Goal: Task Accomplishment & Management: Complete application form

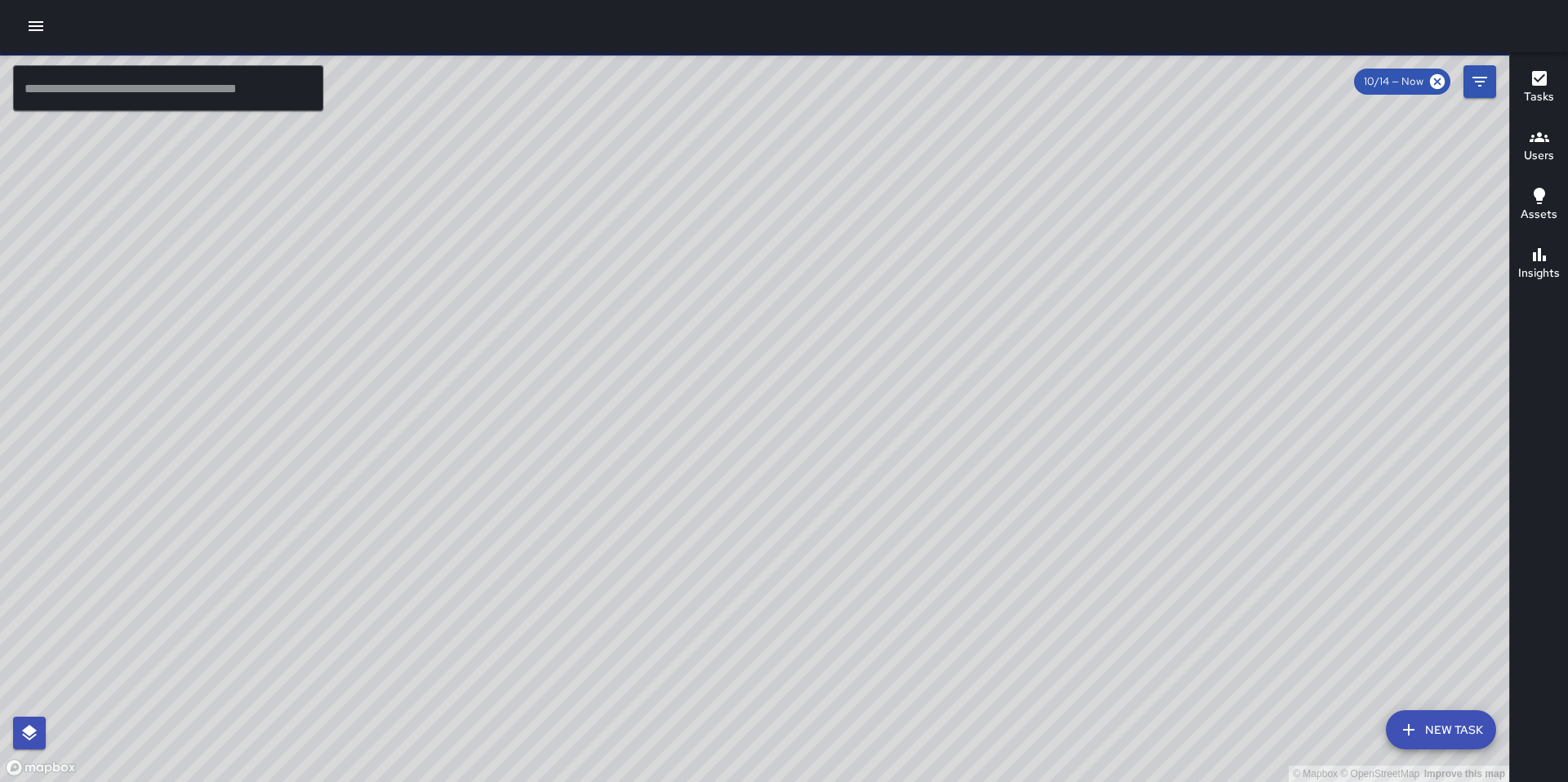
click at [42, 31] on icon "button" at bounding box center [36, 26] width 20 height 20
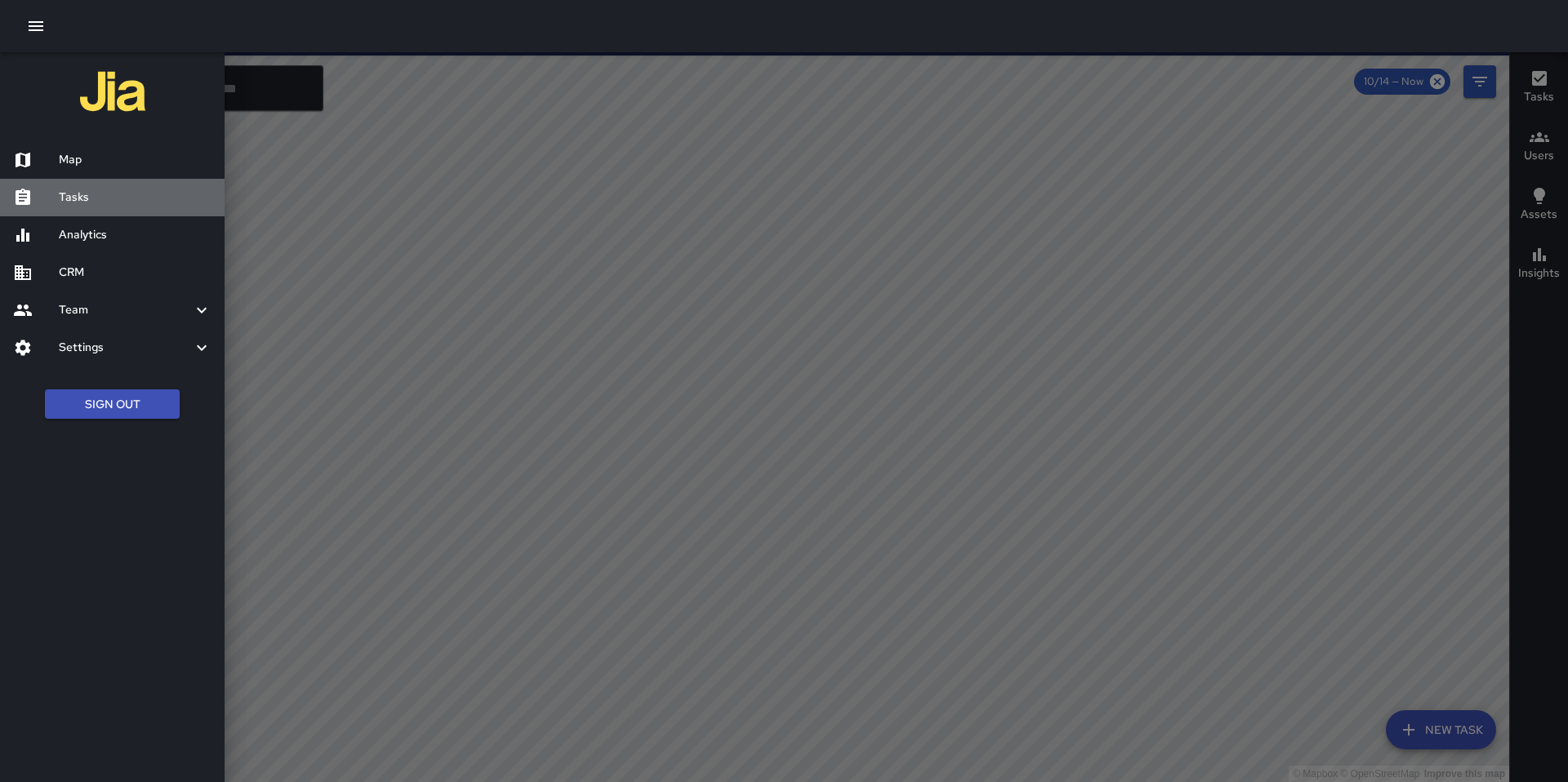
click at [92, 200] on h6 "Tasks" at bounding box center [135, 198] width 153 height 18
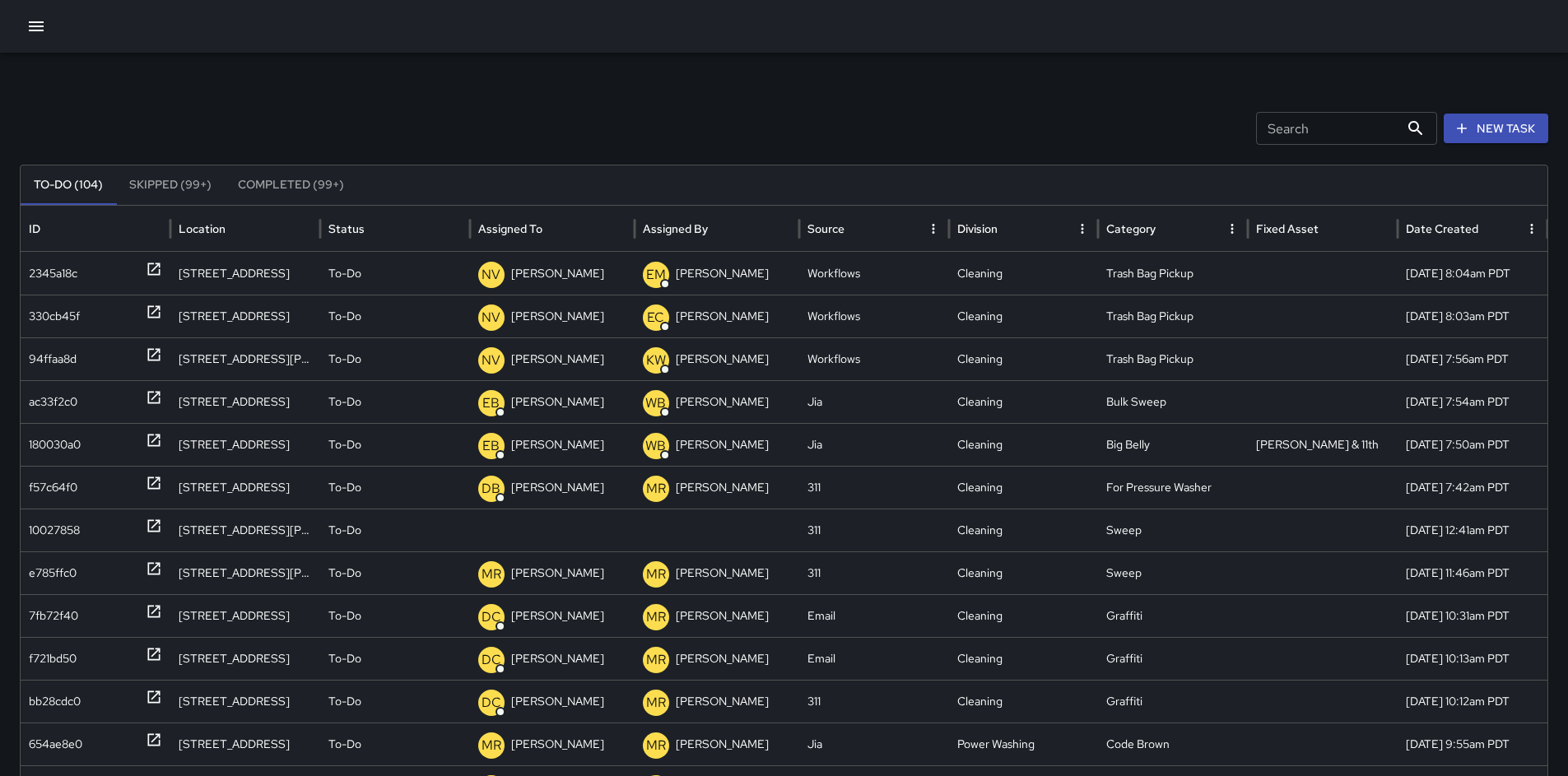
click at [1491, 137] on button "New Task" at bounding box center [1496, 128] width 105 height 30
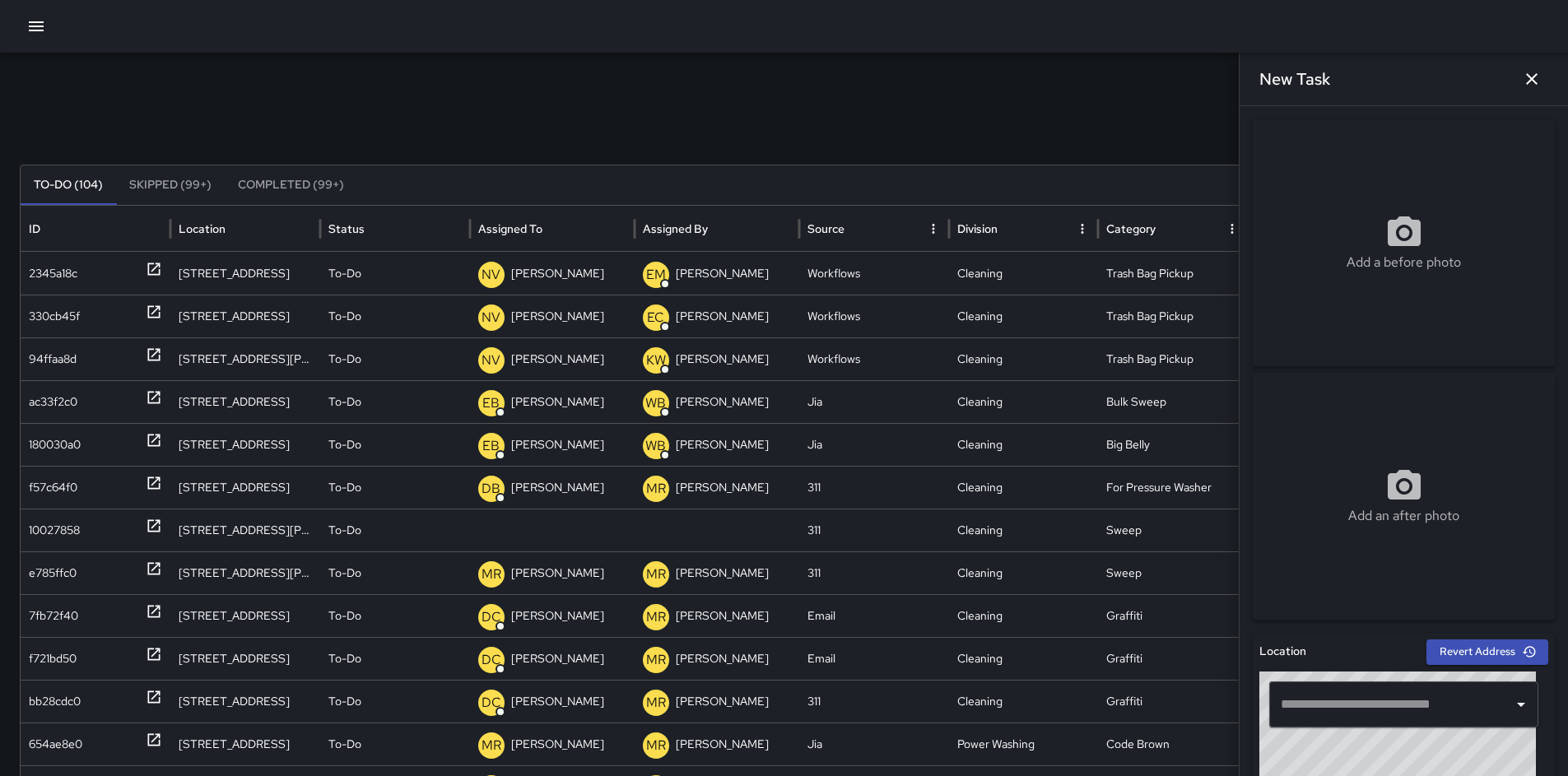
click at [1316, 699] on input "text" at bounding box center [1391, 704] width 230 height 31
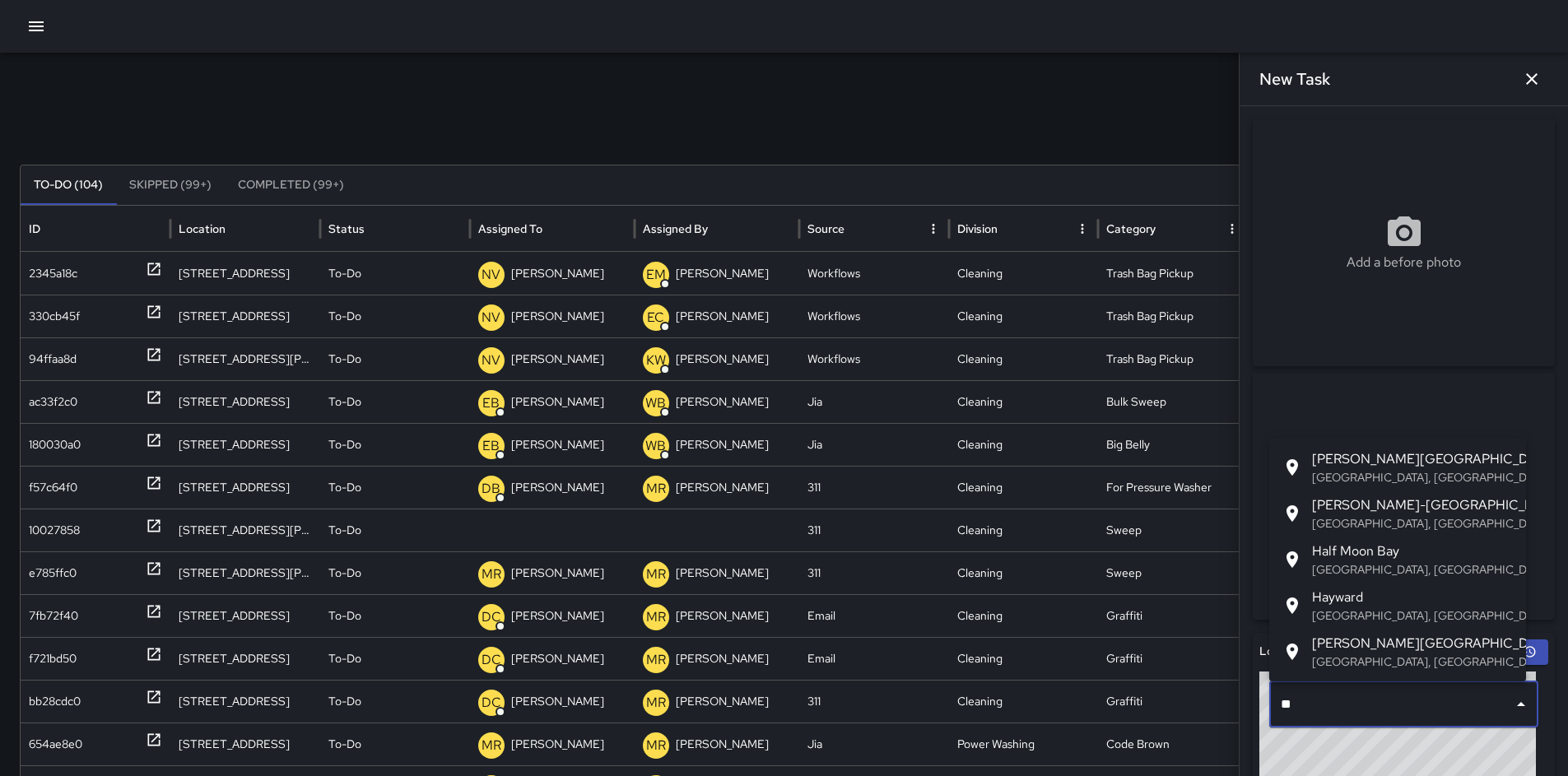
type input "*"
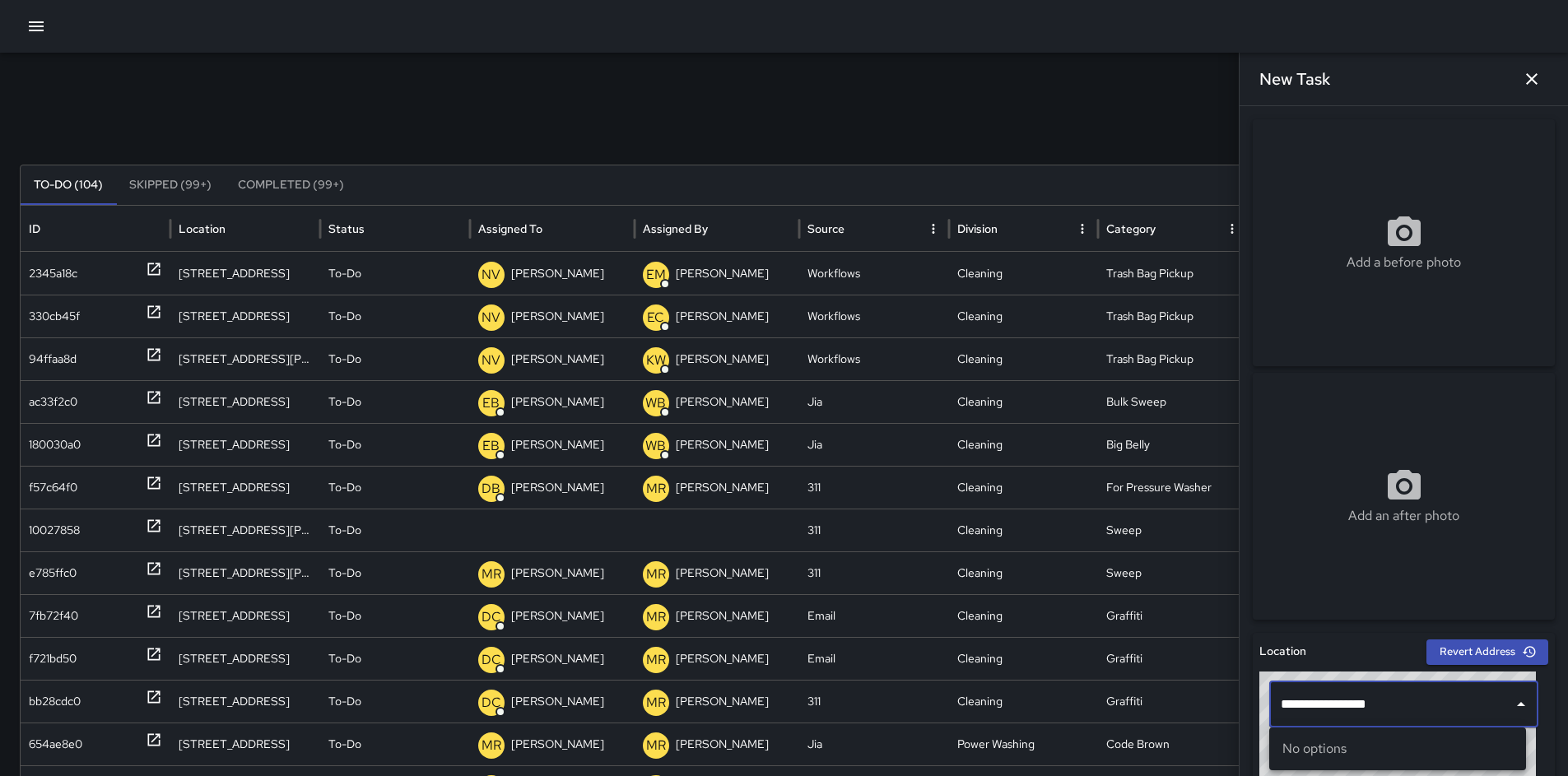
click at [1373, 741] on div "No options" at bounding box center [1398, 749] width 257 height 43
click at [1376, 697] on input "**********" at bounding box center [1391, 704] width 230 height 31
click at [1384, 705] on input "**********" at bounding box center [1391, 704] width 230 height 31
type input "**********"
click at [1348, 602] on div "Add an after photo" at bounding box center [1403, 496] width 302 height 247
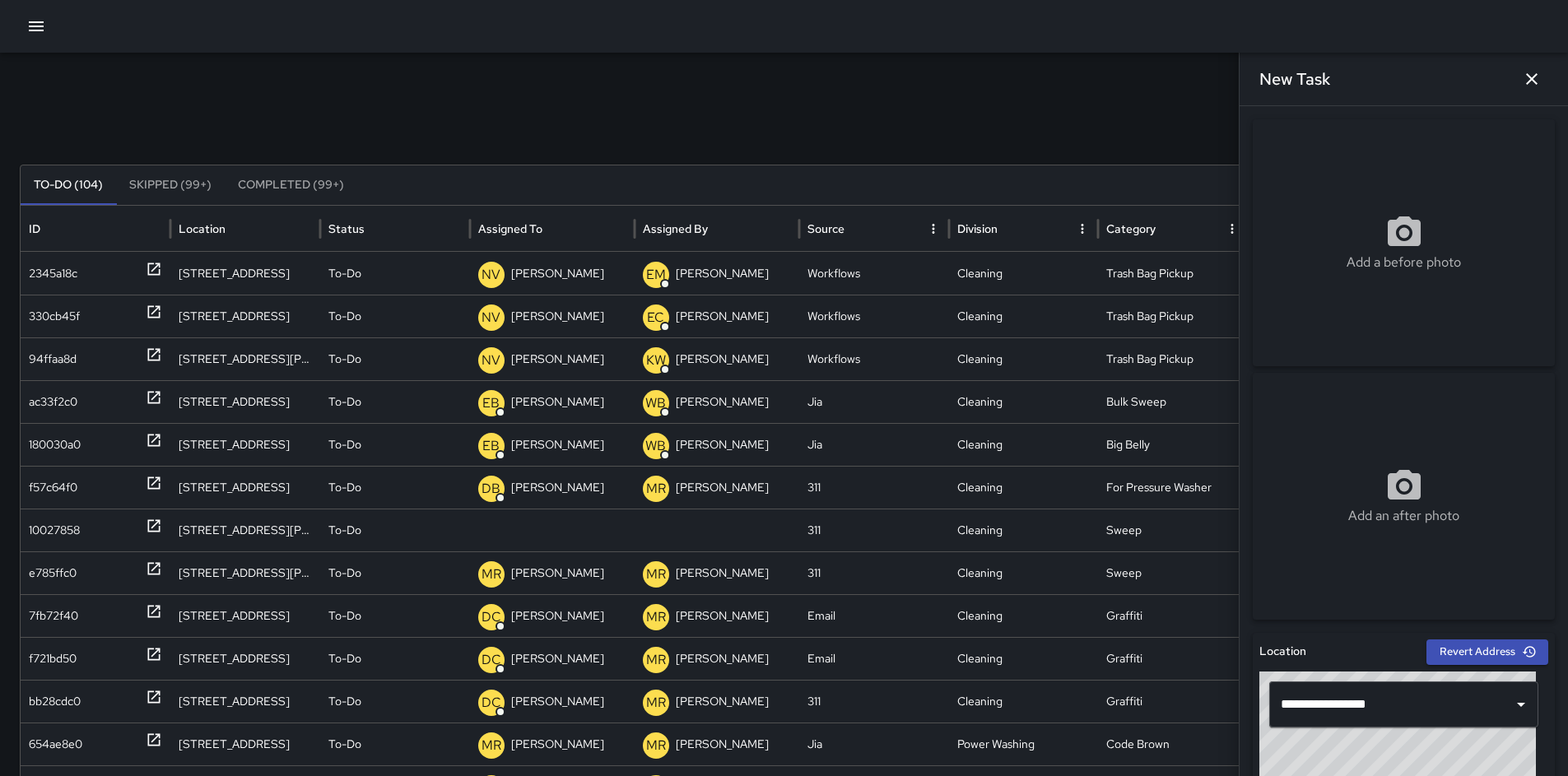
click at [1367, 699] on input "**********" at bounding box center [1391, 704] width 230 height 31
click at [1437, 693] on input "**********" at bounding box center [1391, 704] width 230 height 31
click at [1427, 713] on input "**********" at bounding box center [1391, 704] width 230 height 31
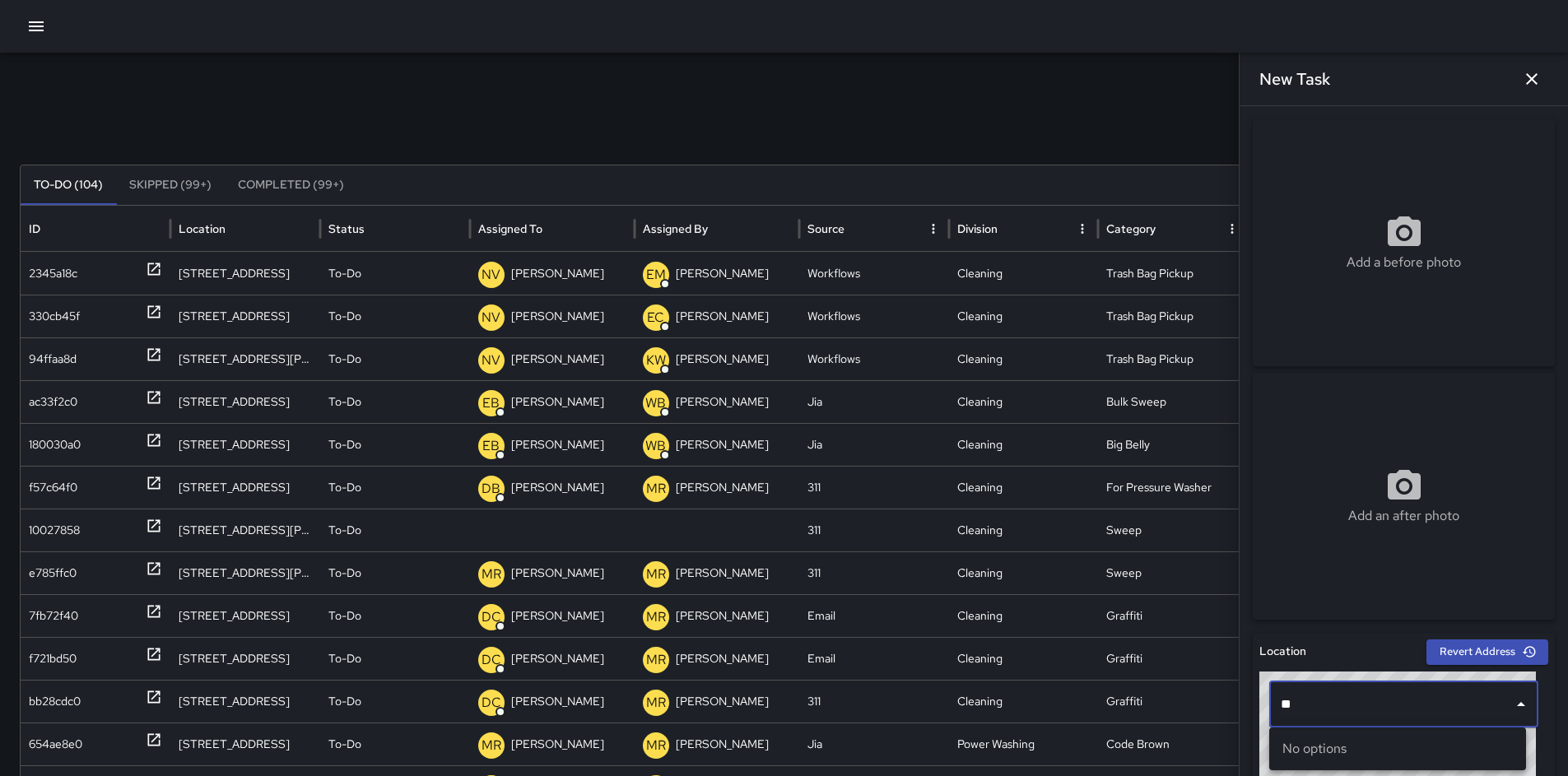
type input "*"
paste input "**********"
type input "**********"
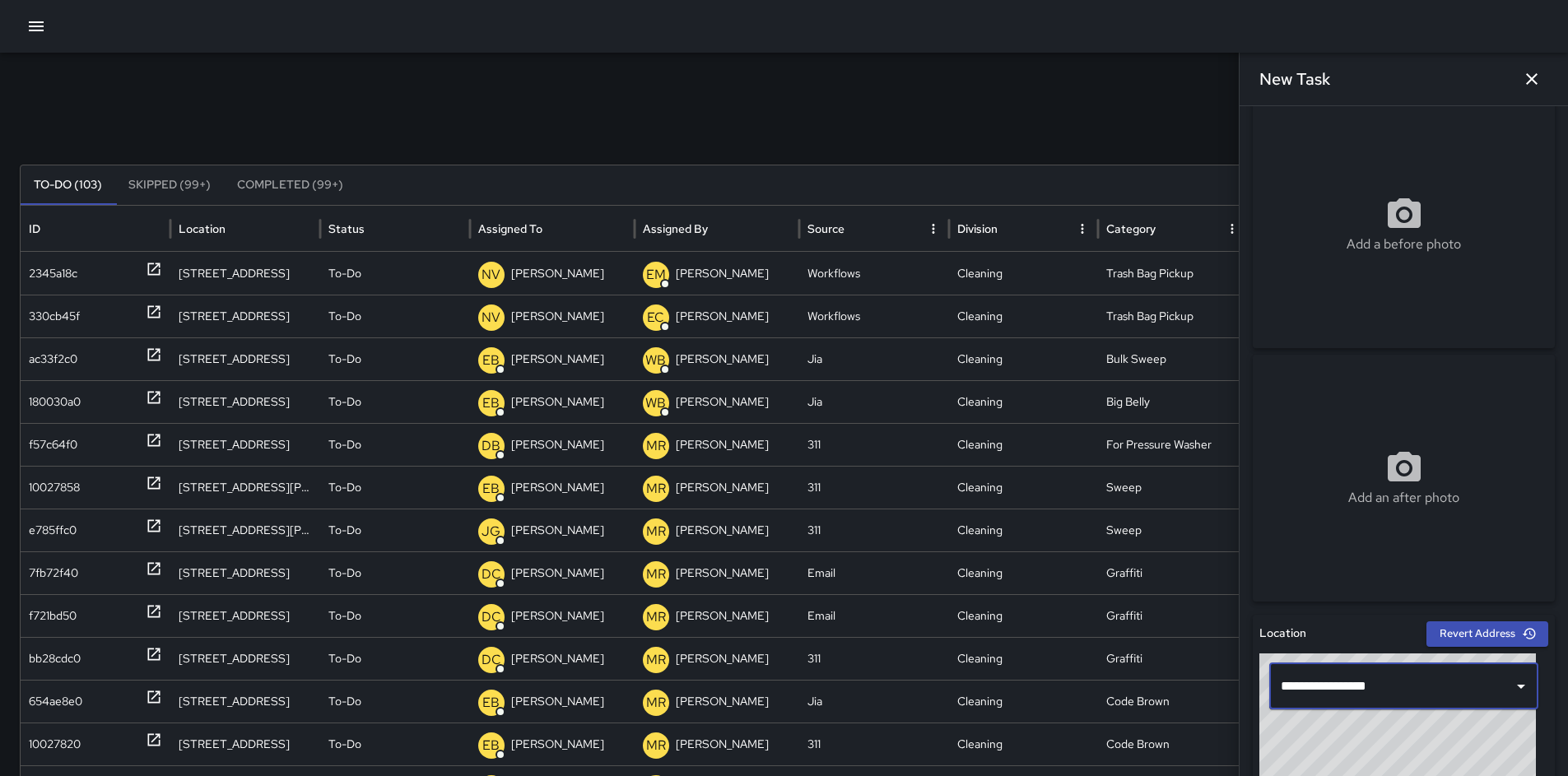
scroll to position [30, 0]
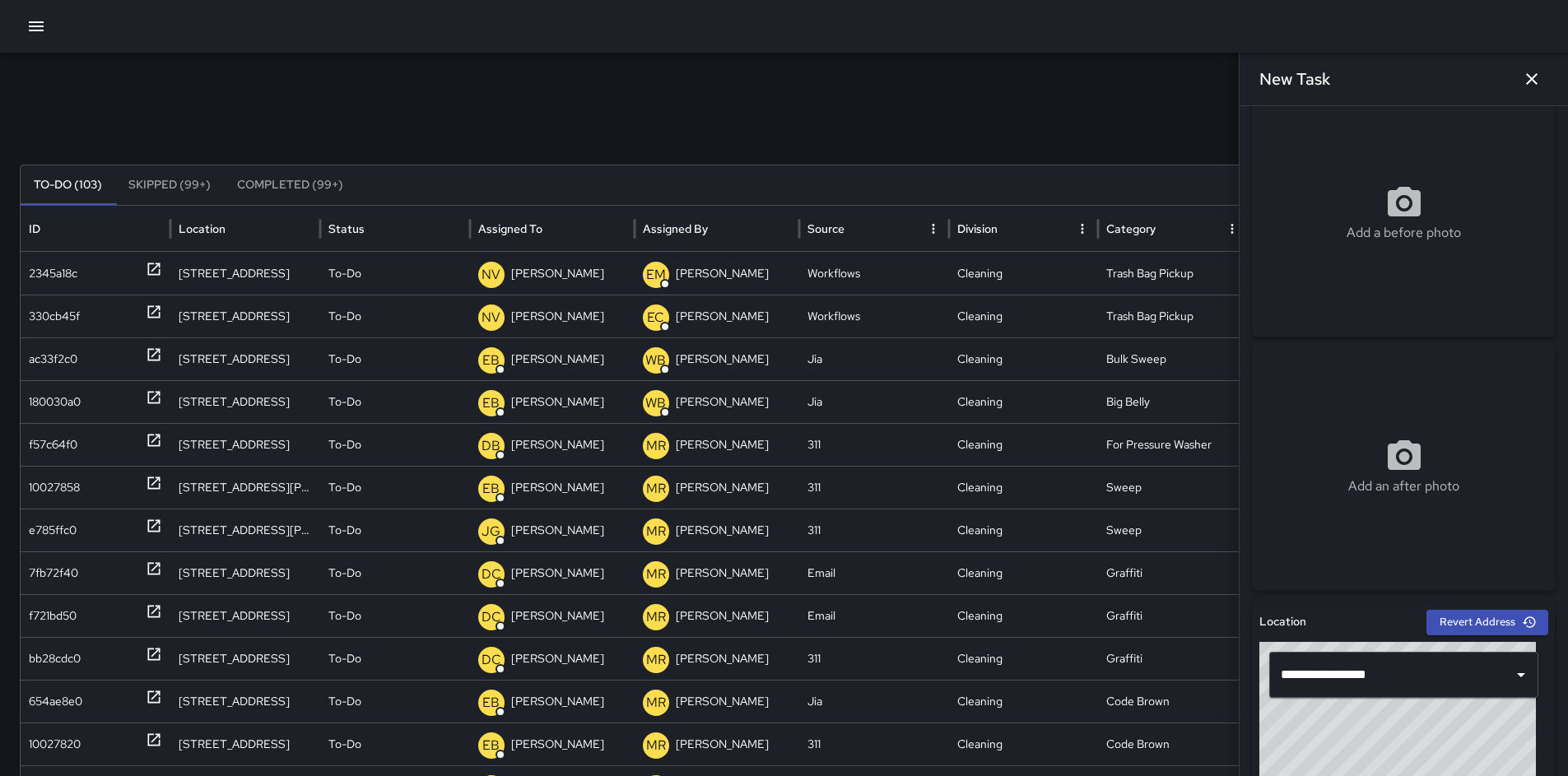
drag, startPoint x: 1394, startPoint y: 711, endPoint x: 1389, endPoint y: 702, distance: 10.3
click at [1392, 713] on div "© Mapbox © OpenStreetMap Improve this map" at bounding box center [1398, 745] width 277 height 206
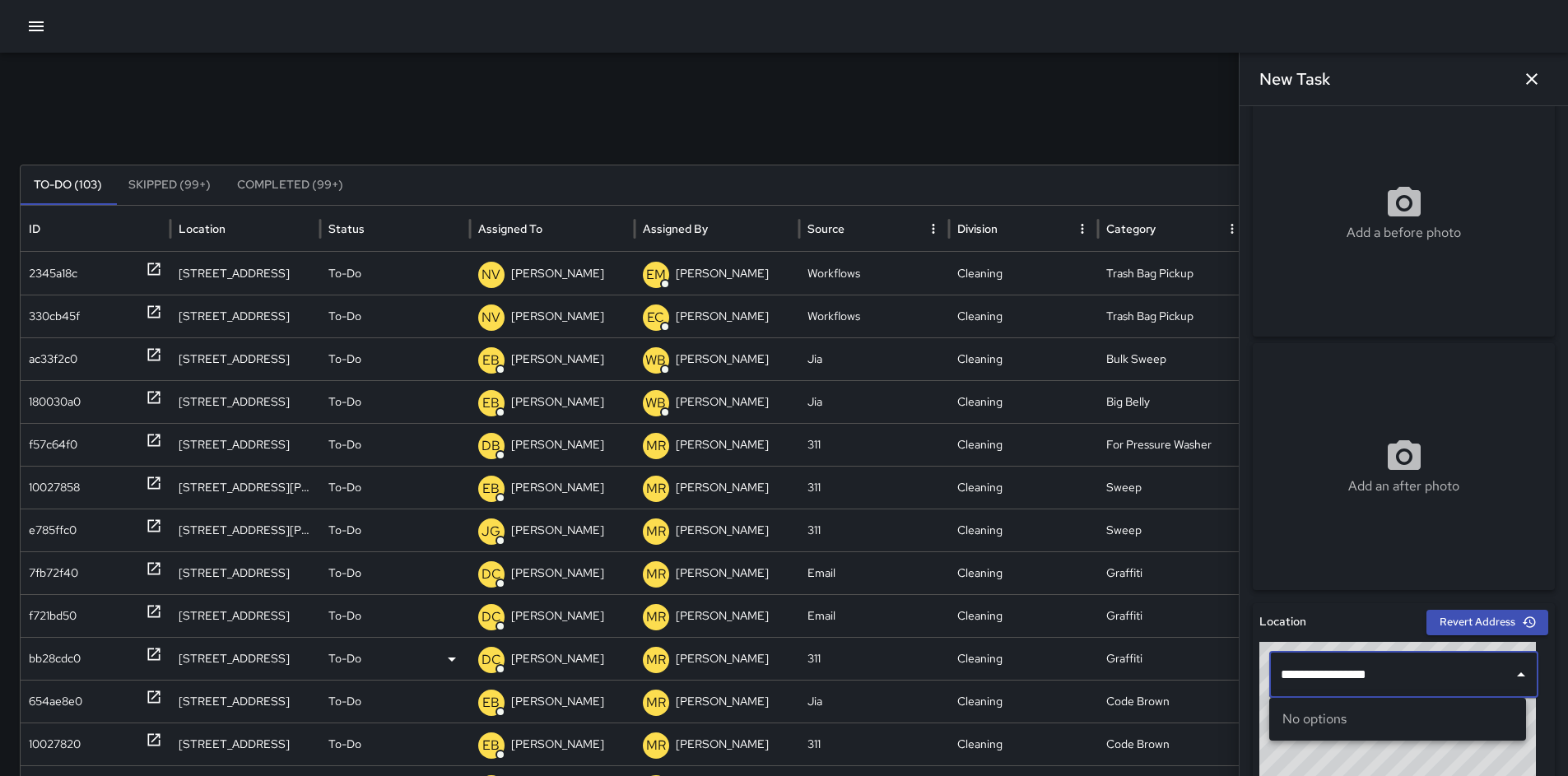
drag, startPoint x: 1383, startPoint y: 685, endPoint x: 1179, endPoint y: 666, distance: 204.9
click at [1180, 665] on div "Search Search New Task To-Do (103) Skipped (99+) Completed (99+) ID Location St…" at bounding box center [784, 519] width 1568 height 934
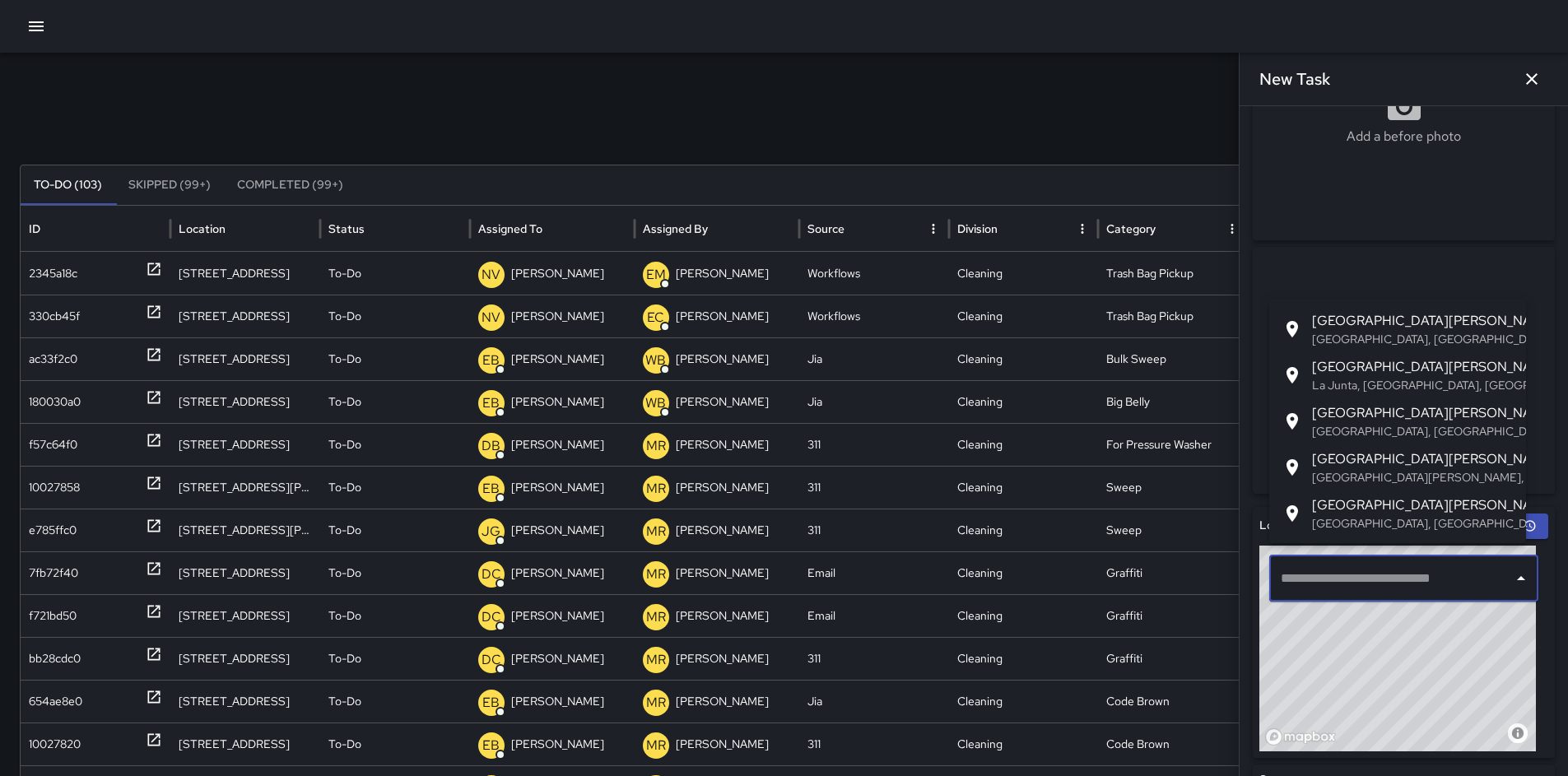
scroll to position [138, 0]
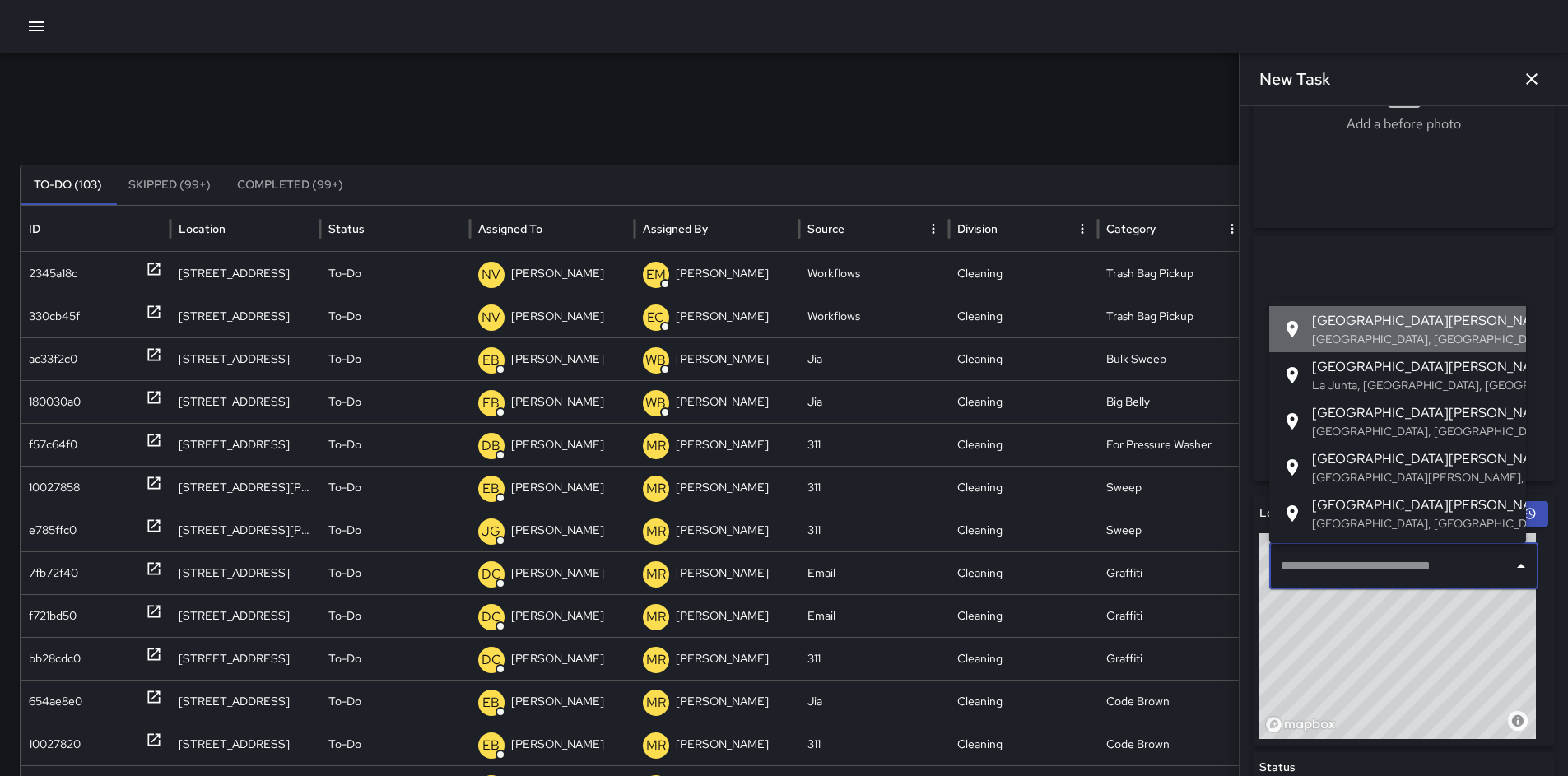
click at [1360, 332] on p "[GEOGRAPHIC_DATA], [GEOGRAPHIC_DATA], [GEOGRAPHIC_DATA]" at bounding box center [1412, 339] width 201 height 16
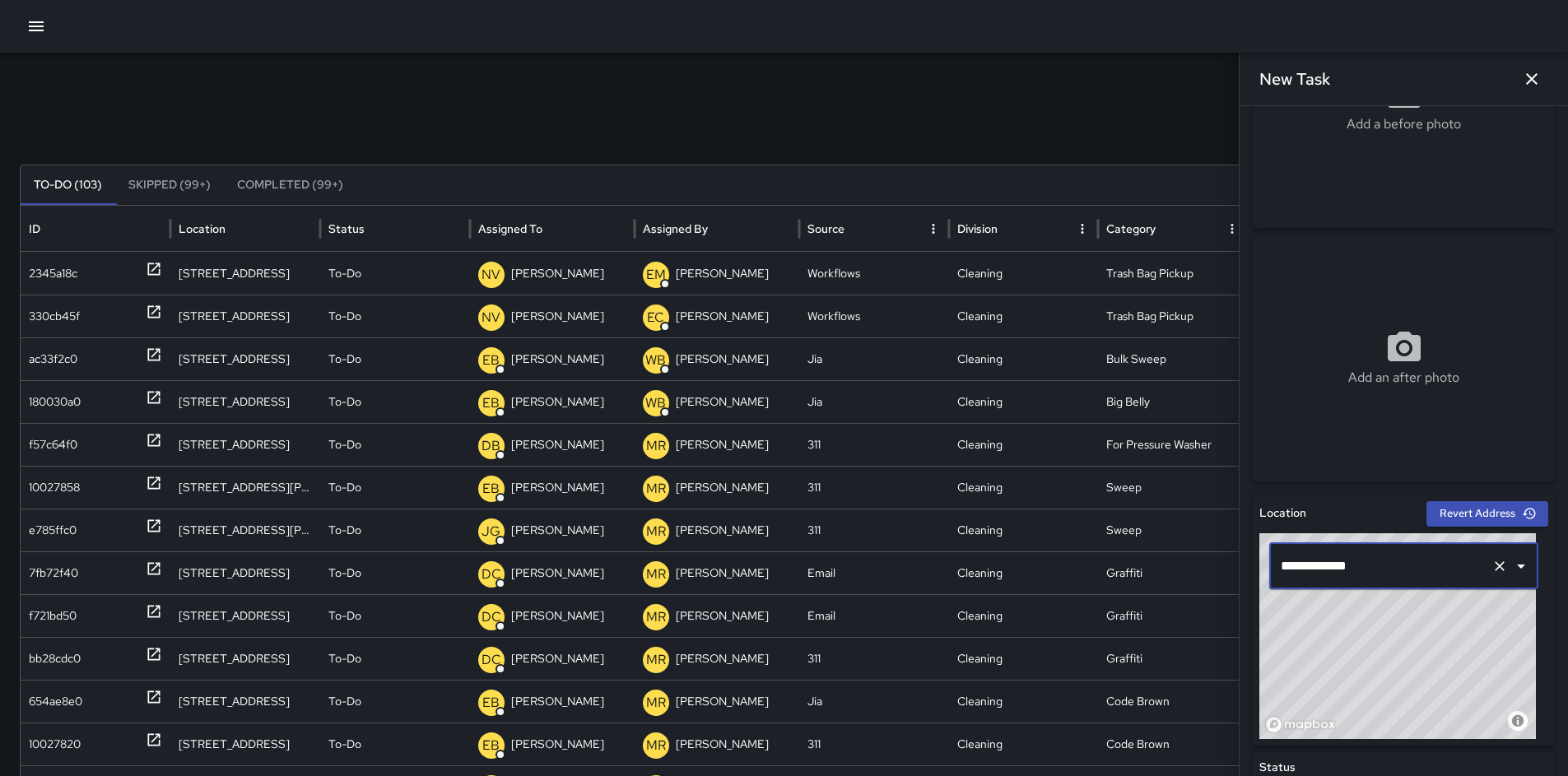
type input "**********"
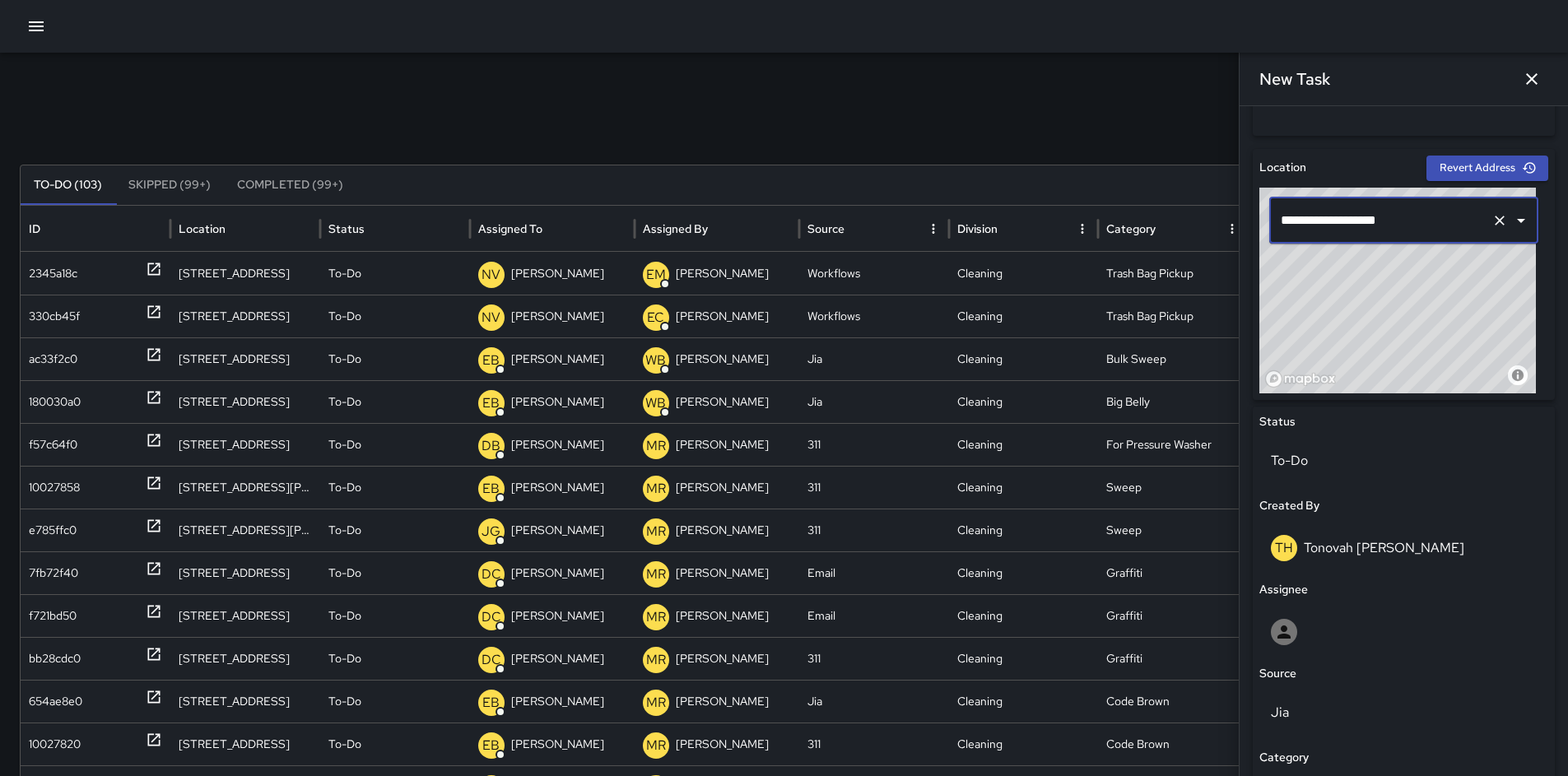
scroll to position [485, 0]
drag, startPoint x: 1403, startPoint y: 223, endPoint x: 1251, endPoint y: 222, distance: 152.0
click at [1253, 222] on div "**********" at bounding box center [1403, 273] width 302 height 251
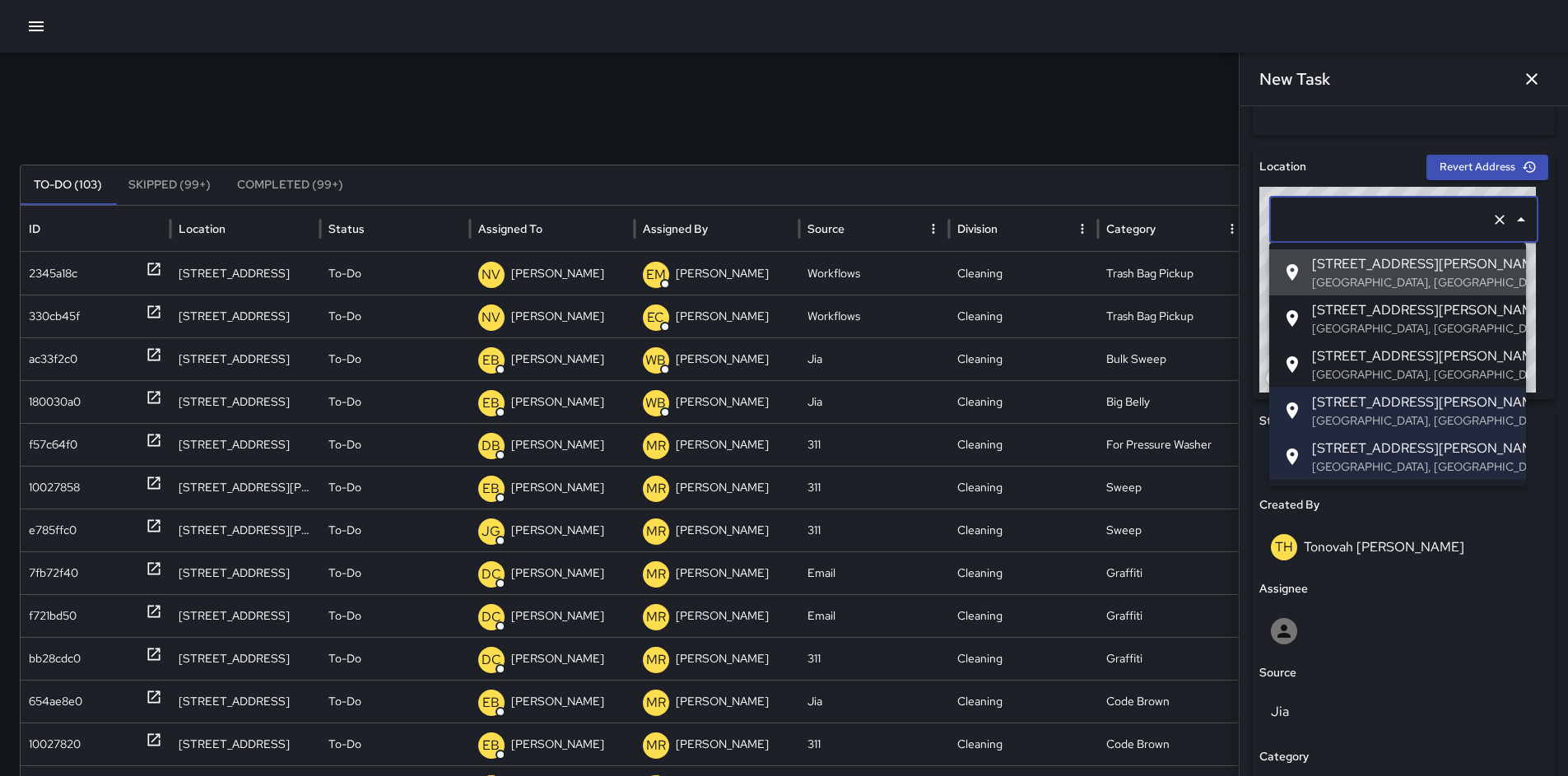
click at [1491, 217] on icon "Clear" at bounding box center [1500, 220] width 16 height 16
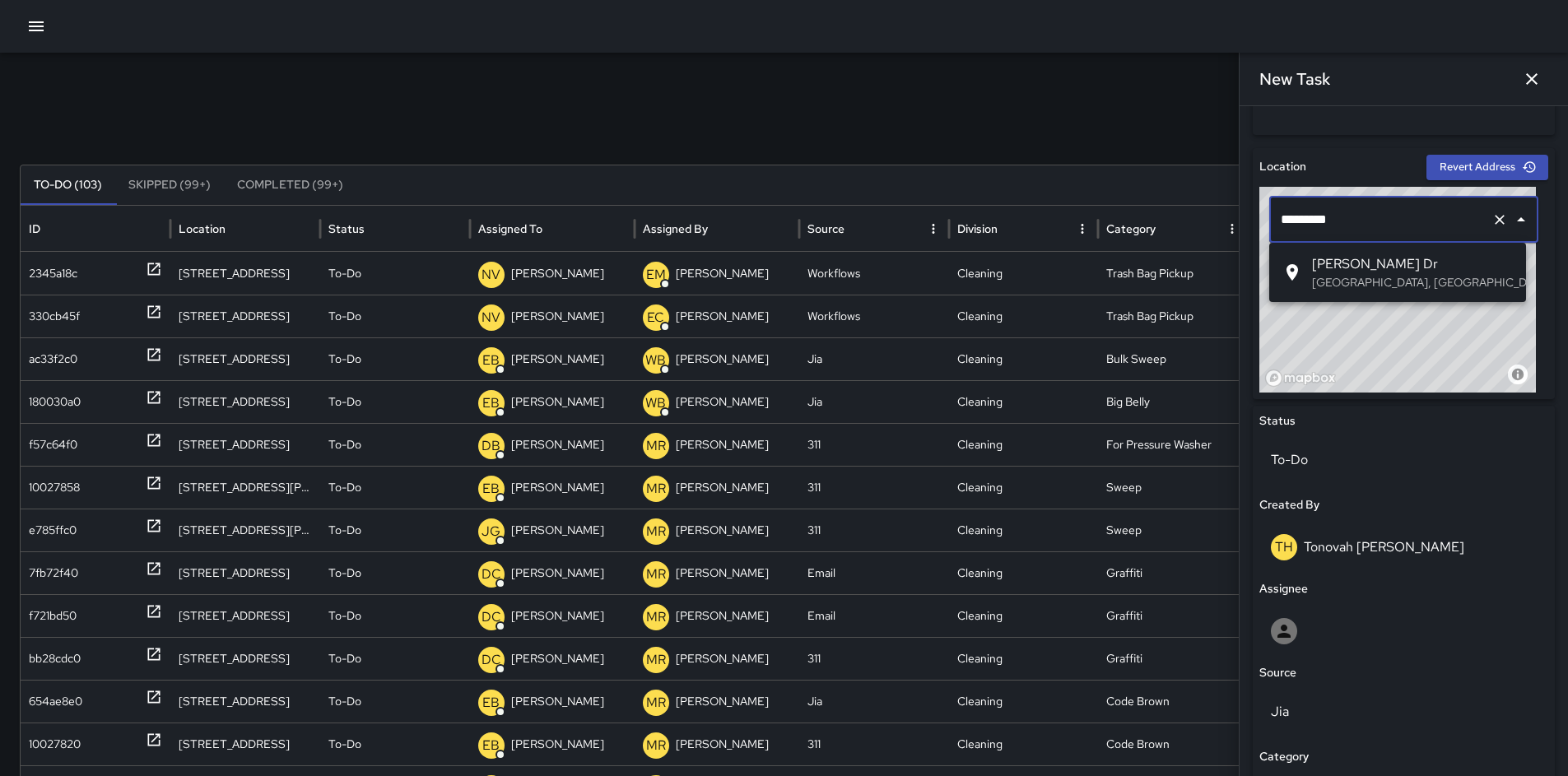
type input "**********"
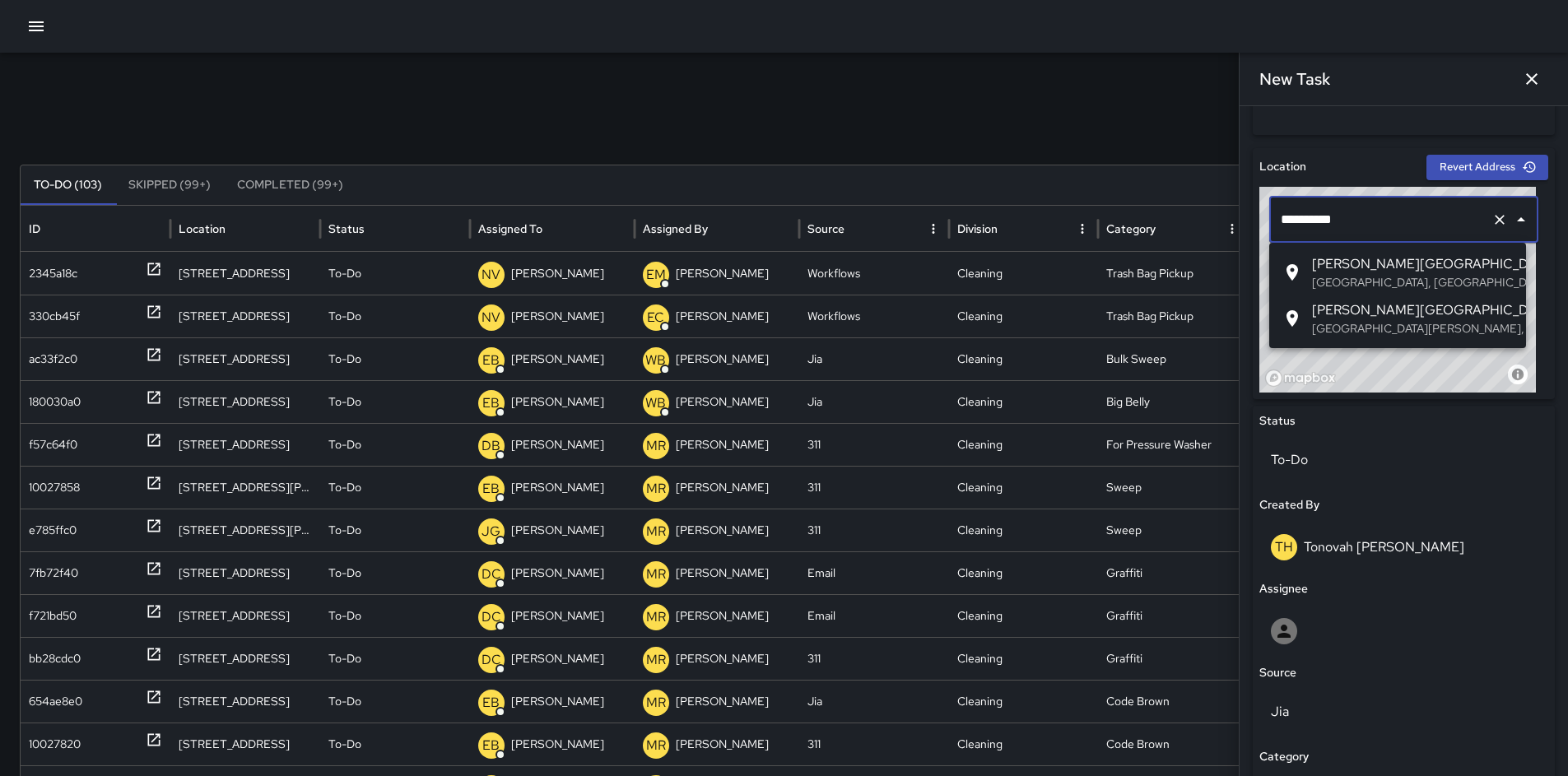
drag, startPoint x: 1308, startPoint y: 218, endPoint x: 1226, endPoint y: 208, distance: 82.6
click at [1226, 208] on div "Search Search New Task To-Do (103) Skipped (99+) Completed (99+) ID Location St…" at bounding box center [784, 519] width 1568 height 934
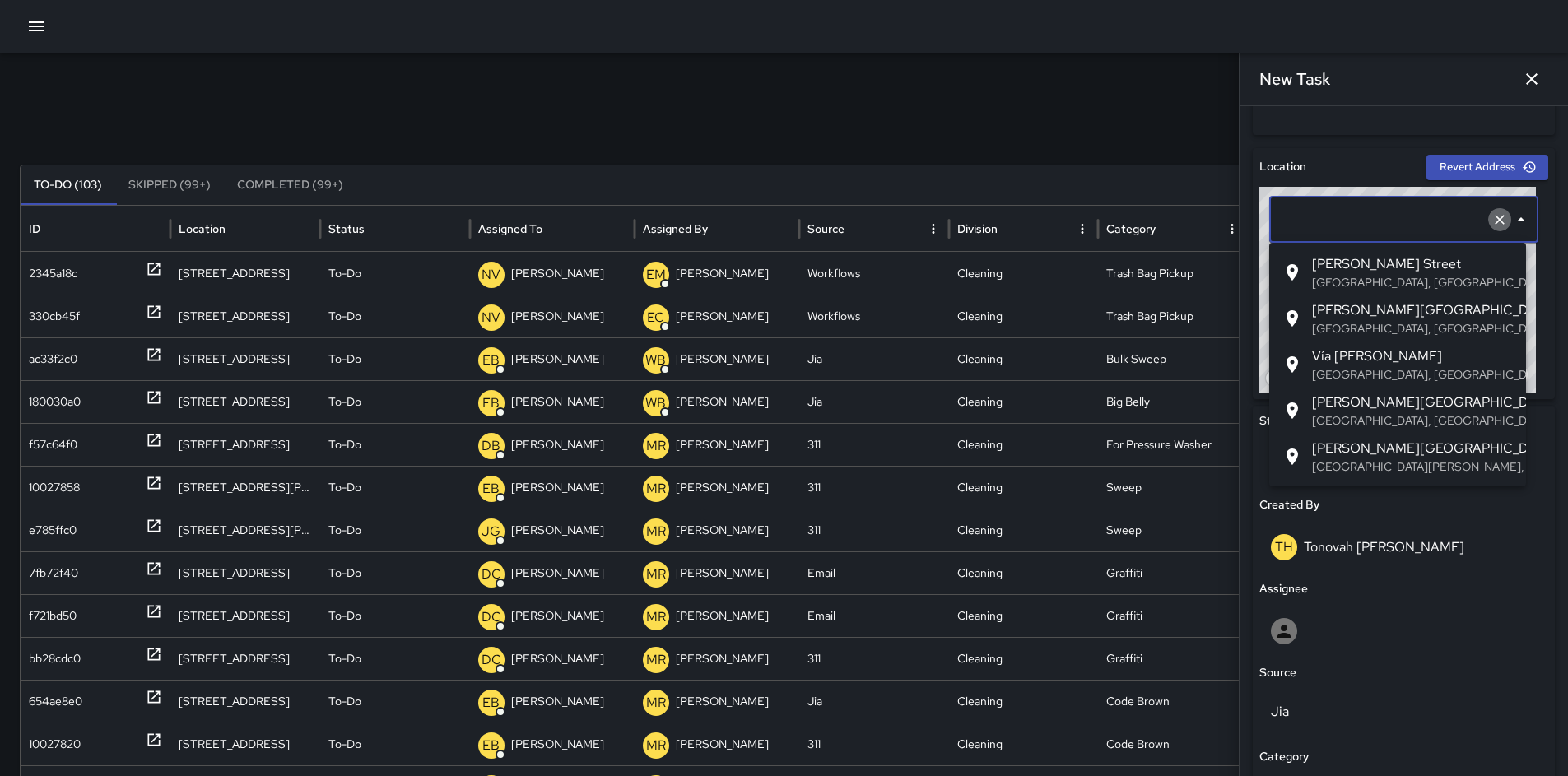
click at [1491, 223] on icon "Clear" at bounding box center [1500, 220] width 16 height 16
click at [1469, 567] on div "TH Tonovah [PERSON_NAME]" at bounding box center [1403, 547] width 289 height 53
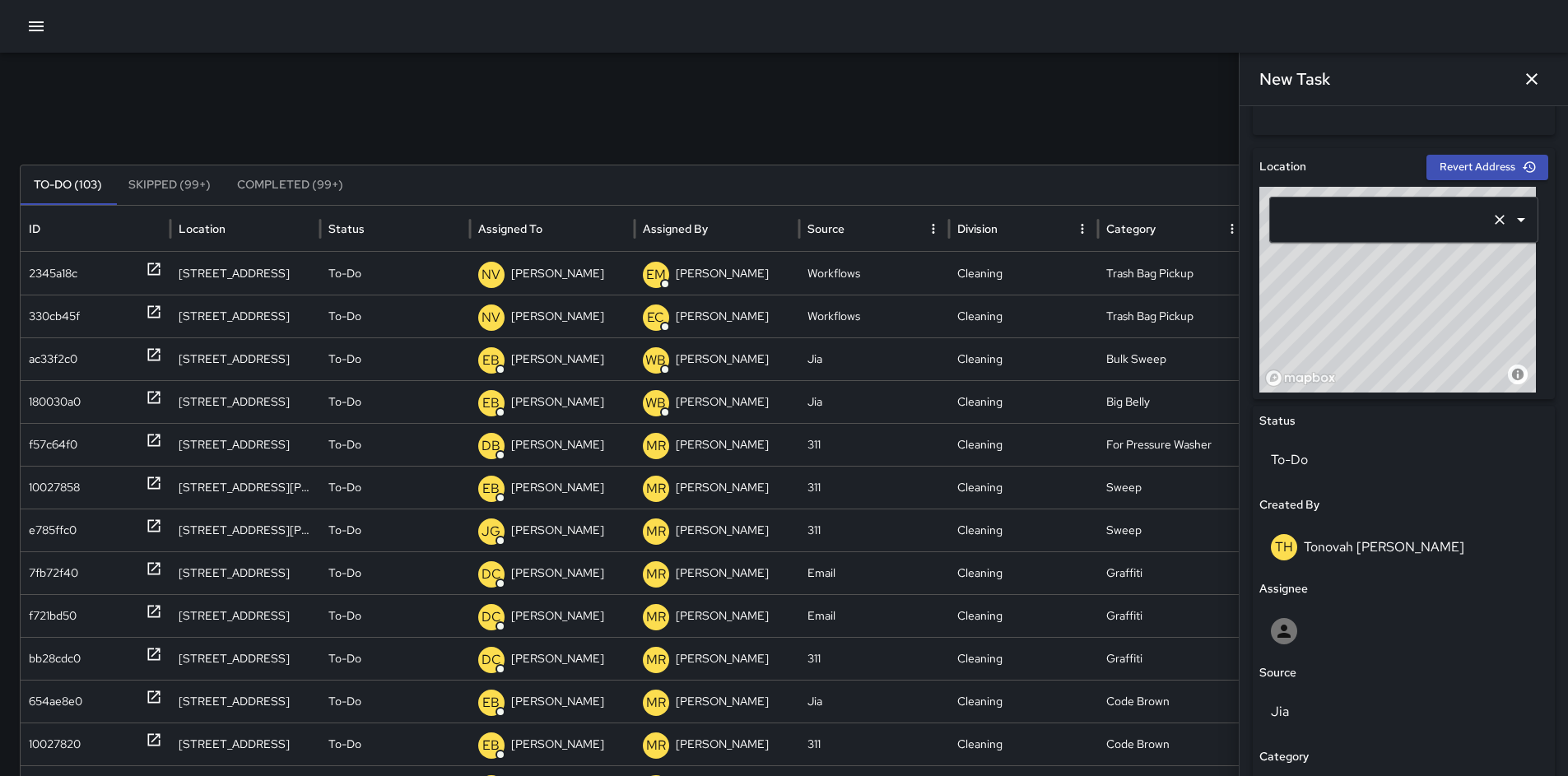
drag, startPoint x: 1425, startPoint y: 323, endPoint x: 1317, endPoint y: 233, distance: 140.6
click at [1319, 232] on div "© Mapbox © OpenStreetMap Improve this map ​" at bounding box center [1403, 290] width 289 height 206
drag, startPoint x: 1303, startPoint y: 288, endPoint x: 1326, endPoint y: 396, distance: 110.4
click at [1273, 374] on div "© Mapbox © OpenStreetMap Improve this map" at bounding box center [1398, 290] width 277 height 206
drag, startPoint x: 1370, startPoint y: 323, endPoint x: 1356, endPoint y: 333, distance: 17.2
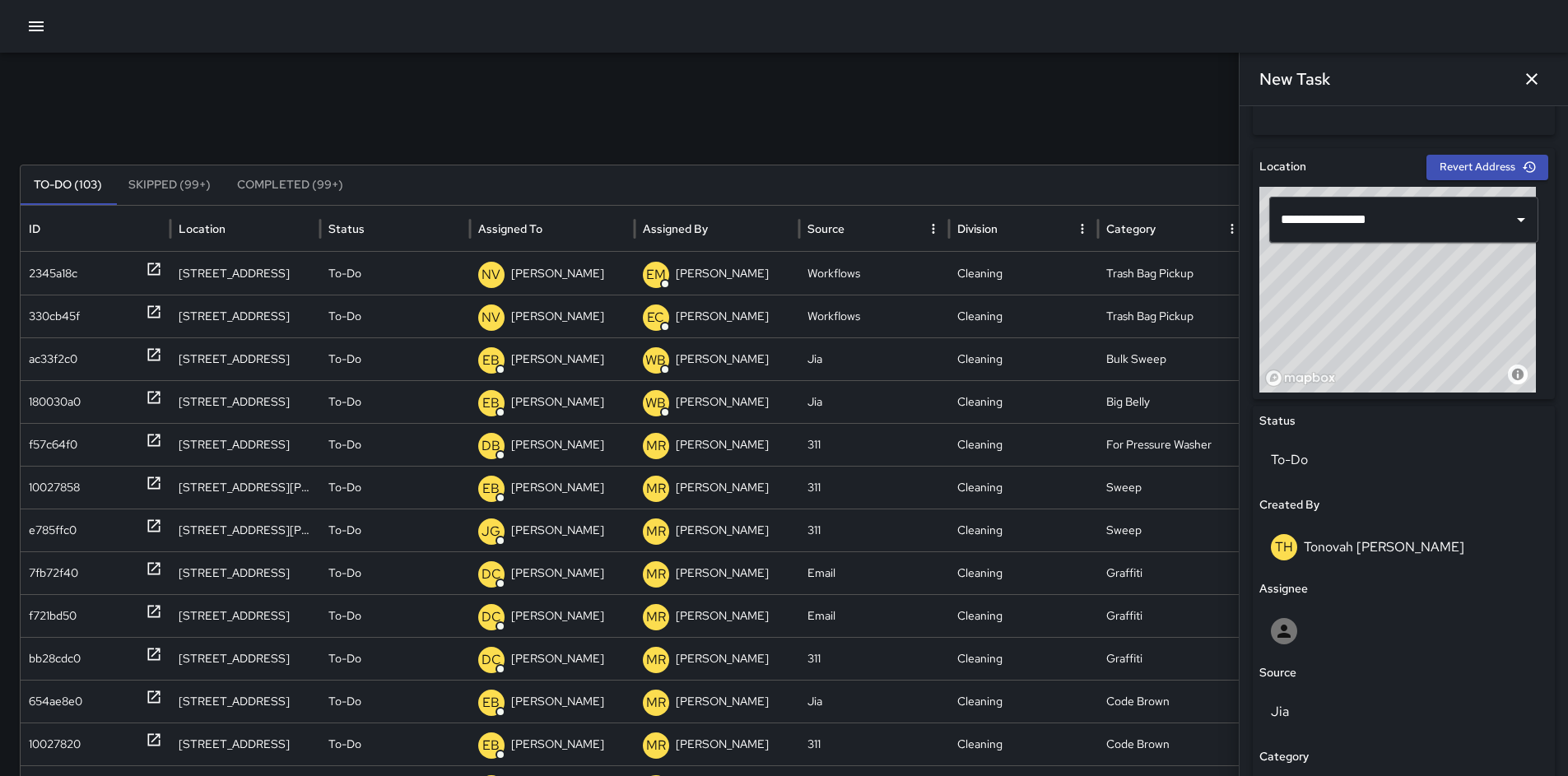
click at [1356, 333] on div "© Mapbox © OpenStreetMap Improve this map" at bounding box center [1398, 290] width 277 height 206
drag, startPoint x: 1421, startPoint y: 312, endPoint x: 1317, endPoint y: 386, distance: 127.6
click at [1315, 388] on div "© Mapbox © OpenStreetMap Improve this map" at bounding box center [1398, 290] width 277 height 206
drag, startPoint x: 1328, startPoint y: 355, endPoint x: 1368, endPoint y: 315, distance: 56.6
click at [1368, 315] on div "© Mapbox © OpenStreetMap Improve this map" at bounding box center [1398, 290] width 277 height 206
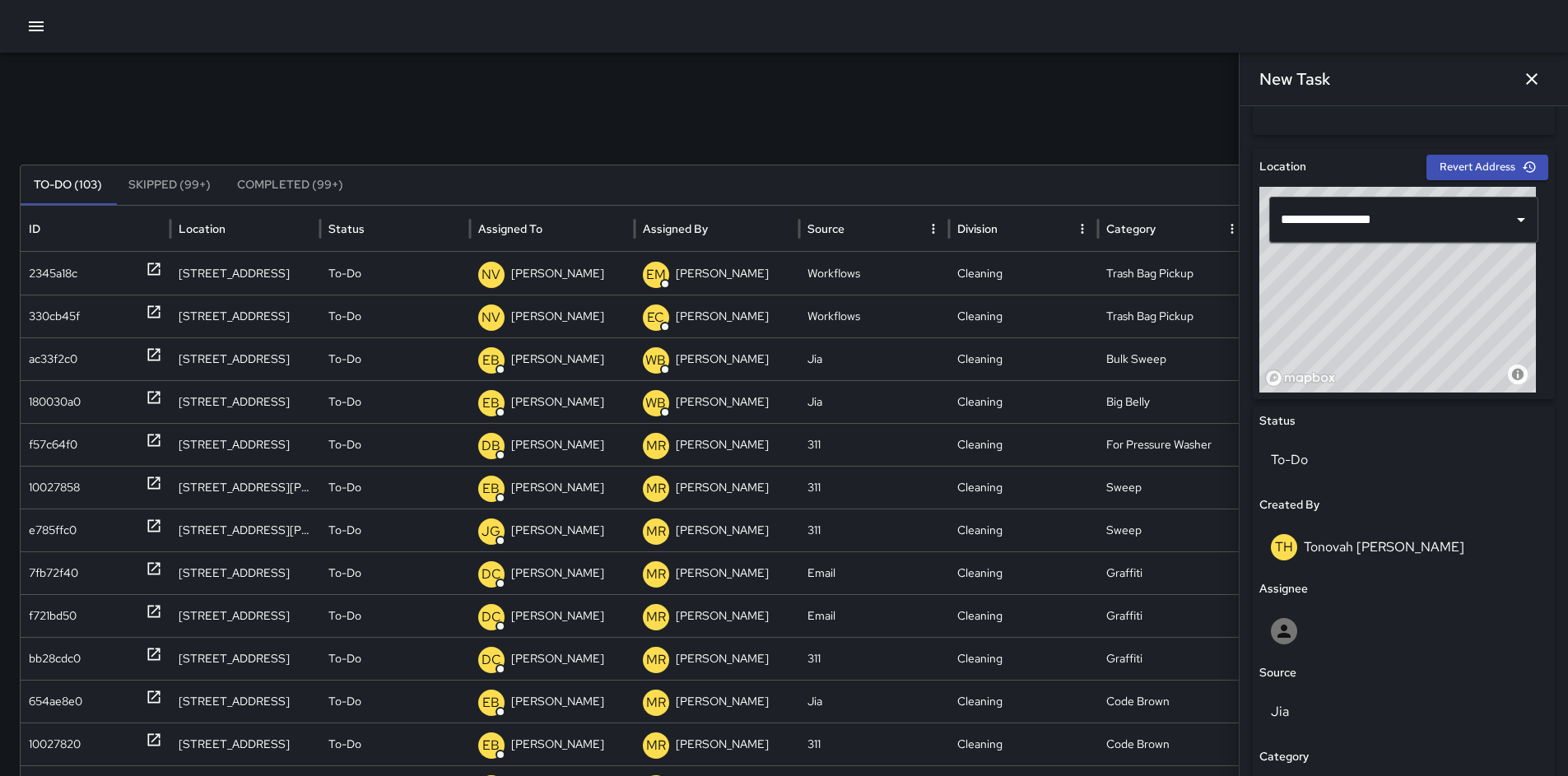
drag, startPoint x: 1439, startPoint y: 321, endPoint x: 1392, endPoint y: 309, distance: 48.5
click at [1392, 309] on div "© Mapbox © OpenStreetMap Improve this map" at bounding box center [1398, 290] width 277 height 206
drag, startPoint x: 1392, startPoint y: 309, endPoint x: 1381, endPoint y: 313, distance: 11.7
click at [1381, 313] on div "© Mapbox © OpenStreetMap Improve this map" at bounding box center [1398, 290] width 277 height 206
click at [1382, 315] on div "© Mapbox © OpenStreetMap Improve this map" at bounding box center [1398, 290] width 277 height 206
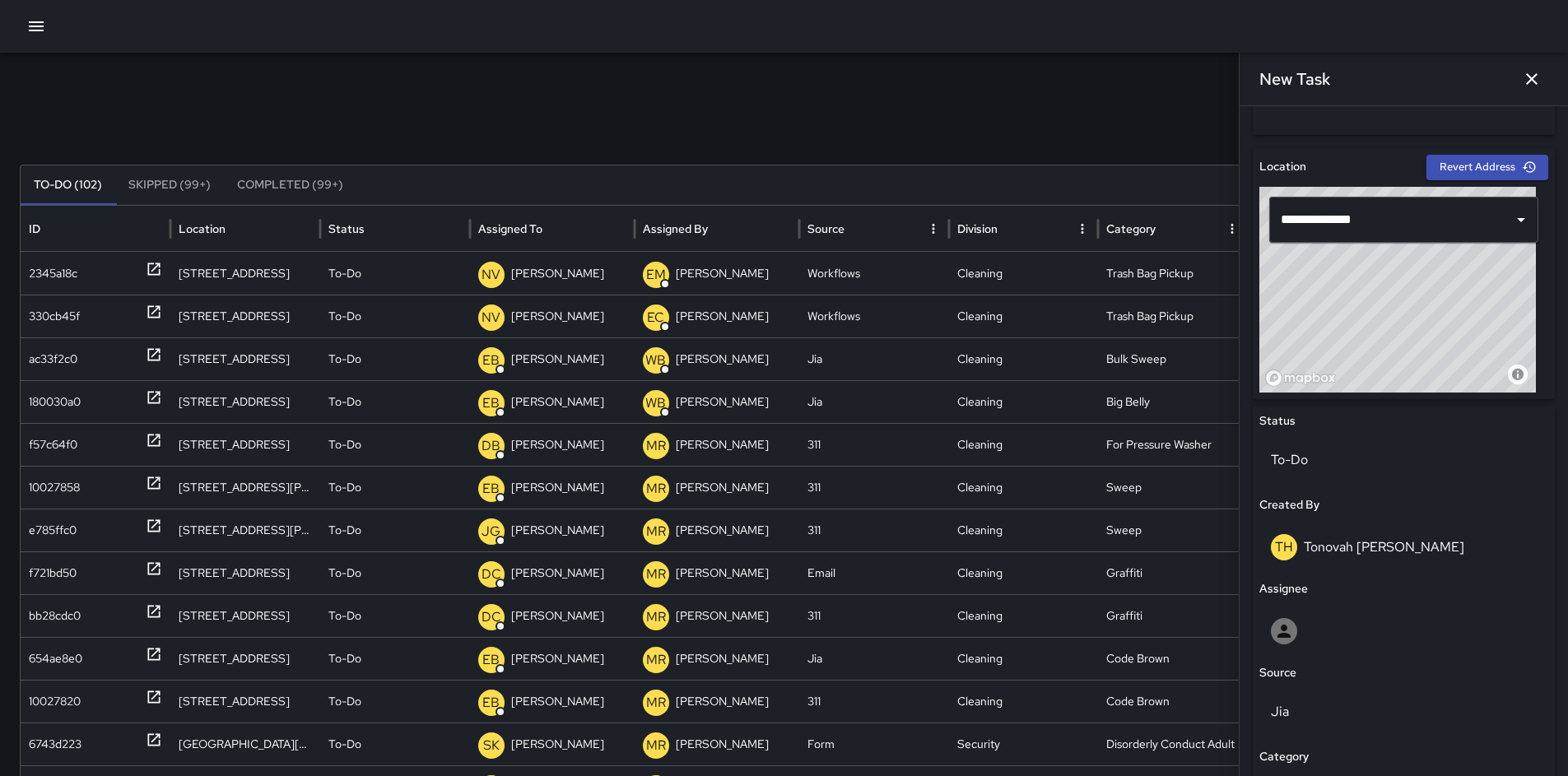
drag, startPoint x: 1382, startPoint y: 315, endPoint x: 1373, endPoint y: 310, distance: 10.3
click at [1373, 310] on div "© Mapbox © OpenStreetMap Improve this map" at bounding box center [1398, 290] width 277 height 206
drag, startPoint x: 1373, startPoint y: 310, endPoint x: 1381, endPoint y: 311, distance: 8.1
click at [1381, 311] on div "© Mapbox © OpenStreetMap Improve this map" at bounding box center [1398, 290] width 277 height 206
drag, startPoint x: 1381, startPoint y: 311, endPoint x: 1402, endPoint y: 314, distance: 21.2
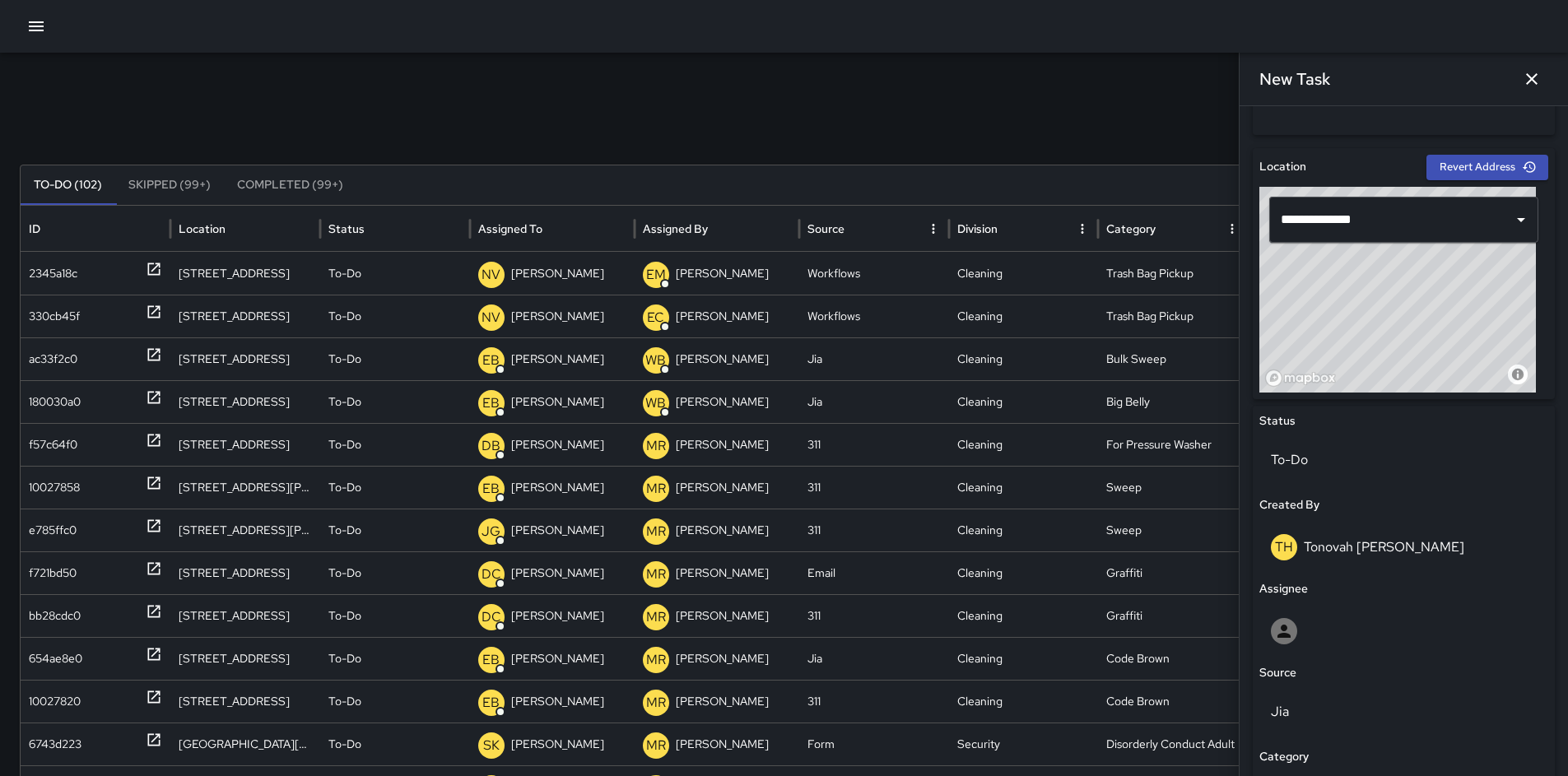
click at [1402, 314] on div "© Mapbox © OpenStreetMap Improve this map" at bounding box center [1398, 290] width 277 height 206
drag, startPoint x: 1401, startPoint y: 314, endPoint x: 1411, endPoint y: 310, distance: 10.8
click at [1411, 310] on div "© Mapbox © OpenStreetMap Improve this map" at bounding box center [1398, 290] width 277 height 206
drag, startPoint x: 1407, startPoint y: 313, endPoint x: 1418, endPoint y: 302, distance: 15.6
click at [1418, 302] on div "© Mapbox © OpenStreetMap Improve this map" at bounding box center [1398, 290] width 277 height 206
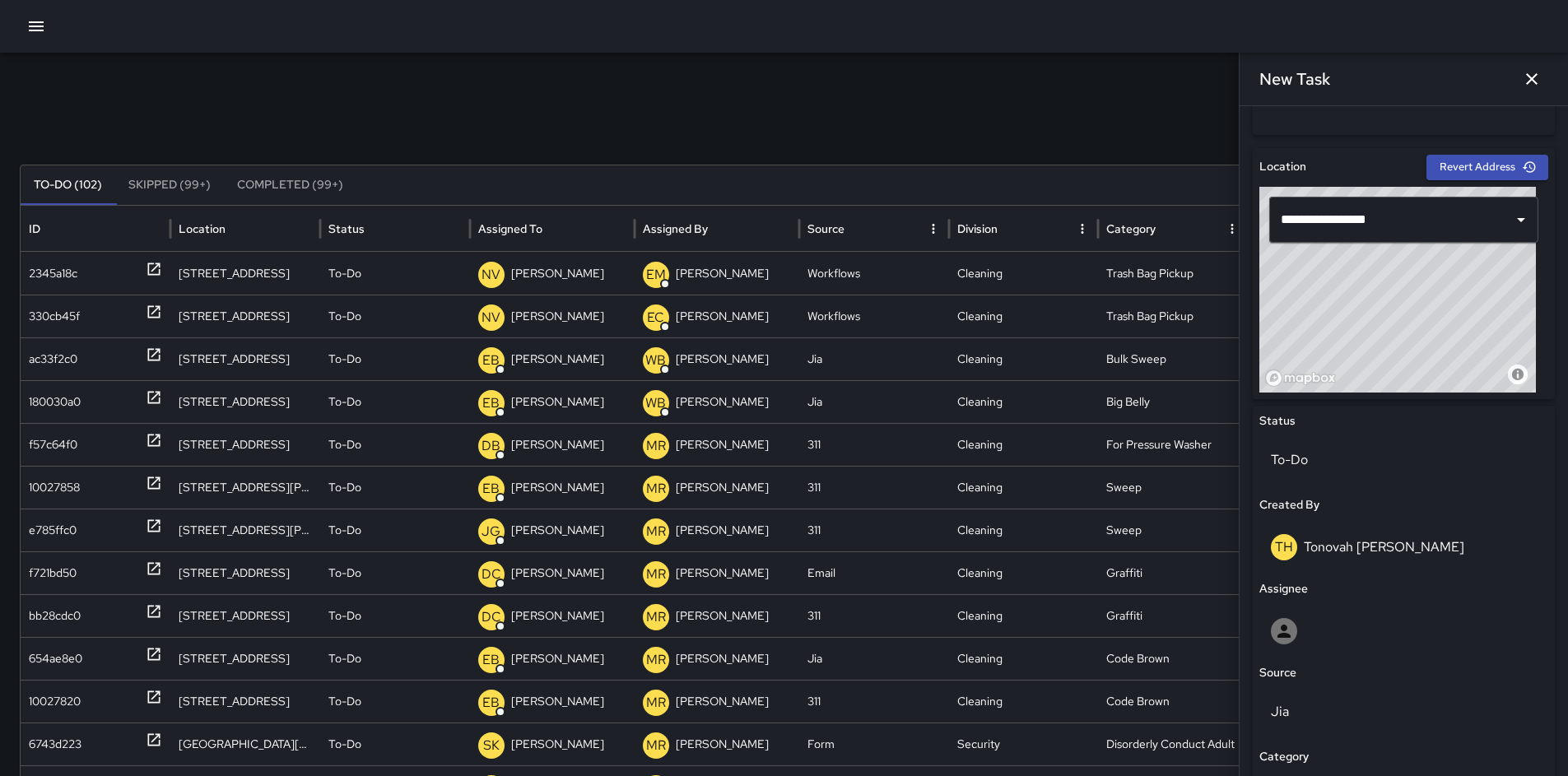
drag, startPoint x: 1417, startPoint y: 306, endPoint x: 1407, endPoint y: 344, distance: 39.3
click at [1407, 344] on div "© Mapbox © OpenStreetMap Improve this map" at bounding box center [1398, 290] width 277 height 206
drag, startPoint x: 1407, startPoint y: 343, endPoint x: 1409, endPoint y: 351, distance: 8.2
click at [1409, 351] on div "© Mapbox © OpenStreetMap Improve this map" at bounding box center [1398, 290] width 277 height 206
drag, startPoint x: 1408, startPoint y: 348, endPoint x: 1418, endPoint y: 354, distance: 11.7
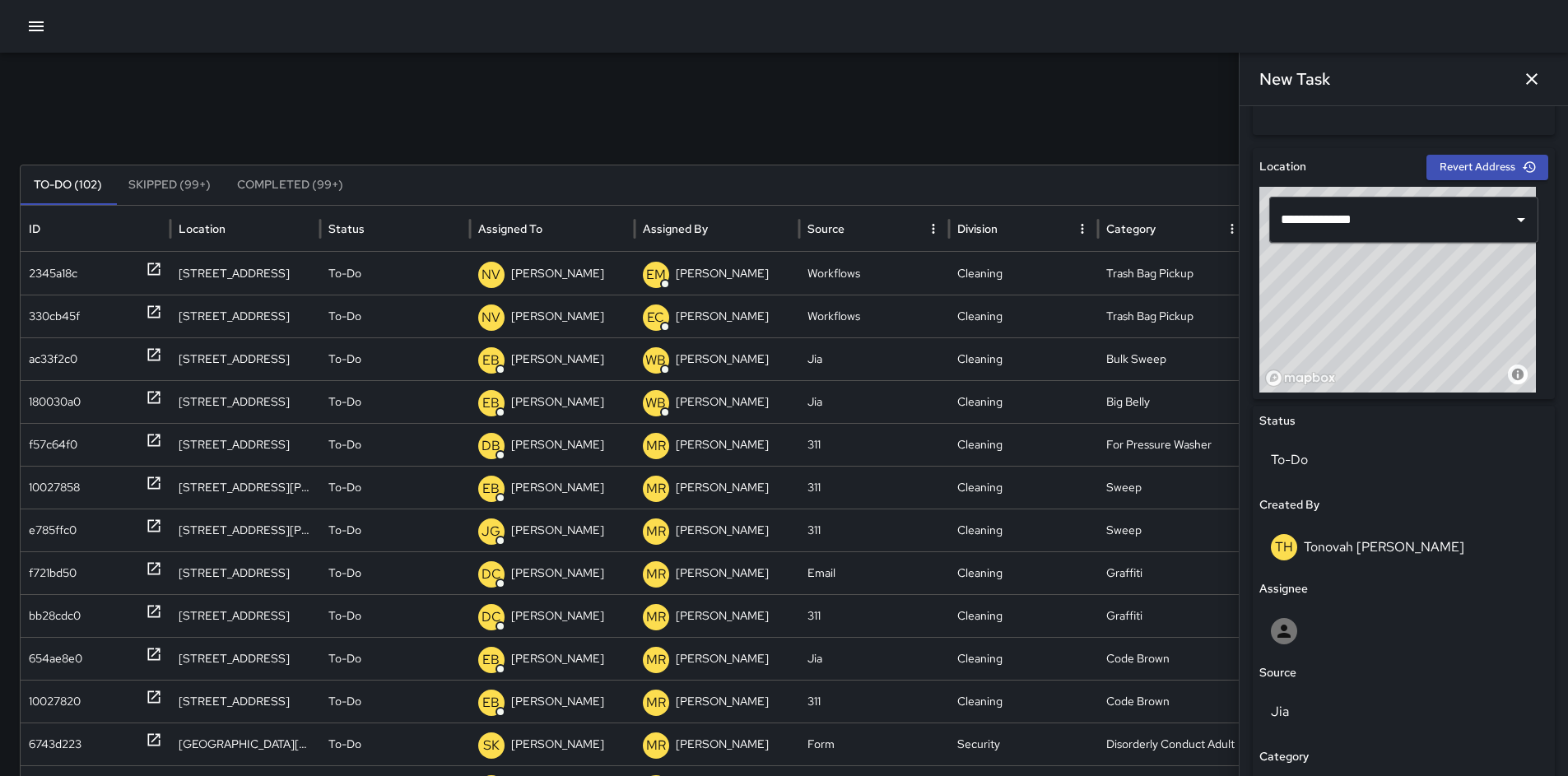
click at [1418, 354] on div "© Mapbox © OpenStreetMap Improve this map" at bounding box center [1398, 290] width 277 height 206
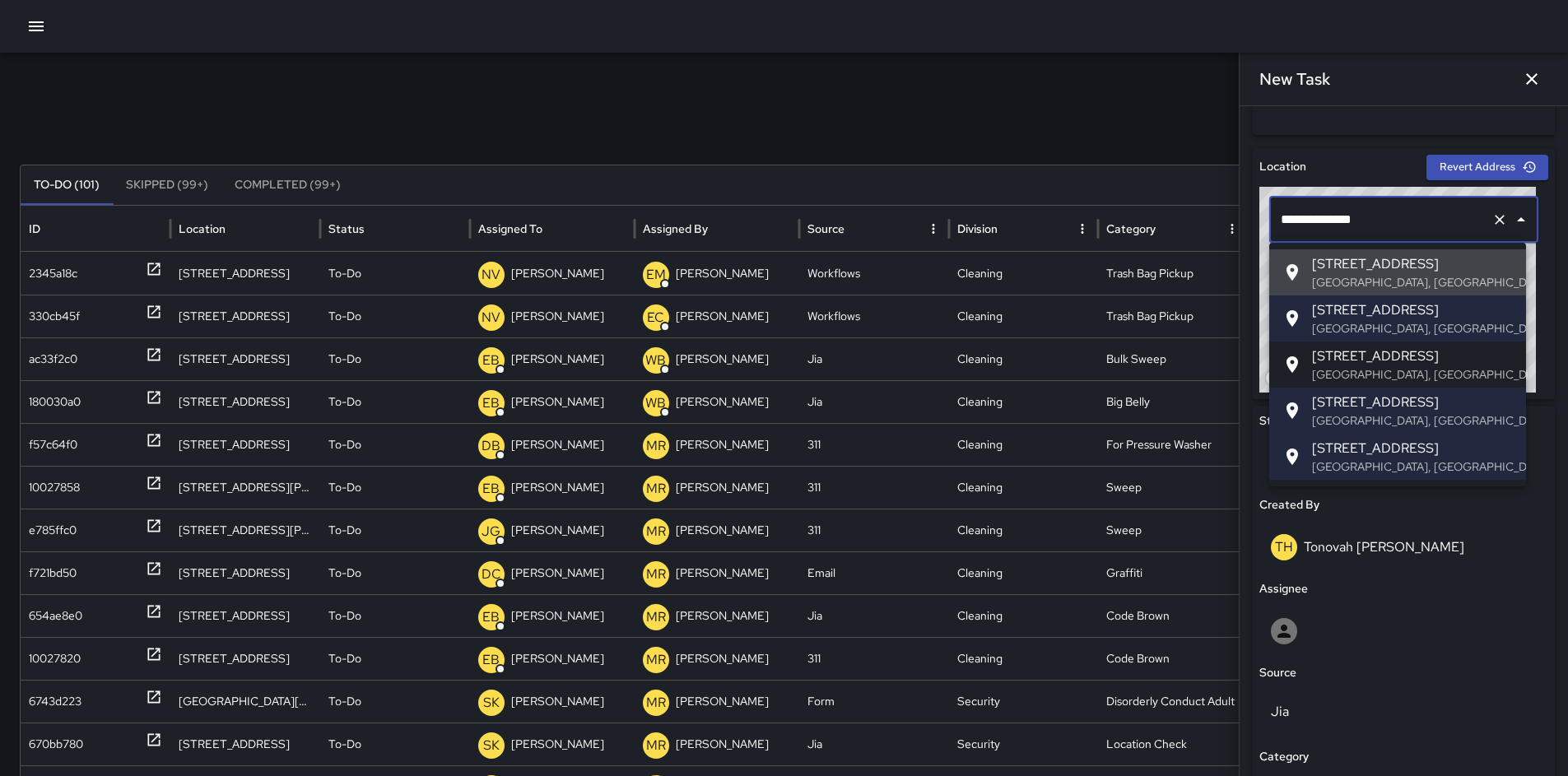
drag, startPoint x: 1373, startPoint y: 217, endPoint x: 1195, endPoint y: 217, distance: 178.0
click at [1197, 217] on div "Search Search New Task To-Do (101) Skipped (99+) Completed (99+) ID Location St…" at bounding box center [784, 519] width 1568 height 934
paste input "text"
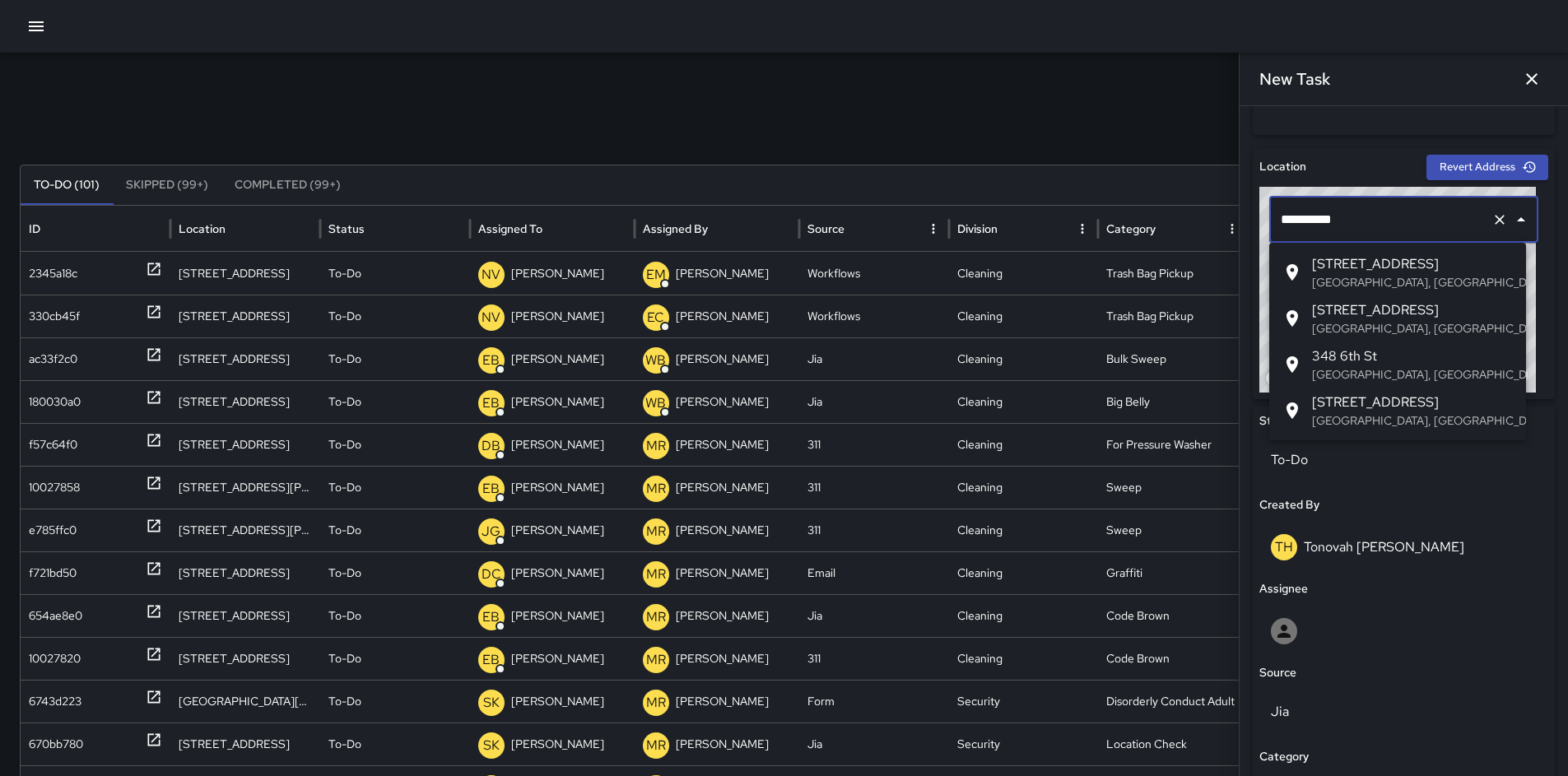
click at [1310, 264] on div at bounding box center [1297, 272] width 30 height 20
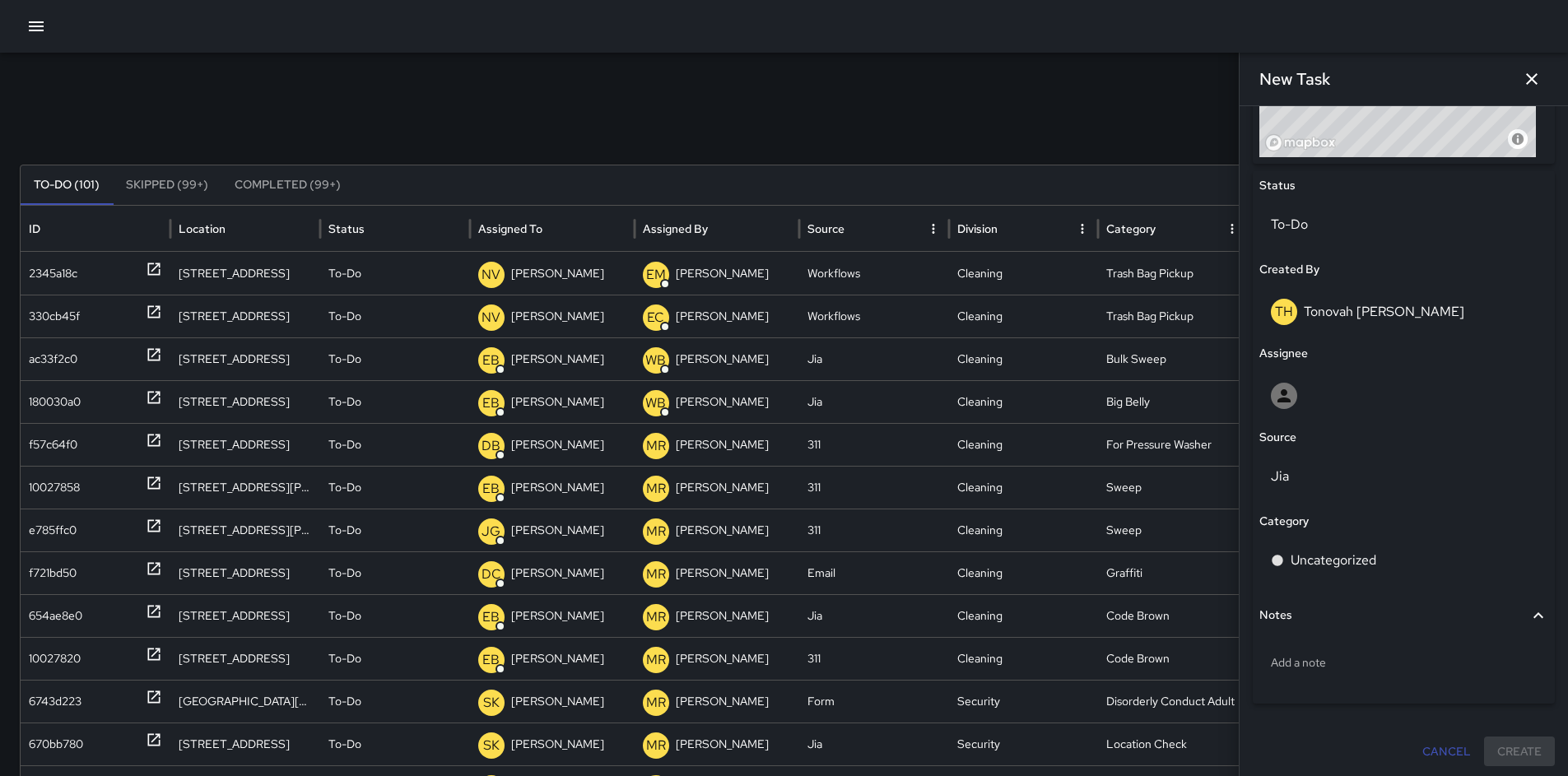
scroll to position [723, 0]
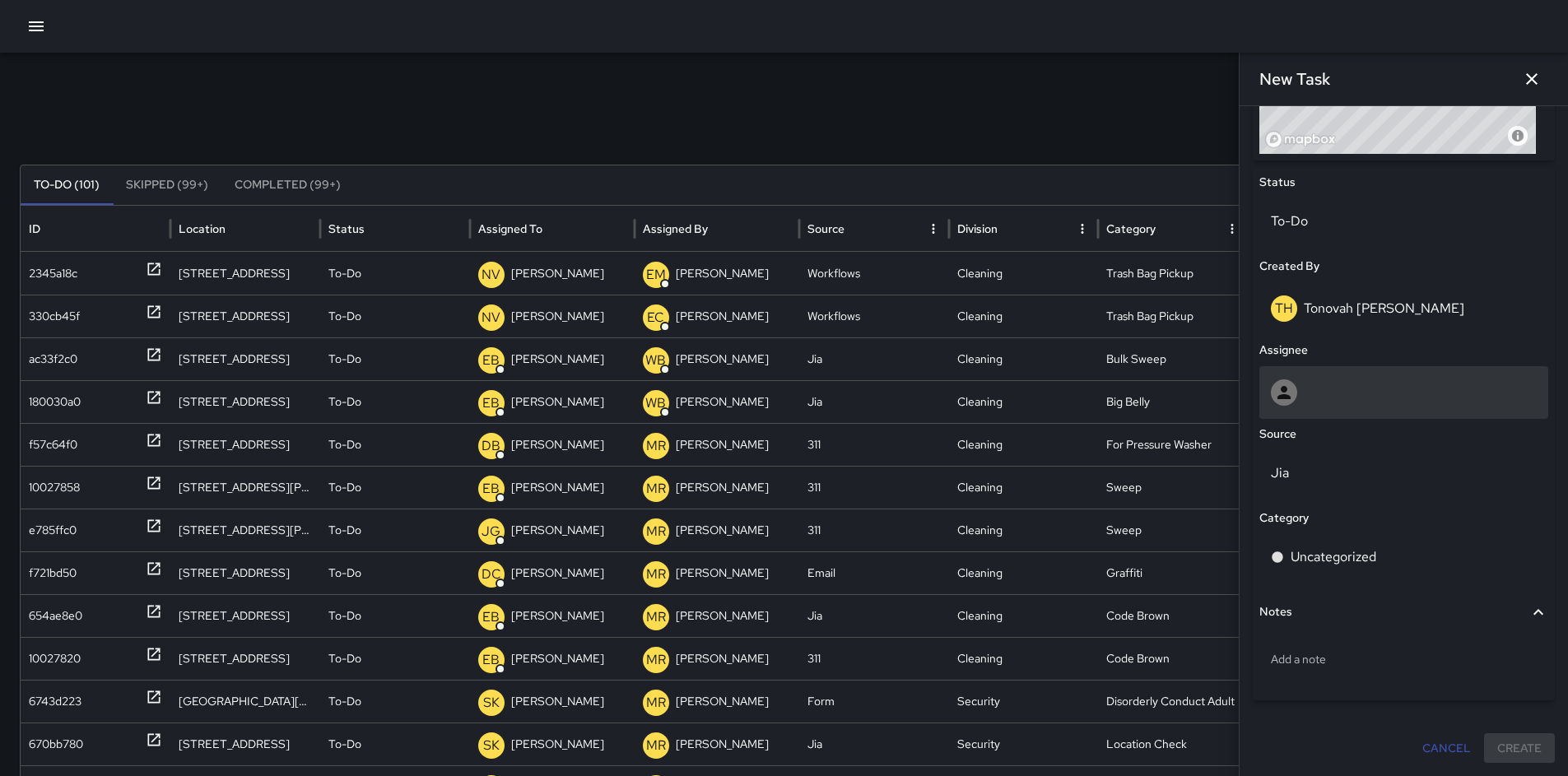
type input "**********"
click at [1328, 392] on div at bounding box center [1403, 393] width 266 height 26
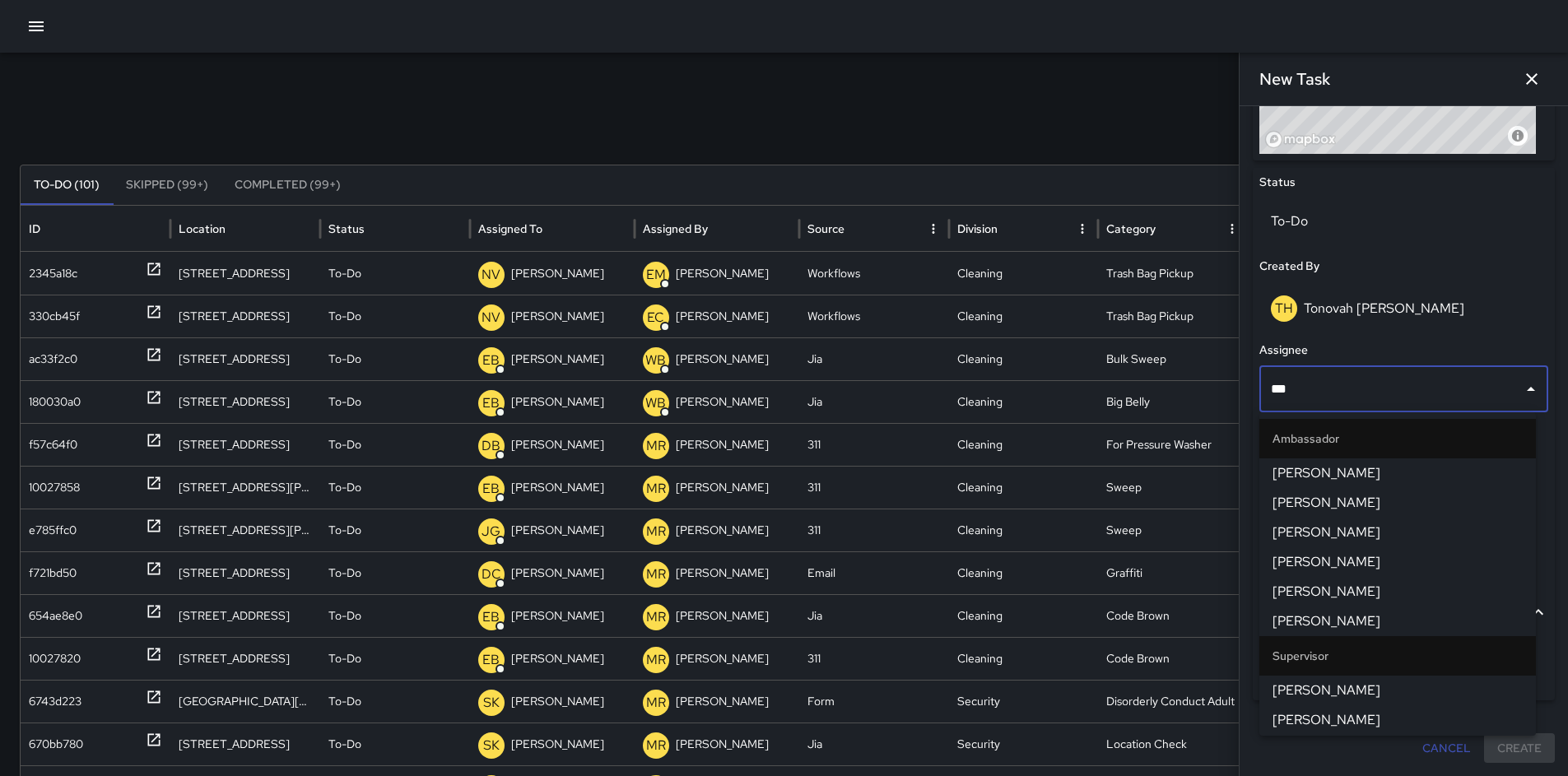
type input "****"
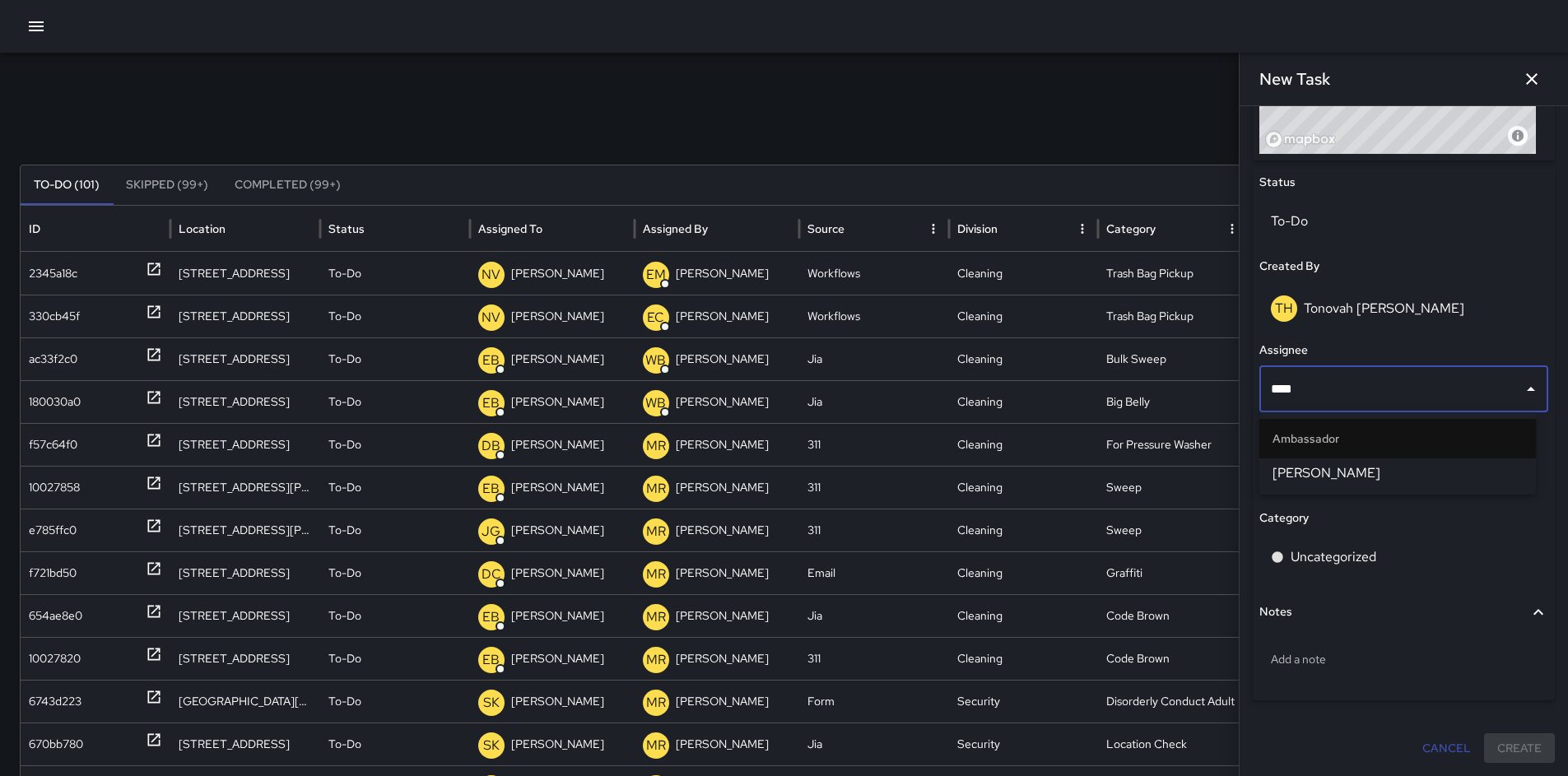
click at [1311, 476] on span "[PERSON_NAME]" at bounding box center [1398, 473] width 250 height 20
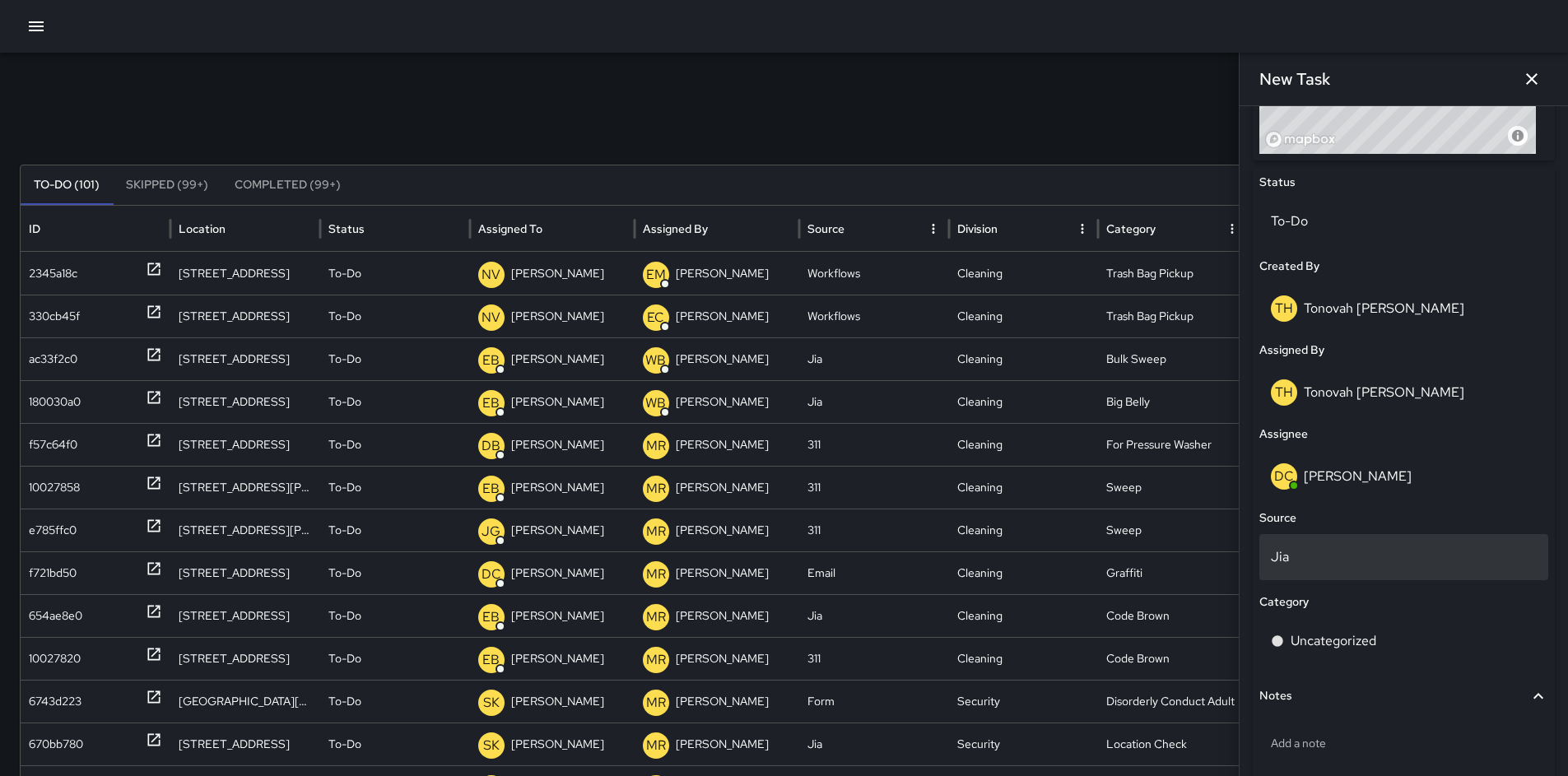
click at [1299, 547] on p "Jia" at bounding box center [1403, 557] width 266 height 20
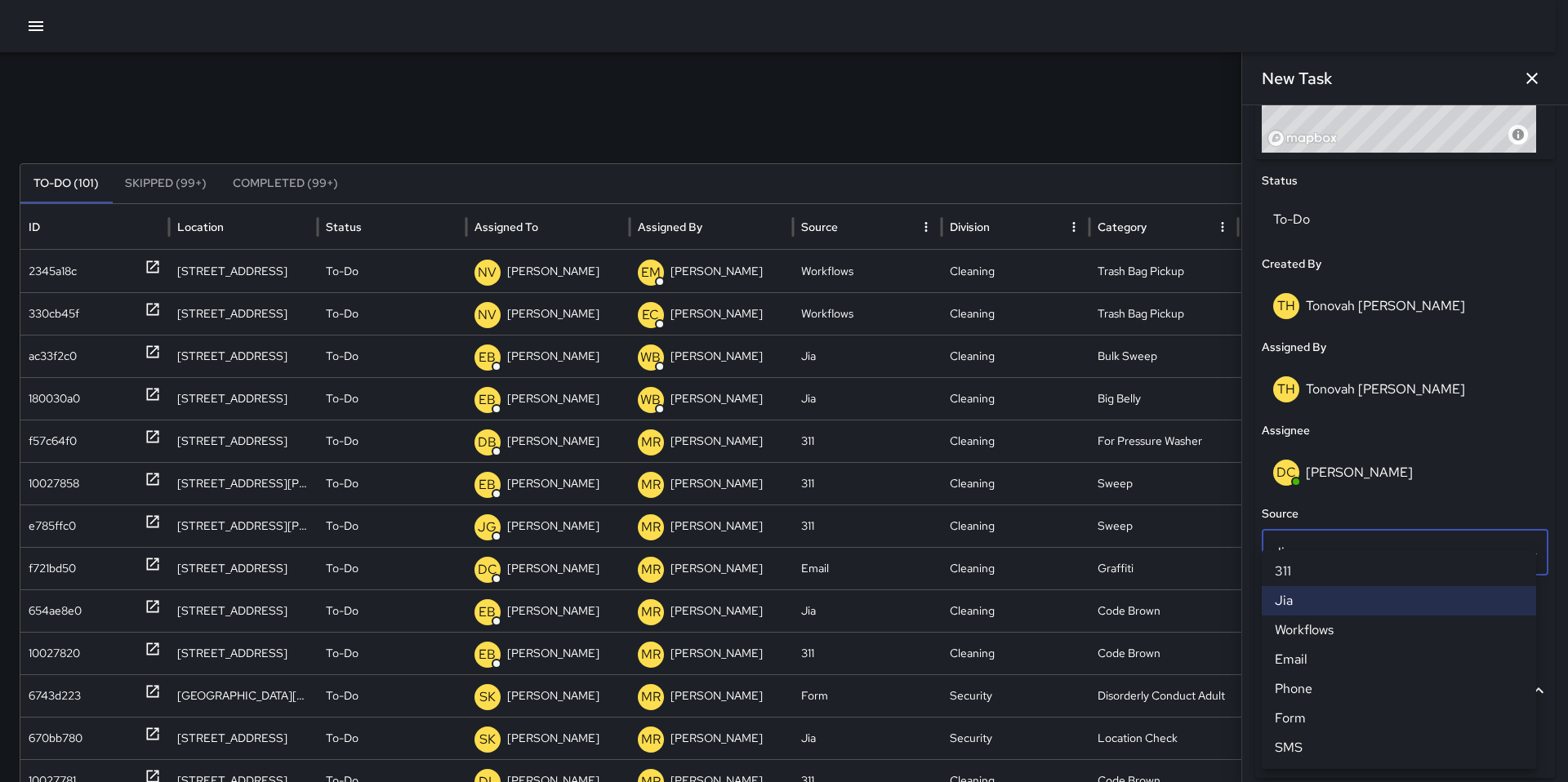
click at [1307, 650] on li "Email" at bounding box center [1399, 660] width 274 height 29
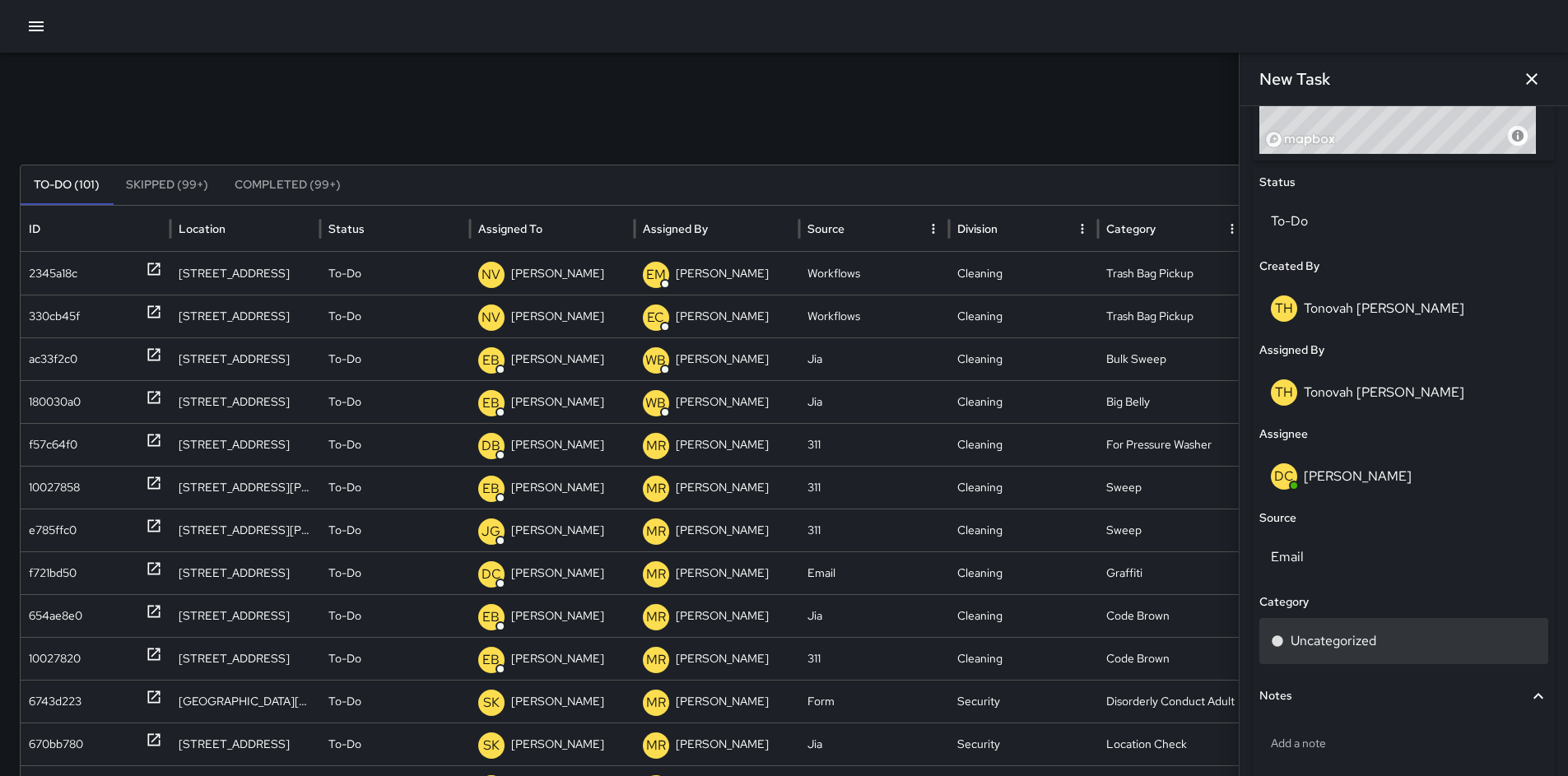
click at [1313, 646] on p "Uncategorized" at bounding box center [1333, 641] width 86 height 20
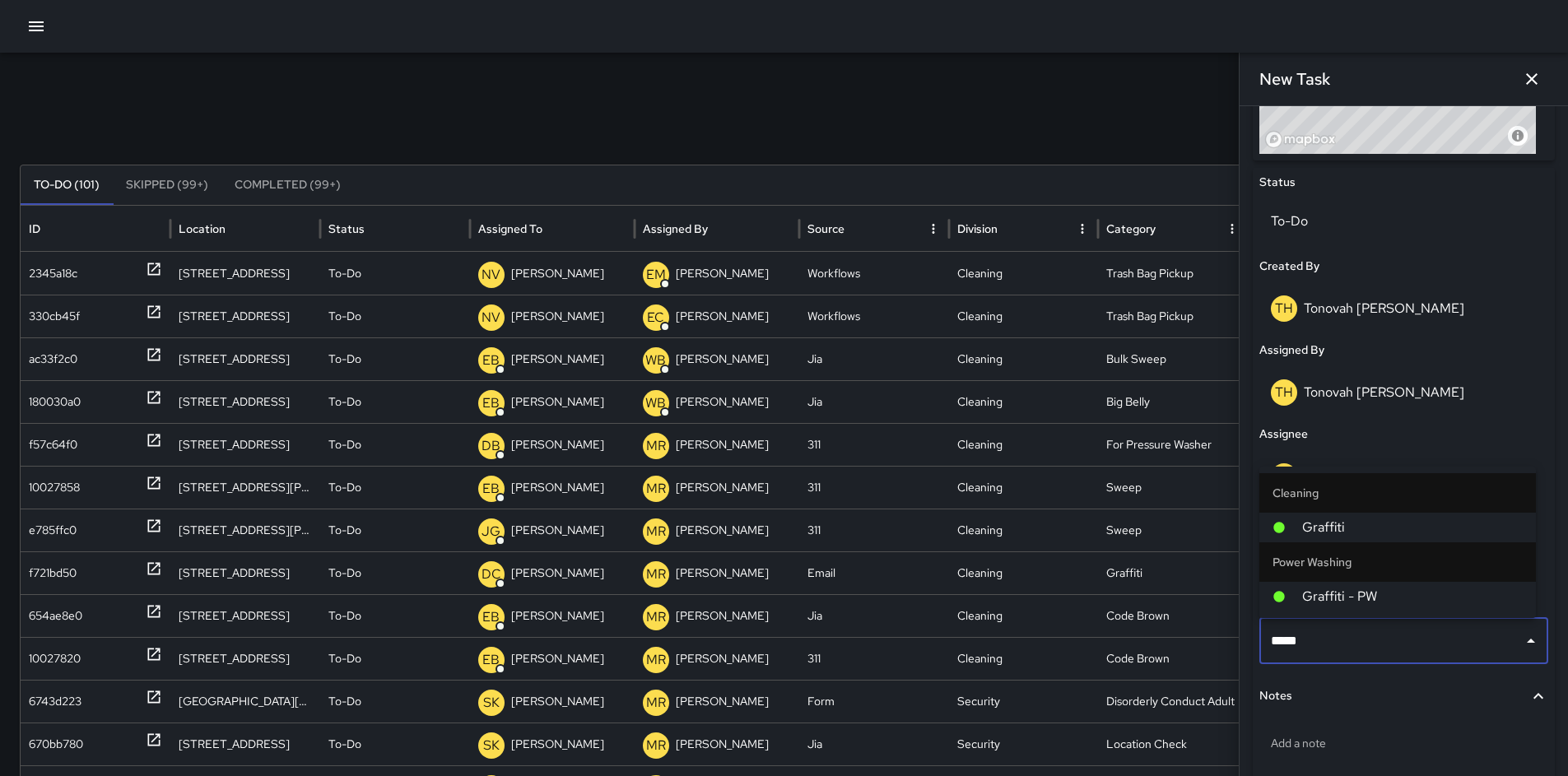
type input "******"
click at [1327, 523] on span "Graffiti" at bounding box center [1412, 527] width 221 height 20
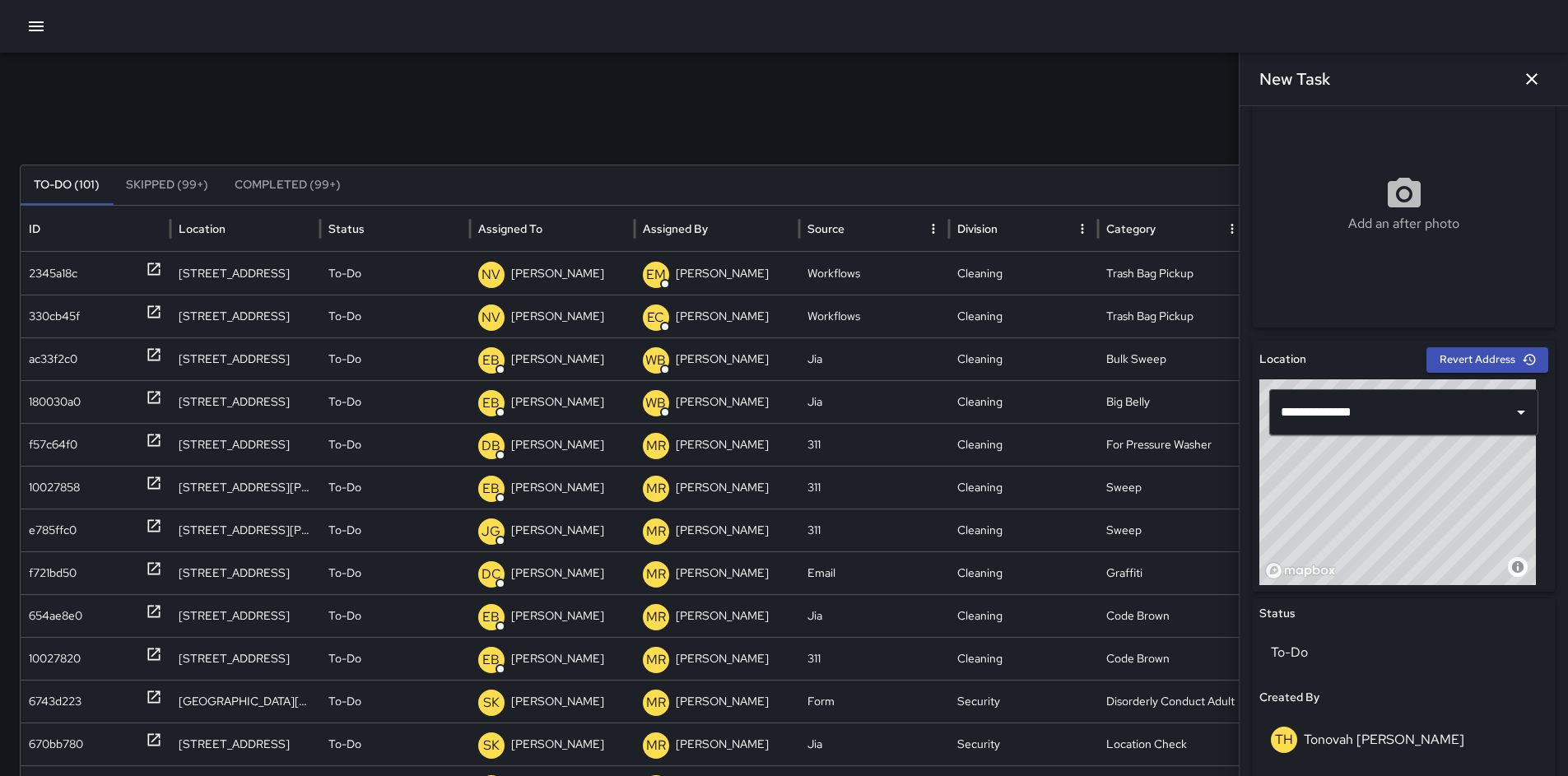
scroll to position [0, 0]
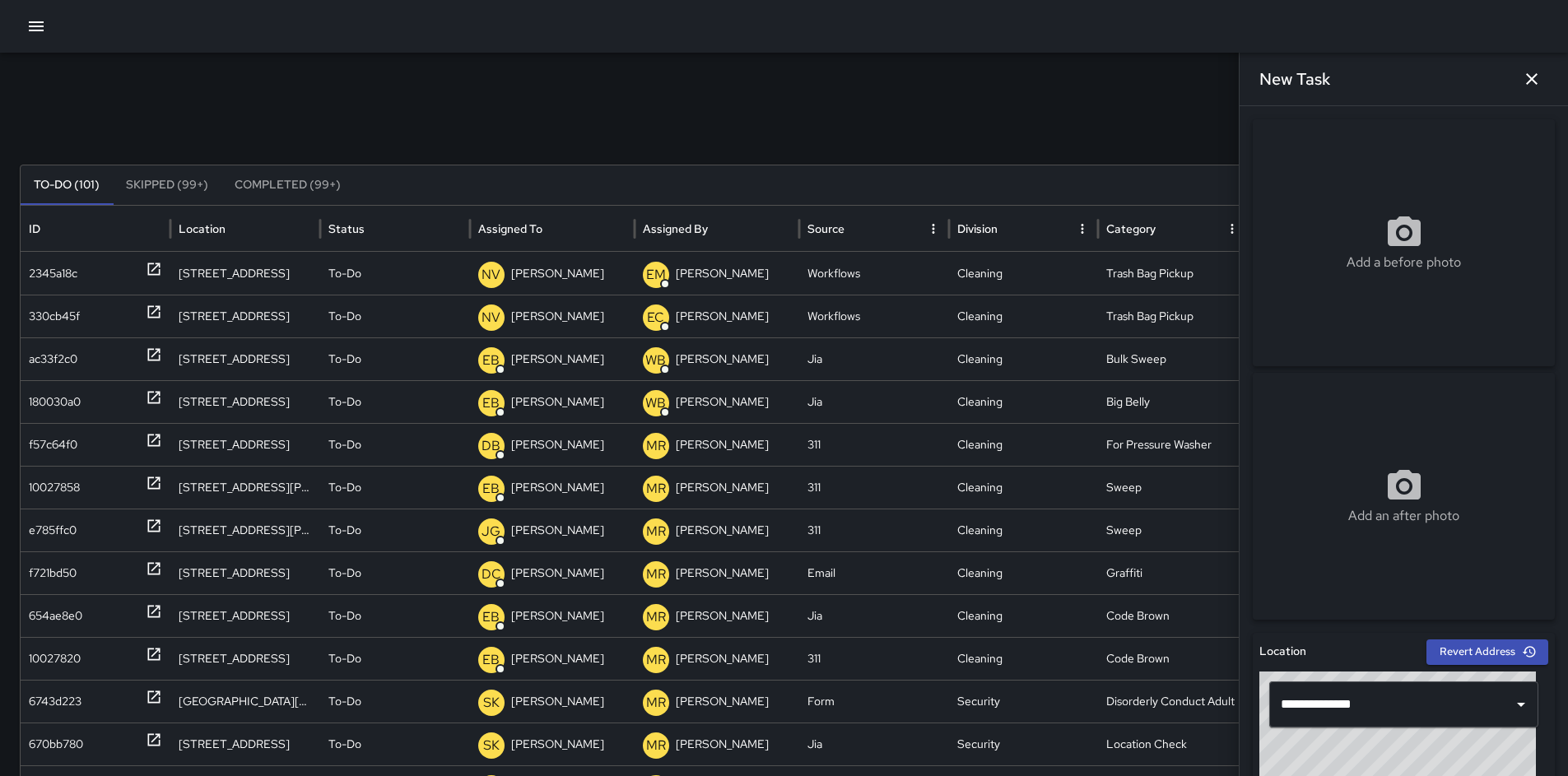
click at [1366, 234] on div "Add a before photo" at bounding box center [1403, 243] width 302 height 59
click at [1356, 198] on div "Add a before photo" at bounding box center [1403, 243] width 302 height 247
type input "**********"
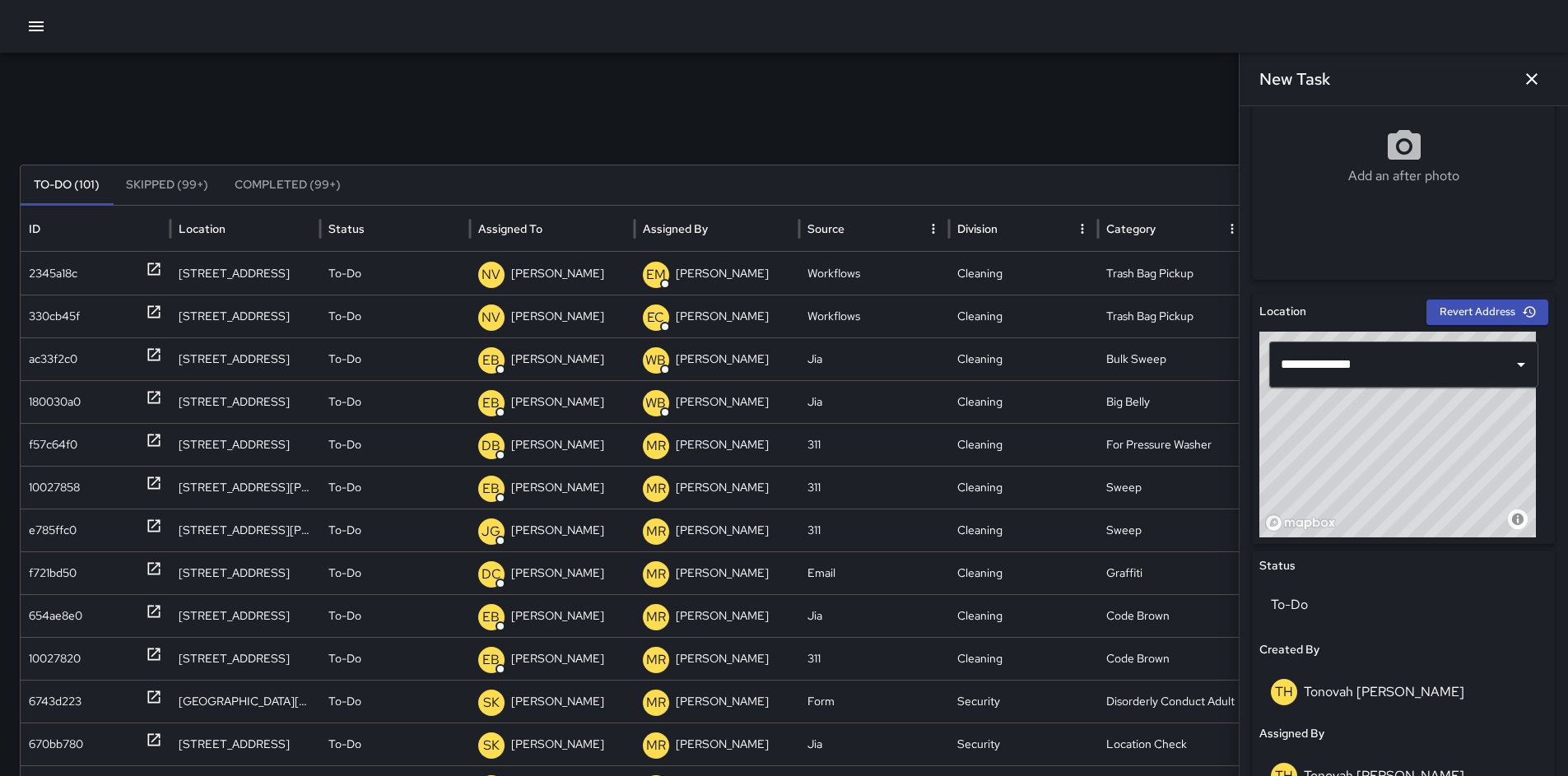
scroll to position [807, 0]
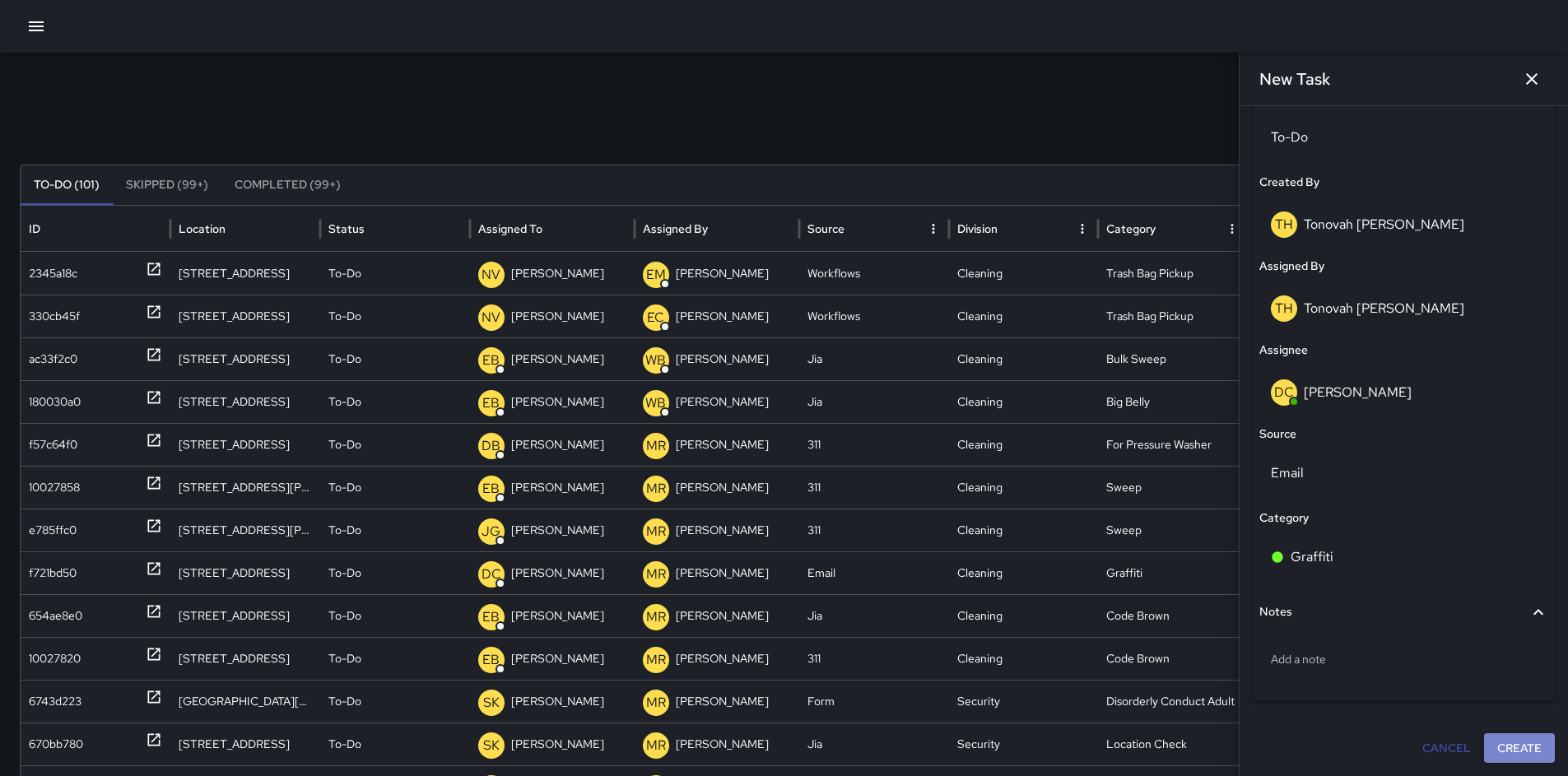
click at [1512, 747] on button "Create" at bounding box center [1519, 748] width 71 height 30
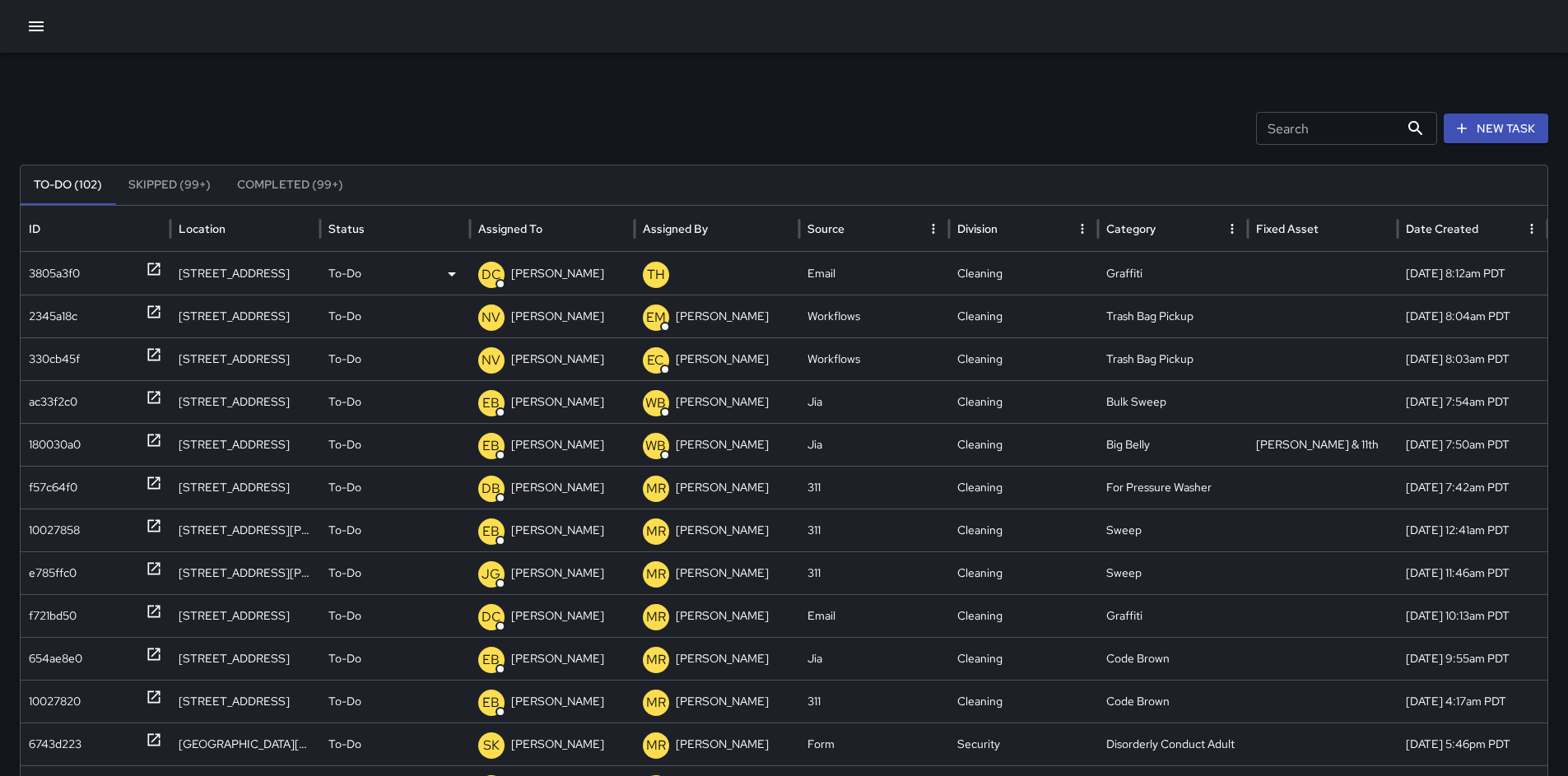
click at [76, 271] on div "3805a3f0" at bounding box center [54, 273] width 51 height 42
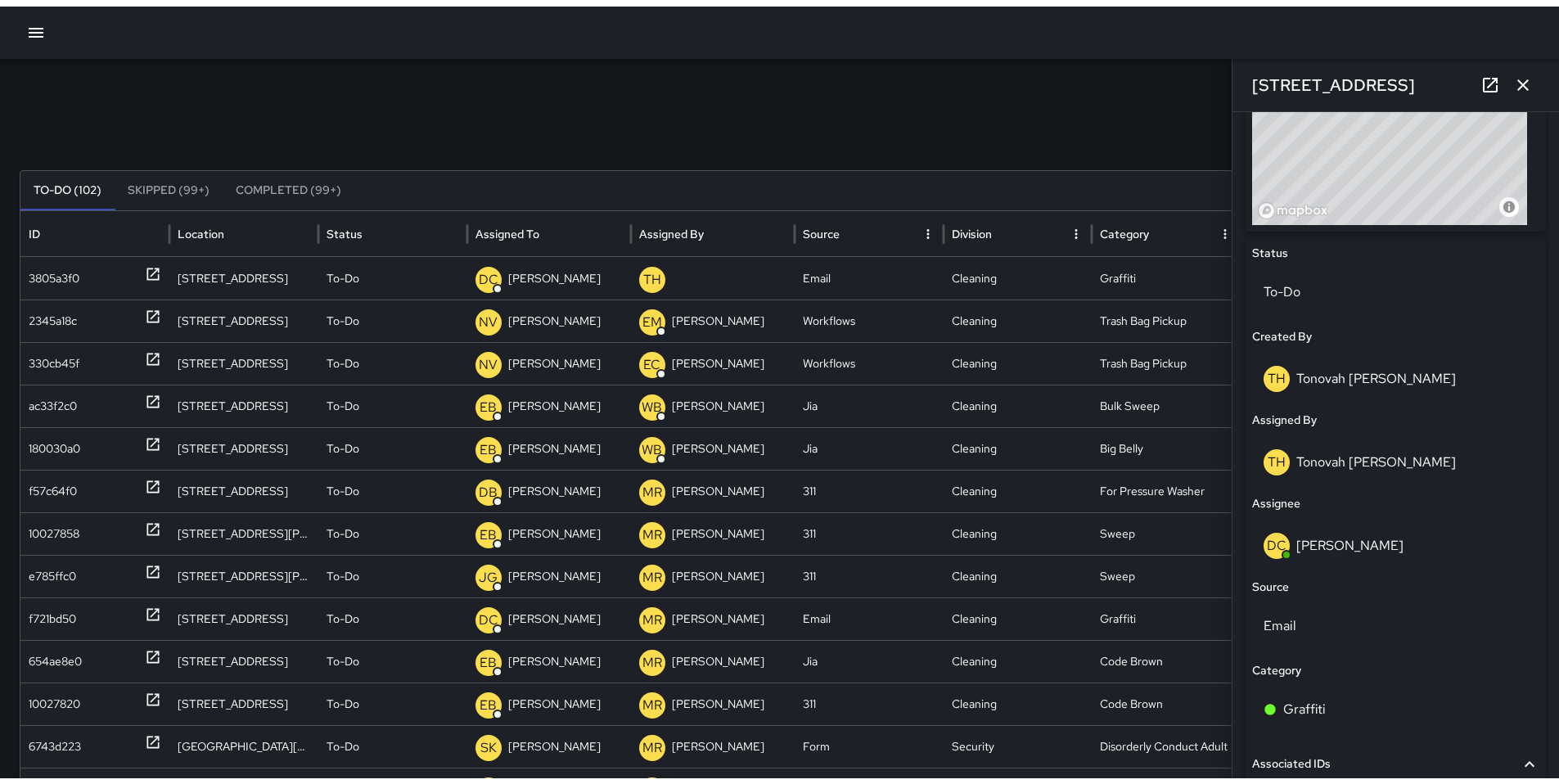
scroll to position [860, 0]
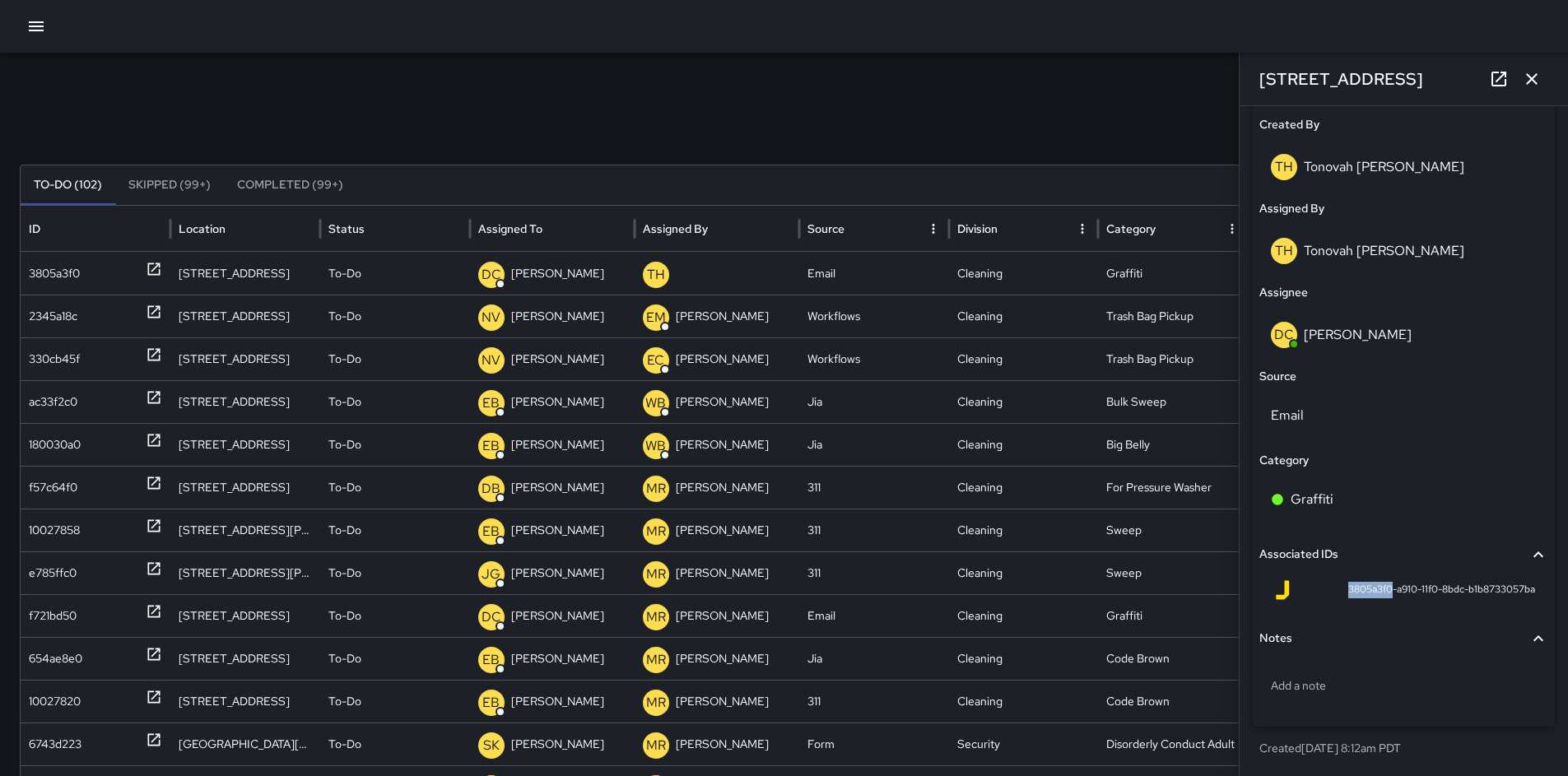
drag, startPoint x: 1379, startPoint y: 589, endPoint x: 1318, endPoint y: 595, distance: 61.3
click at [1318, 595] on div "3805a3f0-a910-11f0-8bdc-b1b8733057ba" at bounding box center [1403, 590] width 263 height 20
copy span "3805a3f0"
click at [1528, 83] on icon "button" at bounding box center [1532, 79] width 20 height 20
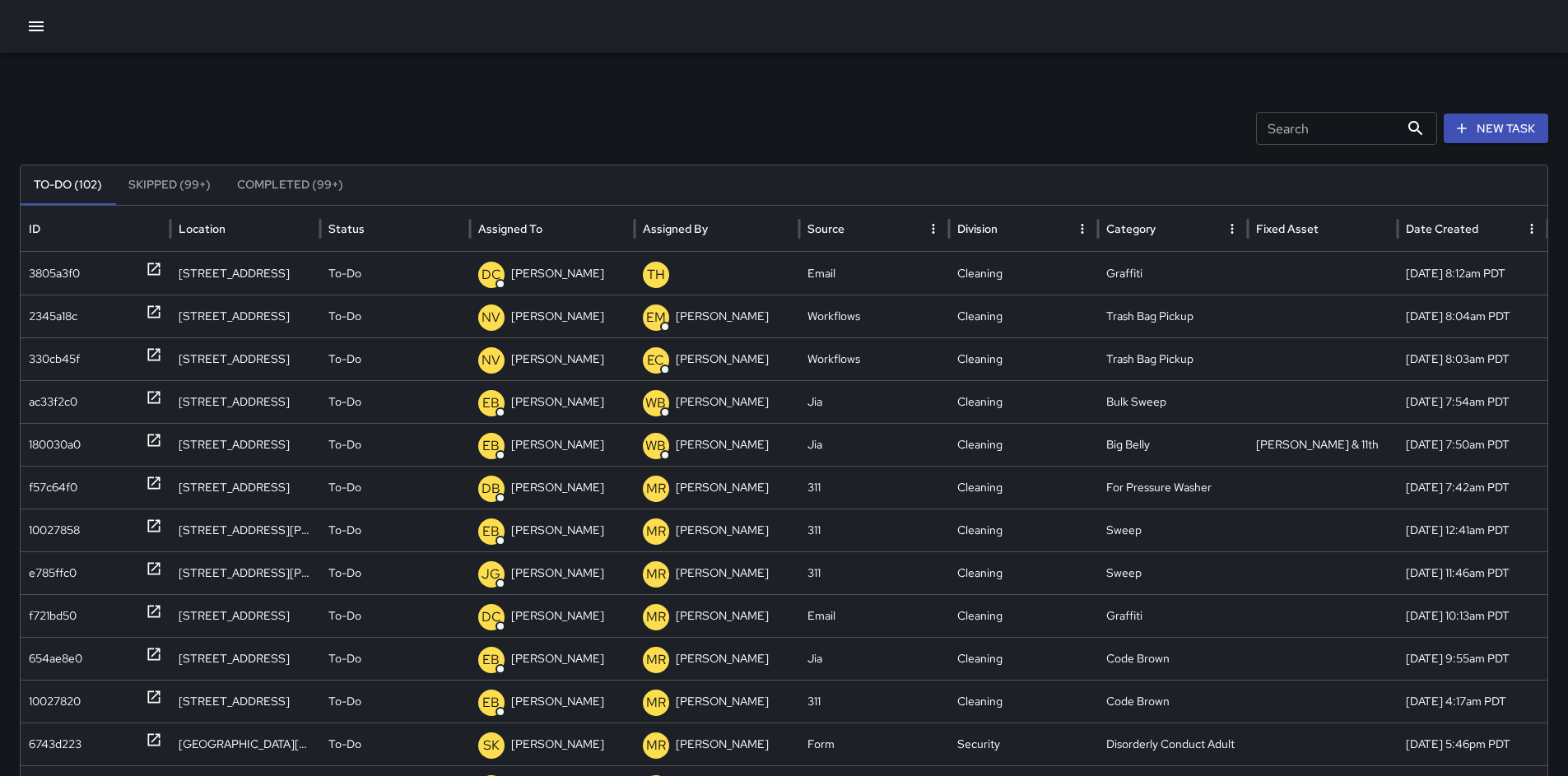
click at [1336, 149] on div "Search Search New Task To-Do (102) Skipped (99+) Completed (99+) ID Location St…" at bounding box center [784, 519] width 1568 height 934
click at [1332, 133] on input "Search" at bounding box center [1328, 128] width 143 height 33
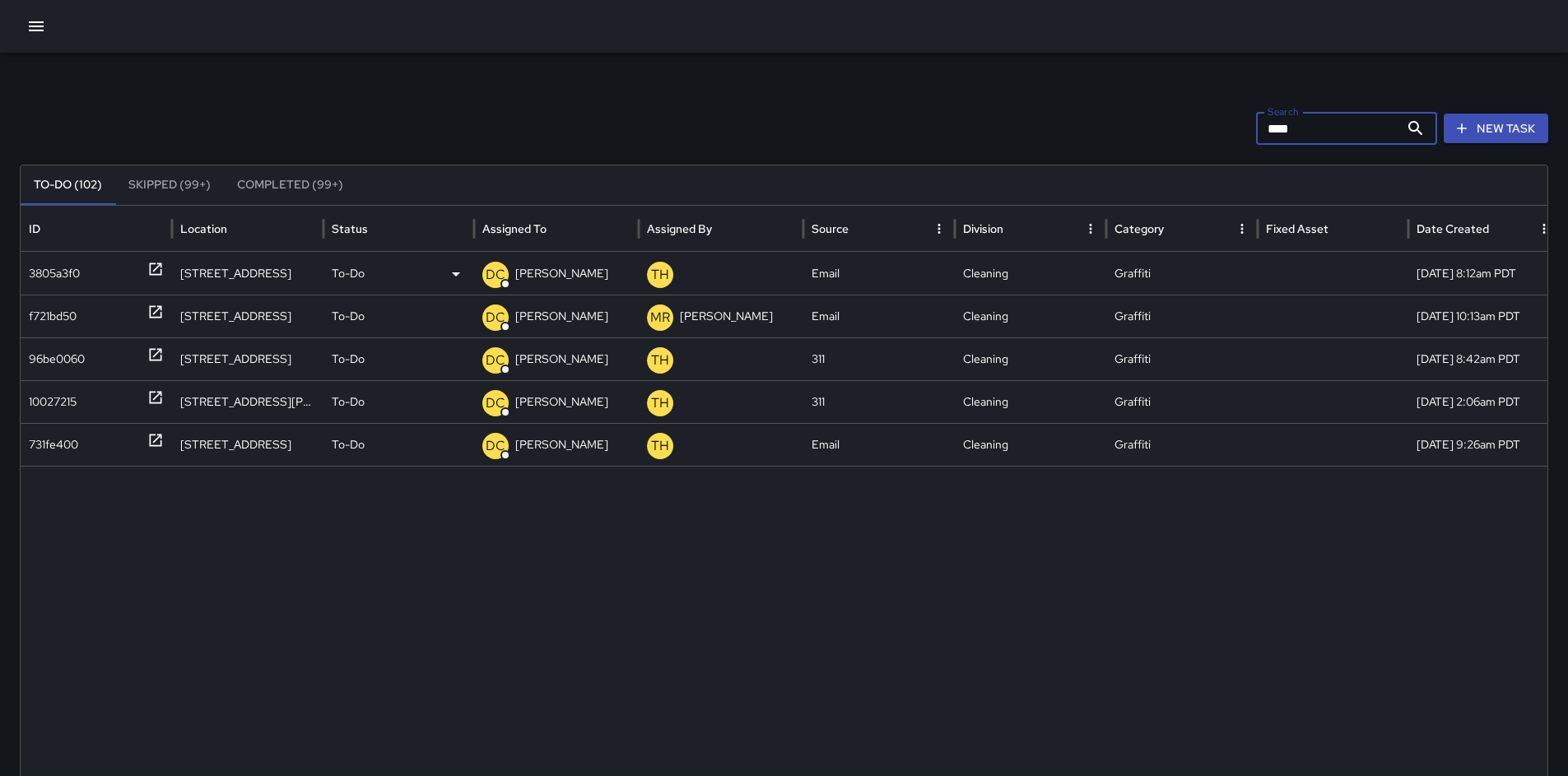
type input "****"
click at [63, 281] on div "3805a3f0" at bounding box center [54, 273] width 51 height 42
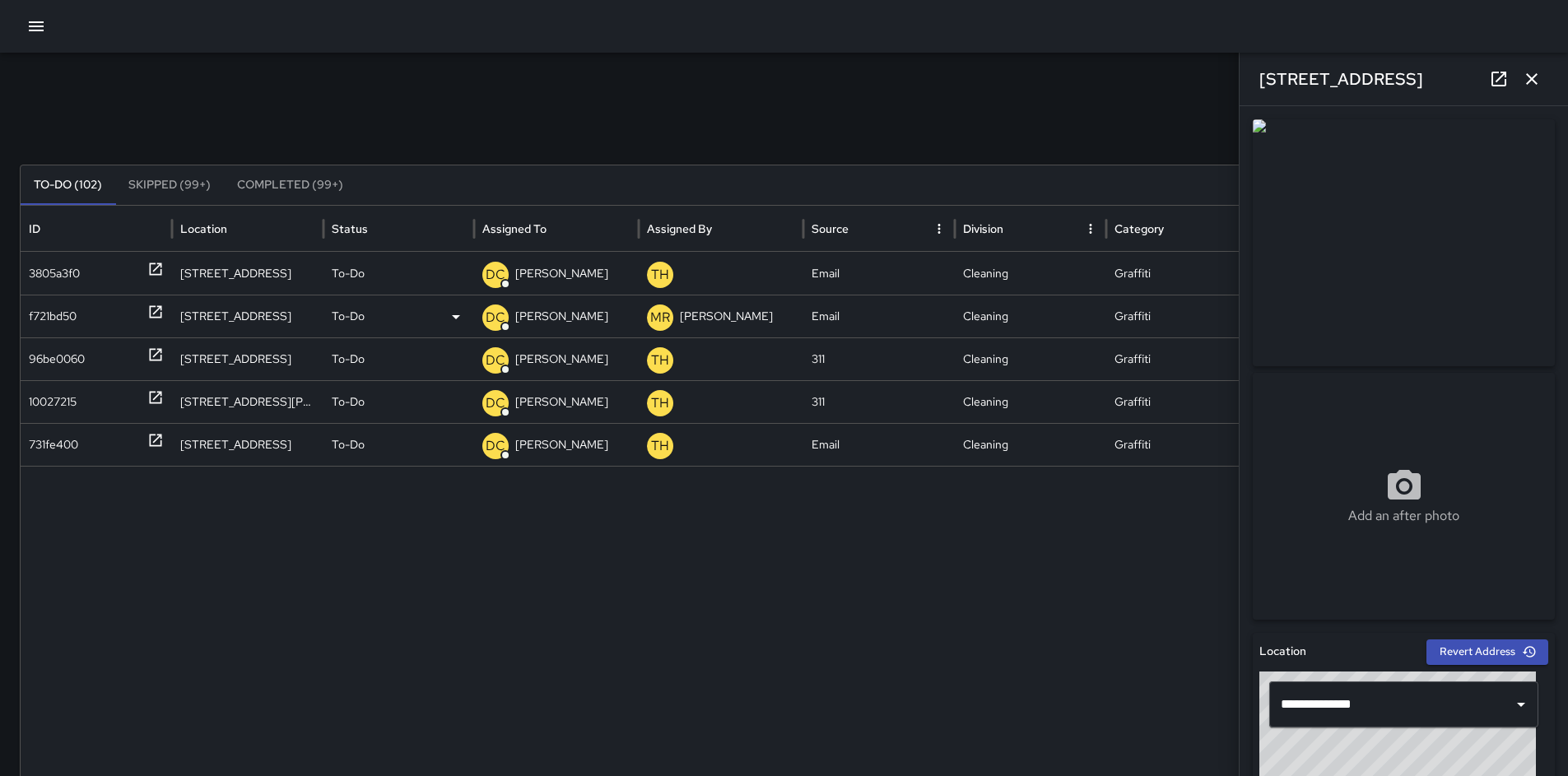
click at [50, 323] on div "f721bd50" at bounding box center [53, 316] width 48 height 42
click at [44, 361] on div "96be0060" at bounding box center [57, 359] width 56 height 42
click at [40, 395] on div "10027215" at bounding box center [53, 402] width 48 height 42
click at [36, 434] on div "731fe400" at bounding box center [54, 444] width 49 height 42
click at [1528, 88] on icon "button" at bounding box center [1532, 79] width 20 height 20
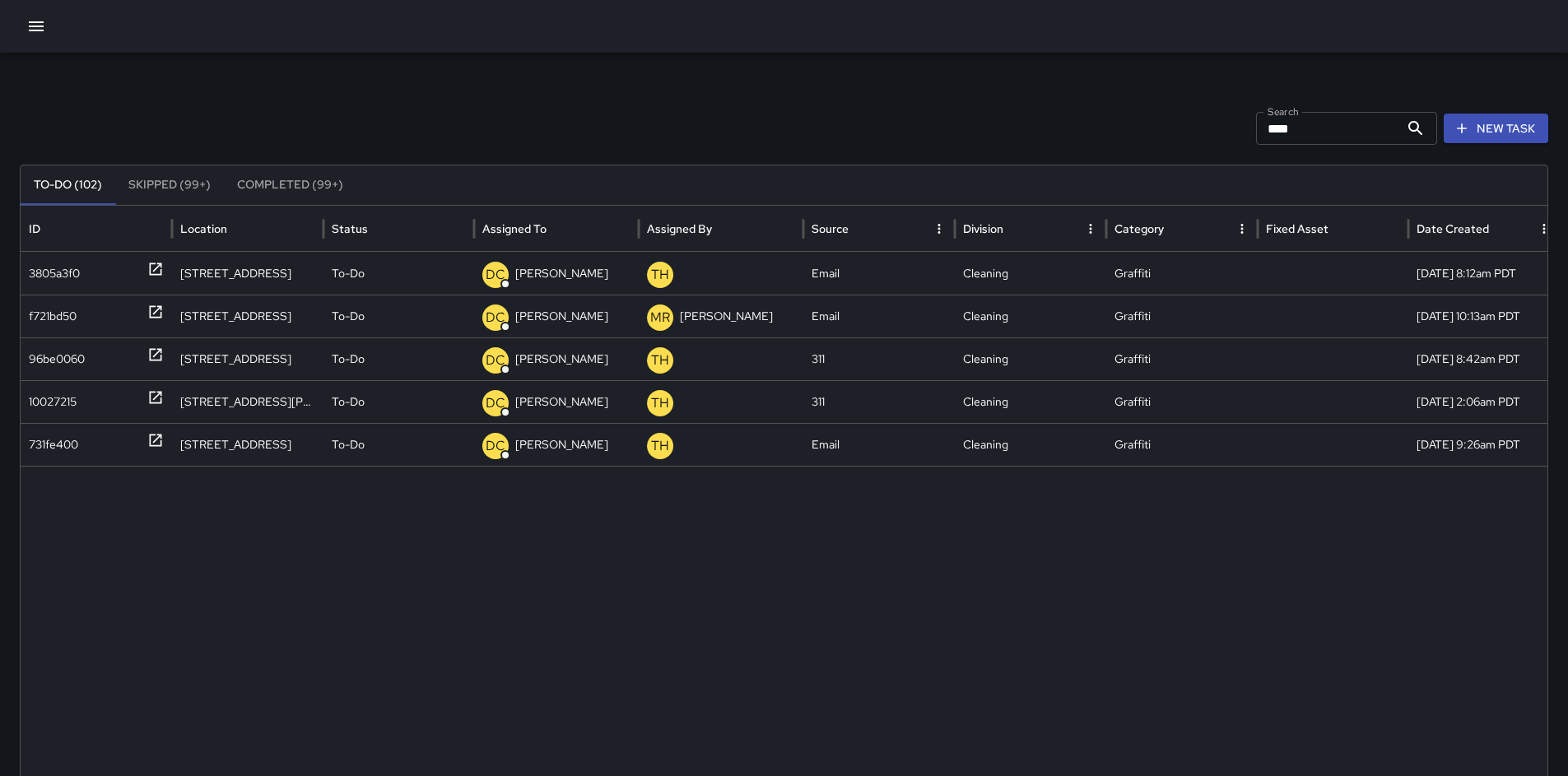
click at [40, 34] on icon "button" at bounding box center [36, 26] width 20 height 20
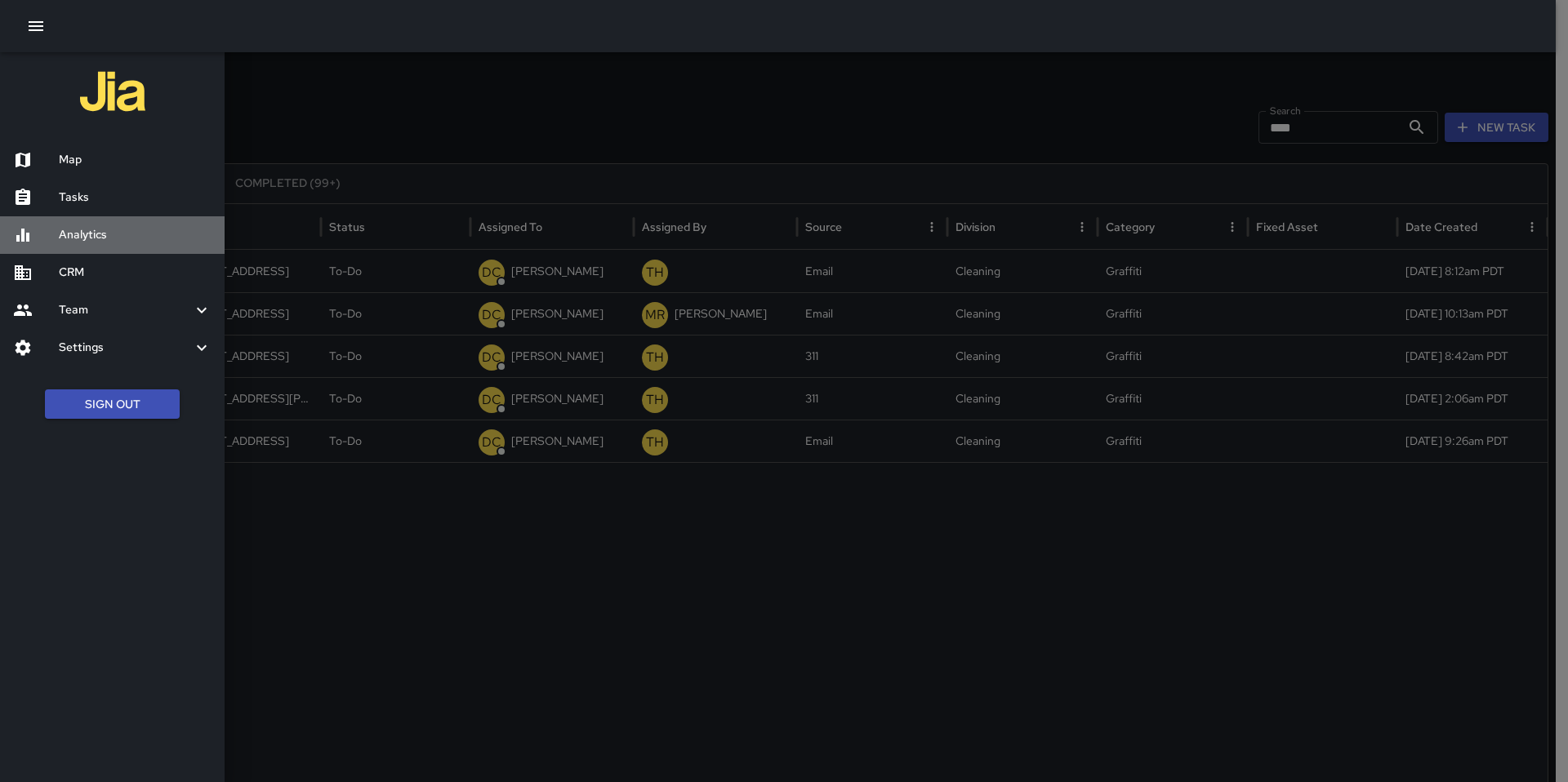
click at [74, 228] on h6 "Analytics" at bounding box center [135, 235] width 153 height 18
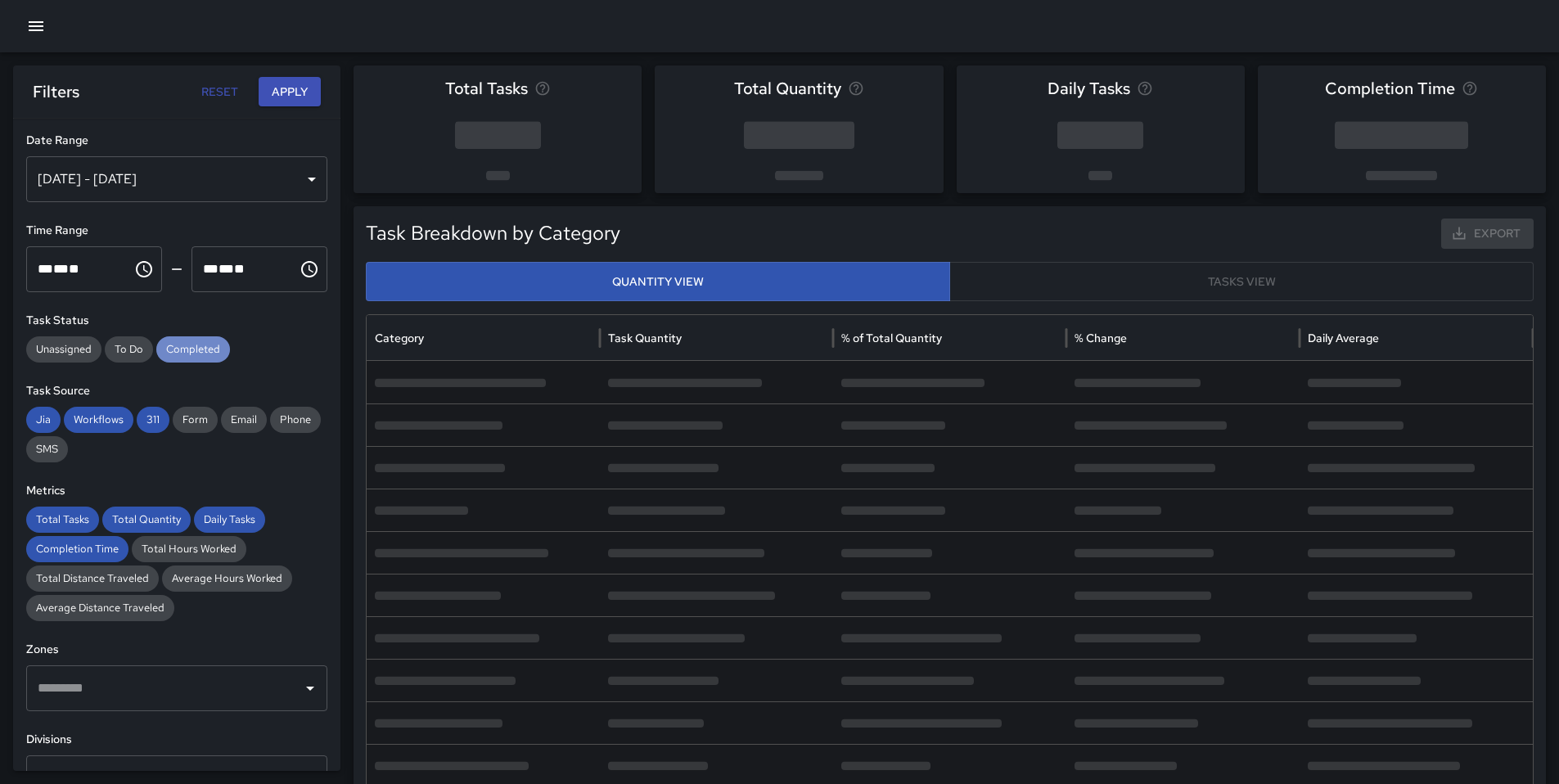
drag, startPoint x: 173, startPoint y: 349, endPoint x: 161, endPoint y: 371, distance: 25.1
click at [173, 349] on span "Completed" at bounding box center [193, 349] width 74 height 16
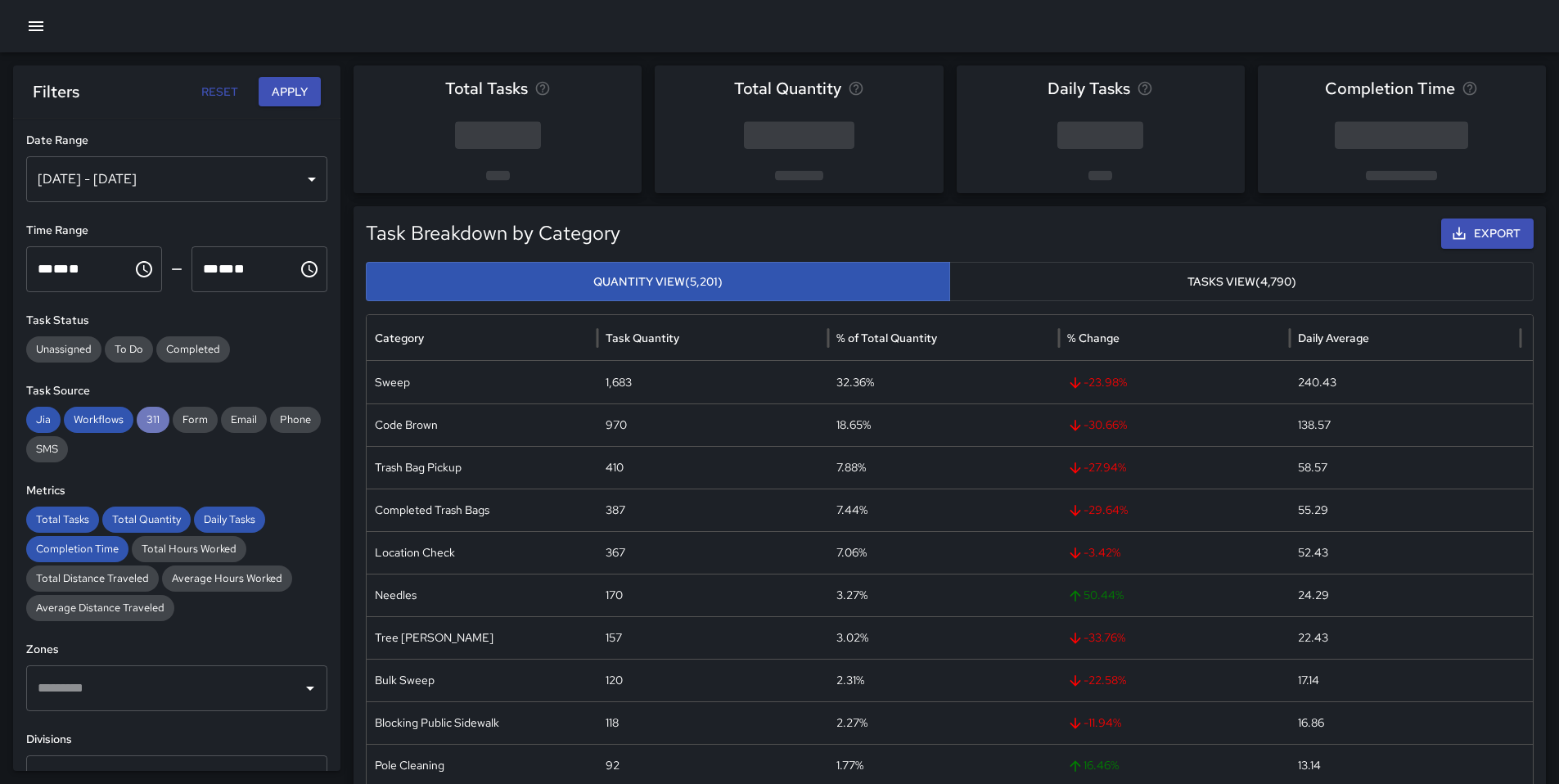
click at [146, 414] on span "311" at bounding box center [153, 420] width 33 height 16
click at [99, 426] on span "Workflows" at bounding box center [98, 420] width 70 height 16
click at [28, 422] on span "Jia" at bounding box center [43, 420] width 34 height 16
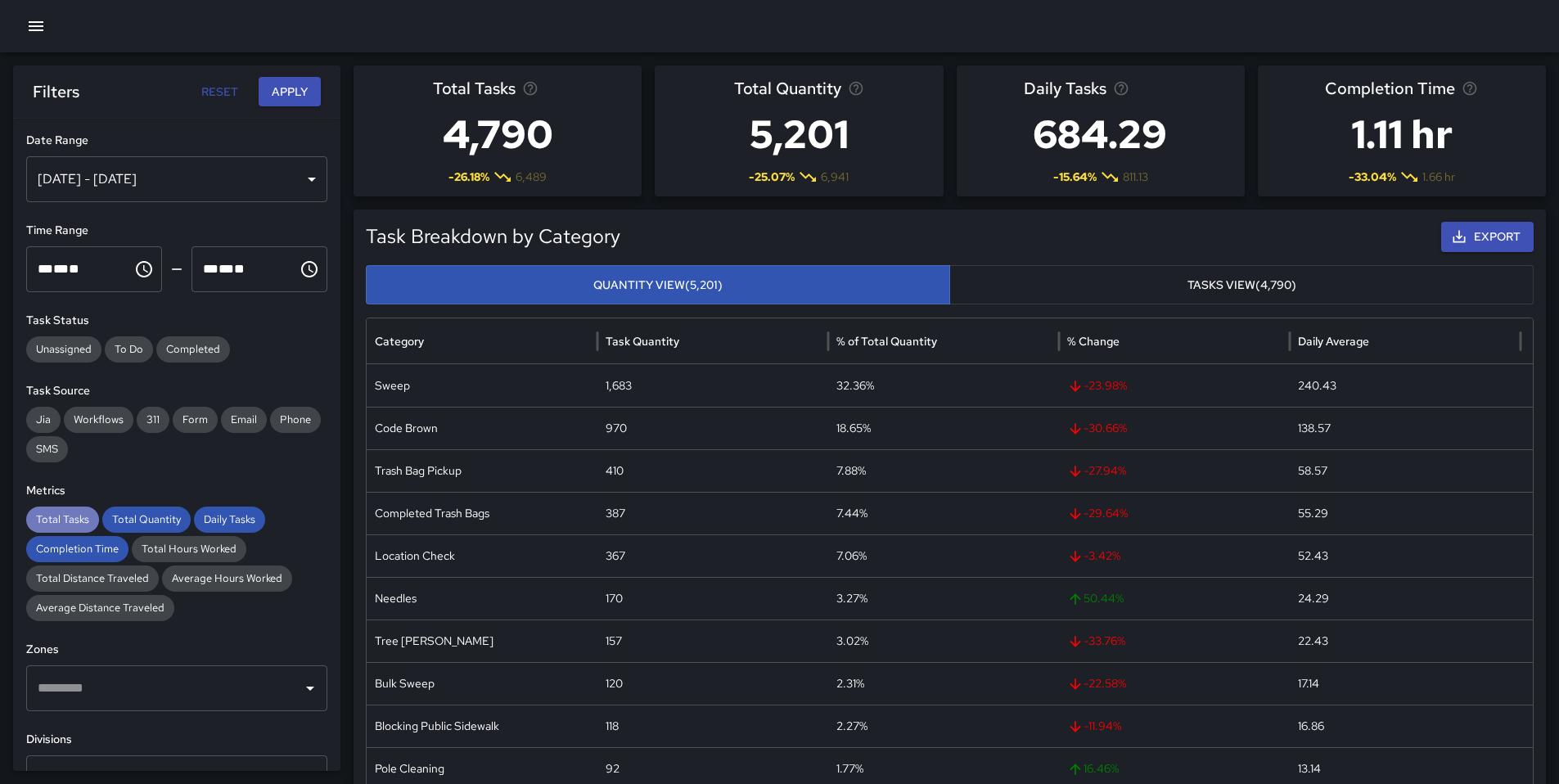
click at [63, 514] on span "Total Tasks" at bounding box center [62, 520] width 73 height 16
drag, startPoint x: 137, startPoint y: 523, endPoint x: 161, endPoint y: 524, distance: 24.0
click at [137, 523] on span "Total Quantity" at bounding box center [146, 520] width 88 height 16
drag, startPoint x: 223, startPoint y: 521, endPoint x: 156, endPoint y: 533, distance: 68.1
click at [210, 526] on span "Daily Tasks" at bounding box center [229, 520] width 71 height 16
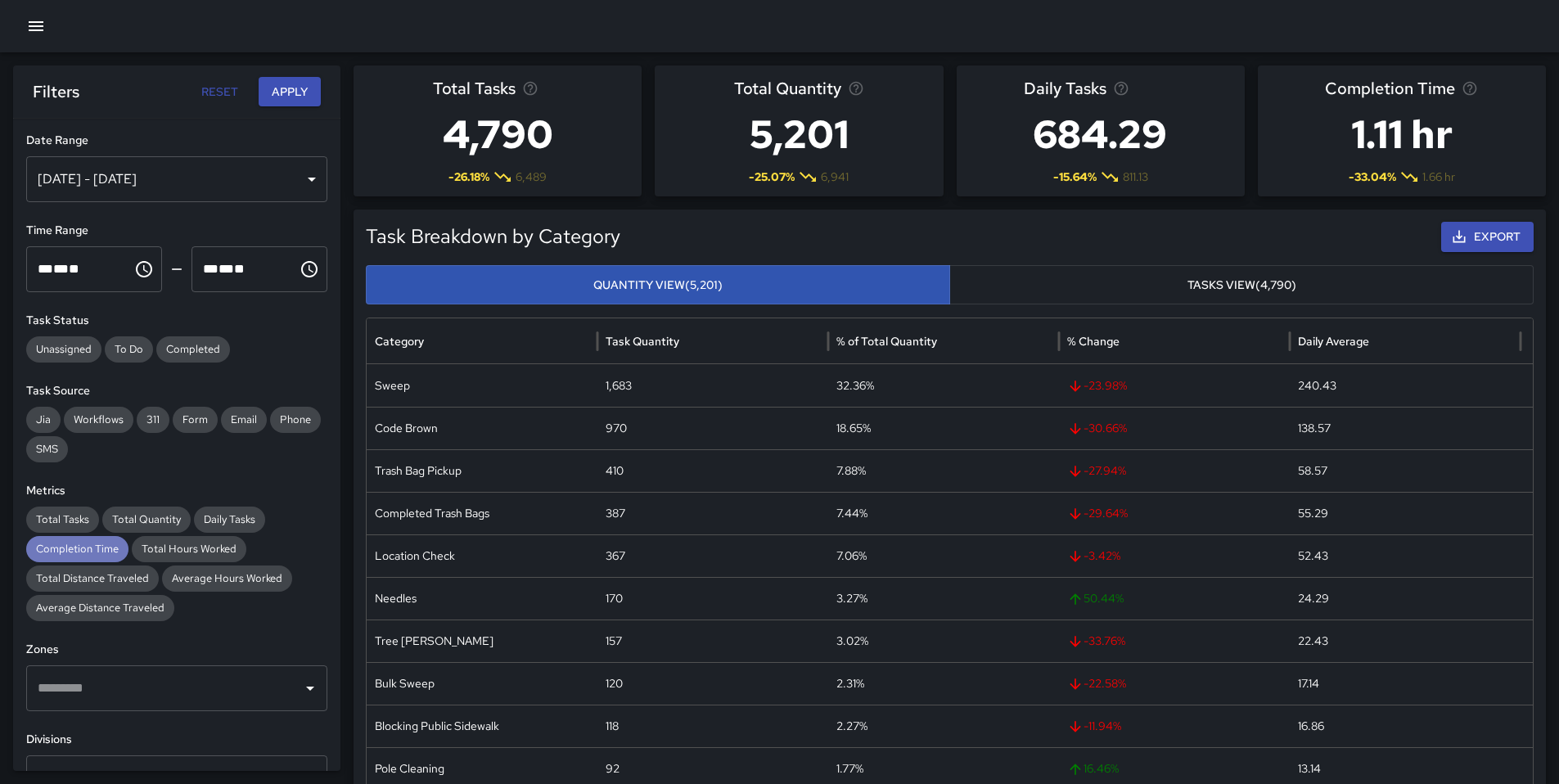
click at [96, 545] on span "Completion Time" at bounding box center [77, 549] width 102 height 16
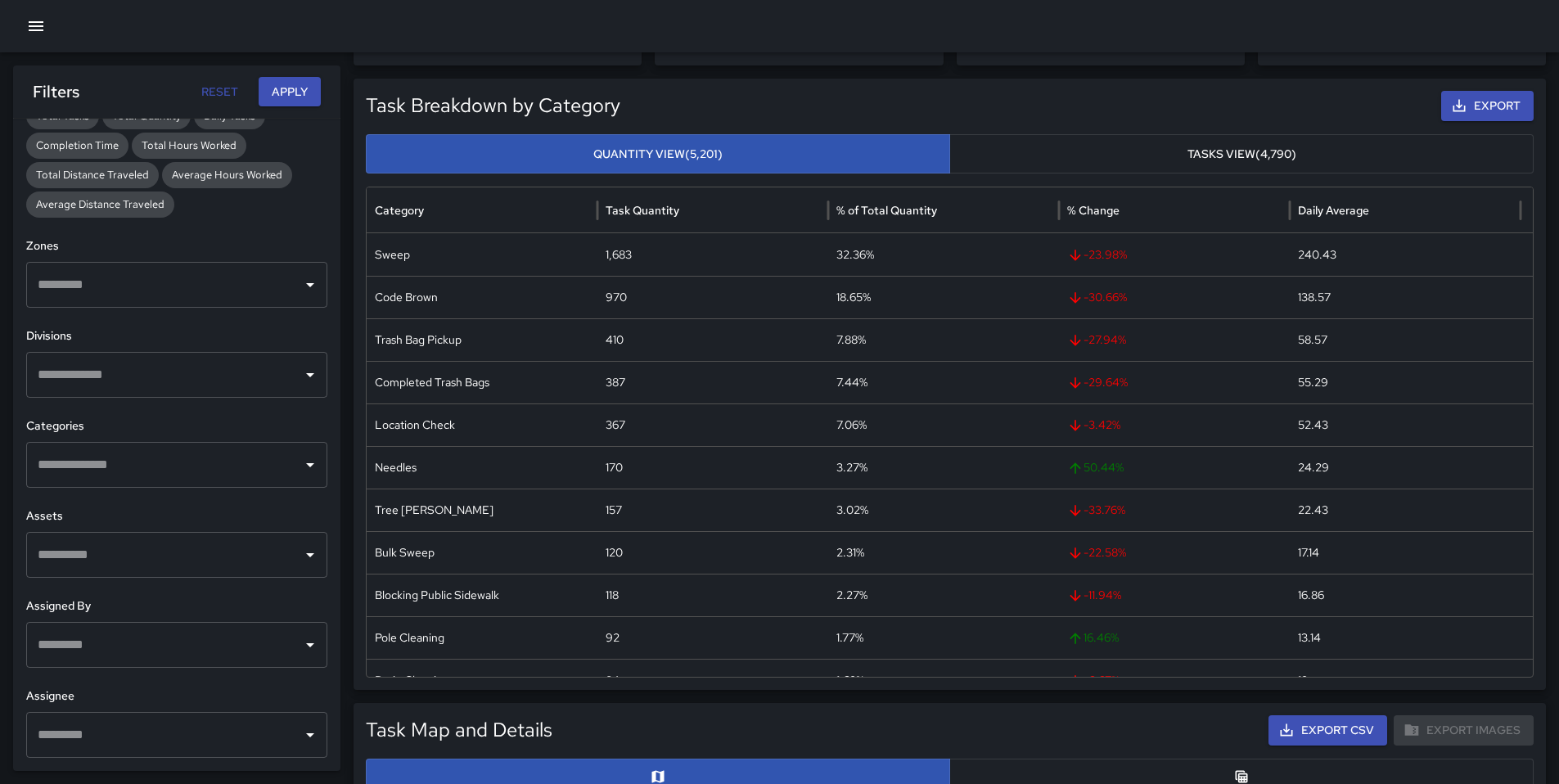
scroll to position [139, 0]
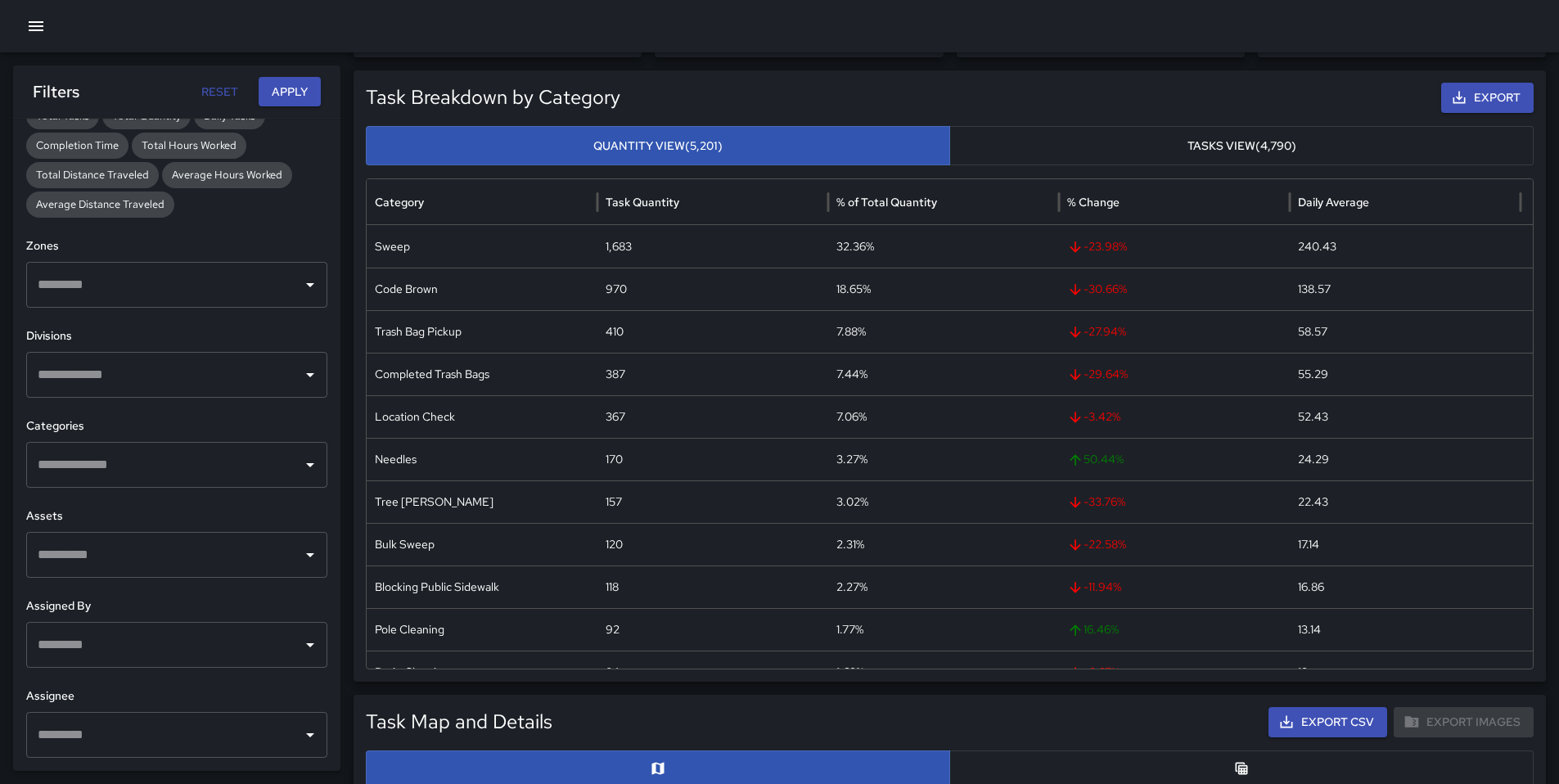
click at [177, 631] on input "text" at bounding box center [164, 645] width 262 height 31
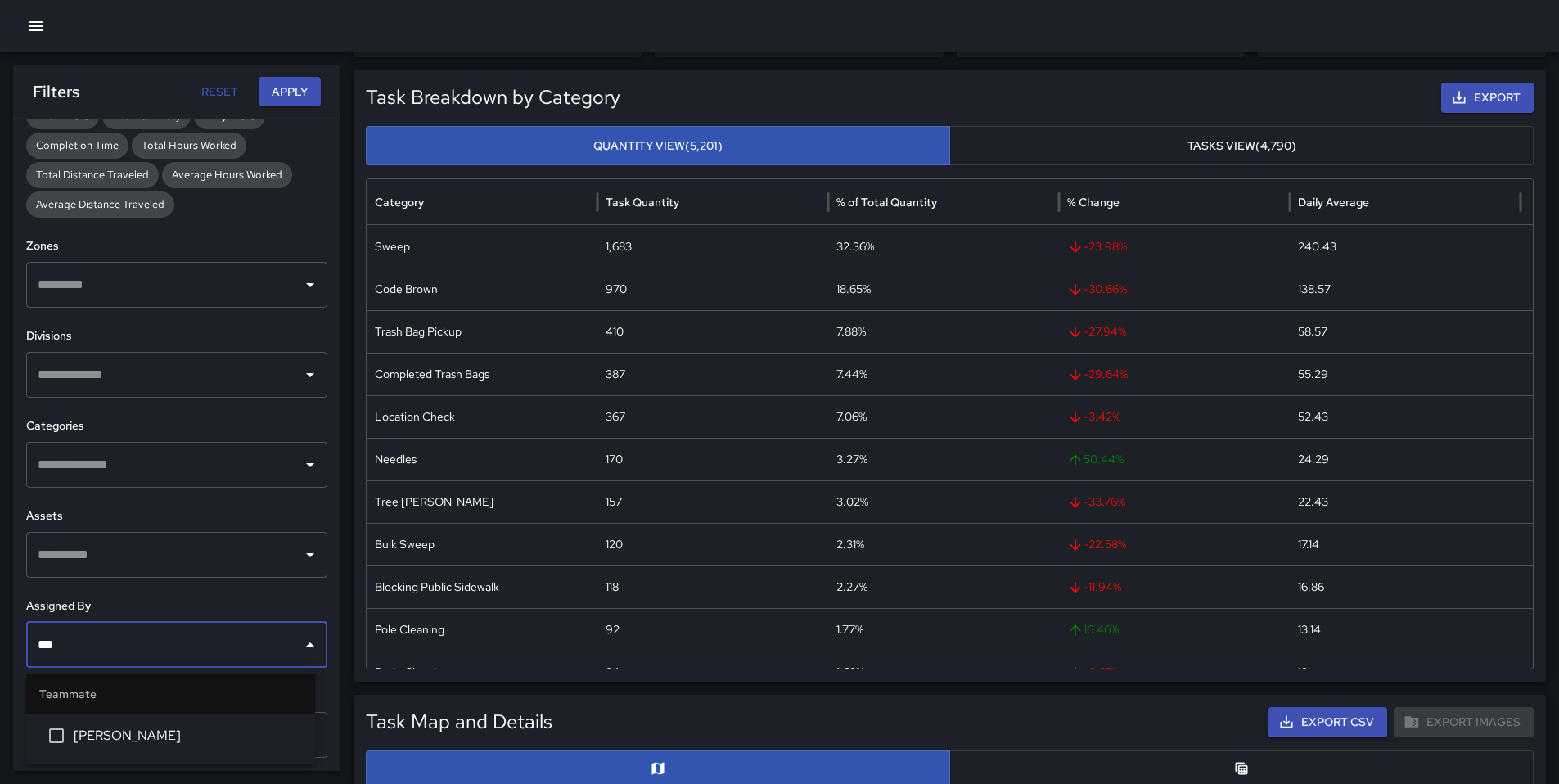
type input "****"
drag, startPoint x: 100, startPoint y: 638, endPoint x: 35, endPoint y: 633, distance: 65.2
click at [35, 633] on input "****" at bounding box center [164, 645] width 262 height 31
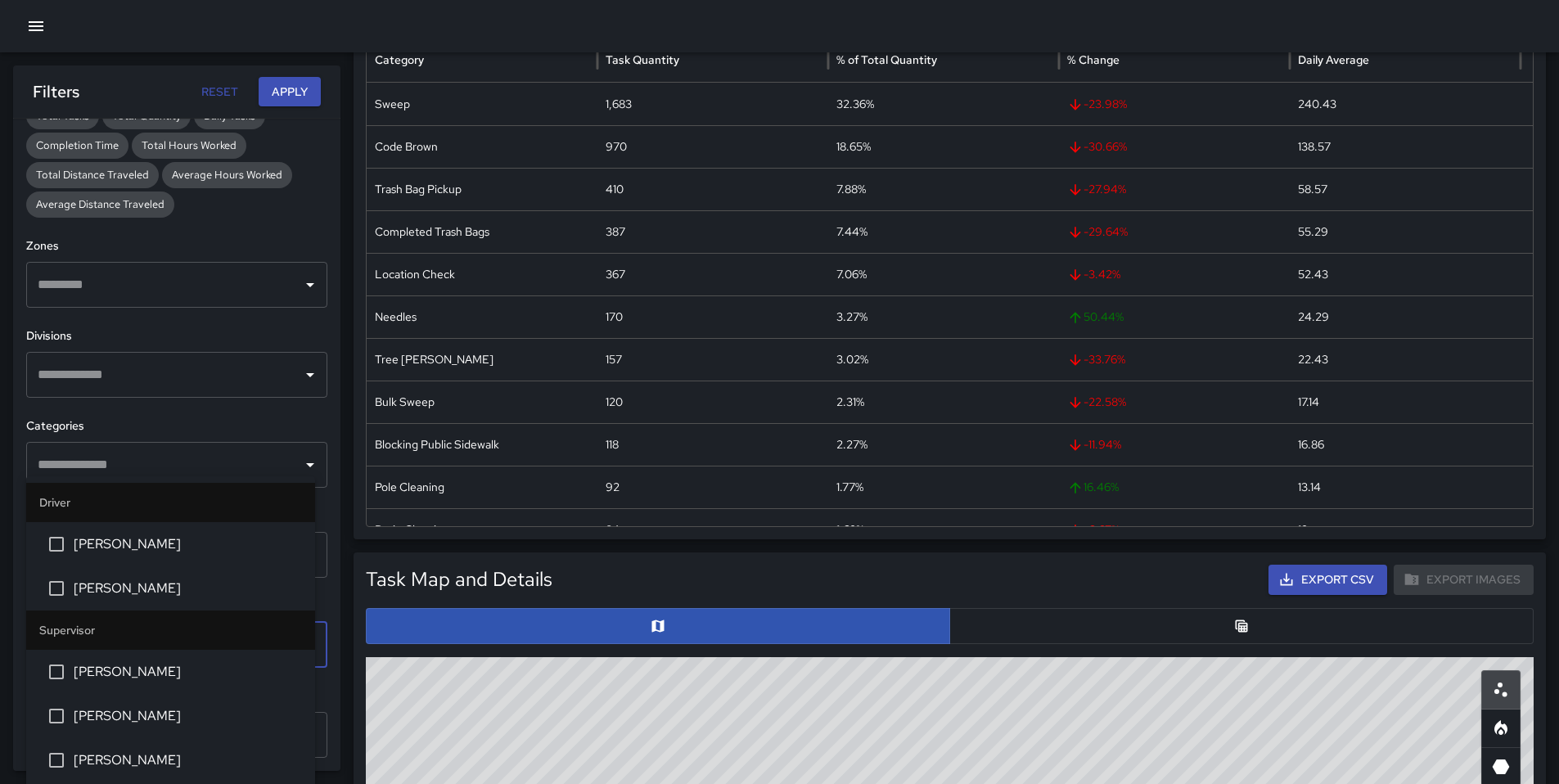
scroll to position [463, 0]
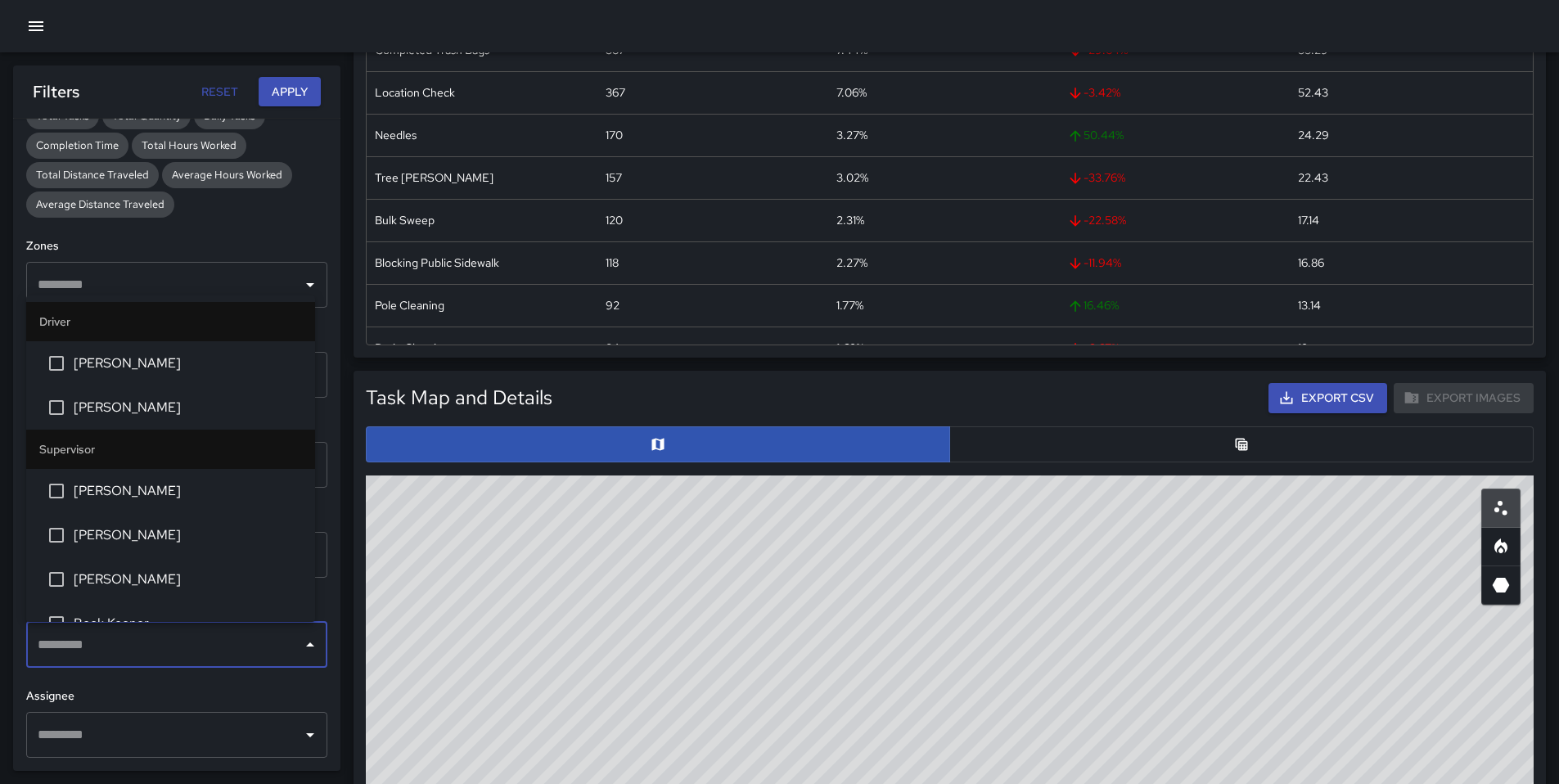
click at [101, 747] on input "text" at bounding box center [164, 735] width 262 height 31
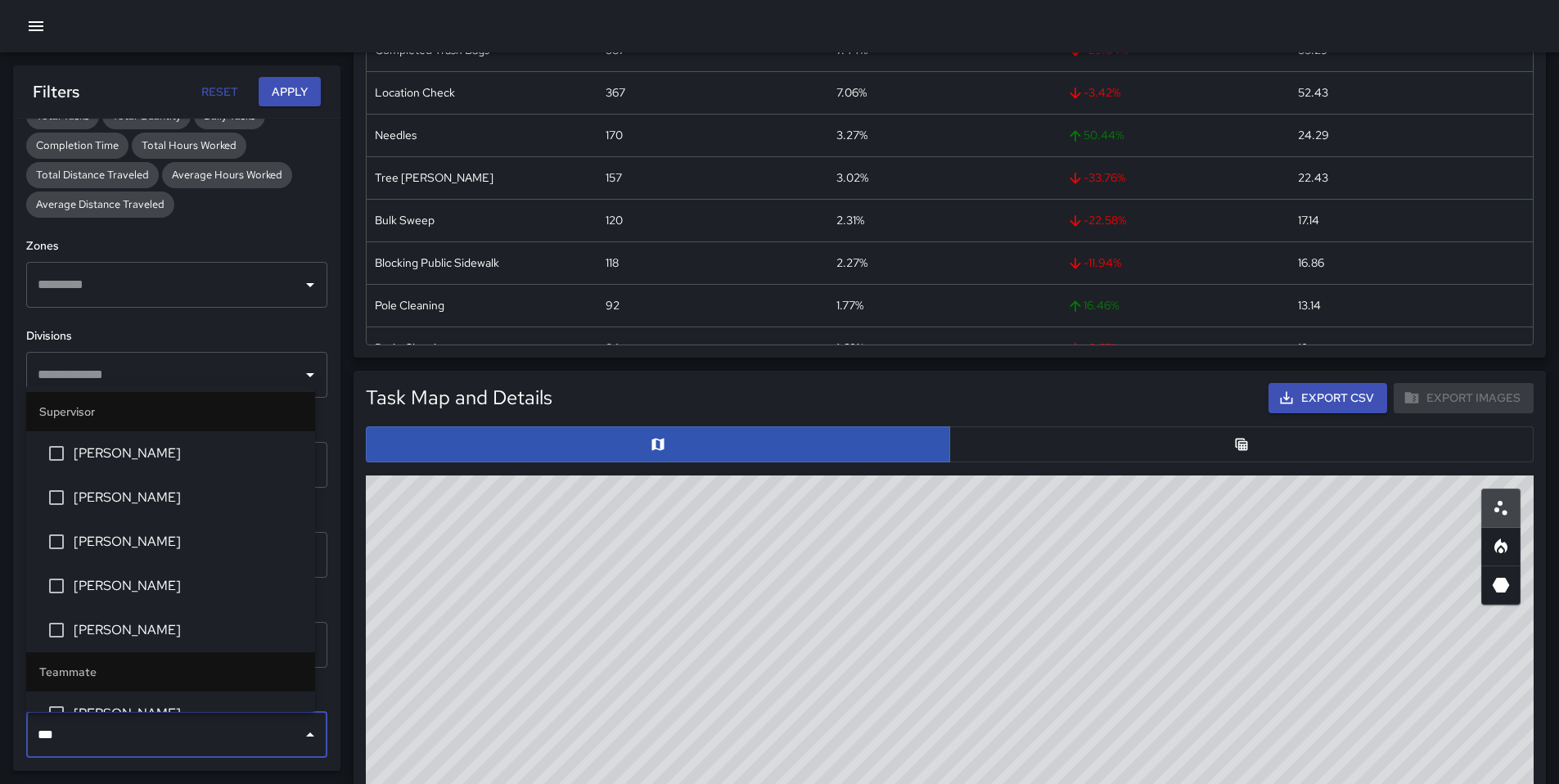
type input "****"
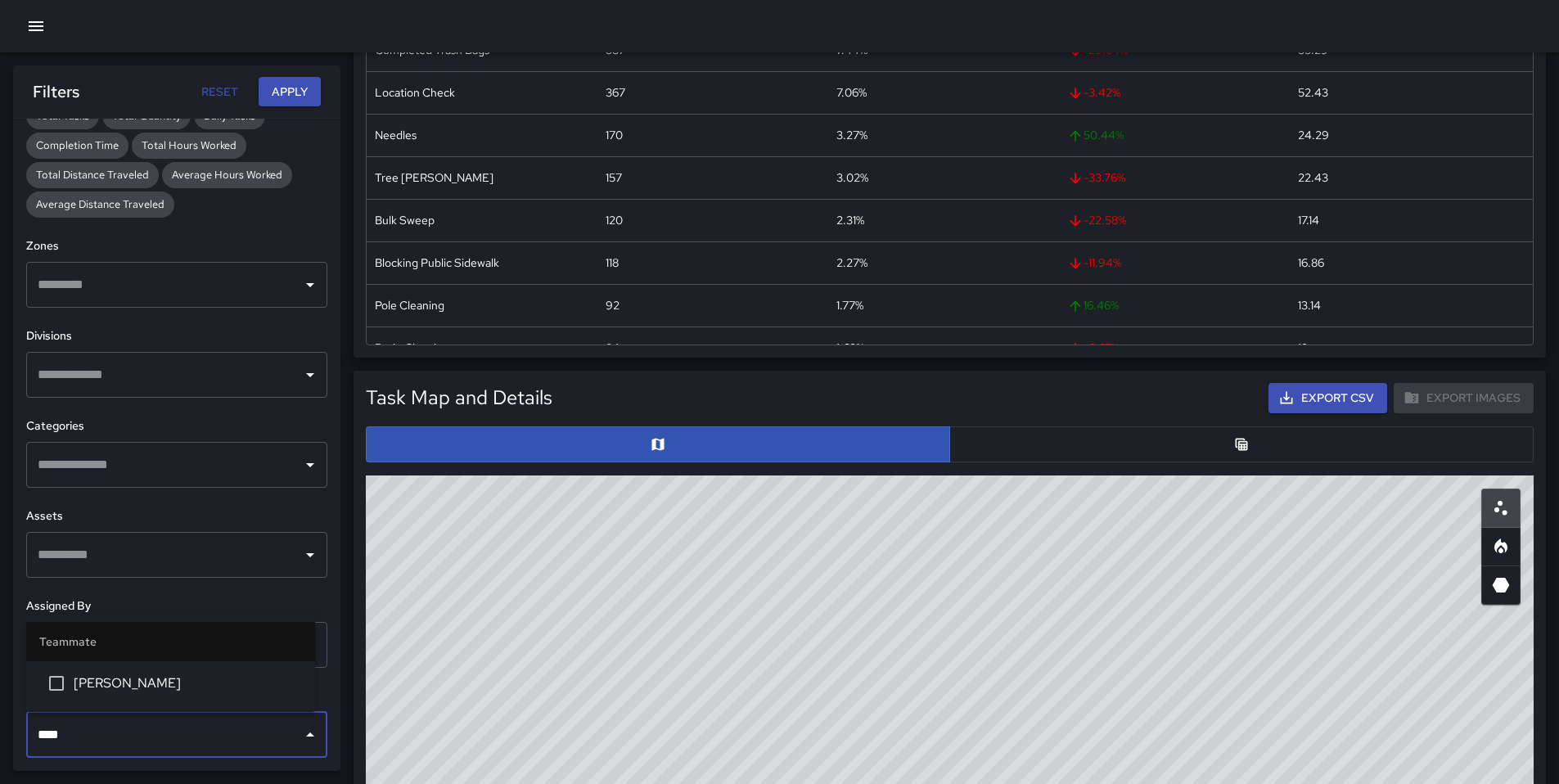
click at [97, 690] on span "[PERSON_NAME]" at bounding box center [187, 683] width 228 height 20
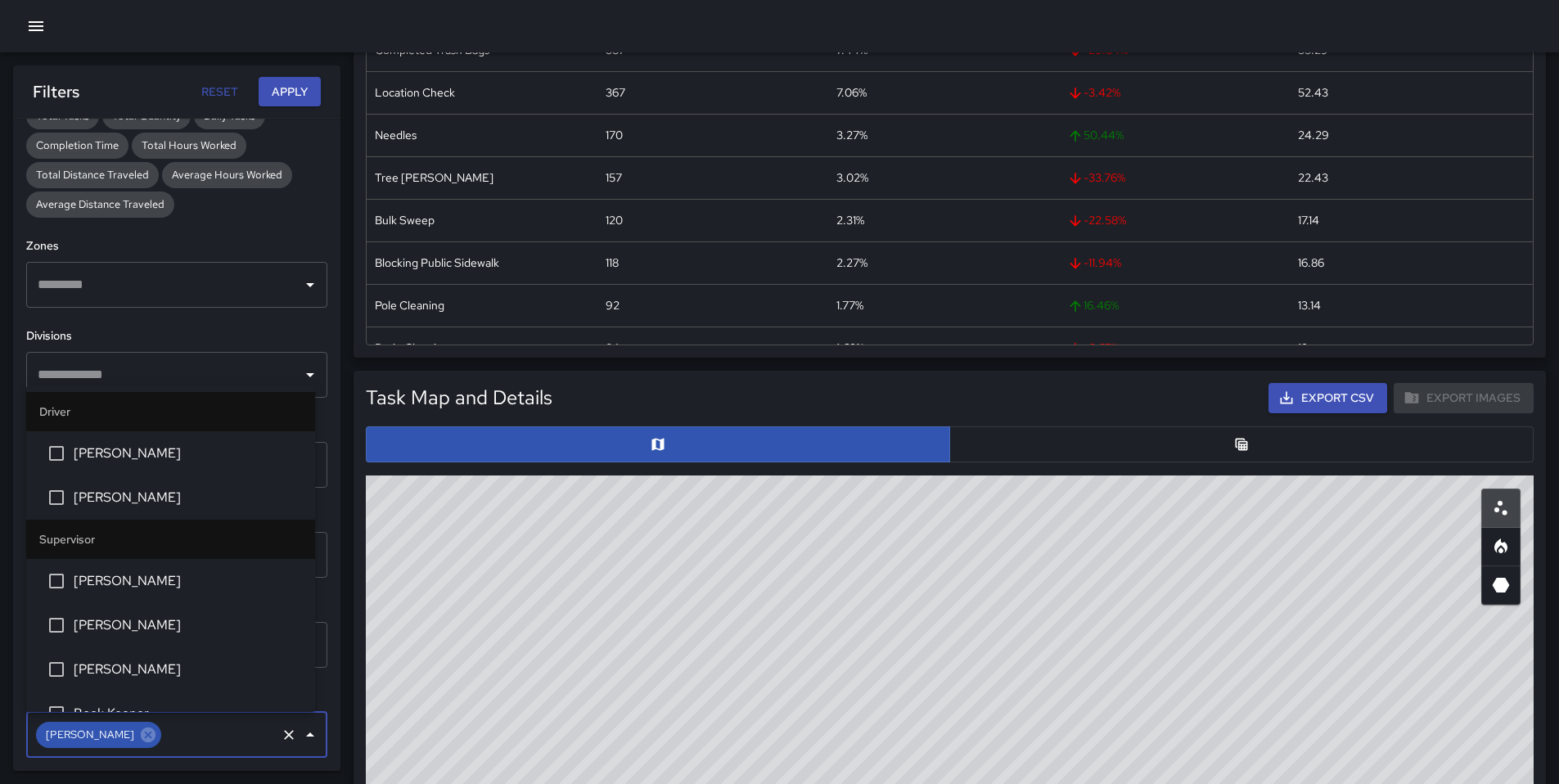
scroll to position [3112, 0]
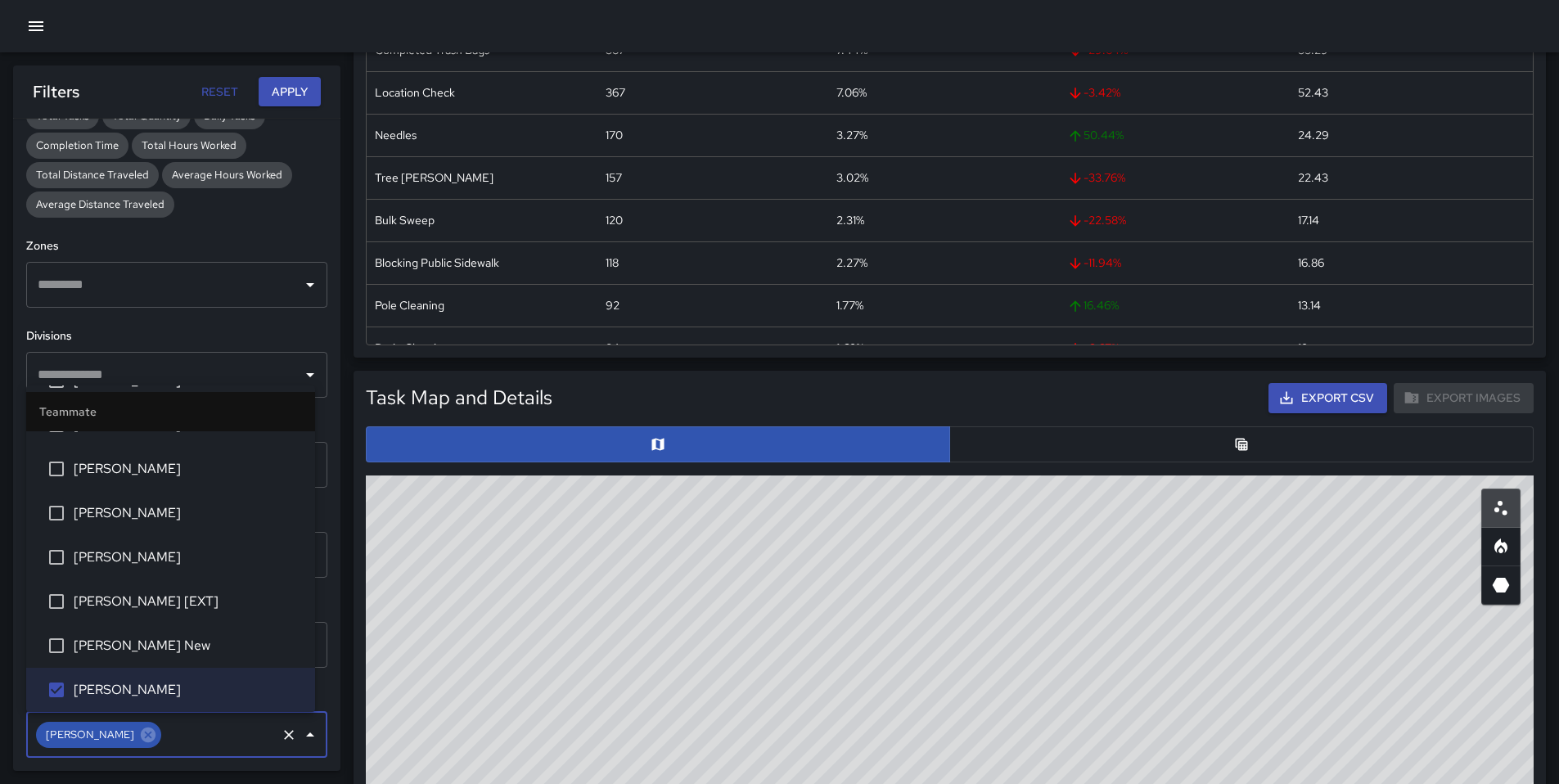
click at [290, 89] on button "Apply" at bounding box center [290, 92] width 62 height 30
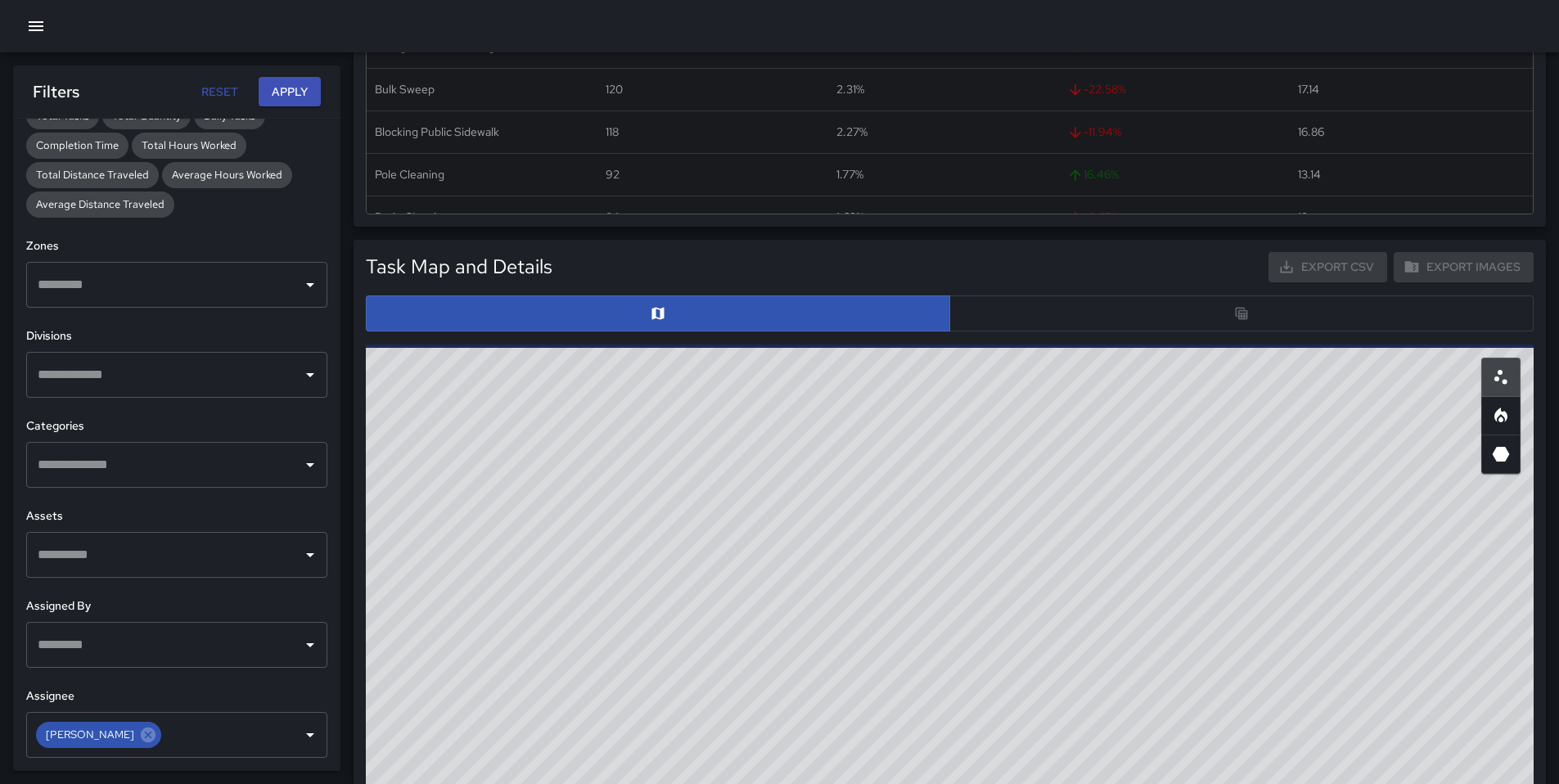
scroll to position [332, 0]
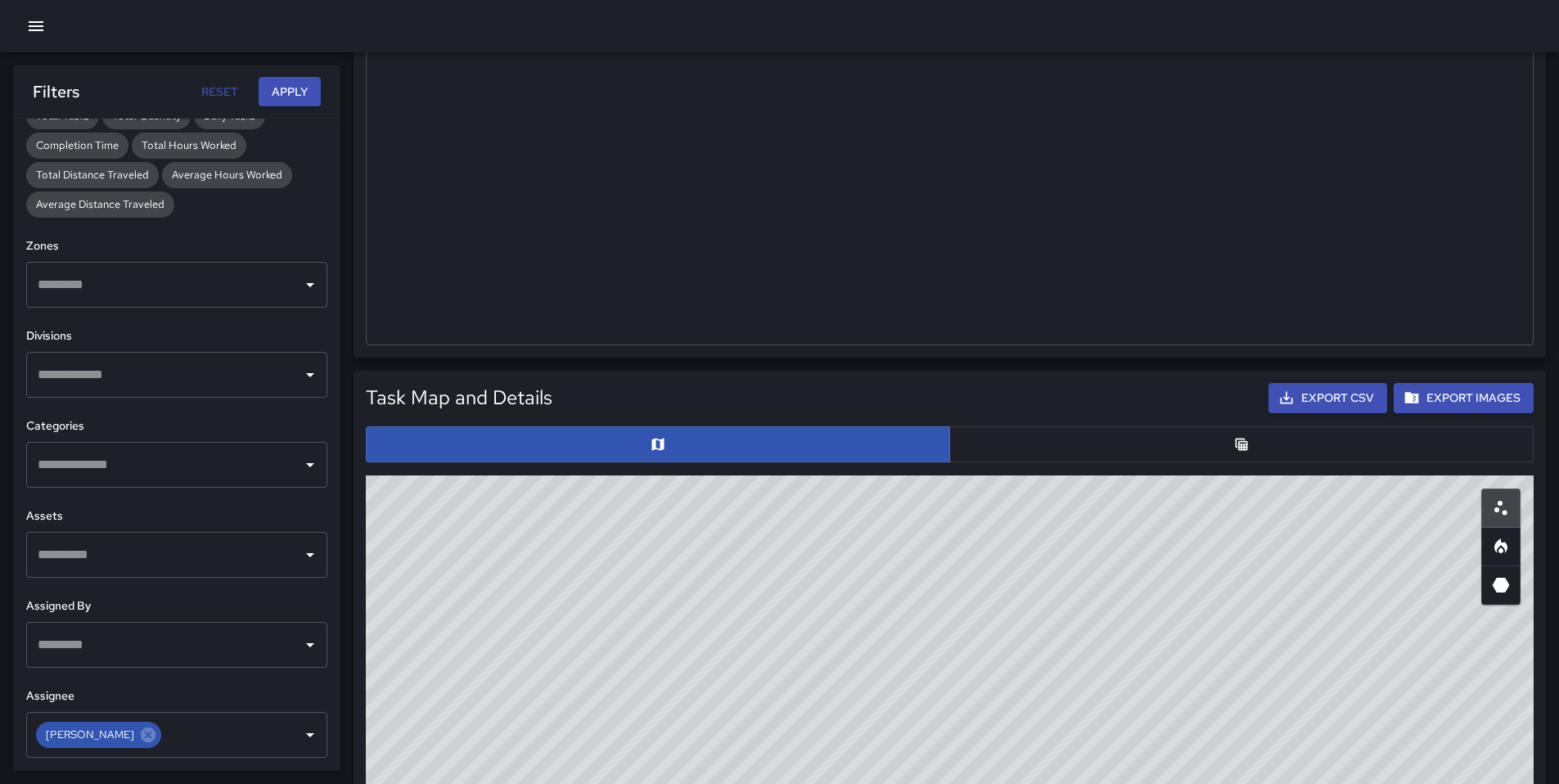
click at [1011, 454] on button "button" at bounding box center [1241, 444] width 584 height 36
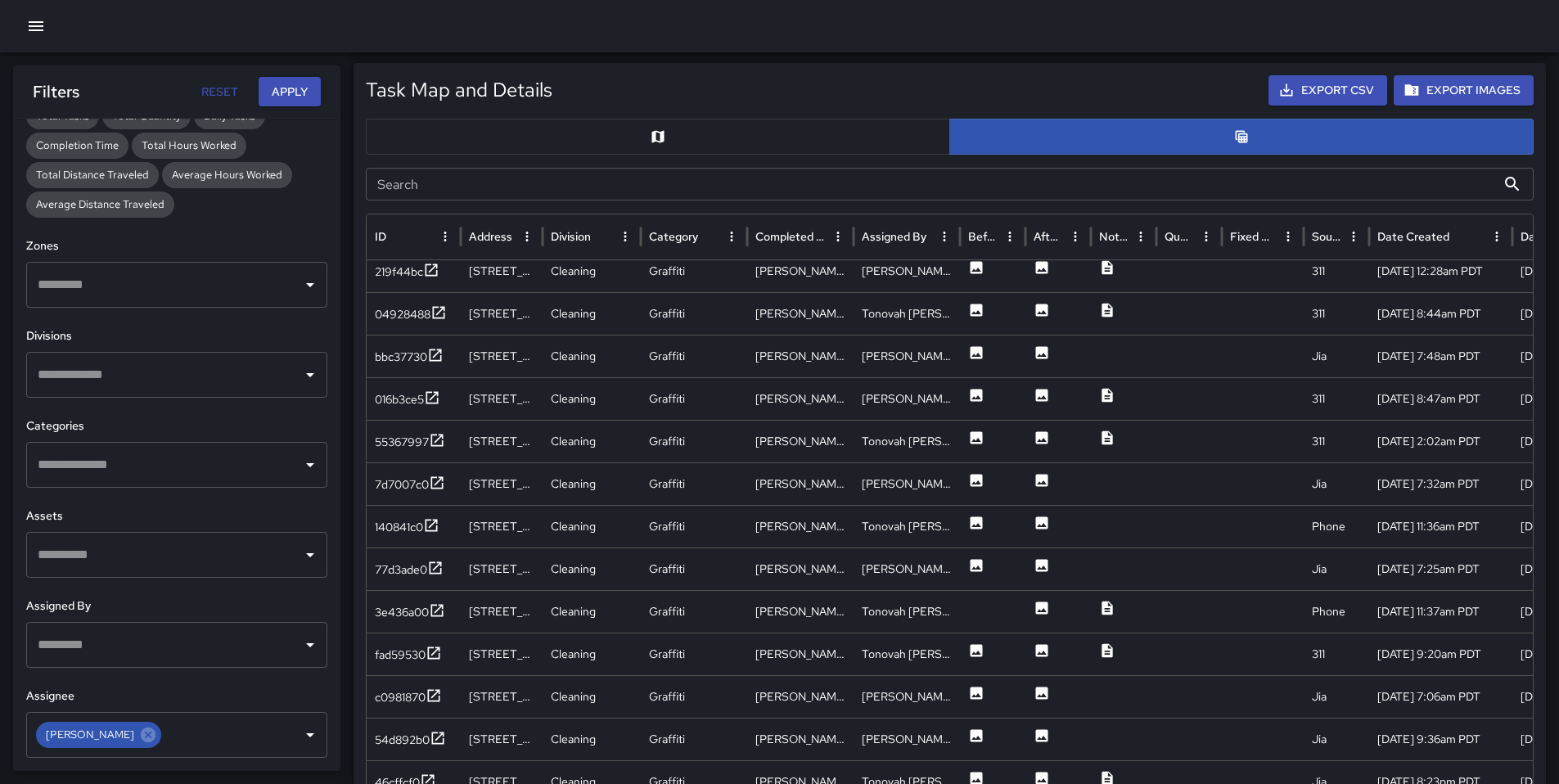
scroll to position [115, 0]
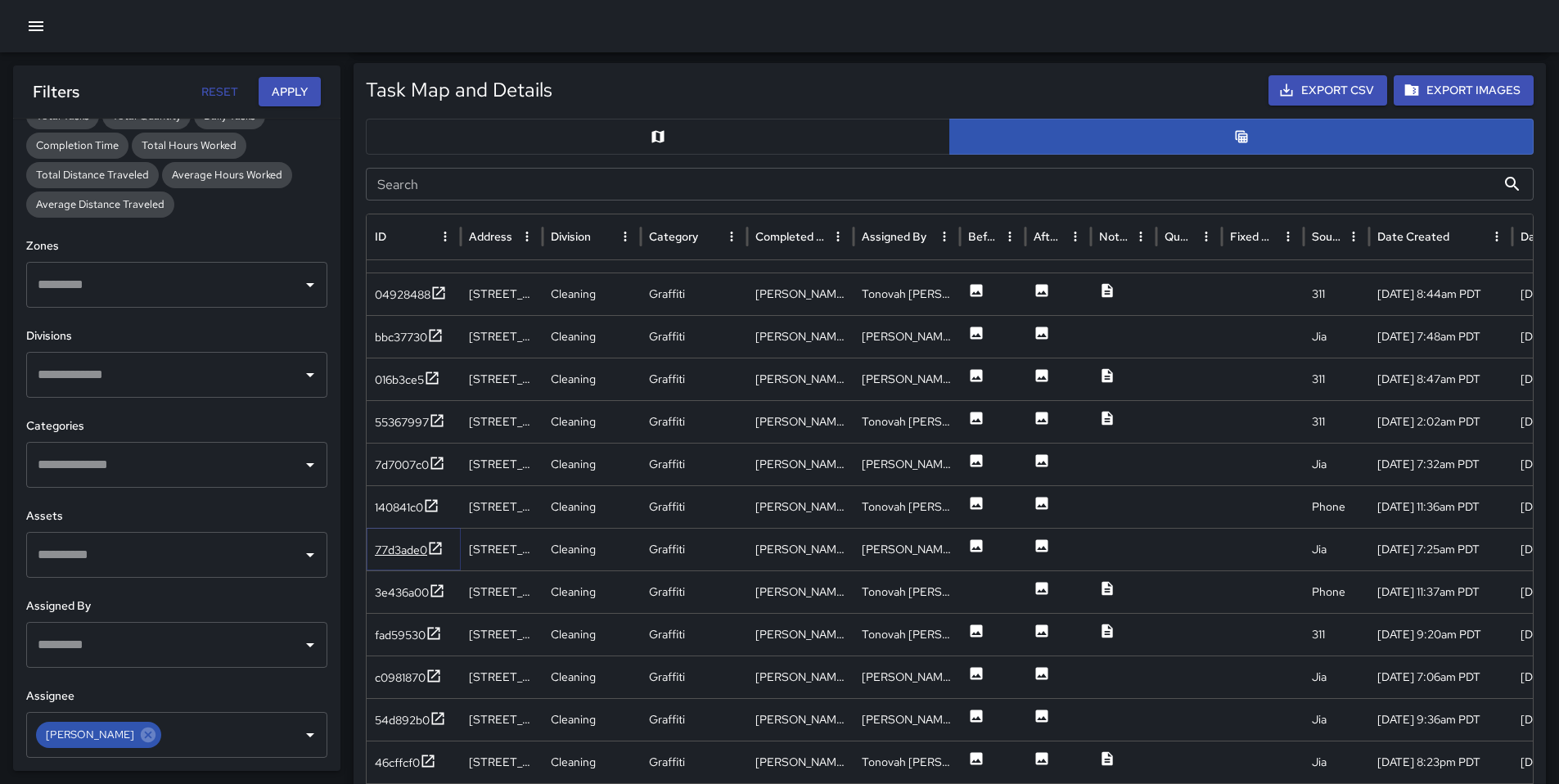
click at [388, 545] on div "77d3ade0" at bounding box center [401, 550] width 52 height 16
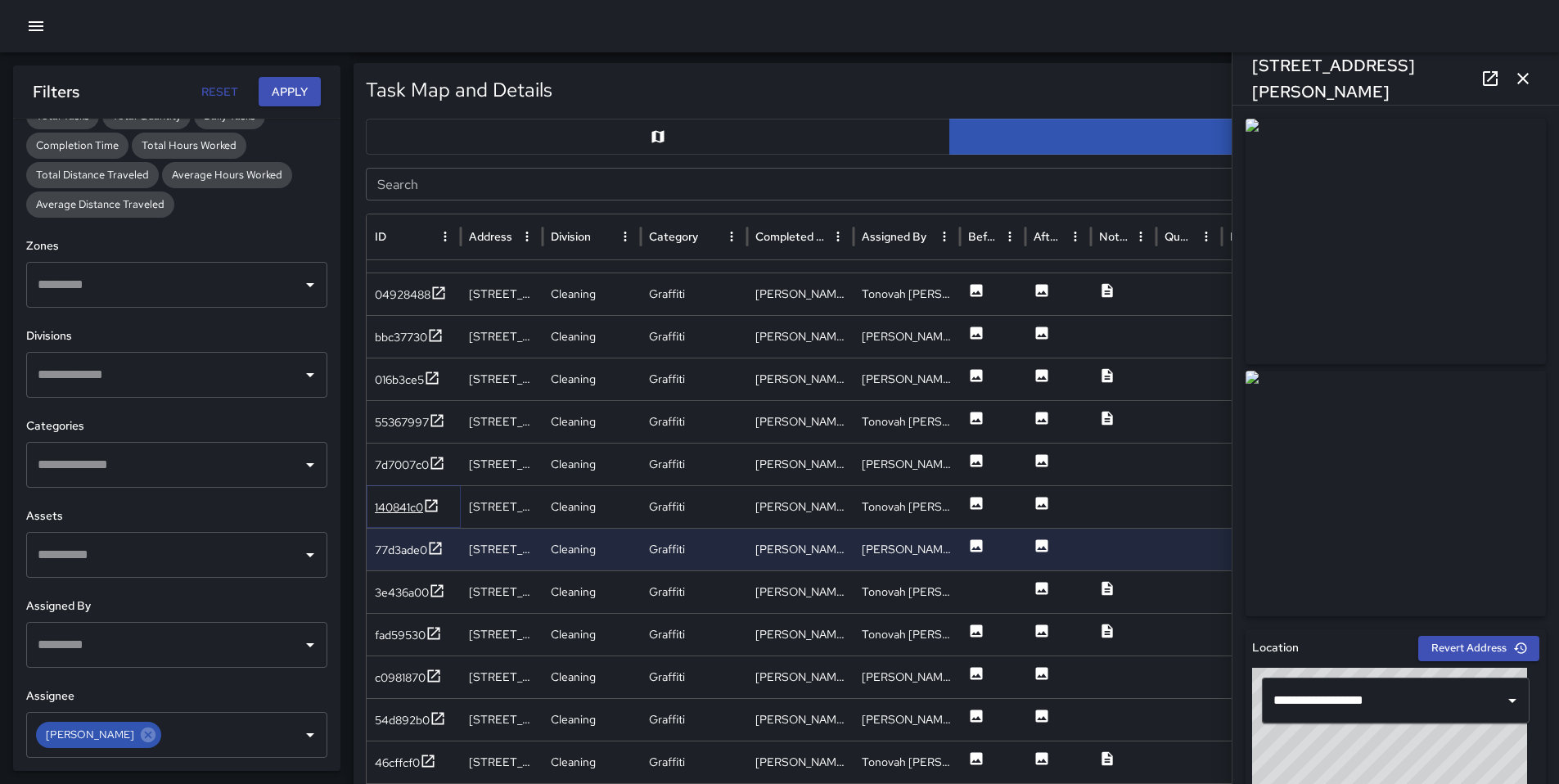
click at [393, 511] on div "140841c0" at bounding box center [399, 507] width 48 height 16
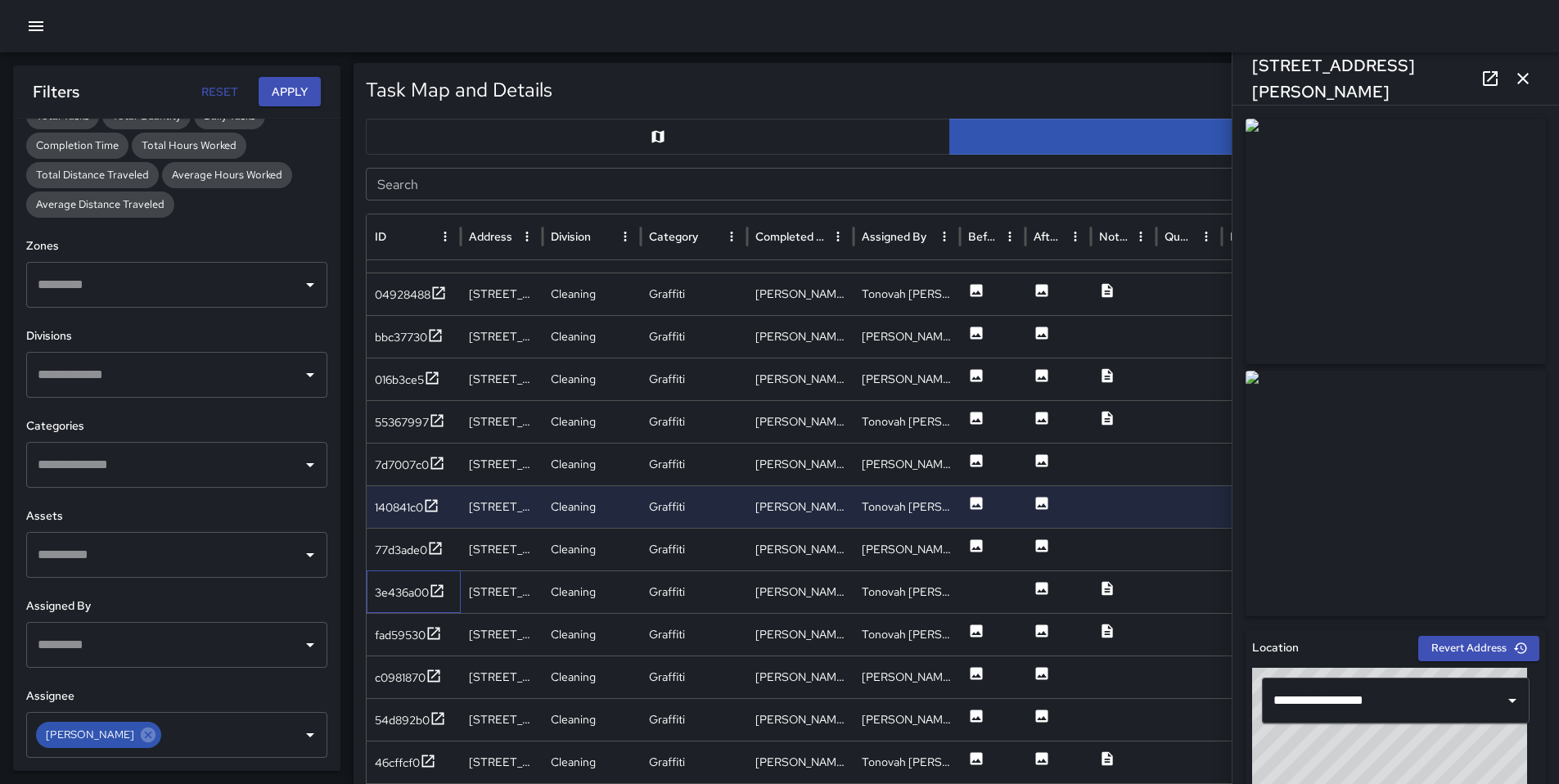
click at [417, 579] on div "3e436a00" at bounding box center [413, 592] width 94 height 43
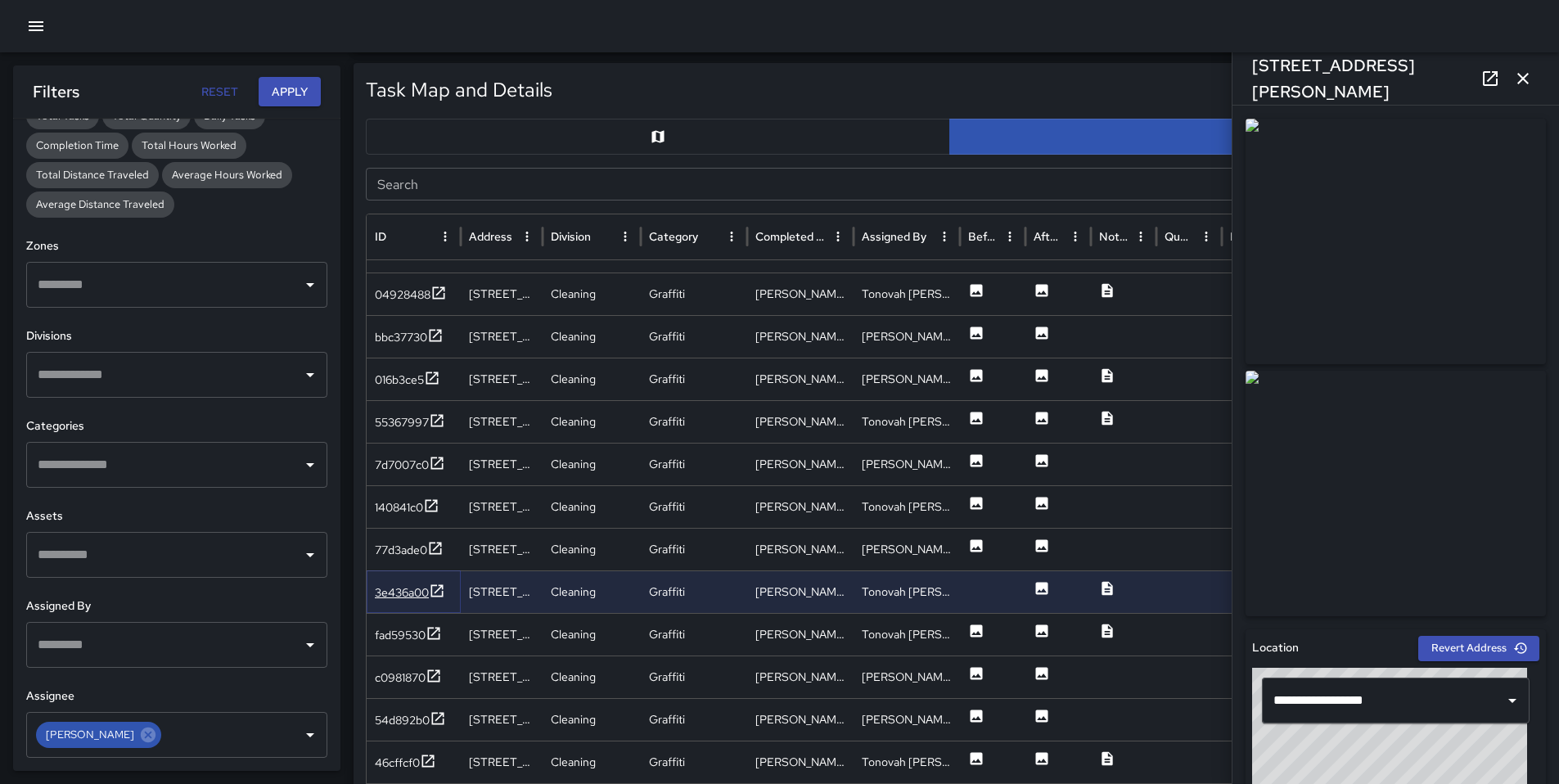
click at [421, 596] on div "3e436a00" at bounding box center [402, 593] width 54 height 16
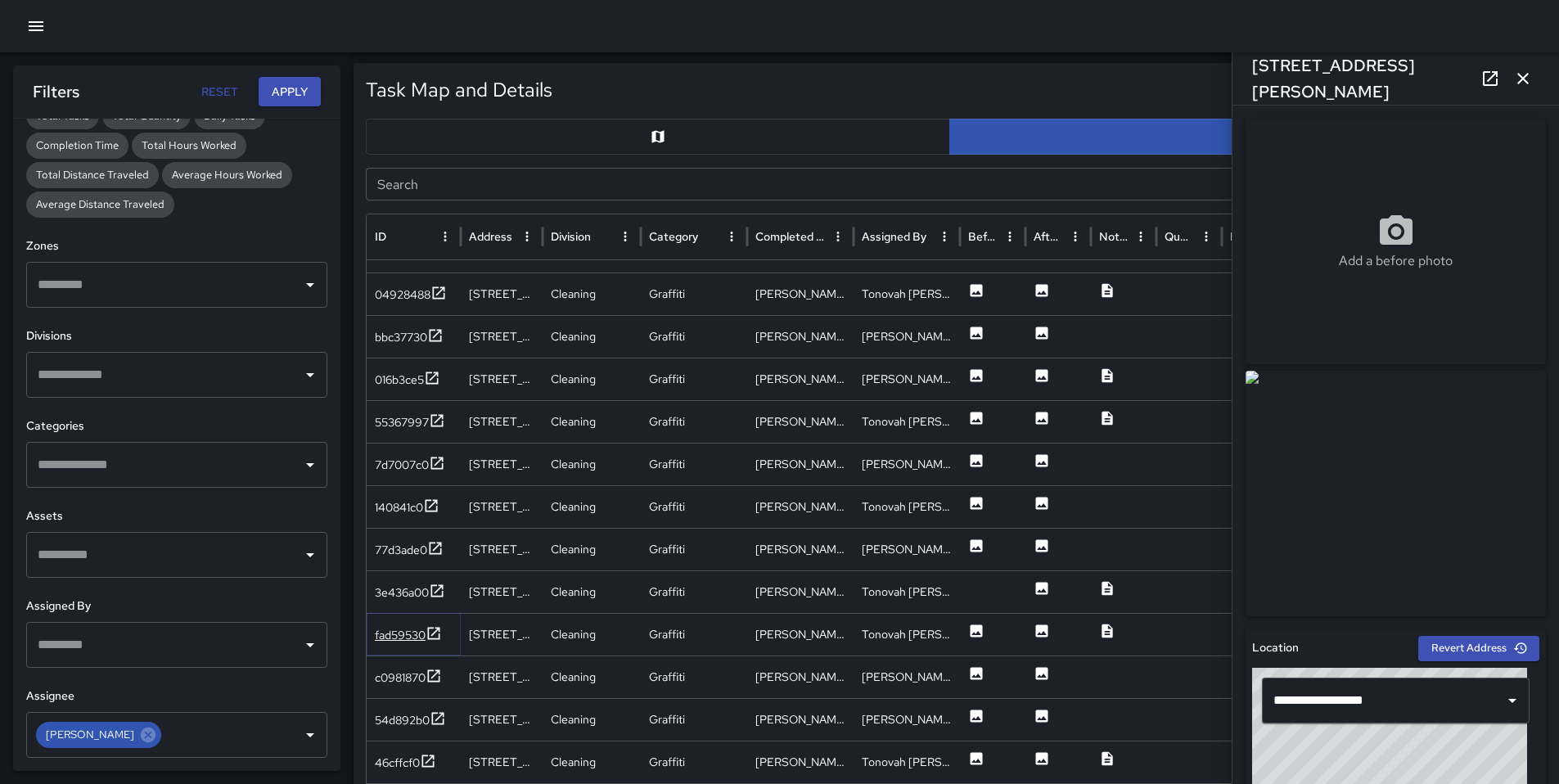
click at [390, 638] on div "fad59530" at bounding box center [400, 635] width 51 height 16
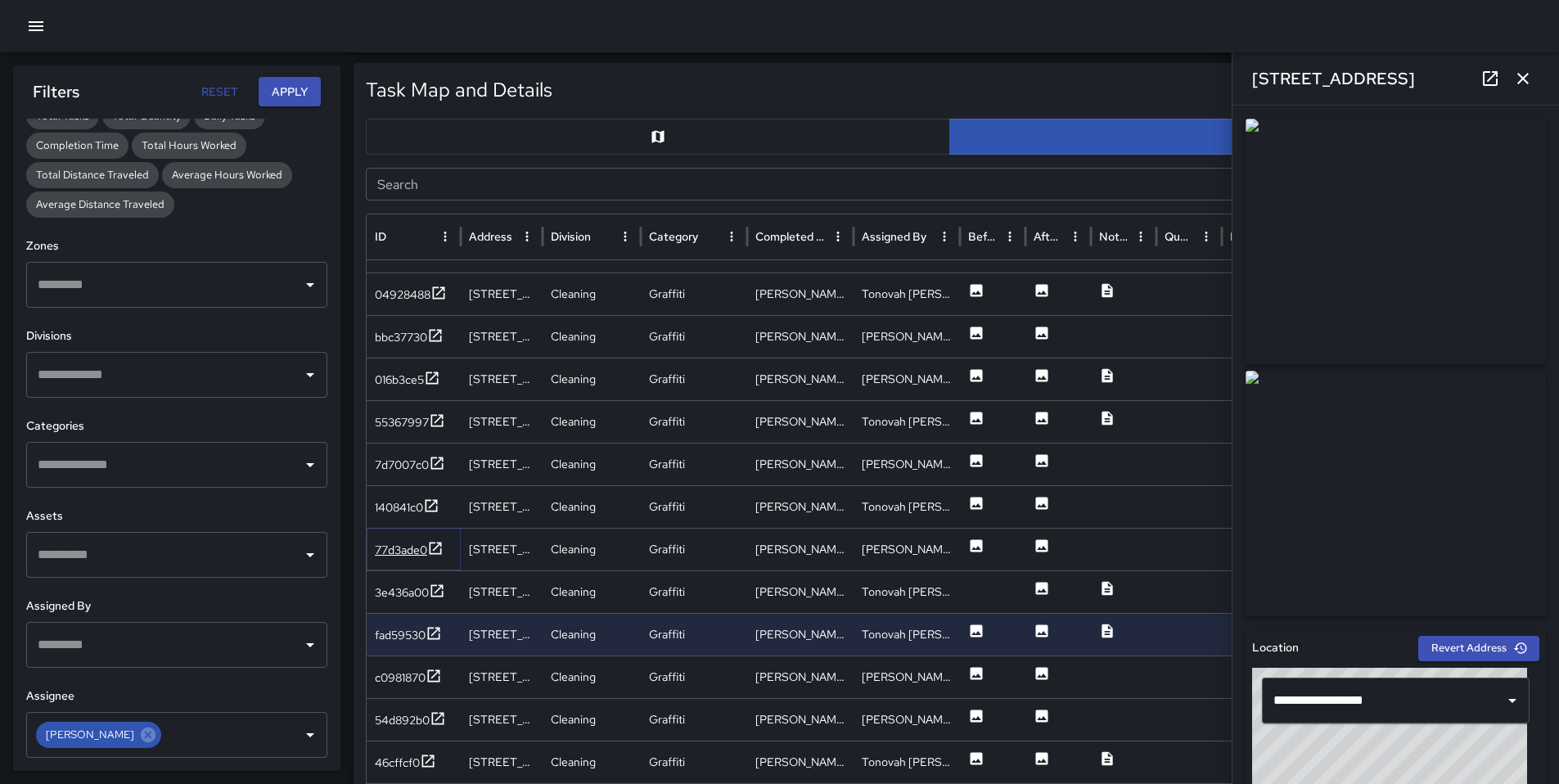
click at [383, 545] on div "77d3ade0" at bounding box center [401, 550] width 52 height 16
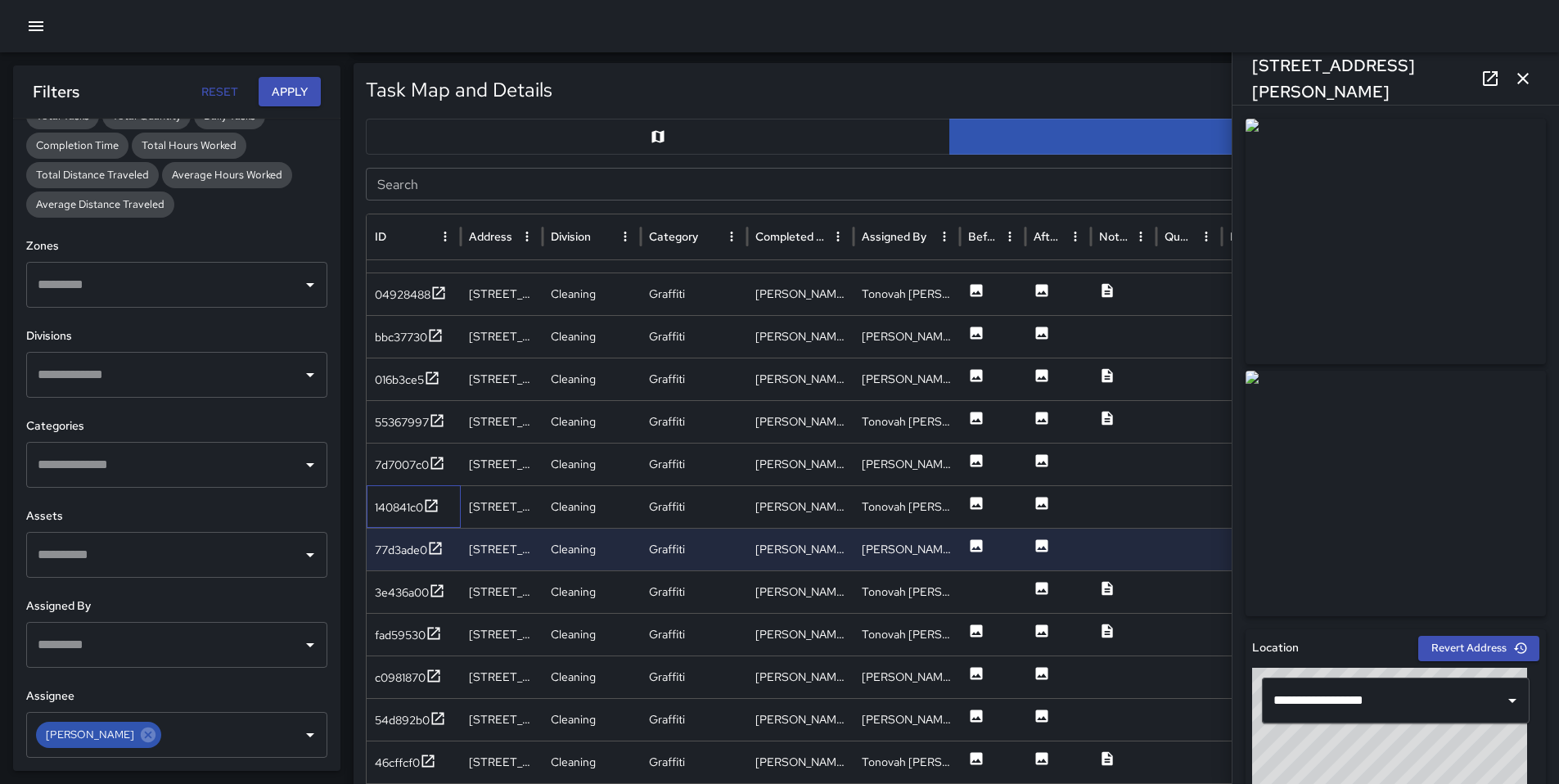
click at [389, 525] on div "140841c0" at bounding box center [413, 507] width 94 height 43
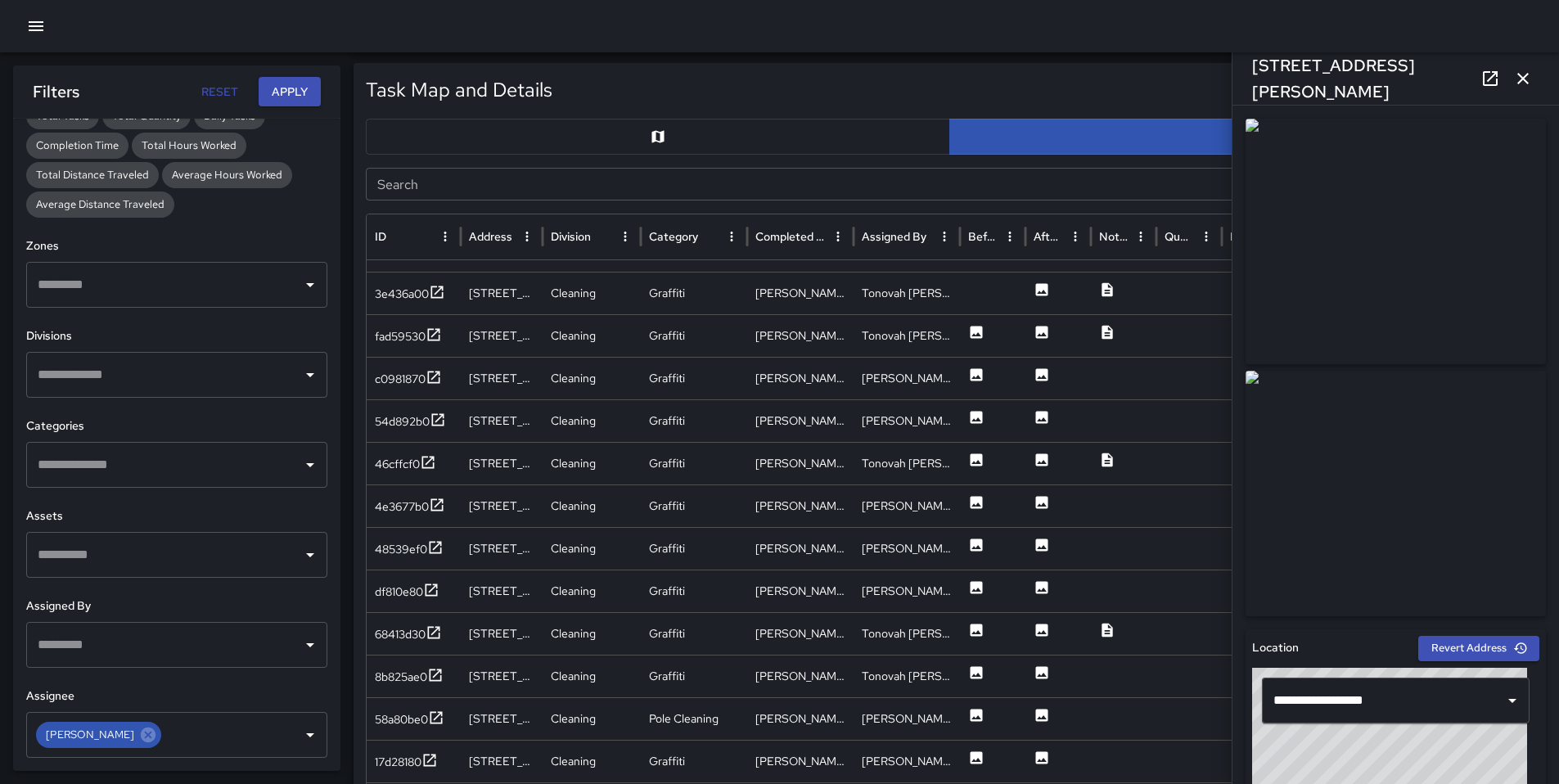
scroll to position [580, 0]
click at [400, 470] on div "8b825ae0" at bounding box center [401, 463] width 52 height 16
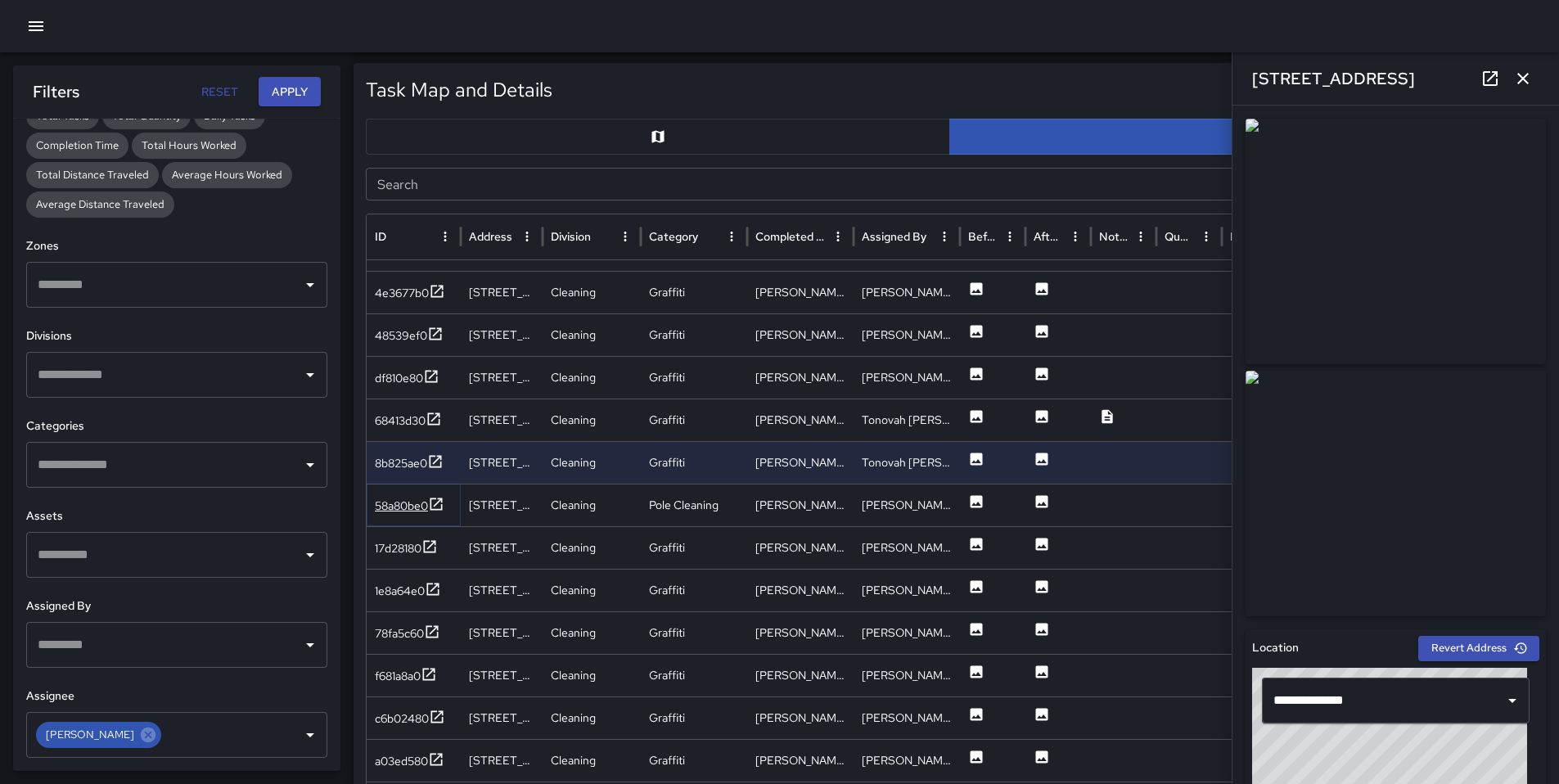
click at [398, 512] on div "58a80be0" at bounding box center [401, 506] width 53 height 16
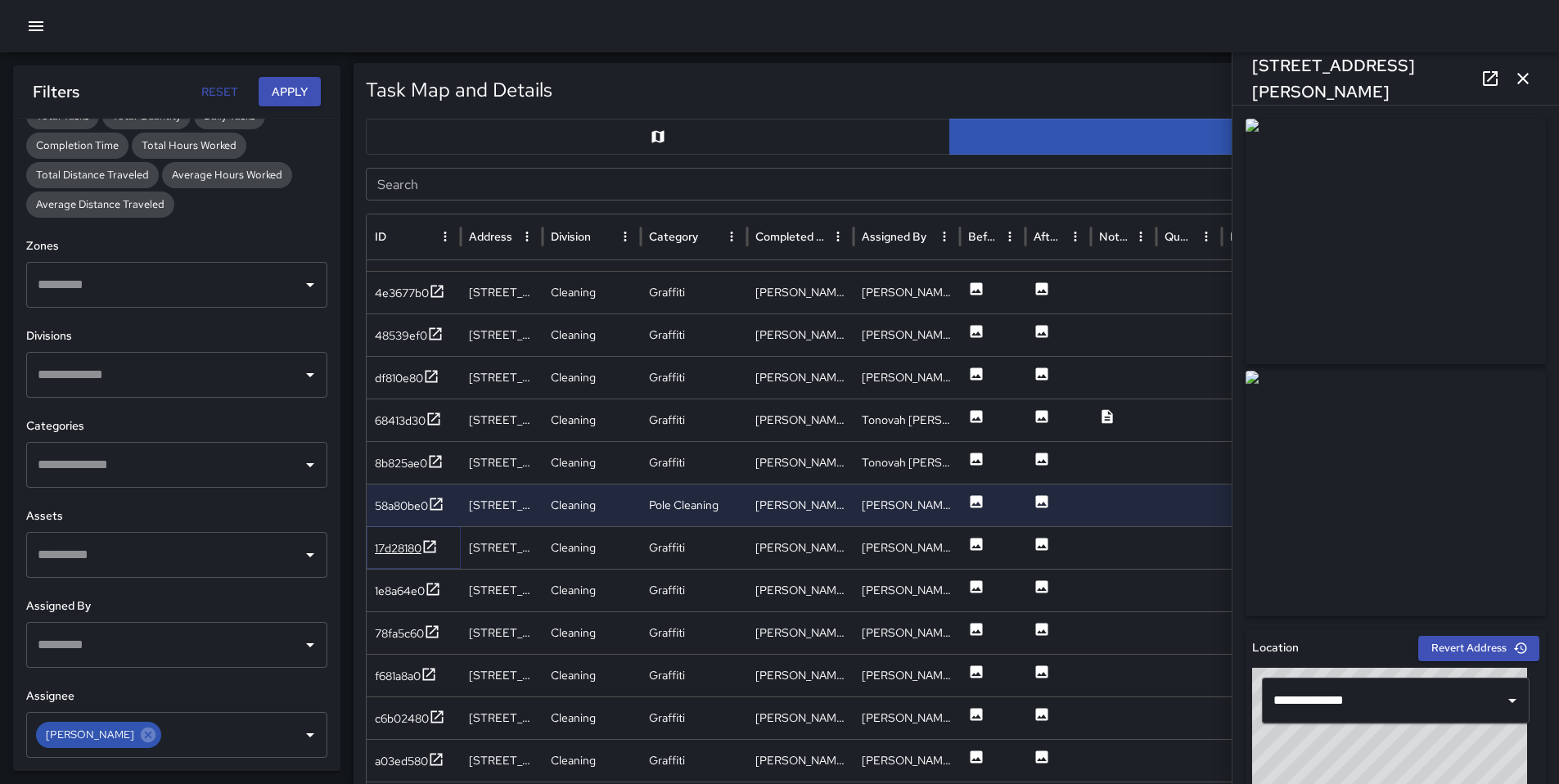
click at [394, 549] on div "17d28180" at bounding box center [398, 548] width 47 height 16
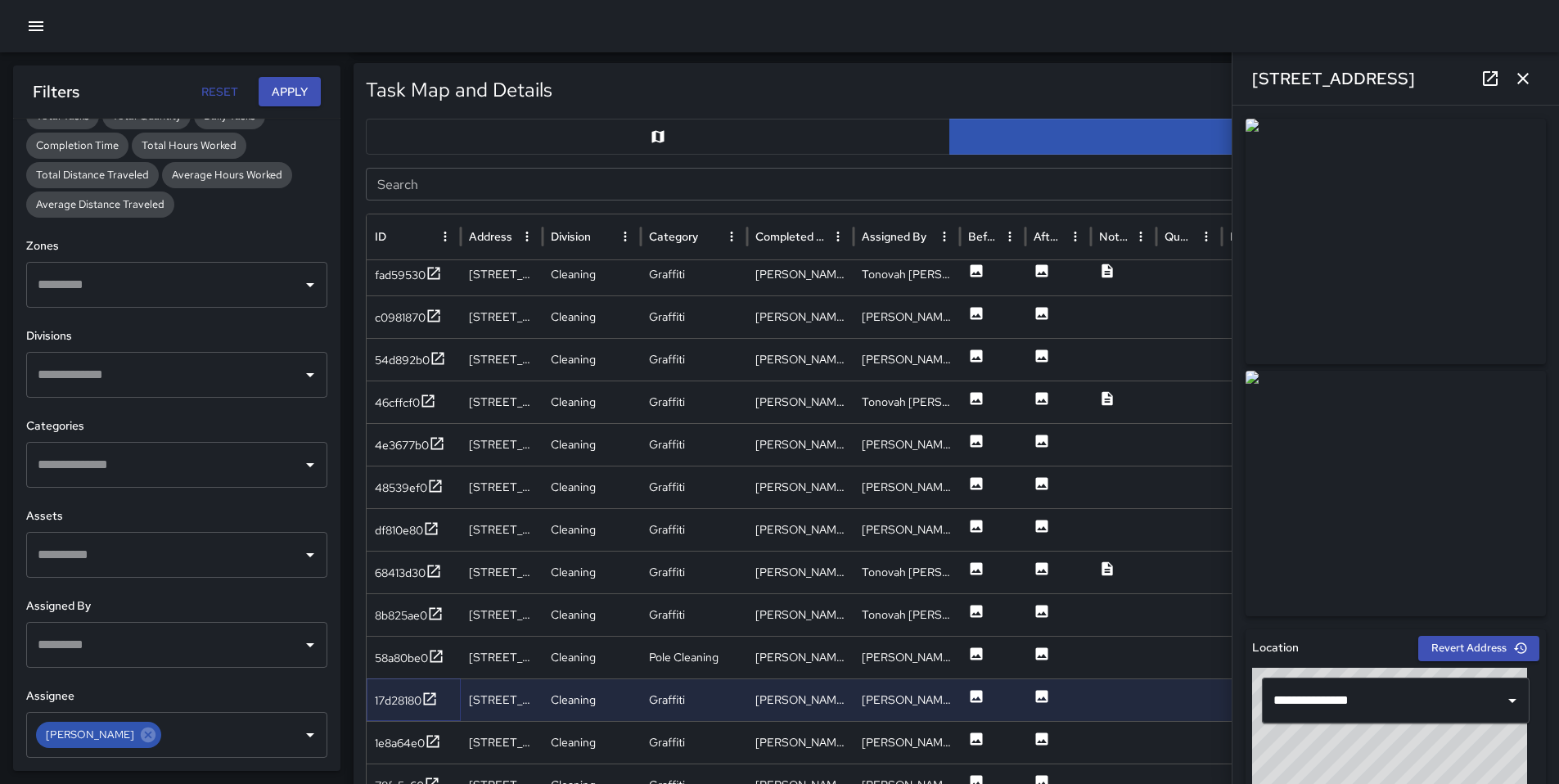
scroll to position [438, 0]
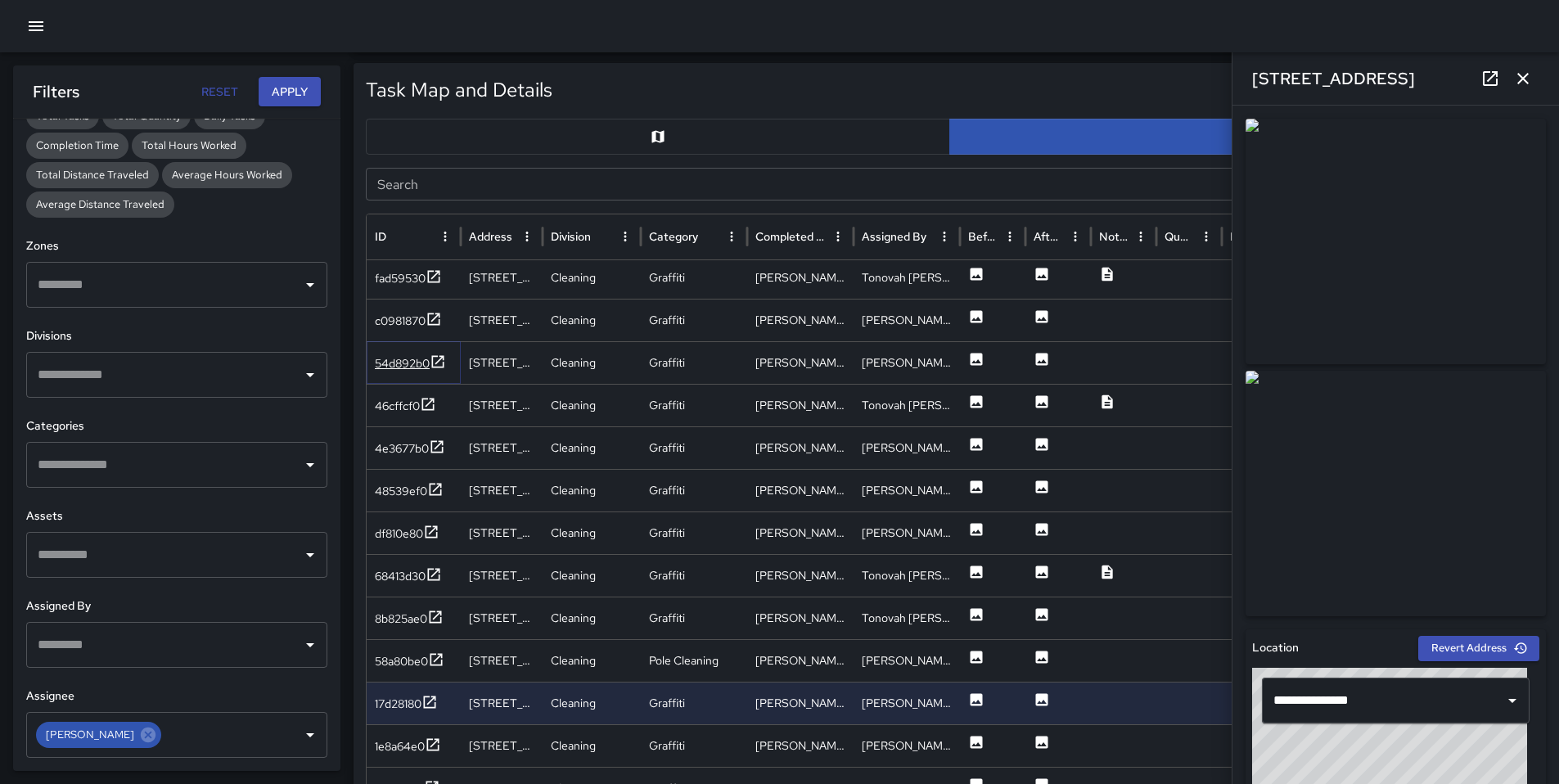
click at [385, 357] on div "54d892b0" at bounding box center [402, 363] width 55 height 16
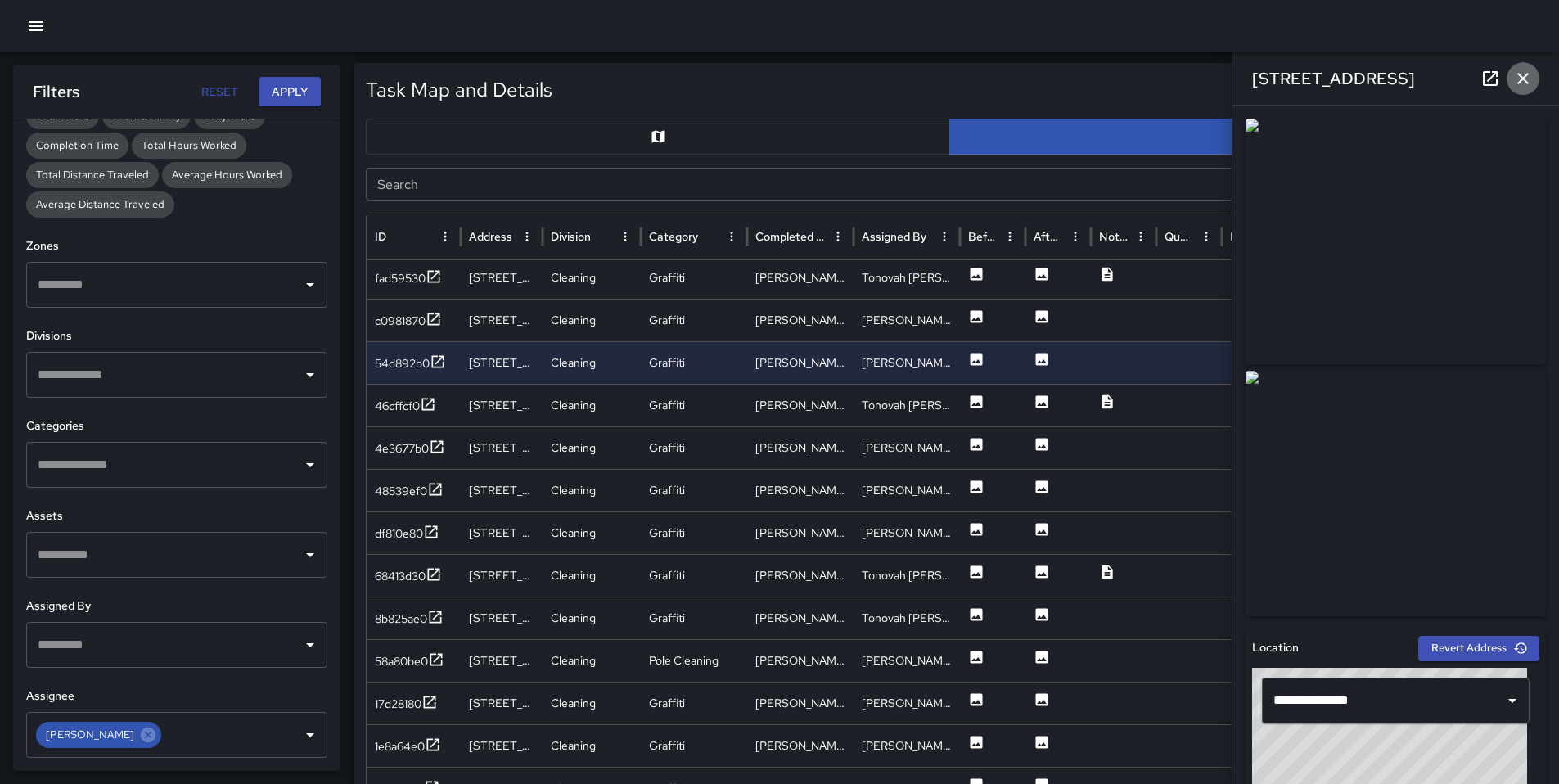
click at [1516, 79] on icon "button" at bounding box center [1523, 79] width 20 height 20
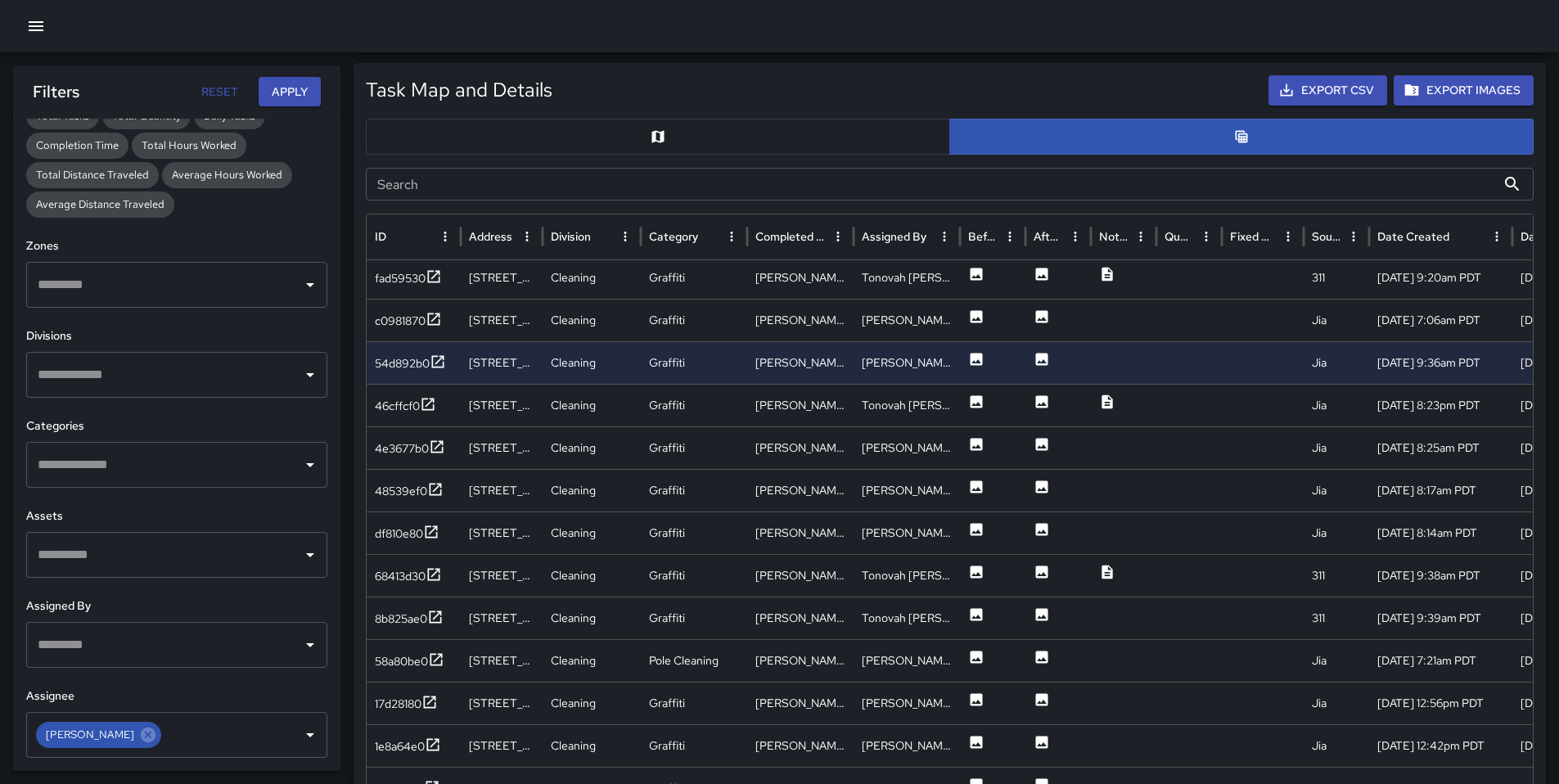
click at [457, 188] on input "Search" at bounding box center [930, 184] width 1130 height 33
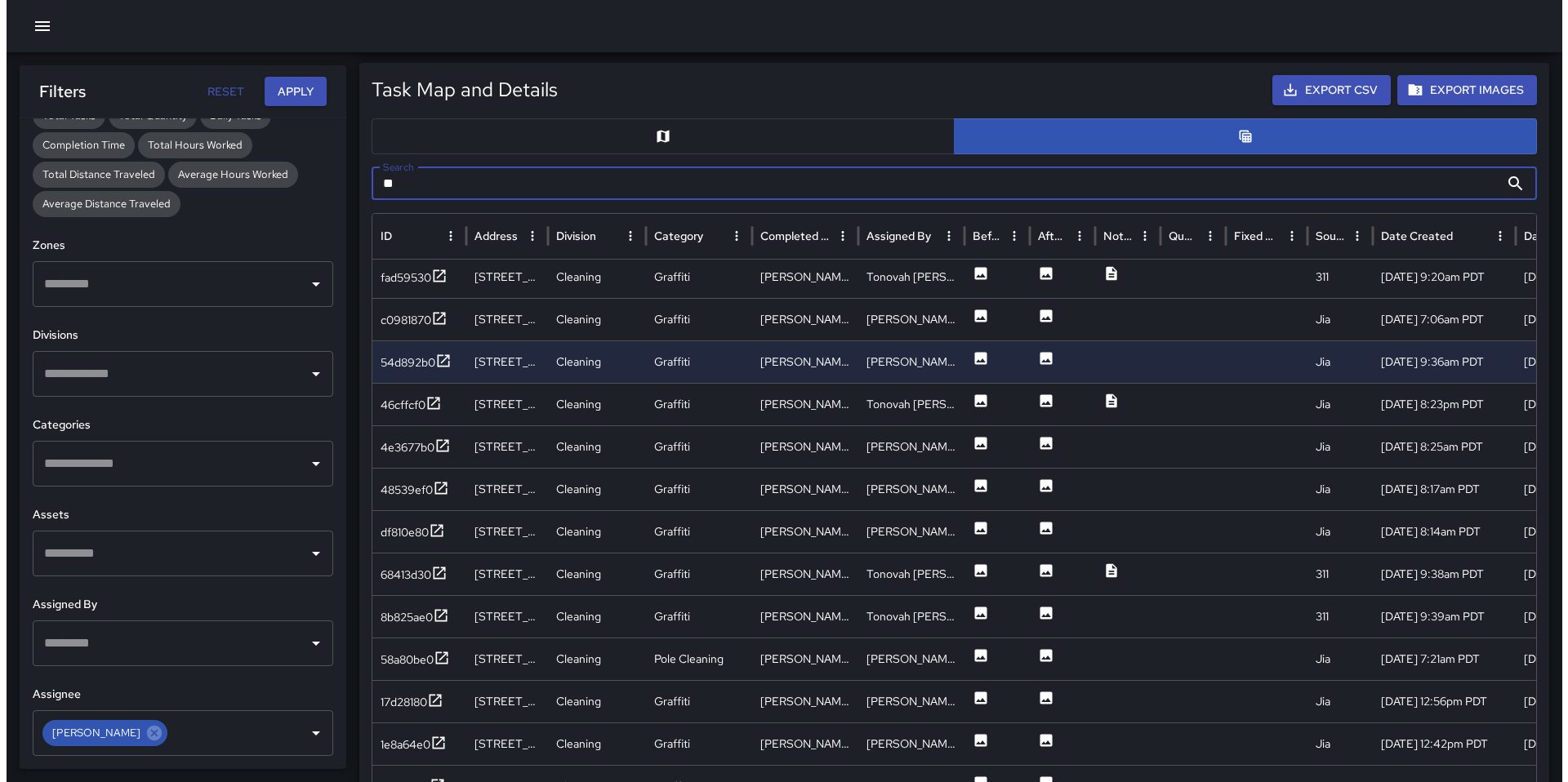
scroll to position [0, 0]
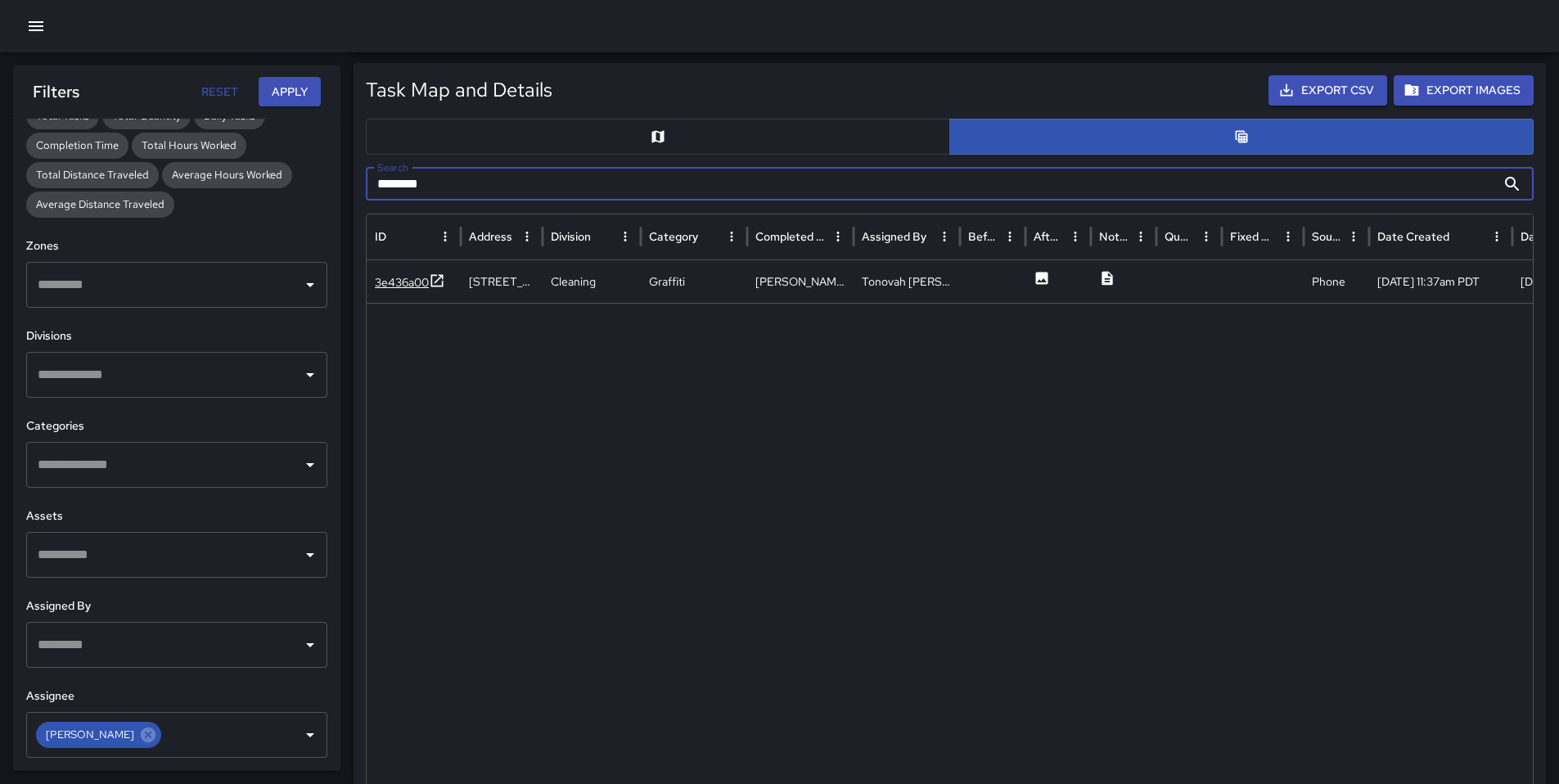
type input "********"
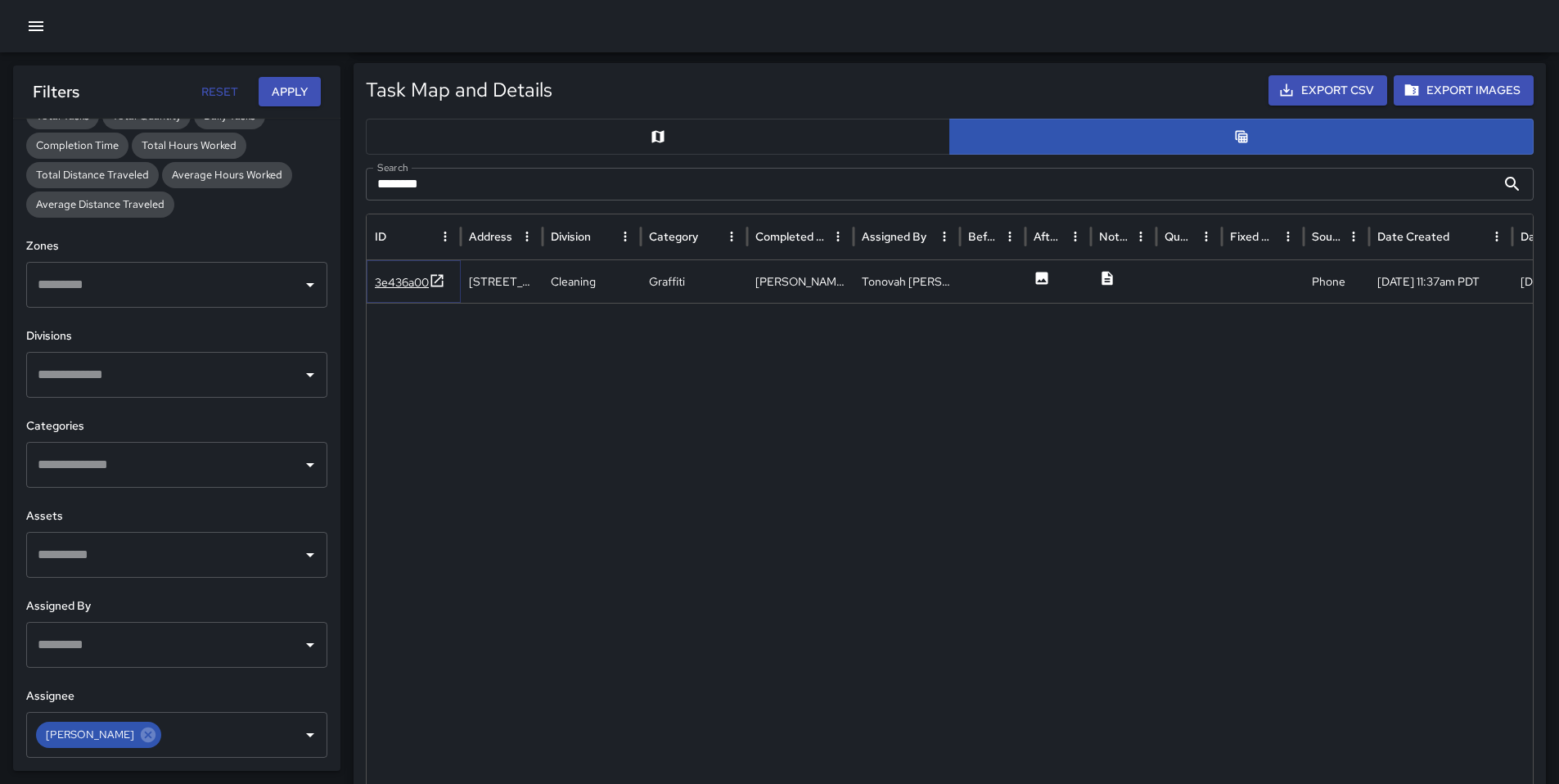
click at [410, 278] on div "3e436a00" at bounding box center [402, 282] width 54 height 16
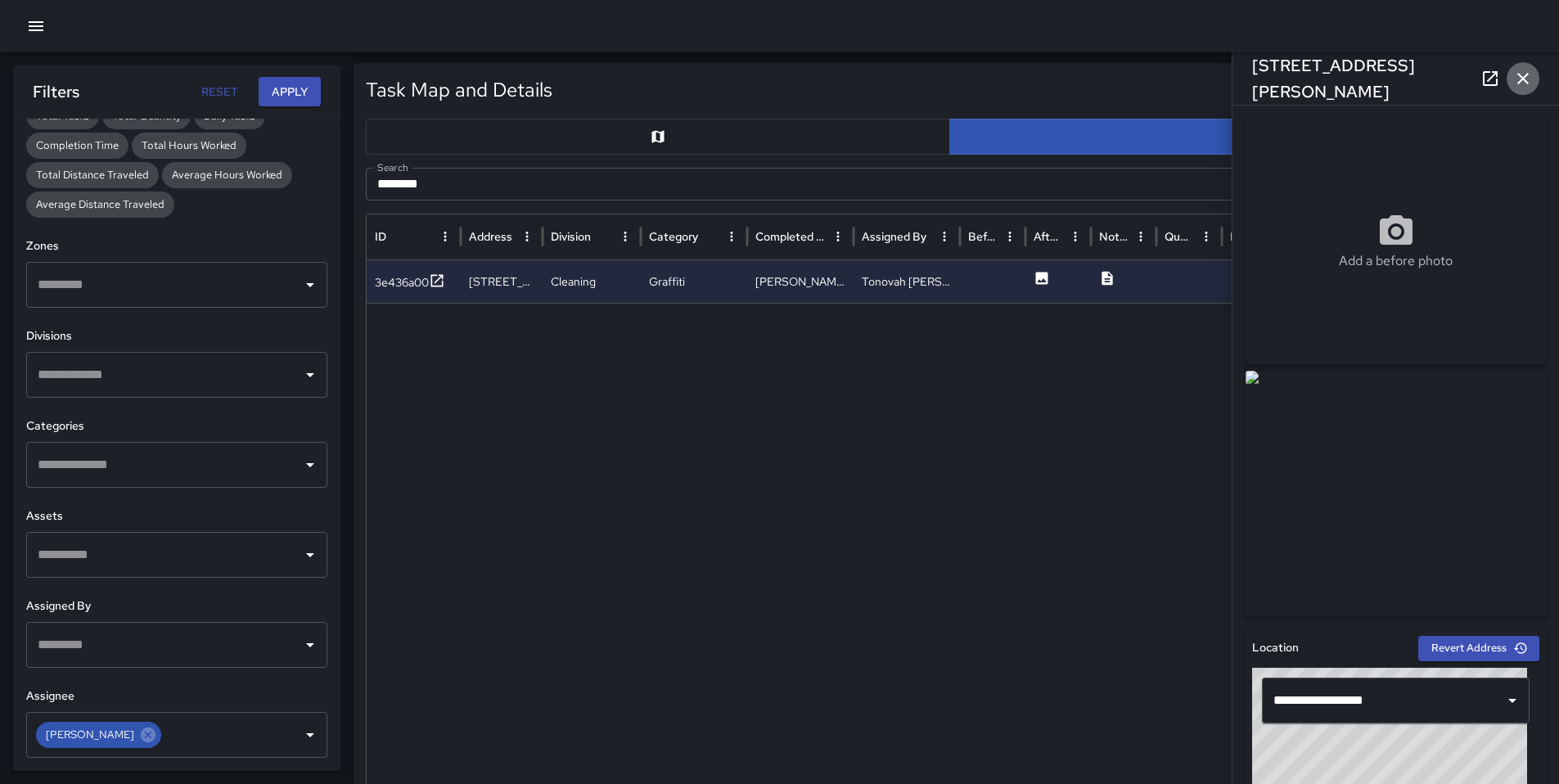
click at [1511, 78] on button "button" at bounding box center [1523, 79] width 33 height 33
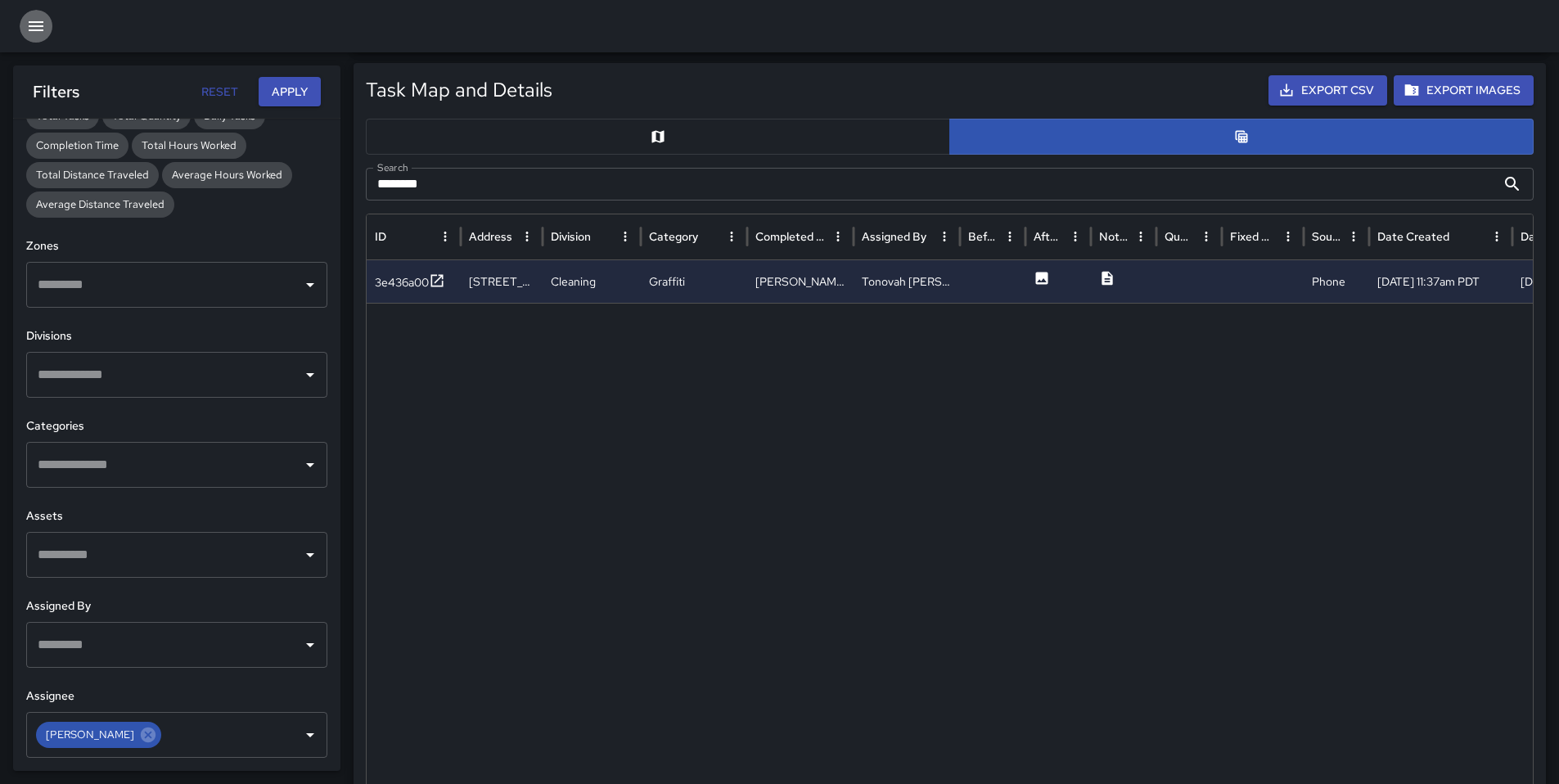
click at [37, 25] on icon "button" at bounding box center [36, 26] width 15 height 10
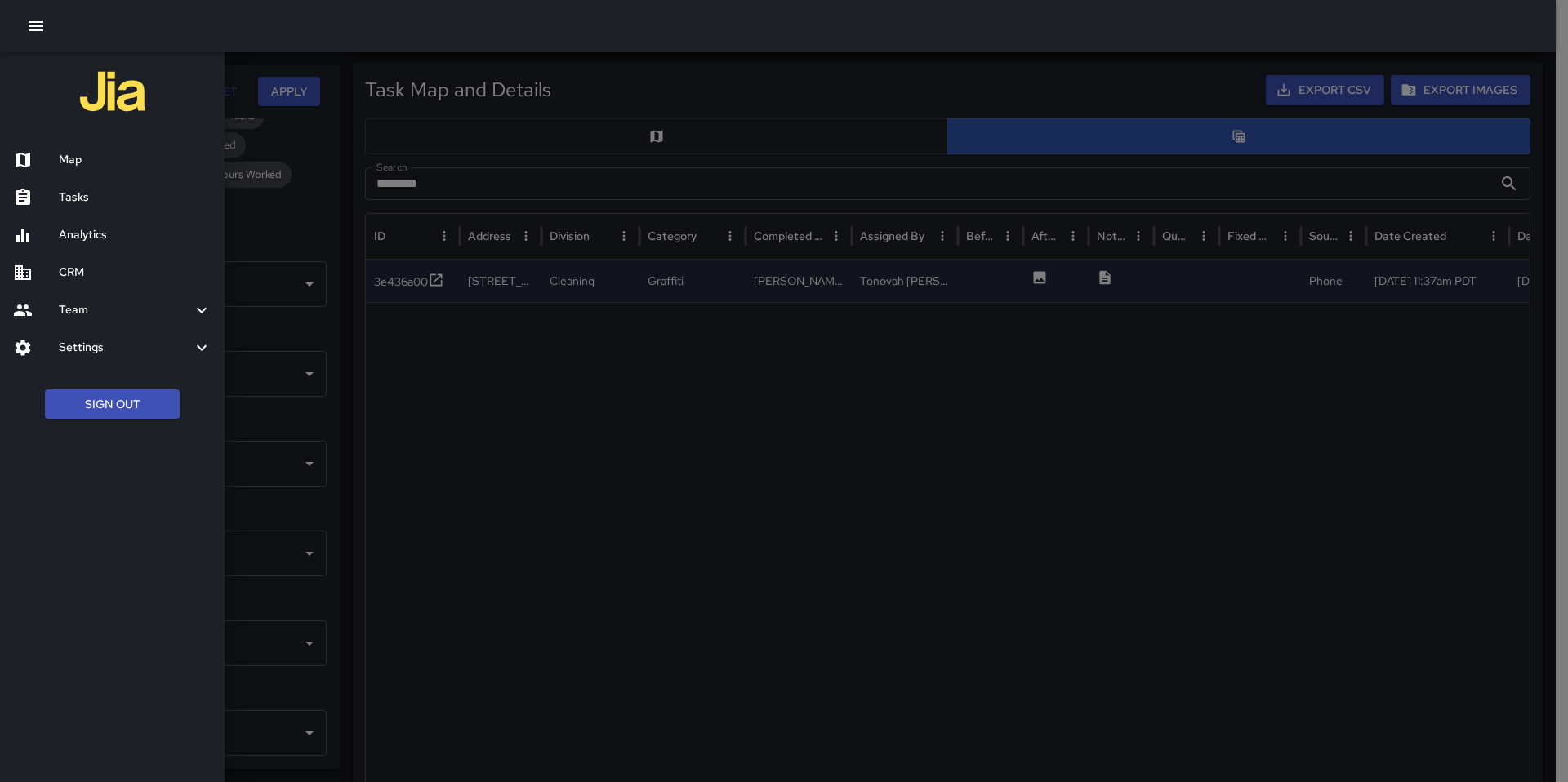
click at [91, 197] on h6 "Tasks" at bounding box center [135, 198] width 153 height 18
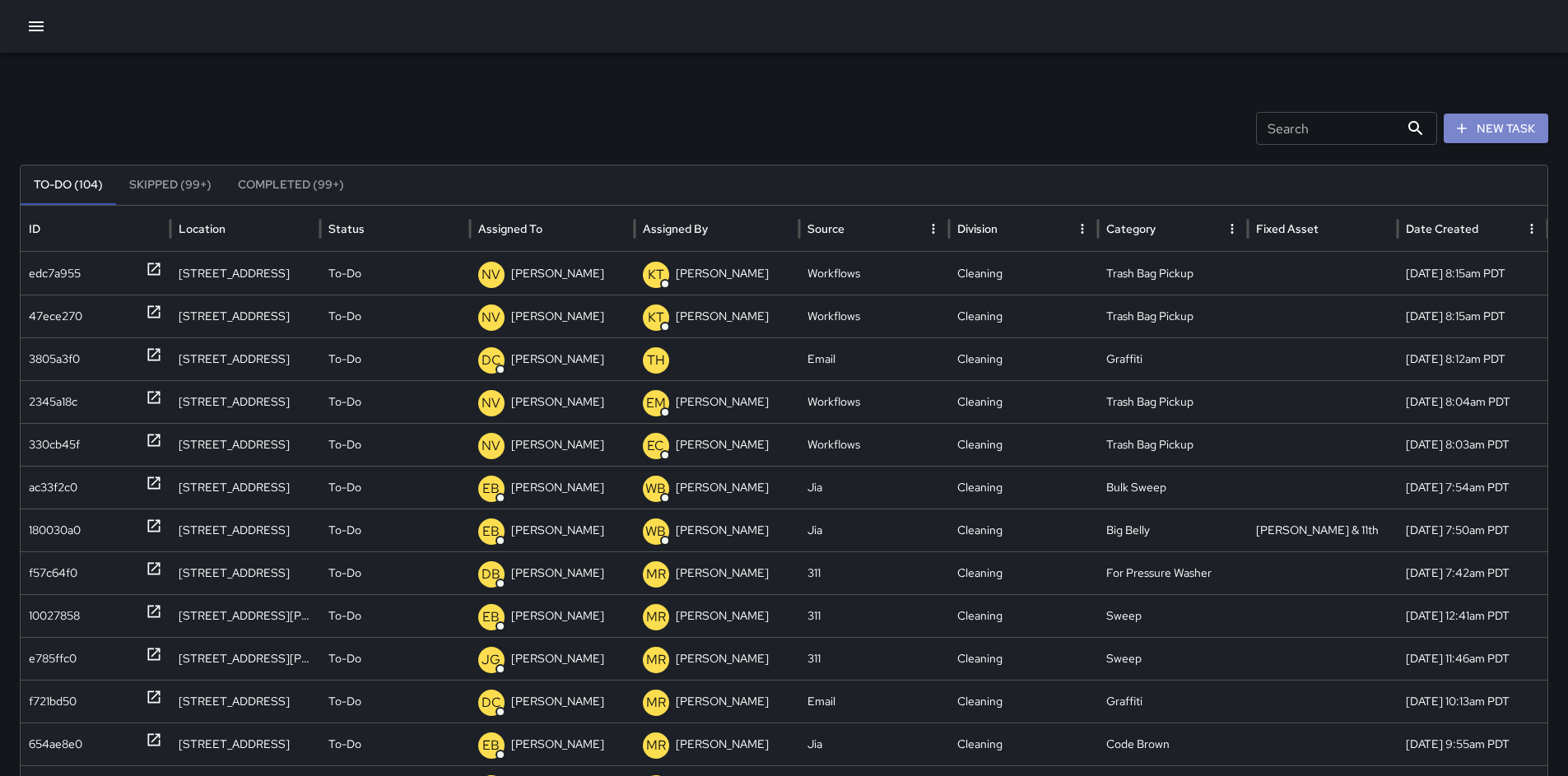
click at [1482, 137] on button "New Task" at bounding box center [1496, 128] width 105 height 30
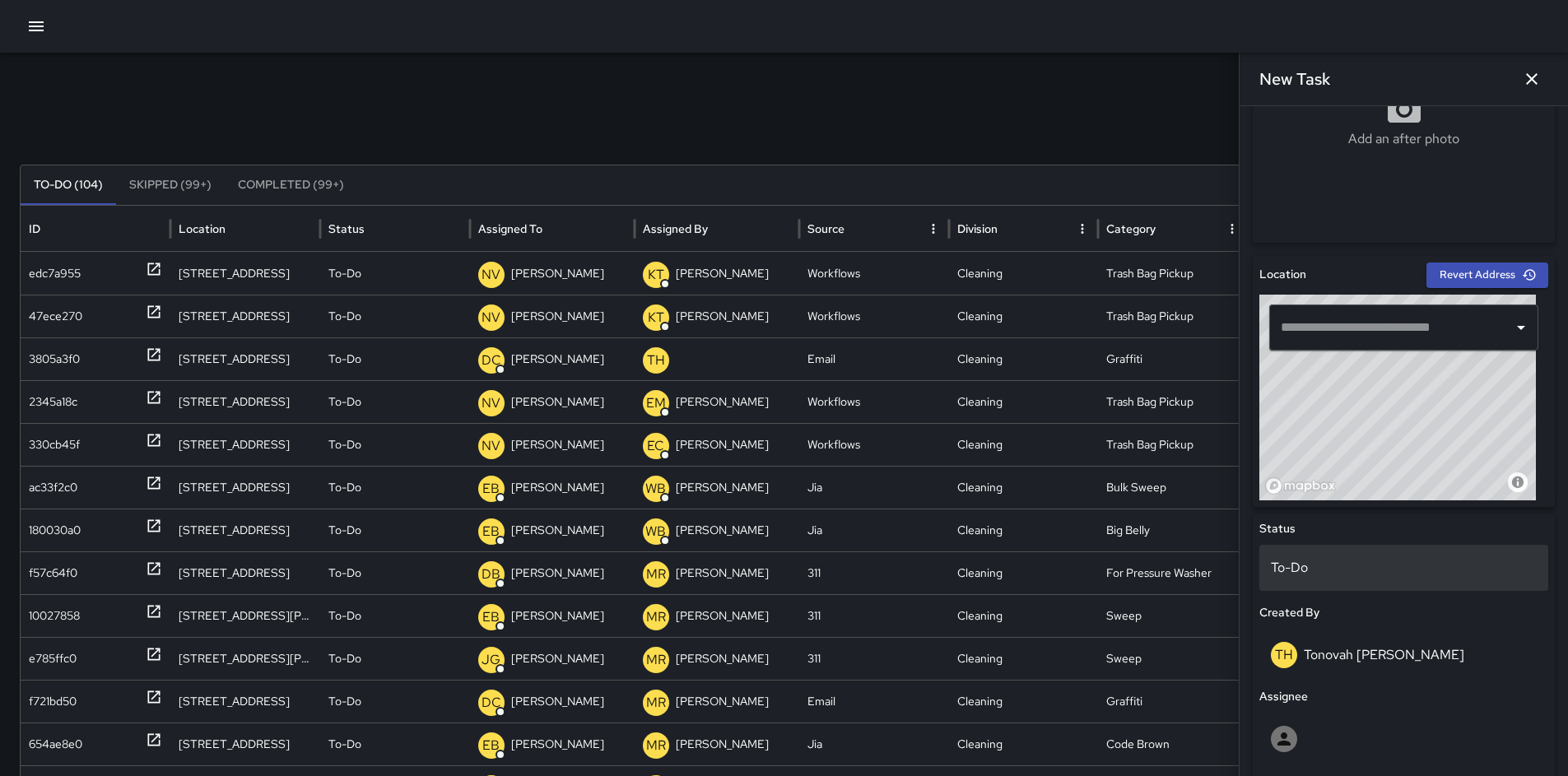
scroll to position [651, 0]
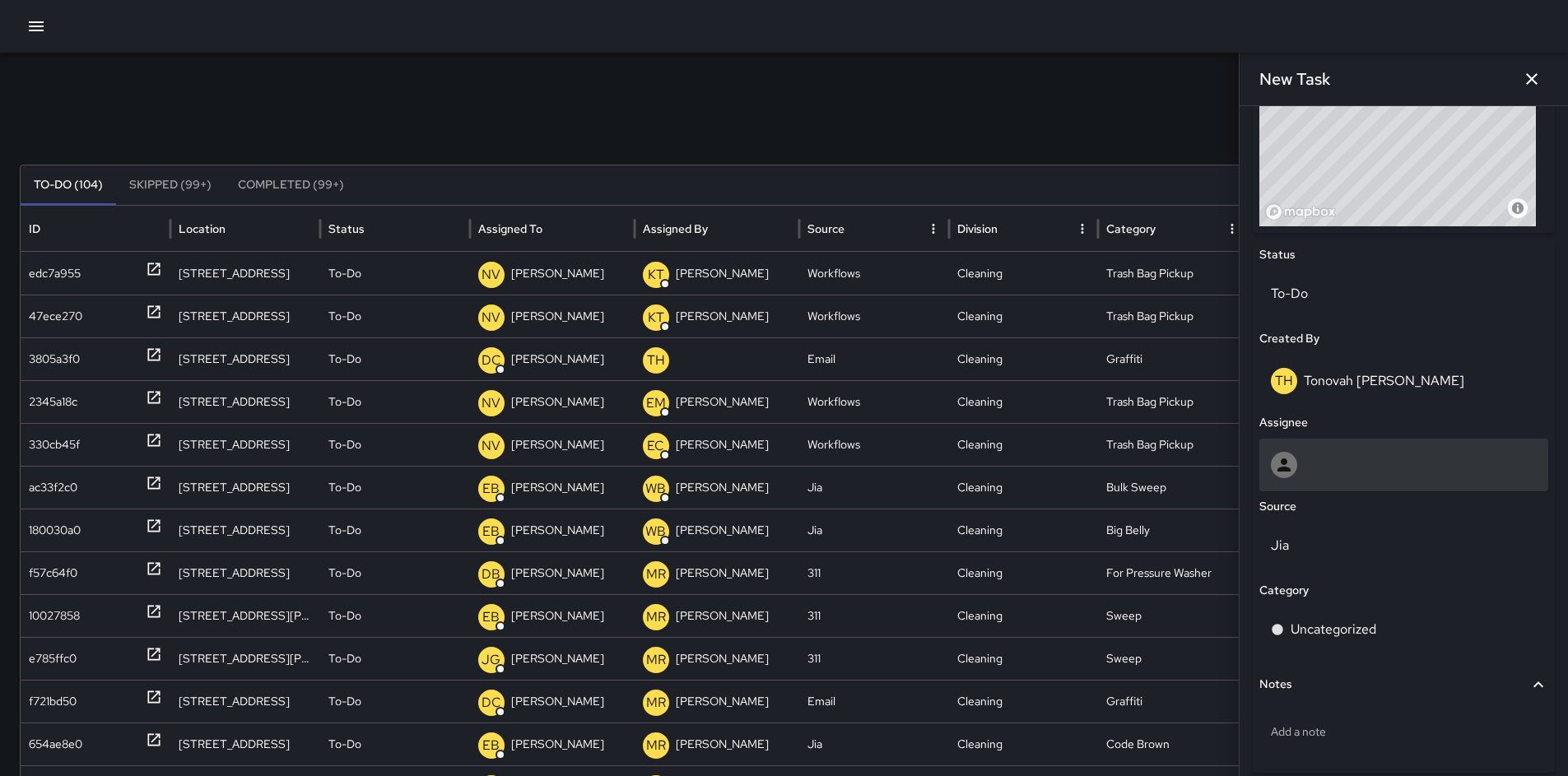
click at [1323, 462] on div at bounding box center [1403, 465] width 266 height 26
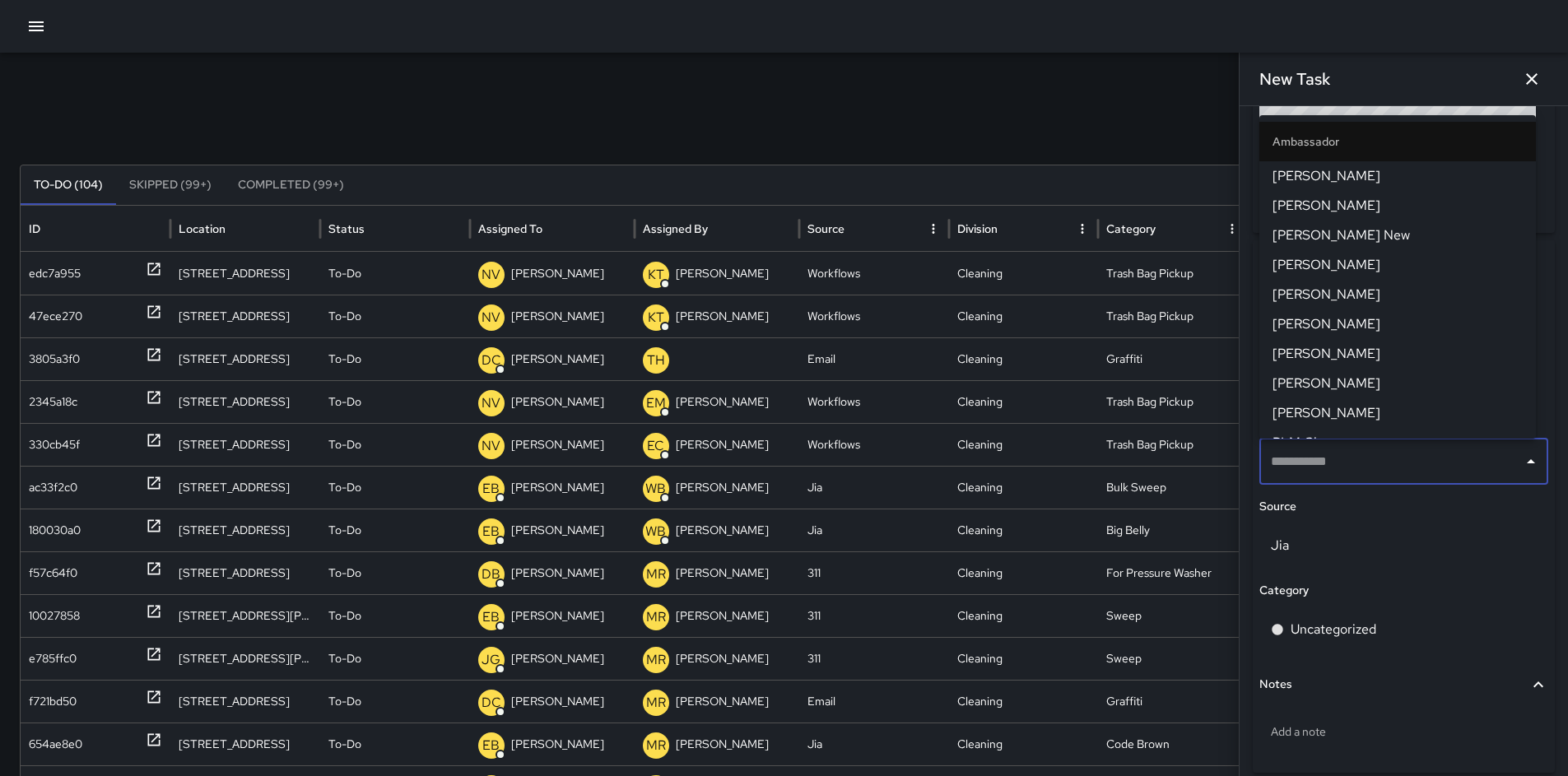
type input "*"
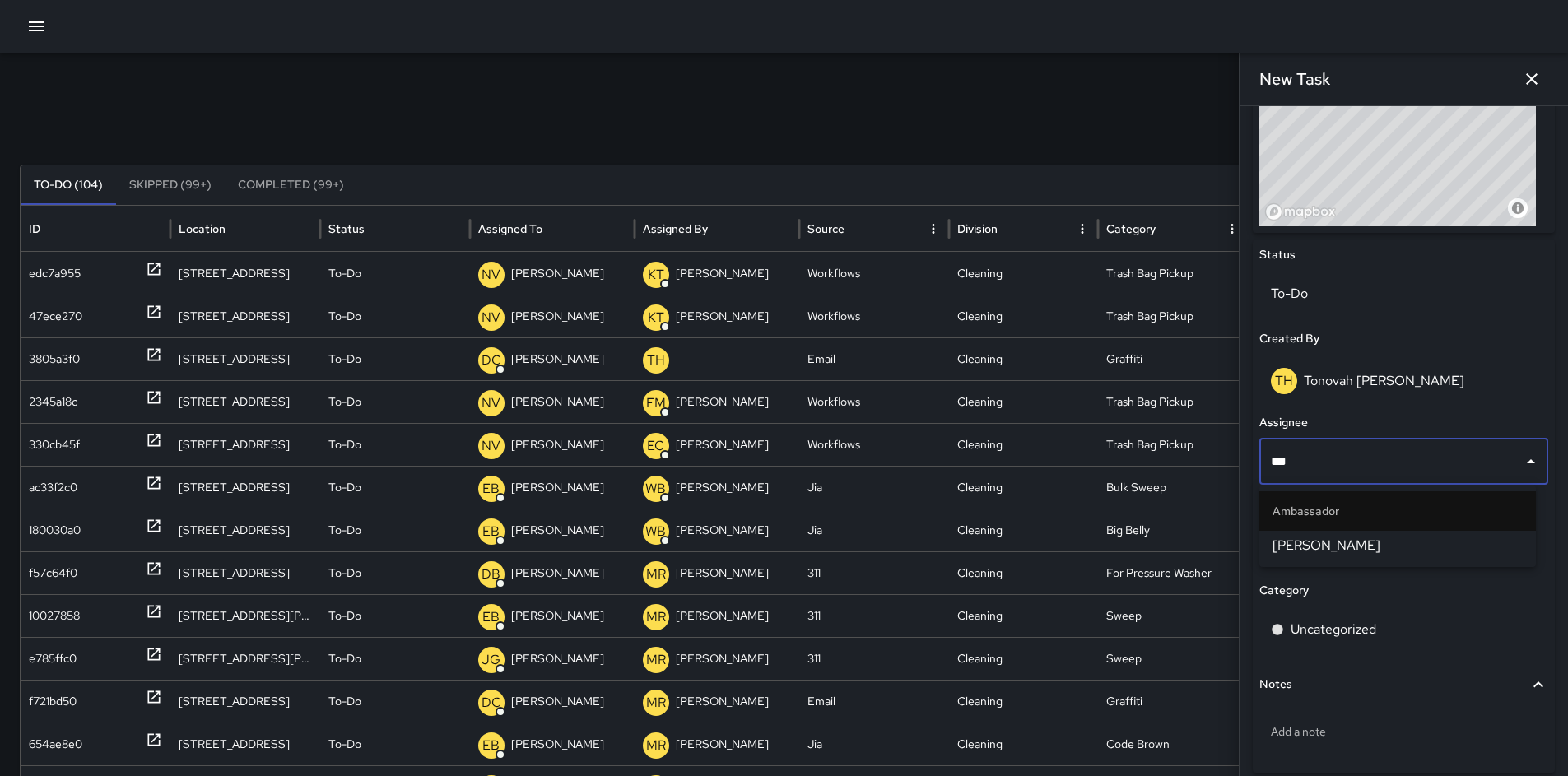
type input "****"
click at [1347, 555] on span "[PERSON_NAME]" at bounding box center [1398, 546] width 250 height 20
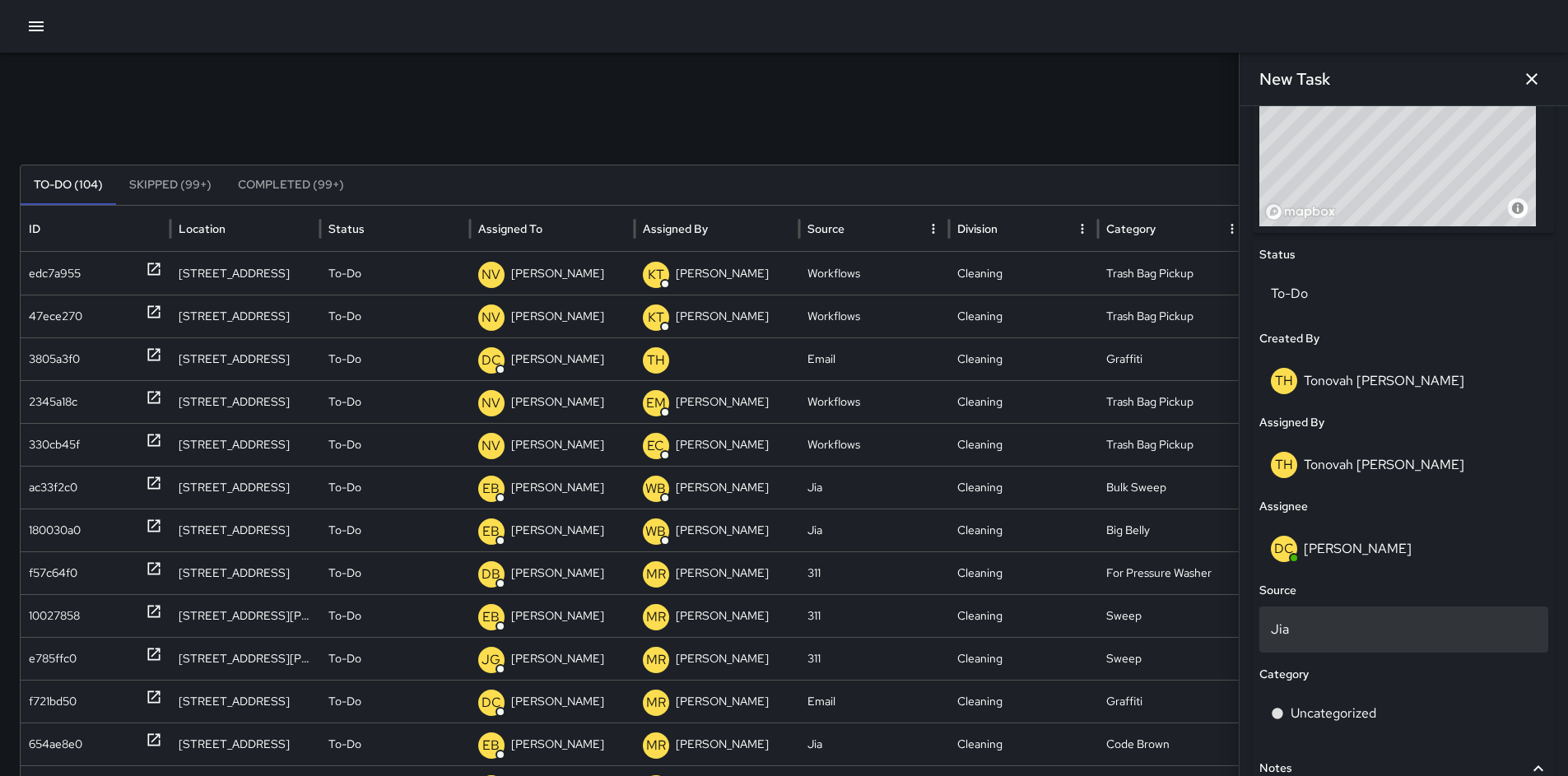
click at [1308, 639] on div "Jia" at bounding box center [1403, 630] width 289 height 46
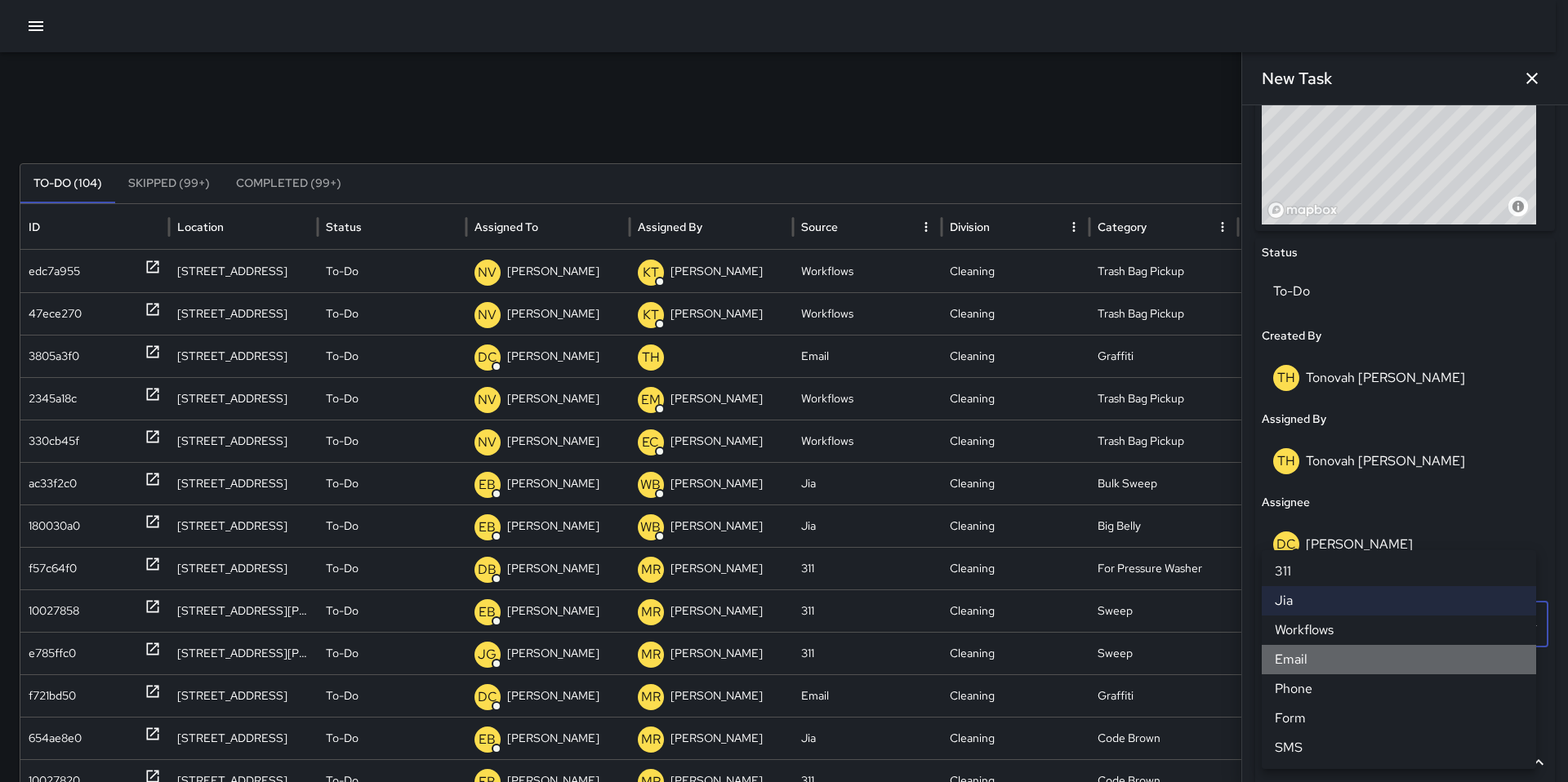
click at [1296, 665] on li "Email" at bounding box center [1399, 660] width 274 height 29
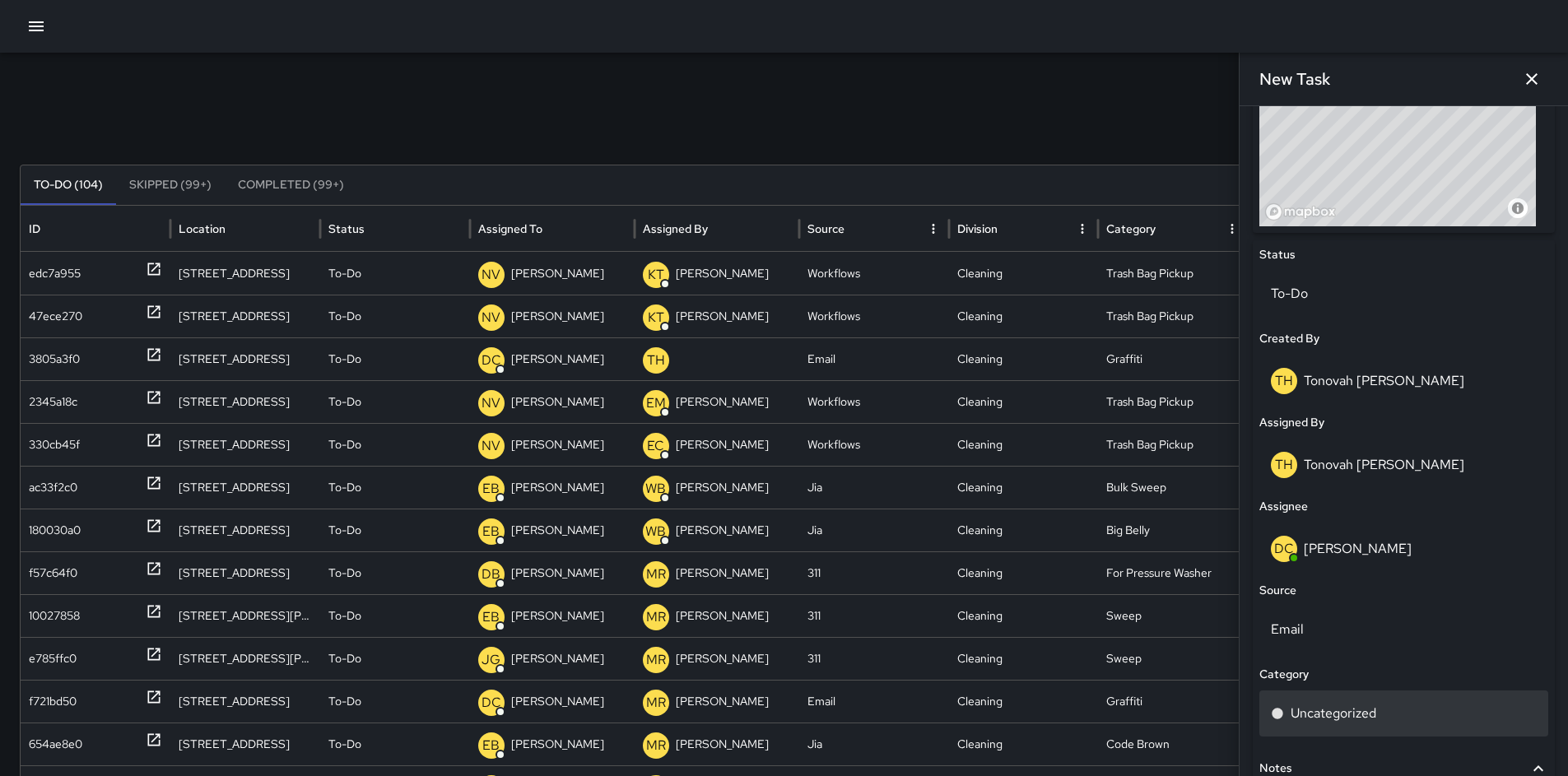
click at [1324, 714] on p "Uncategorized" at bounding box center [1333, 713] width 86 height 20
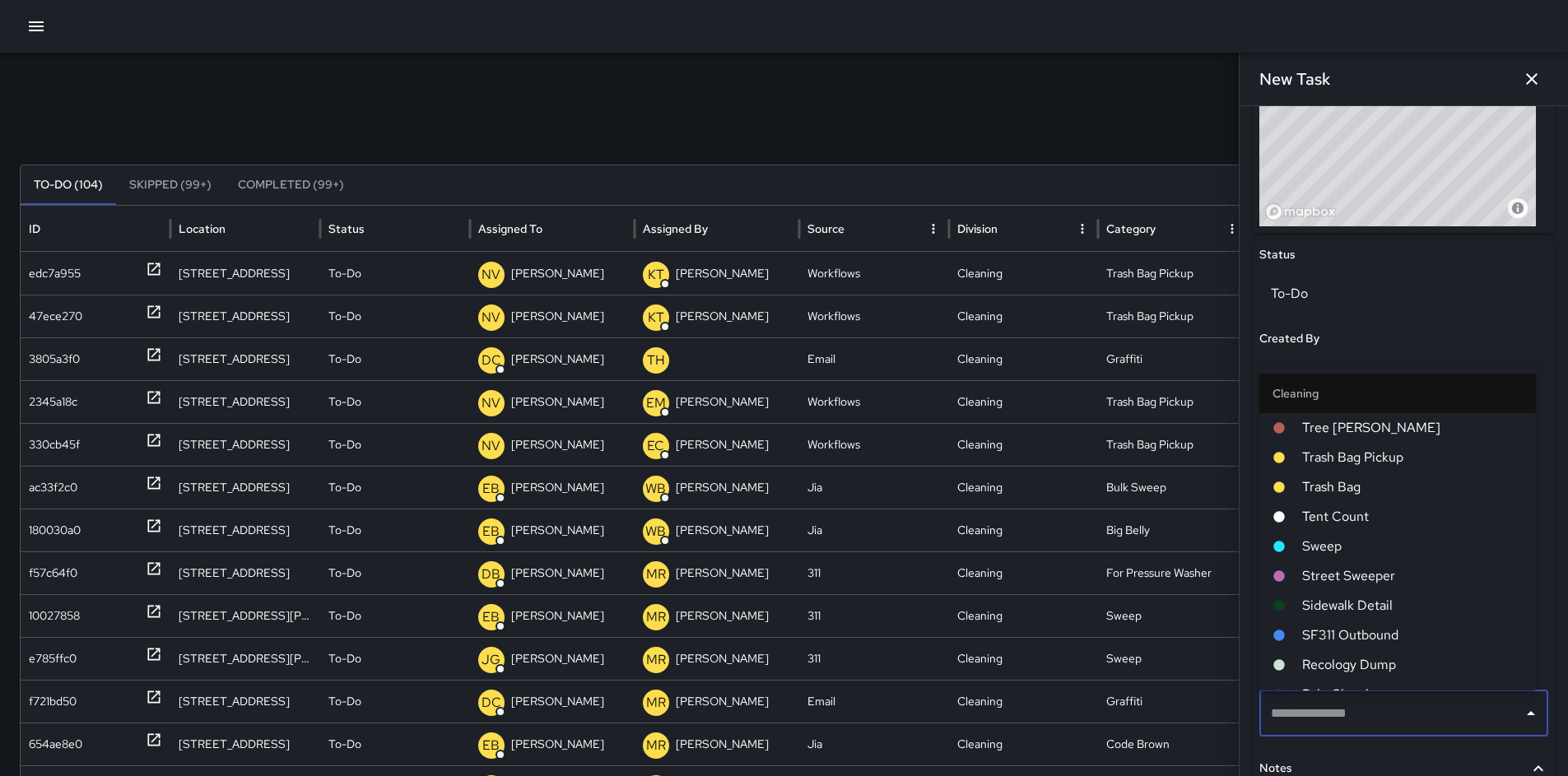
type input "*"
click at [1400, 655] on span "Graffiti" at bounding box center [1412, 665] width 221 height 20
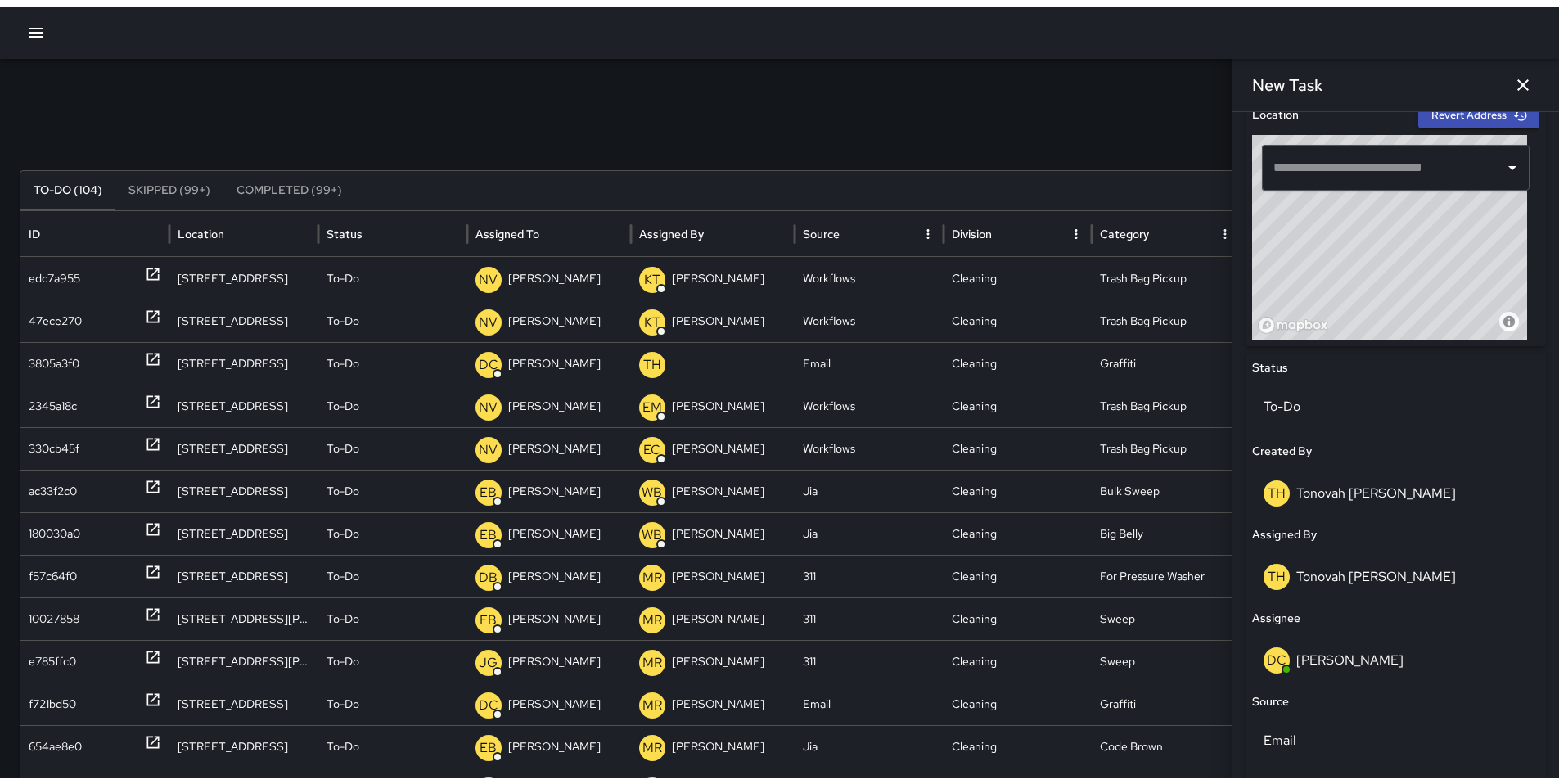
scroll to position [293, 0]
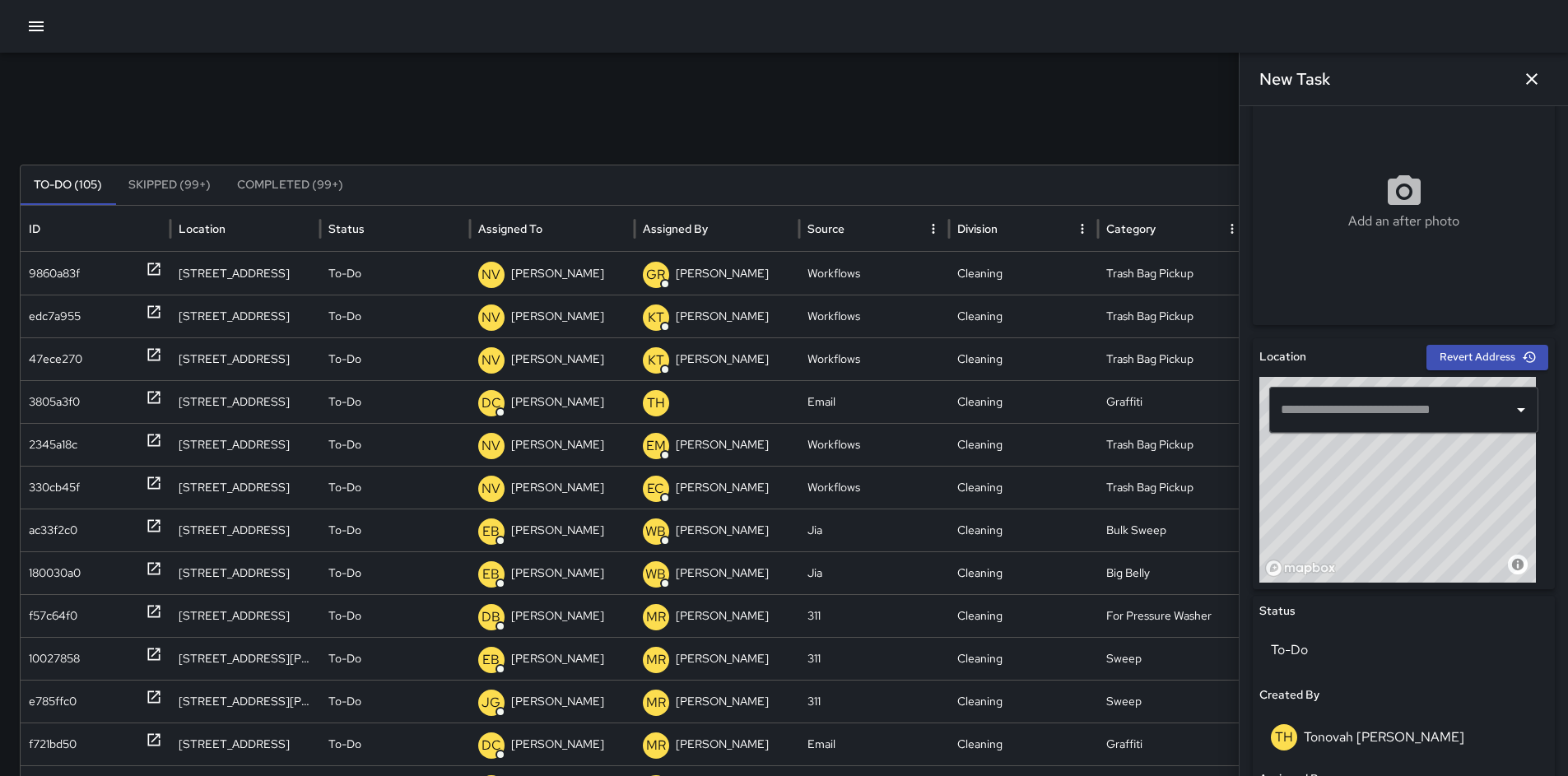
click at [1340, 409] on input "text" at bounding box center [1391, 410] width 230 height 31
click at [1536, 86] on icon "button" at bounding box center [1532, 79] width 20 height 20
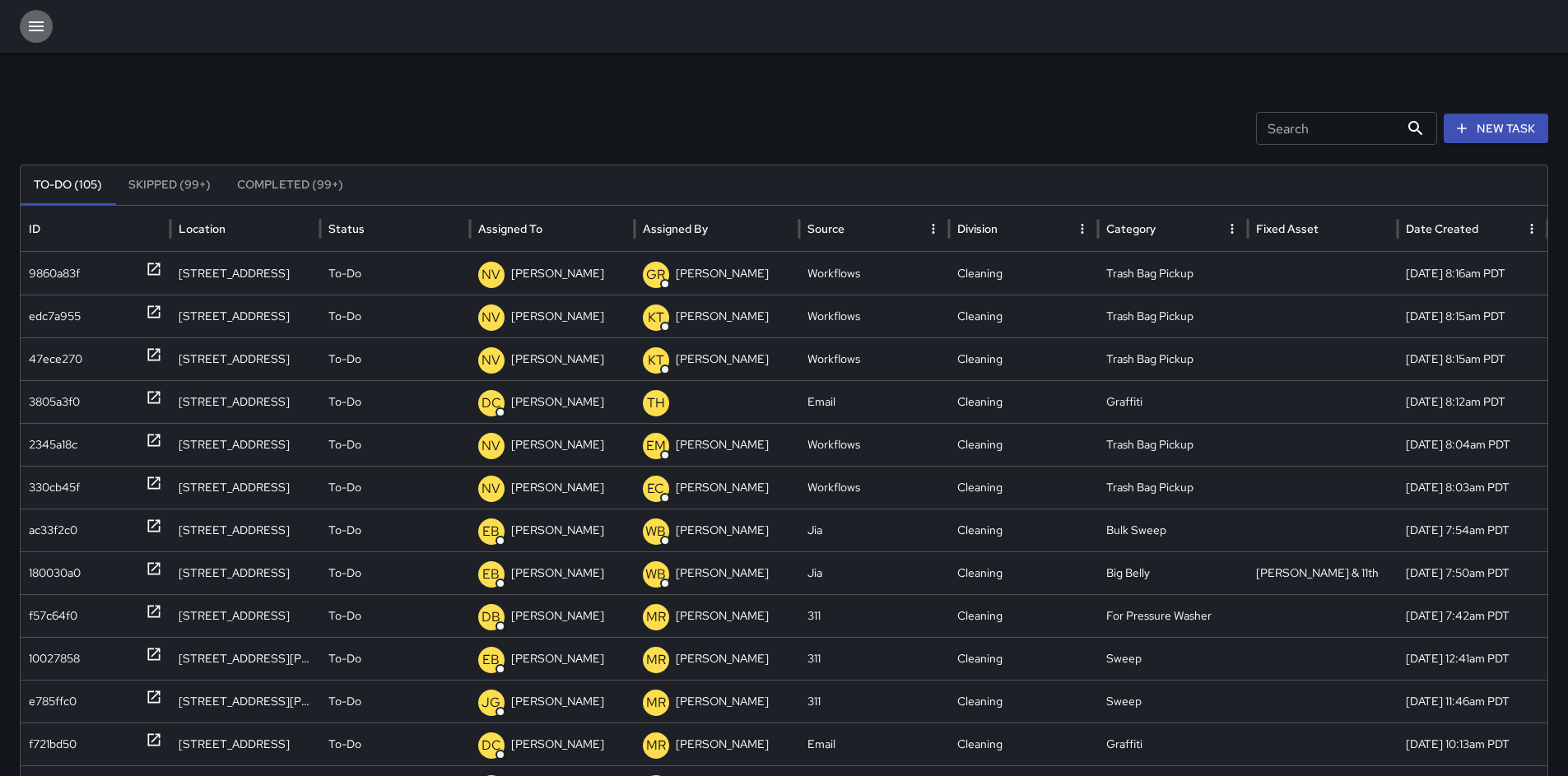
click at [36, 32] on icon "button" at bounding box center [36, 26] width 20 height 20
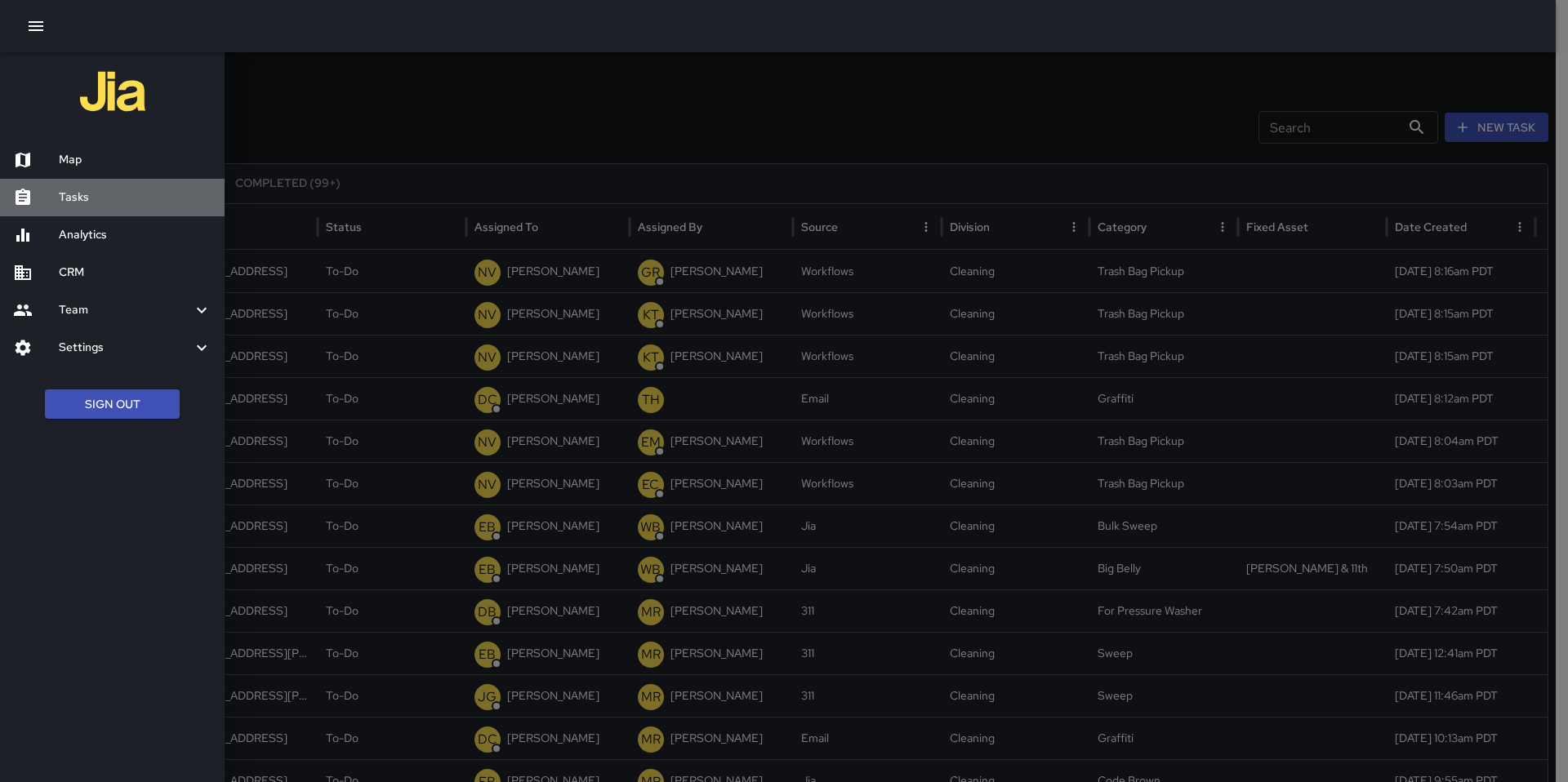
click at [91, 193] on h6 "Tasks" at bounding box center [135, 198] width 153 height 18
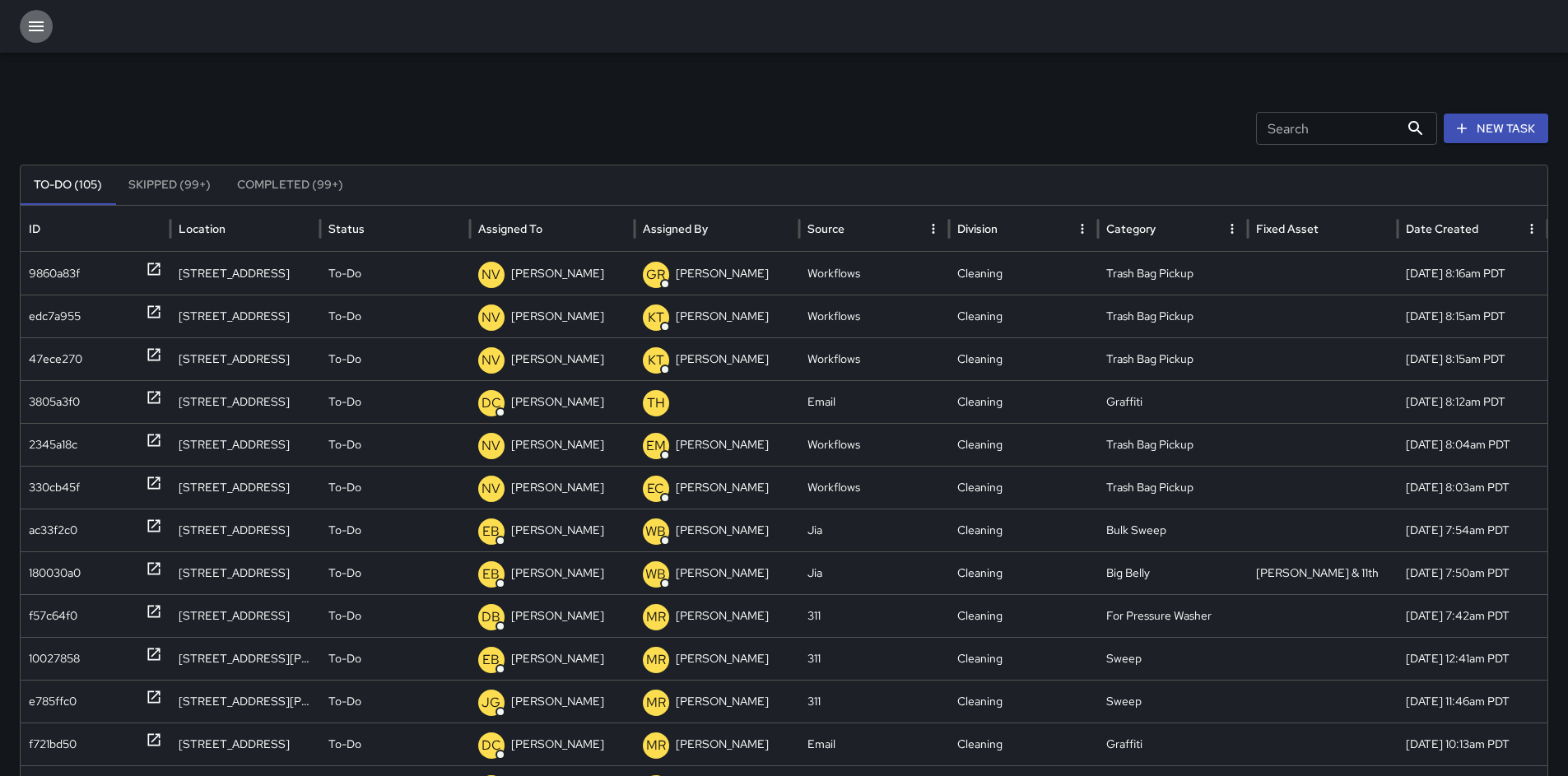
click at [40, 28] on icon "button" at bounding box center [36, 26] width 20 height 20
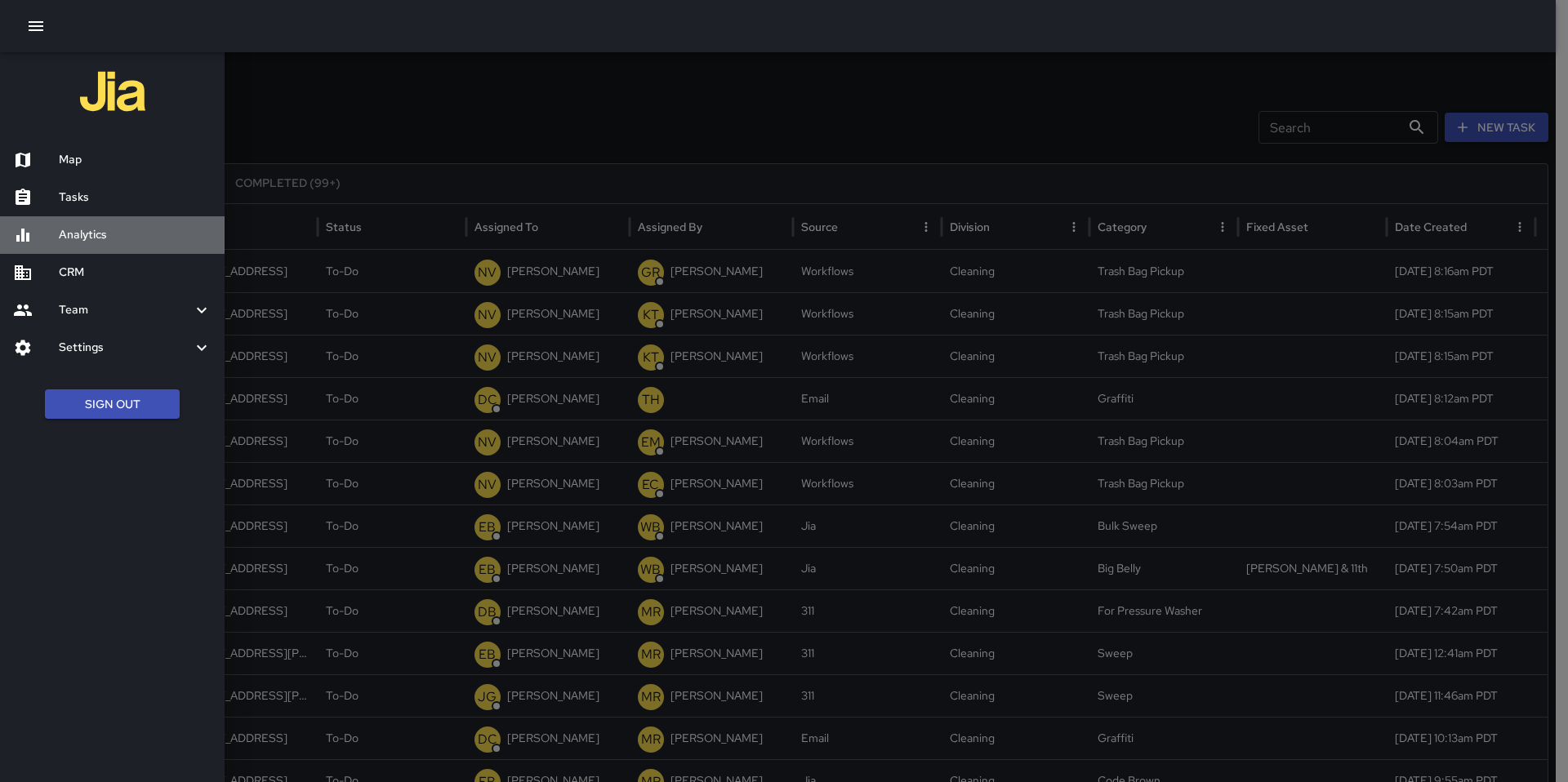
click at [96, 226] on h6 "Analytics" at bounding box center [135, 235] width 153 height 18
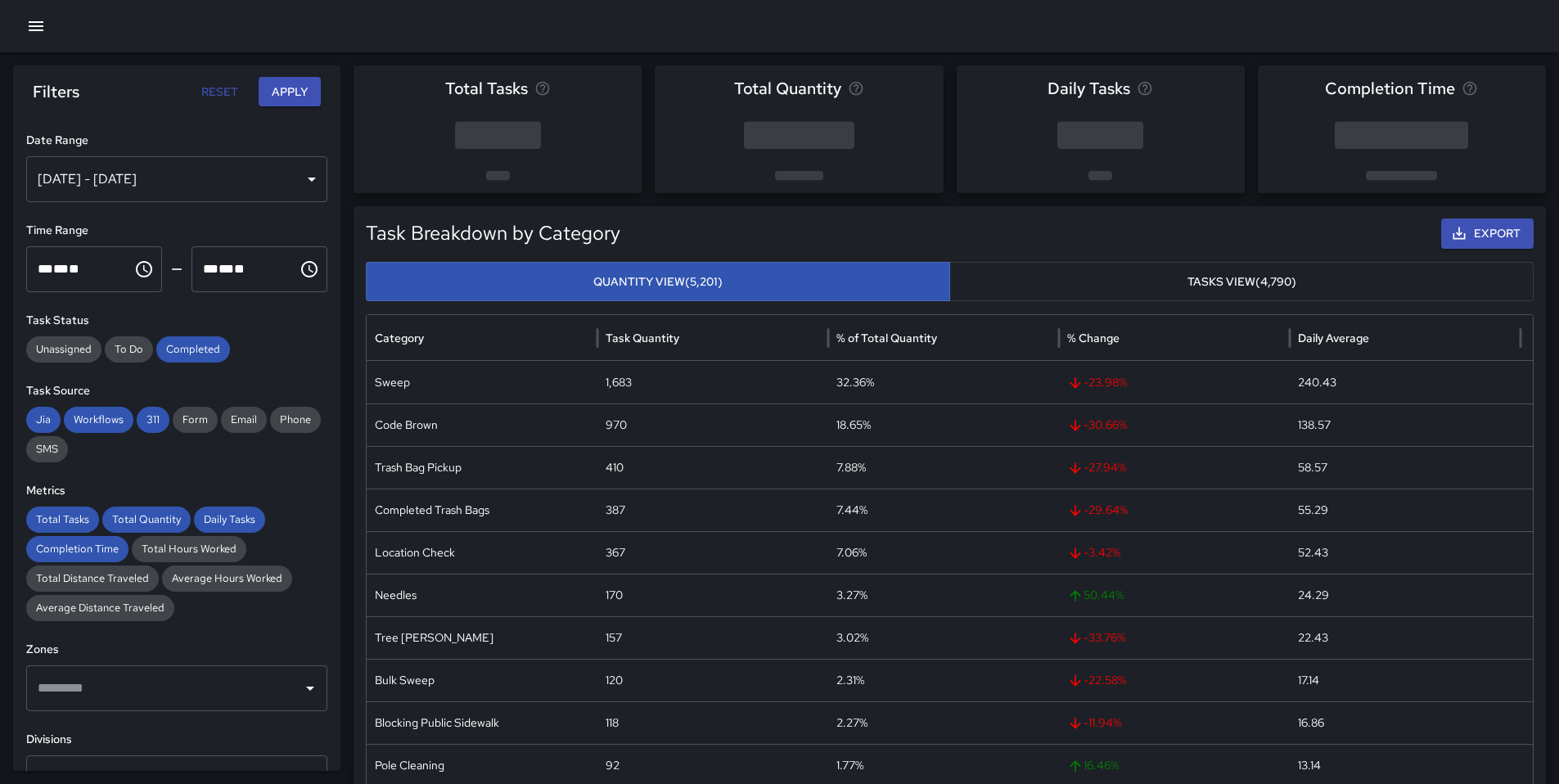
drag, startPoint x: 176, startPoint y: 357, endPoint x: 189, endPoint y: 385, distance: 30.9
click at [176, 358] on div "Completed" at bounding box center [193, 349] width 74 height 26
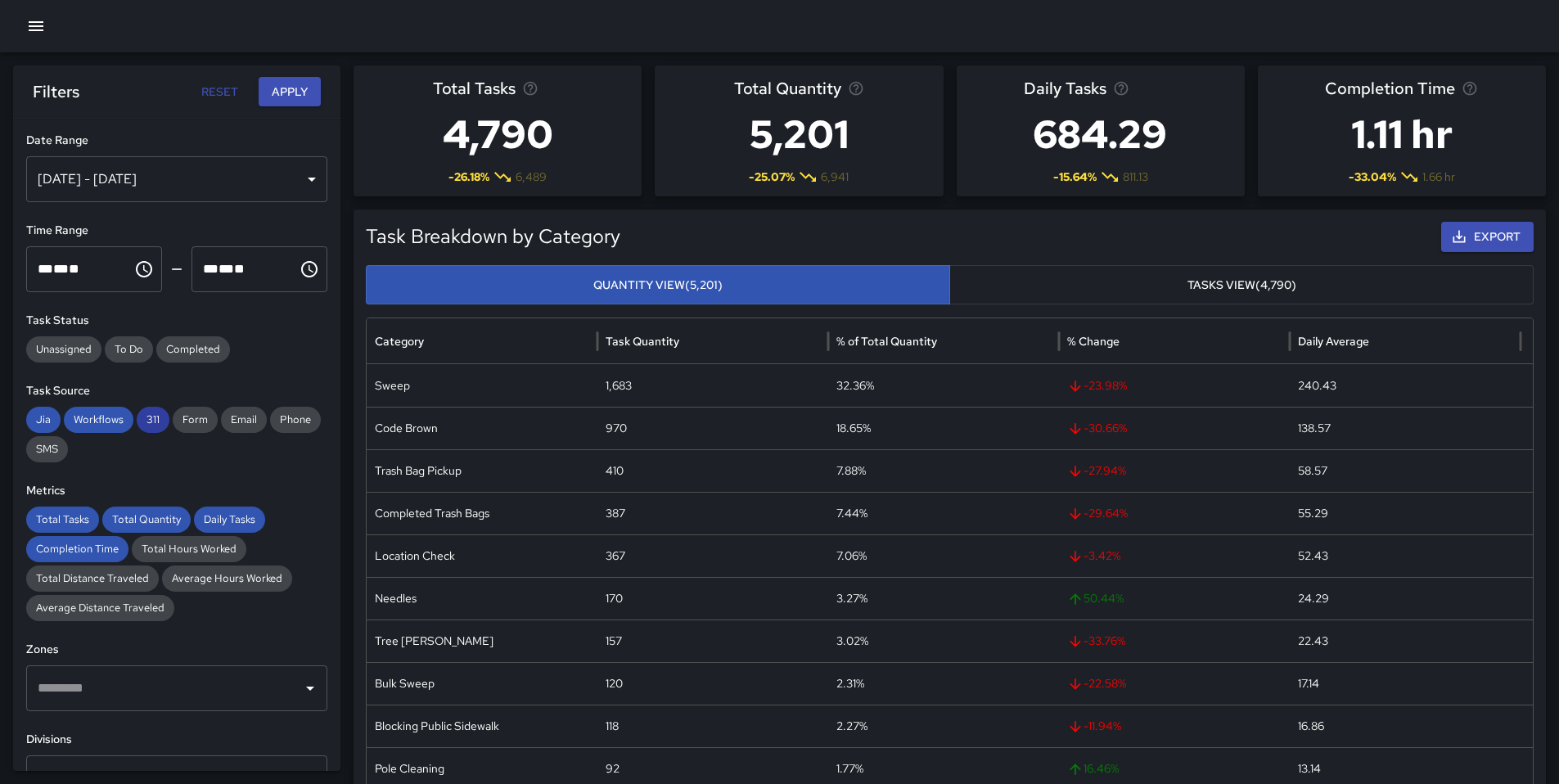
click at [145, 433] on div "Jia Workflows 311 Form Email Phone SMS" at bounding box center [177, 435] width 301 height 56
click at [115, 424] on span "Workflows" at bounding box center [98, 420] width 70 height 16
drag, startPoint x: 40, startPoint y: 414, endPoint x: 115, endPoint y: 424, distance: 75.7
click at [41, 414] on span "Jia" at bounding box center [43, 420] width 34 height 16
click at [168, 414] on div "Jia Workflows 311 Form Email Phone SMS" at bounding box center [177, 435] width 301 height 56
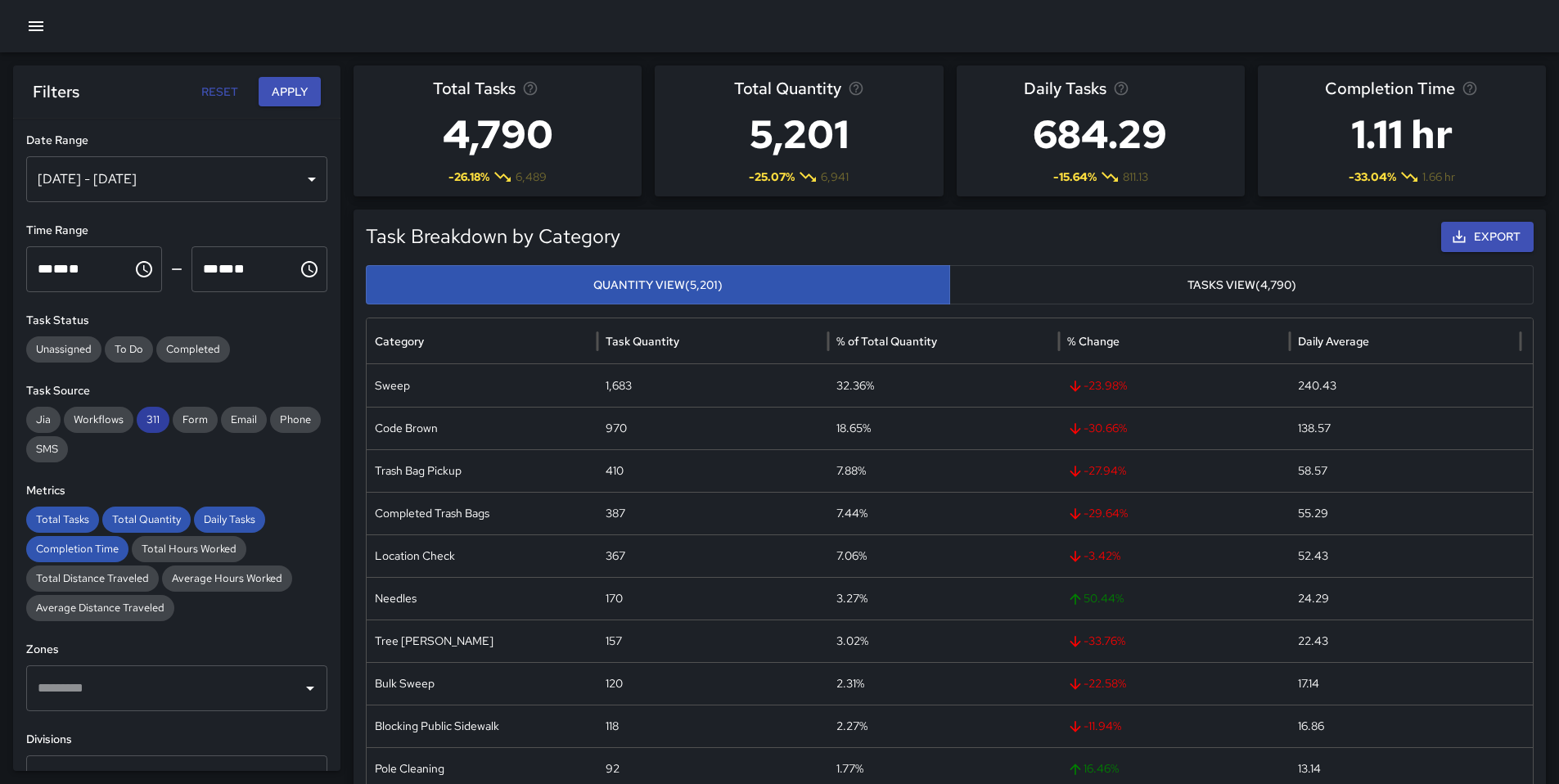
click at [154, 424] on span "311" at bounding box center [153, 420] width 33 height 16
click at [76, 501] on div "Metrics Total Tasks Total Quantity Daily Tasks Completion Time Total Hours Work…" at bounding box center [177, 552] width 301 height 139
drag, startPoint x: 78, startPoint y: 510, endPoint x: 102, endPoint y: 511, distance: 24.0
click at [78, 510] on div "Total Tasks" at bounding box center [62, 520] width 73 height 26
drag, startPoint x: 139, startPoint y: 513, endPoint x: 167, endPoint y: 516, distance: 28.2
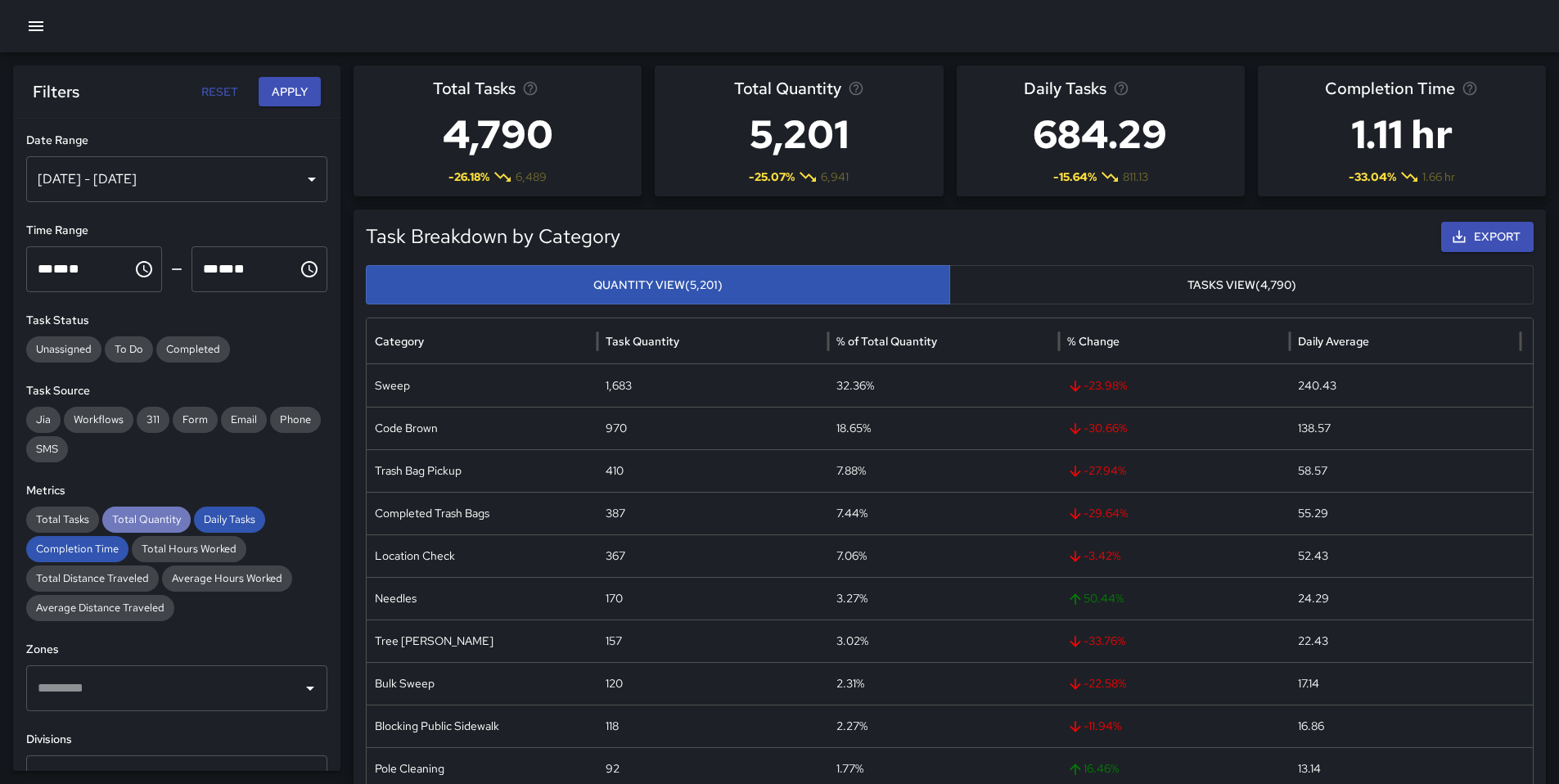
click at [140, 514] on span "Total Quantity" at bounding box center [146, 520] width 88 height 16
drag, startPoint x: 220, startPoint y: 518, endPoint x: 165, endPoint y: 547, distance: 62.2
click at [216, 524] on span "Daily Tasks" at bounding box center [229, 520] width 71 height 16
click at [100, 555] on span "Completion Time" at bounding box center [77, 549] width 102 height 16
click at [281, 97] on button "Apply" at bounding box center [290, 92] width 62 height 30
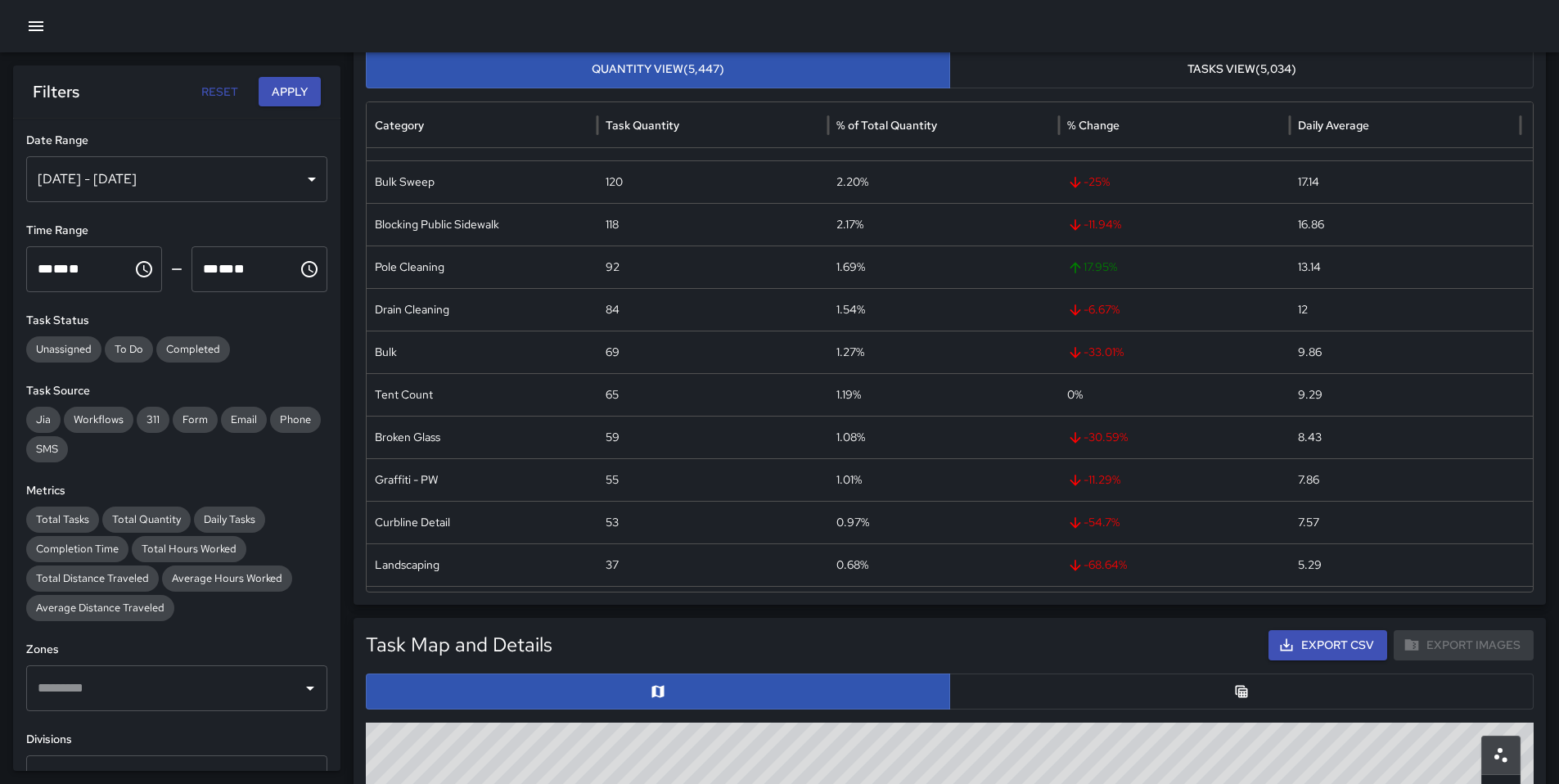
scroll to position [309, 0]
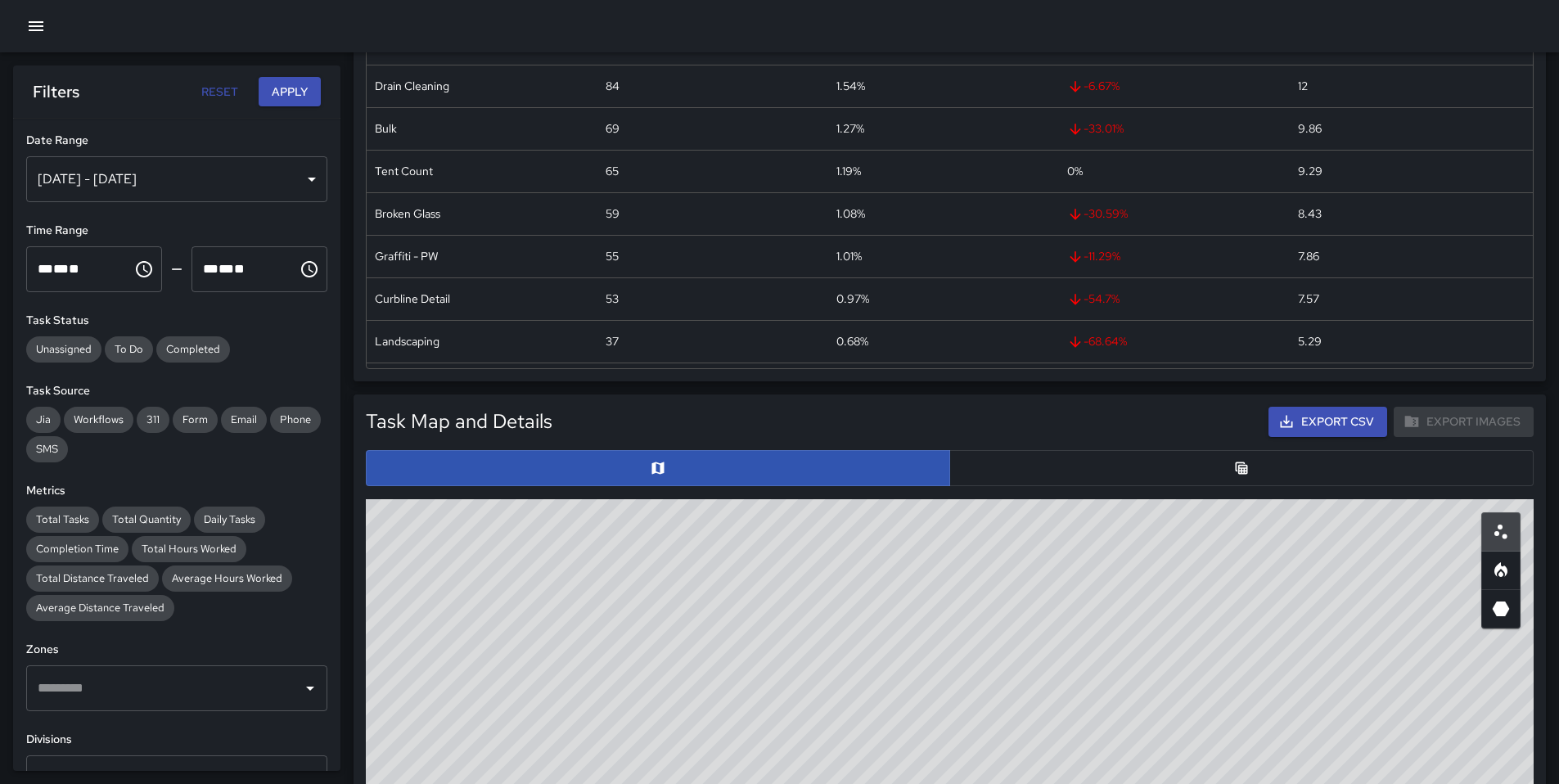
click at [988, 473] on button "button" at bounding box center [1241, 468] width 584 height 36
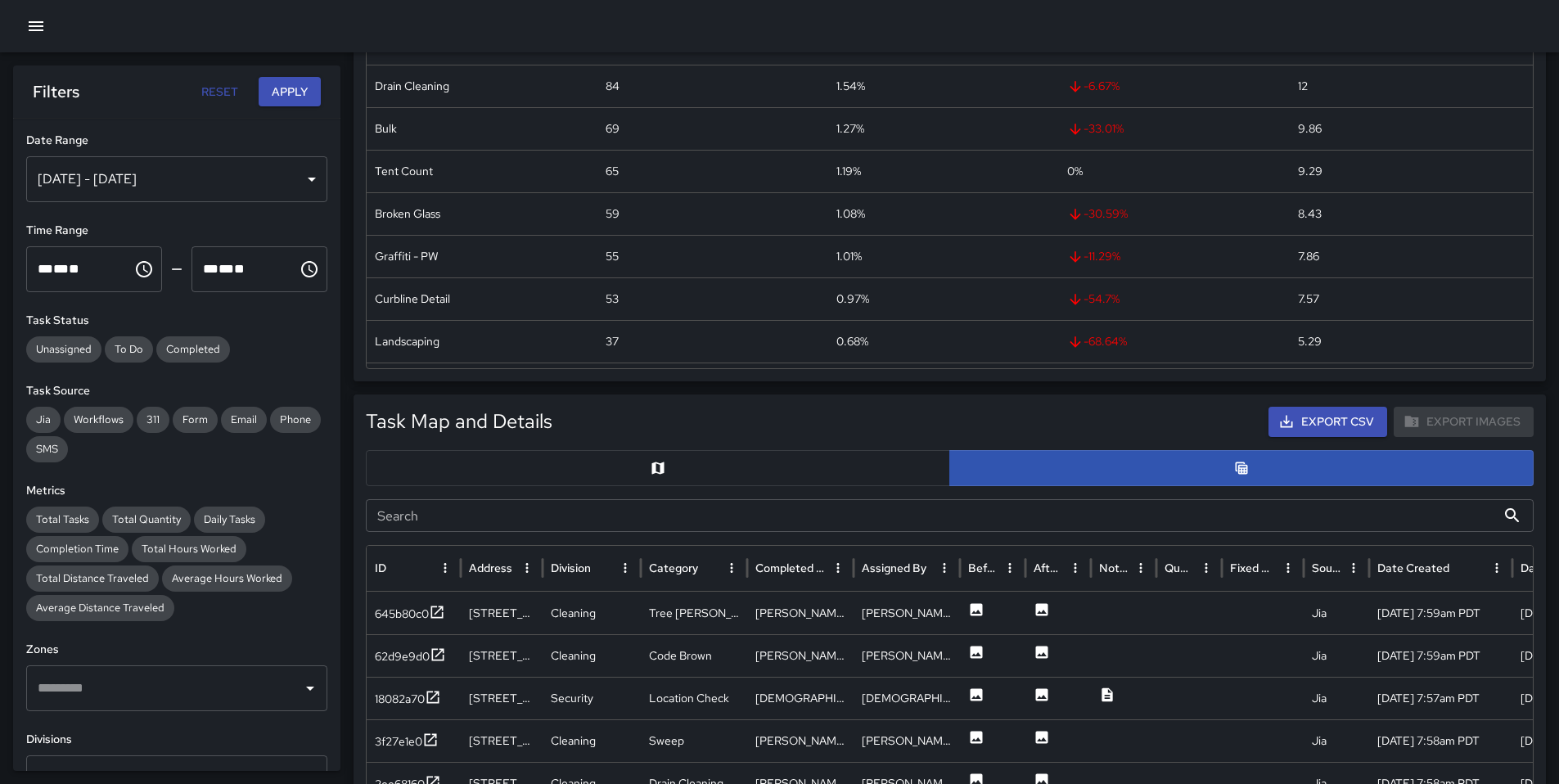
click at [523, 516] on input "Search" at bounding box center [930, 516] width 1130 height 33
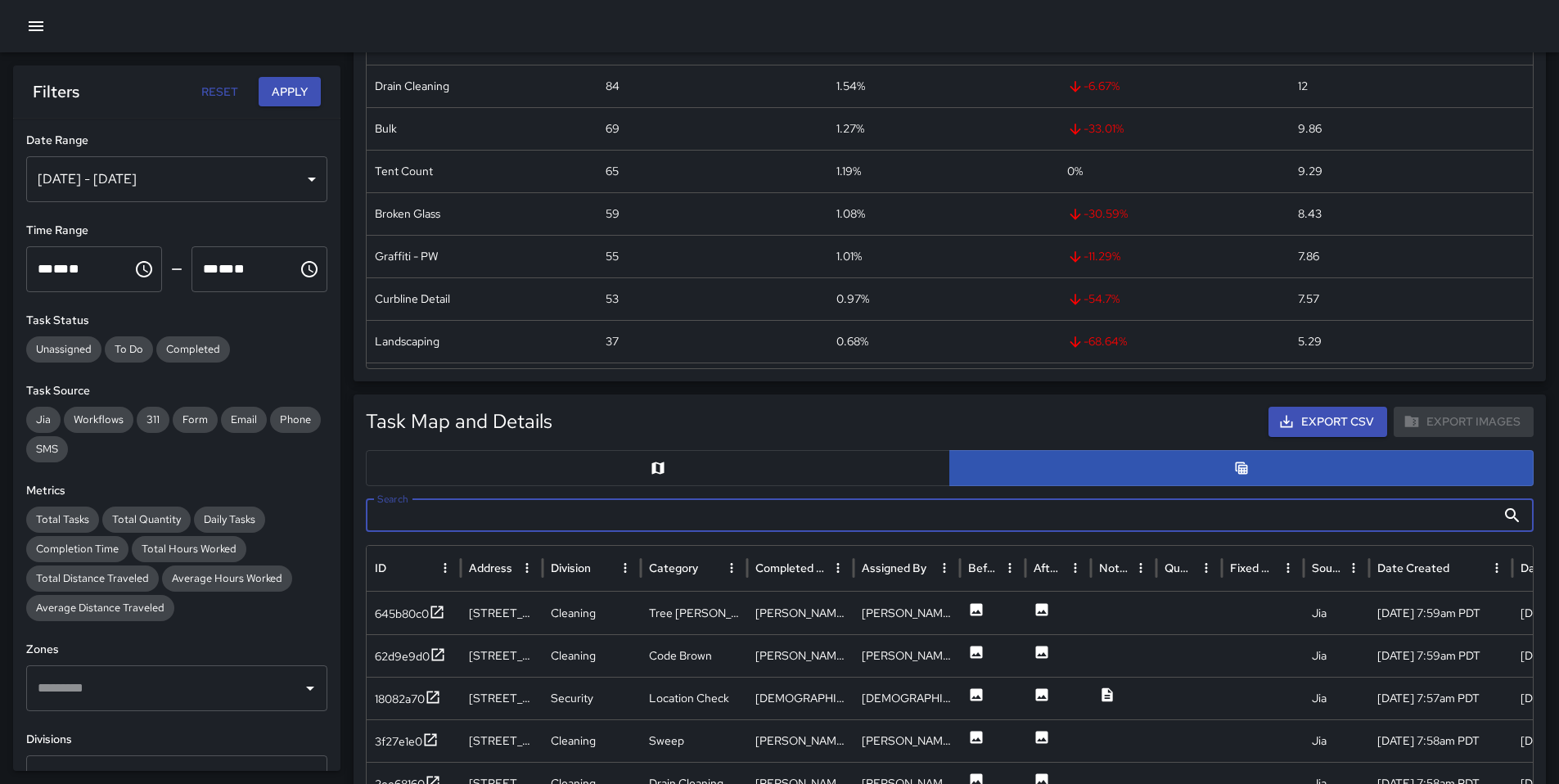
paste input "********"
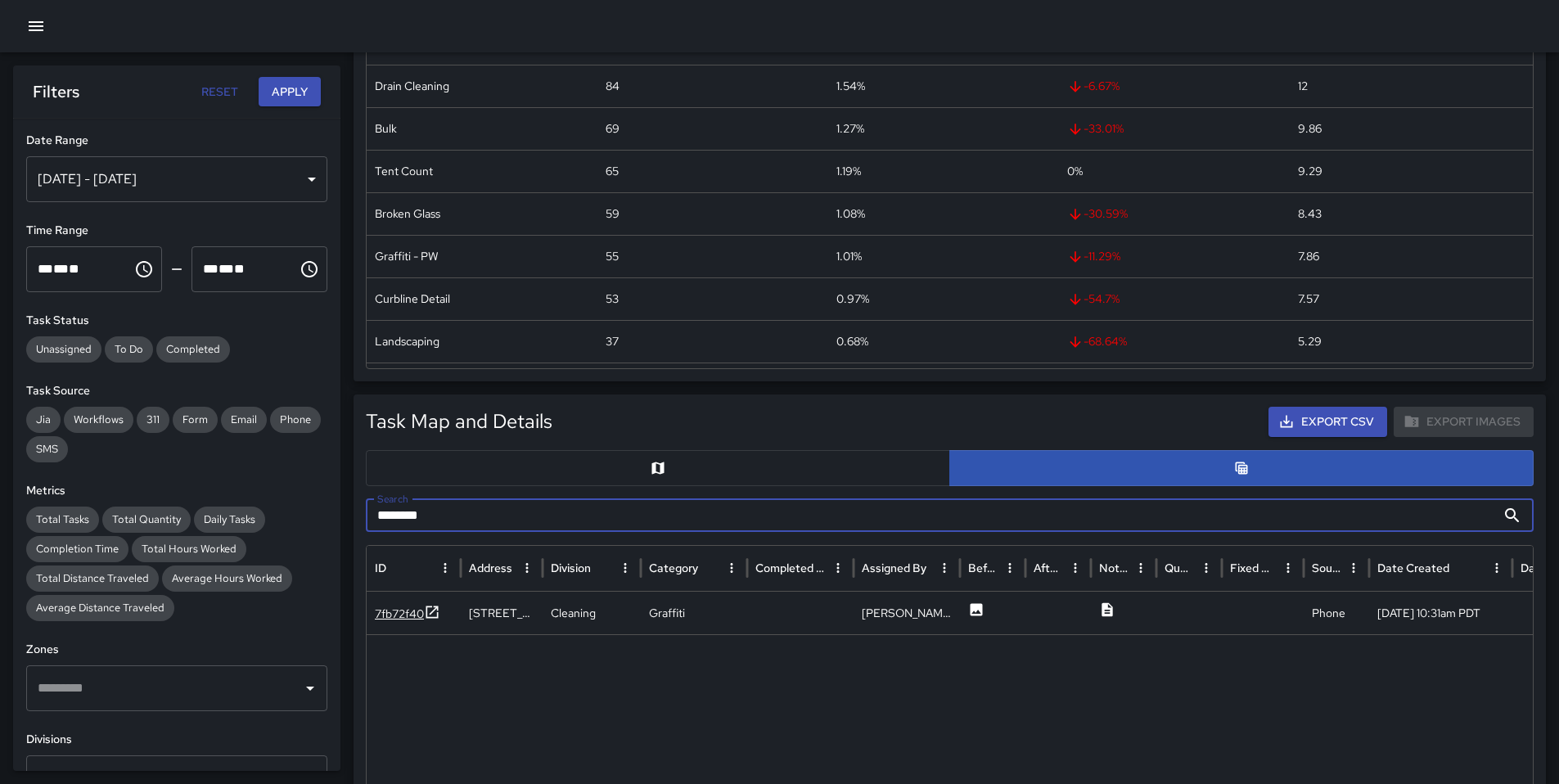
type input "********"
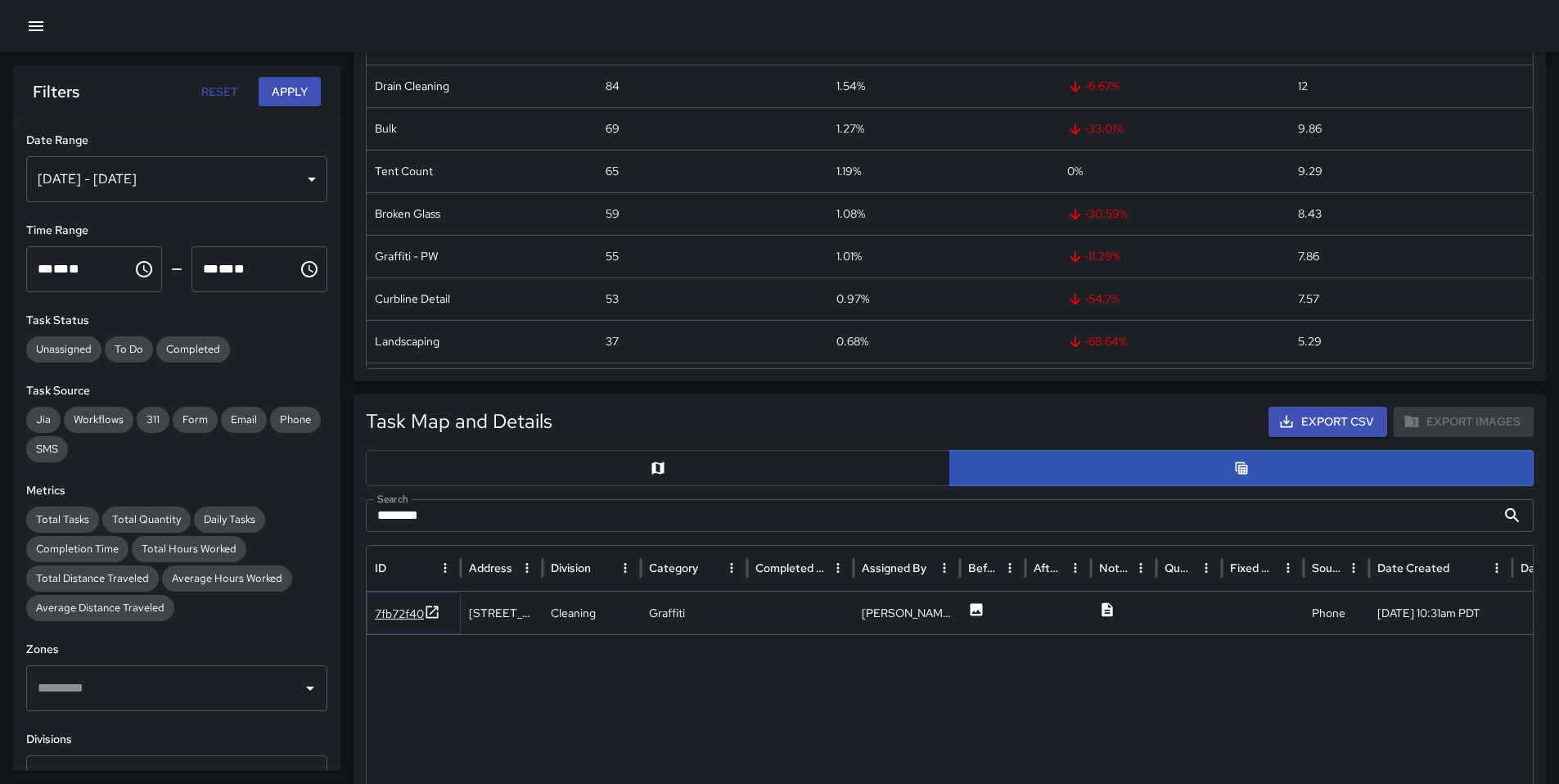
click at [389, 613] on div "7fb72f40" at bounding box center [399, 614] width 49 height 16
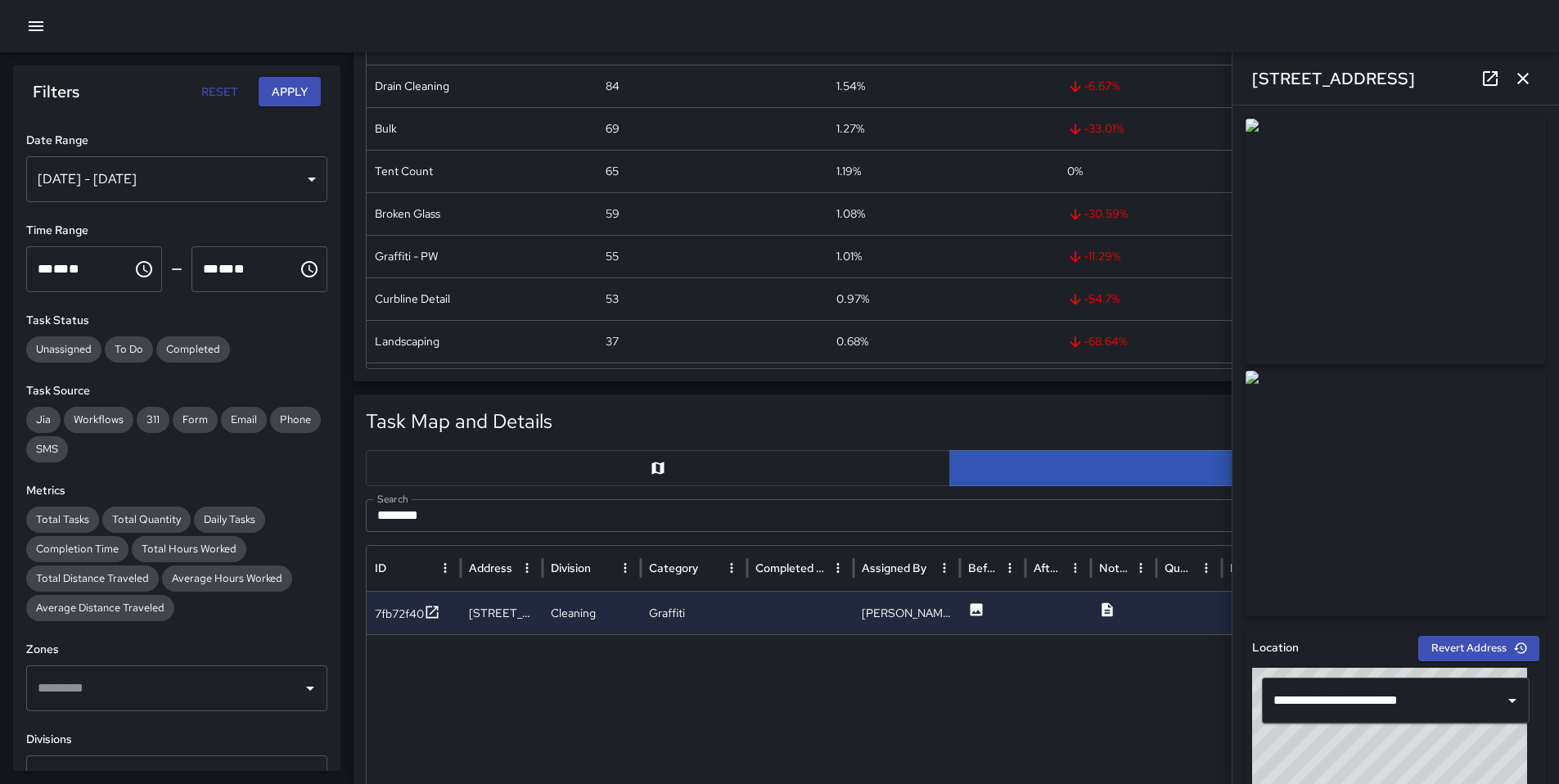
click at [1483, 87] on icon at bounding box center [1490, 79] width 20 height 20
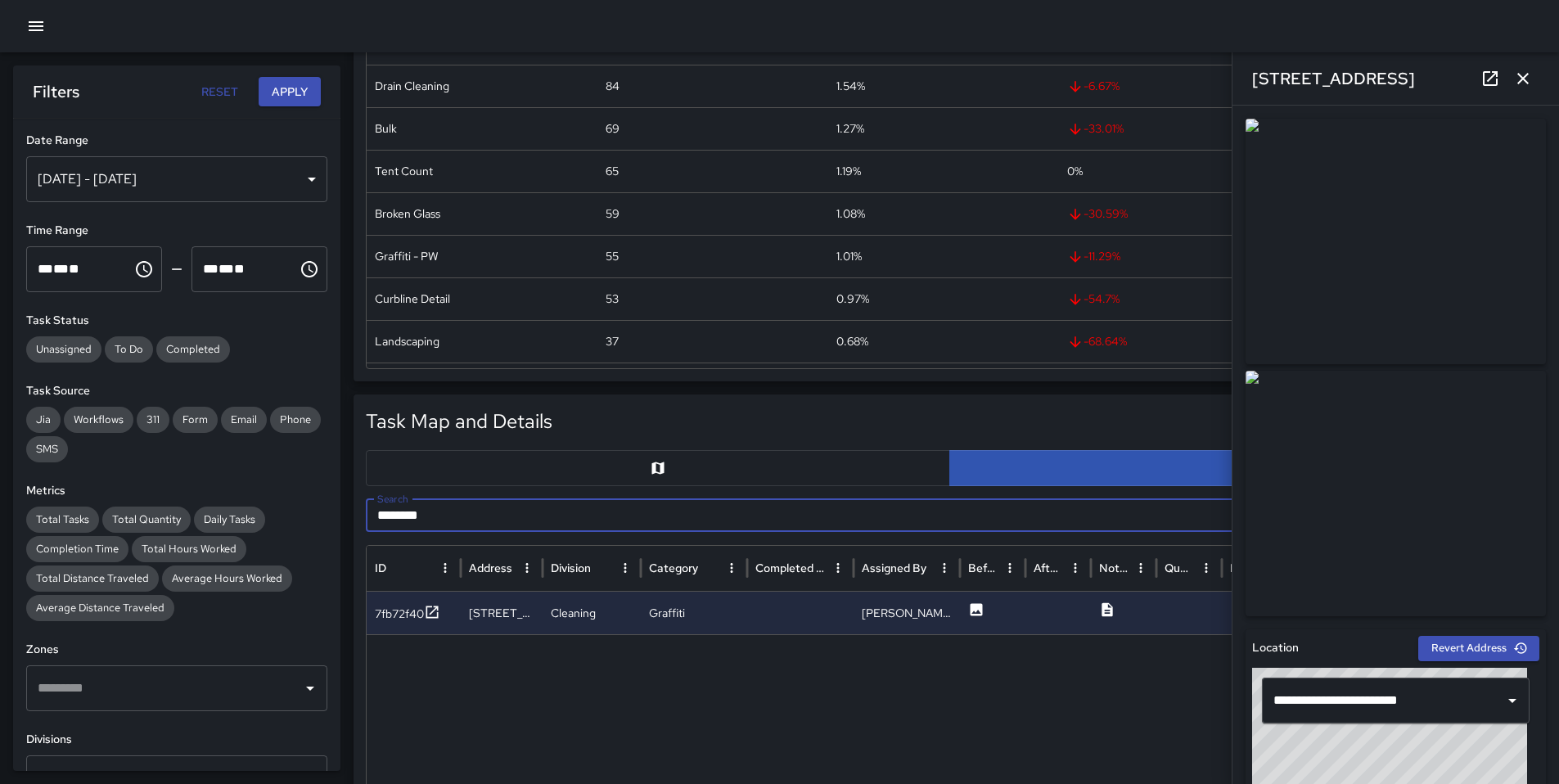
drag, startPoint x: 452, startPoint y: 499, endPoint x: 447, endPoint y: 507, distance: 9.4
click at [447, 504] on input "********" at bounding box center [930, 516] width 1130 height 33
drag, startPoint x: 455, startPoint y: 513, endPoint x: 331, endPoint y: 502, distance: 124.5
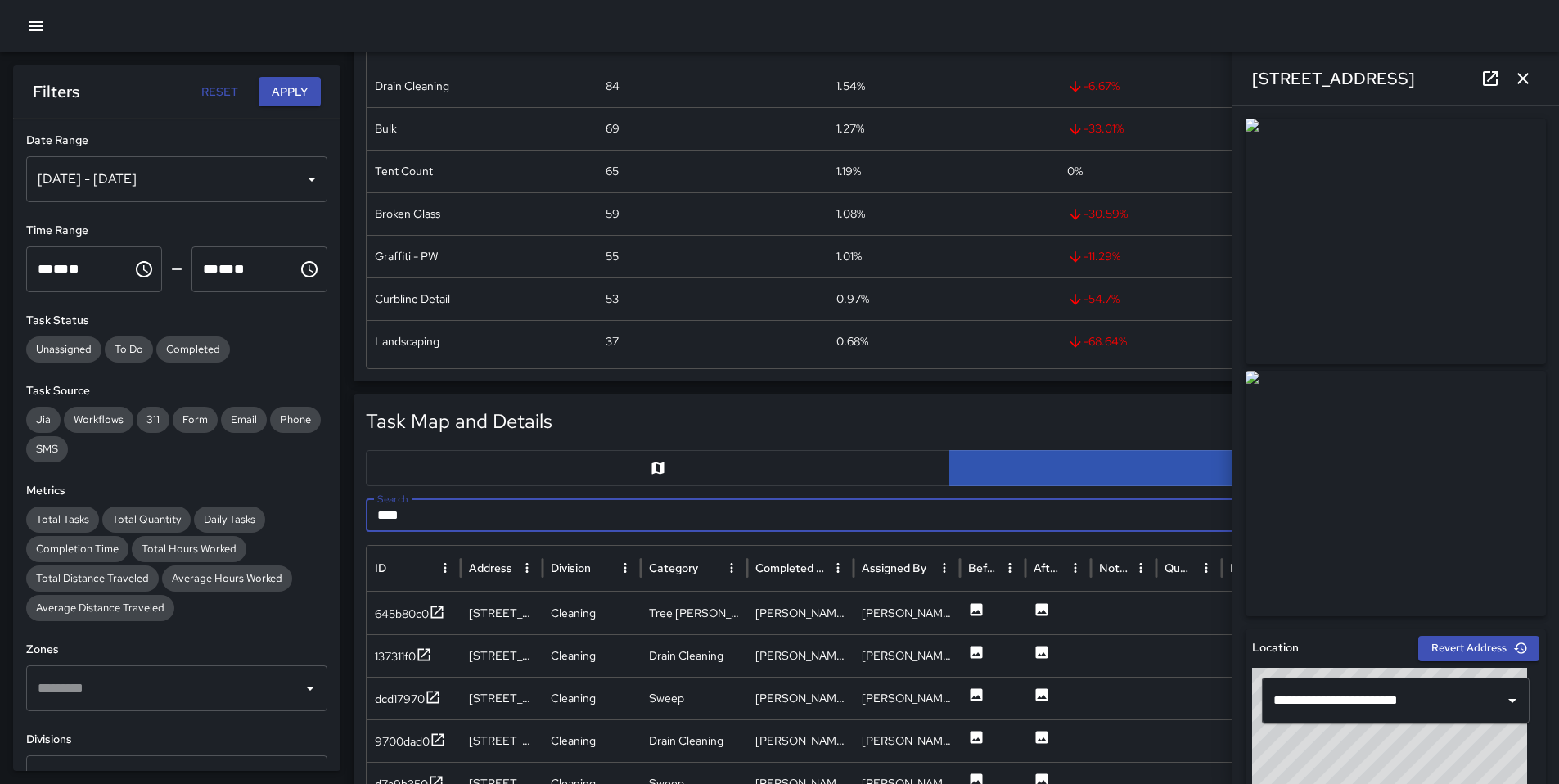
type input "***"
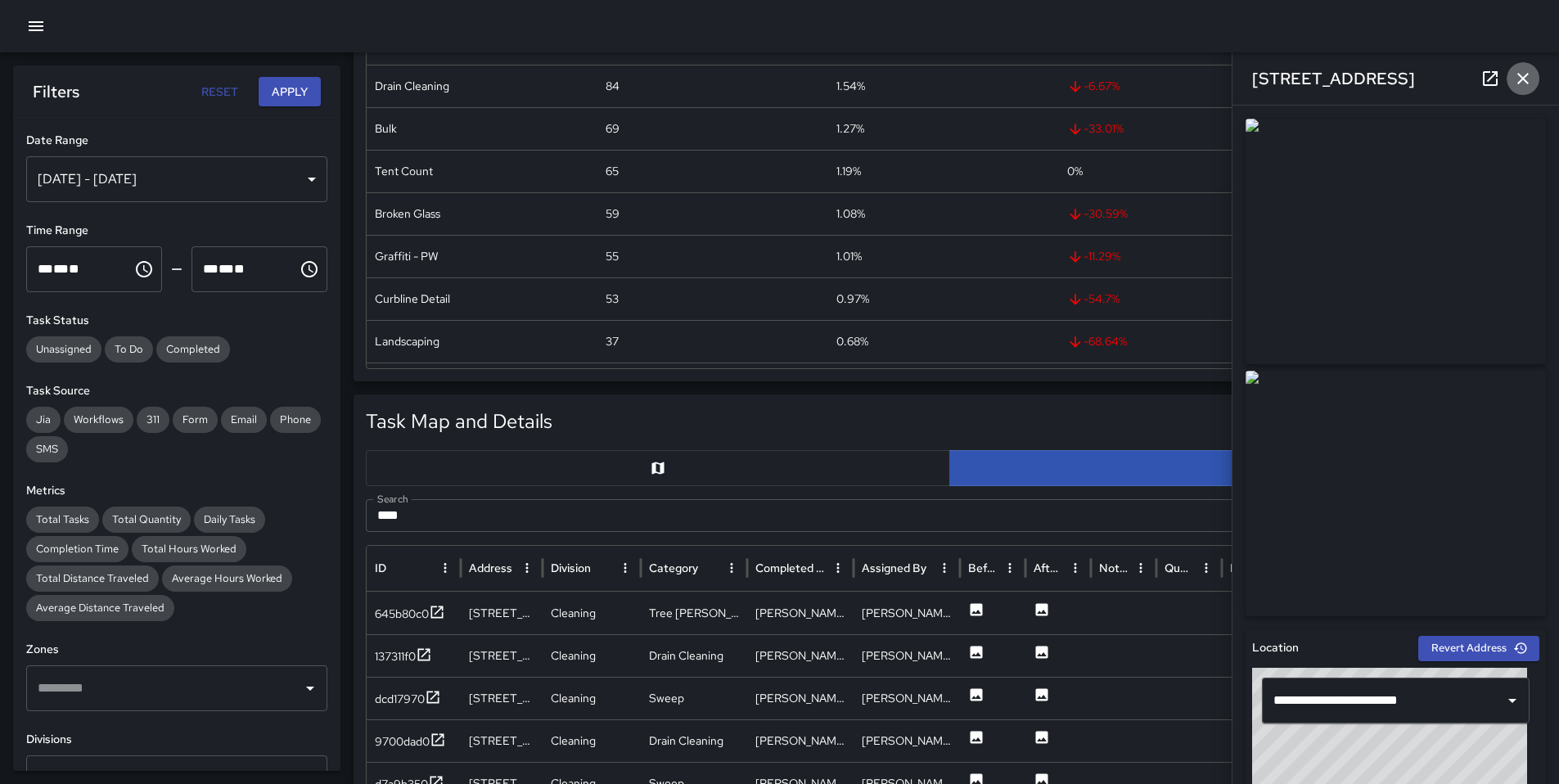
click at [1511, 76] on button "button" at bounding box center [1523, 79] width 33 height 33
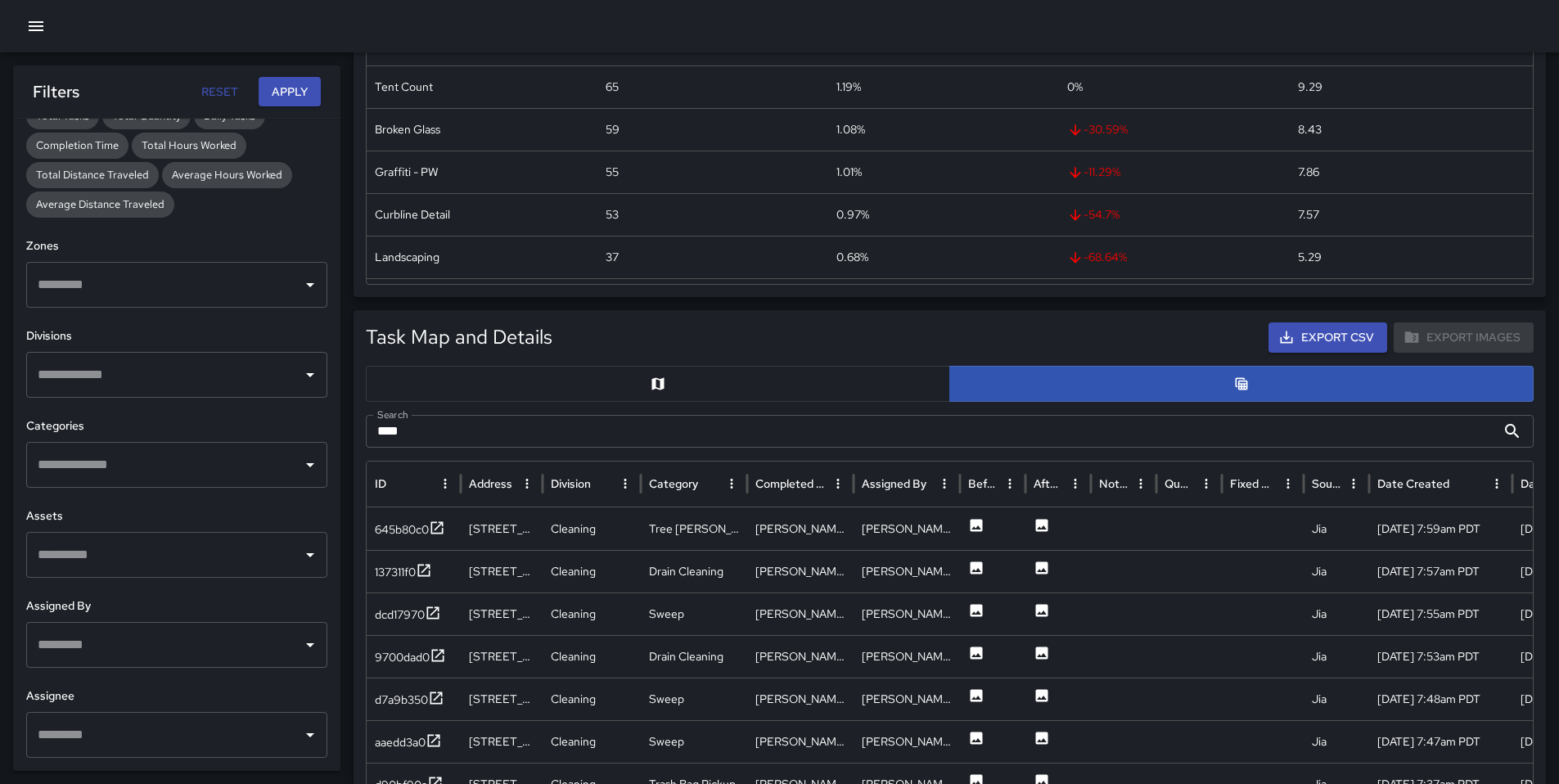
scroll to position [584, 0]
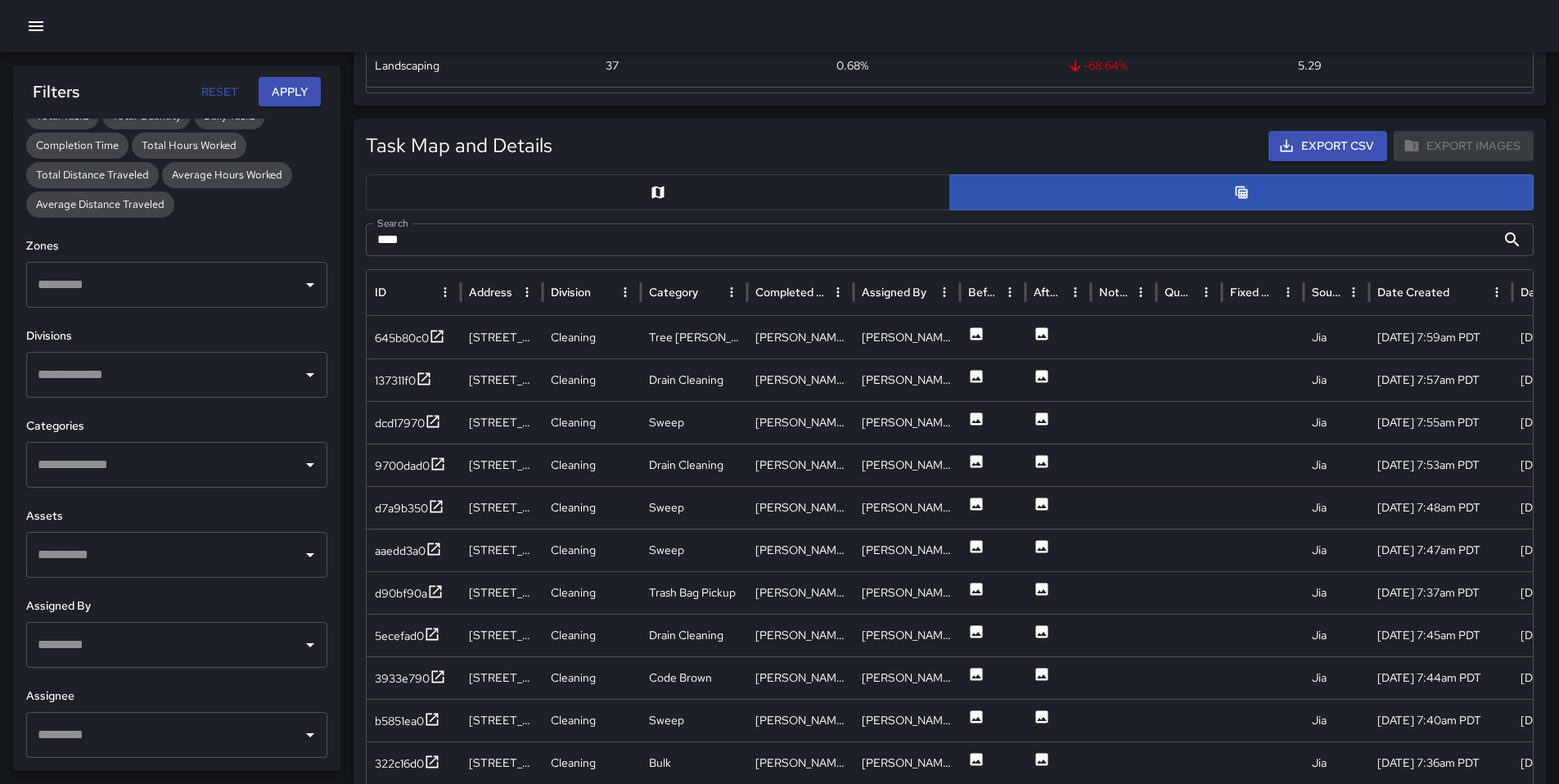
click at [123, 733] on input "text" at bounding box center [164, 735] width 262 height 31
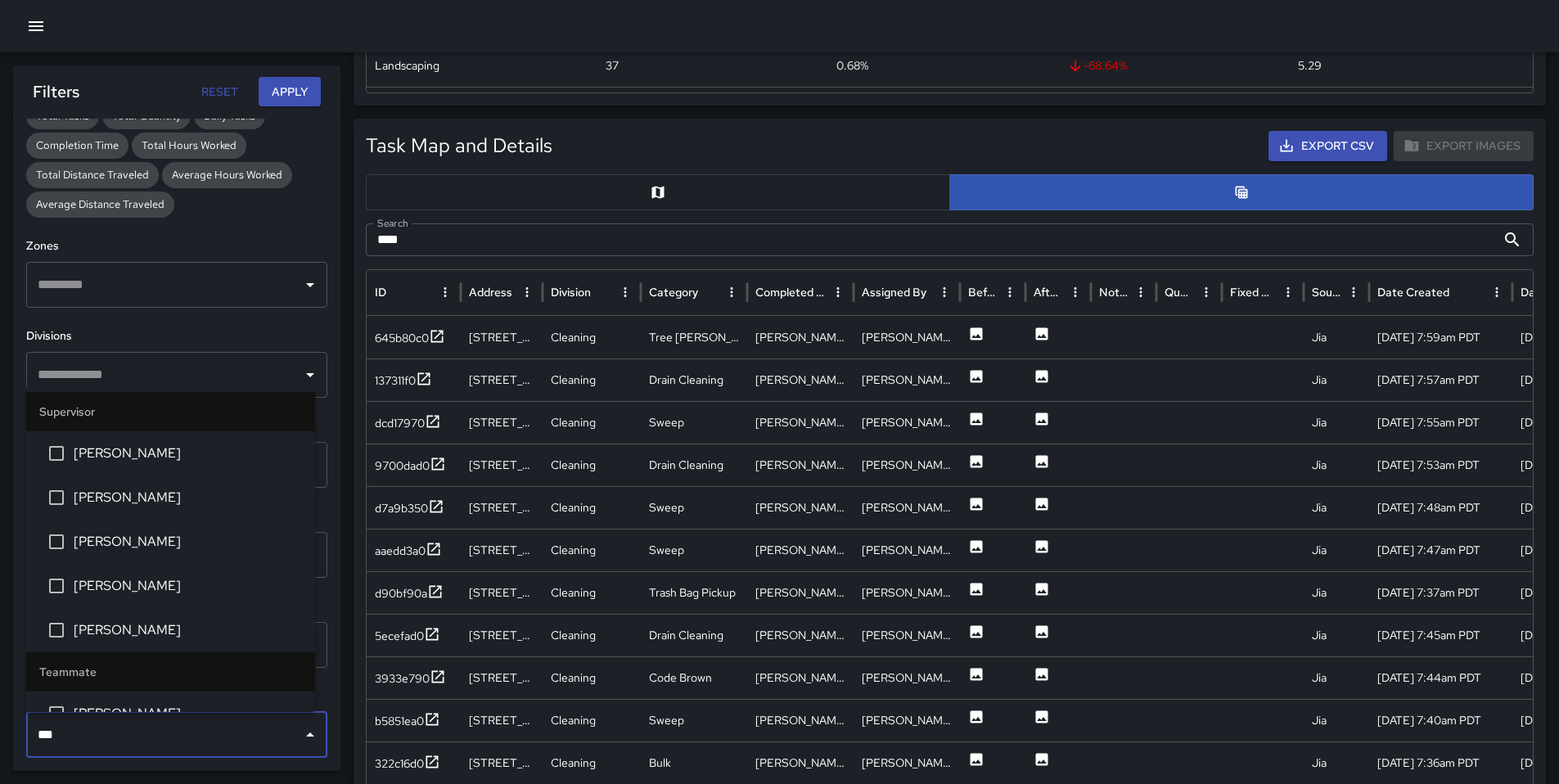
type input "****"
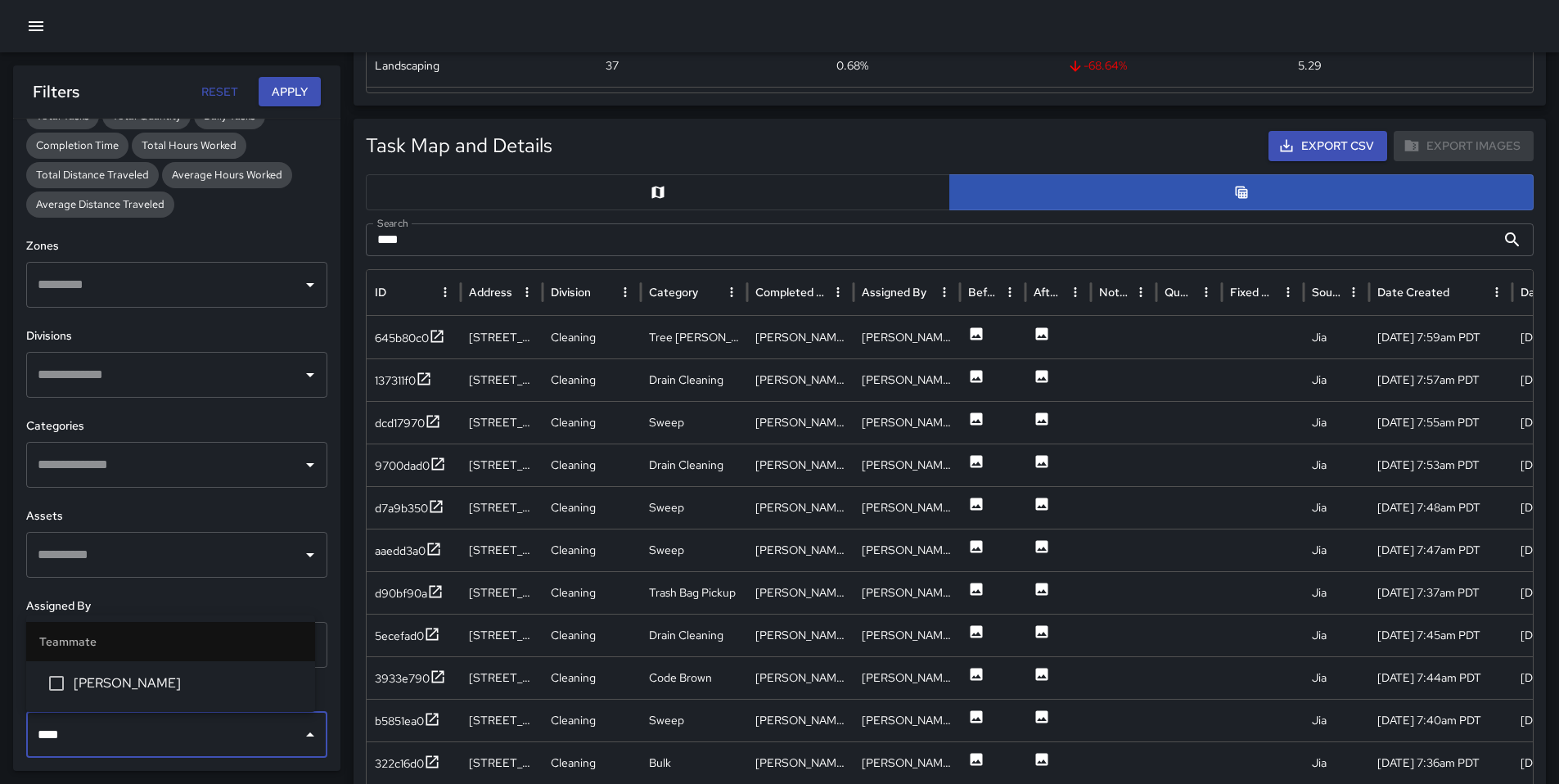
click at [83, 699] on li "[PERSON_NAME]" at bounding box center [170, 683] width 289 height 44
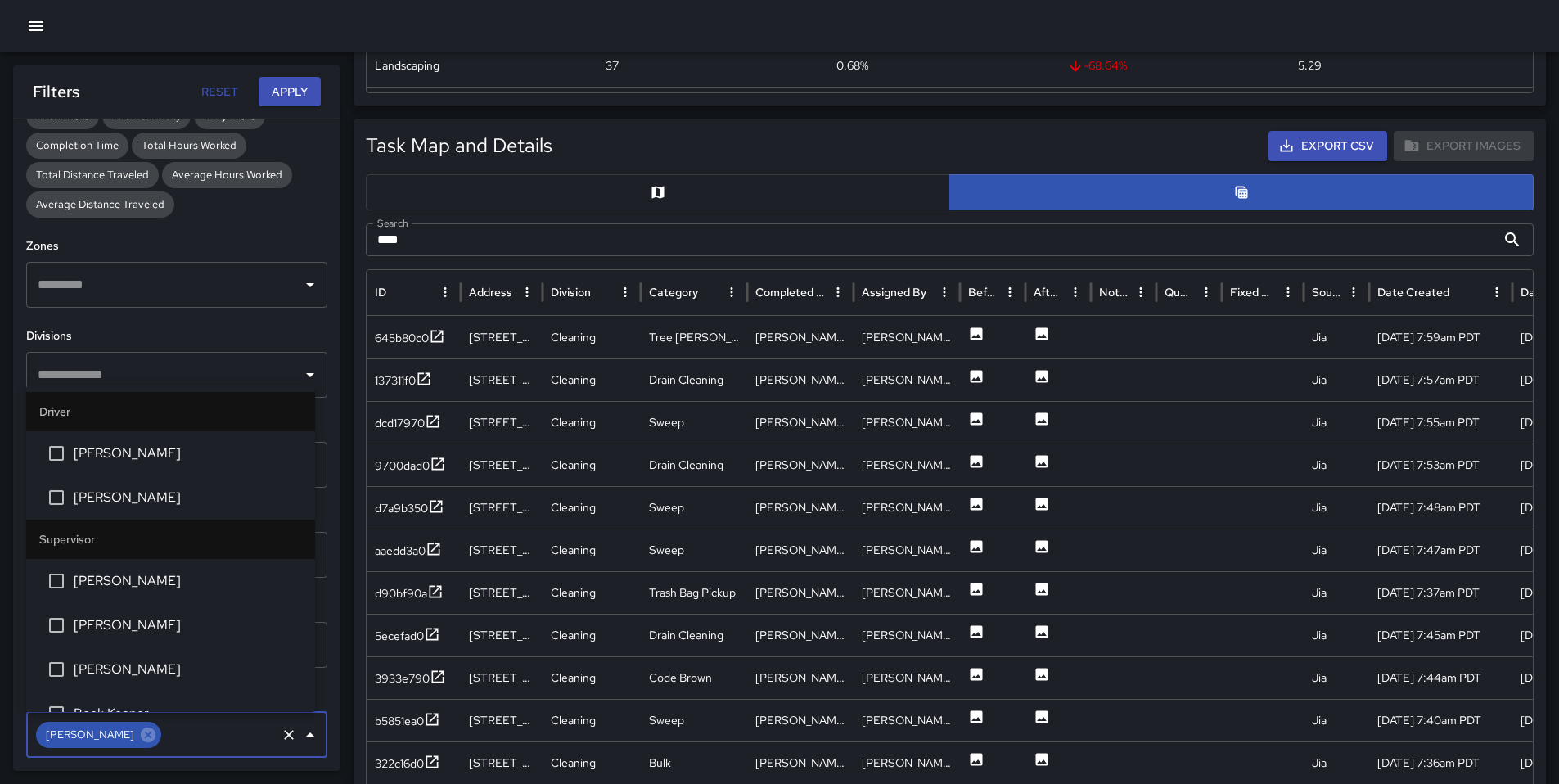
scroll to position [3112, 0]
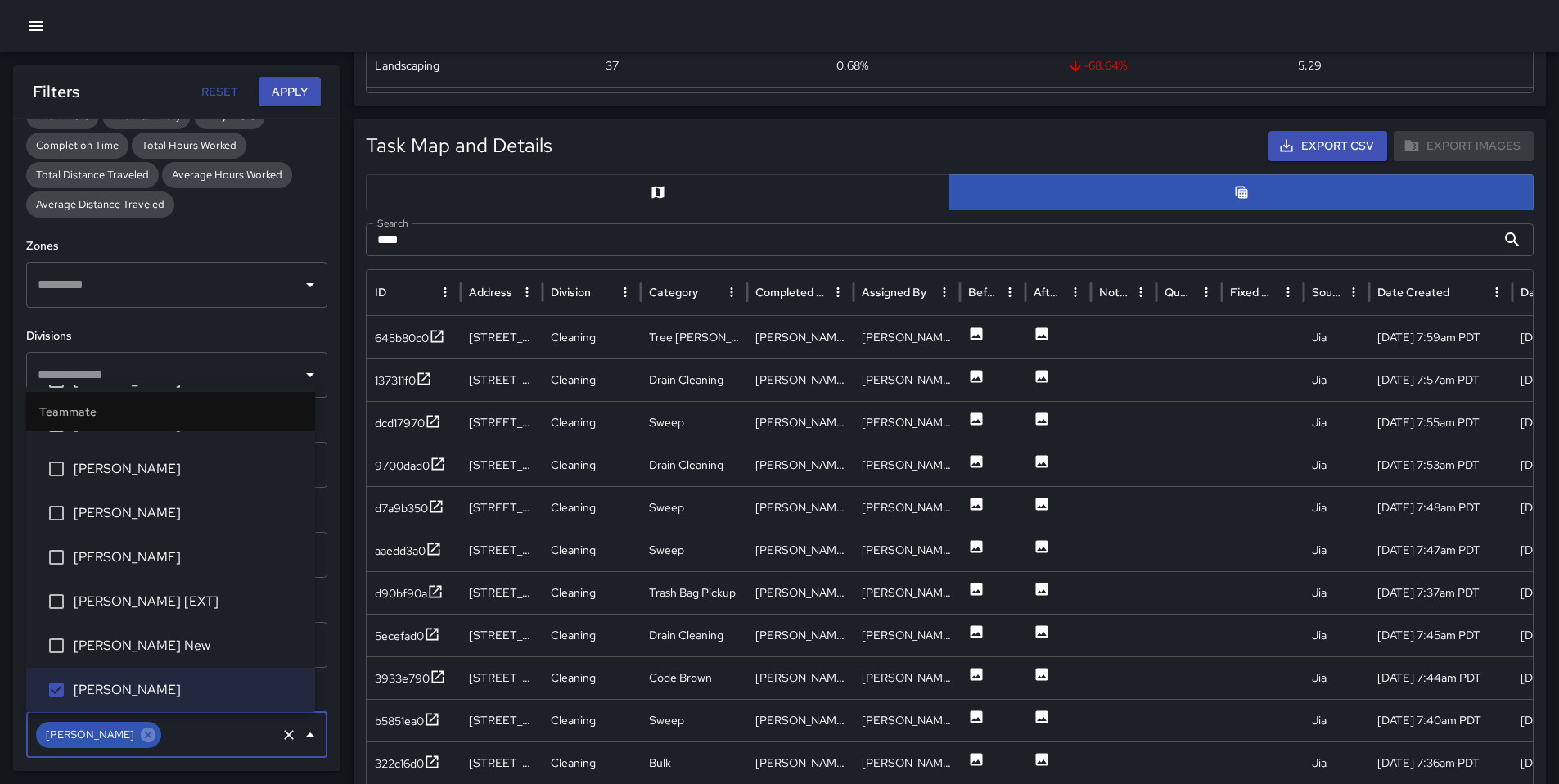
click at [303, 92] on button "Apply" at bounding box center [290, 92] width 62 height 30
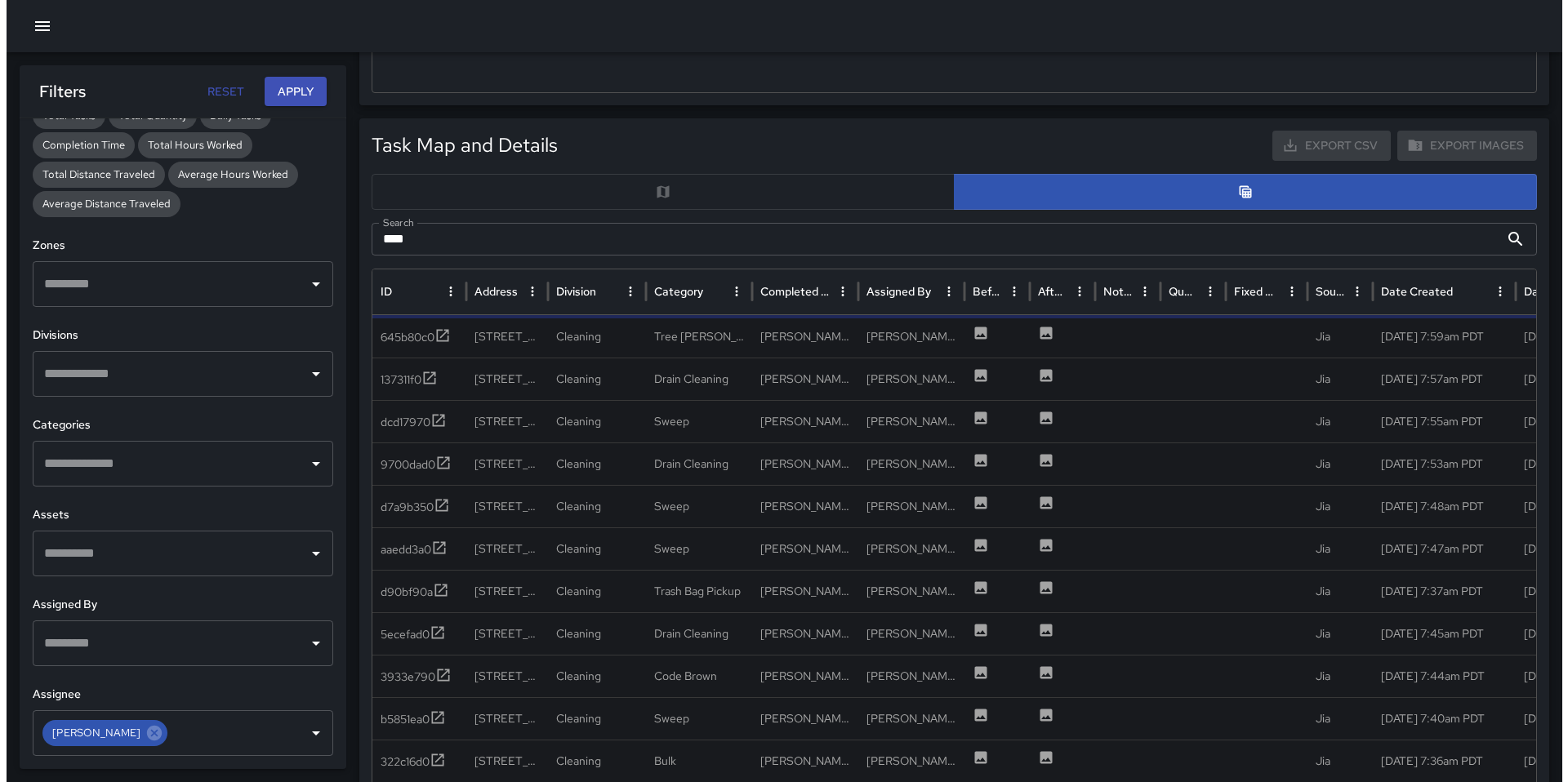
scroll to position [0, 0]
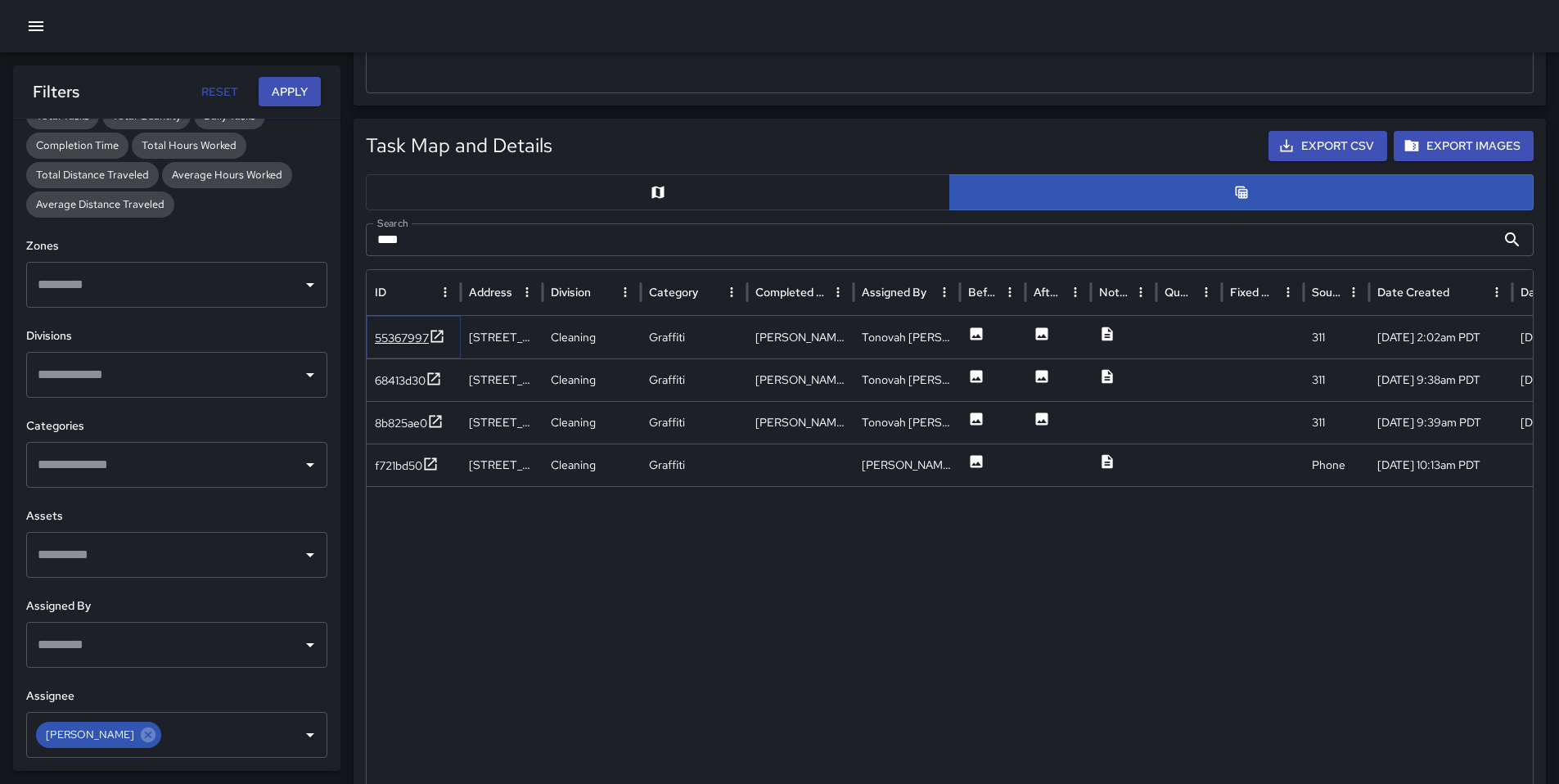
click at [407, 337] on div "55367997" at bounding box center [402, 338] width 54 height 16
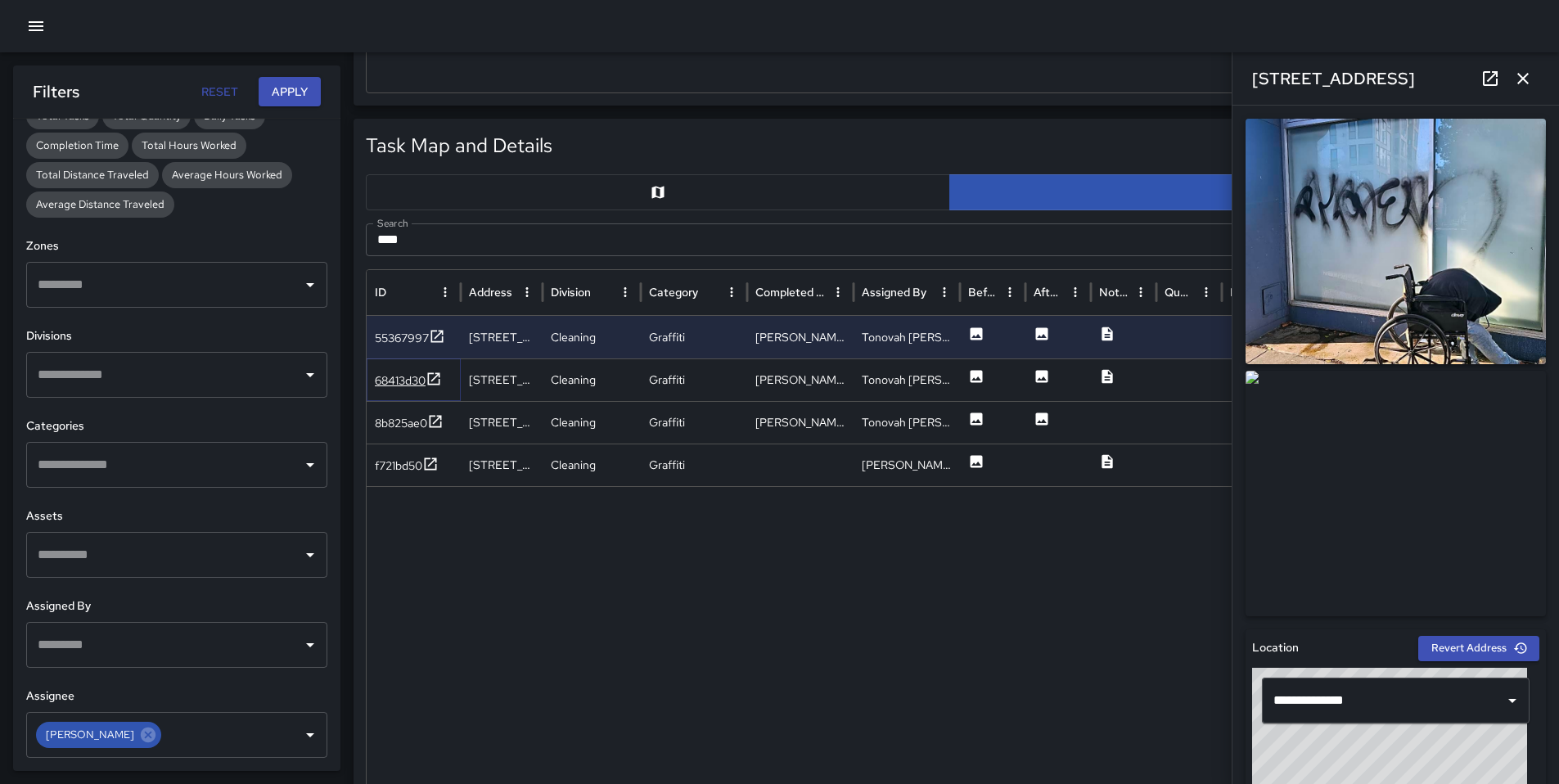
click at [397, 385] on div "68413d30" at bounding box center [400, 381] width 51 height 16
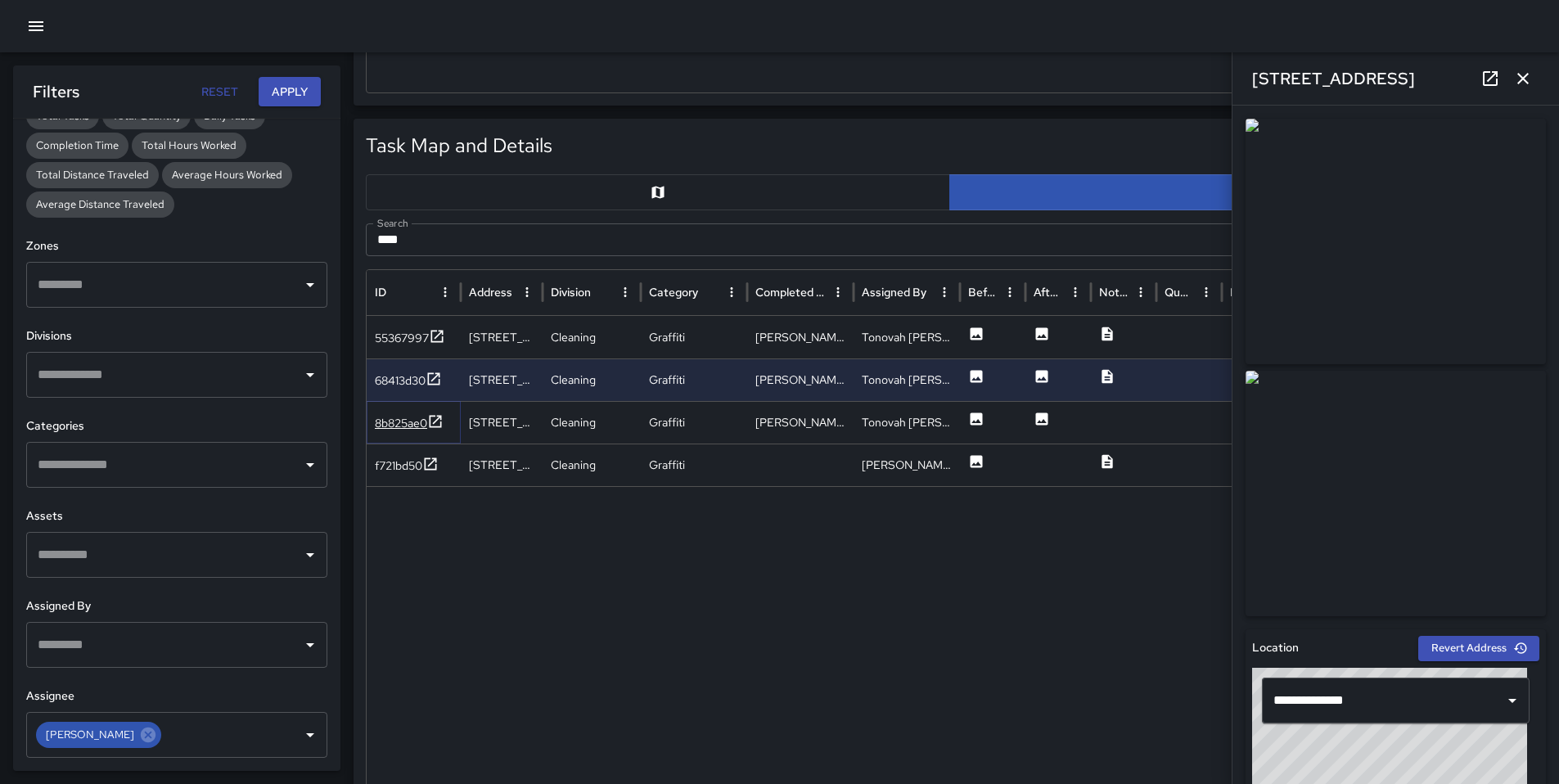
click at [417, 421] on div "8b825ae0" at bounding box center [401, 423] width 52 height 16
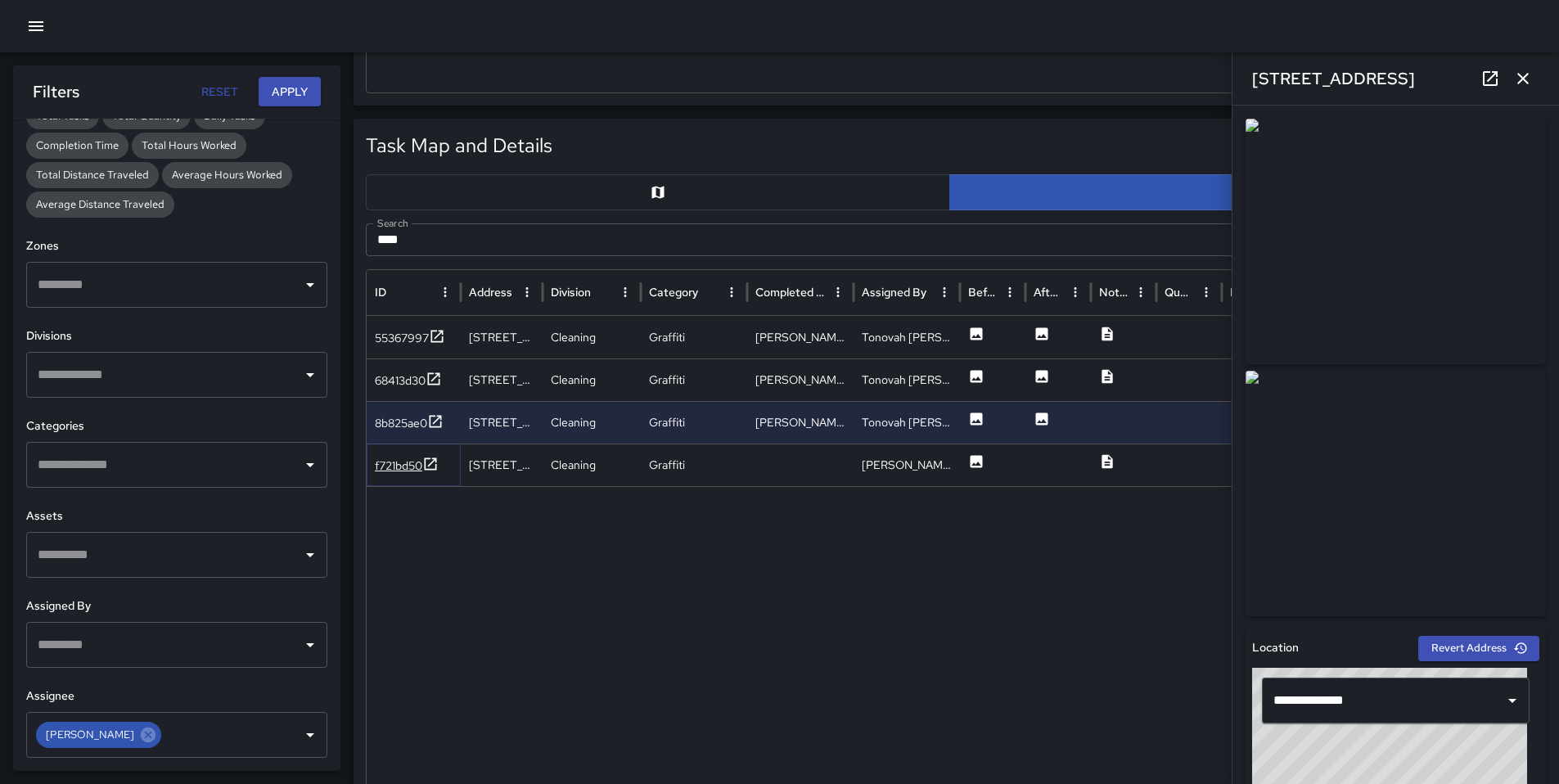
click at [403, 470] on div "f721bd50" at bounding box center [399, 466] width 47 height 16
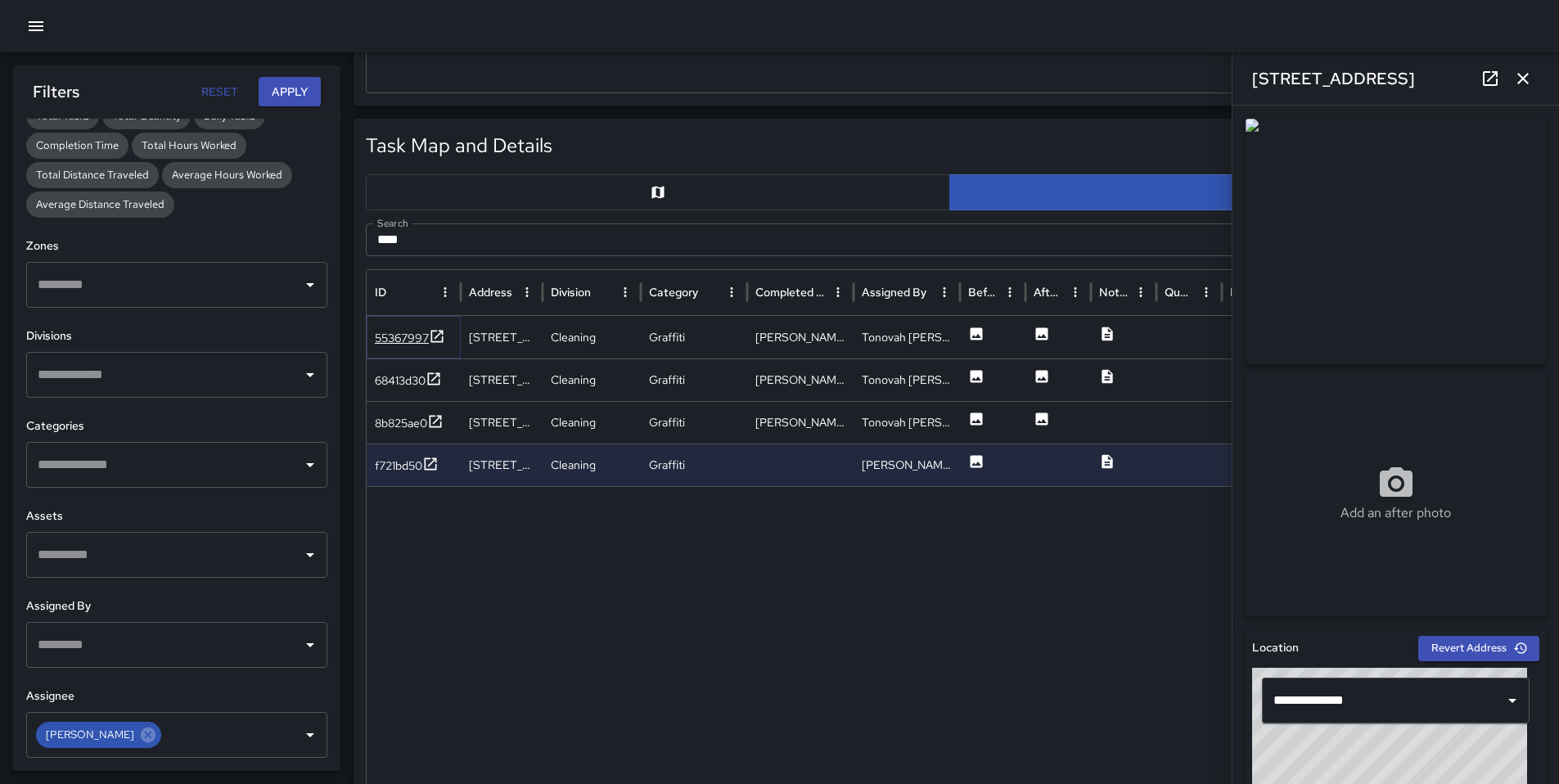
click at [398, 335] on div "55367997" at bounding box center [402, 338] width 54 height 16
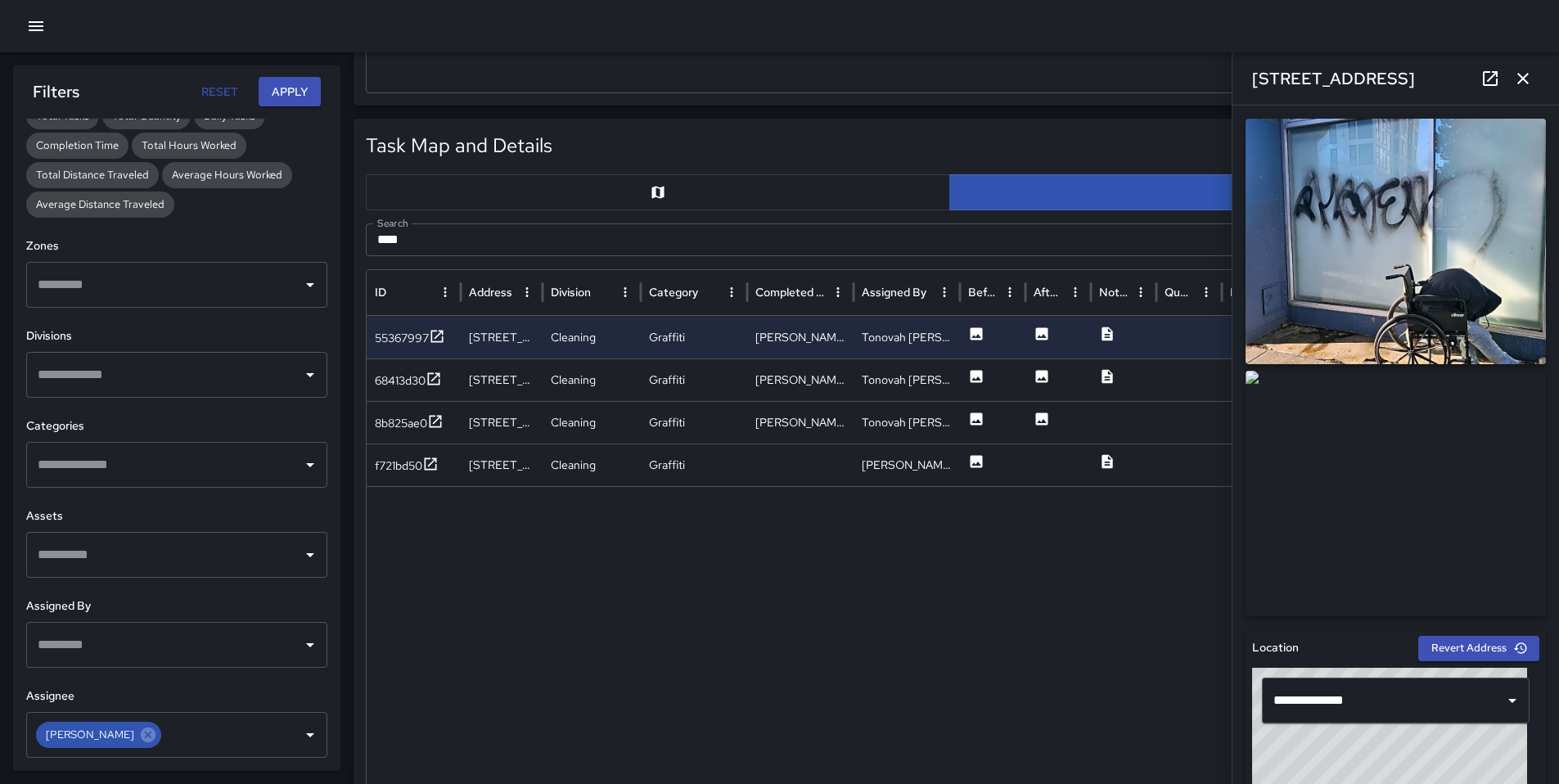
click at [1521, 81] on icon "button" at bounding box center [1523, 79] width 11 height 11
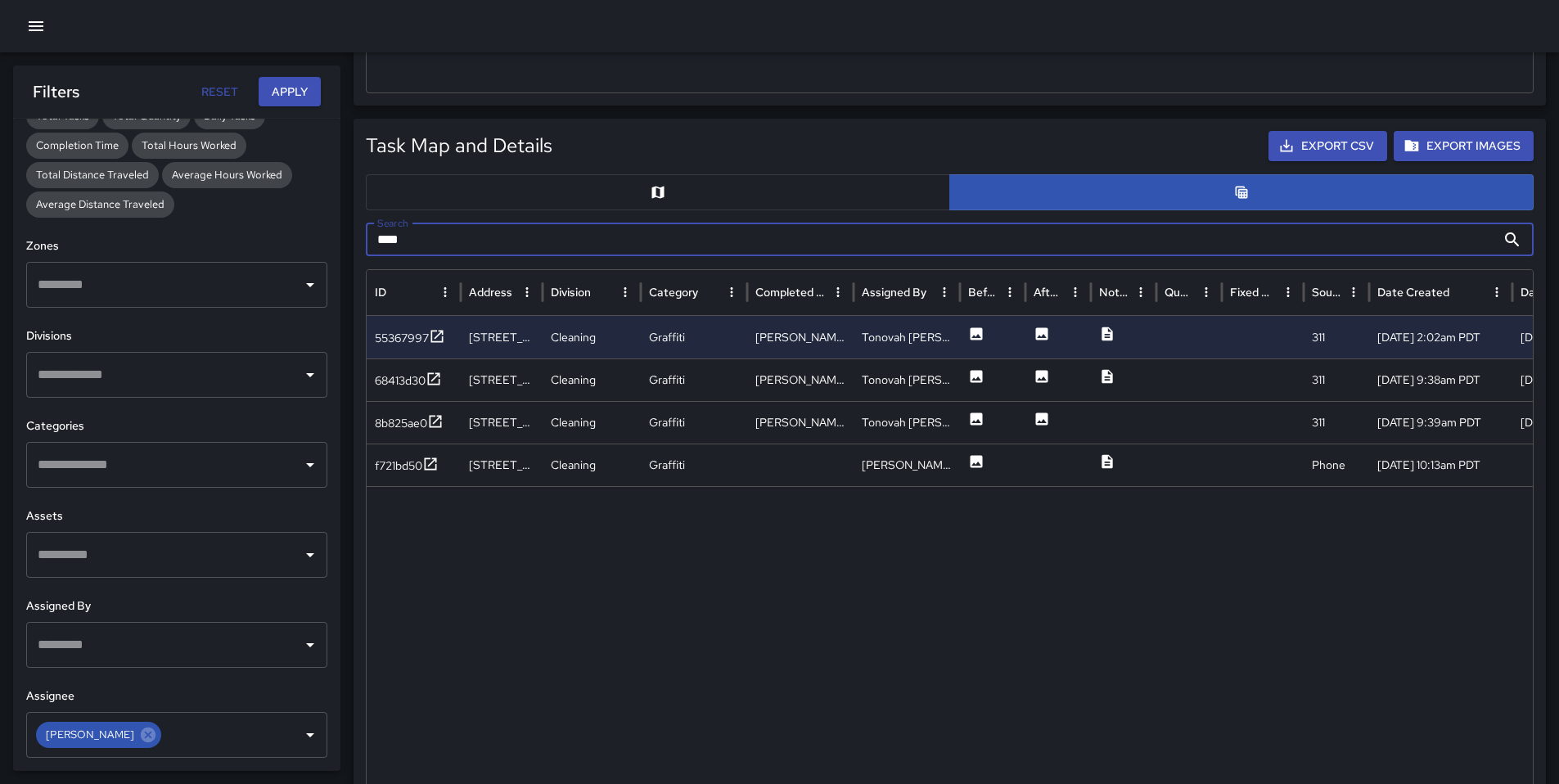
drag, startPoint x: 440, startPoint y: 244, endPoint x: 340, endPoint y: 241, distance: 100.0
click at [340, 241] on body "Task Breakdown by Category Export Quantity View (45) Tasks View (45) Category T…" at bounding box center [779, 536] width 1559 height 2241
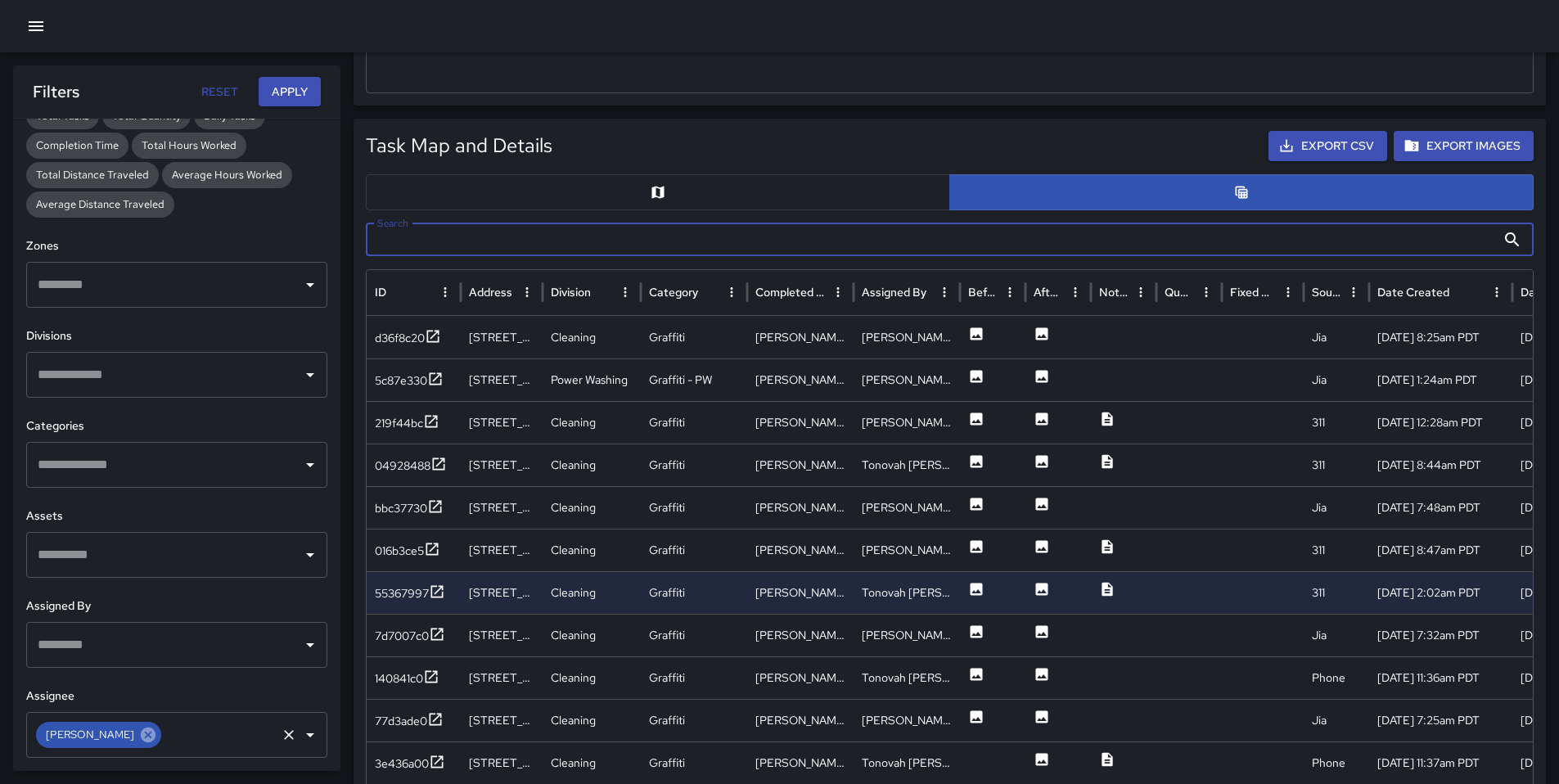
click at [142, 738] on icon at bounding box center [148, 734] width 15 height 15
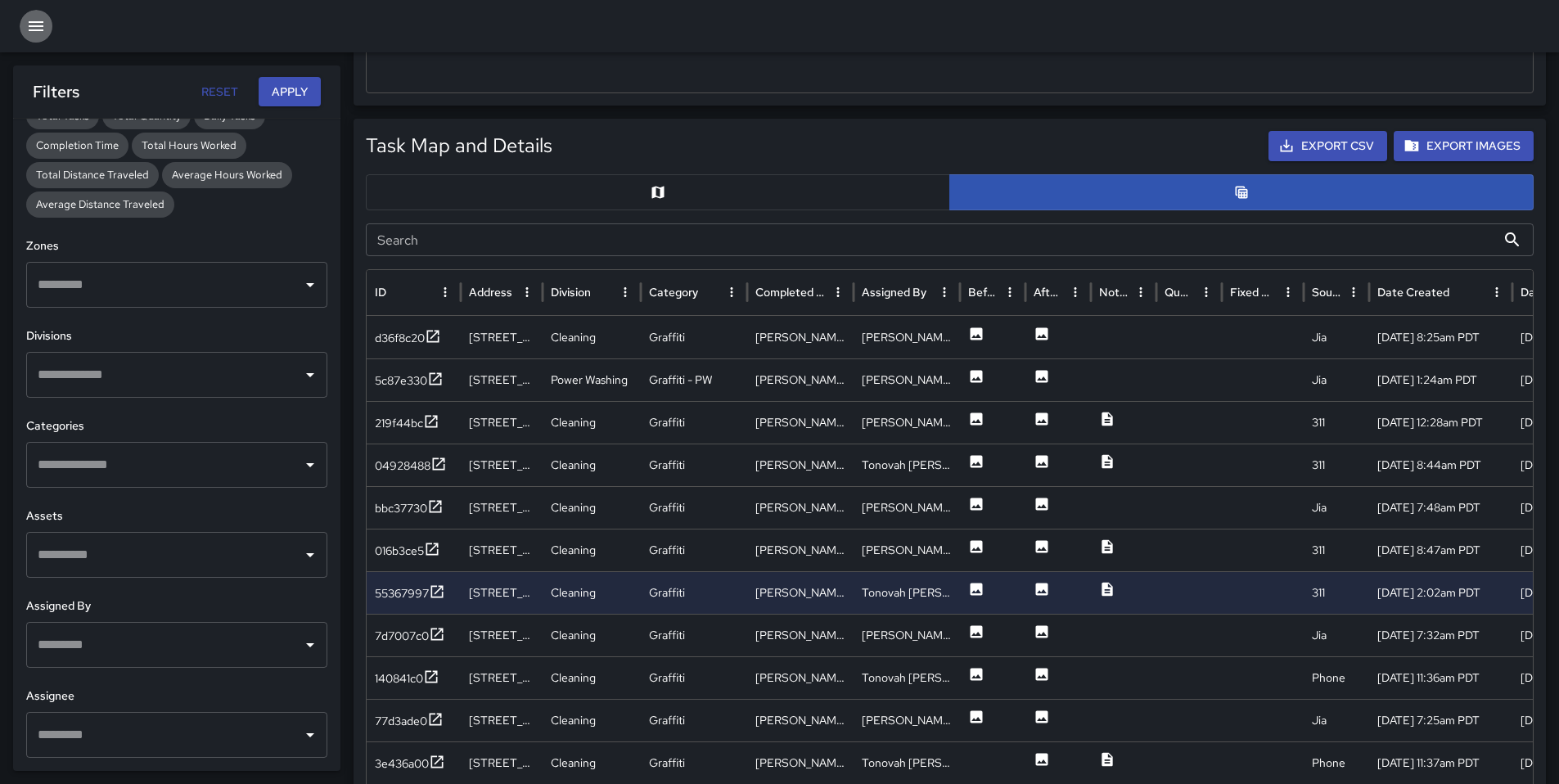
click at [43, 27] on icon "button" at bounding box center [36, 26] width 20 height 20
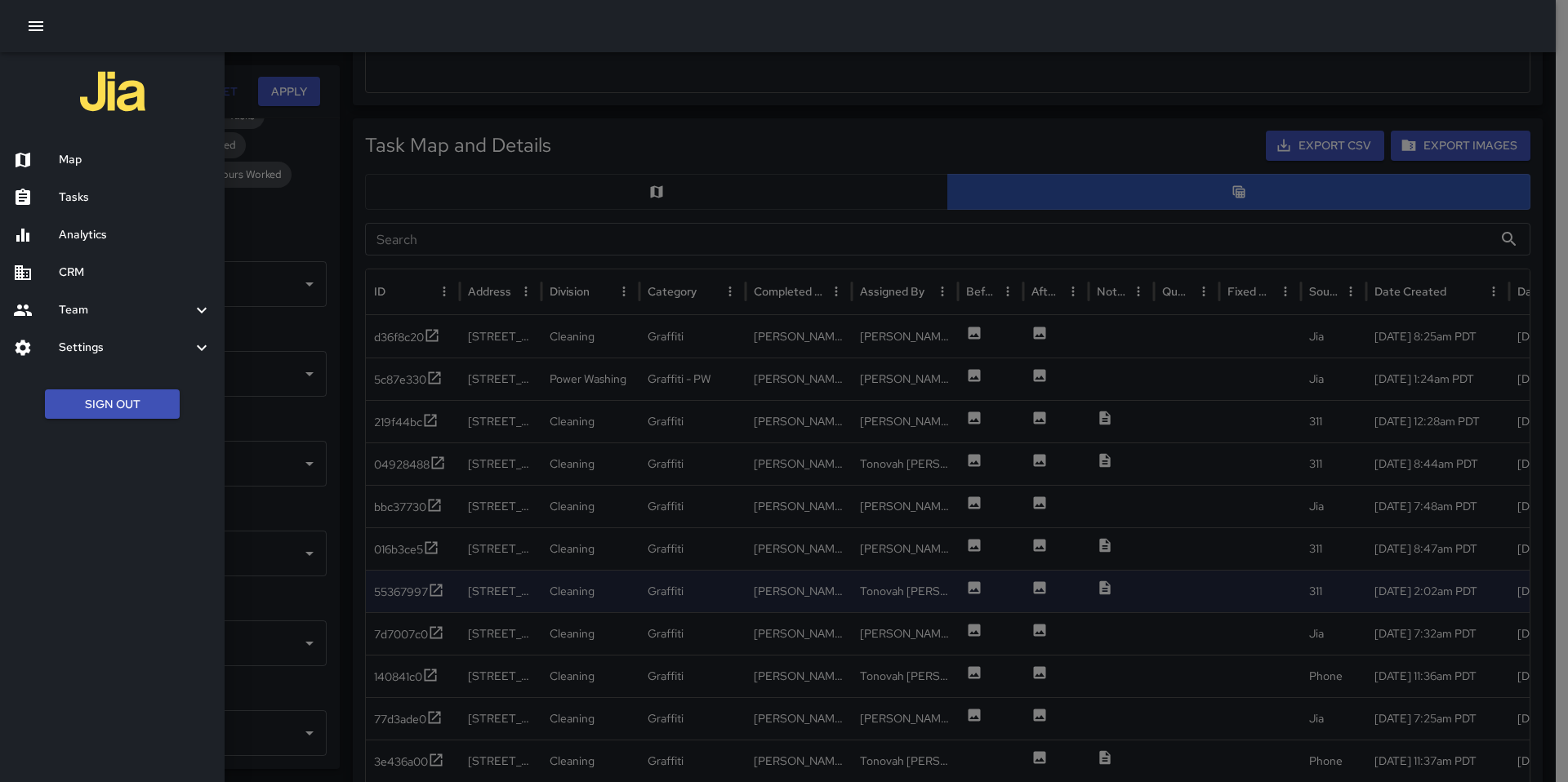
click at [105, 199] on h6 "Tasks" at bounding box center [135, 198] width 153 height 18
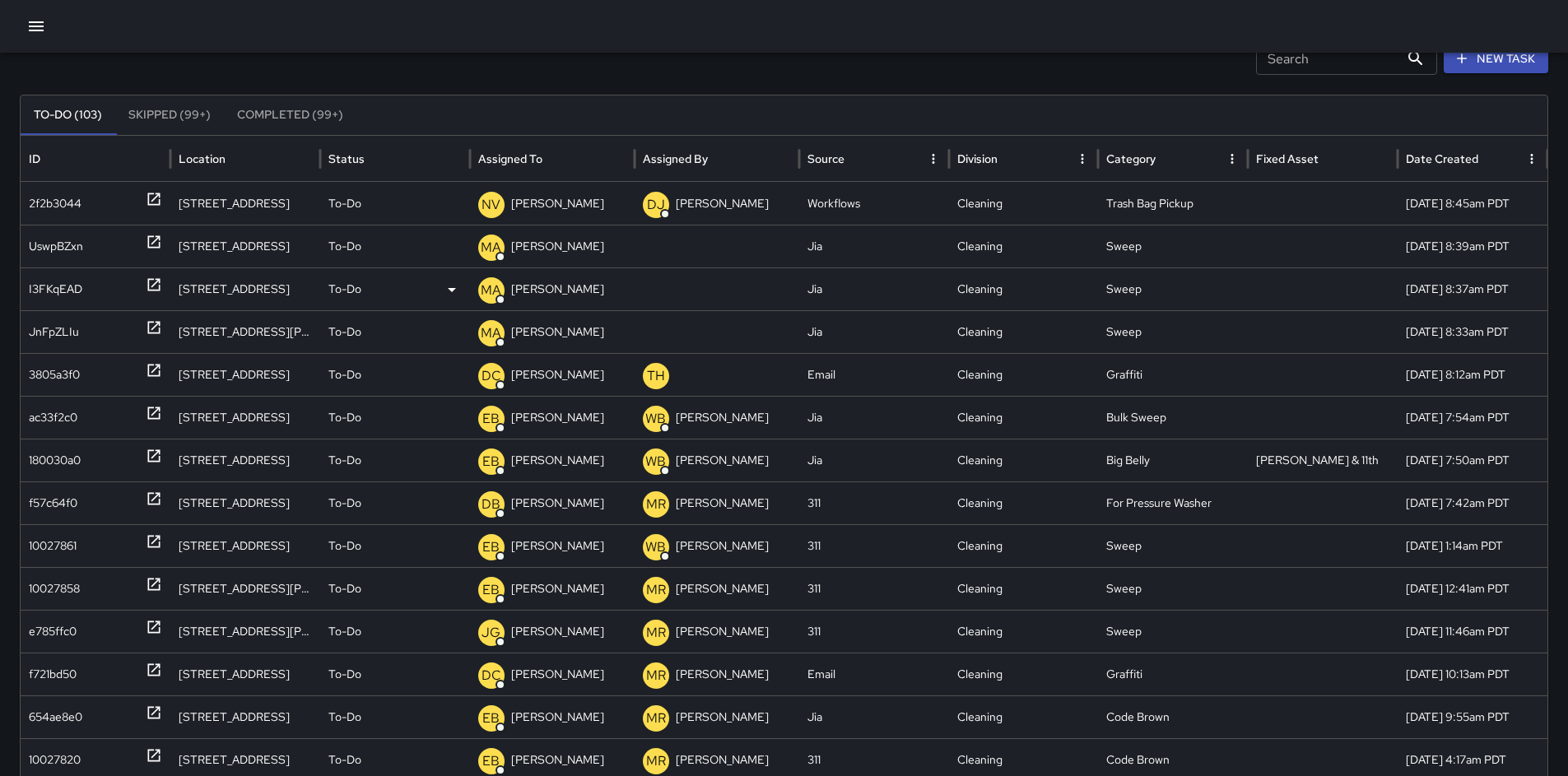
scroll to position [55, 0]
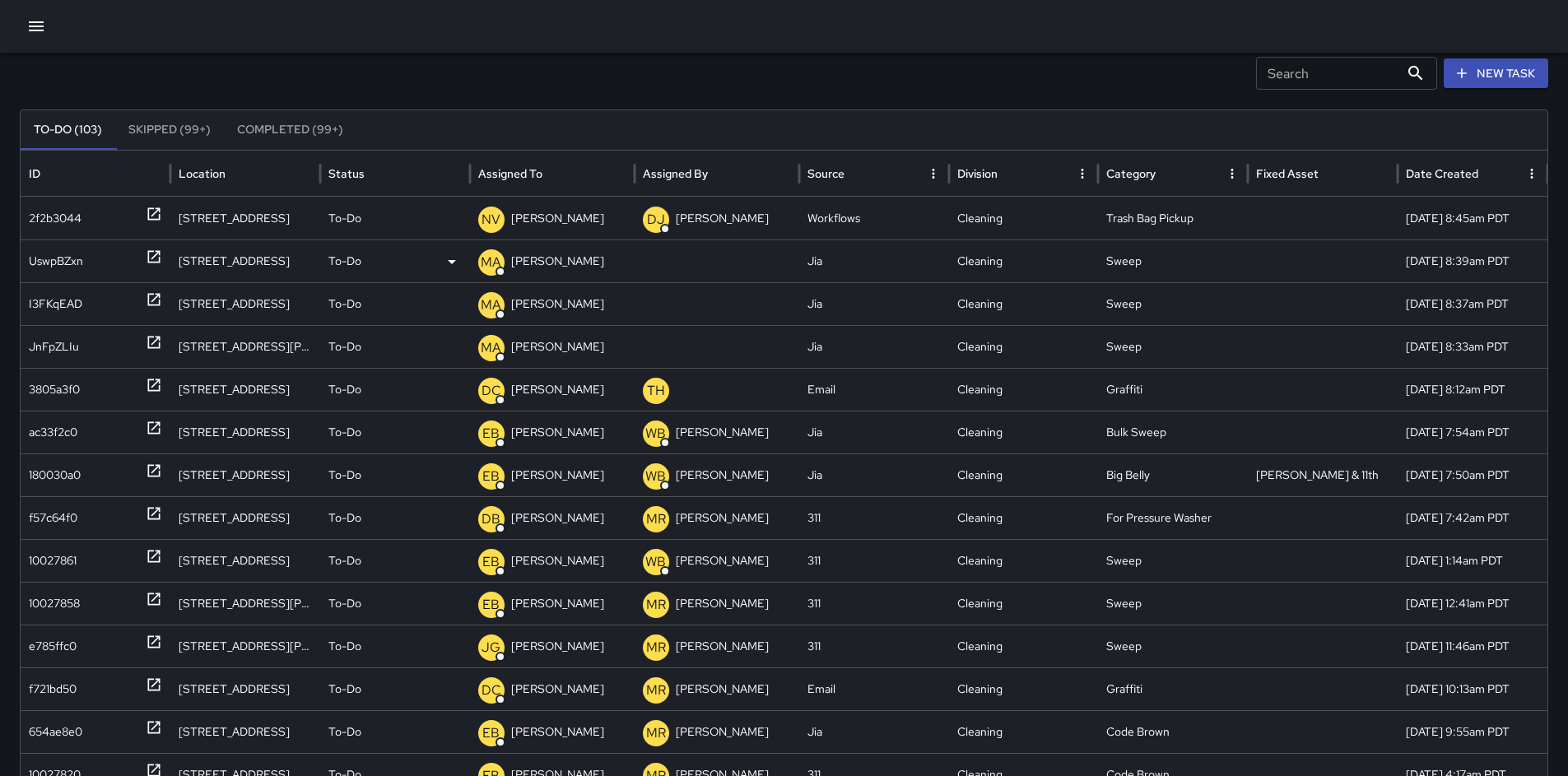
click at [58, 253] on div "UswpBZxn" at bounding box center [56, 261] width 54 height 42
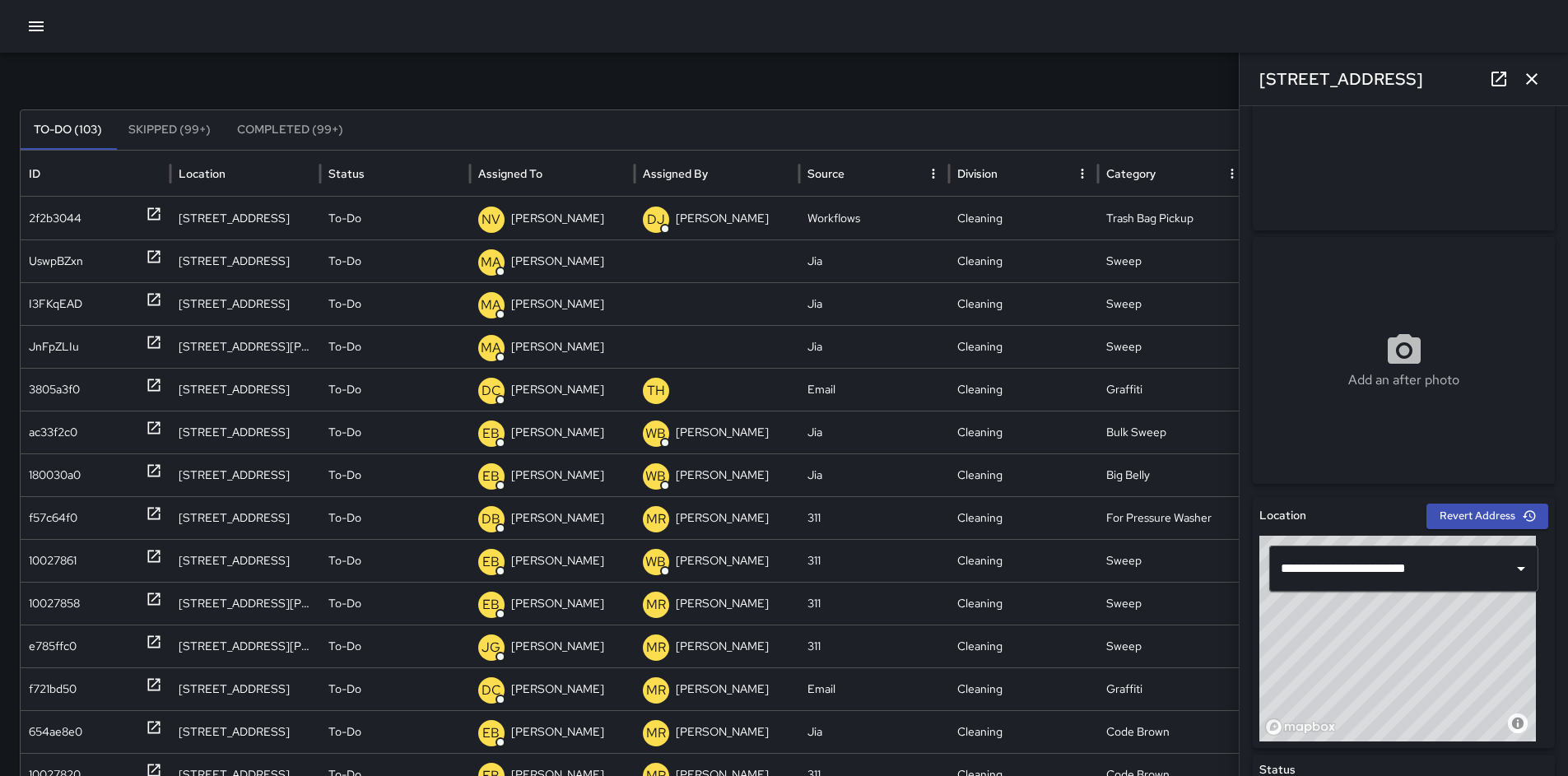
scroll to position [680, 0]
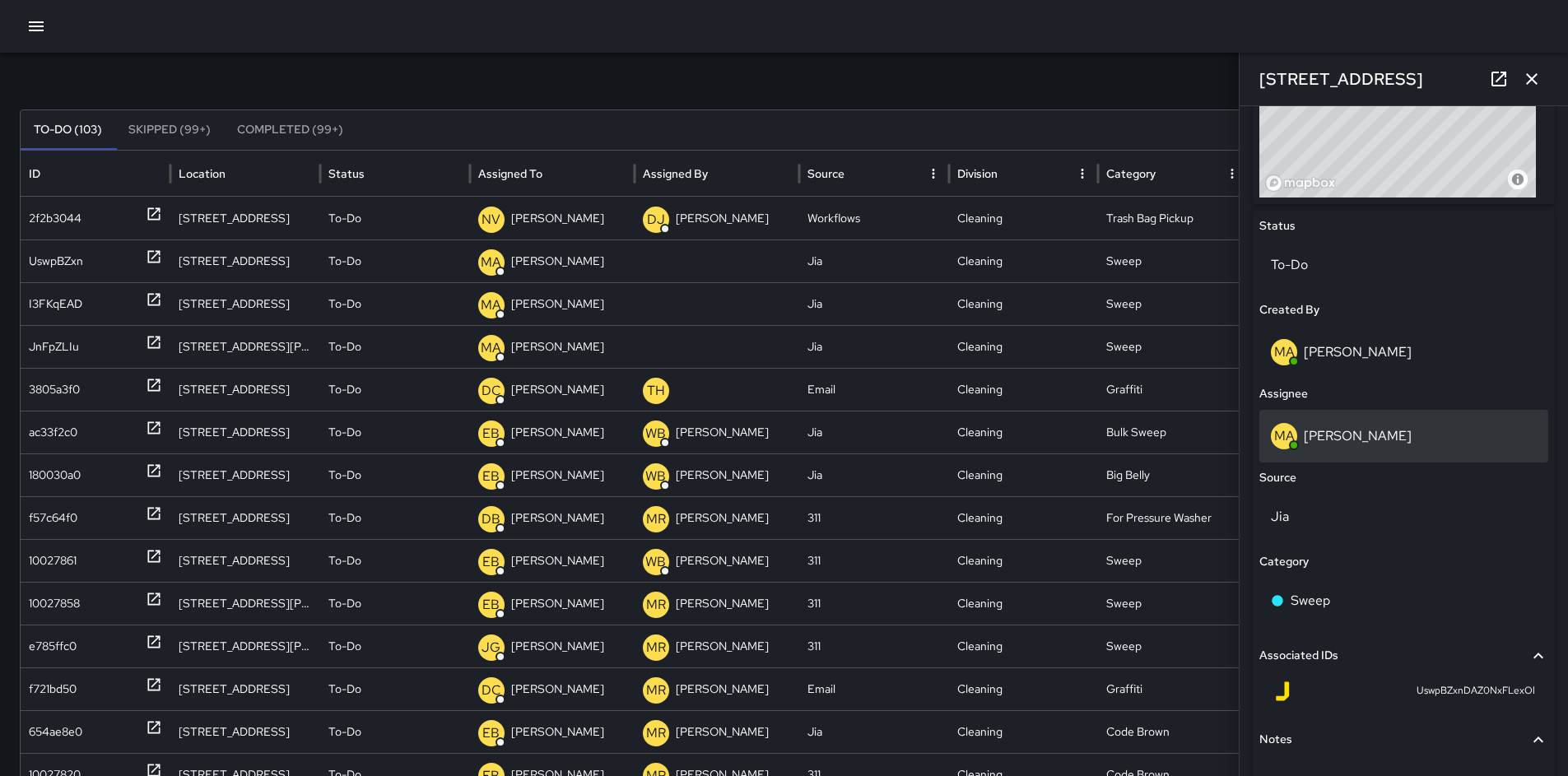
click at [1335, 439] on p "[PERSON_NAME]" at bounding box center [1357, 435] width 108 height 17
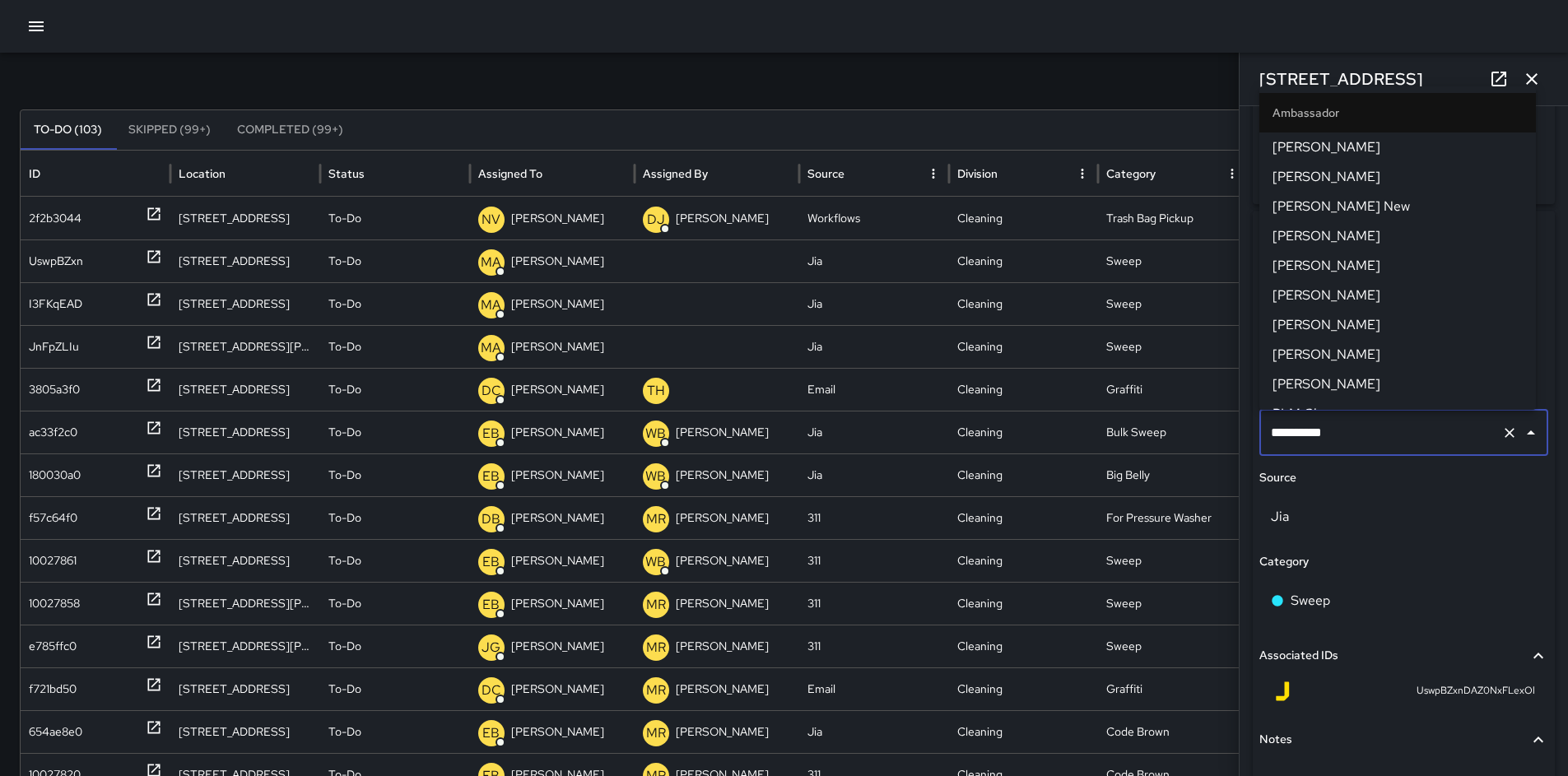
scroll to position [1535, 0]
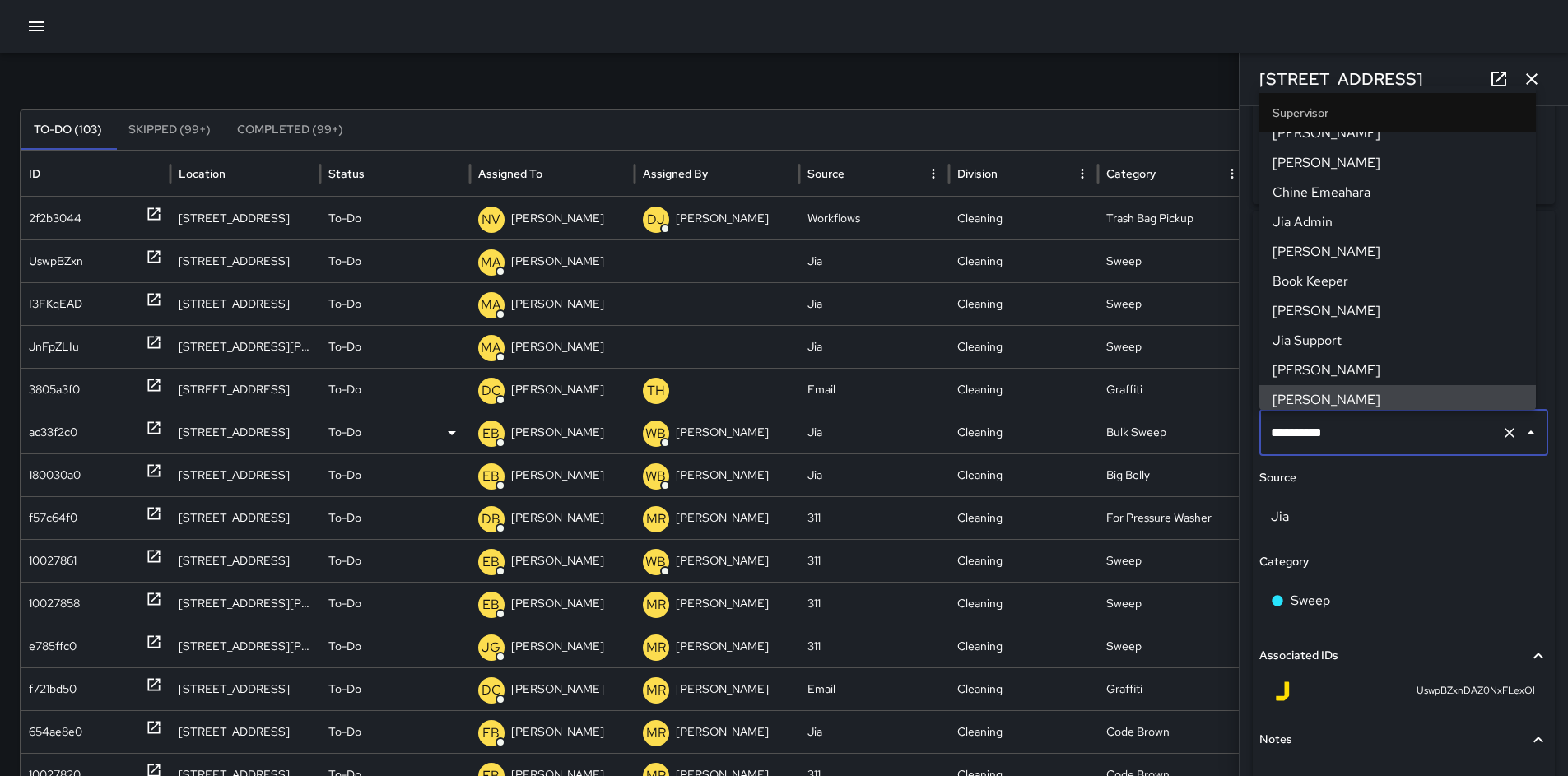
drag, startPoint x: 1354, startPoint y: 438, endPoint x: 1231, endPoint y: 439, distance: 123.0
click at [1239, 439] on div "**********" at bounding box center [1403, 388] width 329 height 776
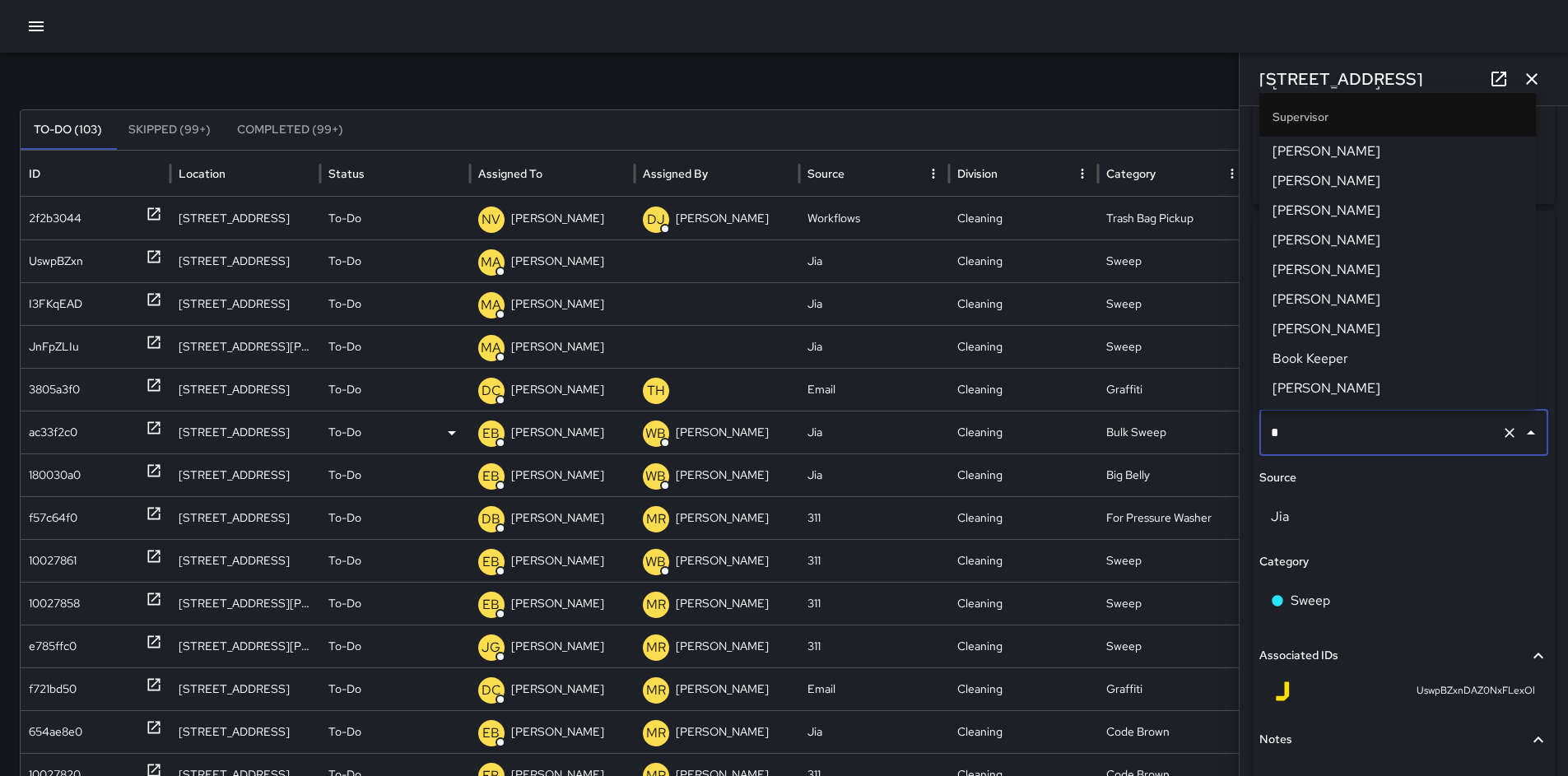
scroll to position [0, 0]
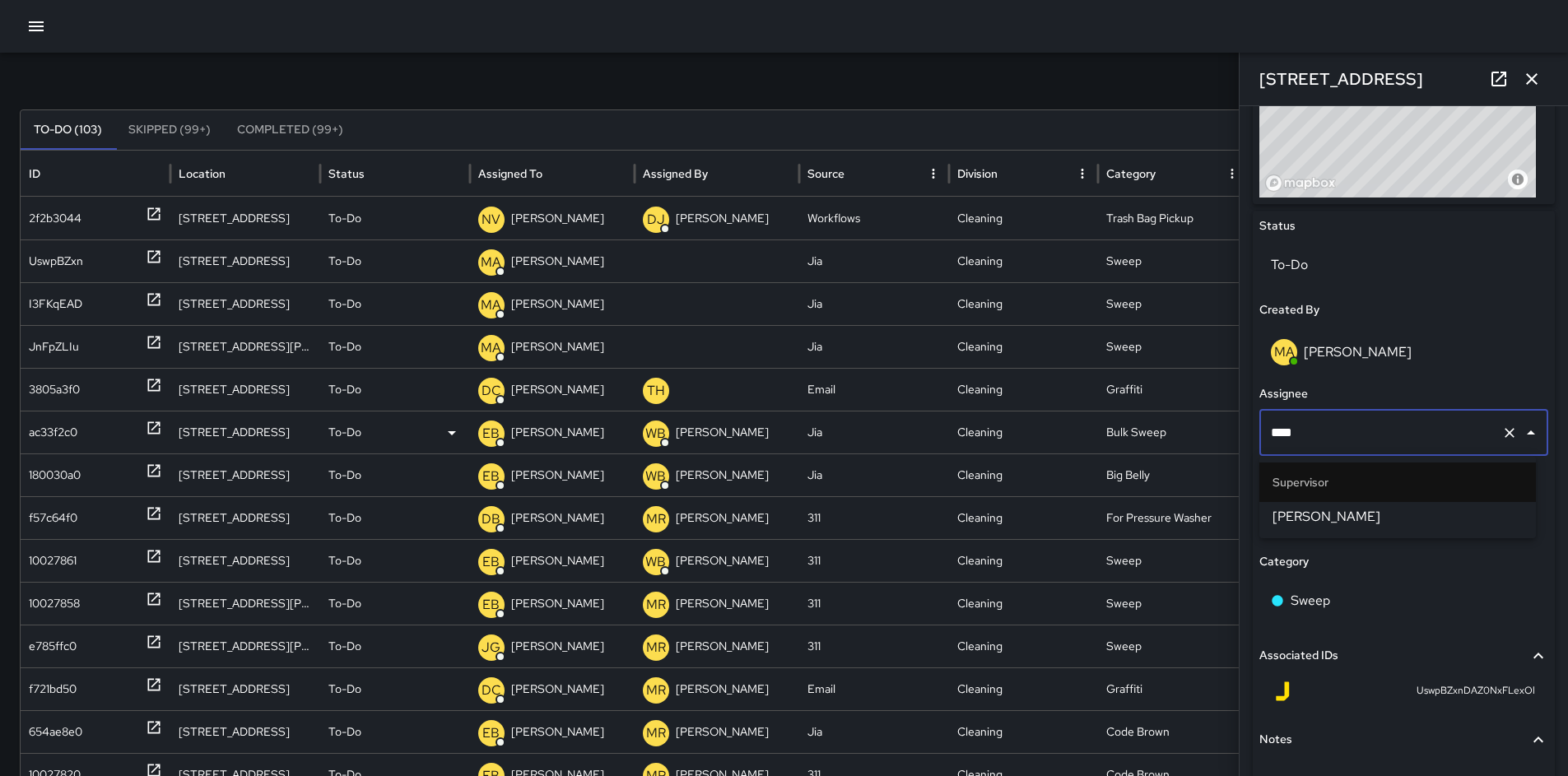
type input "*****"
click at [1354, 512] on span "[PERSON_NAME]" at bounding box center [1398, 517] width 250 height 20
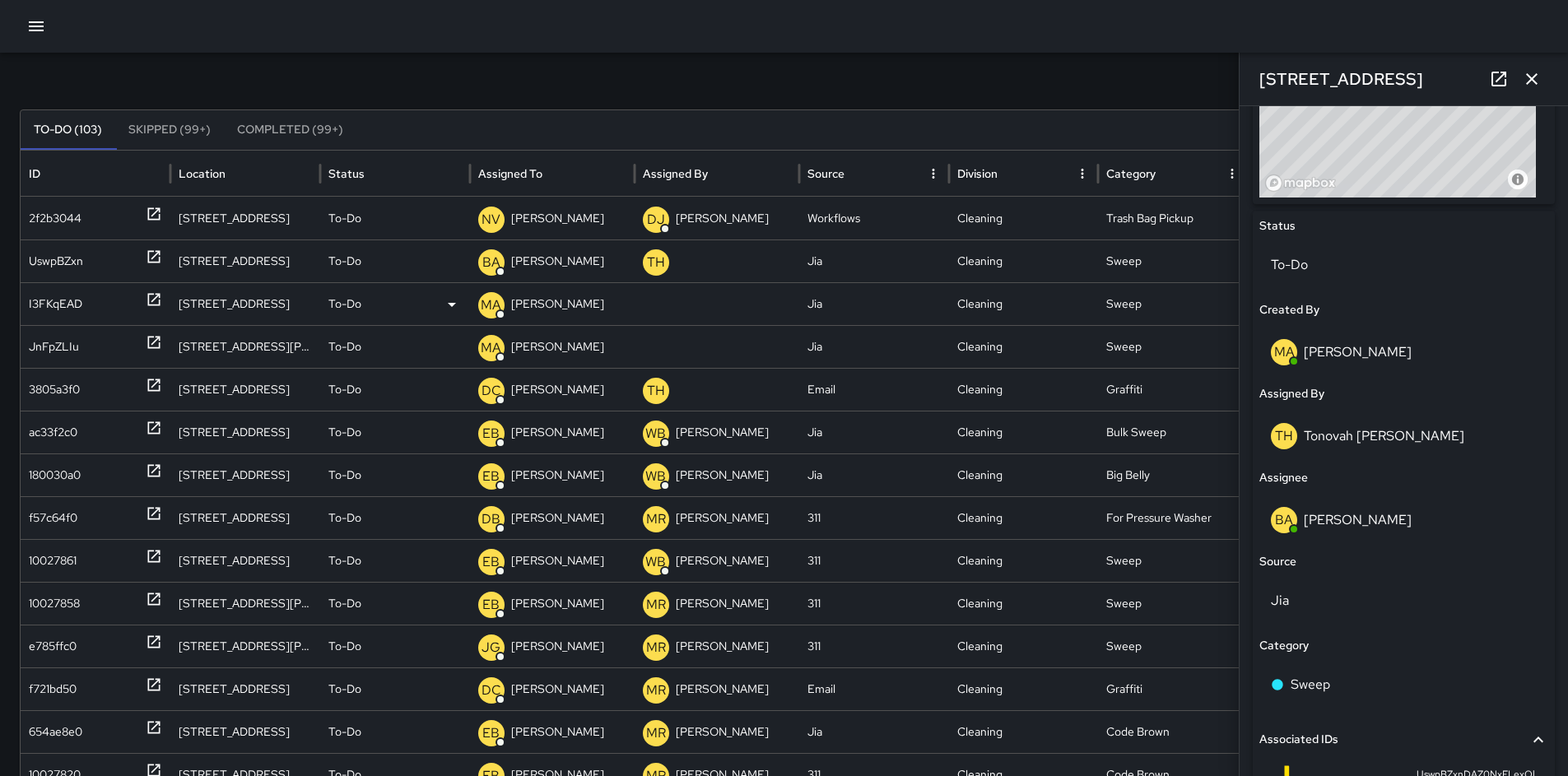
click at [70, 296] on div "I3FKqEAD" at bounding box center [55, 304] width 54 height 42
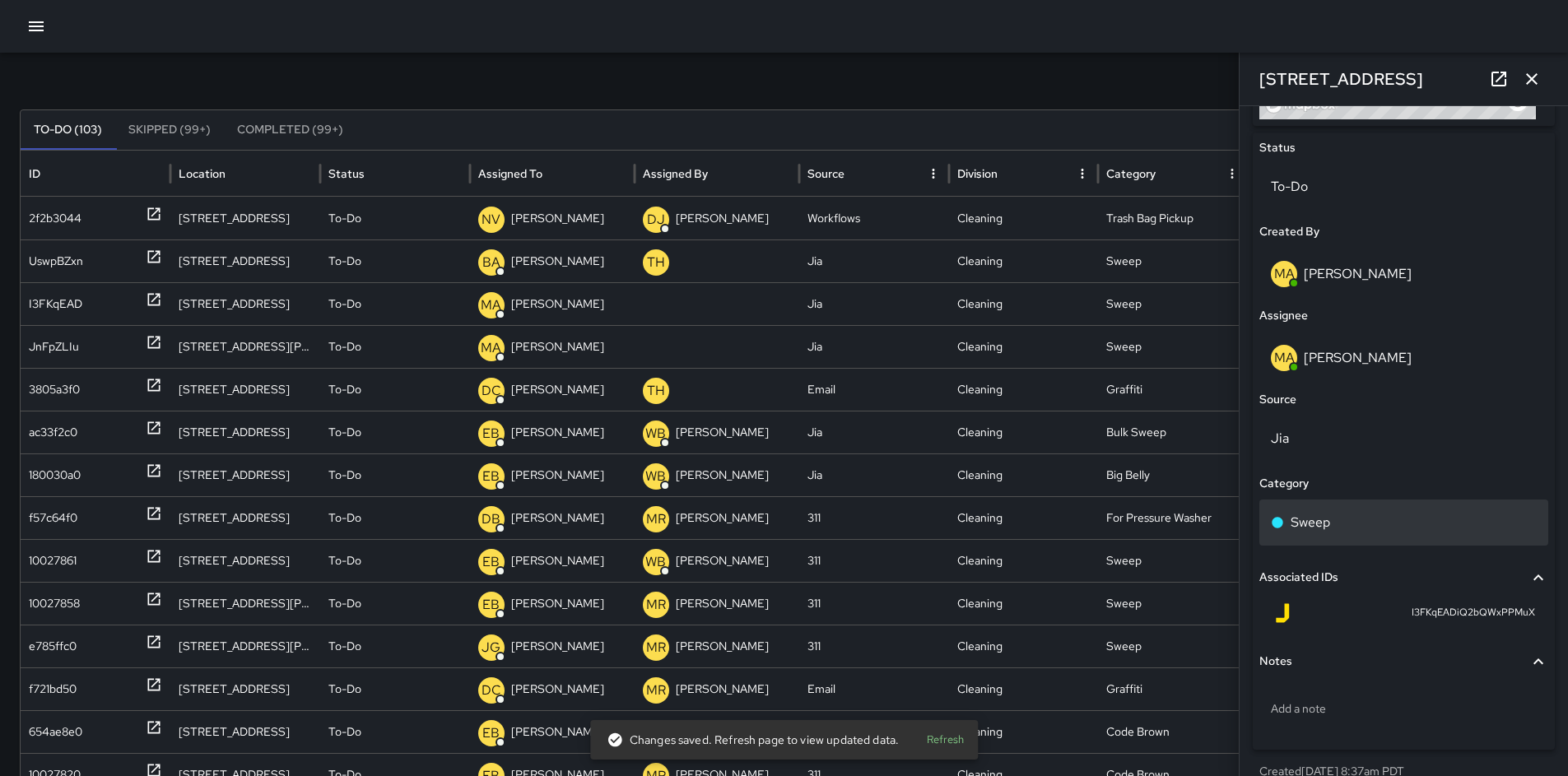
scroll to position [781, 0]
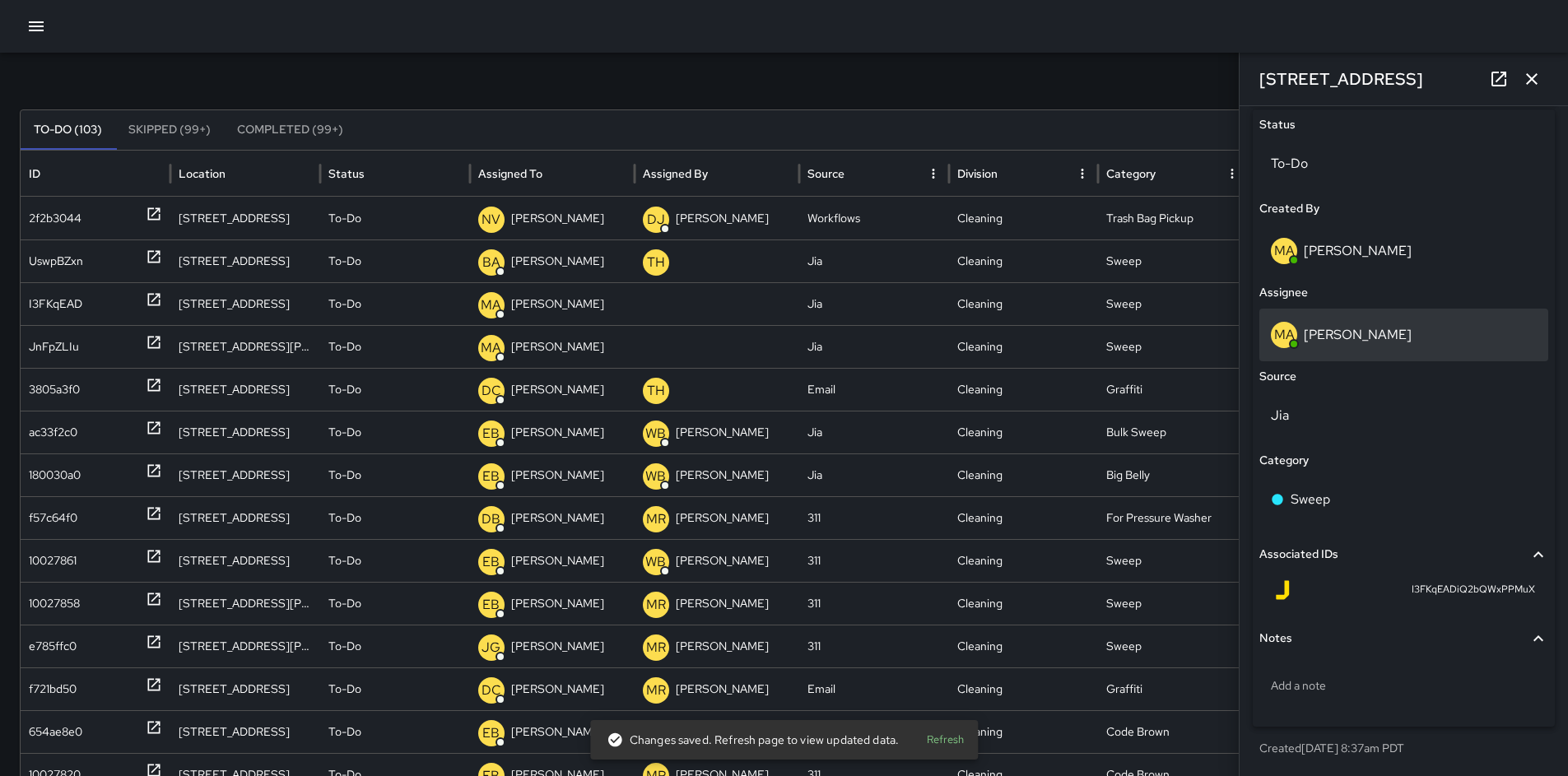
click at [1383, 338] on div "MA [PERSON_NAME]" at bounding box center [1403, 335] width 266 height 26
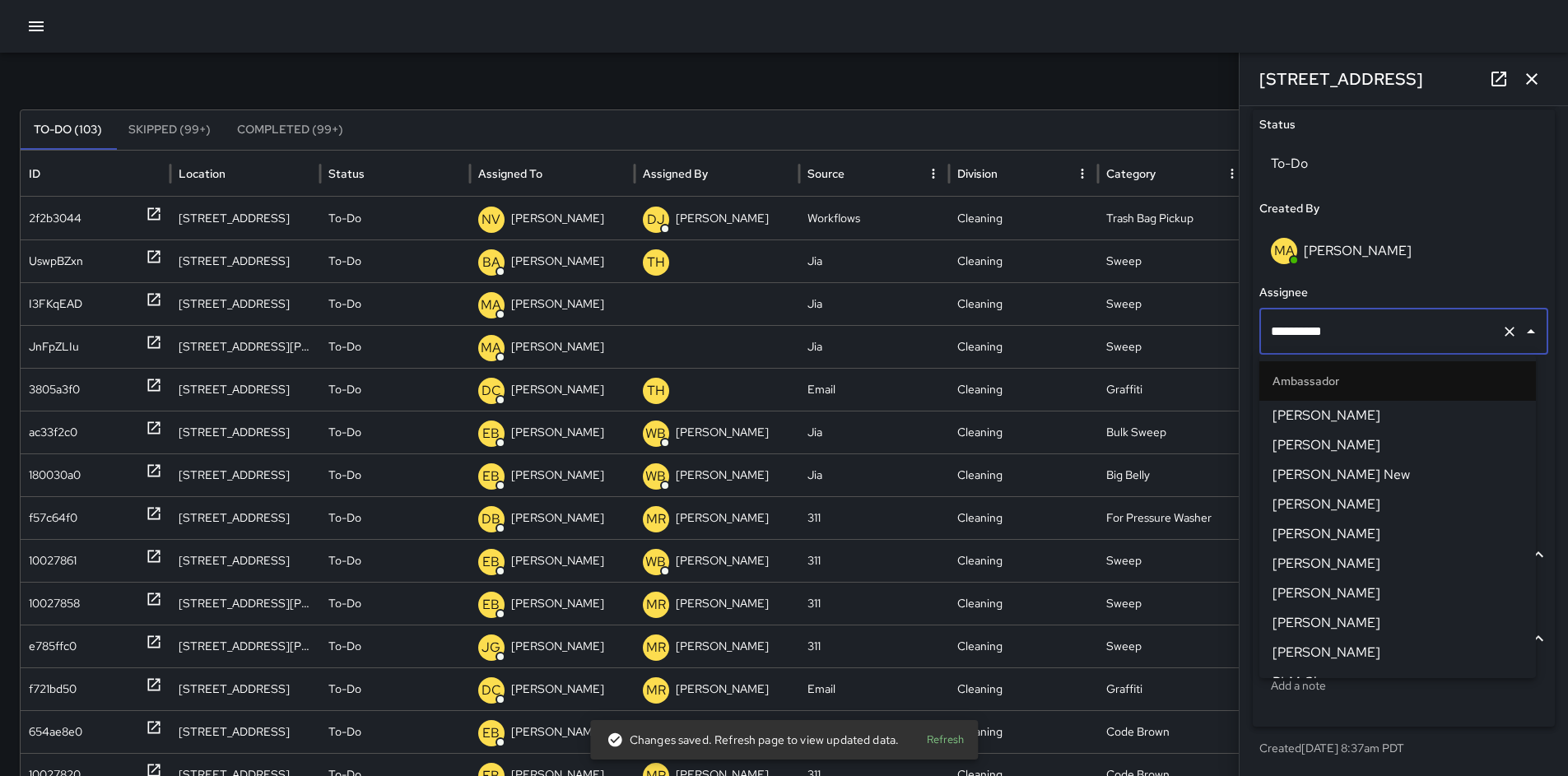
scroll to position [1535, 0]
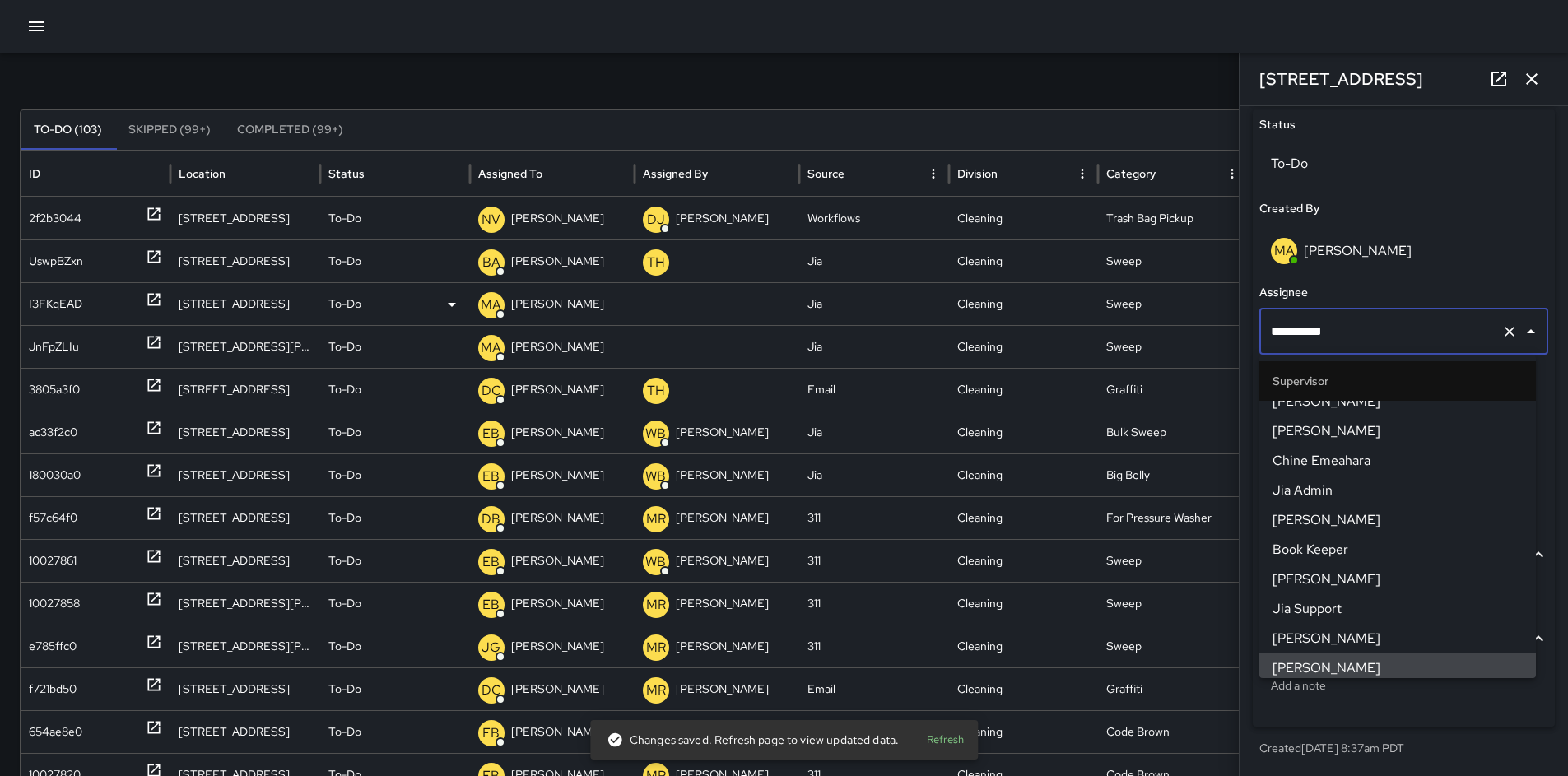
drag, startPoint x: 1348, startPoint y: 329, endPoint x: 1133, endPoint y: 323, distance: 215.1
click at [1134, 323] on div "Search Search New Task To-Do (103) Skipped (99+) Completed (99+) ID Location St…" at bounding box center [784, 464] width 1568 height 934
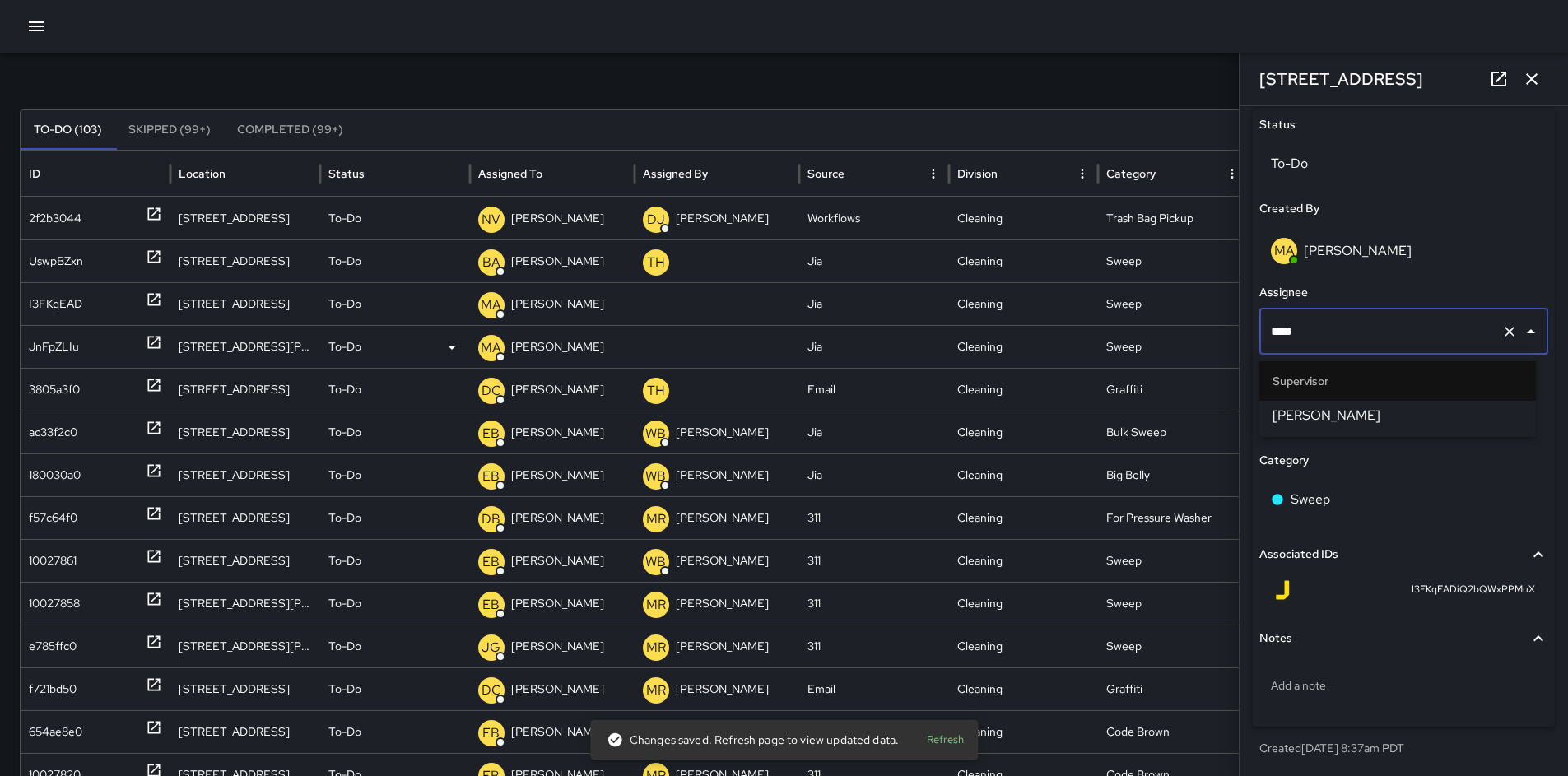
type input "*****"
click at [1324, 421] on span "[PERSON_NAME]" at bounding box center [1398, 416] width 250 height 20
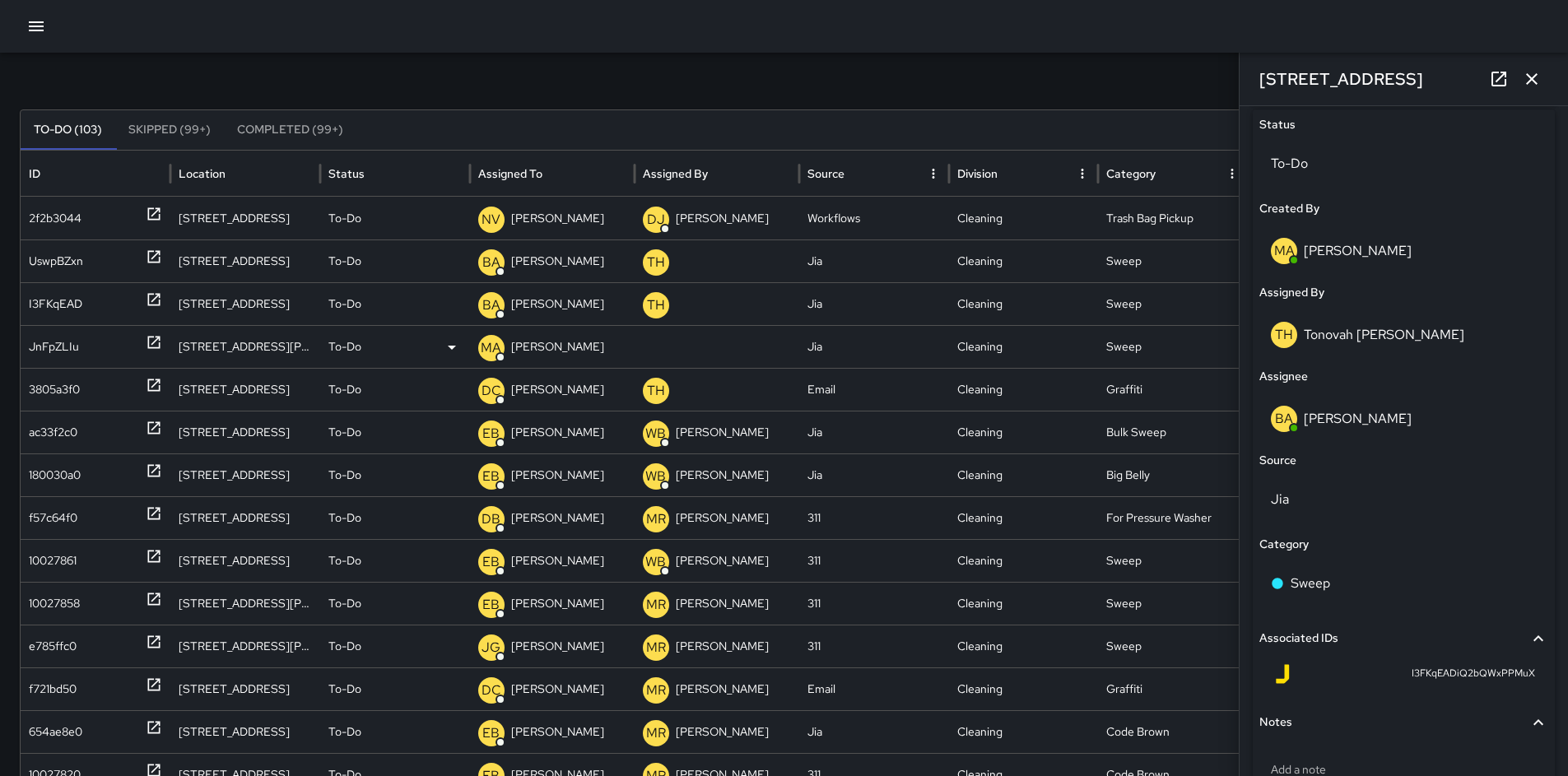
click at [65, 349] on div "JnFpZLIu" at bounding box center [54, 346] width 50 height 42
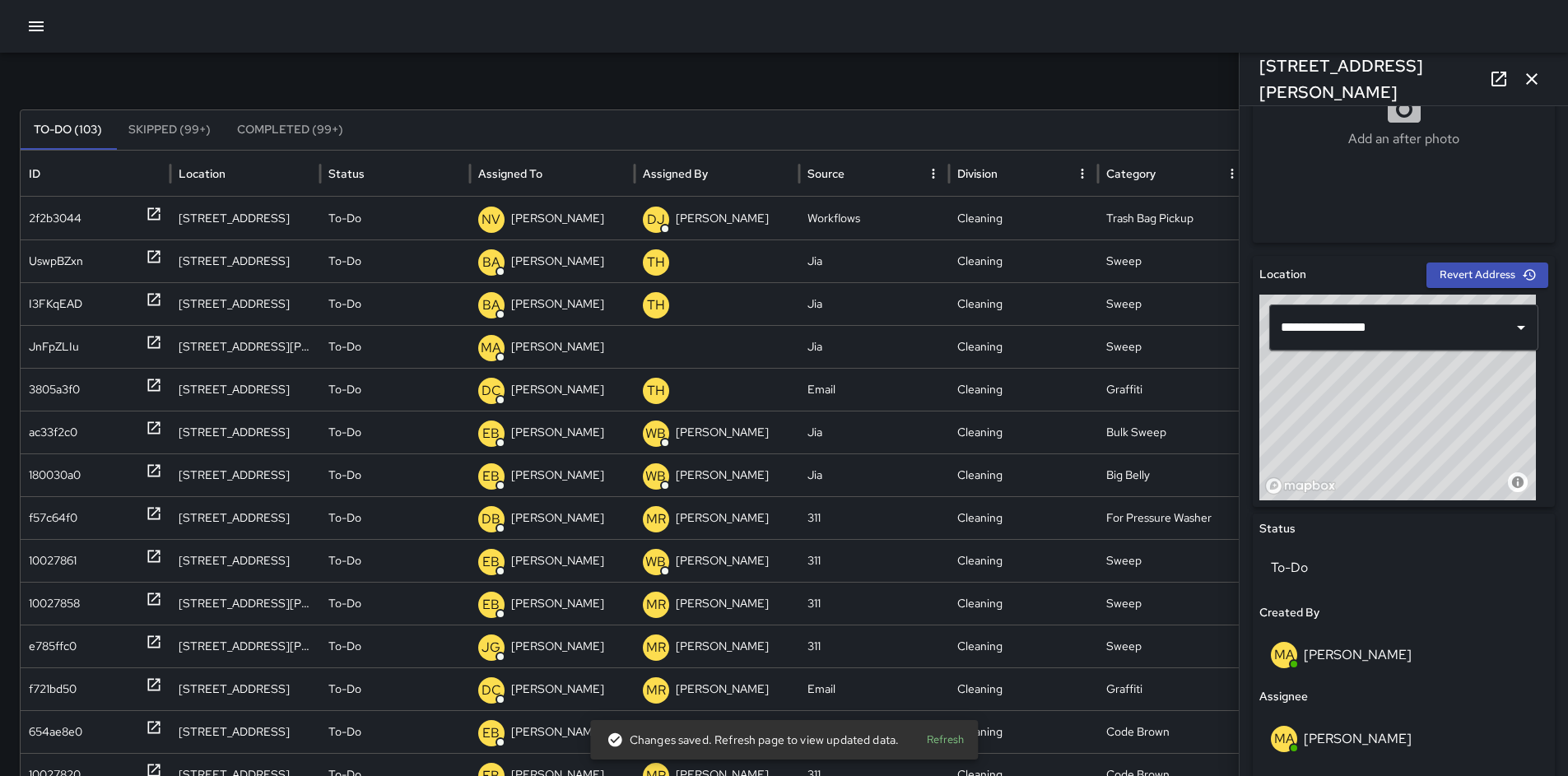
scroll to position [611, 0]
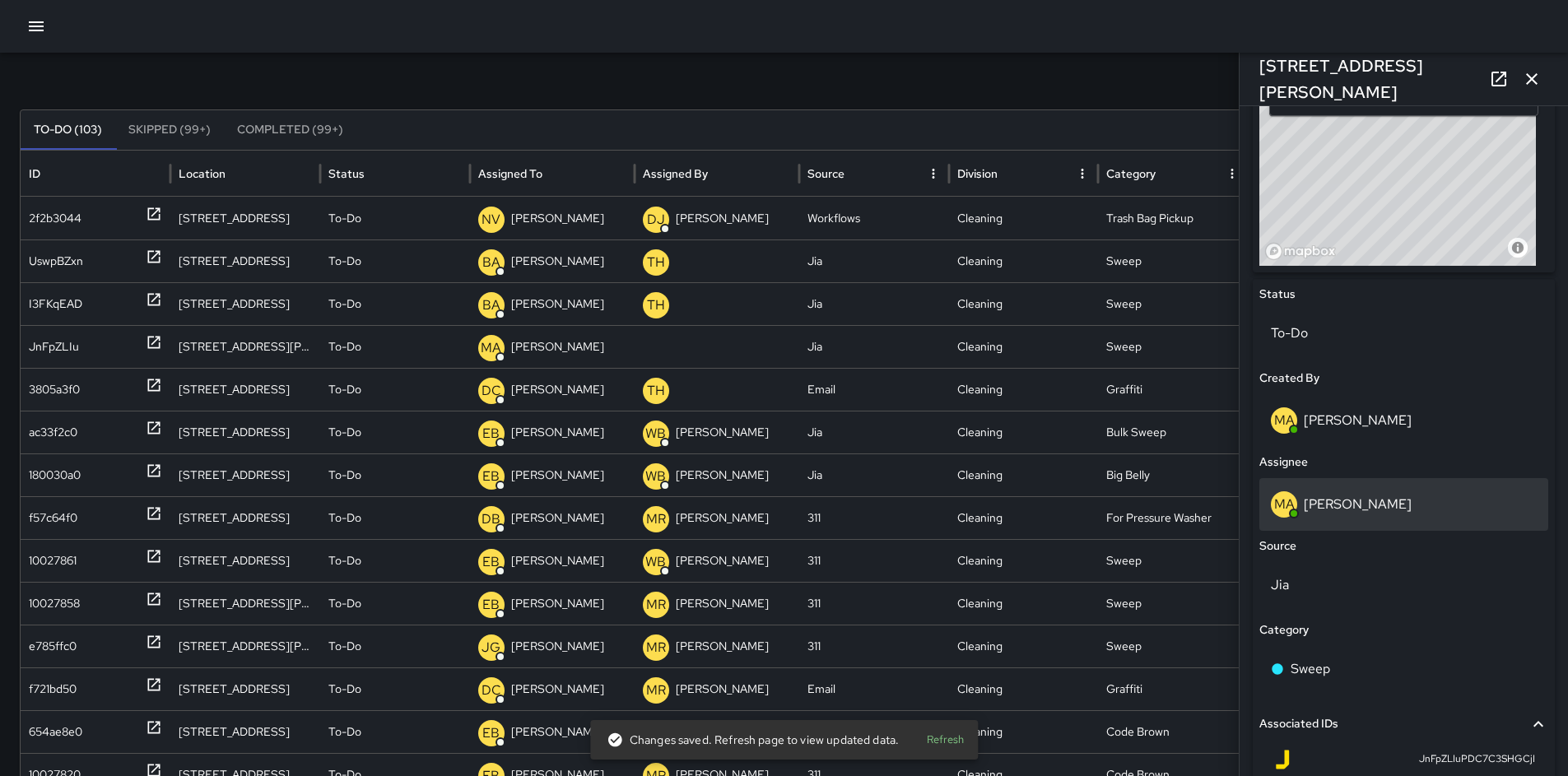
click at [1323, 508] on p "[PERSON_NAME]" at bounding box center [1357, 504] width 108 height 17
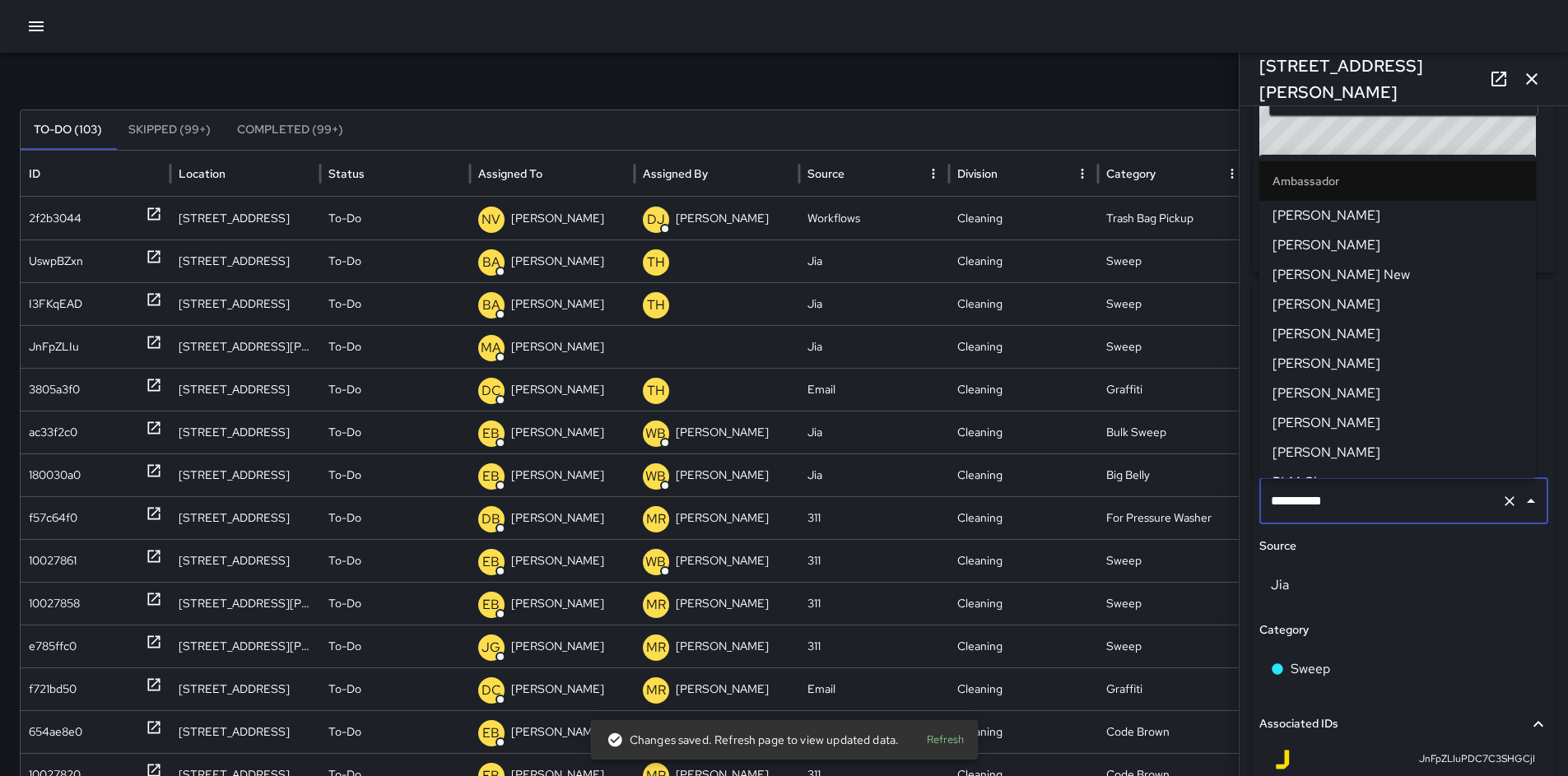
scroll to position [1535, 0]
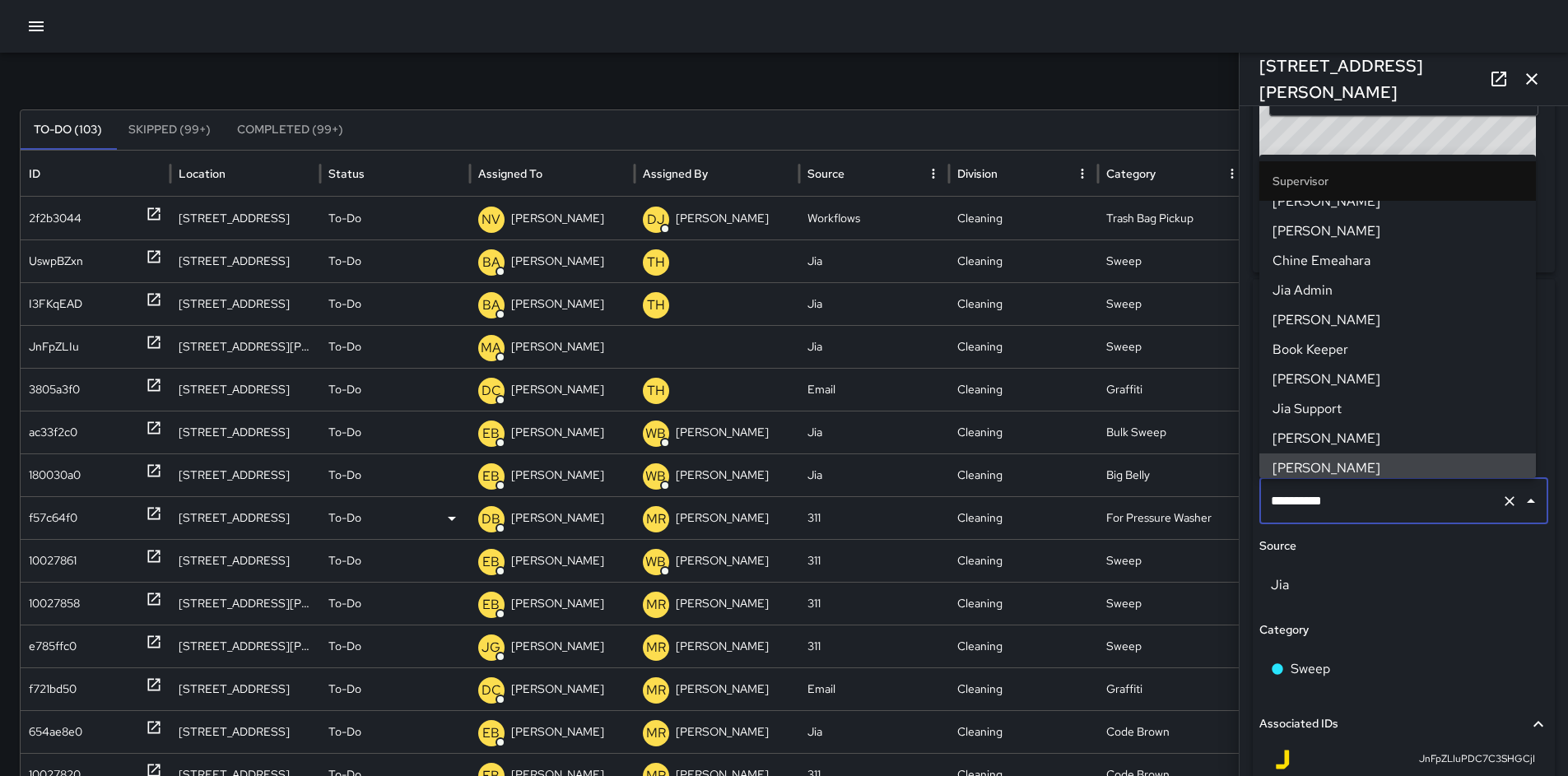
drag, startPoint x: 1372, startPoint y: 507, endPoint x: 1234, endPoint y: 503, distance: 138.1
click at [1240, 501] on div "**********" at bounding box center [1403, 441] width 328 height 670
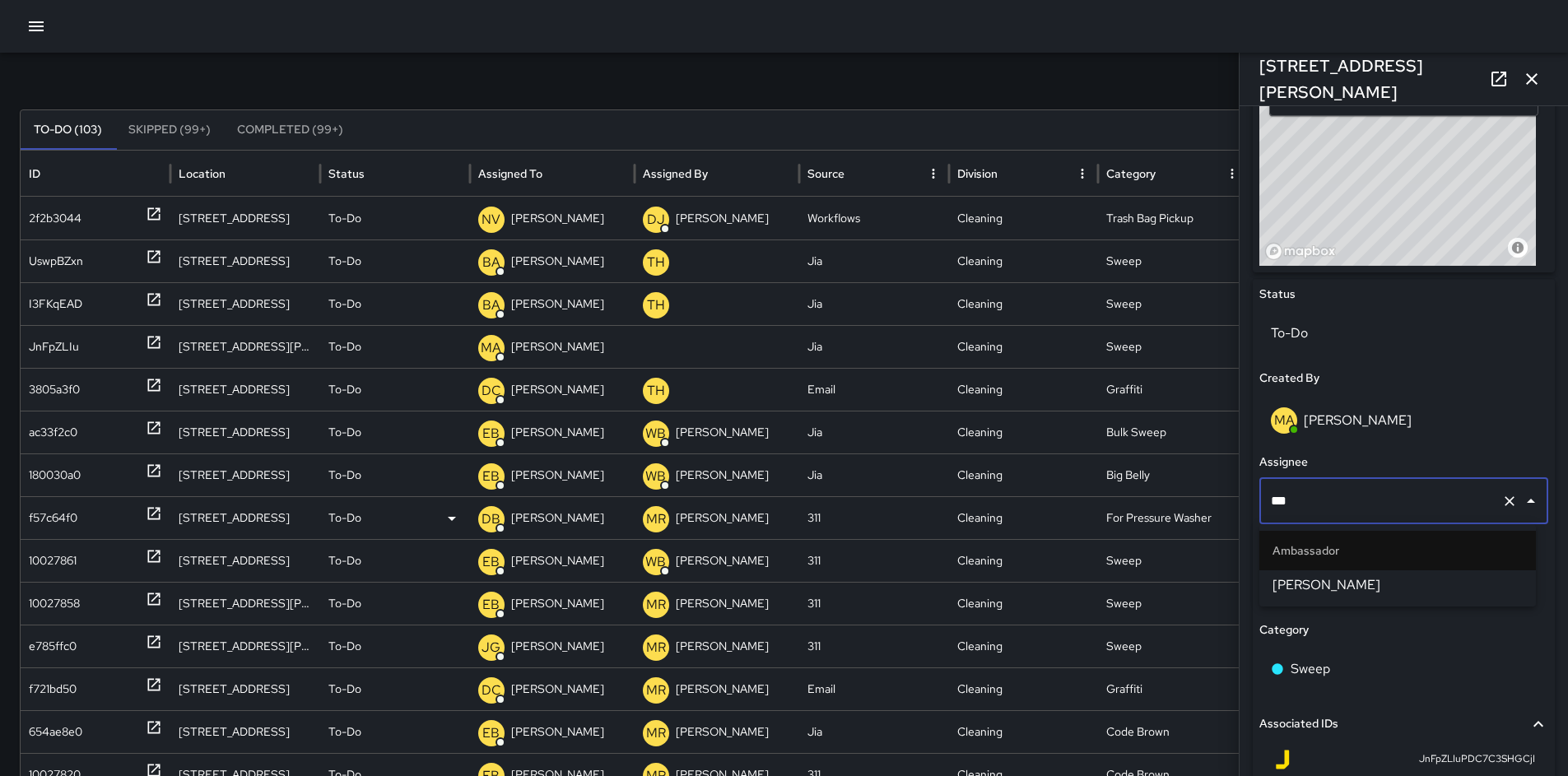
scroll to position [0, 0]
type input "******"
click at [1355, 600] on ul "Ambassador [PERSON_NAME]" at bounding box center [1398, 565] width 277 height 82
click at [1330, 577] on span "[PERSON_NAME]" at bounding box center [1398, 585] width 250 height 20
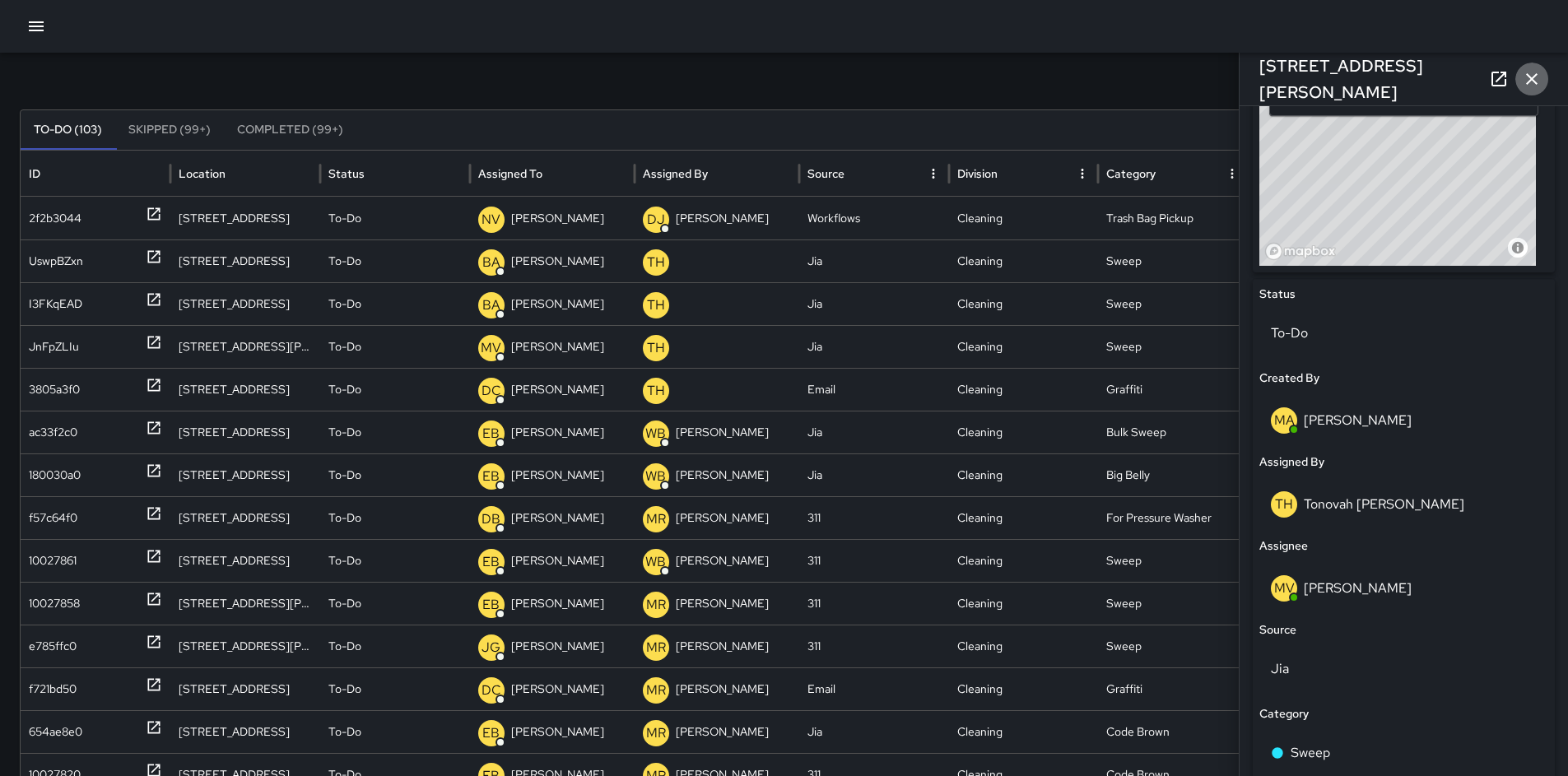
click at [1517, 86] on button "button" at bounding box center [1532, 79] width 33 height 33
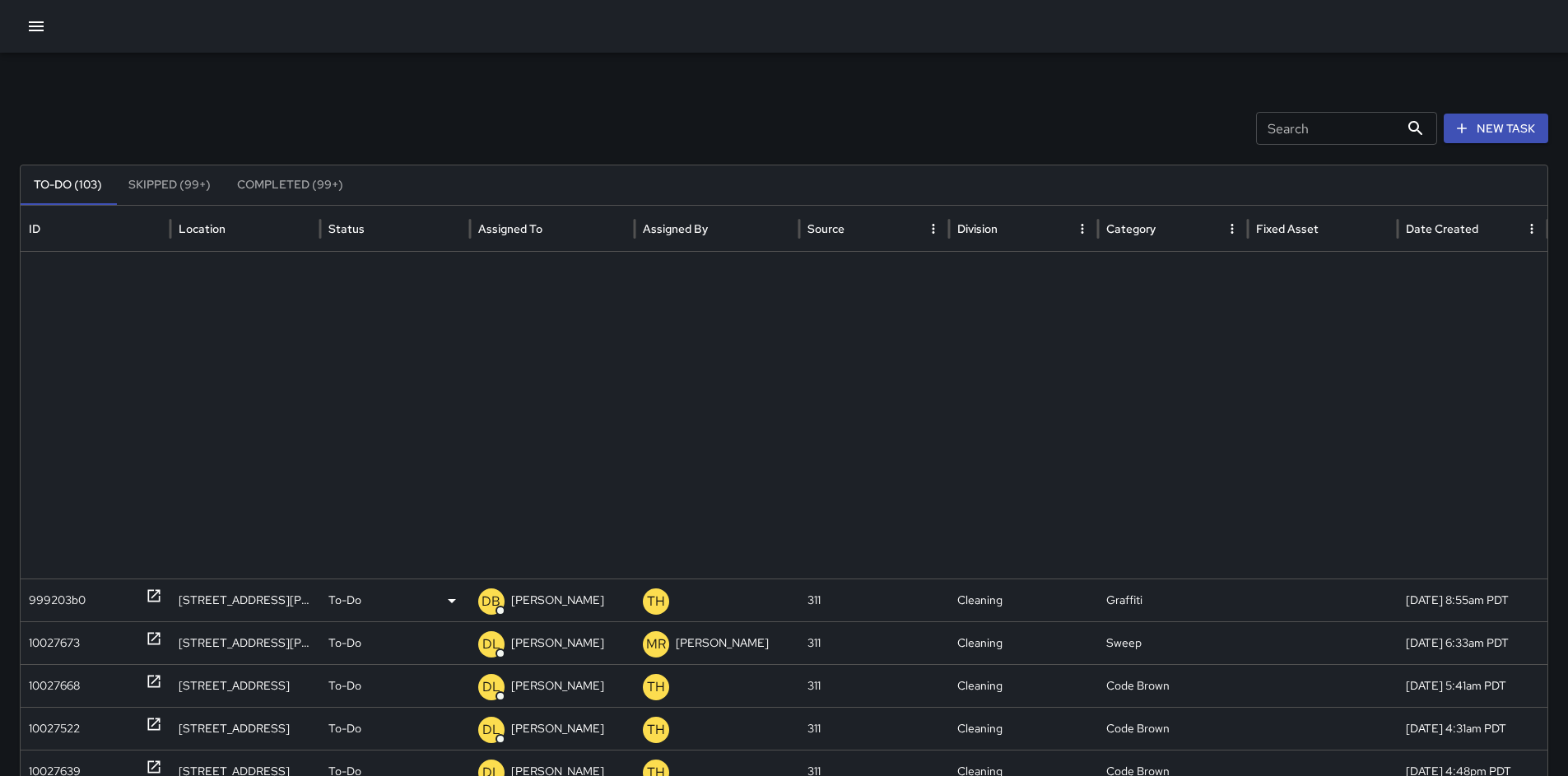
scroll to position [534, 0]
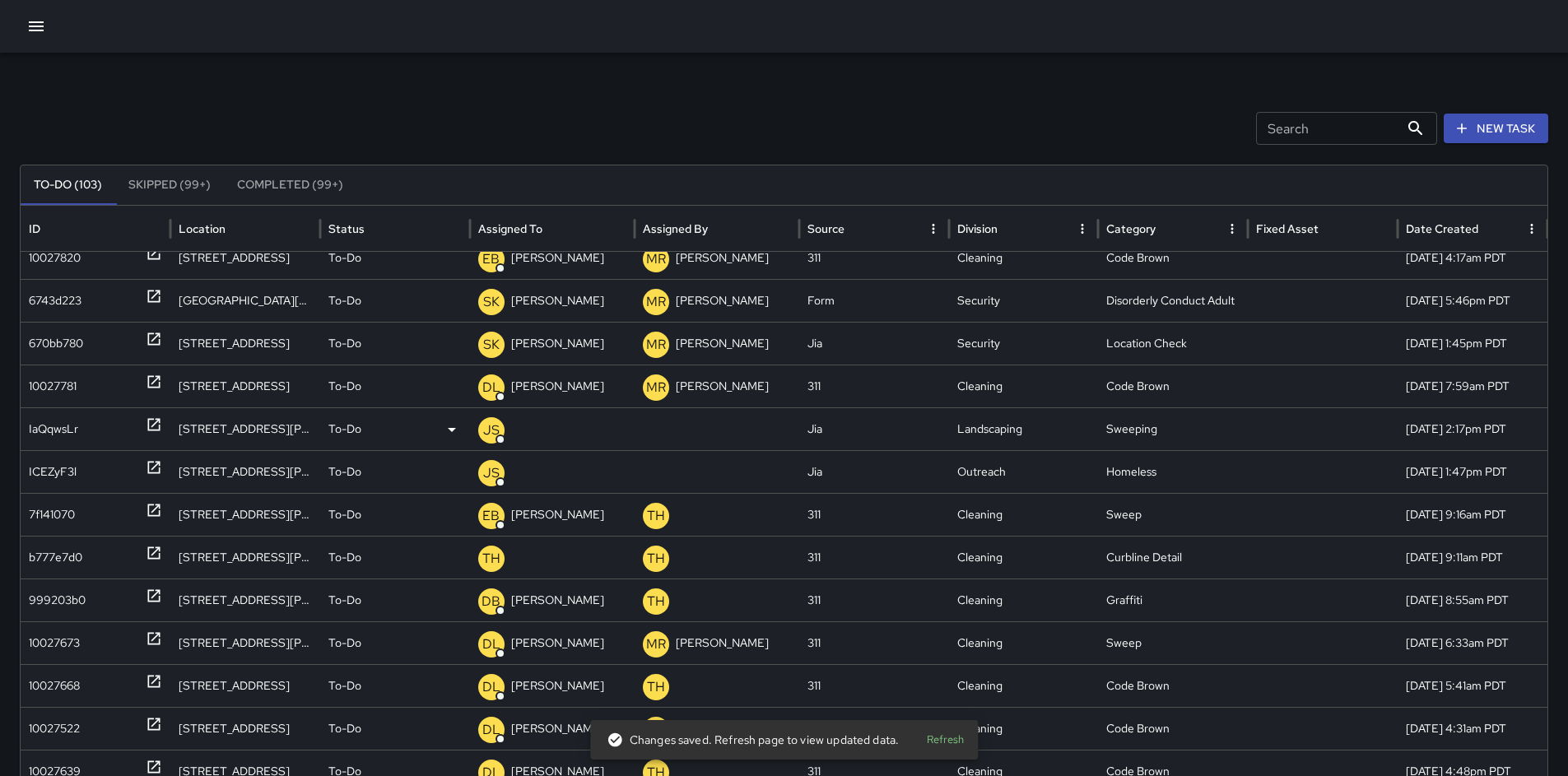
click at [50, 430] on div "IaQqwsLr" at bounding box center [54, 429] width 49 height 42
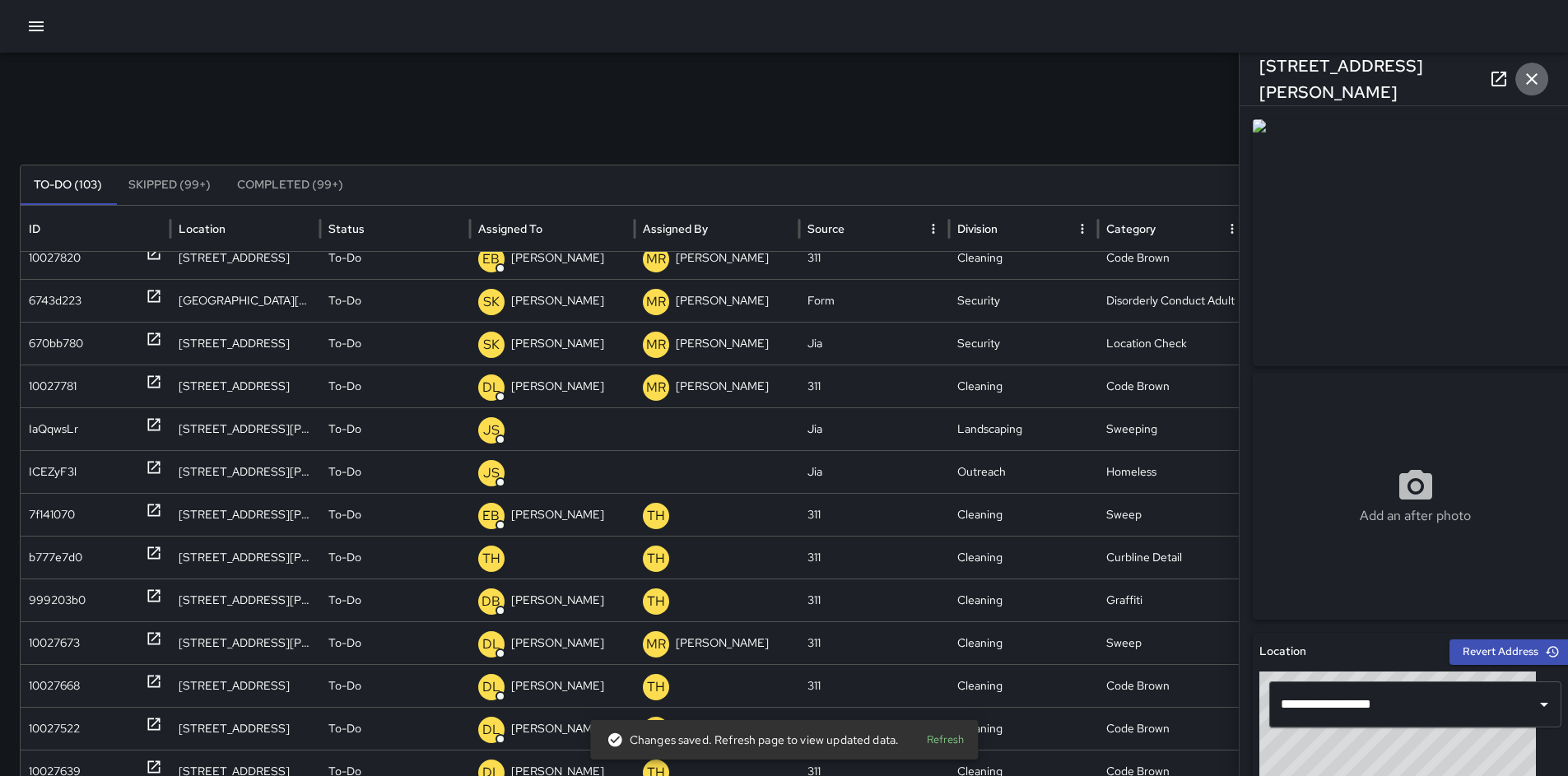
click at [1536, 84] on icon "button" at bounding box center [1532, 79] width 12 height 12
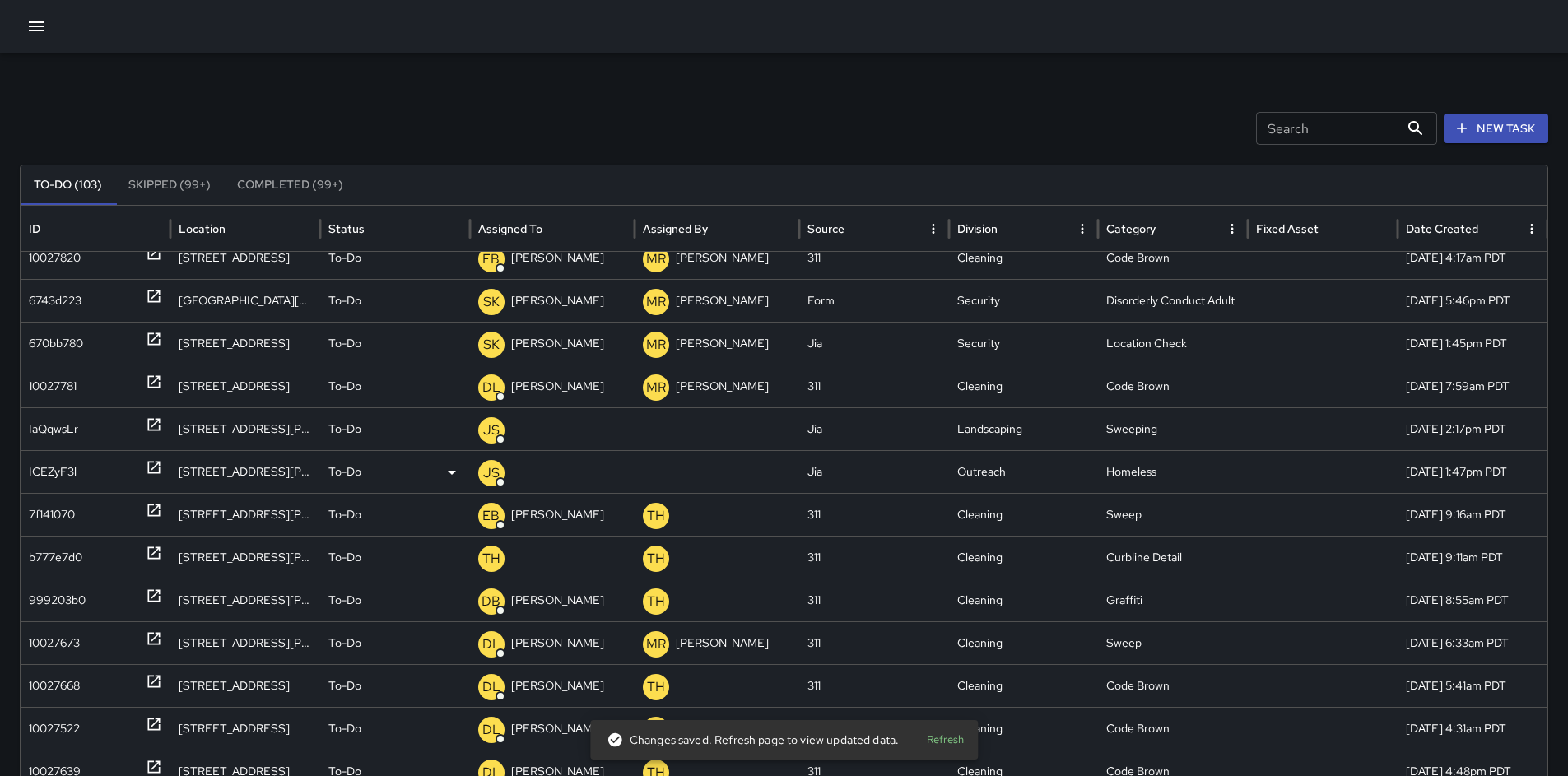
click at [25, 467] on div "ICEZyF3l" at bounding box center [95, 472] width 150 height 43
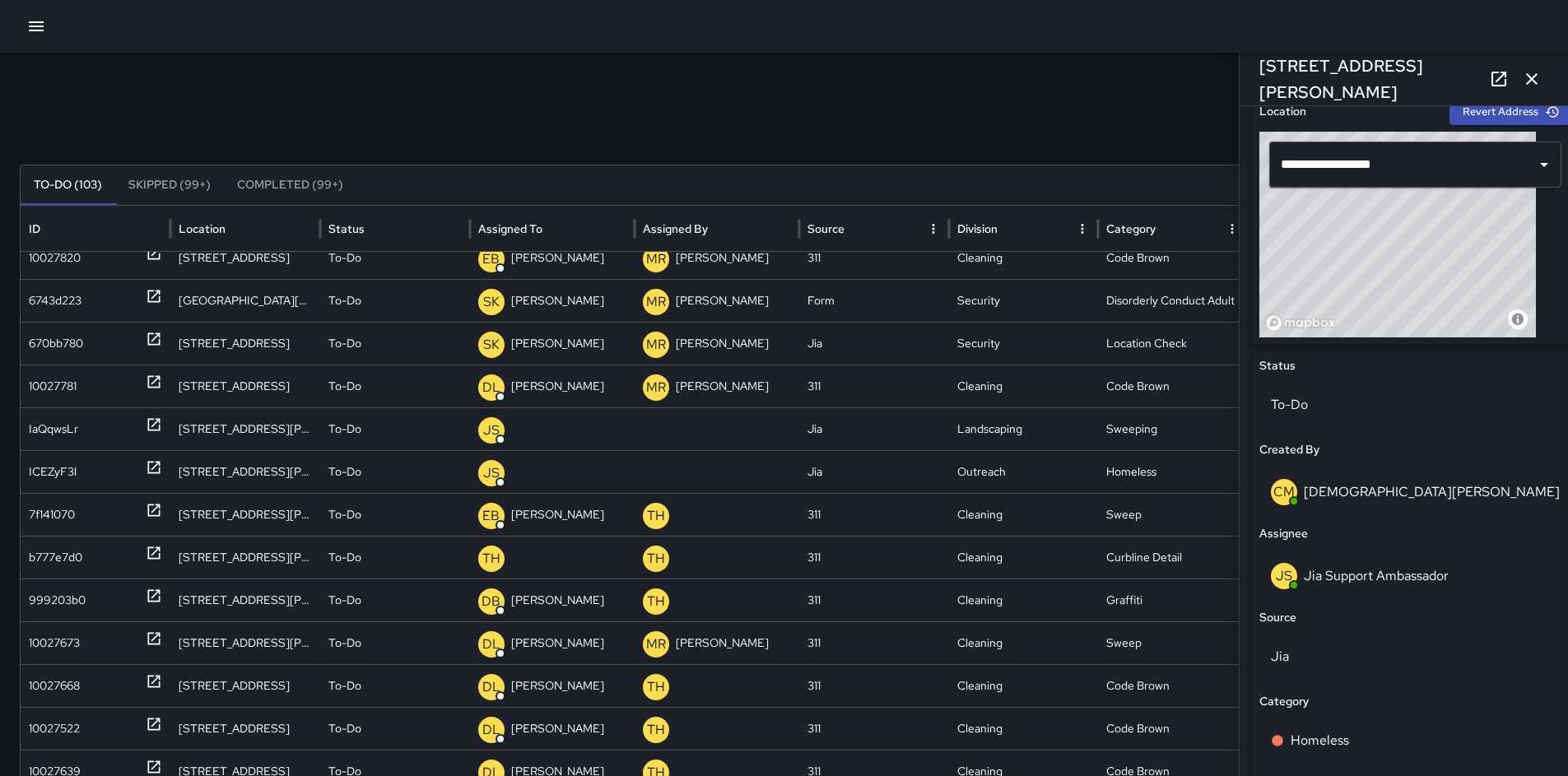
scroll to position [698, 0]
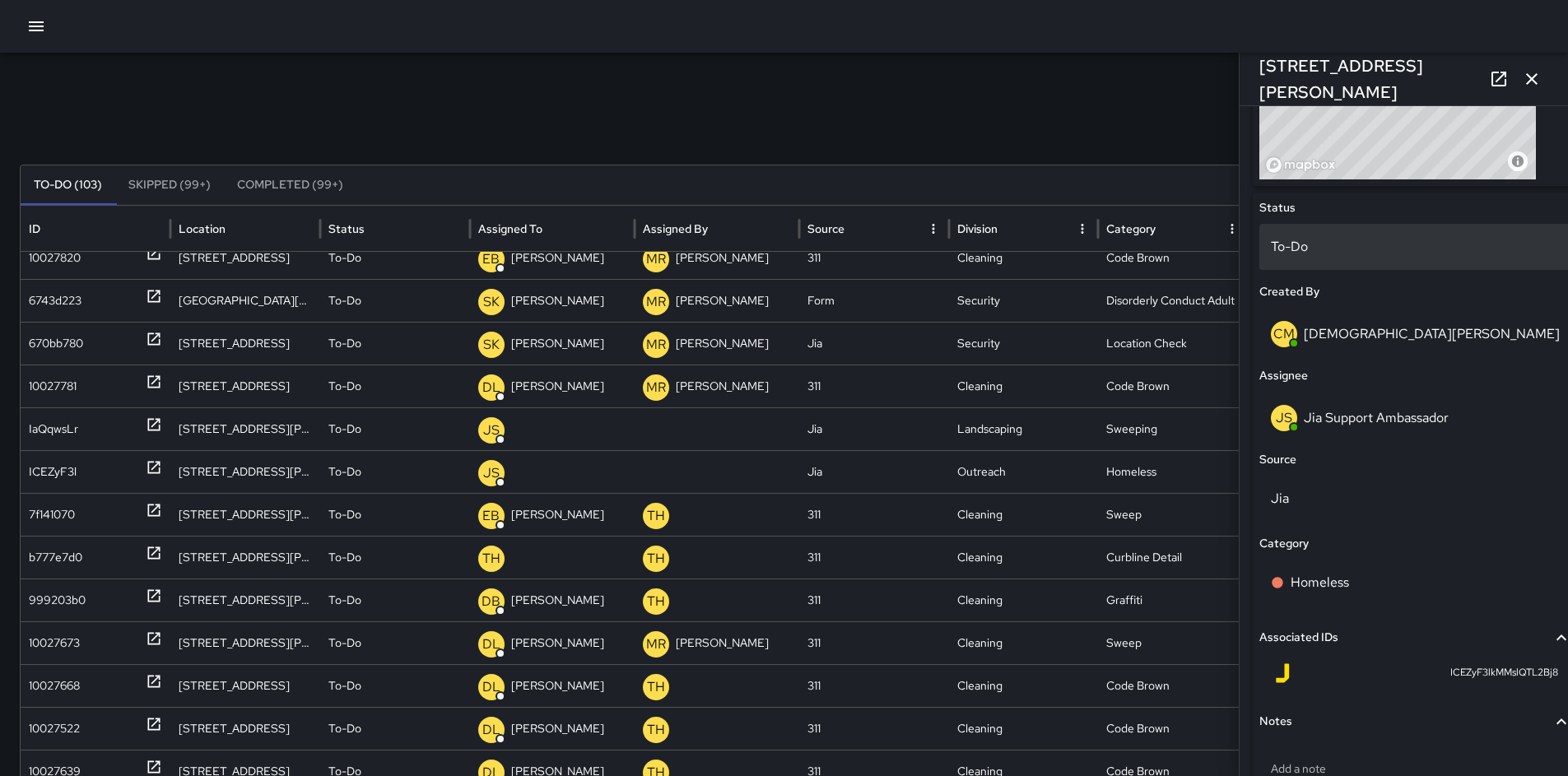
click at [1306, 258] on div "To-Do" at bounding box center [1415, 247] width 312 height 46
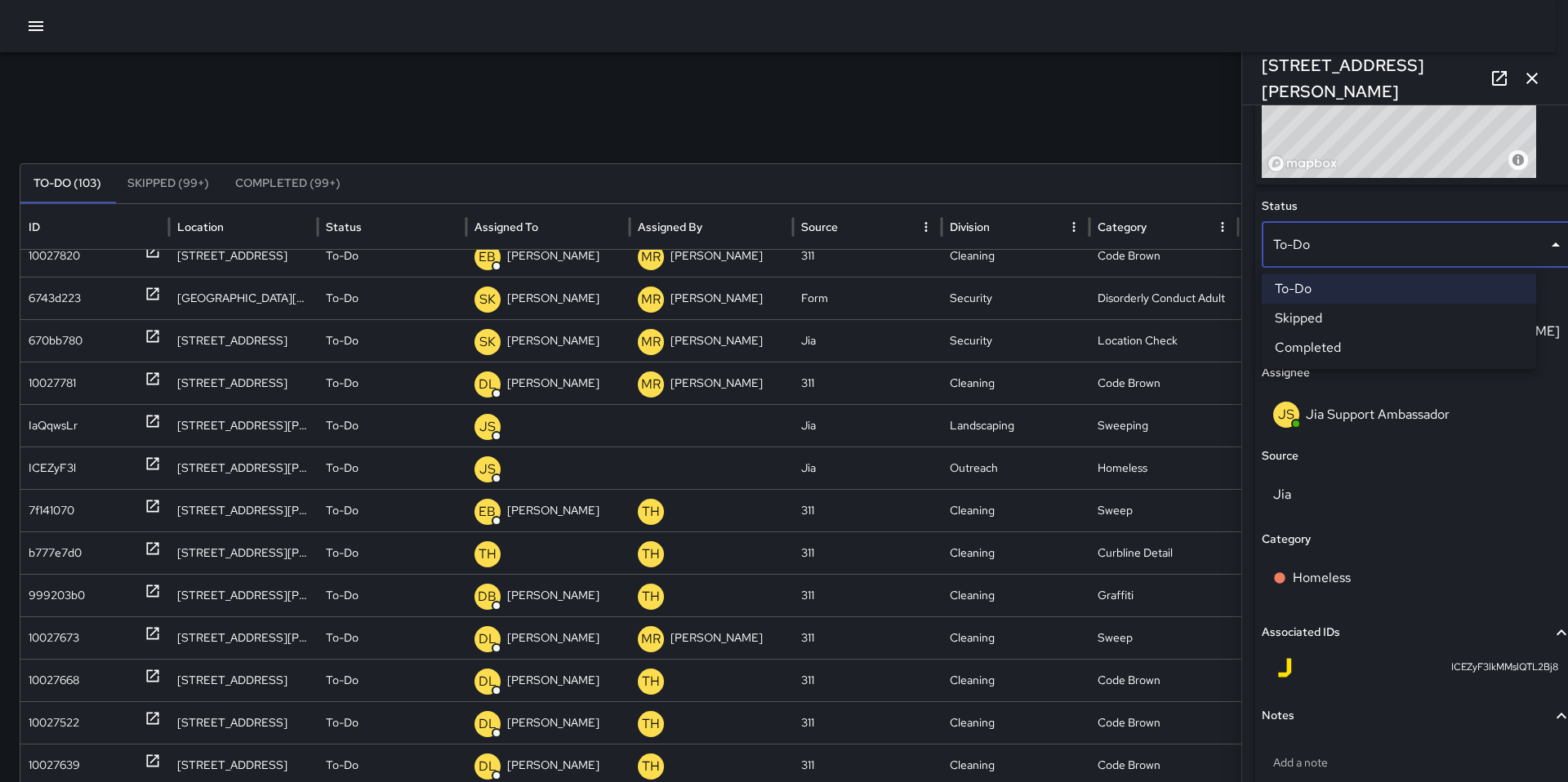
click at [1314, 315] on li "Skipped" at bounding box center [1399, 318] width 274 height 29
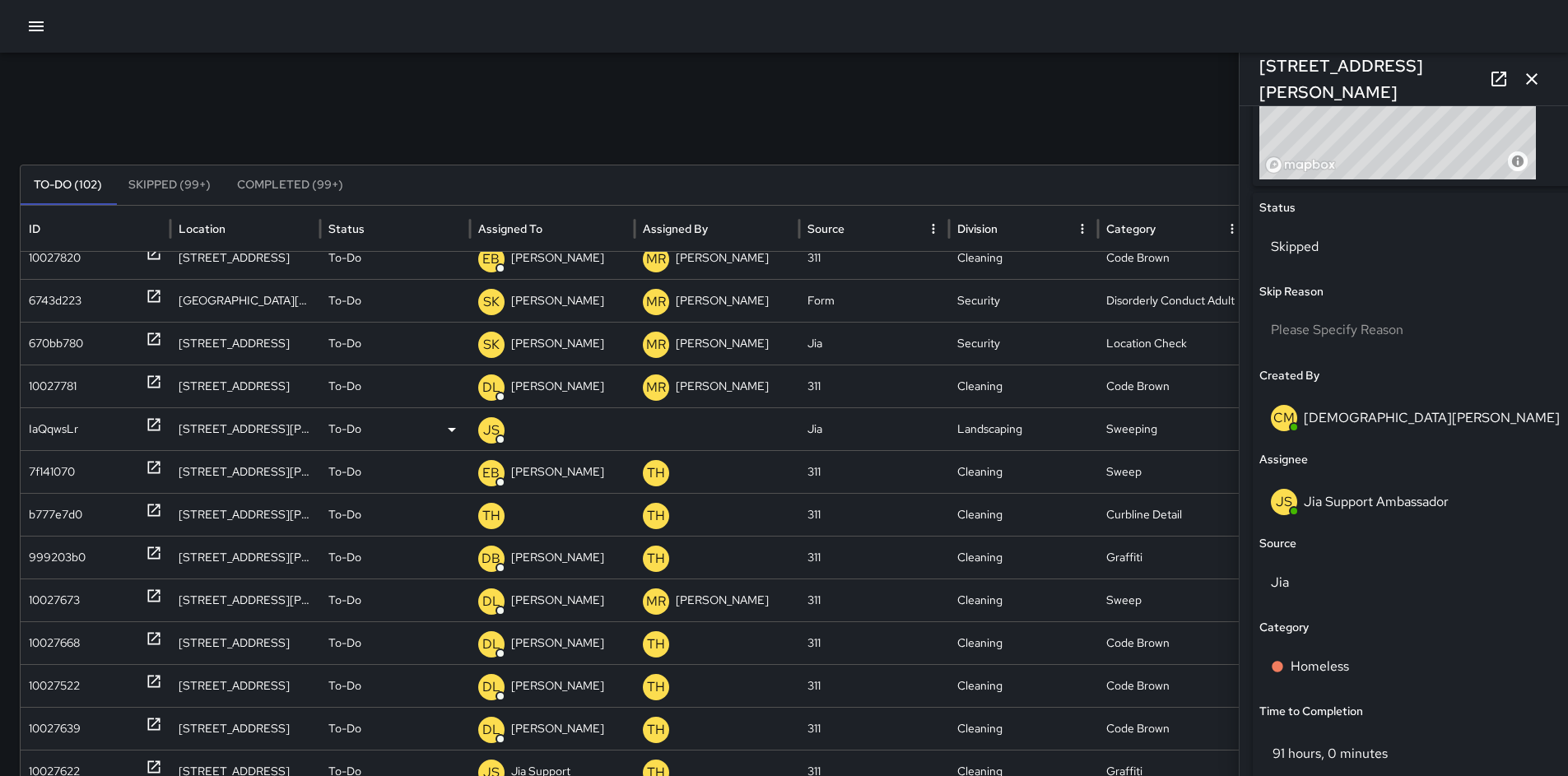
click at [72, 425] on div "IaQqwsLr" at bounding box center [54, 429] width 49 height 42
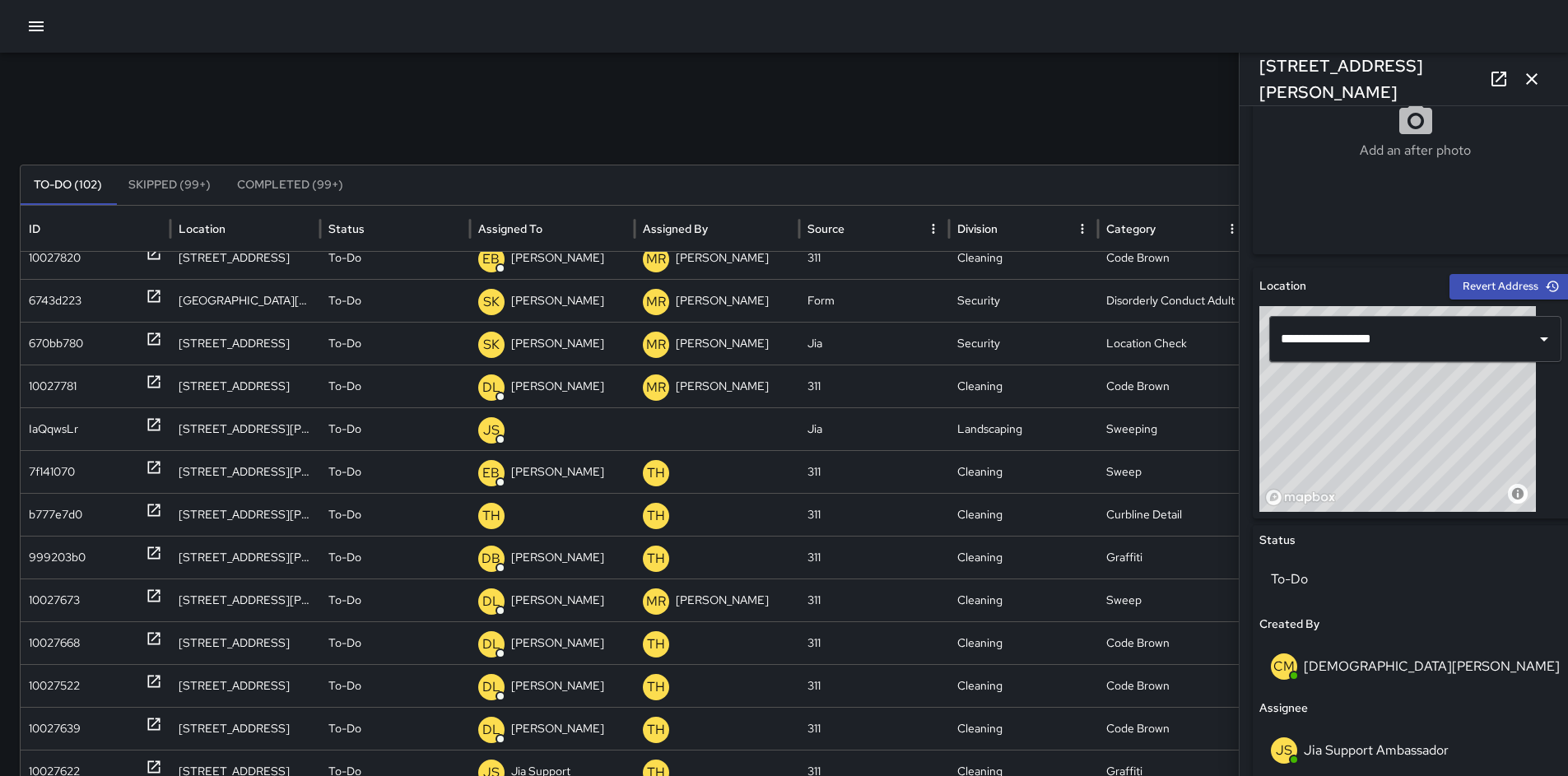
scroll to position [490, 0]
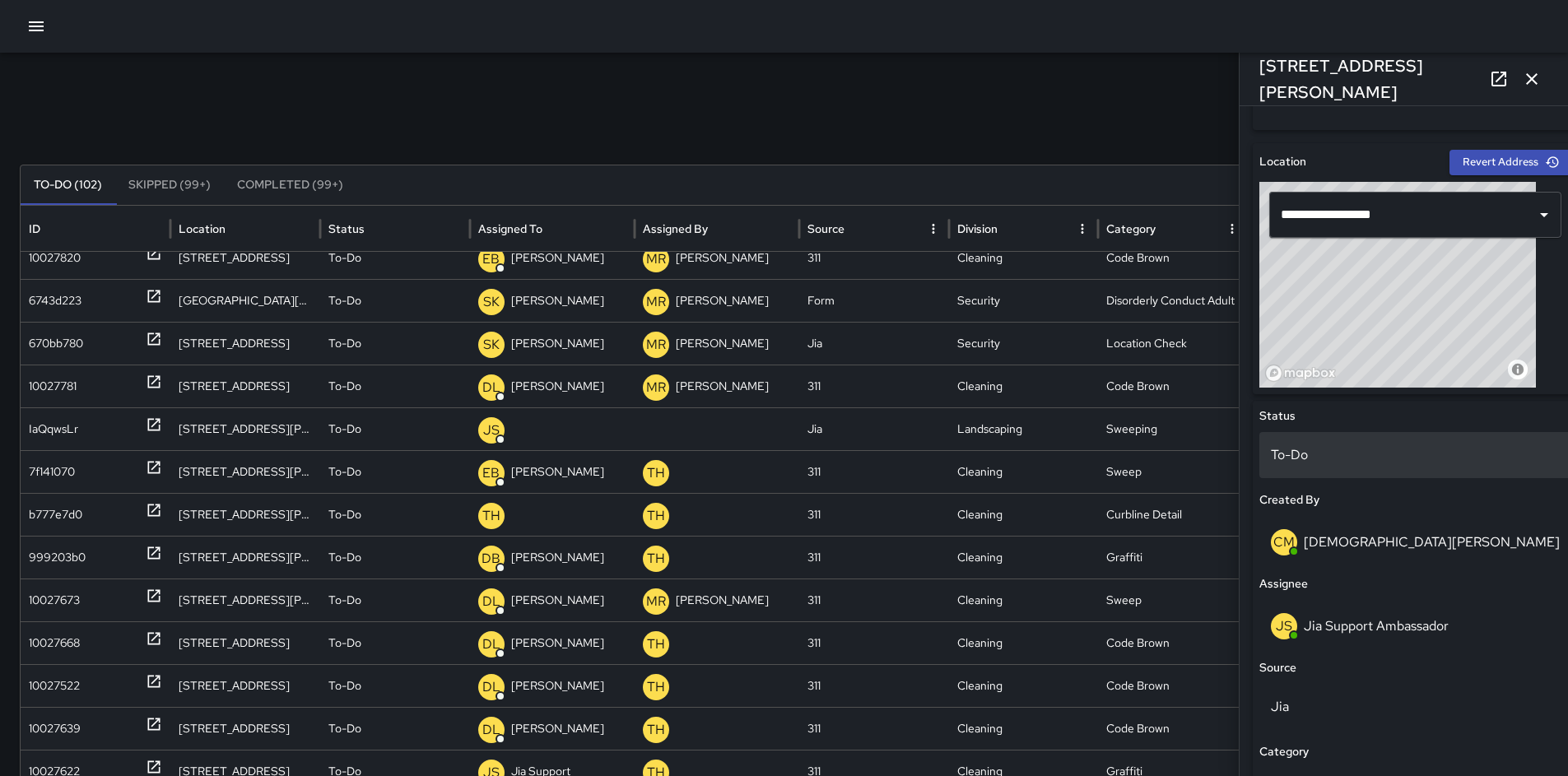
click at [1299, 464] on p "To-Do" at bounding box center [1415, 455] width 289 height 20
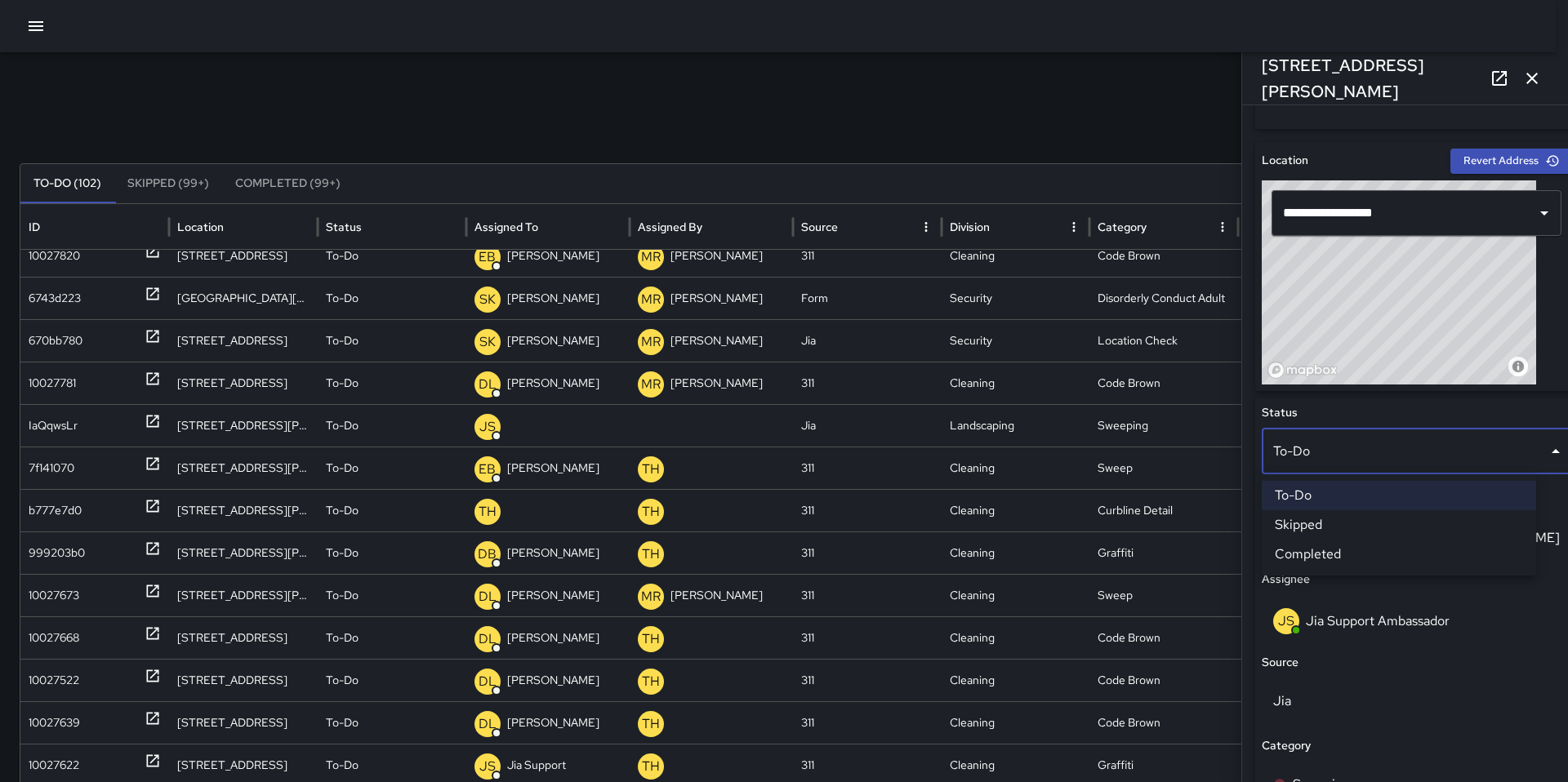
click at [1305, 535] on li "Skipped" at bounding box center [1399, 525] width 274 height 29
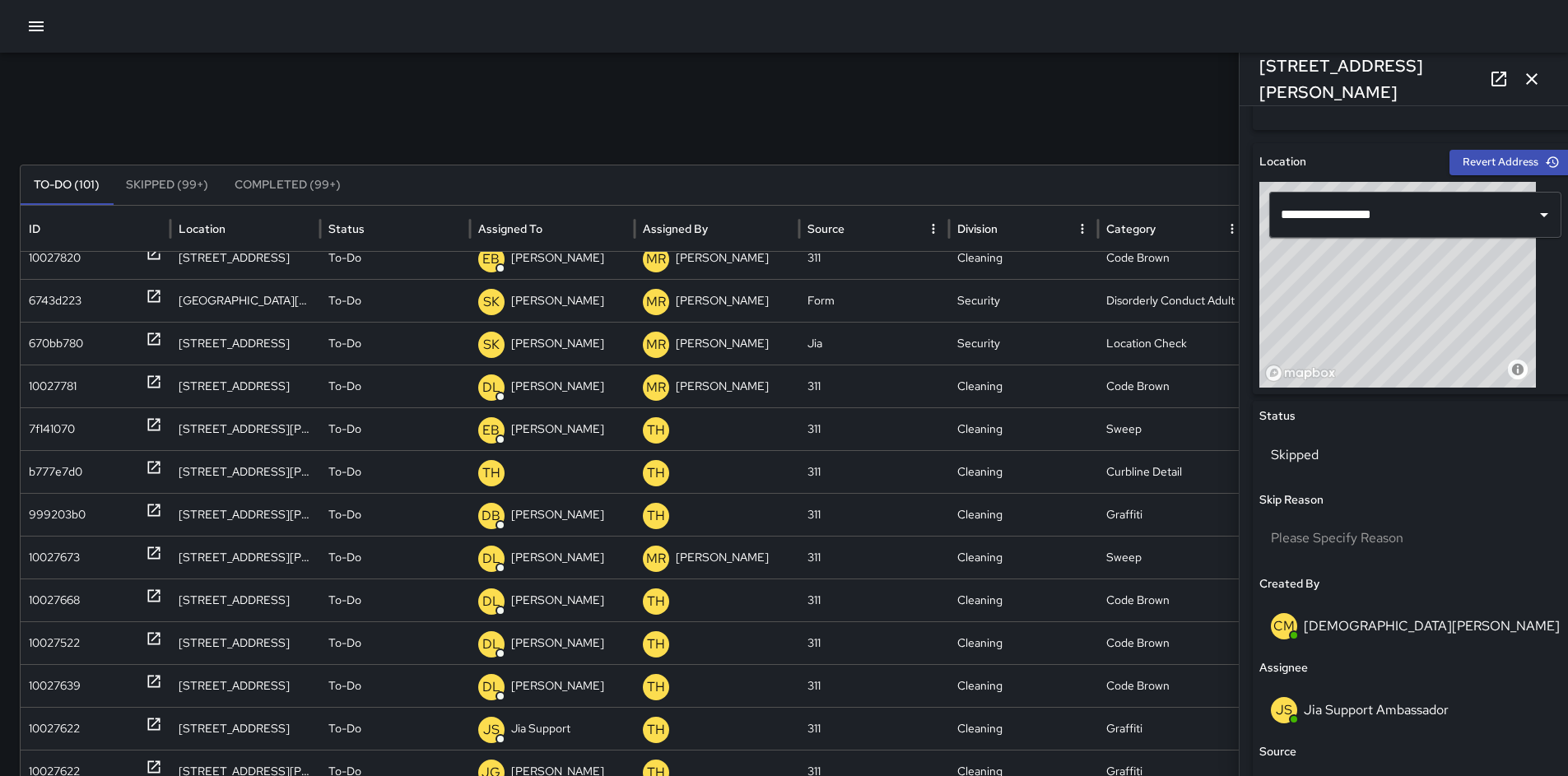
click at [1007, 101] on div "Search Search New Task To-Do (101) Skipped (99+) Completed (99+) ID Location St…" at bounding box center [784, 519] width 1568 height 934
click at [1527, 81] on icon "button" at bounding box center [1532, 79] width 20 height 20
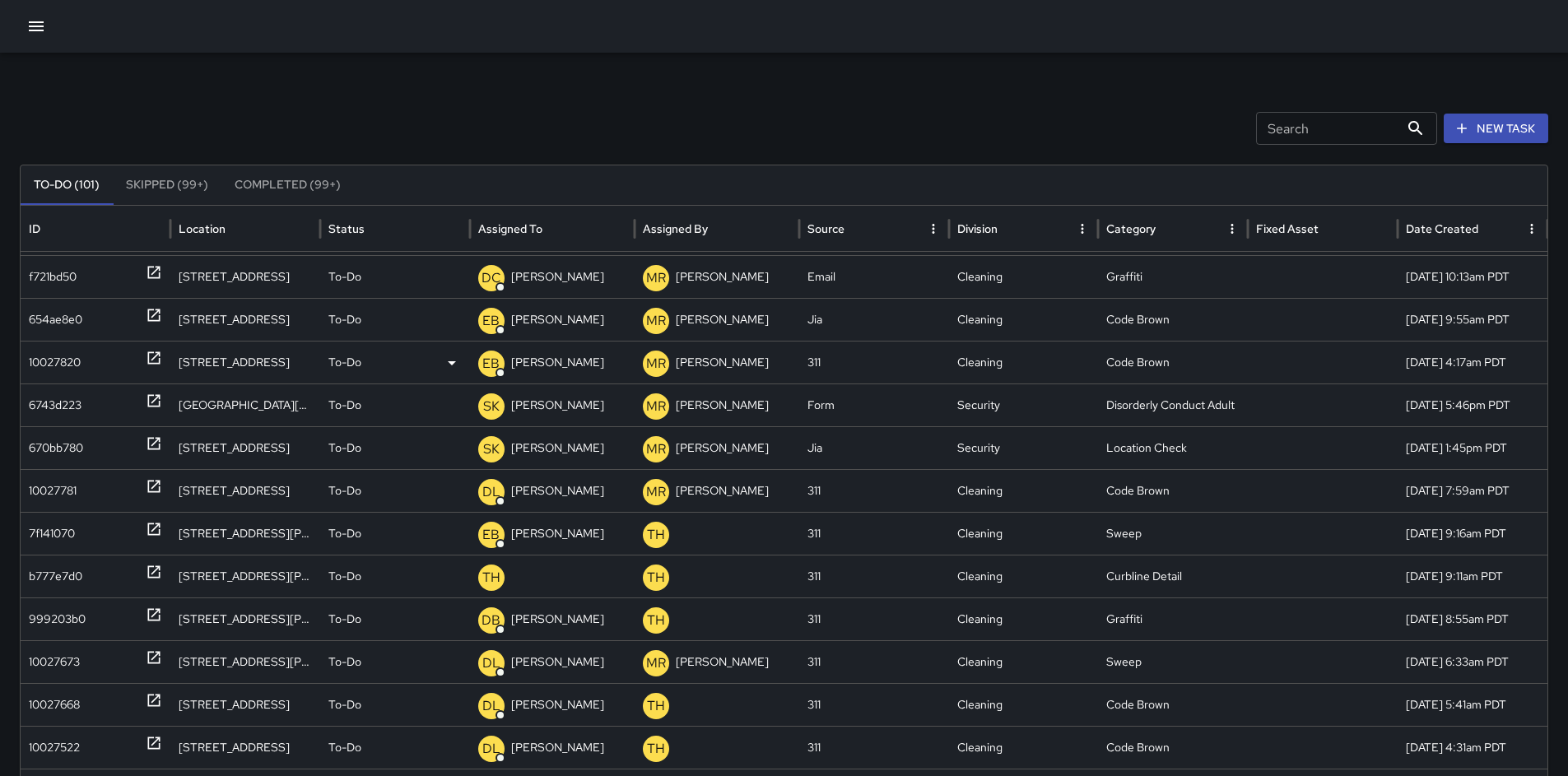
scroll to position [0, 0]
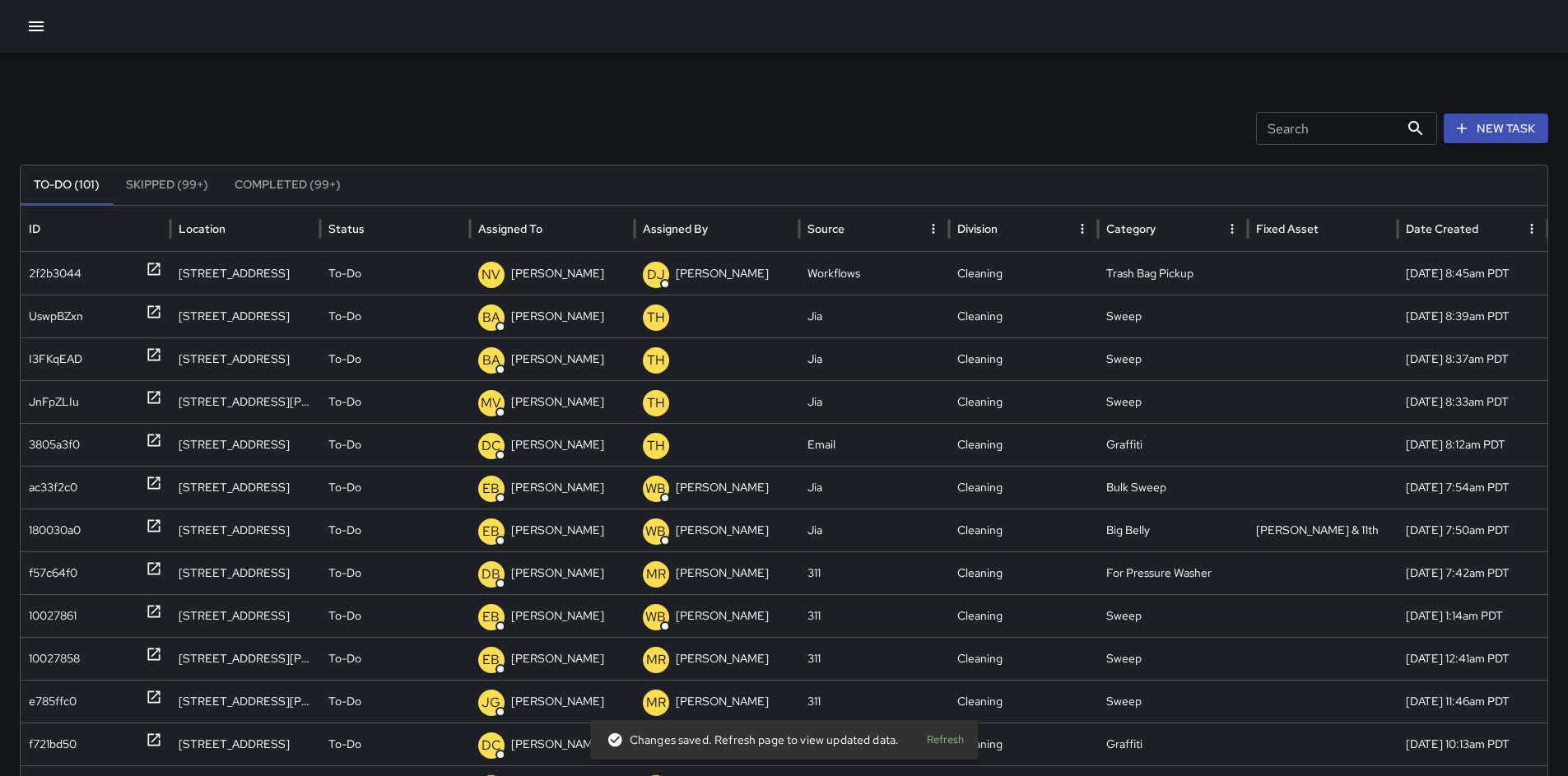
click at [1491, 136] on button "New Task" at bounding box center [1496, 128] width 105 height 30
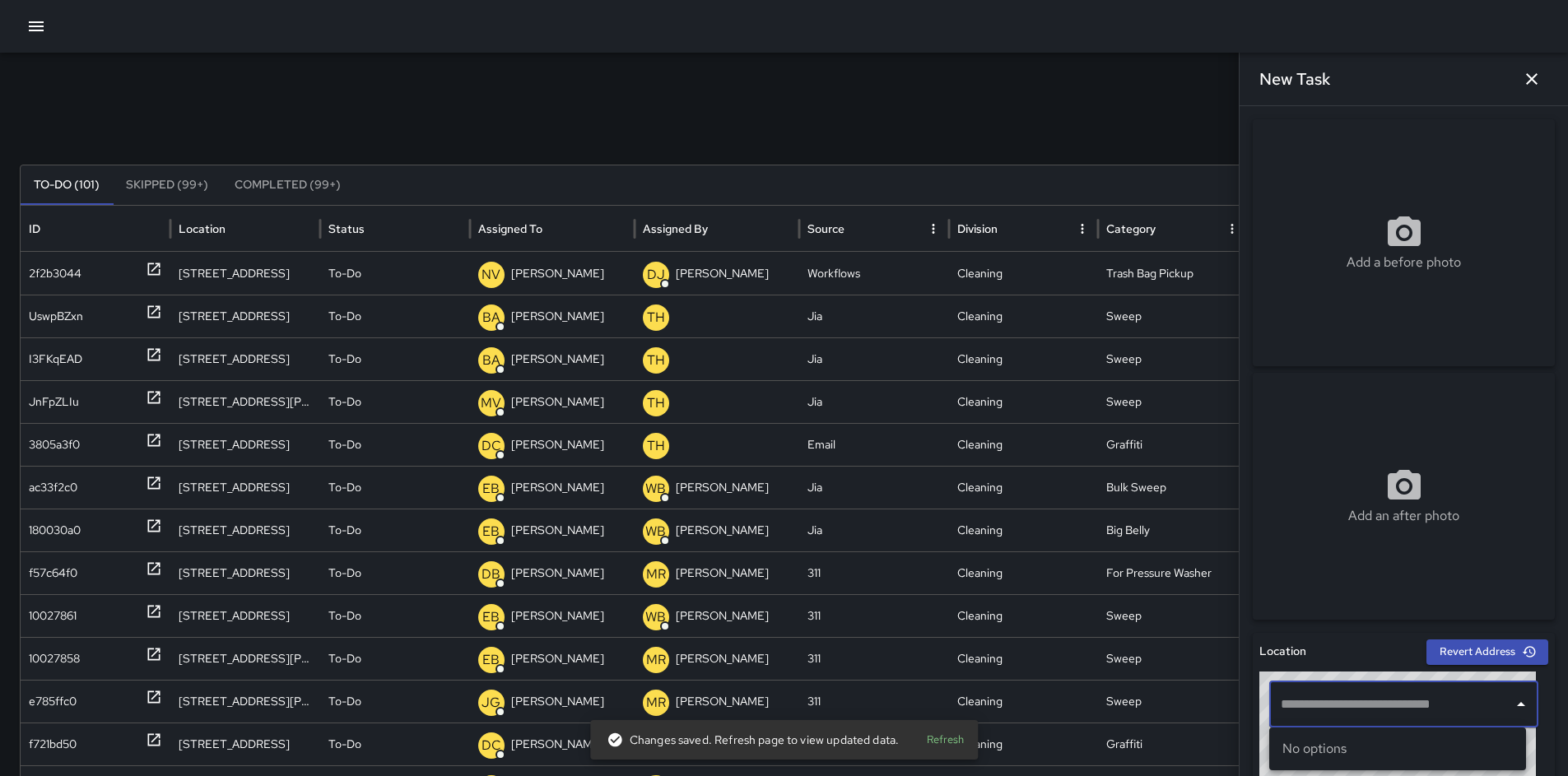
click at [1349, 703] on input "text" at bounding box center [1391, 704] width 230 height 31
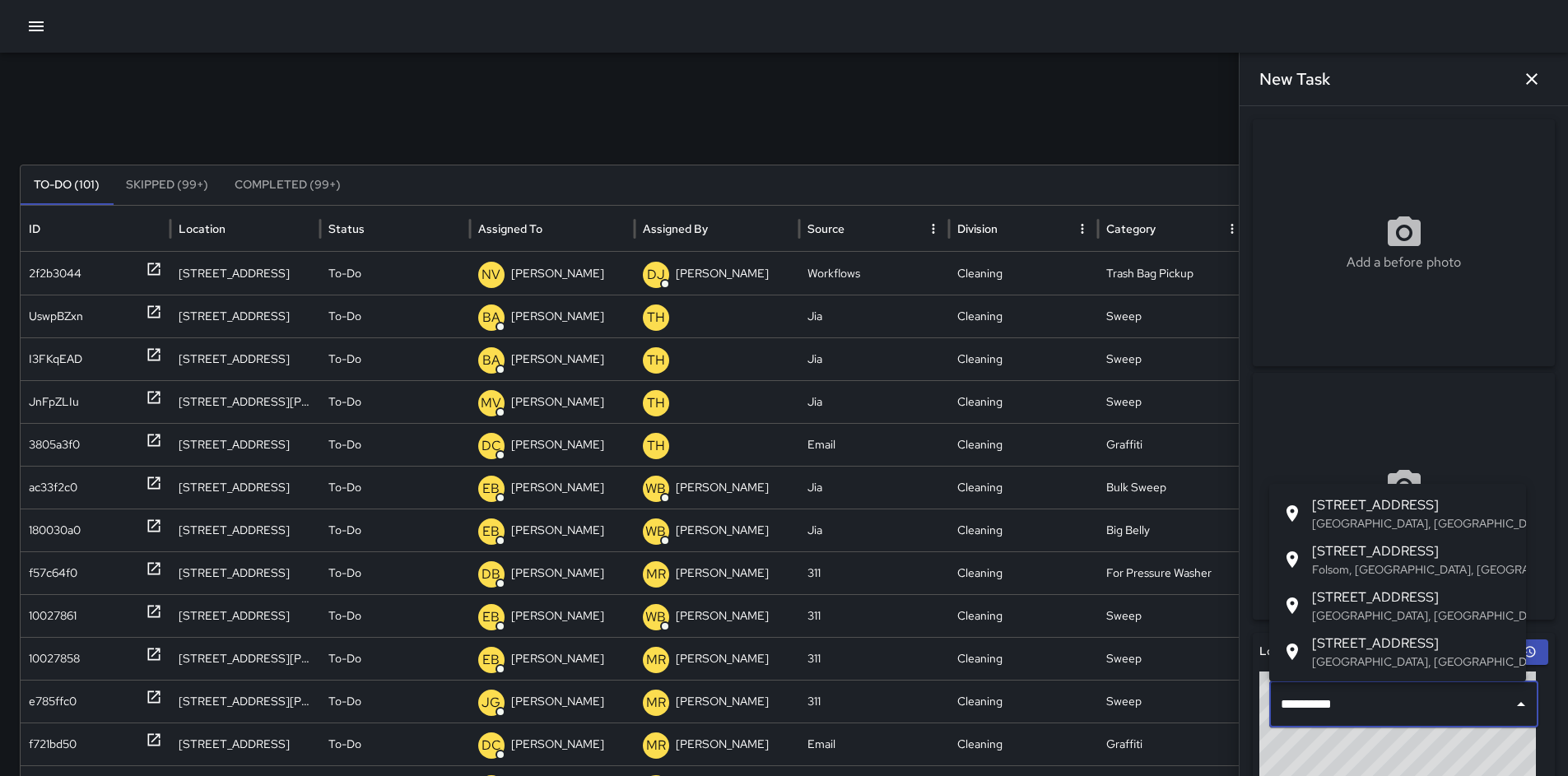
click at [1351, 555] on span "[STREET_ADDRESS]" at bounding box center [1412, 551] width 201 height 20
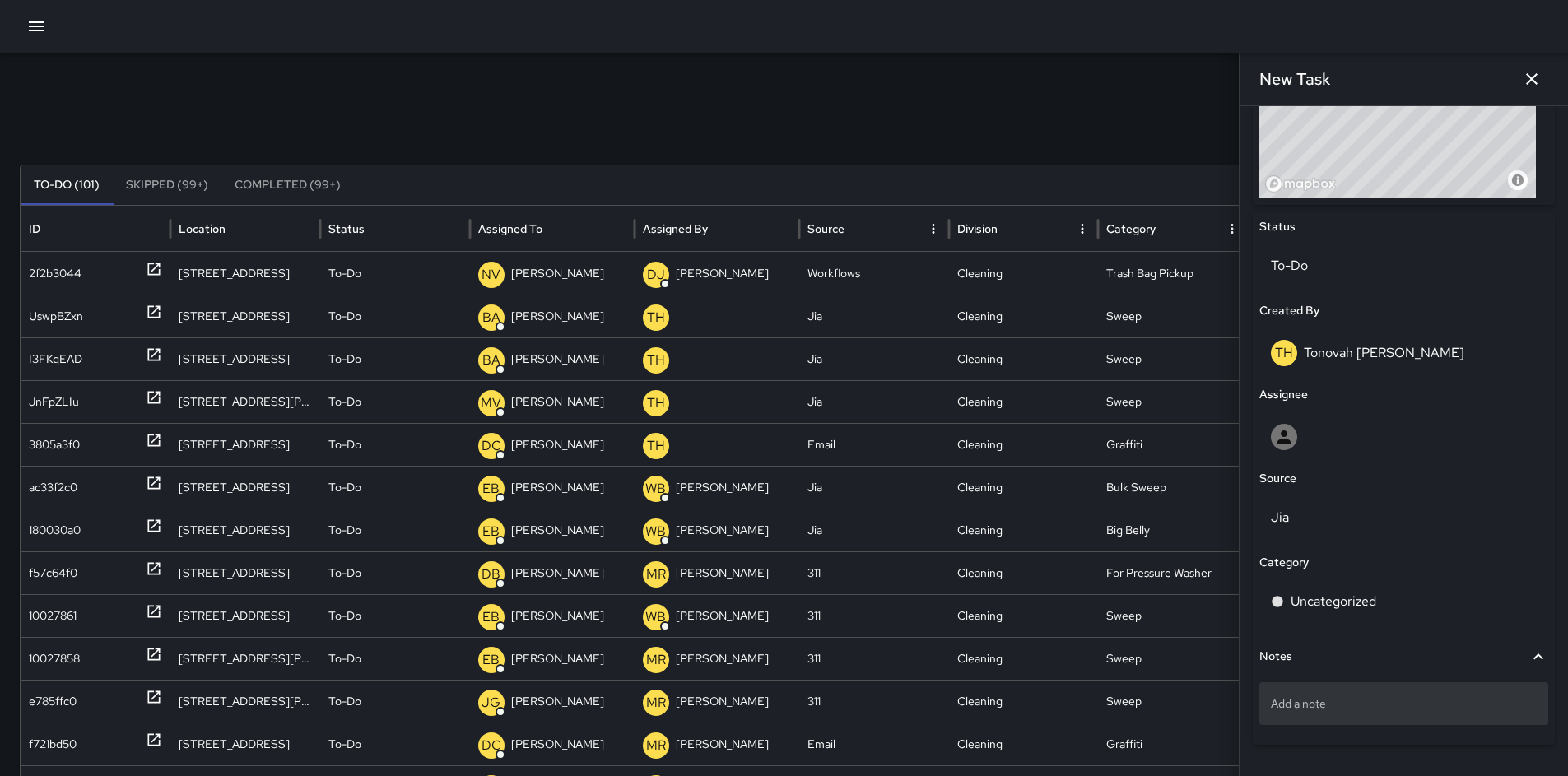
type input "**********"
click at [1338, 699] on p "Add a note" at bounding box center [1403, 704] width 266 height 16
type textarea "**********"
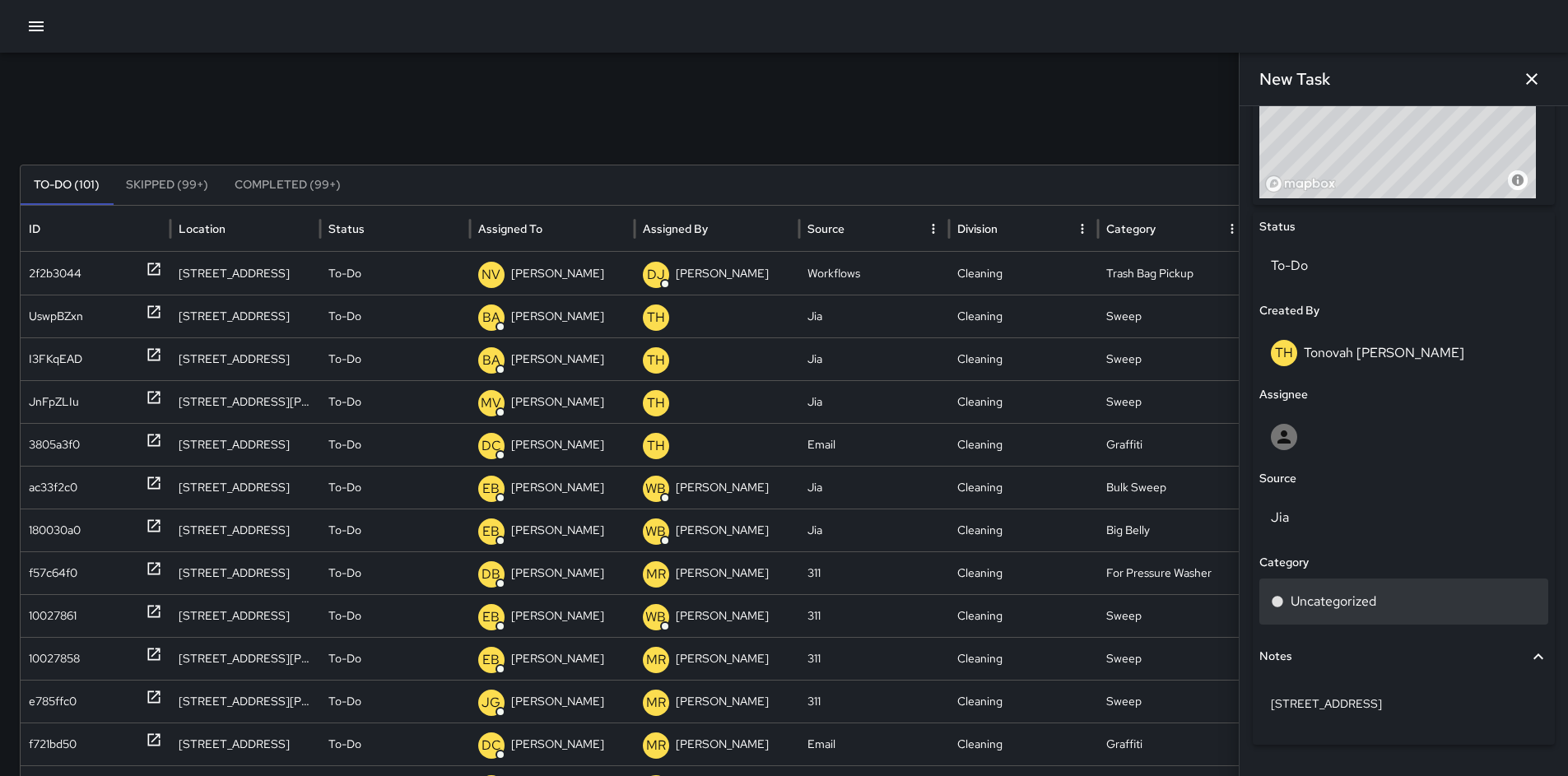
click at [1345, 592] on p "Uncategorized" at bounding box center [1333, 602] width 86 height 20
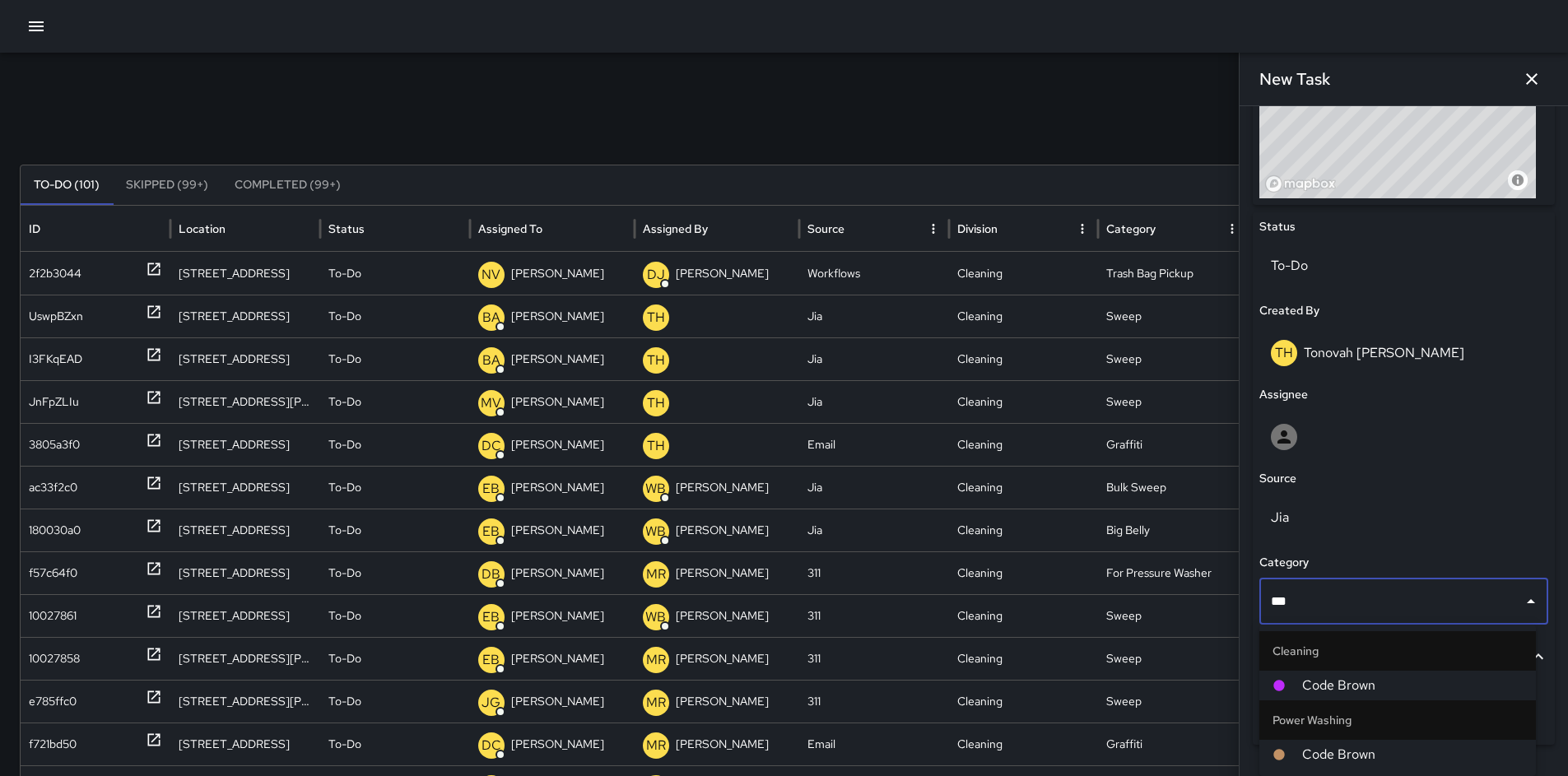
type input "****"
click at [1360, 693] on span "Code Brown" at bounding box center [1412, 685] width 221 height 20
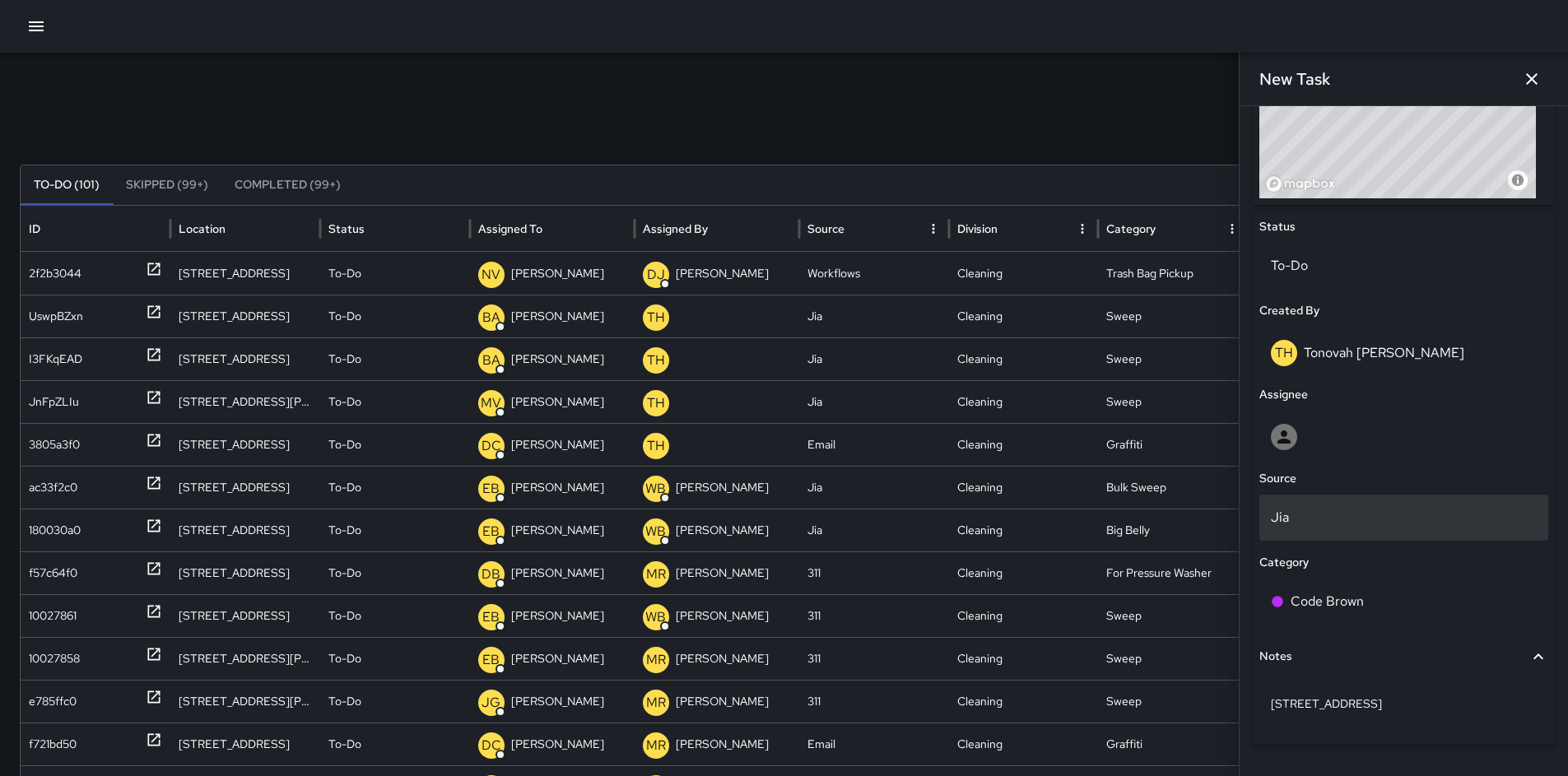
click at [1313, 531] on div "Jia" at bounding box center [1403, 518] width 289 height 46
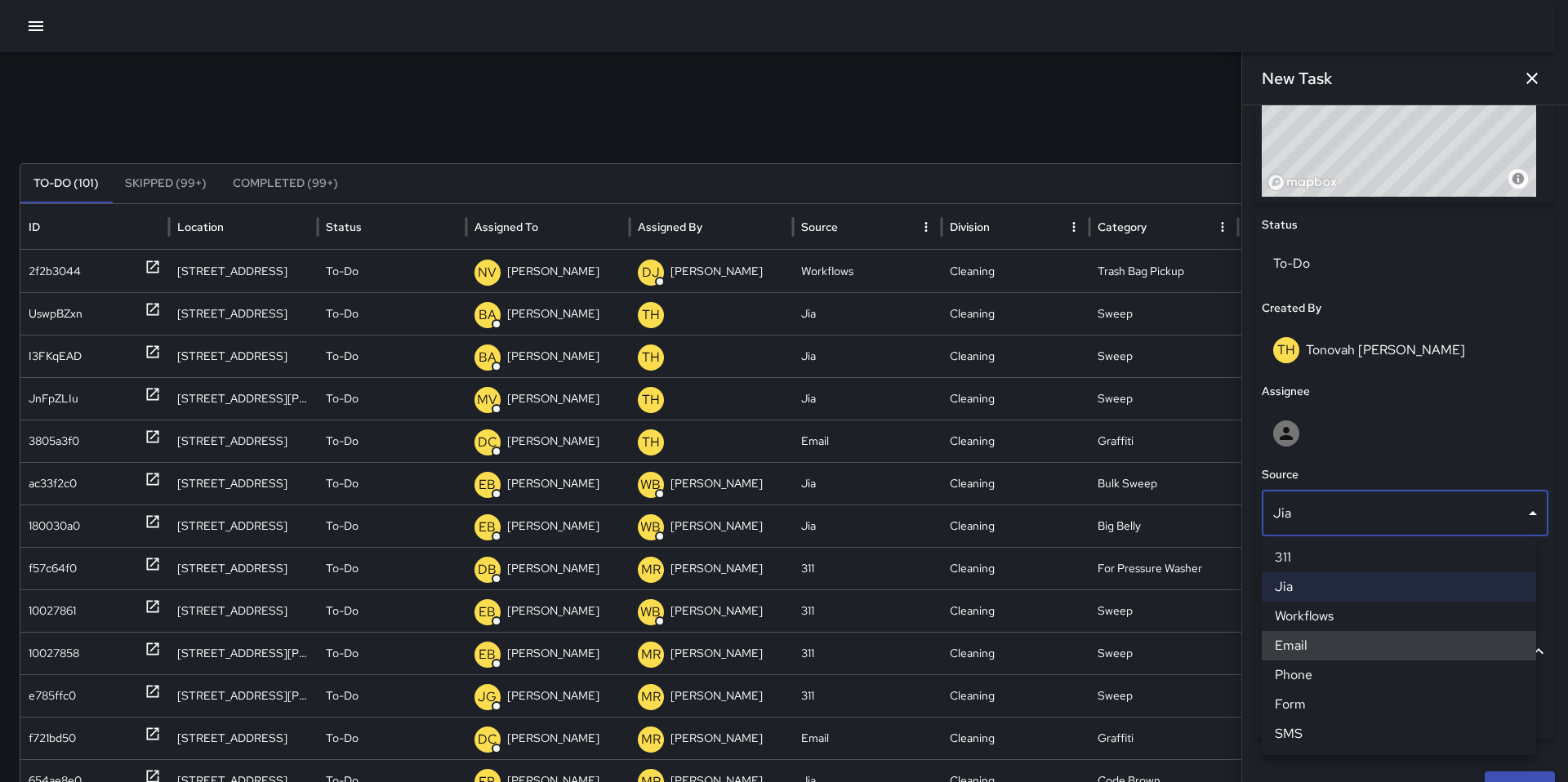
click at [1301, 641] on li "Email" at bounding box center [1399, 646] width 274 height 29
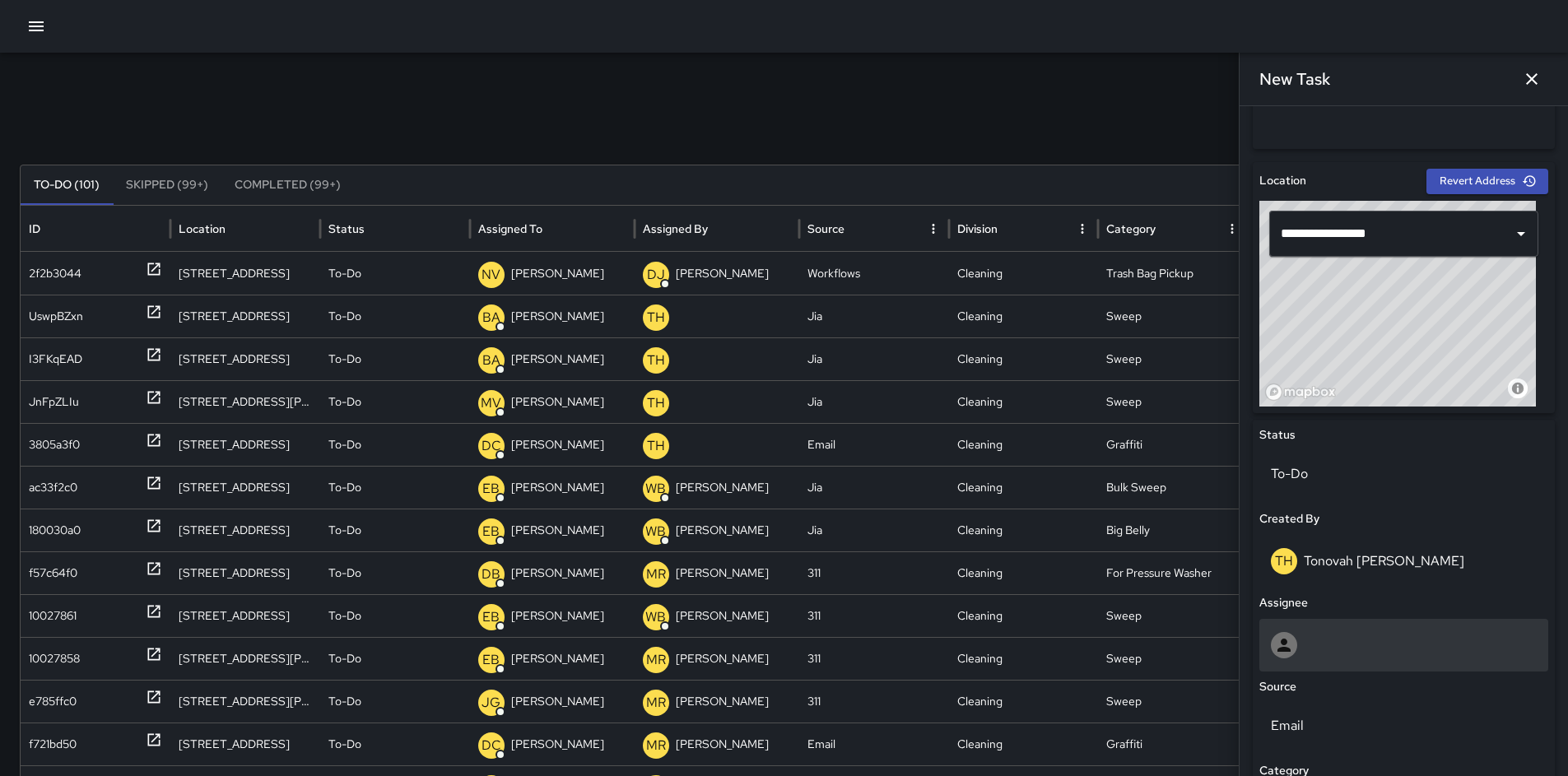
scroll to position [474, 0]
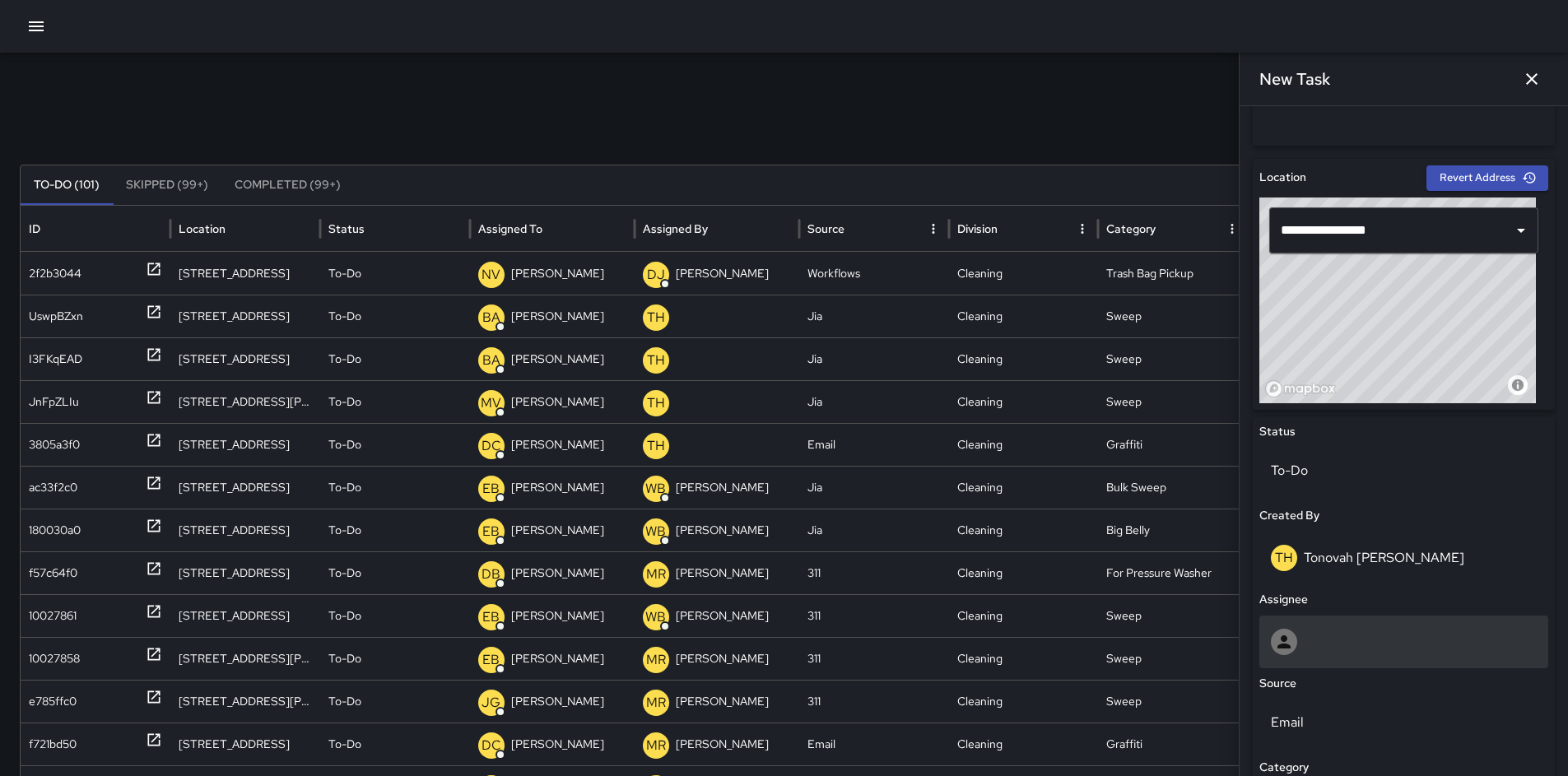
click at [1347, 656] on div at bounding box center [1403, 642] width 289 height 53
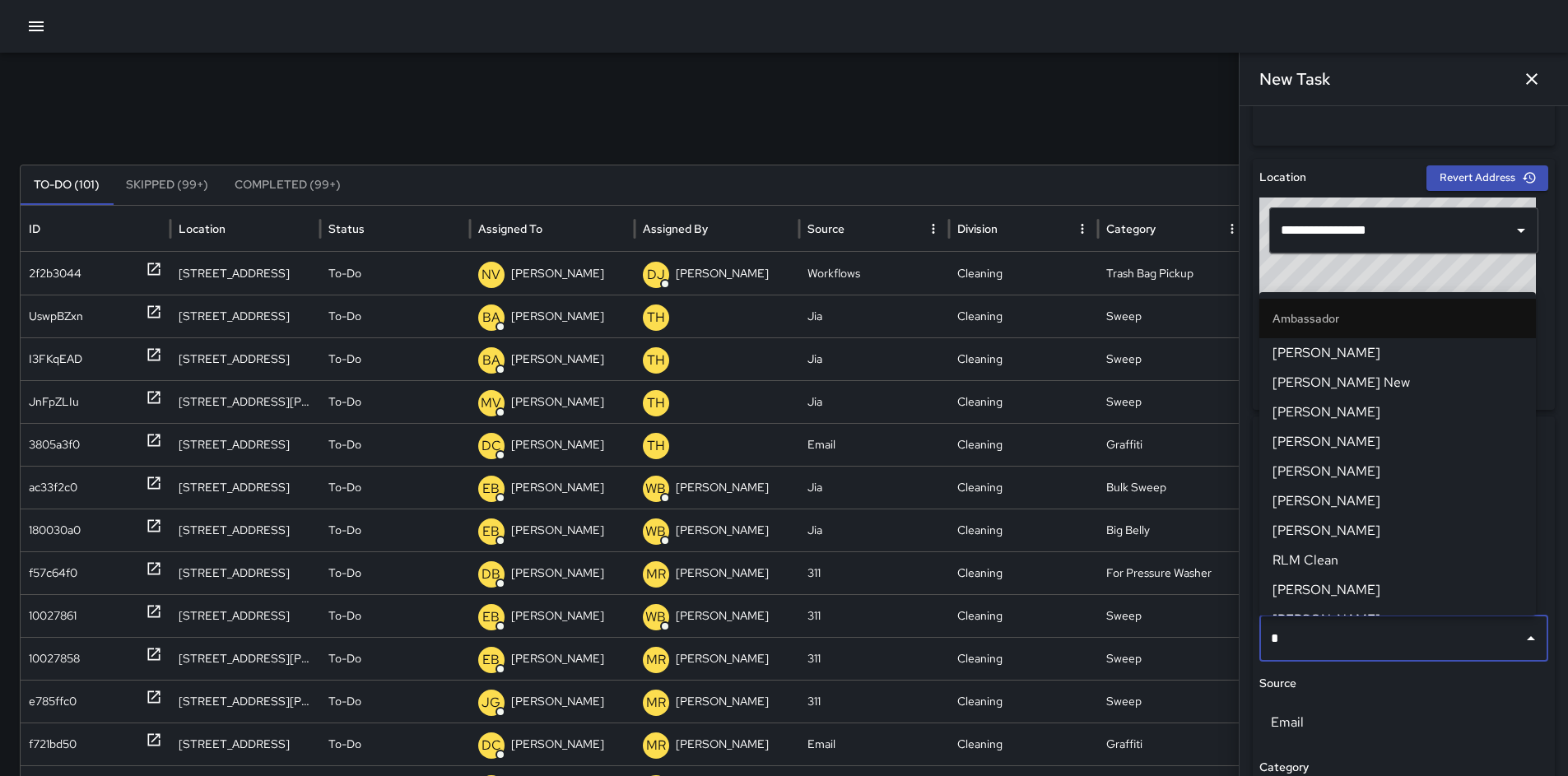
type input "**"
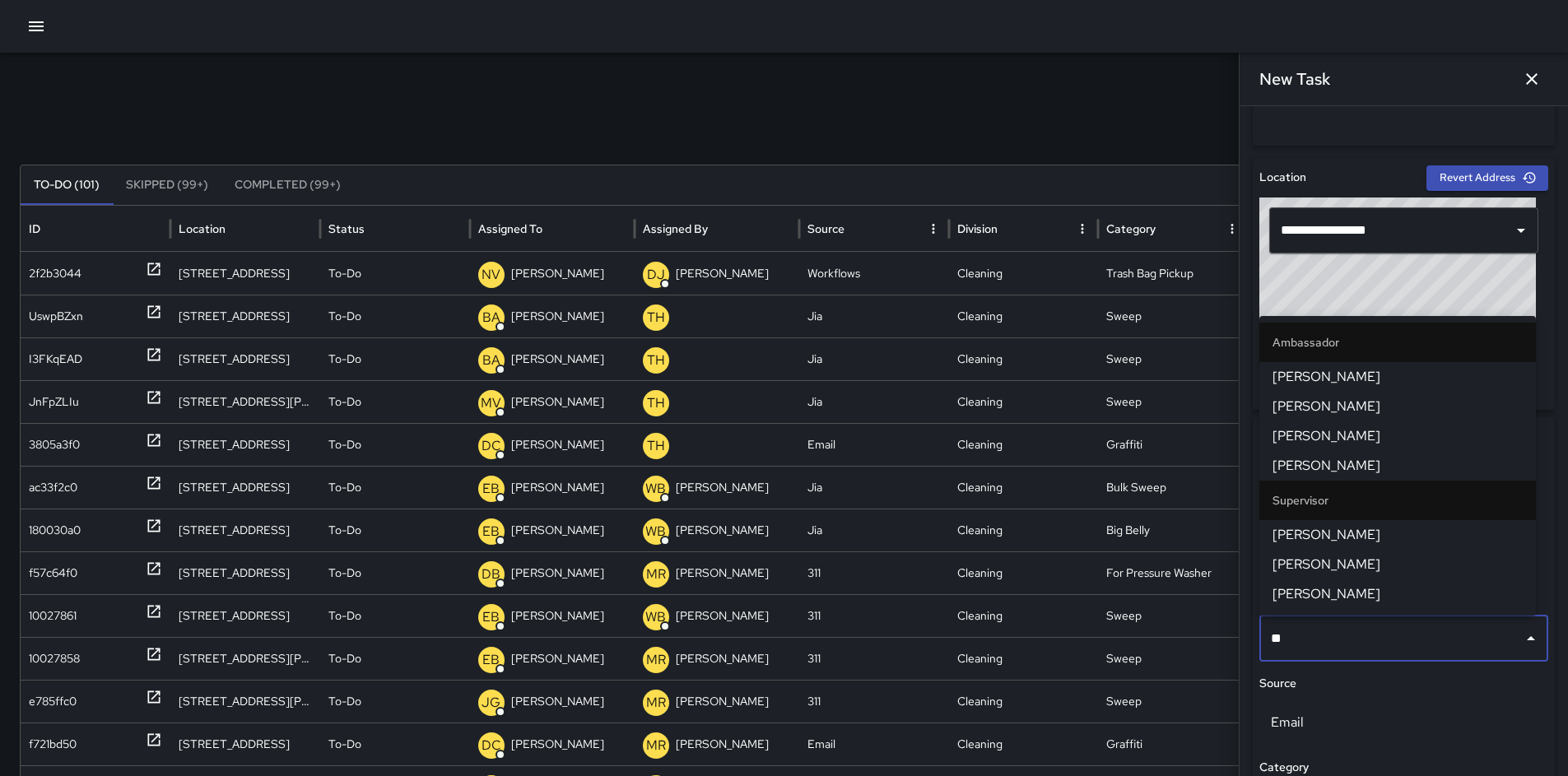
click at [1324, 427] on span "[PERSON_NAME]" at bounding box center [1398, 436] width 250 height 20
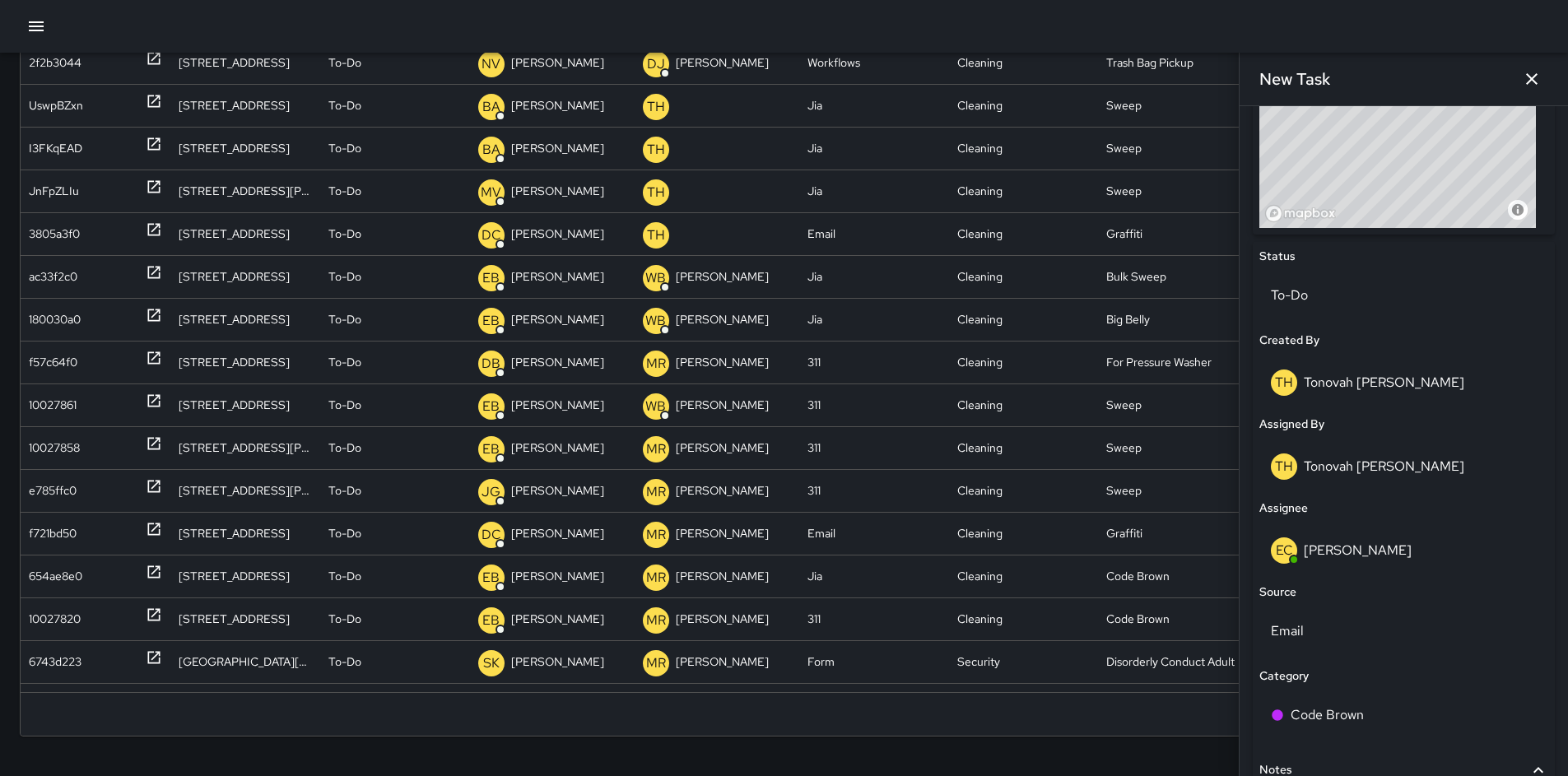
scroll to position [807, 0]
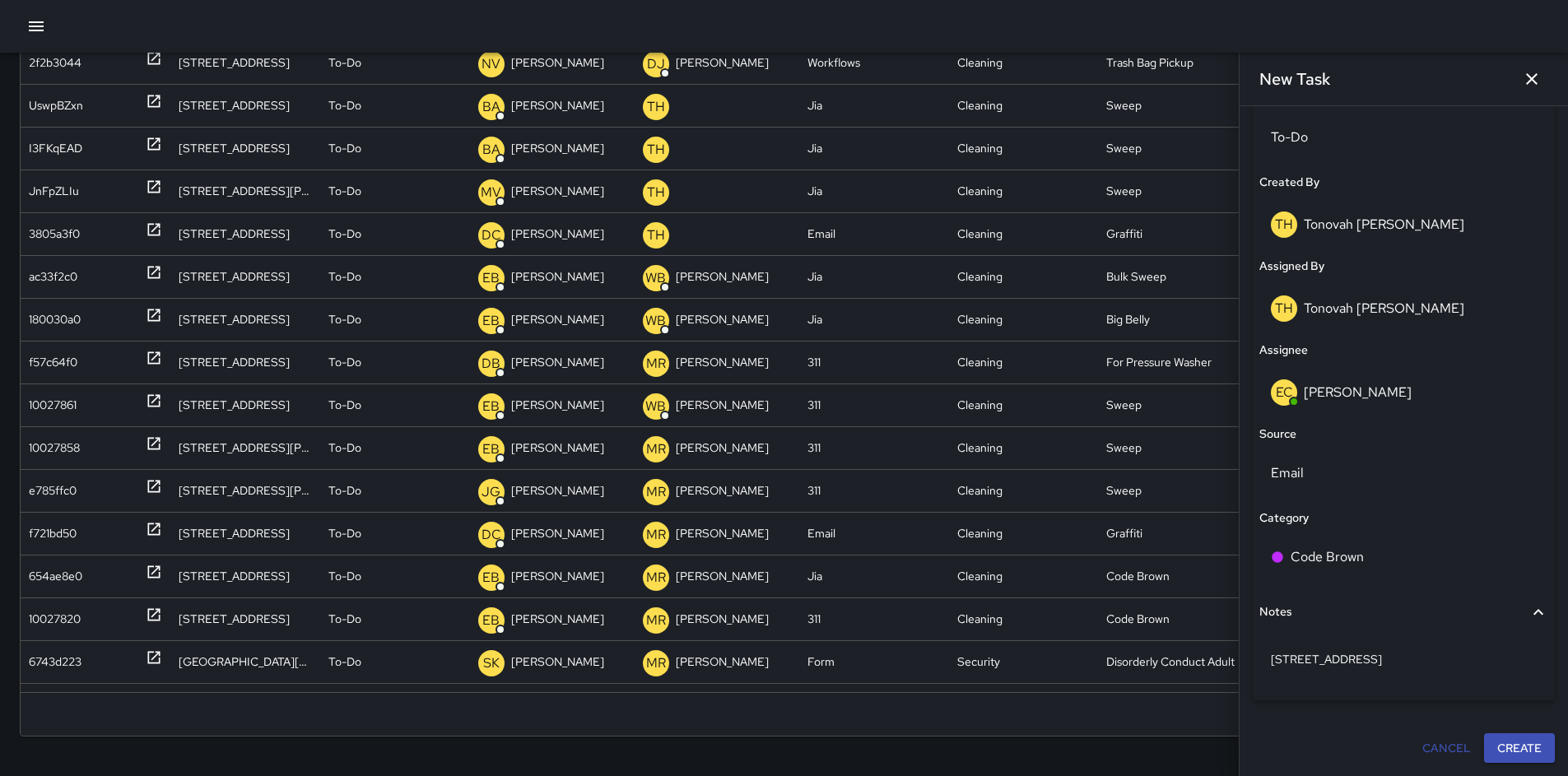
click at [1511, 736] on button "Create" at bounding box center [1519, 748] width 71 height 30
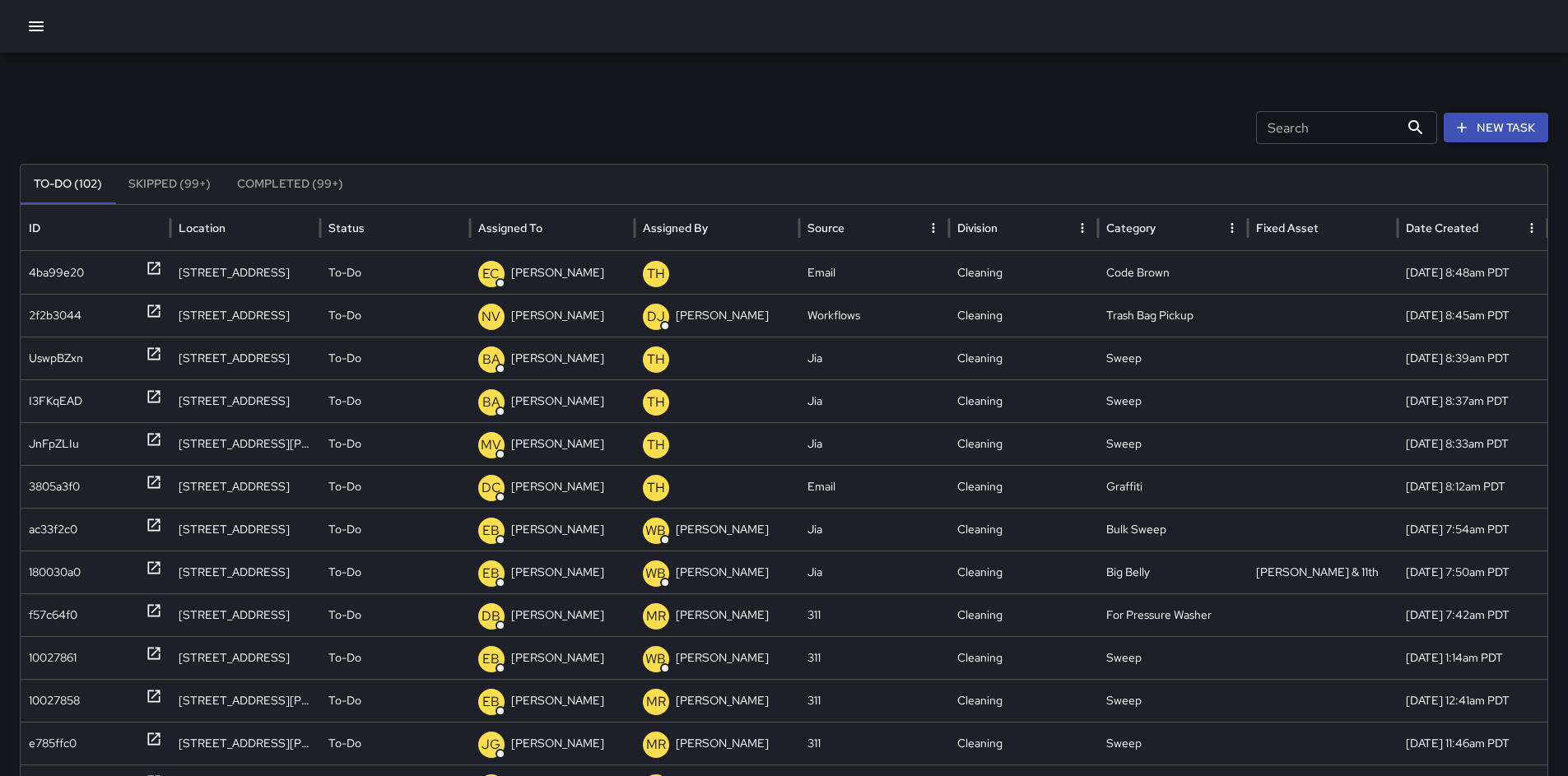
scroll to position [0, 0]
click at [50, 273] on div "4ba99e20" at bounding box center [56, 273] width 55 height 42
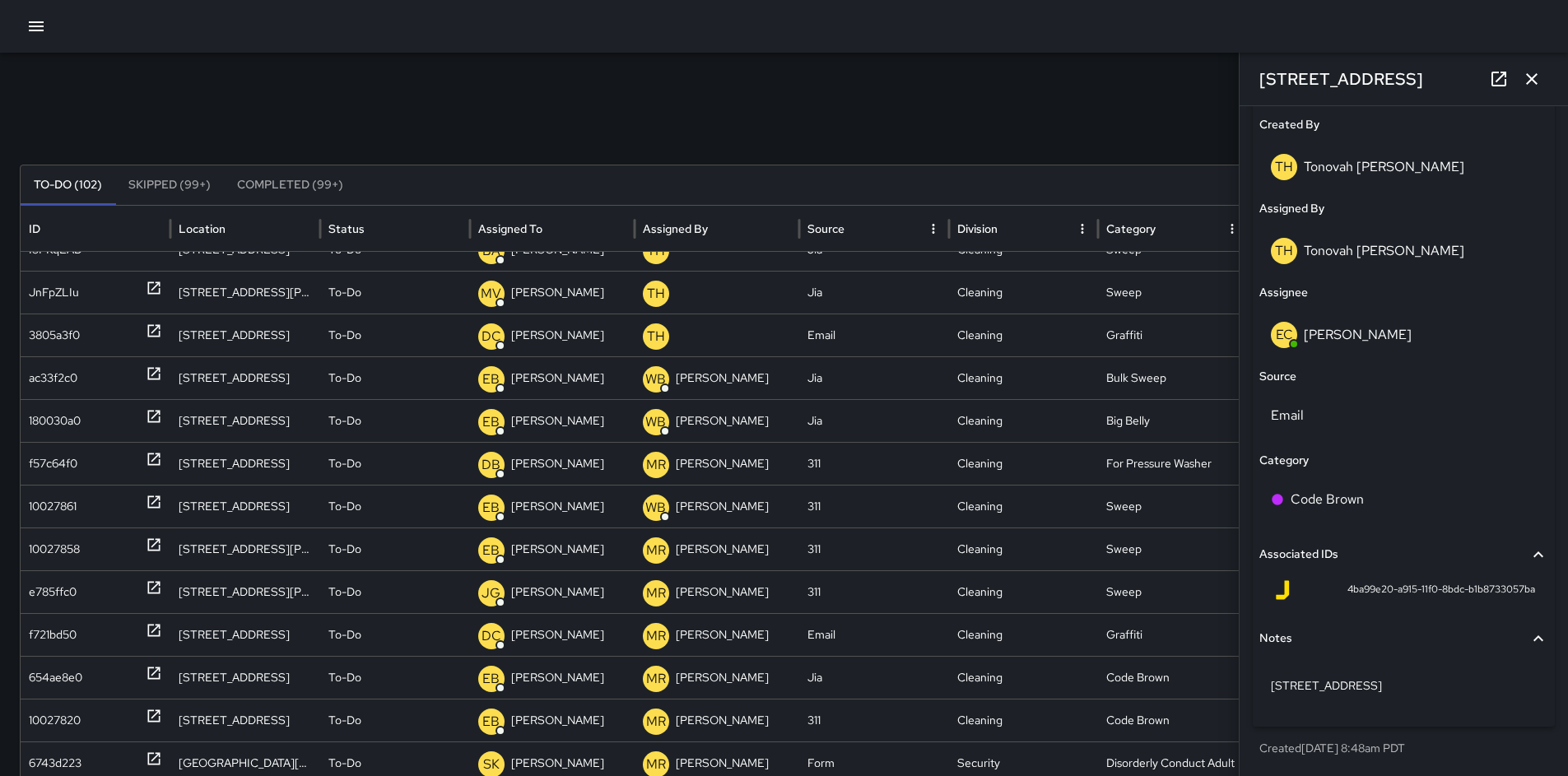
scroll to position [525, 0]
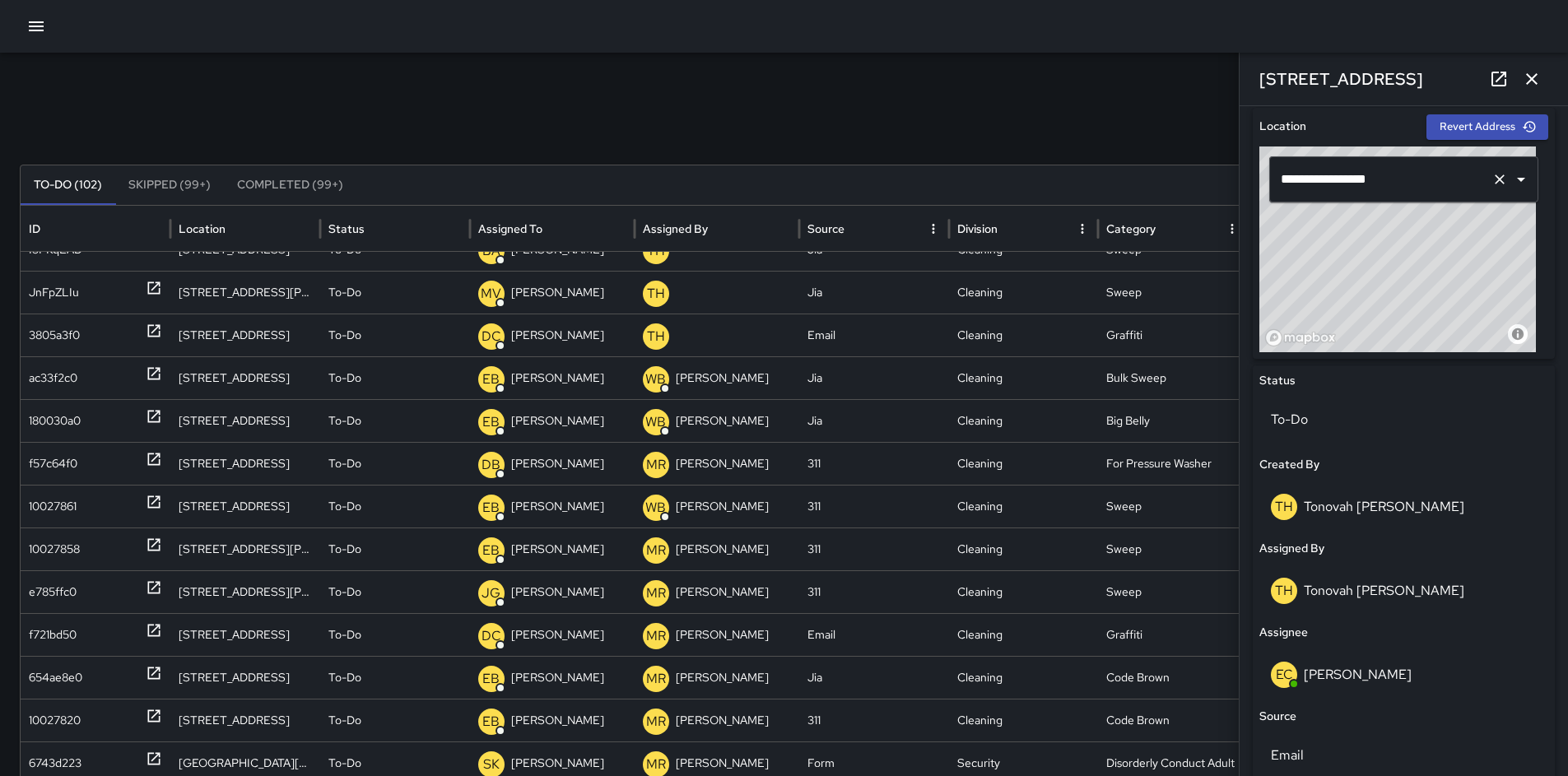
click at [1302, 183] on input "**********" at bounding box center [1380, 179] width 208 height 31
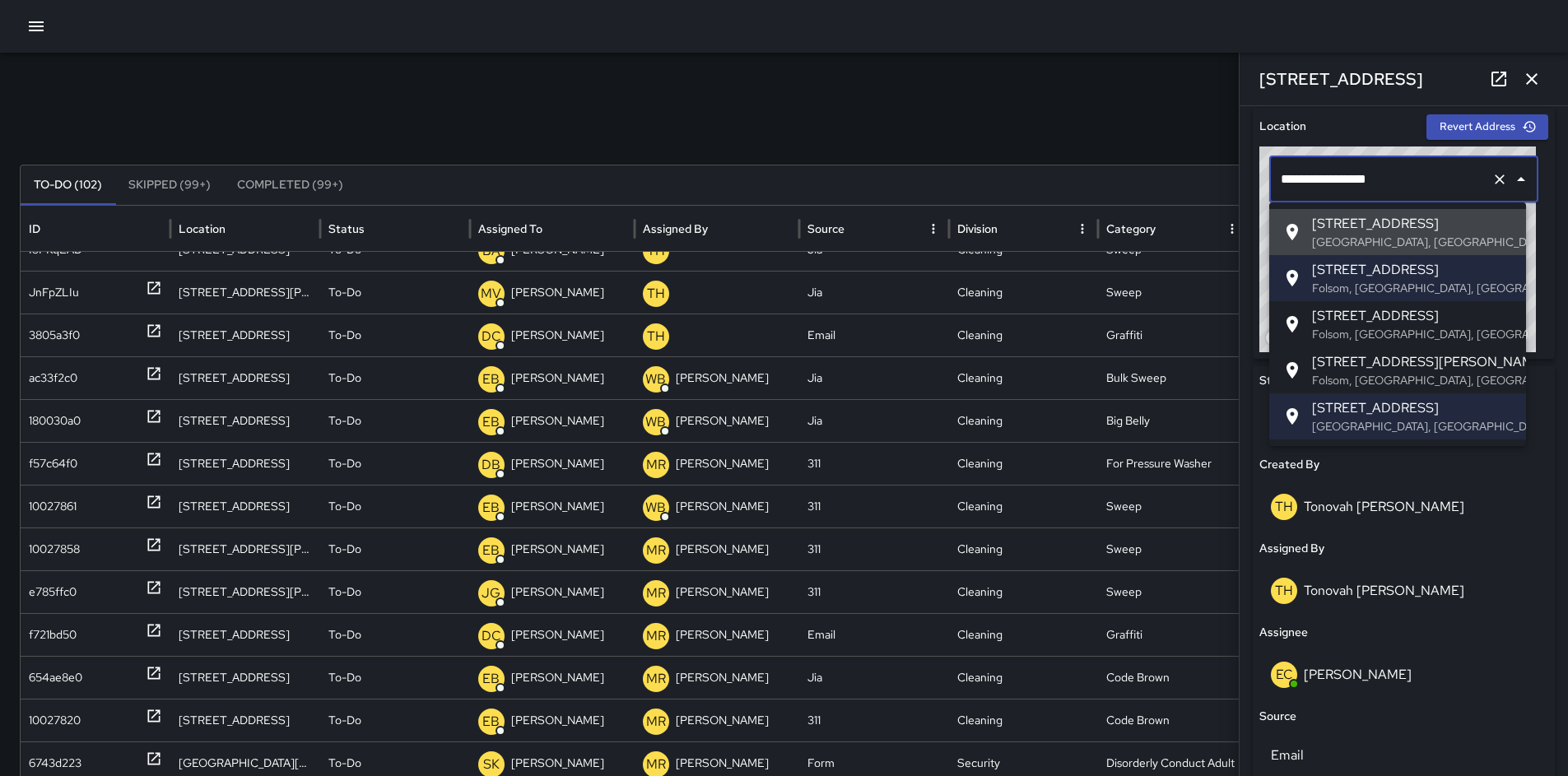
click at [1304, 179] on input "**********" at bounding box center [1380, 179] width 208 height 31
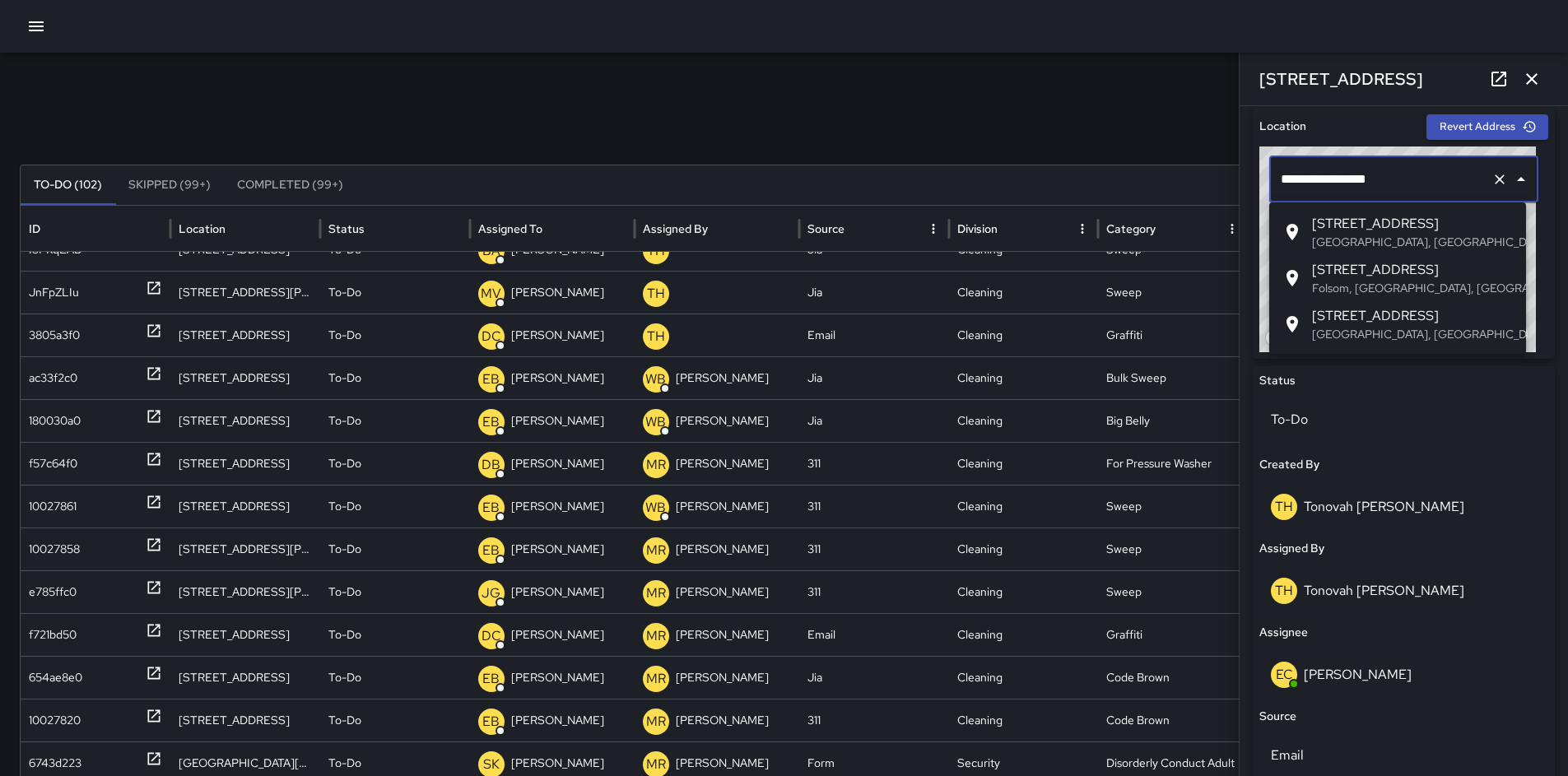
click at [1344, 221] on span "[STREET_ADDRESS]" at bounding box center [1412, 224] width 201 height 20
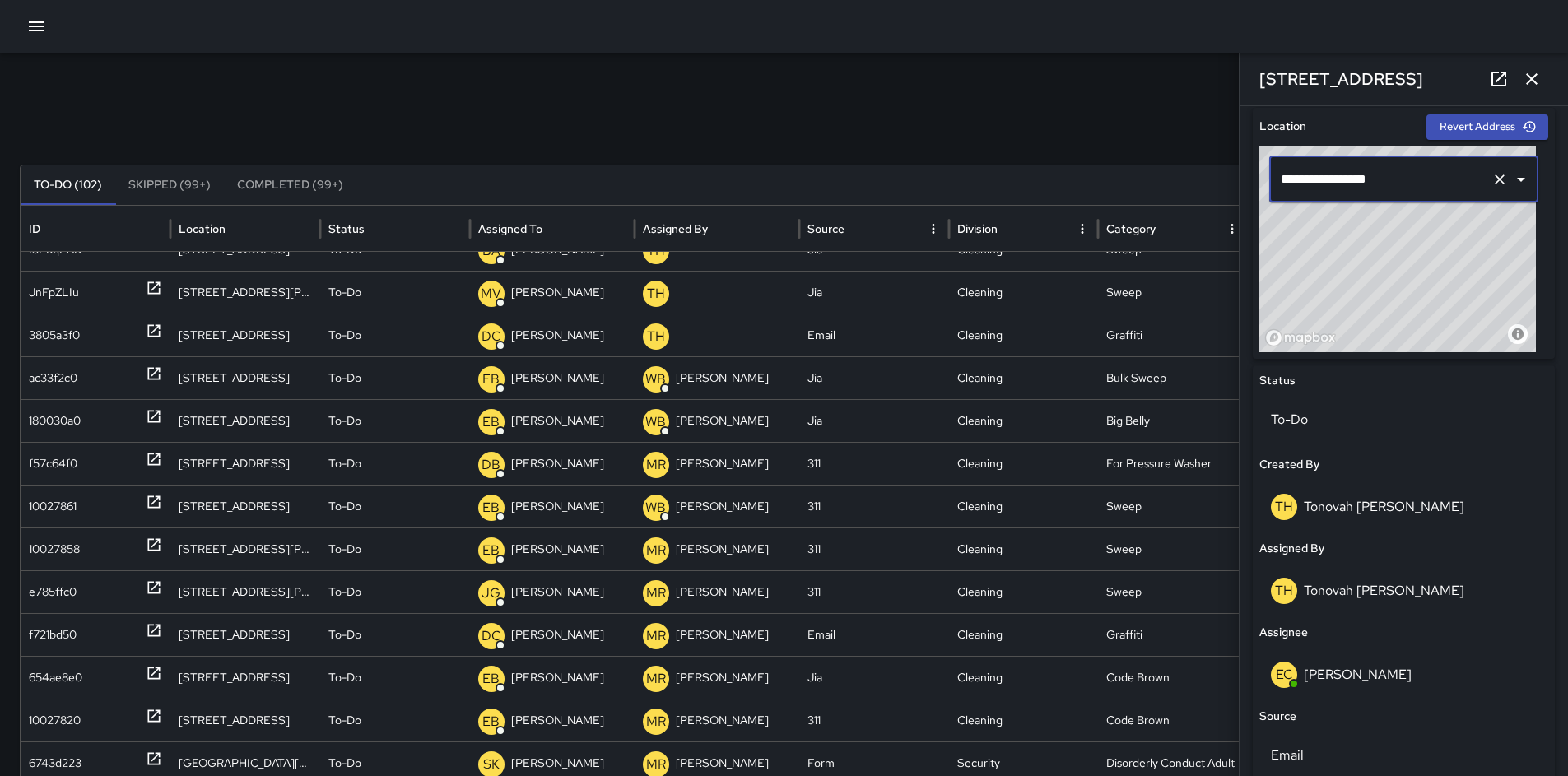
type input "**********"
click at [1475, 556] on div "Assigned By" at bounding box center [1403, 549] width 289 height 18
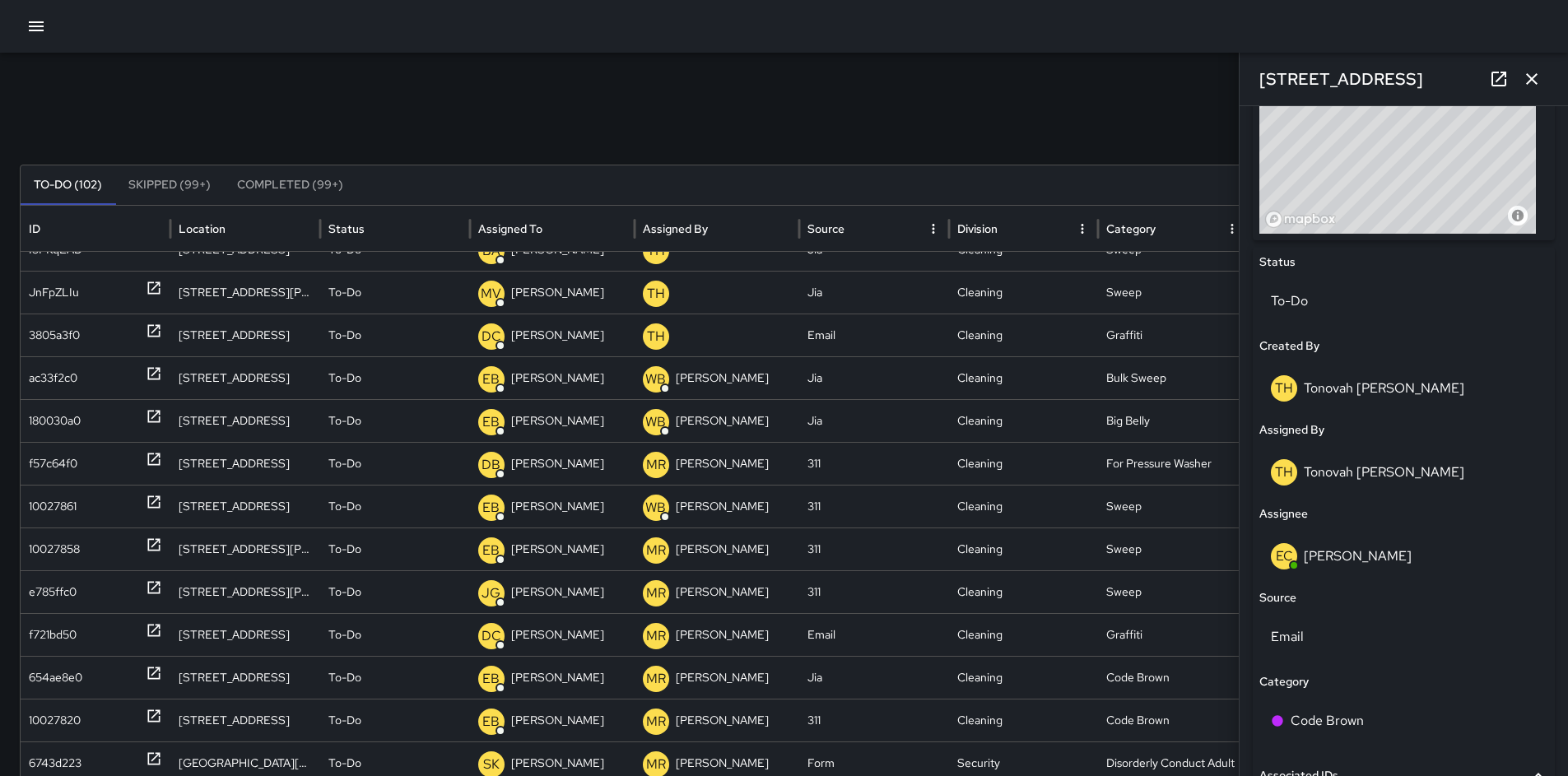
scroll to position [859, 0]
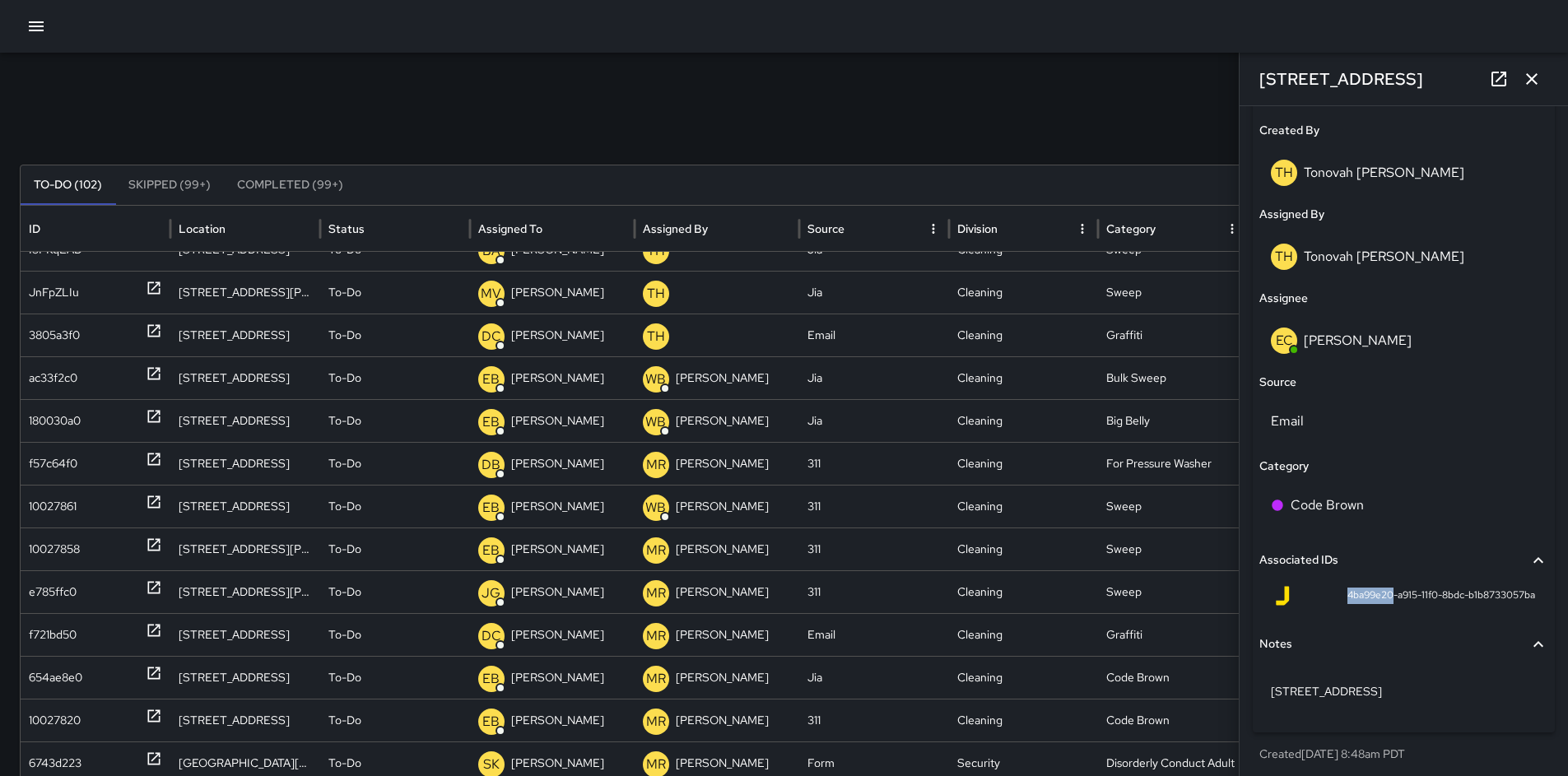
drag, startPoint x: 1380, startPoint y: 596, endPoint x: 1324, endPoint y: 597, distance: 56.0
click at [1319, 597] on div "4ba99e20-a915-11f0-8bdc-b1b8733057ba" at bounding box center [1403, 596] width 263 height 20
copy span "4ba99e20"
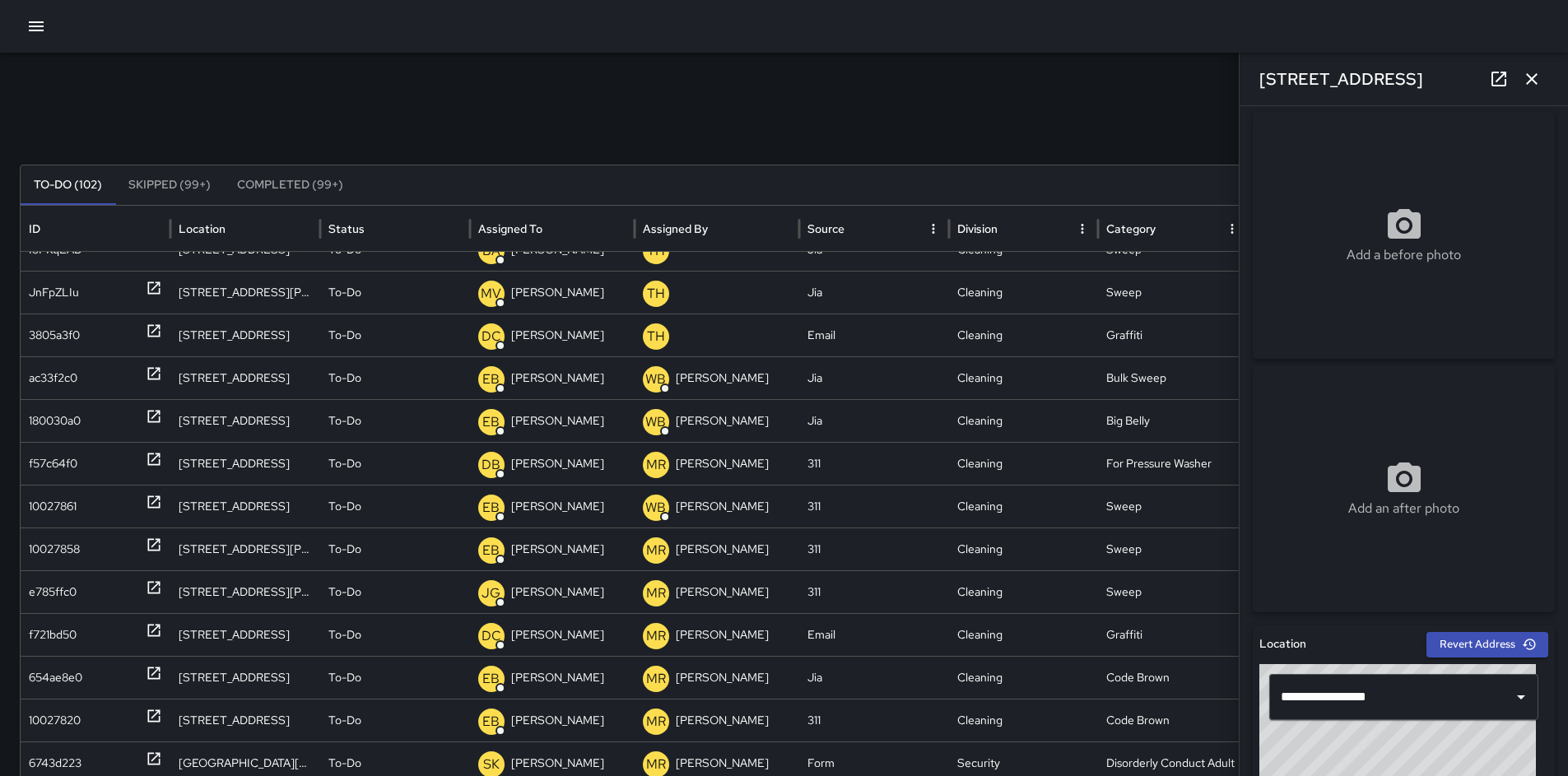
scroll to position [0, 0]
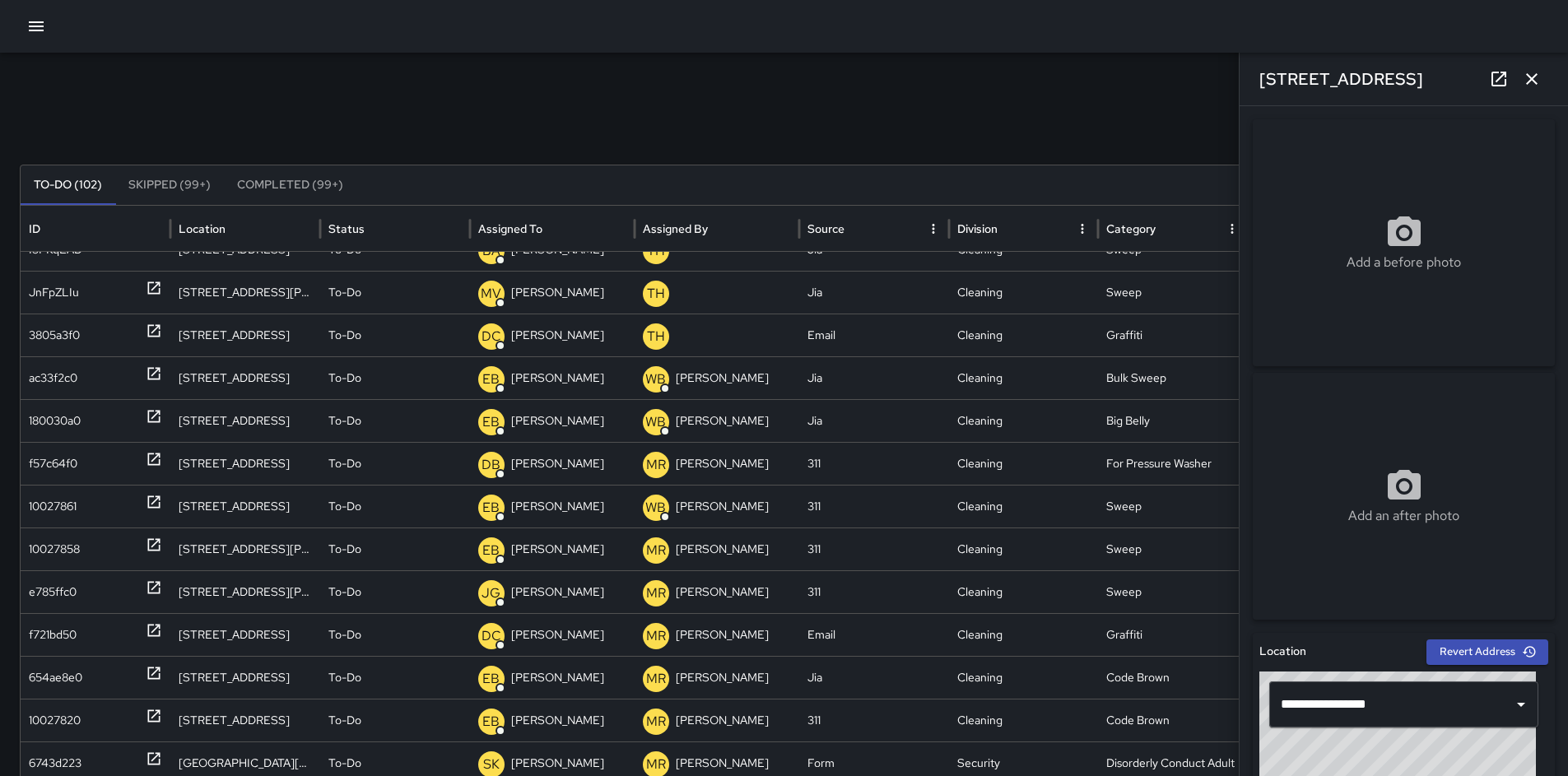
click at [1341, 201] on div "Add a before photo" at bounding box center [1403, 243] width 302 height 247
type input "**********"
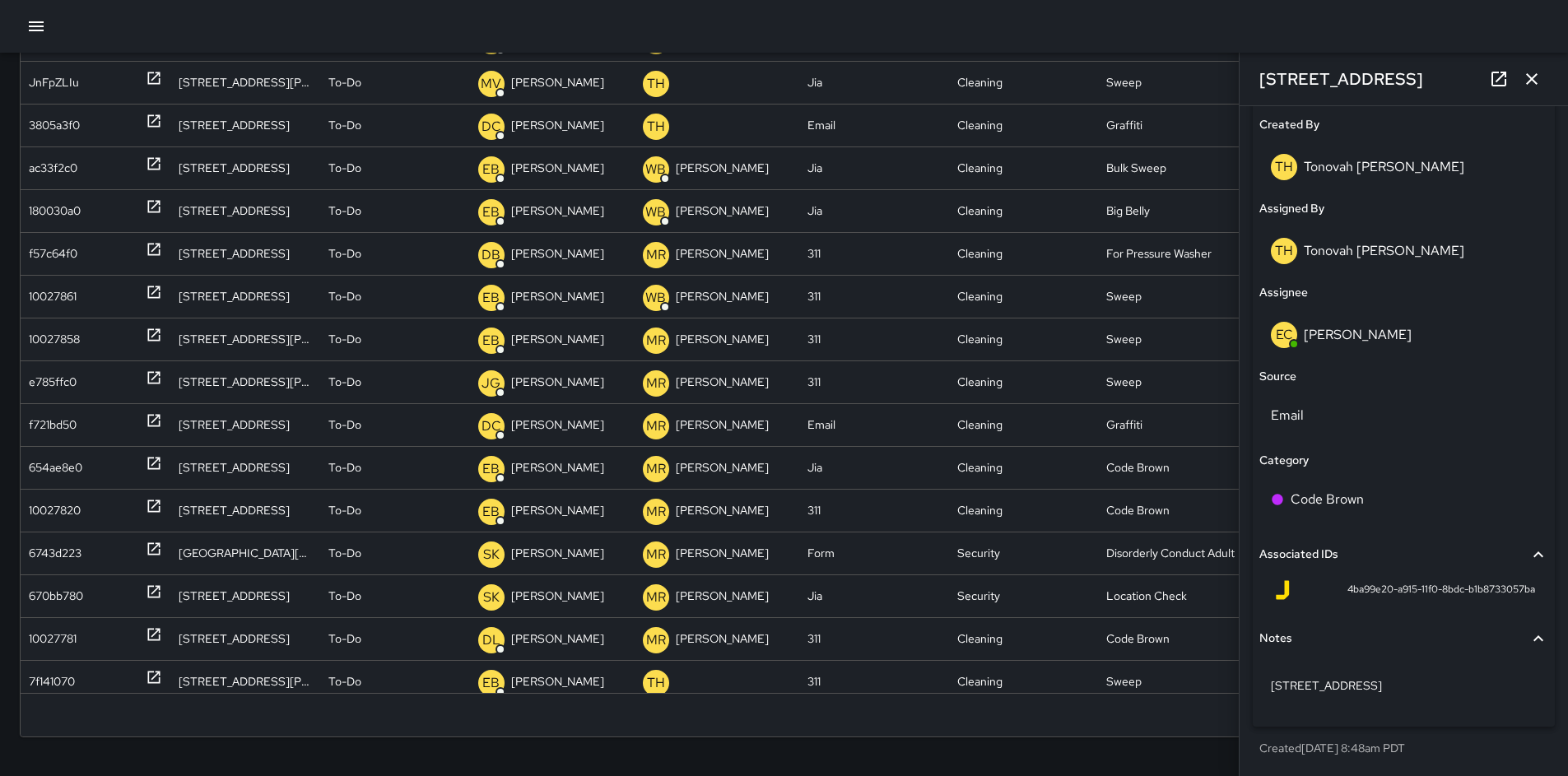
scroll to position [211, 0]
click at [1538, 81] on icon "button" at bounding box center [1532, 79] width 20 height 20
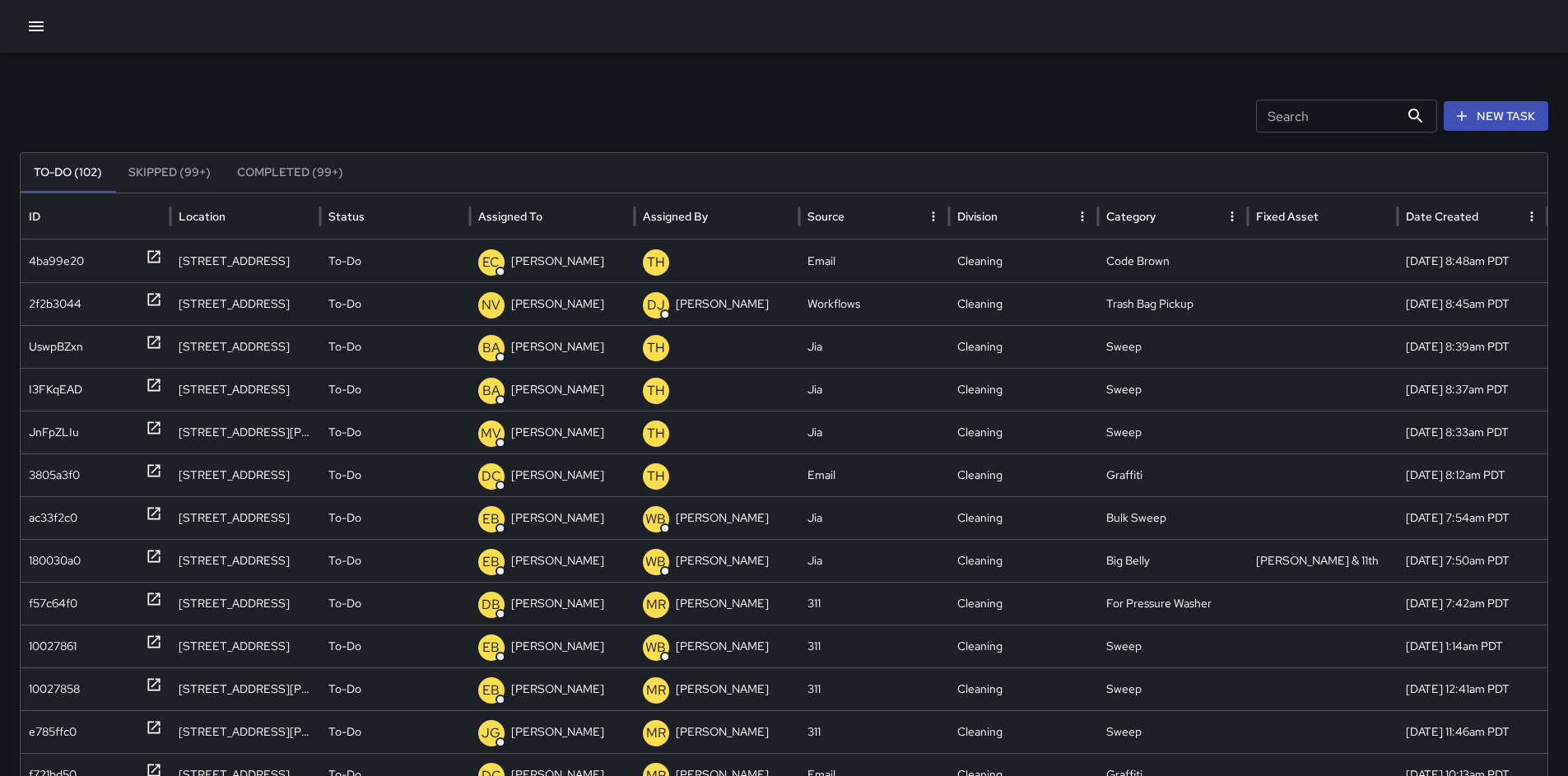
scroll to position [0, 0]
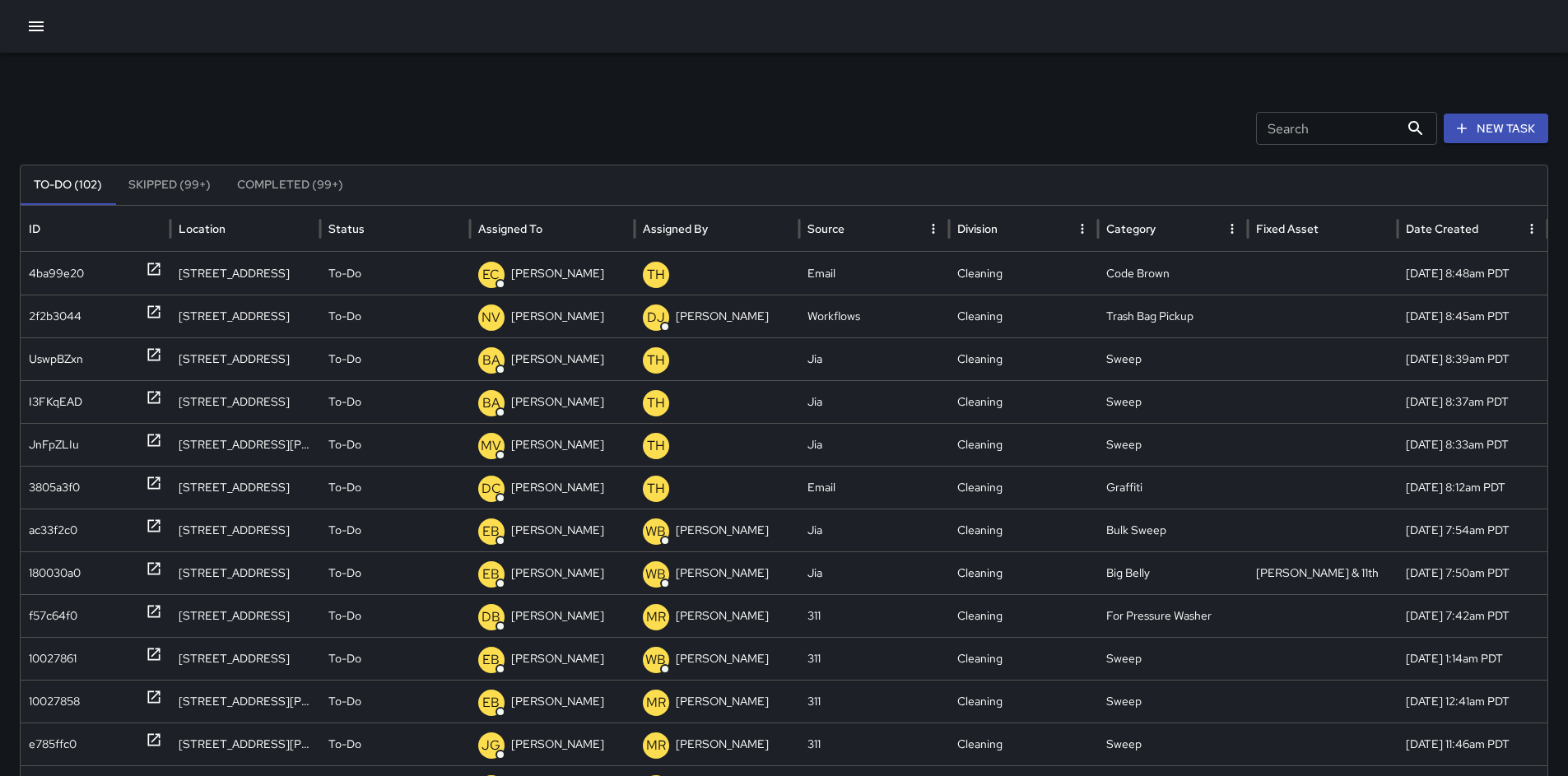
click at [534, 83] on div "Search Search New Task To-Do (102) Skipped (99+) Completed (99+) ID Location St…" at bounding box center [784, 519] width 1568 height 934
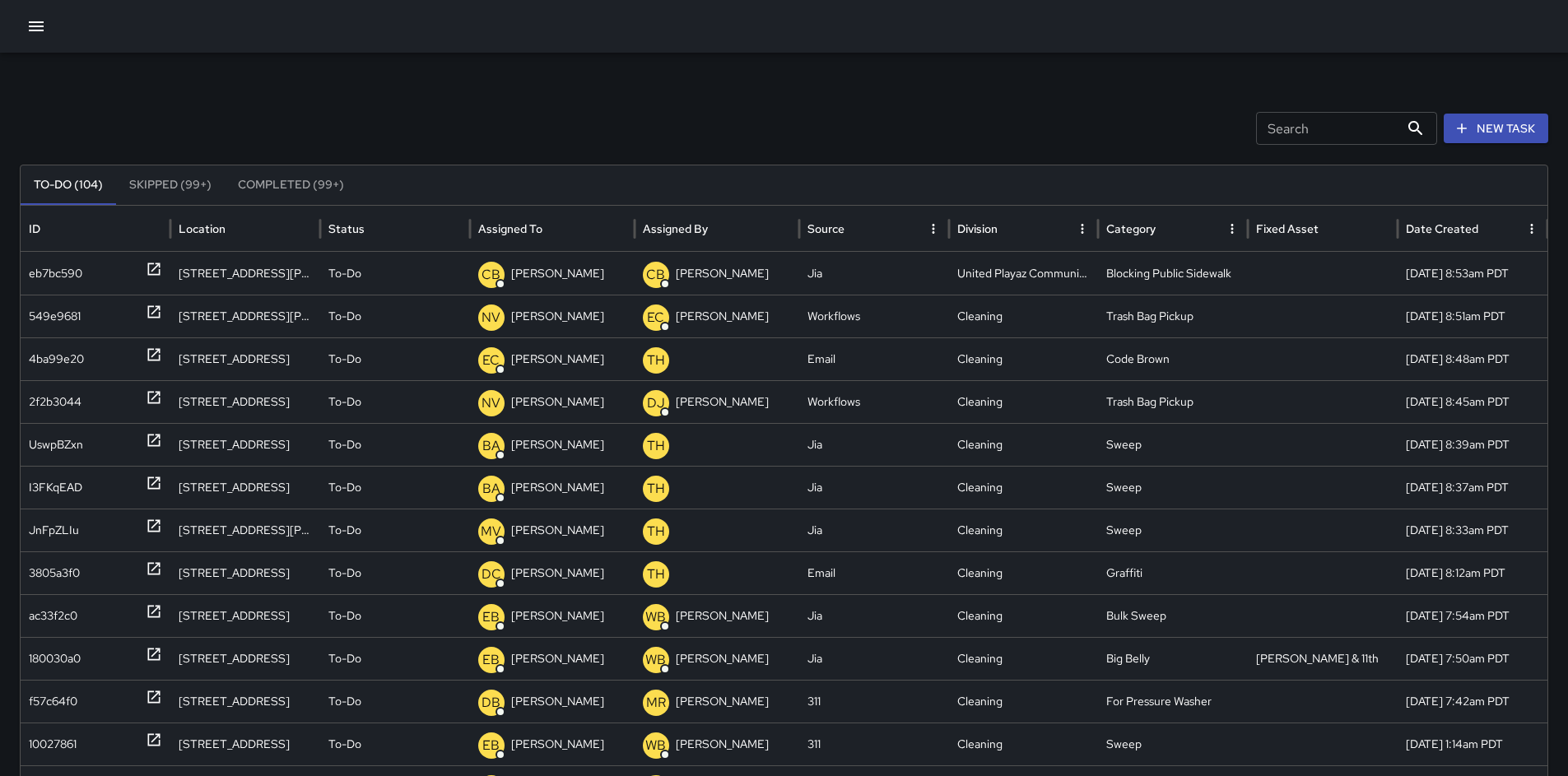
click at [1487, 137] on button "New Task" at bounding box center [1496, 128] width 105 height 30
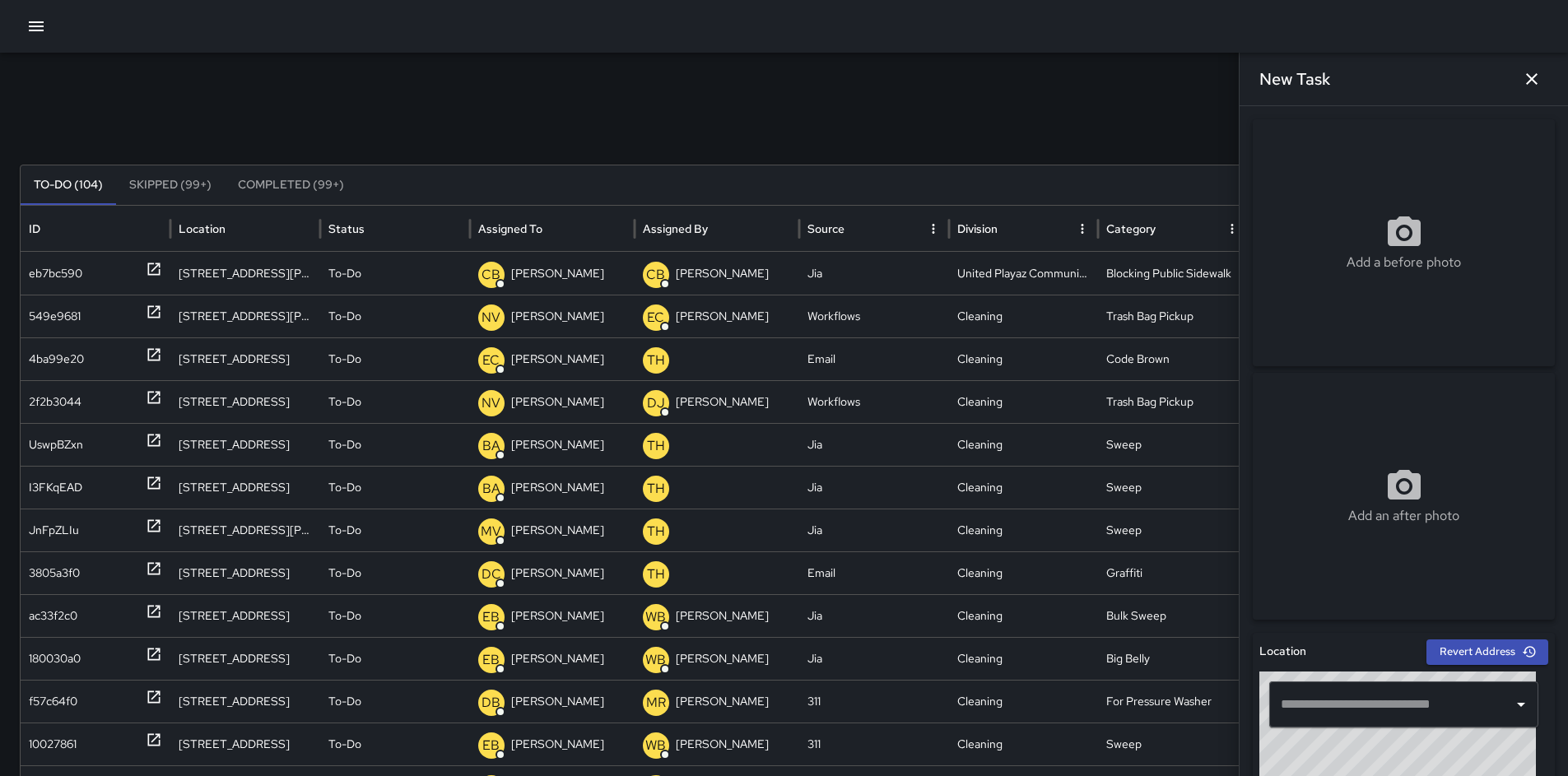
click at [1353, 711] on input "text" at bounding box center [1391, 704] width 230 height 31
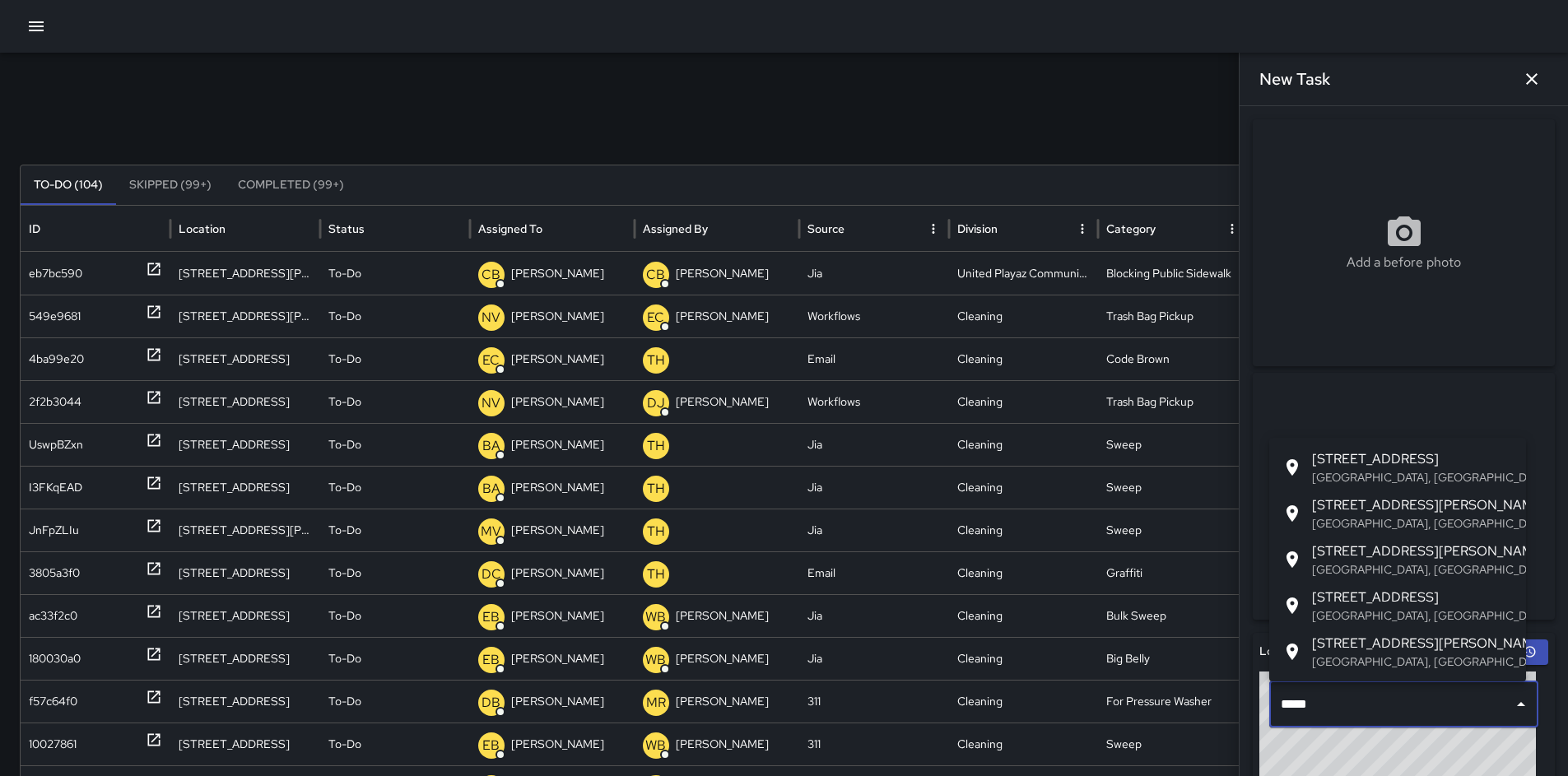
click at [1385, 450] on span "[STREET_ADDRESS]" at bounding box center [1412, 459] width 201 height 20
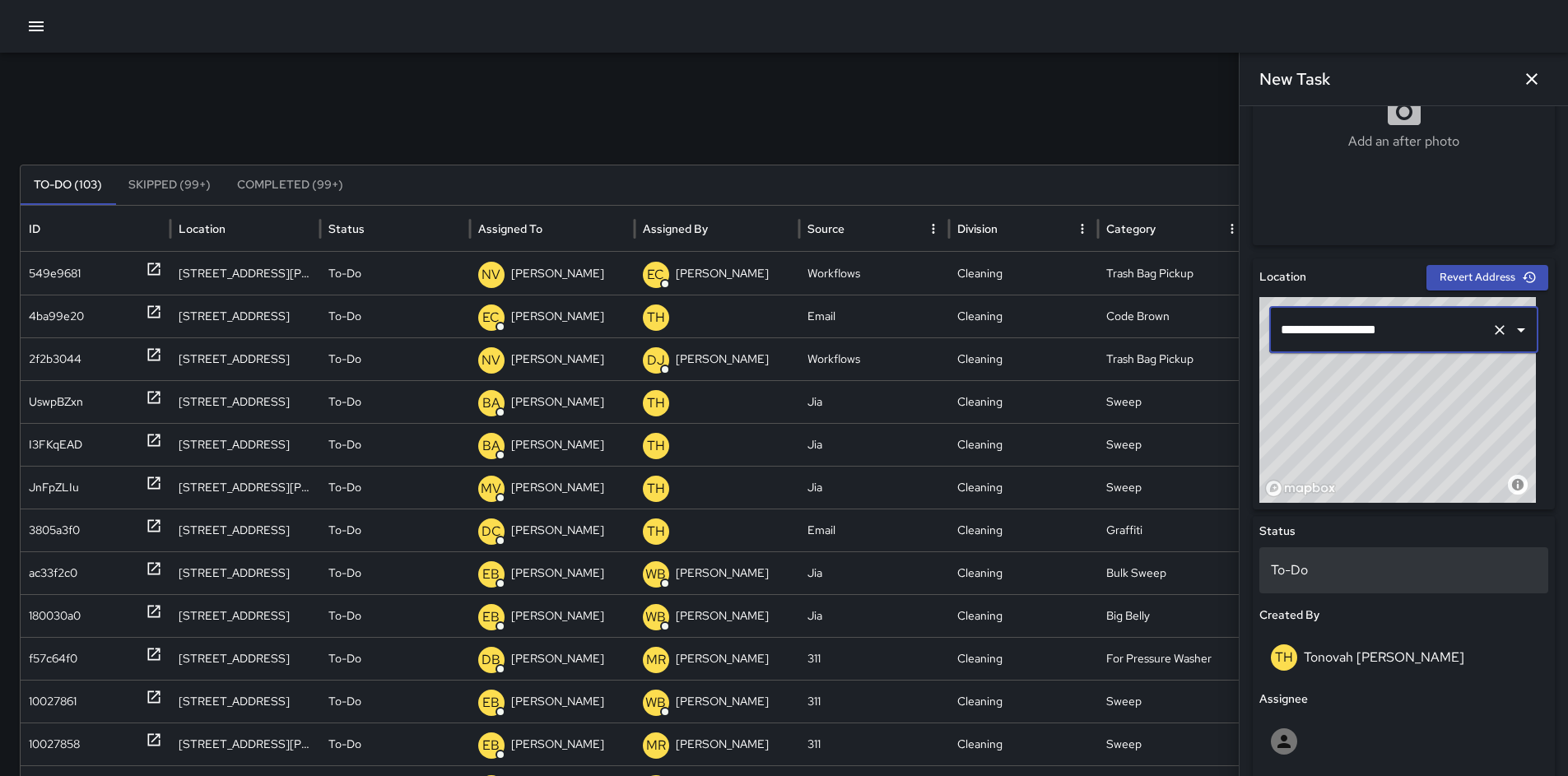
scroll to position [525, 0]
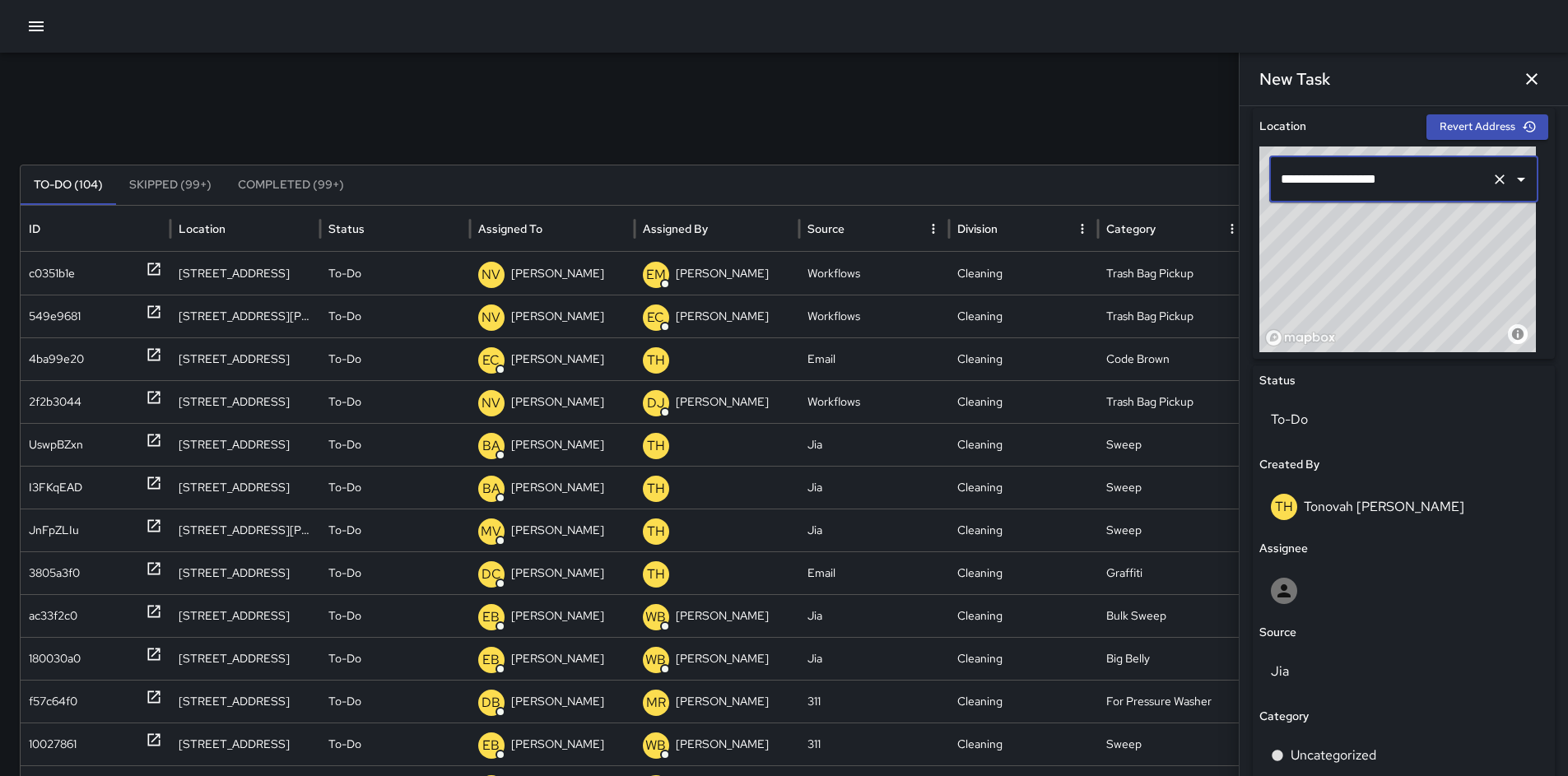
type input "**********"
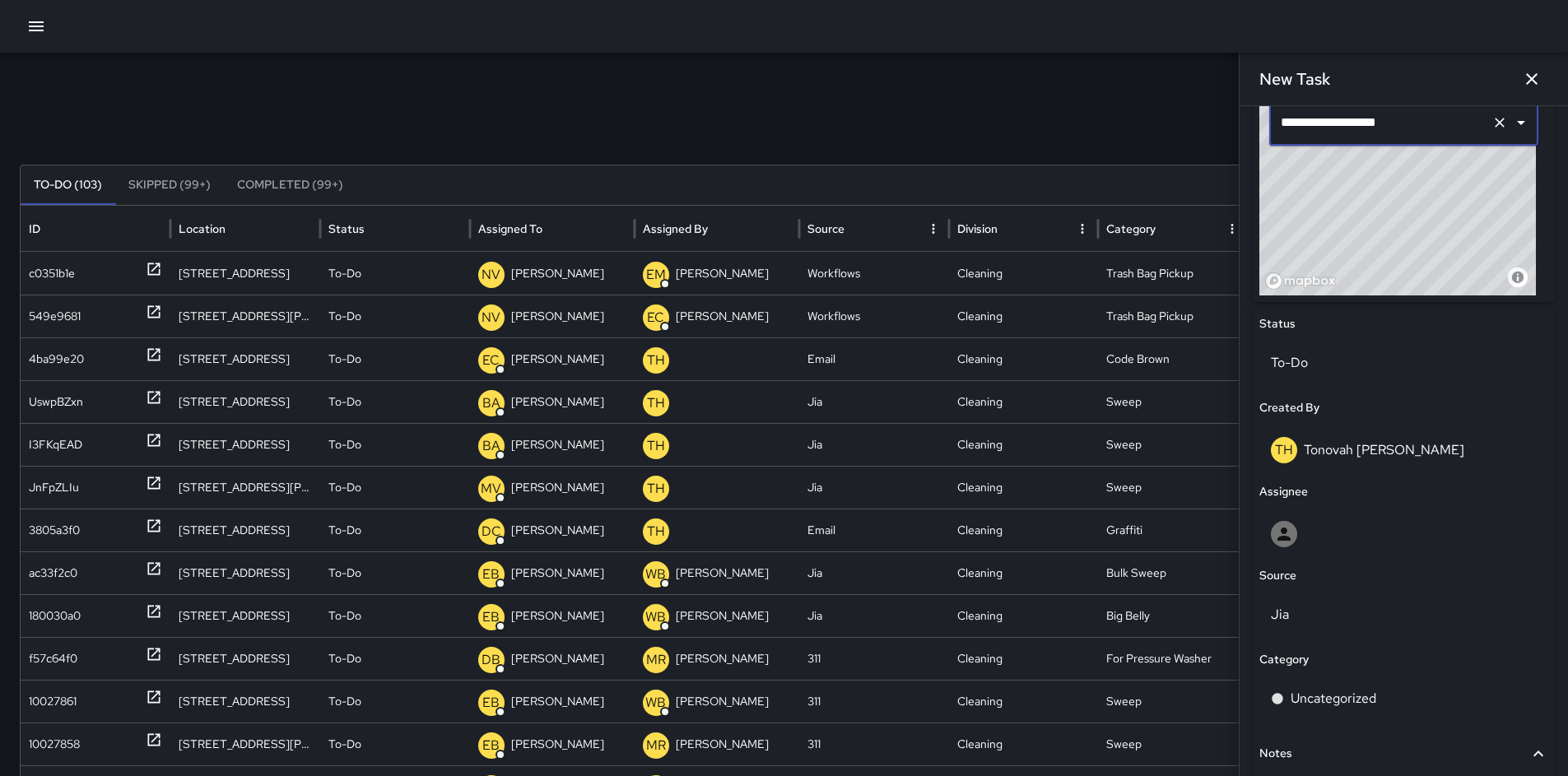
scroll to position [578, 0]
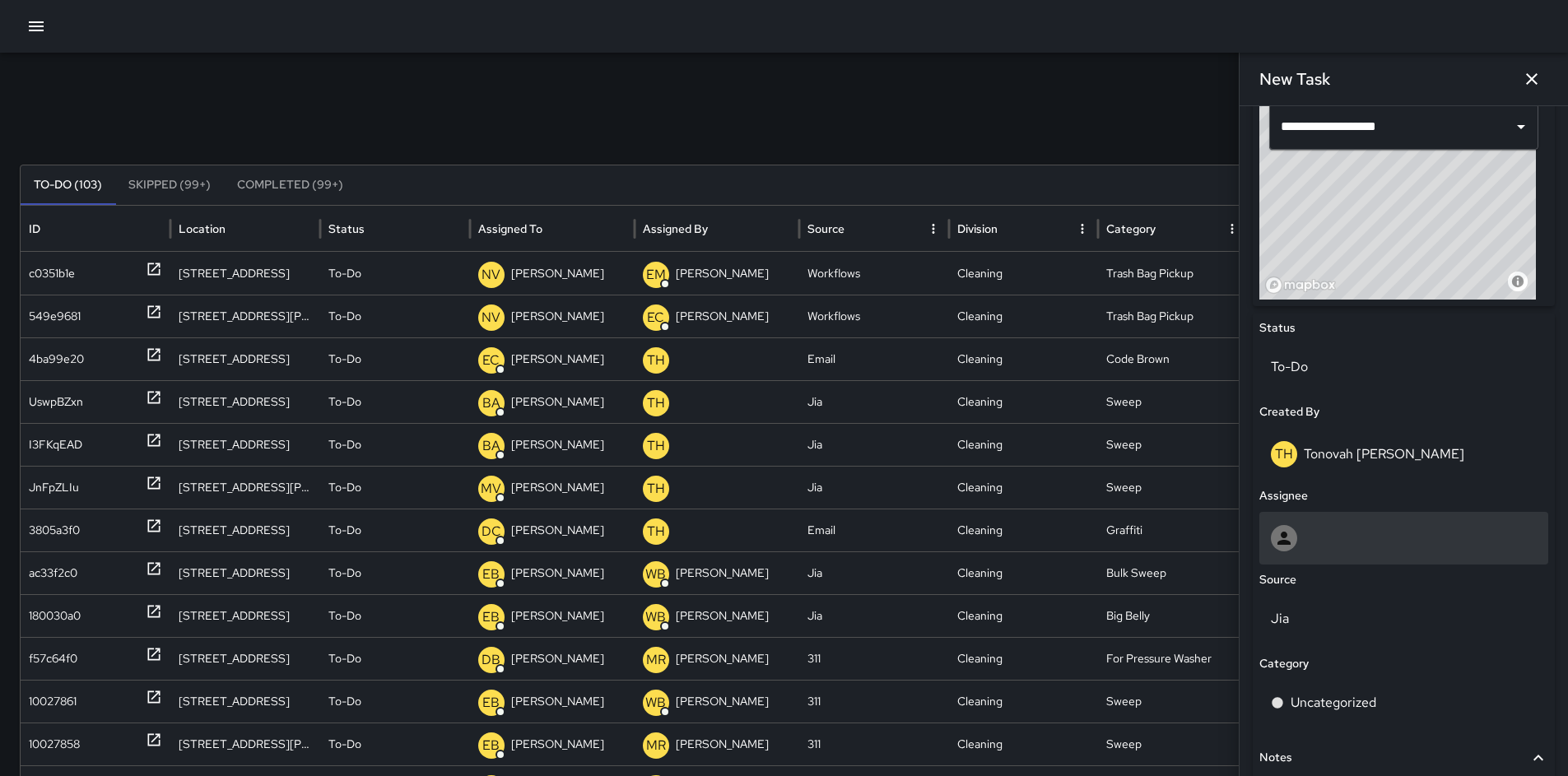
click at [1352, 523] on div at bounding box center [1403, 538] width 289 height 53
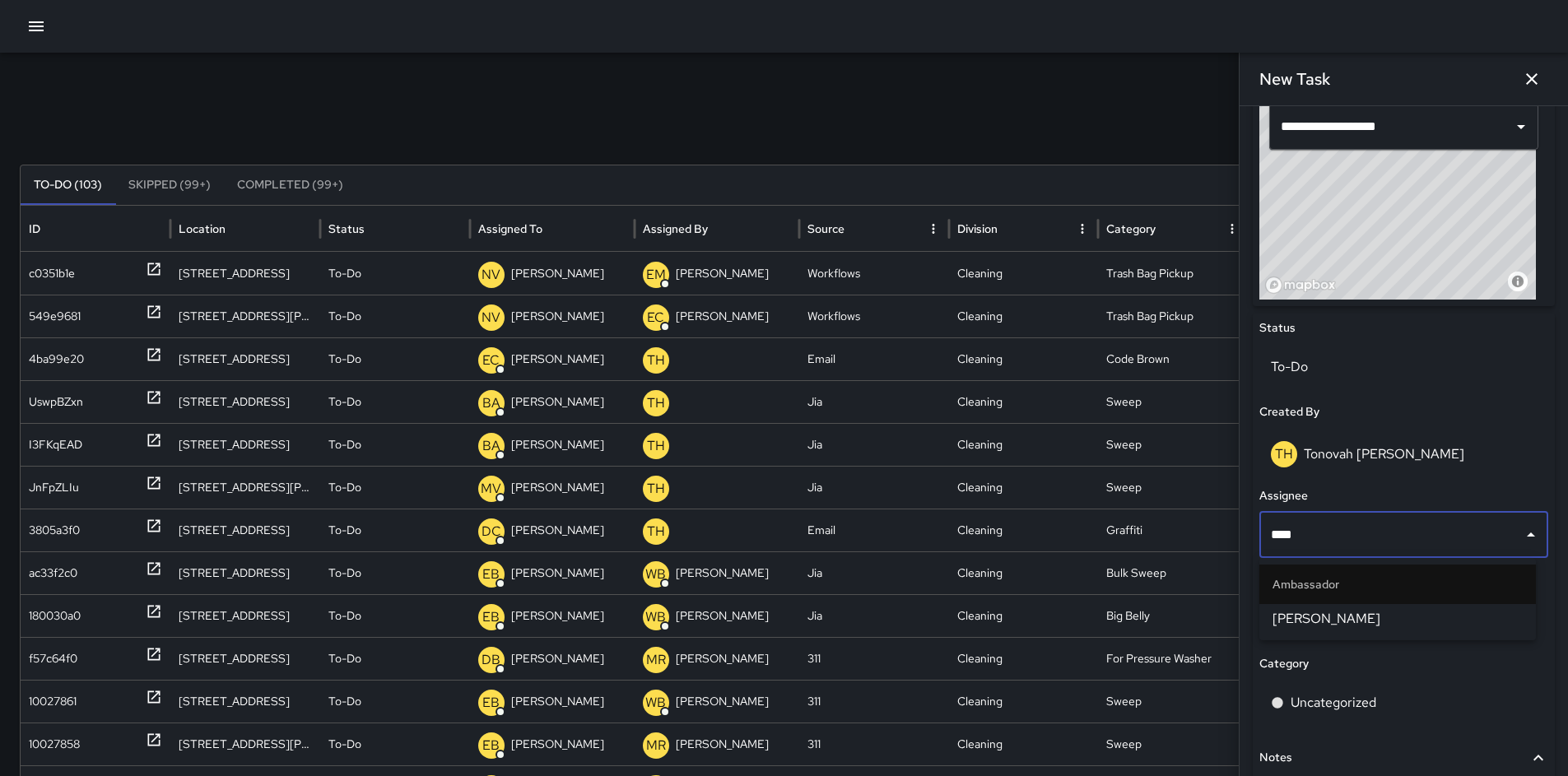
type input "*****"
click at [1357, 611] on span "[PERSON_NAME]" at bounding box center [1398, 619] width 250 height 20
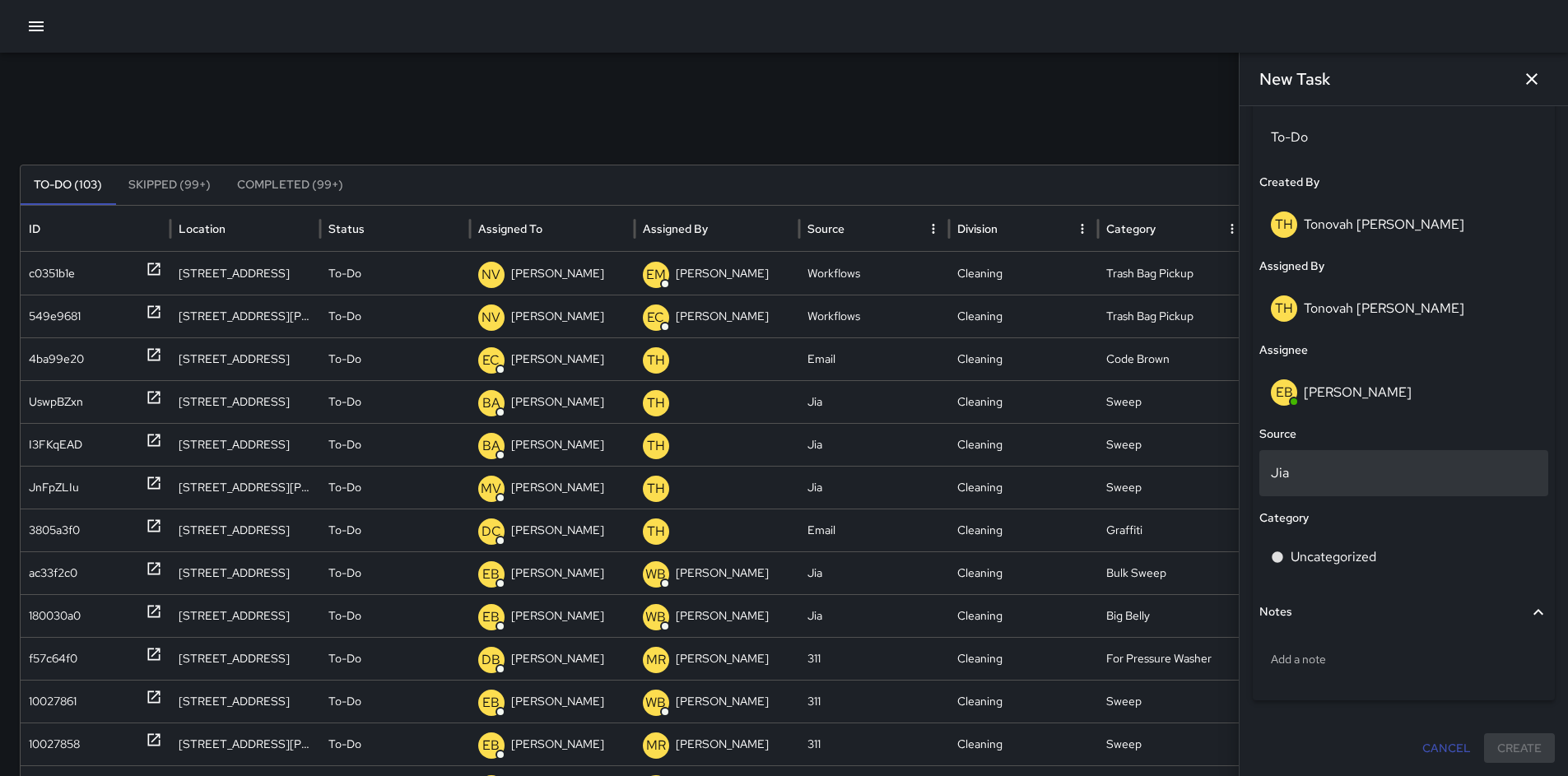
click at [1333, 477] on p "Jia" at bounding box center [1403, 473] width 266 height 20
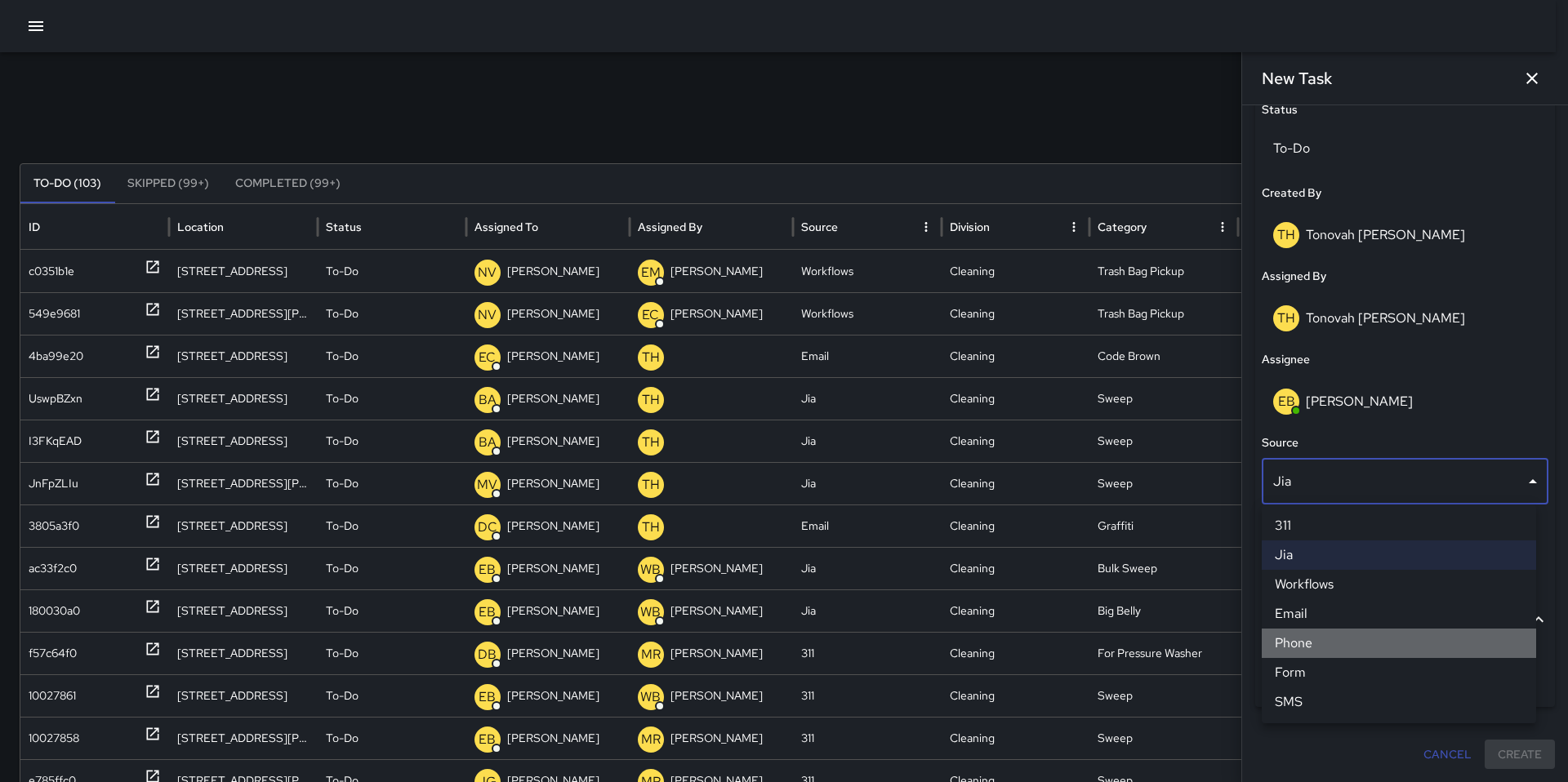
click at [1314, 646] on li "Phone" at bounding box center [1399, 643] width 274 height 29
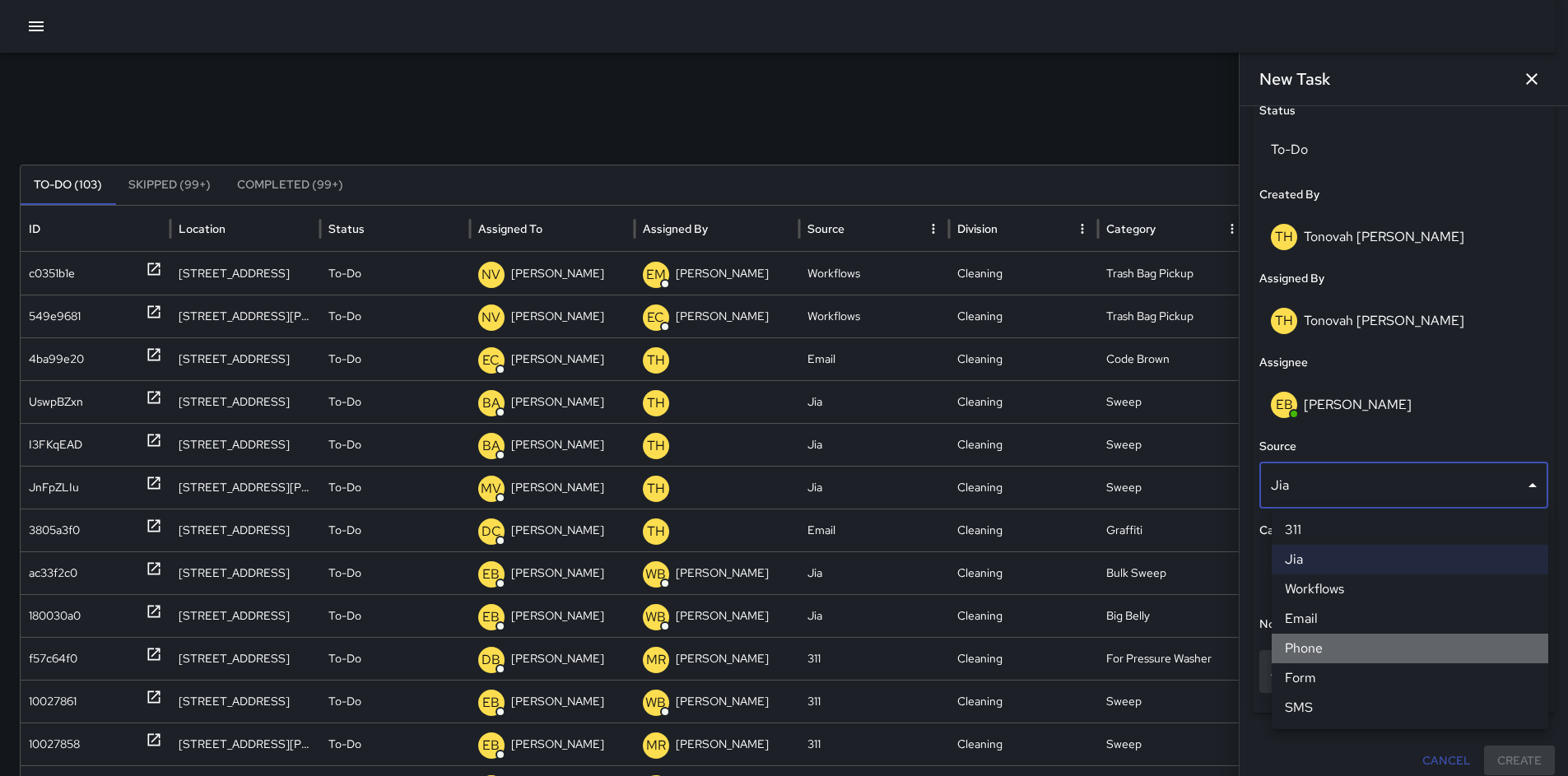
scroll to position [807, 0]
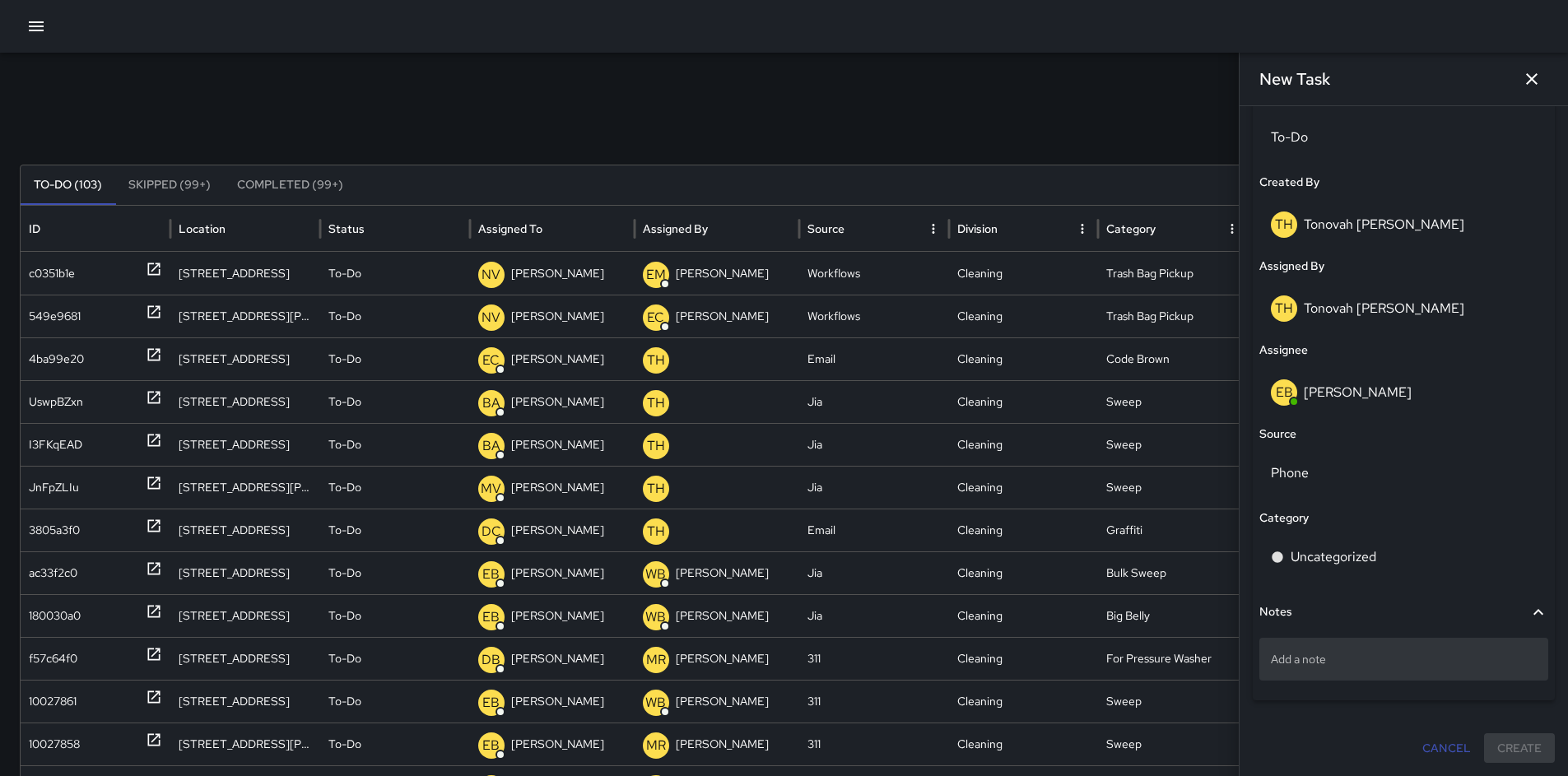
click at [1327, 653] on p "Add a note" at bounding box center [1403, 659] width 266 height 16
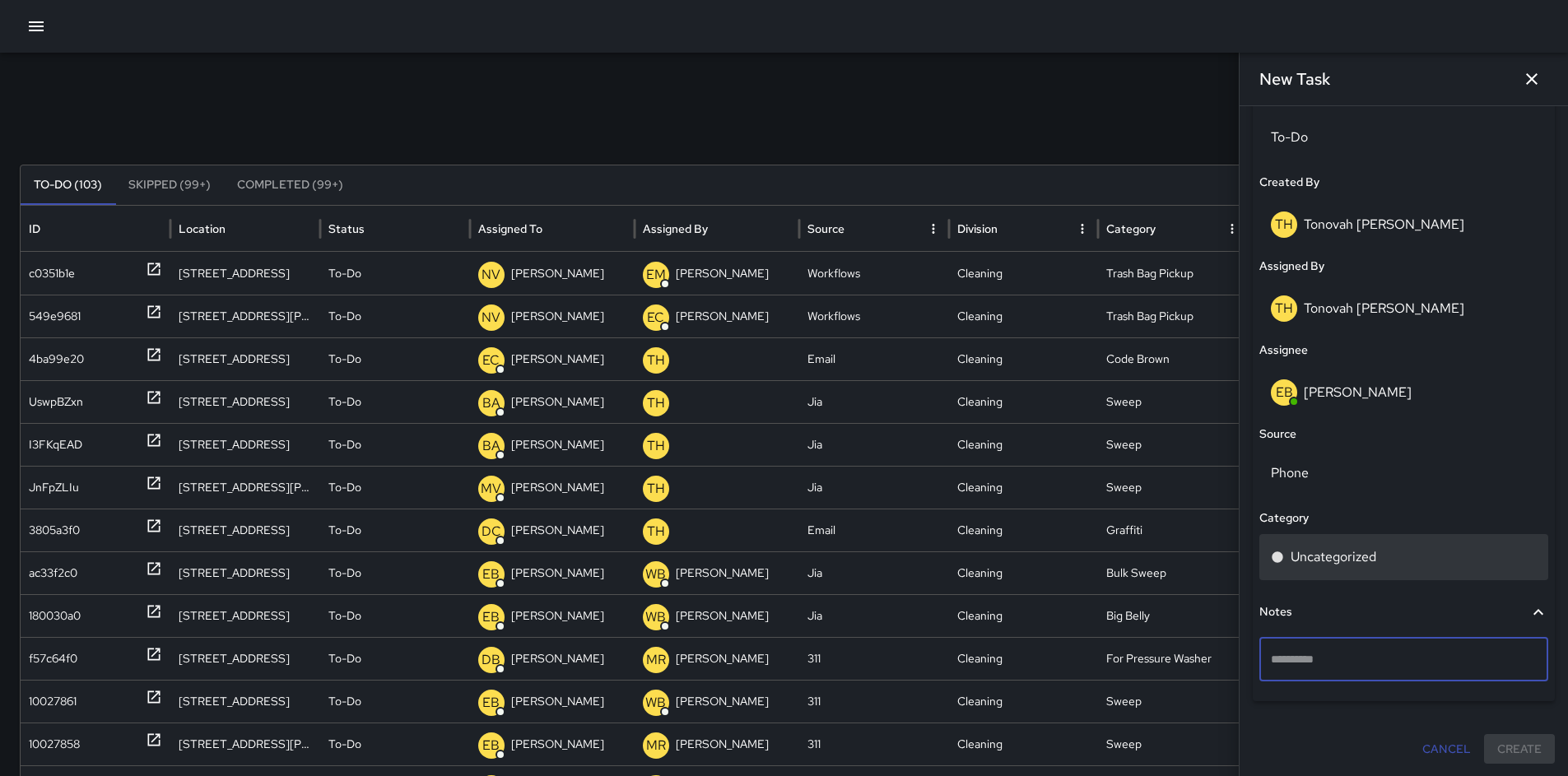
click at [1324, 557] on p "Uncategorized" at bounding box center [1333, 557] width 86 height 20
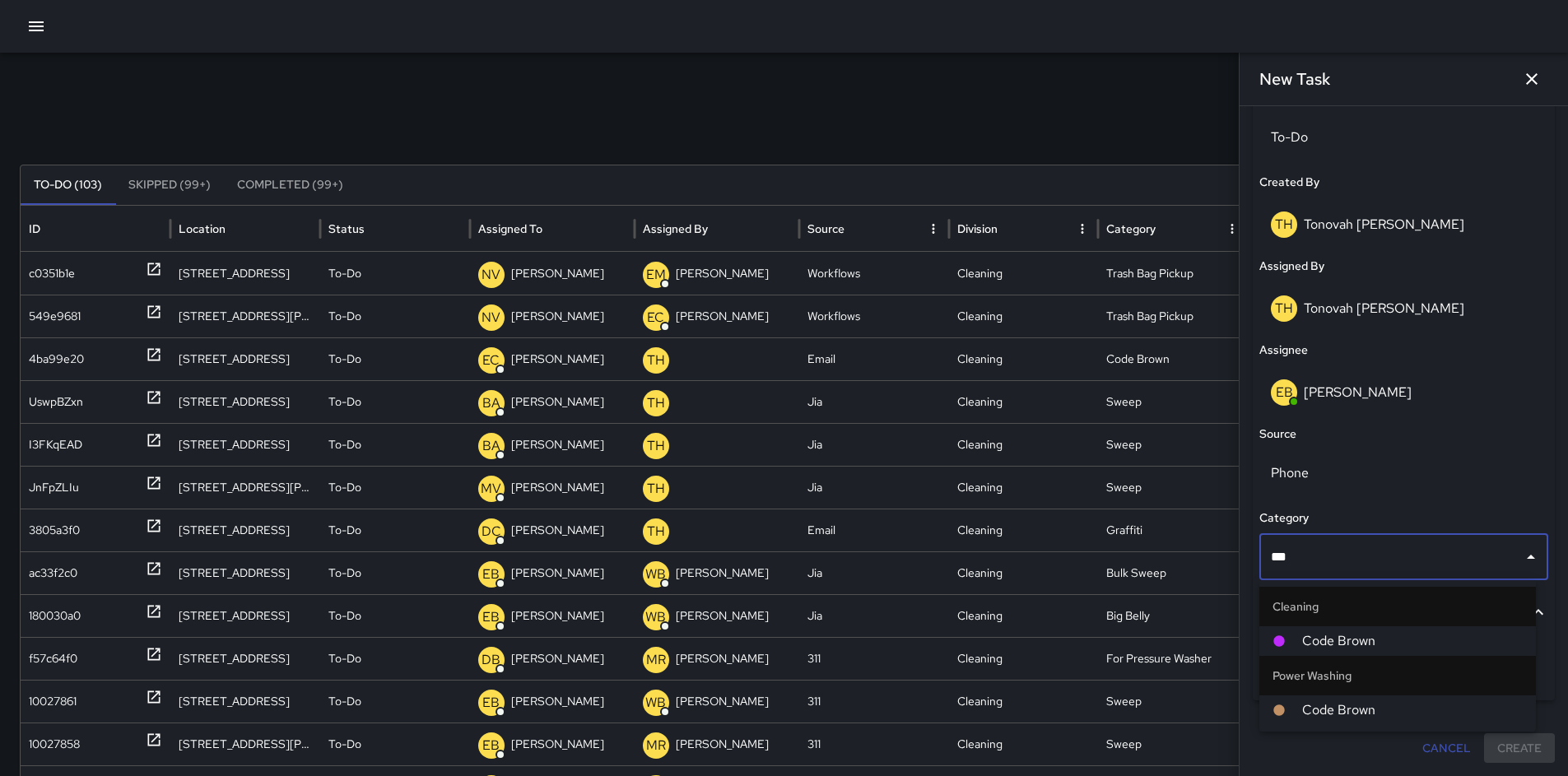
type input "****"
click at [1347, 630] on li "Code Brown" at bounding box center [1398, 641] width 277 height 30
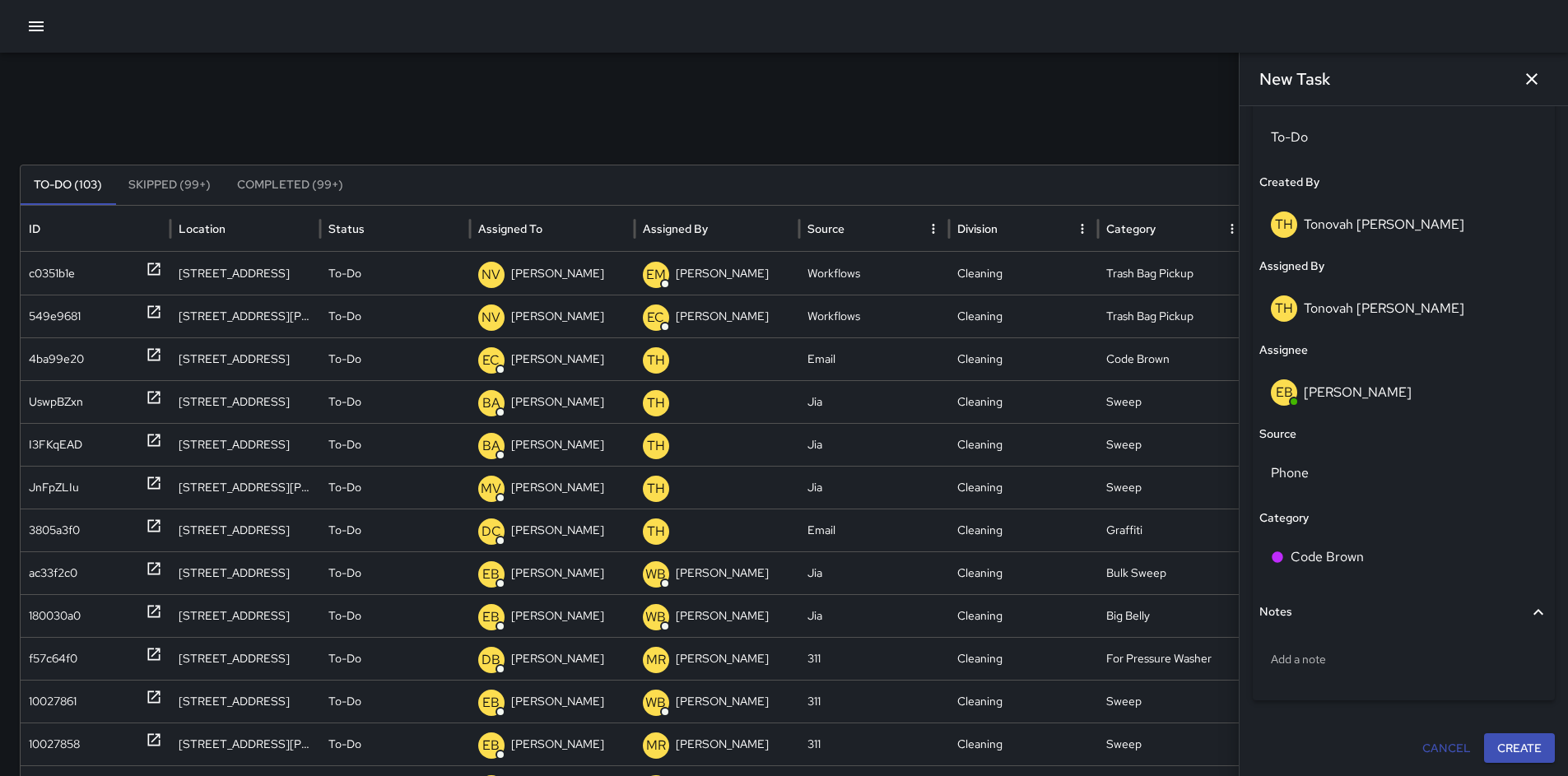
click at [1525, 745] on button "Create" at bounding box center [1519, 748] width 71 height 30
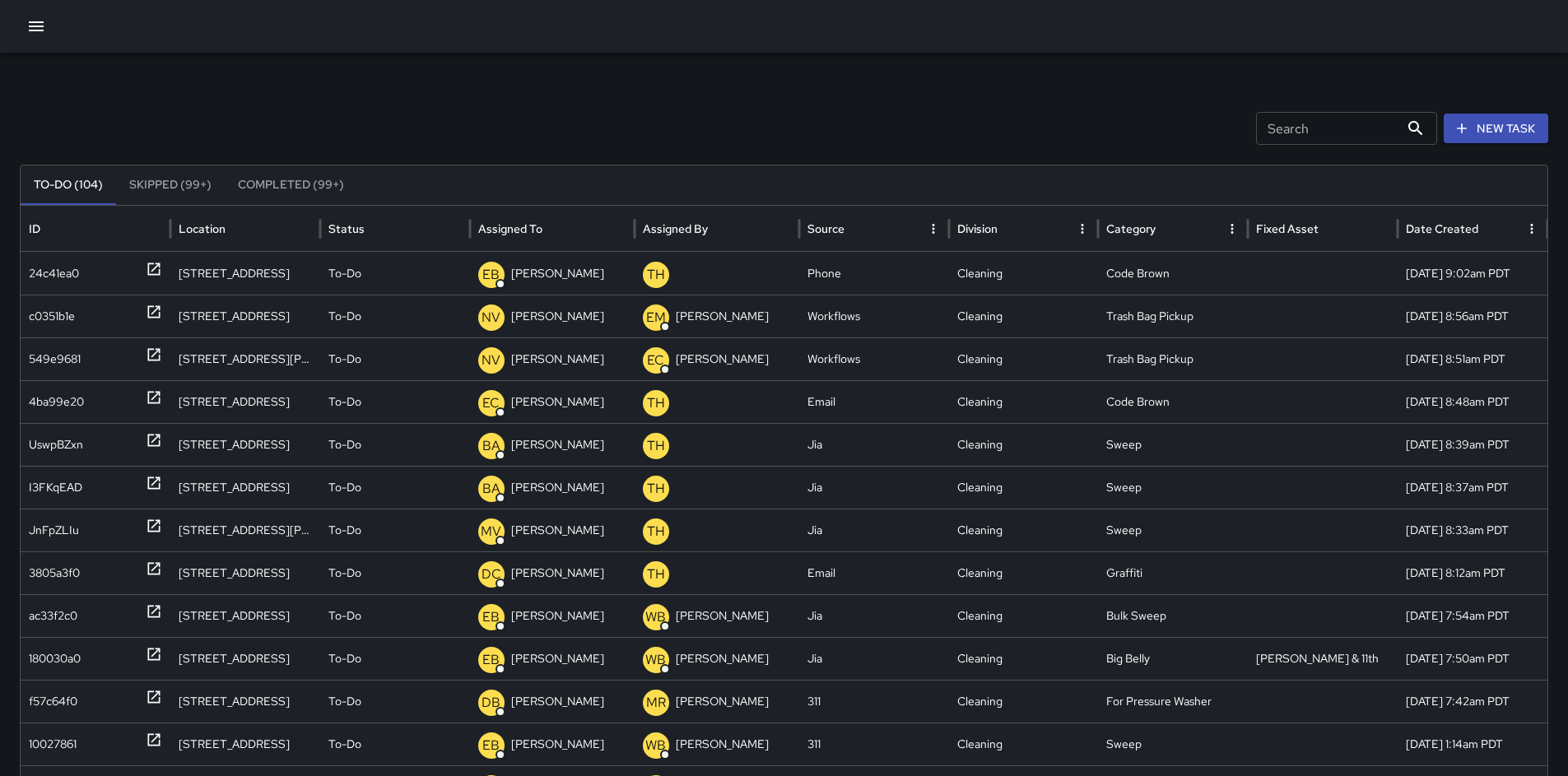
click at [1503, 132] on button "New Task" at bounding box center [1496, 128] width 105 height 30
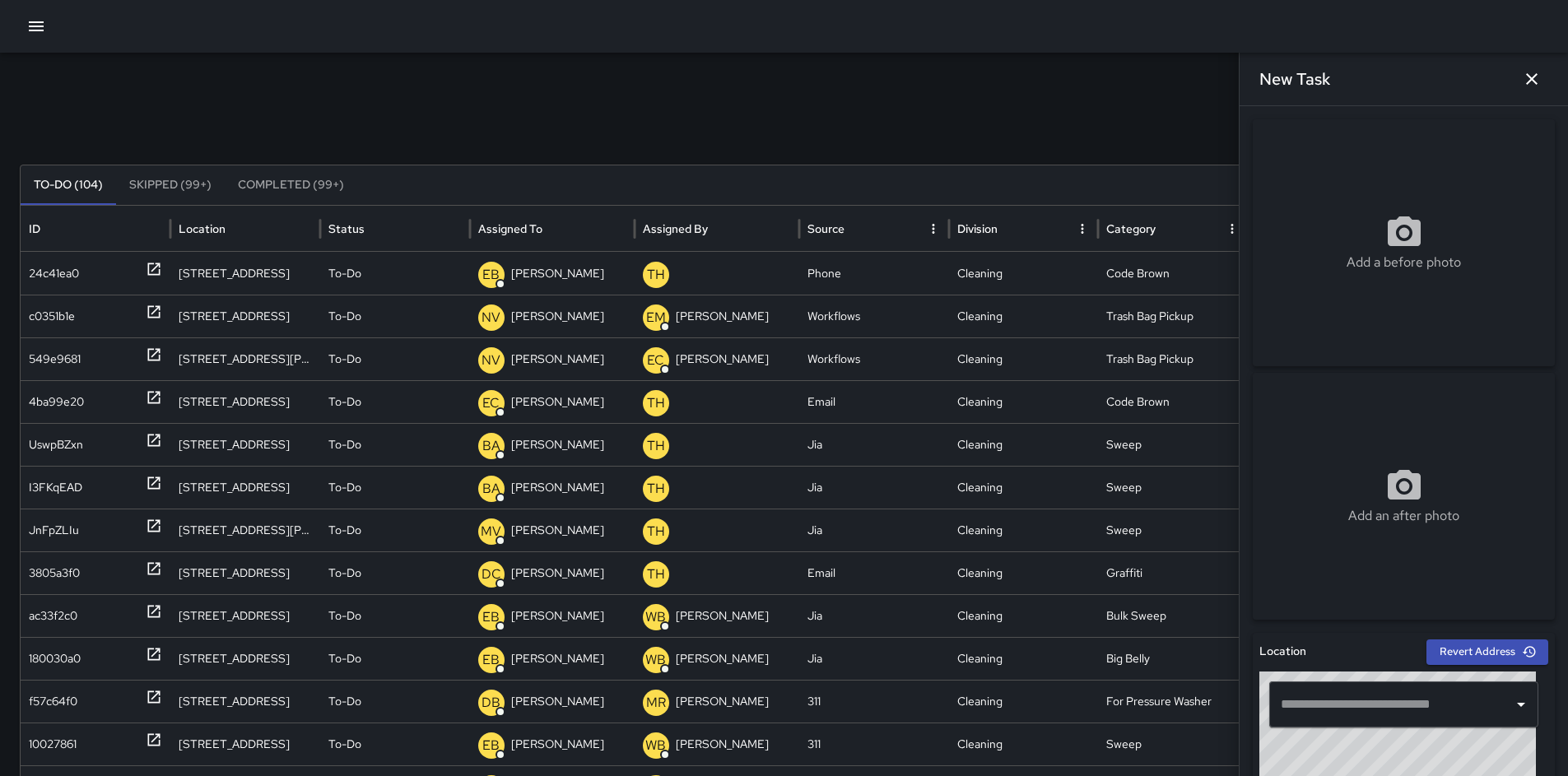
click at [1364, 703] on input "text" at bounding box center [1391, 704] width 230 height 31
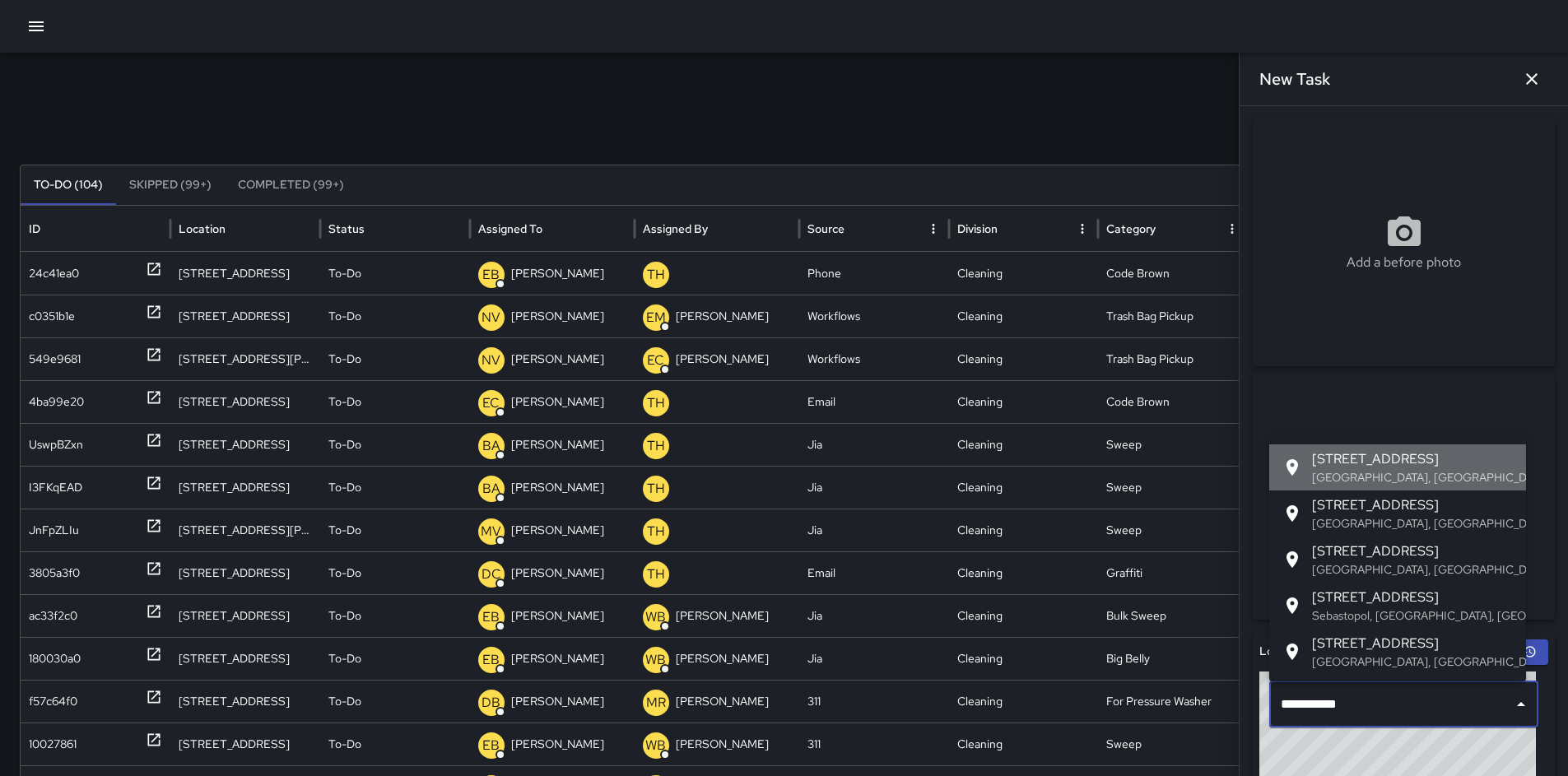
click at [1383, 472] on p "[GEOGRAPHIC_DATA], [GEOGRAPHIC_DATA], [GEOGRAPHIC_DATA]" at bounding box center [1412, 477] width 201 height 16
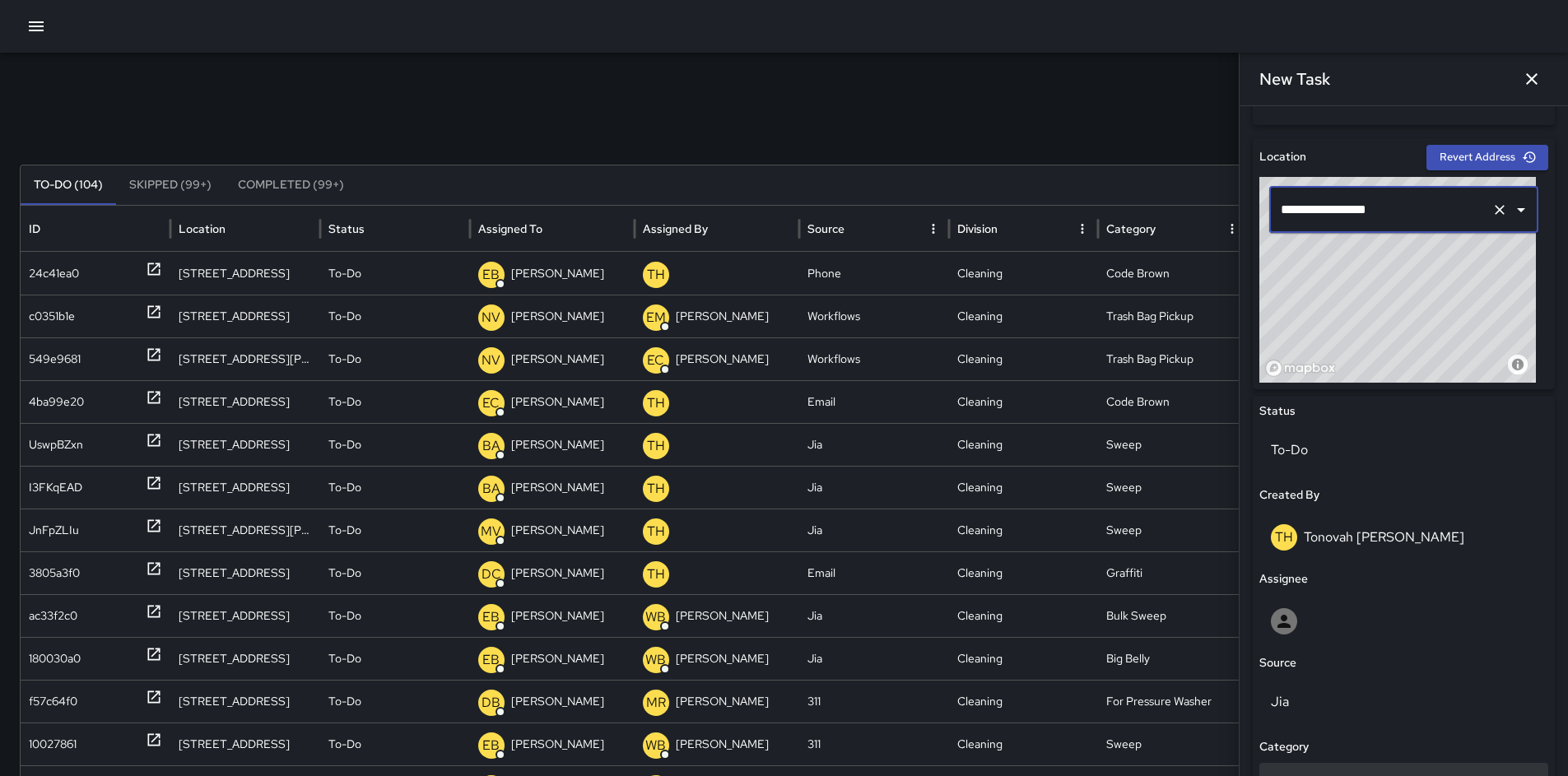
scroll to position [667, 0]
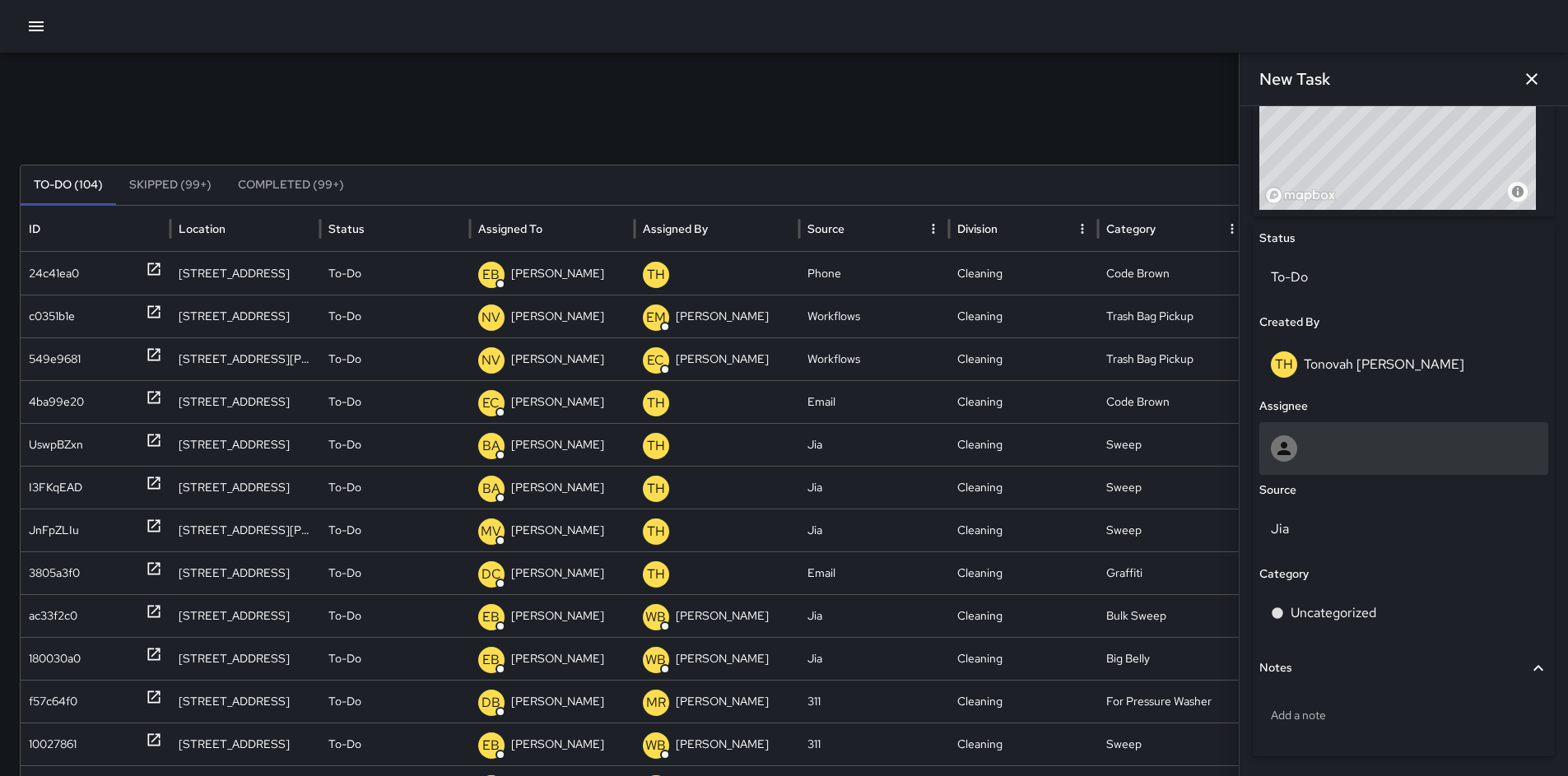
type input "**********"
click at [1336, 444] on div at bounding box center [1403, 448] width 266 height 26
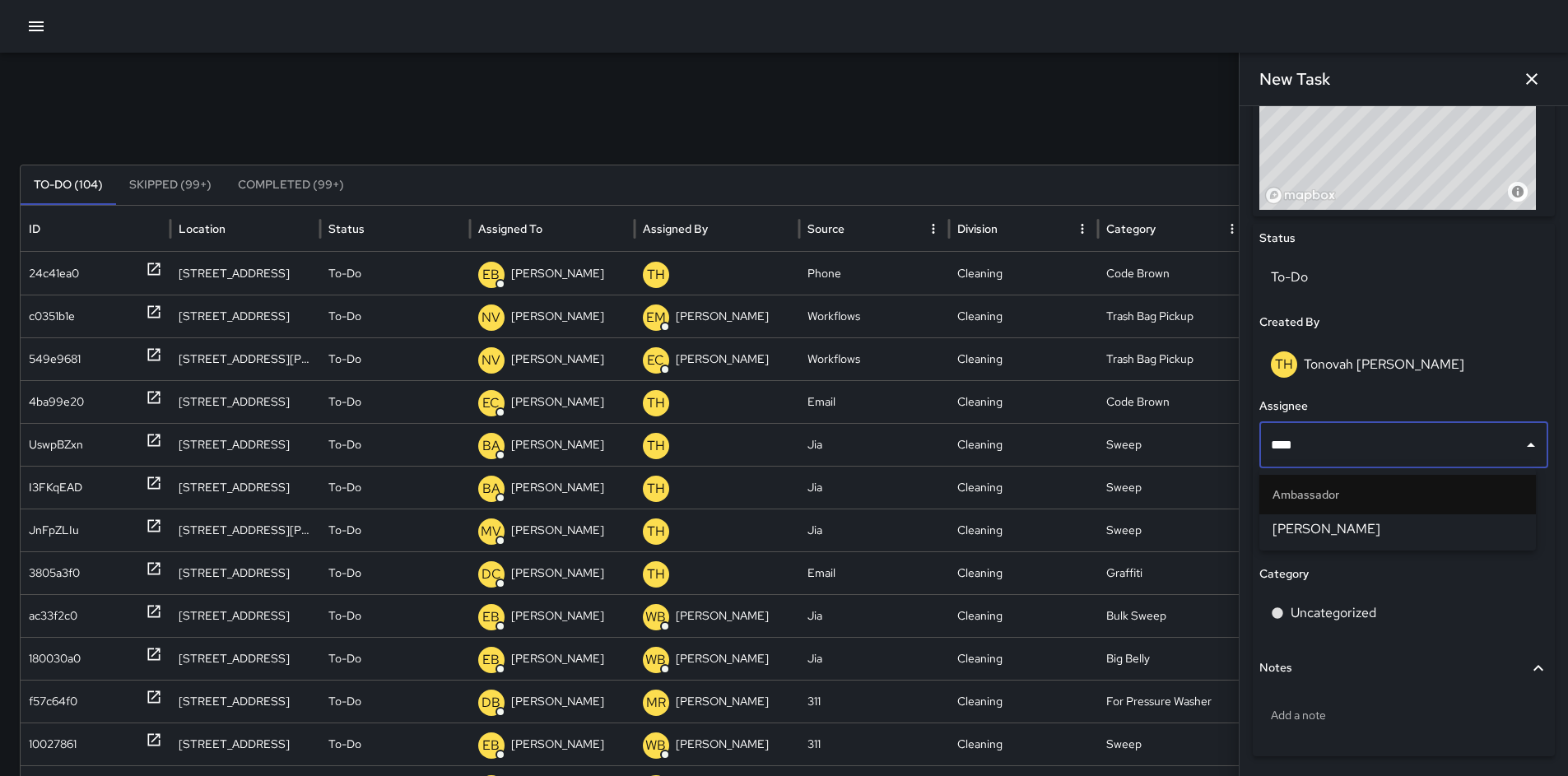
type input "*****"
click at [1325, 526] on span "[PERSON_NAME]" at bounding box center [1398, 529] width 250 height 20
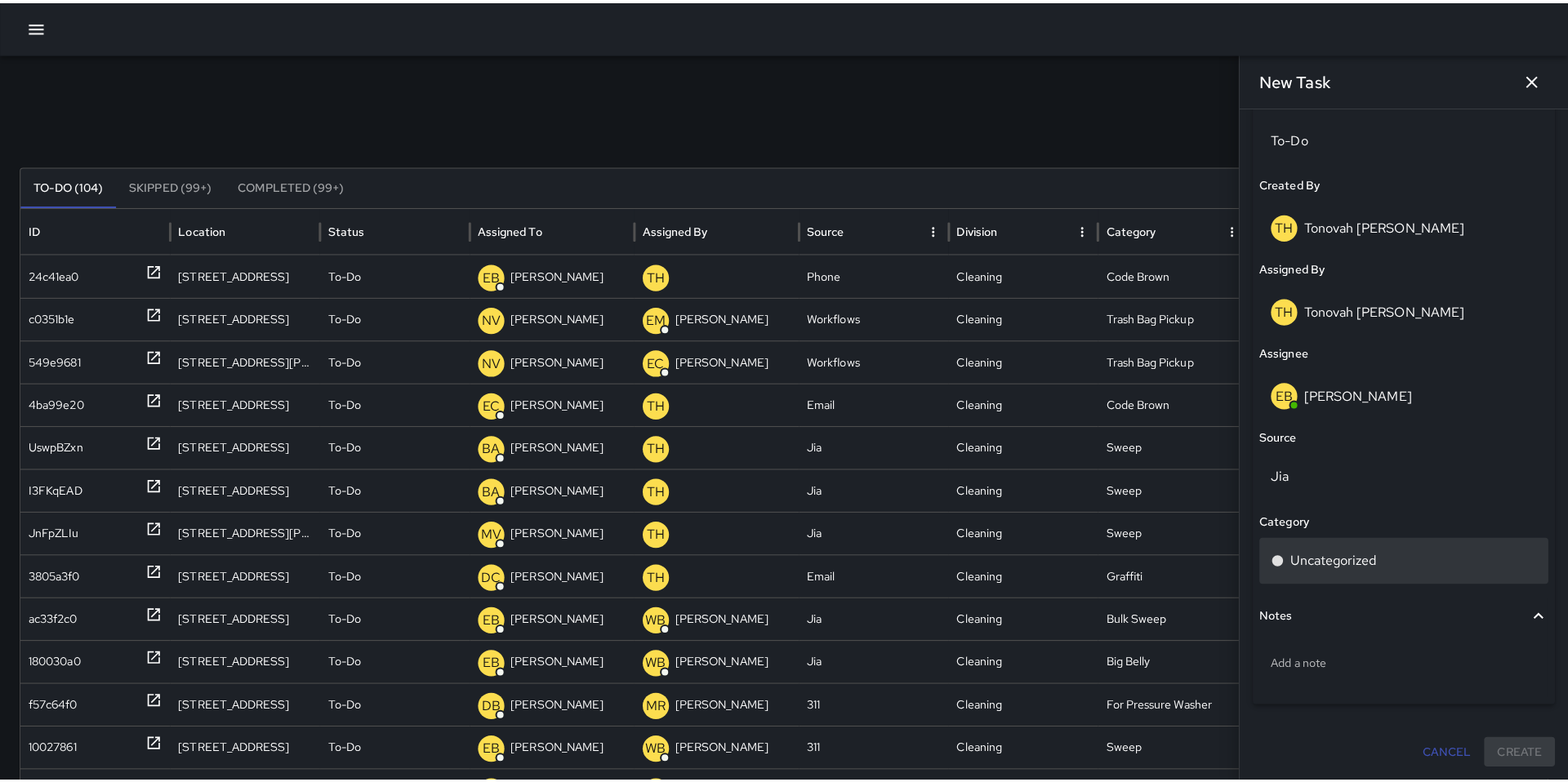
scroll to position [801, 0]
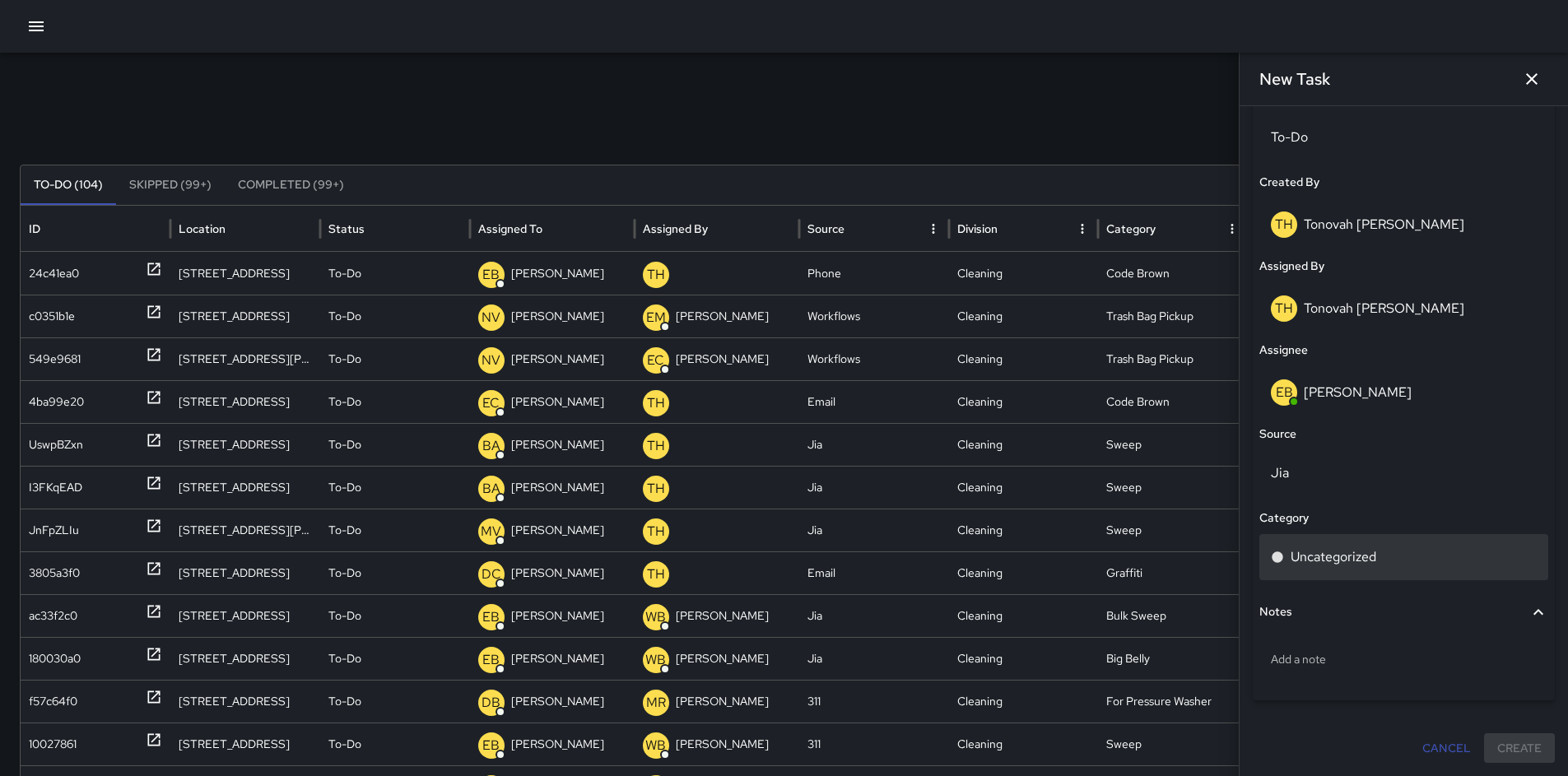
click at [1311, 549] on p "Uncategorized" at bounding box center [1333, 557] width 86 height 20
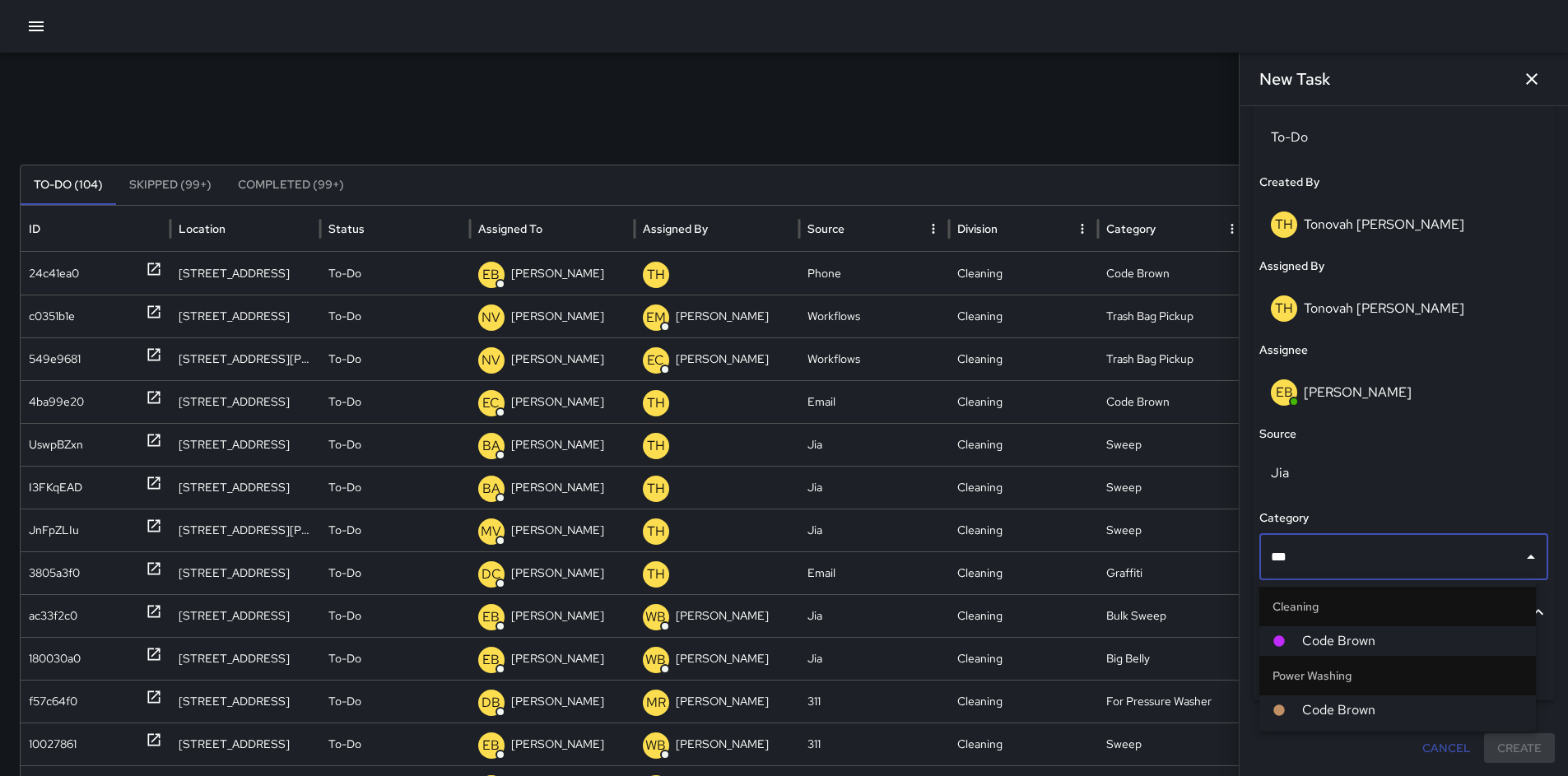
type input "****"
click at [1340, 626] on li "Code Brown" at bounding box center [1398, 641] width 277 height 30
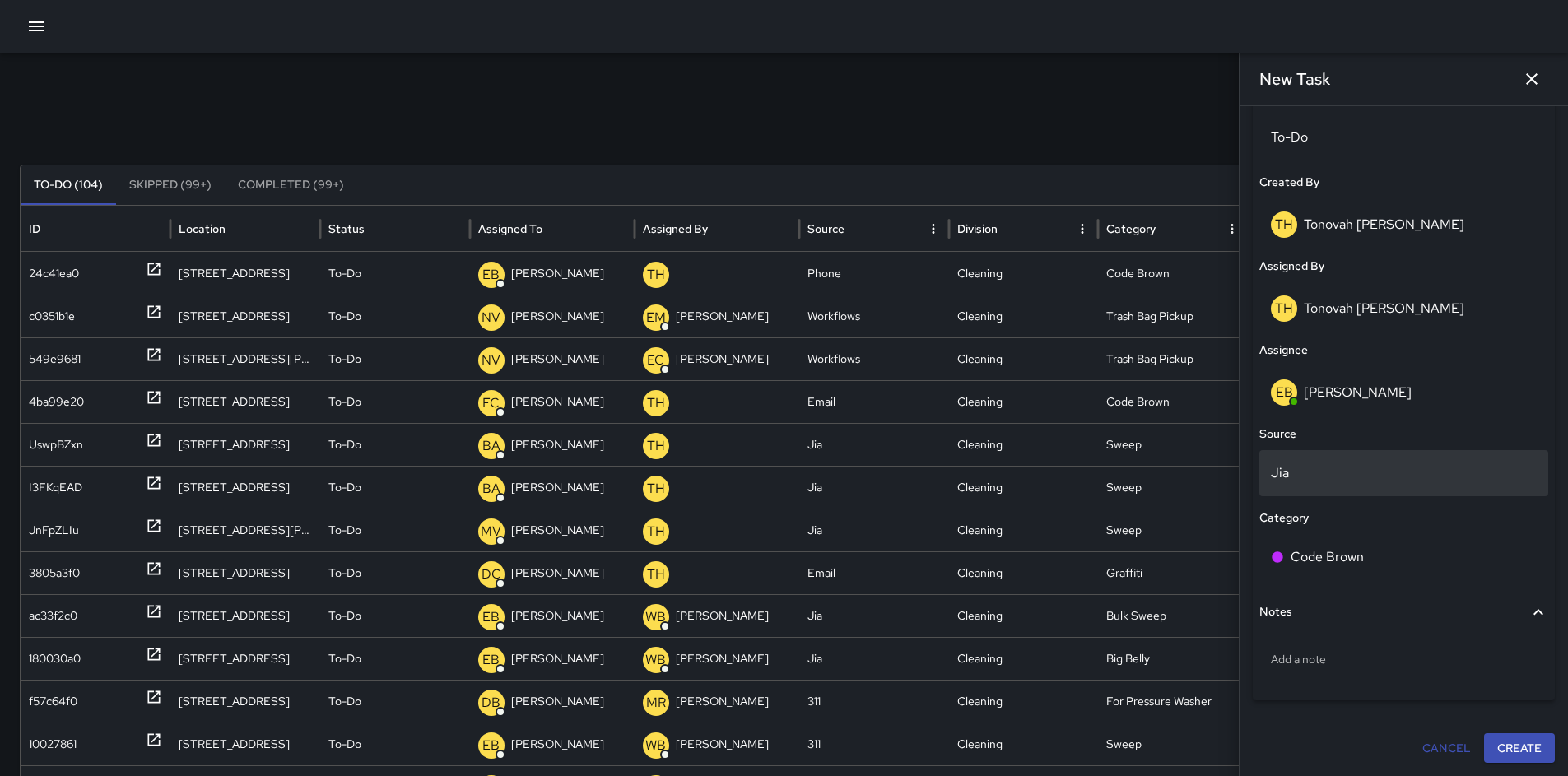
click at [1296, 472] on p "Jia" at bounding box center [1403, 473] width 266 height 20
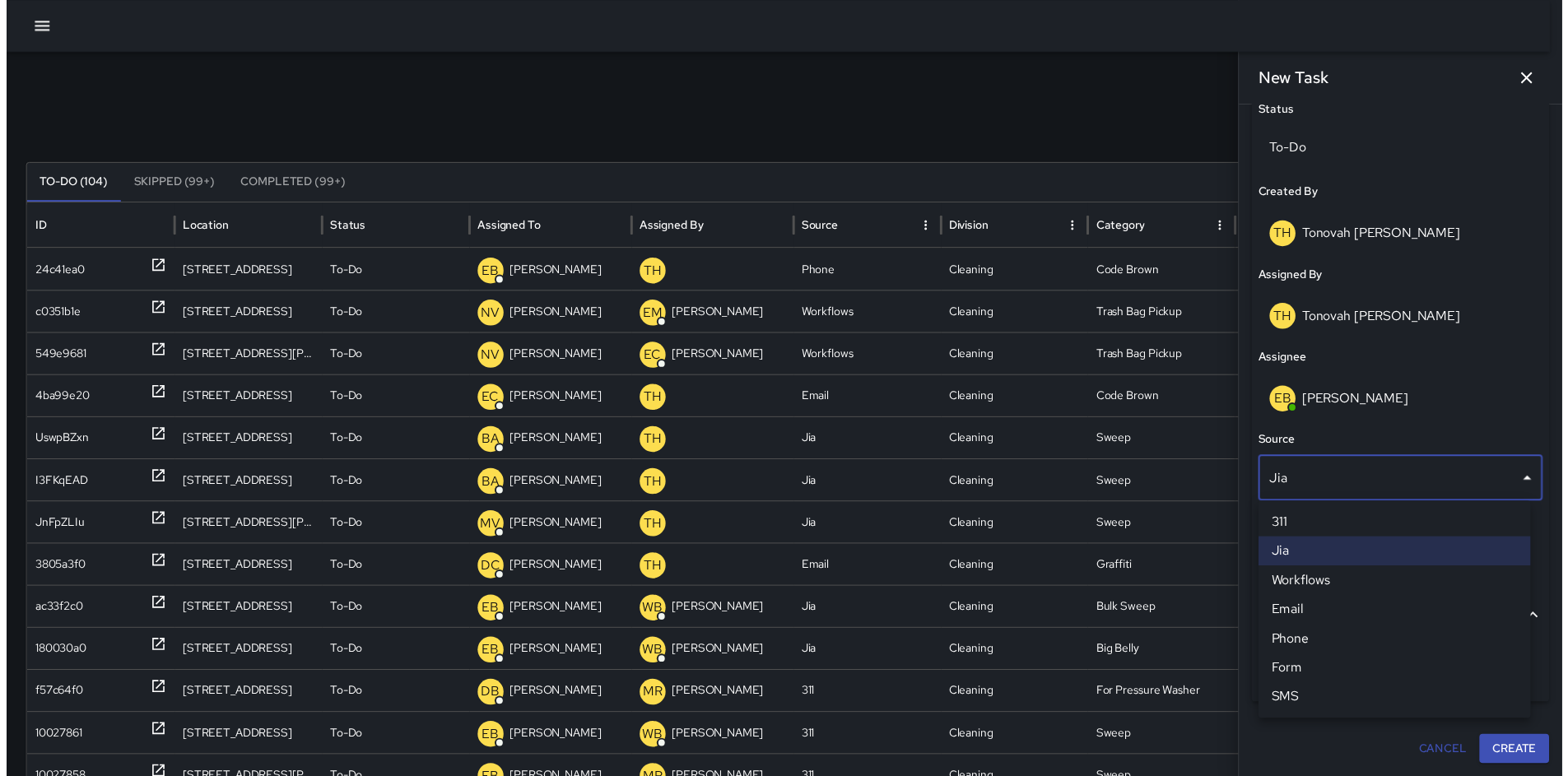
scroll to position [795, 0]
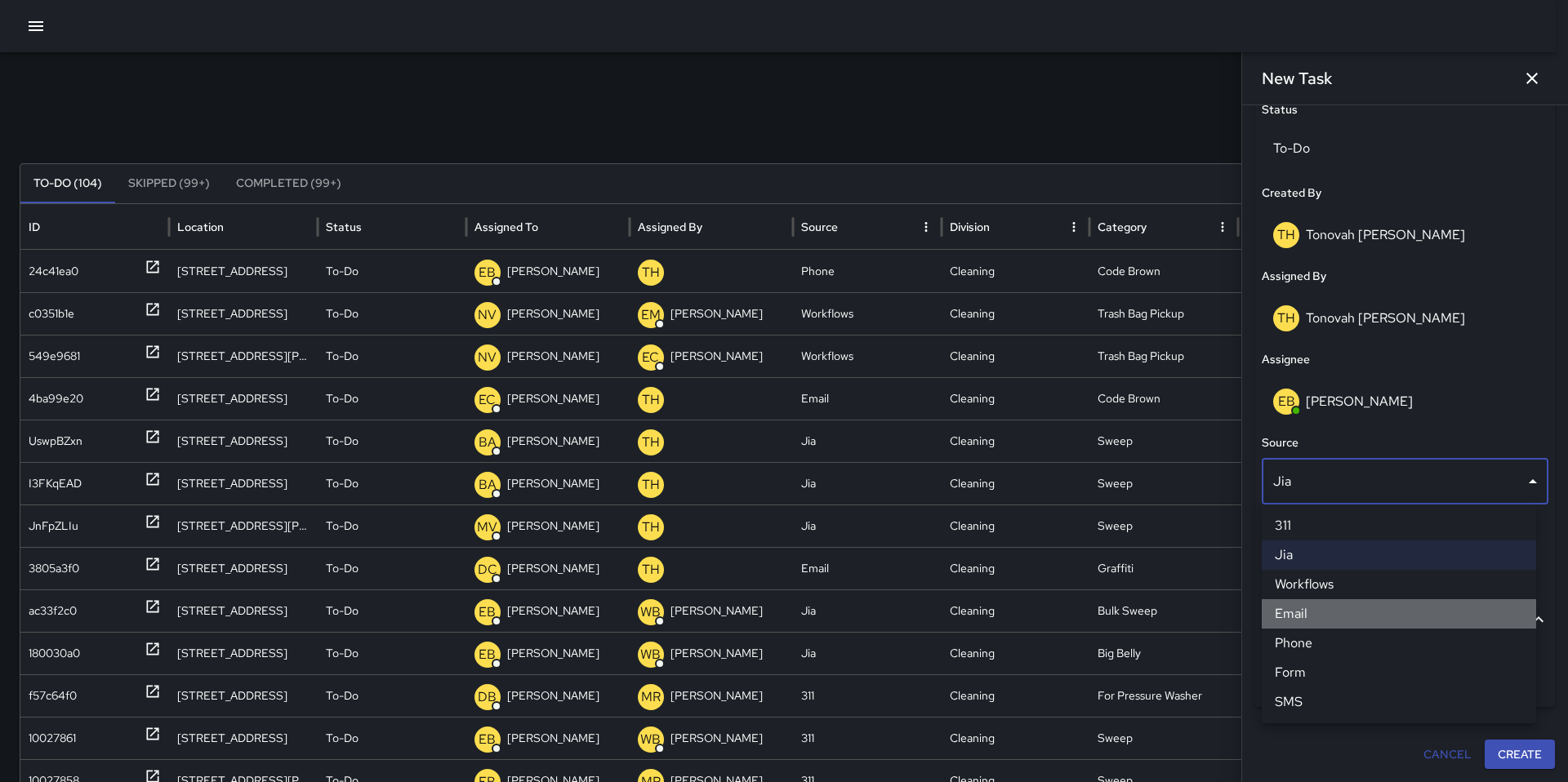
click at [1303, 625] on li "Email" at bounding box center [1399, 614] width 274 height 29
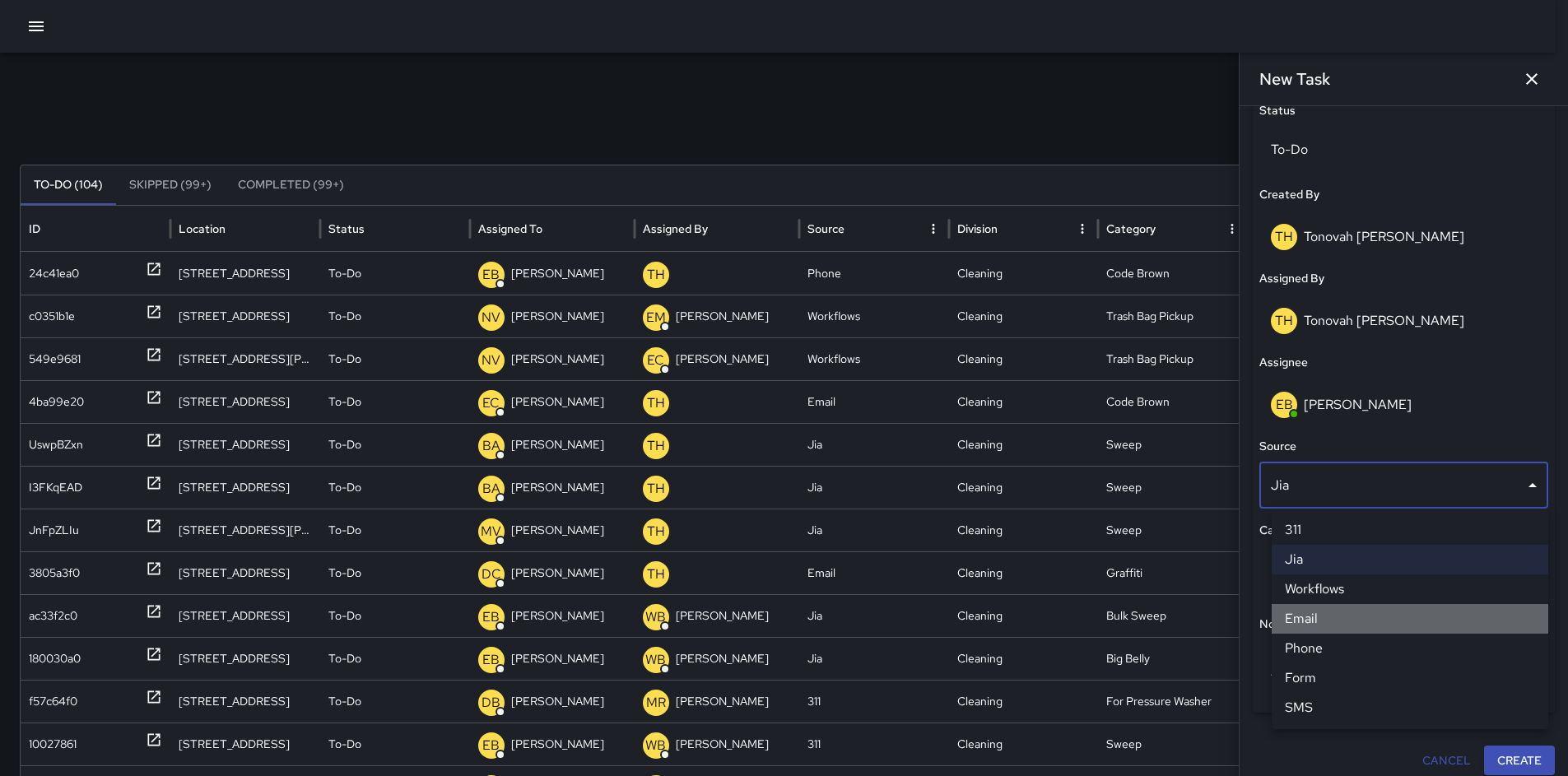
scroll to position [807, 0]
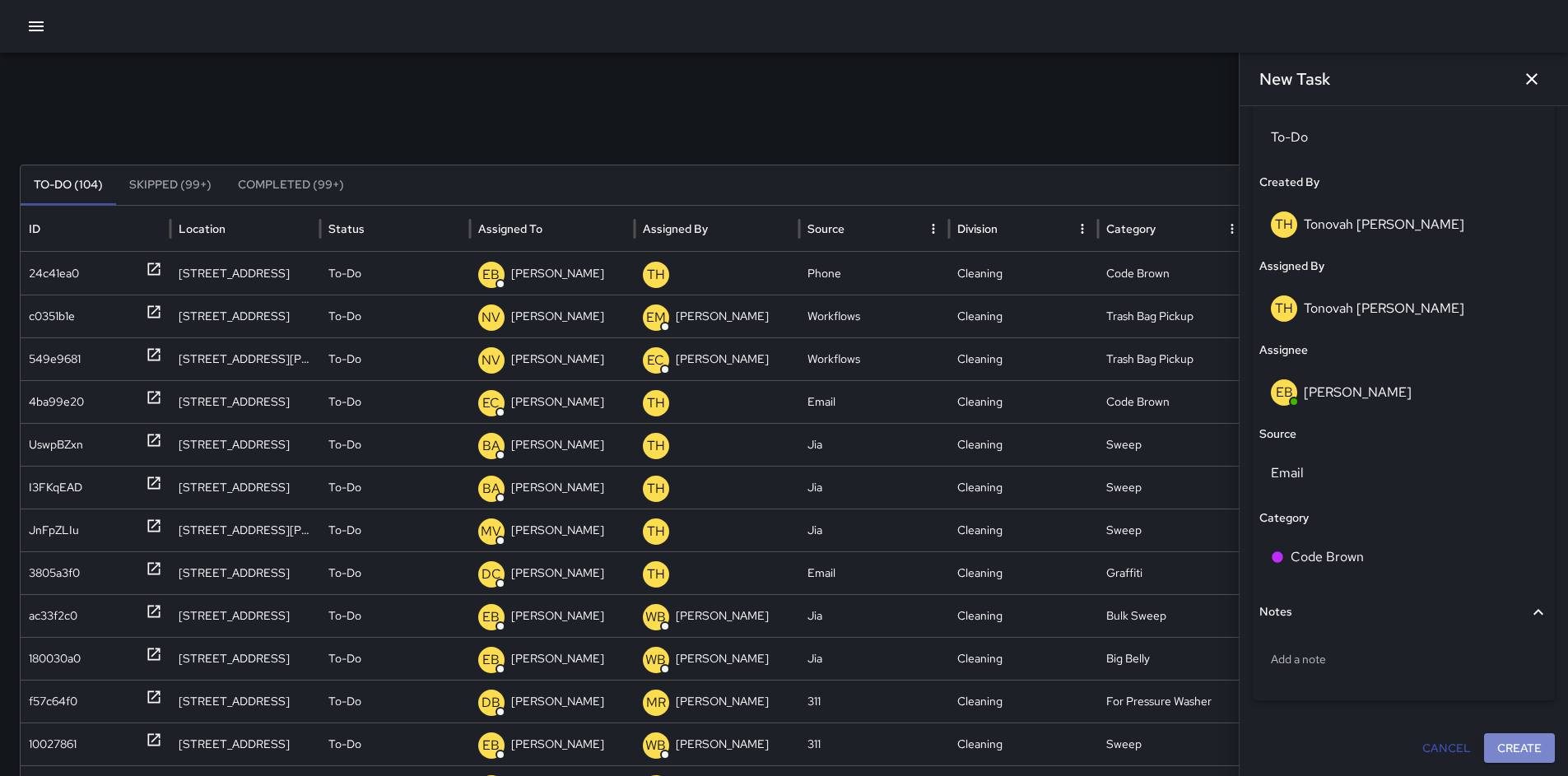
click at [1510, 758] on button "Create" at bounding box center [1519, 748] width 71 height 30
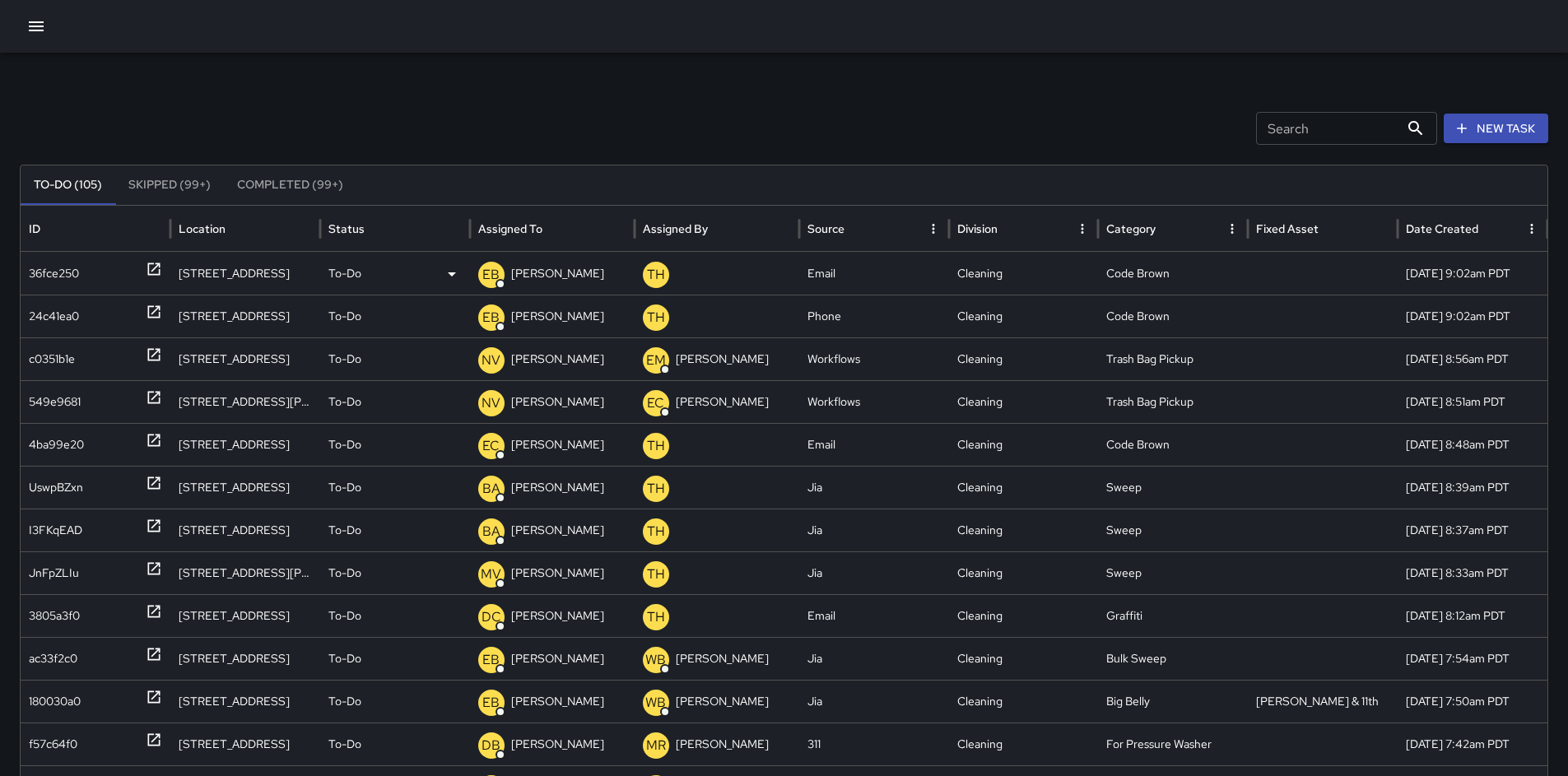
click at [40, 276] on div "36fce250" at bounding box center [54, 273] width 50 height 42
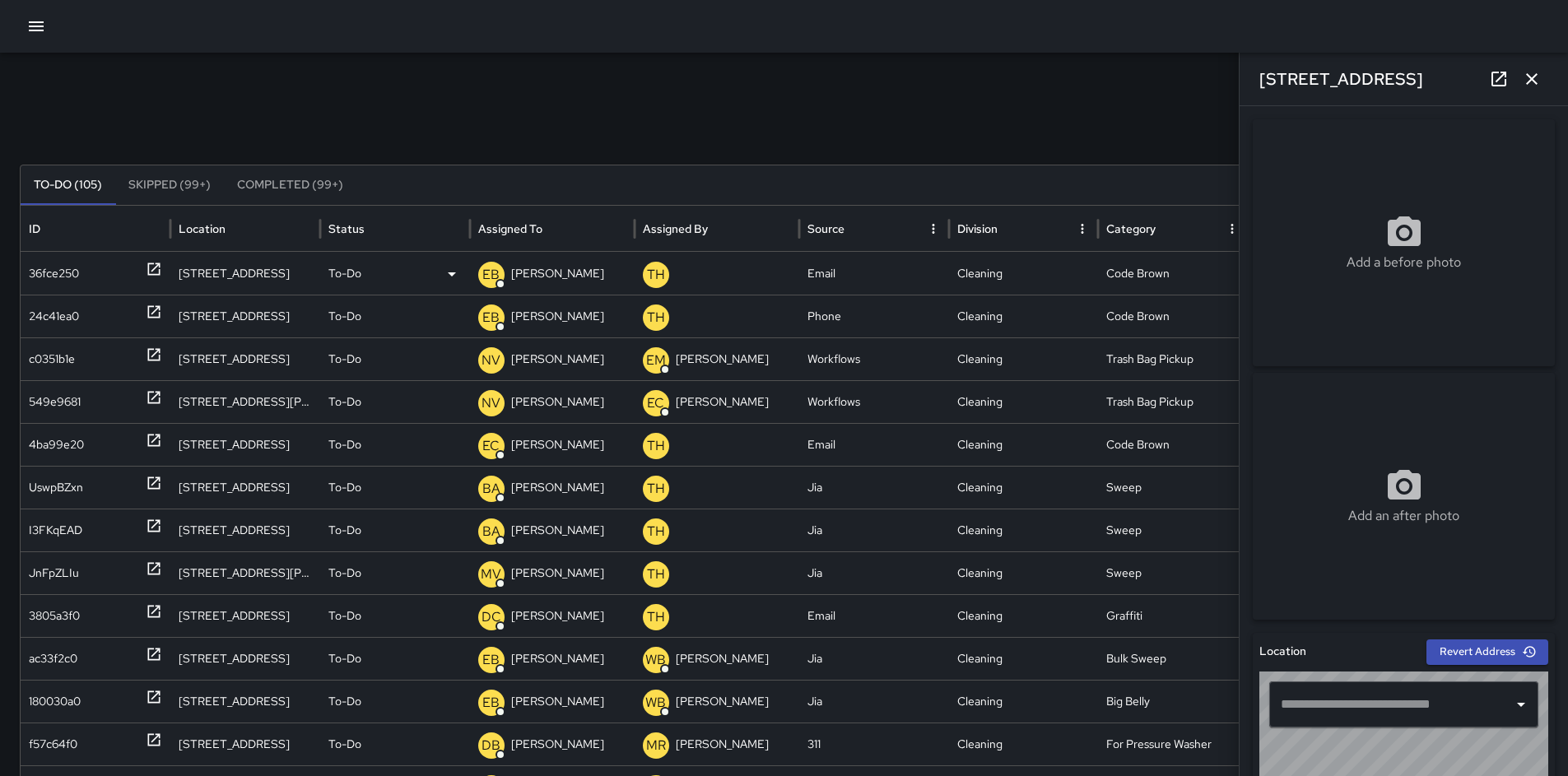
type input "**********"
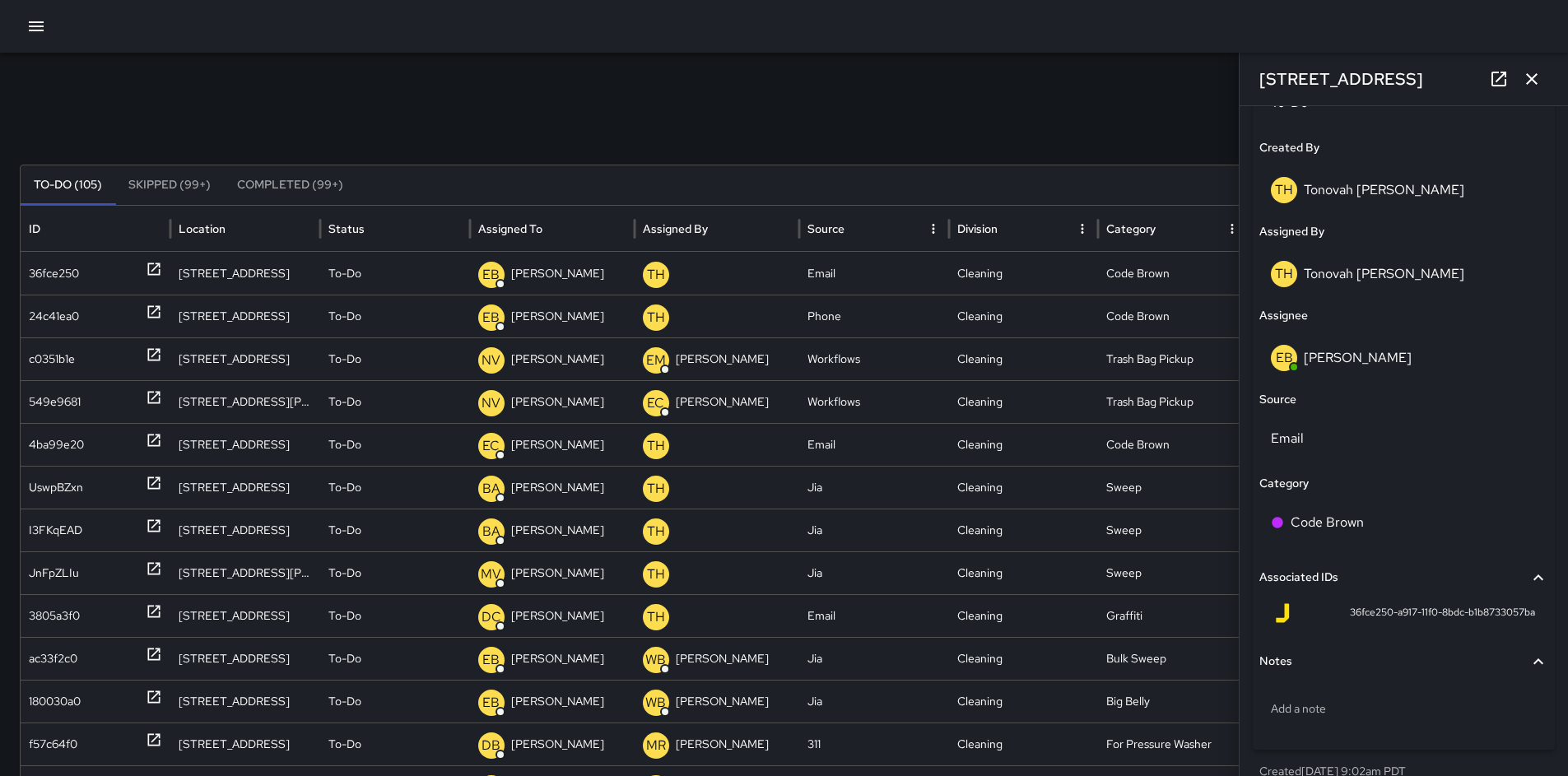
scroll to position [848, 0]
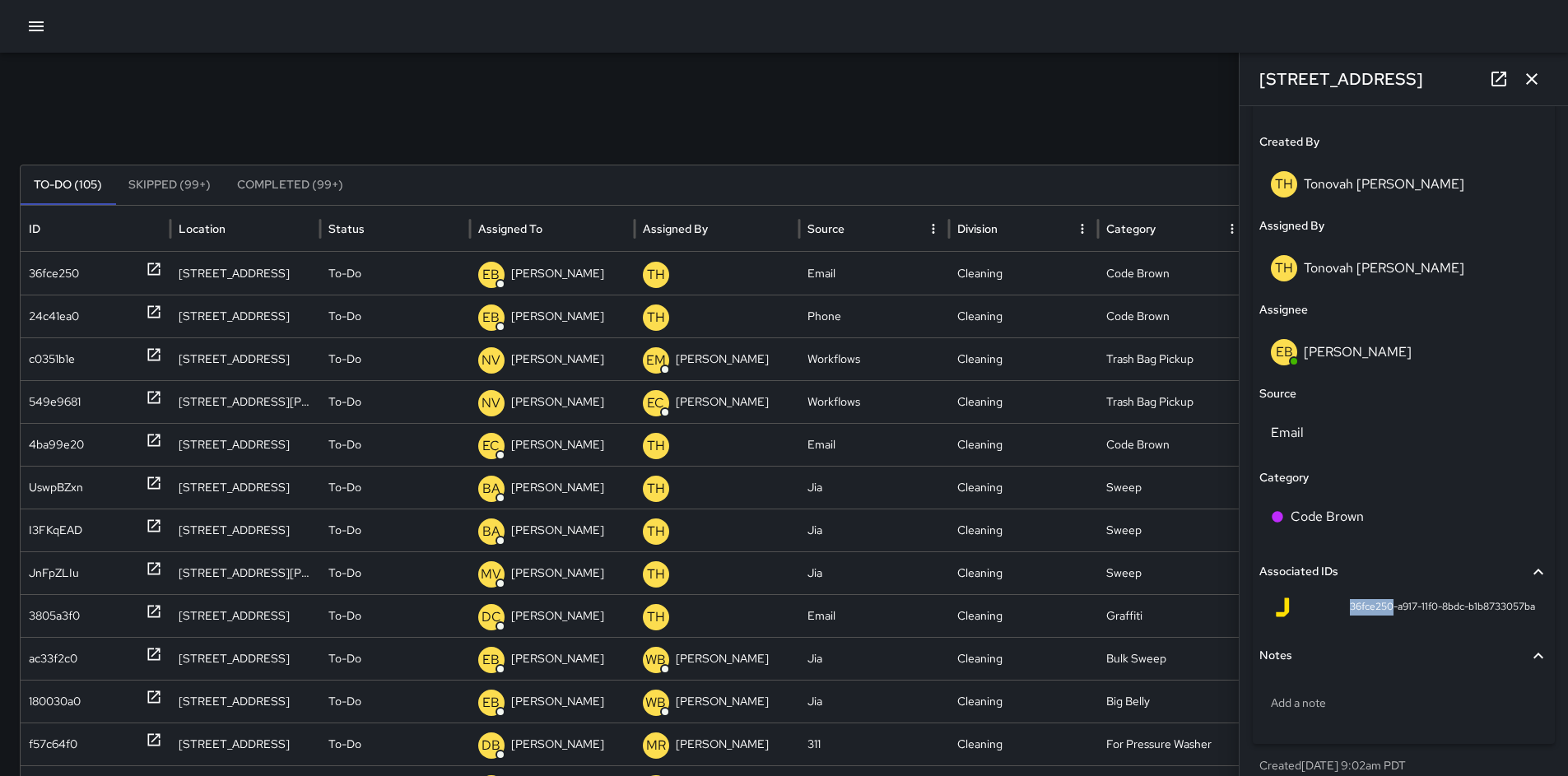
drag, startPoint x: 1380, startPoint y: 607, endPoint x: 1335, endPoint y: 614, distance: 45.5
click at [1350, 614] on span "36fce250-a917-11f0-8bdc-b1b8733057ba" at bounding box center [1442, 607] width 185 height 16
copy span "36fce250"
click at [50, 272] on div "36fce250" at bounding box center [54, 273] width 50 height 42
click at [54, 304] on div "24c41ea0" at bounding box center [54, 316] width 50 height 42
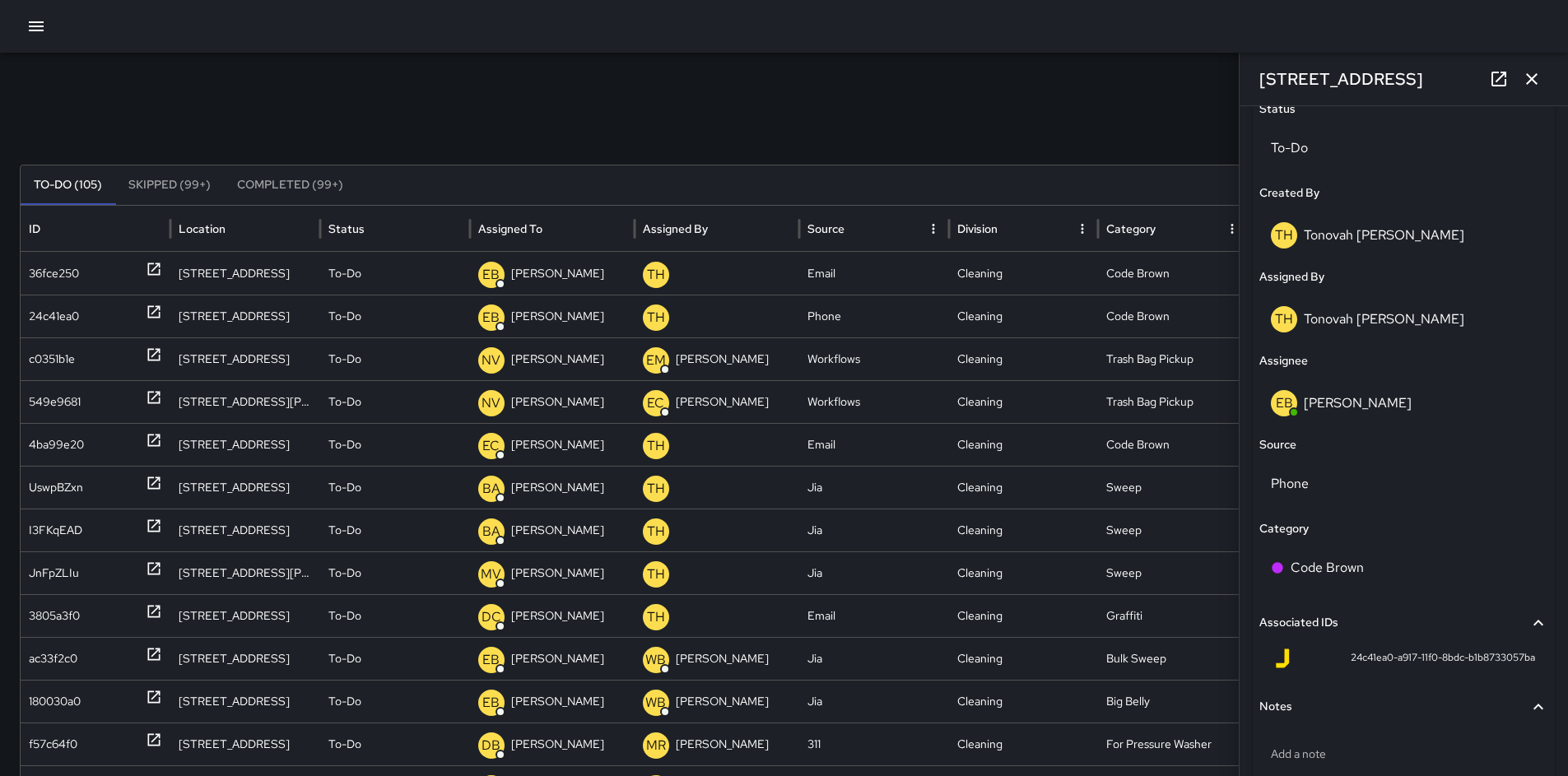
scroll to position [806, 0]
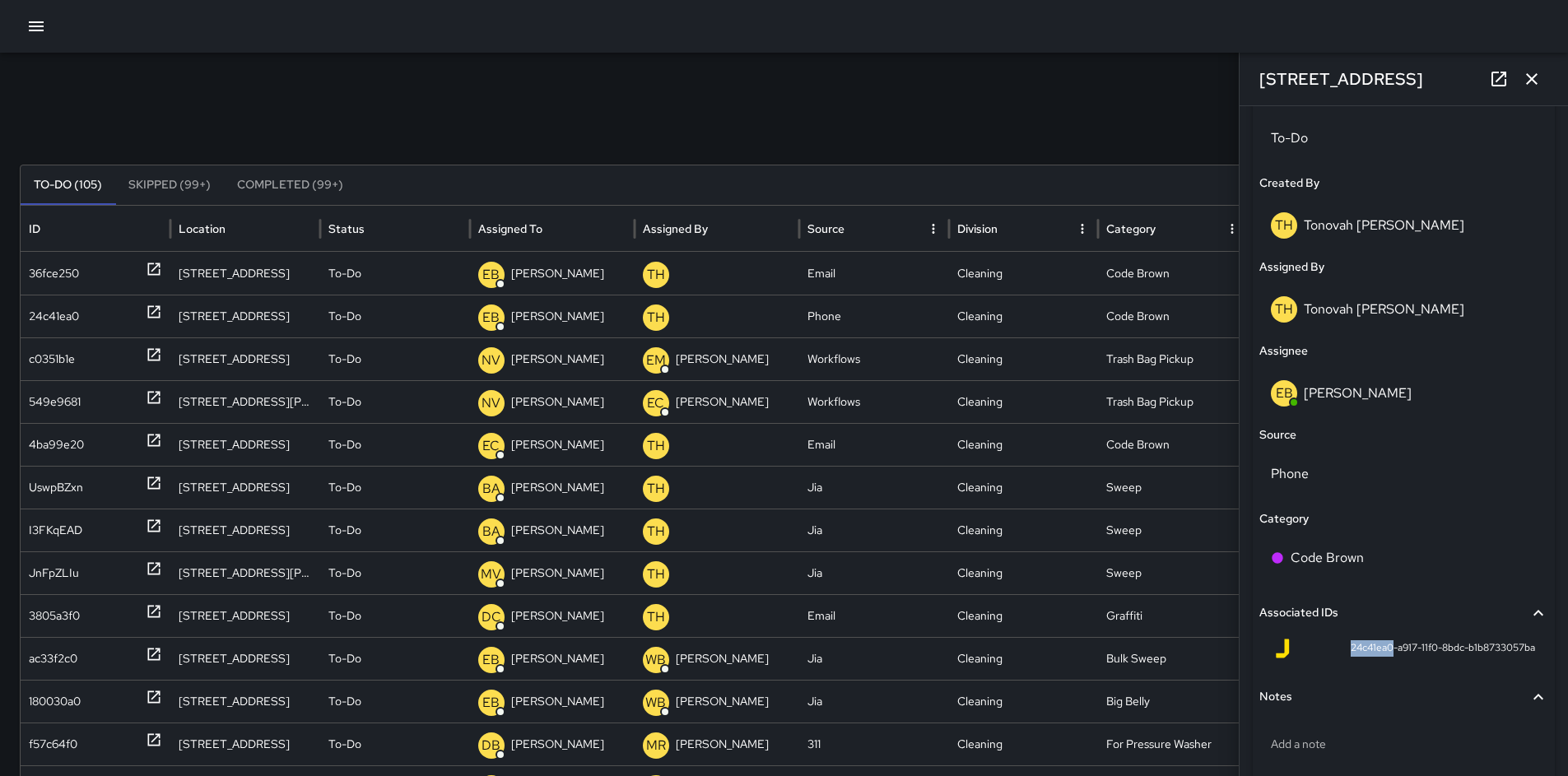
drag, startPoint x: 1380, startPoint y: 648, endPoint x: 1309, endPoint y: 645, distance: 71.1
click at [1309, 645] on div "24c41ea0-a917-11f0-8bdc-b1b8733057ba" at bounding box center [1403, 648] width 263 height 20
copy span "24c41ea0"
click at [1533, 86] on icon "button" at bounding box center [1532, 79] width 20 height 20
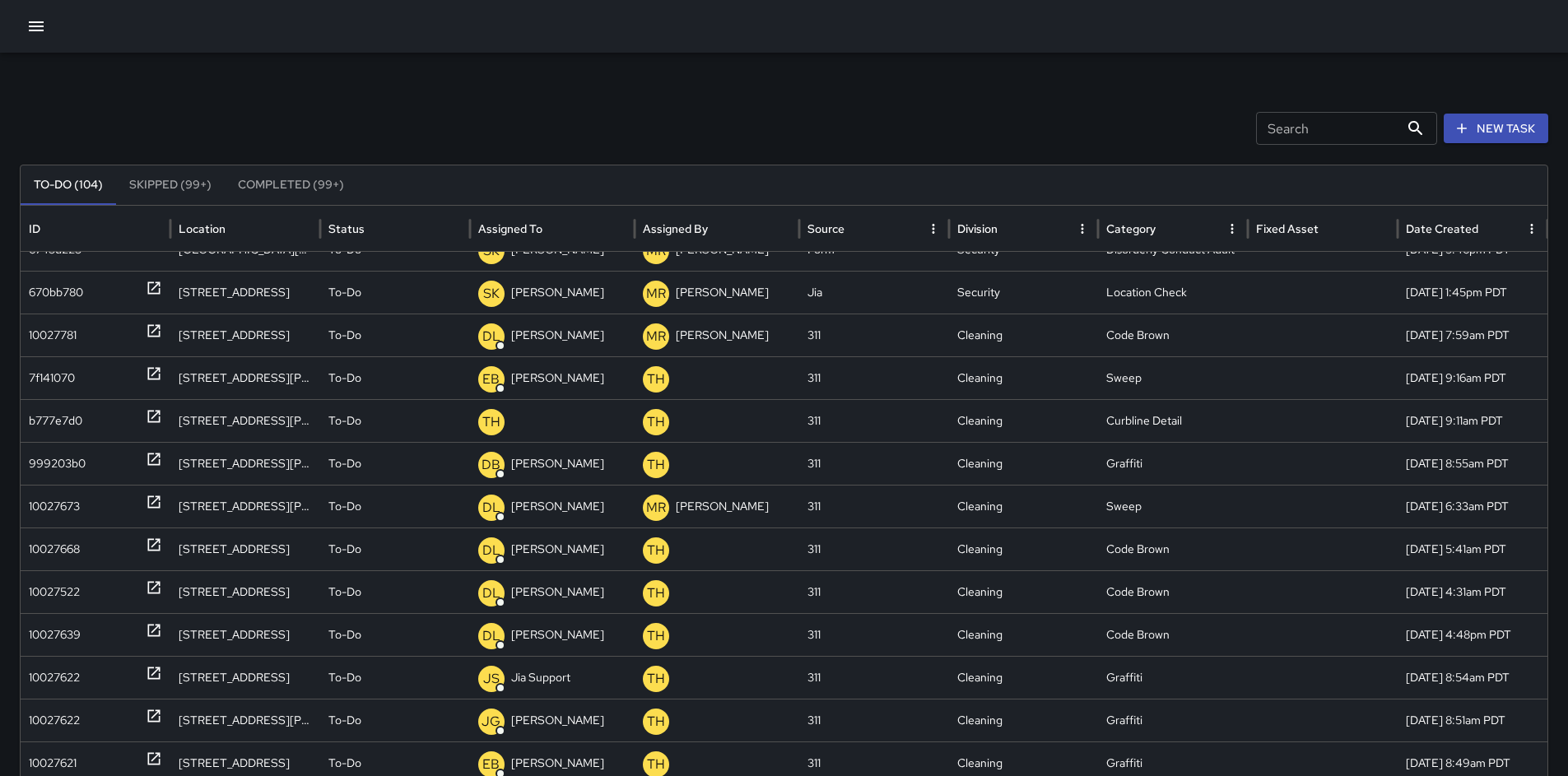
scroll to position [702, 0]
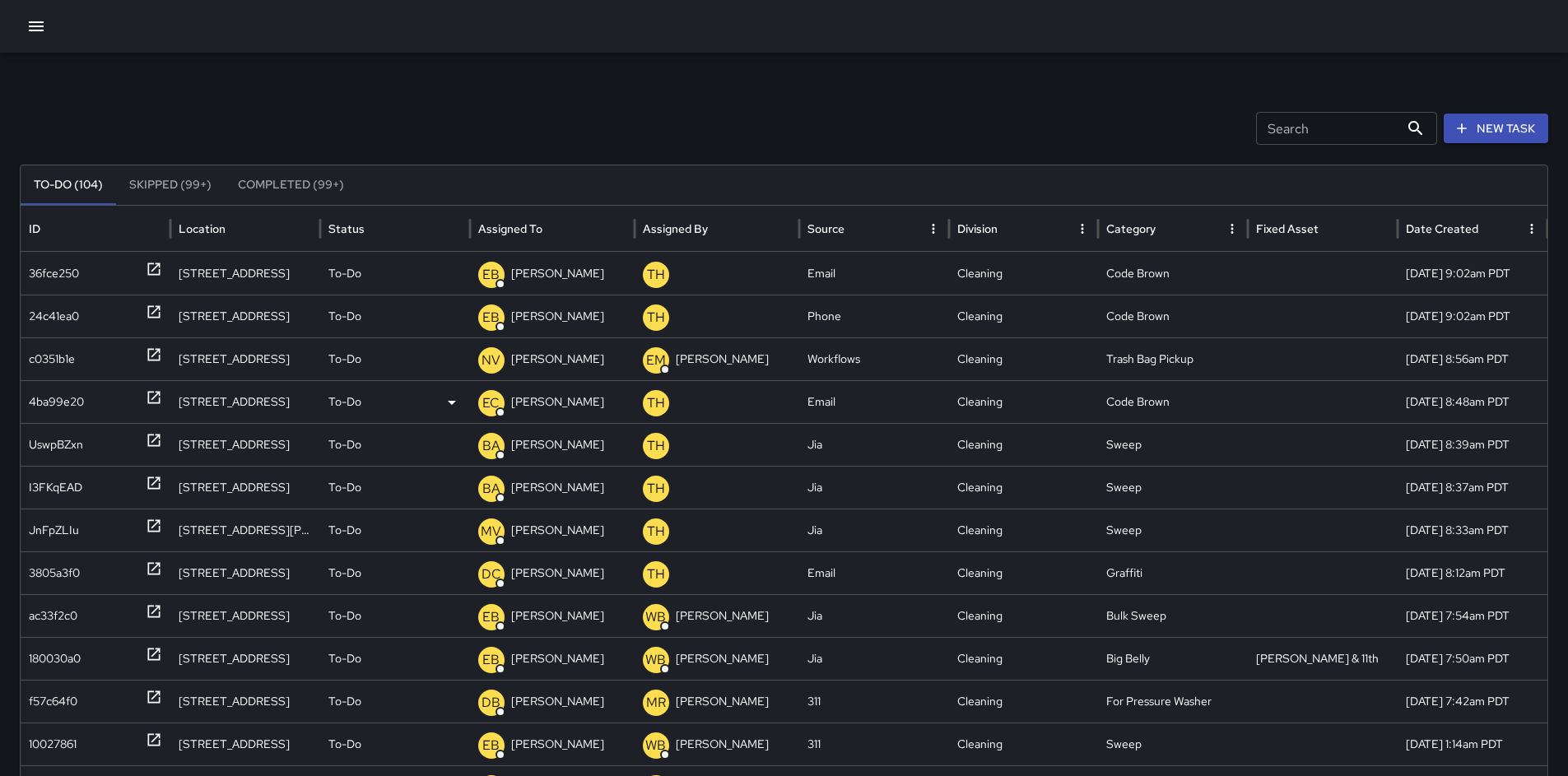
click at [59, 399] on div "4ba99e20" at bounding box center [56, 402] width 55 height 42
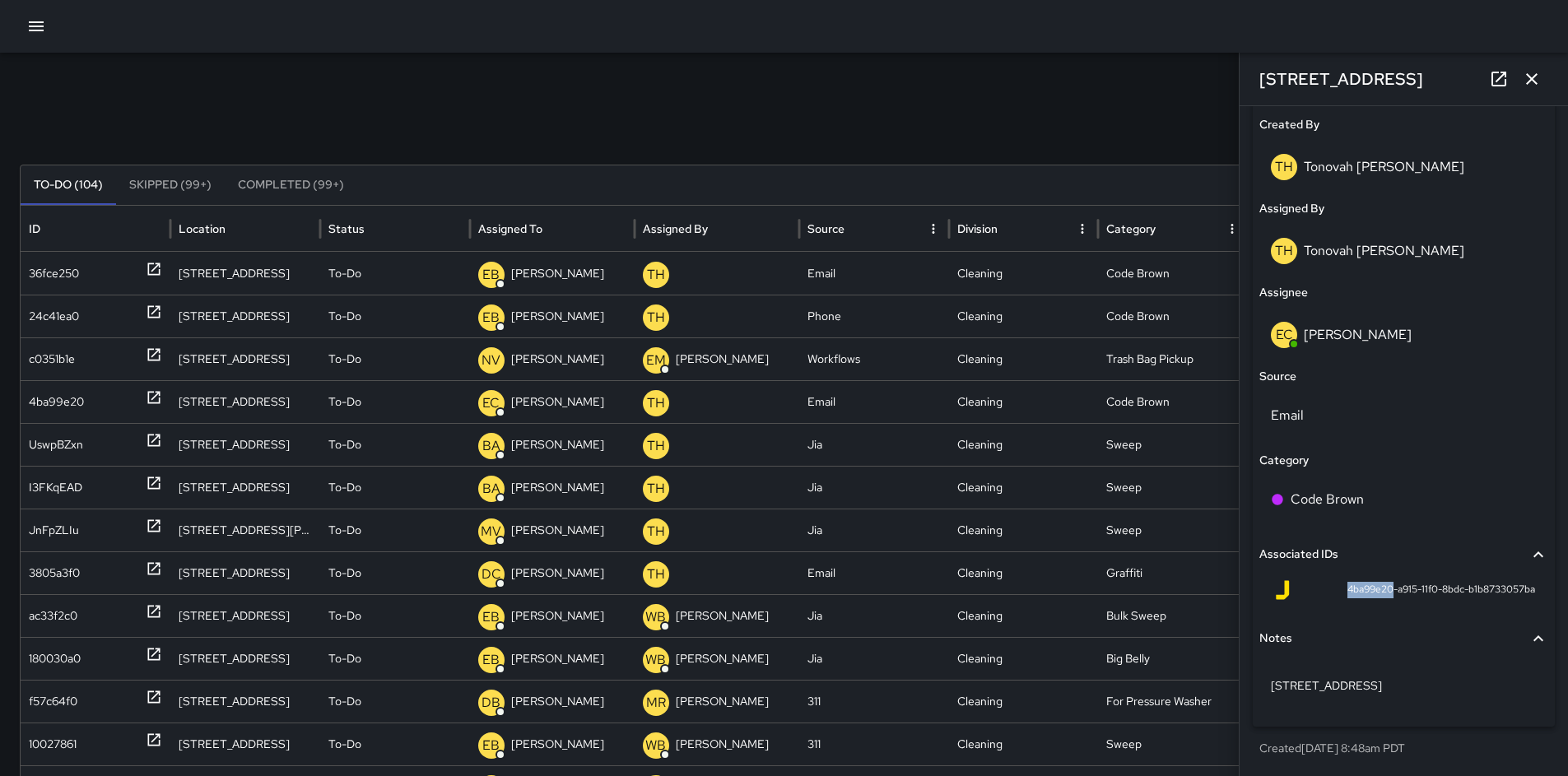
drag, startPoint x: 1380, startPoint y: 589, endPoint x: 1320, endPoint y: 592, distance: 60.1
click at [1292, 592] on div "4ba99e20-a915-11f0-8bdc-b1b8733057ba" at bounding box center [1403, 590] width 263 height 20
copy span "4ba99e20"
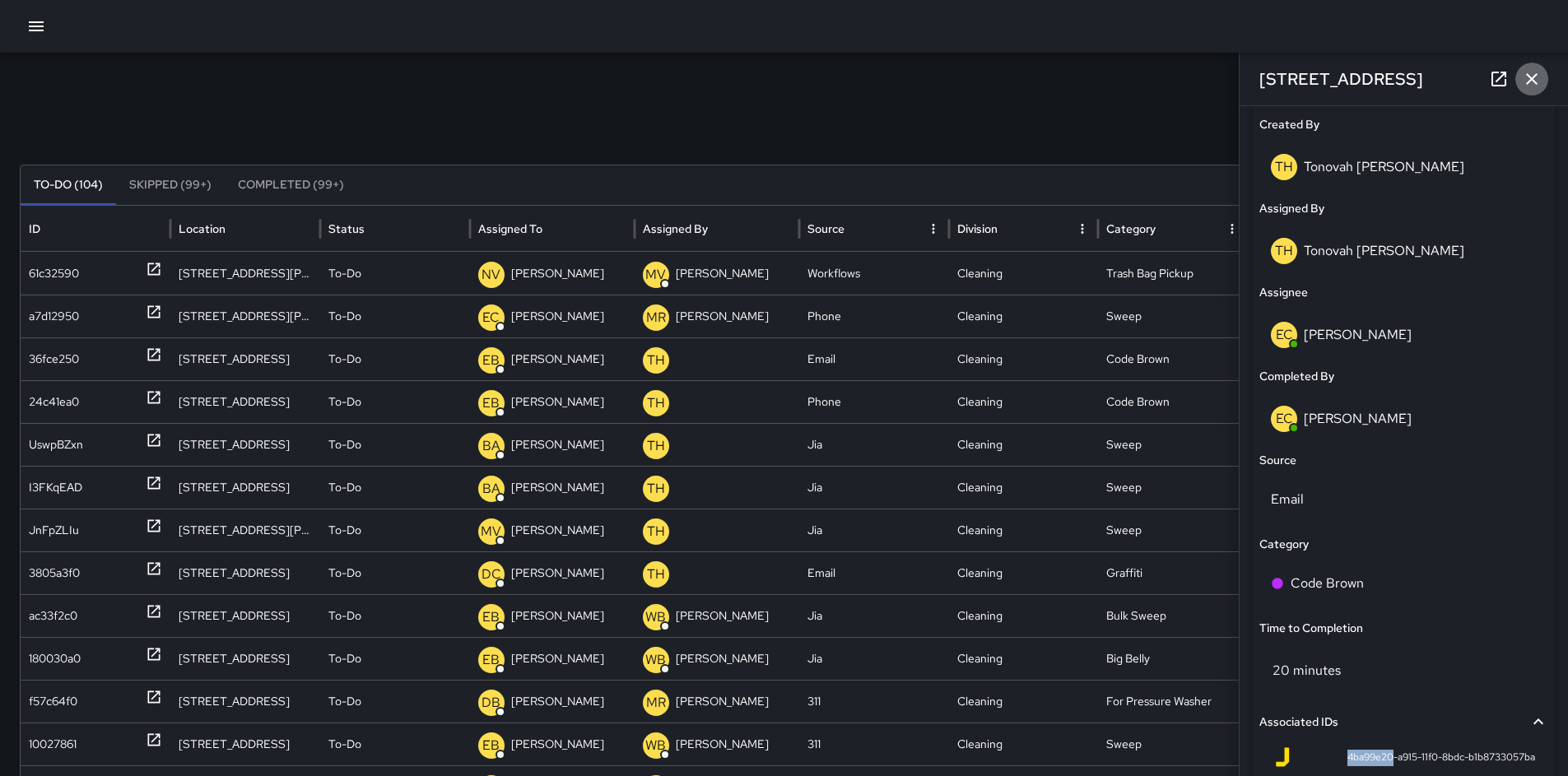
click at [1528, 84] on icon "button" at bounding box center [1532, 79] width 20 height 20
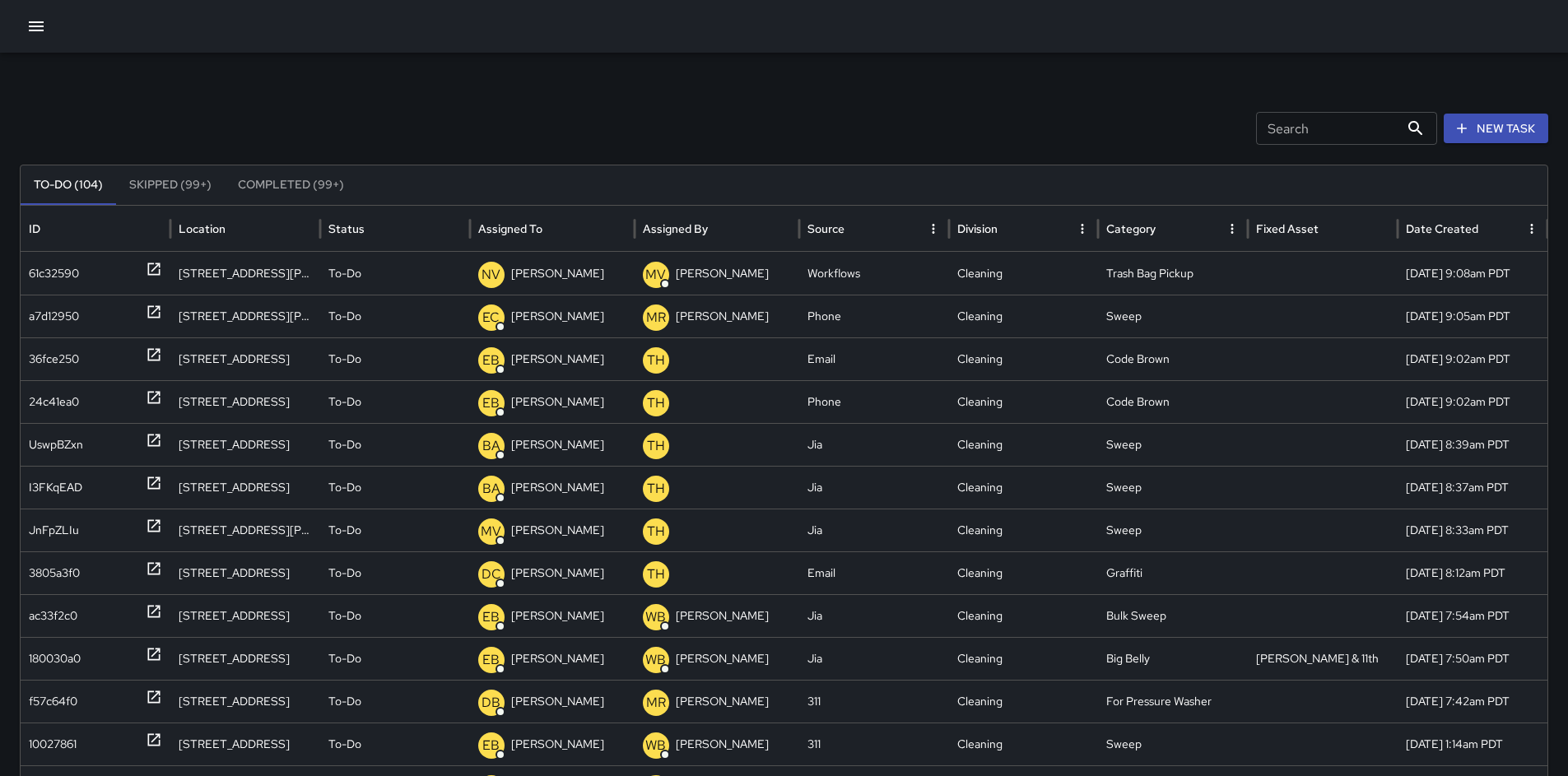
click at [21, 21] on div at bounding box center [784, 26] width 1568 height 53
click at [27, 24] on icon "button" at bounding box center [36, 26] width 20 height 20
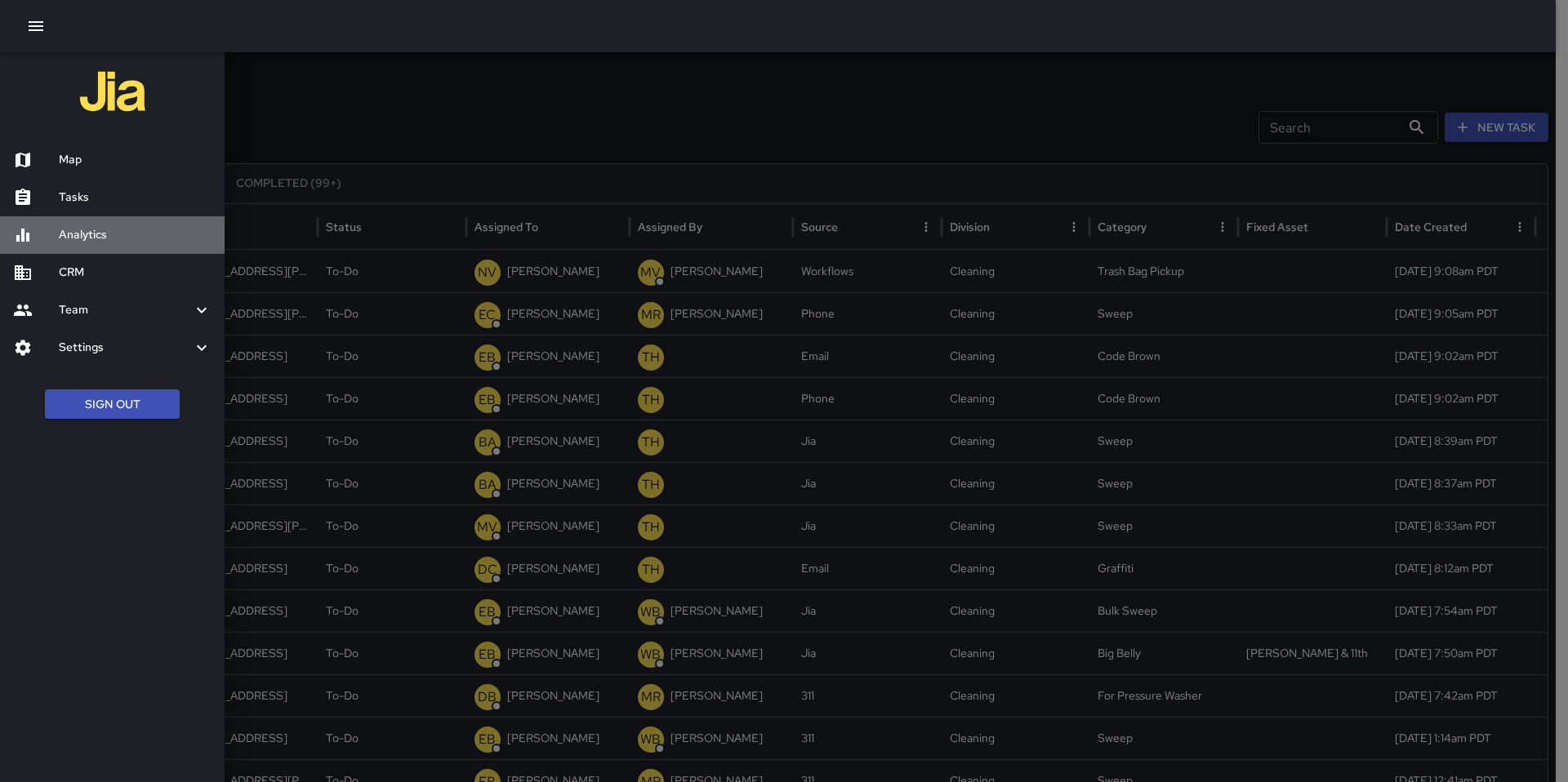
click at [122, 243] on h6 "Analytics" at bounding box center [135, 235] width 153 height 18
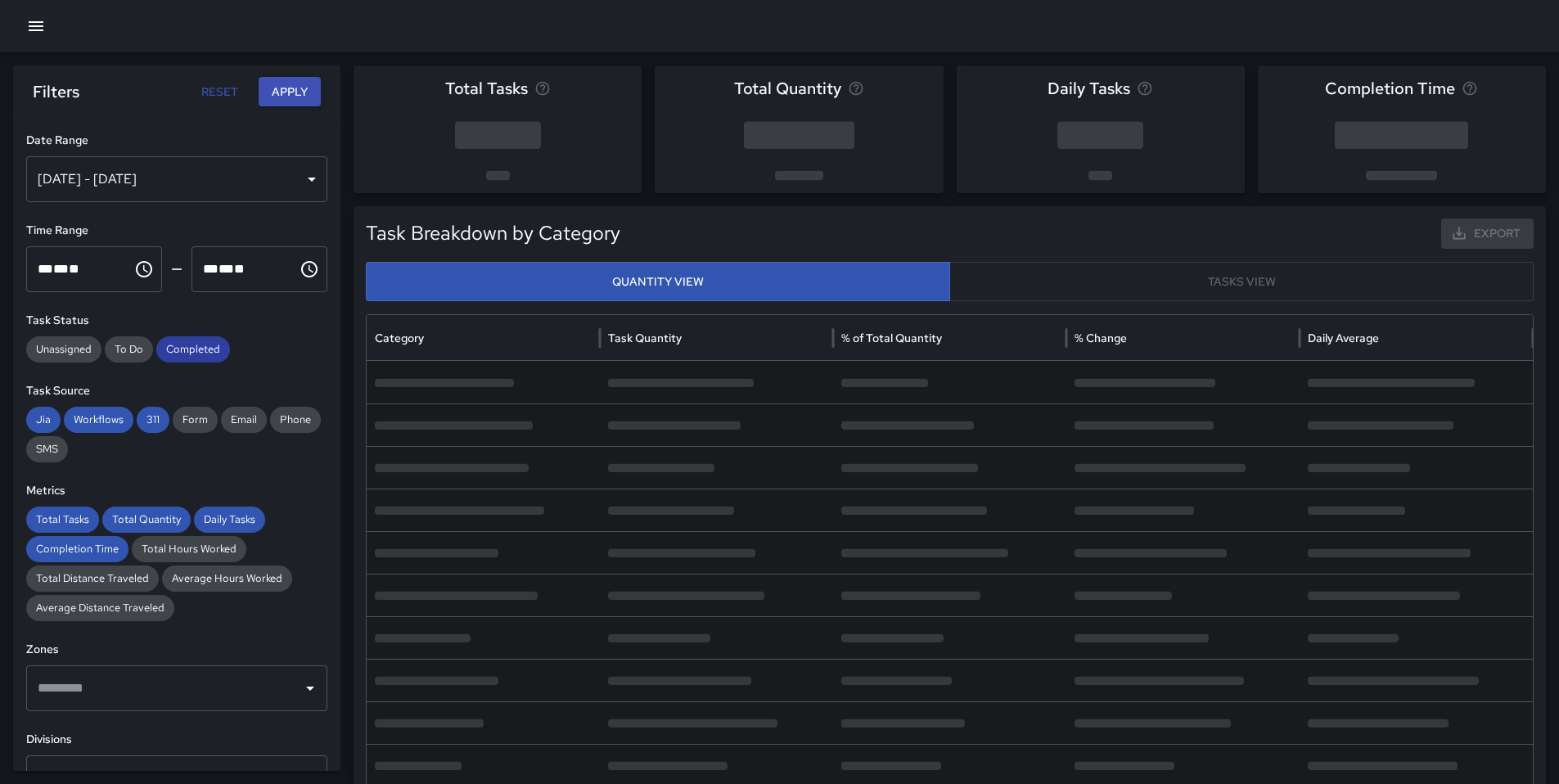
click at [204, 348] on span "Completed" at bounding box center [193, 349] width 74 height 16
click at [164, 417] on span "311" at bounding box center [153, 420] width 33 height 16
click at [97, 415] on span "Workflows" at bounding box center [98, 420] width 70 height 16
click at [46, 422] on span "Jia" at bounding box center [43, 420] width 34 height 16
click at [54, 520] on span "Total Tasks" at bounding box center [62, 520] width 73 height 16
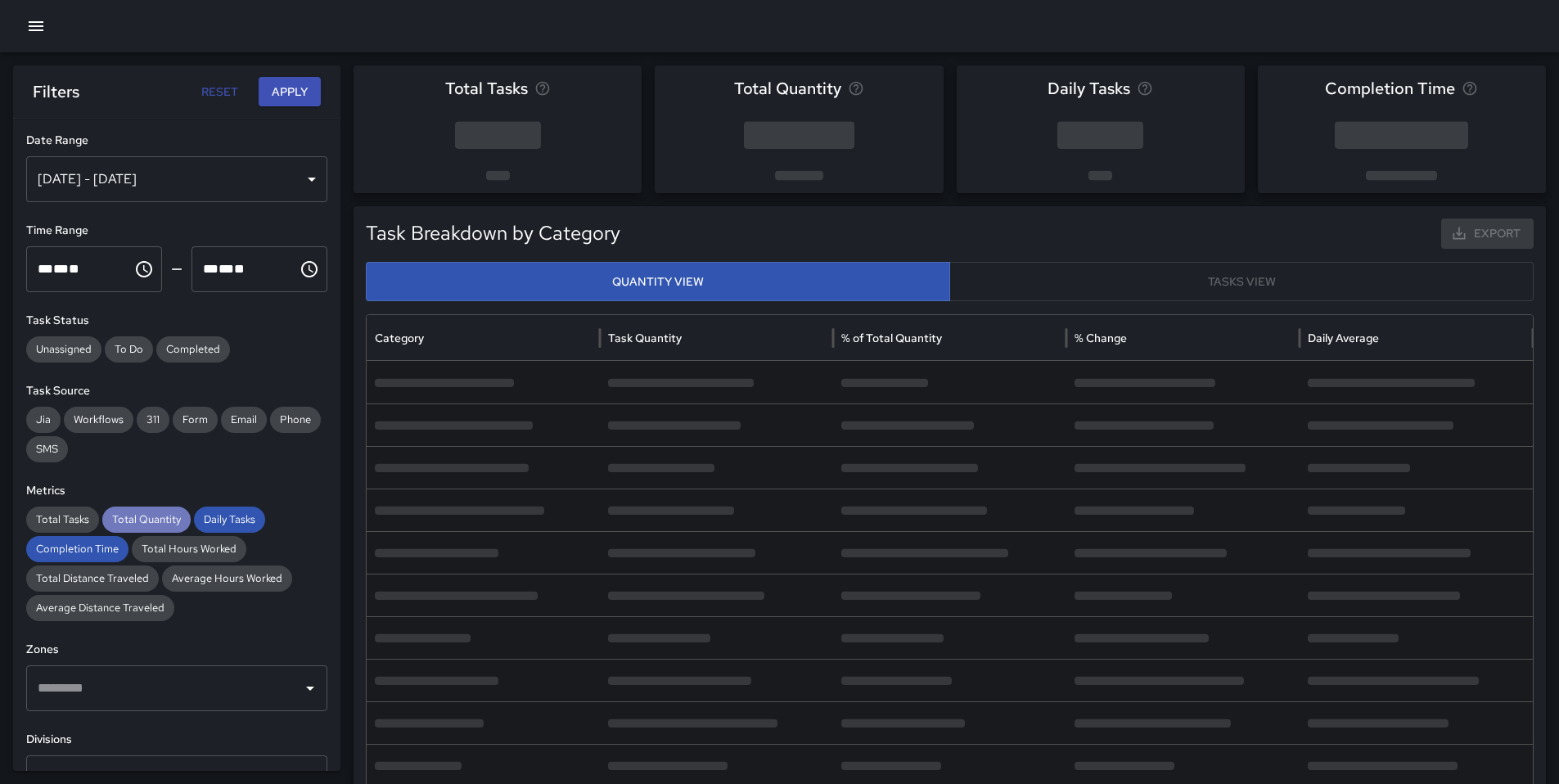
click at [142, 524] on span "Total Quantity" at bounding box center [146, 520] width 88 height 16
click at [232, 515] on span "Daily Tasks" at bounding box center [229, 520] width 71 height 16
click at [94, 550] on span "Completion Time" at bounding box center [77, 549] width 102 height 16
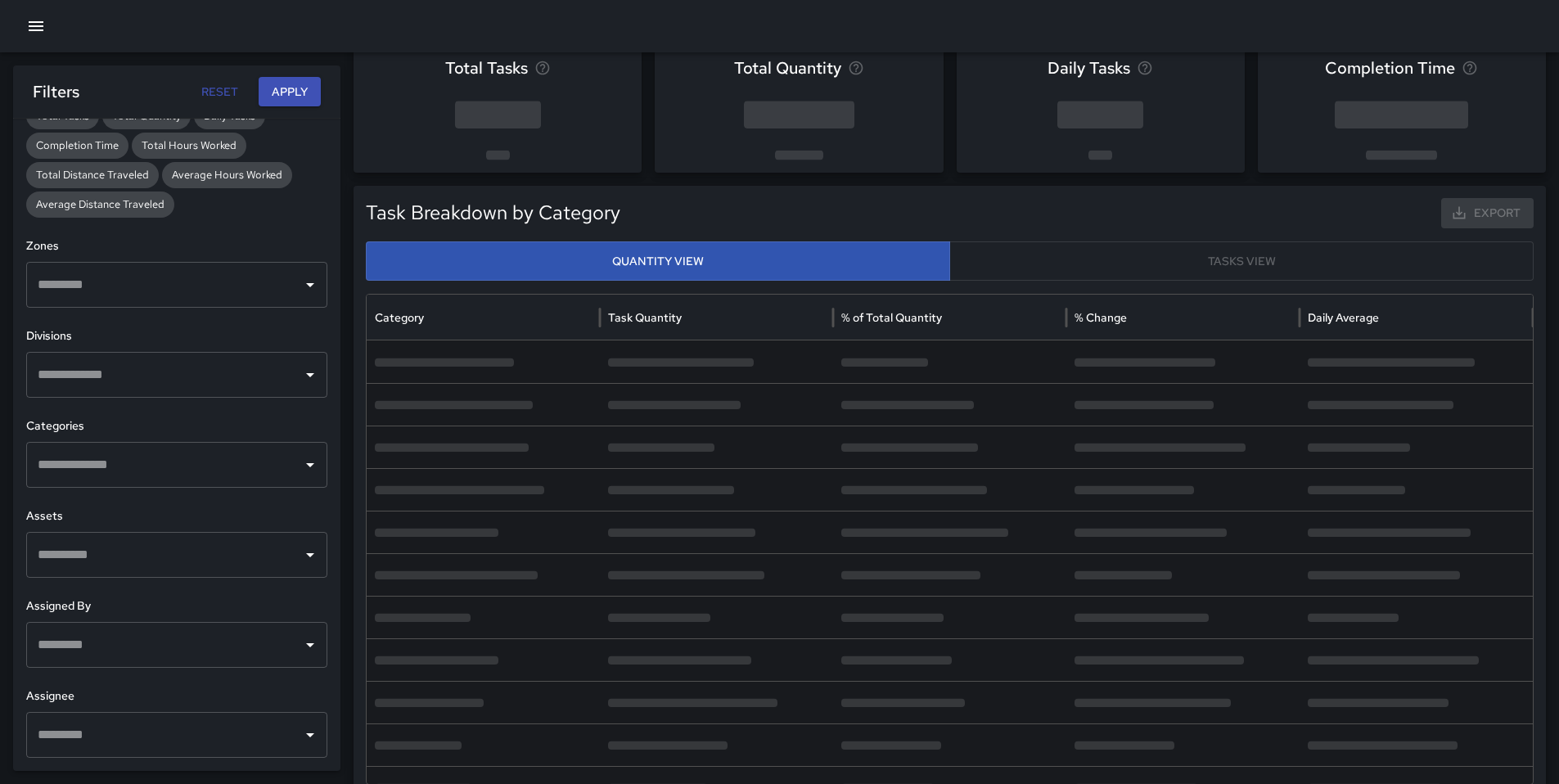
scroll to position [124, 0]
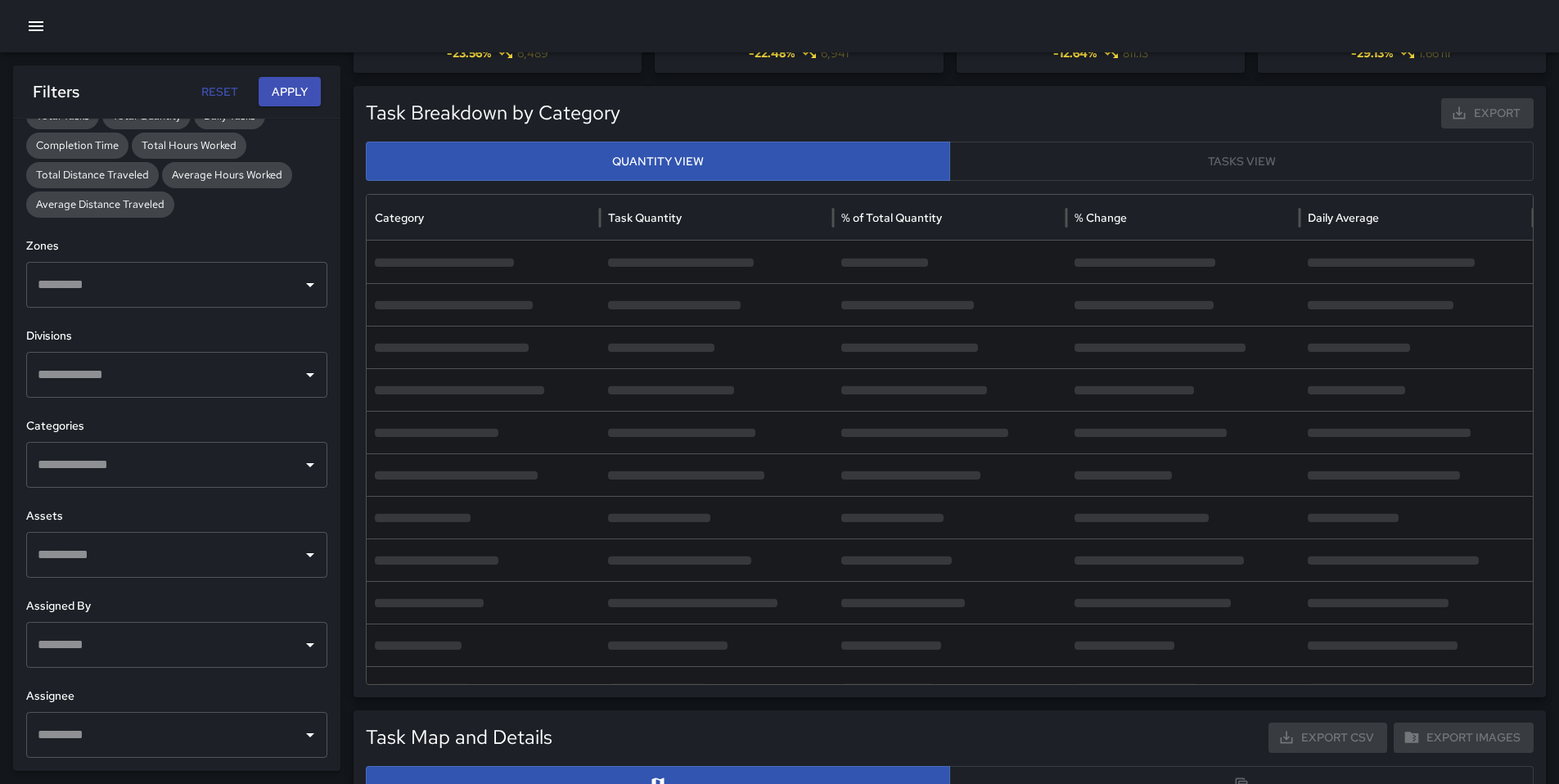
click at [120, 728] on input "text" at bounding box center [164, 735] width 262 height 31
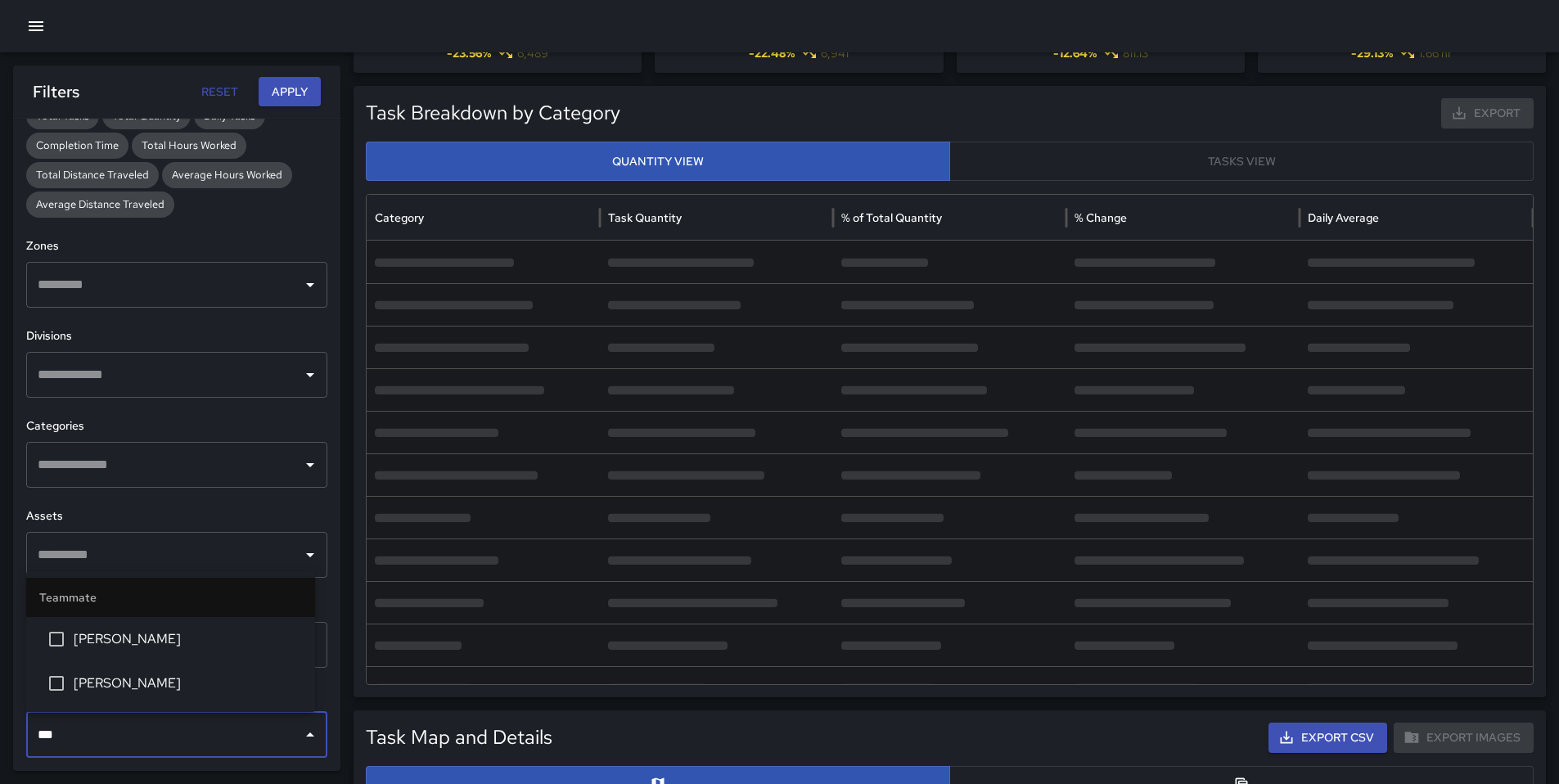
type input "****"
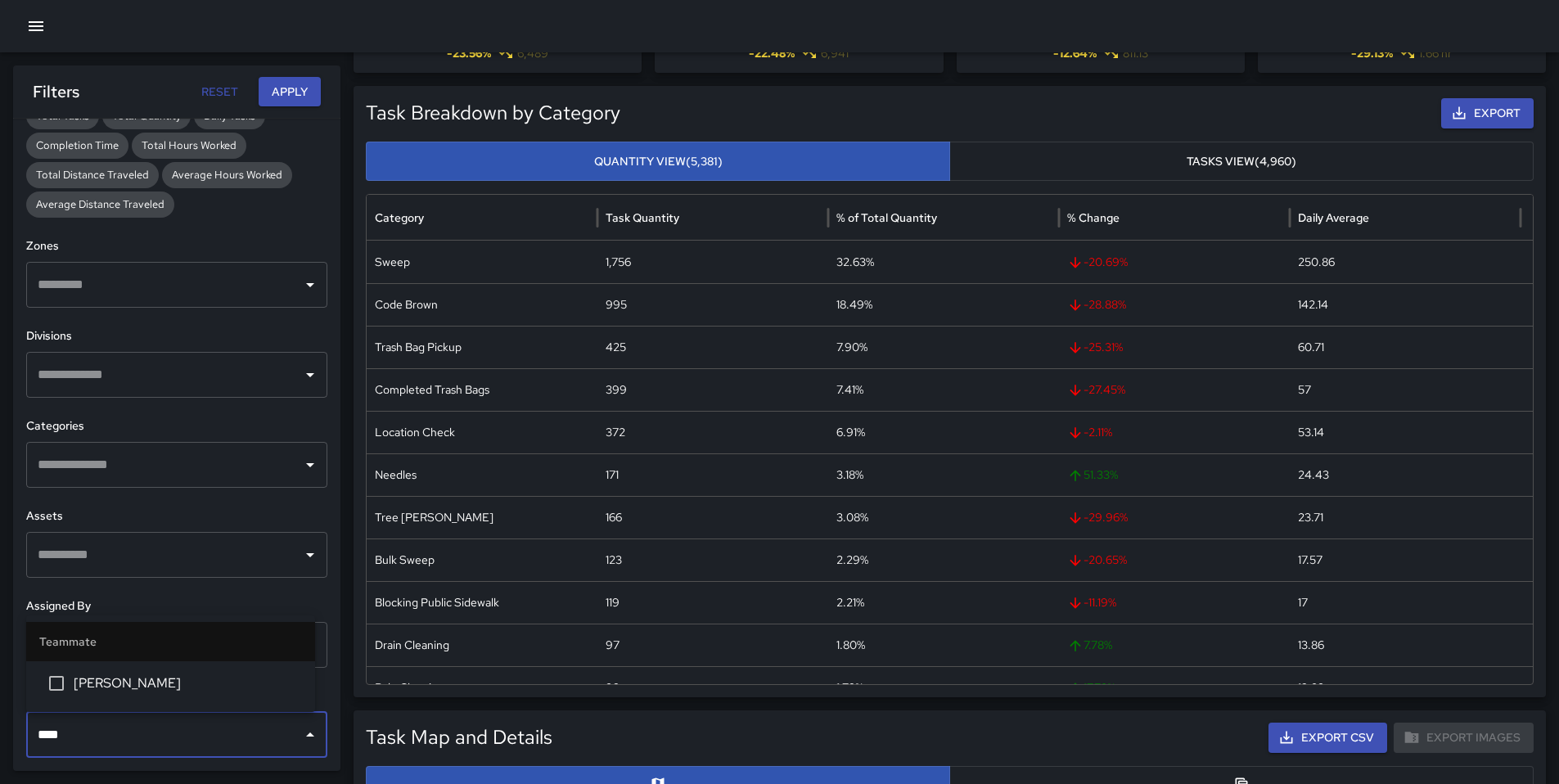
click at [155, 691] on span "[PERSON_NAME]" at bounding box center [187, 683] width 228 height 20
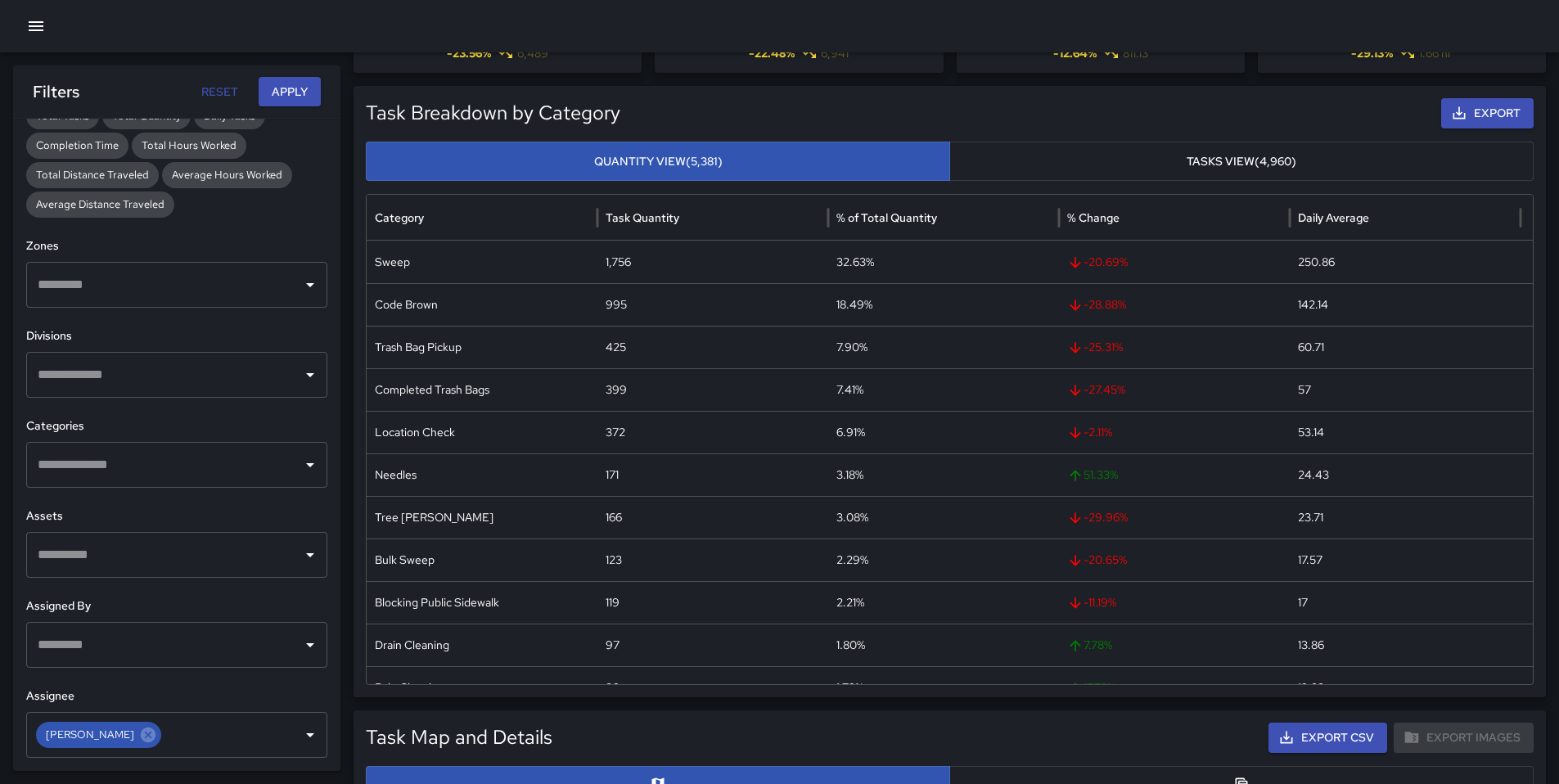
drag, startPoint x: 298, startPoint y: 68, endPoint x: 295, endPoint y: 77, distance: 9.5
click at [298, 69] on div "Filters Reset Apply" at bounding box center [177, 92] width 327 height 52
click at [297, 88] on button "Apply" at bounding box center [290, 92] width 62 height 30
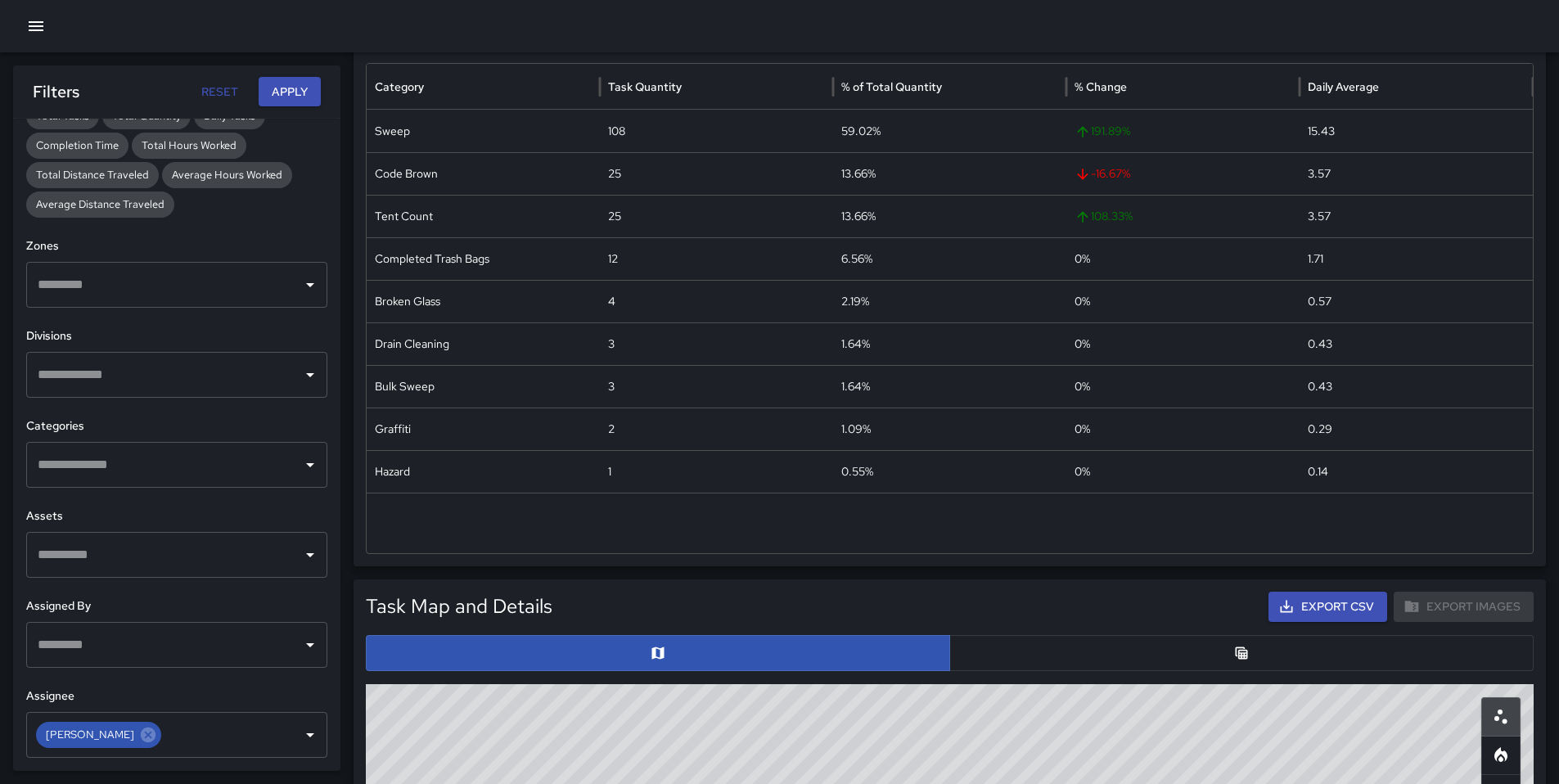
click at [987, 661] on button "button" at bounding box center [1241, 653] width 584 height 36
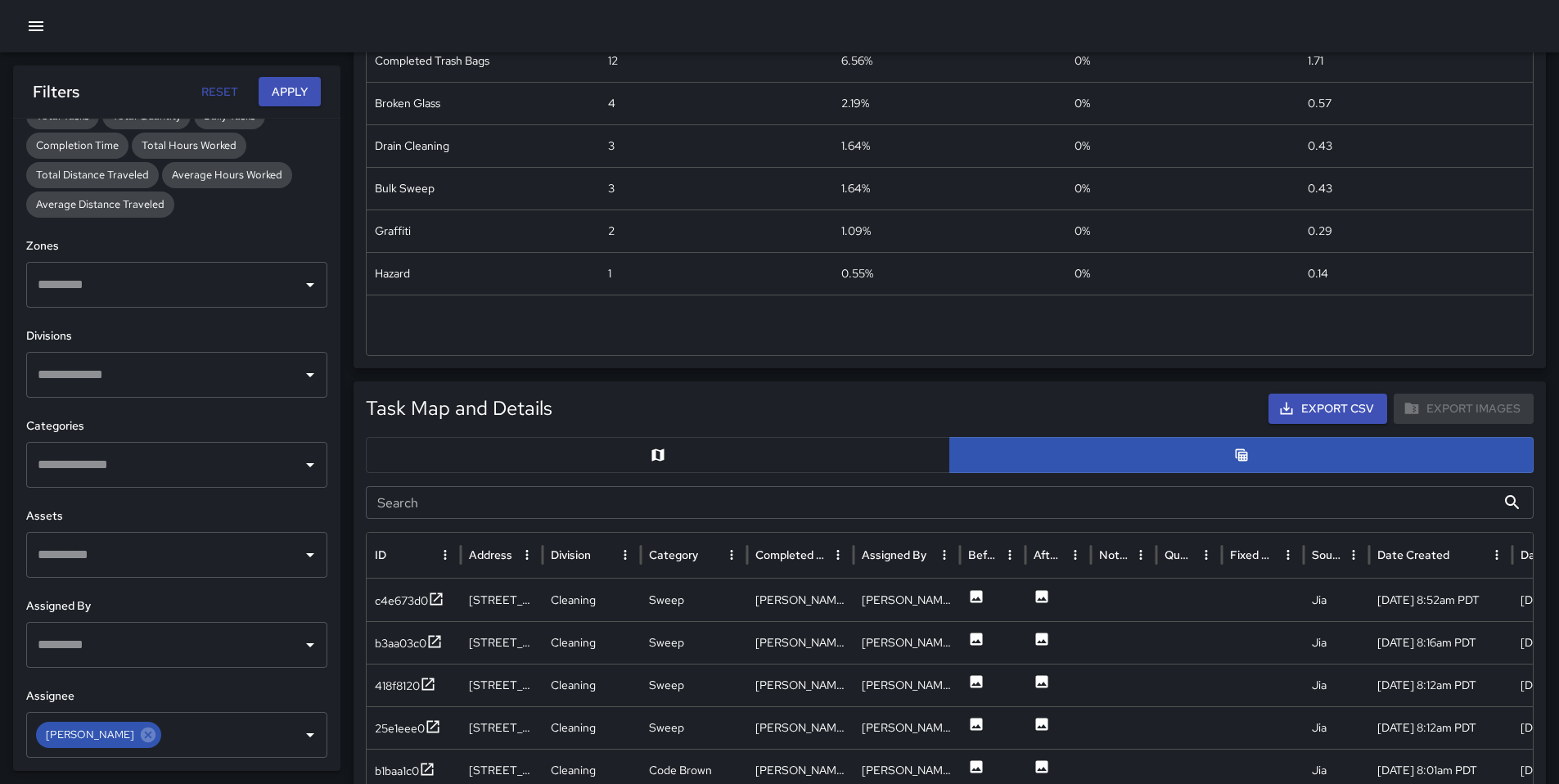
scroll to position [683, 0]
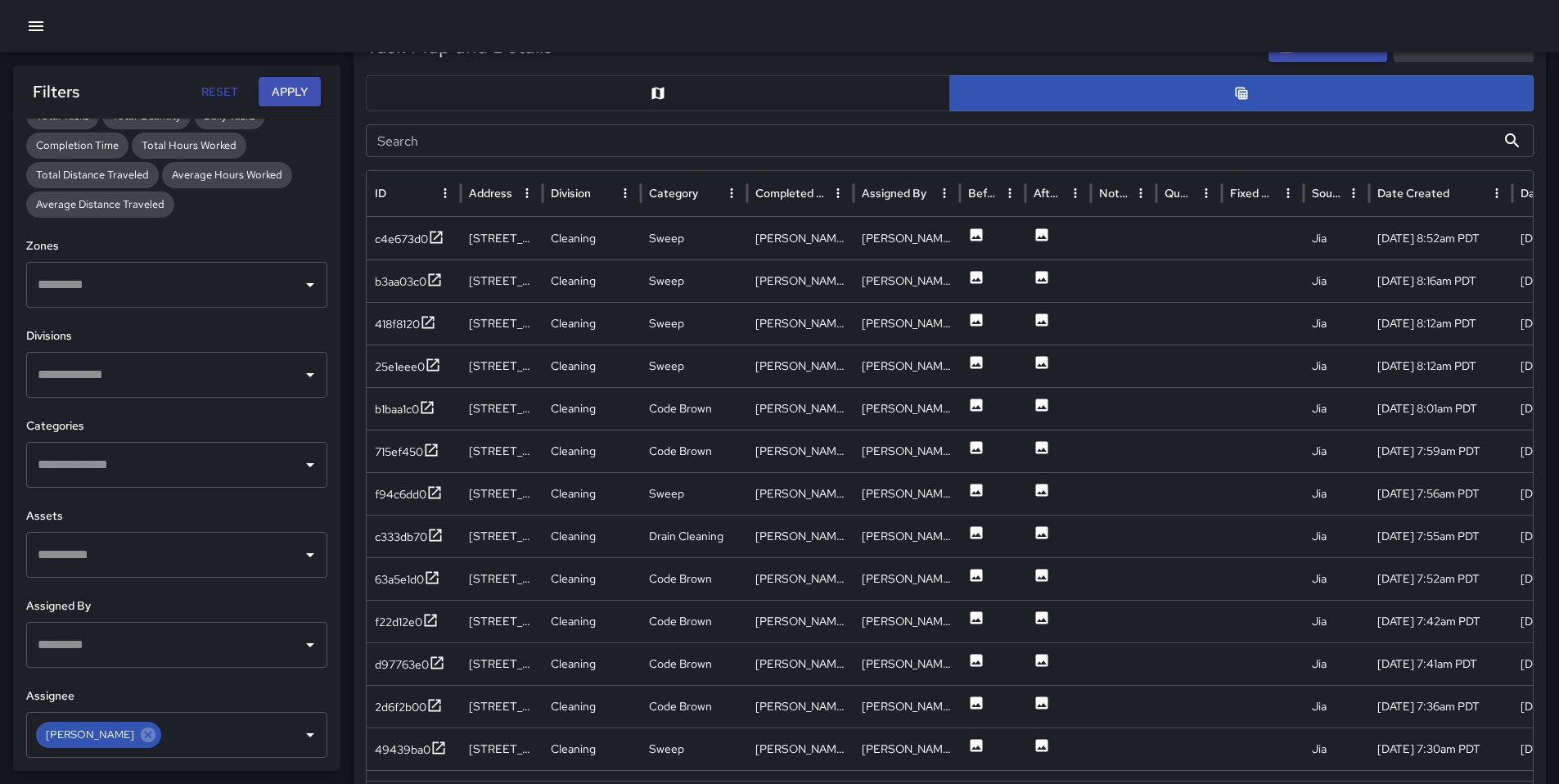
click at [505, 142] on input "Search" at bounding box center [930, 141] width 1130 height 33
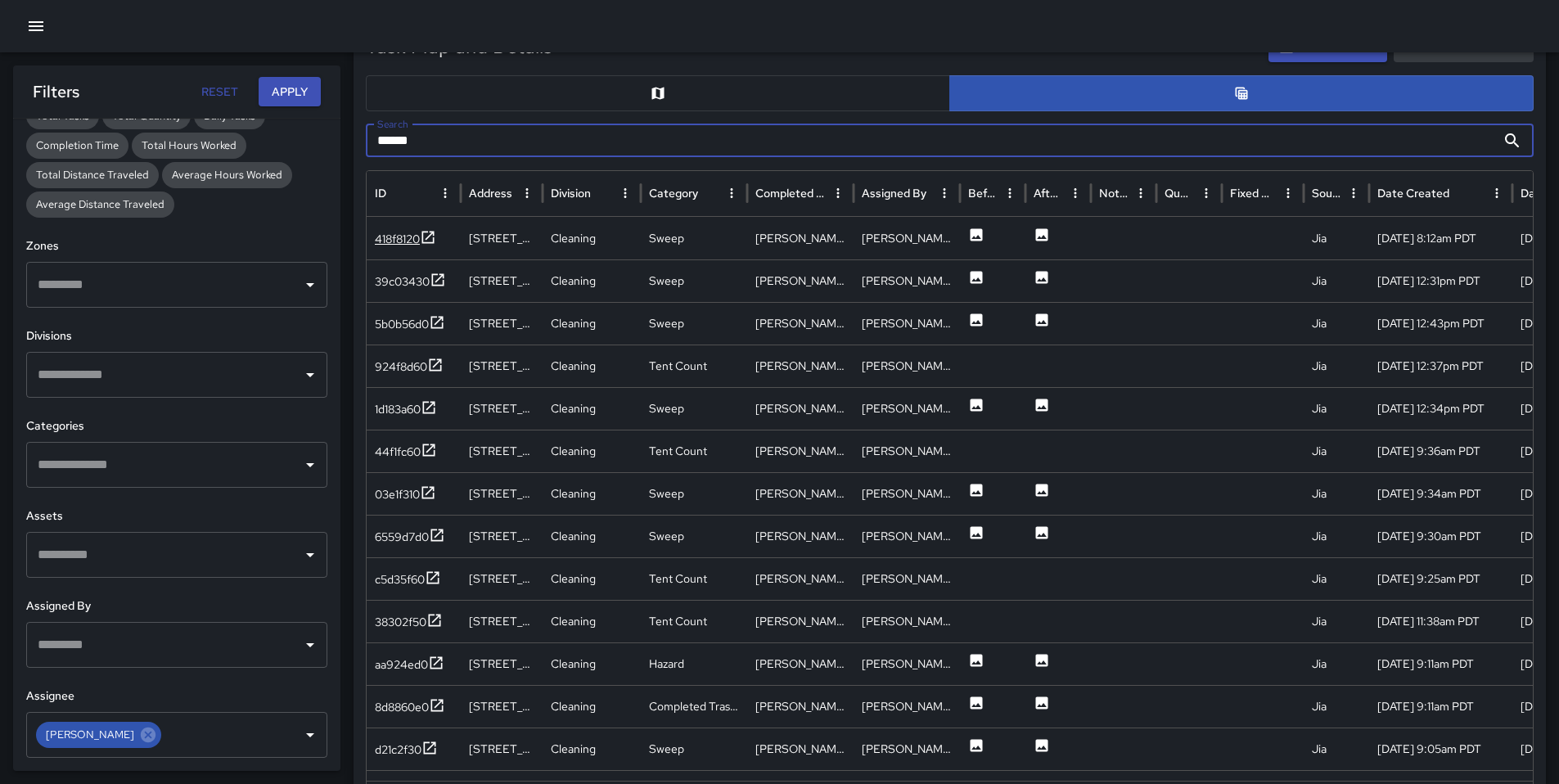
type input "******"
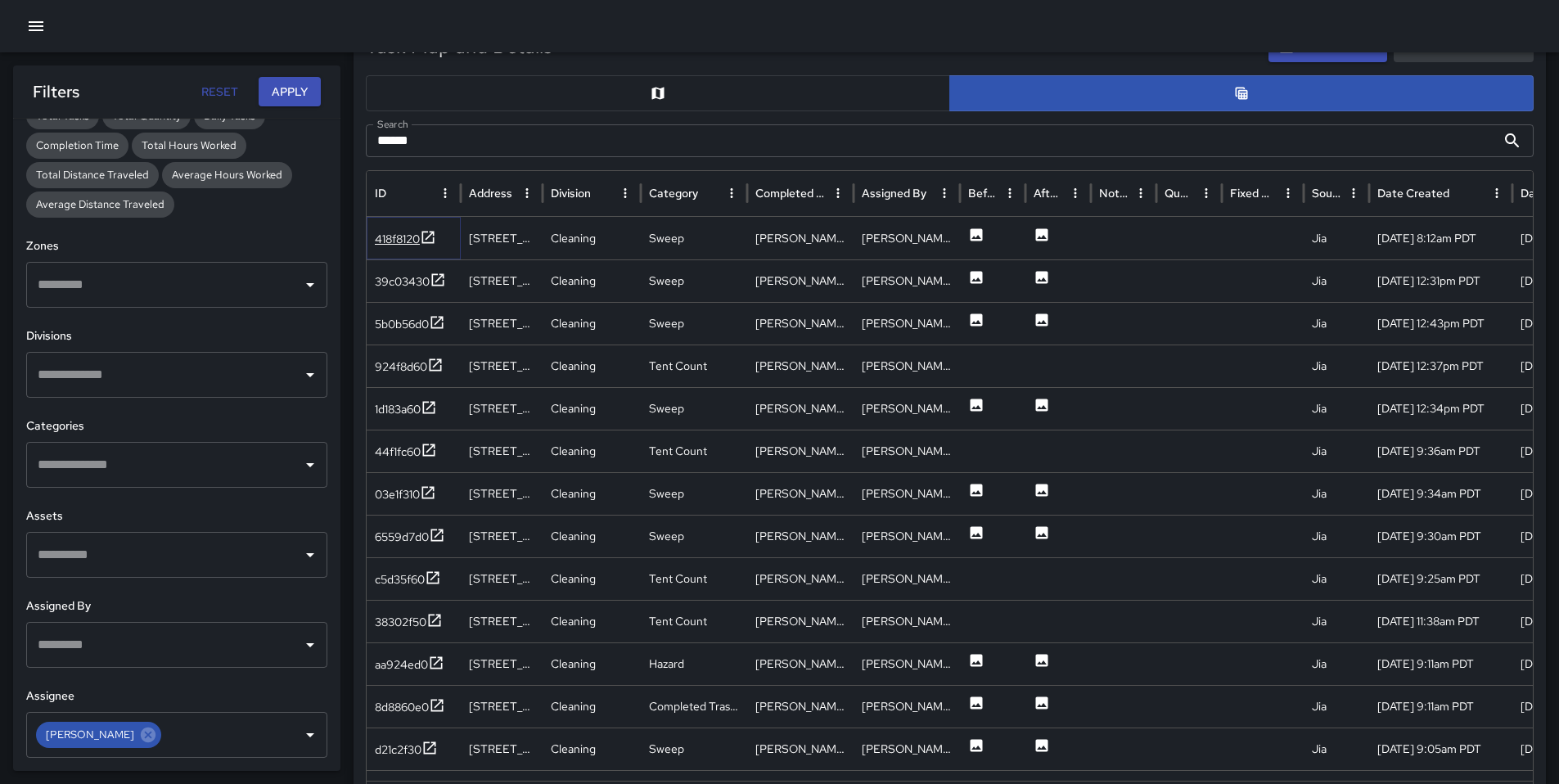
click at [401, 232] on div "418f8120" at bounding box center [397, 239] width 45 height 16
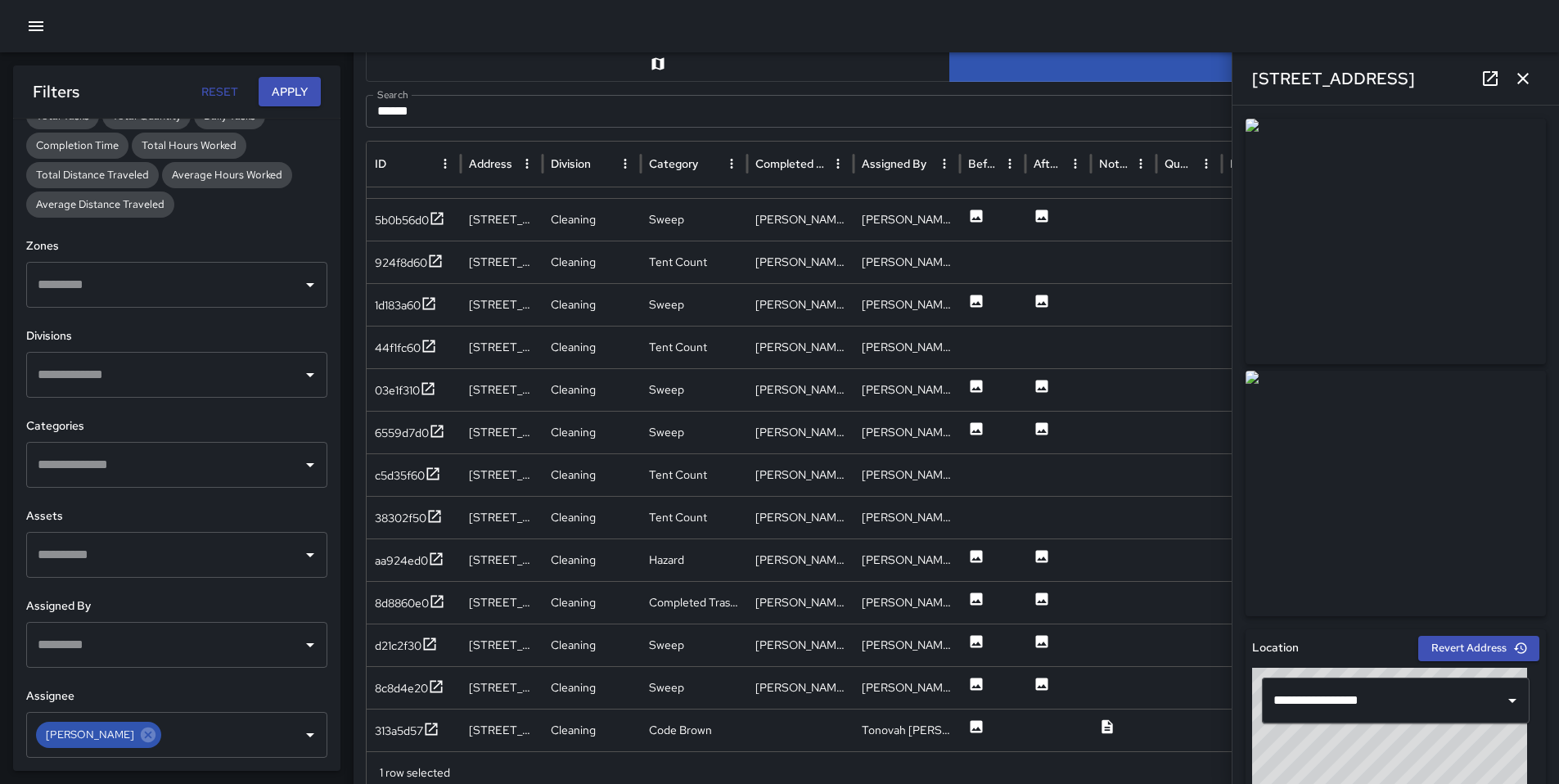
scroll to position [822, 0]
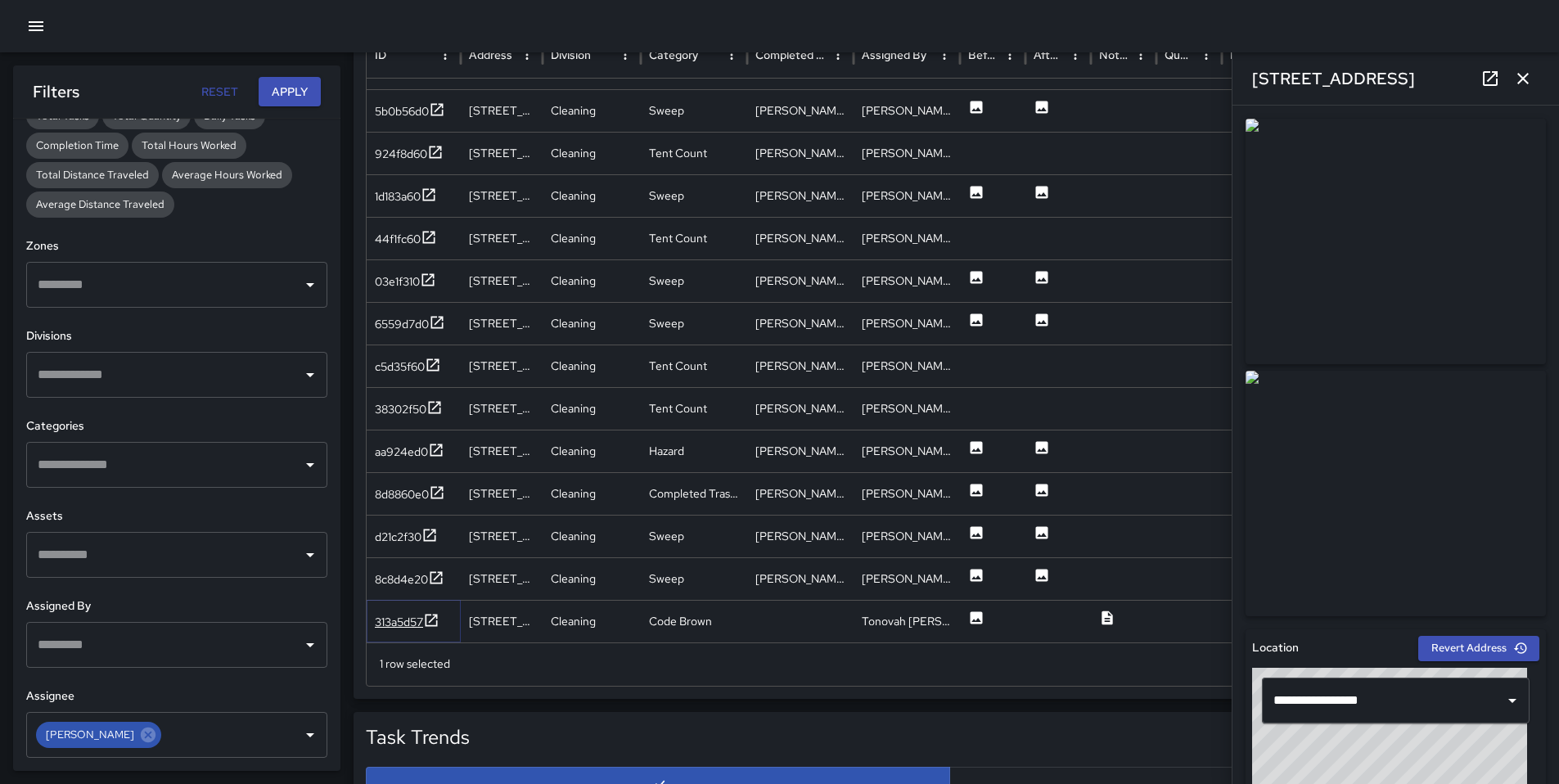
click at [419, 618] on div "313a5d57" at bounding box center [399, 622] width 48 height 16
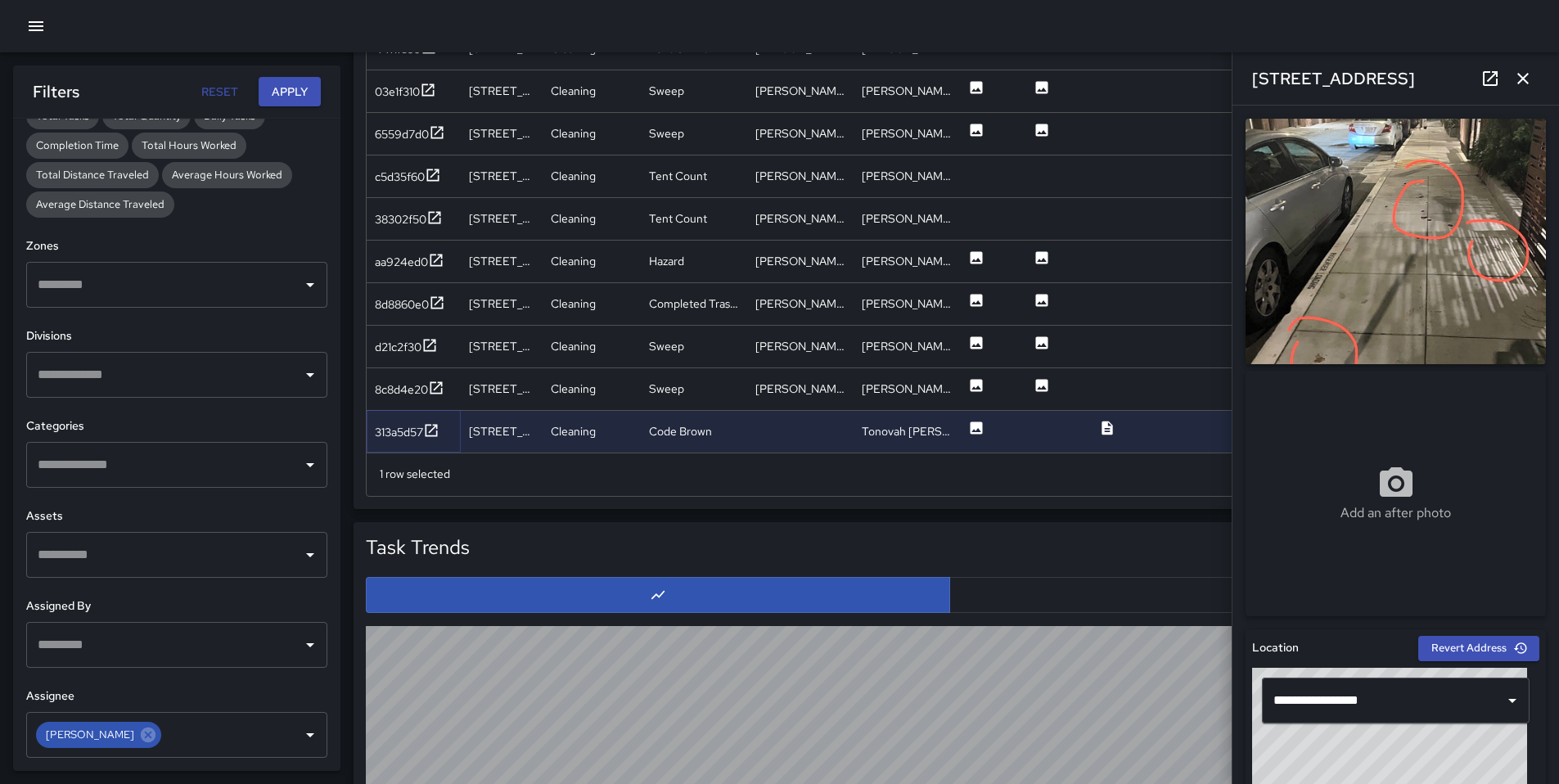
scroll to position [1034, 0]
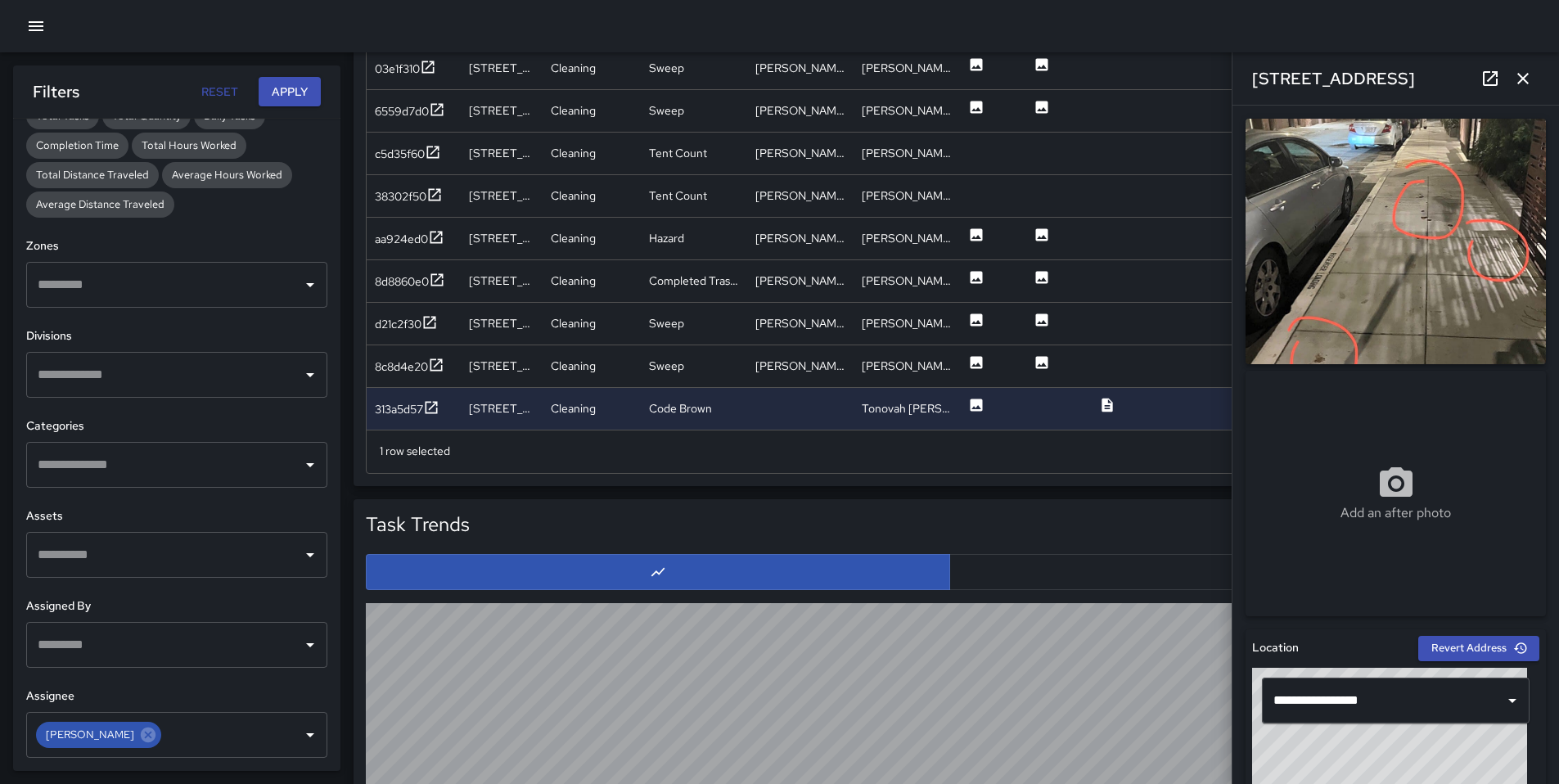
click at [1525, 80] on icon "button" at bounding box center [1523, 79] width 11 height 11
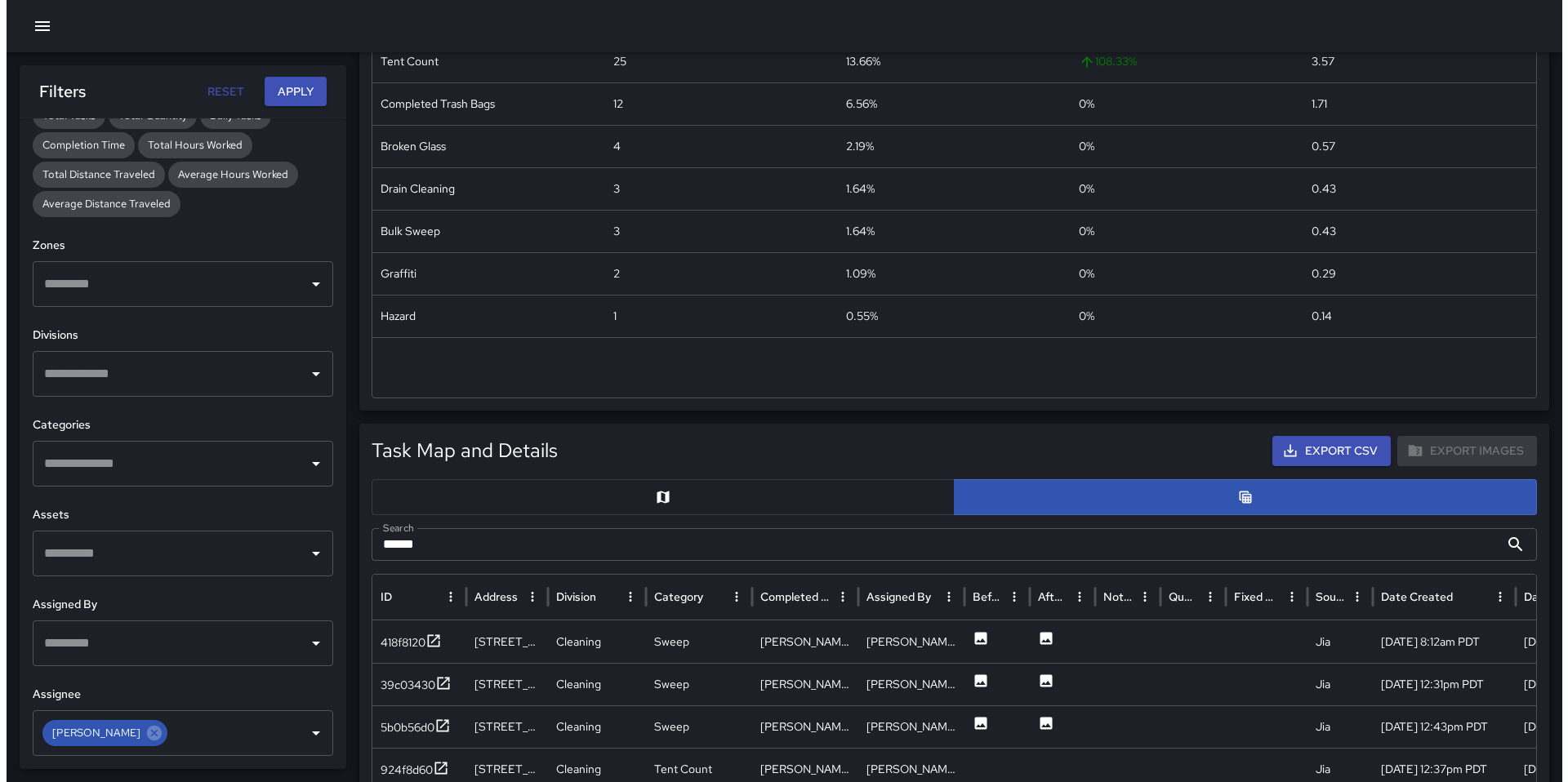
scroll to position [272, 0]
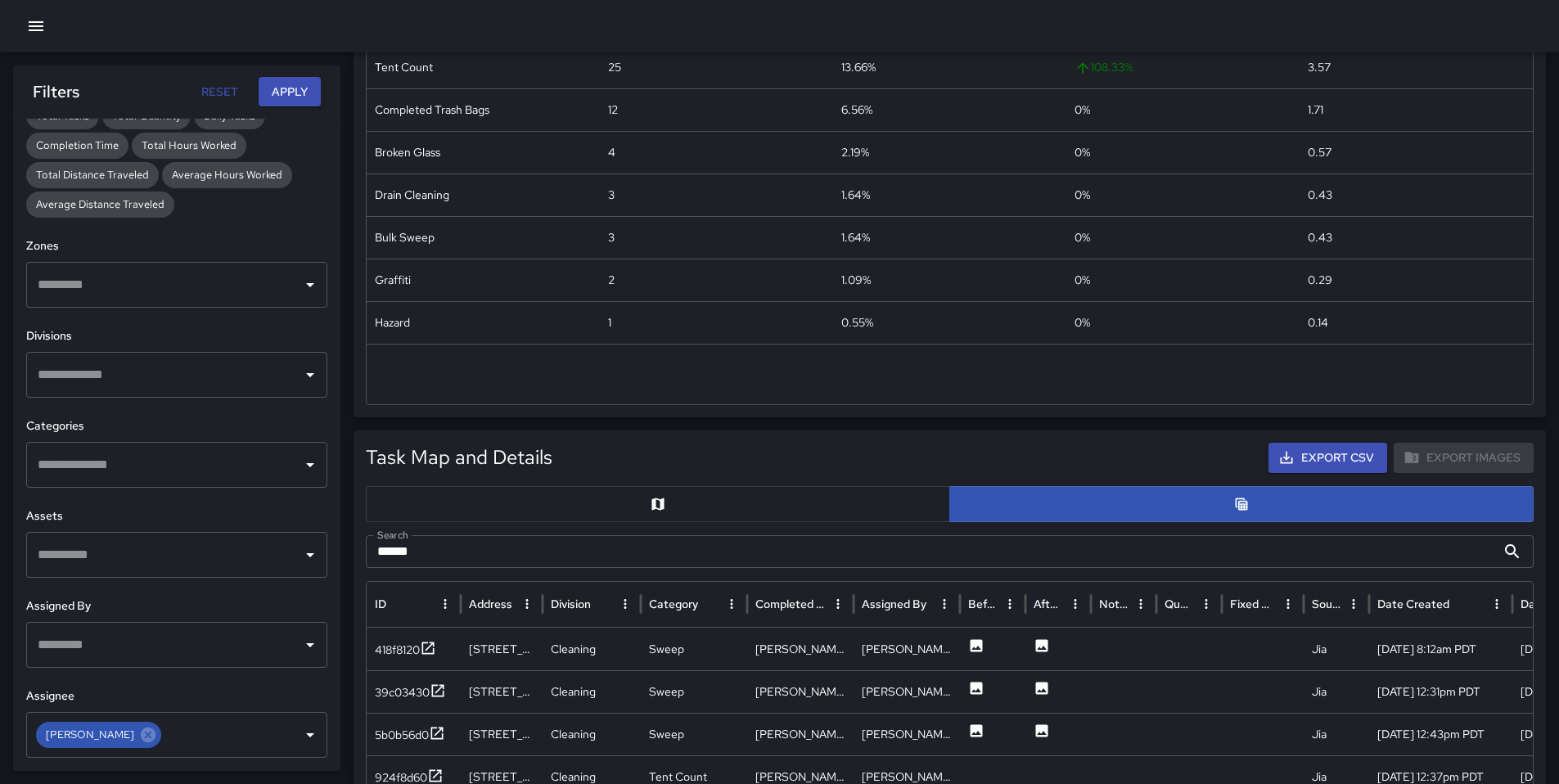
click at [27, 30] on icon "button" at bounding box center [36, 26] width 20 height 20
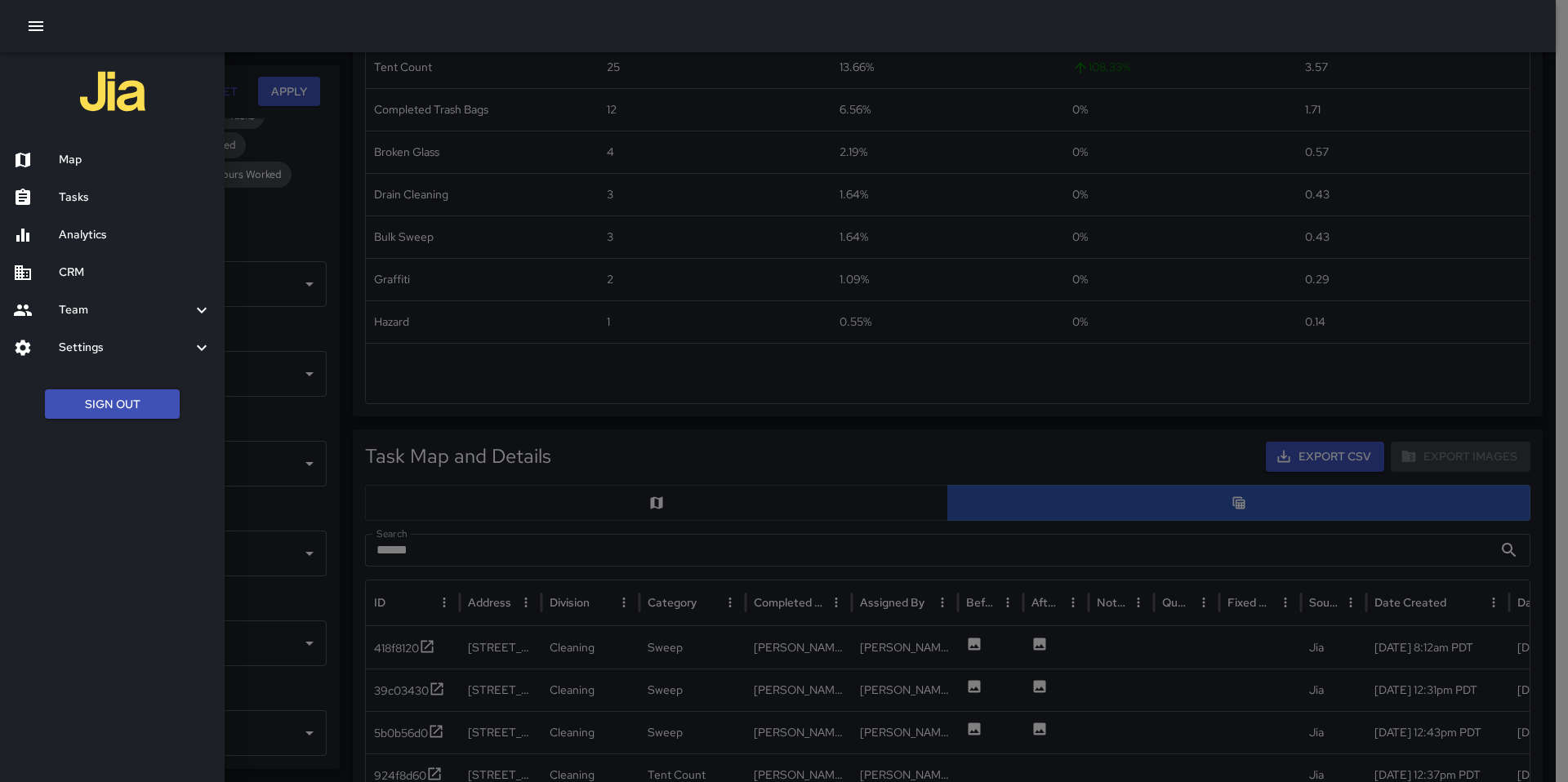
click at [82, 164] on h6 "Map" at bounding box center [135, 160] width 153 height 18
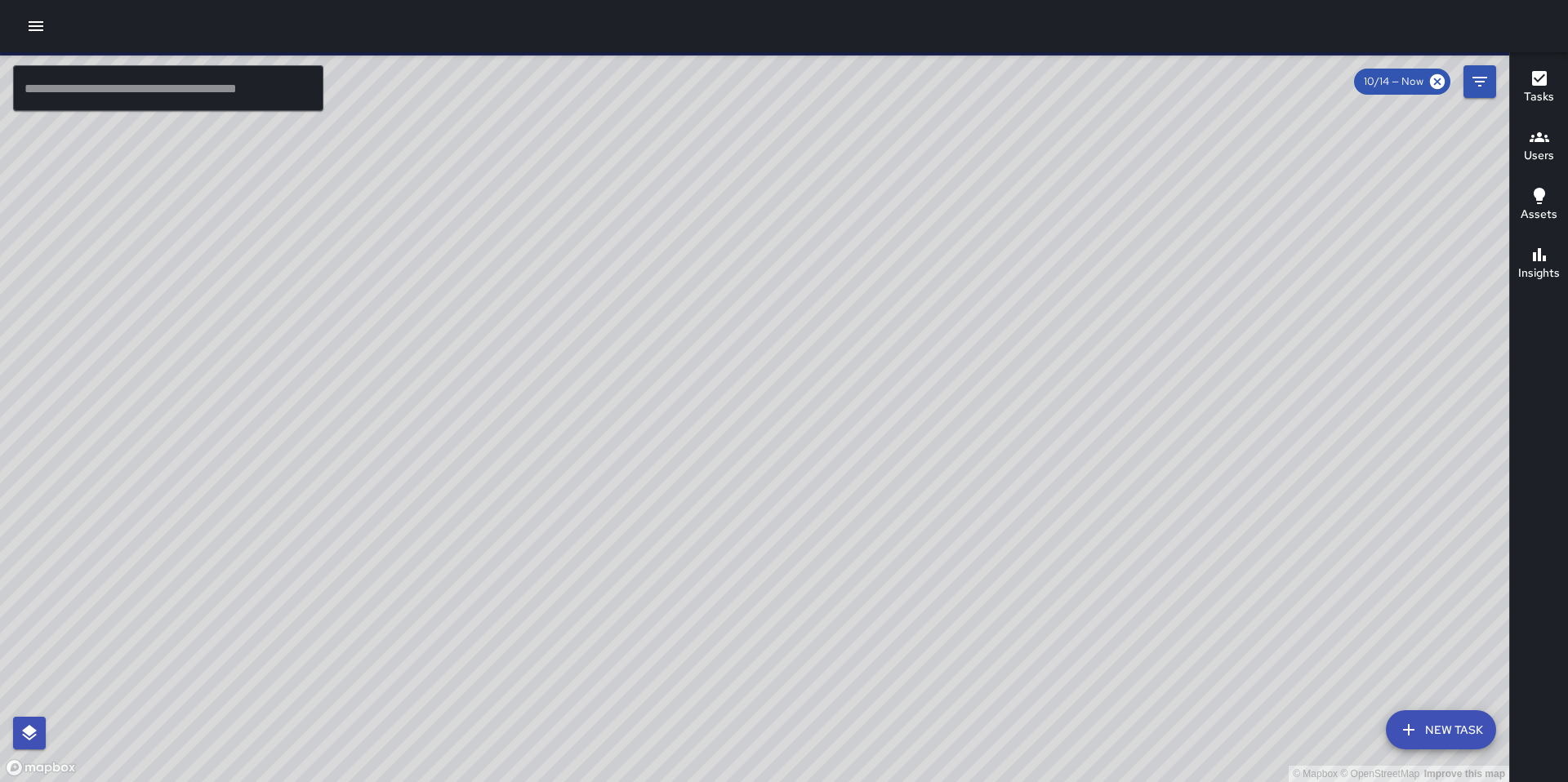
click at [32, 29] on icon "button" at bounding box center [36, 26] width 15 height 10
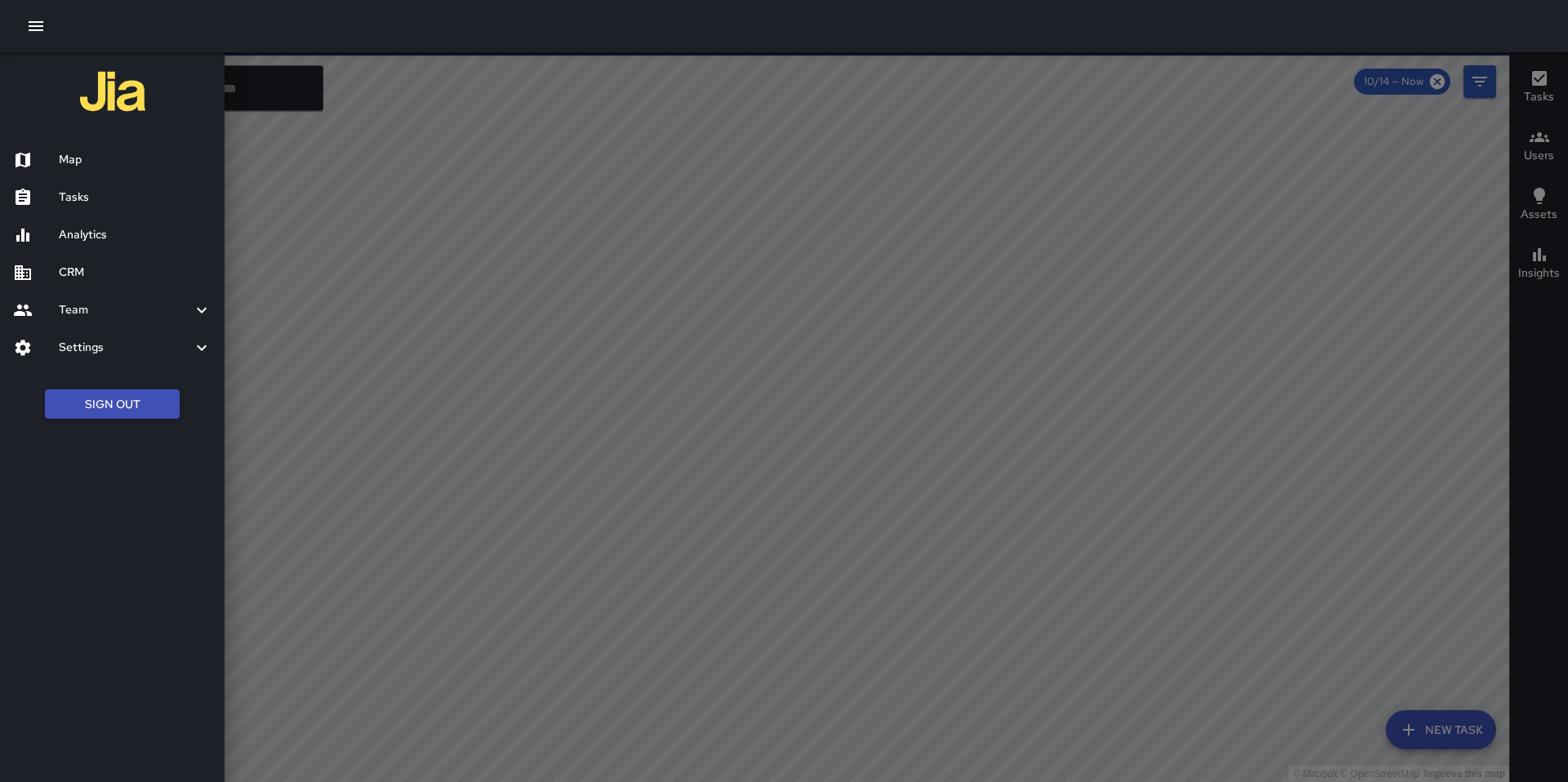
click at [89, 191] on h6 "Tasks" at bounding box center [135, 198] width 153 height 18
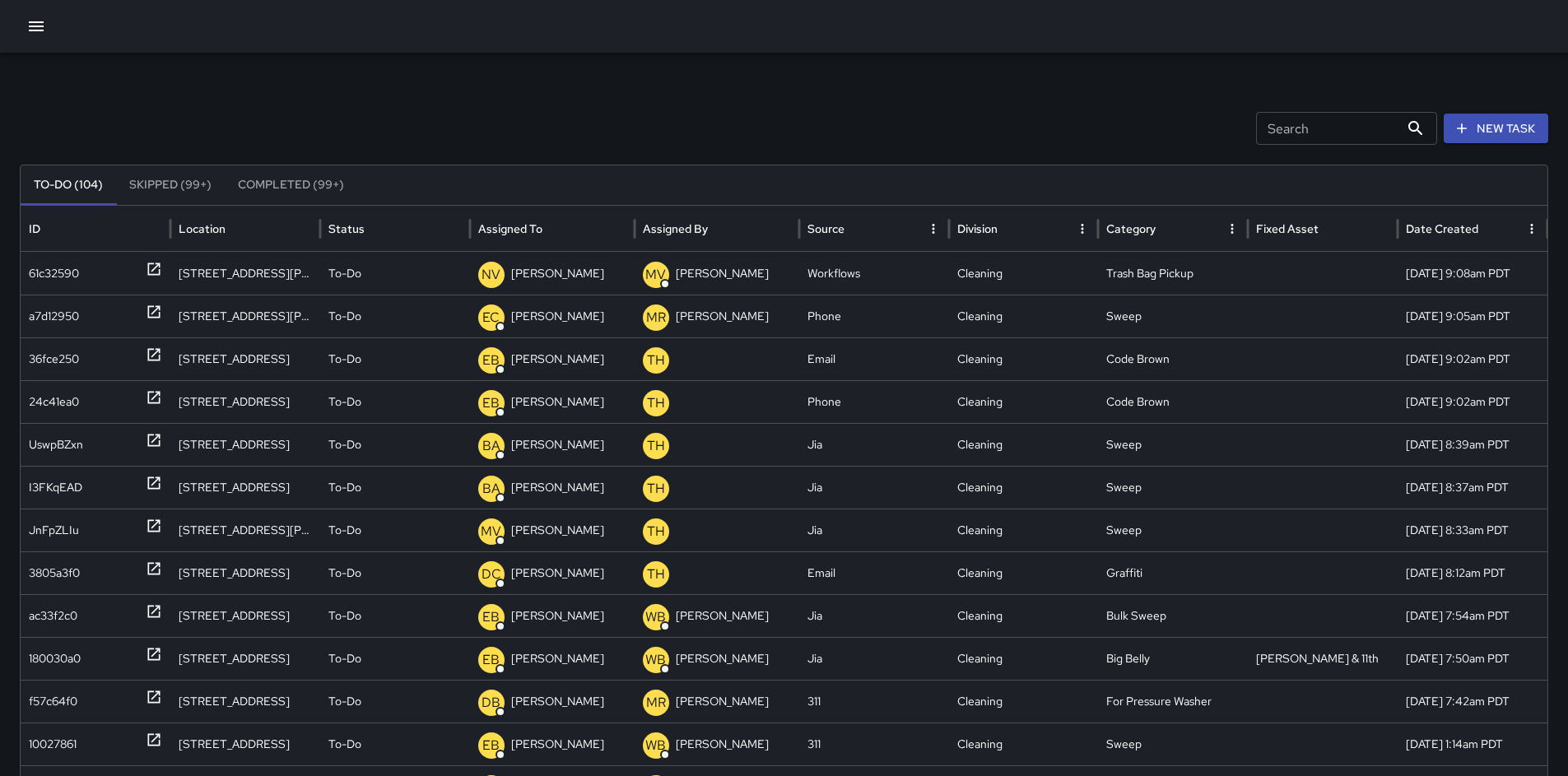
click at [1483, 129] on button "New Task" at bounding box center [1496, 128] width 105 height 30
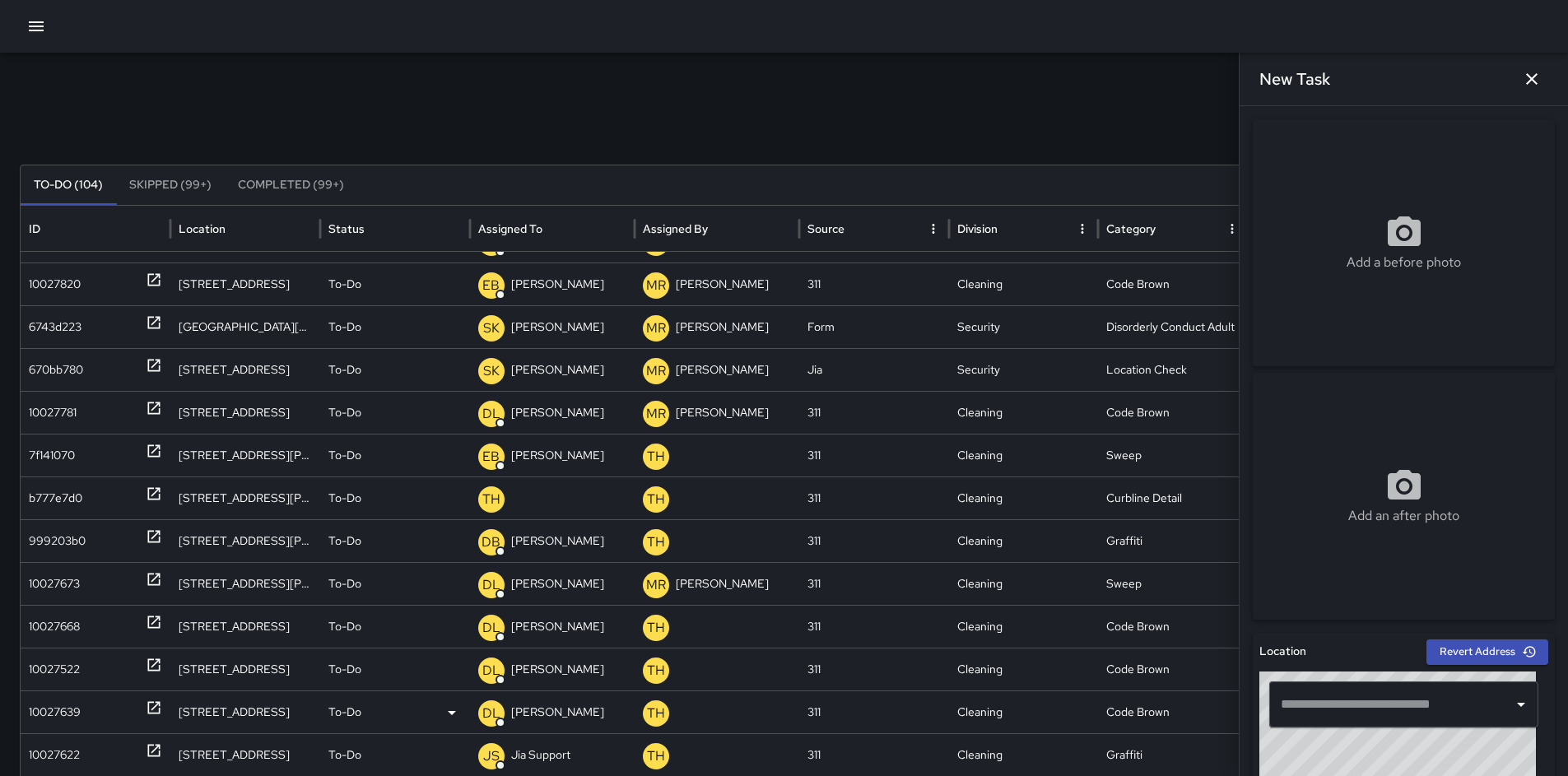
scroll to position [663, 0]
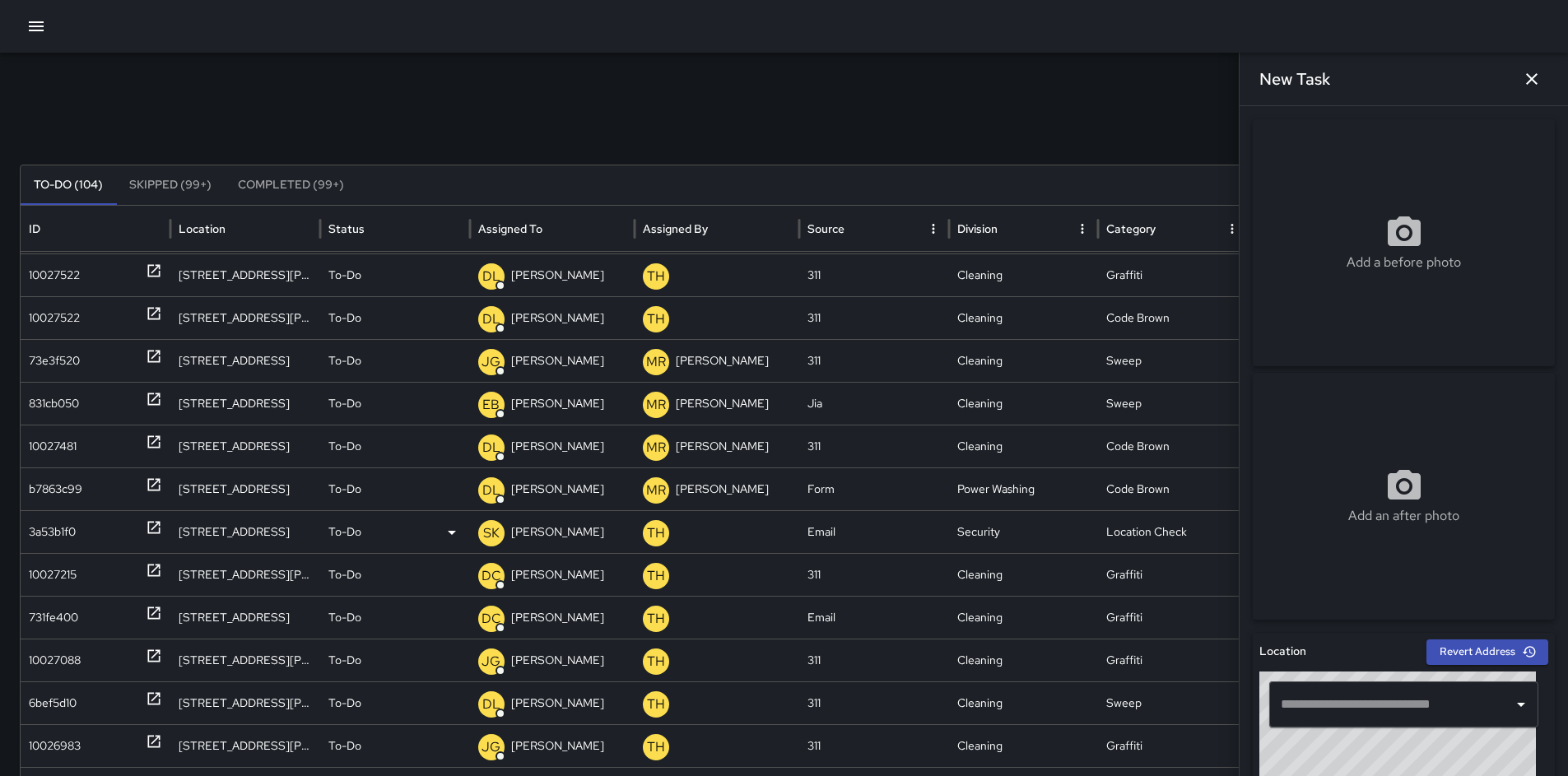
click at [65, 529] on div "3a53b1f0" at bounding box center [52, 532] width 47 height 42
click at [65, 530] on div "3a53b1f0" at bounding box center [52, 532] width 47 height 42
click at [64, 532] on div "3a53b1f0" at bounding box center [52, 532] width 47 height 42
click at [1528, 82] on icon "button" at bounding box center [1532, 79] width 12 height 12
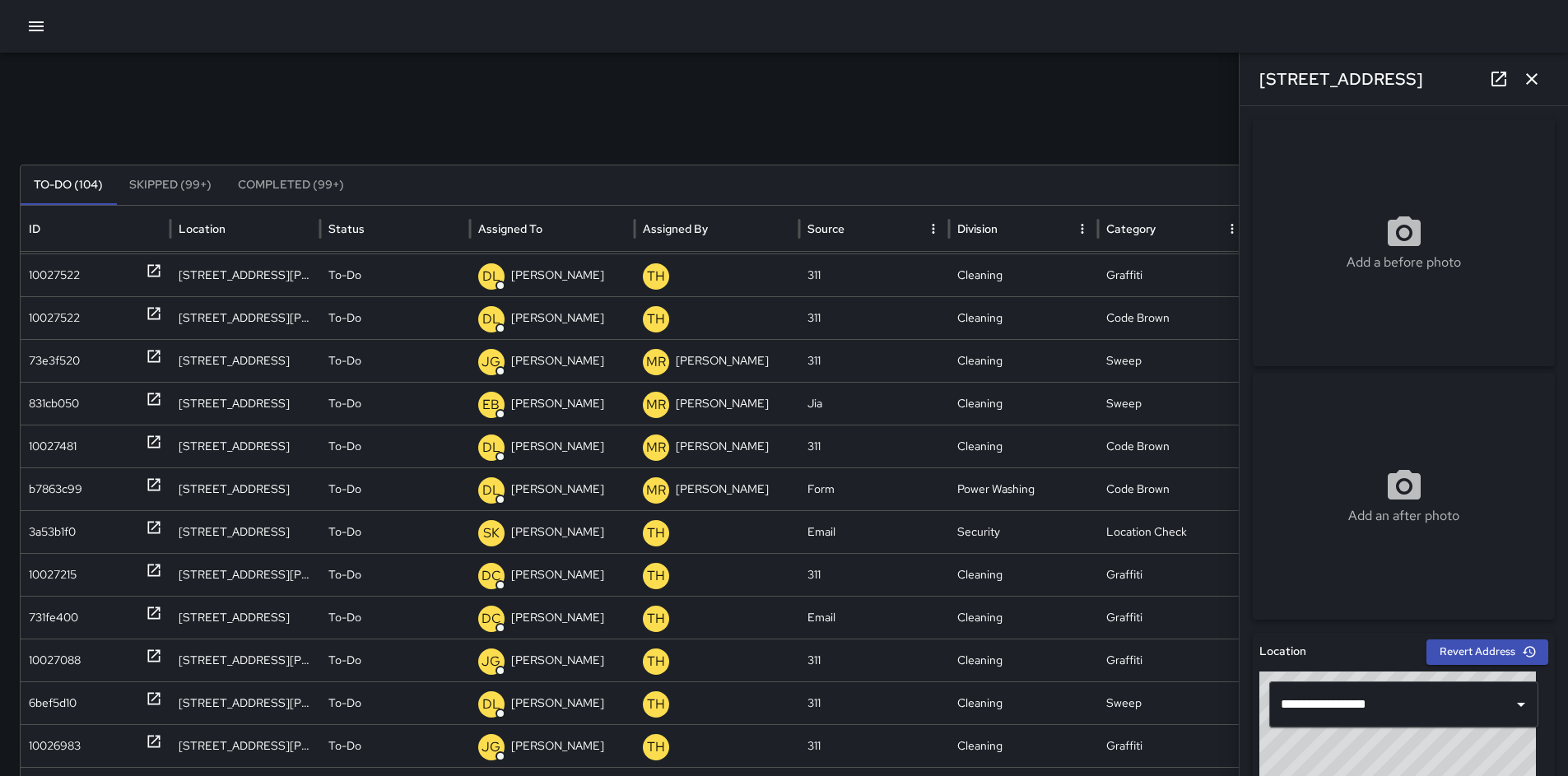
click at [1534, 83] on icon "button" at bounding box center [1532, 79] width 20 height 20
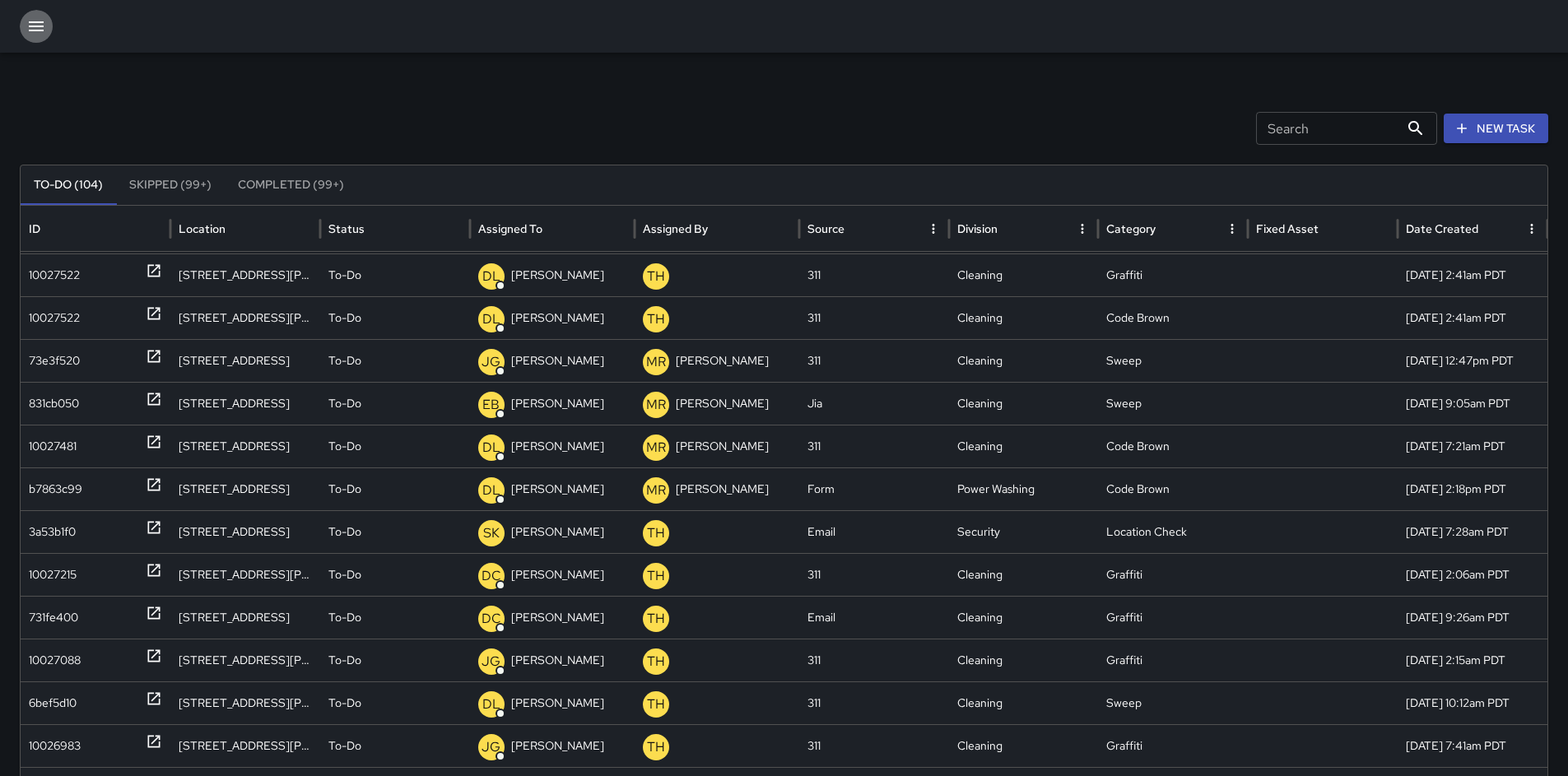
click at [36, 32] on icon "button" at bounding box center [36, 26] width 20 height 20
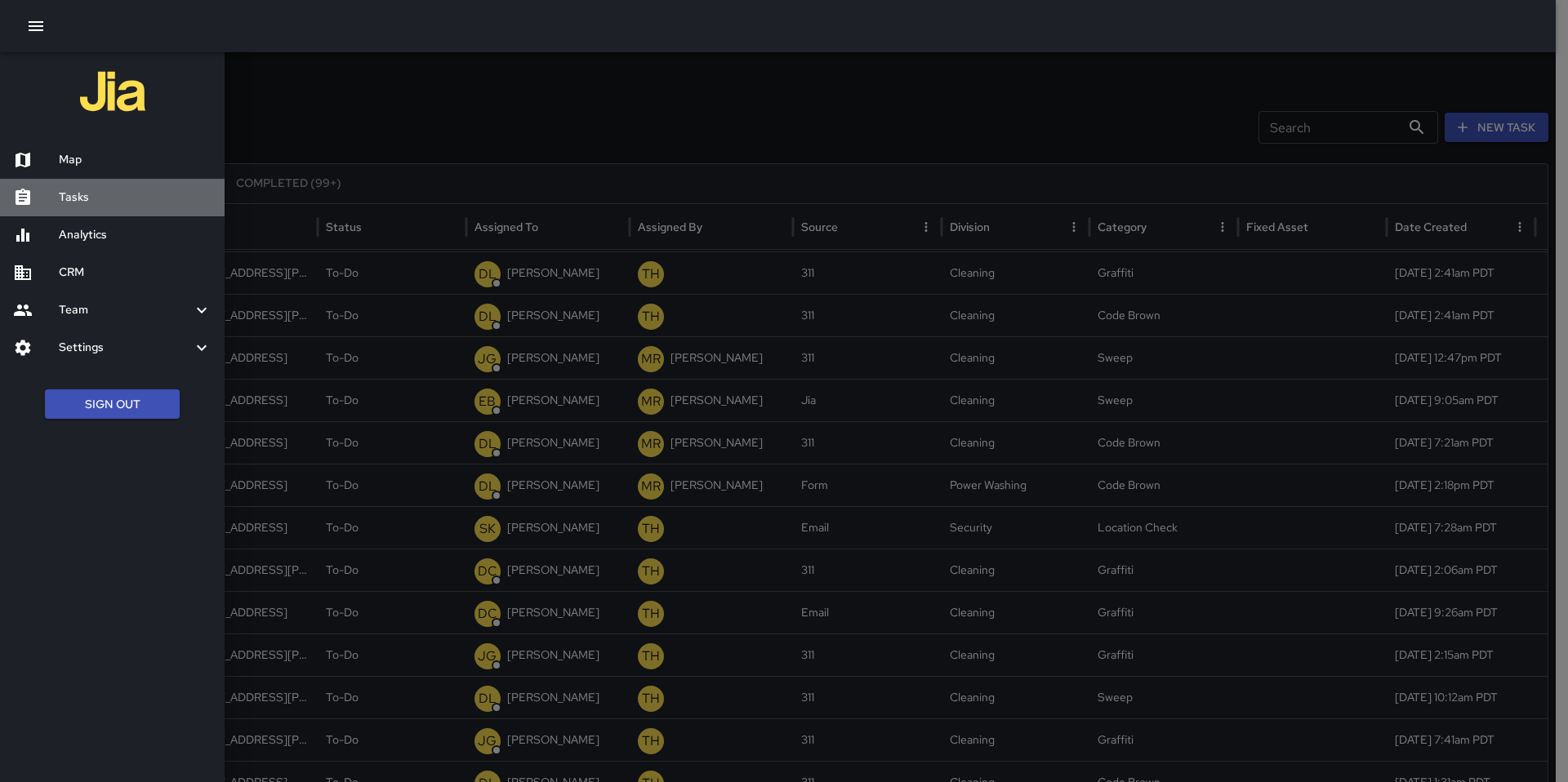
click at [88, 211] on div "Tasks" at bounding box center [112, 198] width 225 height 38
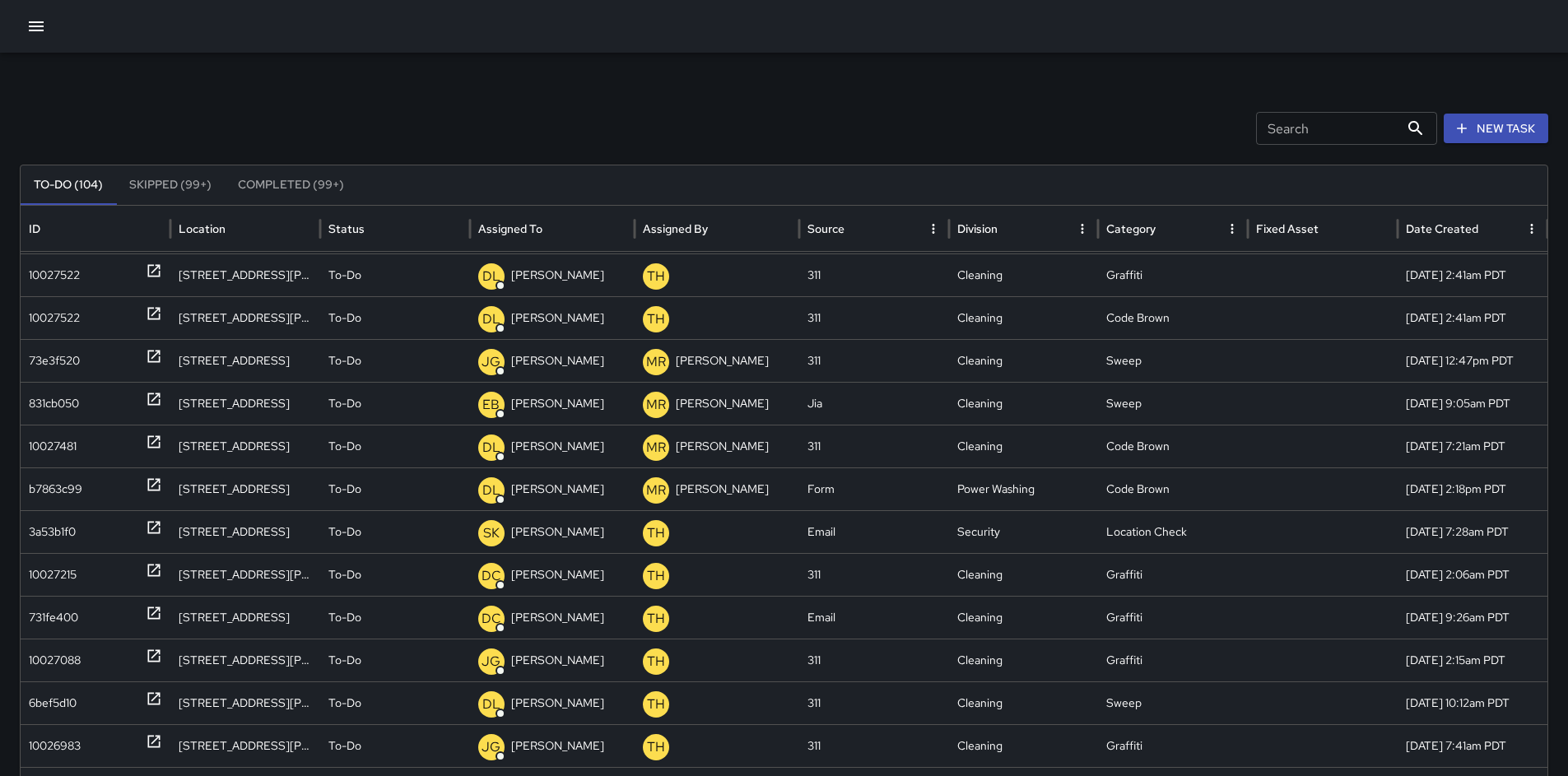
click at [33, 26] on icon "button" at bounding box center [36, 26] width 15 height 10
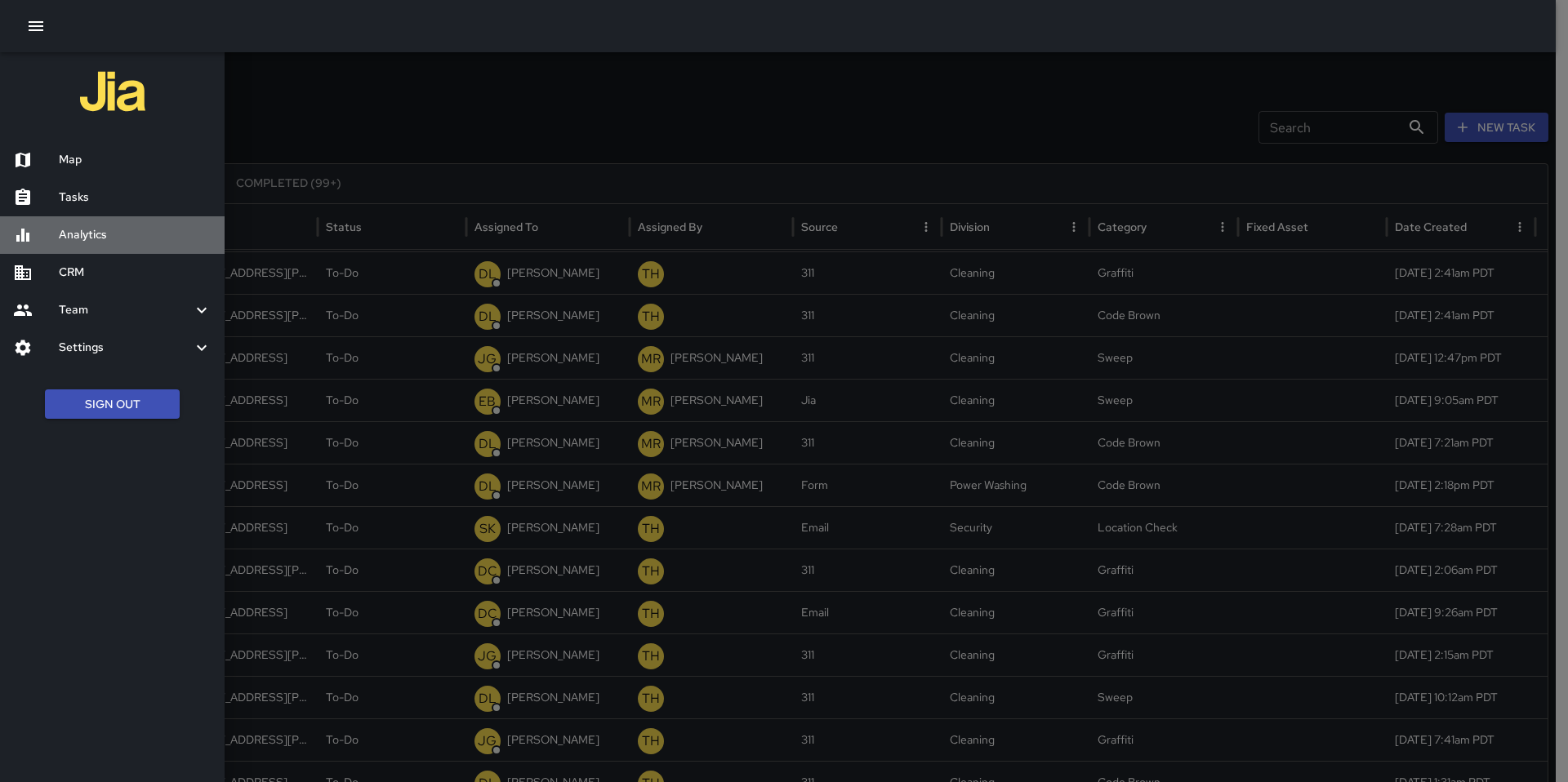
click at [131, 237] on h6 "Analytics" at bounding box center [135, 235] width 153 height 18
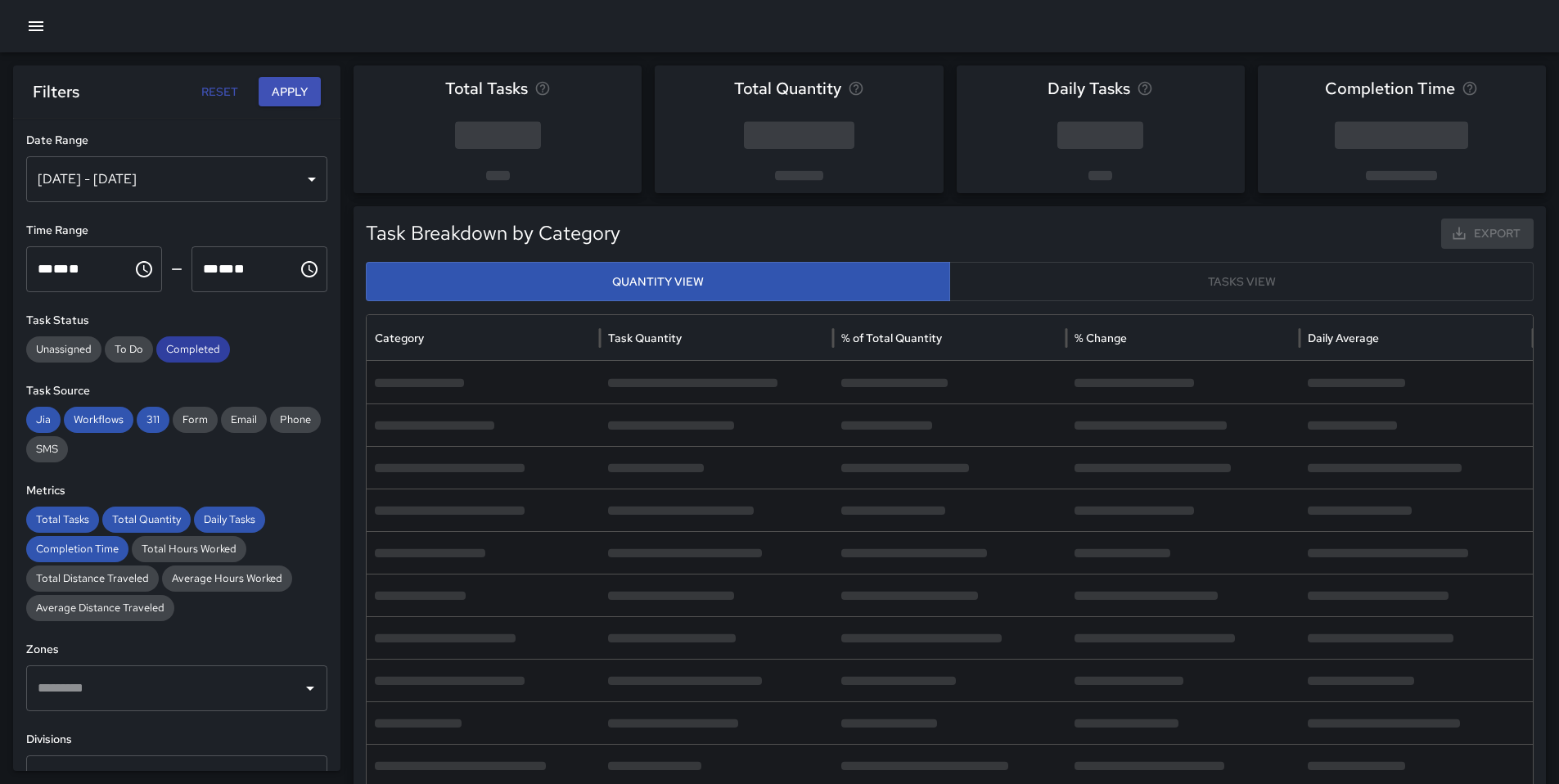
click at [178, 346] on span "Completed" at bounding box center [193, 349] width 74 height 16
drag, startPoint x: 166, startPoint y: 409, endPoint x: 160, endPoint y: 418, distance: 10.8
click at [164, 412] on div "Jia Workflows 311 Form Email Phone SMS" at bounding box center [177, 435] width 301 height 56
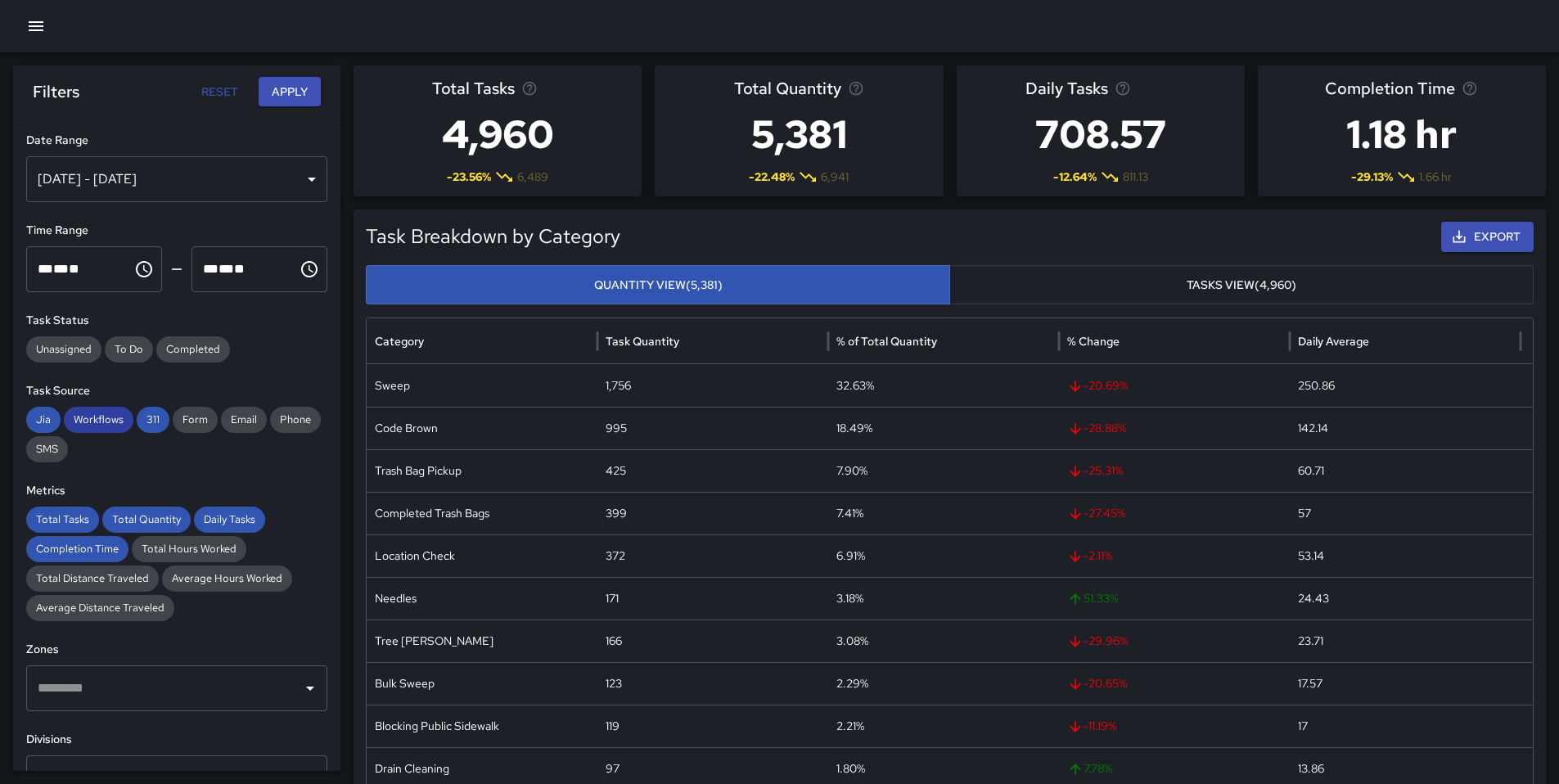
drag, startPoint x: 151, startPoint y: 421, endPoint x: 130, endPoint y: 421, distance: 21.0
click at [147, 421] on span "311" at bounding box center [153, 420] width 33 height 16
click at [98, 421] on span "Workflows" at bounding box center [98, 420] width 70 height 16
drag, startPoint x: 43, startPoint y: 418, endPoint x: 34, endPoint y: 431, distance: 15.8
click at [39, 422] on span "Jia" at bounding box center [43, 420] width 34 height 16
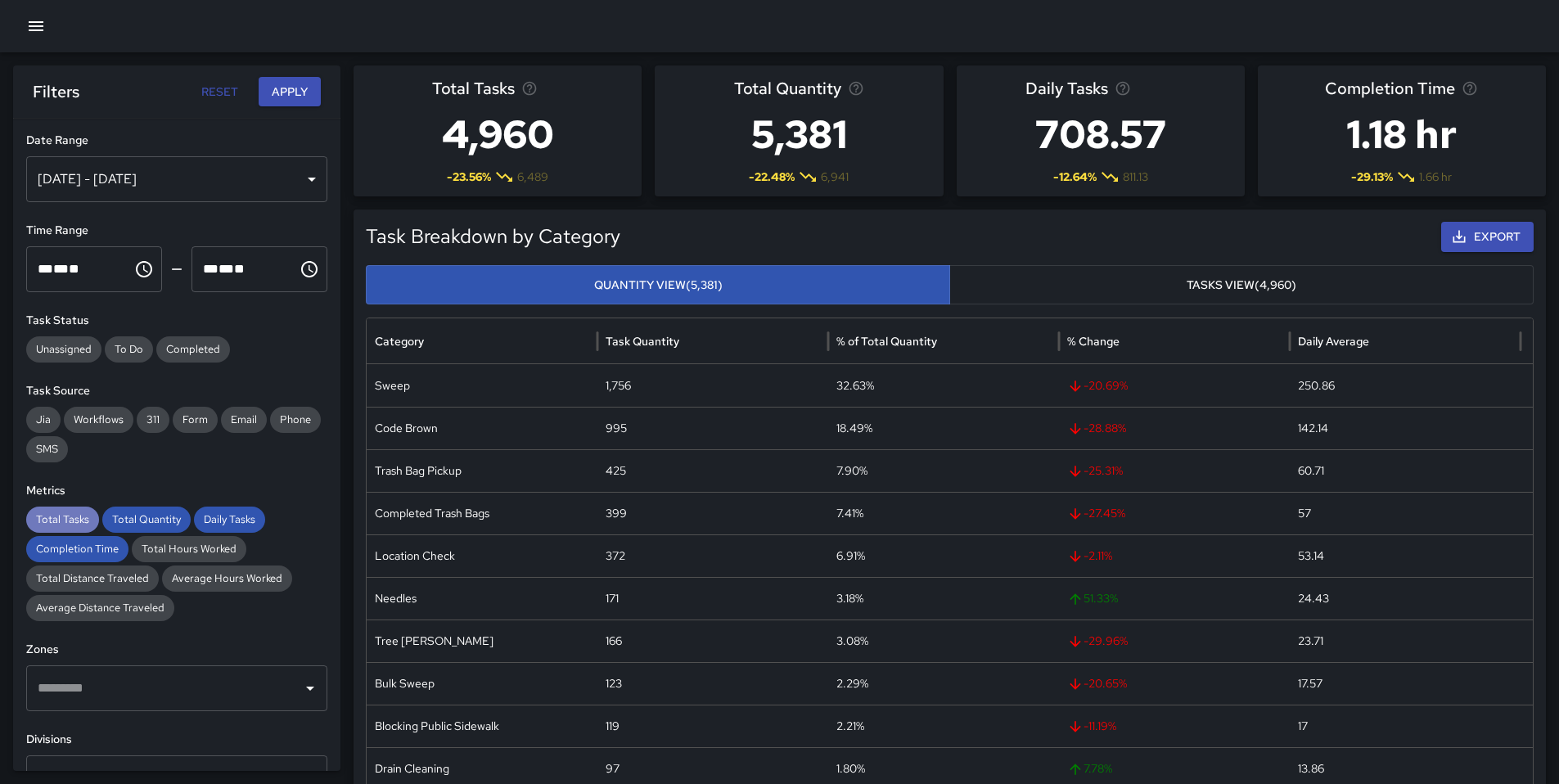
drag, startPoint x: 47, startPoint y: 515, endPoint x: 74, endPoint y: 518, distance: 27.2
click at [47, 515] on span "Total Tasks" at bounding box center [62, 520] width 73 height 16
drag, startPoint x: 122, startPoint y: 515, endPoint x: 146, endPoint y: 518, distance: 24.2
click at [124, 515] on span "Total Quantity" at bounding box center [146, 520] width 88 height 16
click at [205, 521] on span "Daily Tasks" at bounding box center [229, 520] width 71 height 16
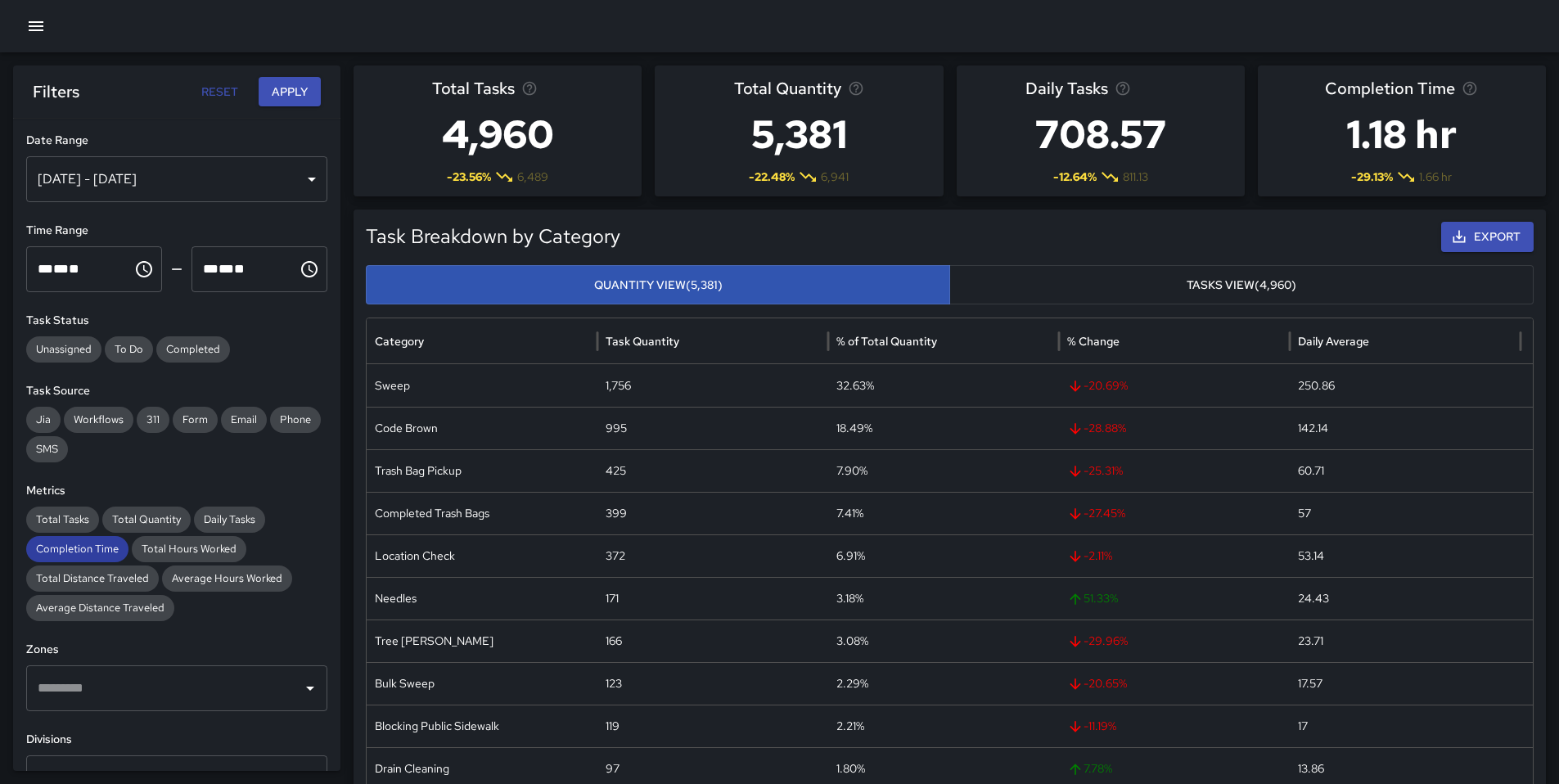
click at [89, 555] on span "Completion Time" at bounding box center [77, 549] width 102 height 16
click at [277, 98] on button "Apply" at bounding box center [290, 92] width 62 height 30
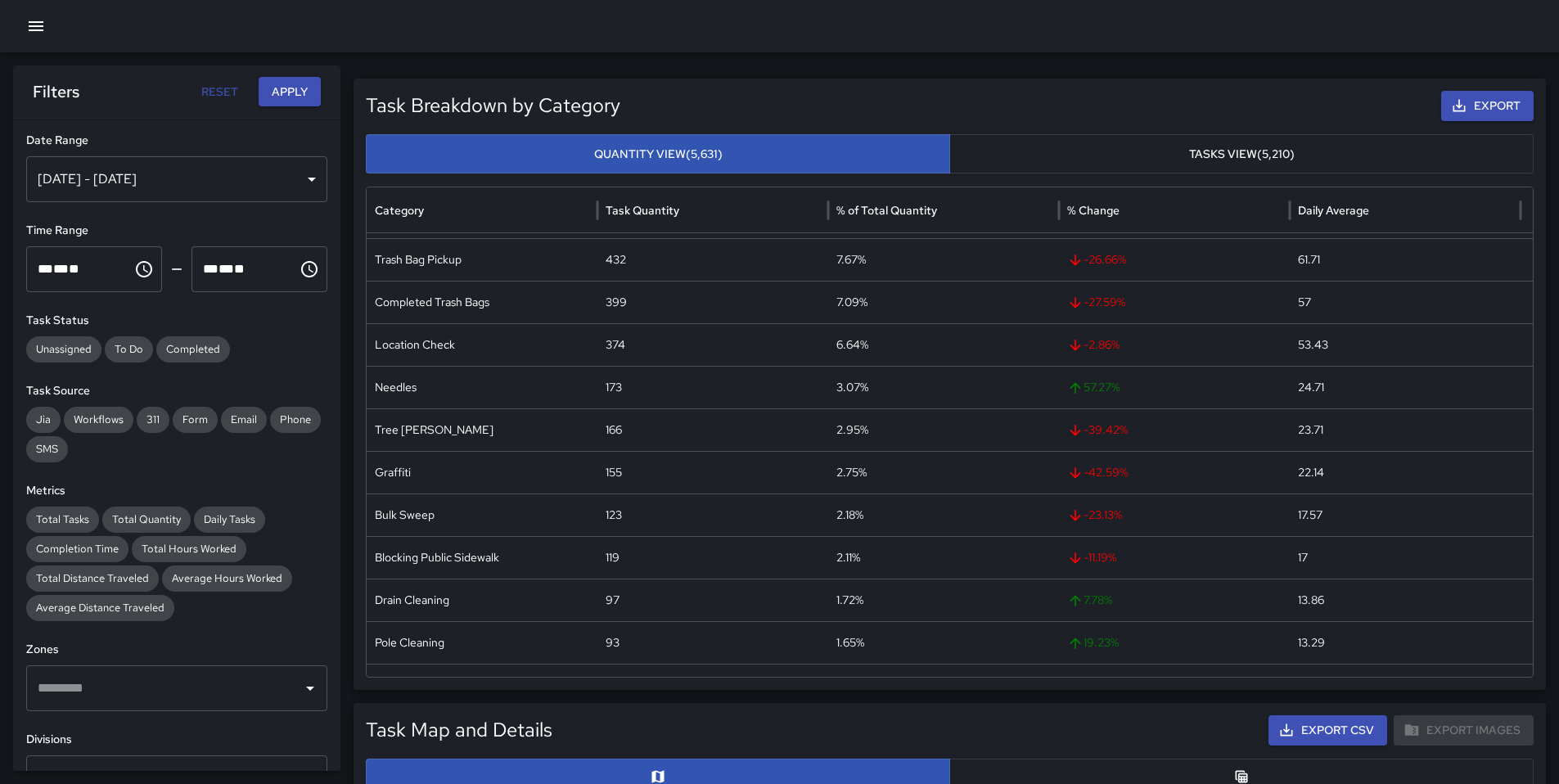
scroll to position [101, 0]
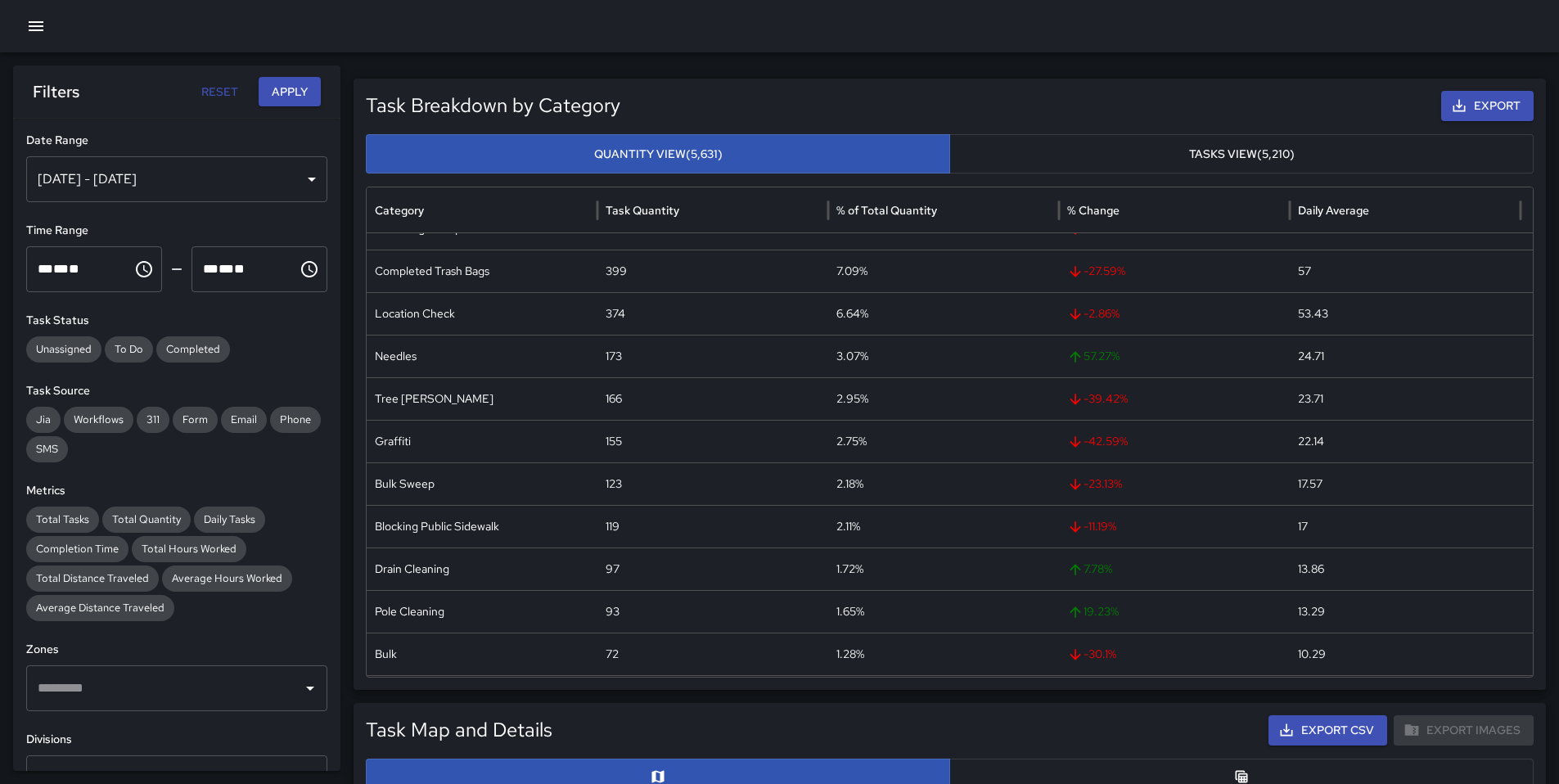
drag, startPoint x: 1037, startPoint y: 758, endPoint x: 1035, endPoint y: 766, distance: 8.2
click at [1034, 776] on button "button" at bounding box center [1241, 777] width 584 height 36
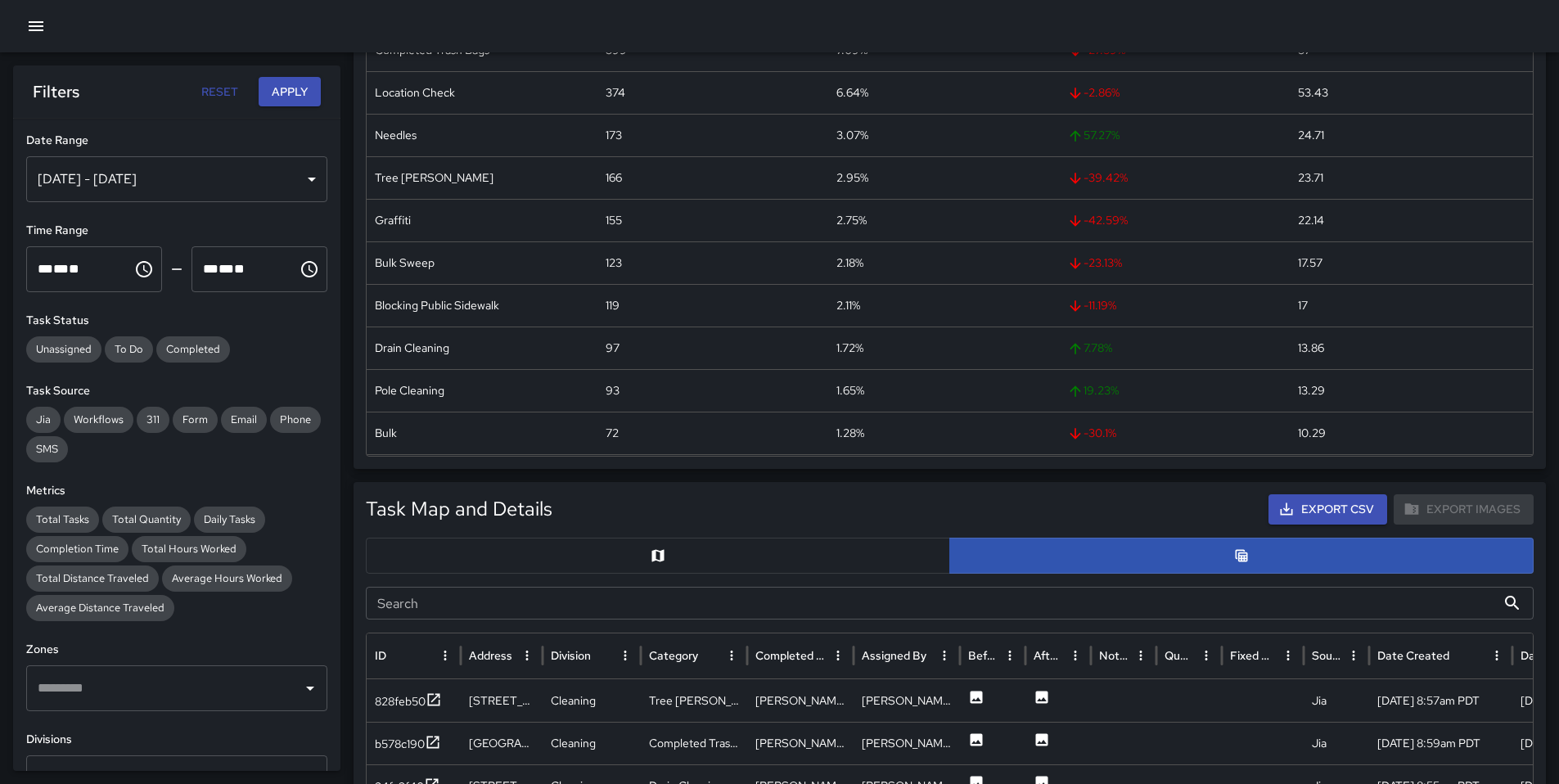
scroll to position [301, 0]
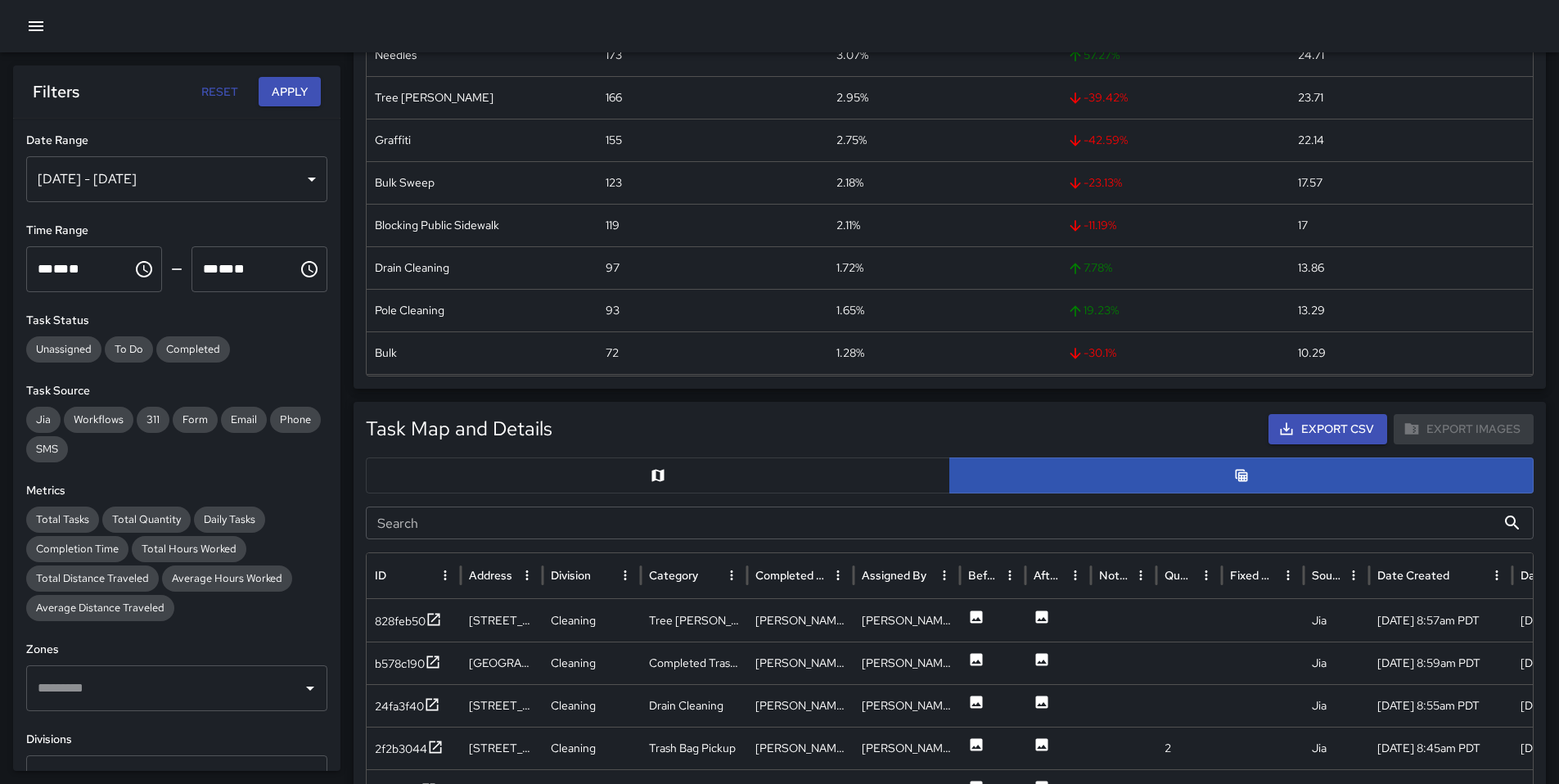
click at [495, 527] on input "Search" at bounding box center [930, 523] width 1130 height 33
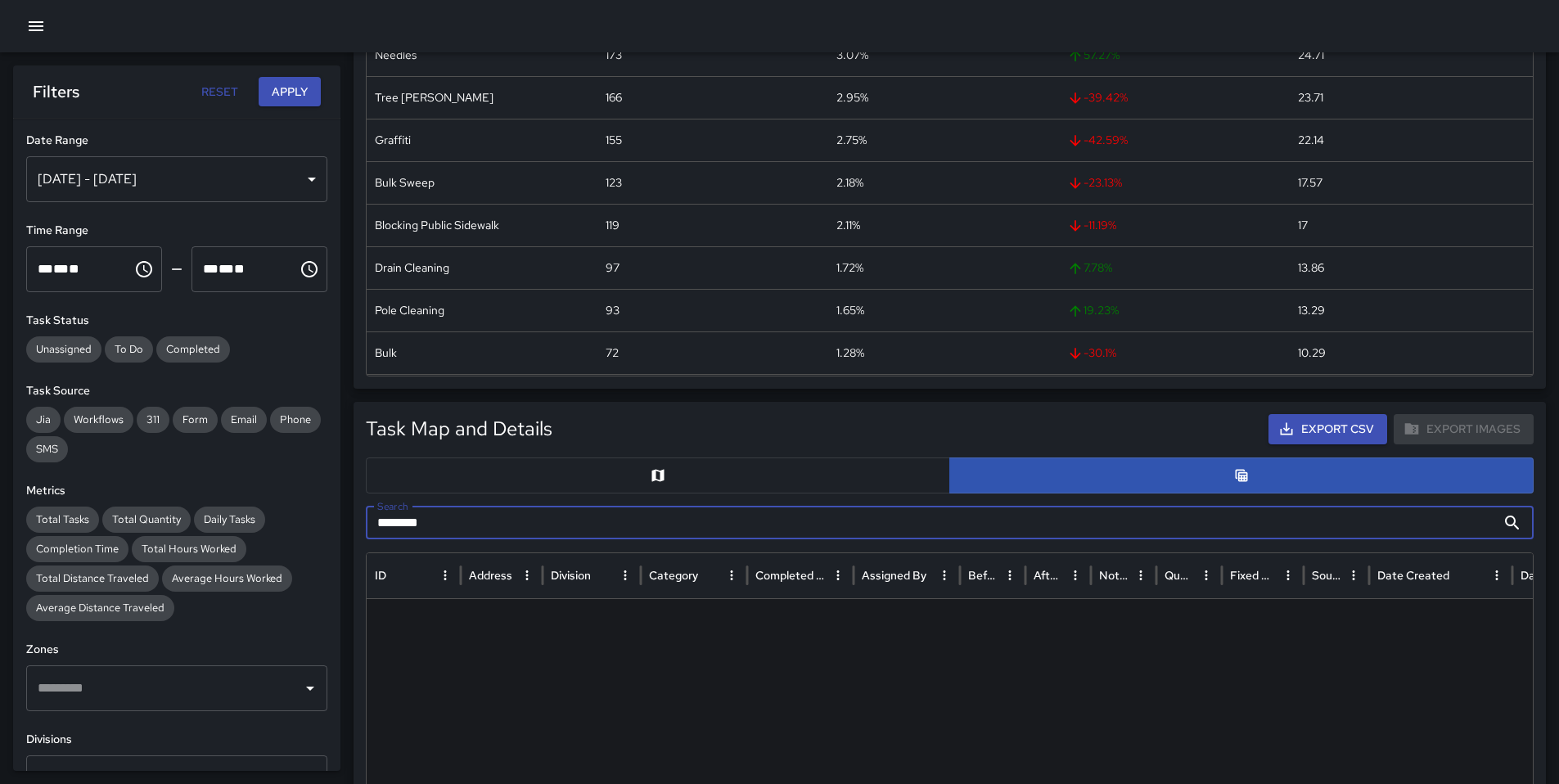
type input "********"
drag, startPoint x: 434, startPoint y: 528, endPoint x: 349, endPoint y: 524, distance: 85.1
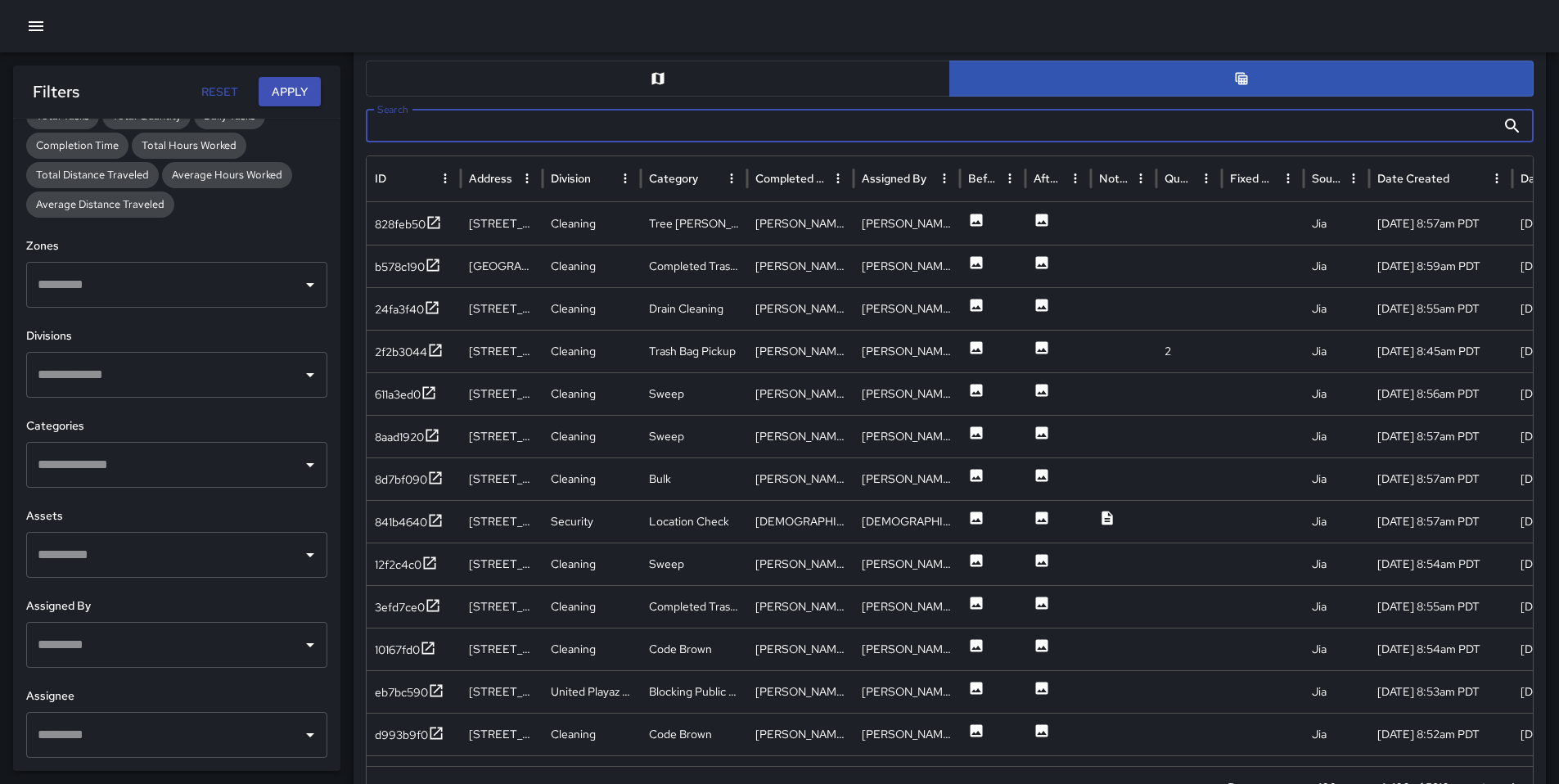
scroll to position [701, 0]
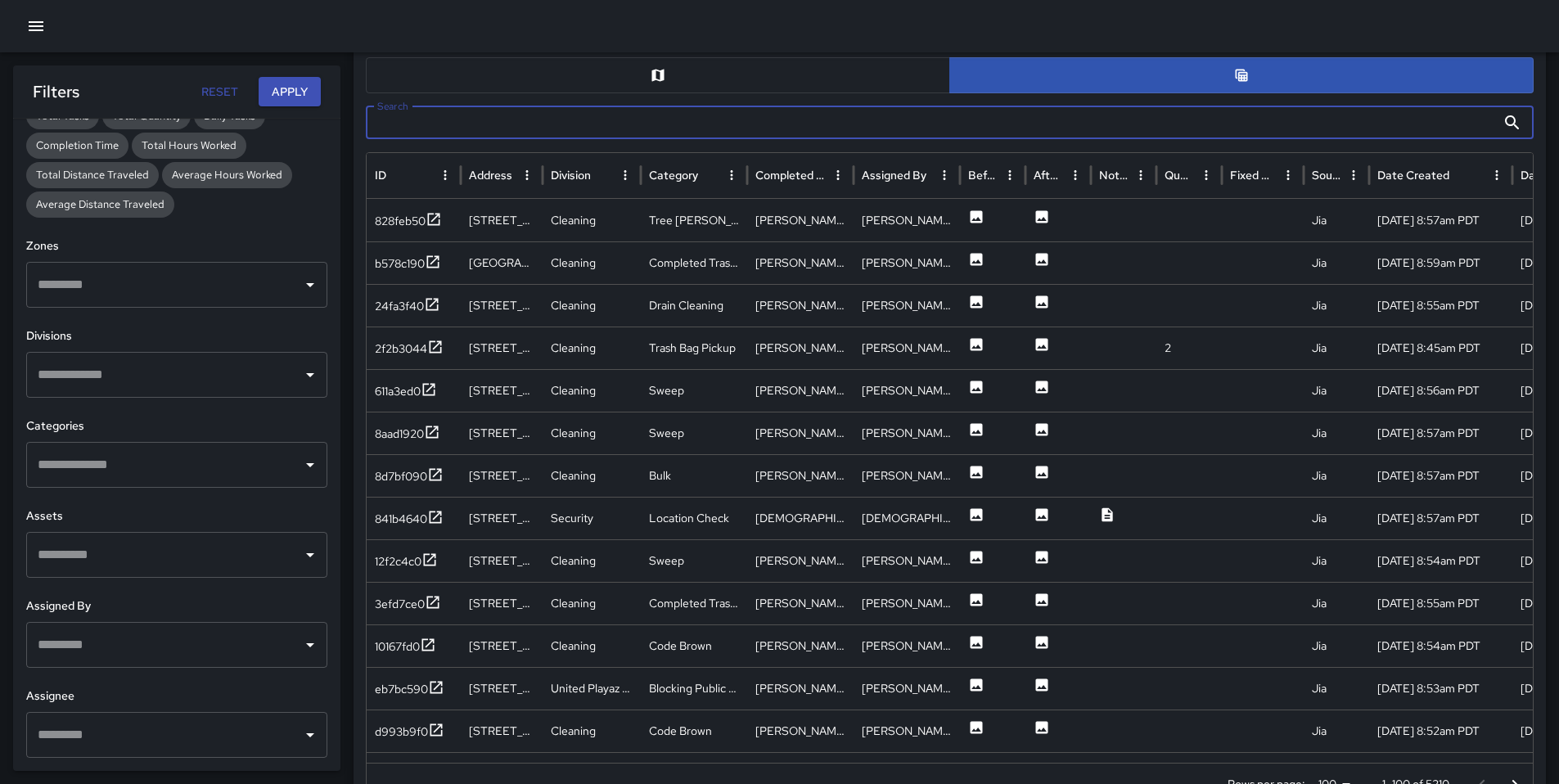
click at [145, 737] on input "text" at bounding box center [164, 735] width 262 height 31
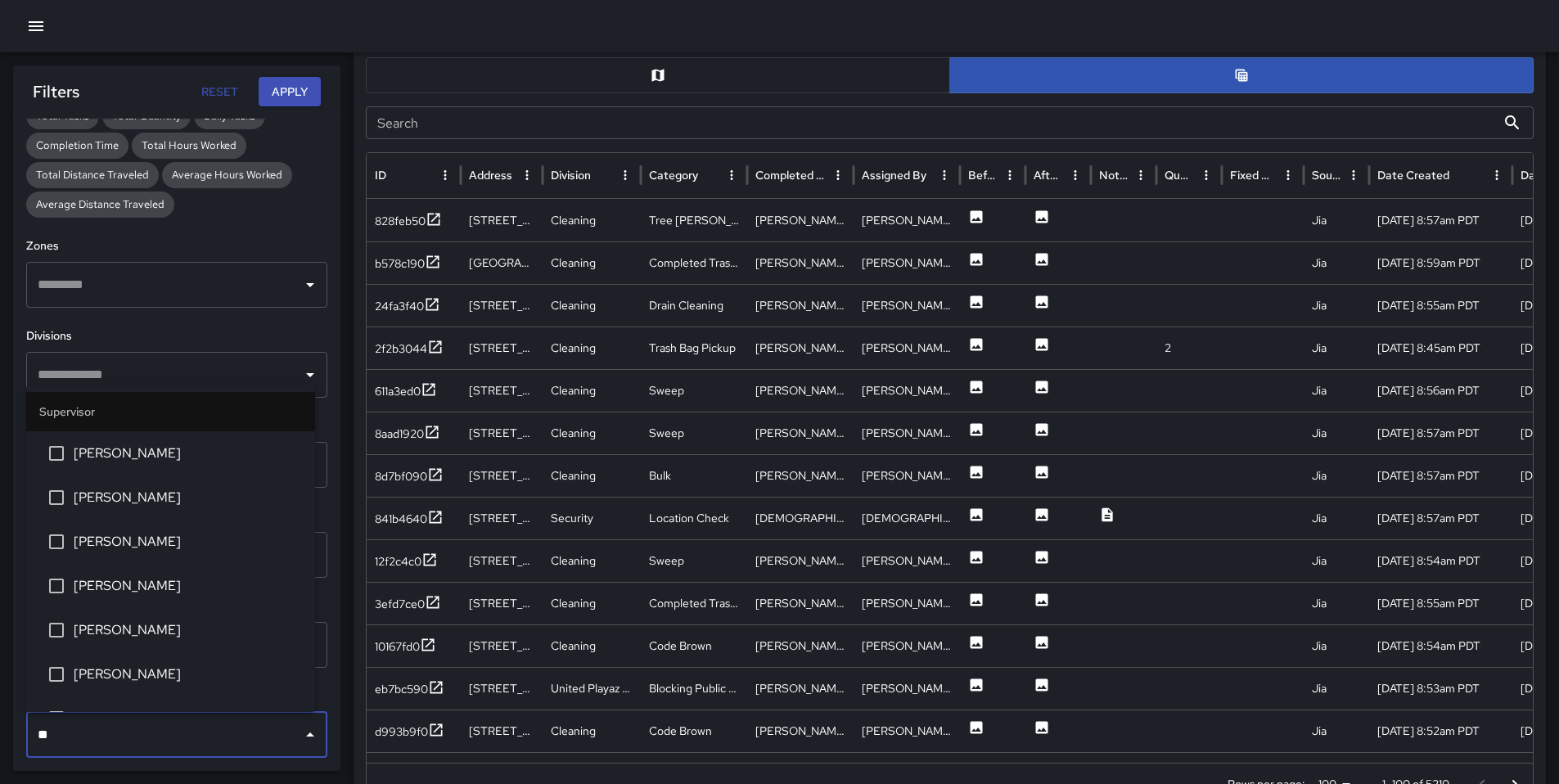
type input "***"
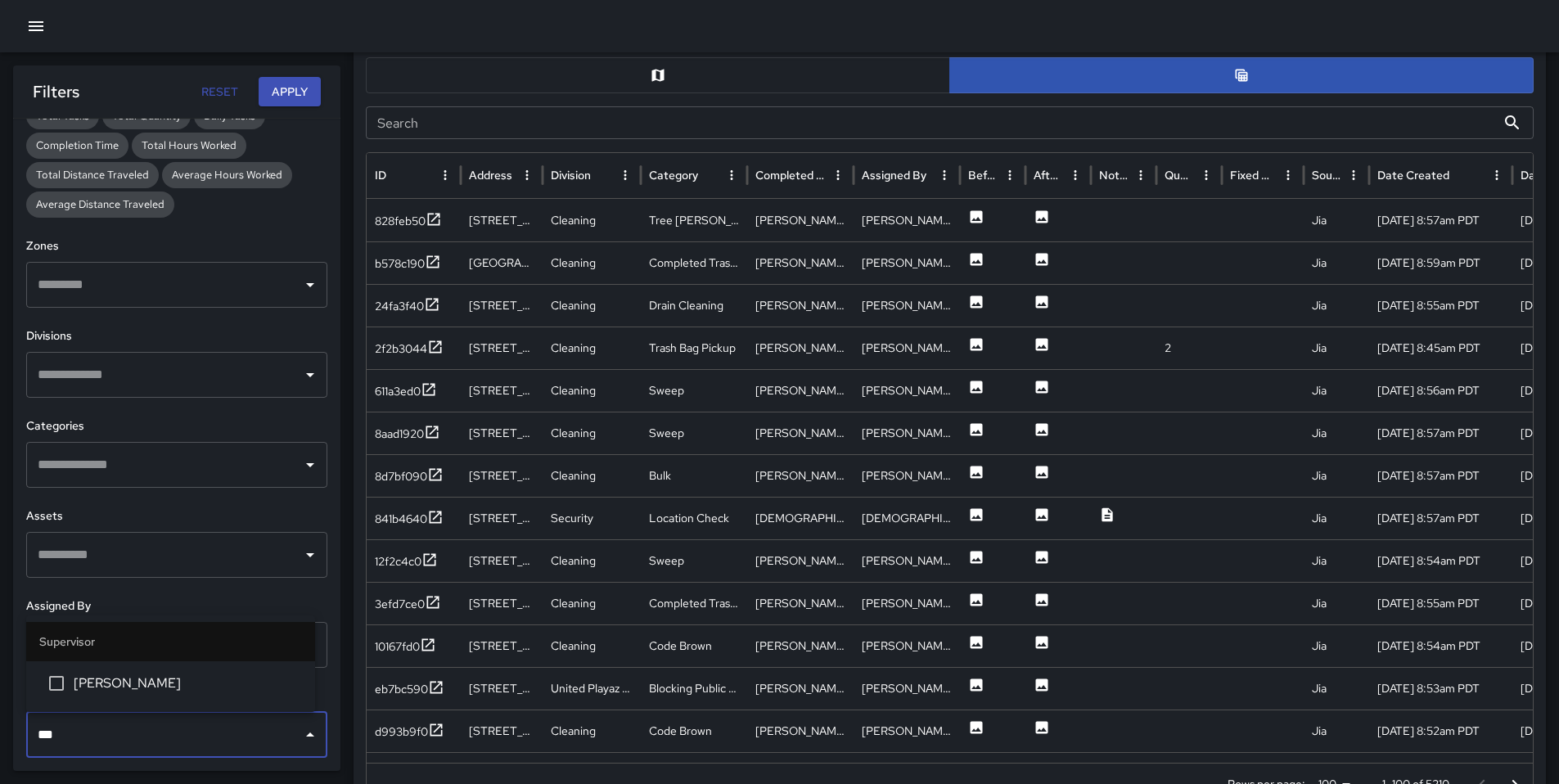
click at [140, 694] on li "[PERSON_NAME]" at bounding box center [170, 683] width 289 height 44
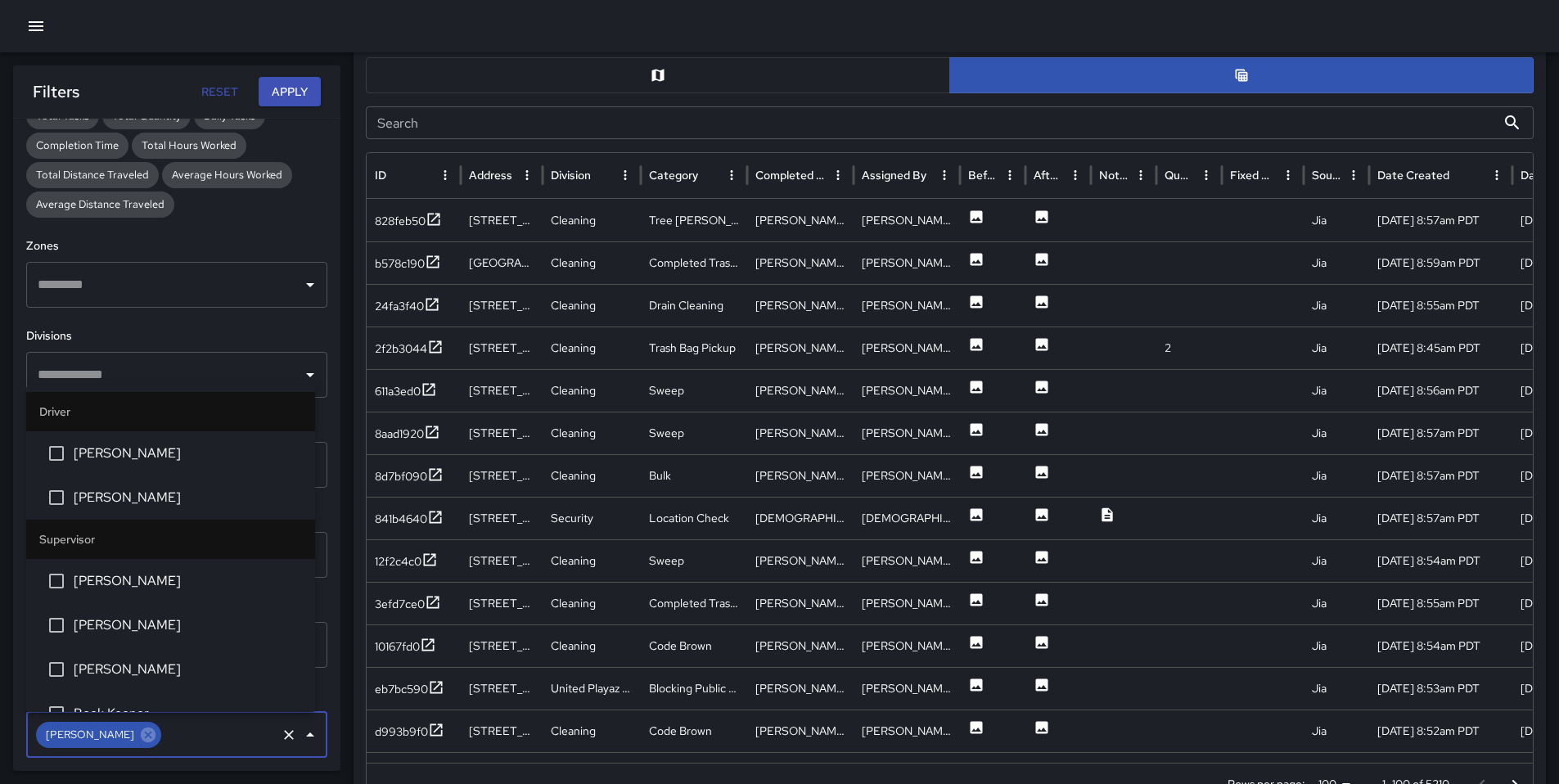
scroll to position [554, 0]
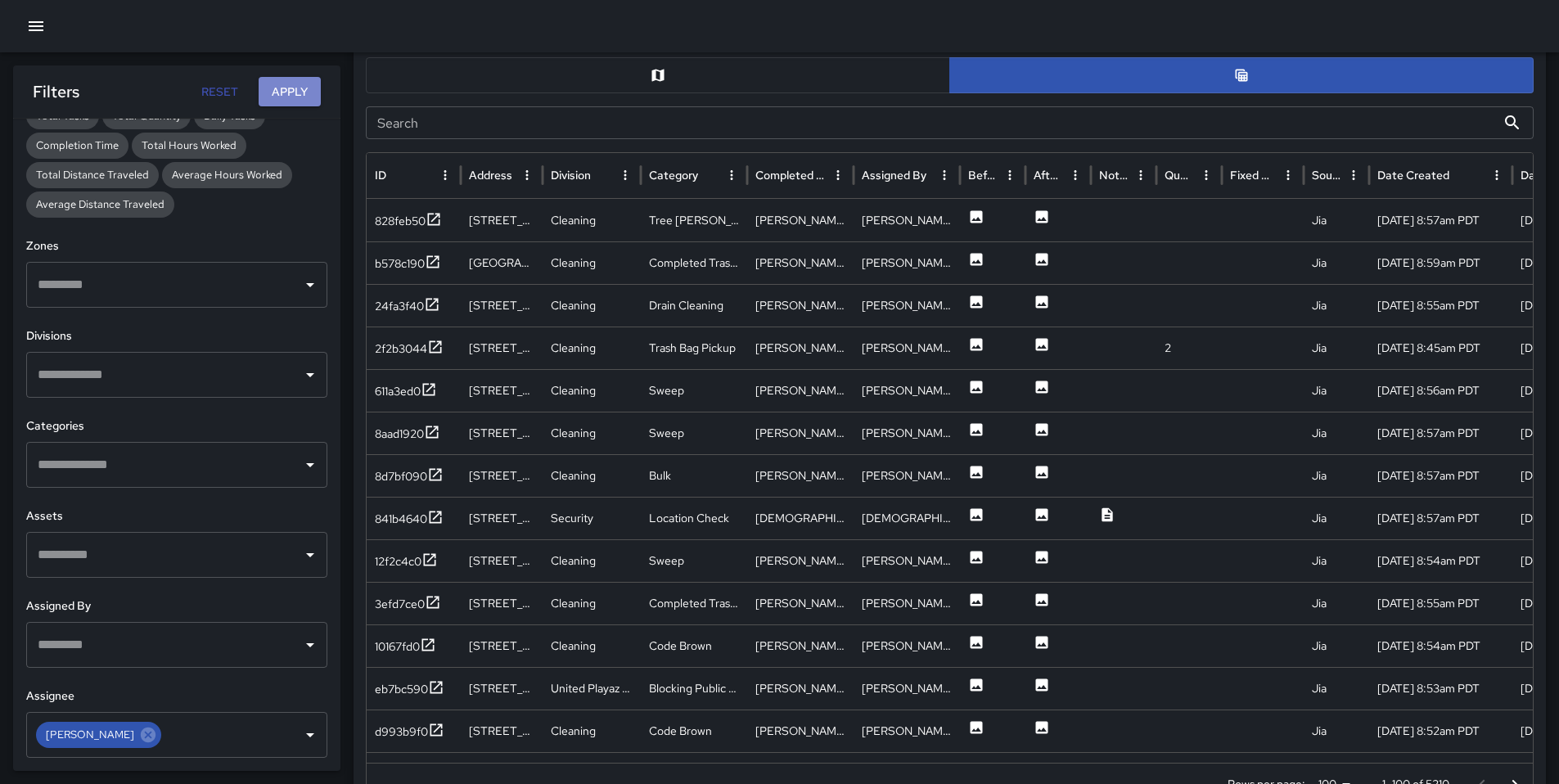
click at [293, 102] on button "Apply" at bounding box center [290, 92] width 62 height 30
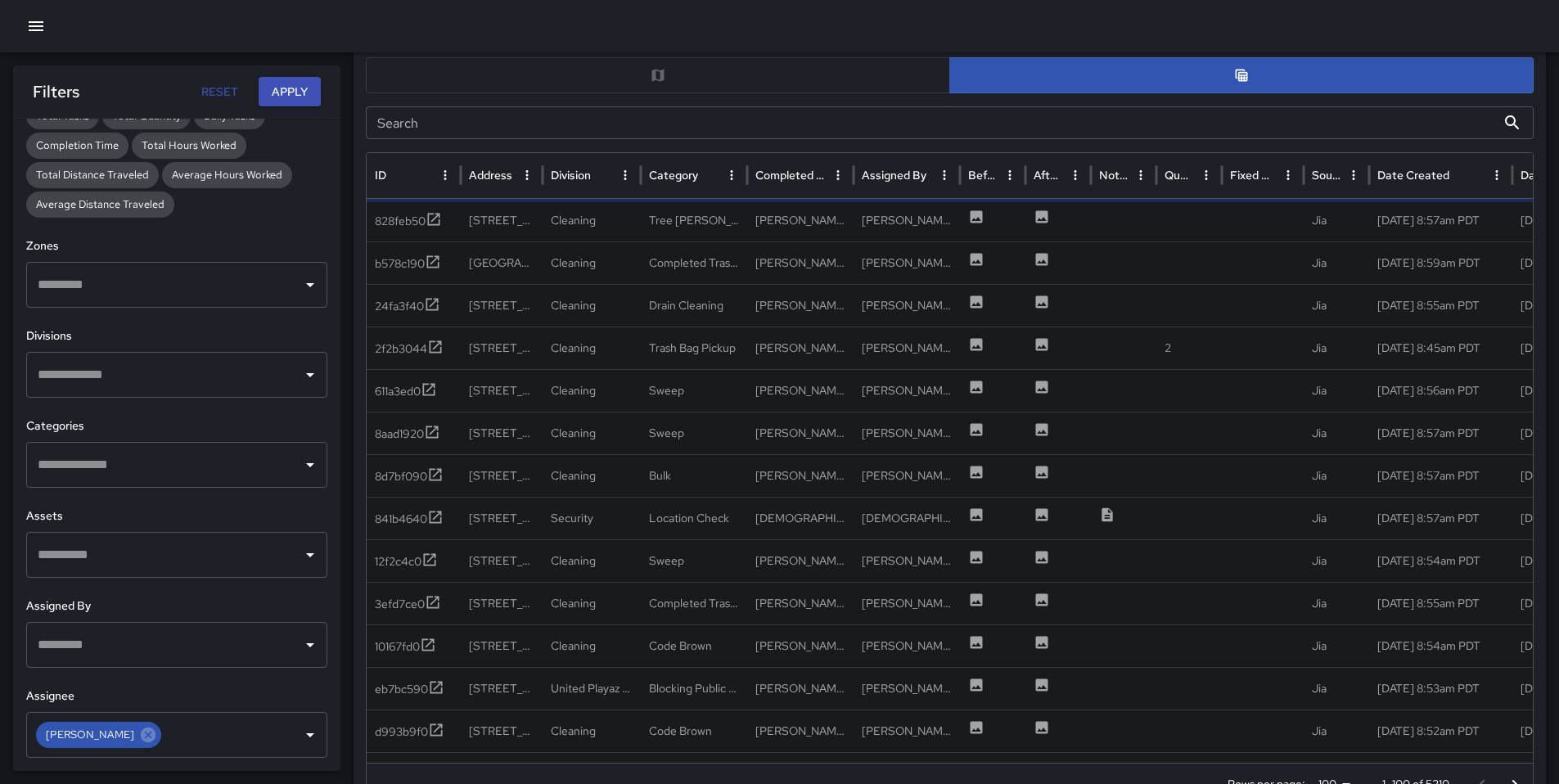
scroll to position [0, 0]
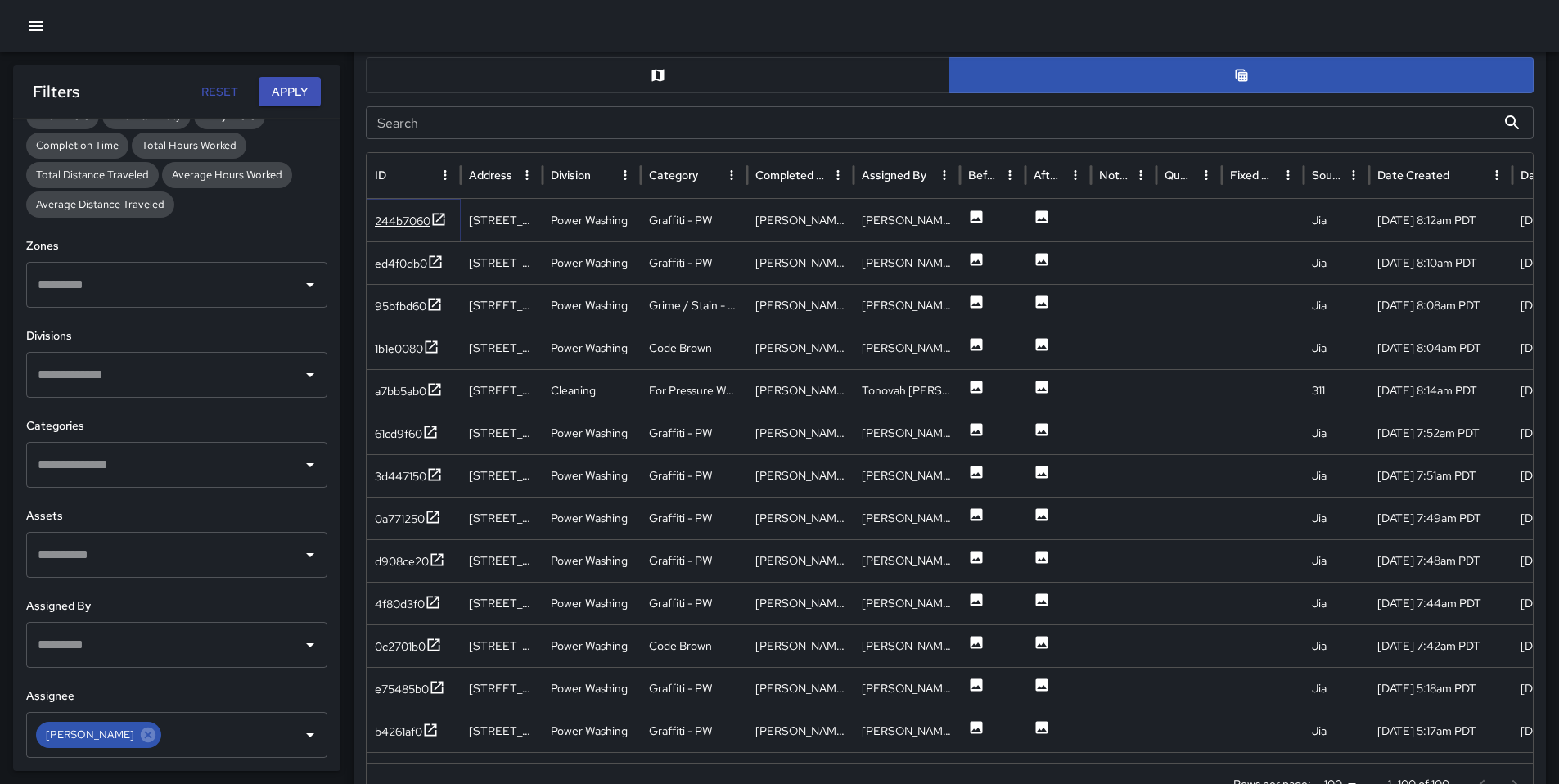
click at [402, 219] on div "244b7060" at bounding box center [403, 221] width 56 height 16
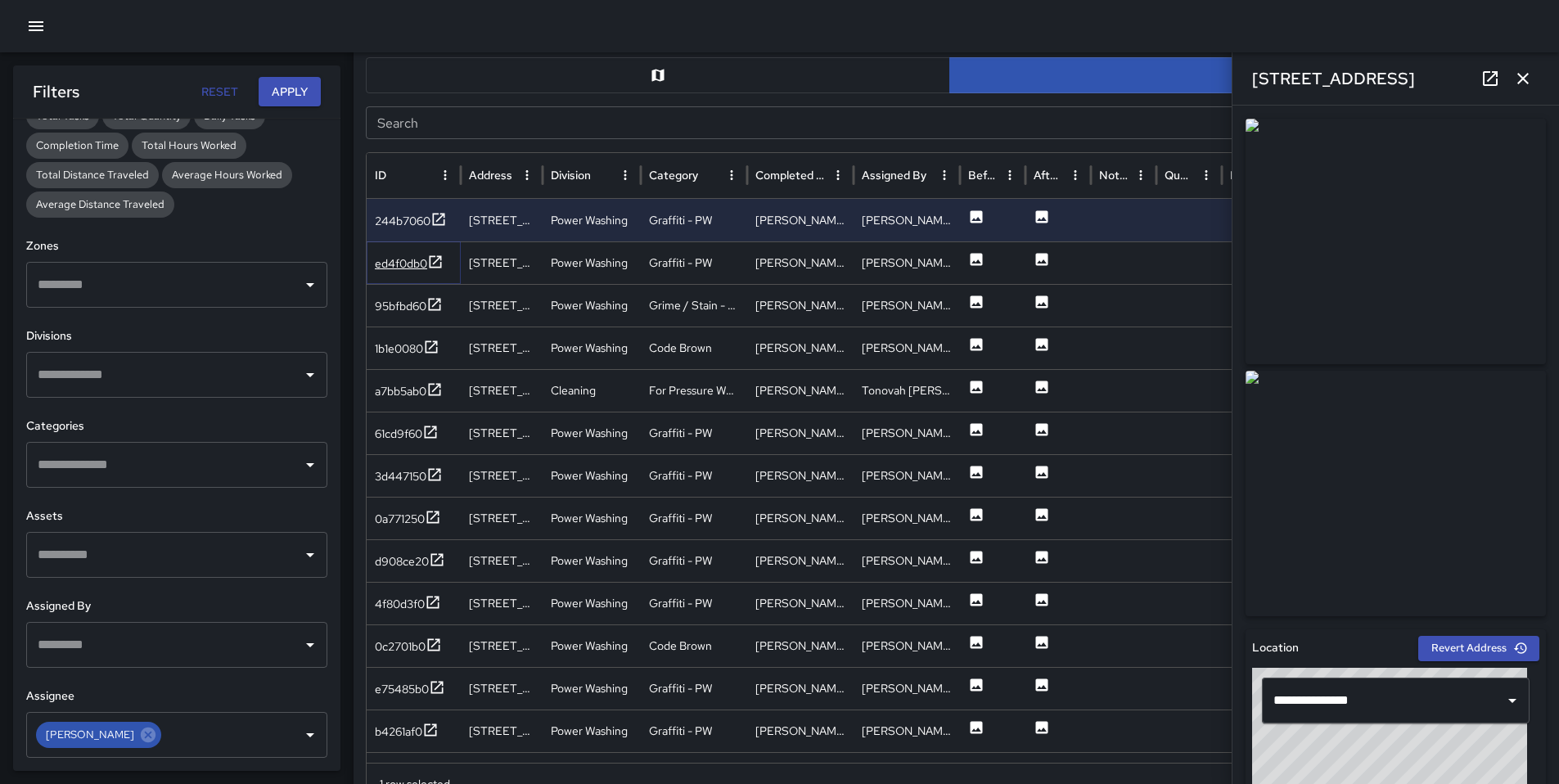
click at [411, 267] on div "ed4f0db0" at bounding box center [401, 264] width 52 height 16
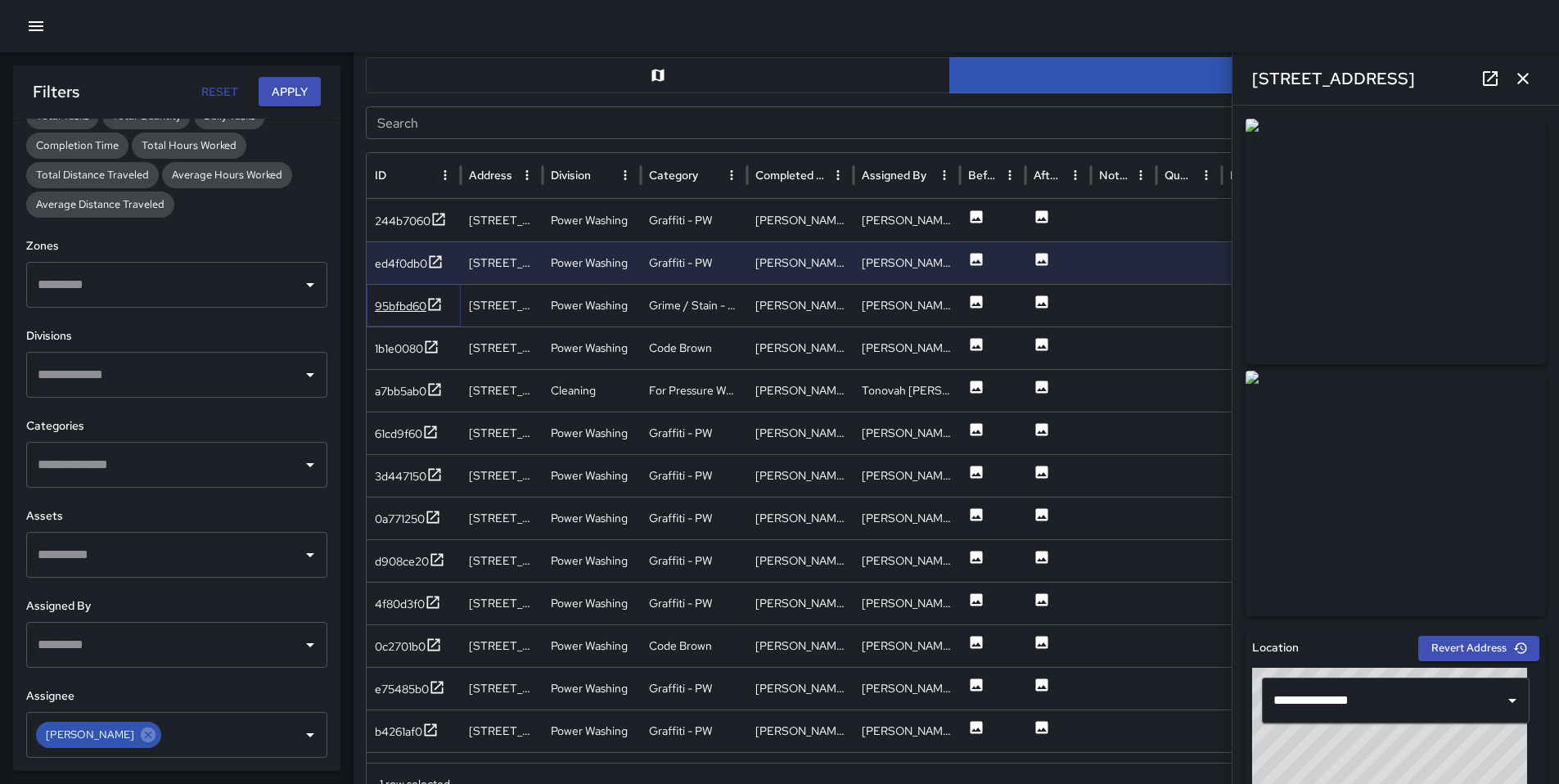
click at [397, 312] on div "95bfbd60" at bounding box center [400, 306] width 52 height 16
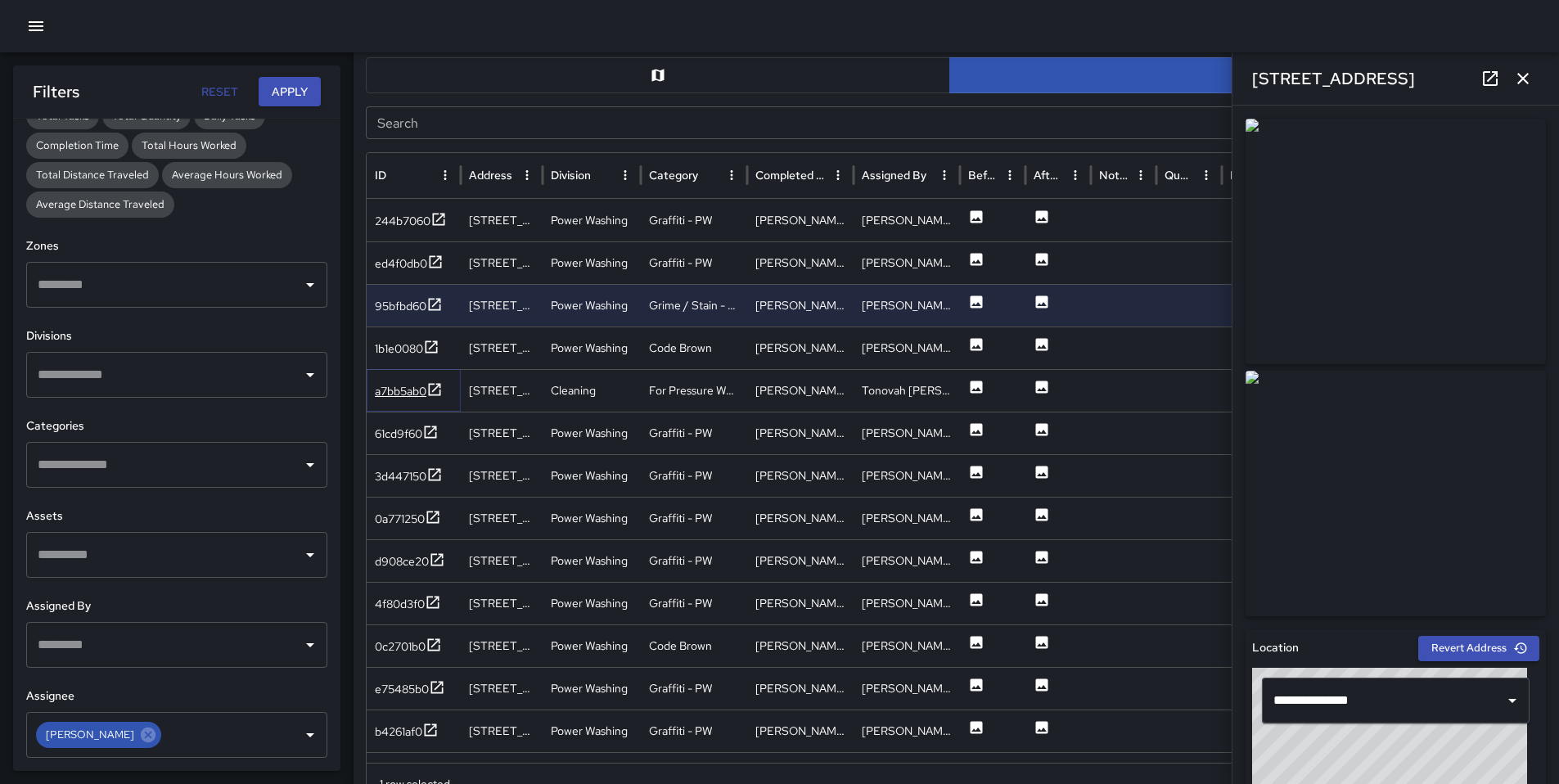
click at [390, 392] on div "a7bb5ab0" at bounding box center [400, 391] width 52 height 16
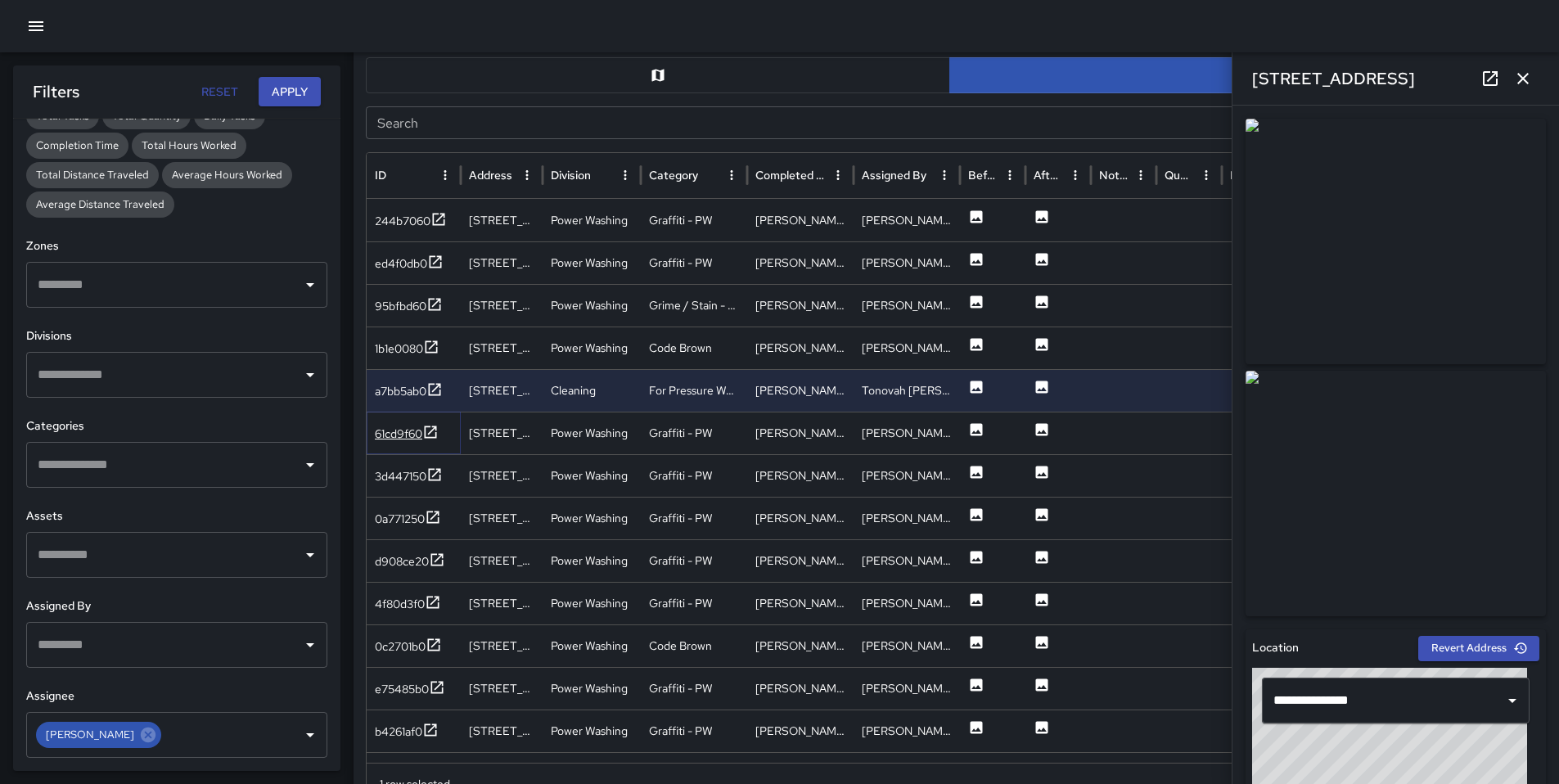
click at [399, 430] on div "61cd9f60" at bounding box center [399, 434] width 47 height 16
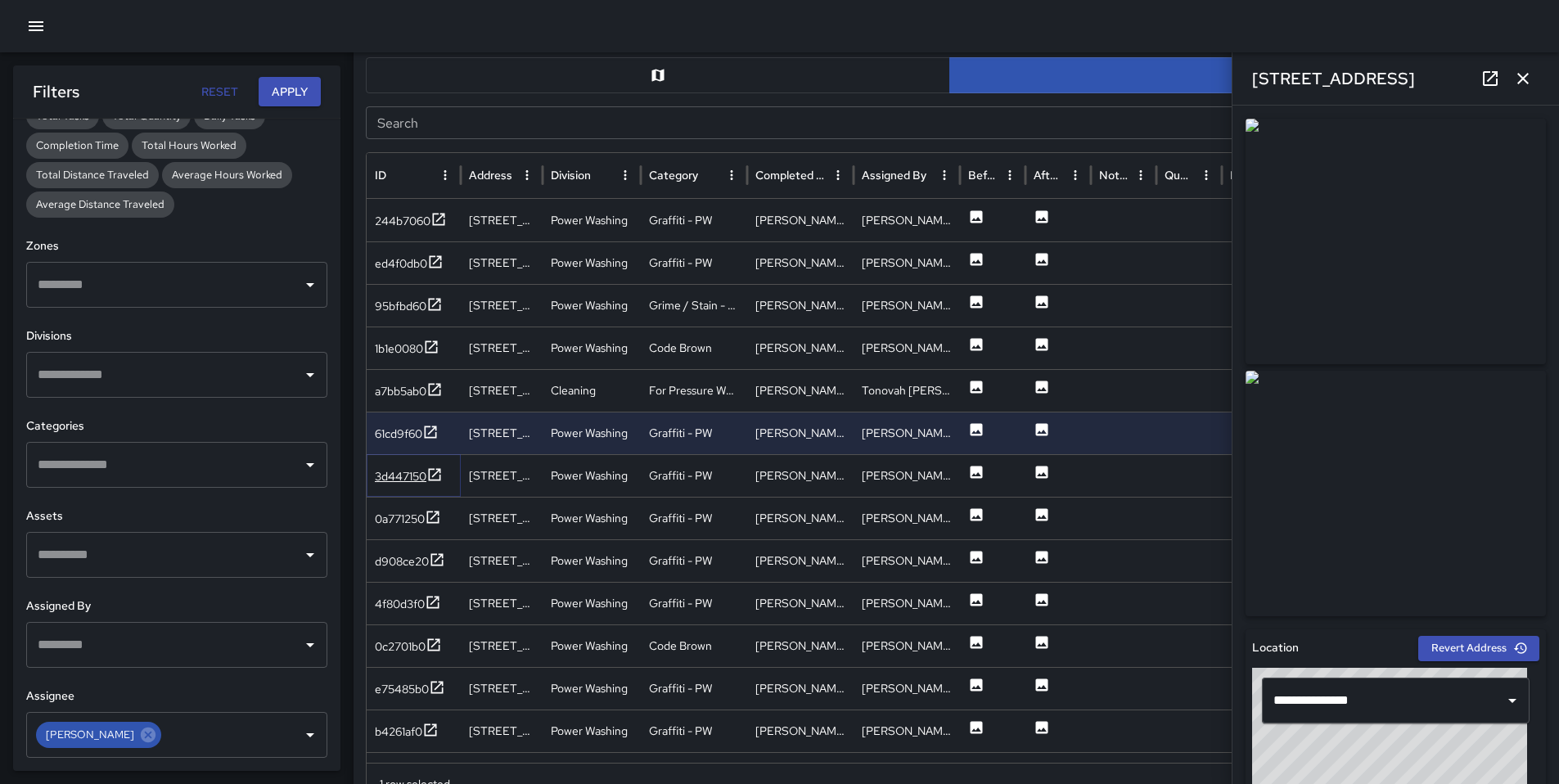
click at [393, 474] on div "3d447150" at bounding box center [400, 476] width 52 height 16
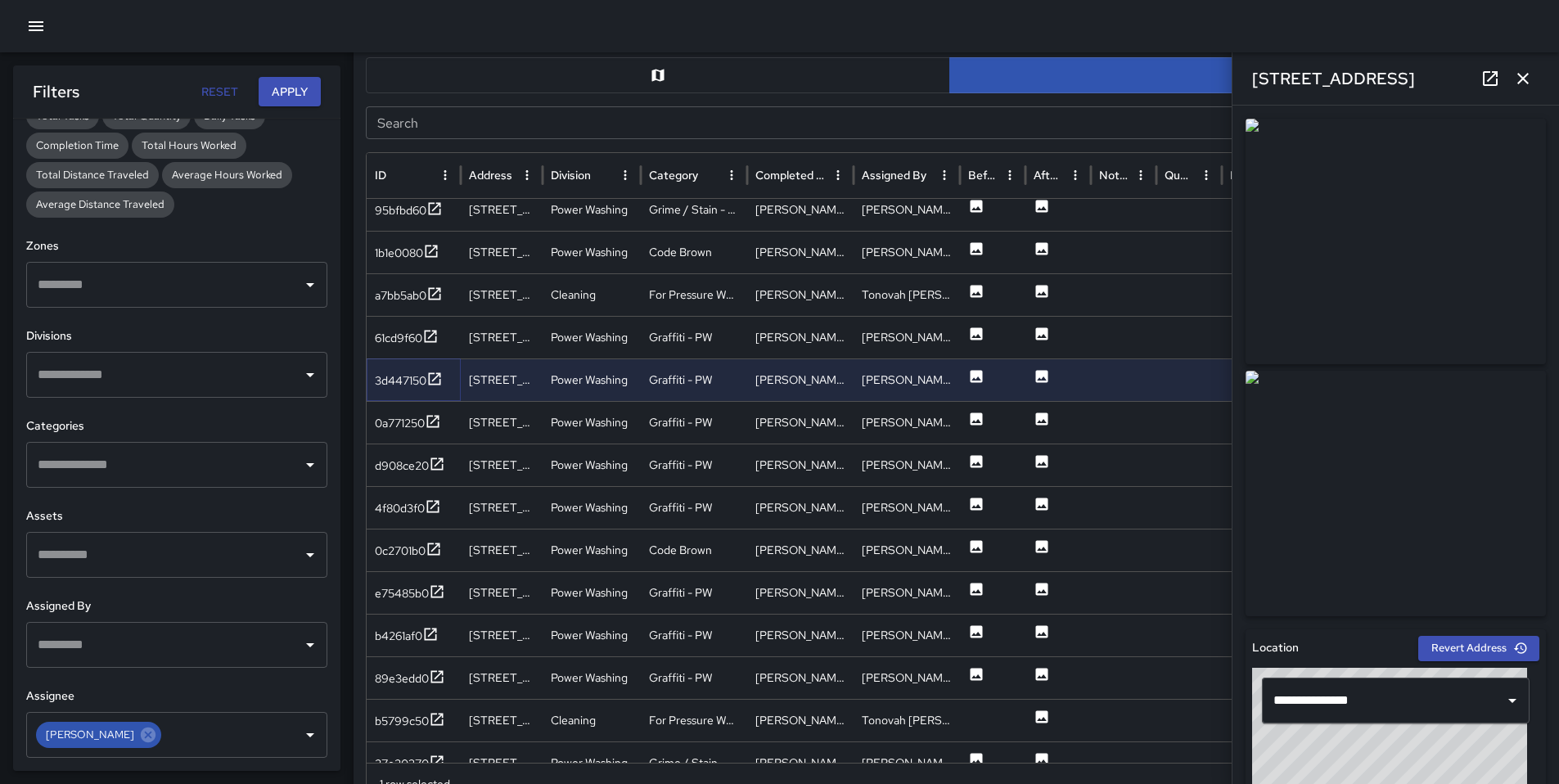
scroll to position [101, 0]
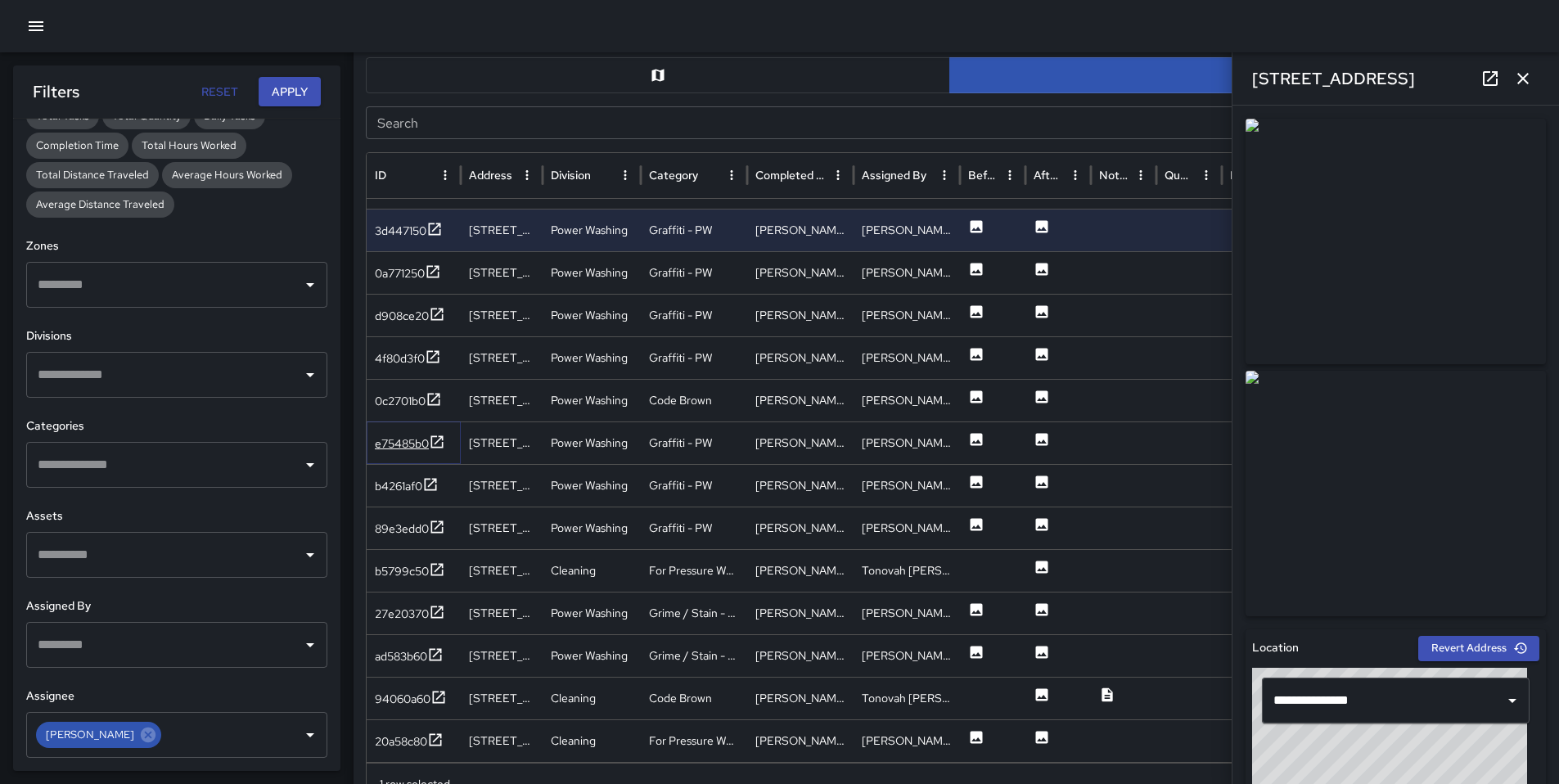
click at [391, 453] on div "e75485b0" at bounding box center [410, 444] width 70 height 20
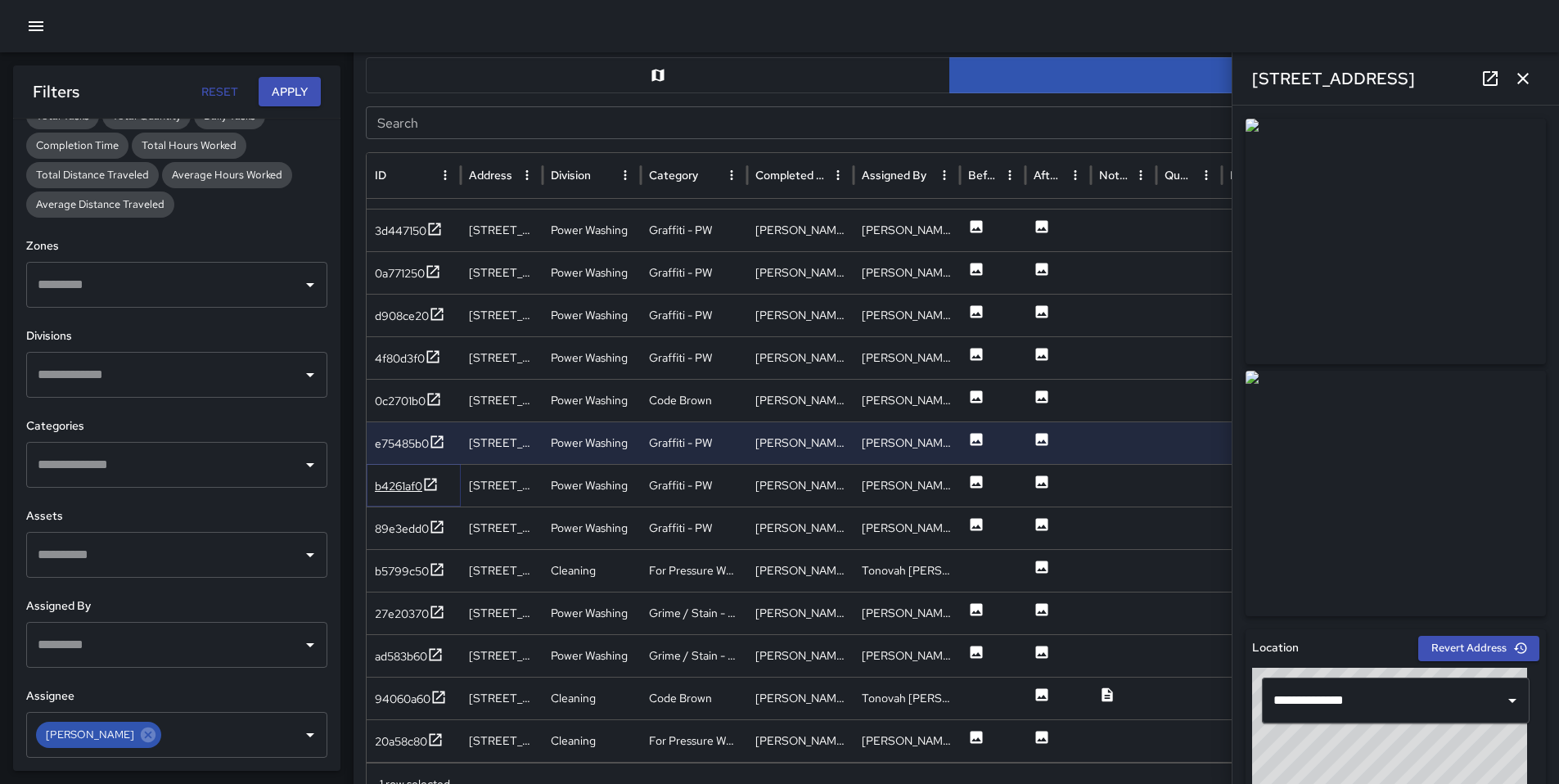
click at [394, 479] on div "b4261af0" at bounding box center [399, 486] width 47 height 16
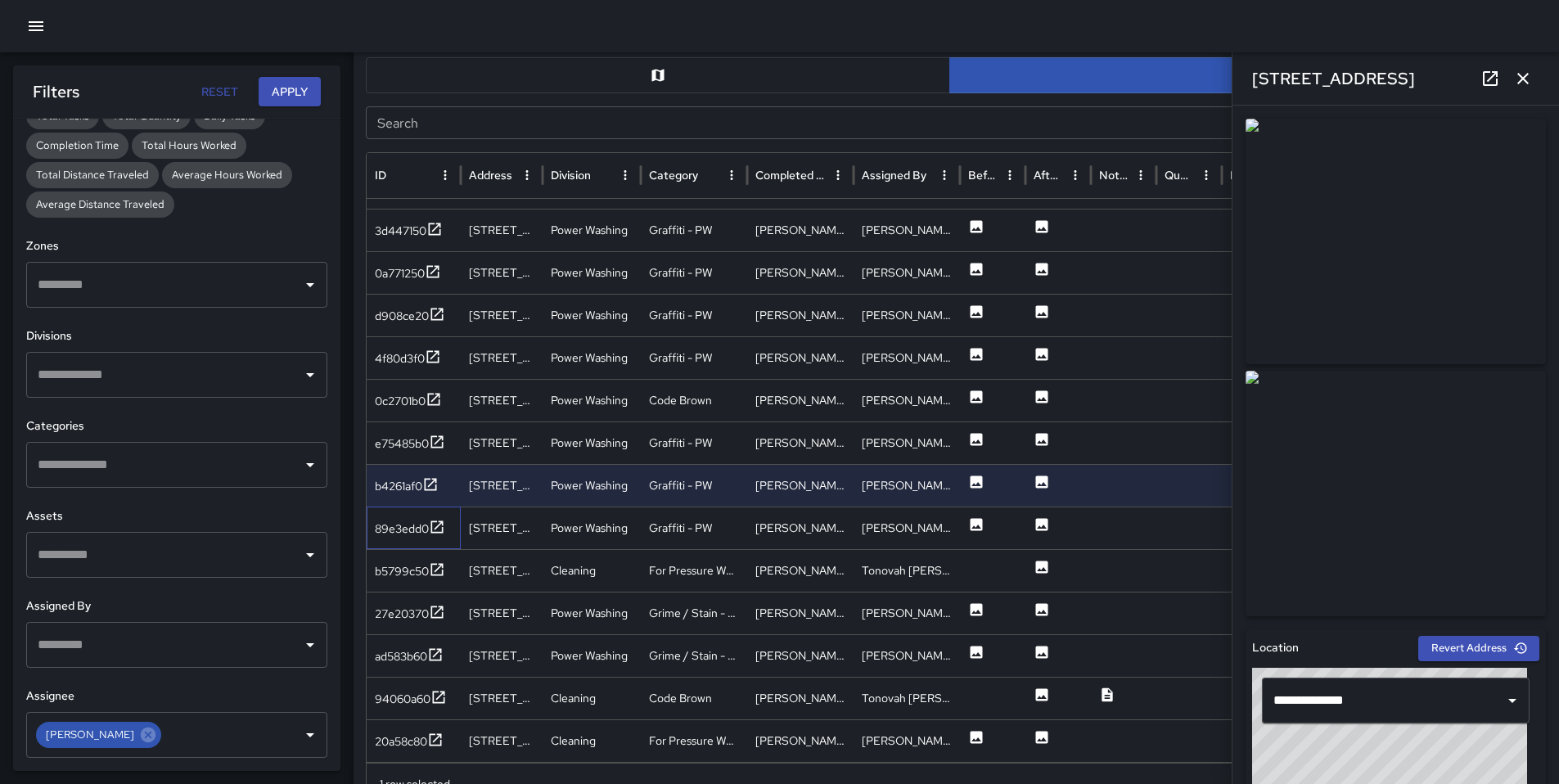
click at [390, 516] on div "89e3edd0" at bounding box center [413, 528] width 94 height 43
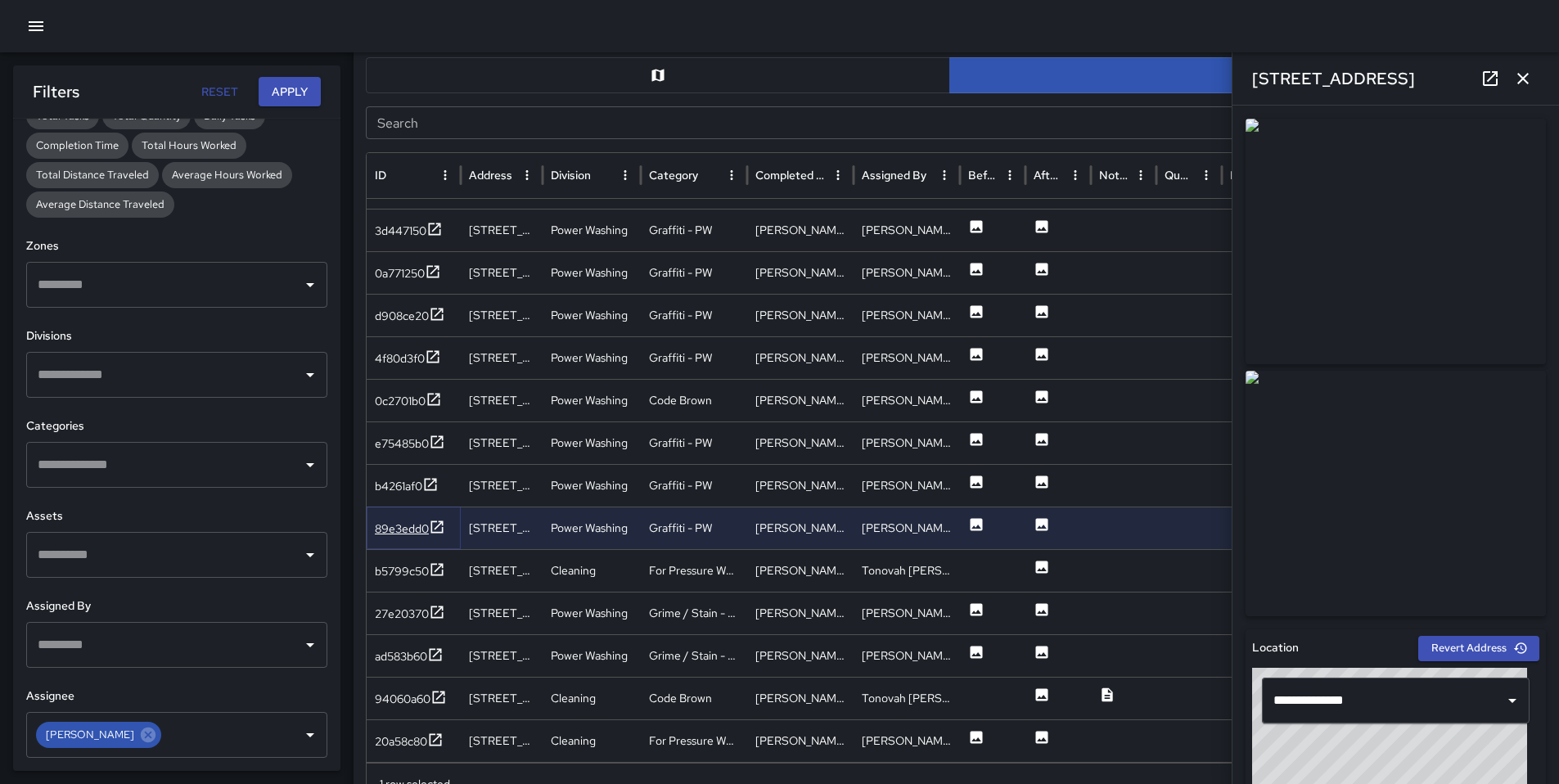
click at [391, 527] on div "89e3edd0" at bounding box center [402, 529] width 54 height 16
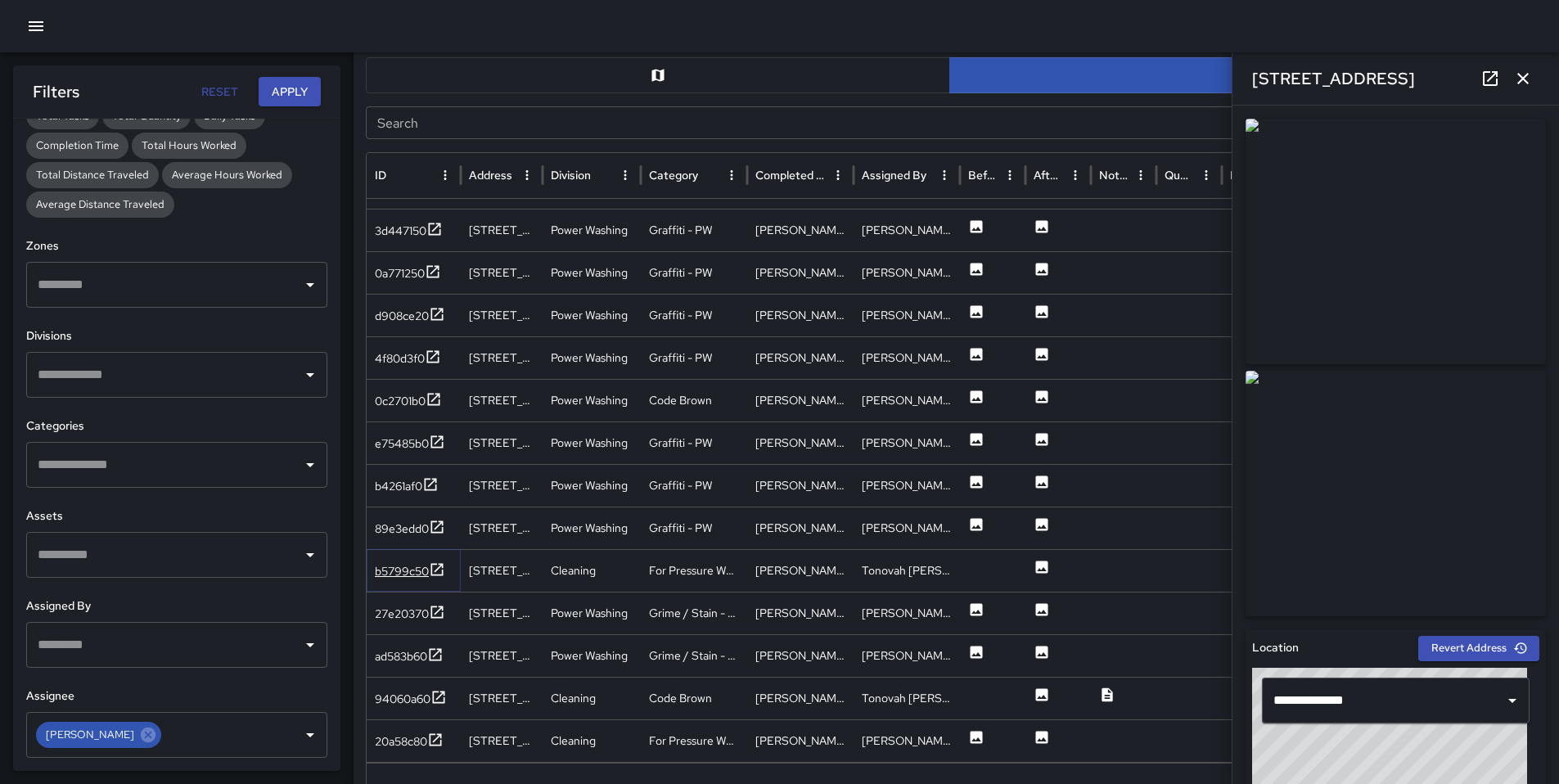
click at [405, 564] on div "b5799c50" at bounding box center [402, 571] width 54 height 16
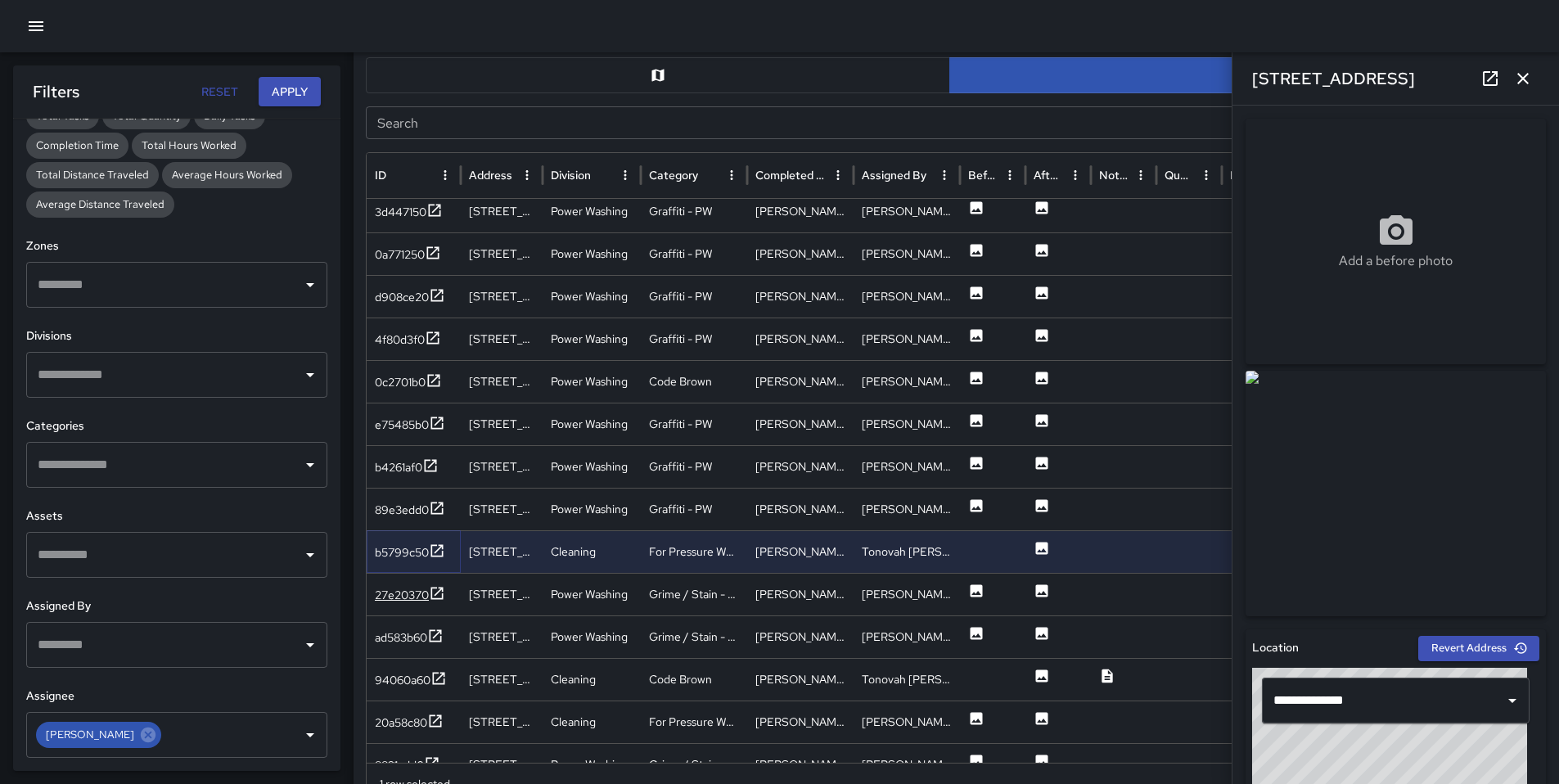
scroll to position [246, 0]
click at [426, 597] on div "27e20370" at bounding box center [402, 593] width 54 height 16
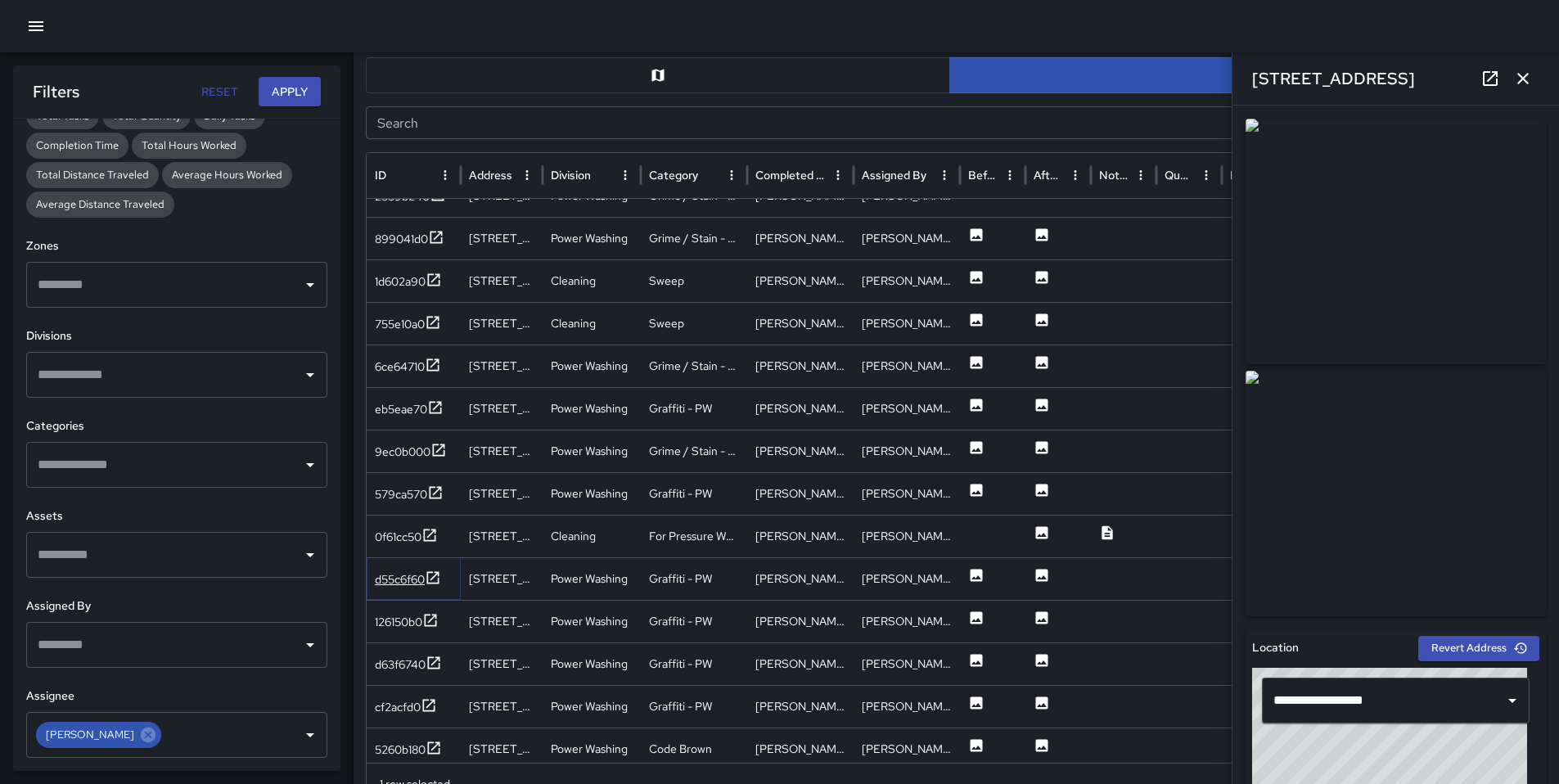
click at [406, 583] on div "d55c6f60" at bounding box center [399, 579] width 50 height 16
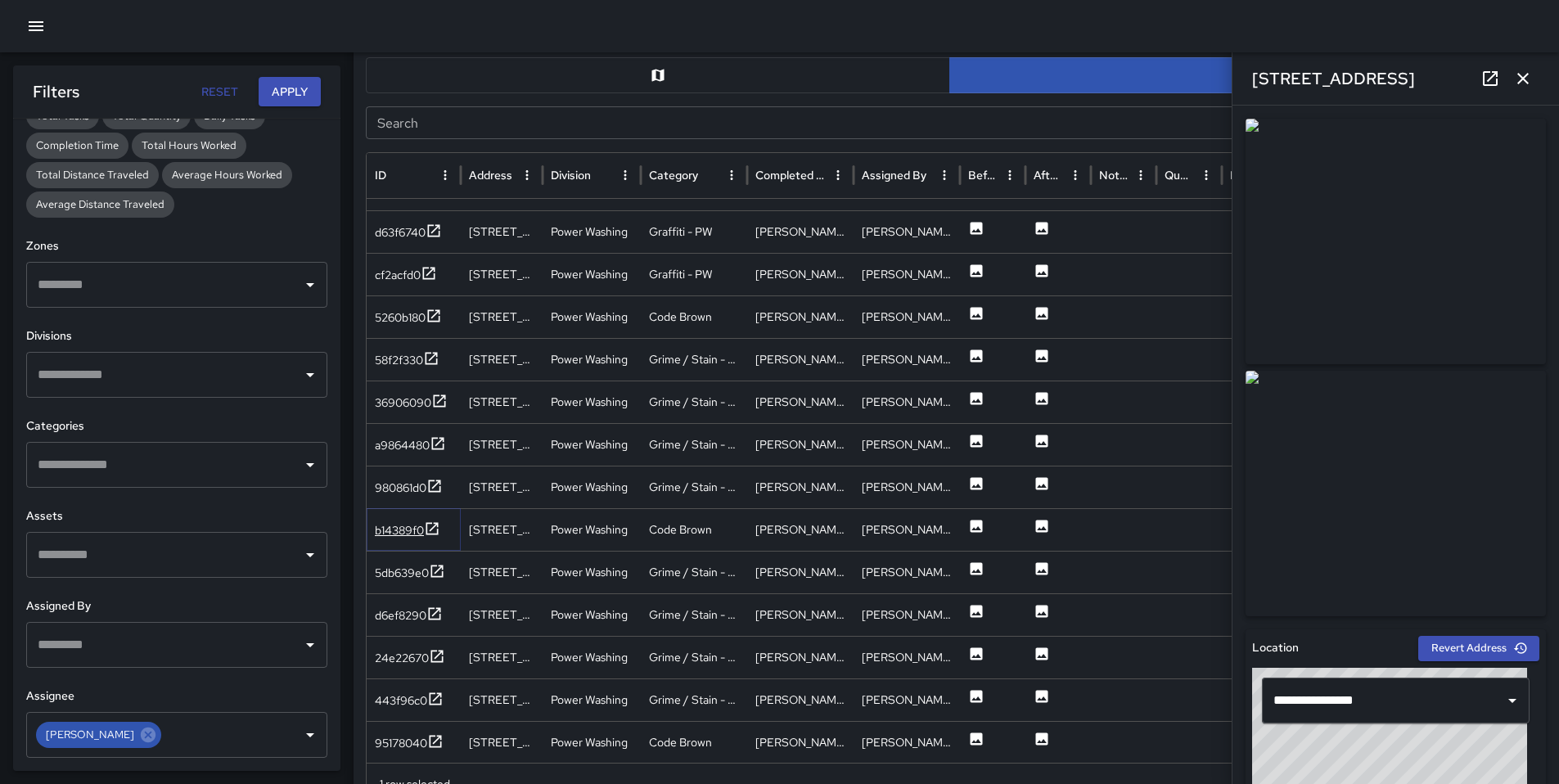
click at [408, 525] on div "b14389f0" at bounding box center [399, 530] width 49 height 16
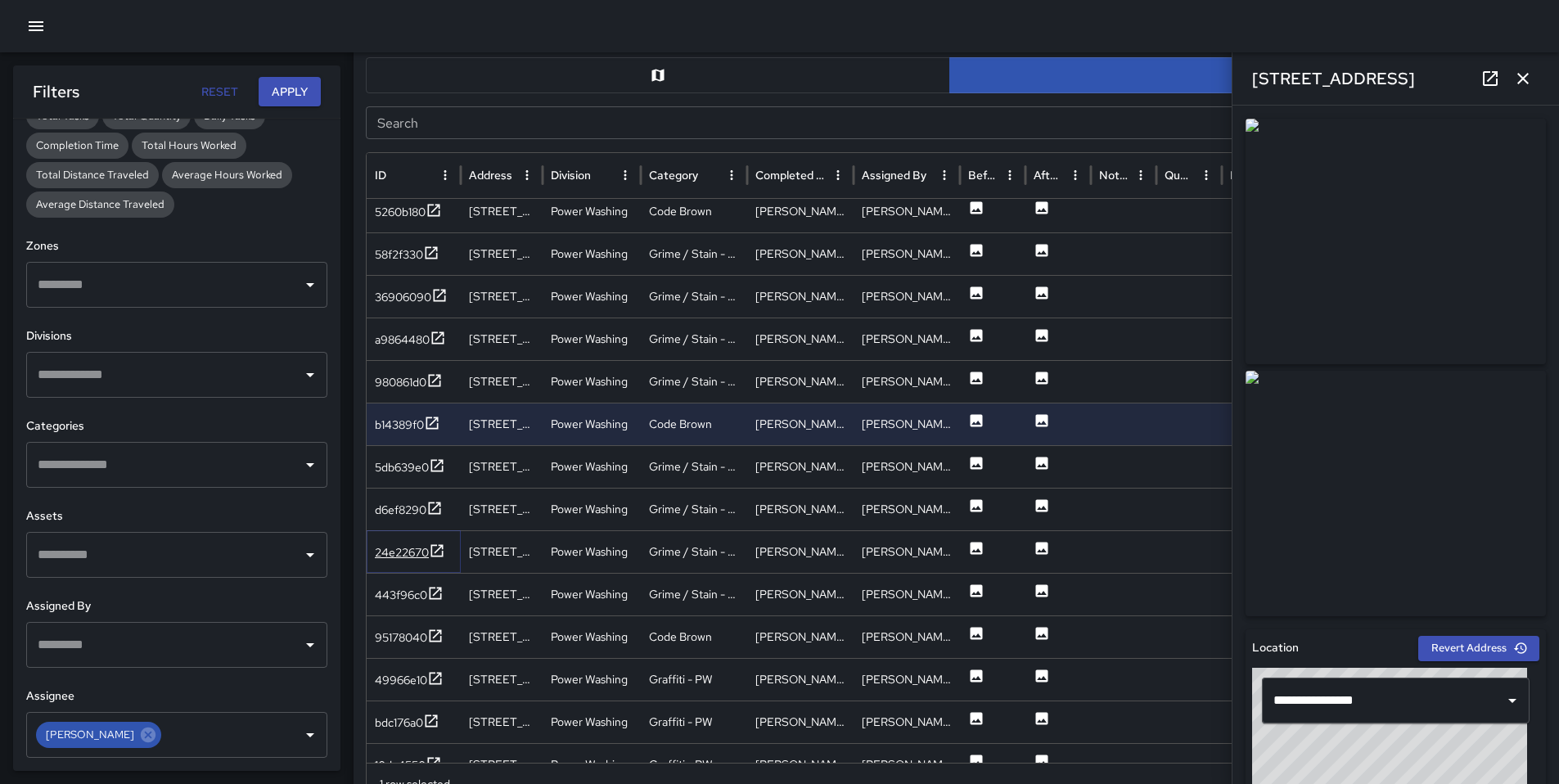
click at [391, 554] on div "24e22670" at bounding box center [402, 552] width 54 height 16
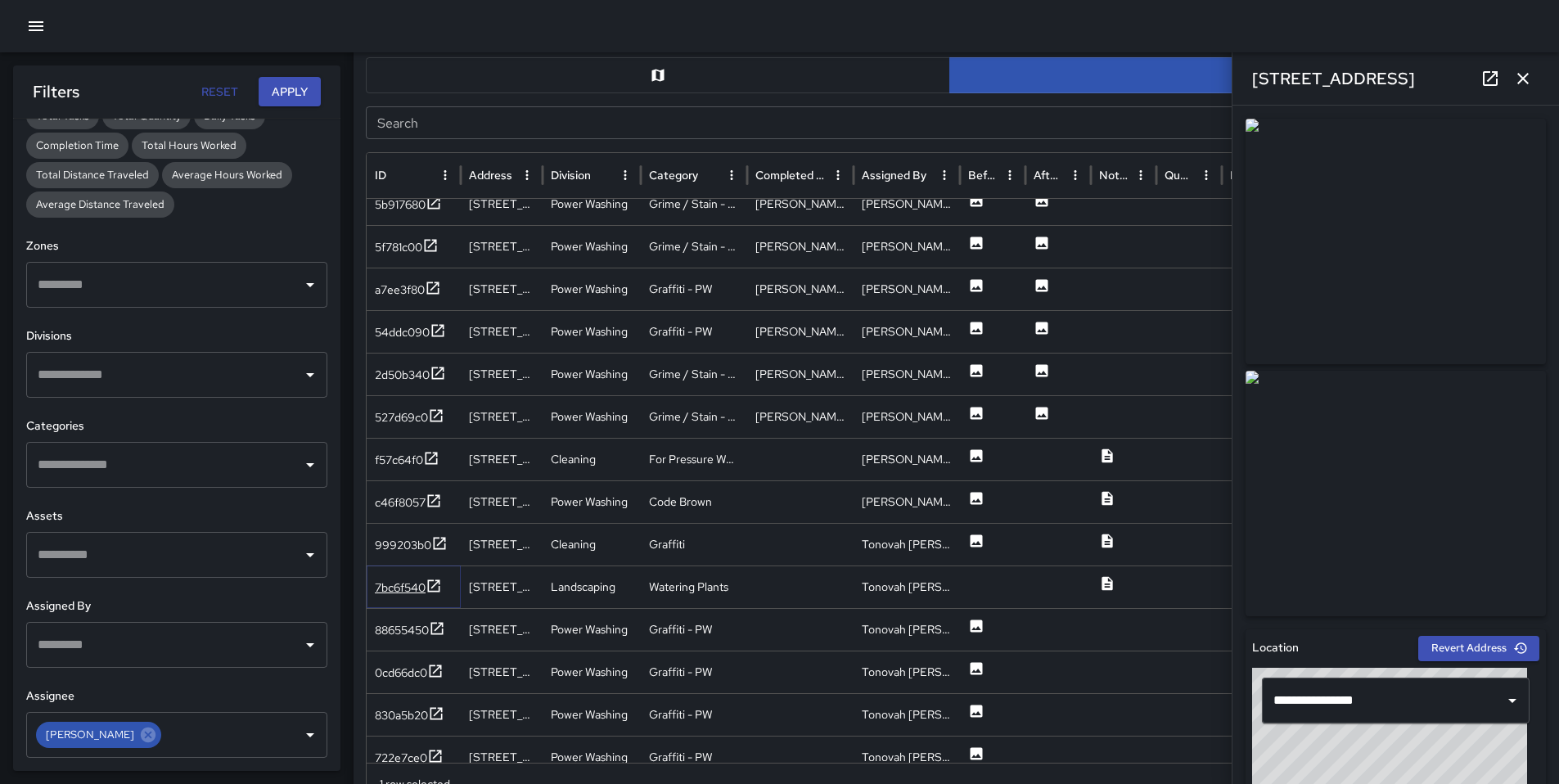
click at [421, 583] on div "7bc6f540" at bounding box center [400, 588] width 51 height 16
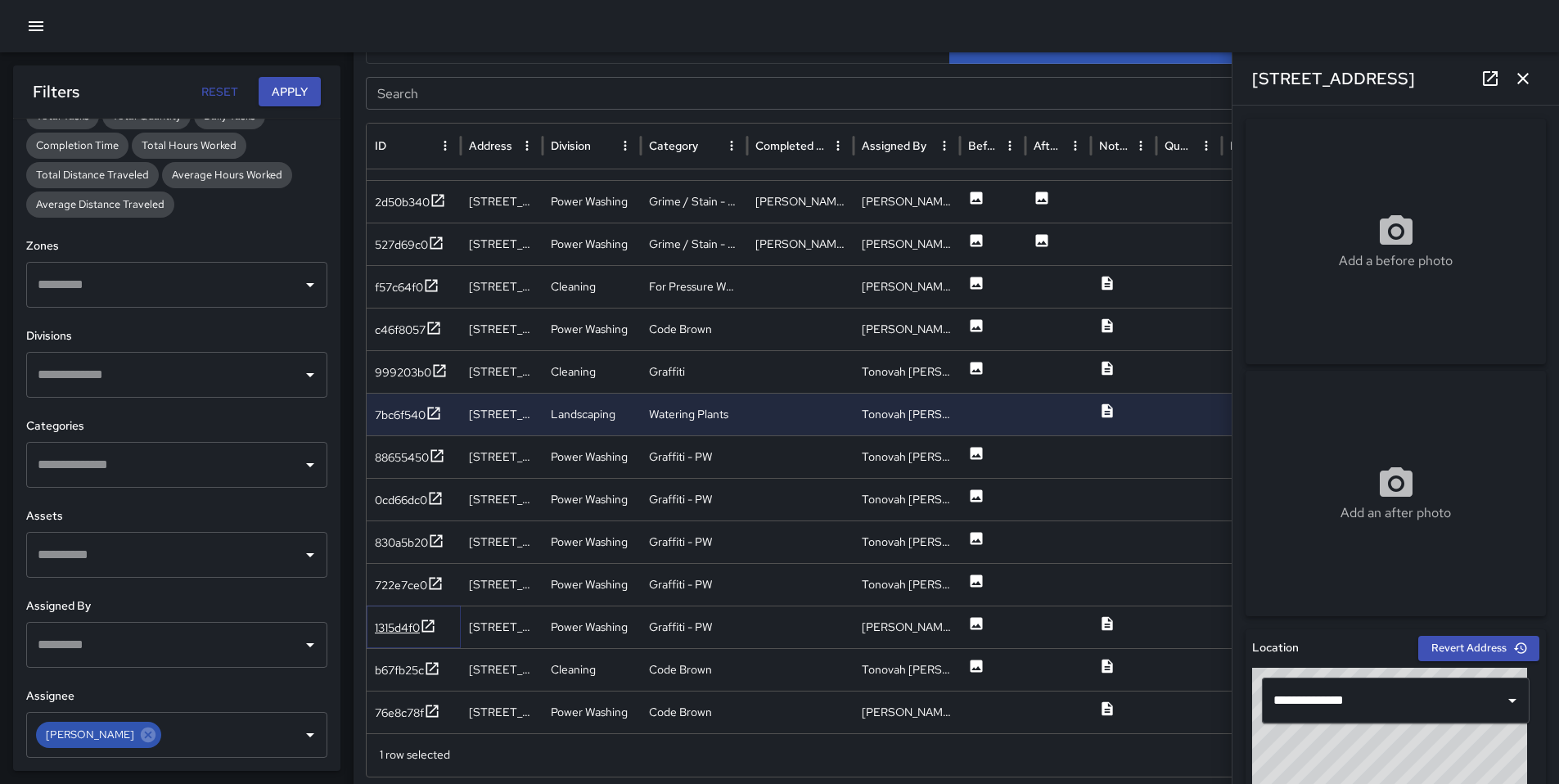
click at [409, 633] on div "1315d4f0" at bounding box center [397, 628] width 45 height 16
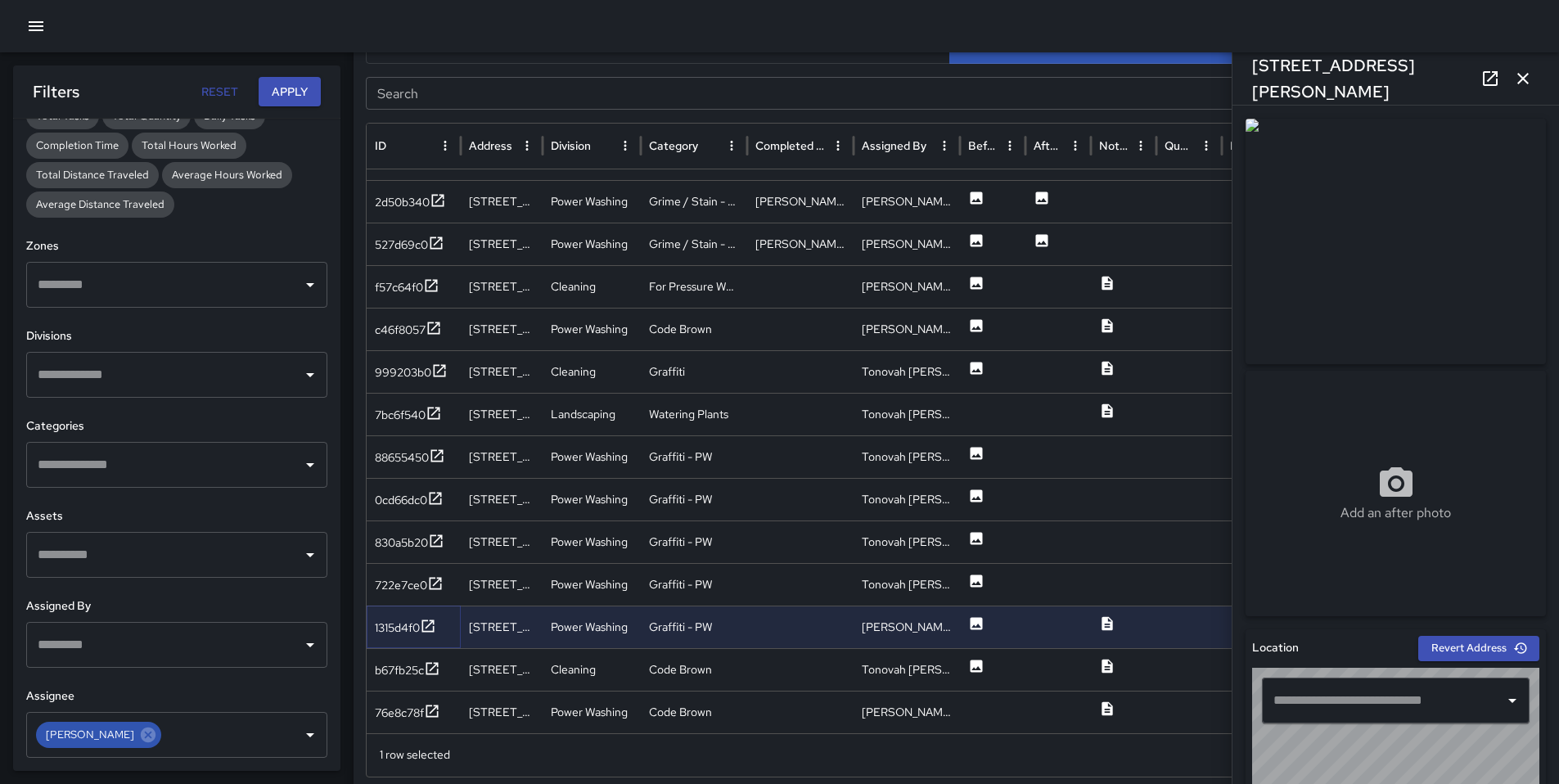
type input "**********"
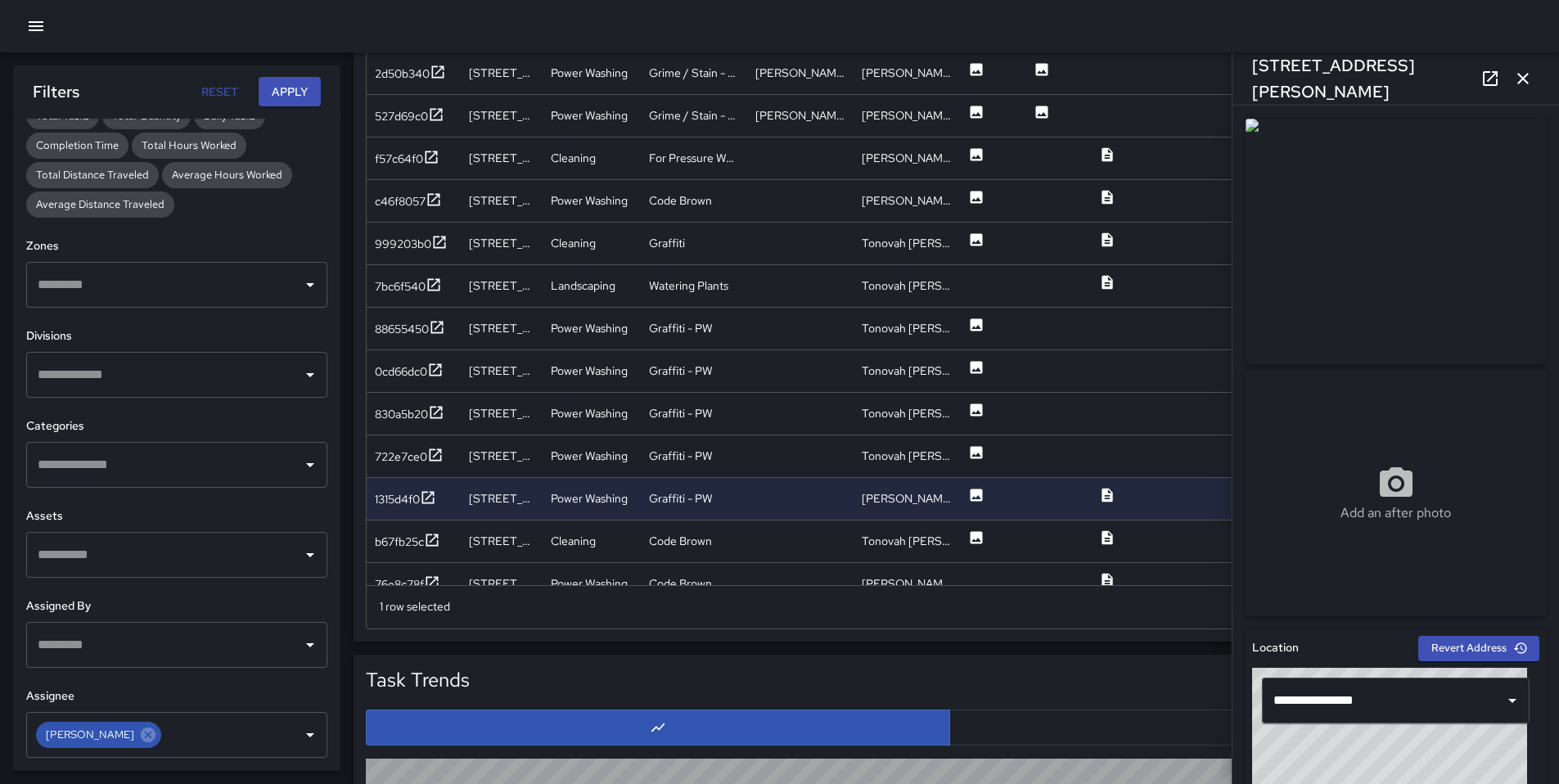
click at [1535, 81] on button "button" at bounding box center [1523, 79] width 33 height 33
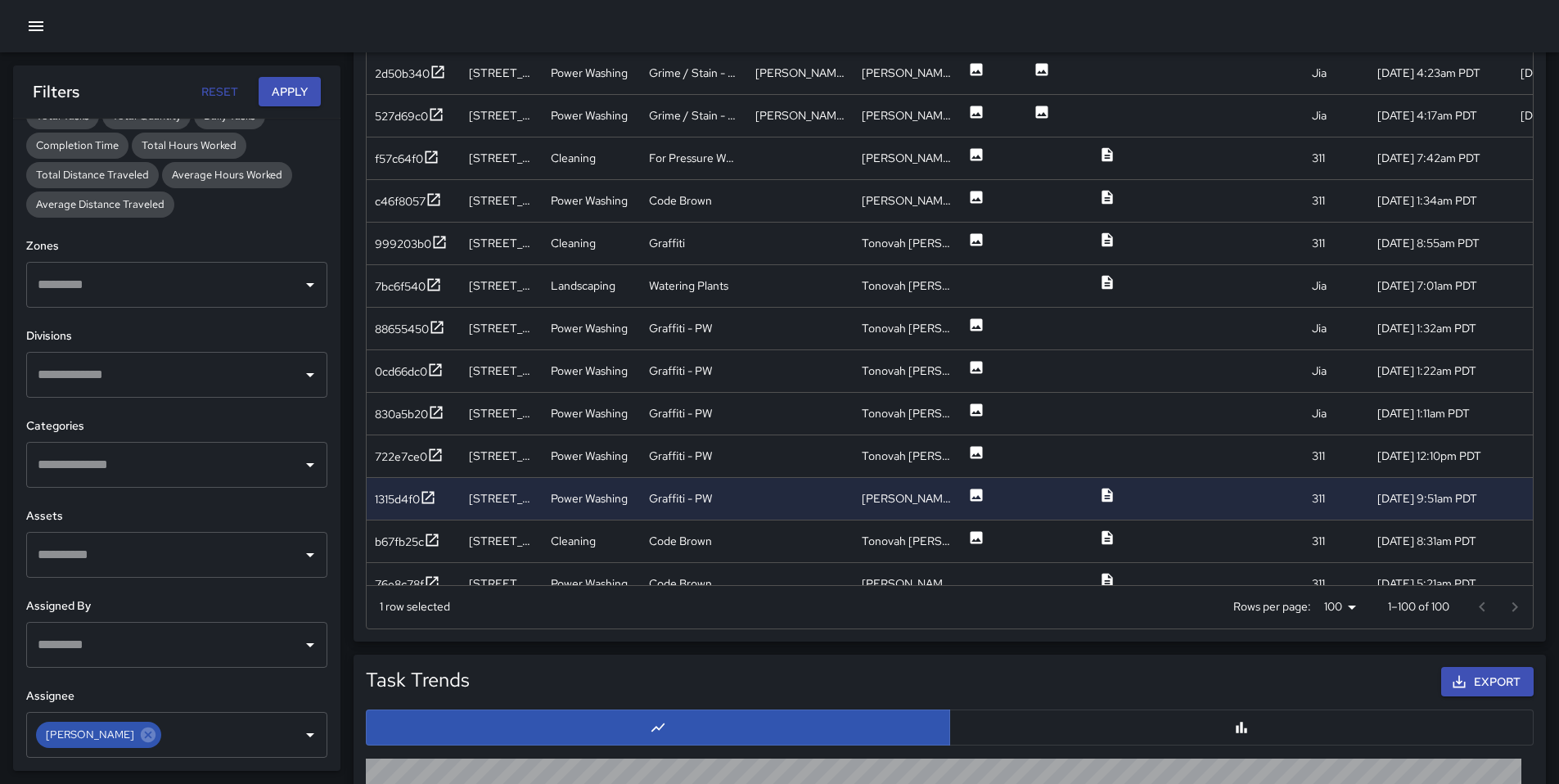
click at [1516, 610] on div at bounding box center [1498, 607] width 65 height 33
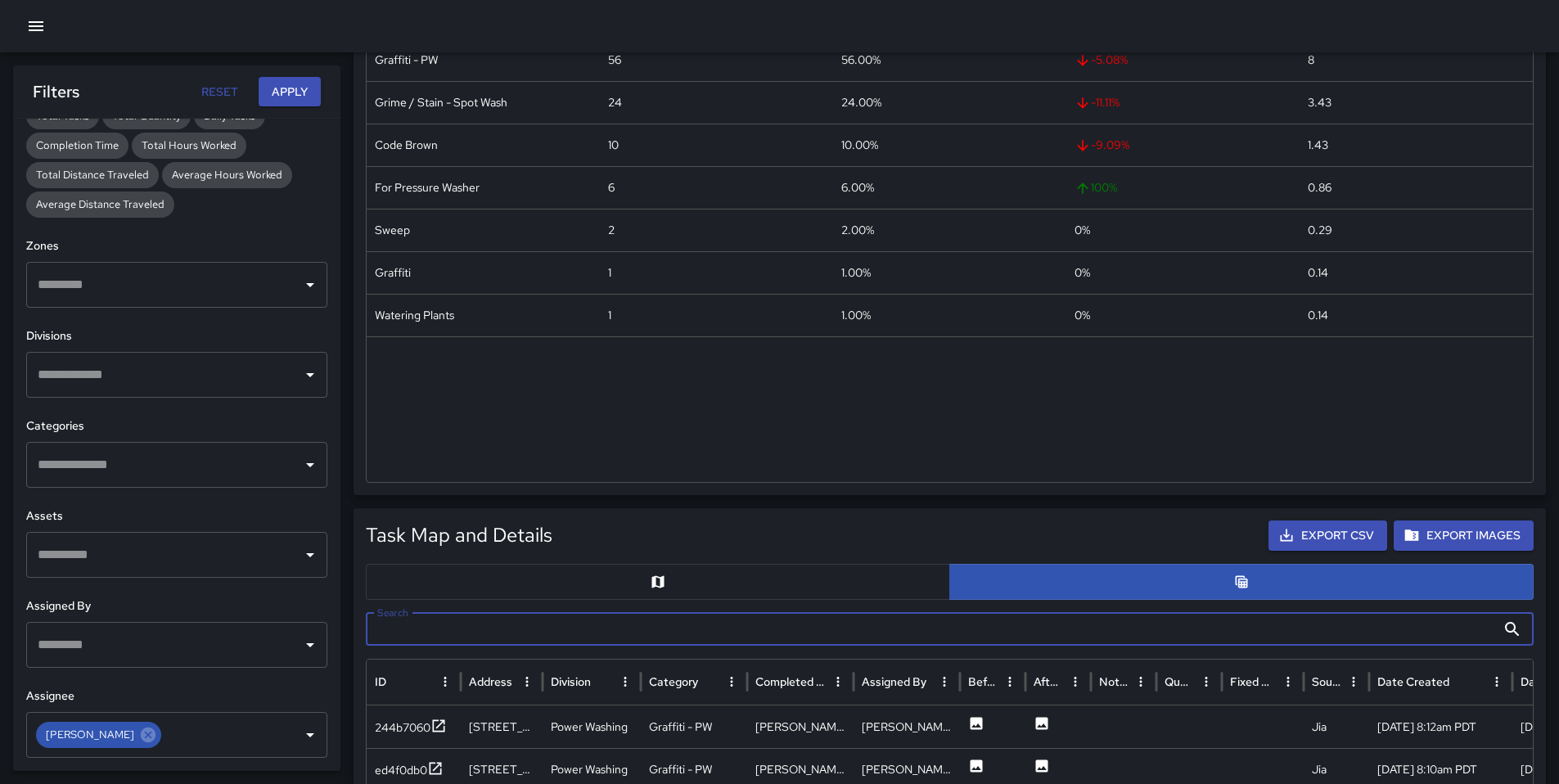
click at [422, 629] on input "Search" at bounding box center [930, 629] width 1130 height 33
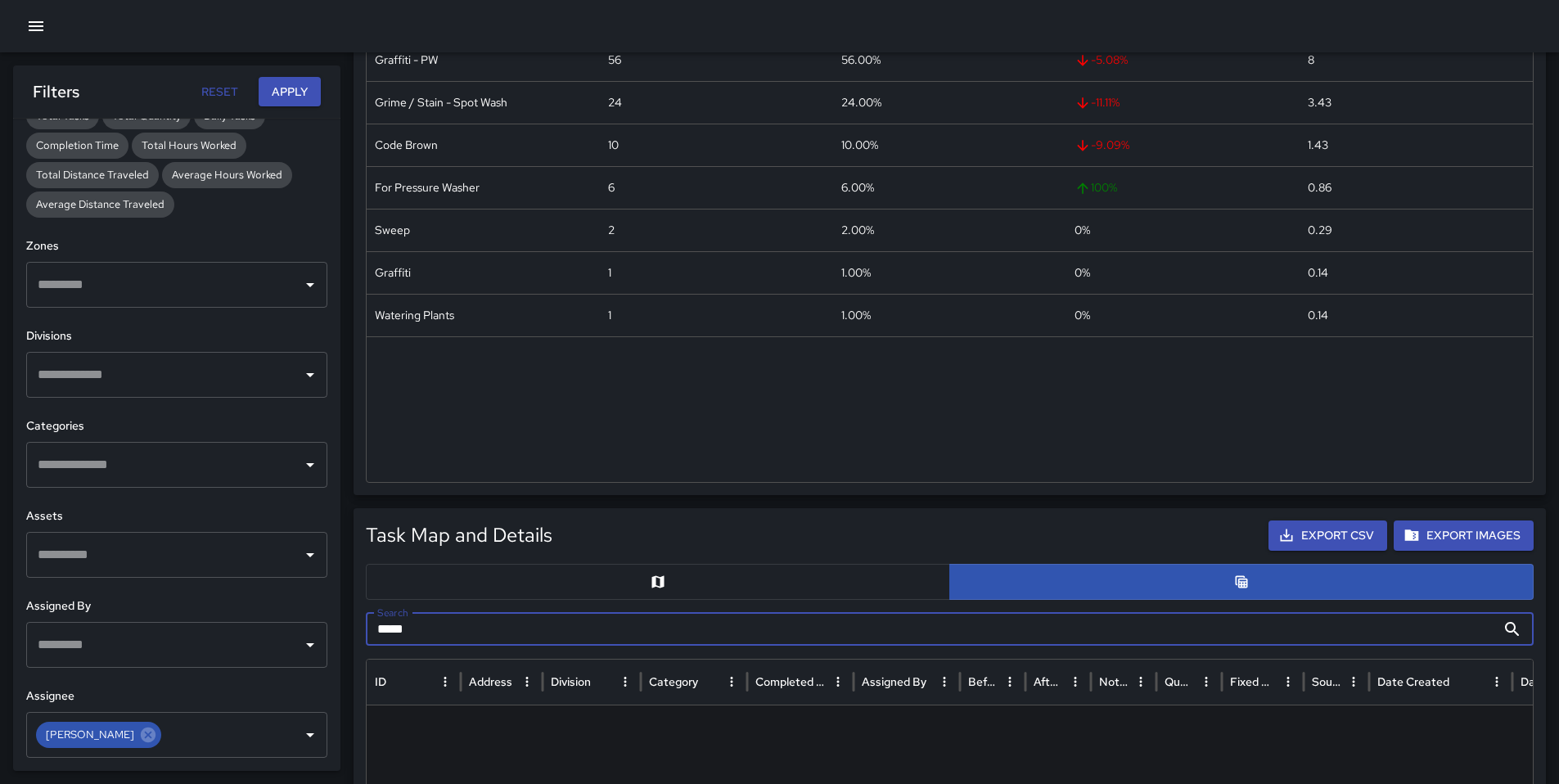
drag, startPoint x: 533, startPoint y: 638, endPoint x: 301, endPoint y: 629, distance: 232.2
paste input "****"
click at [141, 734] on icon at bounding box center [148, 734] width 15 height 15
type input "********"
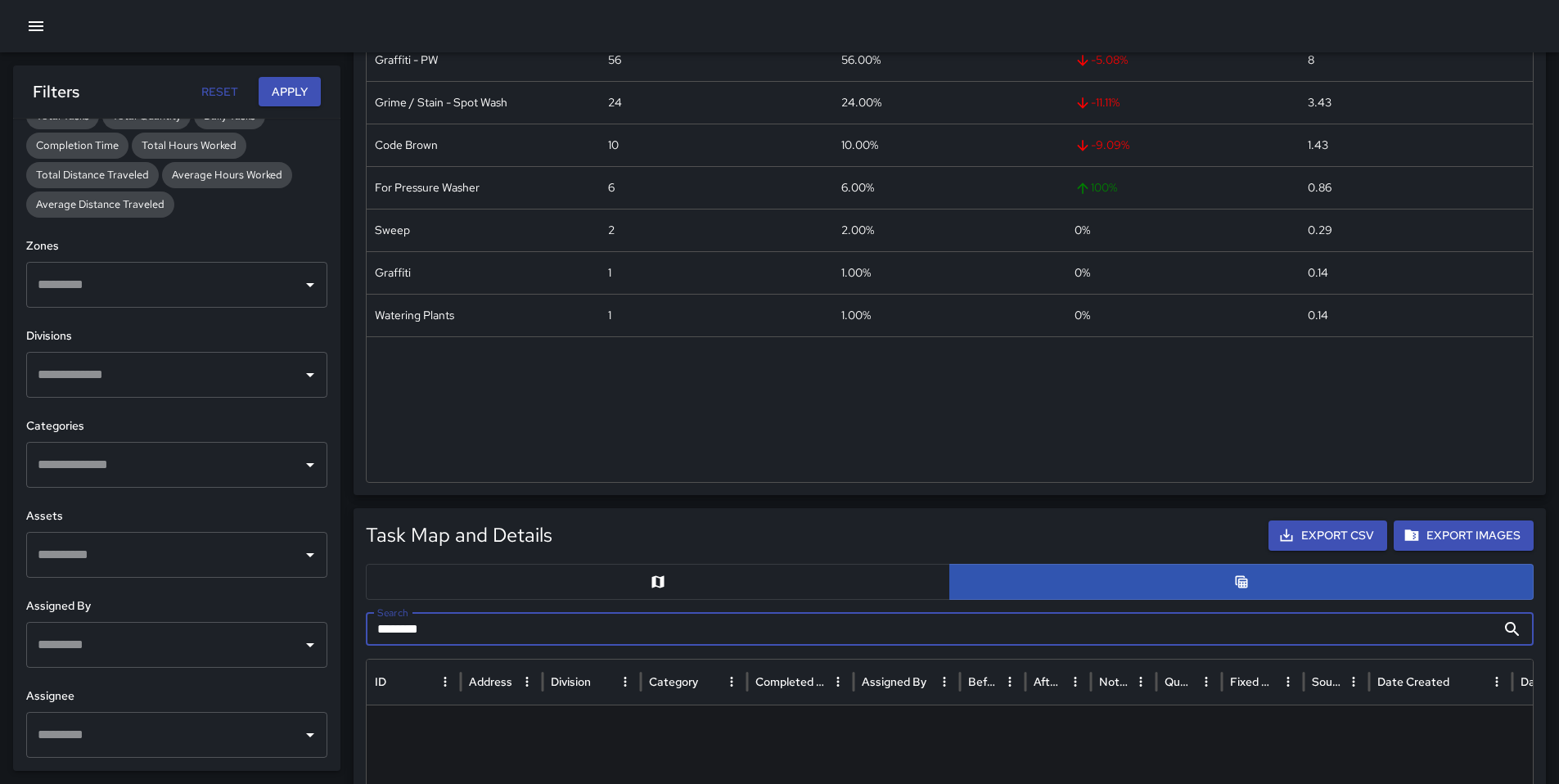
click at [293, 89] on button "Apply" at bounding box center [290, 92] width 62 height 30
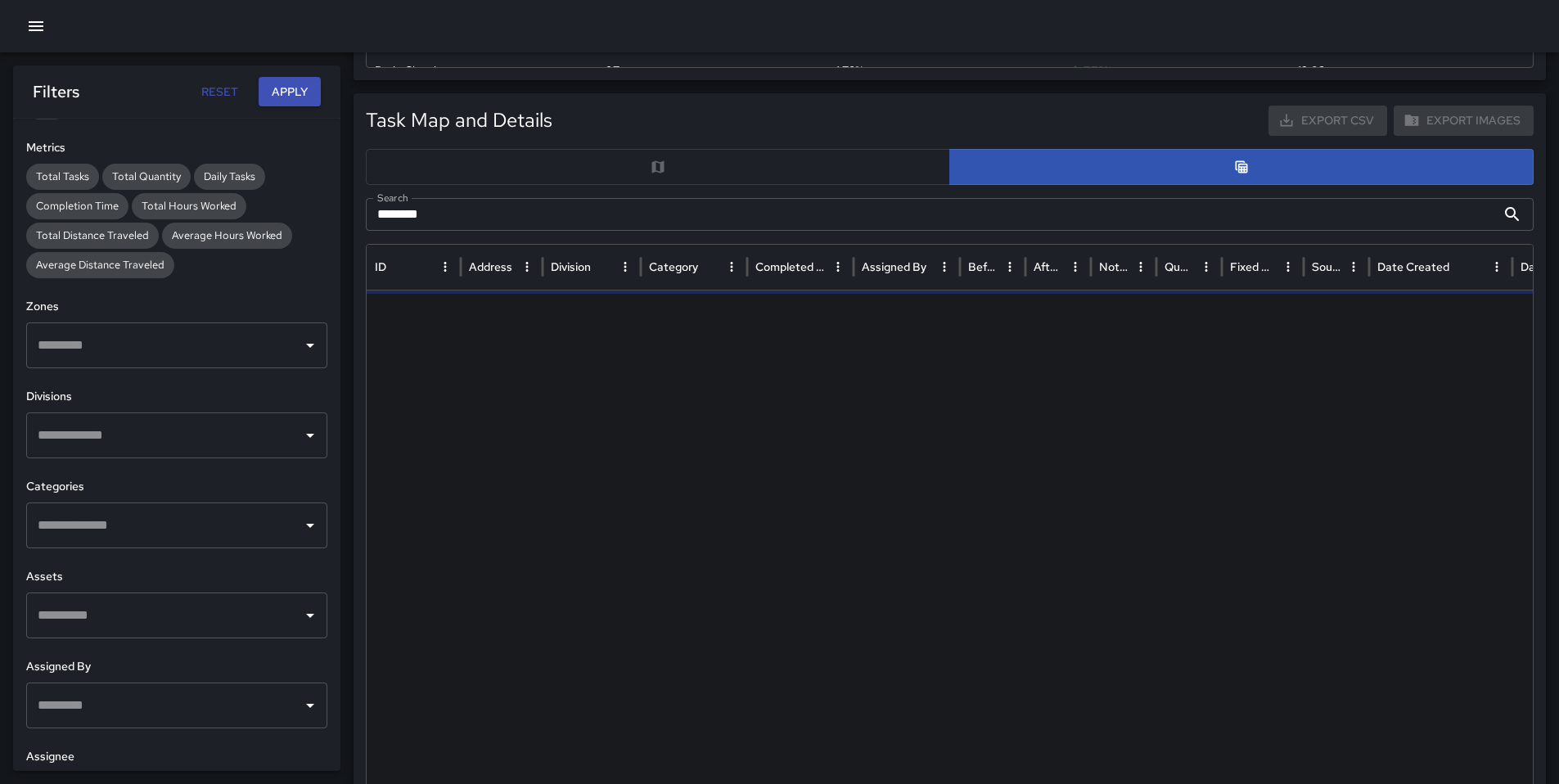
scroll to position [258, 0]
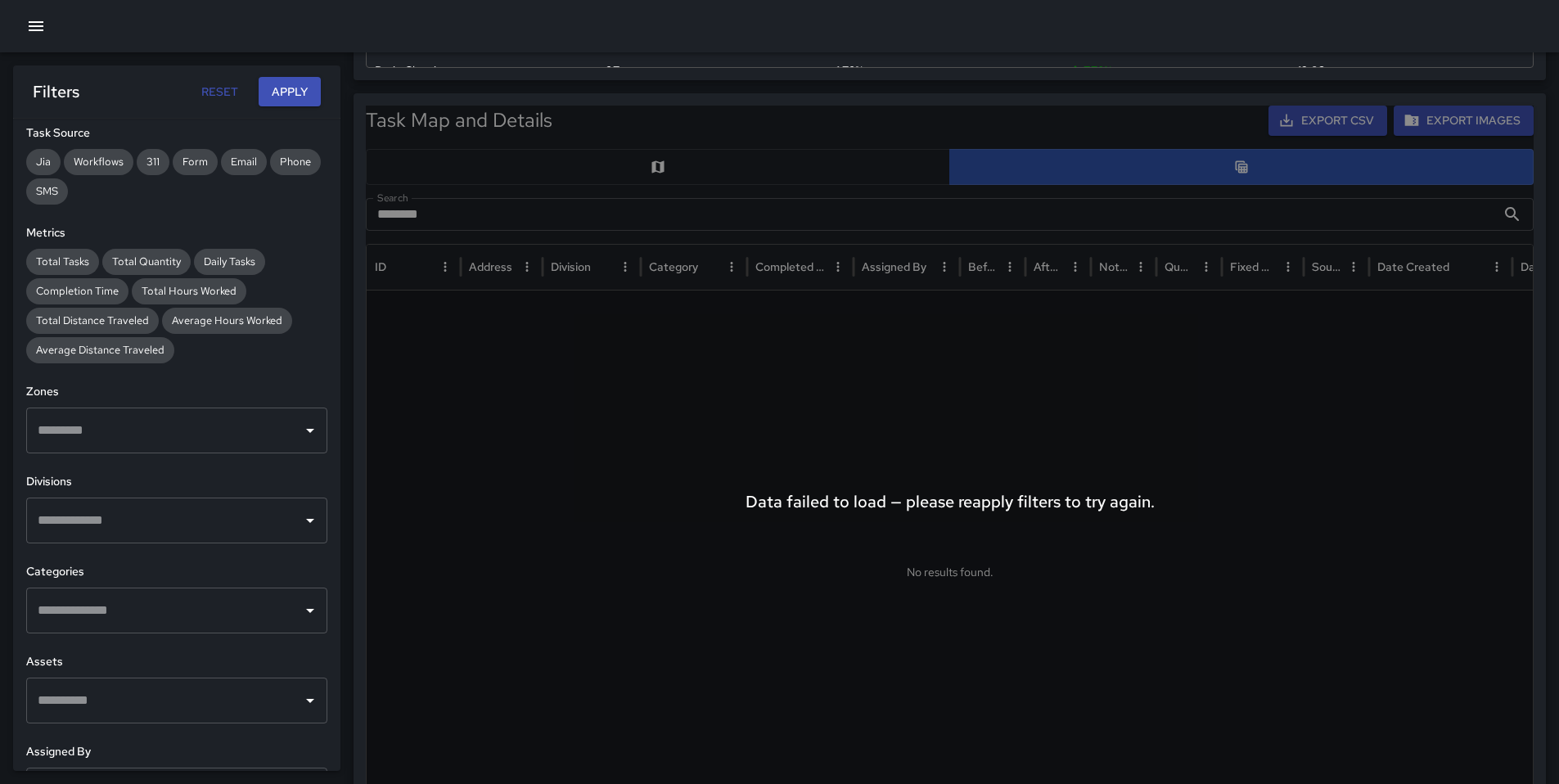
drag, startPoint x: 473, startPoint y: 211, endPoint x: 380, endPoint y: 198, distance: 93.9
click at [381, 198] on div "Data failed to load — please reapply filters to try again." at bounding box center [949, 502] width 1168 height 793
click at [444, 199] on div "Data failed to load — please reapply filters to try again." at bounding box center [949, 502] width 1168 height 793
click at [946, 592] on div "Data failed to load — please reapply filters to try again." at bounding box center [949, 502] width 1168 height 793
click at [932, 564] on div "Data failed to load — please reapply filters to try again." at bounding box center [949, 502] width 1168 height 793
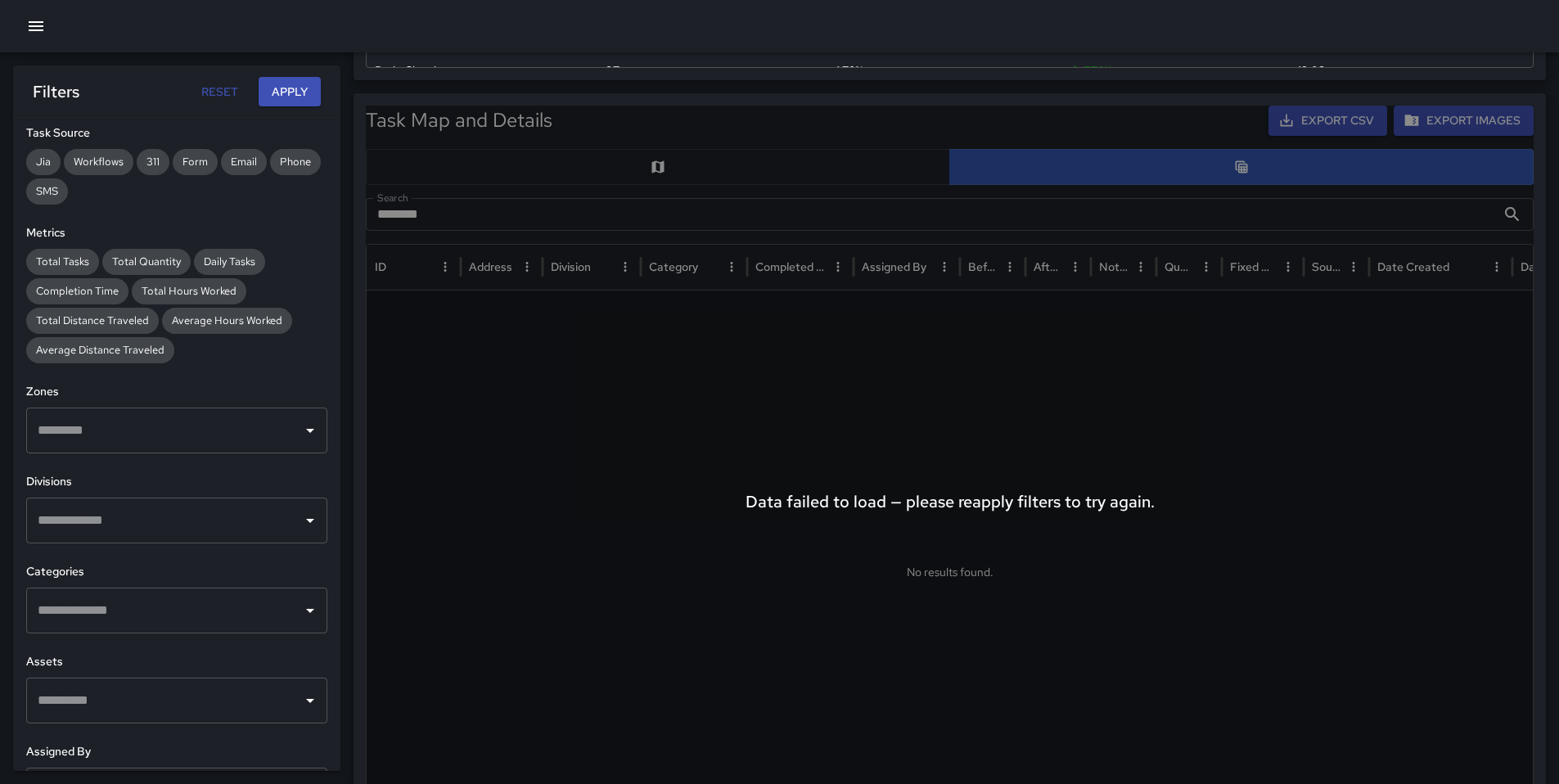
click at [954, 507] on h6 "Data failed to load — please reapply filters to try again." at bounding box center [950, 502] width 409 height 26
click at [456, 191] on div "Data failed to load — please reapply filters to try again." at bounding box center [949, 502] width 1168 height 793
click at [267, 81] on button "Apply" at bounding box center [290, 92] width 62 height 30
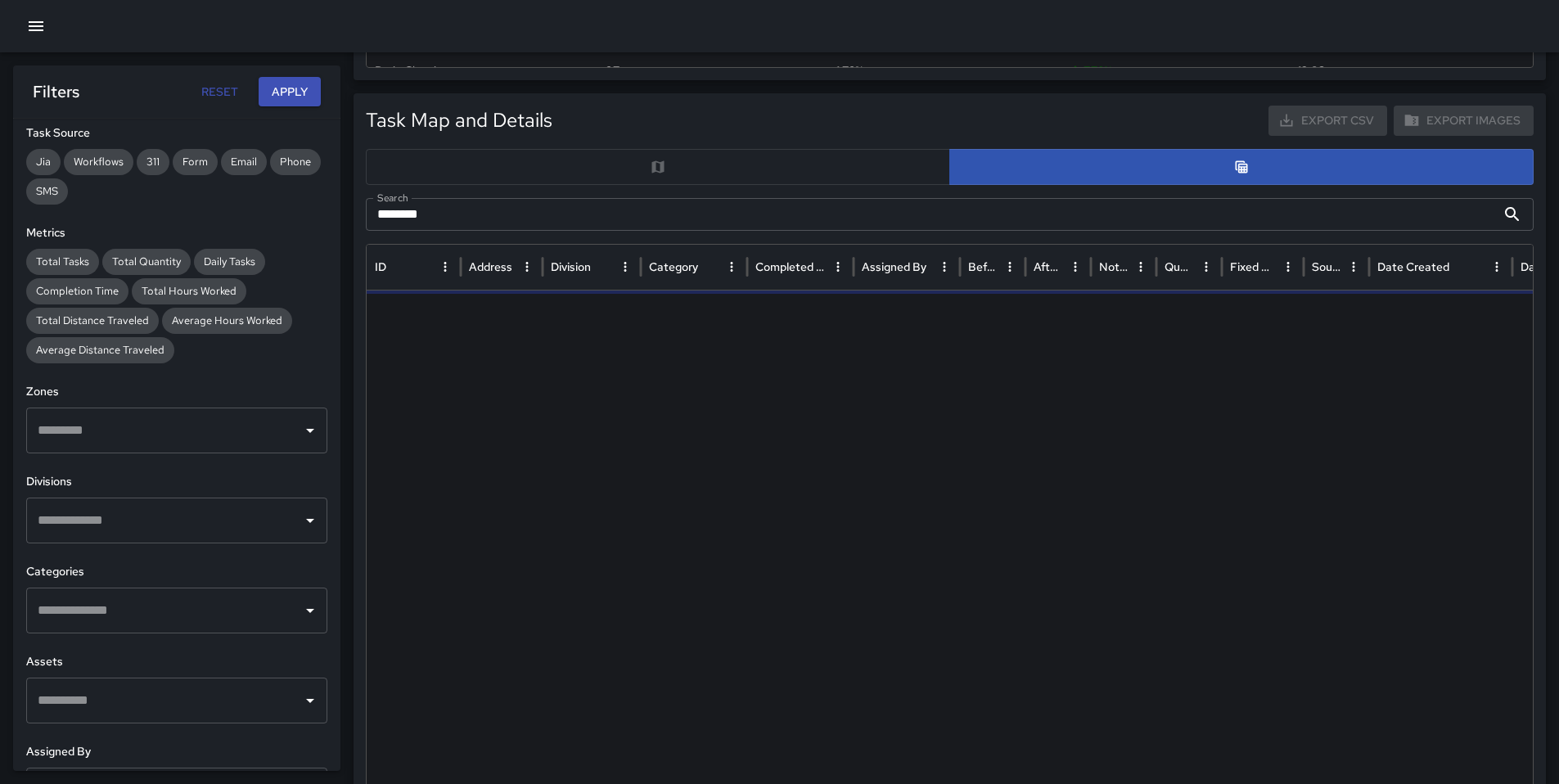
click at [453, 219] on input "********" at bounding box center [930, 214] width 1130 height 33
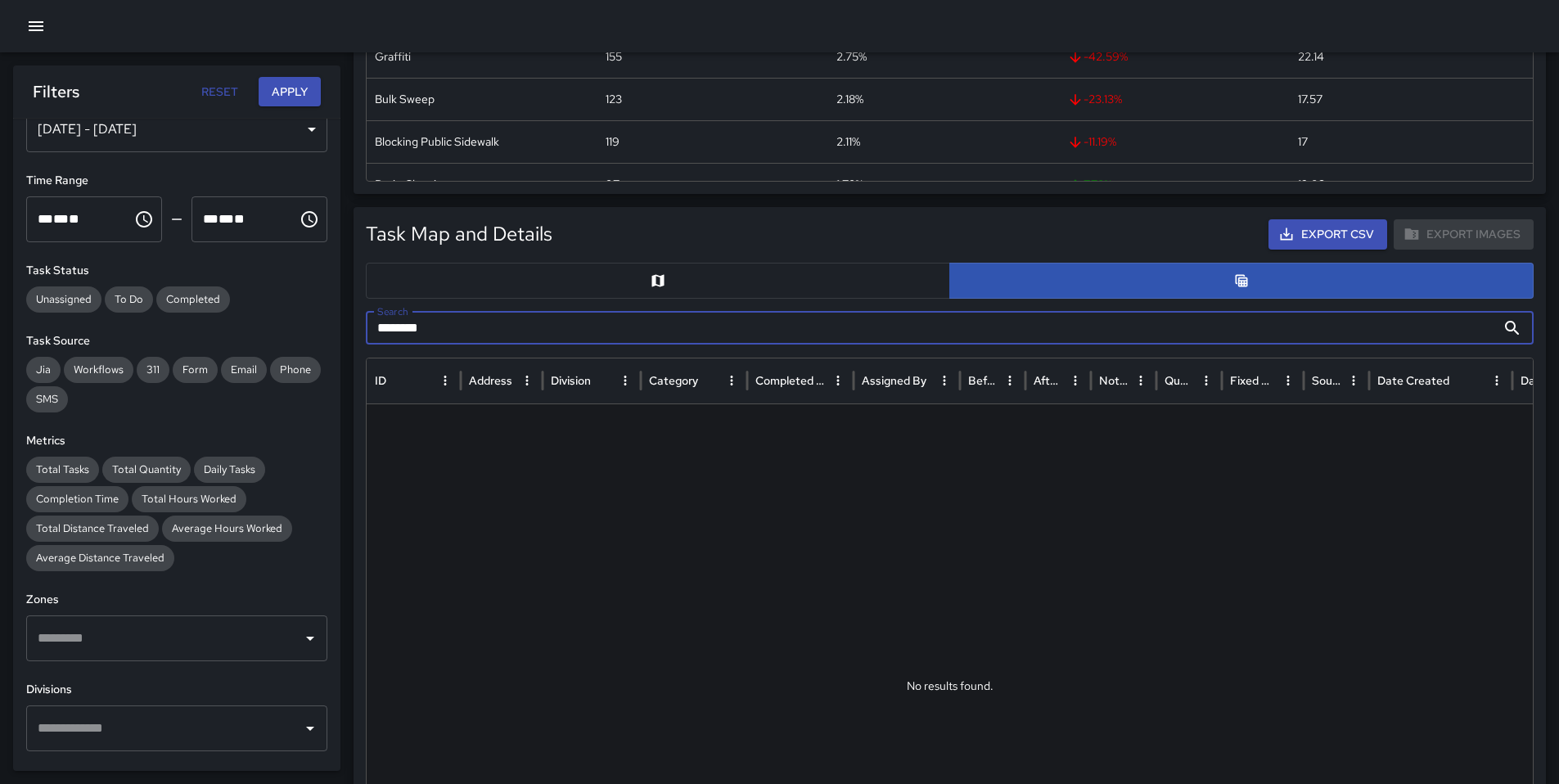
scroll to position [0, 0]
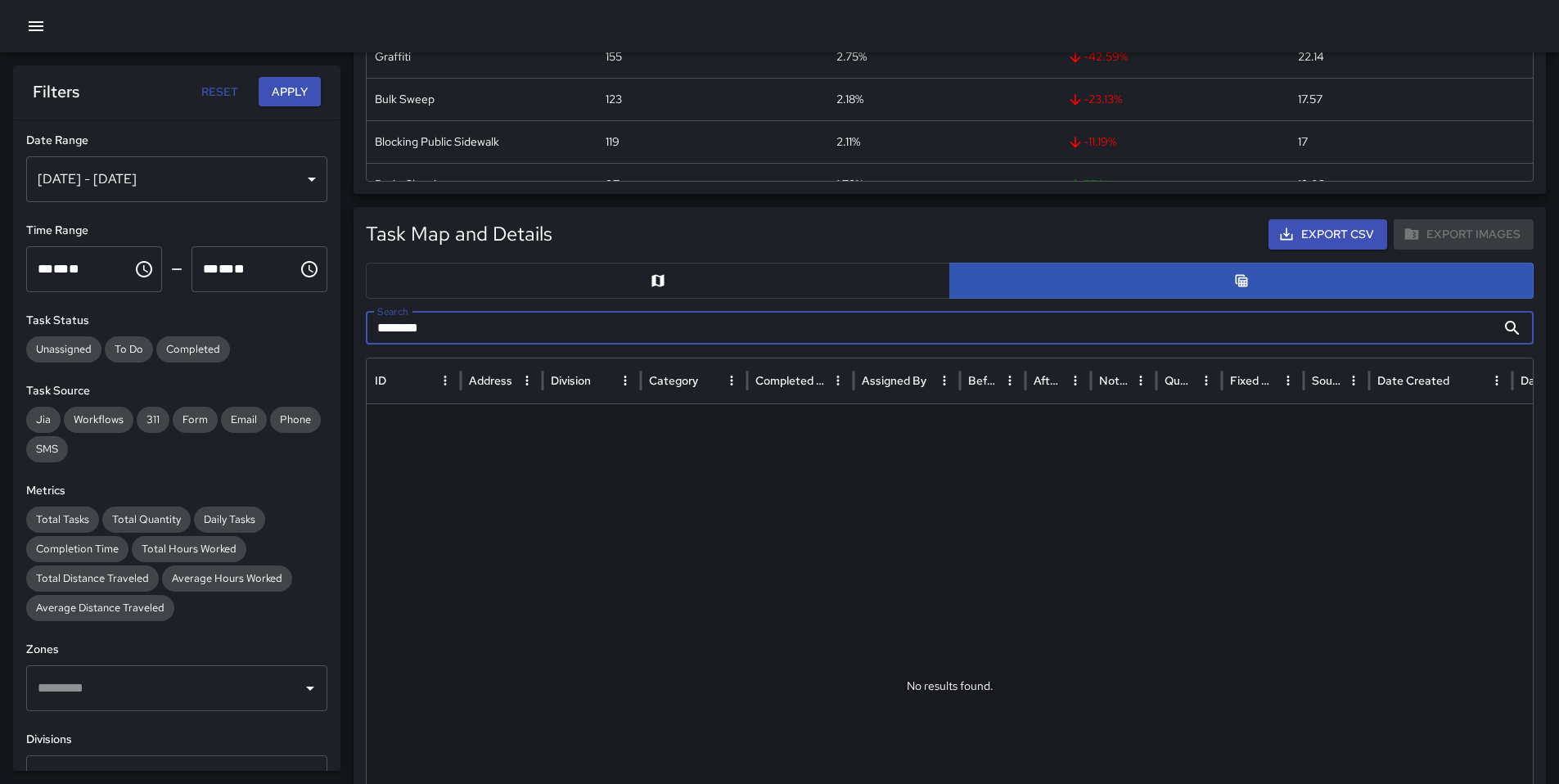
click at [146, 189] on div "[DATE] - [DATE]" at bounding box center [177, 179] width 301 height 46
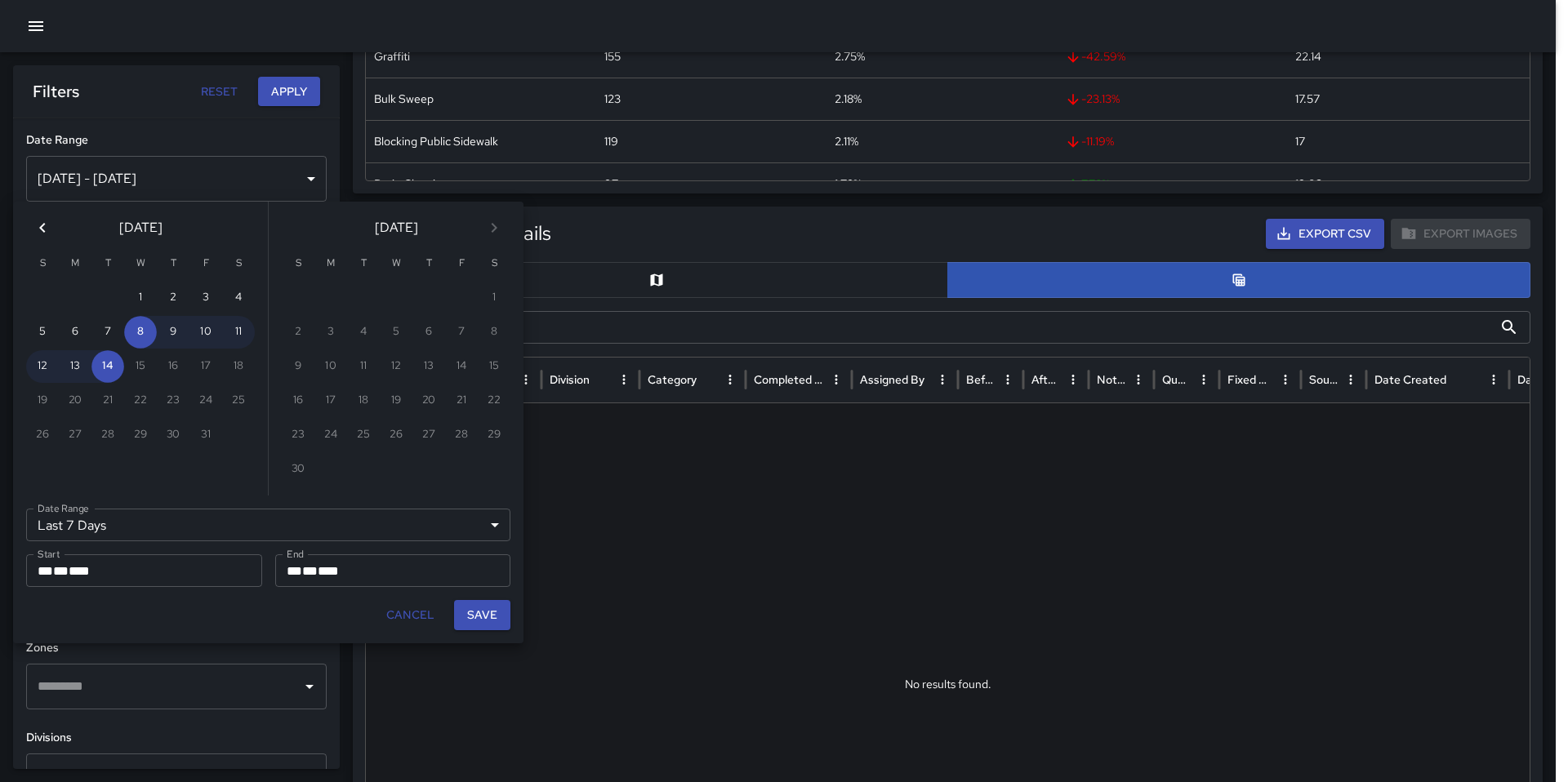
click at [38, 233] on icon "Previous month" at bounding box center [42, 228] width 20 height 20
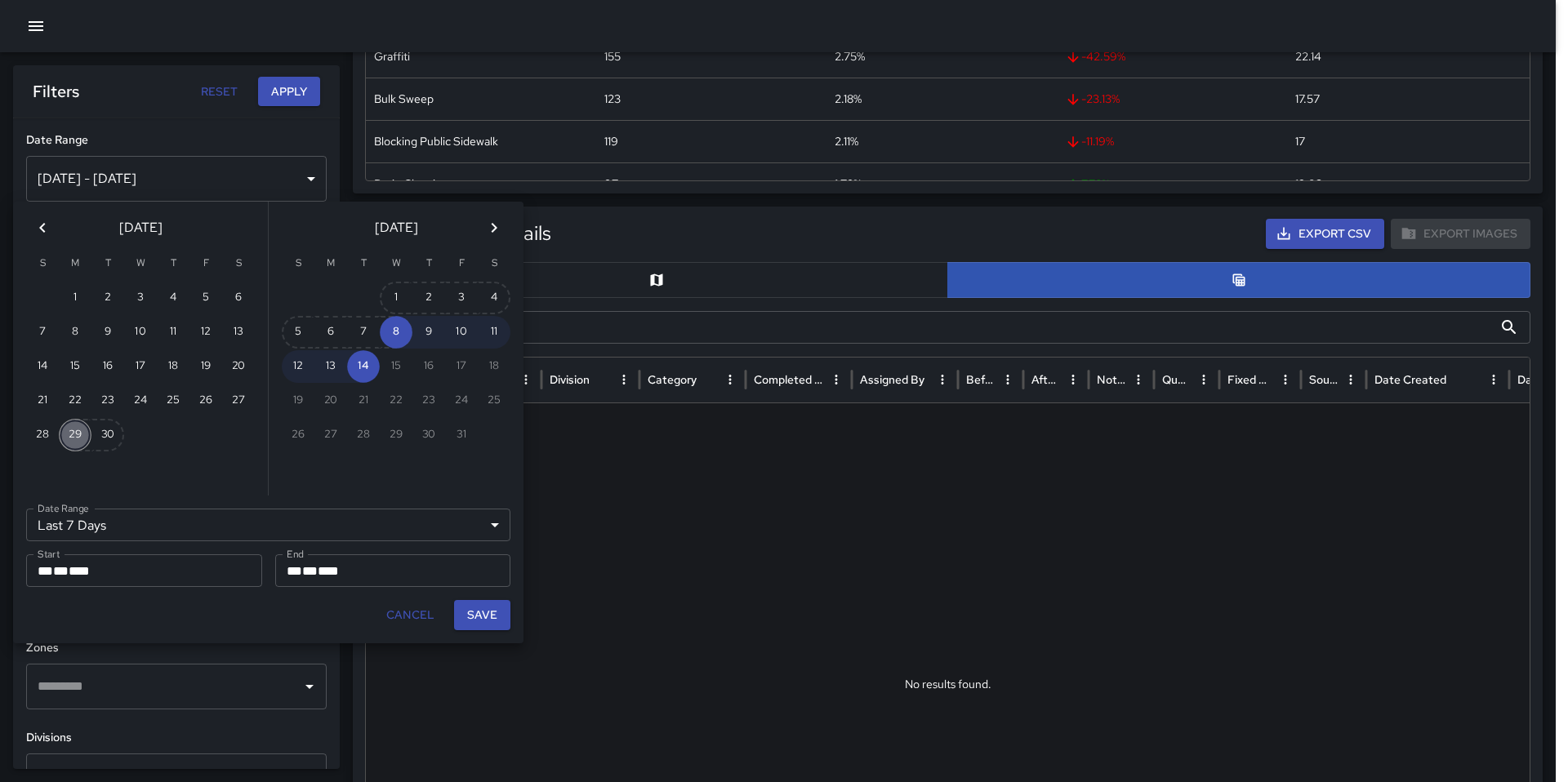
click at [82, 429] on button "29" at bounding box center [75, 435] width 33 height 33
type input "******"
type input "**********"
click at [493, 620] on button "Save" at bounding box center [482, 615] width 56 height 30
type input "**********"
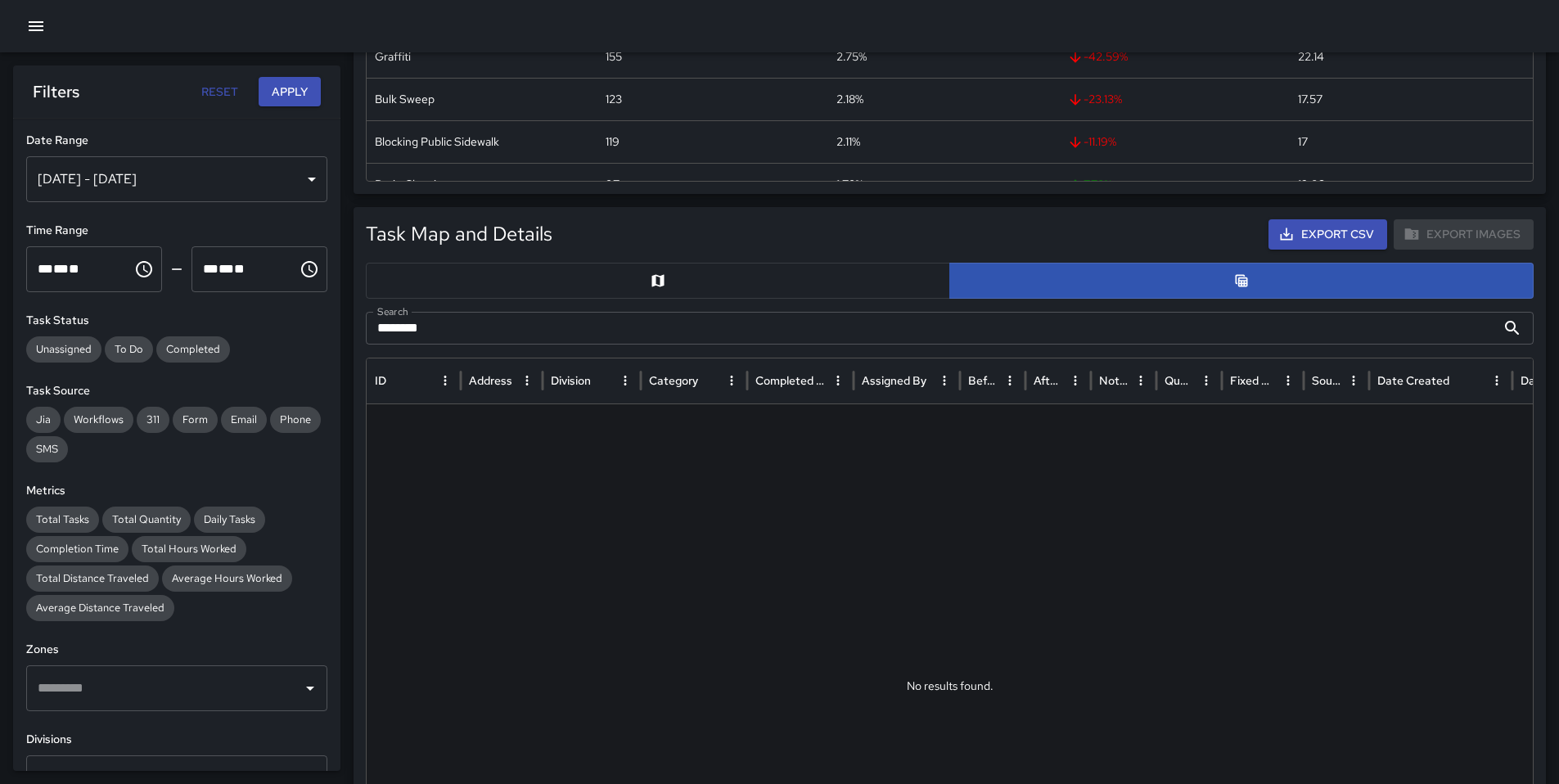
click at [304, 96] on button "Apply" at bounding box center [290, 92] width 62 height 30
drag, startPoint x: 447, startPoint y: 329, endPoint x: 349, endPoint y: 321, distance: 98.3
click at [349, 321] on div "Task Breakdown by Category Export Quantity View (15,346) Tasks View (14,236) Ca…" at bounding box center [779, 657] width 1559 height 2175
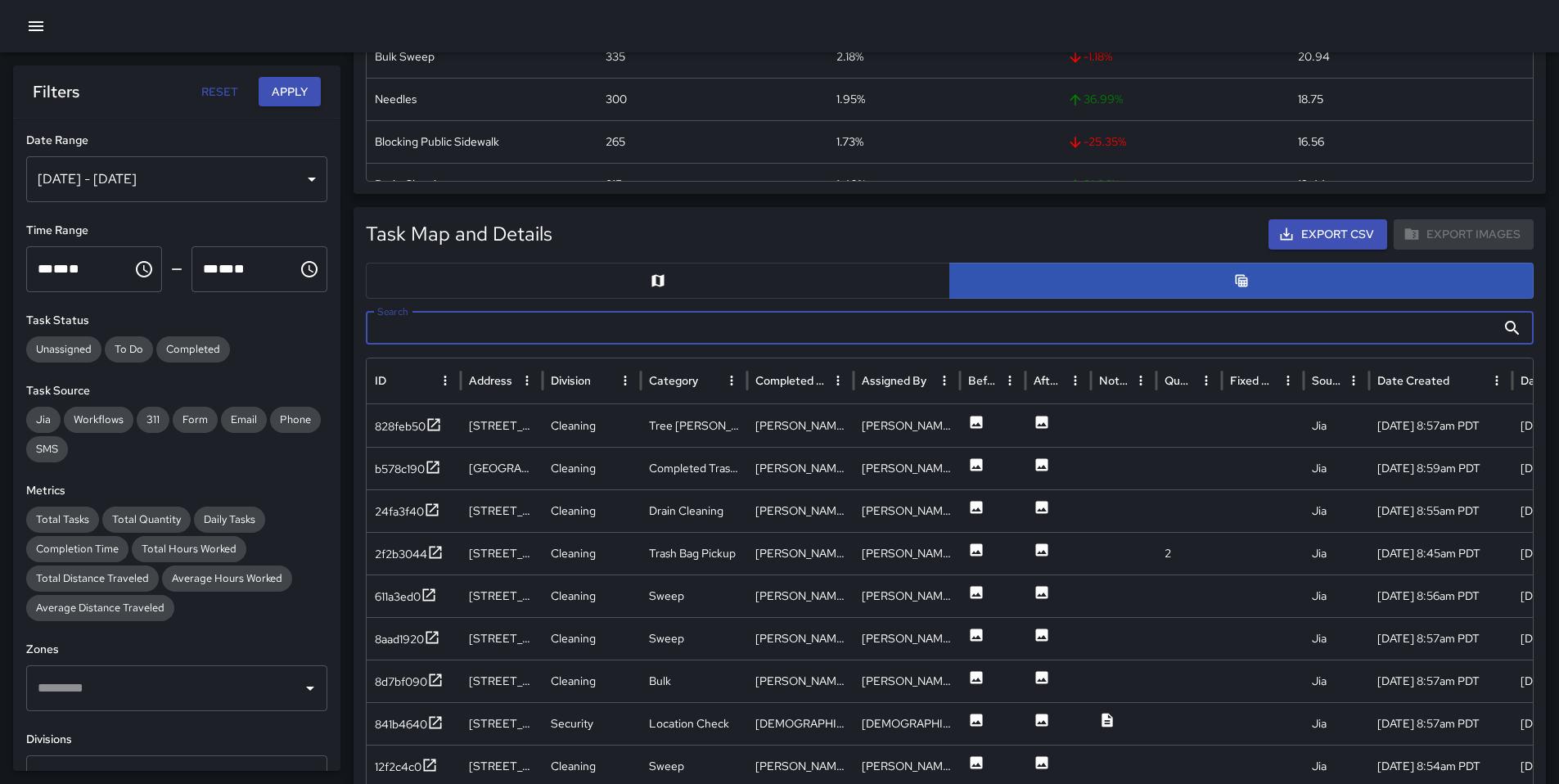
click at [436, 335] on input "Search" at bounding box center [930, 328] width 1130 height 33
type input "****"
click at [411, 424] on div "244b7060" at bounding box center [403, 426] width 56 height 16
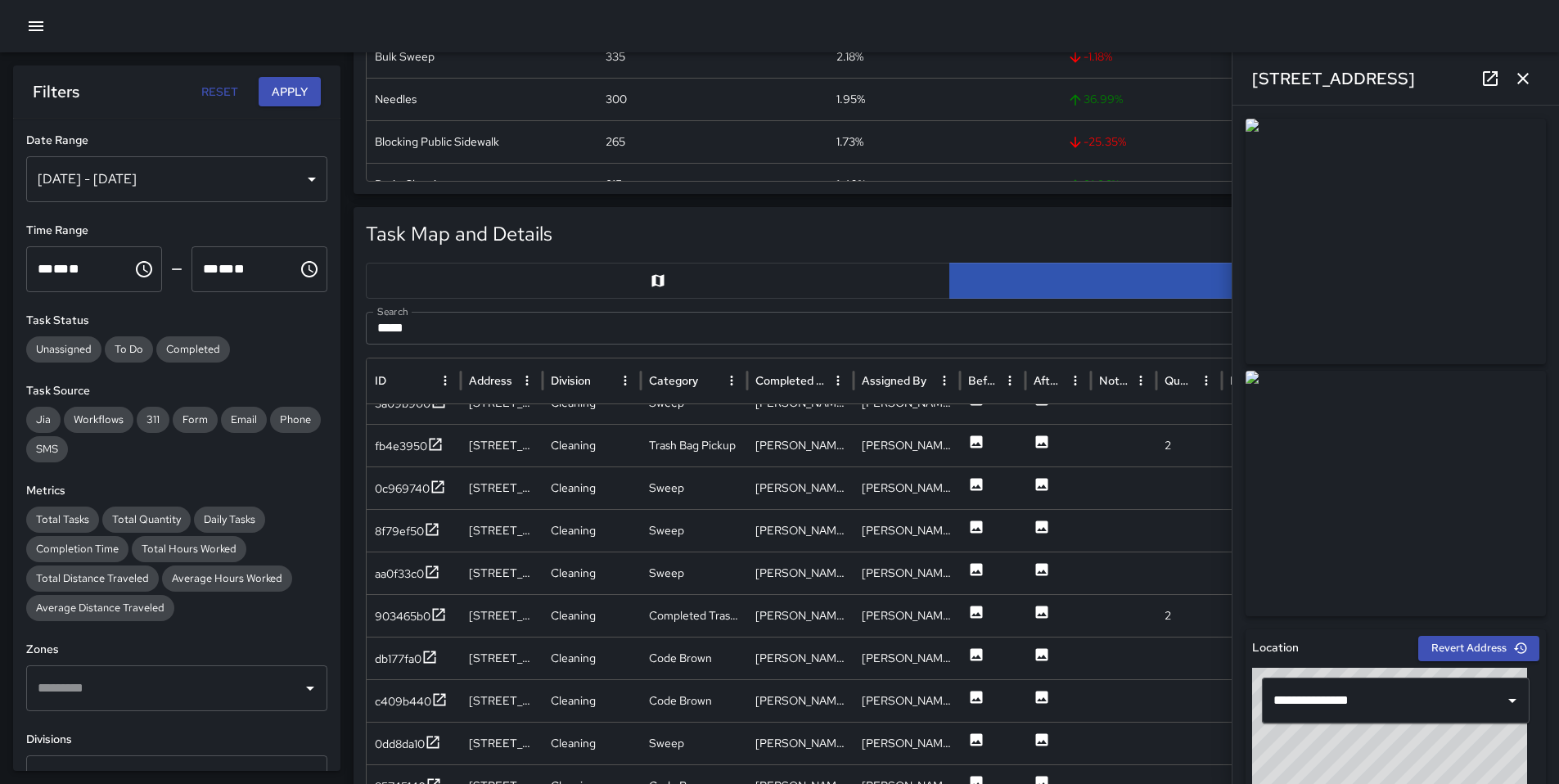
scroll to position [857, 0]
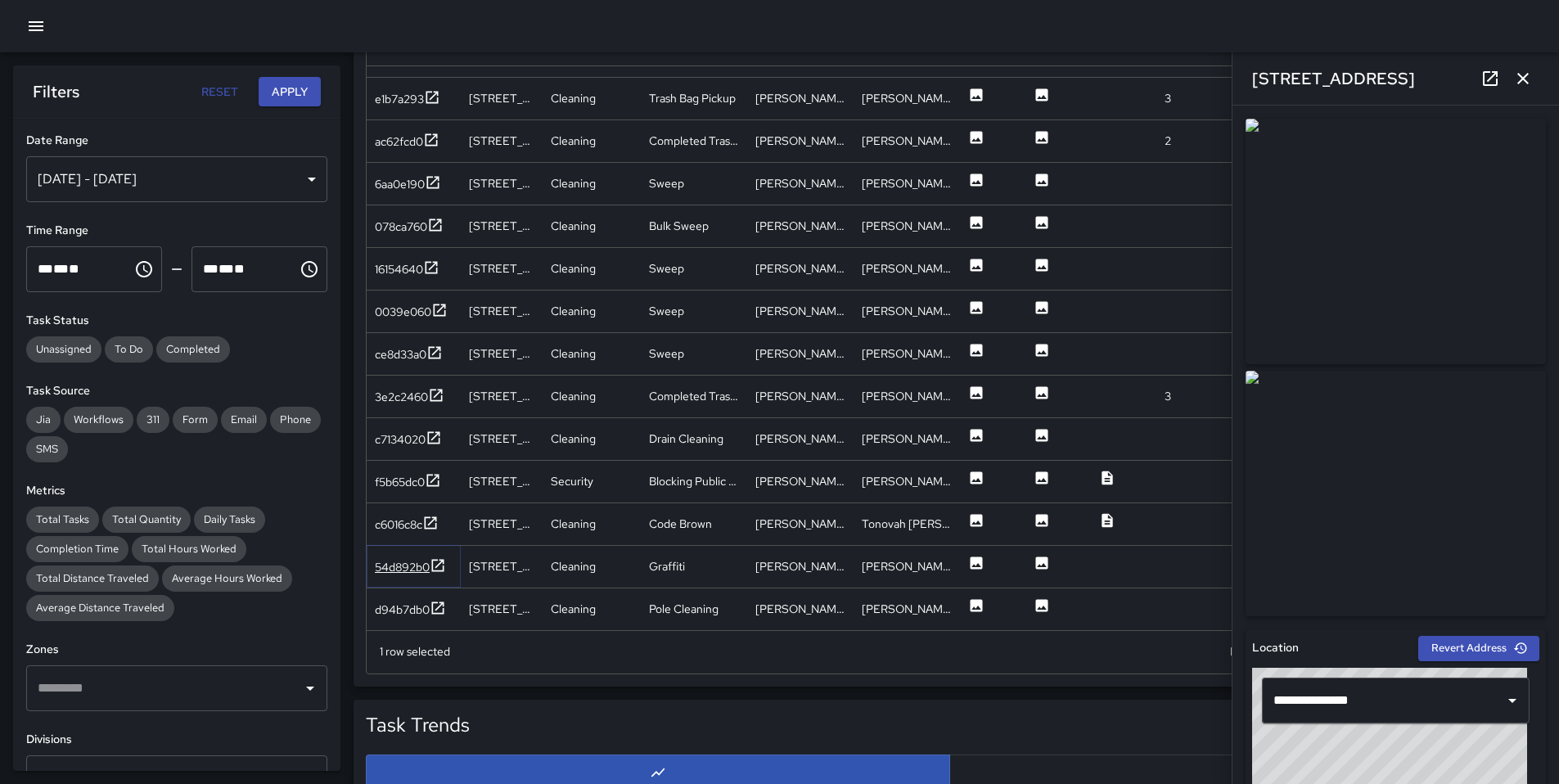
click at [384, 567] on div "54d892b0" at bounding box center [402, 567] width 55 height 16
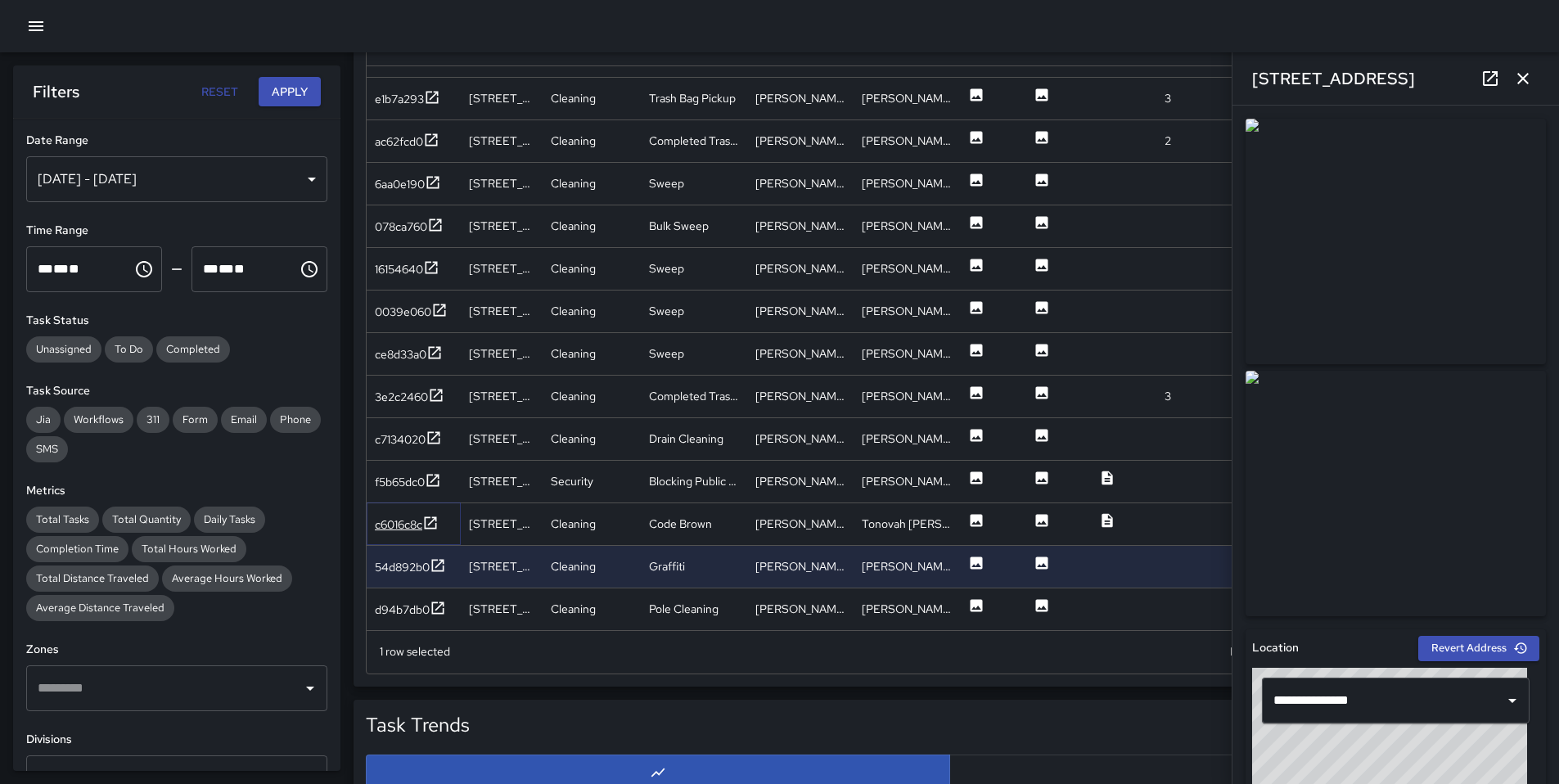
click at [403, 525] on div "c6016c8c" at bounding box center [399, 525] width 47 height 16
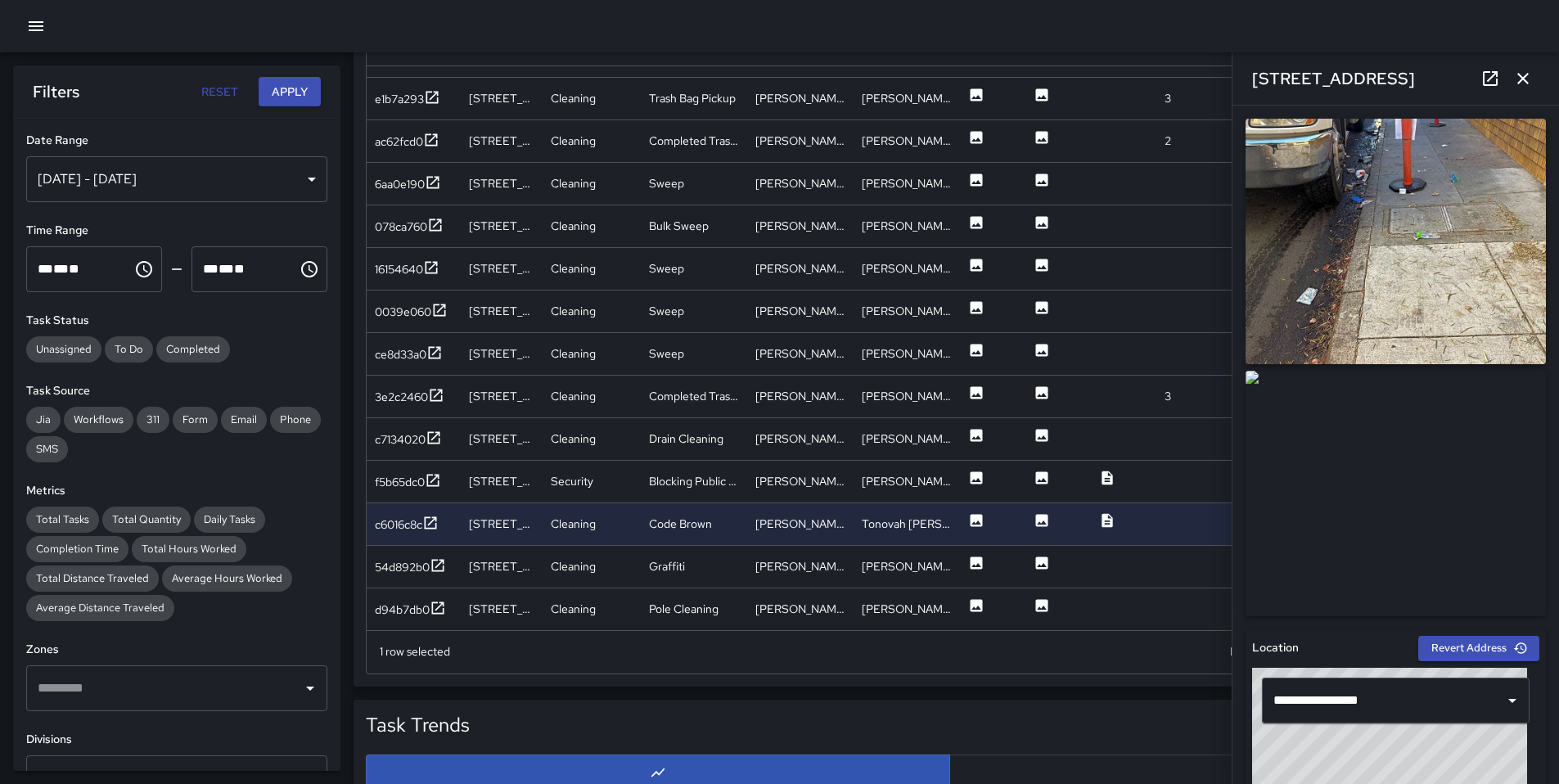
click at [1520, 83] on icon "button" at bounding box center [1523, 79] width 20 height 20
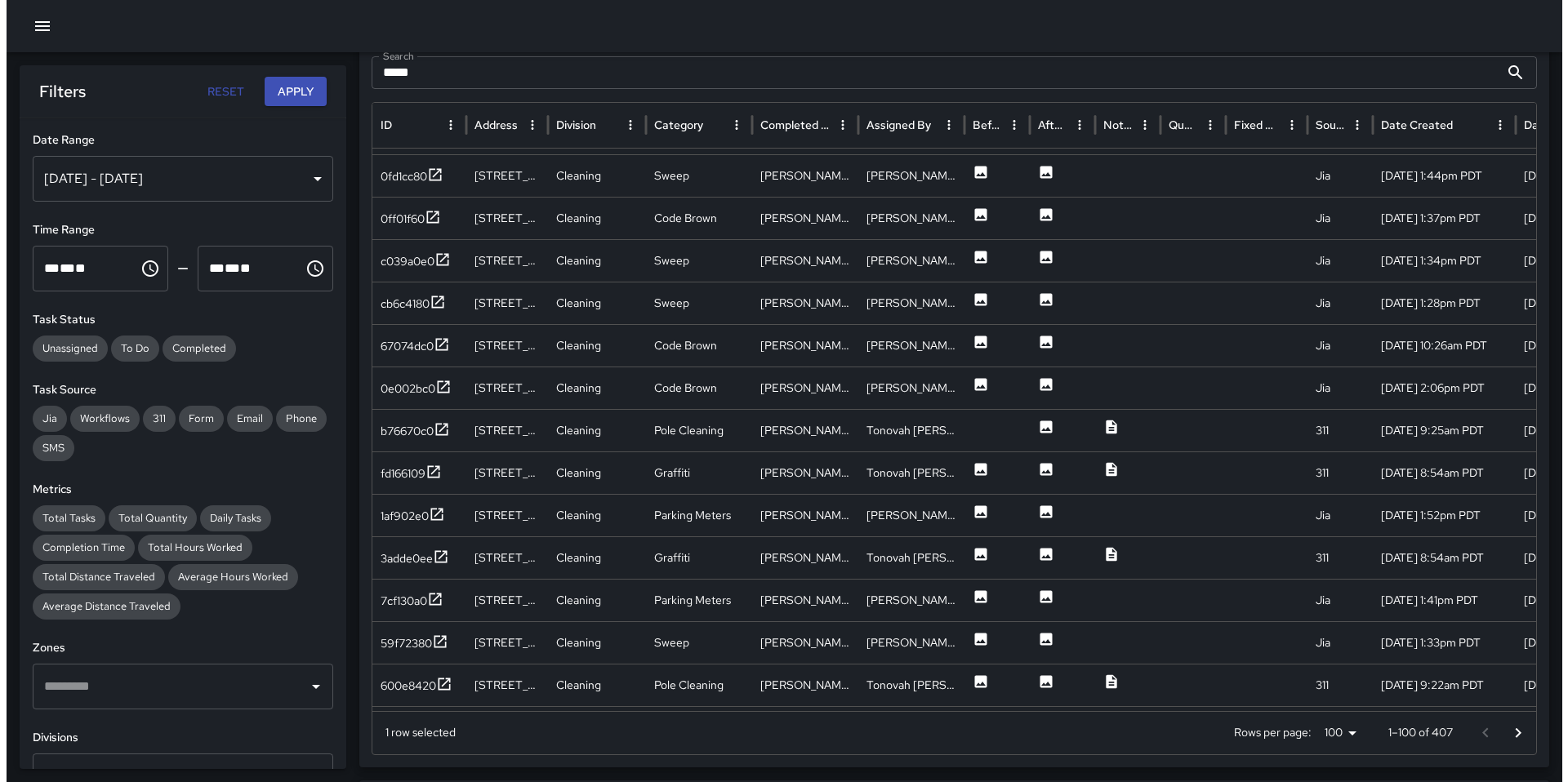
scroll to position [531, 0]
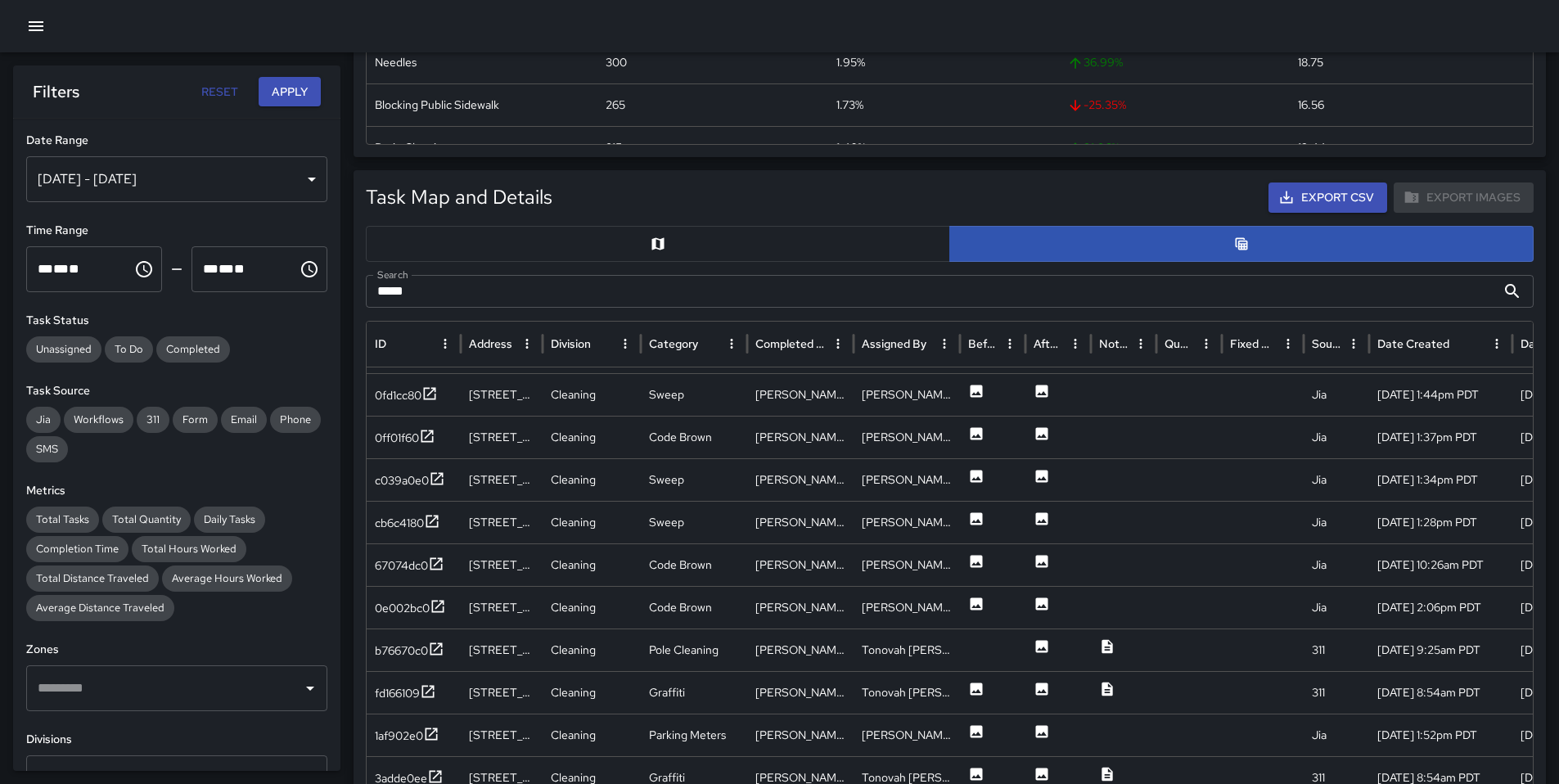
click at [31, 26] on icon "button" at bounding box center [36, 26] width 20 height 20
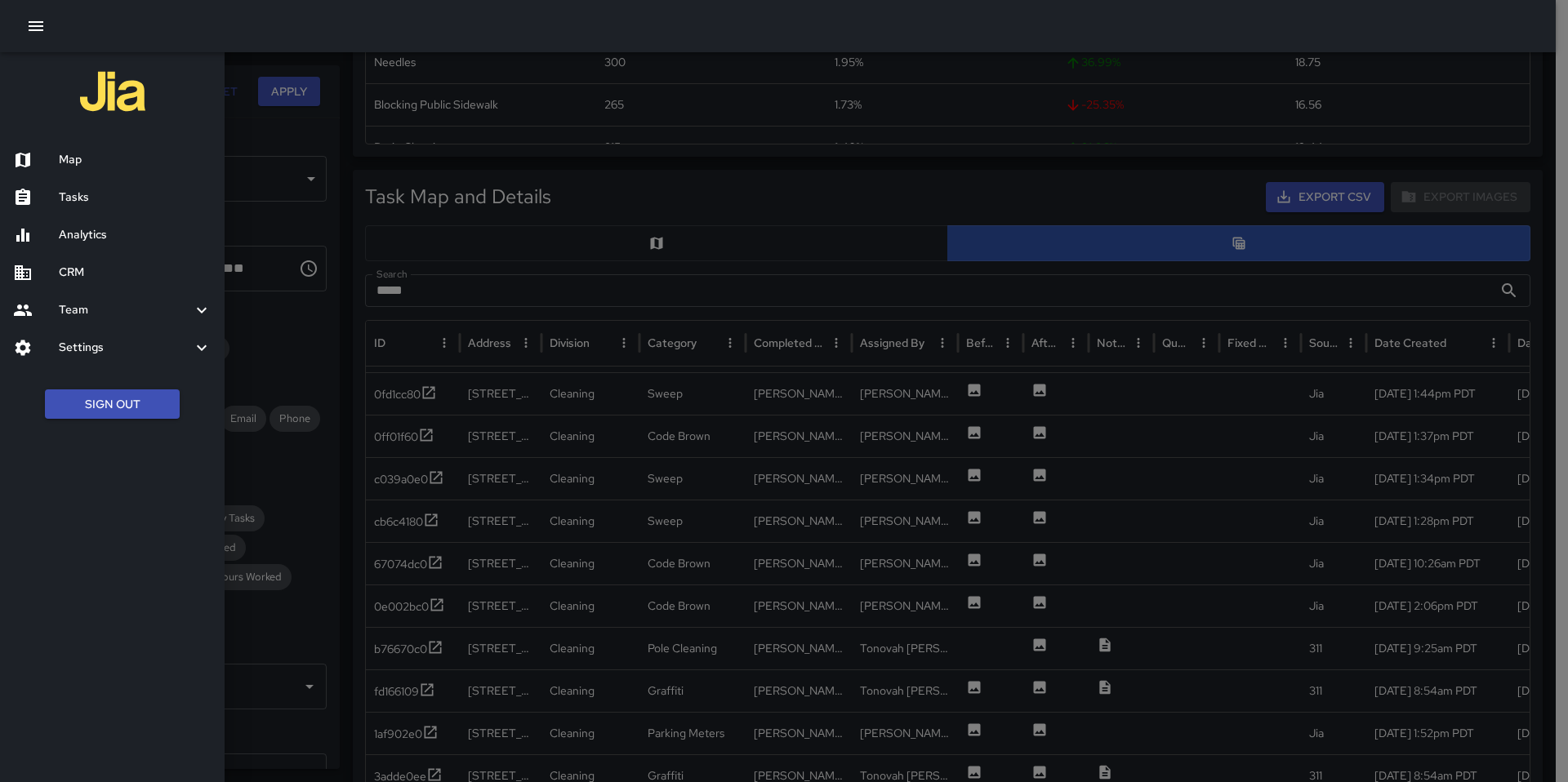
click at [89, 203] on h6 "Tasks" at bounding box center [135, 198] width 153 height 18
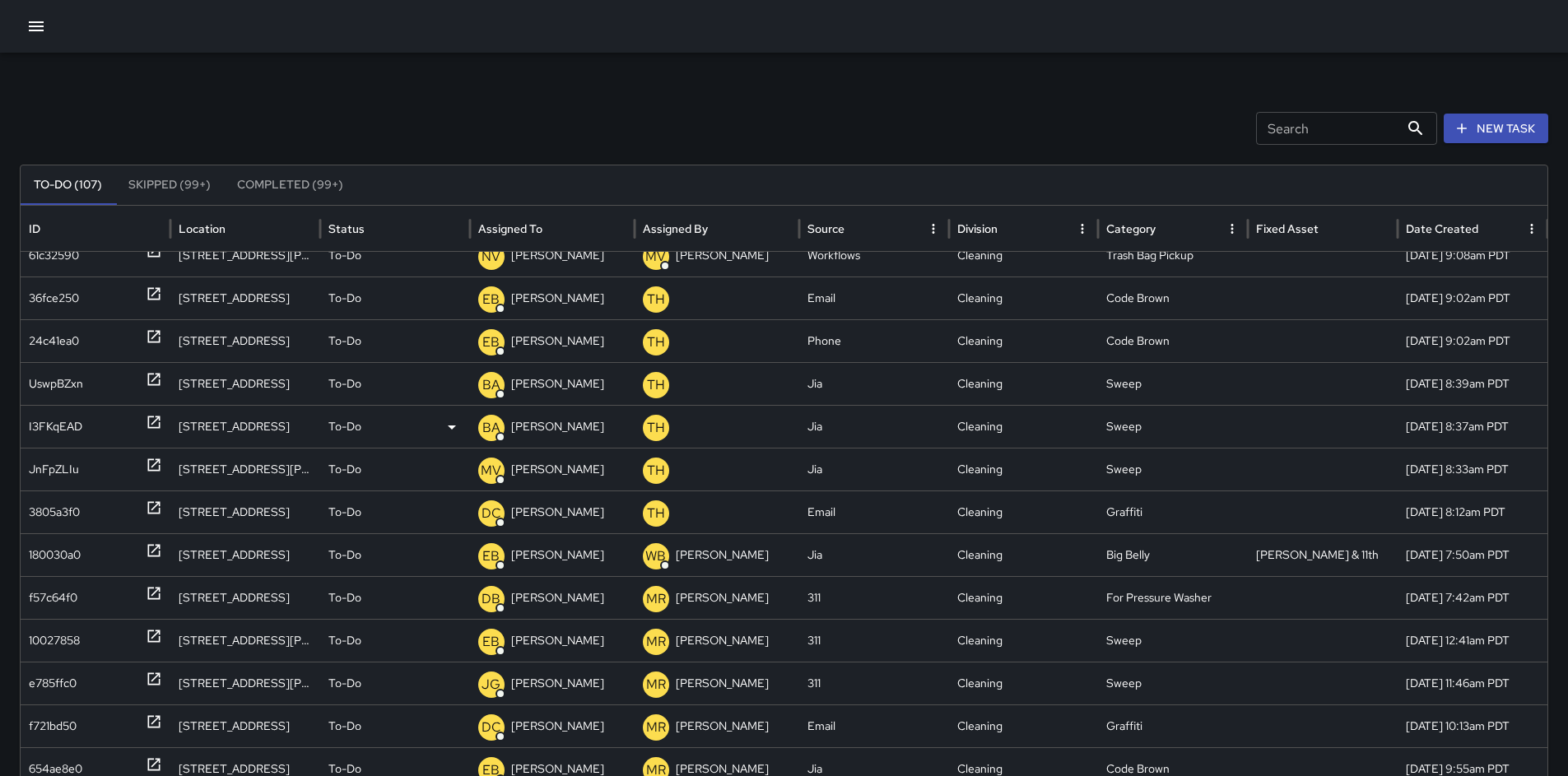
scroll to position [171, 0]
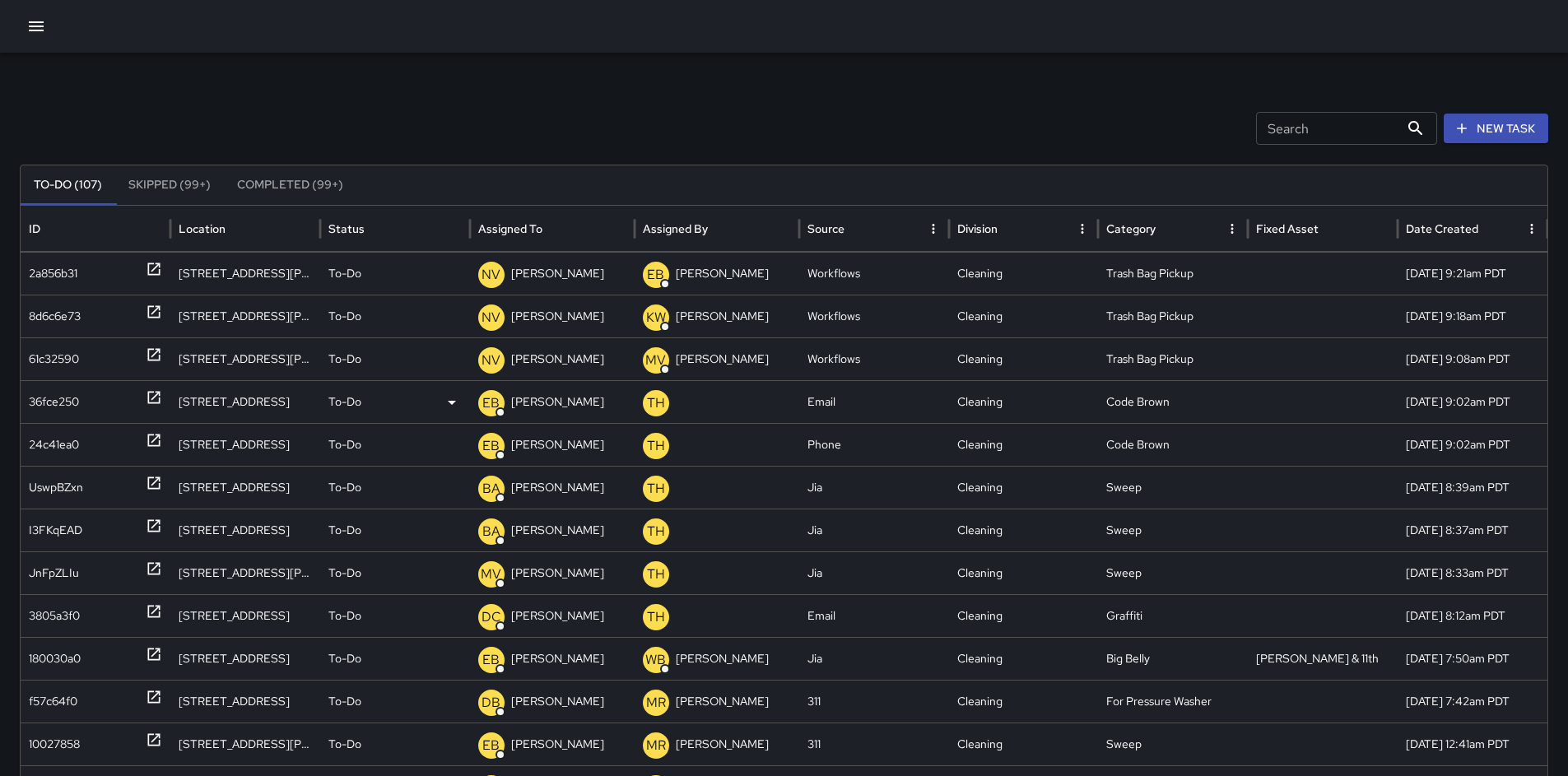
click at [84, 415] on div "36fce250" at bounding box center [95, 402] width 133 height 42
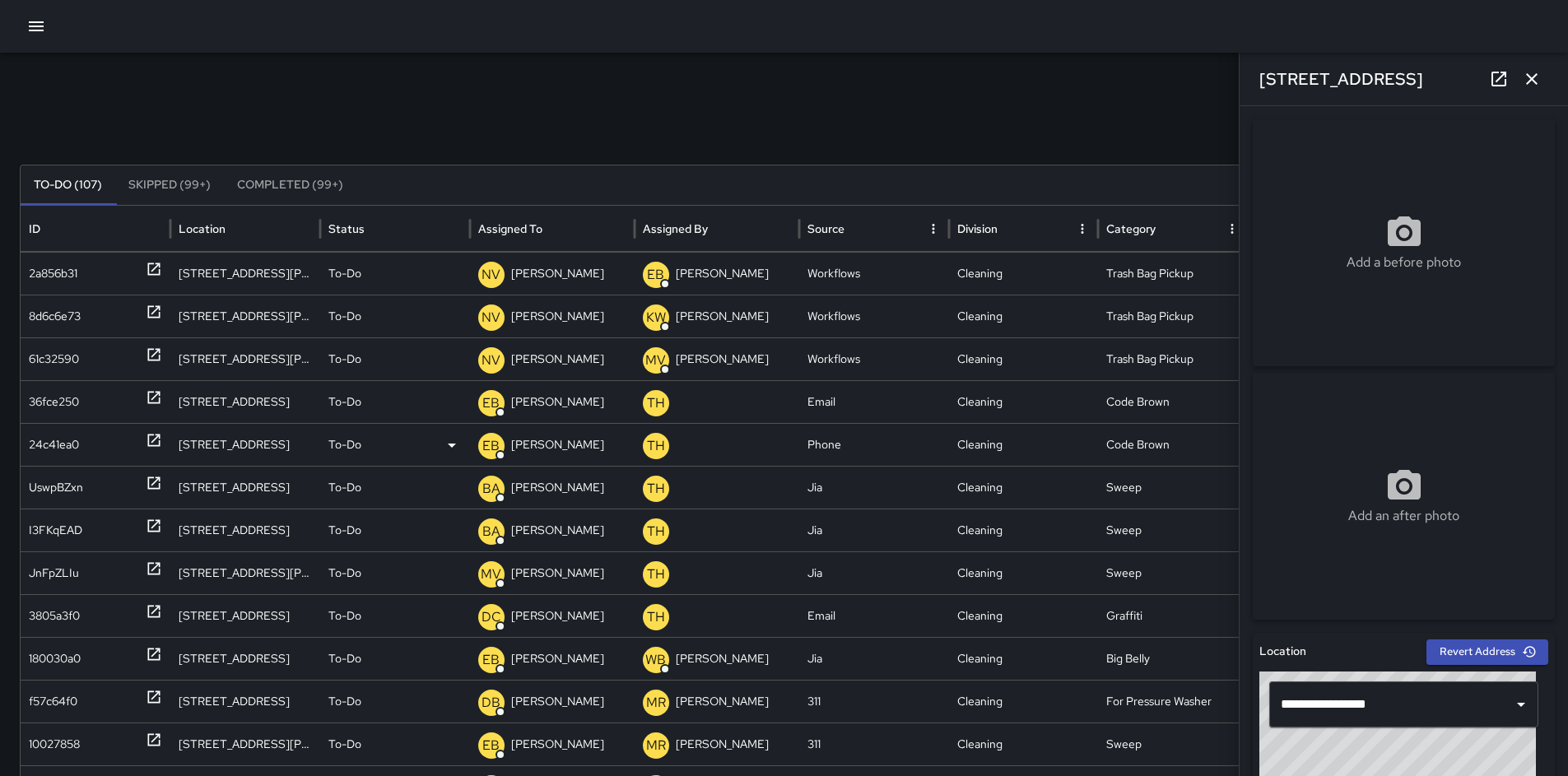
click at [73, 431] on div "24c41ea0" at bounding box center [54, 444] width 50 height 42
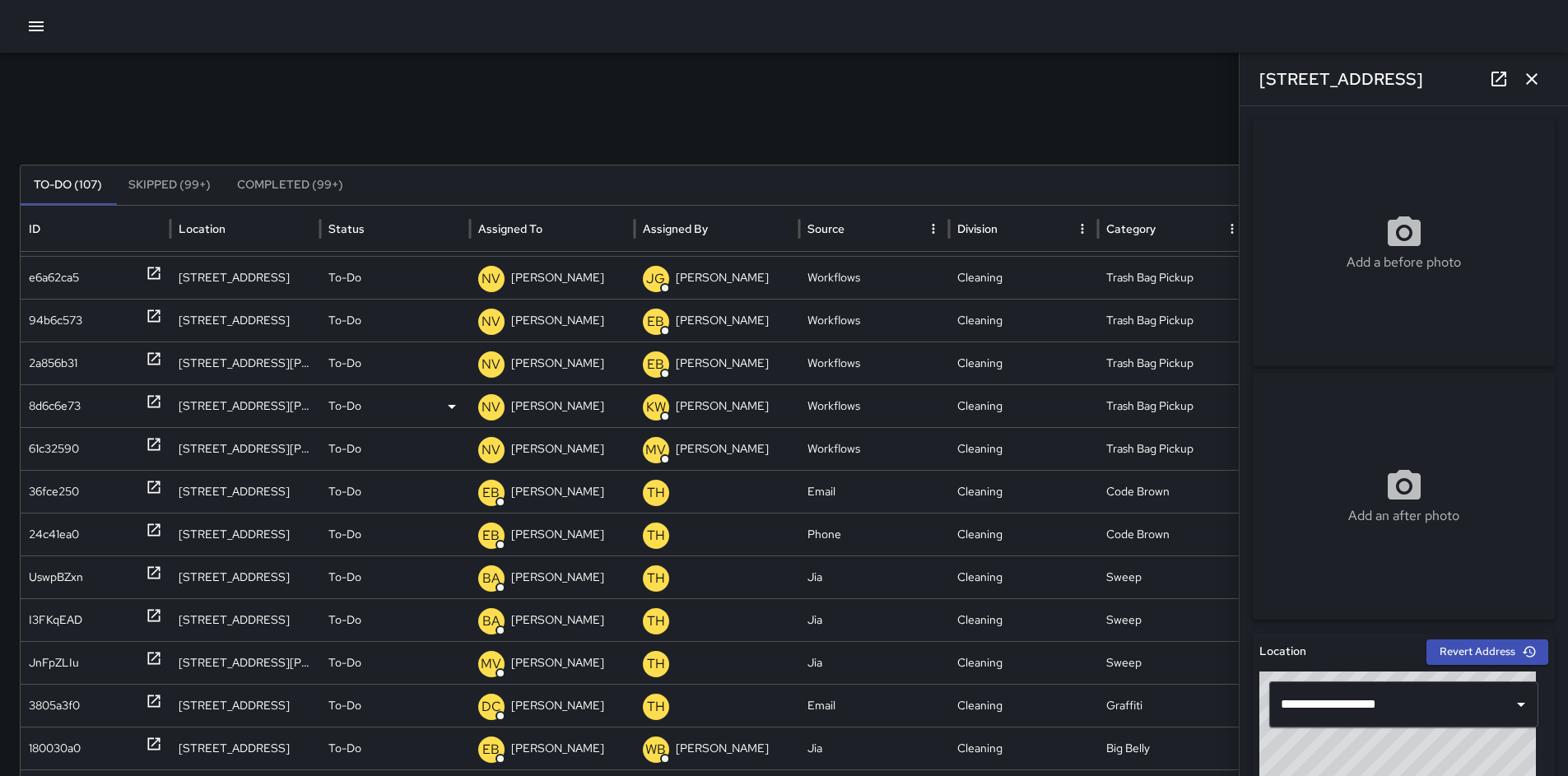
scroll to position [0, 0]
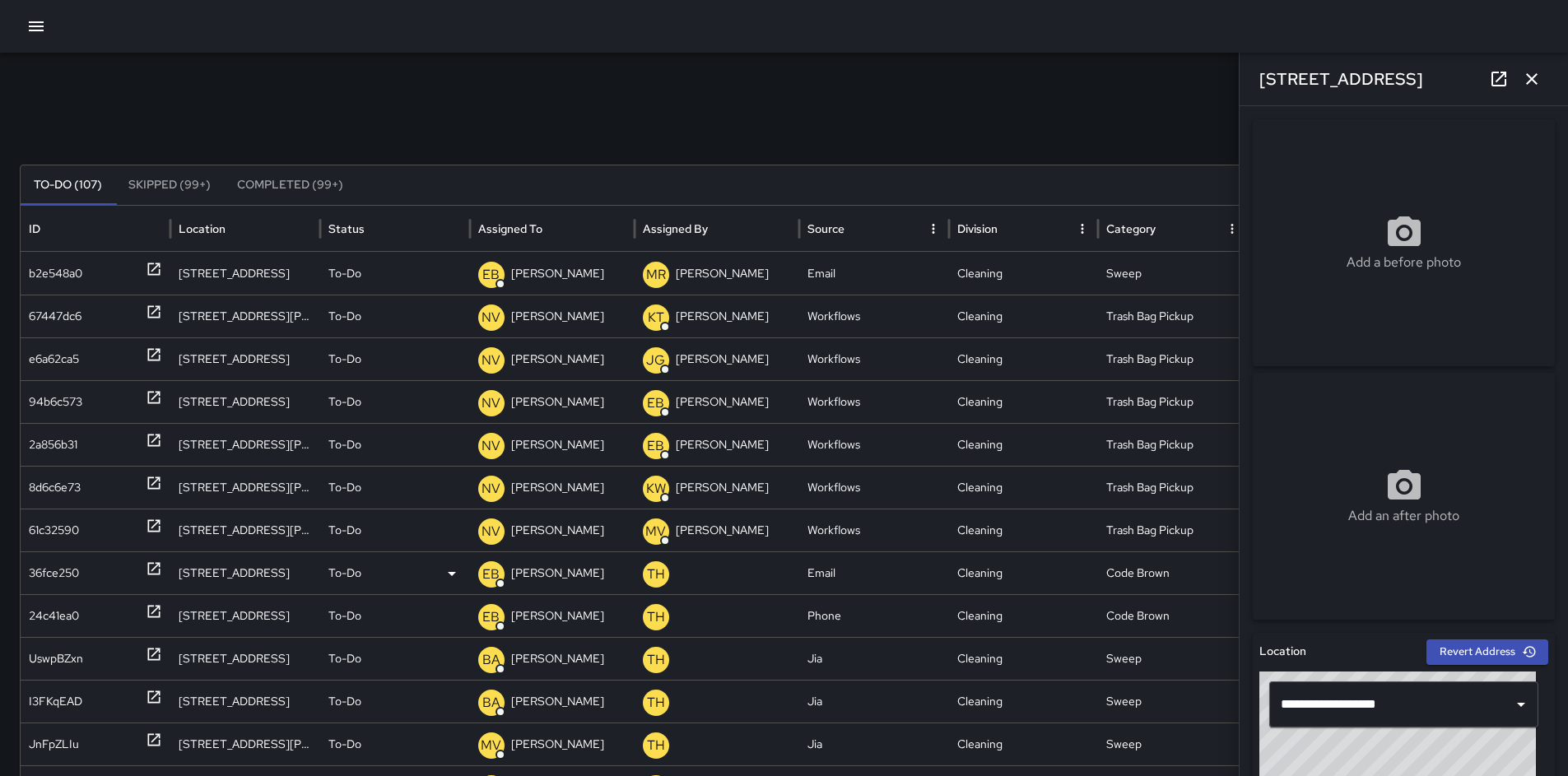
click at [50, 575] on div "36fce250" at bounding box center [54, 573] width 50 height 42
click at [34, 603] on div "24c41ea0" at bounding box center [54, 616] width 50 height 42
click at [44, 653] on div "UswpBZxn" at bounding box center [56, 658] width 54 height 42
click at [1508, 83] on icon at bounding box center [1499, 79] width 20 height 20
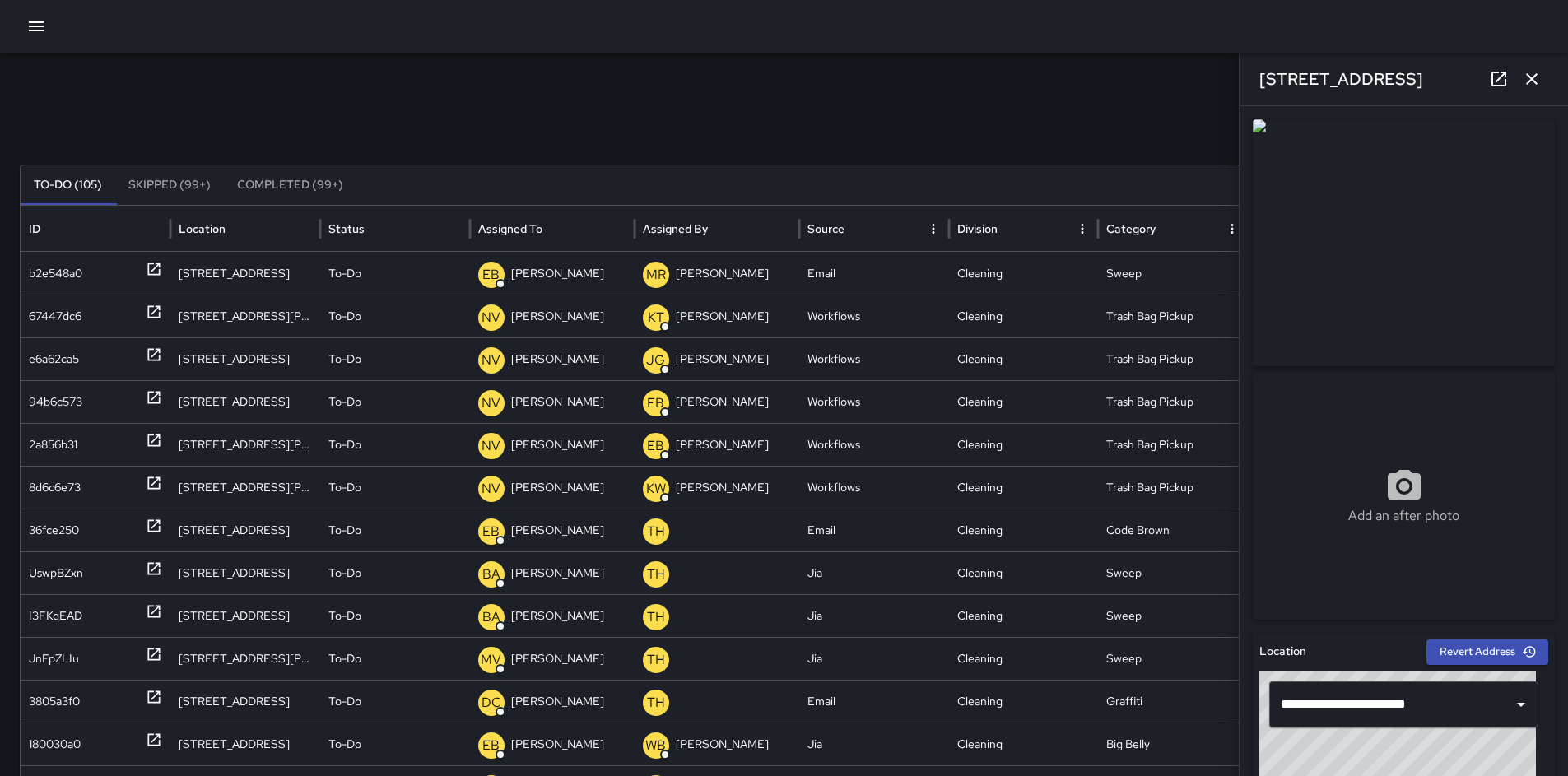
click at [1538, 85] on icon "button" at bounding box center [1532, 79] width 20 height 20
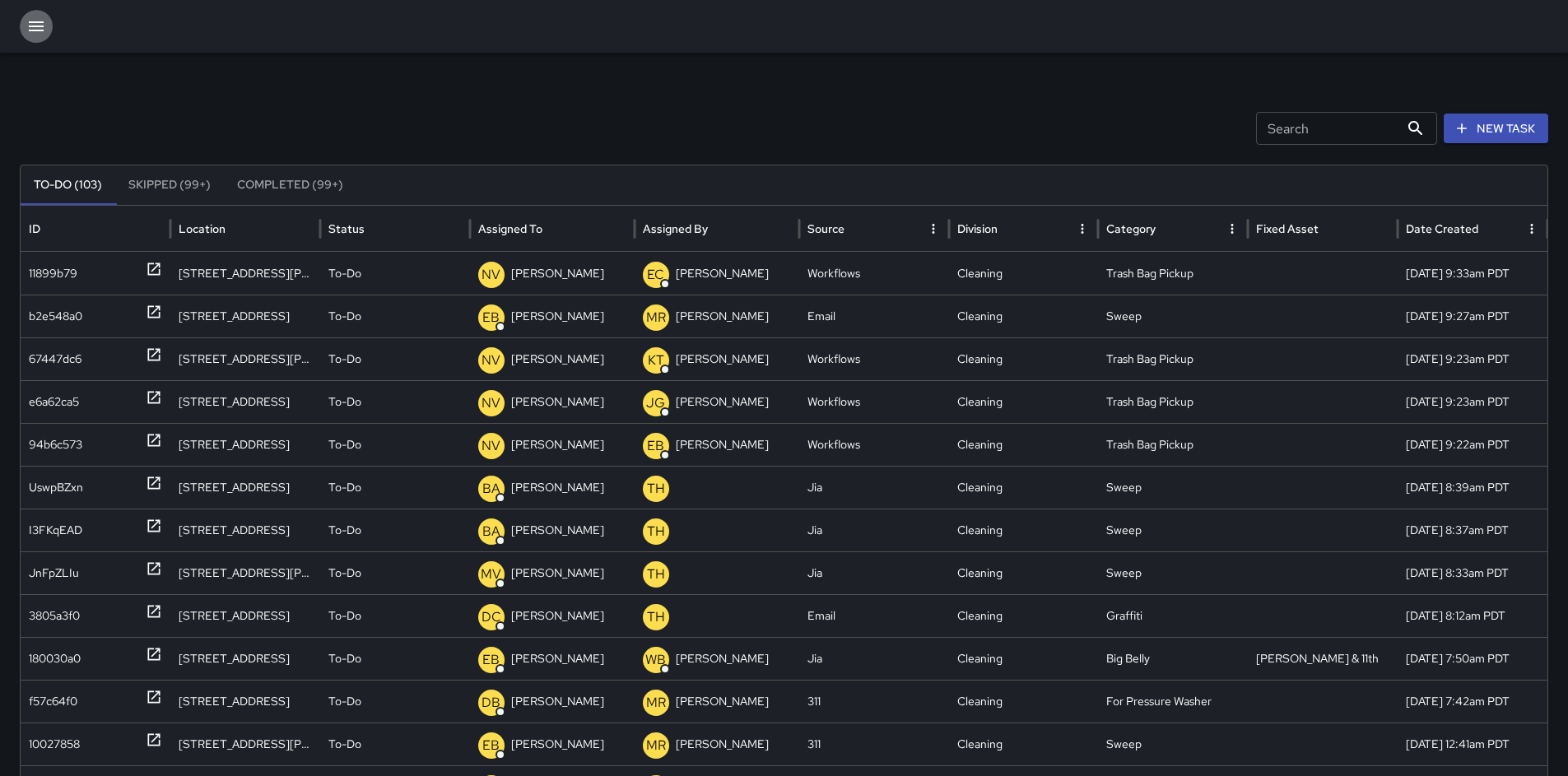
click at [46, 30] on button "button" at bounding box center [36, 26] width 33 height 33
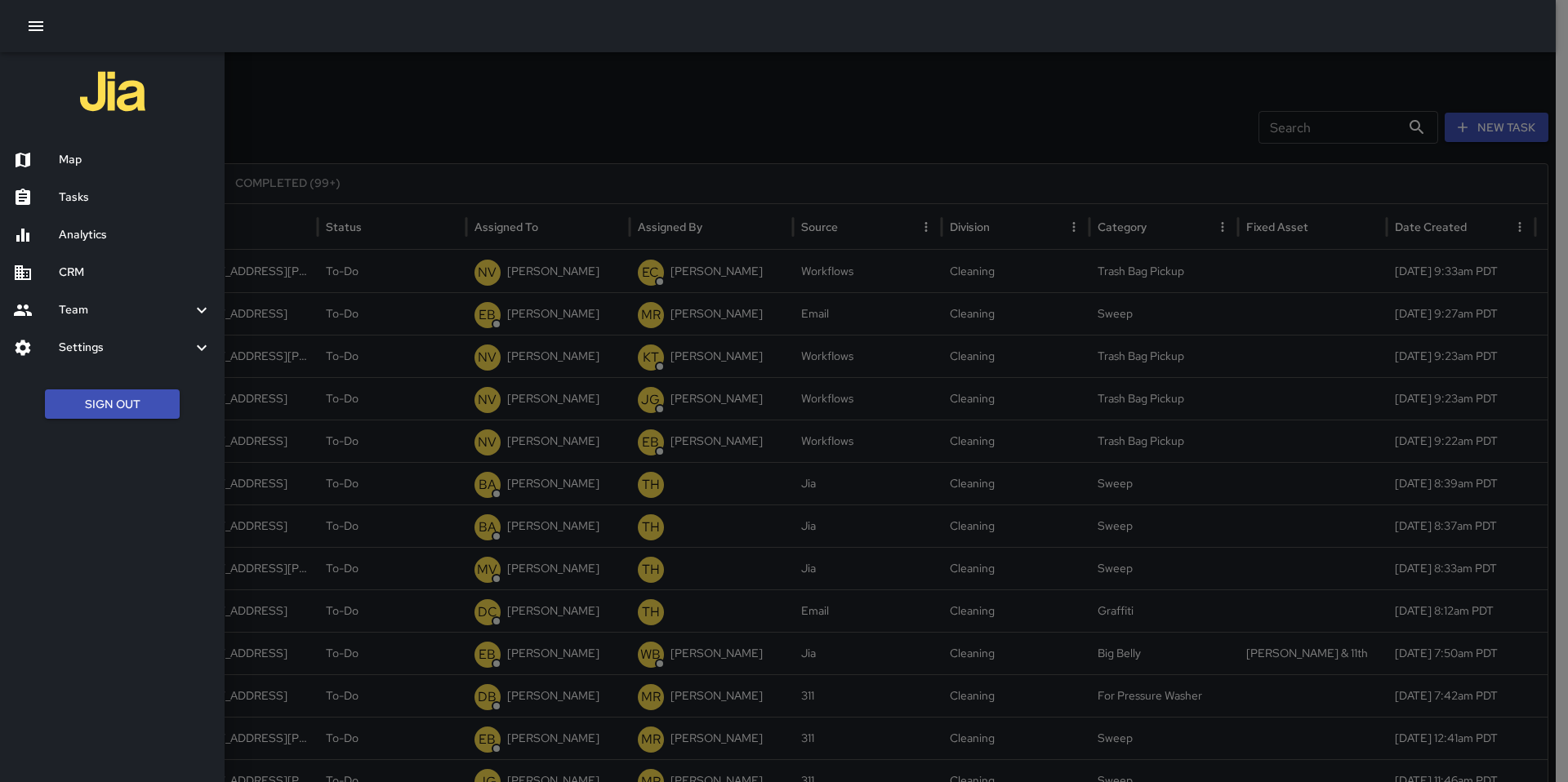
click at [105, 233] on h6 "Analytics" at bounding box center [135, 235] width 153 height 18
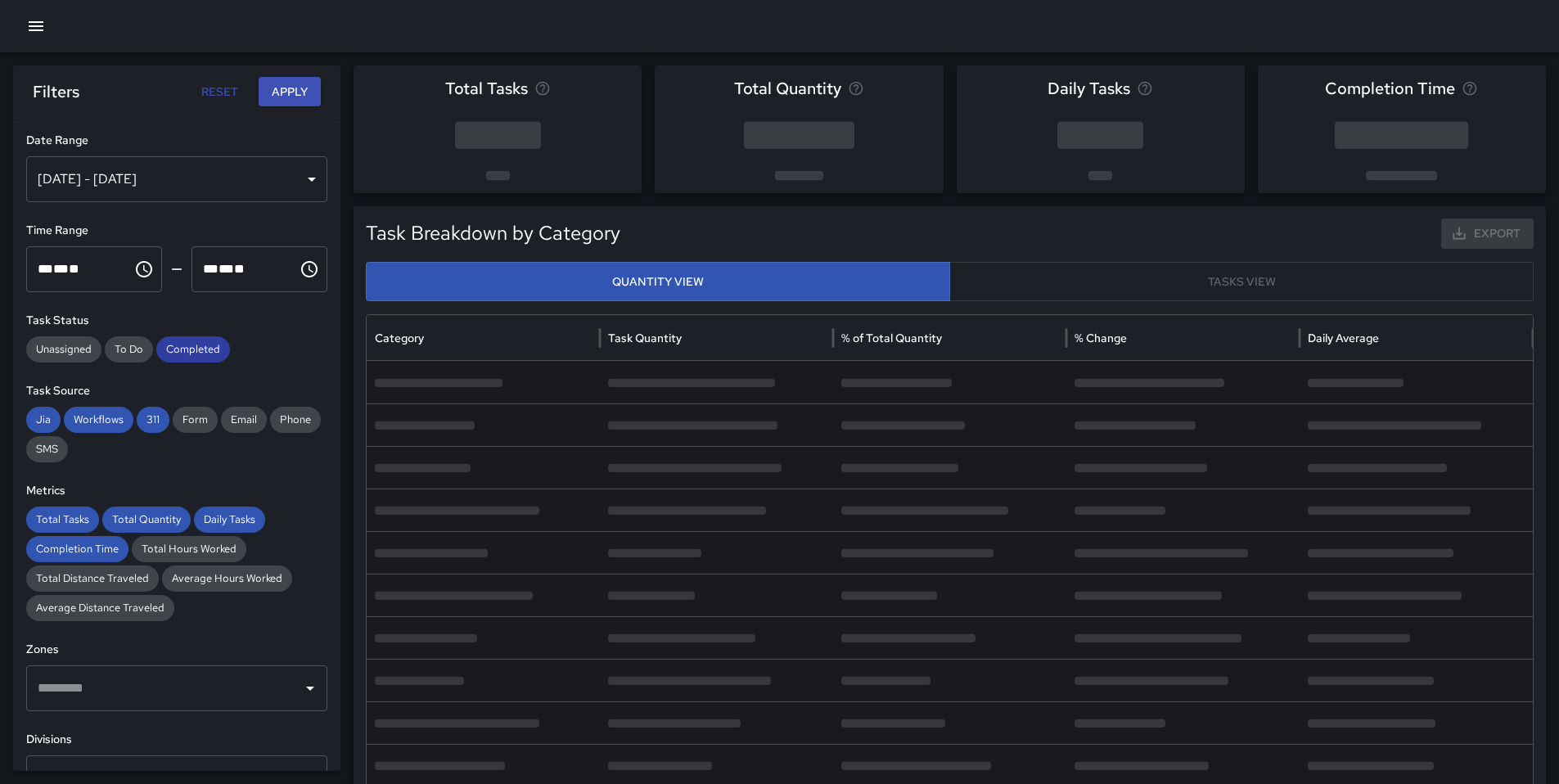
click at [196, 343] on span "Completed" at bounding box center [193, 349] width 74 height 16
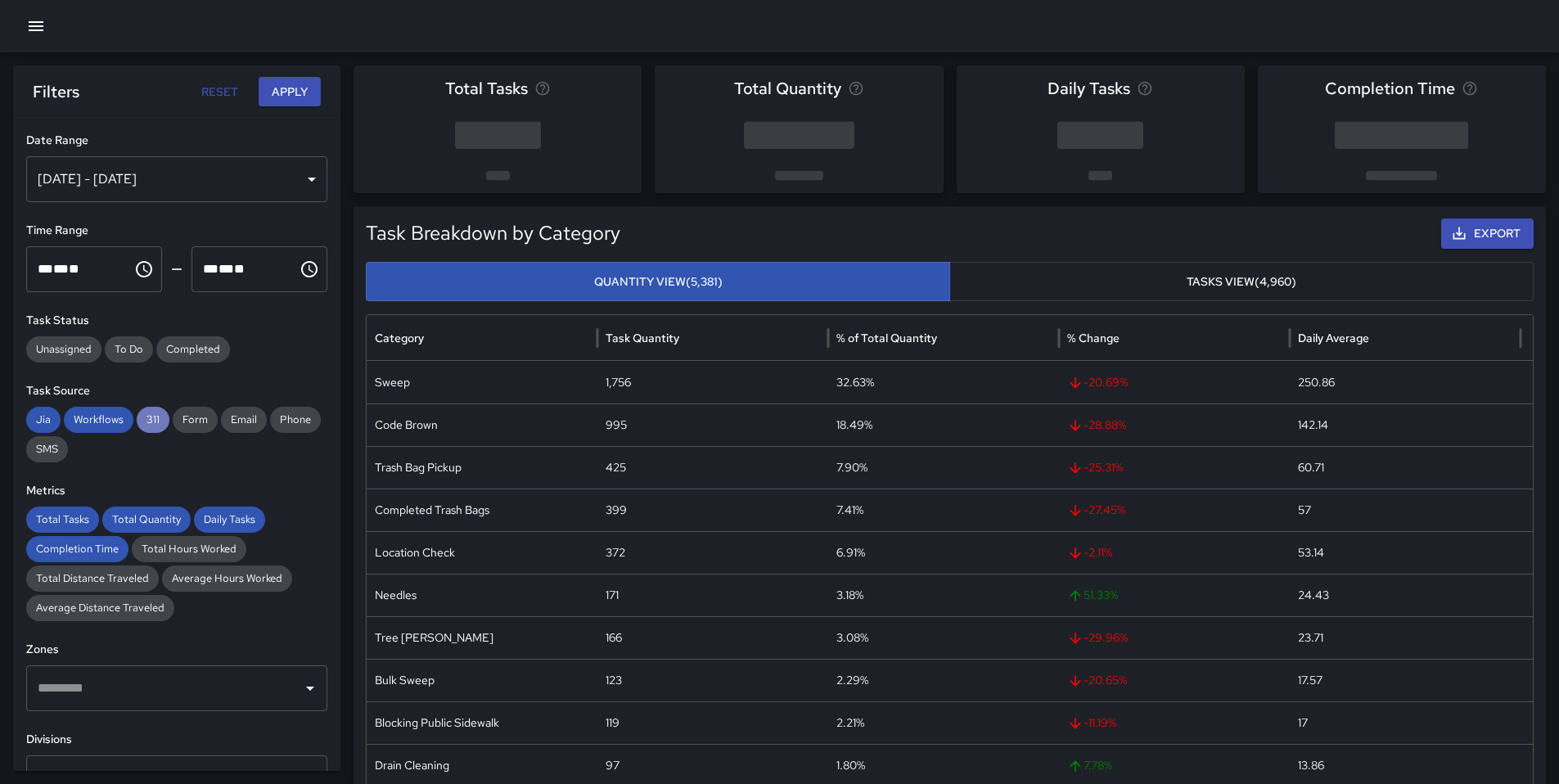
click at [146, 420] on span "311" at bounding box center [153, 420] width 33 height 16
drag, startPoint x: 101, startPoint y: 421, endPoint x: 84, endPoint y: 425, distance: 17.5
click at [101, 422] on span "Workflows" at bounding box center [98, 420] width 70 height 16
drag, startPoint x: 48, startPoint y: 421, endPoint x: 48, endPoint y: 430, distance: 9.0
click at [47, 421] on span "Jia" at bounding box center [43, 420] width 34 height 16
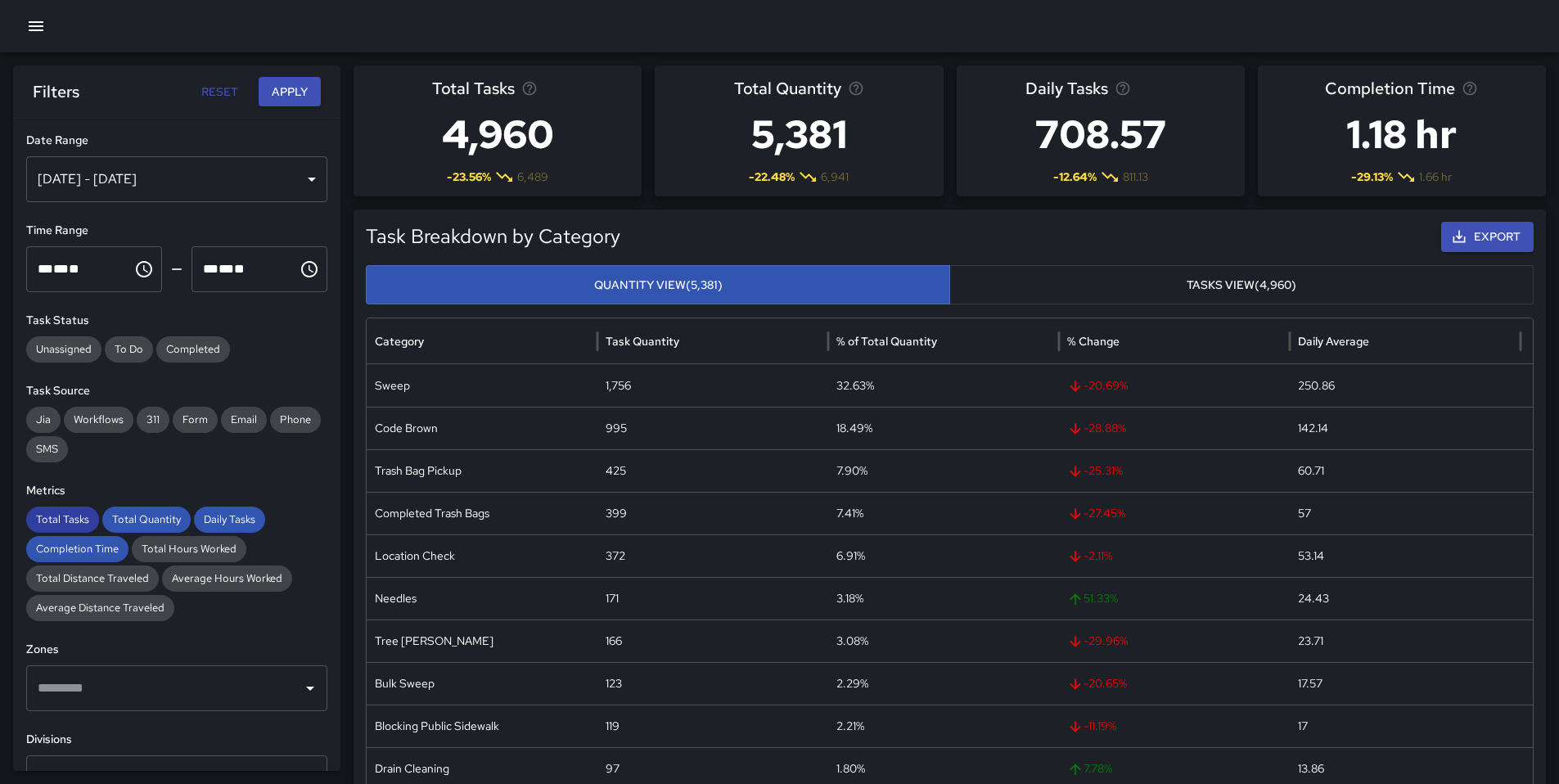
click at [84, 516] on span "Total Tasks" at bounding box center [62, 520] width 73 height 16
drag, startPoint x: 139, startPoint y: 516, endPoint x: 214, endPoint y: 518, distance: 75.0
click at [139, 516] on span "Total Quantity" at bounding box center [146, 520] width 88 height 16
drag, startPoint x: 219, startPoint y: 516, endPoint x: 153, endPoint y: 539, distance: 69.9
click at [219, 516] on span "Daily Tasks" at bounding box center [229, 520] width 71 height 16
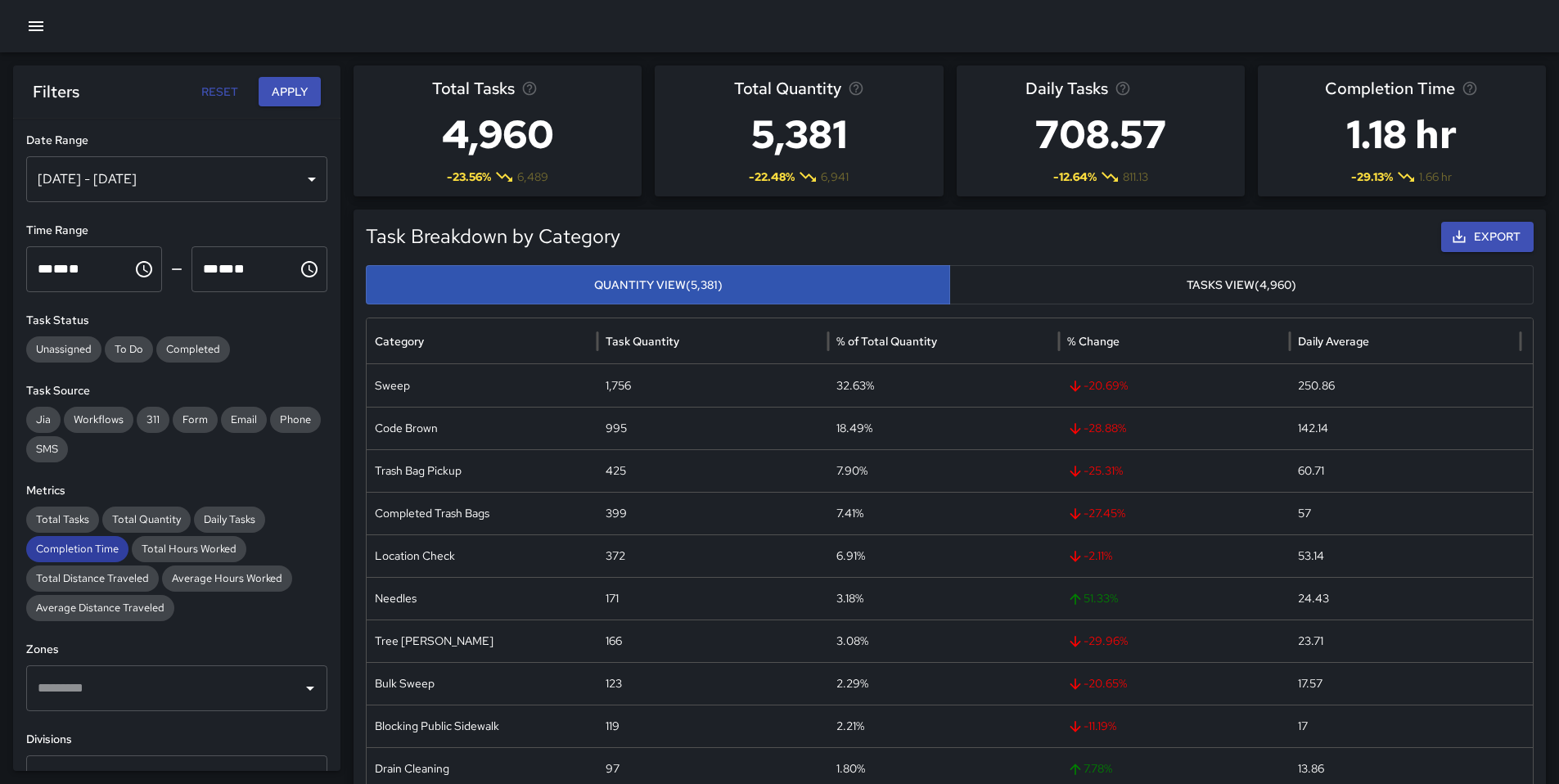
click at [94, 552] on span "Completion Time" at bounding box center [77, 549] width 102 height 16
click at [274, 105] on button "Apply" at bounding box center [290, 92] width 62 height 30
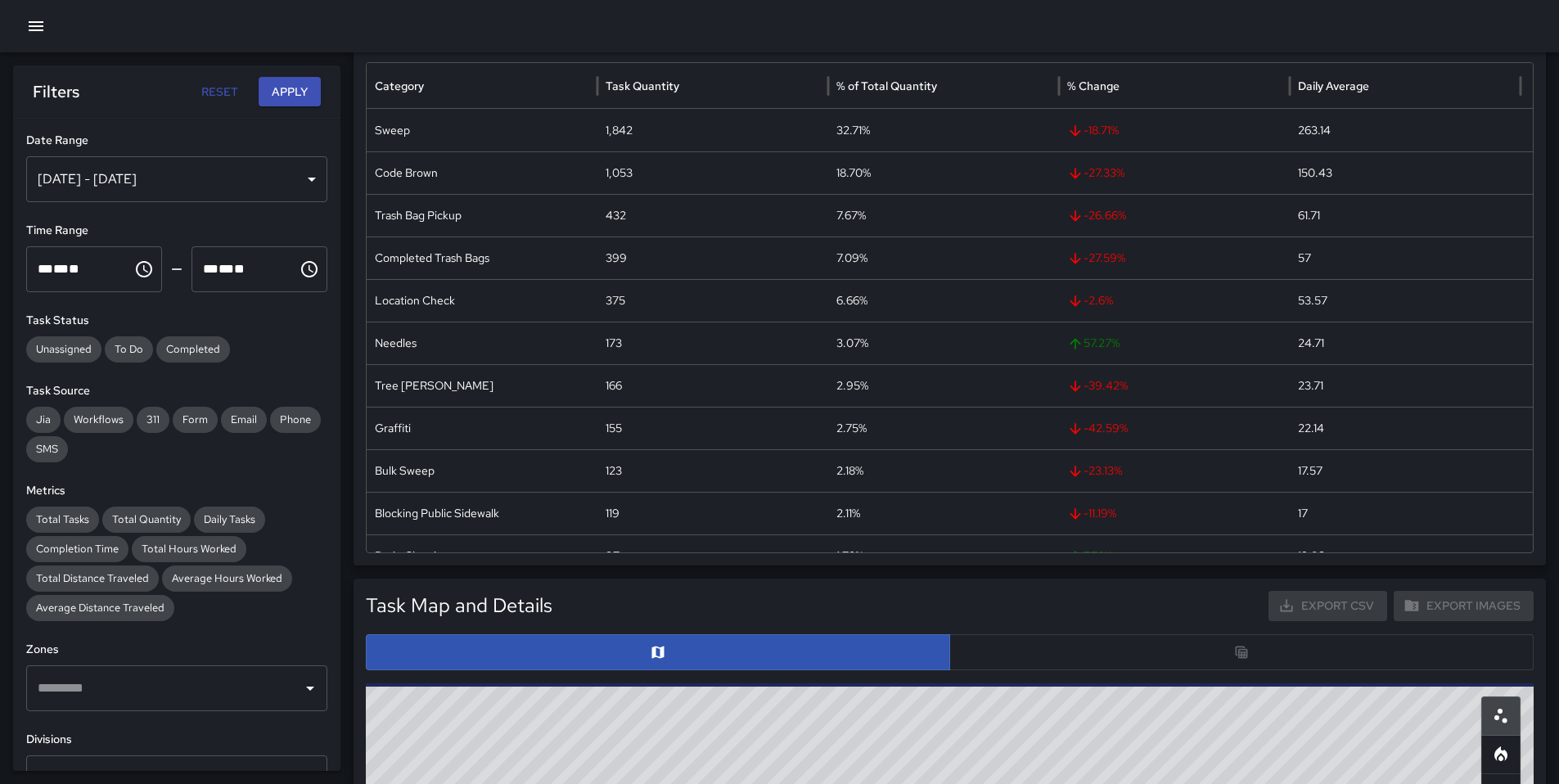
scroll to position [142, 0]
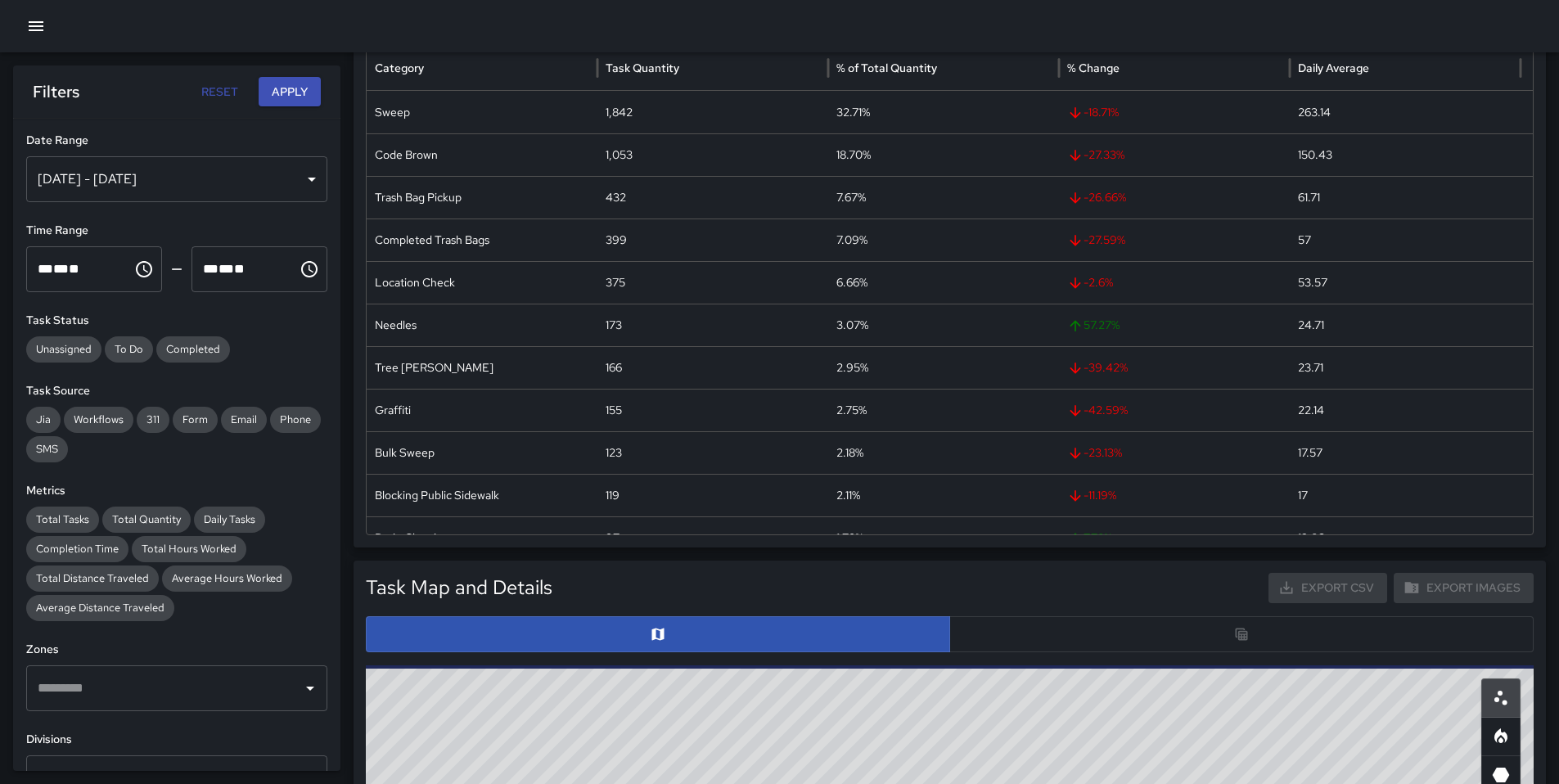
click at [996, 643] on div at bounding box center [949, 634] width 1168 height 36
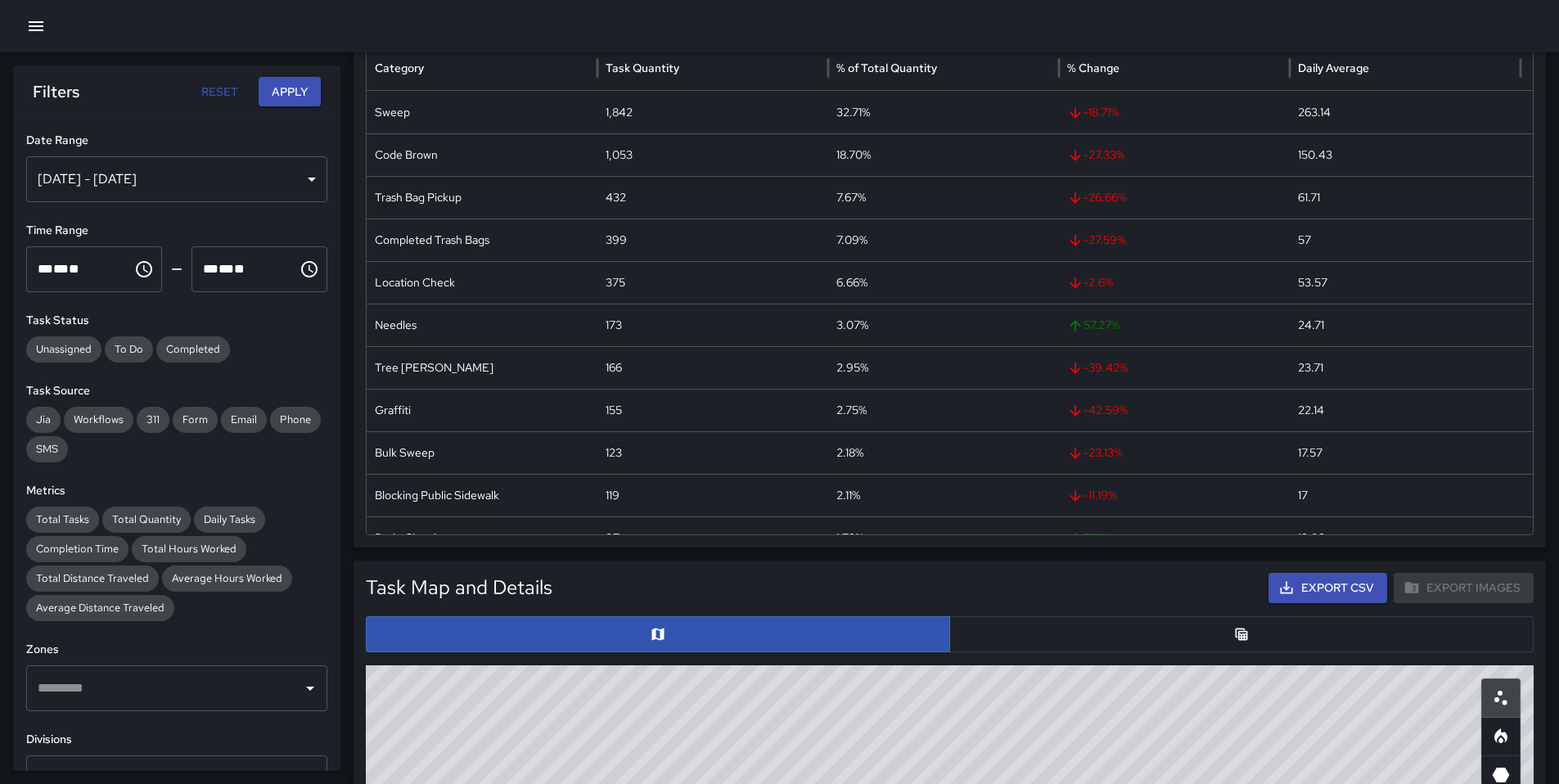
click at [1011, 630] on button "button" at bounding box center [1241, 634] width 584 height 36
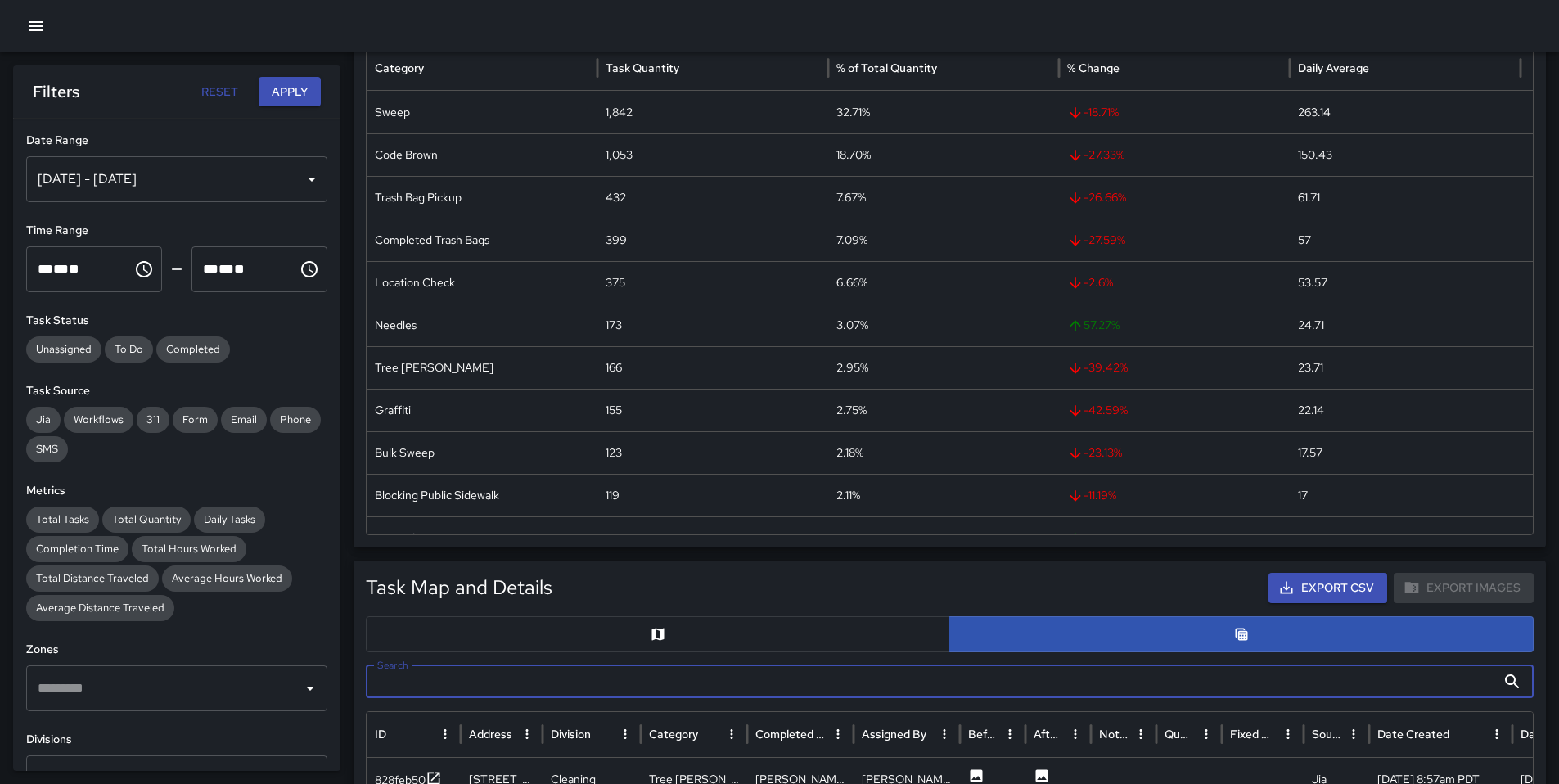
click at [539, 683] on input "Search" at bounding box center [930, 682] width 1130 height 33
paste input "********"
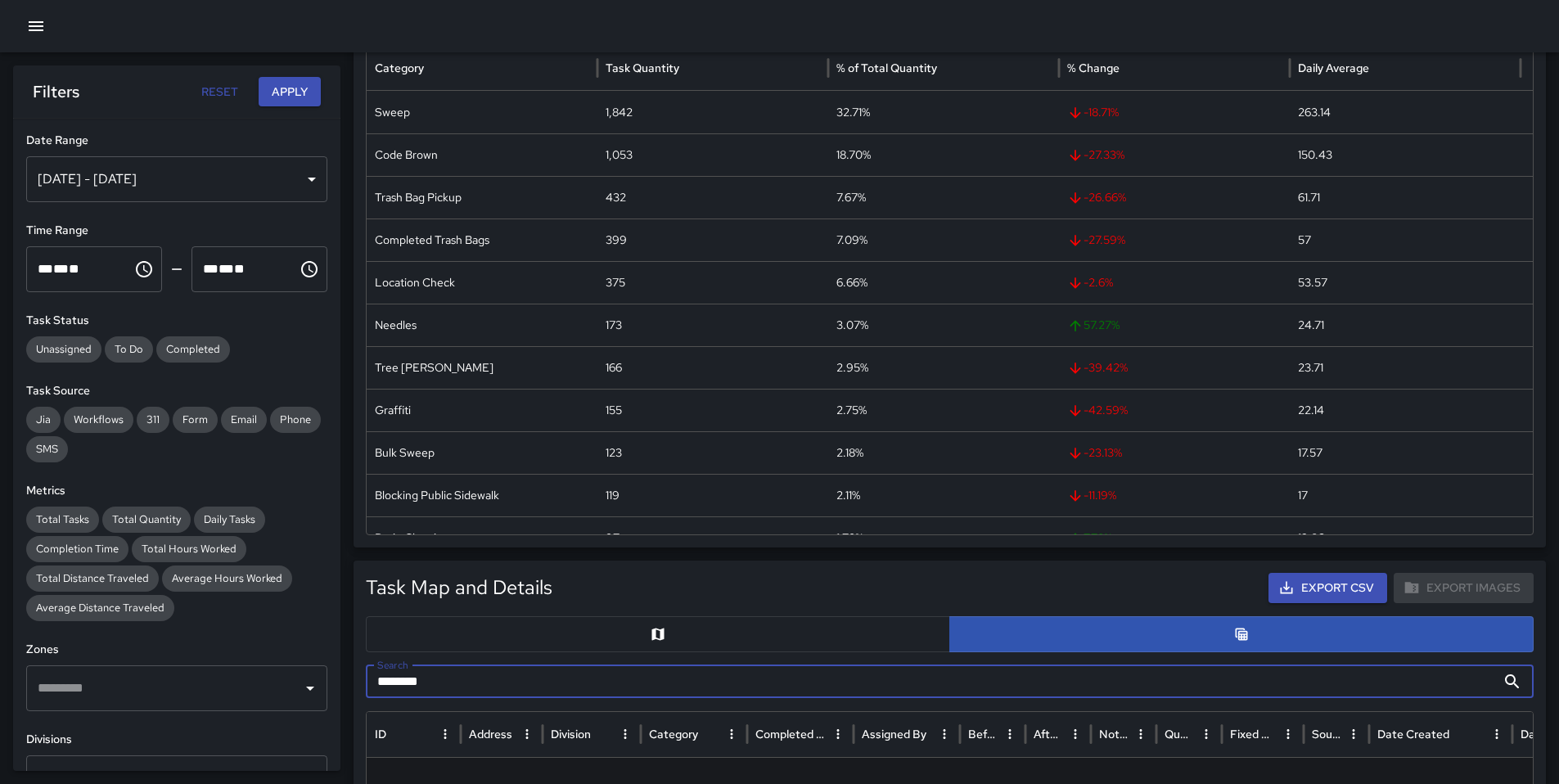
type input "********"
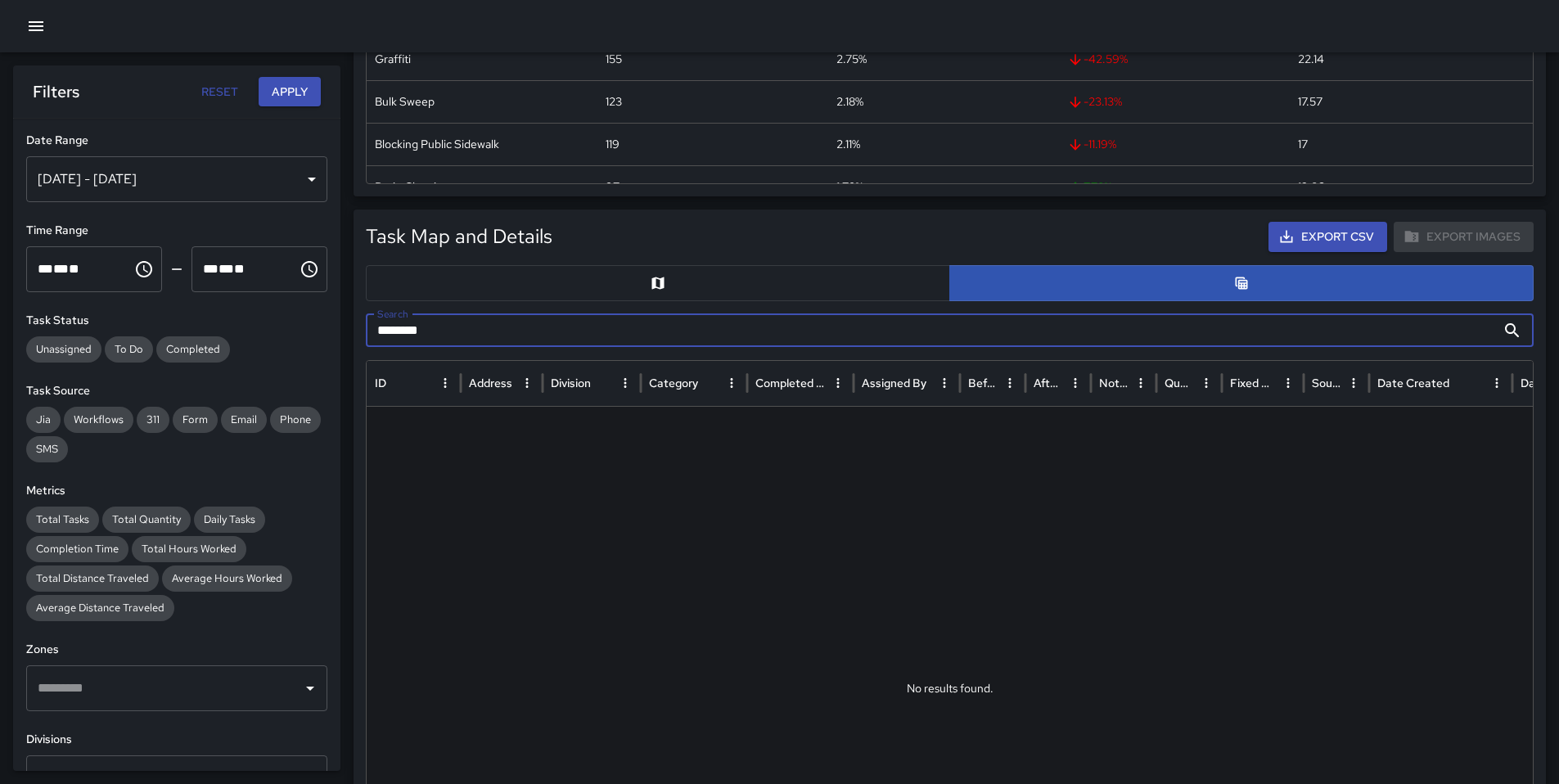
drag, startPoint x: 448, startPoint y: 330, endPoint x: 372, endPoint y: 331, distance: 76.0
click at [374, 331] on input "********" at bounding box center [930, 331] width 1130 height 33
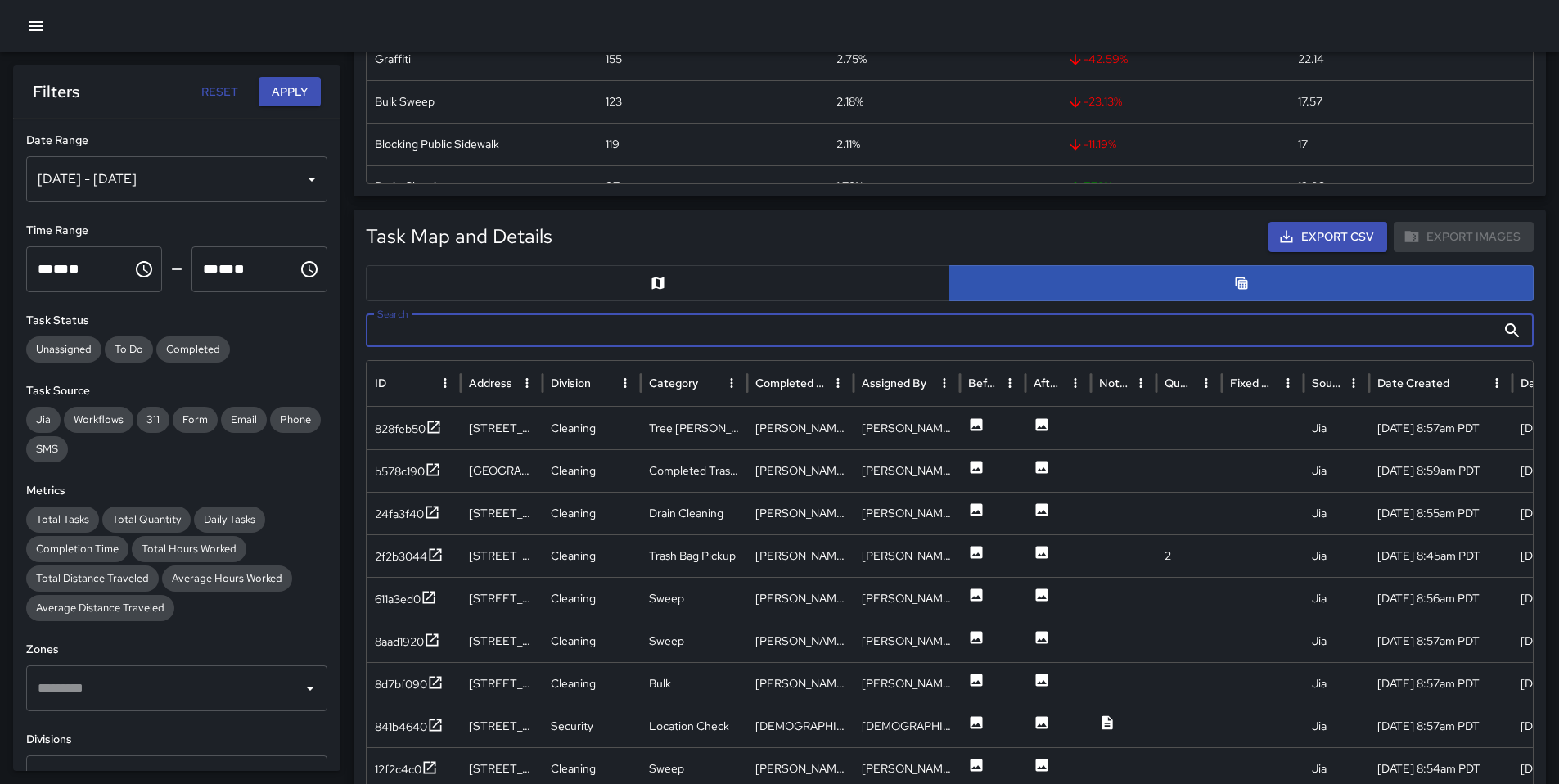
click at [603, 327] on input "Search" at bounding box center [930, 331] width 1130 height 33
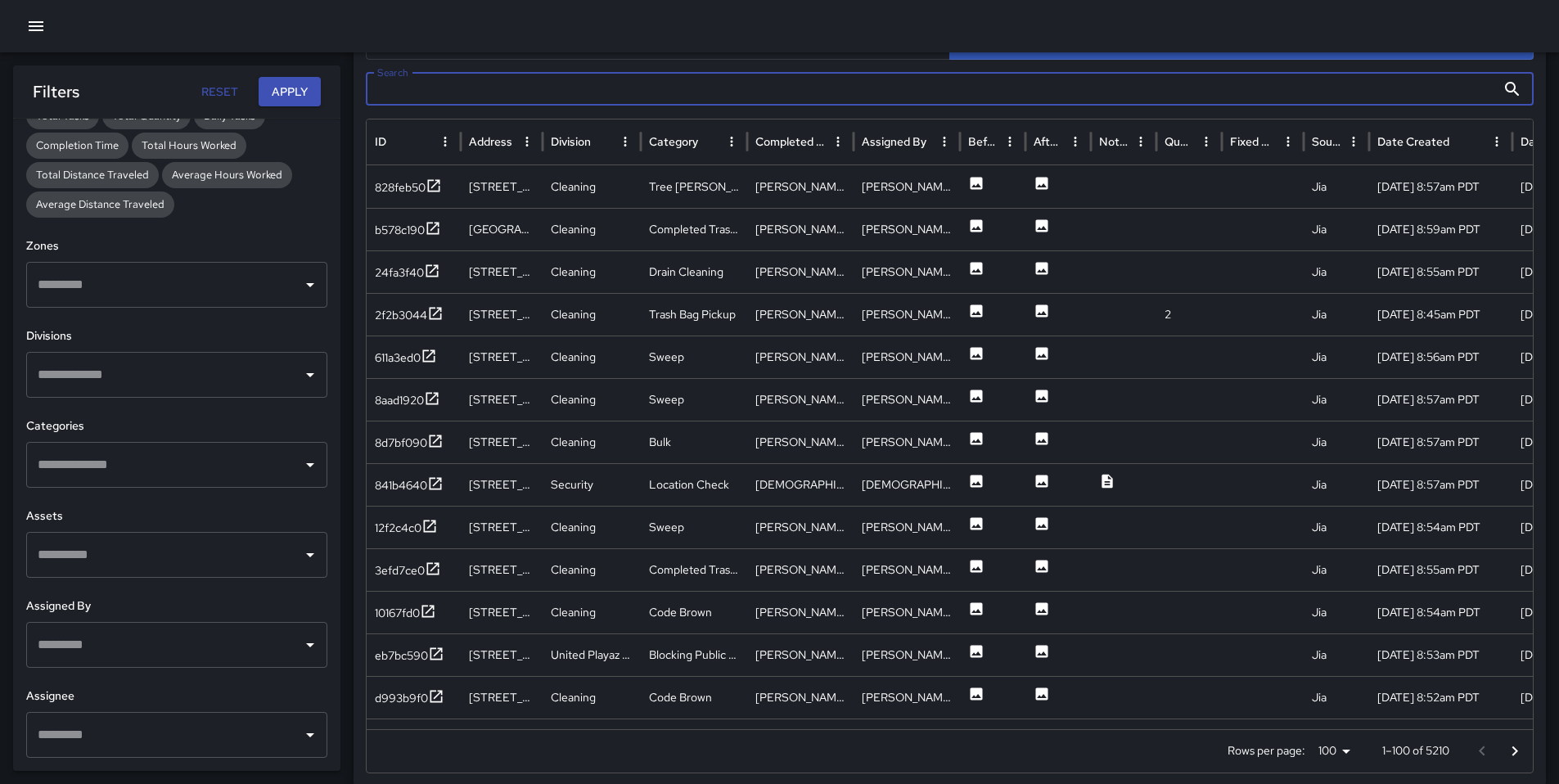
scroll to position [940, 0]
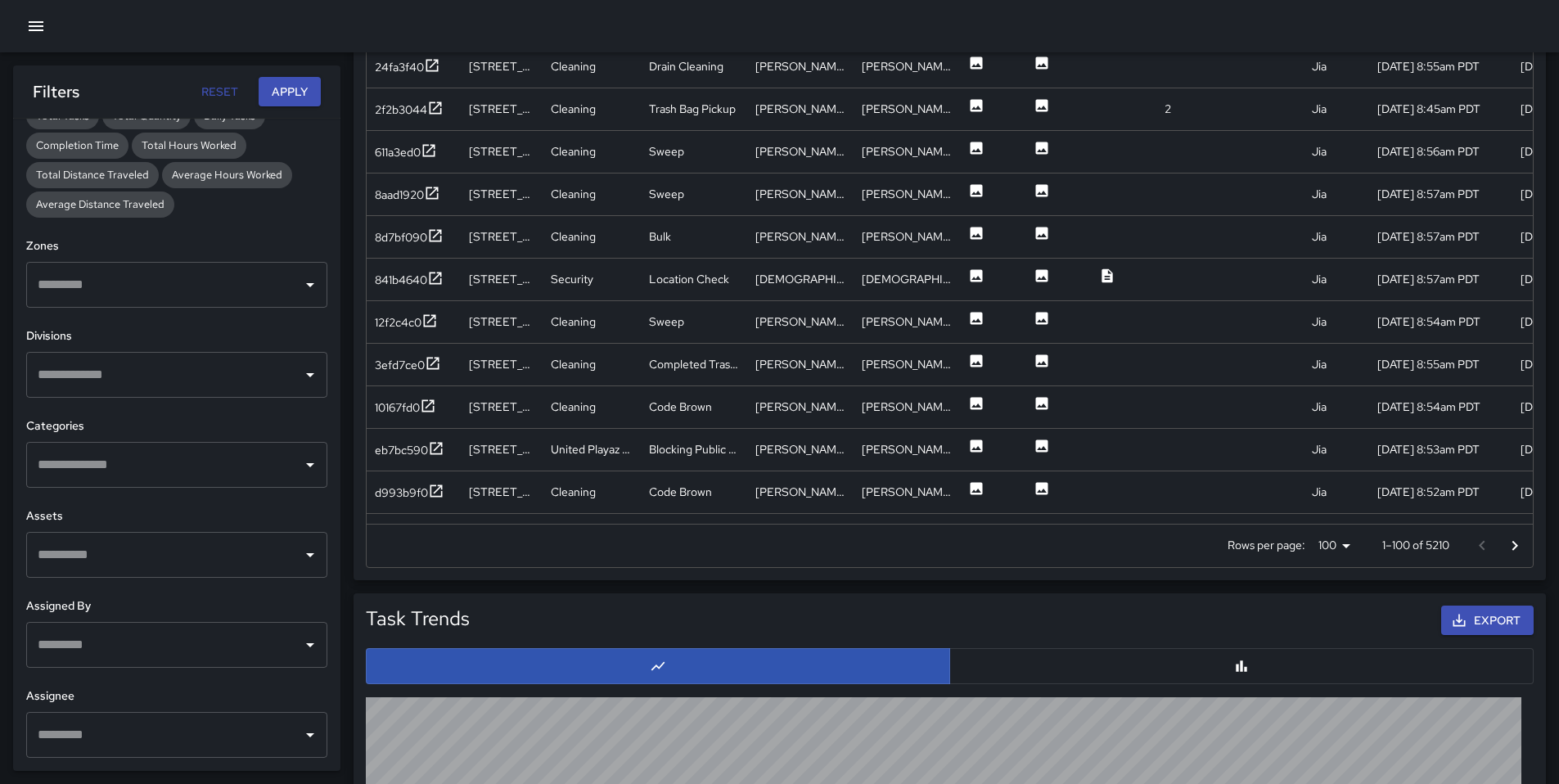
click at [216, 737] on input "text" at bounding box center [164, 735] width 262 height 31
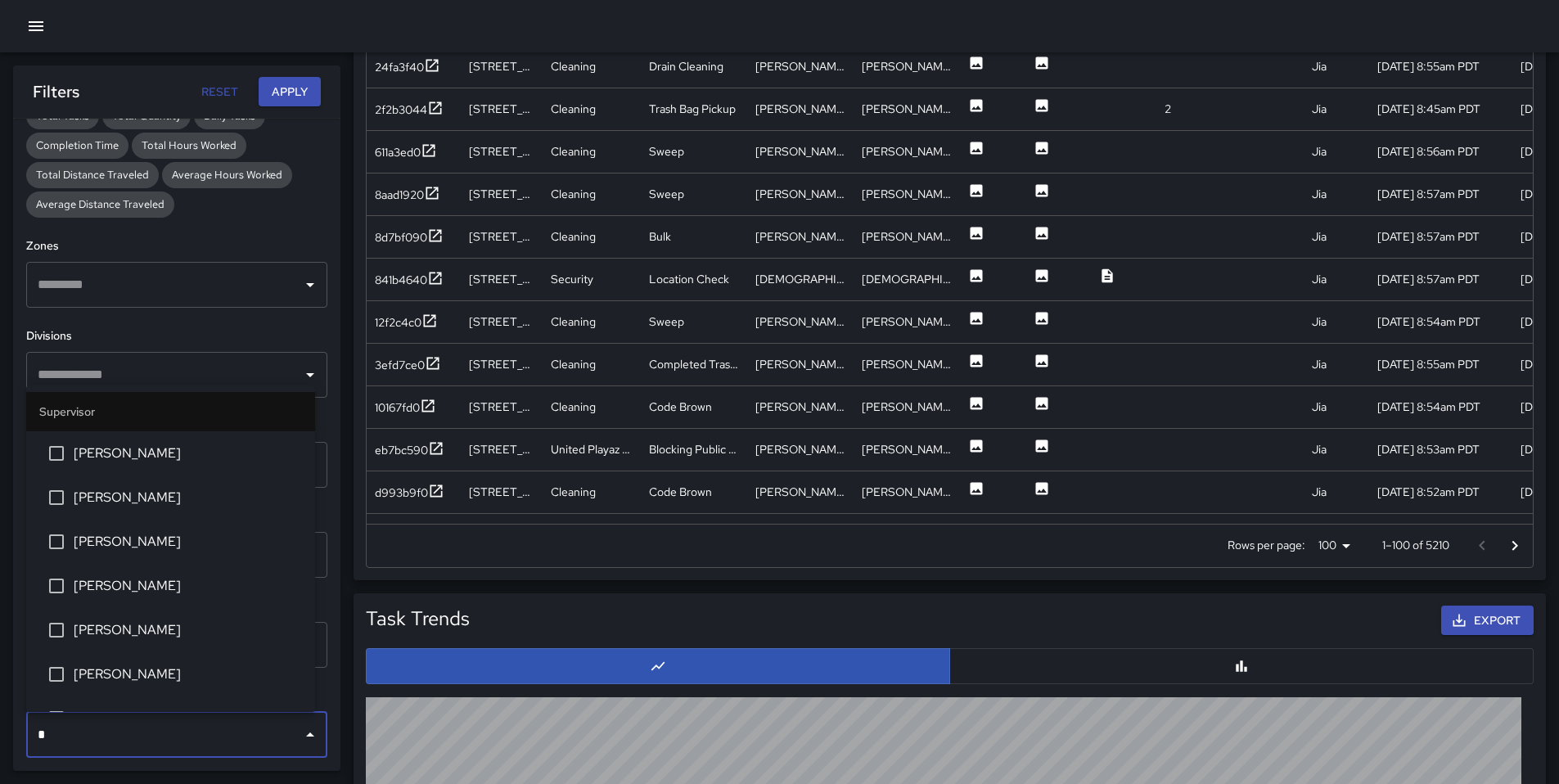
type input "**"
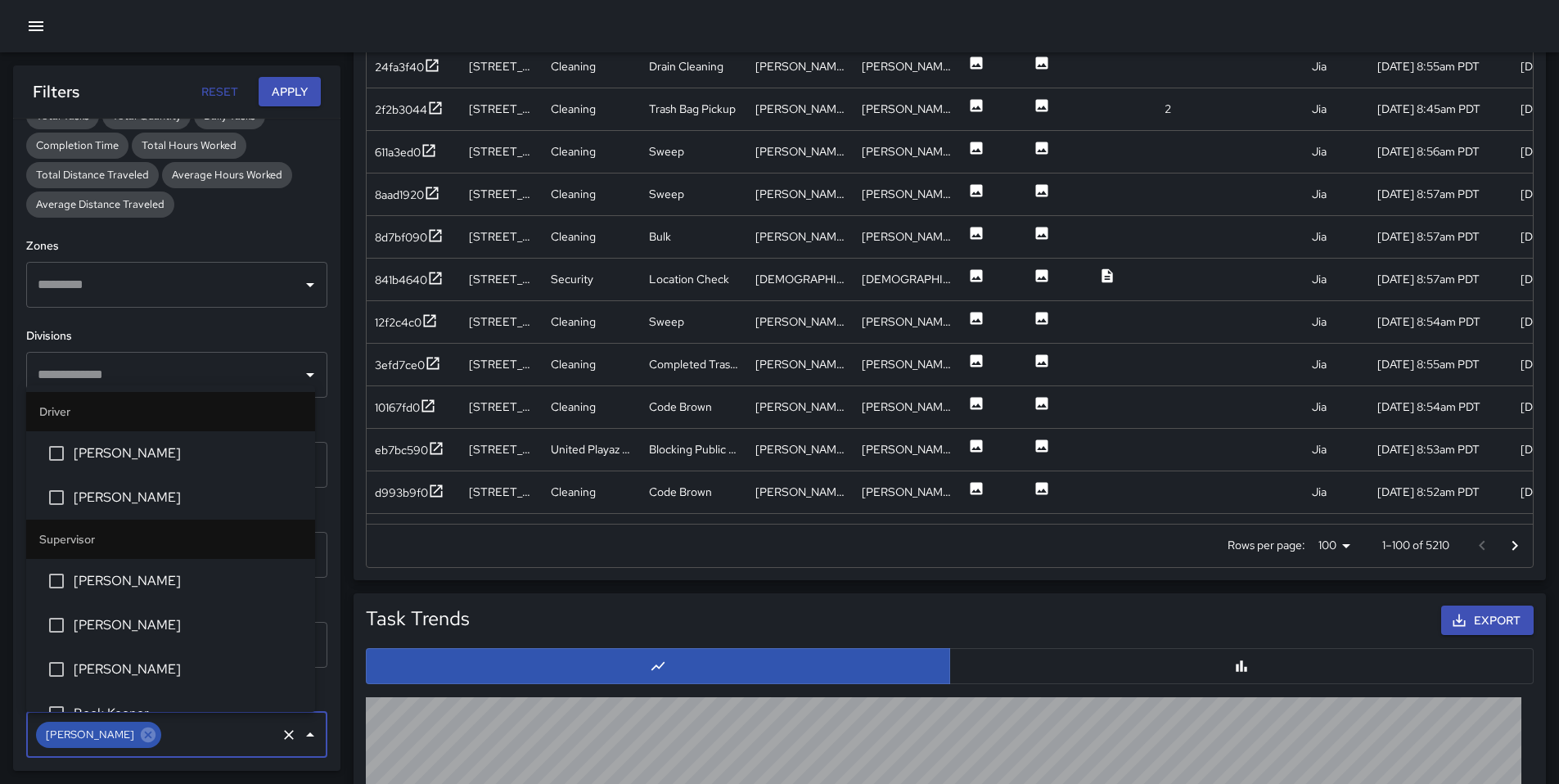
scroll to position [466, 0]
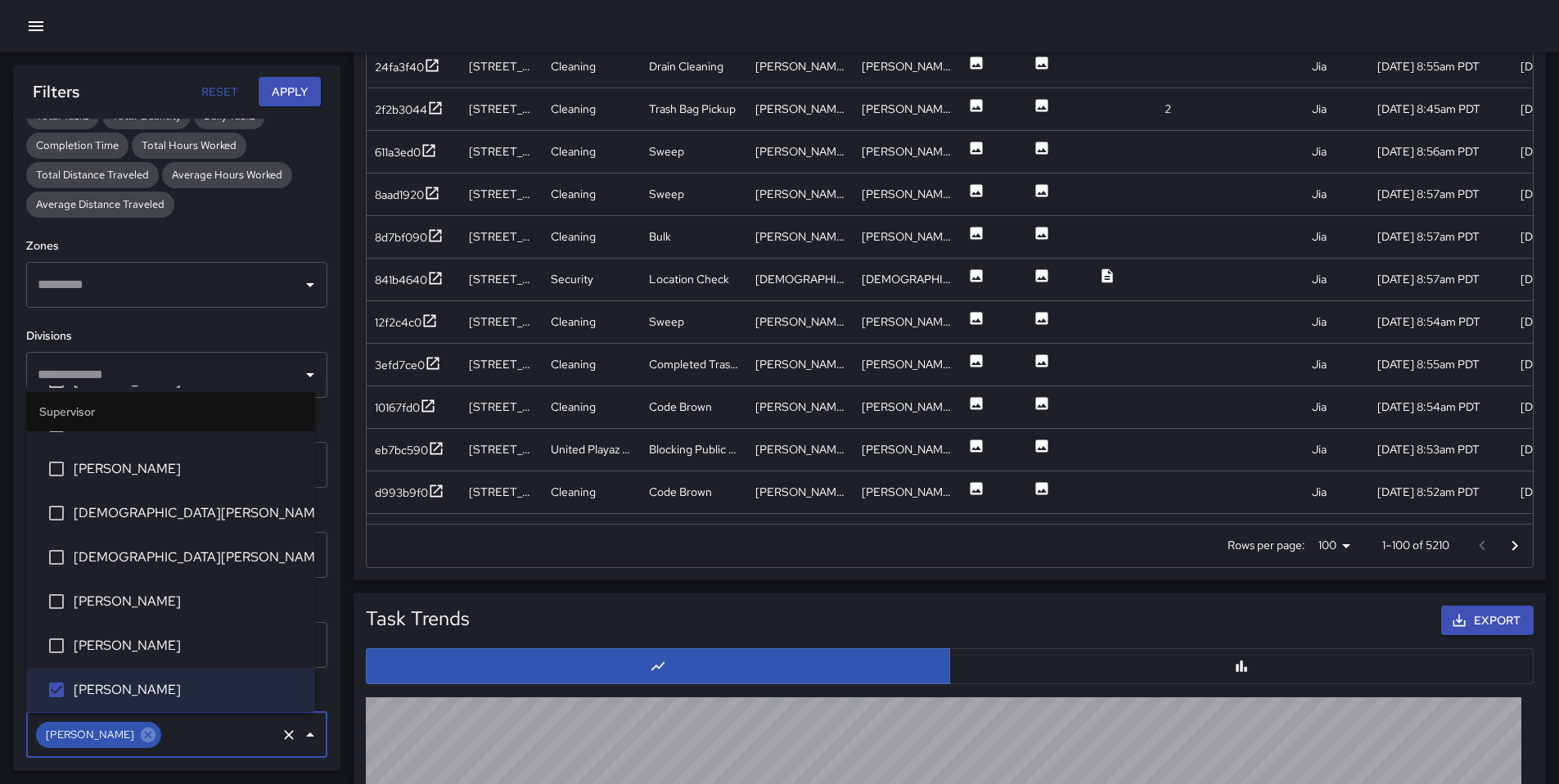
click at [288, 97] on button "Apply" at bounding box center [290, 92] width 62 height 30
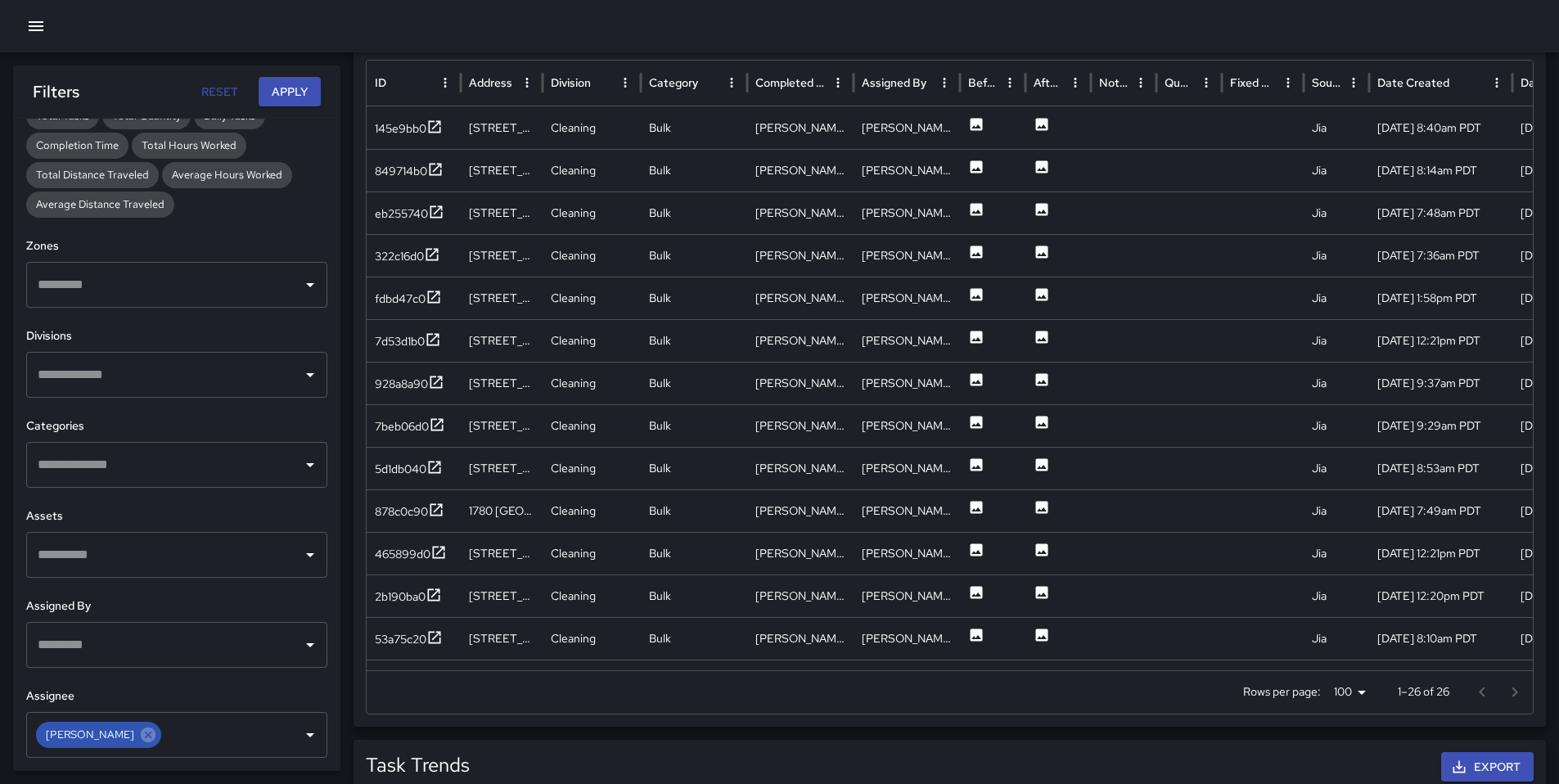
scroll to position [459, 0]
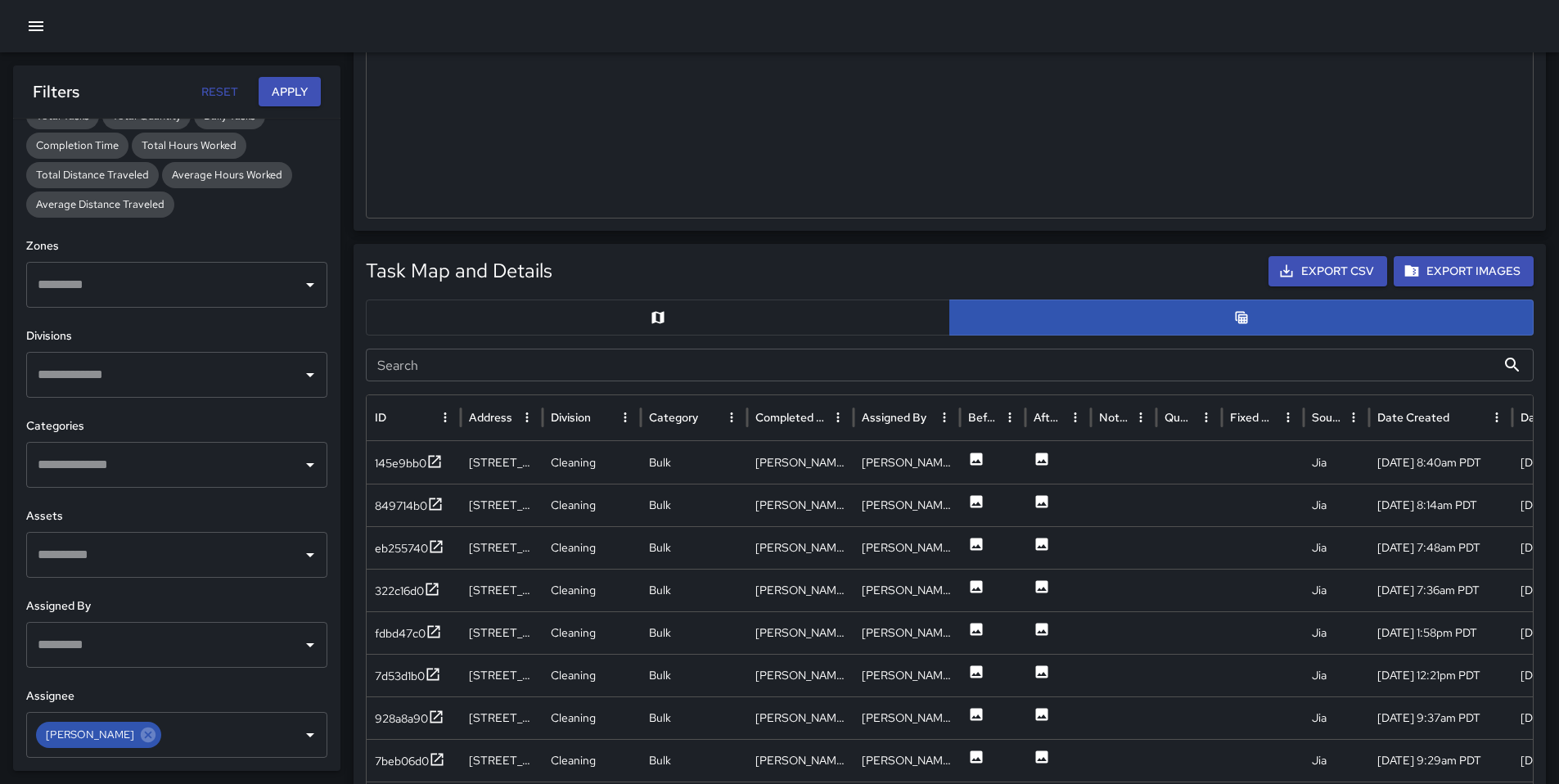
click at [750, 366] on input "Search" at bounding box center [930, 365] width 1130 height 33
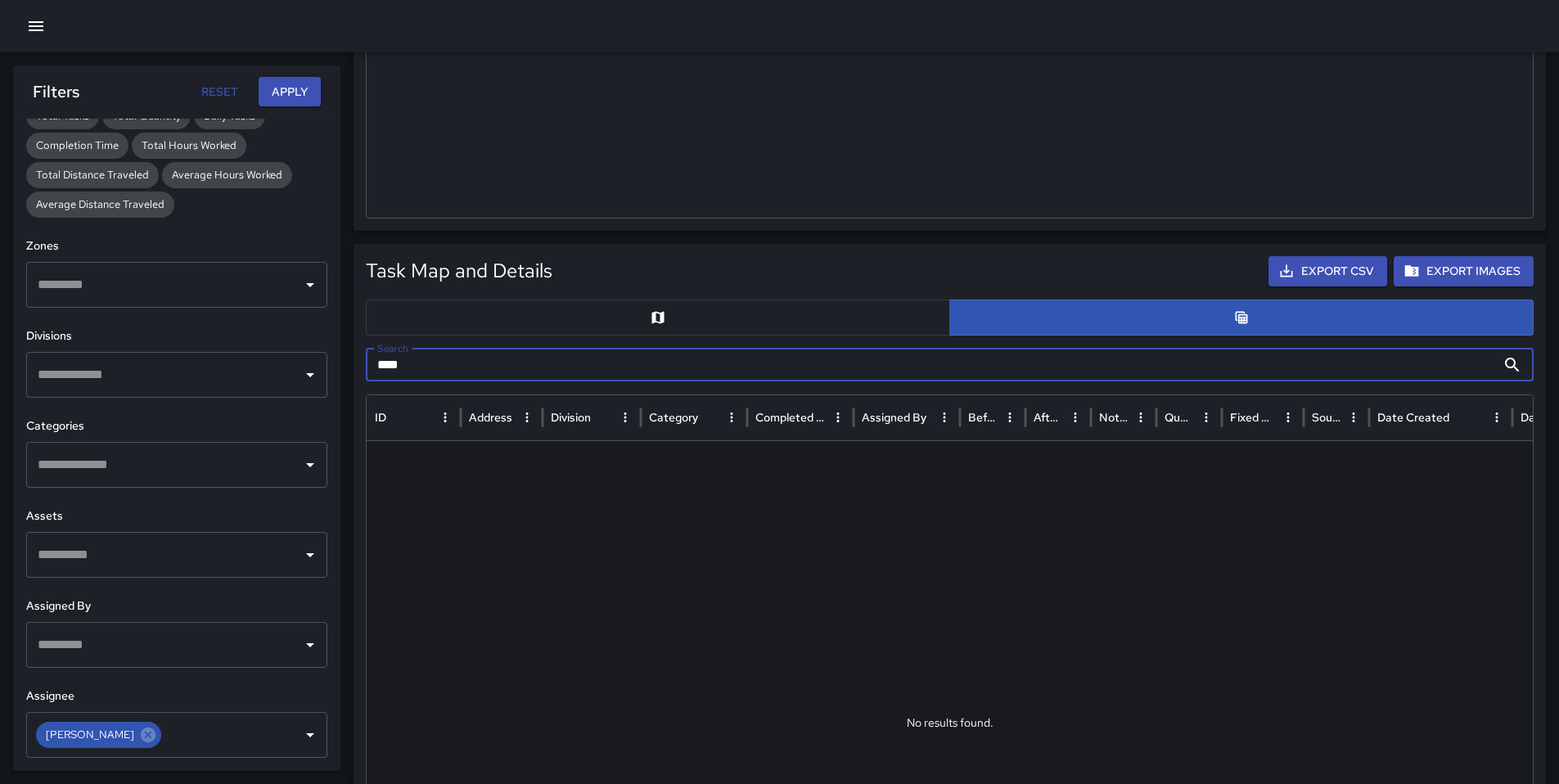
drag, startPoint x: 746, startPoint y: 369, endPoint x: 330, endPoint y: 356, distance: 416.2
click at [330, 356] on body "**********" at bounding box center [779, 661] width 1559 height 2241
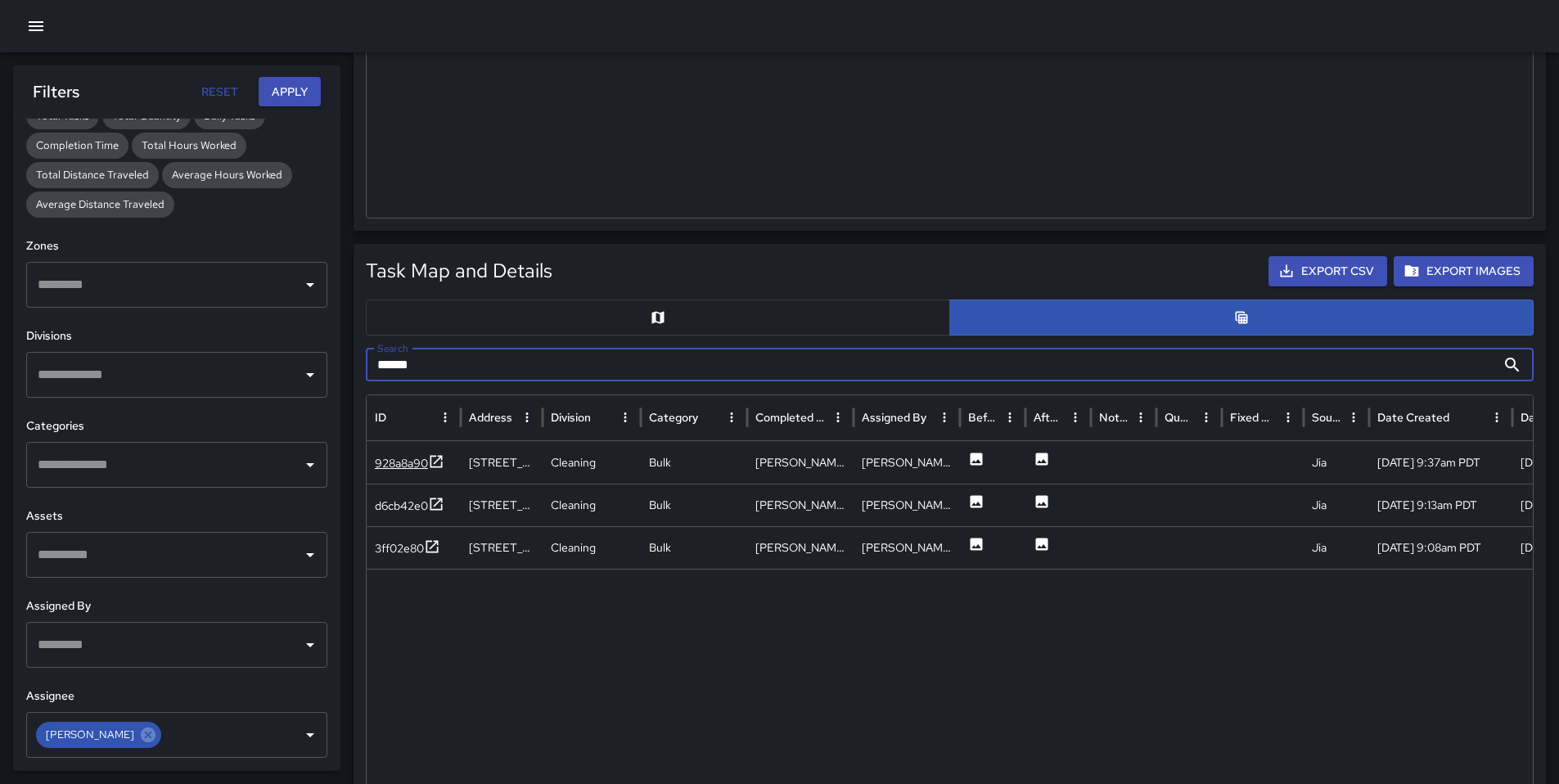
type input "******"
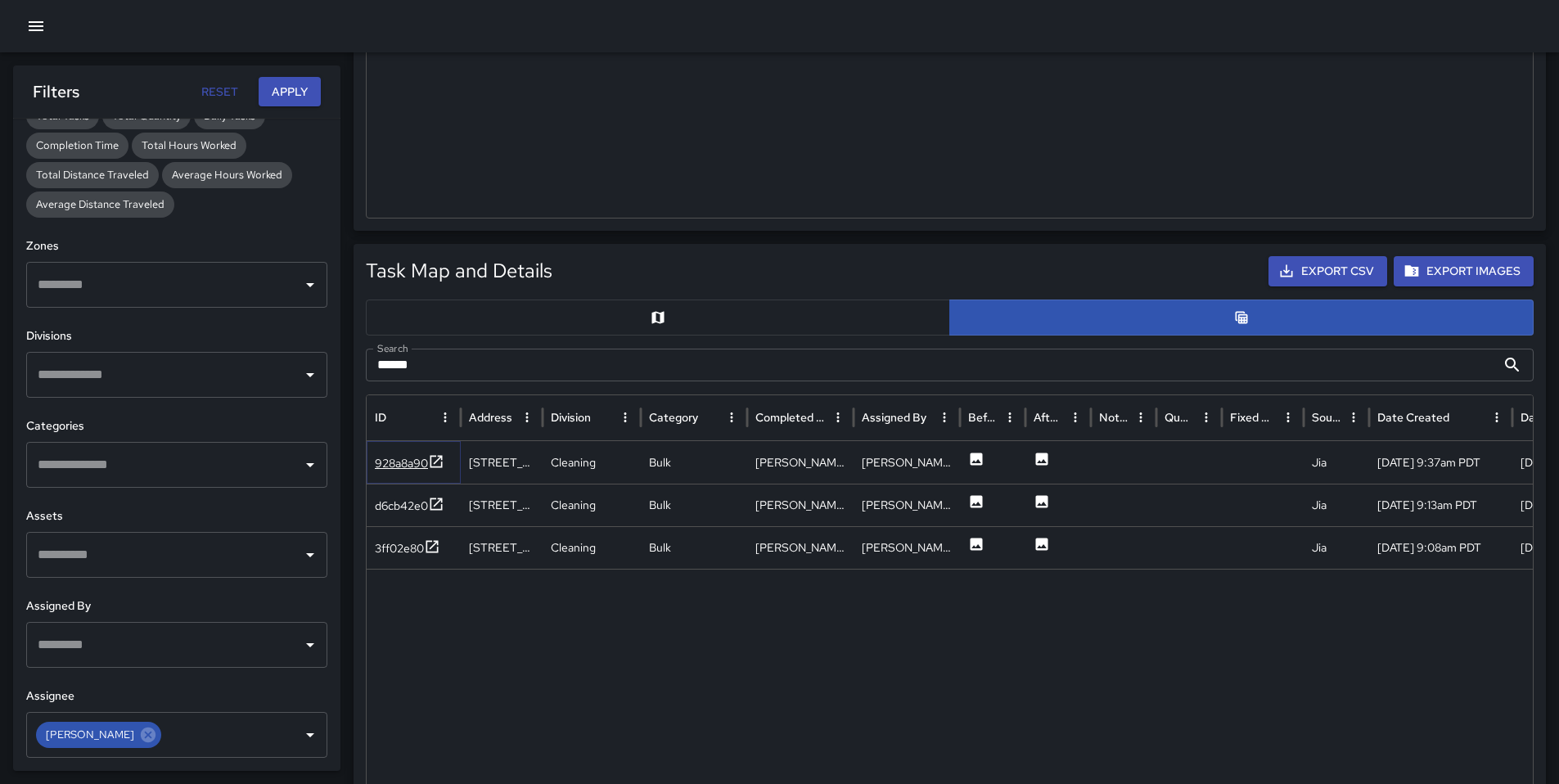
click at [394, 458] on div "928a8a90" at bounding box center [401, 463] width 53 height 16
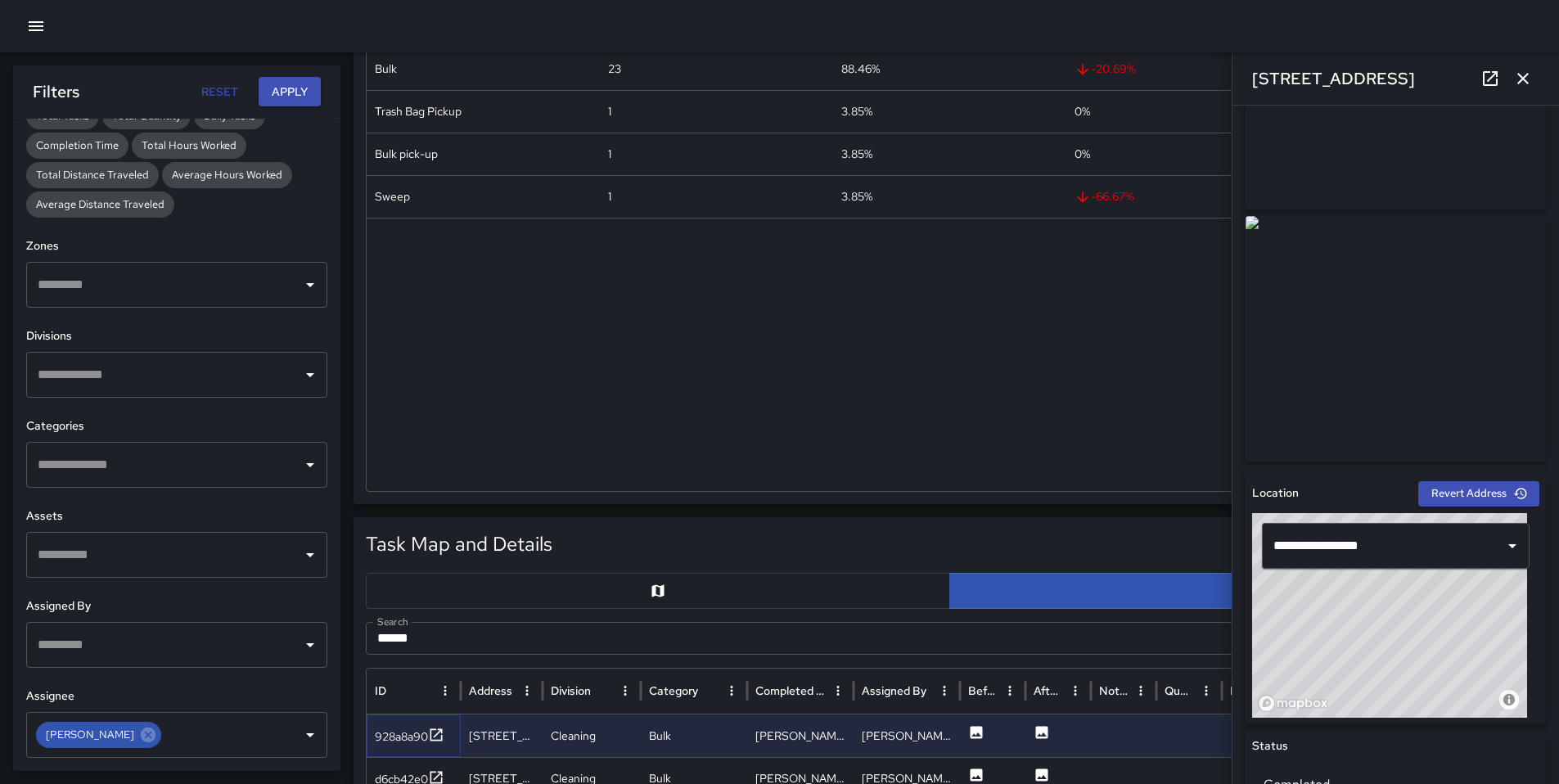
scroll to position [331, 0]
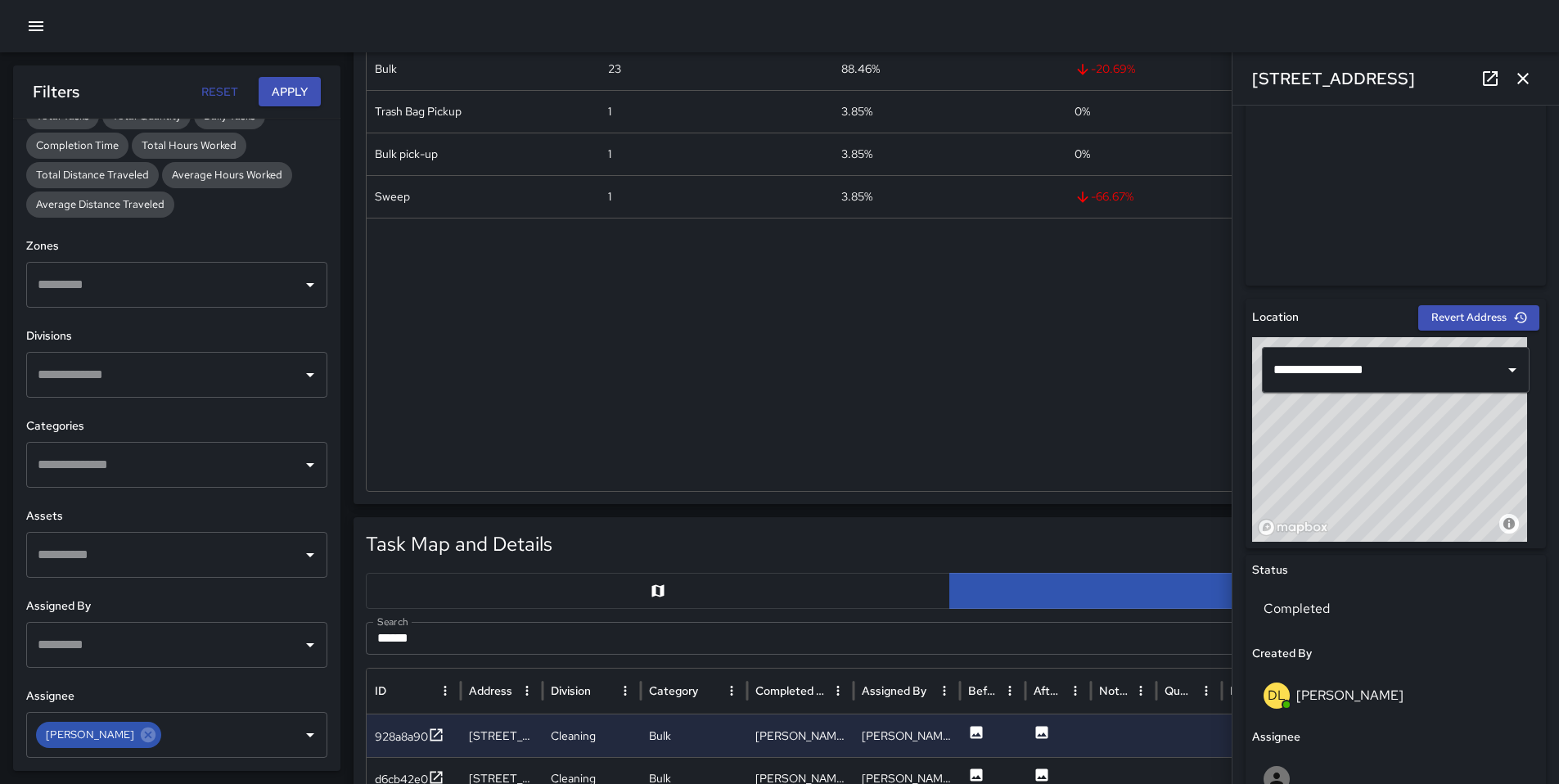
drag, startPoint x: 1389, startPoint y: 493, endPoint x: 1390, endPoint y: 511, distance: 18.0
click at [1390, 511] on div "© Mapbox © OpenStreetMap Improve this map" at bounding box center [1390, 439] width 275 height 205
drag, startPoint x: 1348, startPoint y: 518, endPoint x: 1357, endPoint y: 446, distance: 72.6
click at [1357, 446] on div "© Mapbox © OpenStreetMap Improve this map" at bounding box center [1390, 439] width 275 height 205
type input "**********"
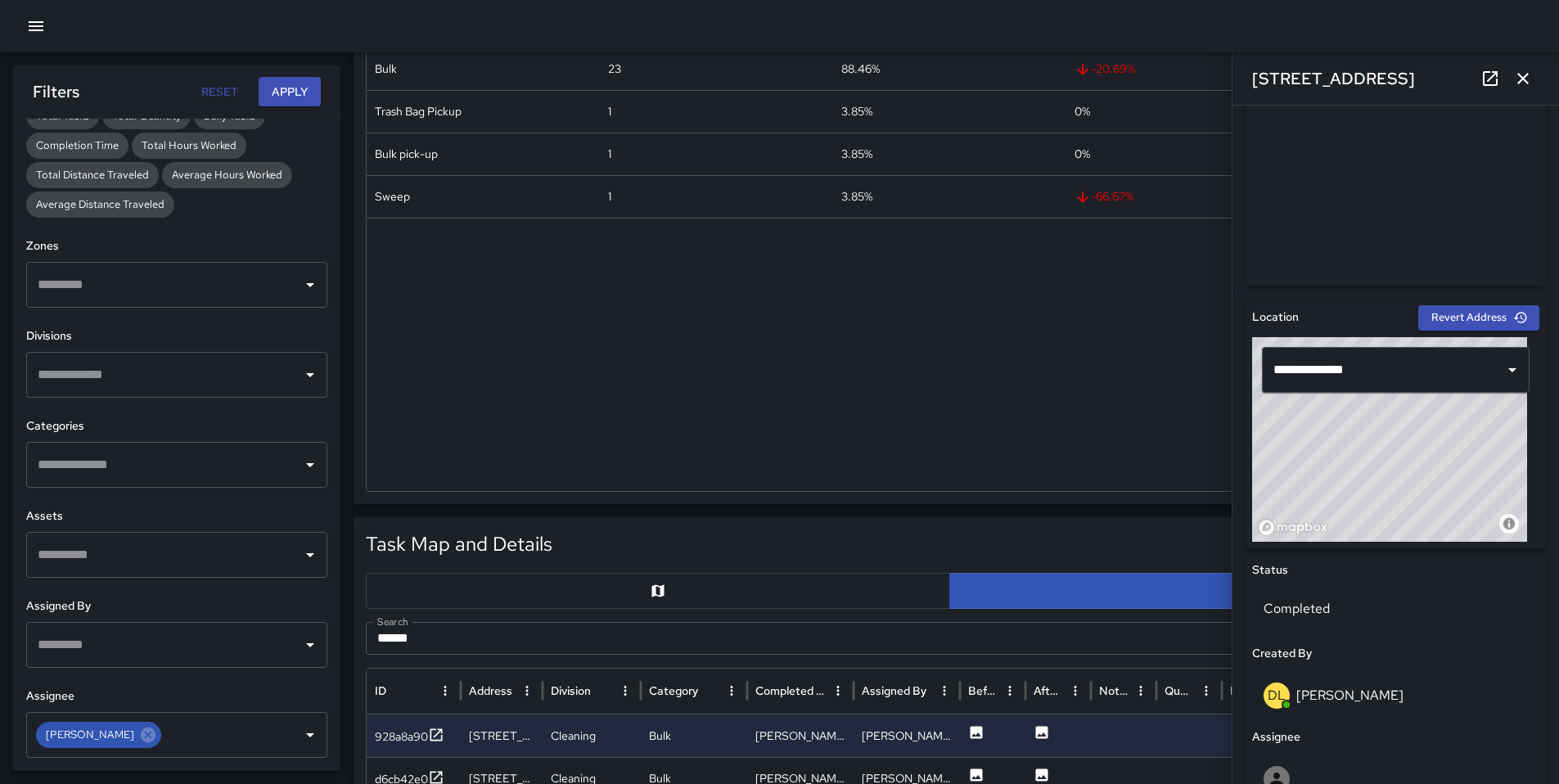
click at [1520, 83] on icon "button" at bounding box center [1523, 79] width 20 height 20
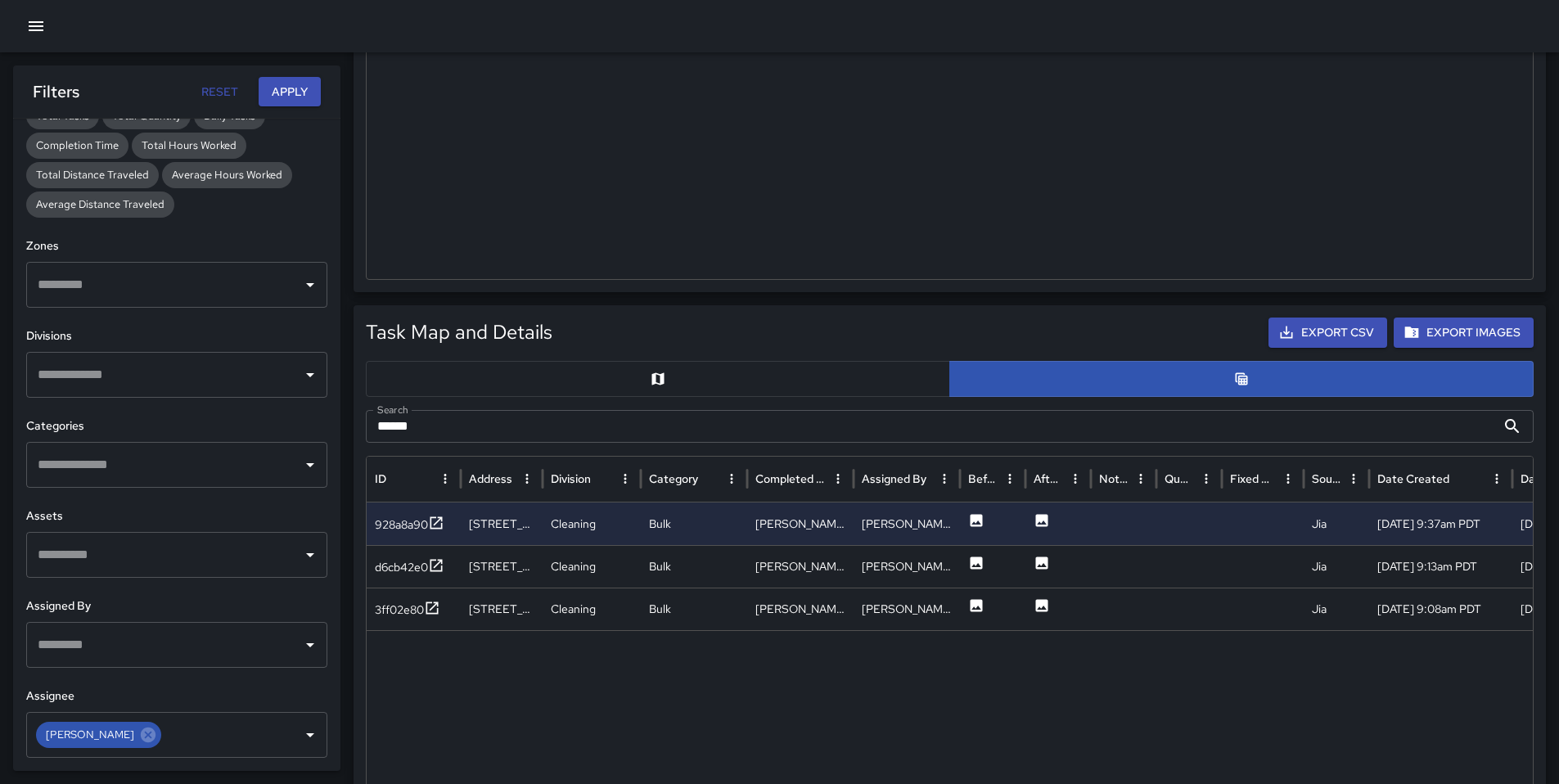
scroll to position [451, 0]
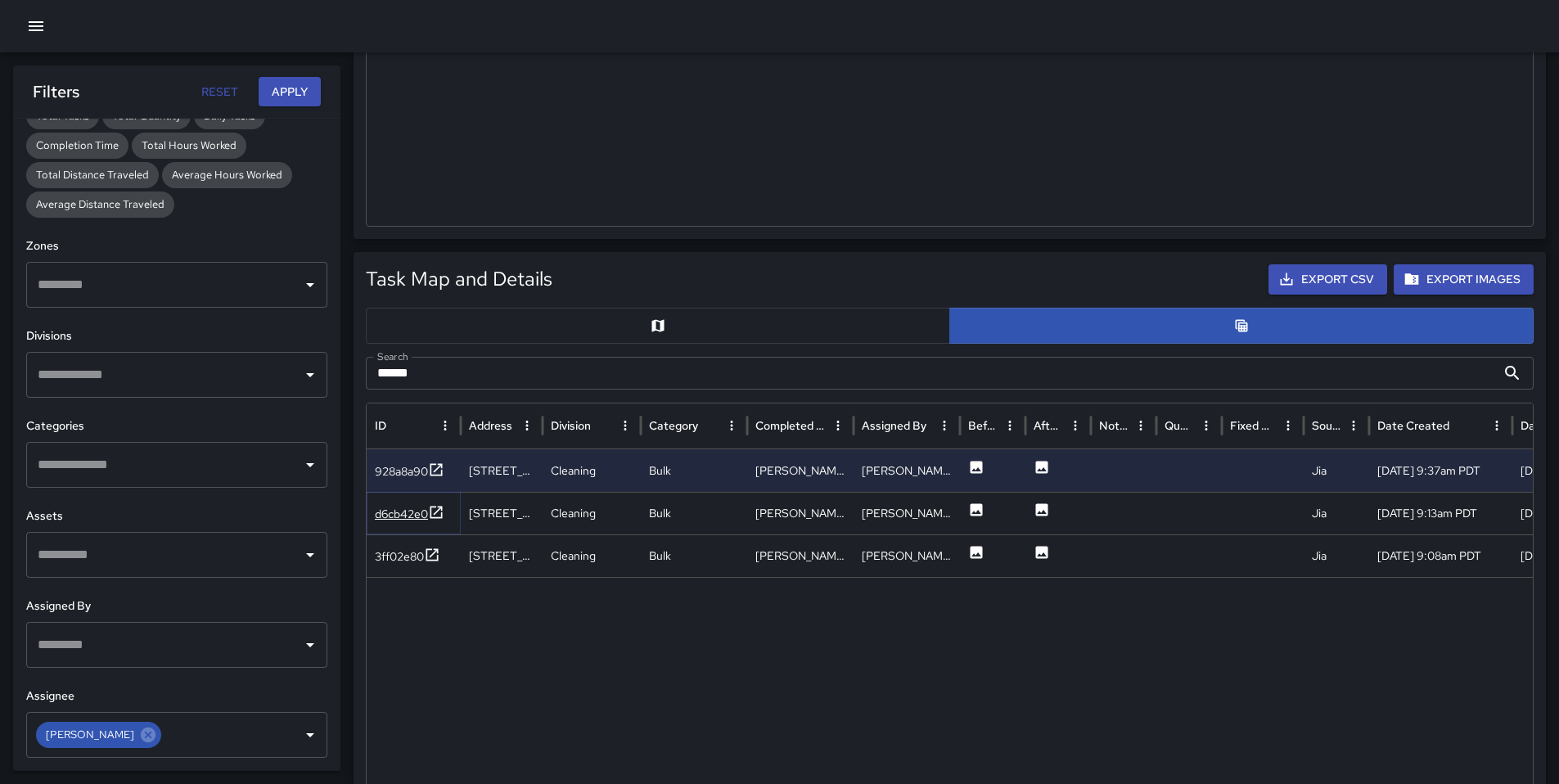
click at [403, 511] on div "d6cb42e0" at bounding box center [401, 514] width 53 height 16
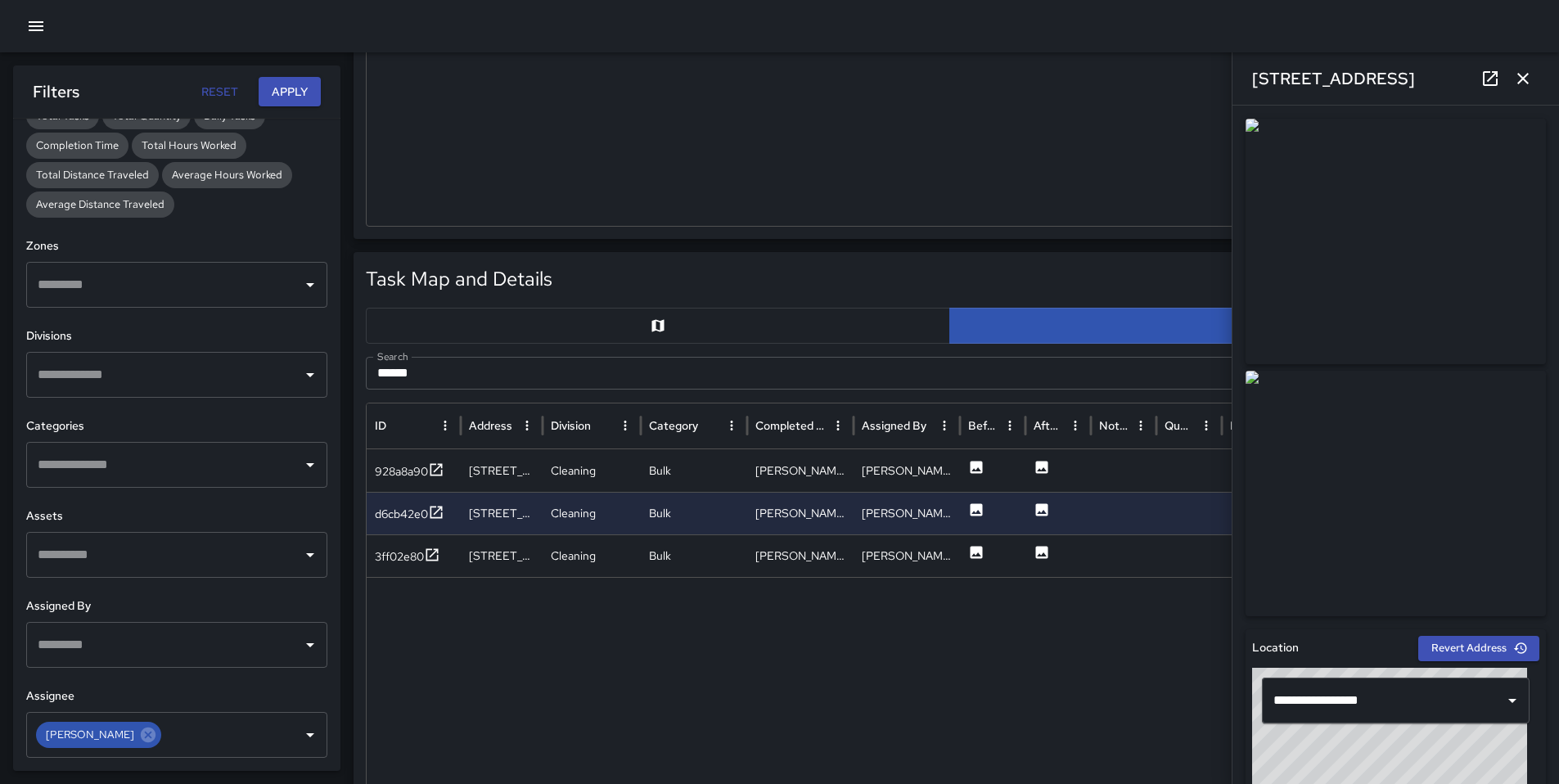
click at [1532, 83] on icon "button" at bounding box center [1523, 79] width 20 height 20
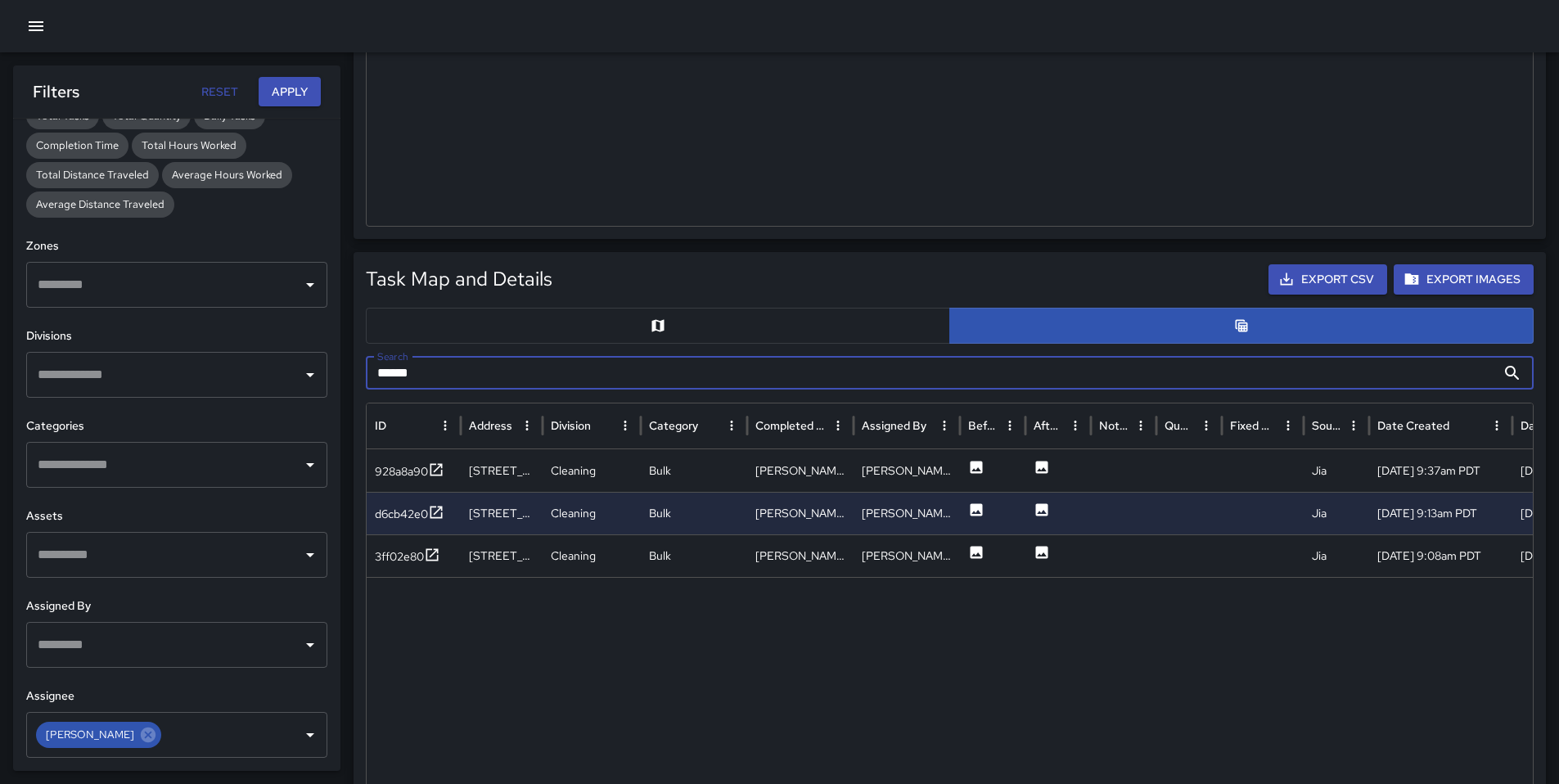
drag, startPoint x: 444, startPoint y: 372, endPoint x: 319, endPoint y: 375, distance: 125.0
click at [318, 374] on body "Task Breakdown by Category Export Quantity View (26) Tasks View (26) Category T…" at bounding box center [779, 669] width 1559 height 2241
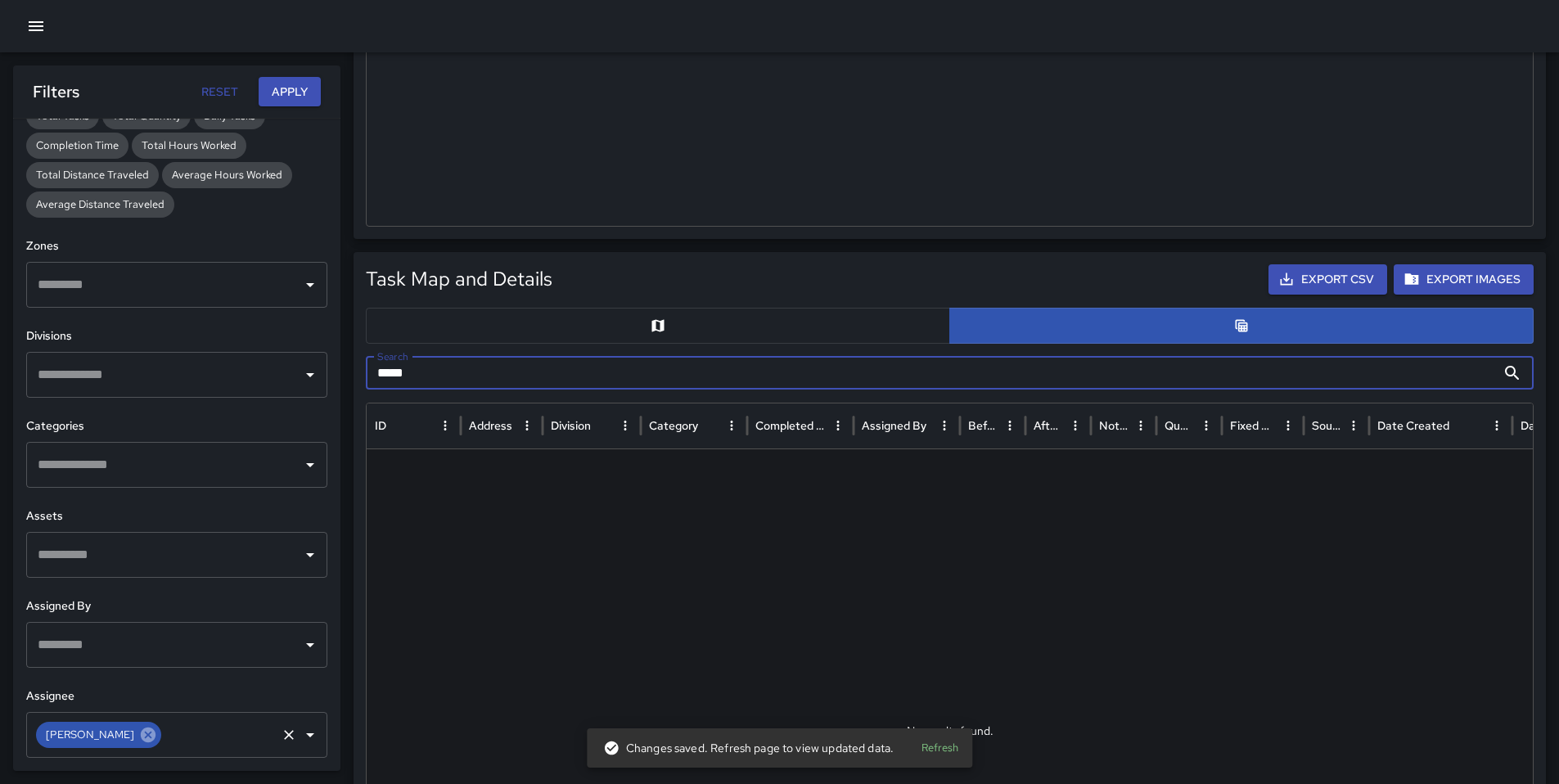
click at [139, 736] on icon at bounding box center [148, 735] width 18 height 18
type input "****"
click at [176, 733] on input "text" at bounding box center [164, 735] width 262 height 31
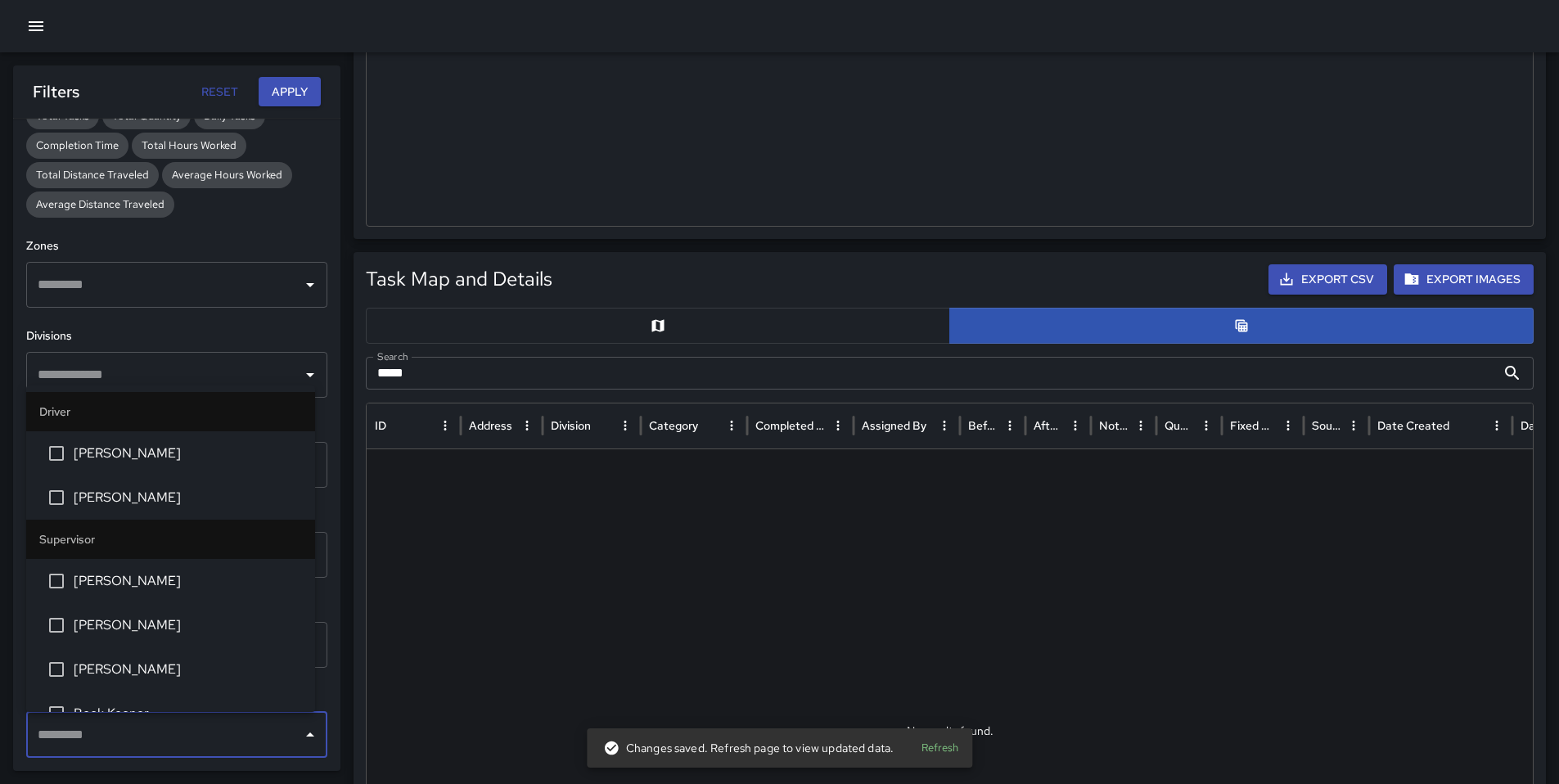
type input "*"
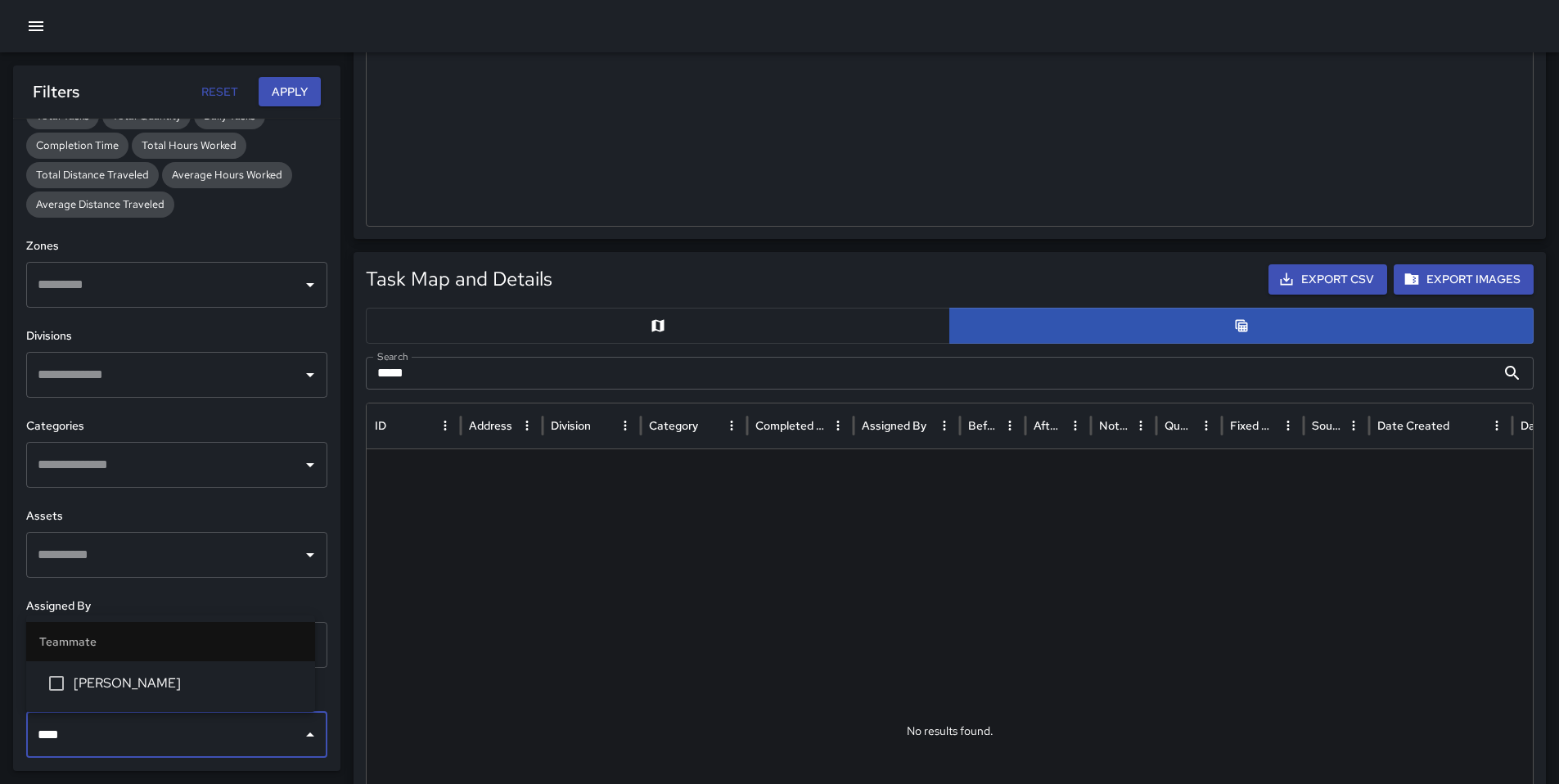
type input "*****"
click at [79, 678] on span "[PERSON_NAME]" at bounding box center [187, 683] width 228 height 20
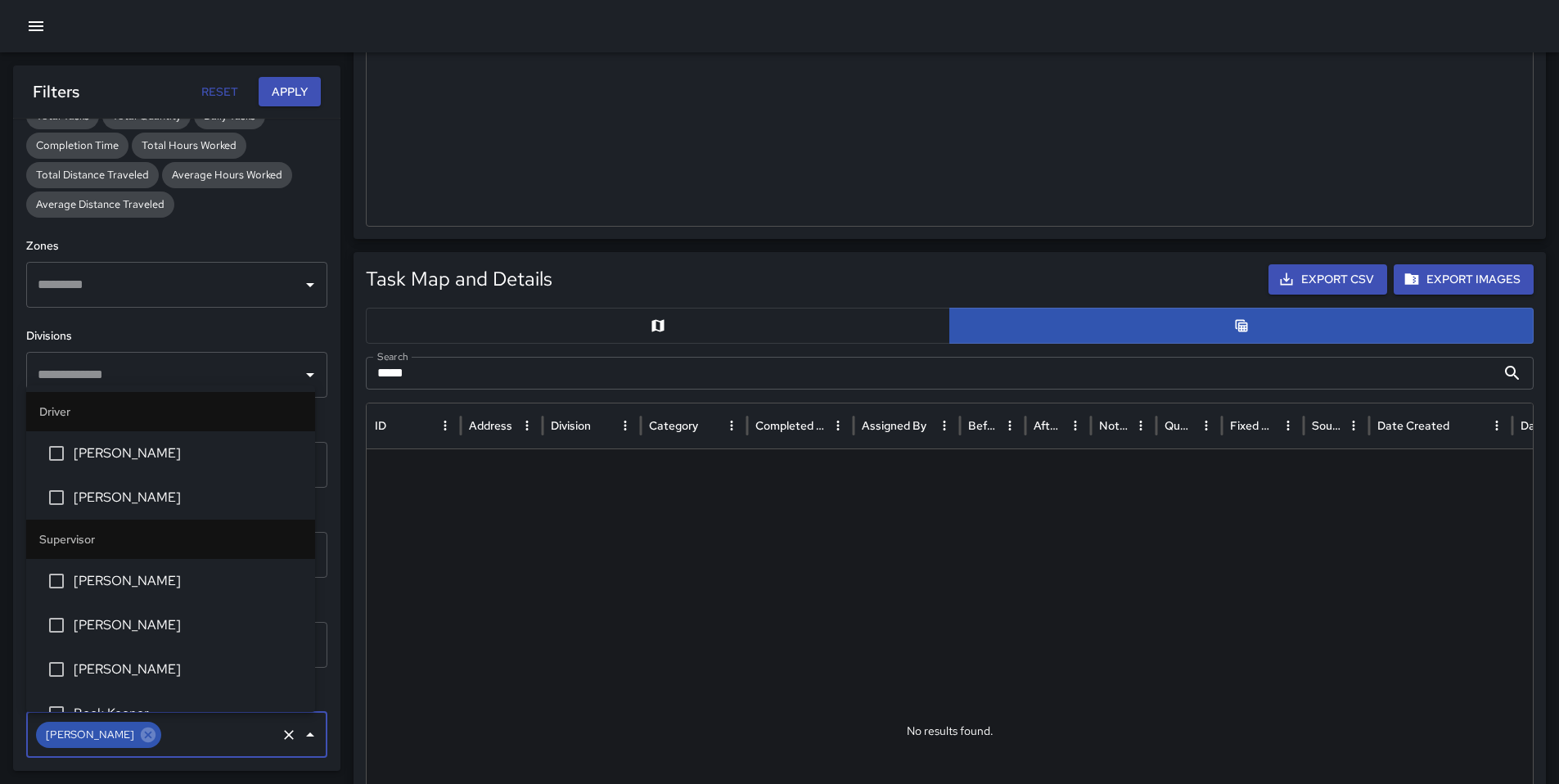
scroll to position [3554, 0]
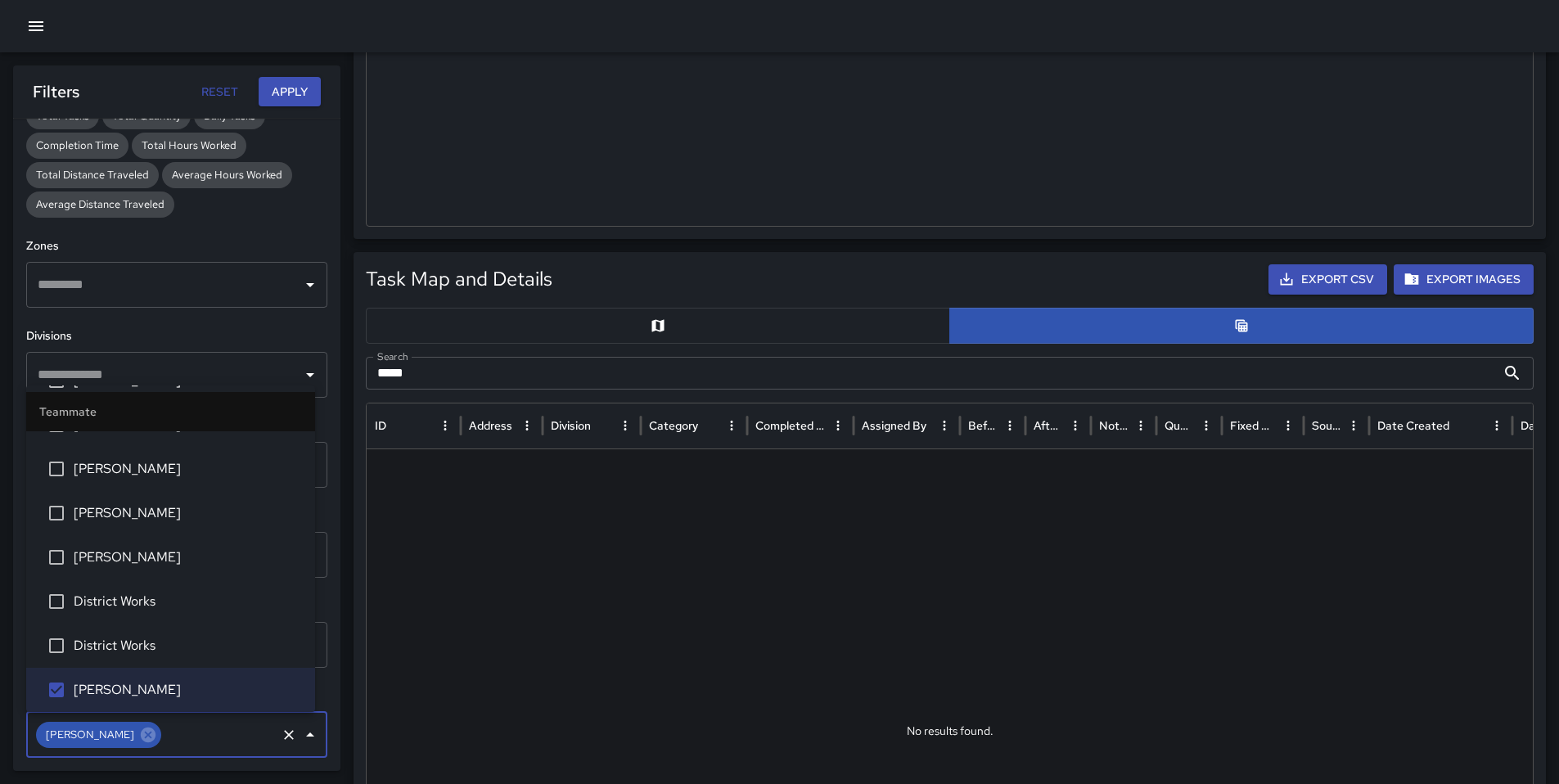
click at [276, 99] on button "Apply" at bounding box center [290, 92] width 62 height 30
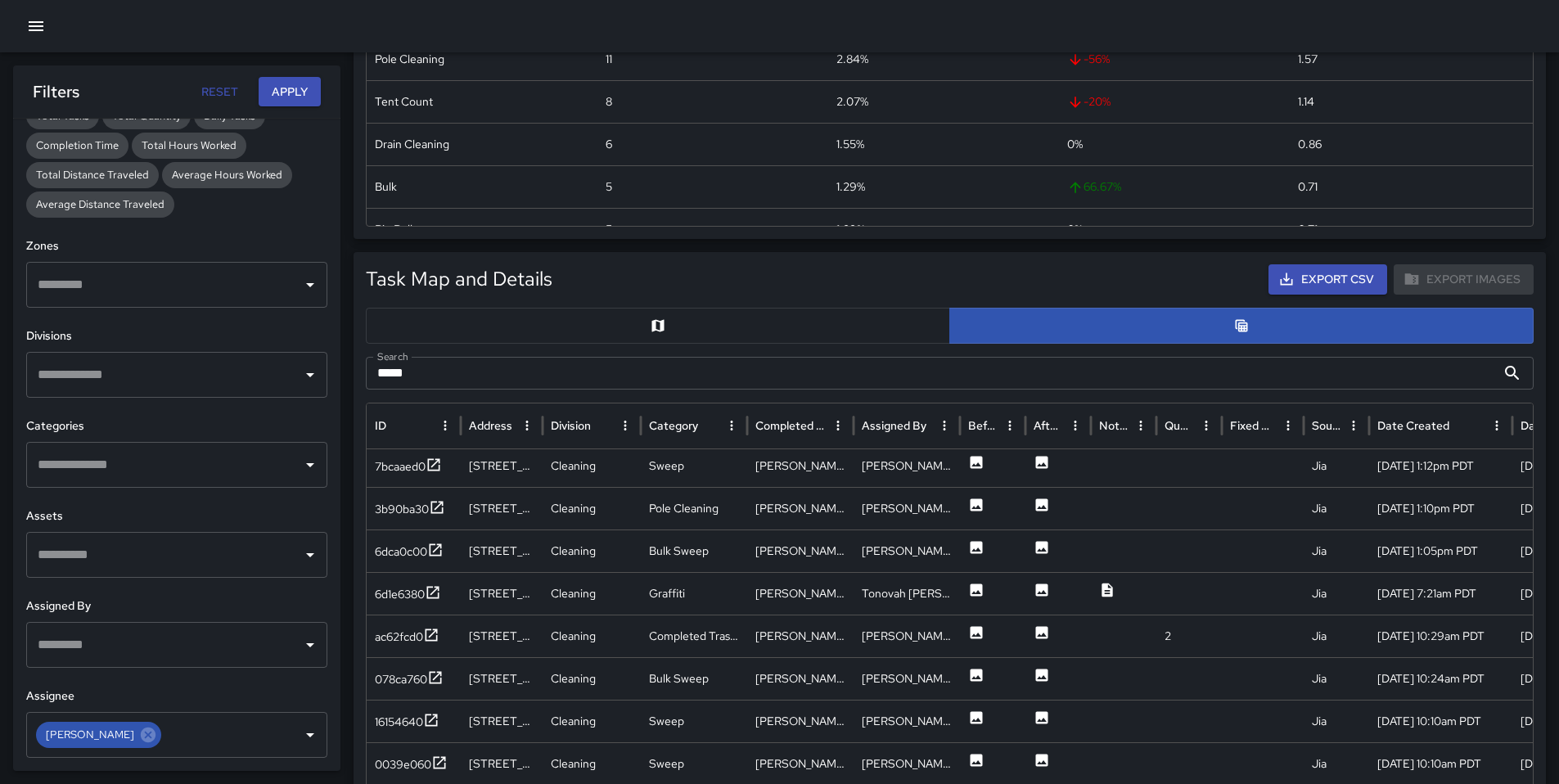
scroll to position [516, 0]
click at [396, 549] on div "6dca0c00" at bounding box center [401, 552] width 52 height 16
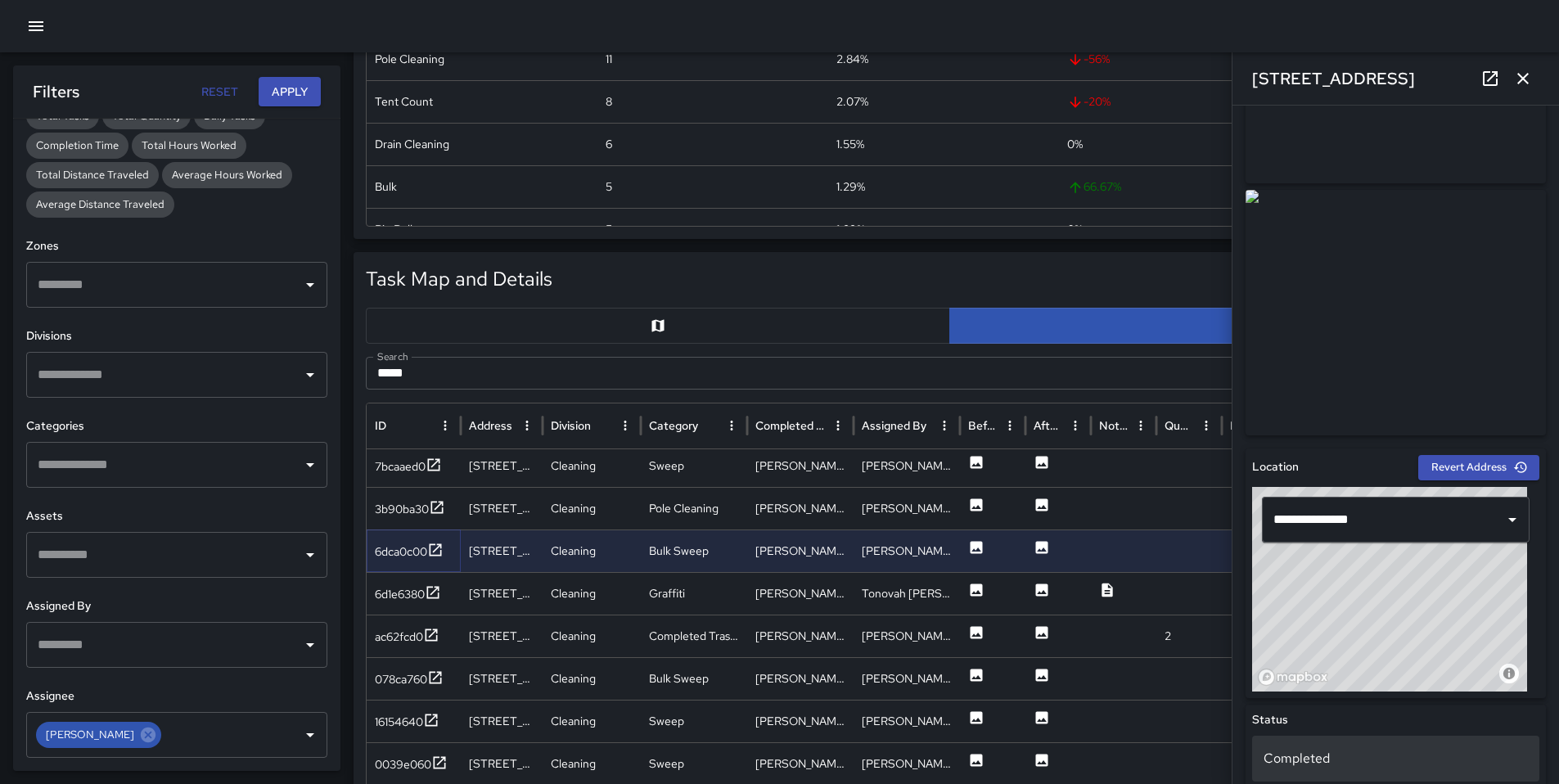
scroll to position [532, 0]
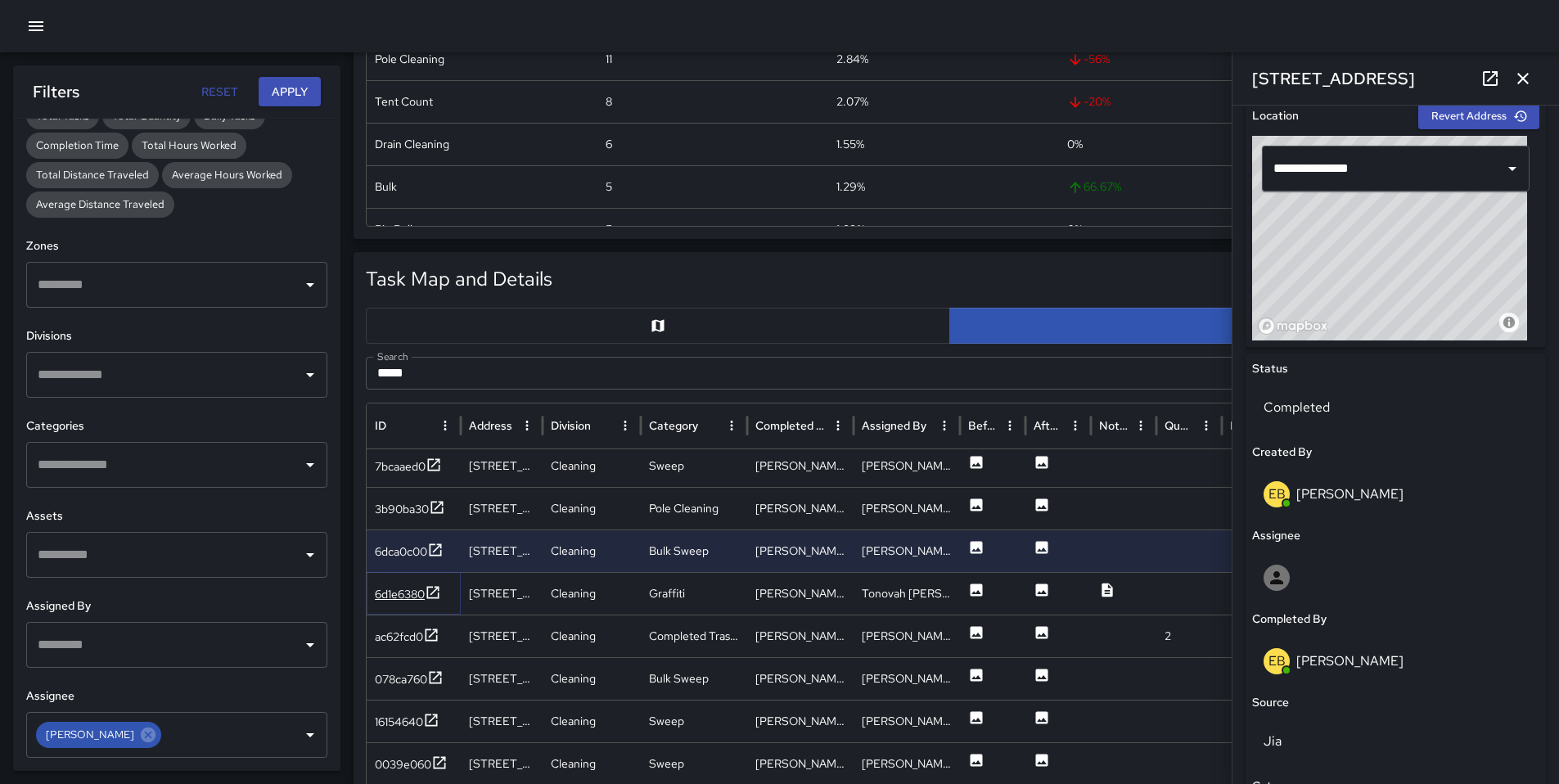
click at [399, 591] on div "6d1e6380" at bounding box center [399, 594] width 50 height 16
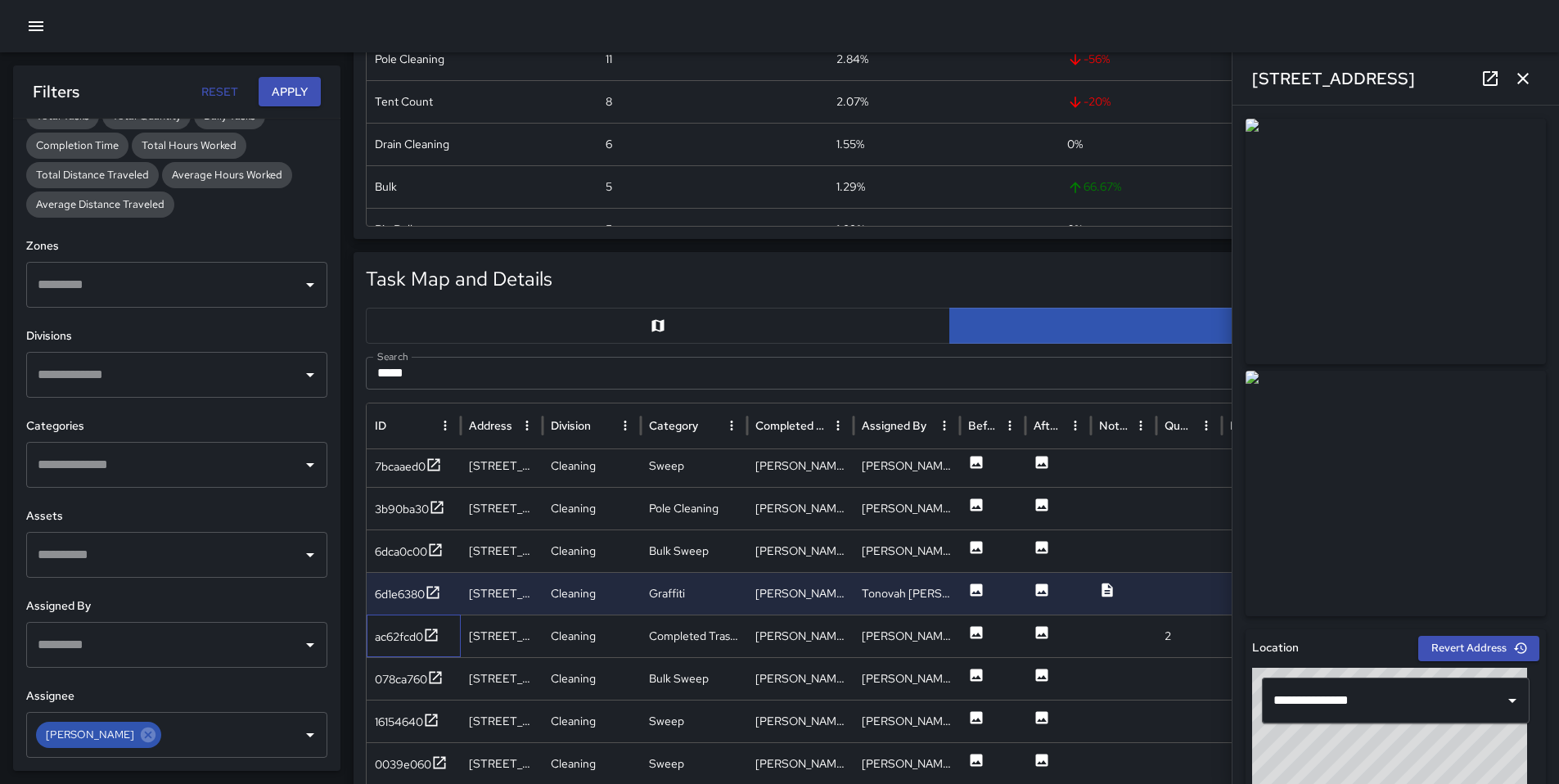
click at [388, 621] on div "ac62fcd0" at bounding box center [413, 636] width 94 height 43
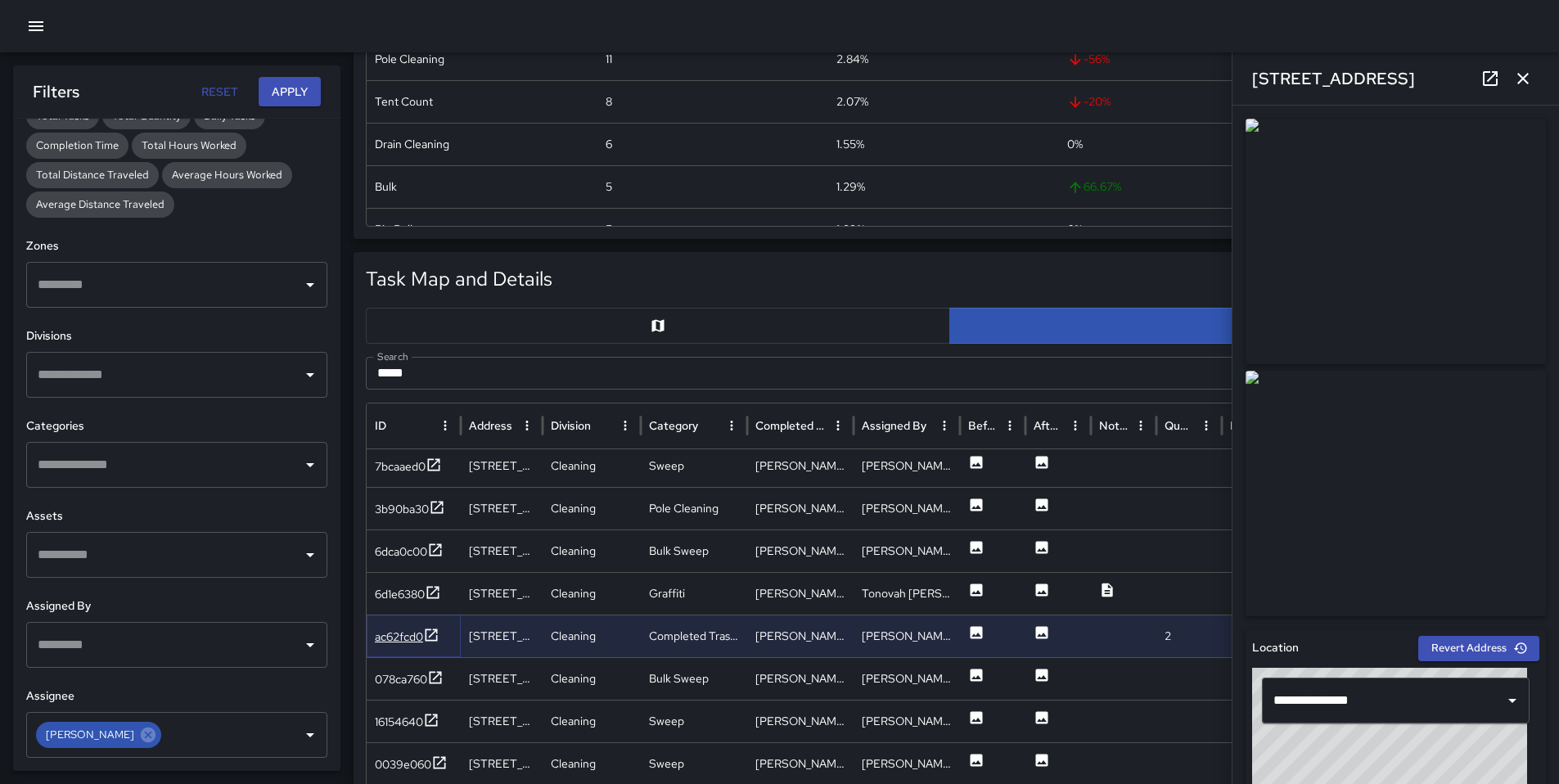
click at [390, 638] on div "ac62fcd0" at bounding box center [399, 637] width 48 height 16
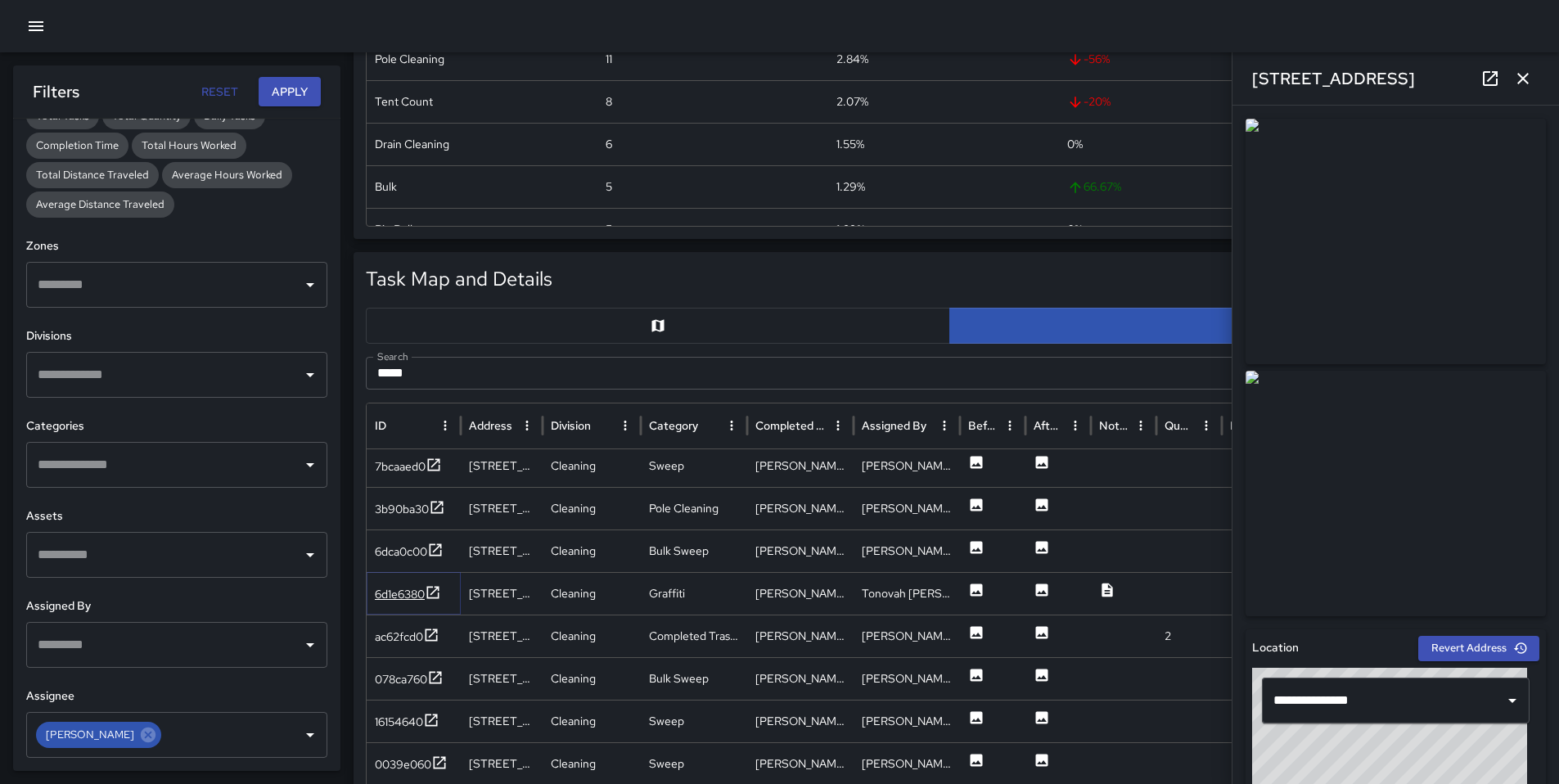
click at [393, 597] on div "6d1e6380" at bounding box center [399, 594] width 50 height 16
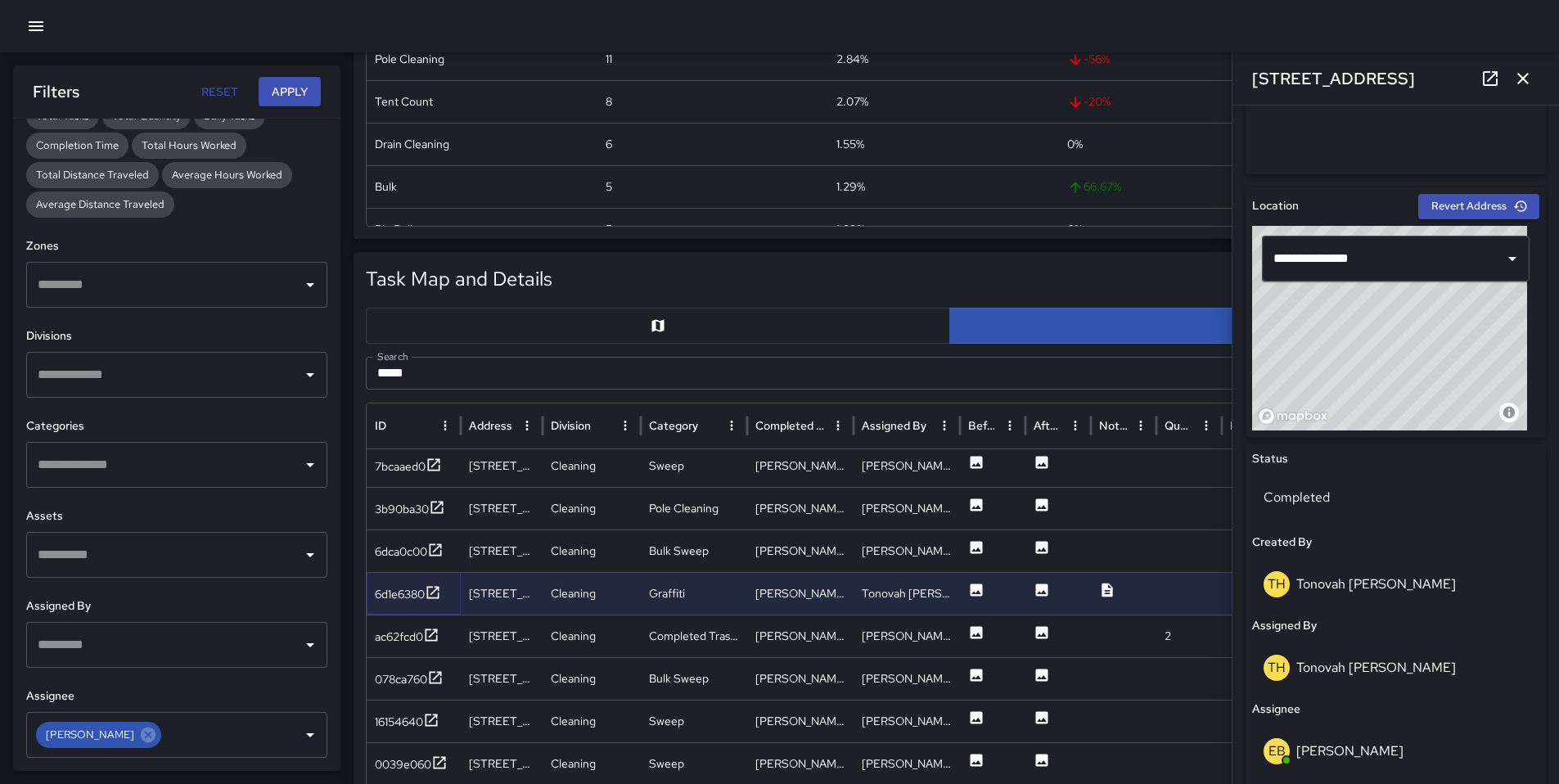
scroll to position [653, 0]
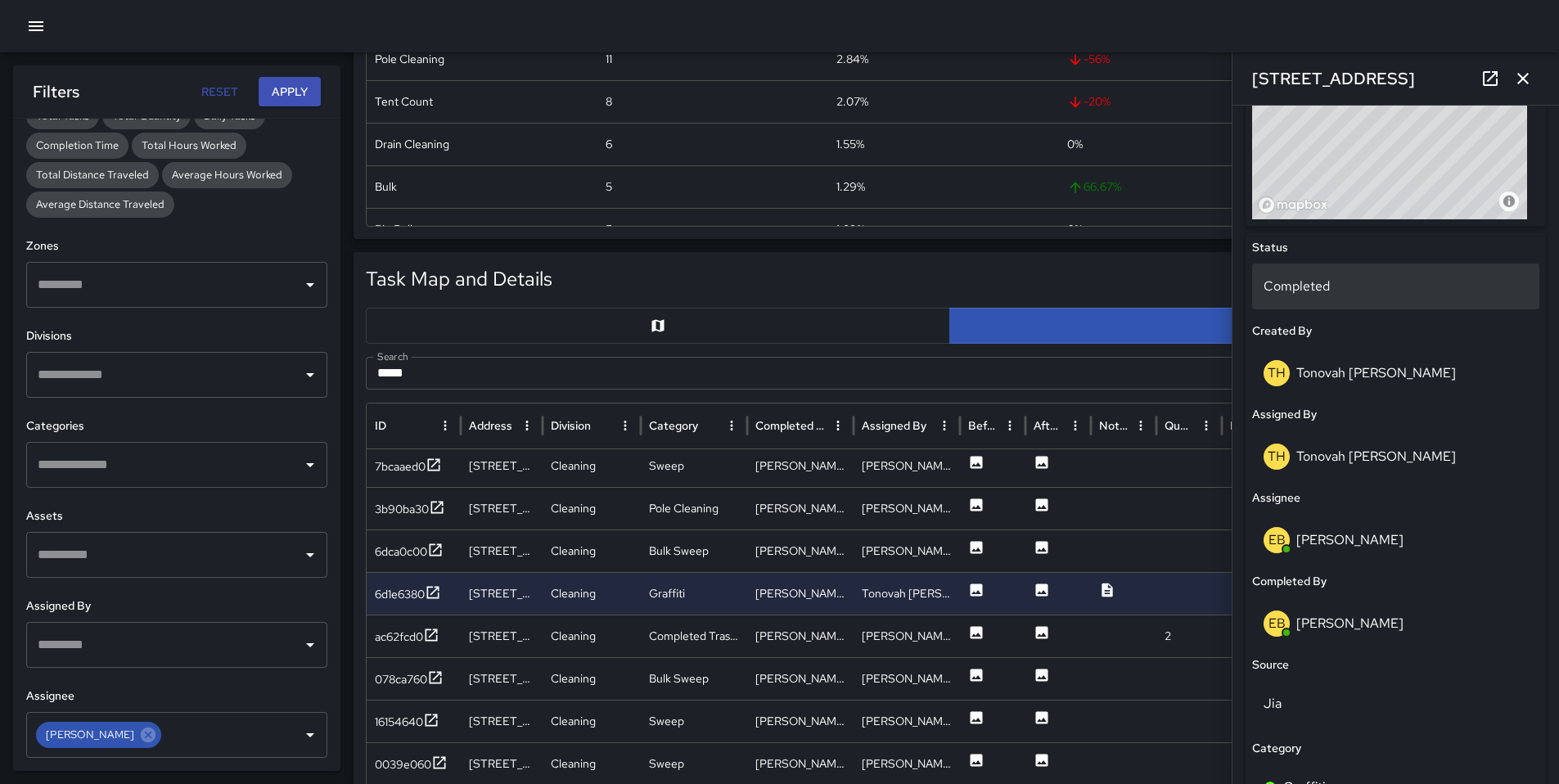
click at [1310, 283] on p "Completed" at bounding box center [1395, 286] width 264 height 20
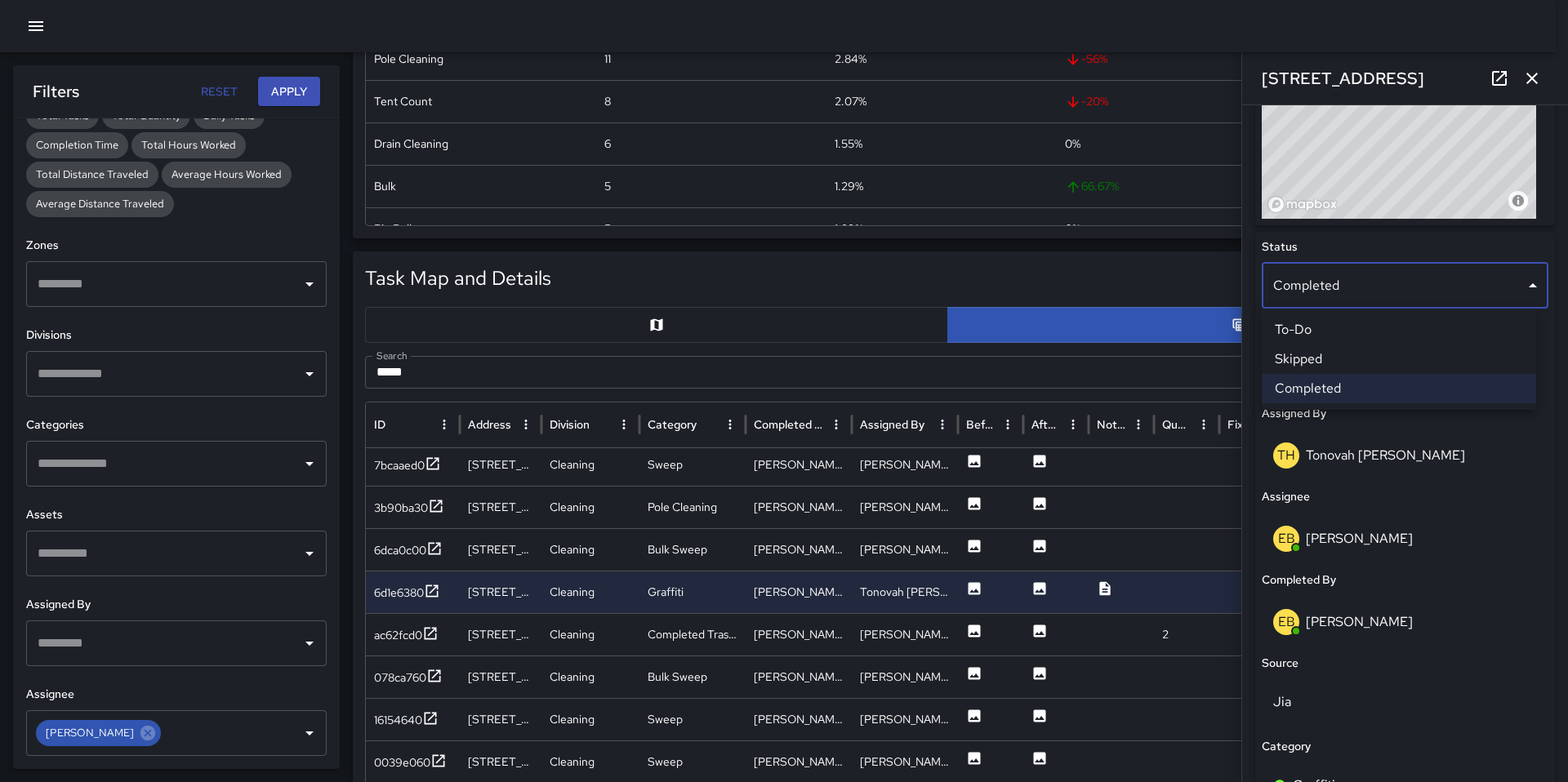
click at [1312, 349] on li "Skipped" at bounding box center [1399, 359] width 274 height 29
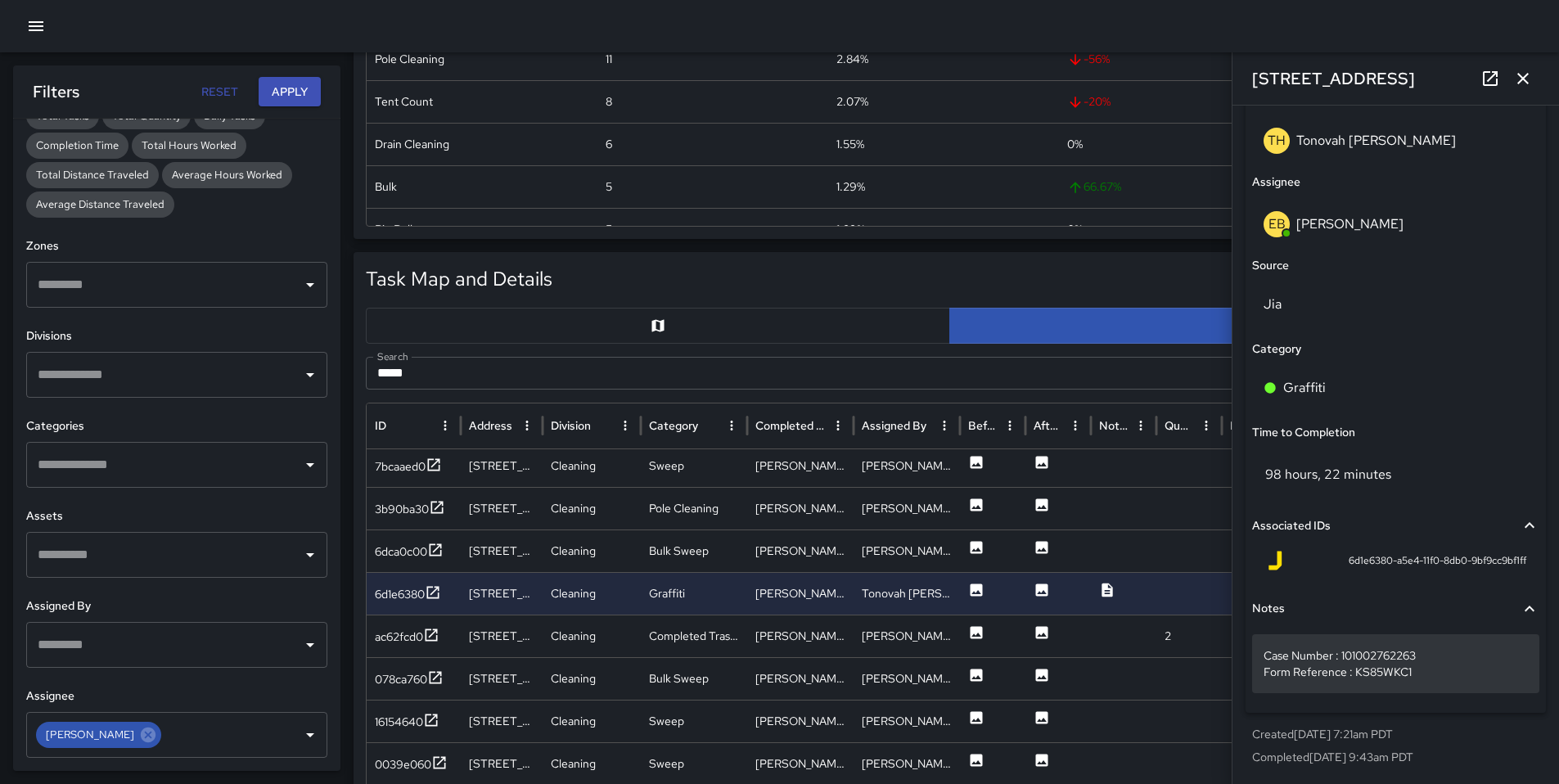
scroll to position [1054, 0]
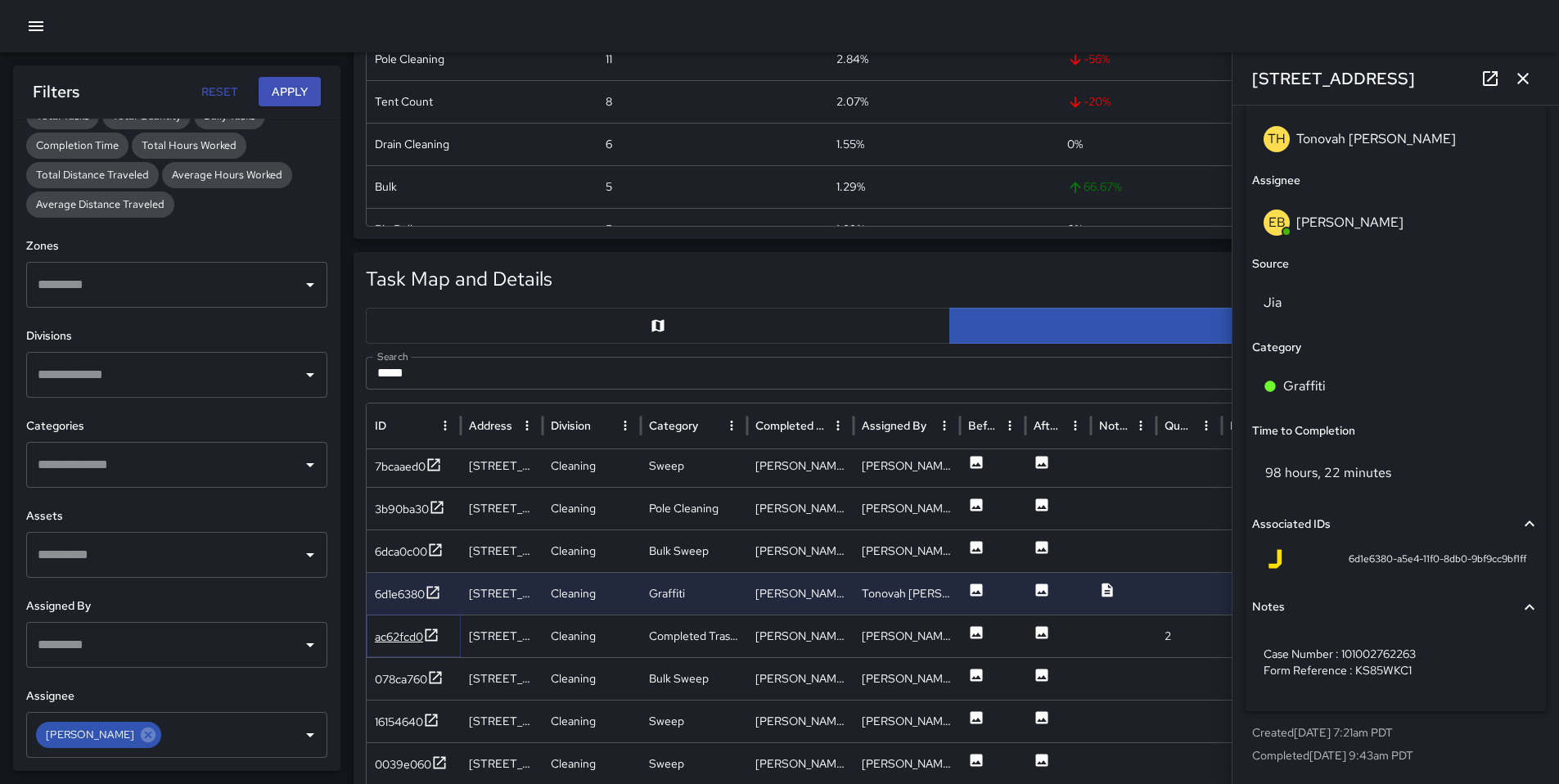
click at [392, 638] on div "ac62fcd0" at bounding box center [399, 637] width 48 height 16
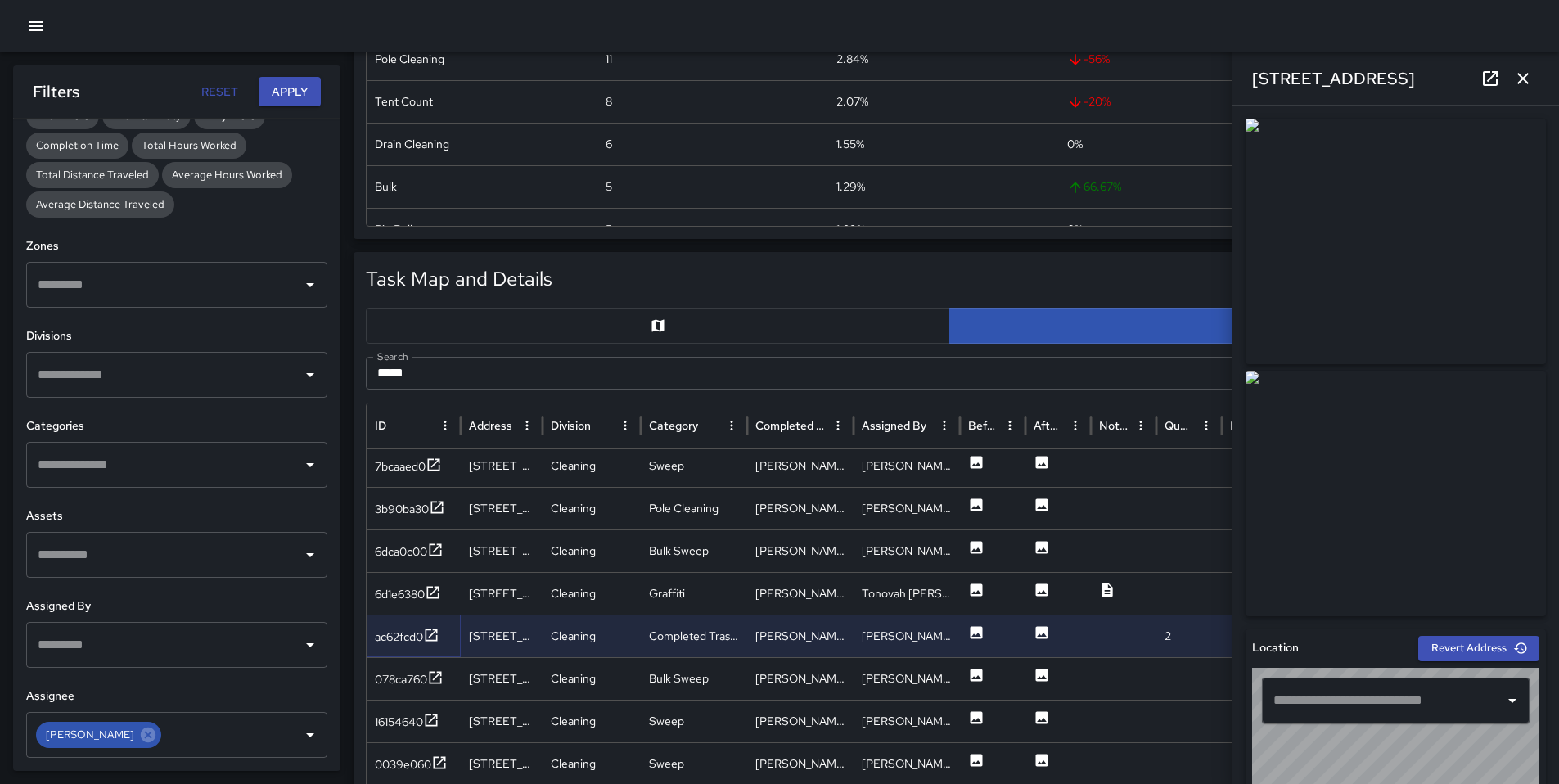
type input "**********"
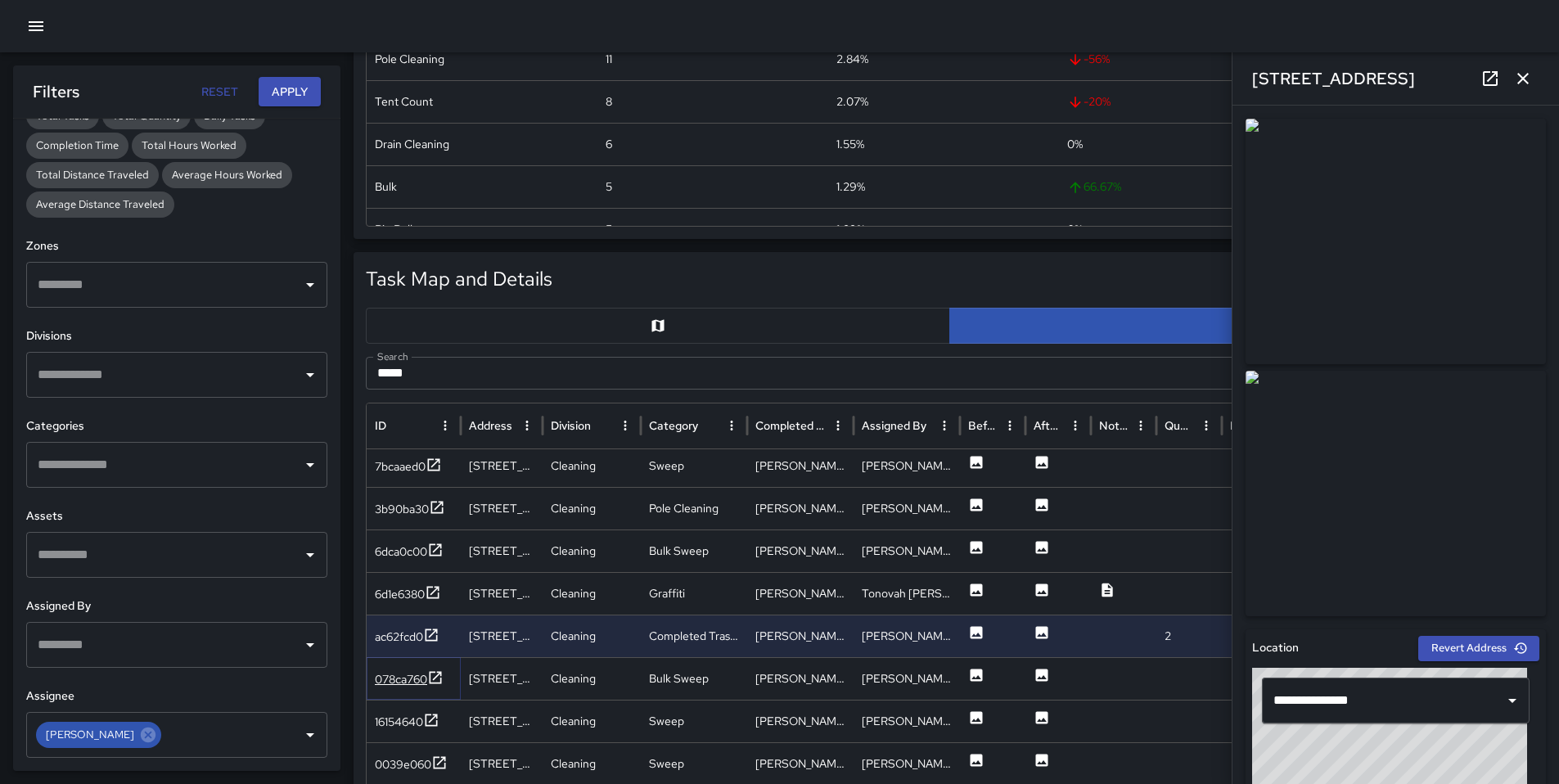
click at [381, 671] on div "078ca760" at bounding box center [401, 679] width 52 height 16
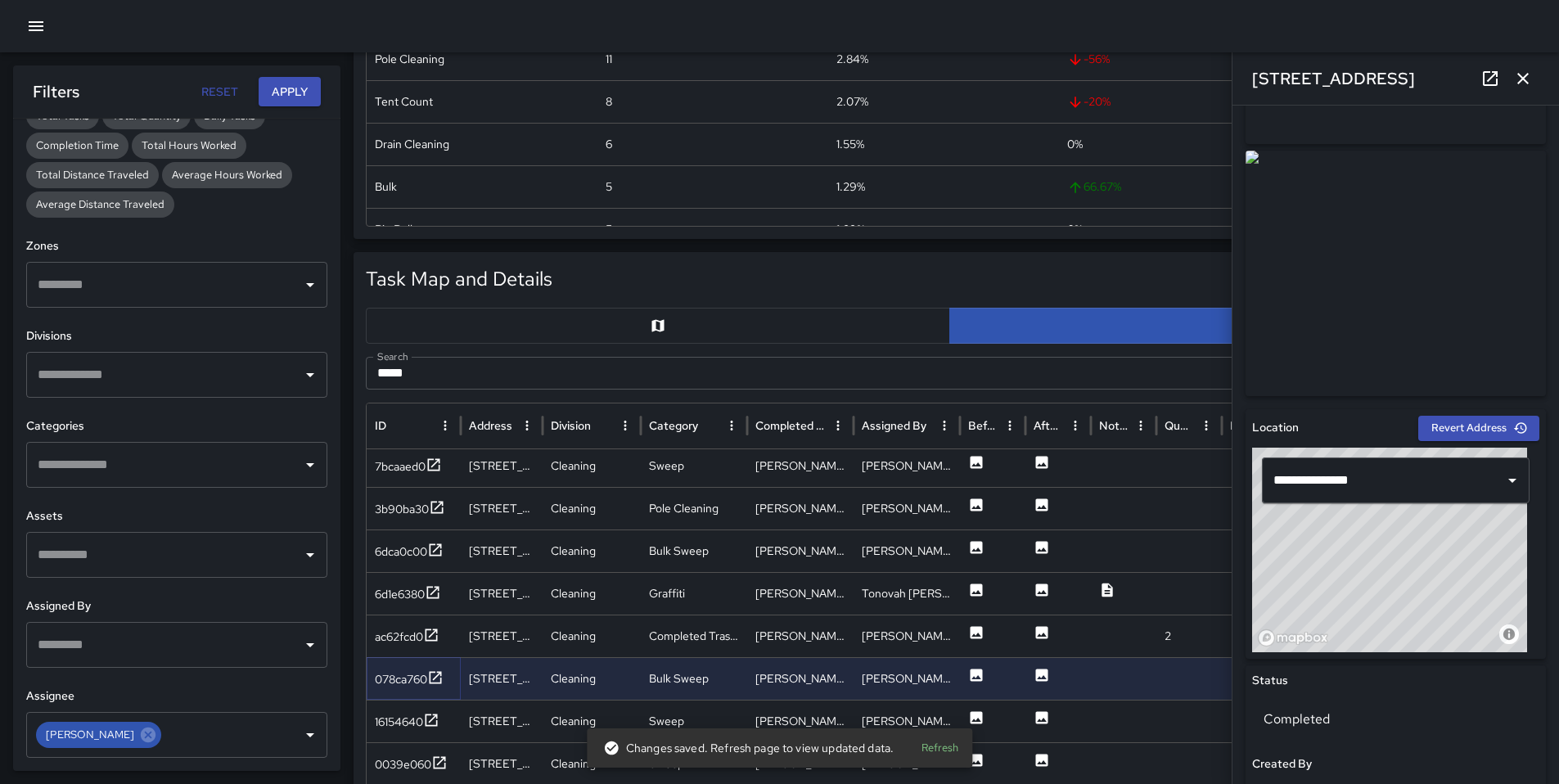
scroll to position [353, 0]
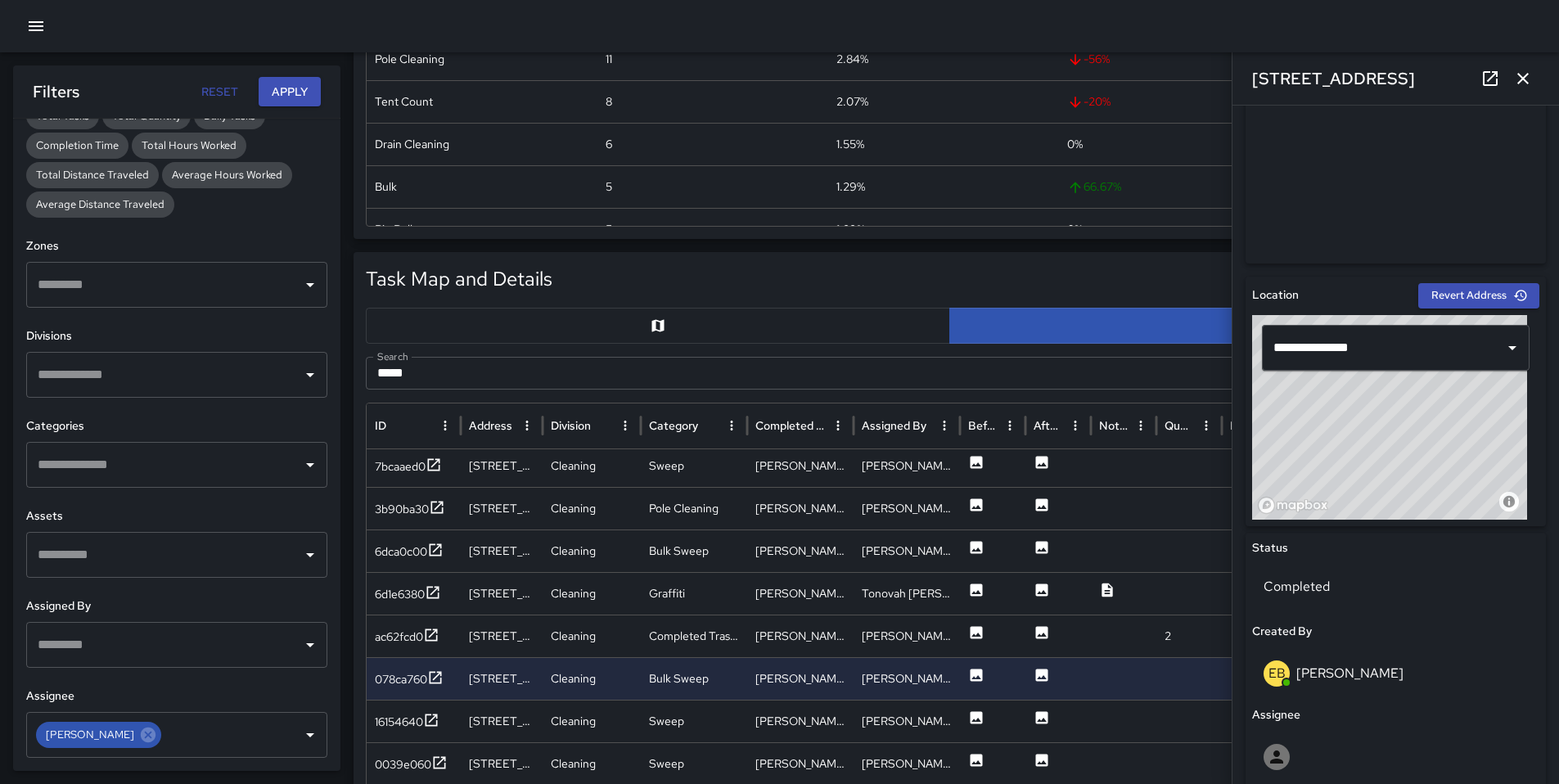
click at [1489, 76] on icon at bounding box center [1490, 79] width 20 height 20
click at [412, 717] on div "16154640" at bounding box center [399, 722] width 48 height 16
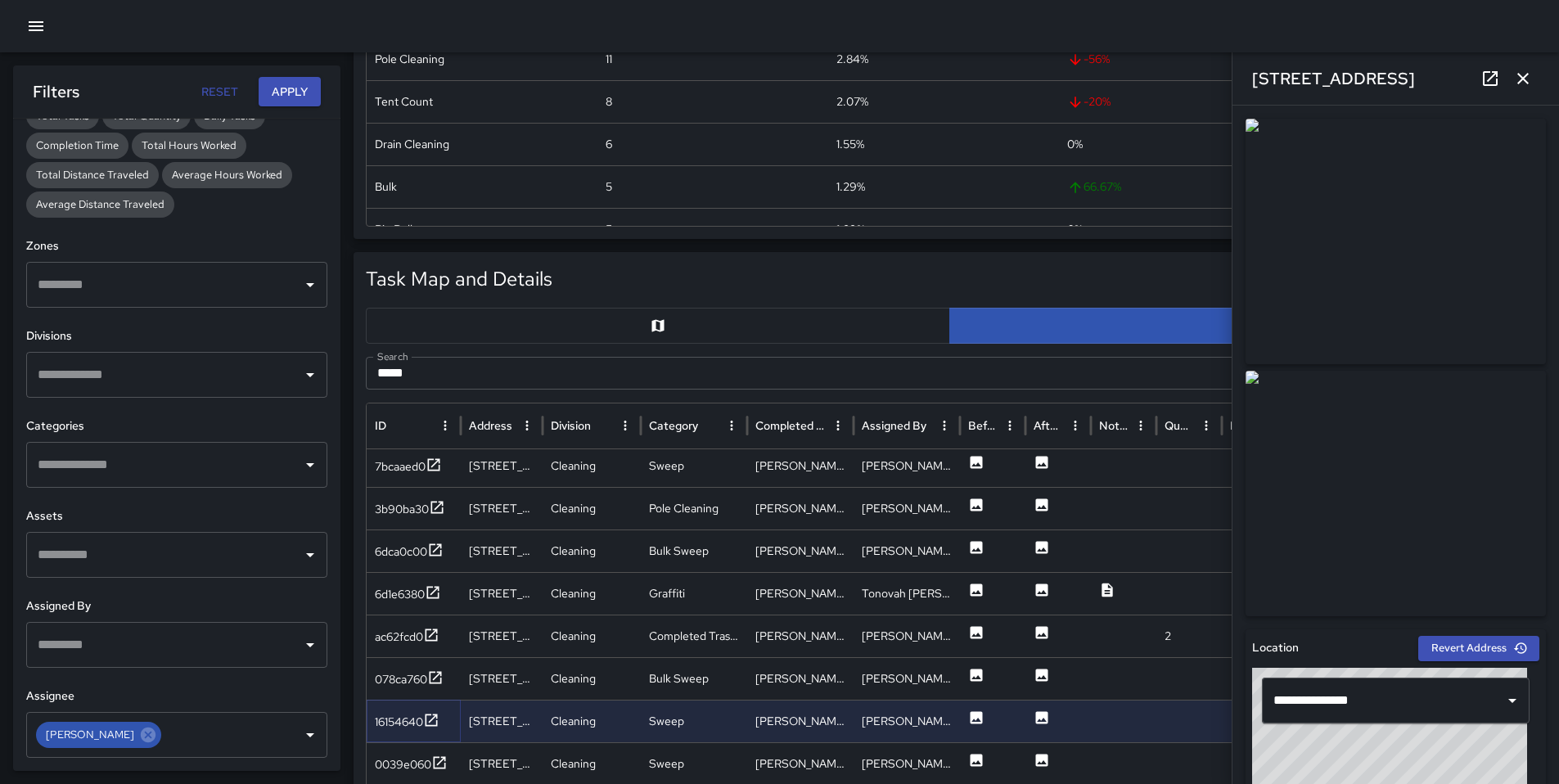
scroll to position [318, 0]
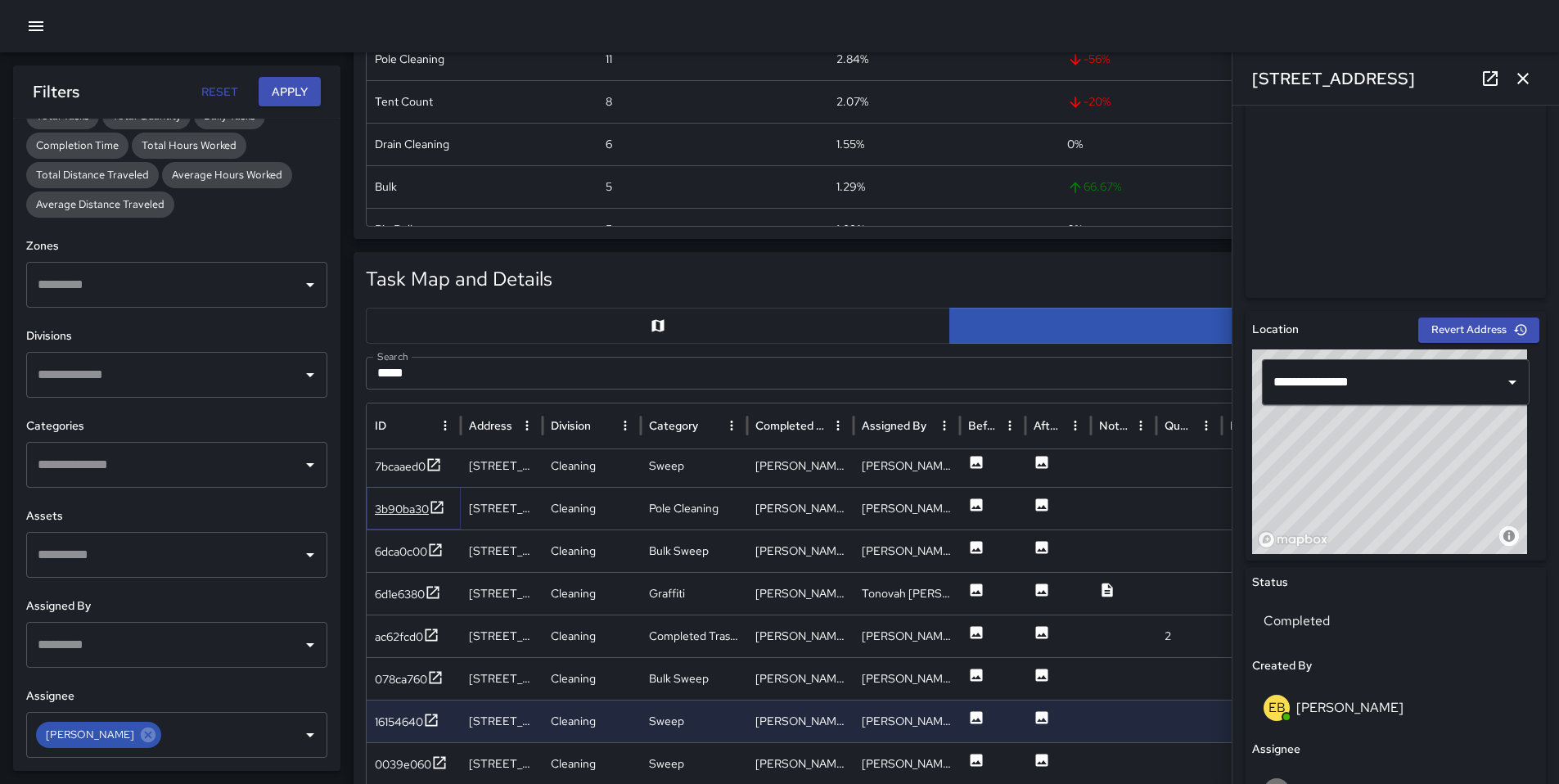
click at [406, 515] on div "3b90ba30" at bounding box center [402, 509] width 54 height 16
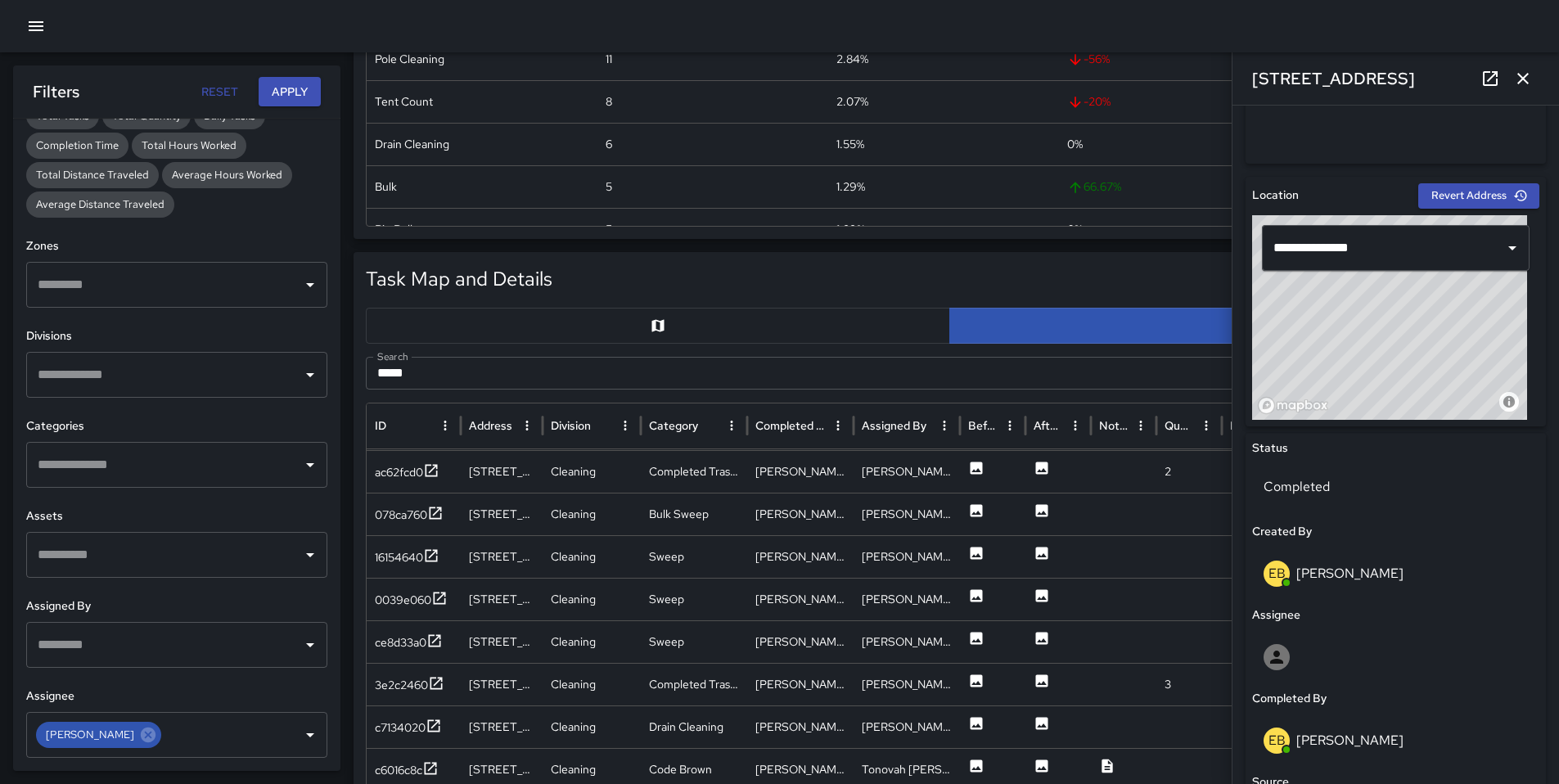
scroll to position [670, 0]
click at [400, 714] on div "c7134020" at bounding box center [413, 724] width 94 height 43
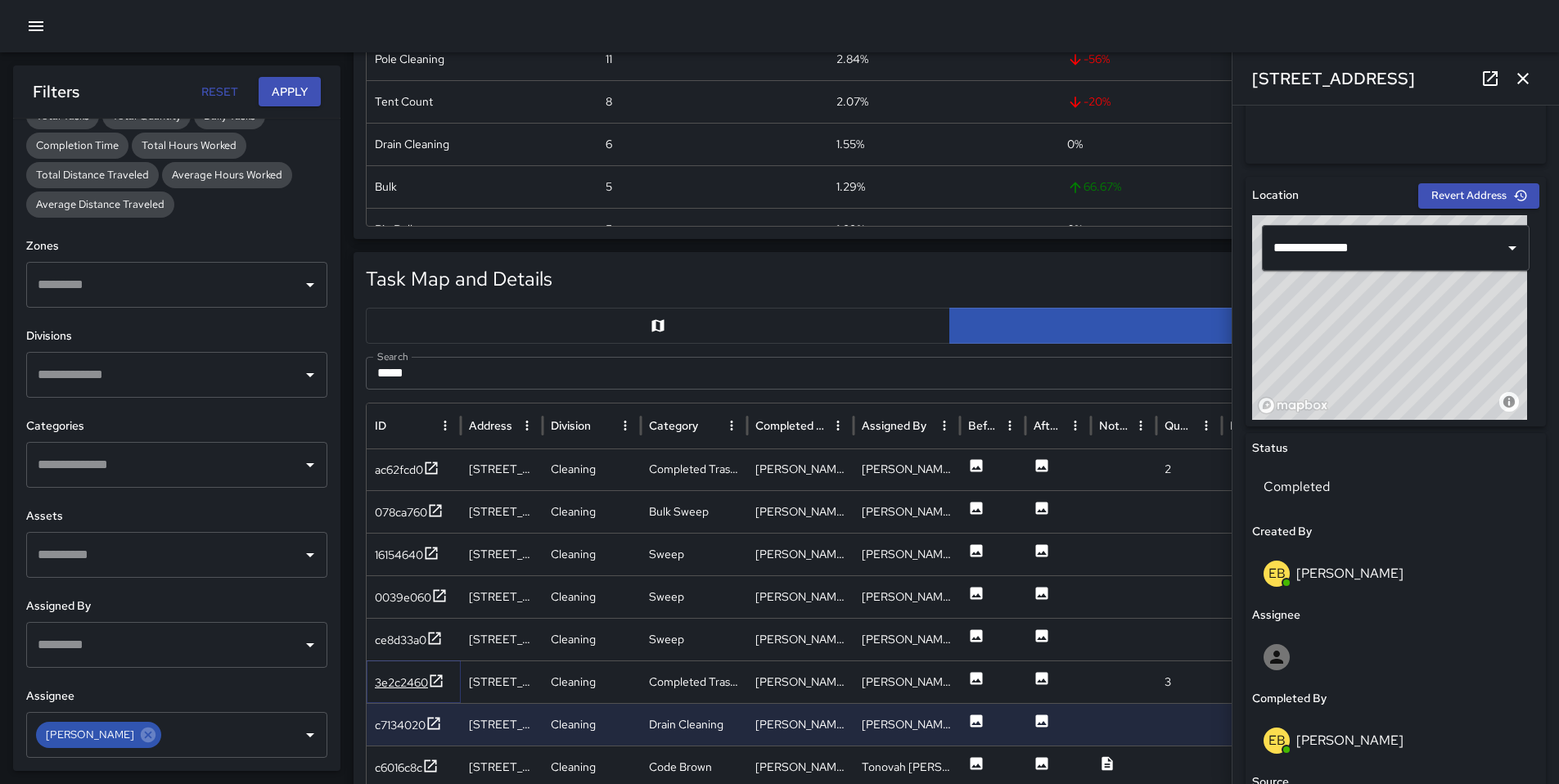
click at [393, 683] on div "3e2c2460" at bounding box center [401, 683] width 53 height 16
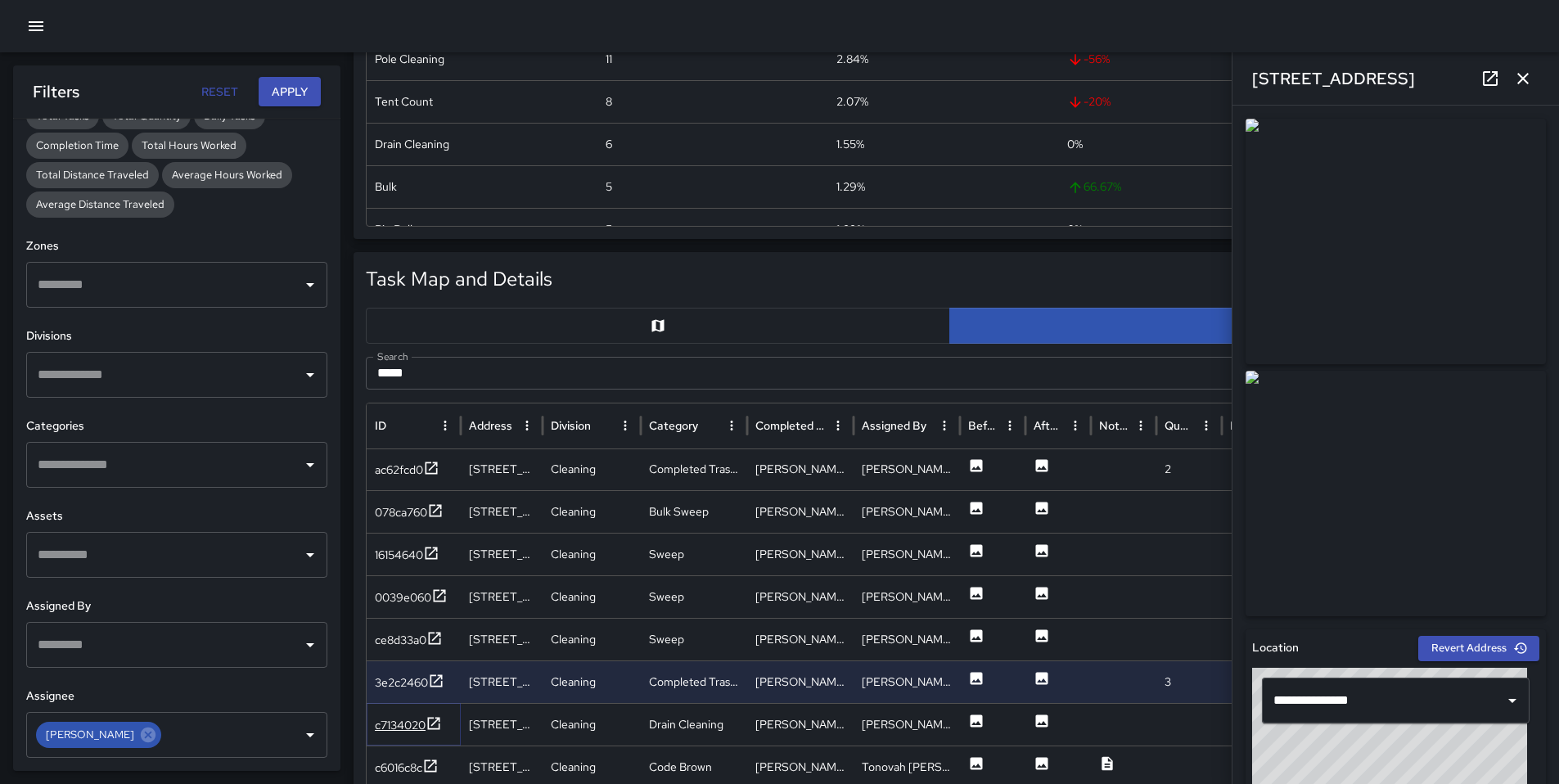
click at [397, 721] on div "c7134020" at bounding box center [400, 725] width 51 height 16
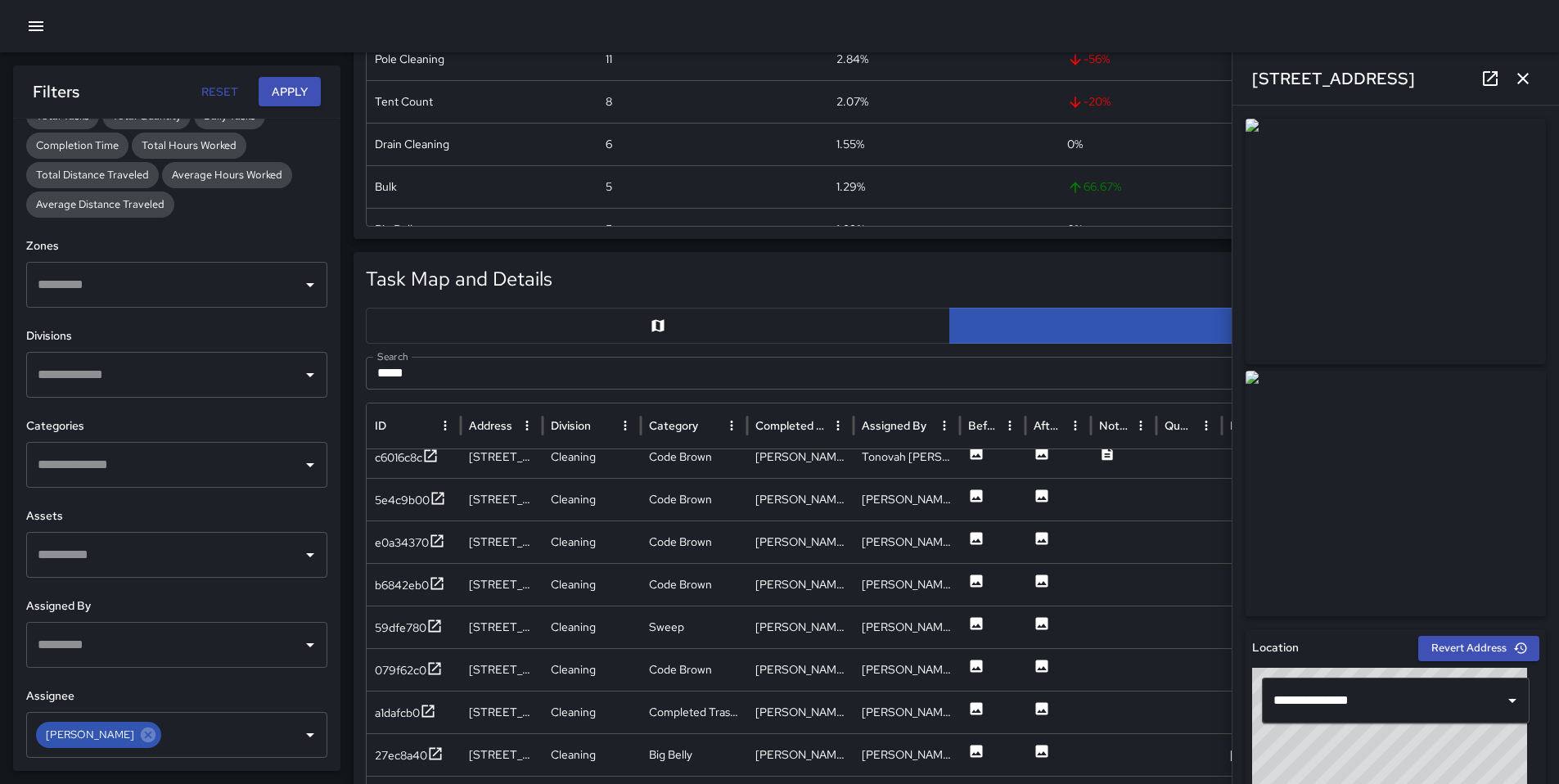
scroll to position [957, 0]
click at [413, 710] on div "a1dafcb0" at bounding box center [397, 713] width 45 height 16
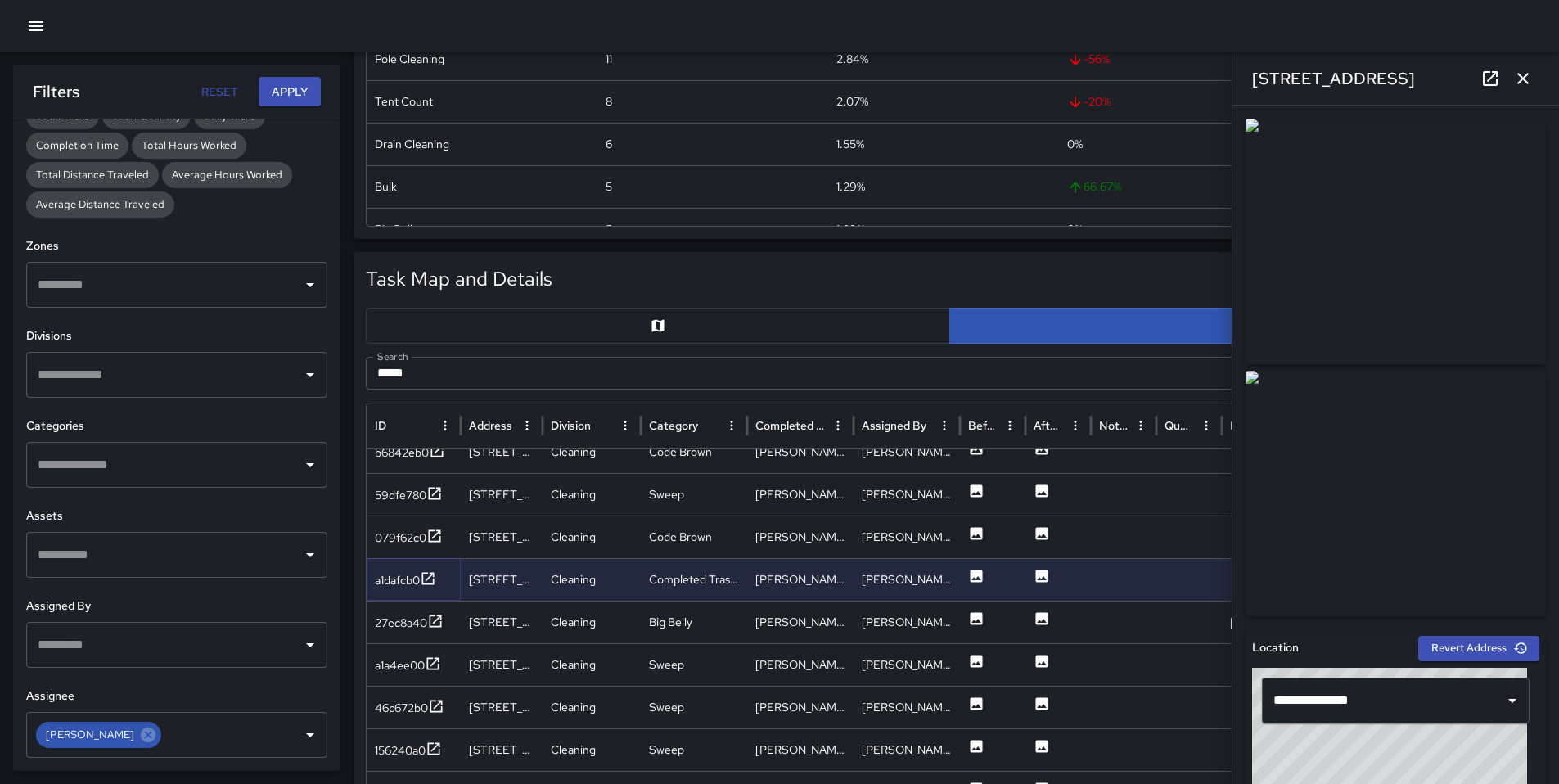
scroll to position [1183, 0]
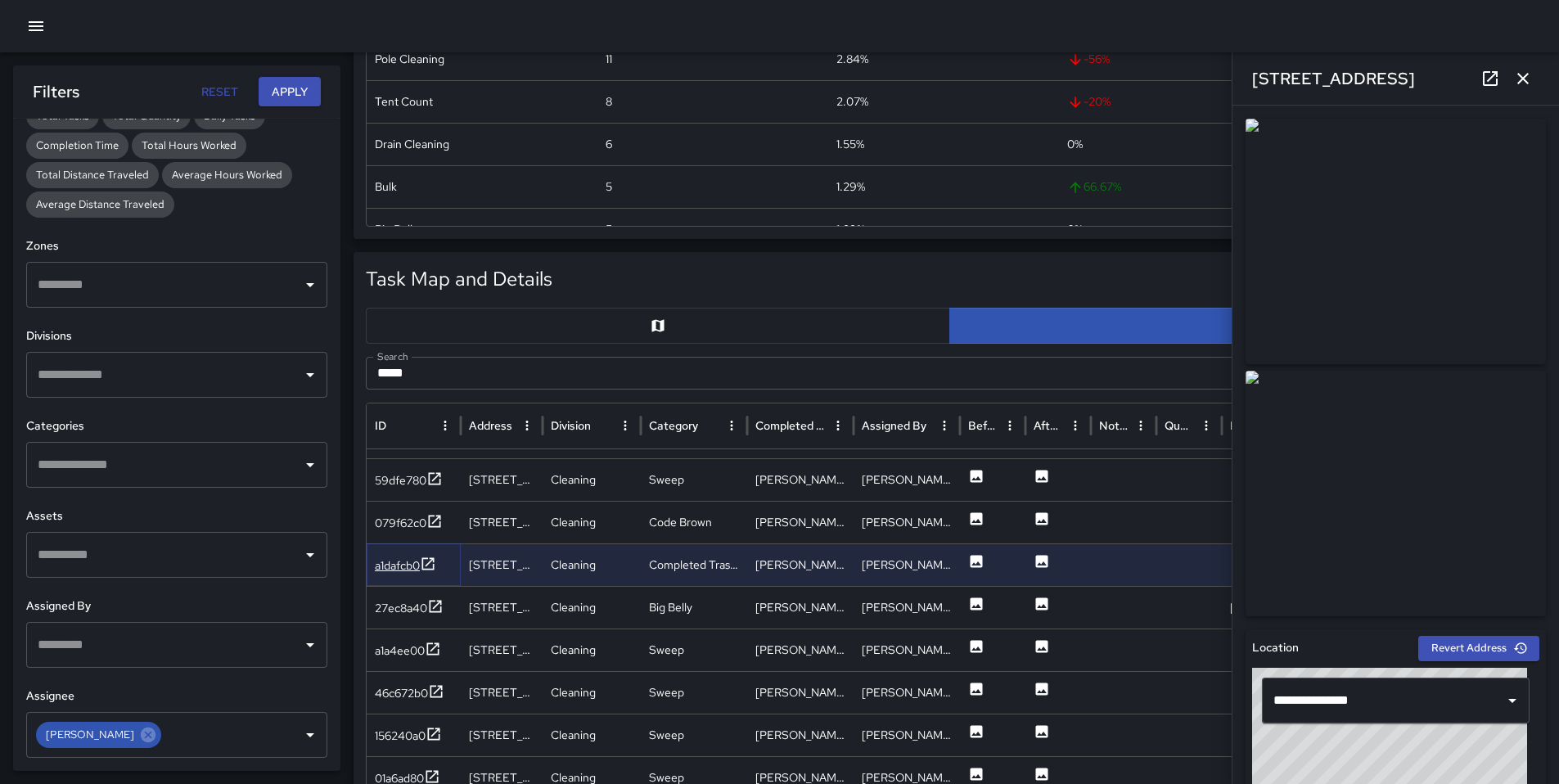
click at [415, 573] on div "a1dafcb0" at bounding box center [397, 565] width 45 height 16
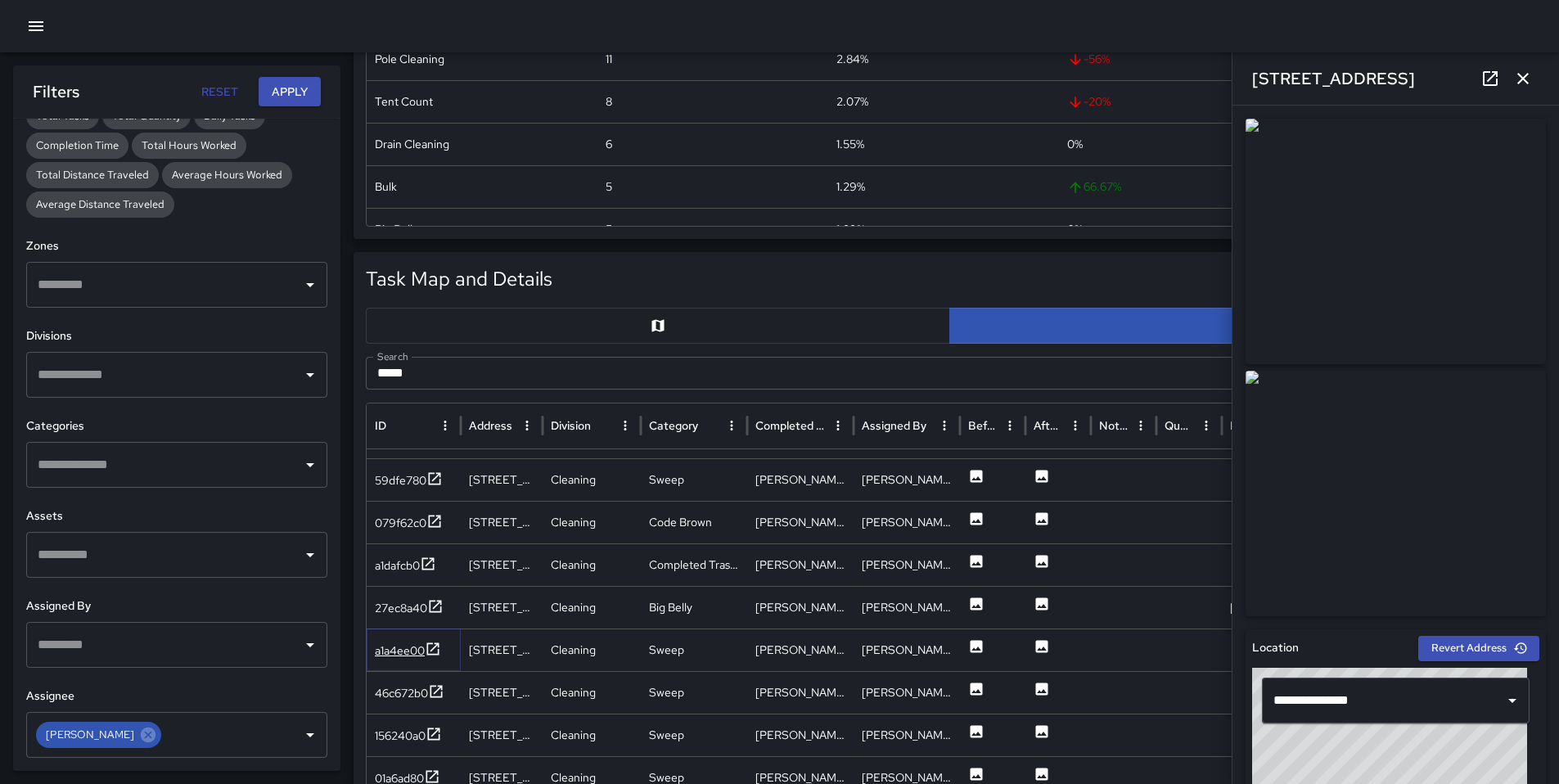
click at [410, 660] on div "a1a4ee00" at bounding box center [408, 651] width 66 height 20
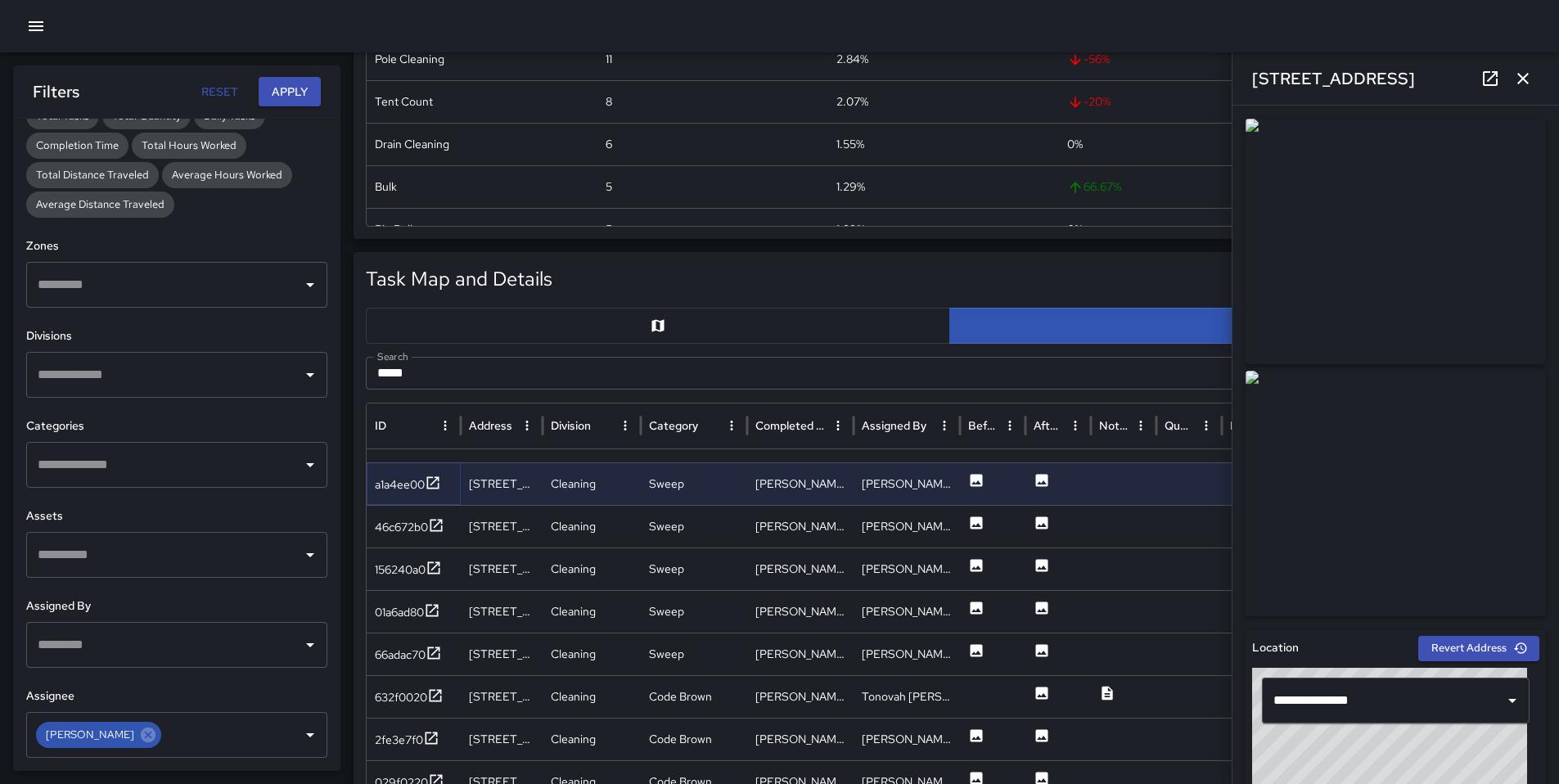
scroll to position [1356, 0]
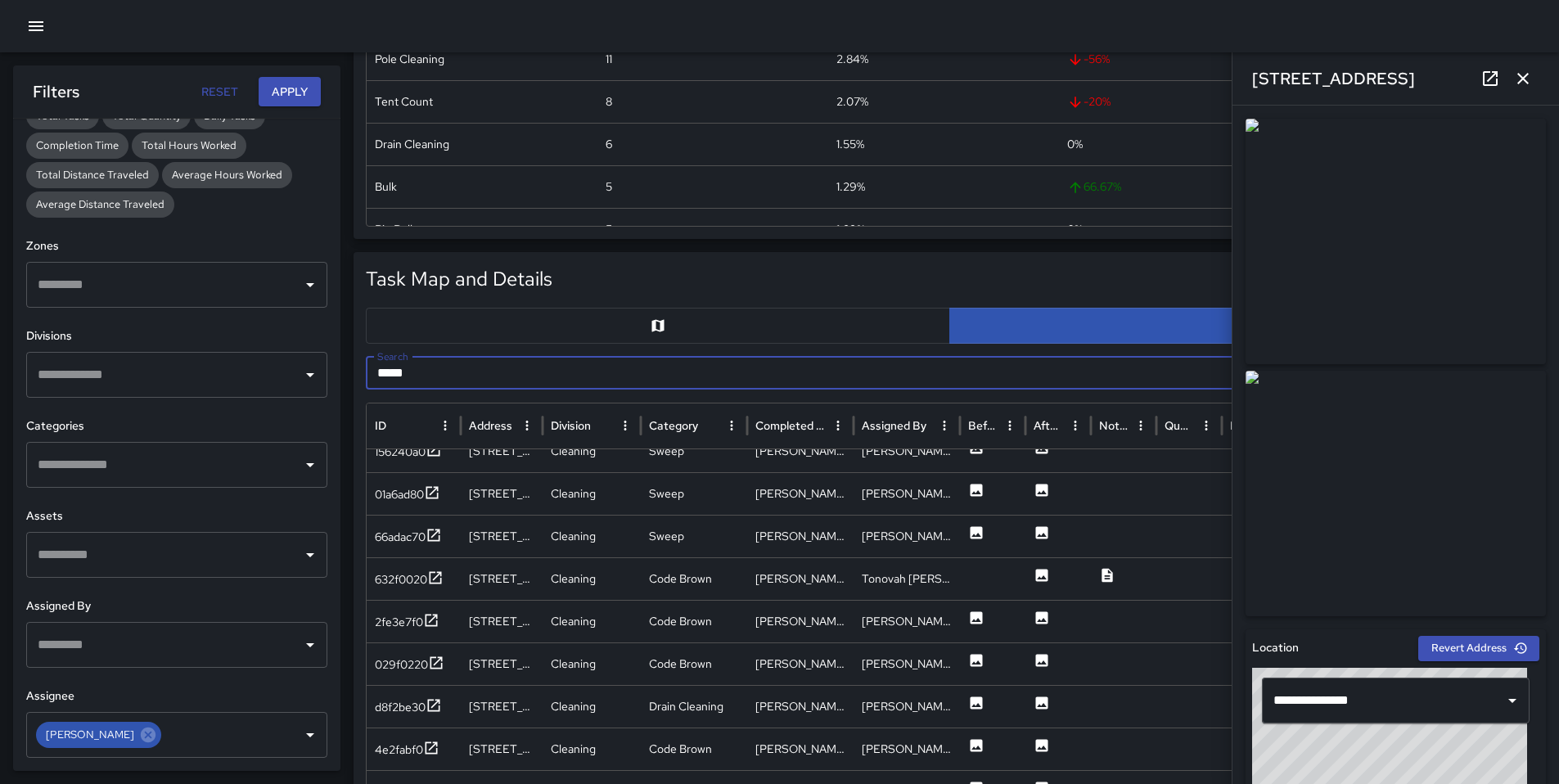
drag, startPoint x: 418, startPoint y: 369, endPoint x: 336, endPoint y: 368, distance: 82.0
click at [336, 369] on body "Task Breakdown by Category Export Quantity View (387) Tasks View (376) Category…" at bounding box center [779, 669] width 1559 height 2241
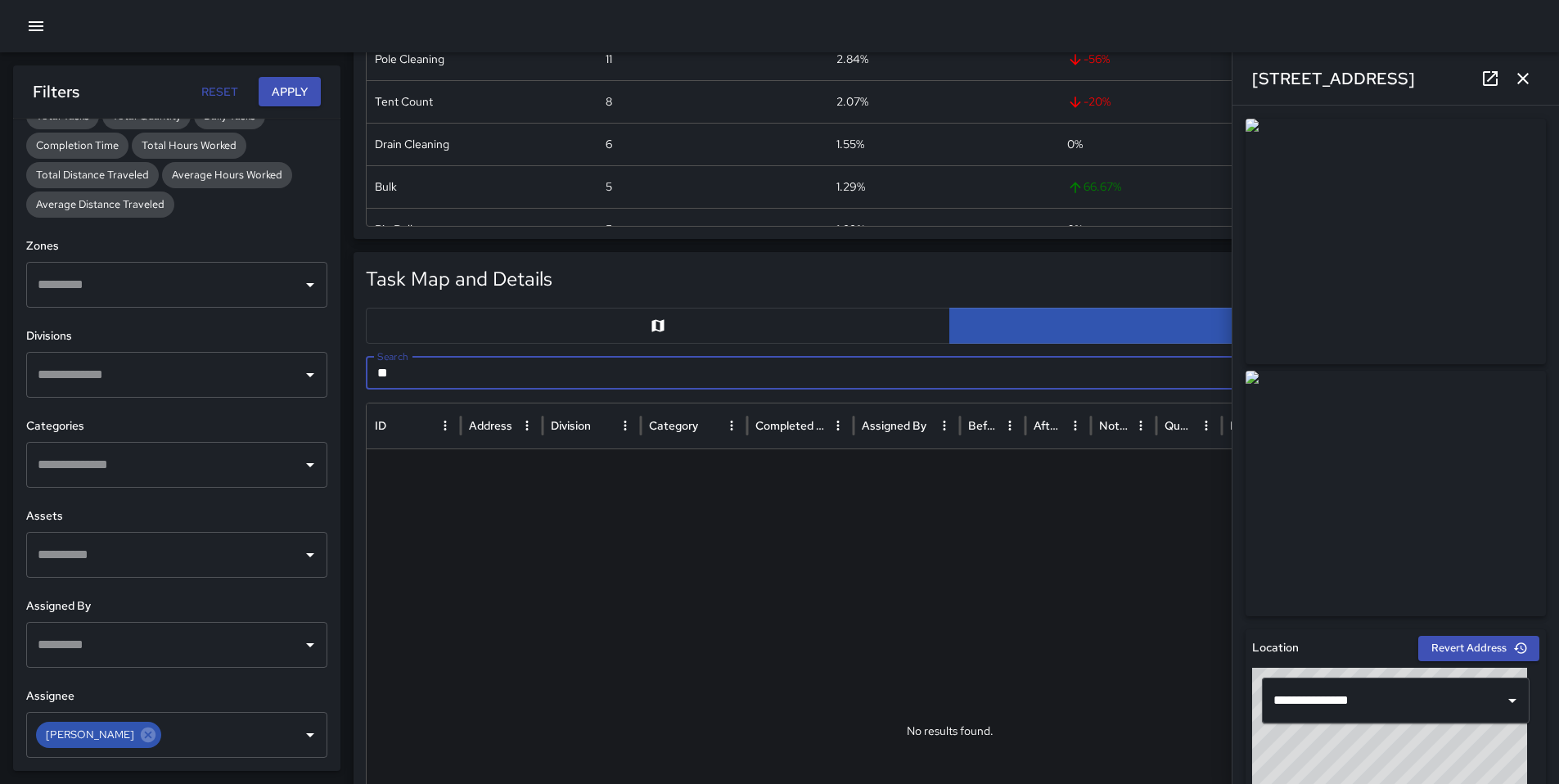
type input "*"
click at [1532, 77] on button "button" at bounding box center [1523, 79] width 33 height 33
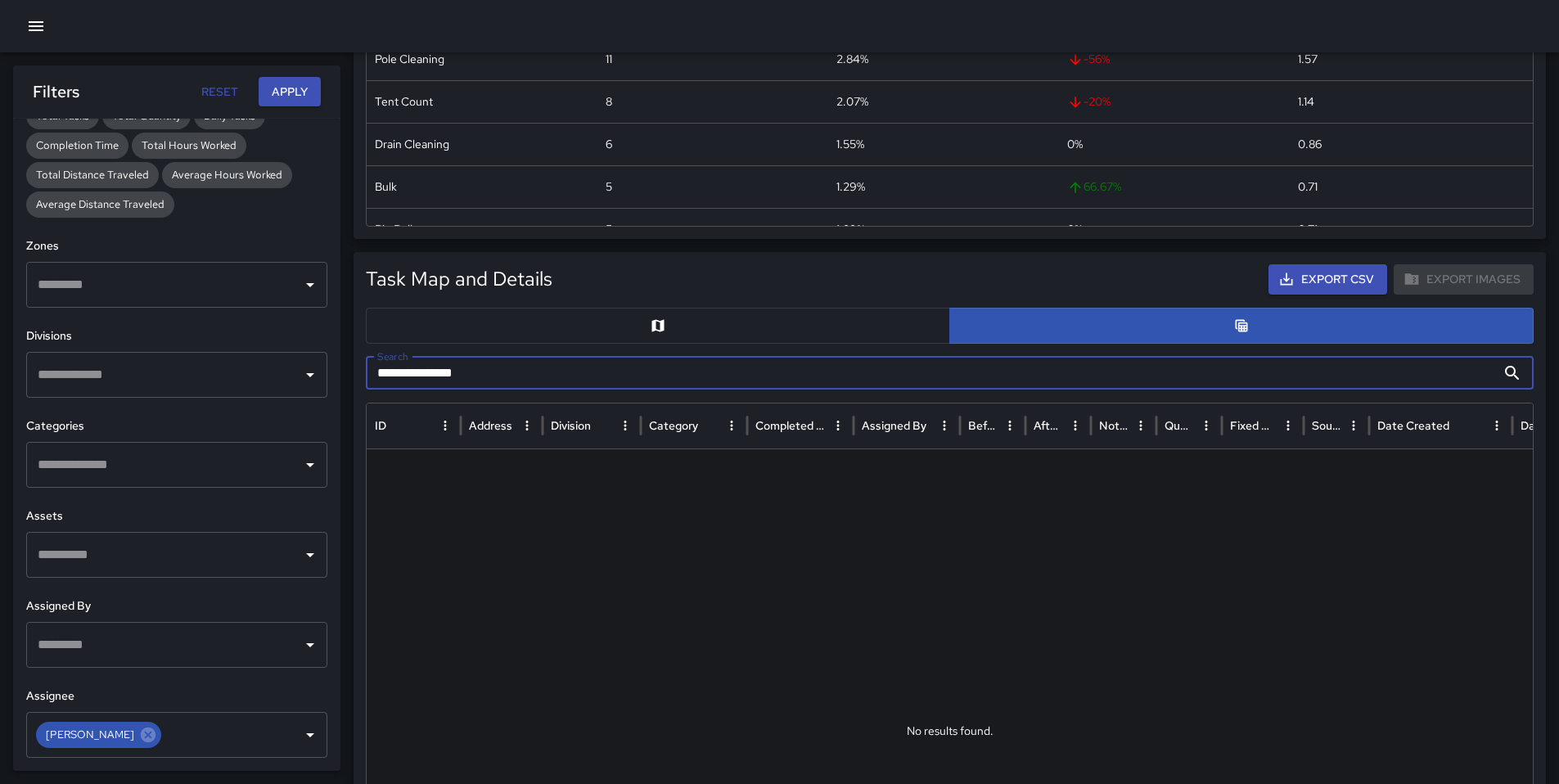
click at [624, 380] on input "**********" at bounding box center [930, 373] width 1130 height 33
click at [423, 376] on input "**********" at bounding box center [930, 373] width 1130 height 33
drag, startPoint x: 399, startPoint y: 376, endPoint x: 337, endPoint y: 376, distance: 62.0
click at [338, 377] on body "**********" at bounding box center [779, 669] width 1559 height 2241
click at [385, 374] on input "******" at bounding box center [930, 373] width 1130 height 33
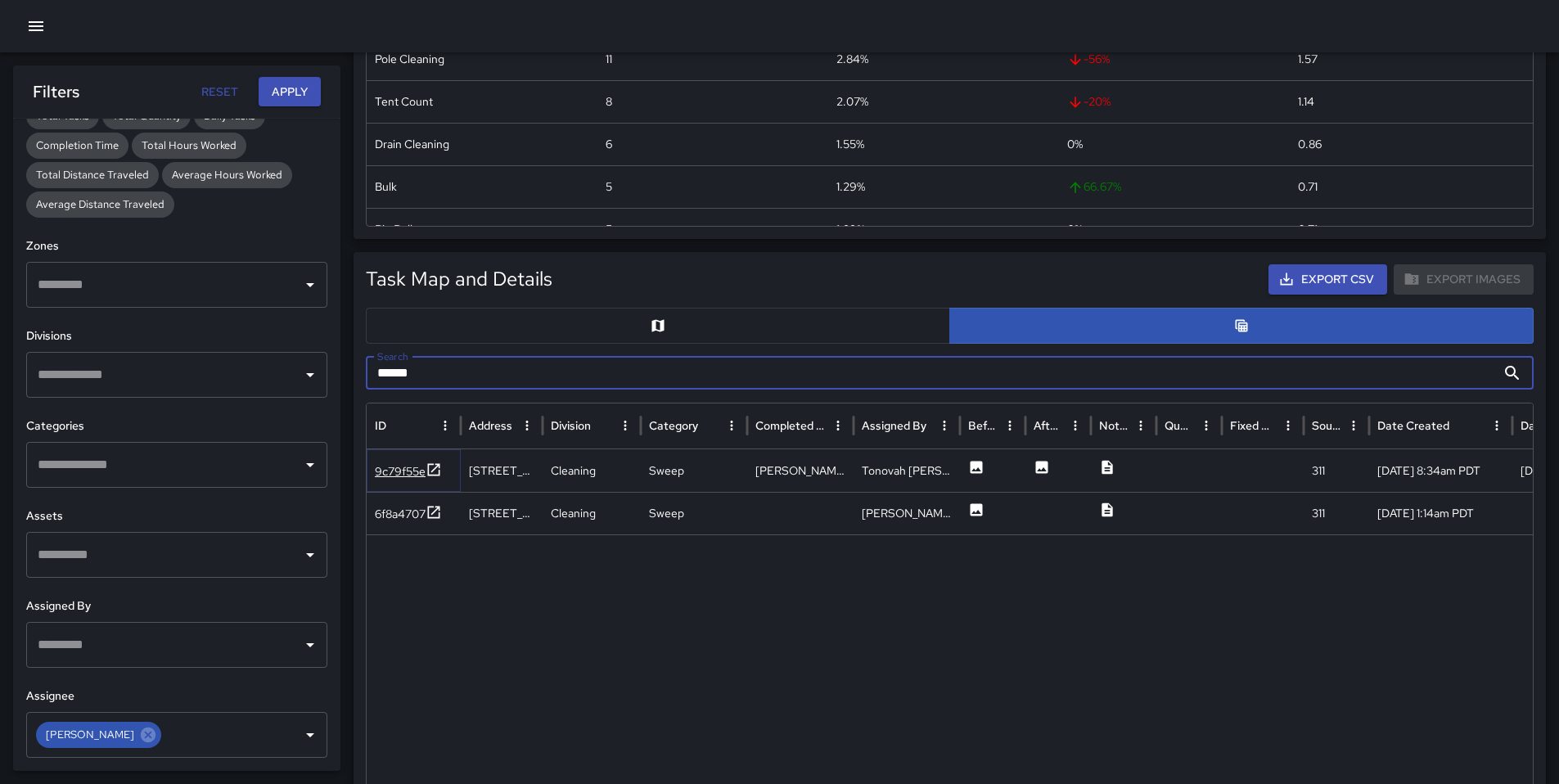
click at [375, 476] on div "9c79f55e" at bounding box center [400, 471] width 51 height 16
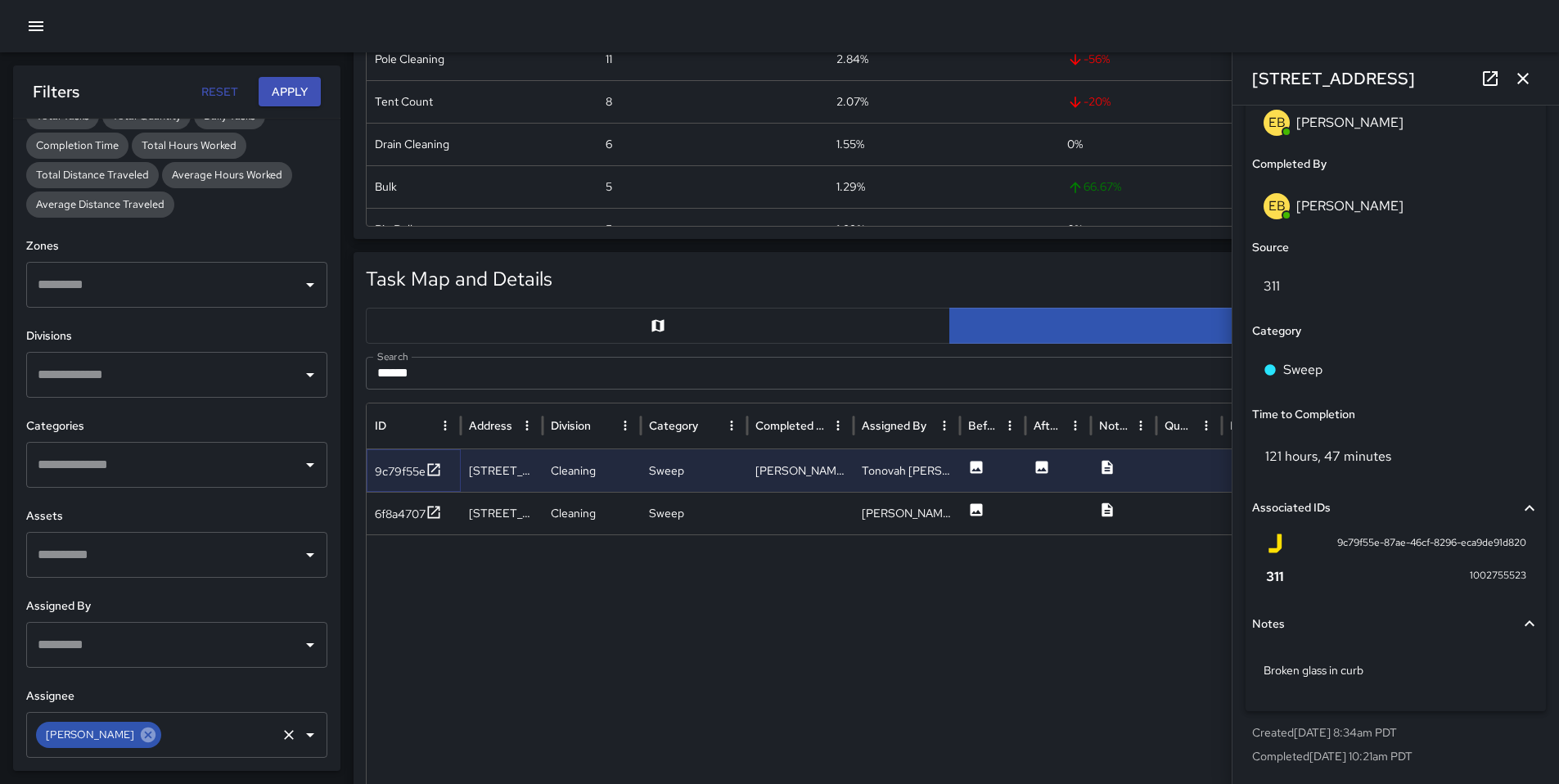
click at [141, 738] on icon at bounding box center [148, 734] width 15 height 15
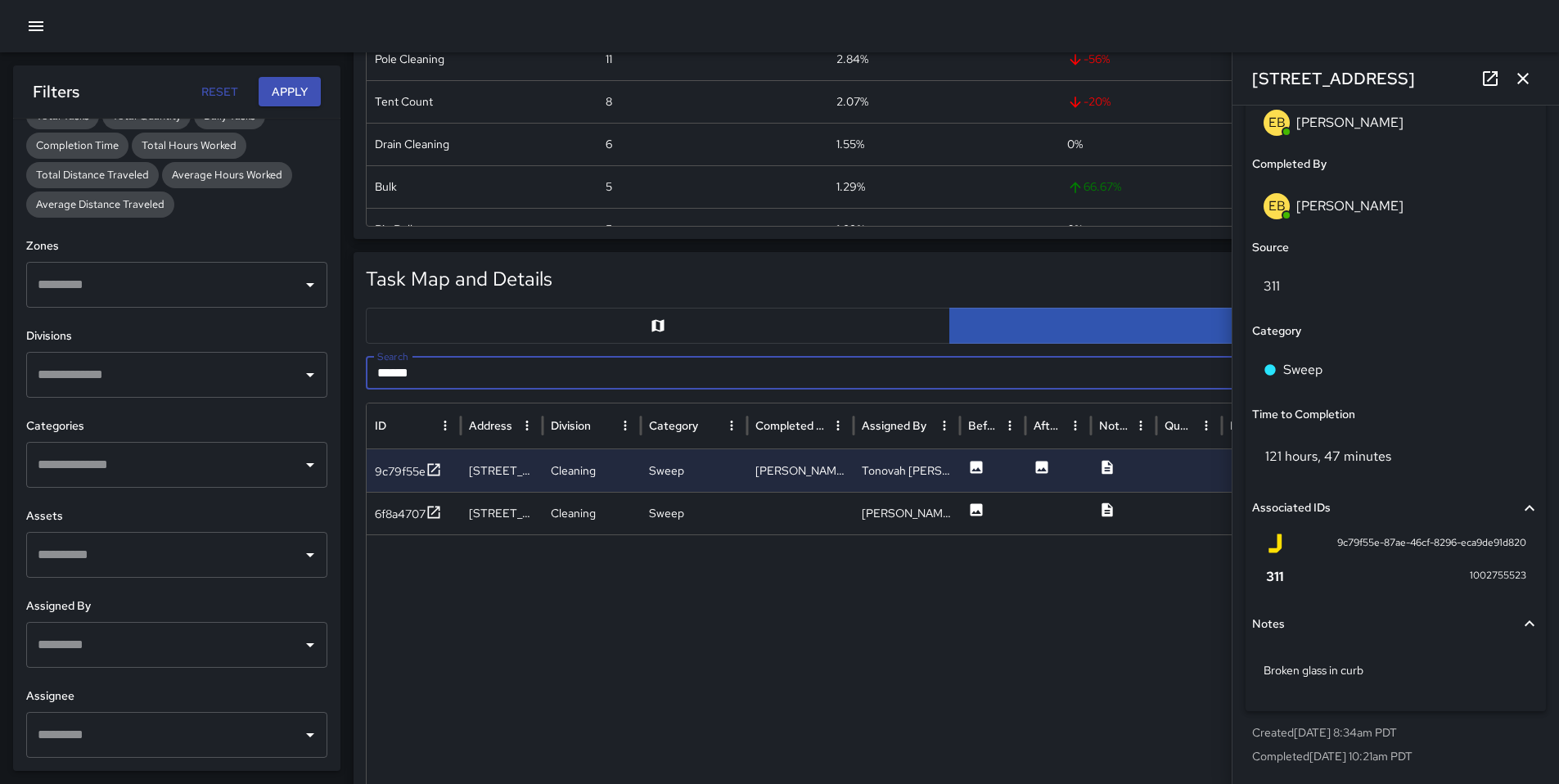
drag, startPoint x: 484, startPoint y: 375, endPoint x: 328, endPoint y: 358, distance: 156.9
click at [328, 358] on body "Task Breakdown by Category Export Quantity View (387) Tasks View (376) Category…" at bounding box center [779, 669] width 1559 height 2241
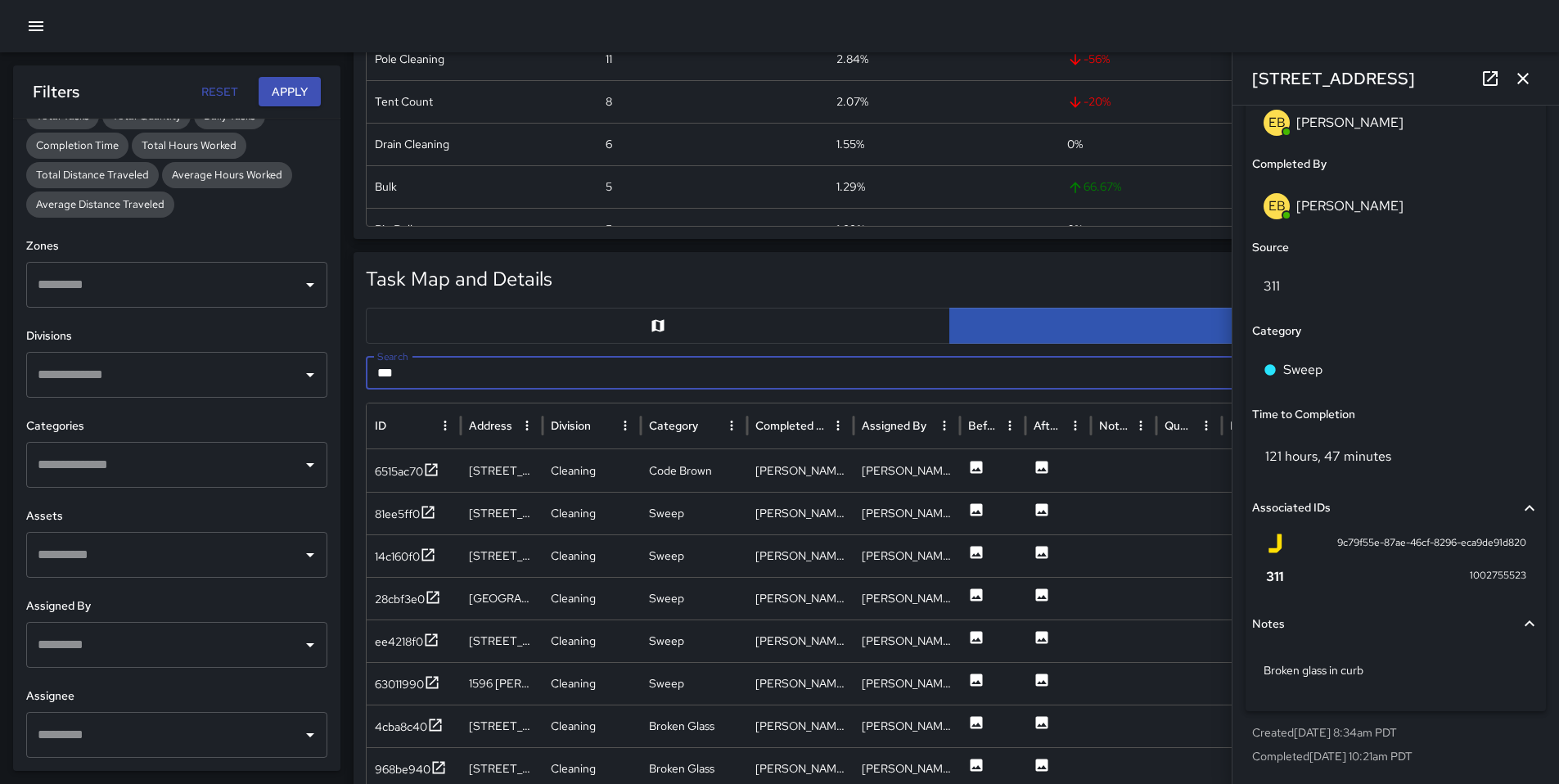
click at [1512, 80] on button "button" at bounding box center [1523, 79] width 33 height 33
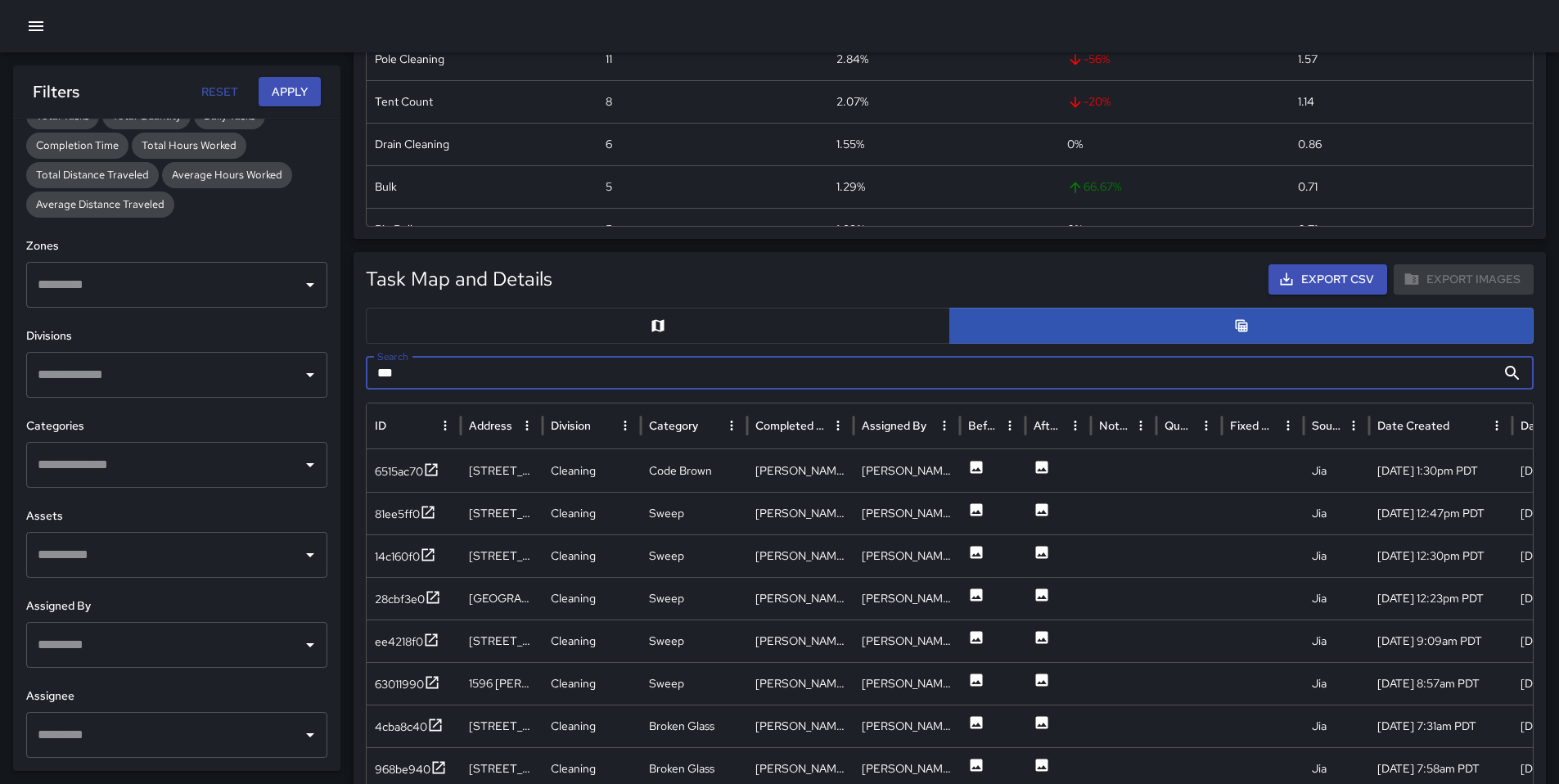
click at [673, 375] on input "***" at bounding box center [930, 373] width 1130 height 33
type input "***"
click at [449, 426] on icon "ID column menu" at bounding box center [445, 426] width 15 height 15
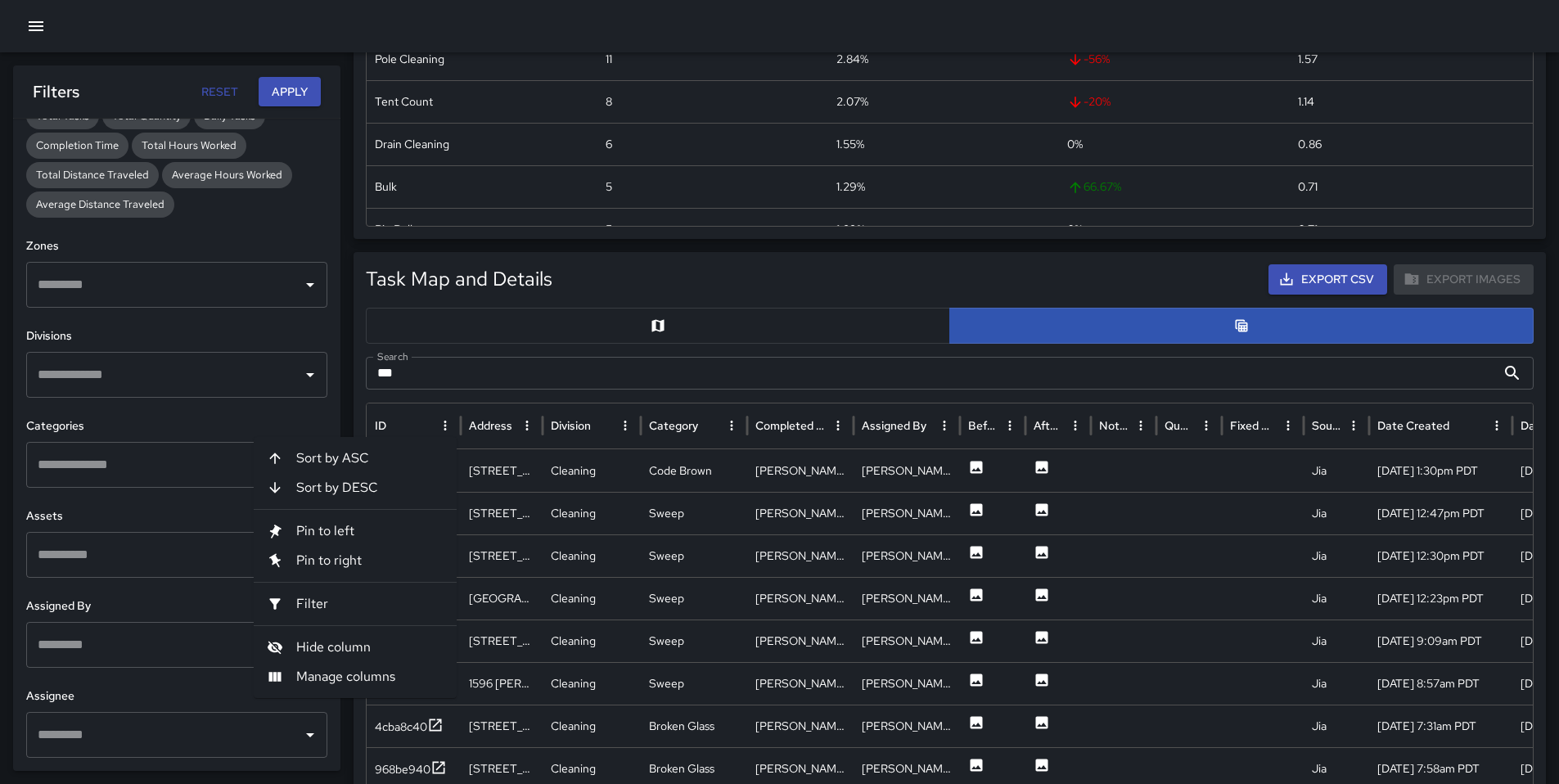
click at [377, 466] on span "Sort by ASC" at bounding box center [370, 458] width 147 height 20
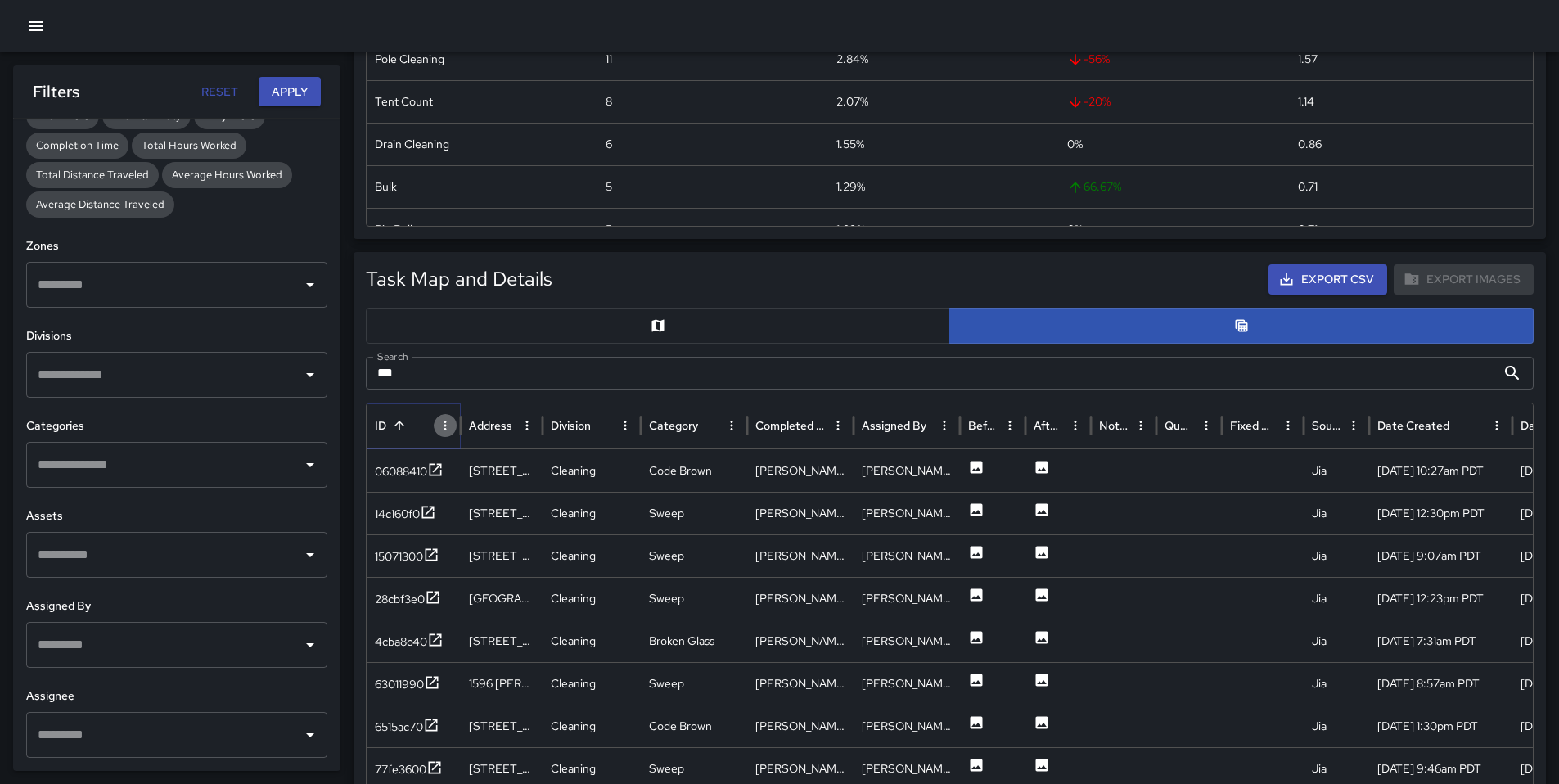
click at [445, 429] on icon "ID column menu" at bounding box center [445, 426] width 2 height 10
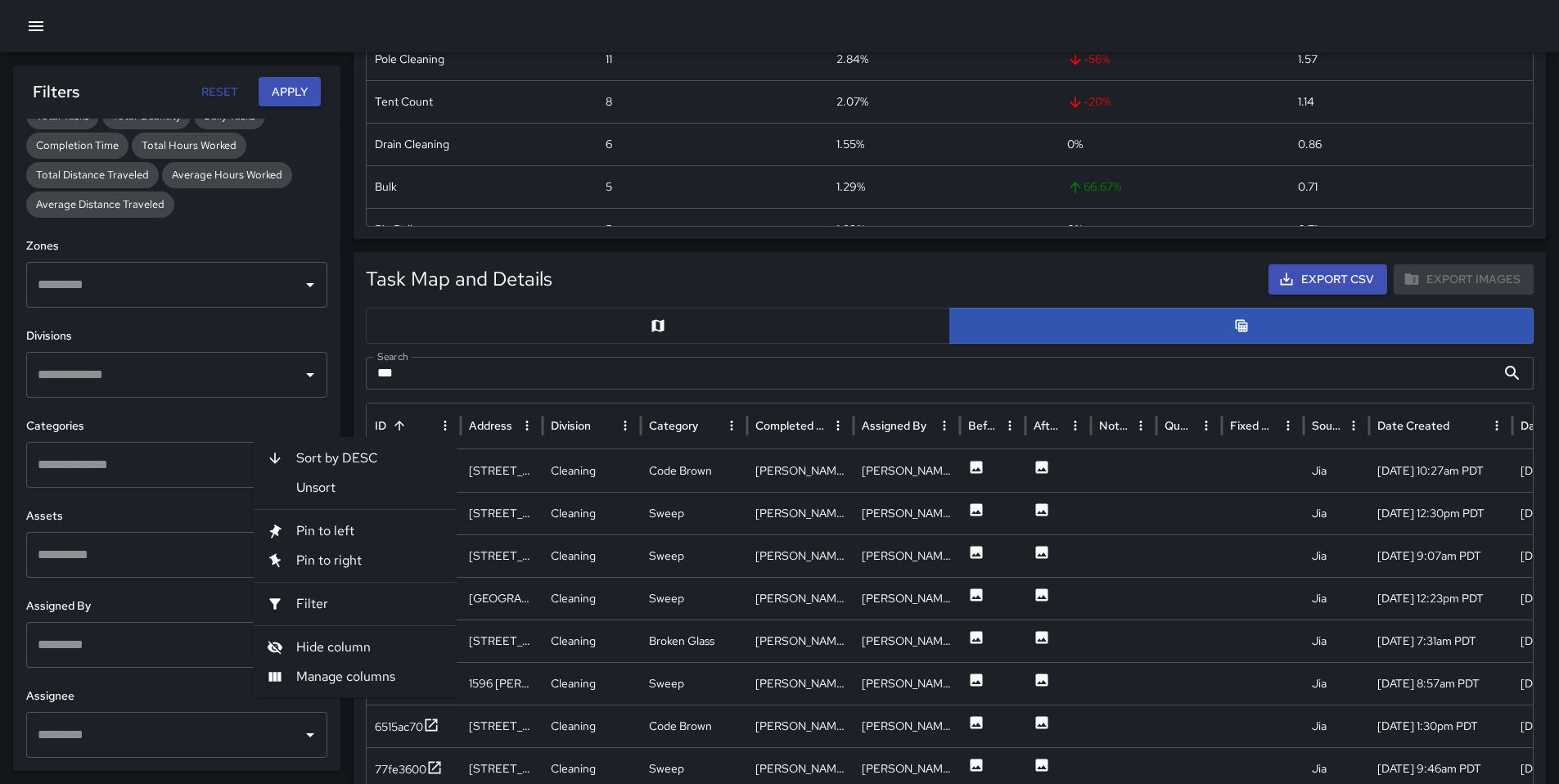
click at [394, 483] on span "Unsort" at bounding box center [370, 488] width 147 height 20
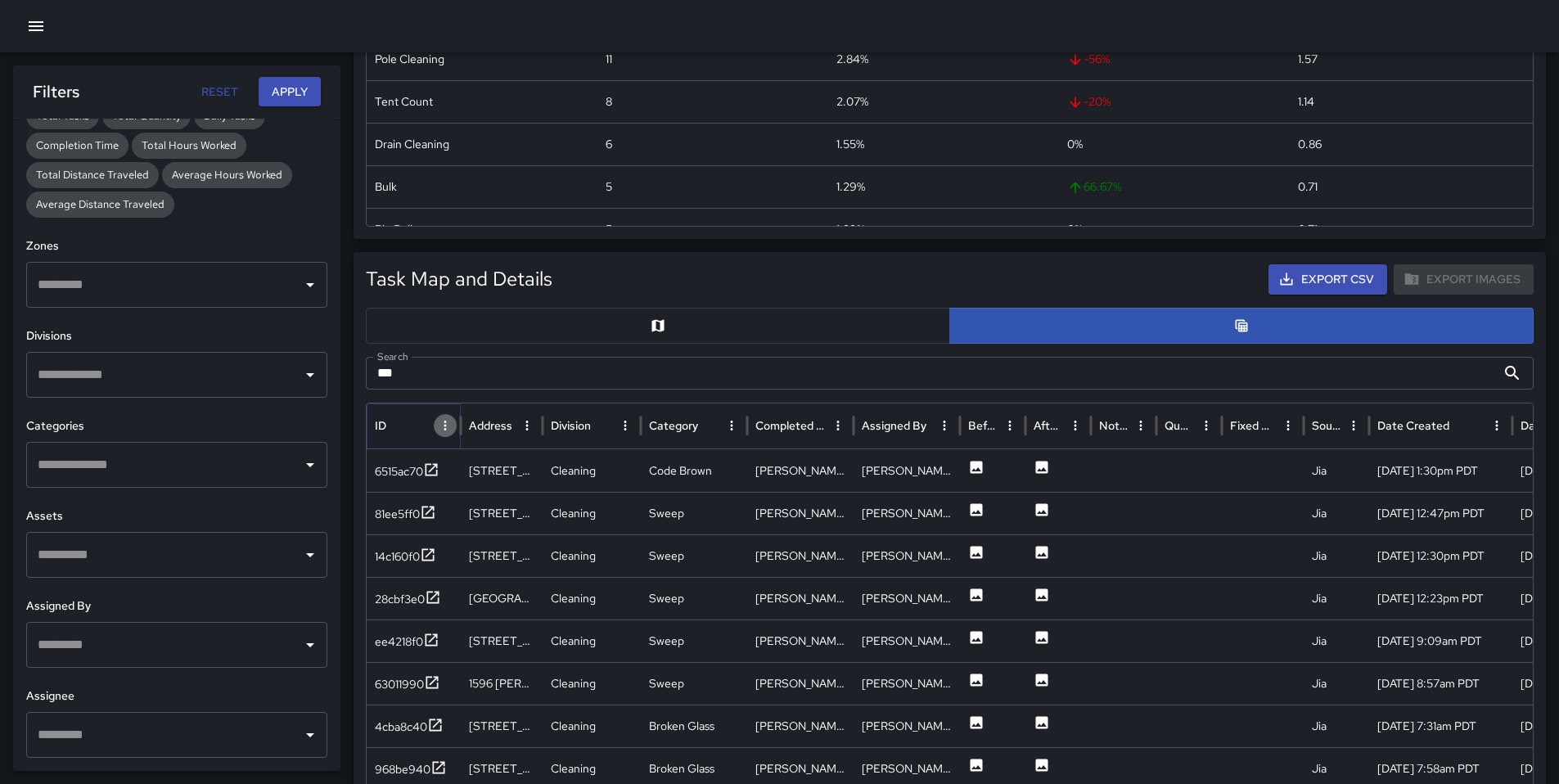
click at [448, 428] on icon "ID column menu" at bounding box center [445, 426] width 15 height 15
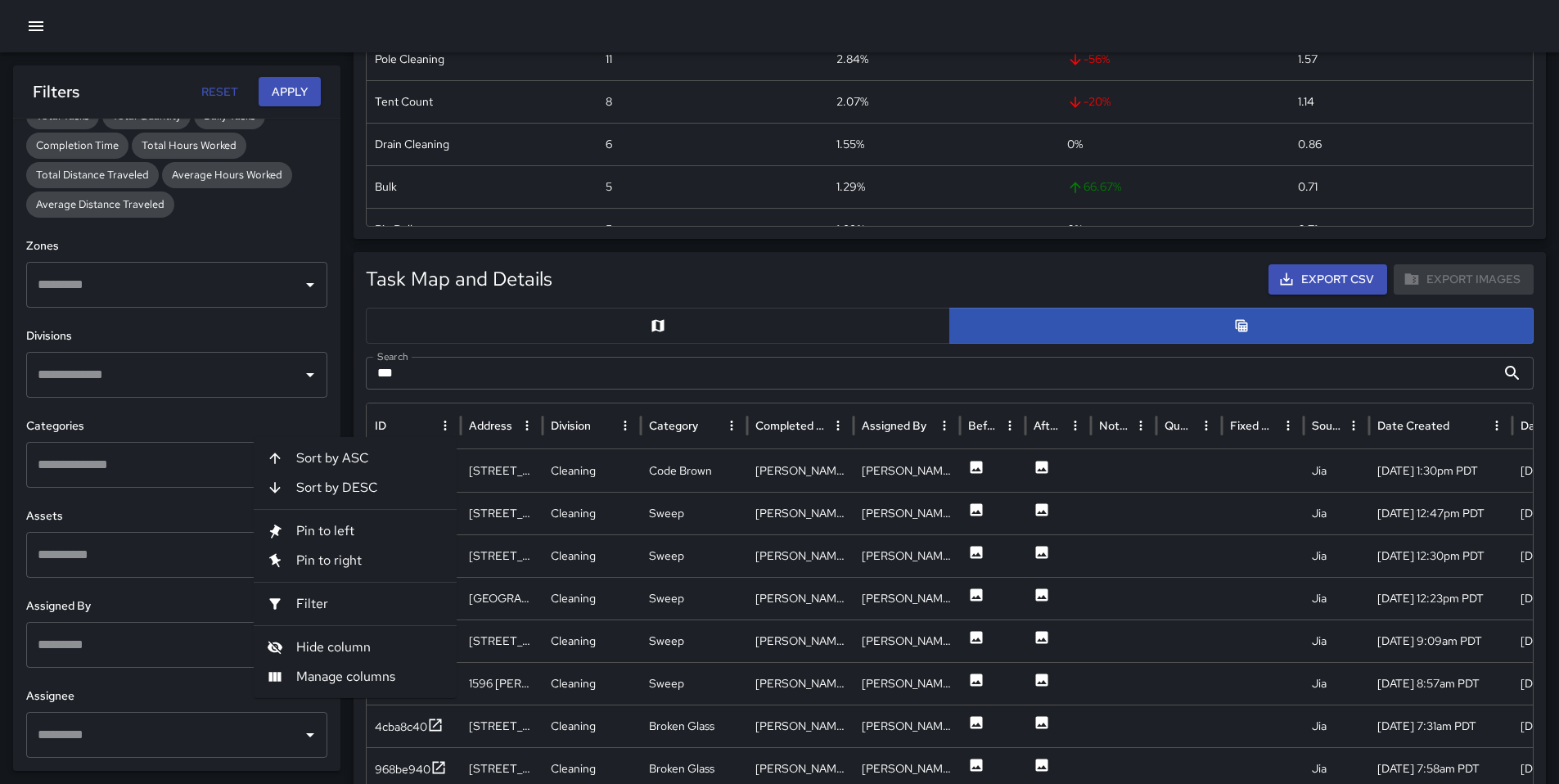
click at [377, 608] on span "Filter" at bounding box center [370, 604] width 147 height 20
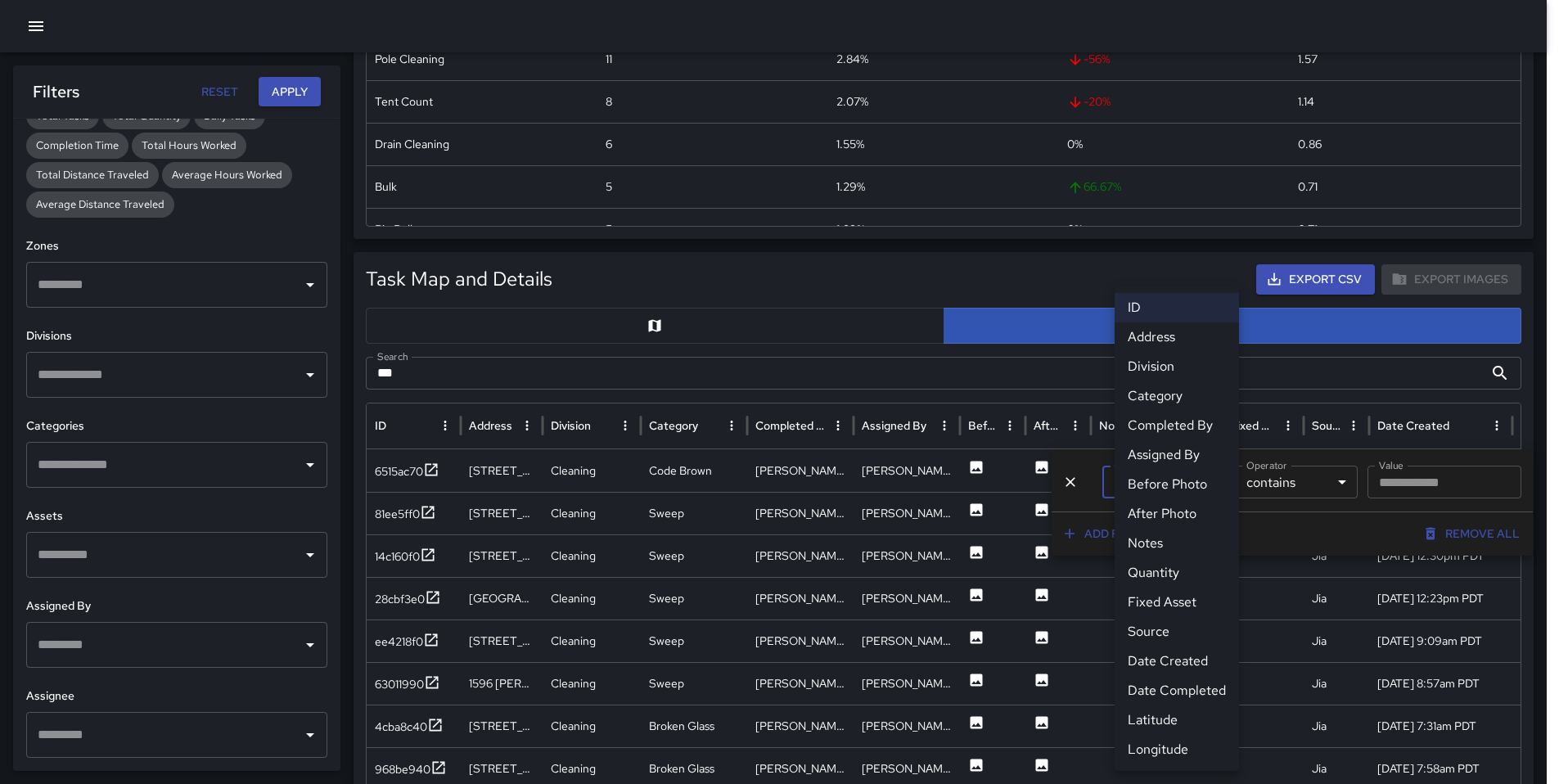
click at [1129, 483] on body "Task Breakdown by Category Export Quantity View (387) Tasks View (376) Category…" at bounding box center [779, 669] width 1559 height 2241
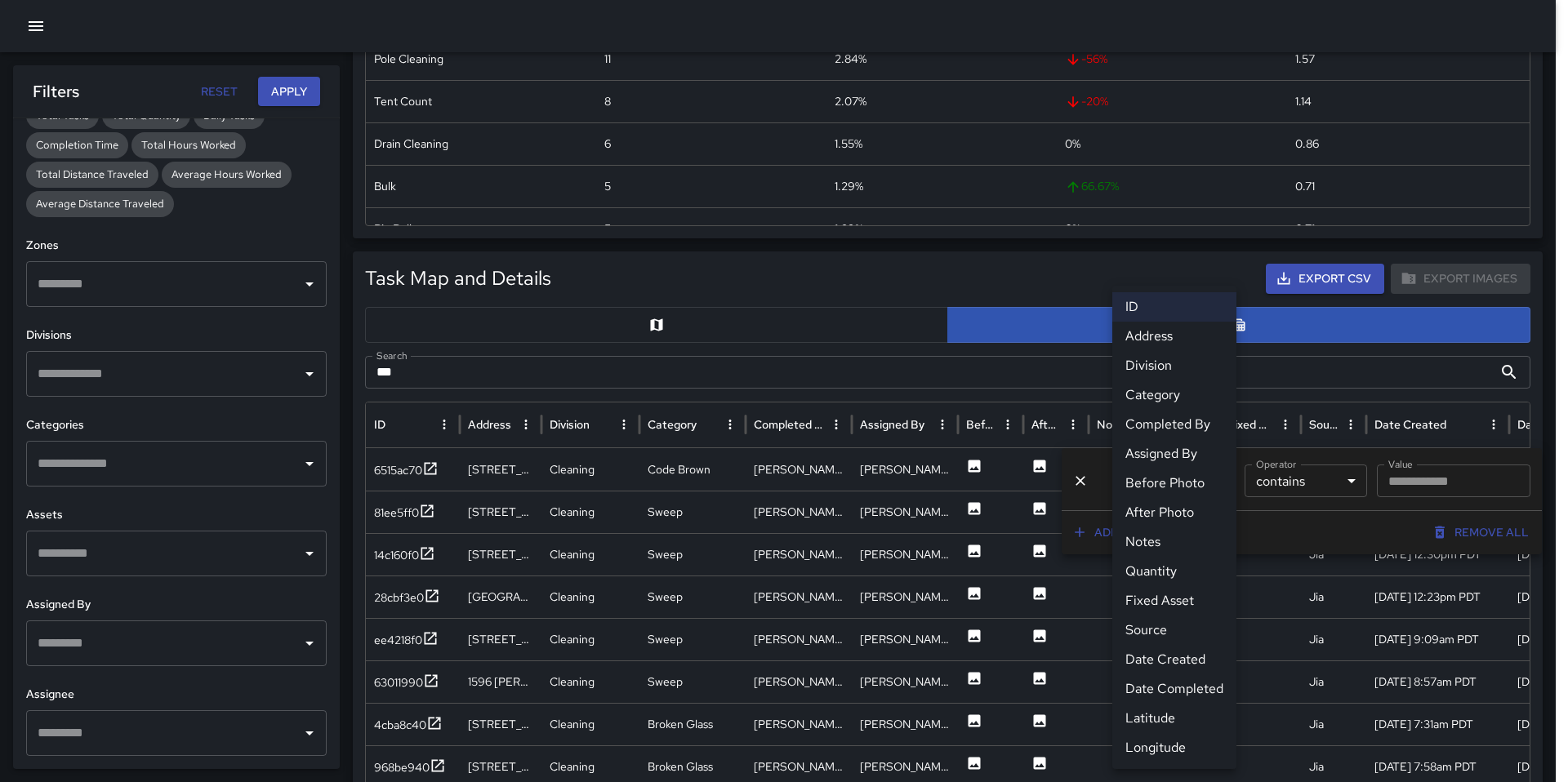
click at [1158, 311] on li "ID" at bounding box center [1174, 307] width 124 height 29
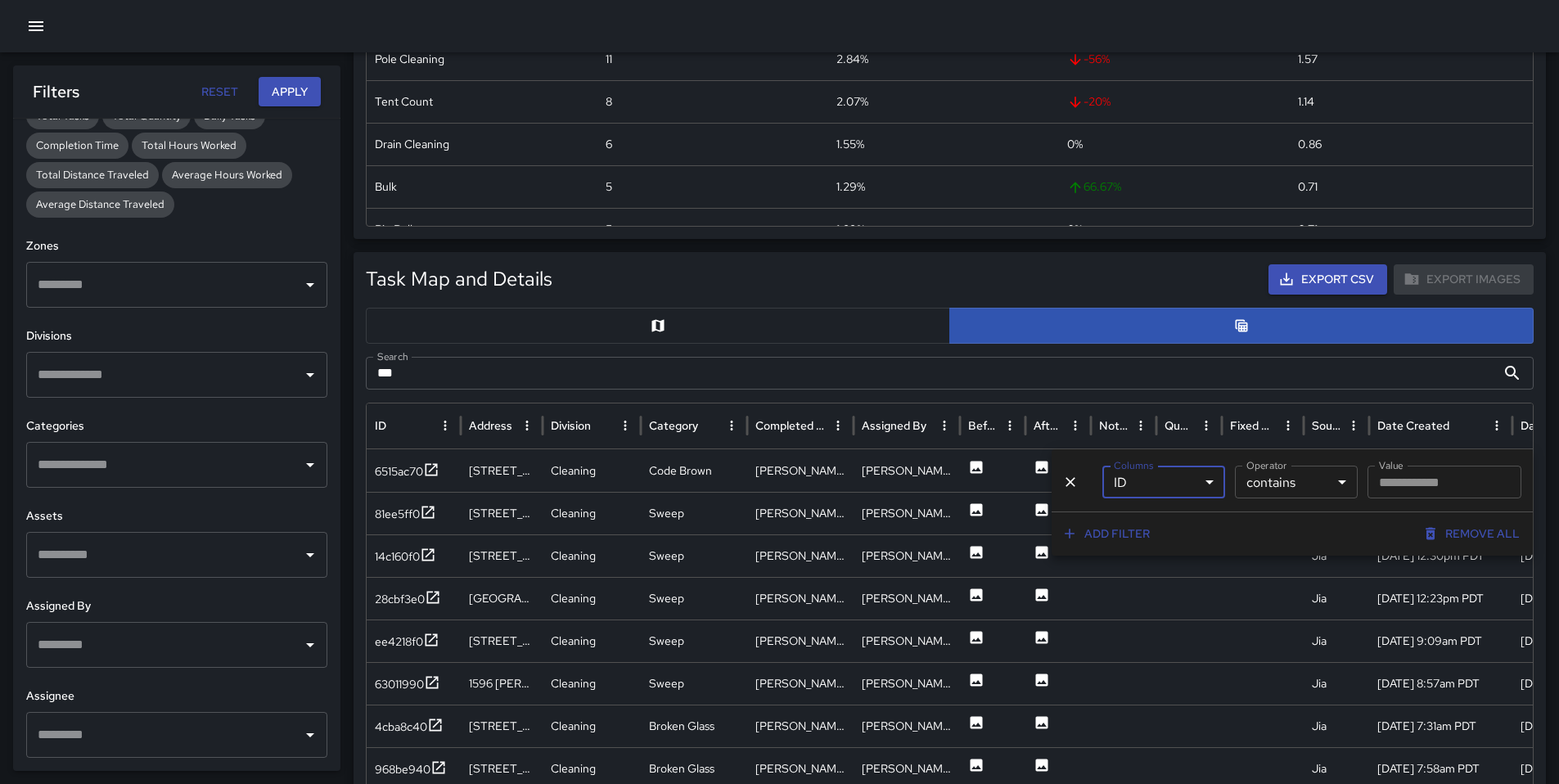
click at [1259, 489] on body "Task Breakdown by Category Export Quantity View (387) Tasks View (376) Category…" at bounding box center [779, 669] width 1559 height 2241
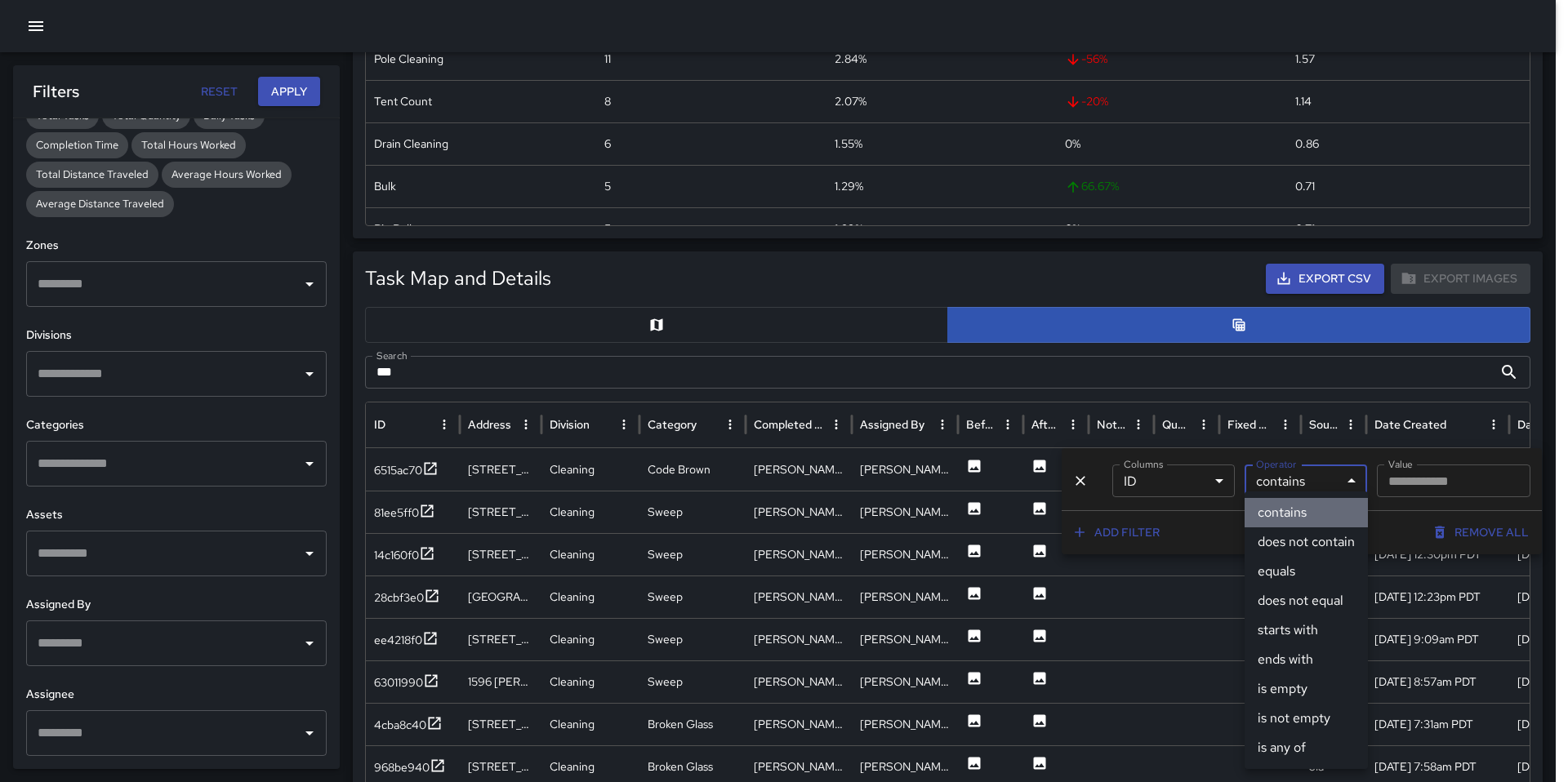
click at [1282, 514] on li "contains" at bounding box center [1306, 513] width 123 height 29
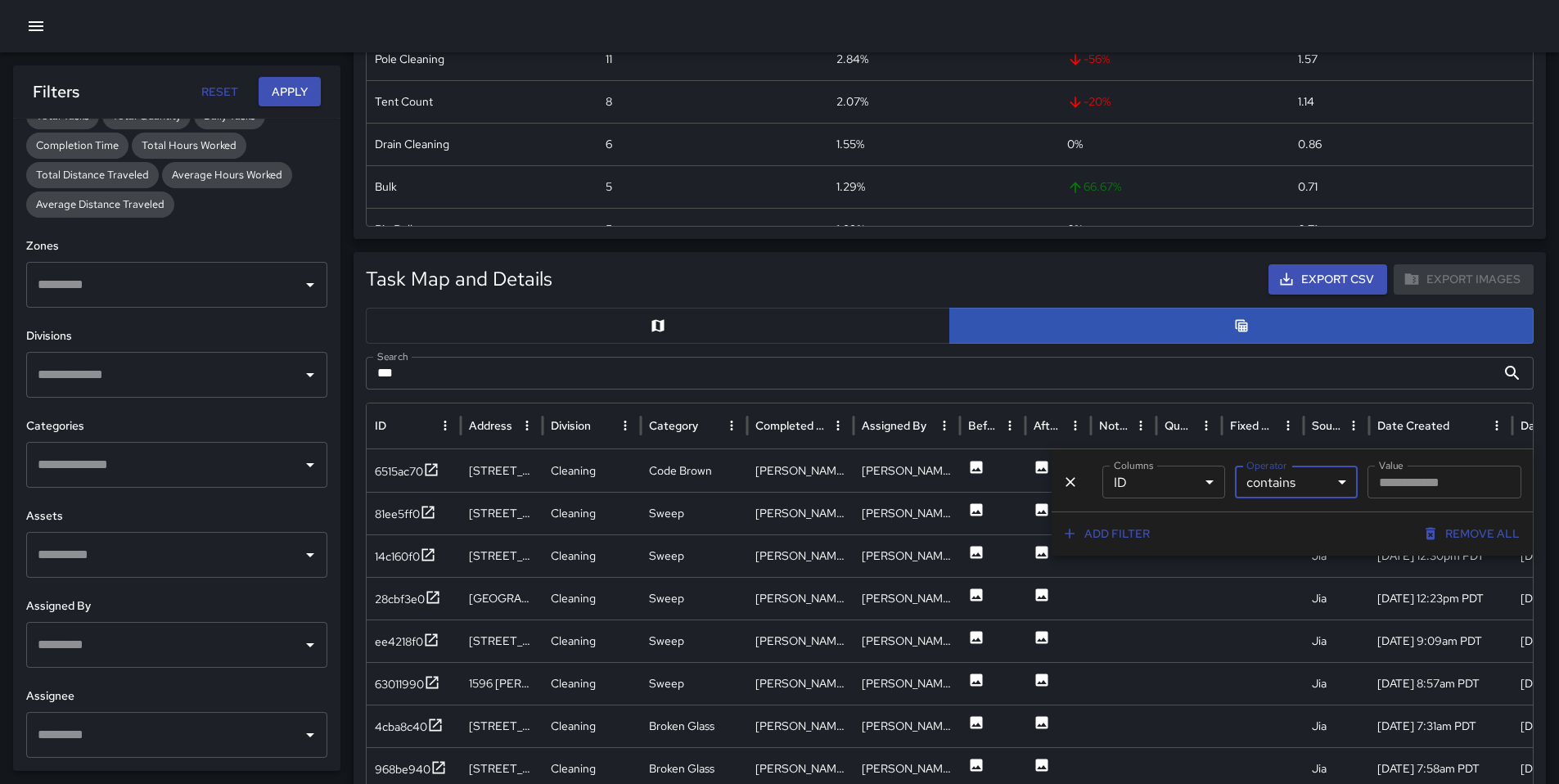
click at [1403, 488] on input "Value" at bounding box center [1444, 482] width 154 height 33
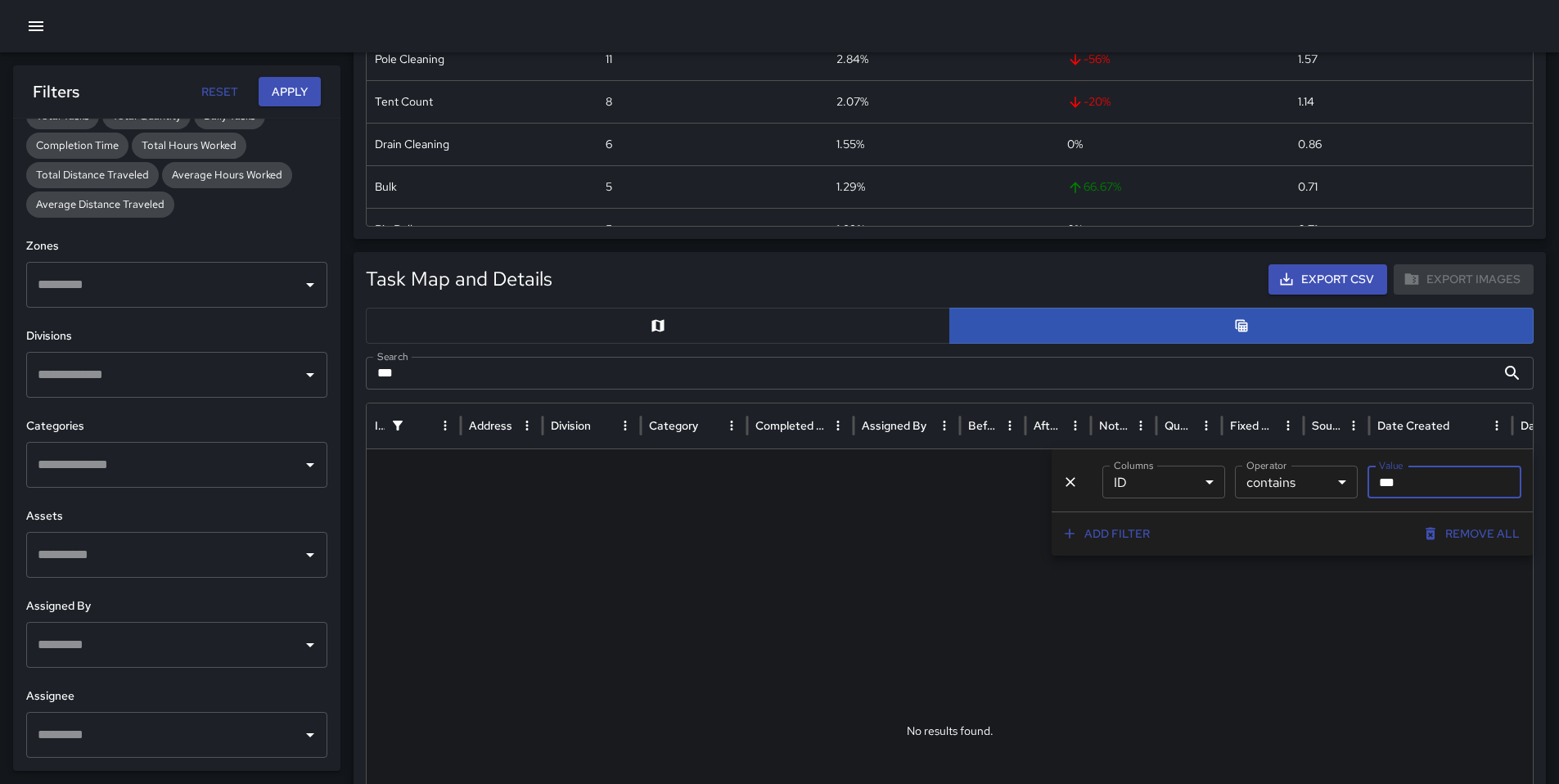
type input "***"
click at [1458, 535] on button "Remove all" at bounding box center [1472, 534] width 107 height 30
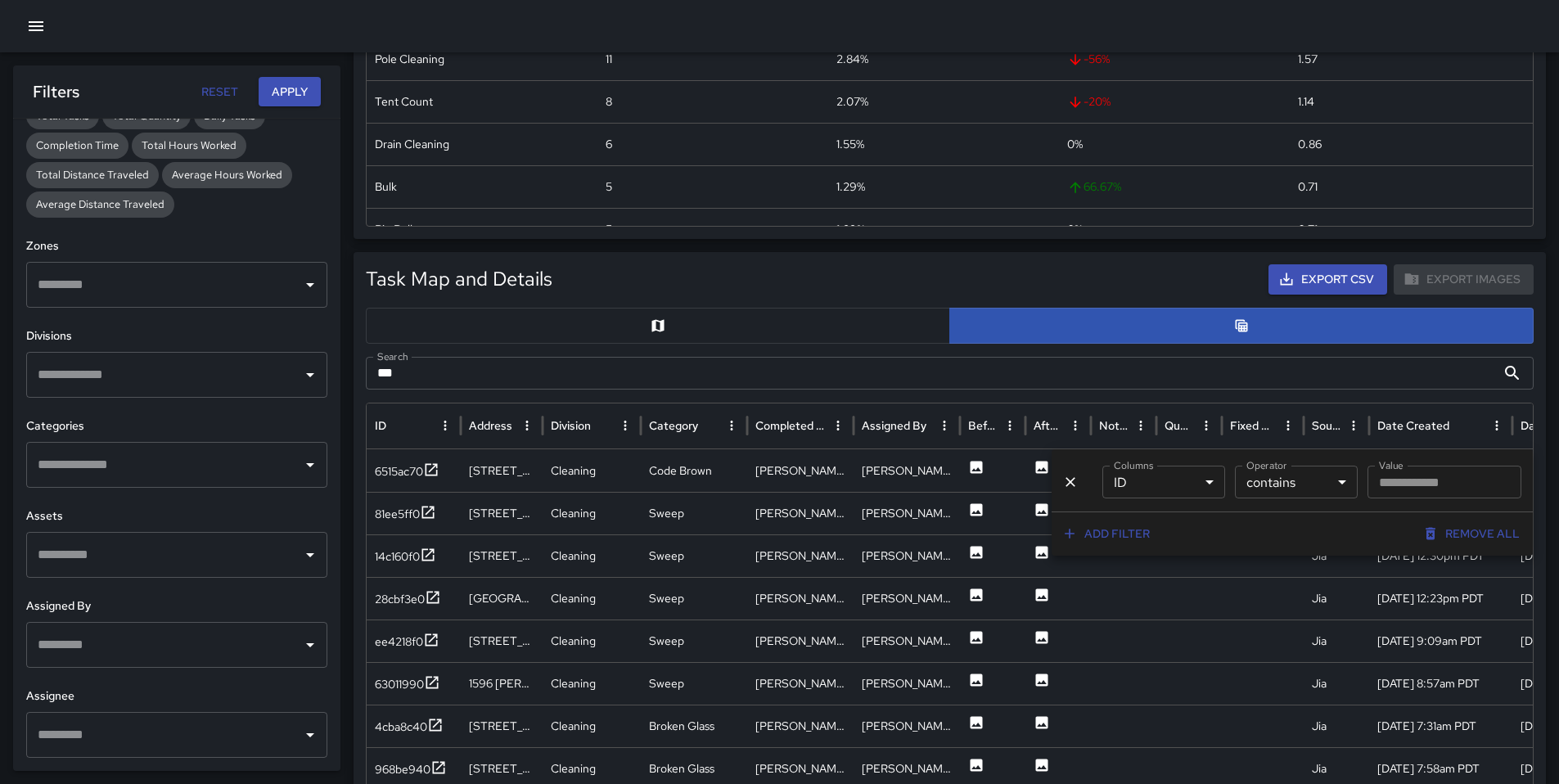
click at [1418, 489] on input "Value" at bounding box center [1444, 482] width 154 height 33
paste input "********"
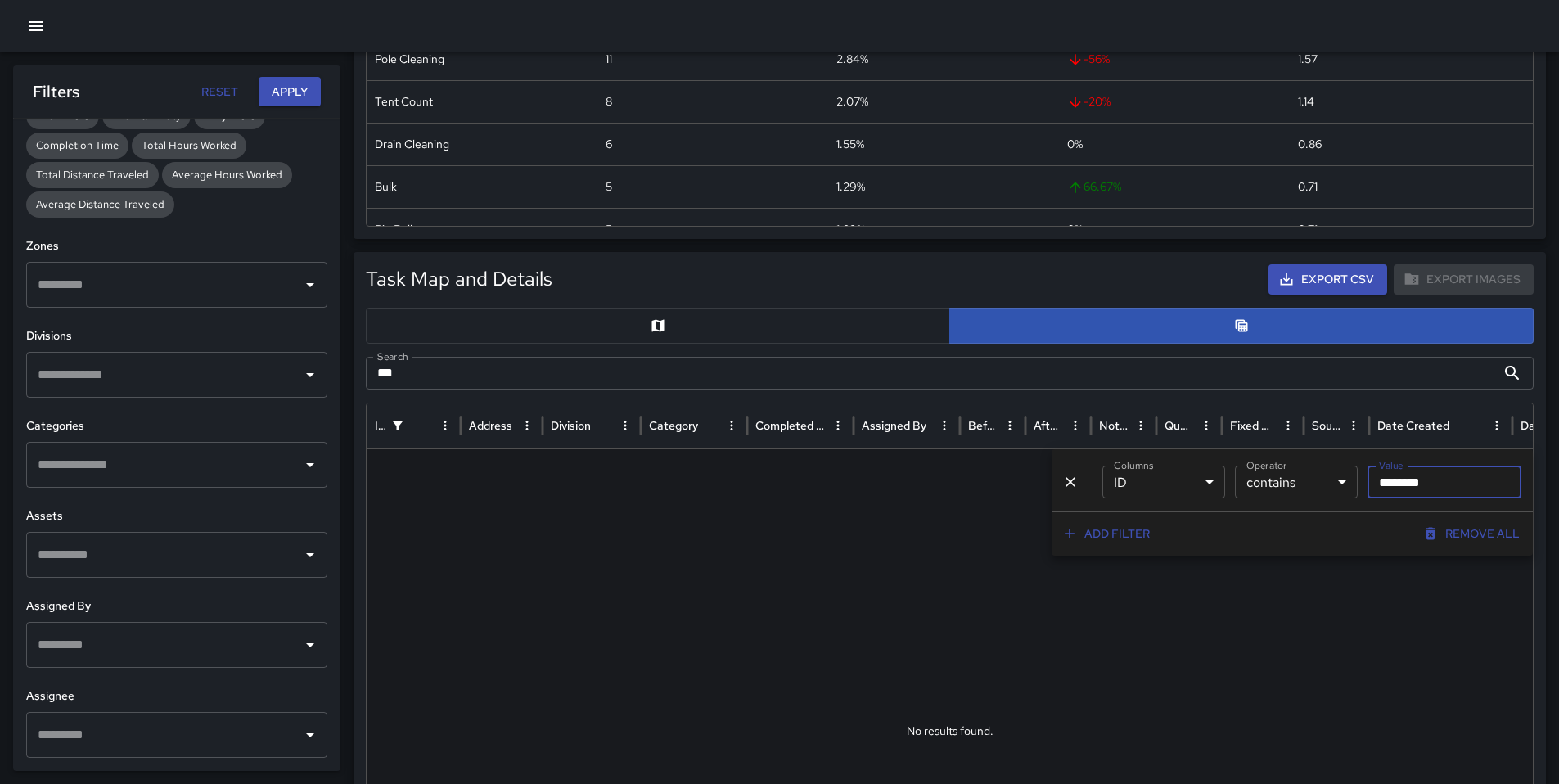
drag, startPoint x: 1402, startPoint y: 484, endPoint x: 1343, endPoint y: 493, distance: 59.7
click at [1352, 489] on div "And *** ​ Columns ID ** Columns Operator contains ******** Operator Value *****…" at bounding box center [1291, 482] width 465 height 33
drag, startPoint x: 1394, startPoint y: 484, endPoint x: 1381, endPoint y: 484, distance: 13.0
click at [1381, 484] on input "*****" at bounding box center [1444, 482] width 154 height 33
drag, startPoint x: 1395, startPoint y: 483, endPoint x: 1349, endPoint y: 484, distance: 46.0
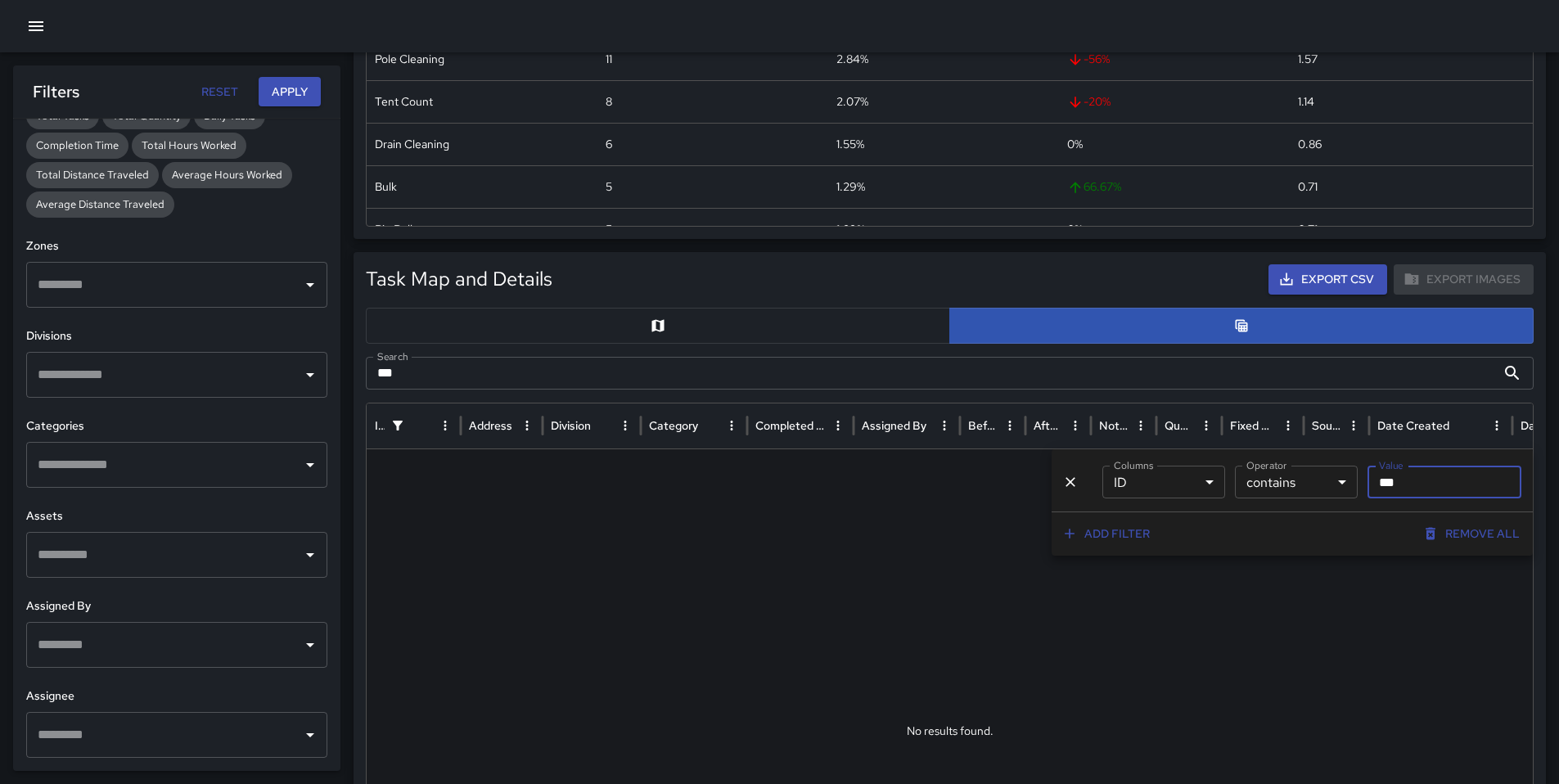
click at [1349, 484] on div "And *** ​ Columns ID ** Columns Operator contains ******** Operator Value *** V…" at bounding box center [1291, 482] width 465 height 33
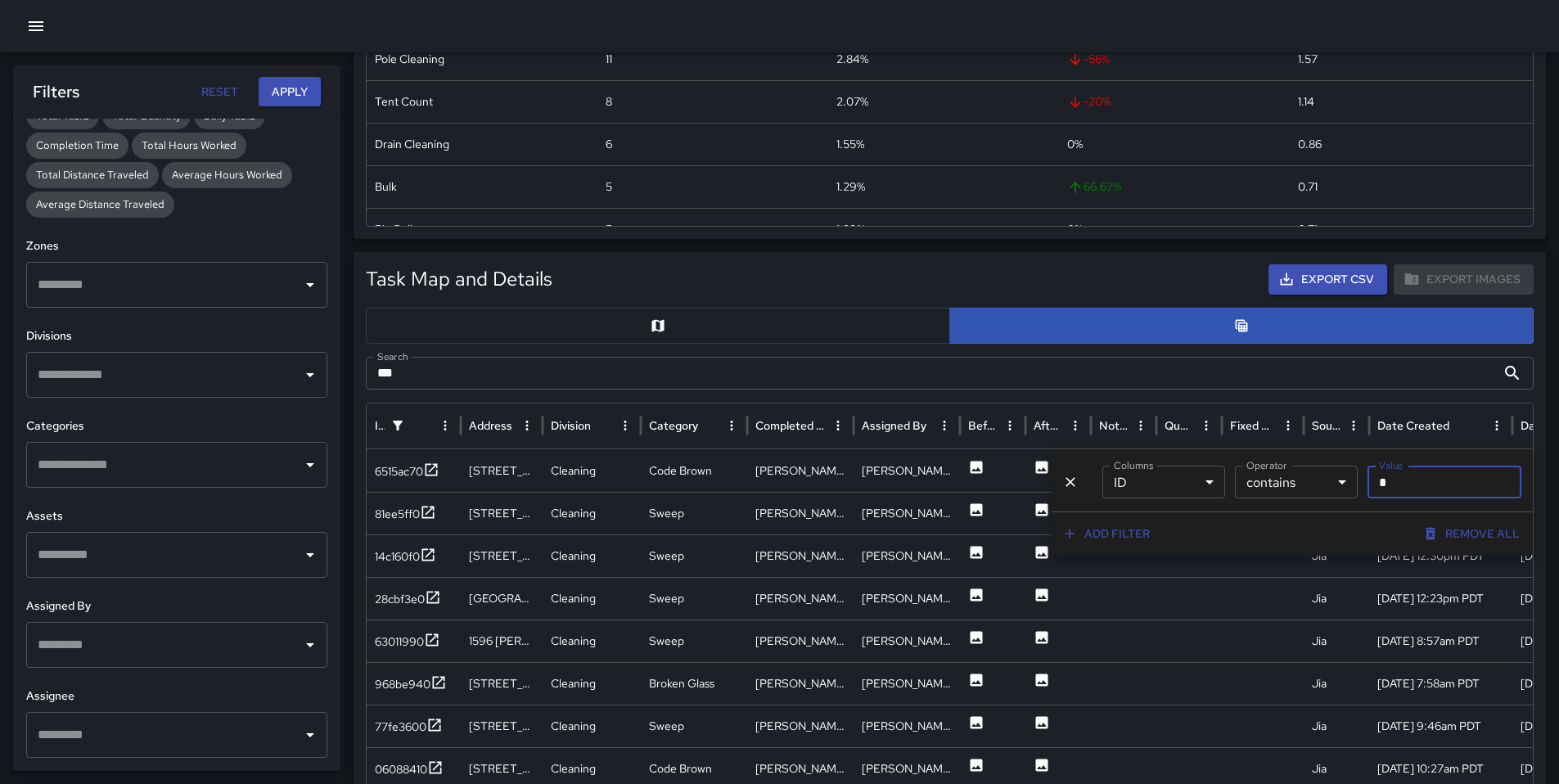
type input "*"
click at [876, 397] on div "Task Map and Details Export CSV Export Images Search *** Search ID Address Divi…" at bounding box center [949, 660] width 1168 height 793
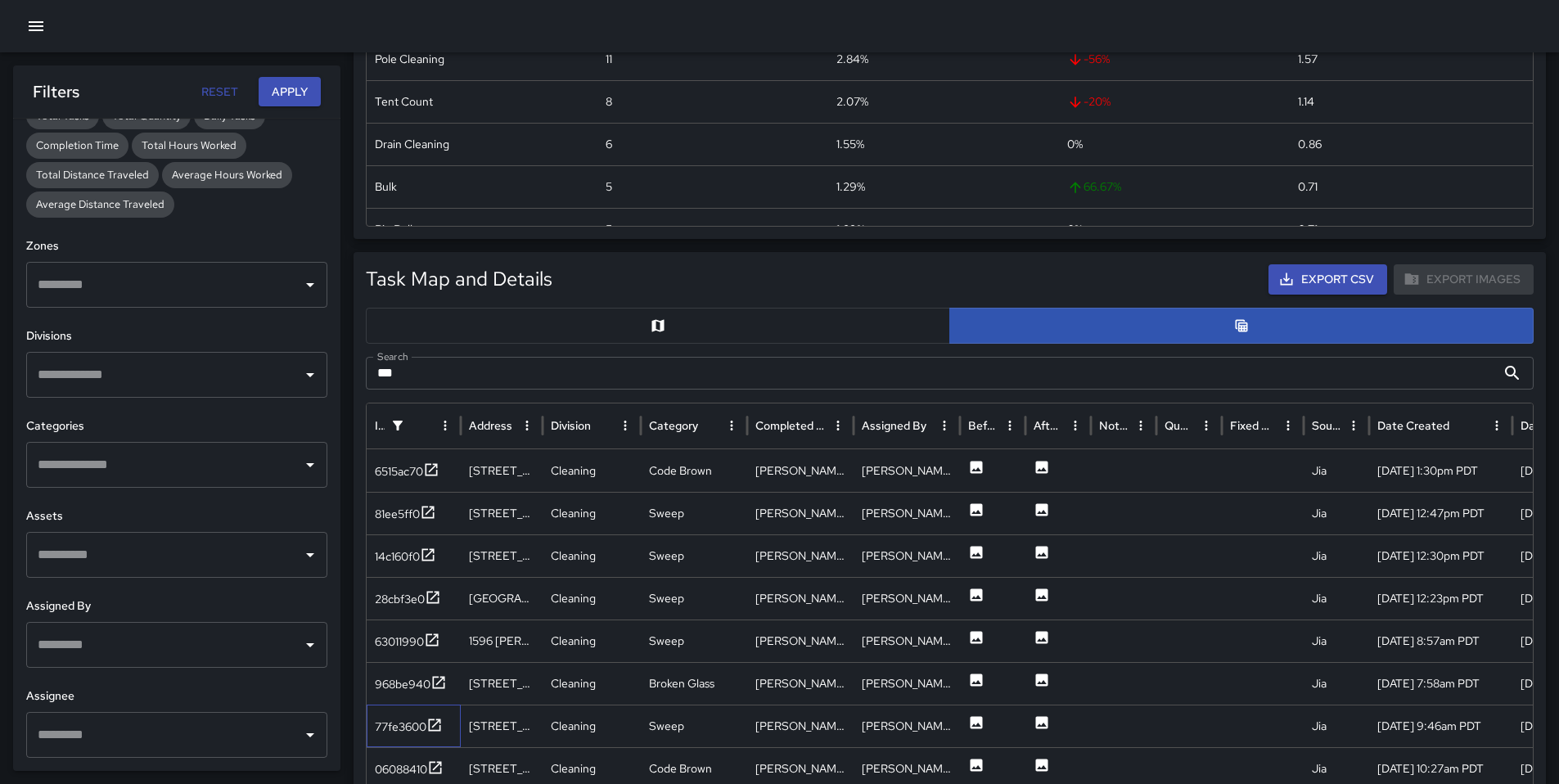
click at [390, 714] on div "77fe3600" at bounding box center [413, 726] width 94 height 43
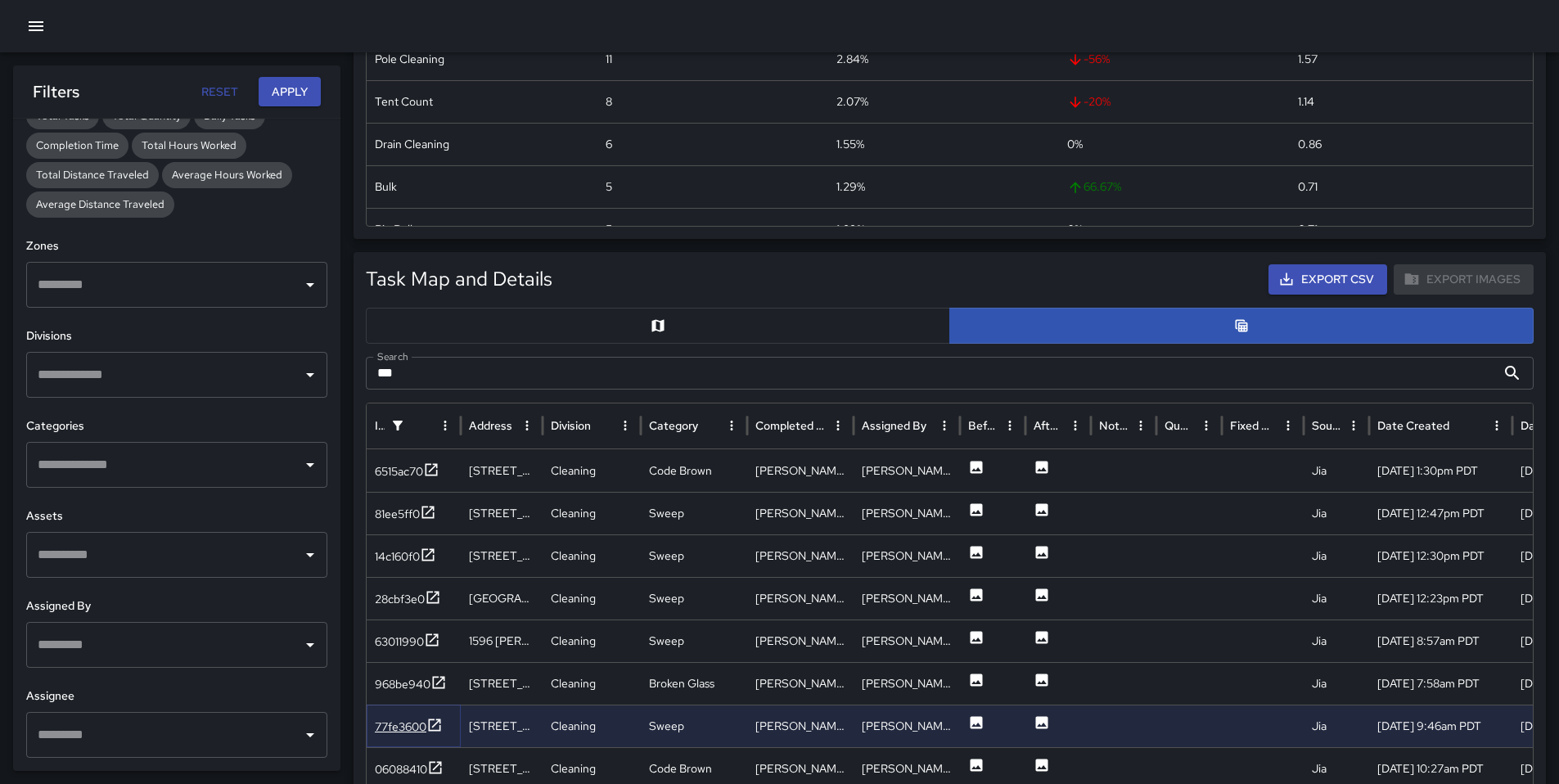
click at [396, 719] on div "77fe3600" at bounding box center [400, 727] width 52 height 16
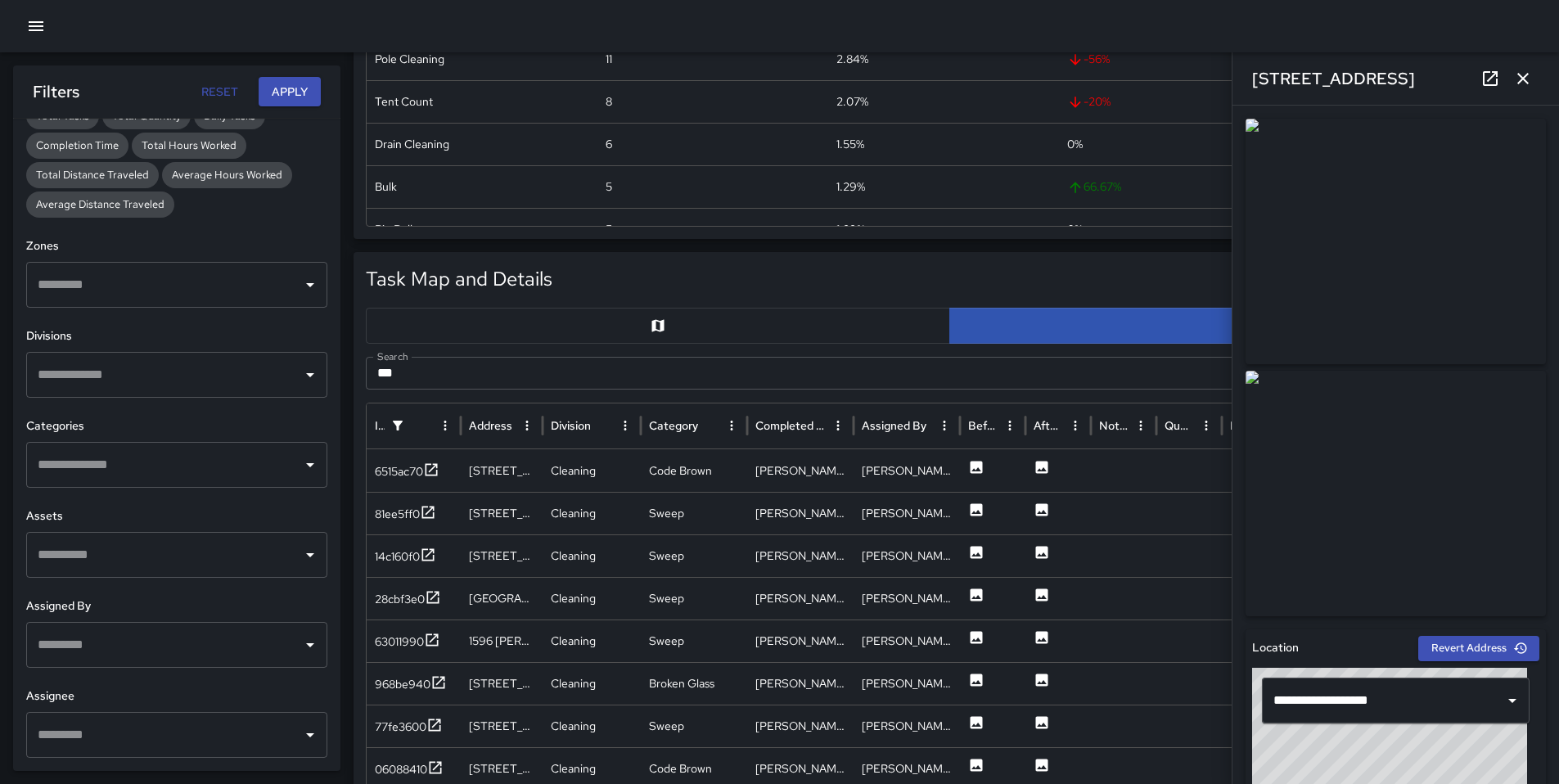
click at [1532, 79] on icon "button" at bounding box center [1523, 79] width 20 height 20
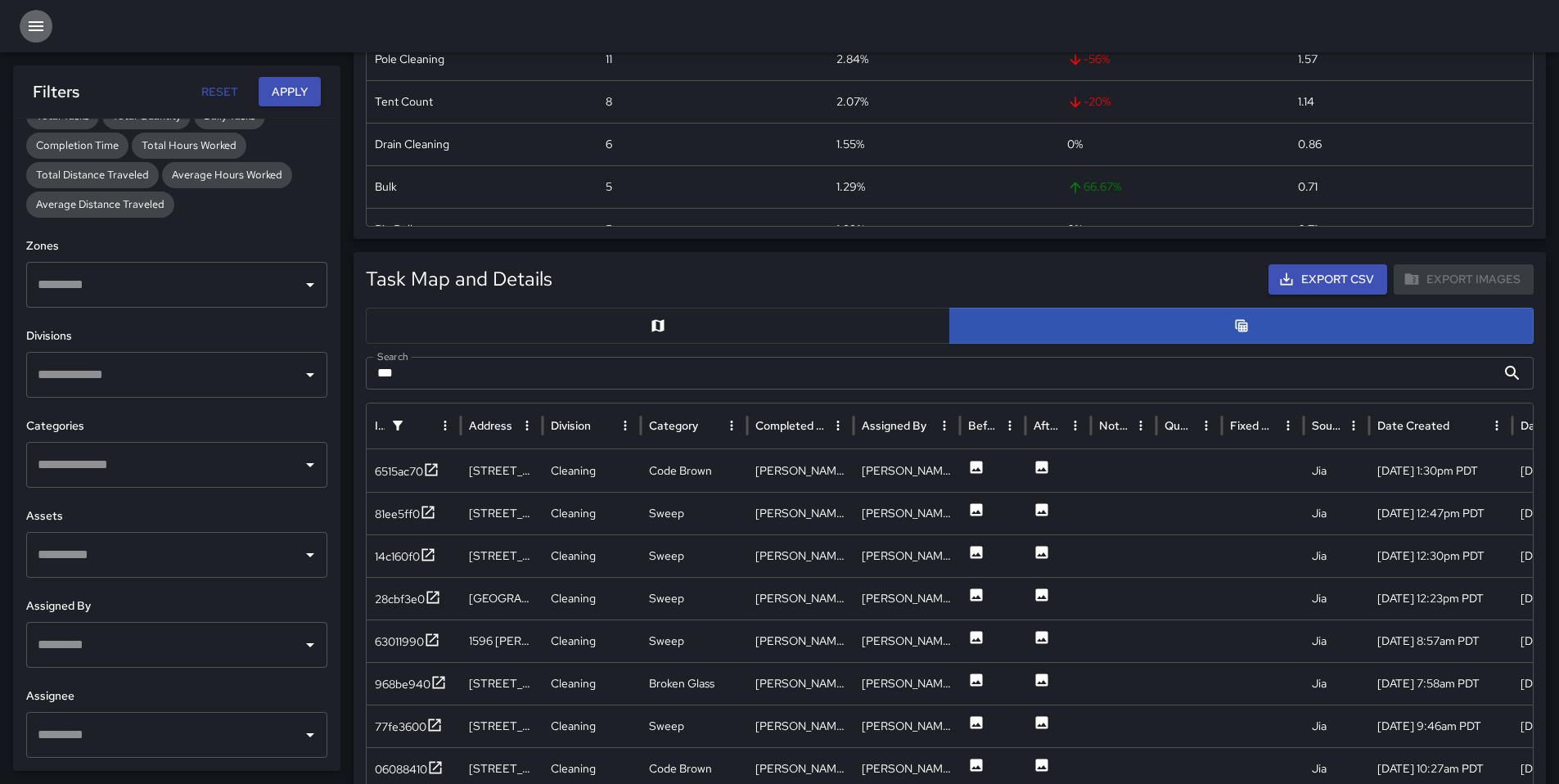
click at [46, 25] on button "button" at bounding box center [36, 26] width 33 height 33
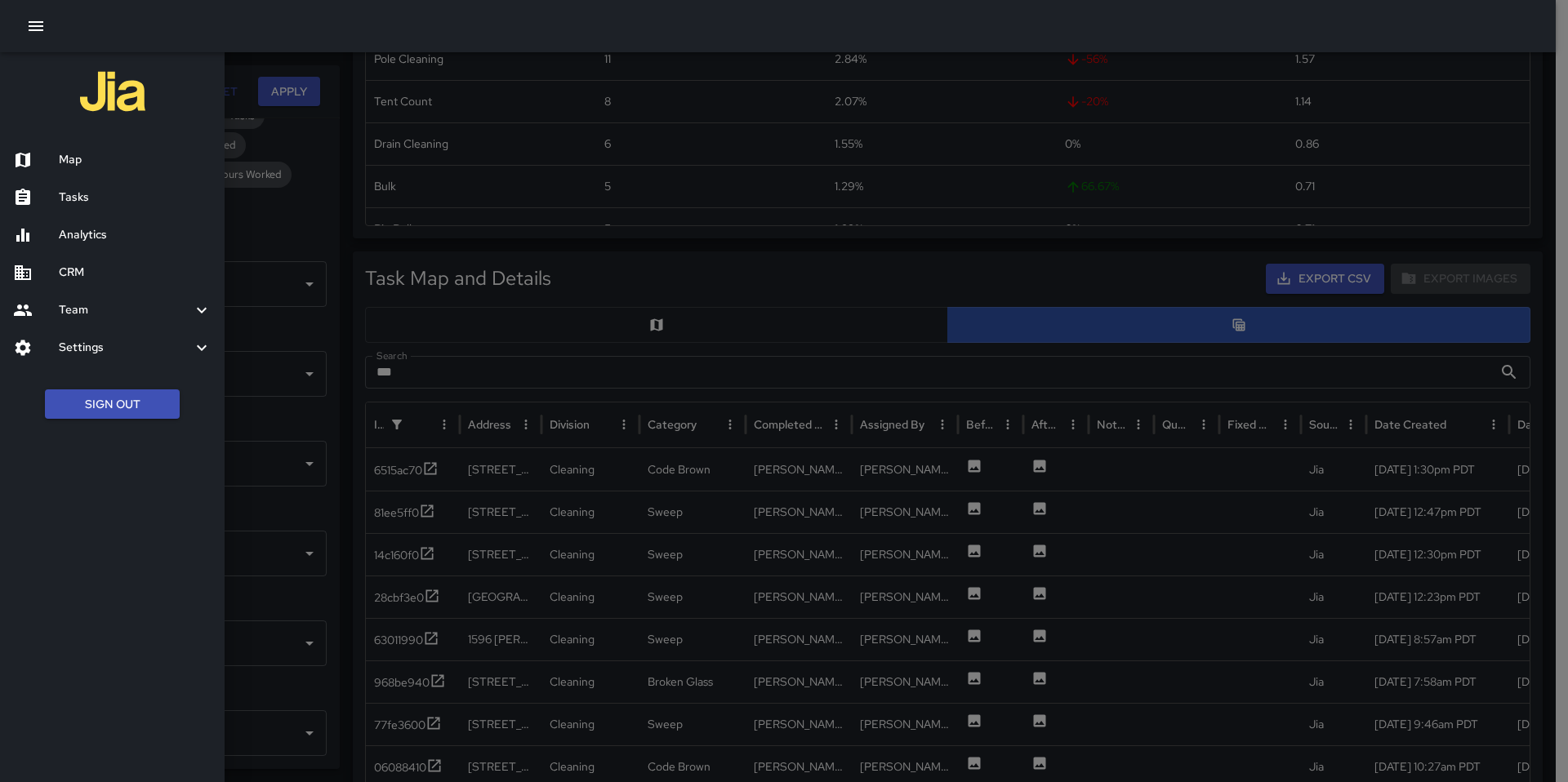
click at [85, 157] on h6 "Map" at bounding box center [135, 160] width 153 height 18
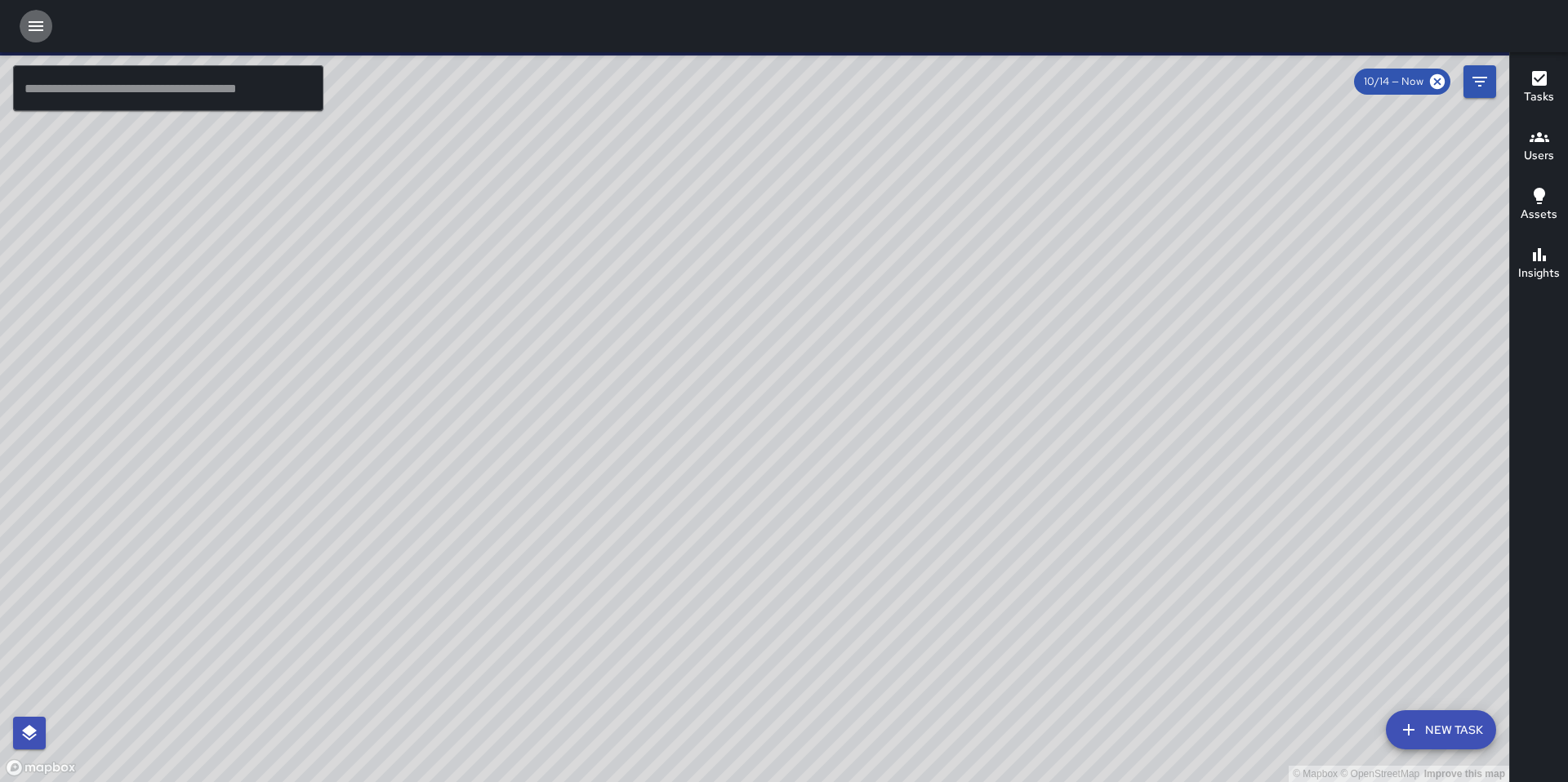
drag, startPoint x: 37, startPoint y: 25, endPoint x: 39, endPoint y: 39, distance: 14.1
click at [37, 25] on icon "button" at bounding box center [36, 26] width 15 height 10
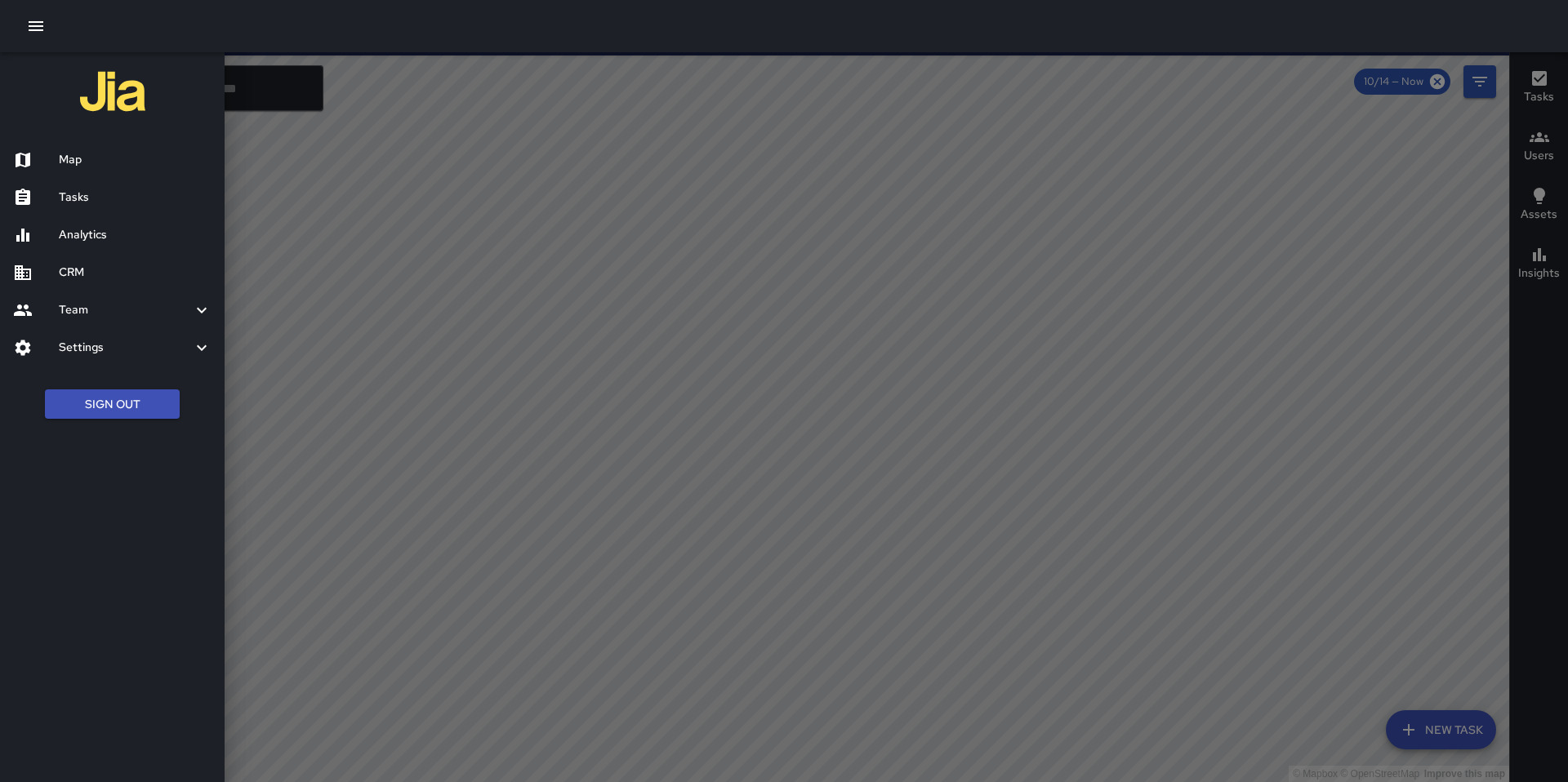
click at [79, 184] on div "Tasks" at bounding box center [112, 198] width 225 height 38
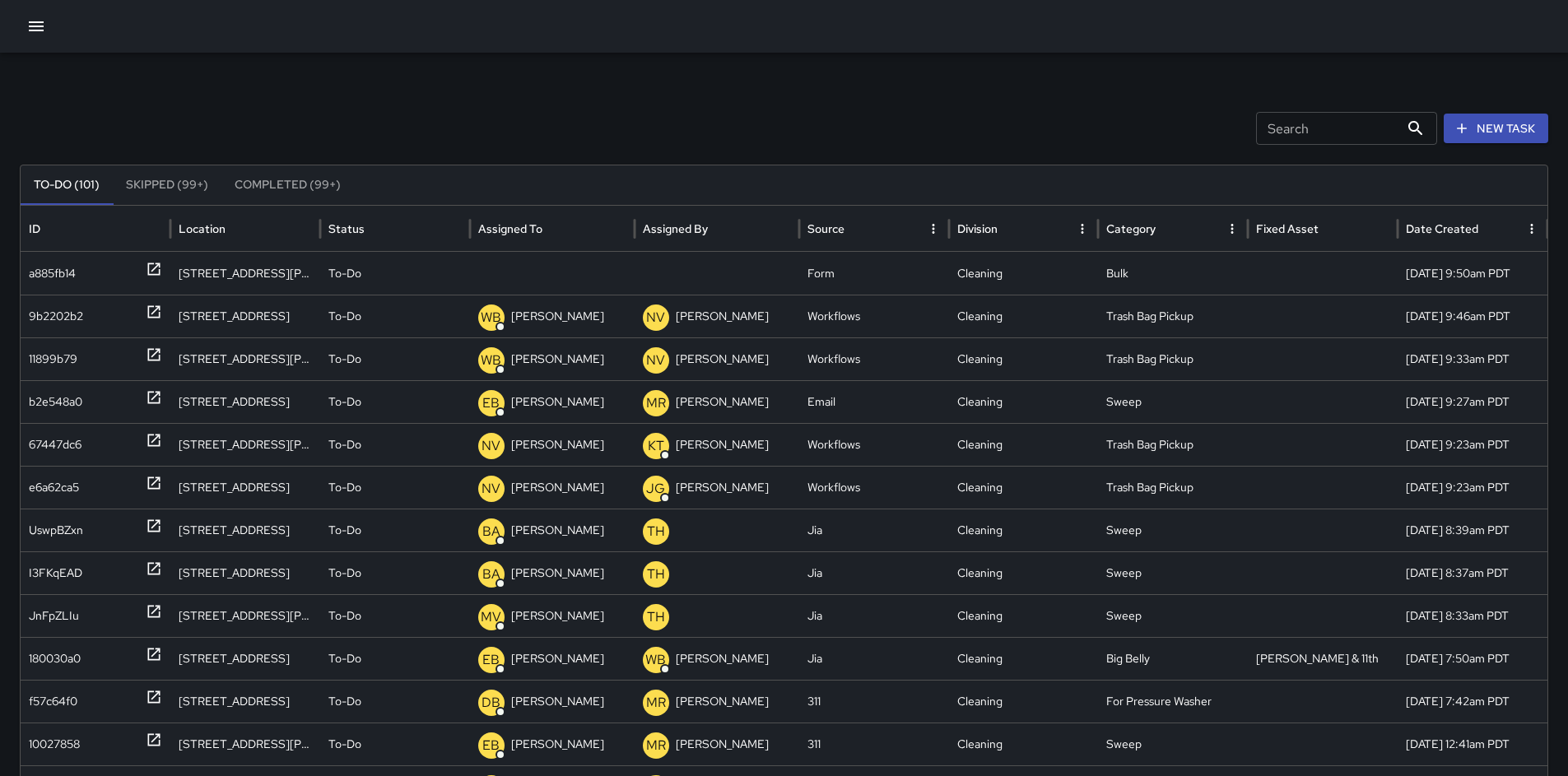
click at [1524, 128] on button "New Task" at bounding box center [1496, 128] width 105 height 30
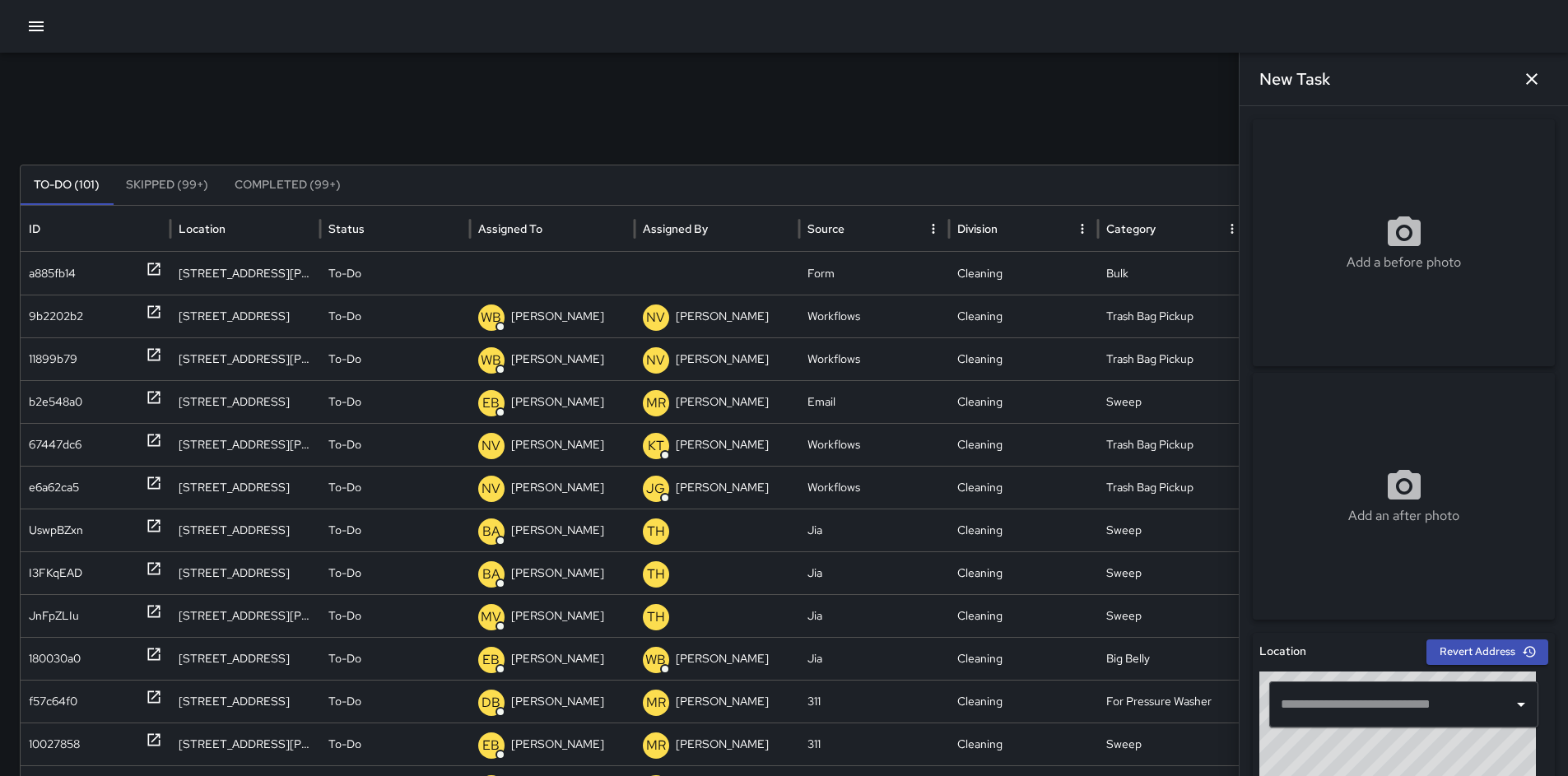
click at [1383, 702] on input "text" at bounding box center [1391, 704] width 230 height 31
paste input "**********"
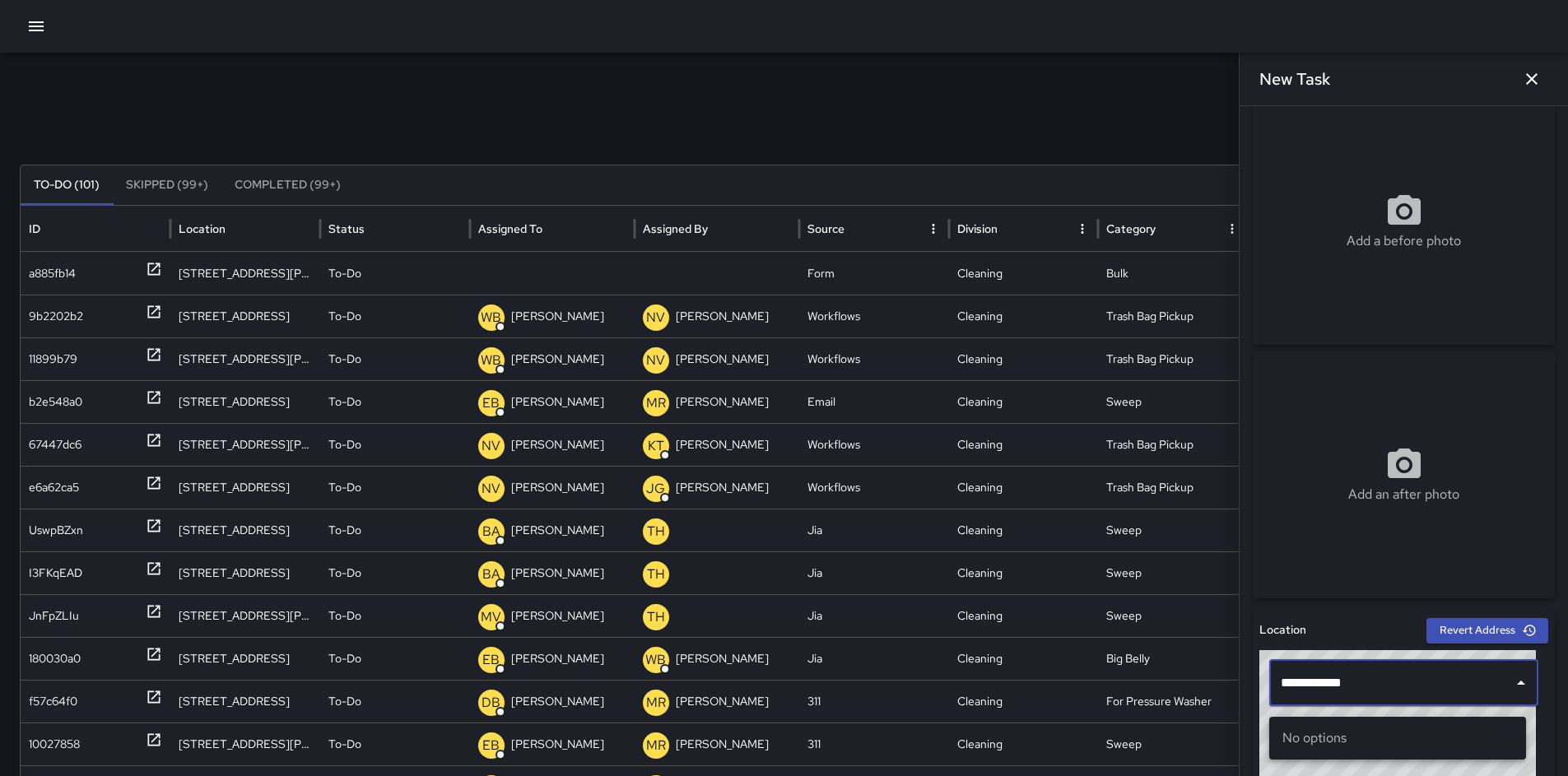
scroll to position [33, 0]
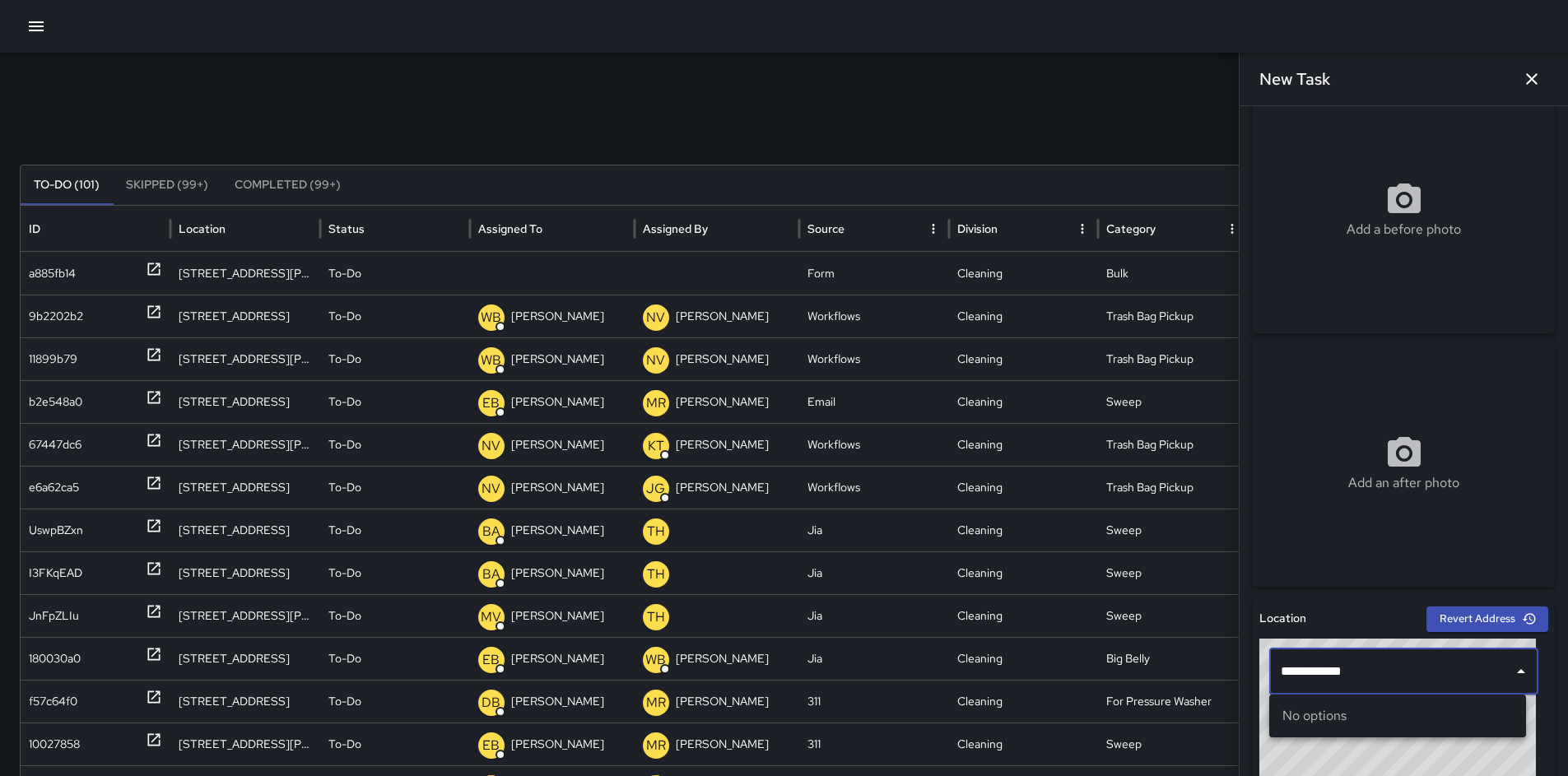
click at [1386, 681] on input "**********" at bounding box center [1391, 671] width 230 height 31
type input "**********"
click at [1392, 681] on input "**********" at bounding box center [1391, 671] width 230 height 31
click at [1388, 725] on div "No options" at bounding box center [1398, 716] width 257 height 43
click at [1375, 670] on input "**********" at bounding box center [1391, 671] width 230 height 31
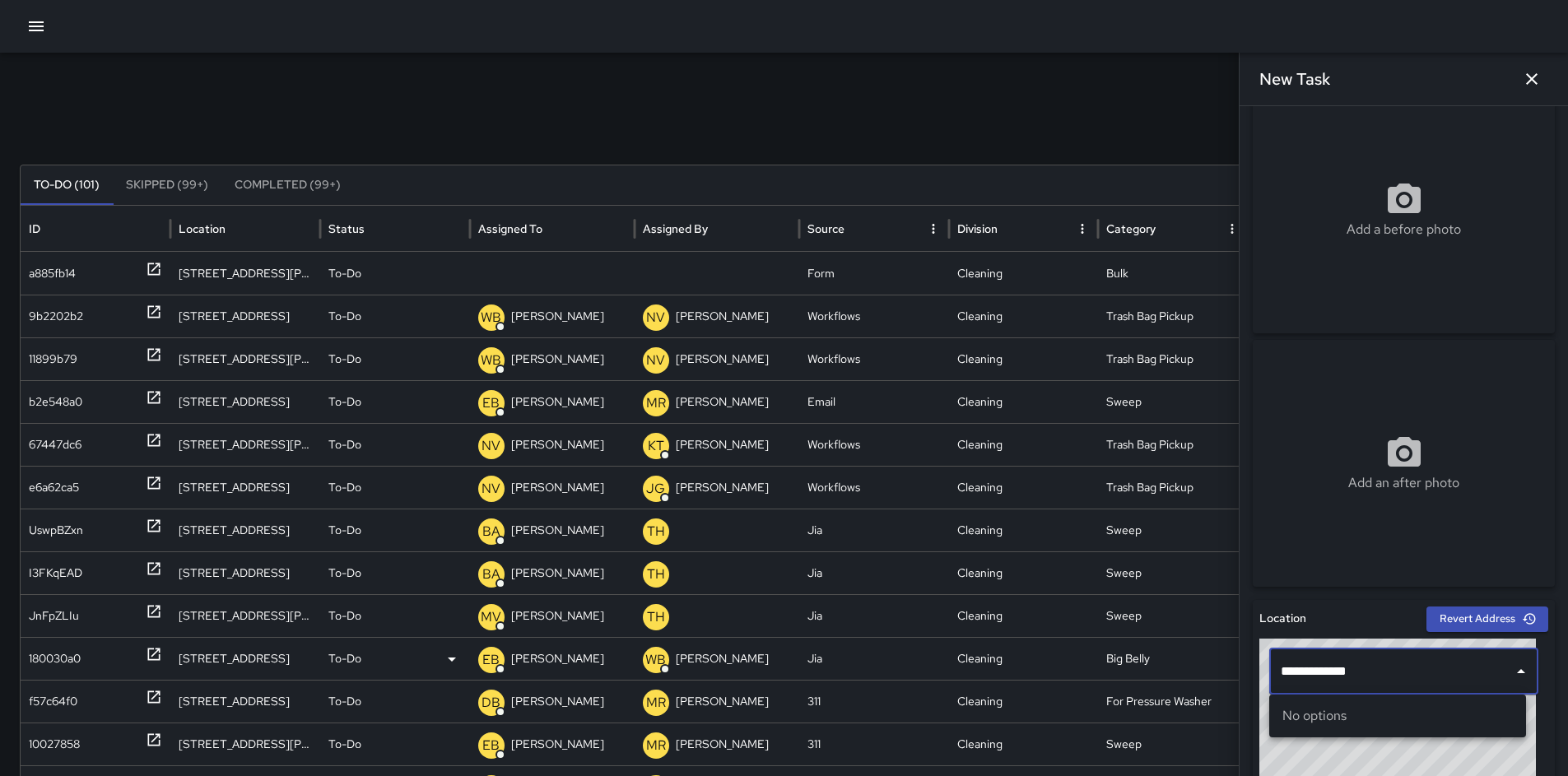
drag, startPoint x: 1253, startPoint y: 676, endPoint x: 1189, endPoint y: 678, distance: 64.0
click at [1189, 678] on div "Search Search New Task To-Do (101) Skipped (99+) Completed (99+) ID Location St…" at bounding box center [784, 519] width 1568 height 934
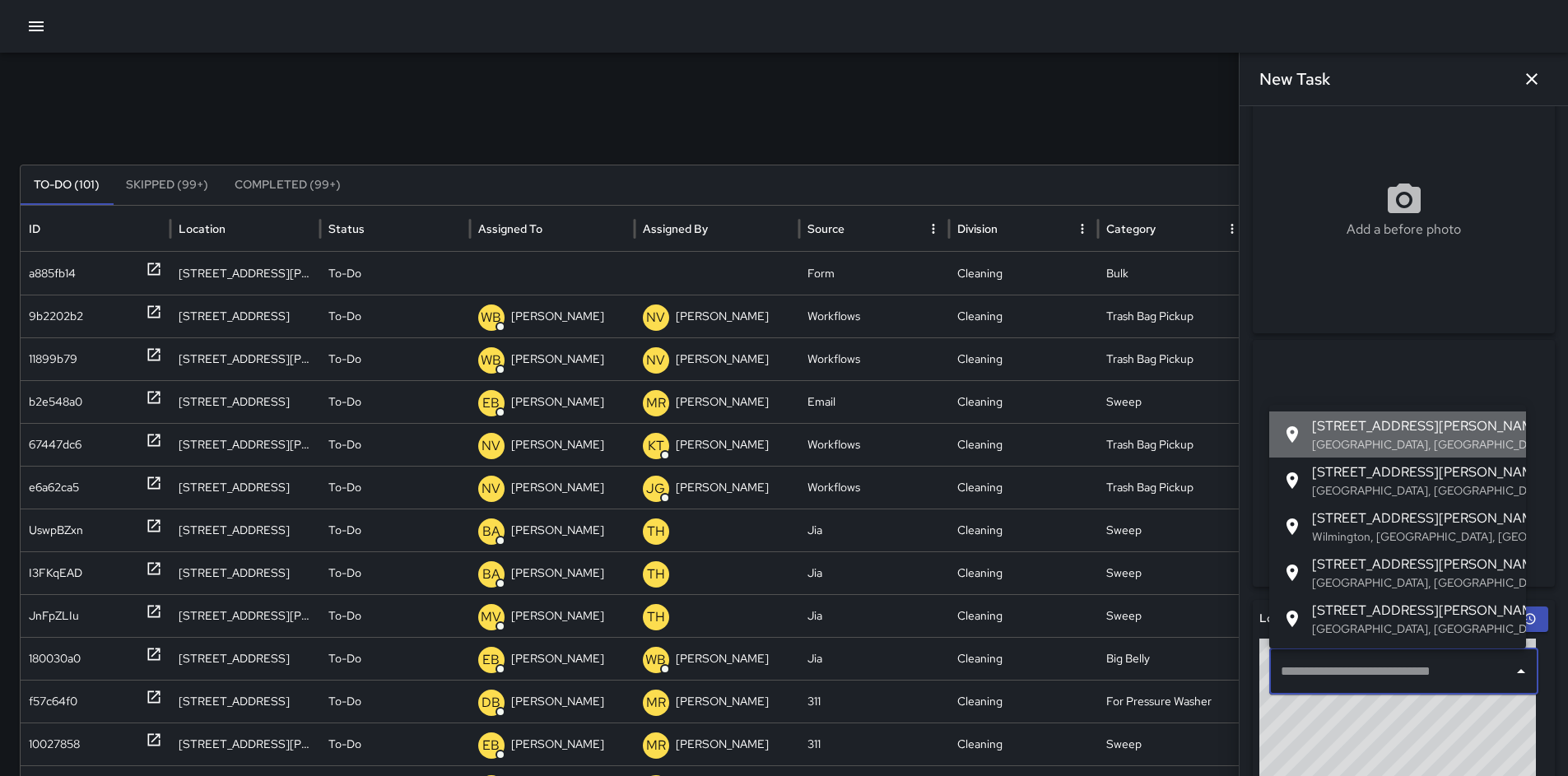
click at [1340, 444] on p "[GEOGRAPHIC_DATA], [GEOGRAPHIC_DATA], [GEOGRAPHIC_DATA]" at bounding box center [1412, 444] width 201 height 16
type input "**********"
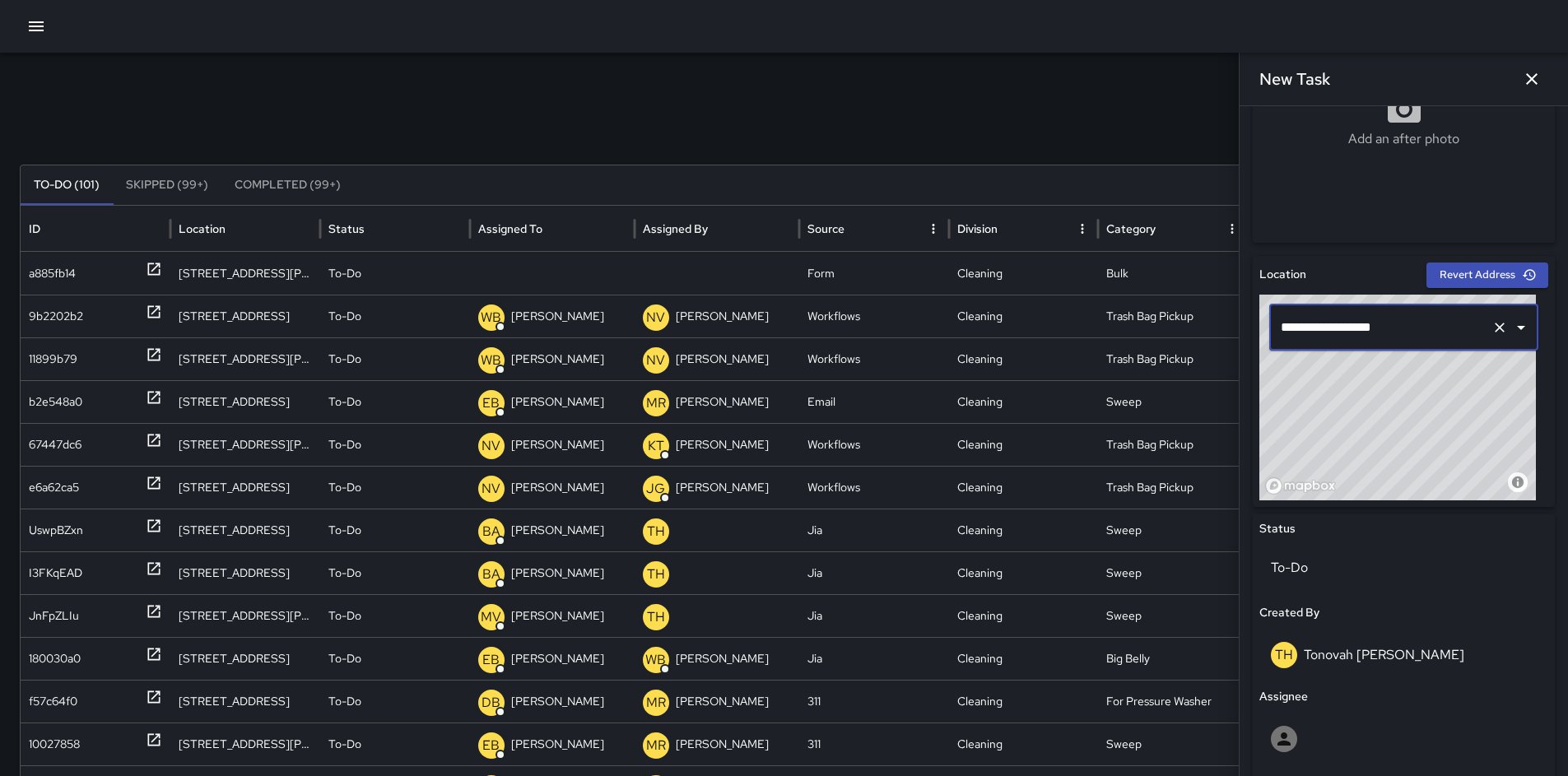
scroll to position [703, 0]
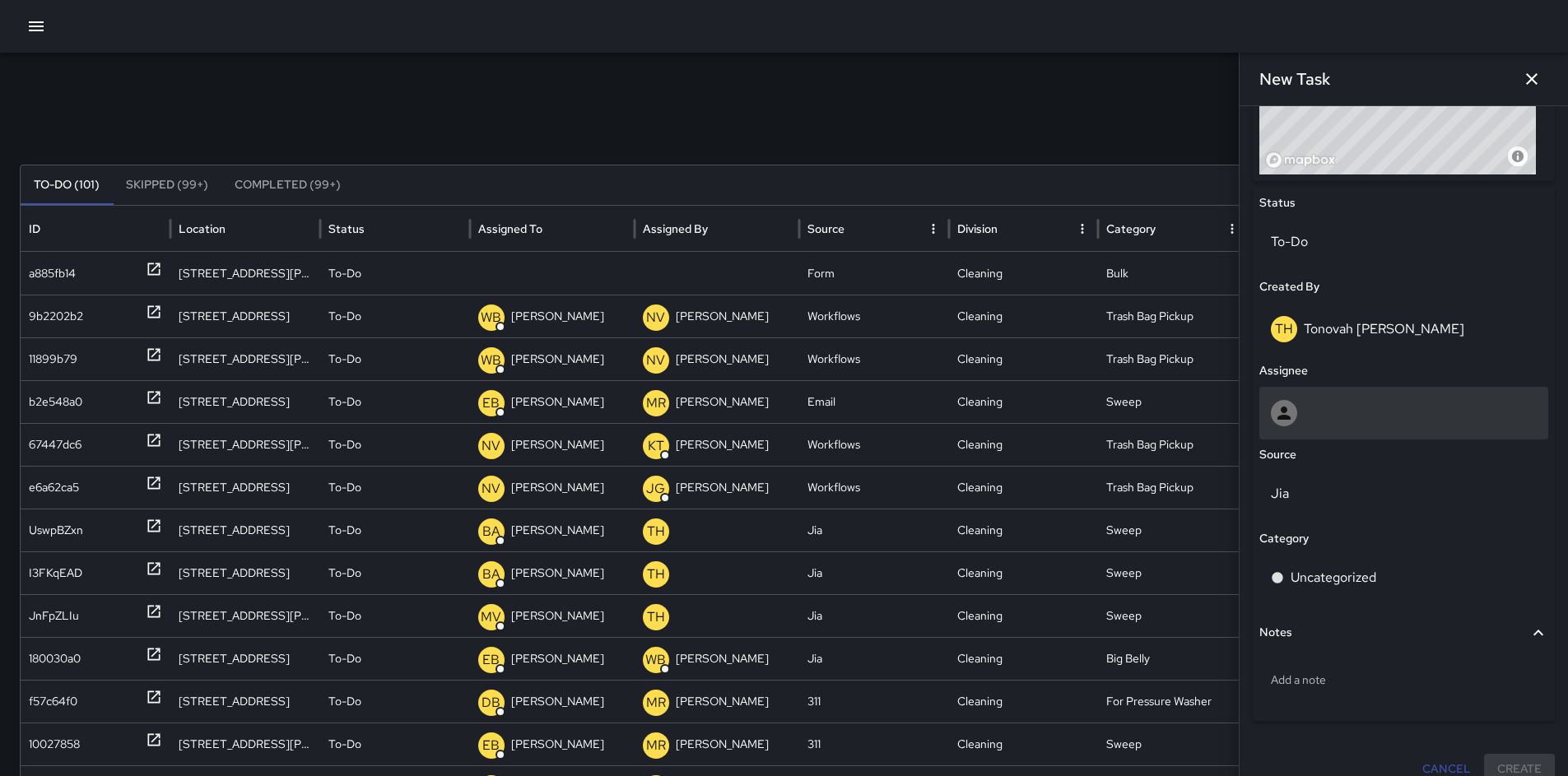
click at [1328, 416] on div at bounding box center [1403, 413] width 266 height 26
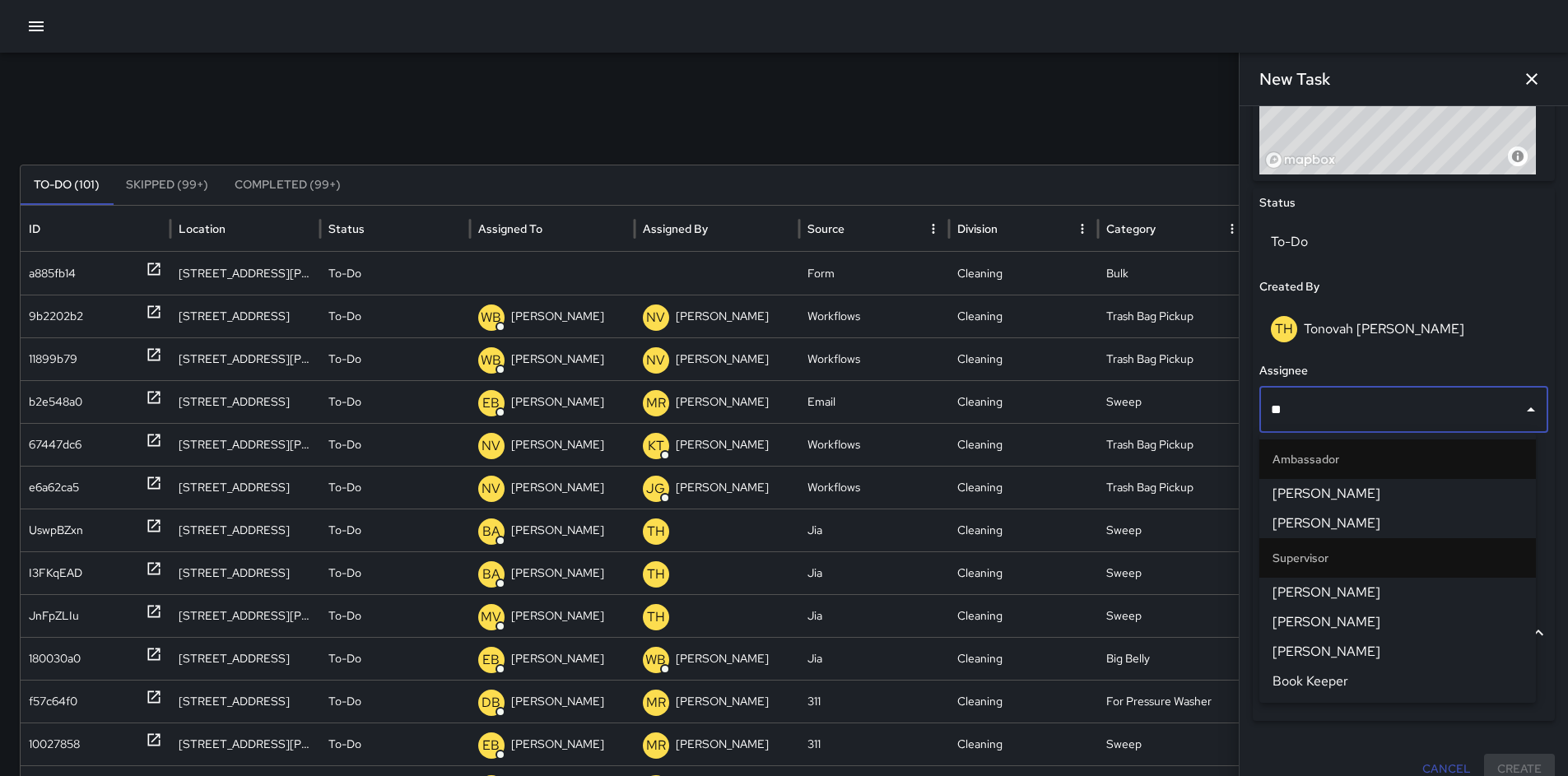
type input "***"
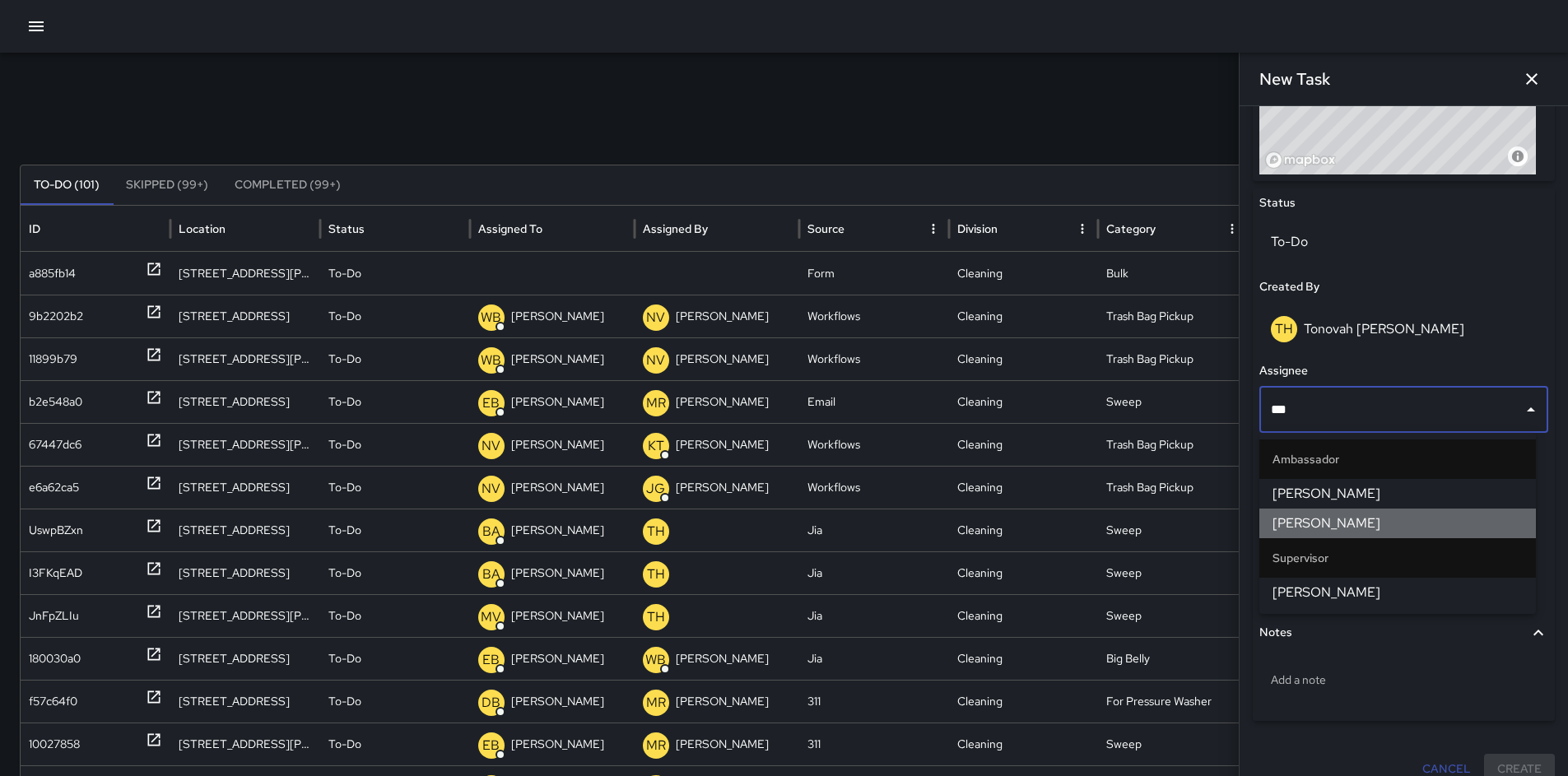
click at [1347, 532] on span "[PERSON_NAME]" at bounding box center [1398, 523] width 250 height 20
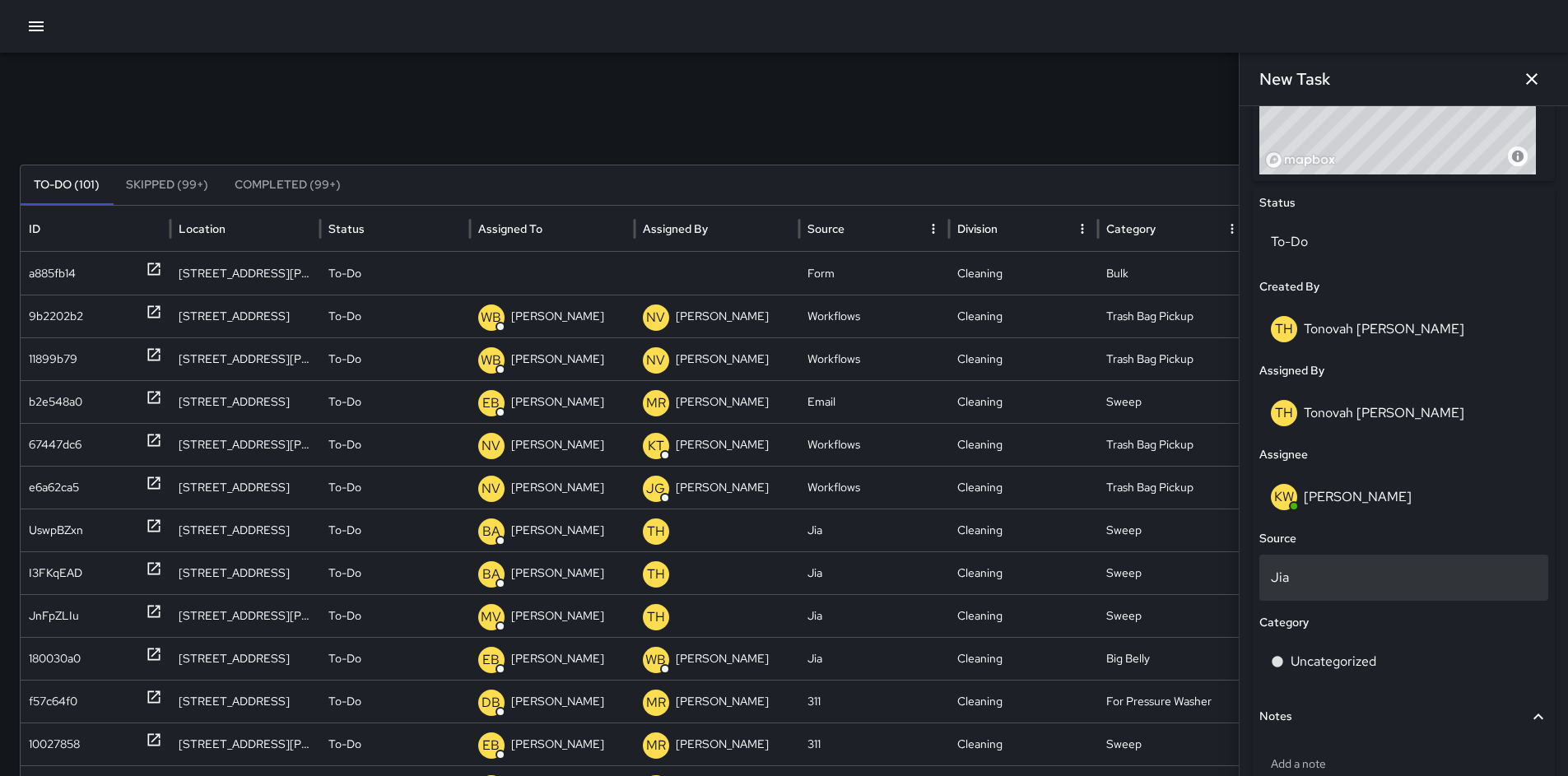
click at [1317, 568] on p "Jia" at bounding box center [1403, 578] width 266 height 20
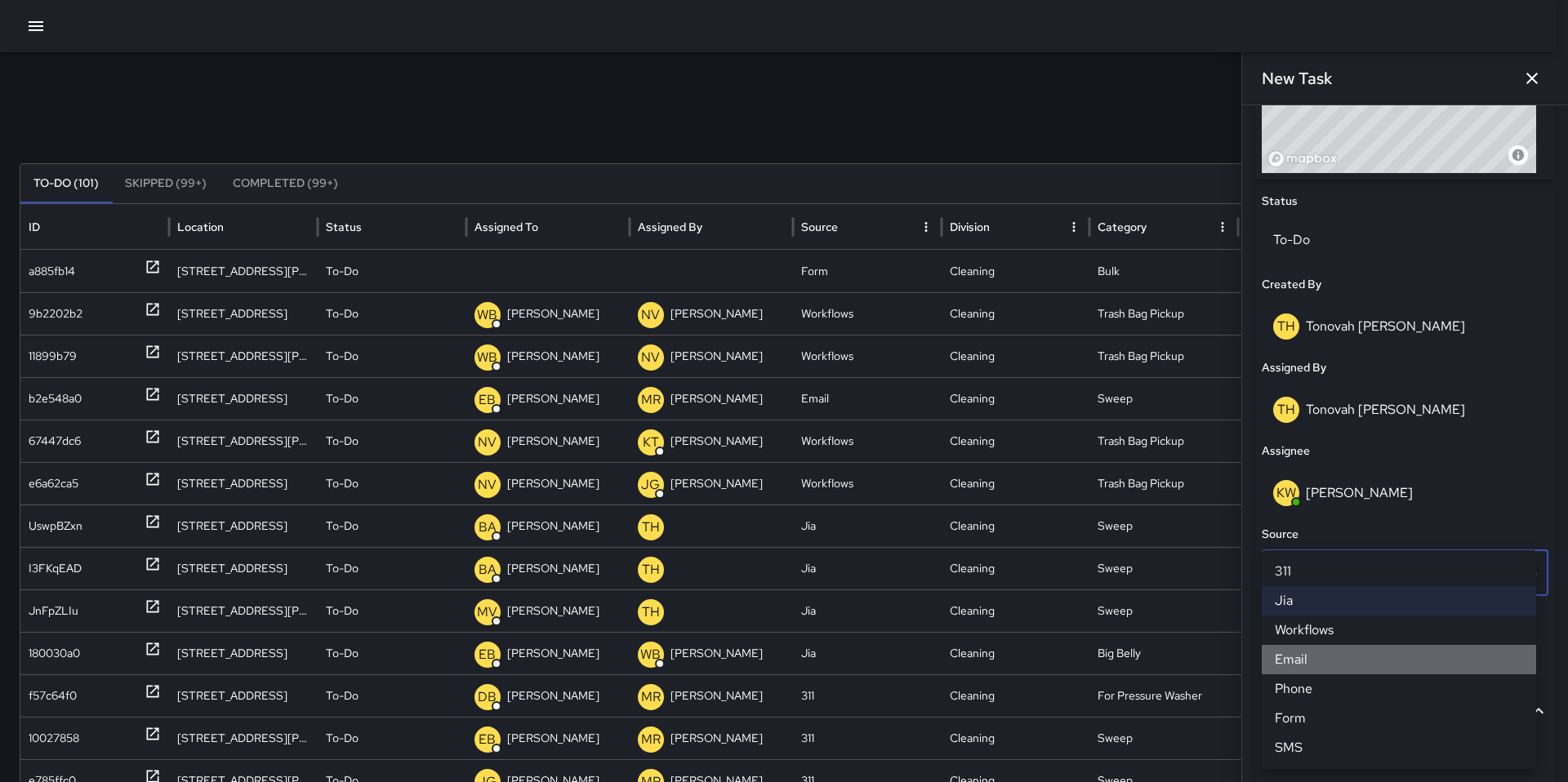
click at [1307, 664] on li "Email" at bounding box center [1399, 660] width 274 height 29
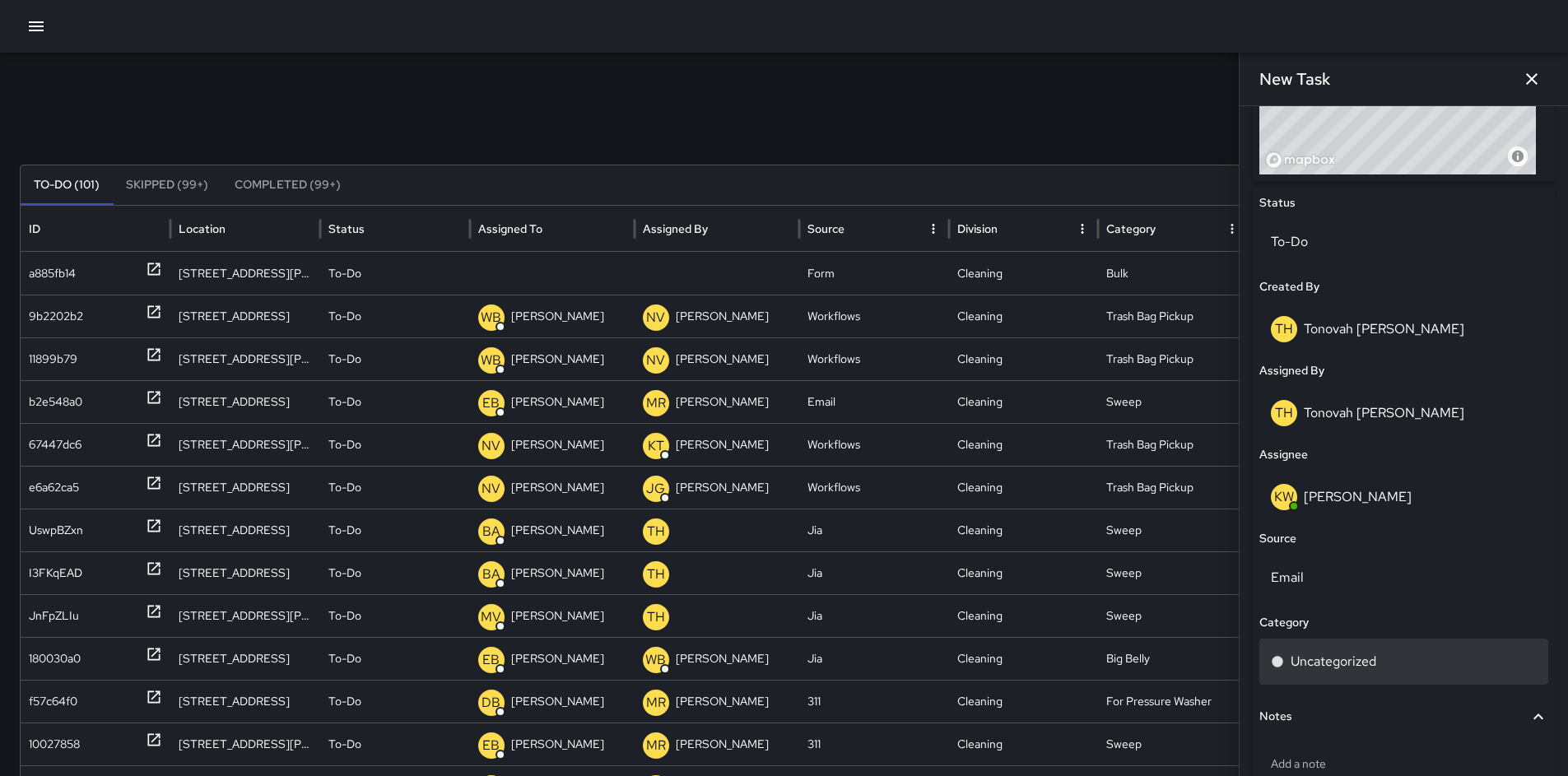
click at [1319, 665] on p "Uncategorized" at bounding box center [1333, 662] width 86 height 20
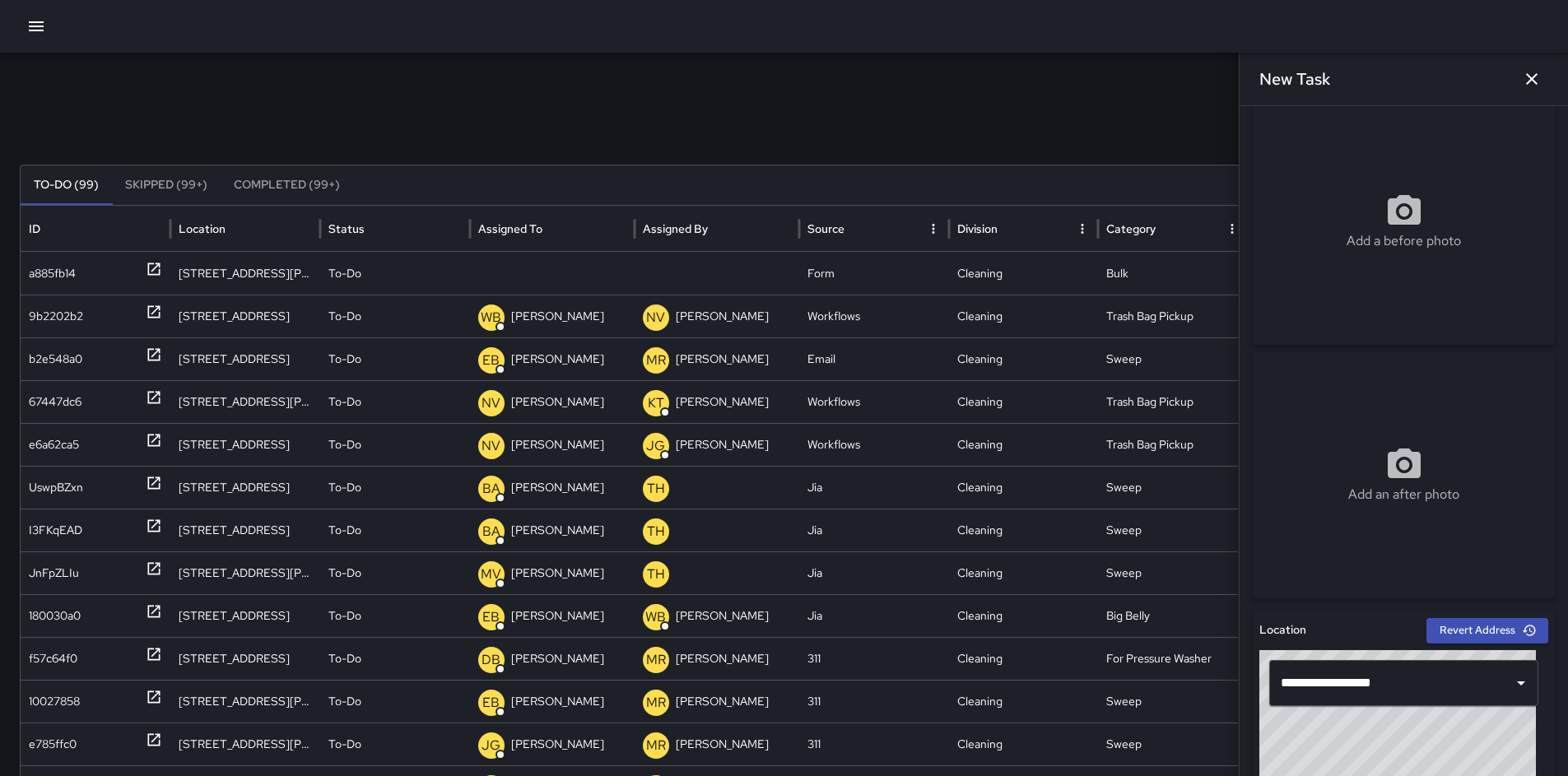
scroll to position [21, 0]
click at [1351, 219] on div "Add a before photo" at bounding box center [1403, 222] width 302 height 59
type input "**********"
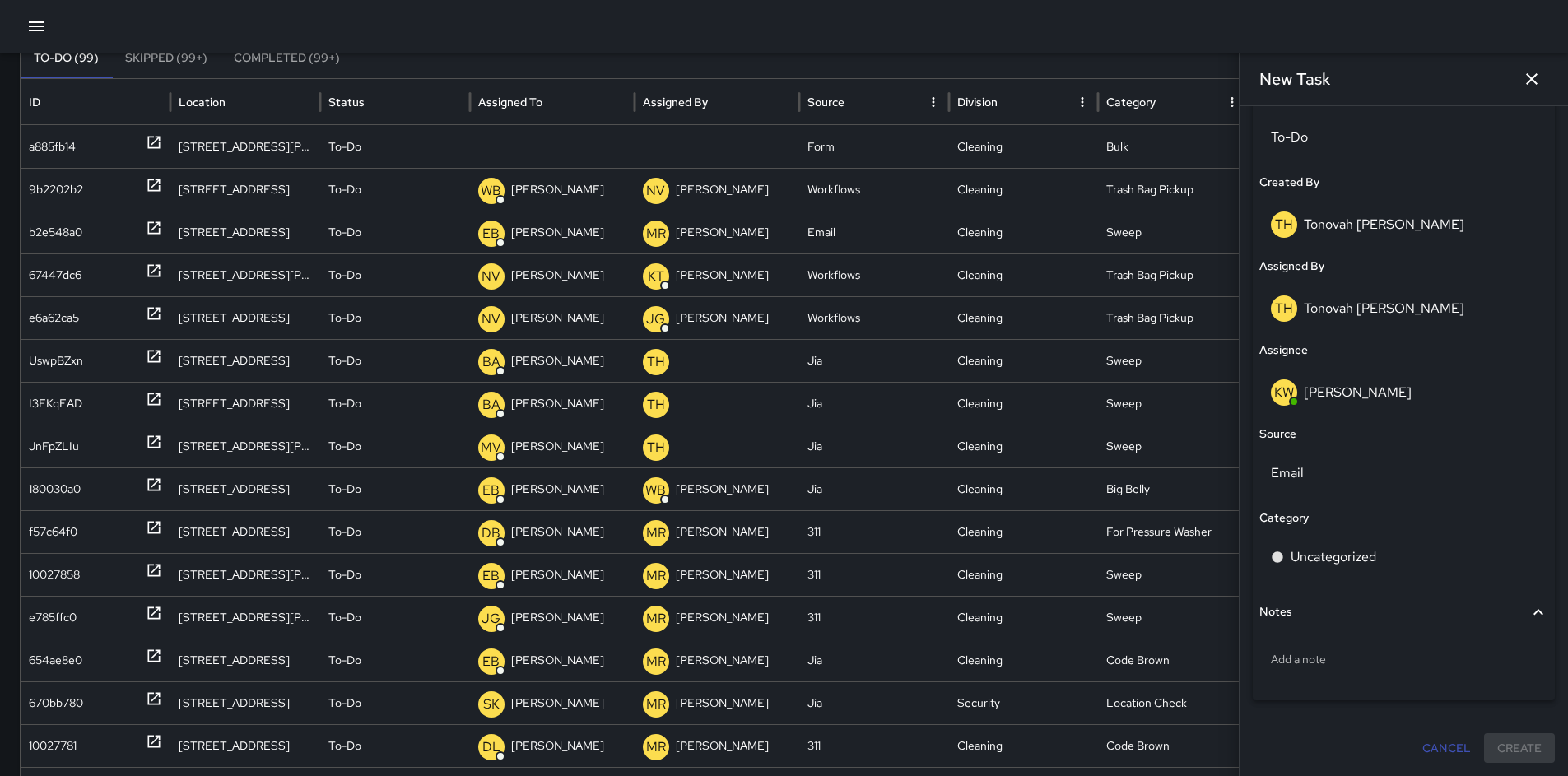
scroll to position [142, 0]
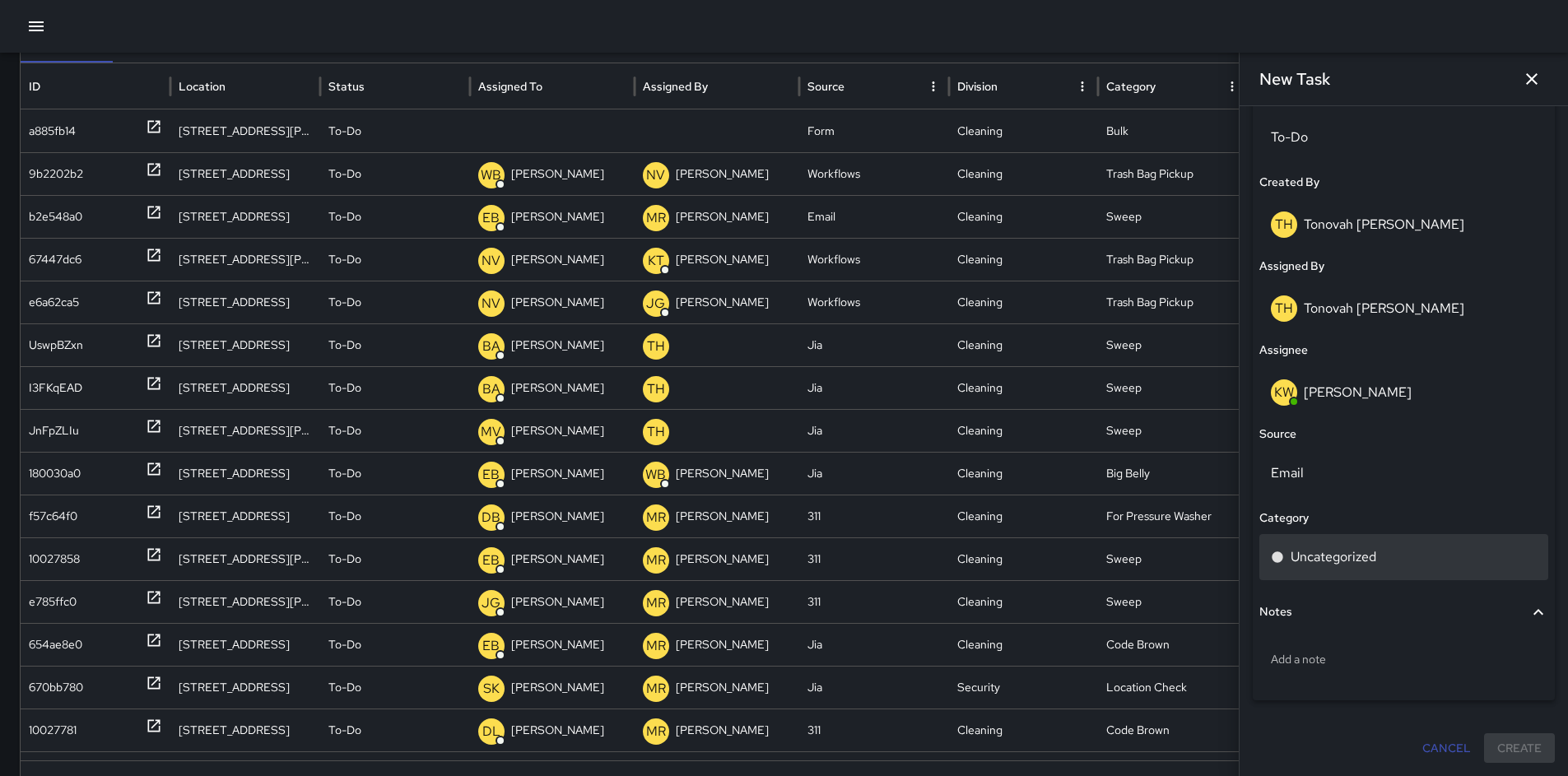
click at [1329, 559] on p "Uncategorized" at bounding box center [1333, 557] width 86 height 20
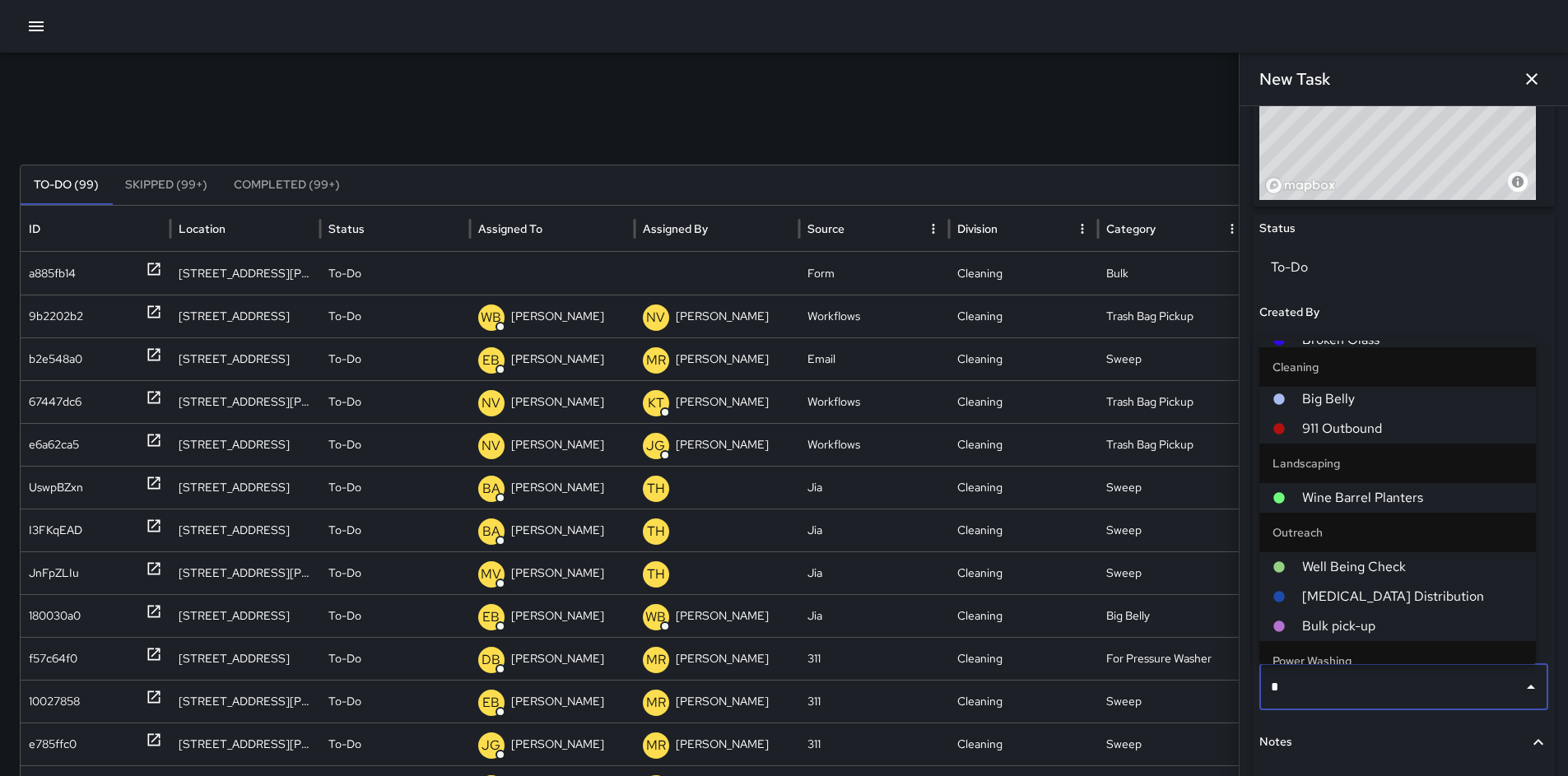
scroll to position [0, 0]
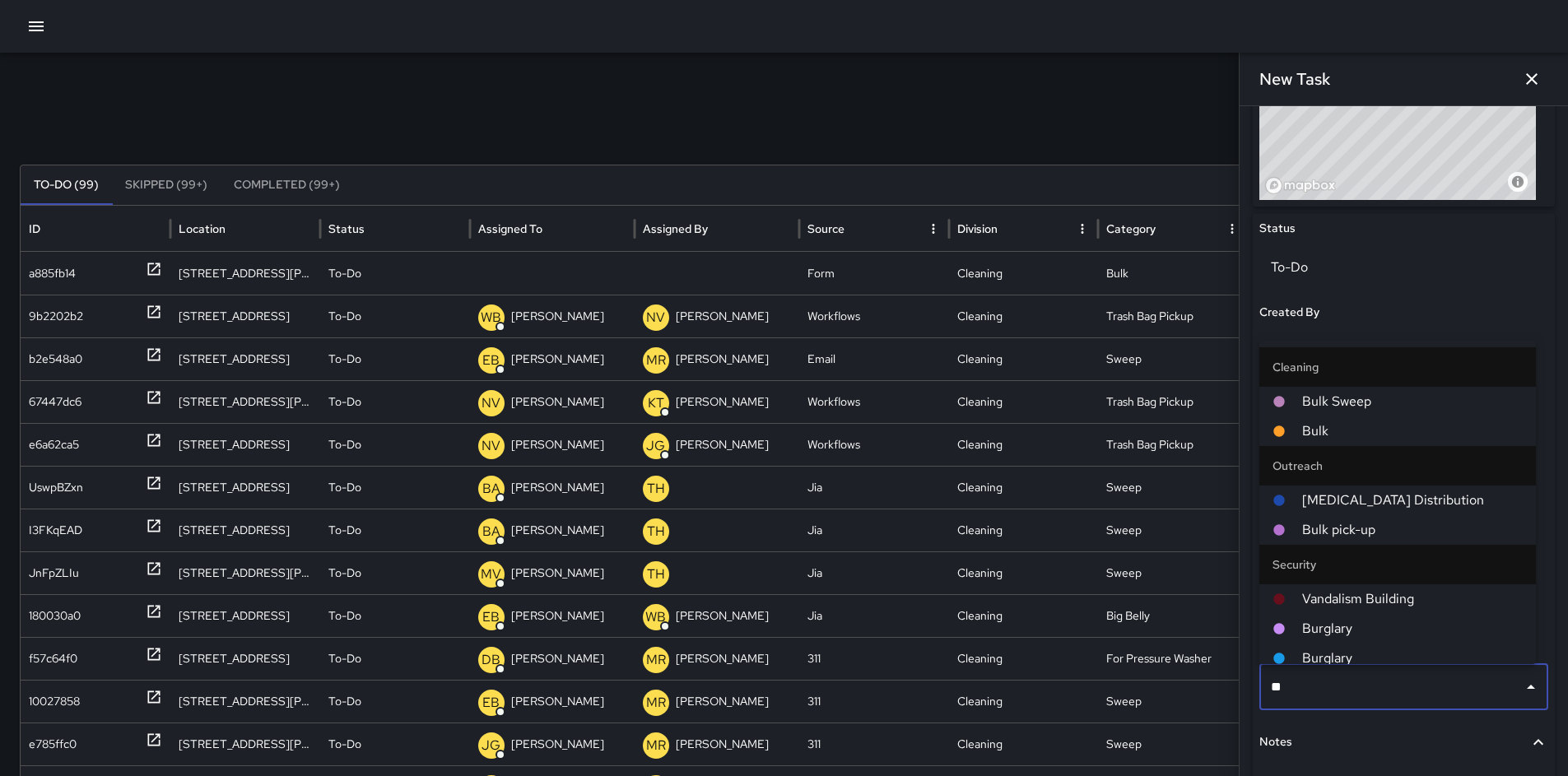
type input "***"
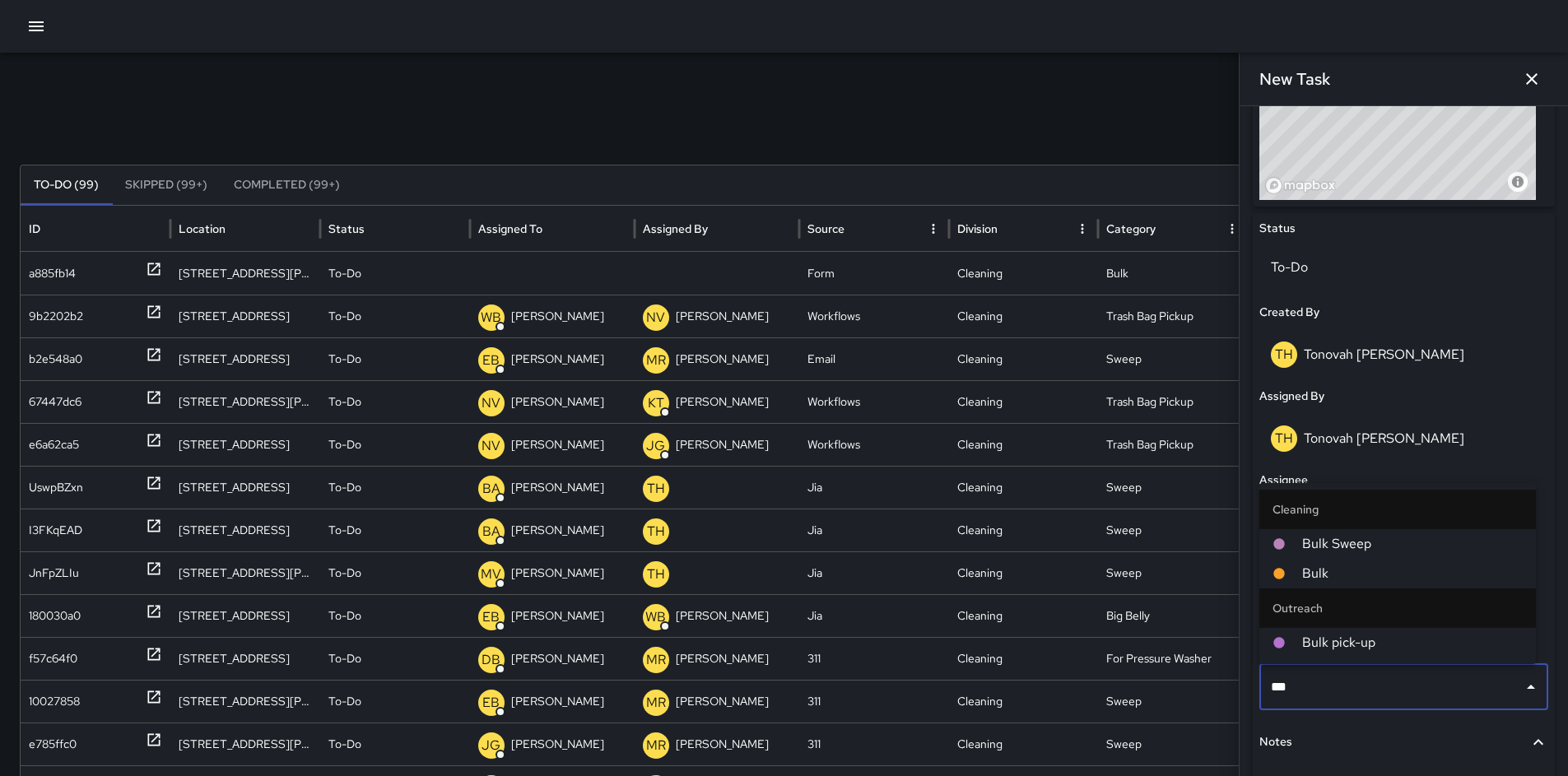
click at [1321, 581] on span "Bulk" at bounding box center [1412, 574] width 221 height 20
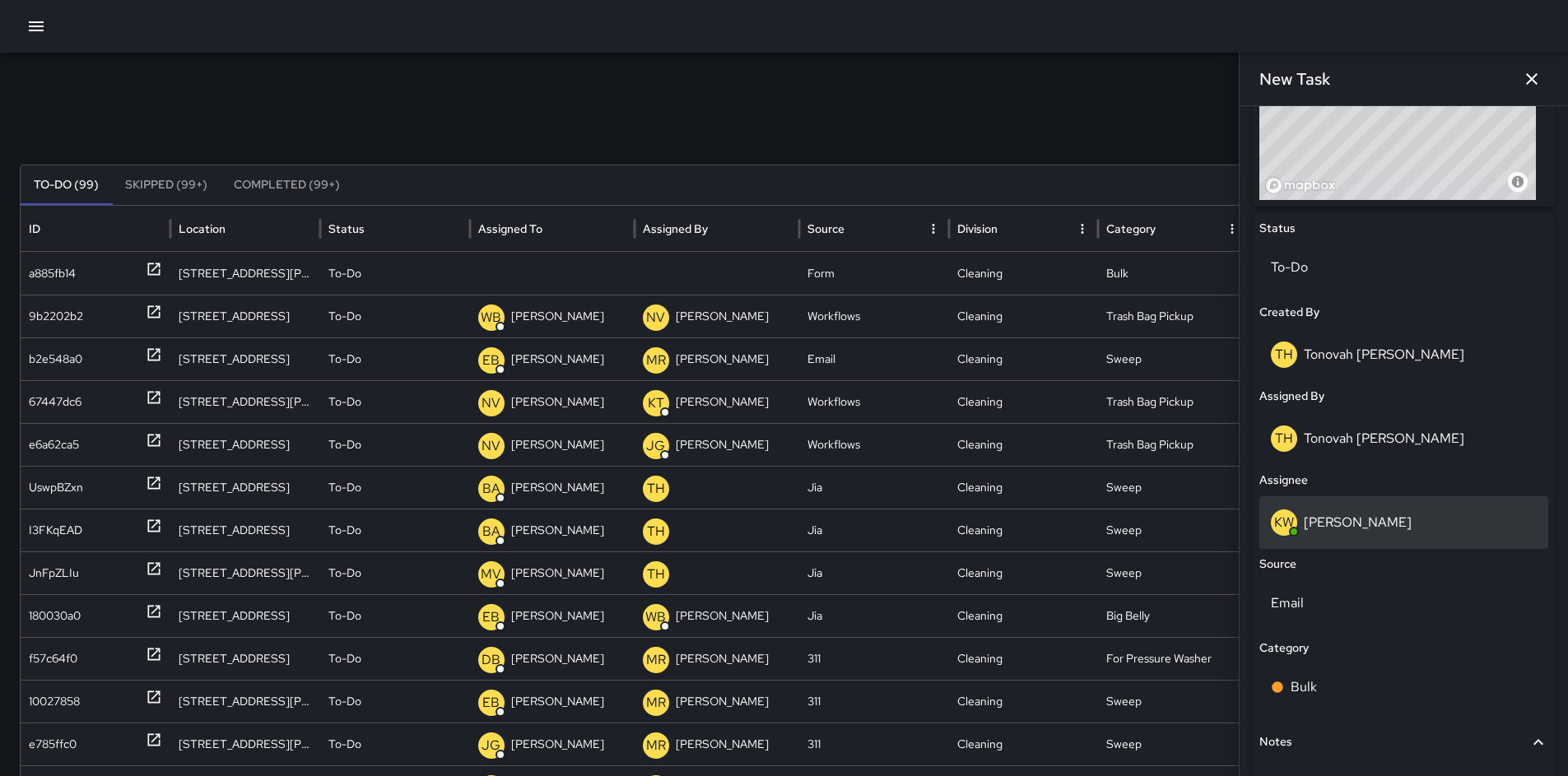
click at [1341, 515] on p "[PERSON_NAME]" at bounding box center [1357, 522] width 108 height 17
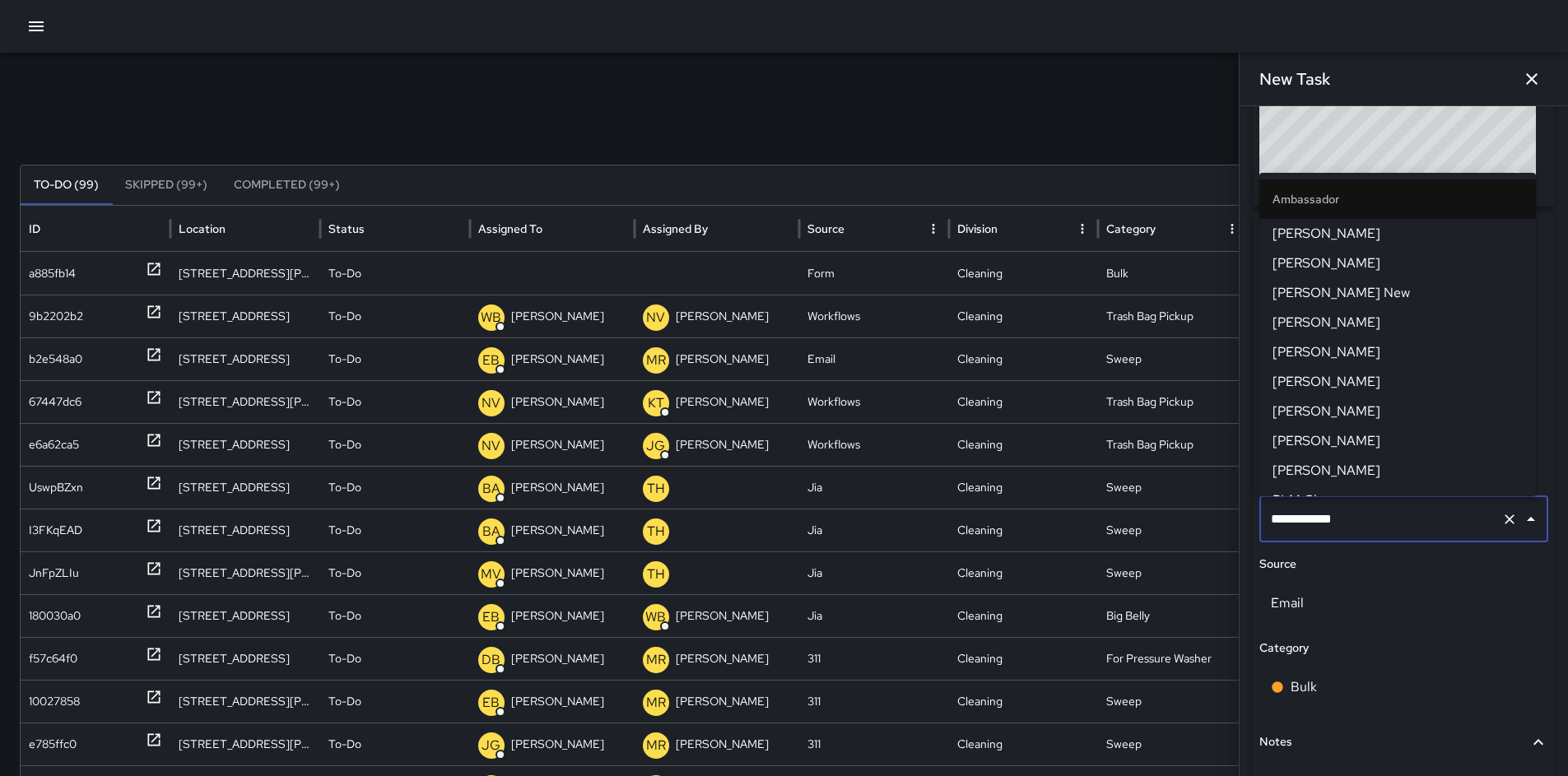
scroll to position [251, 0]
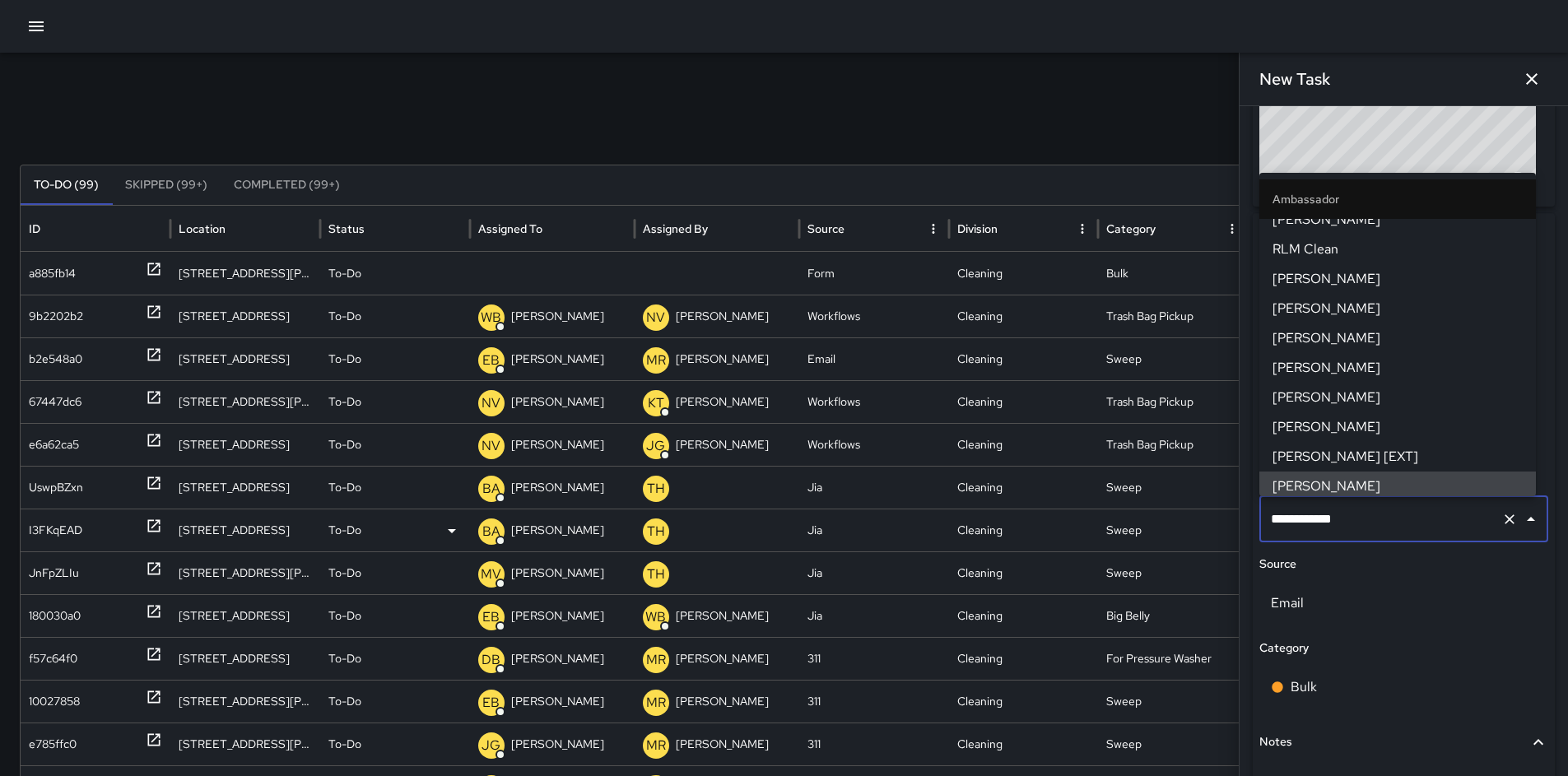
drag, startPoint x: 1361, startPoint y: 518, endPoint x: 1194, endPoint y: 533, distance: 167.7
click at [1194, 532] on div "Search Search New Task To-Do (99) Skipped (99+) Completed (99+) ID Location Sta…" at bounding box center [784, 519] width 1568 height 934
drag, startPoint x: 1338, startPoint y: 522, endPoint x: 1230, endPoint y: 524, distance: 108.0
click at [1230, 524] on div "Search Search New Task To-Do (99) Skipped (99+) Completed (99+) ID Location Sta…" at bounding box center [784, 519] width 1568 height 934
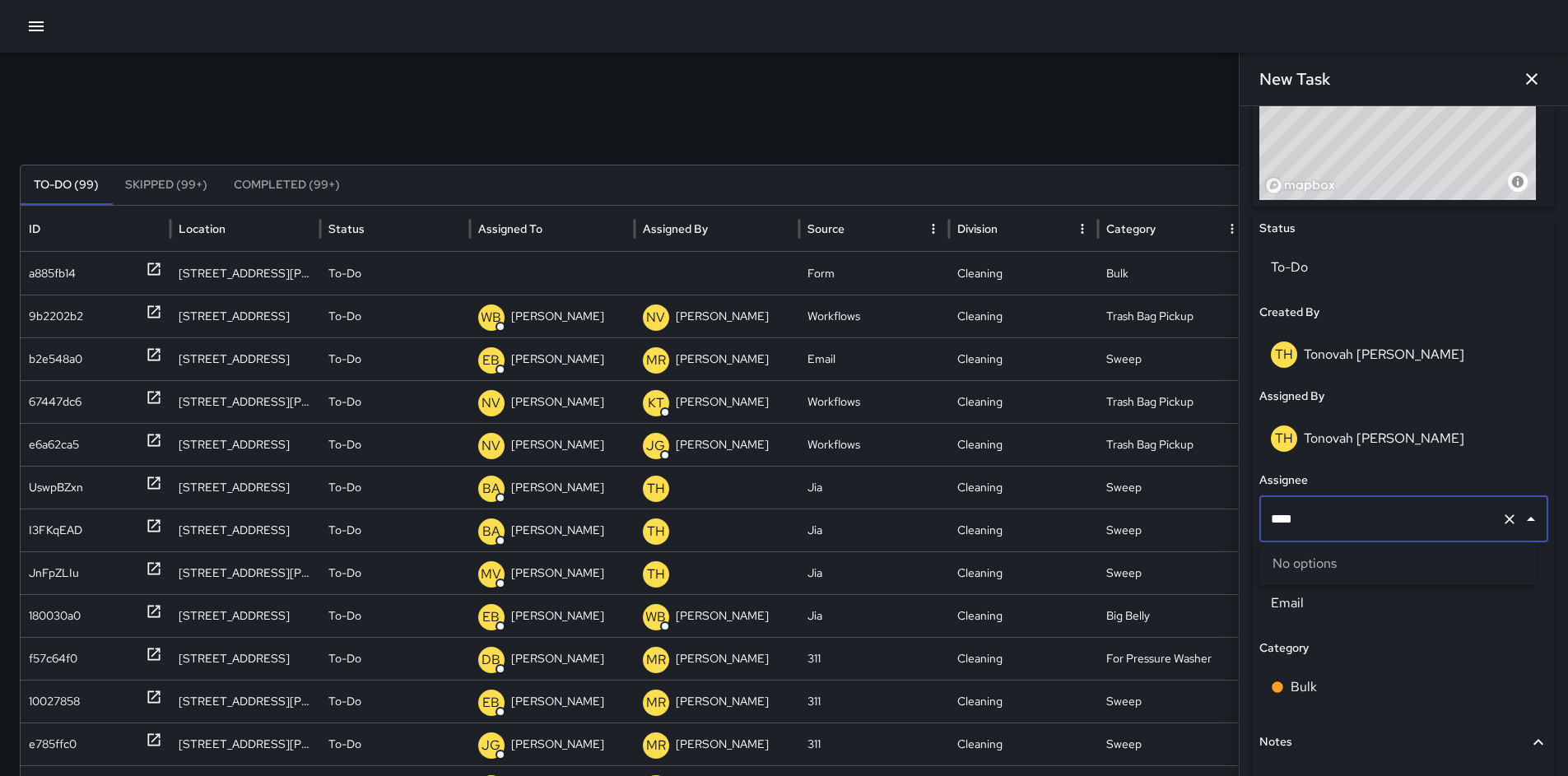
type input "***"
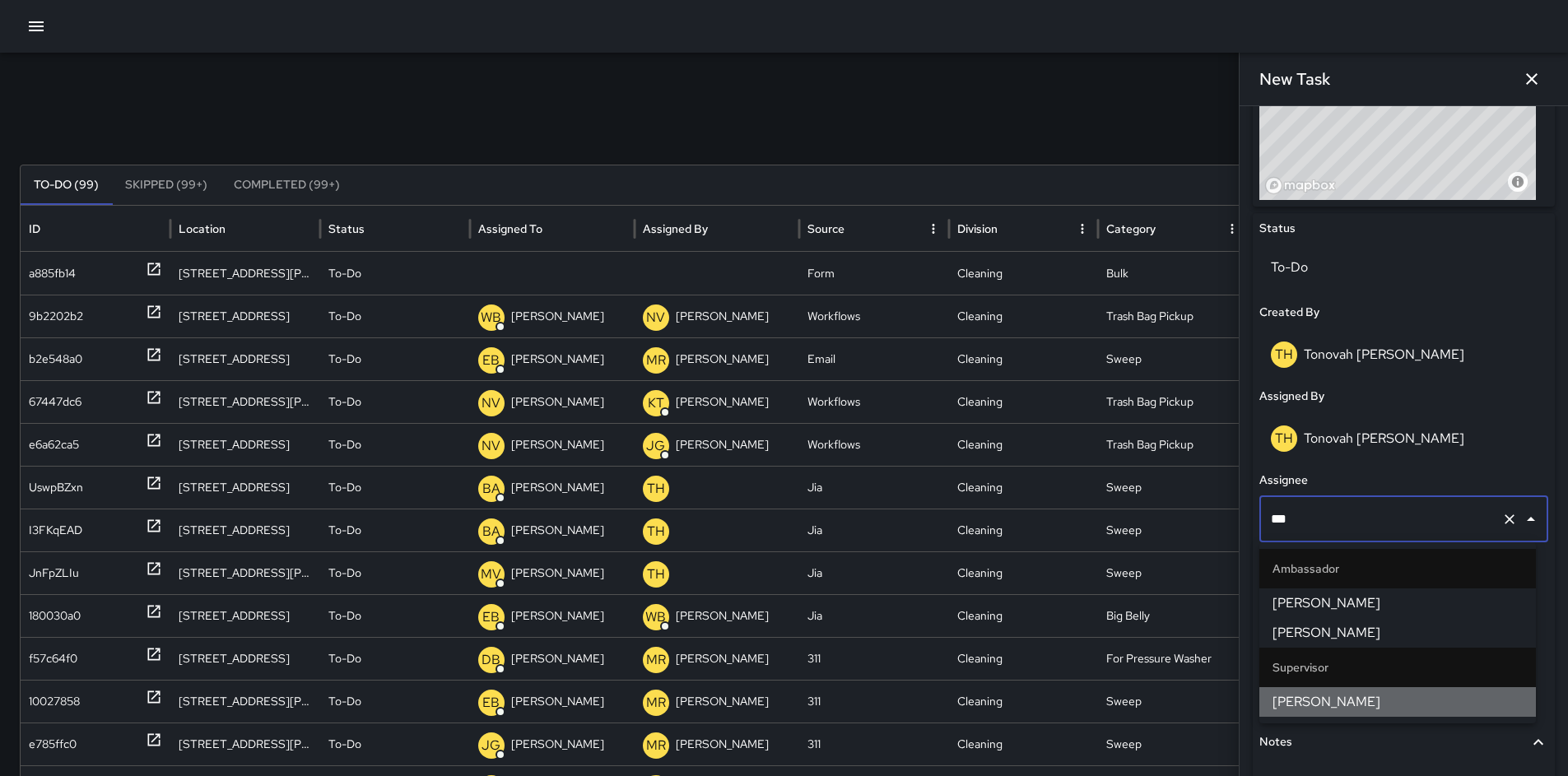
click at [1314, 707] on span "[PERSON_NAME]" at bounding box center [1398, 702] width 250 height 20
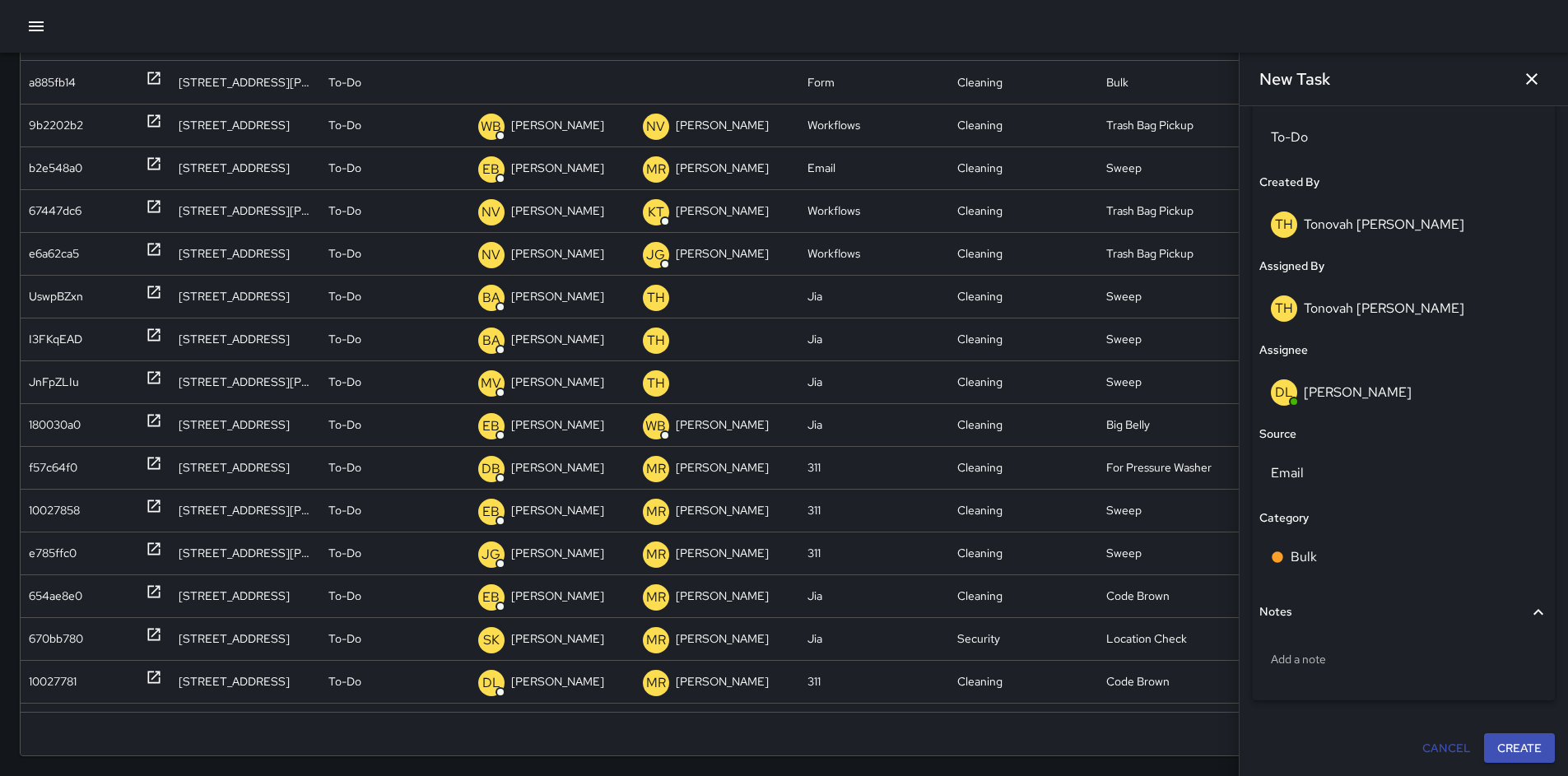
scroll to position [211, 0]
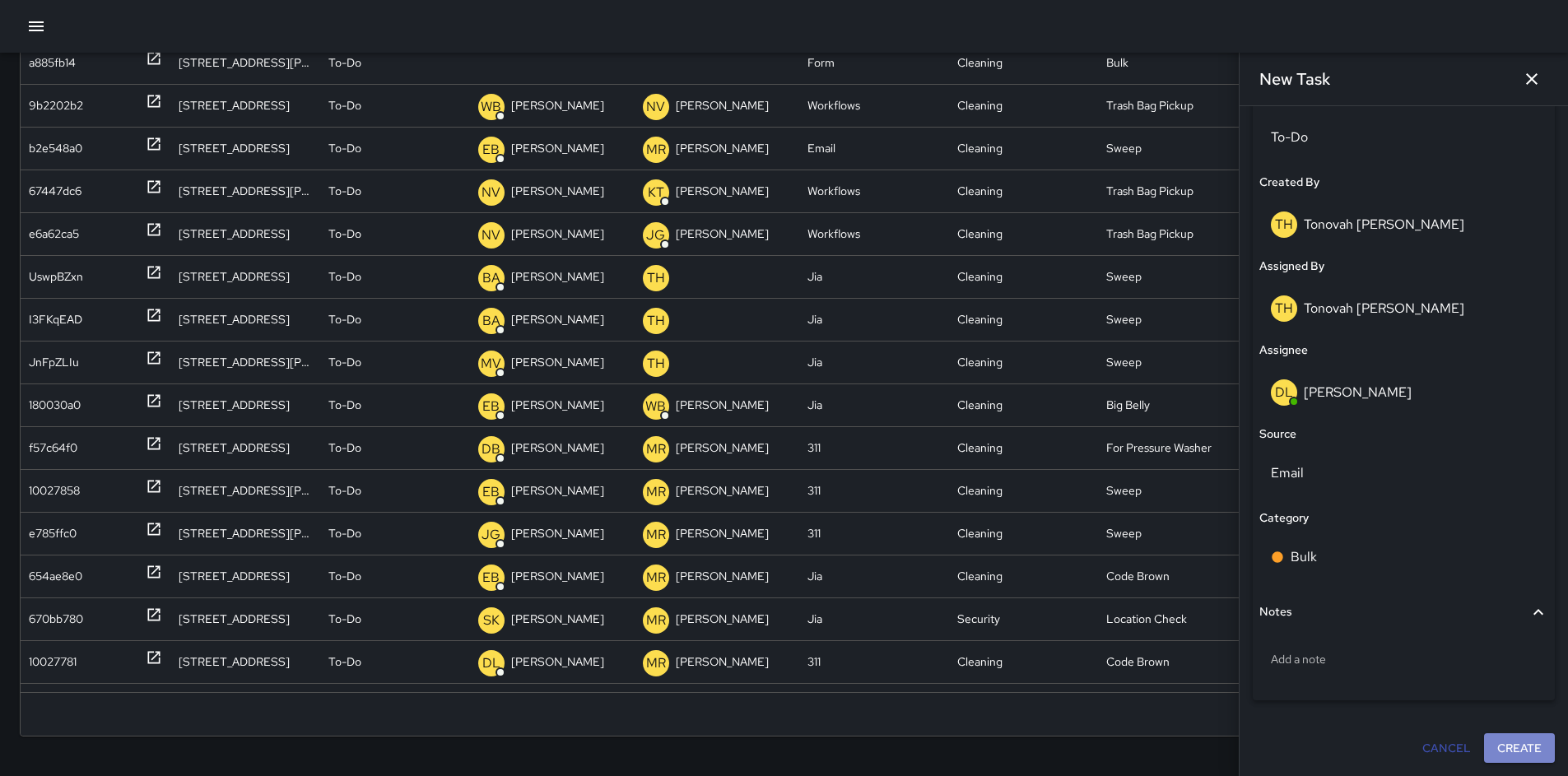
click at [1506, 750] on button "Create" at bounding box center [1519, 748] width 71 height 30
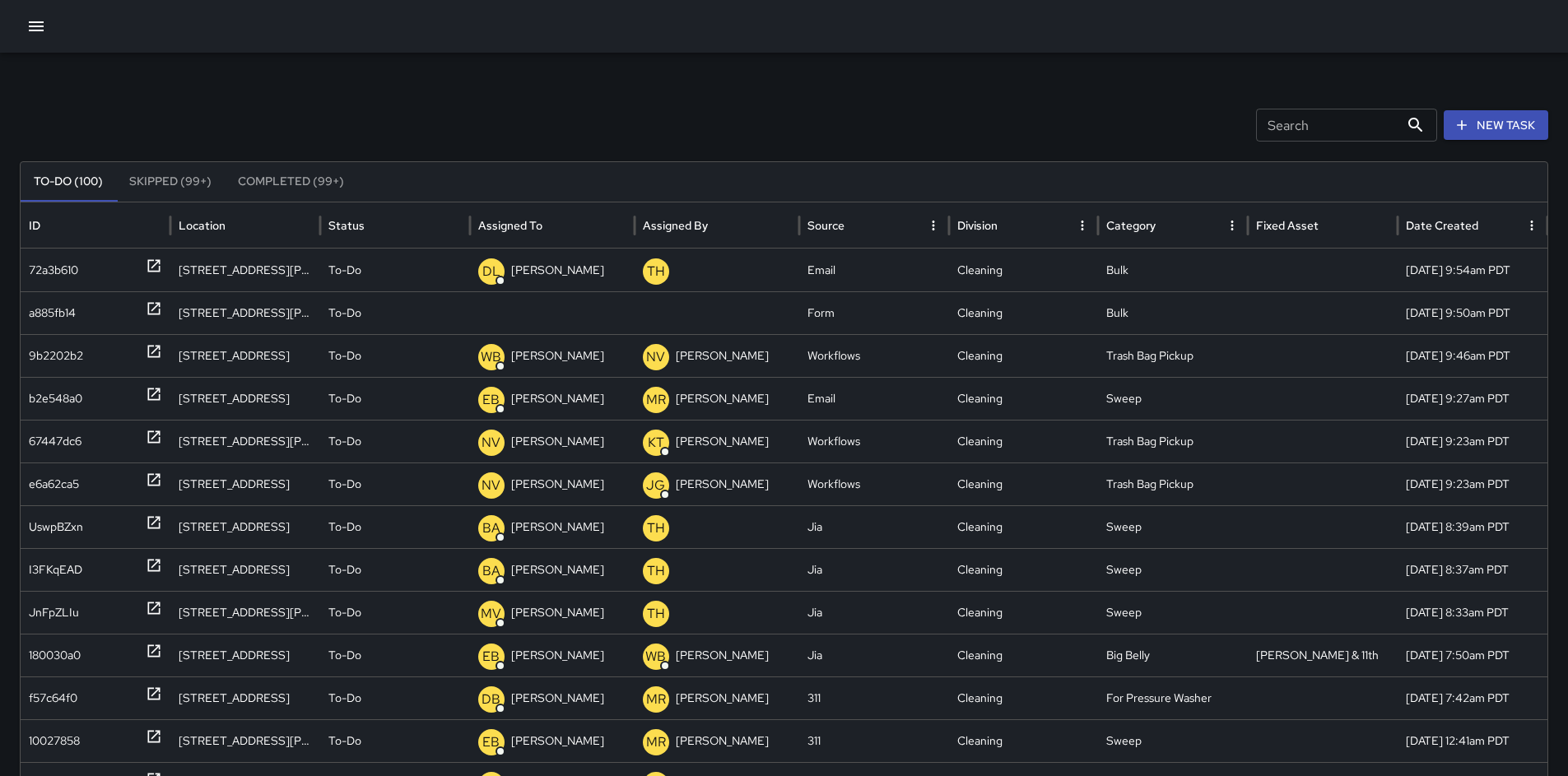
scroll to position [0, 0]
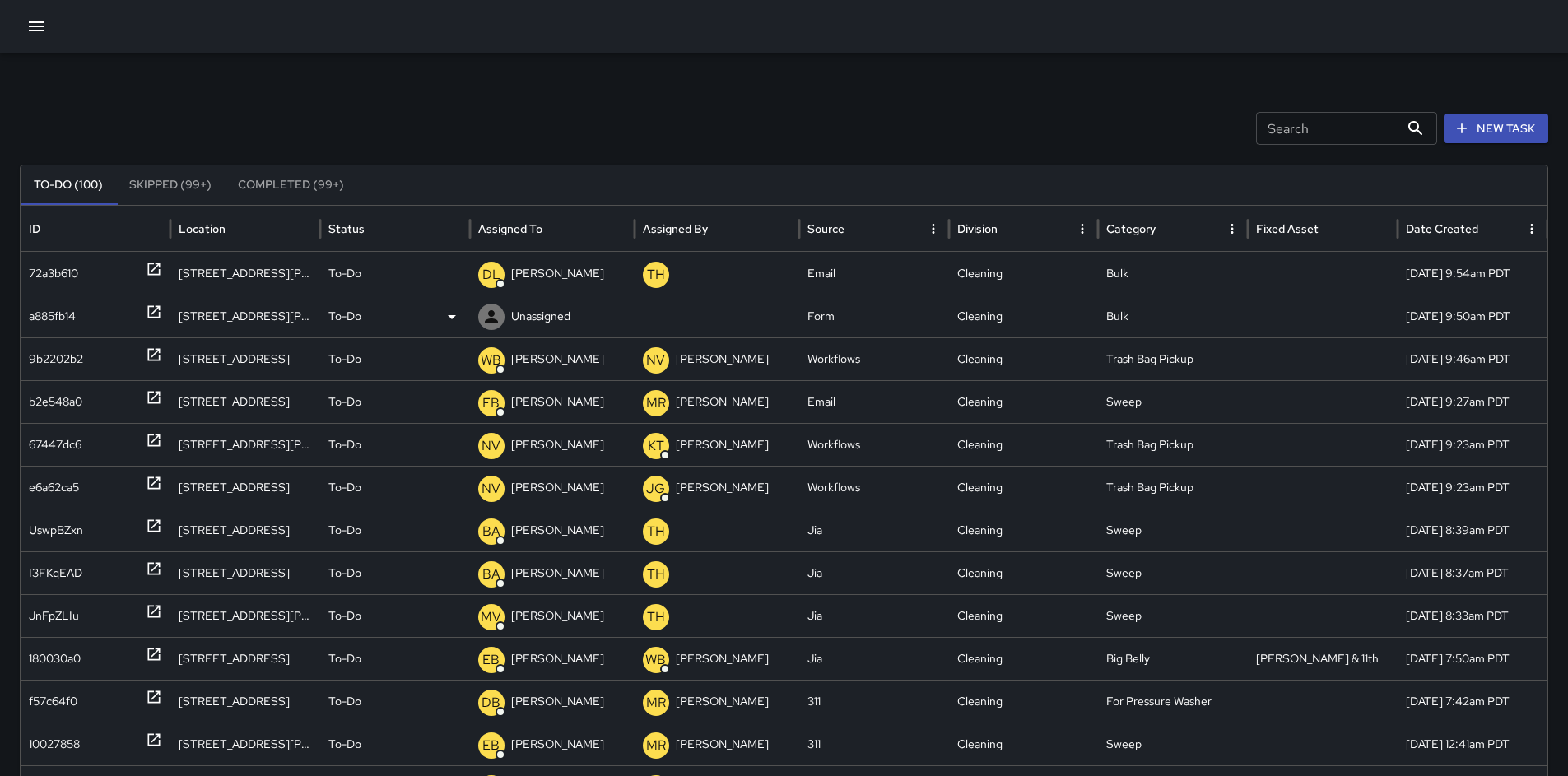
click at [65, 320] on div "a885fb14" at bounding box center [52, 316] width 47 height 42
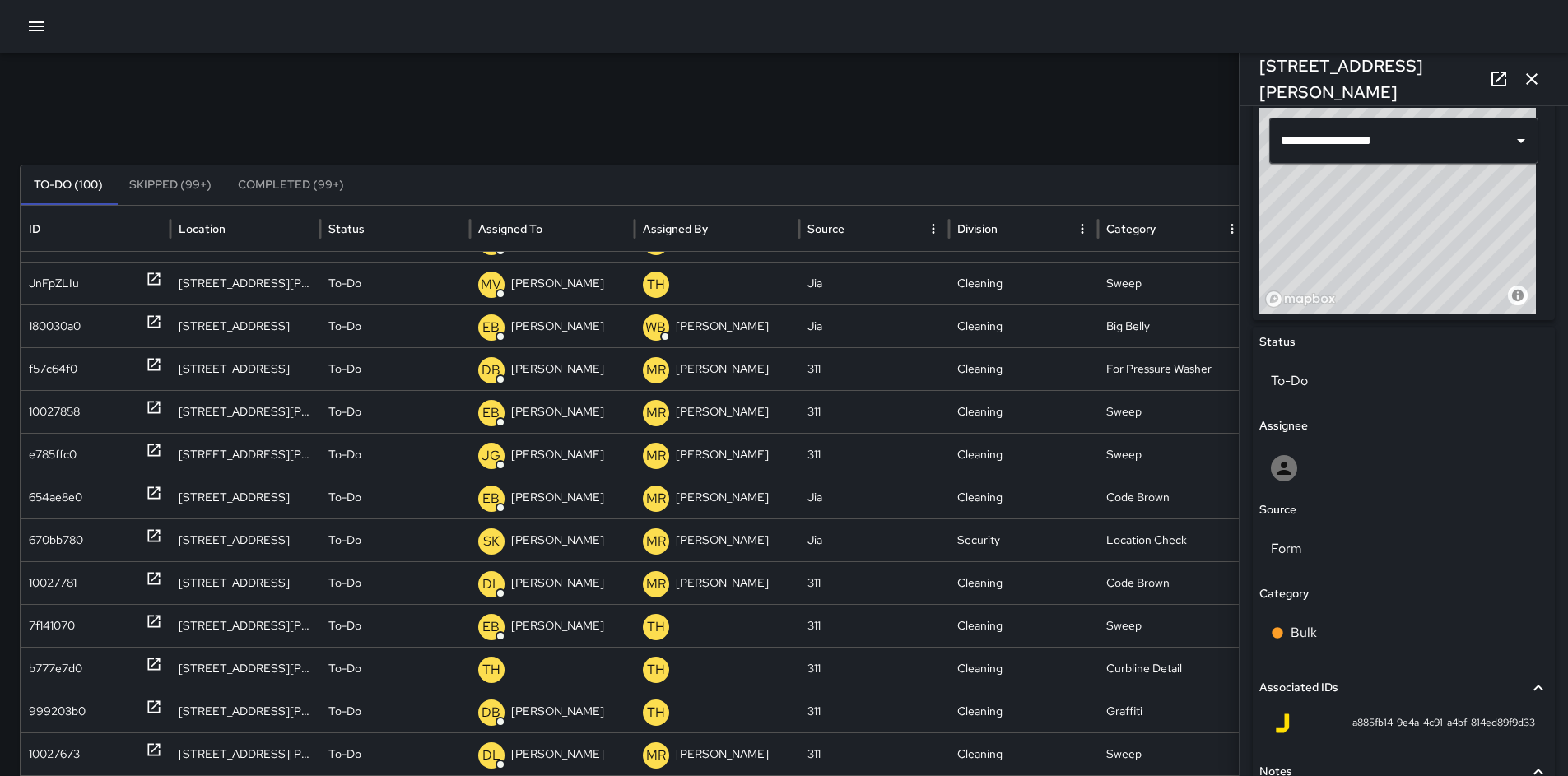
scroll to position [639, 0]
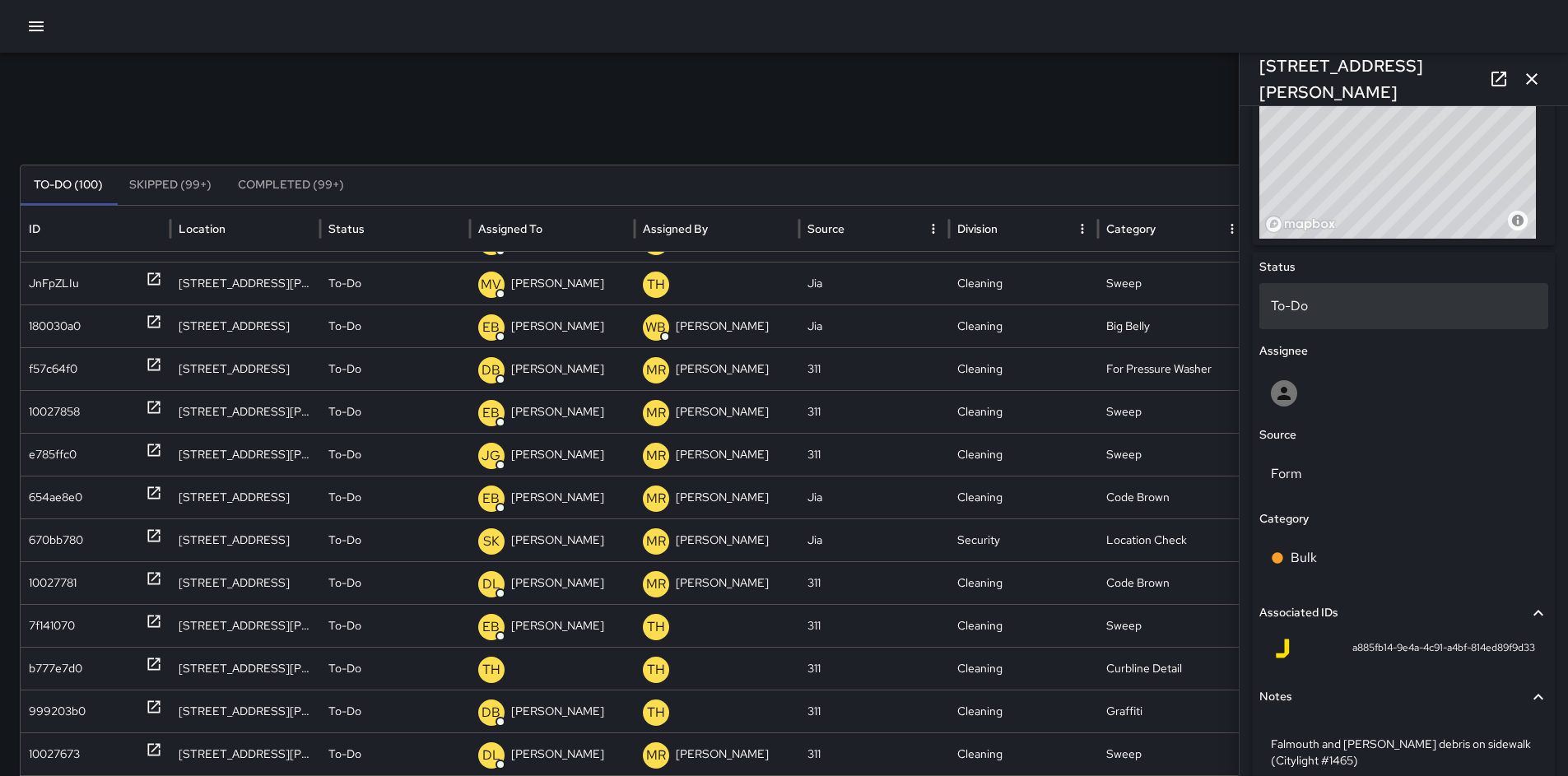
click at [1306, 301] on p "To-Do" at bounding box center [1403, 306] width 266 height 20
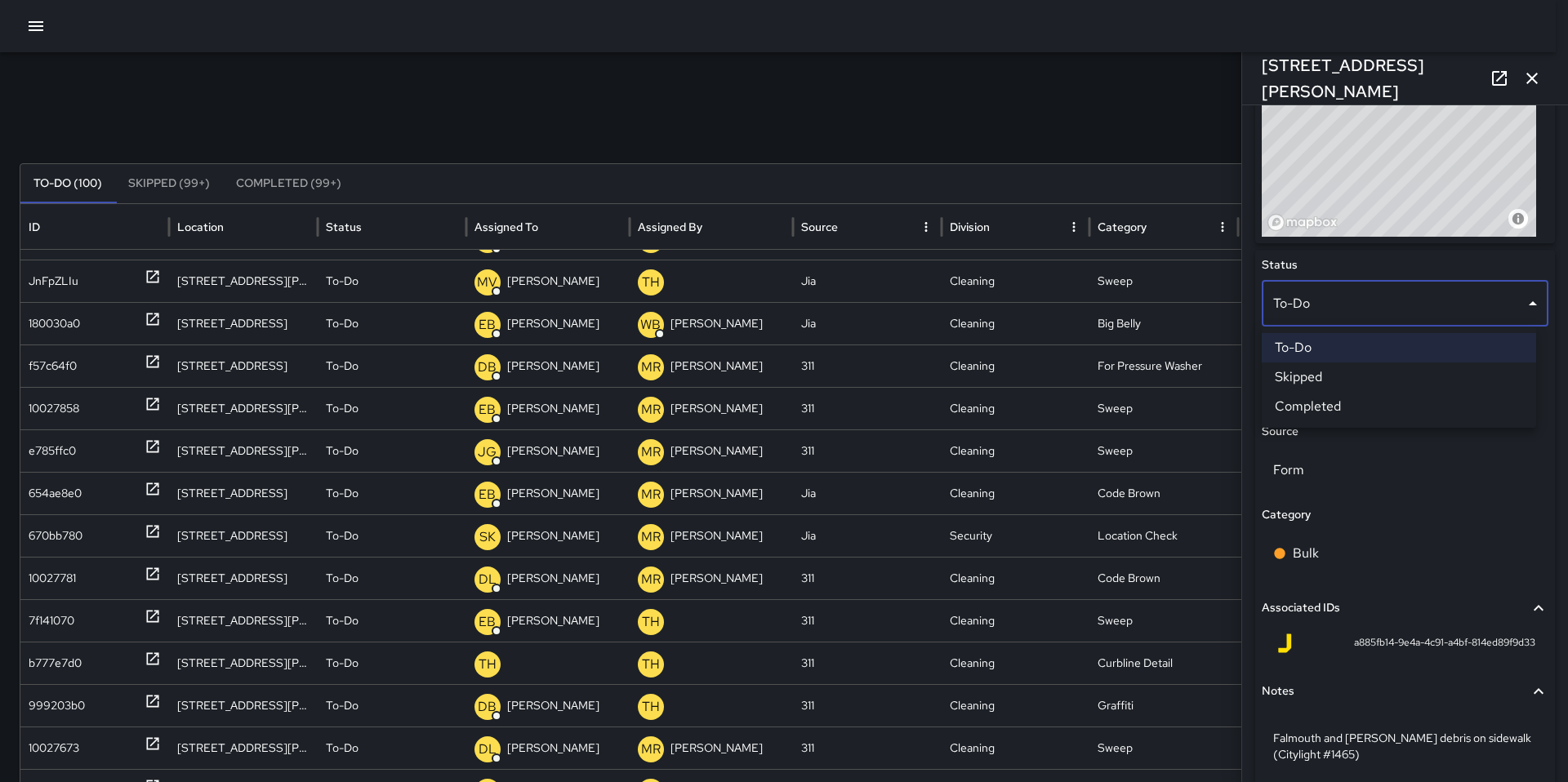
click at [1309, 380] on li "Skipped" at bounding box center [1399, 377] width 274 height 29
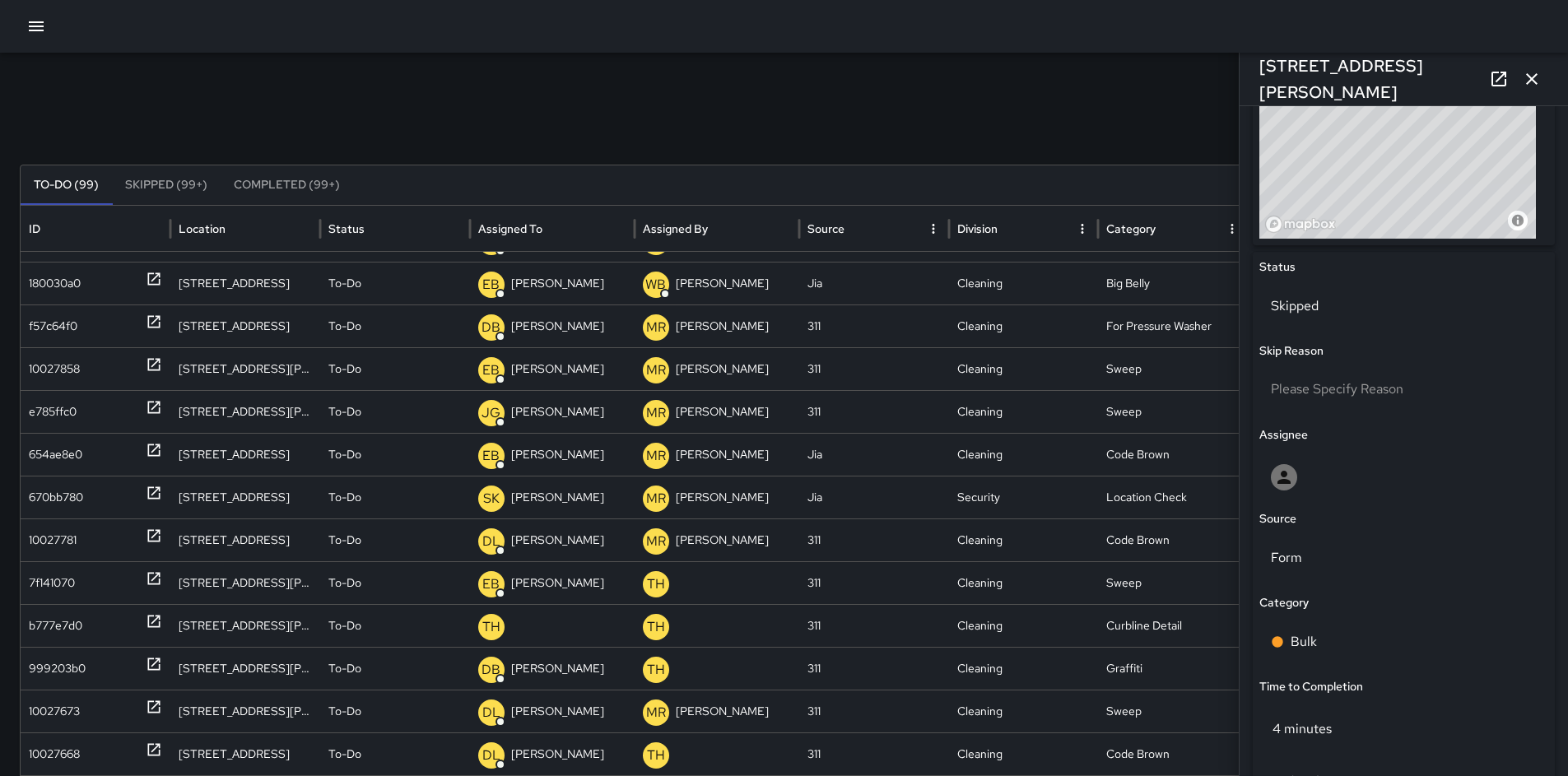
scroll to position [271, 0]
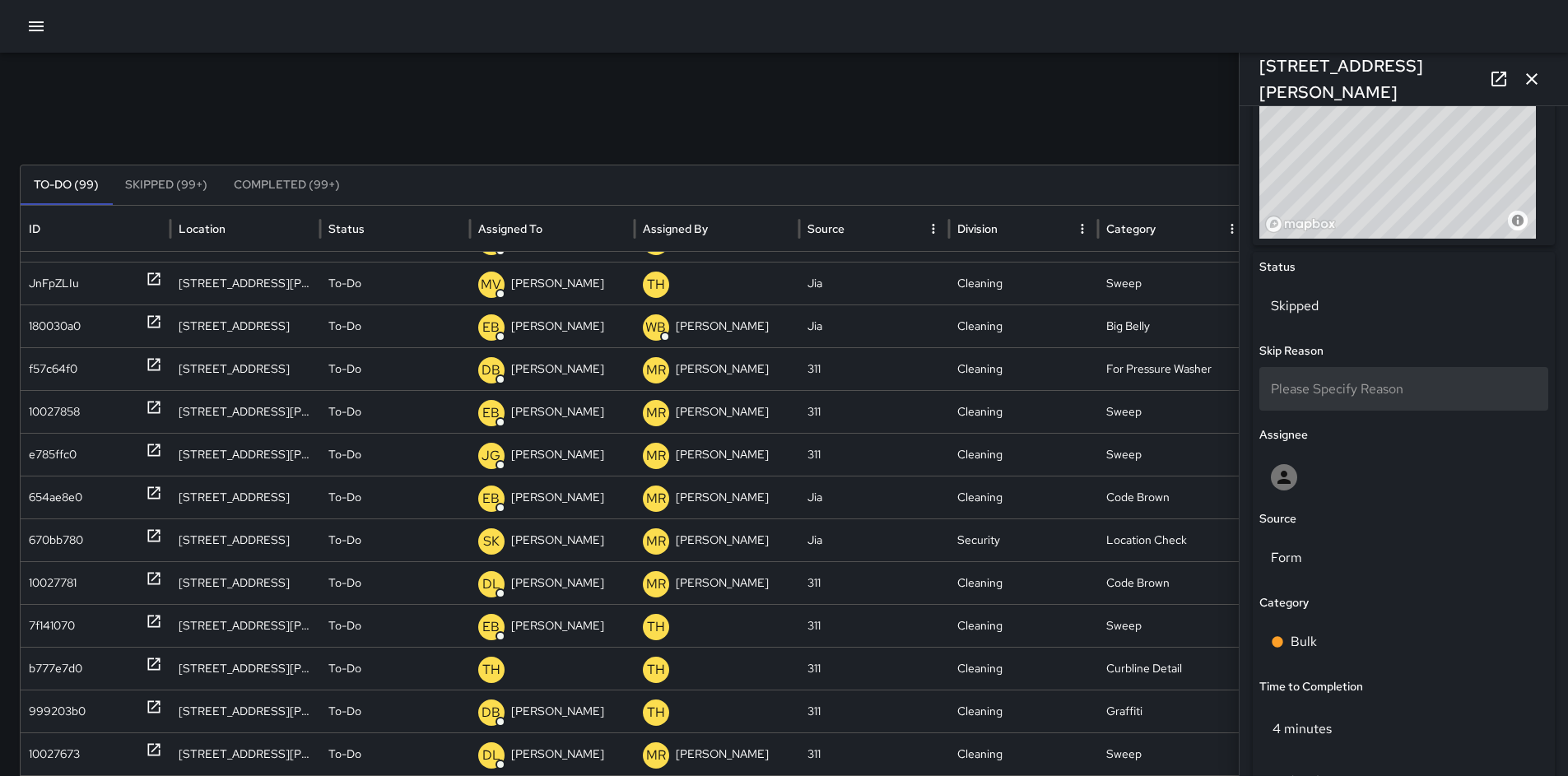
click at [1298, 377] on div "Please Specify Reason" at bounding box center [1403, 388] width 289 height 44
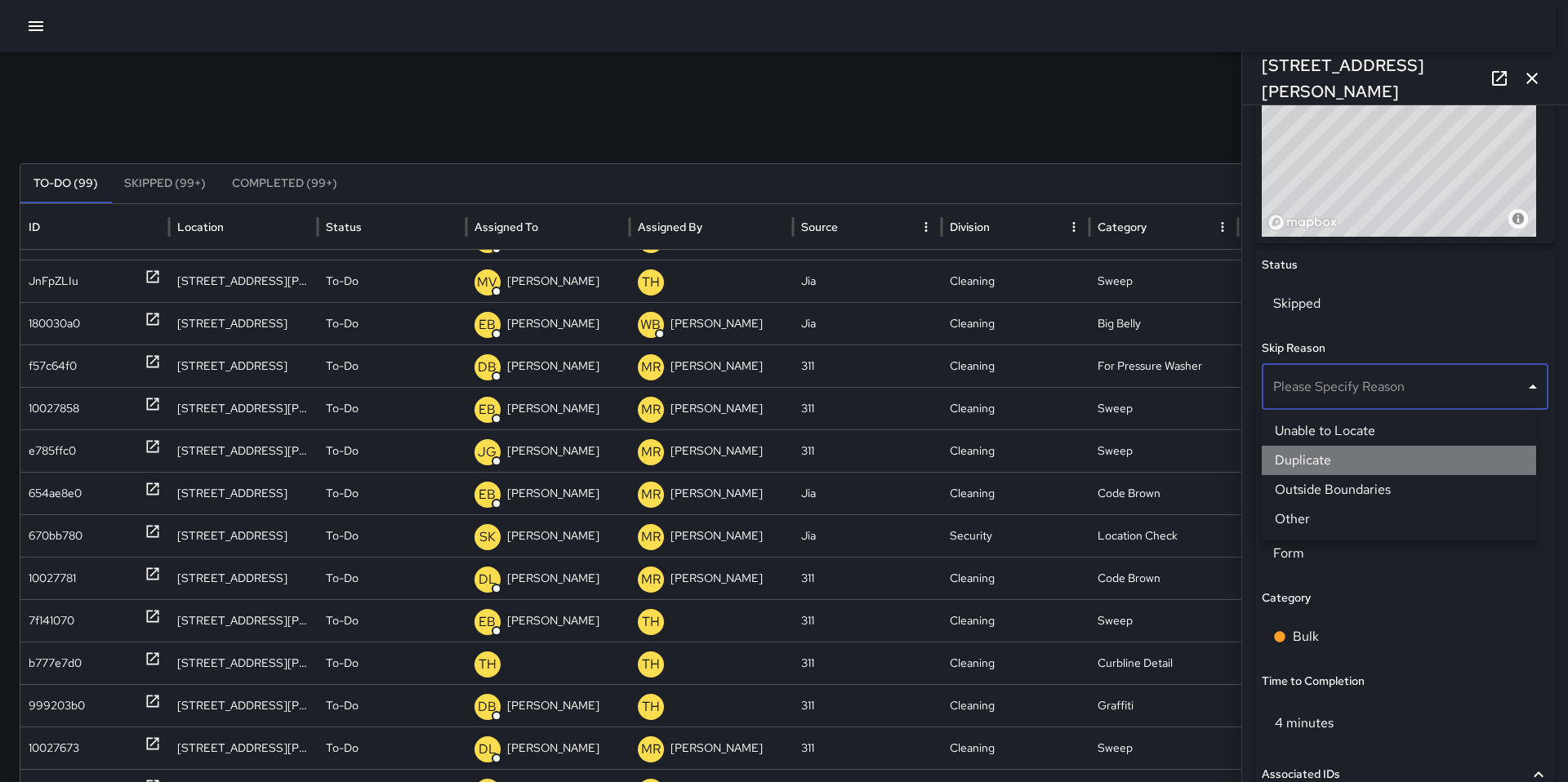
click at [1331, 460] on li "Duplicate" at bounding box center [1399, 460] width 274 height 29
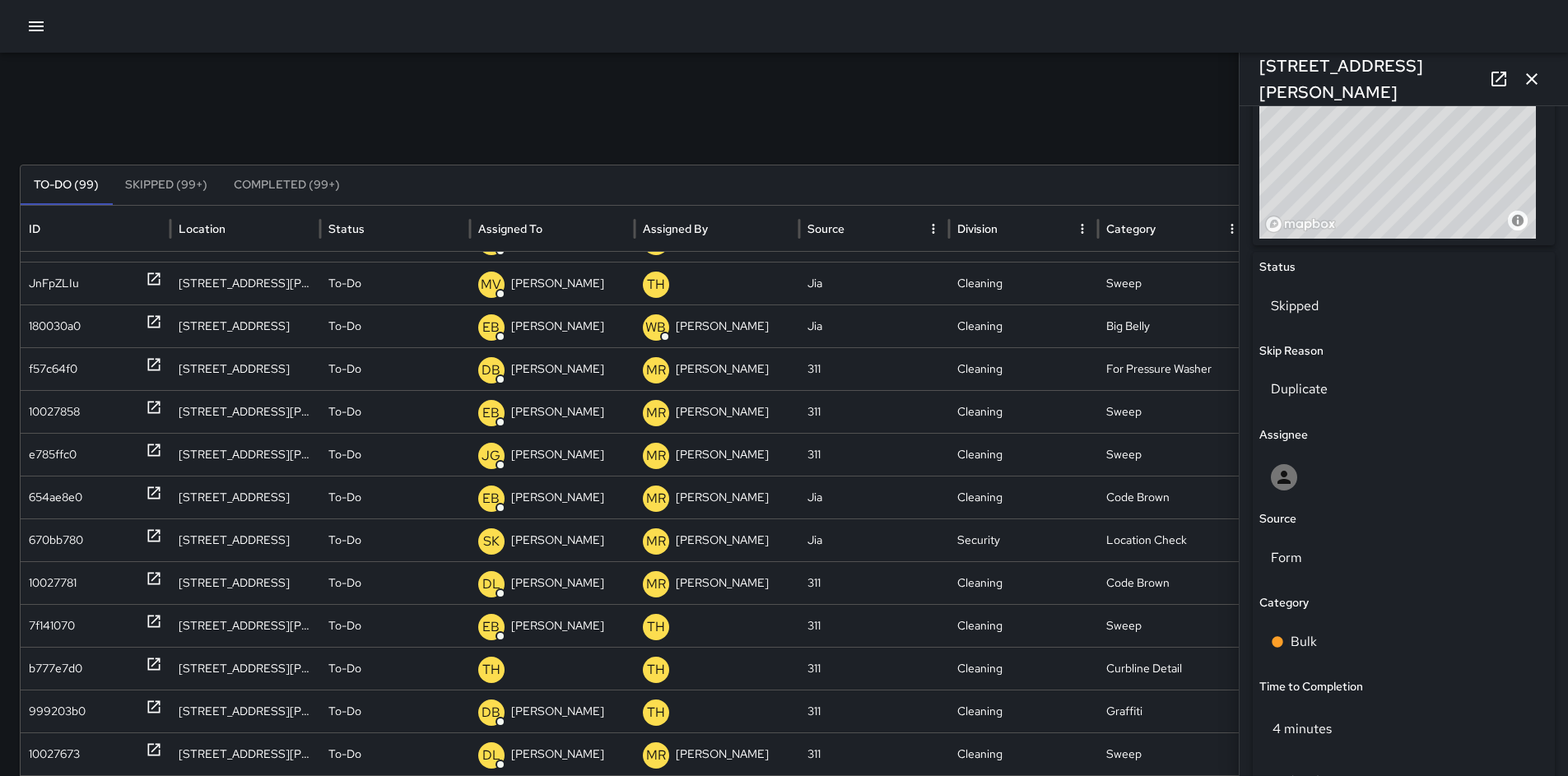
click at [1538, 81] on icon "button" at bounding box center [1532, 79] width 20 height 20
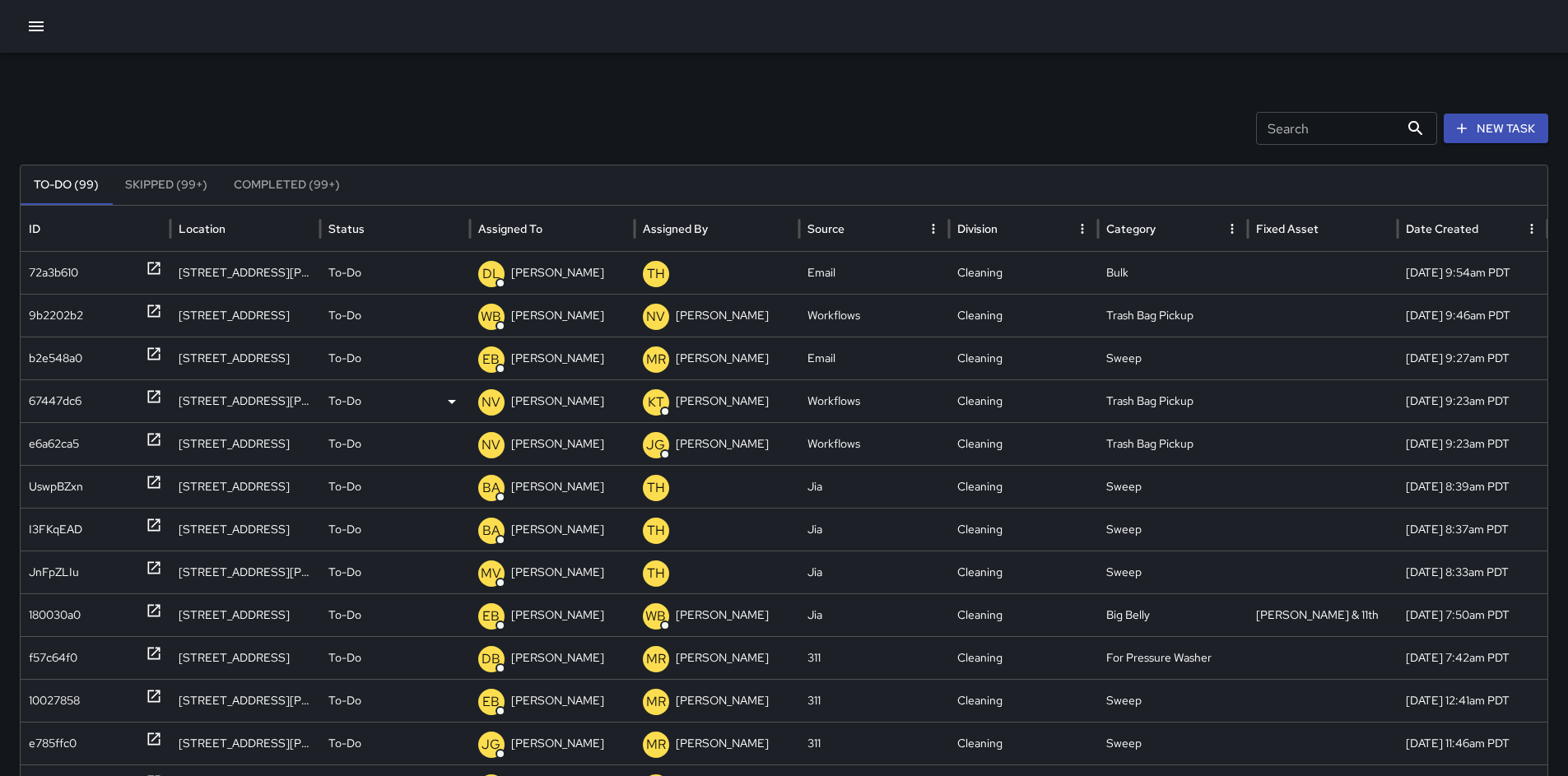
scroll to position [0, 0]
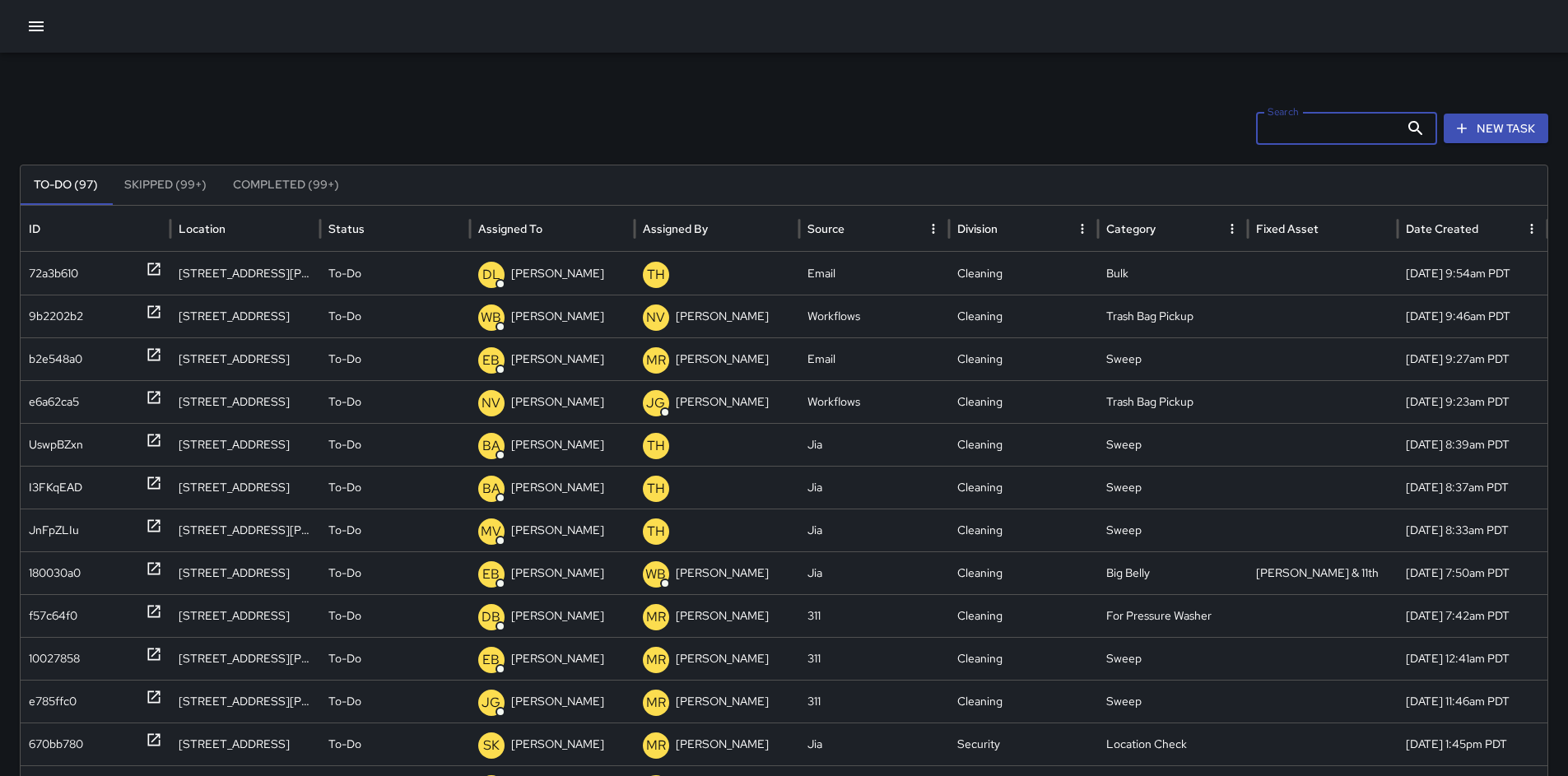
click at [1329, 132] on input "Search" at bounding box center [1328, 128] width 143 height 33
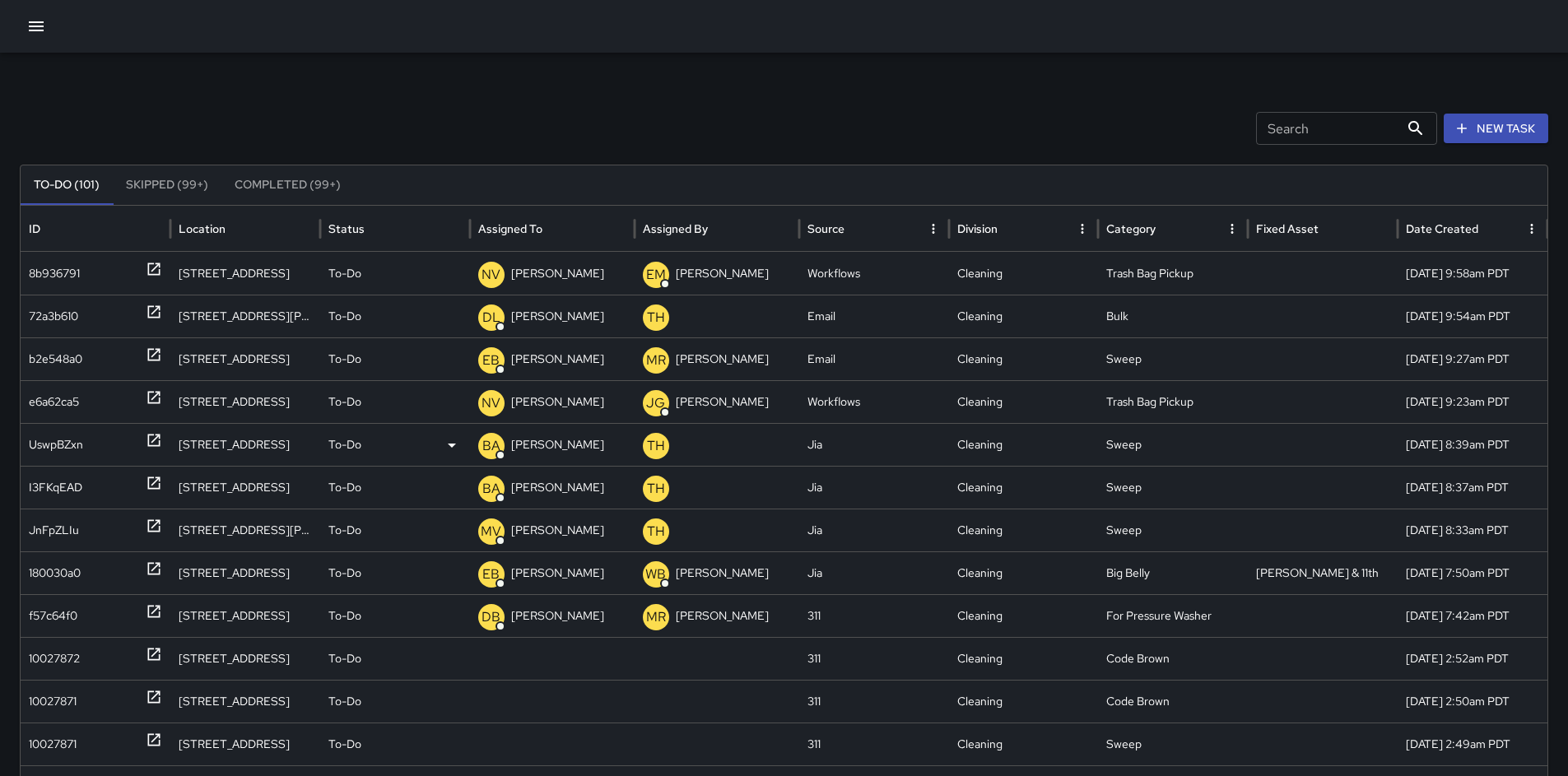
click at [42, 442] on div "UswpBZxn" at bounding box center [56, 444] width 54 height 42
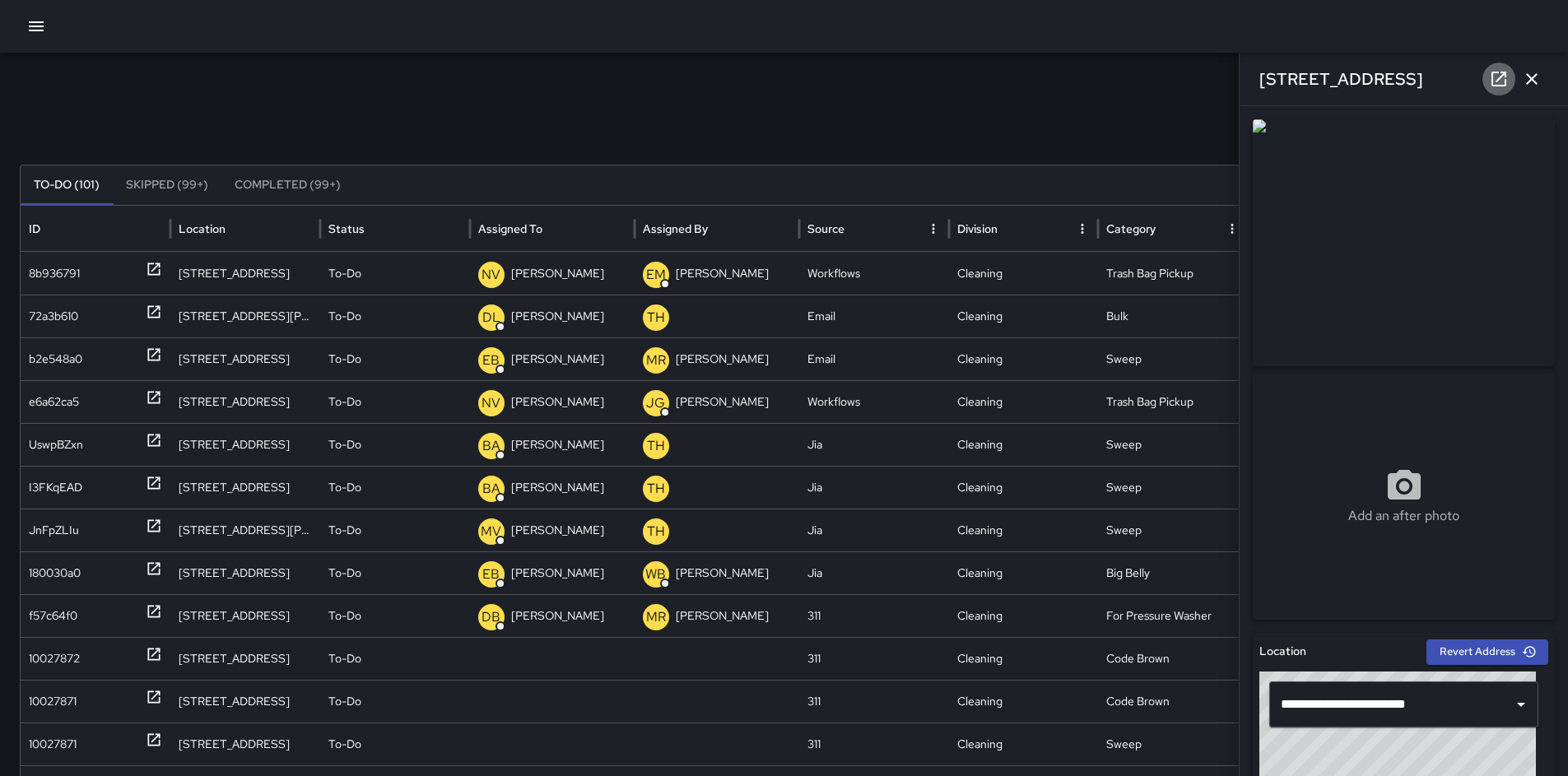
click at [1504, 78] on icon at bounding box center [1499, 79] width 20 height 20
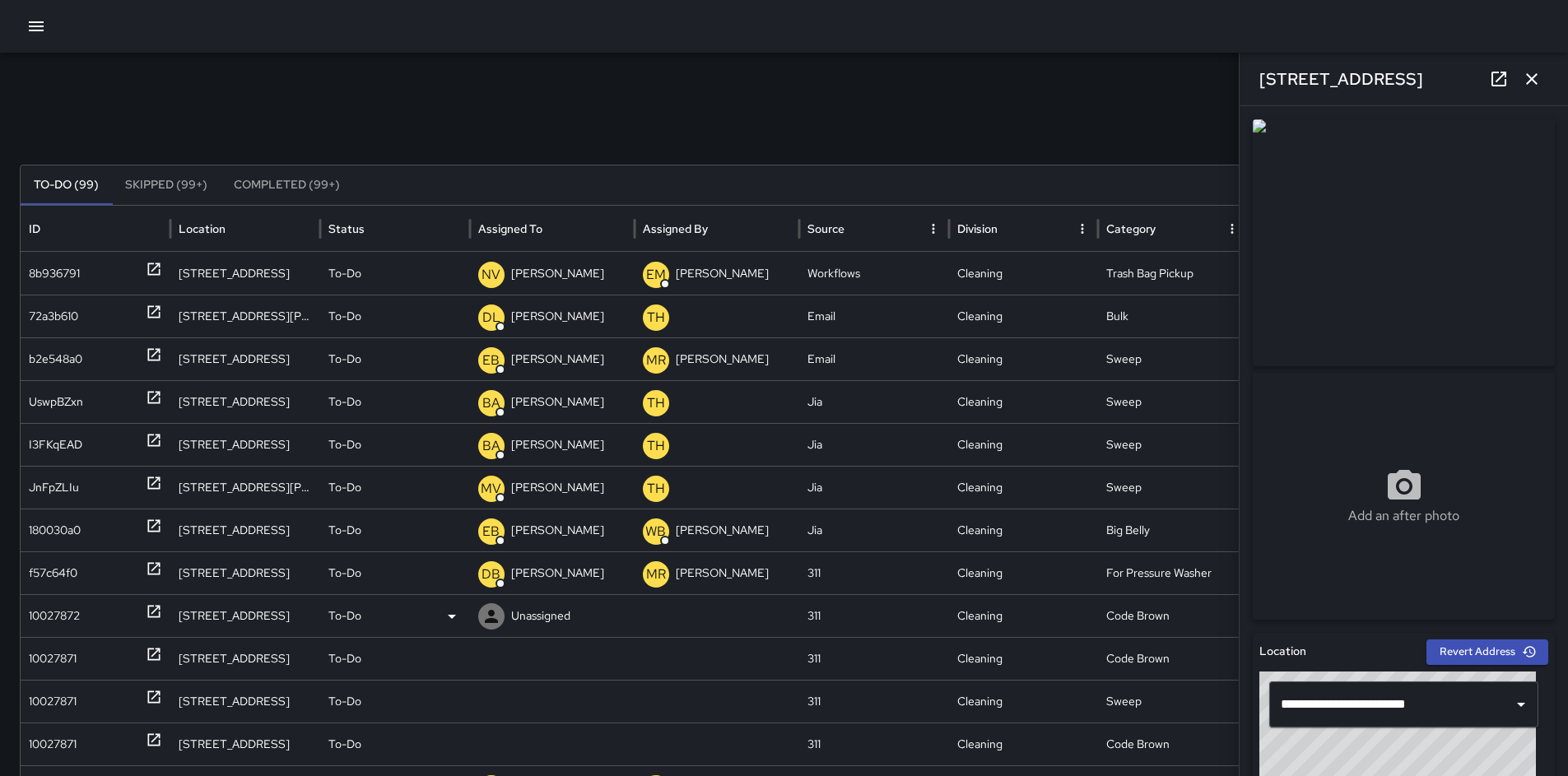
click at [55, 610] on div "10027872" at bounding box center [54, 616] width 51 height 42
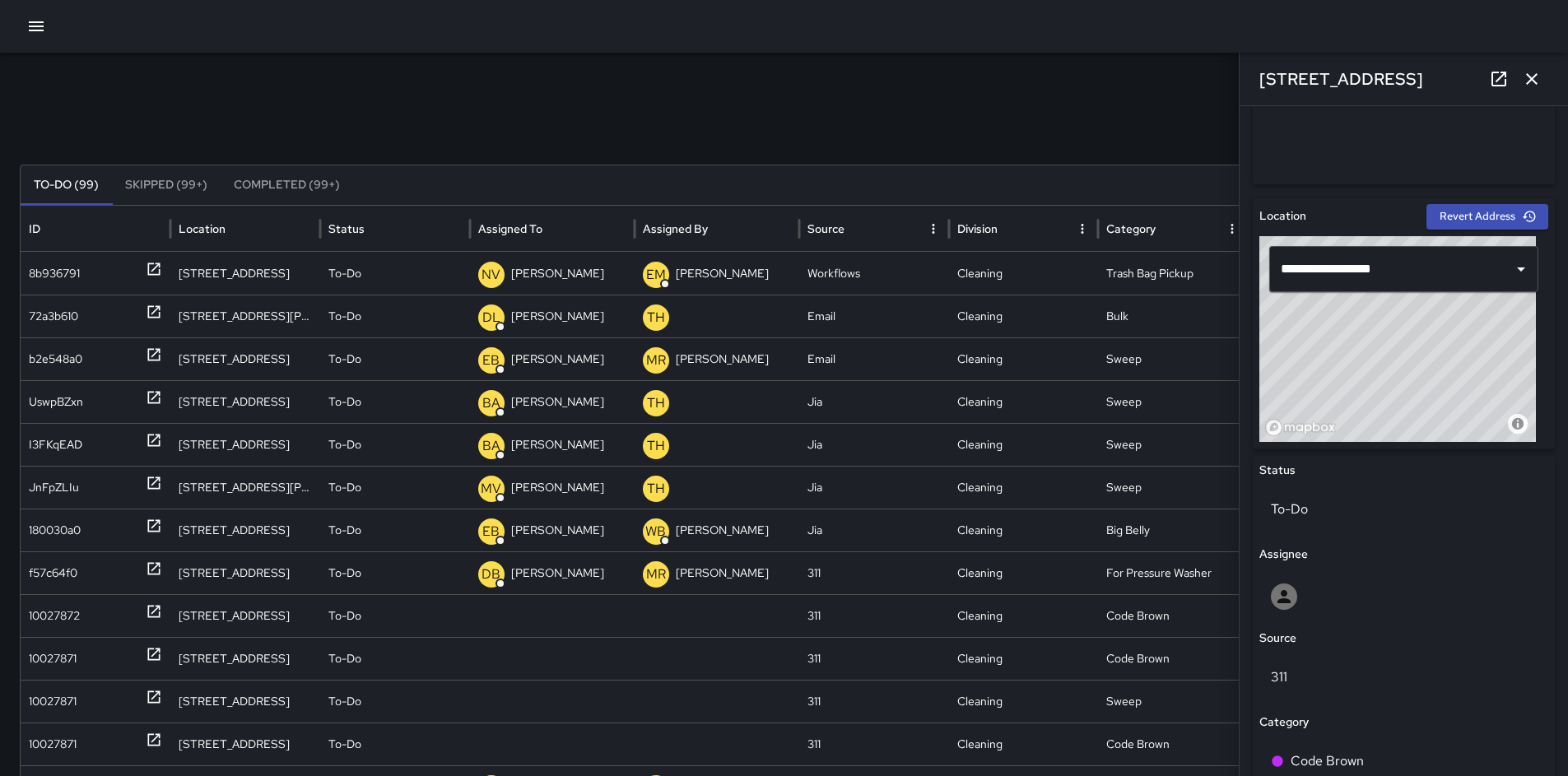
scroll to position [730, 0]
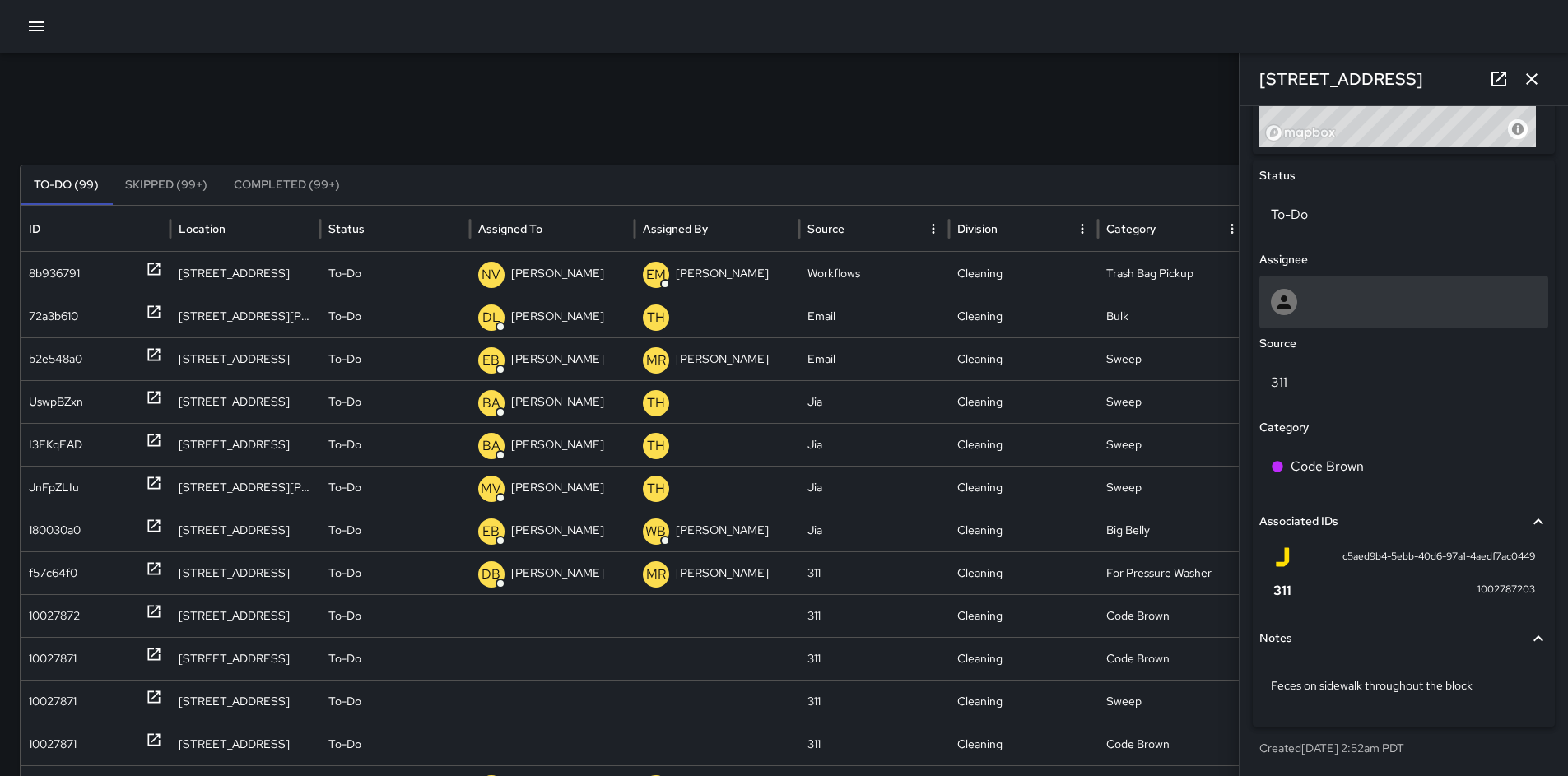
click at [1328, 302] on div at bounding box center [1403, 302] width 266 height 26
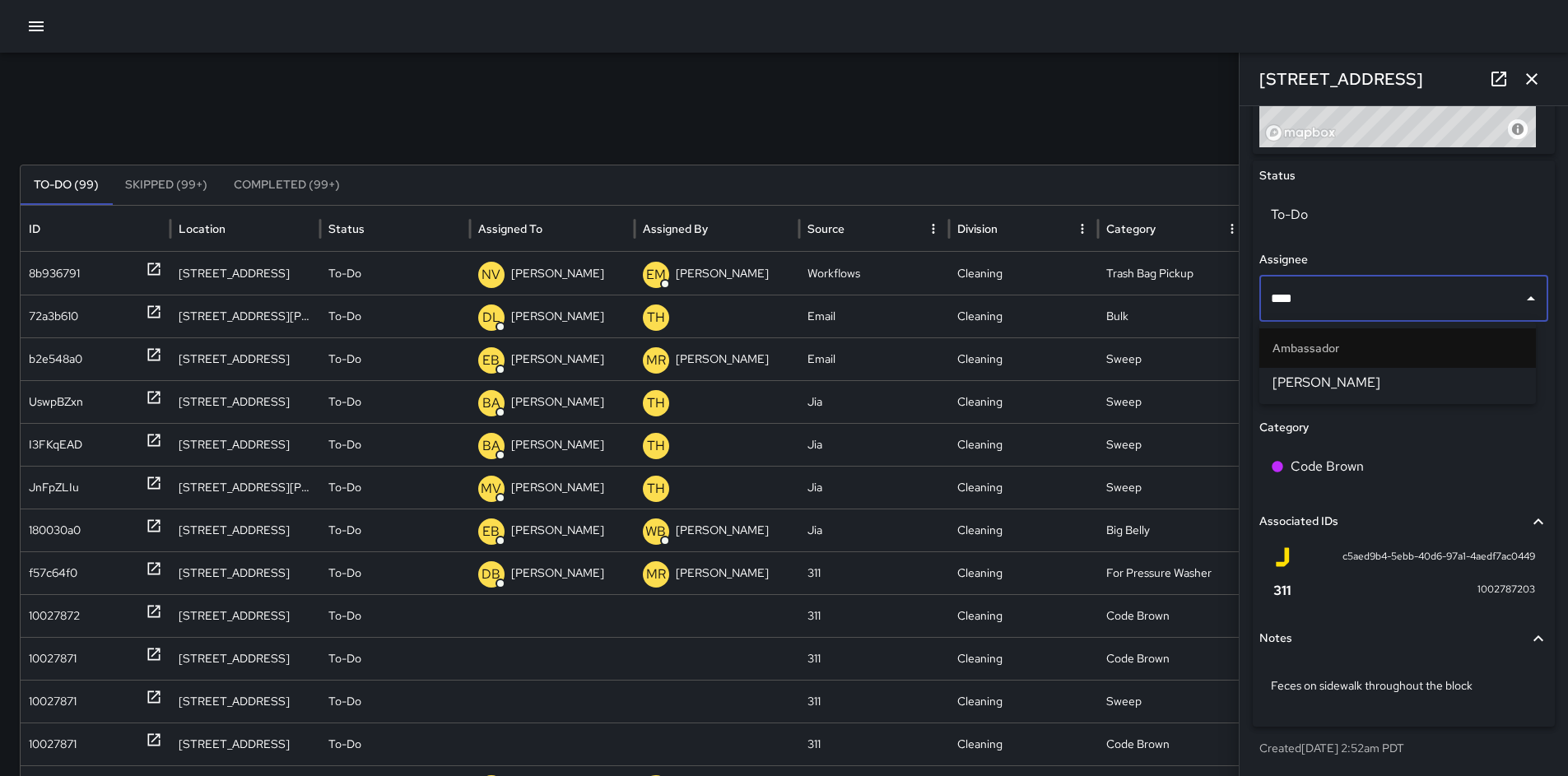
type input "*****"
click at [1338, 382] on span "[PERSON_NAME]" at bounding box center [1398, 383] width 250 height 20
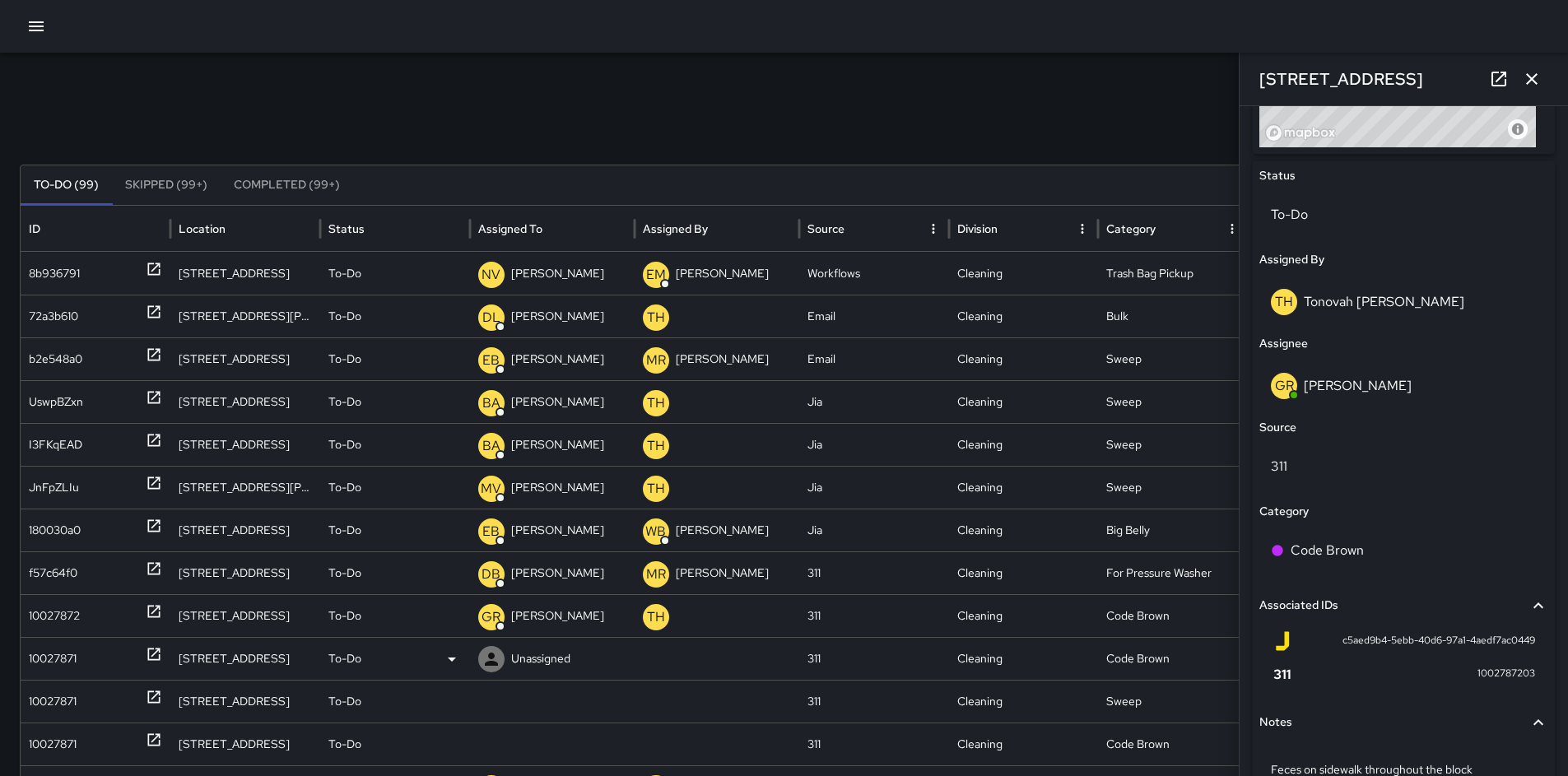
click at [77, 648] on div "10027871" at bounding box center [53, 658] width 48 height 42
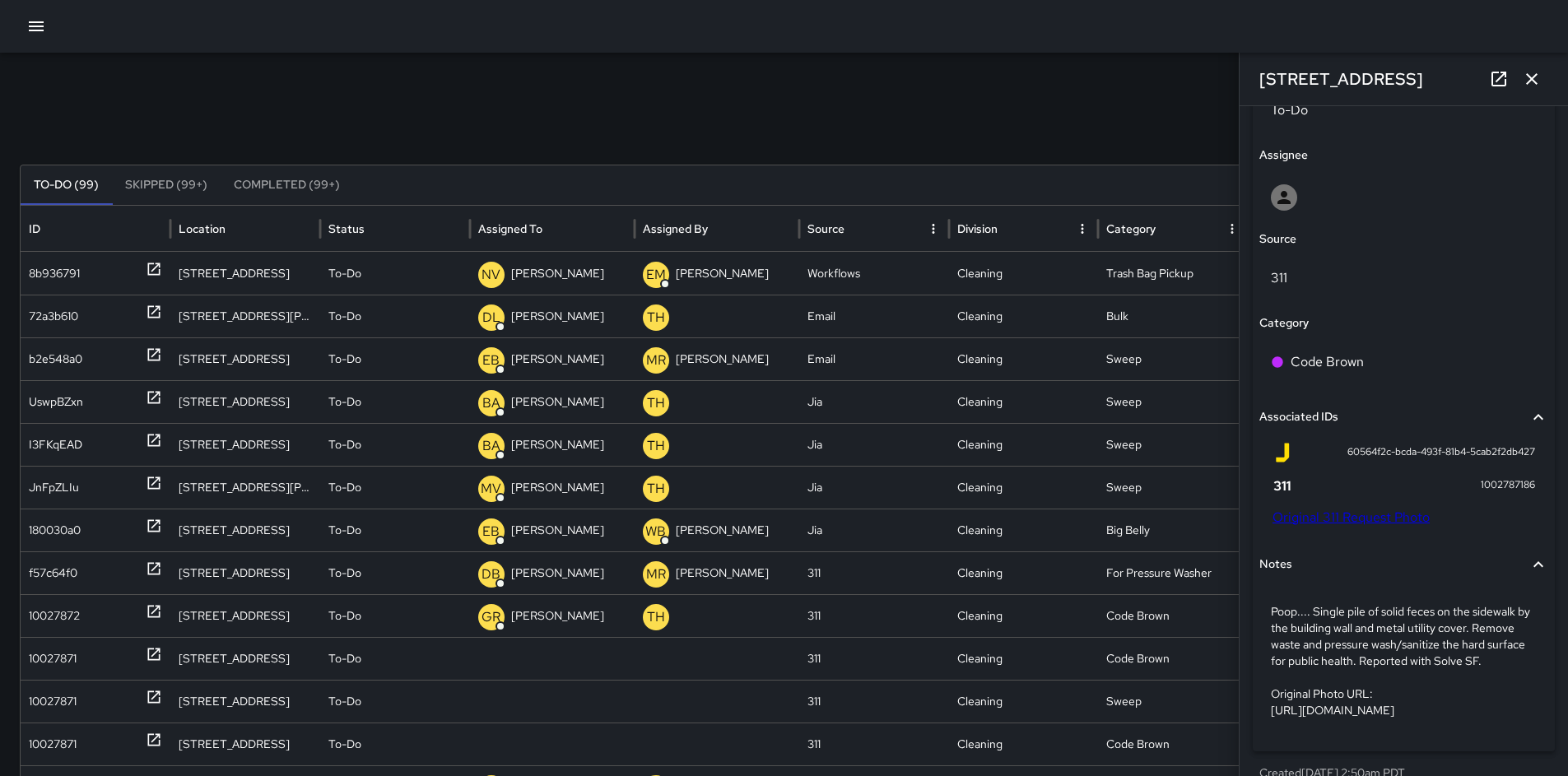
scroll to position [836, 0]
click at [1326, 197] on div at bounding box center [1403, 196] width 266 height 26
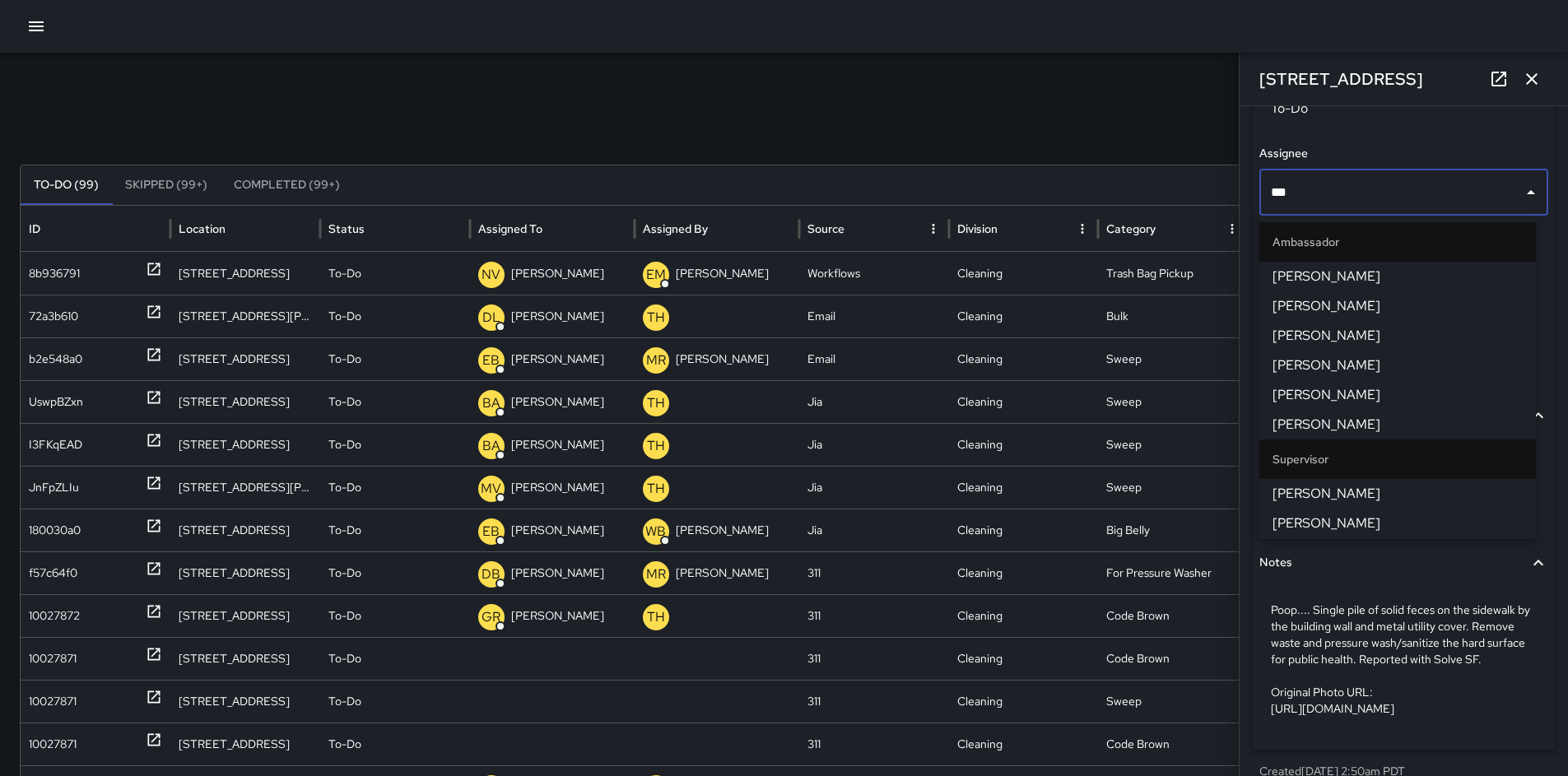
type input "****"
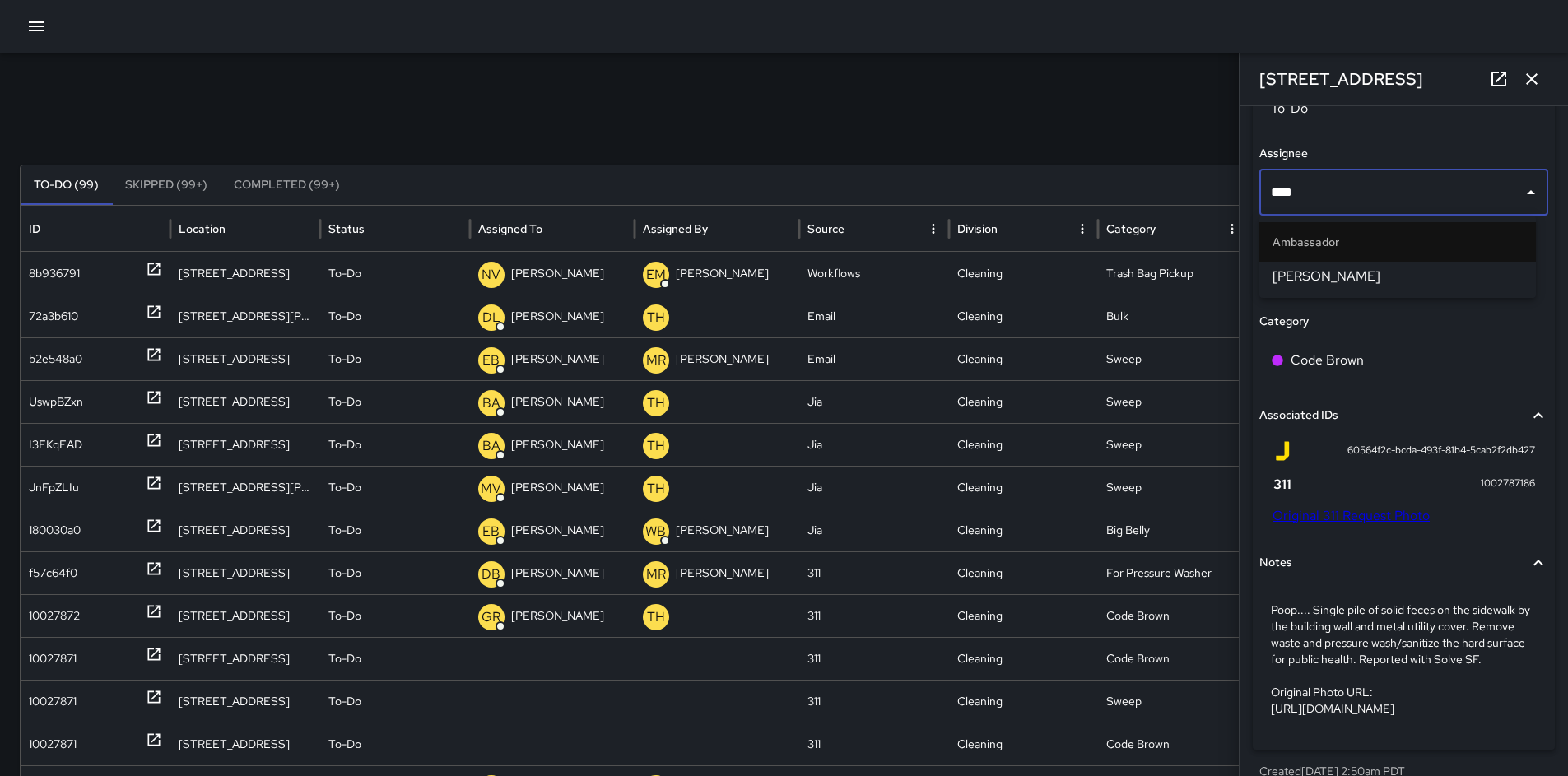
click at [1323, 272] on span "[PERSON_NAME]" at bounding box center [1398, 276] width 250 height 20
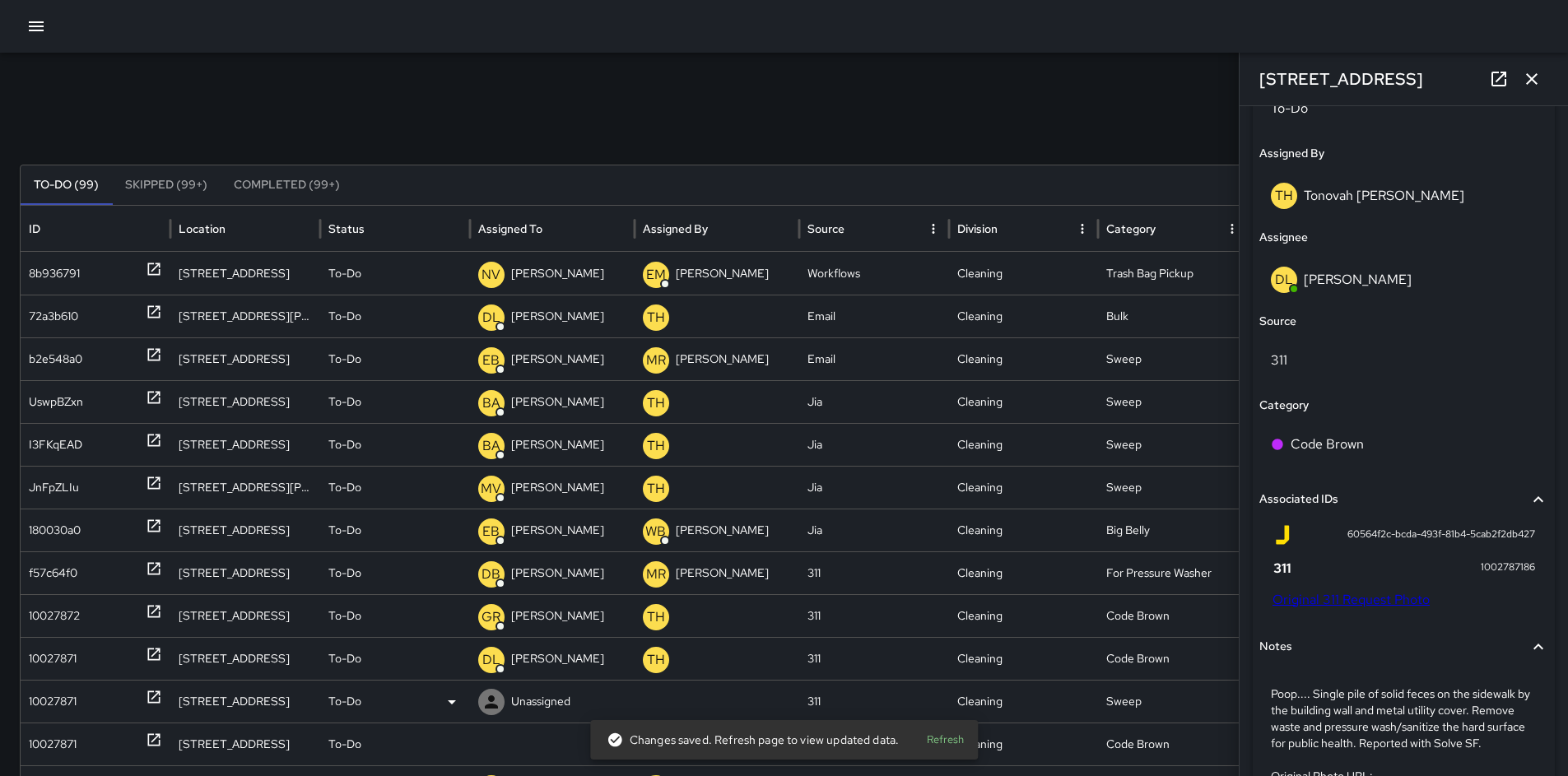
click at [83, 698] on div "10027871" at bounding box center [95, 701] width 133 height 42
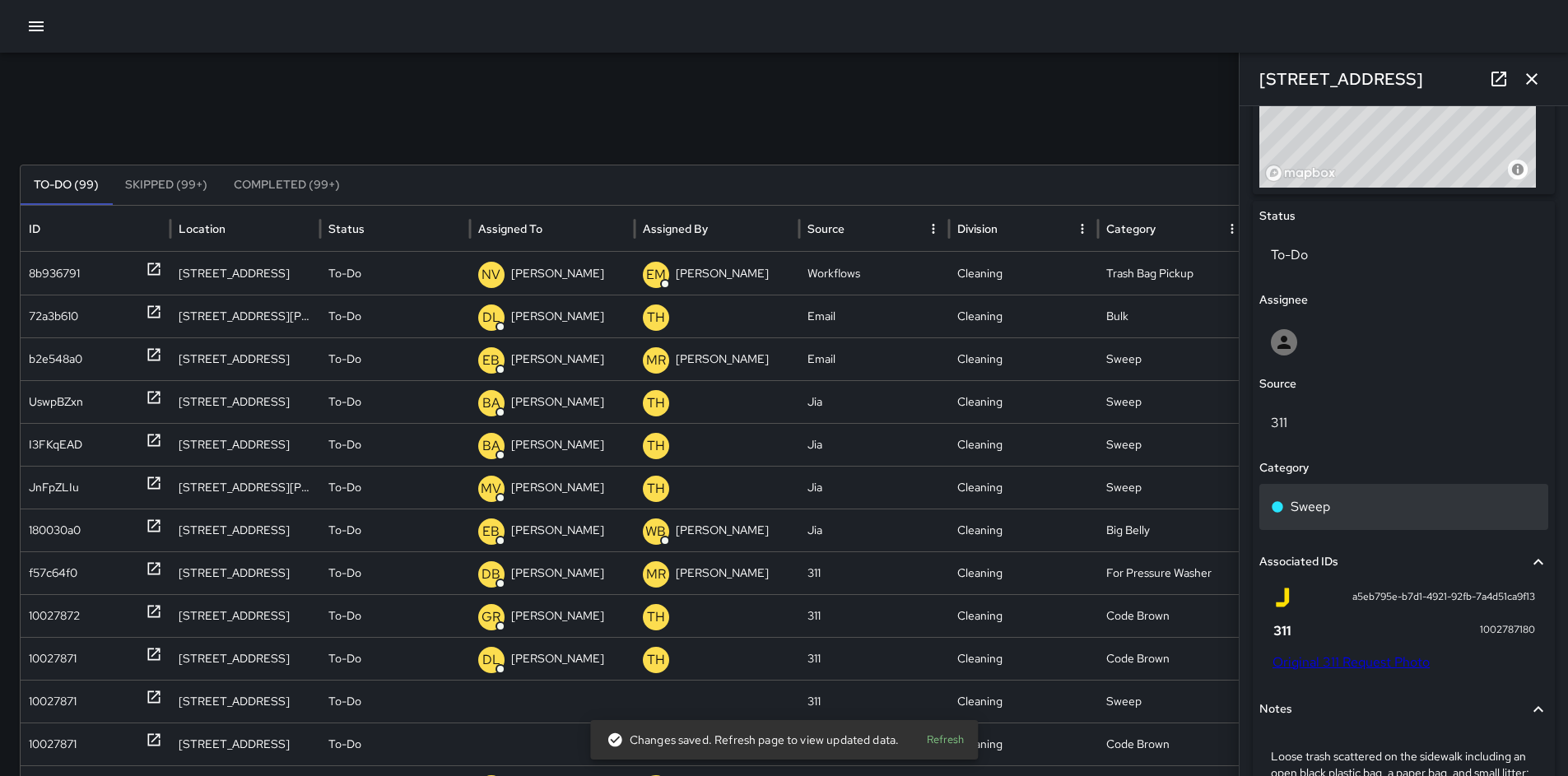
scroll to position [695, 0]
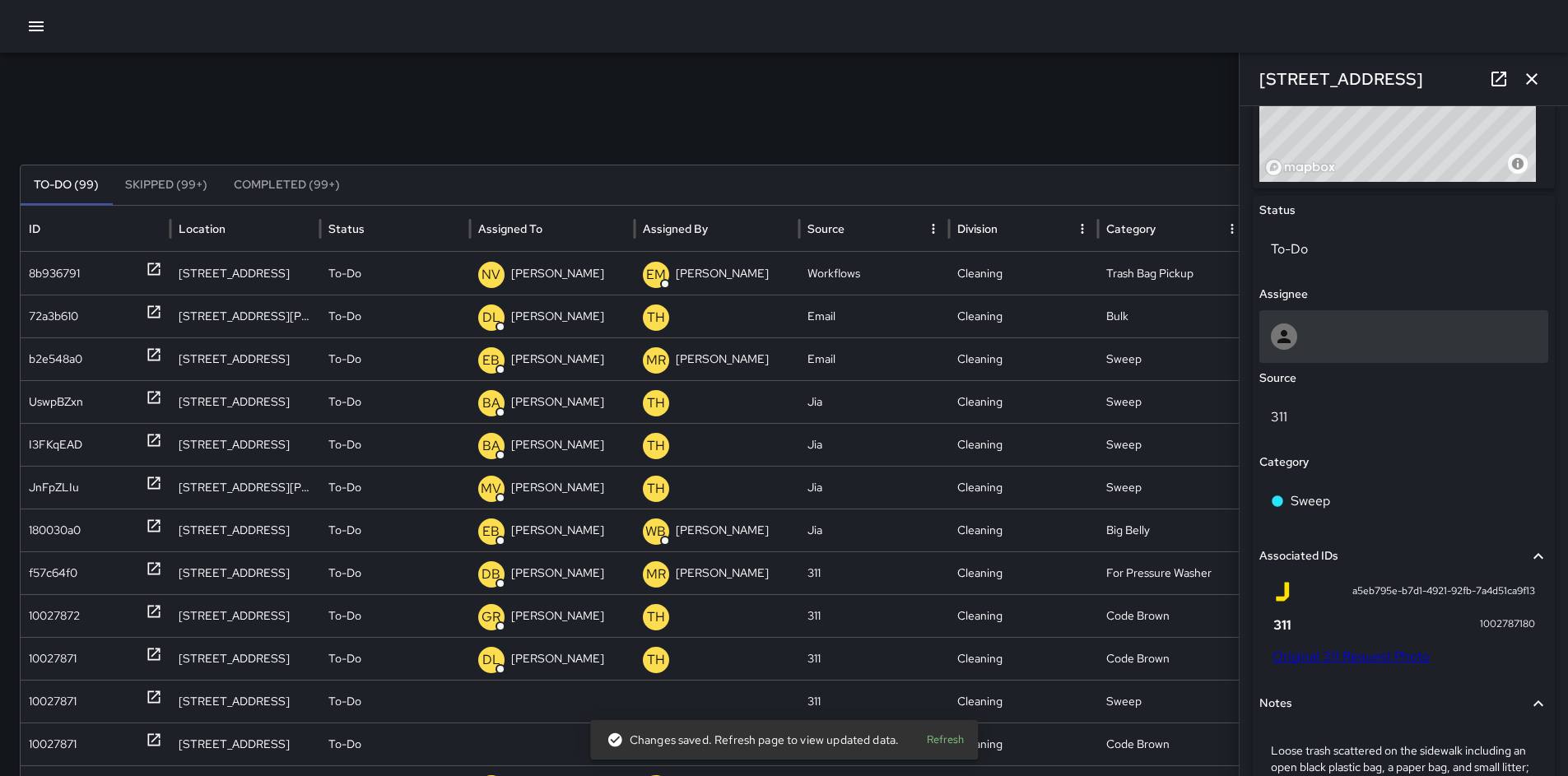
click at [1308, 330] on div at bounding box center [1403, 337] width 266 height 26
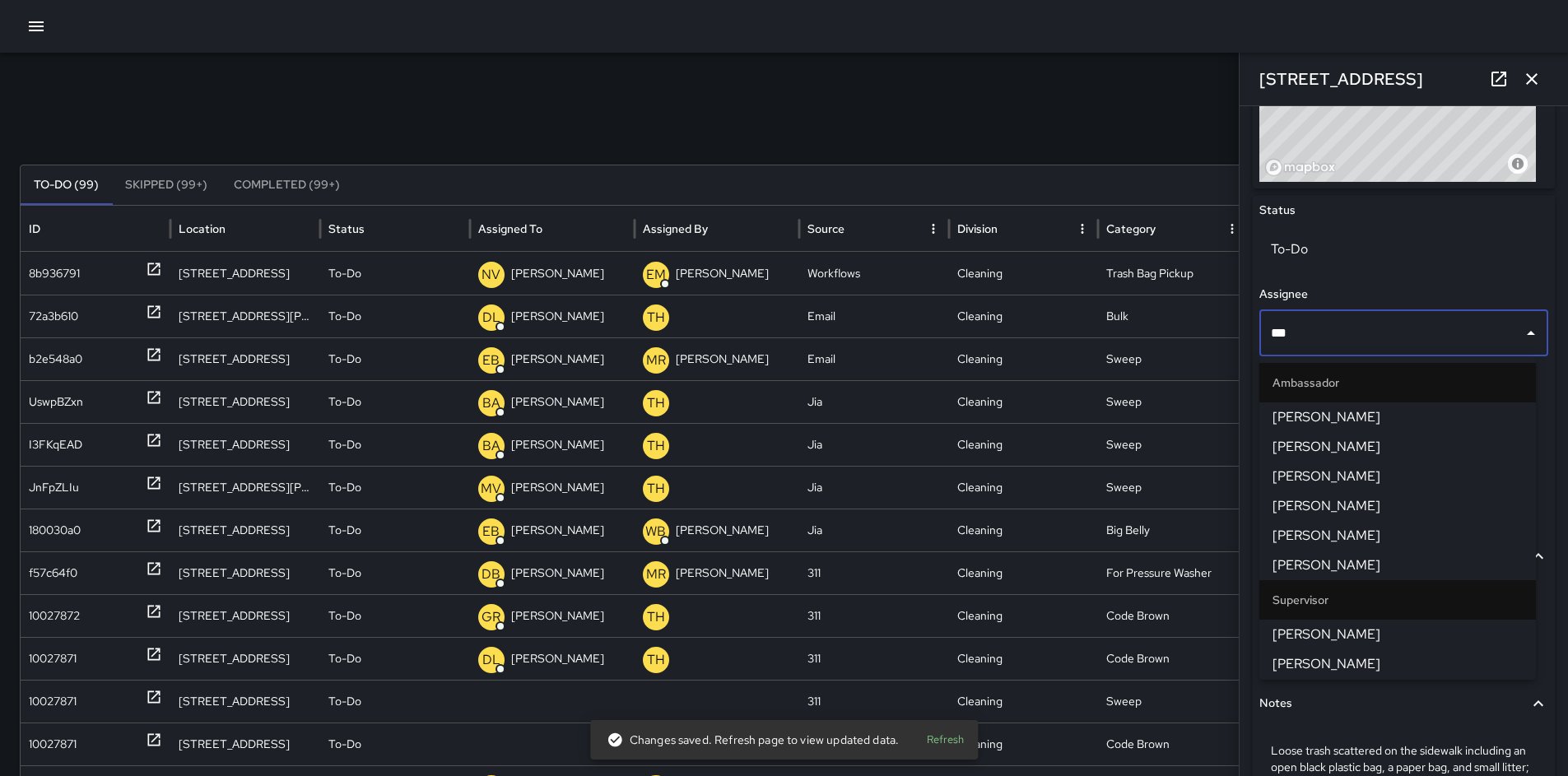
type input "****"
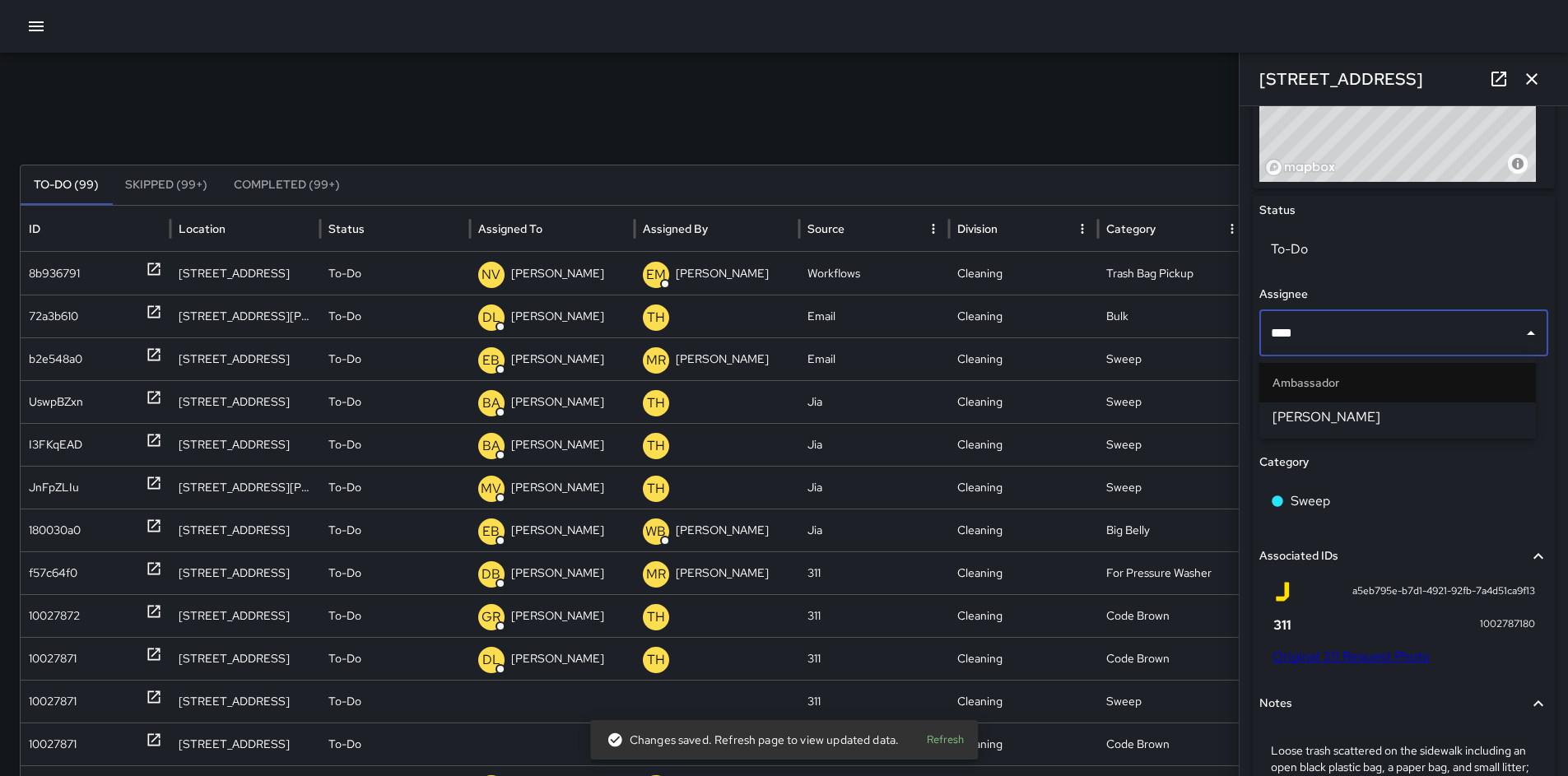
click at [1338, 411] on span "[PERSON_NAME]" at bounding box center [1398, 417] width 250 height 20
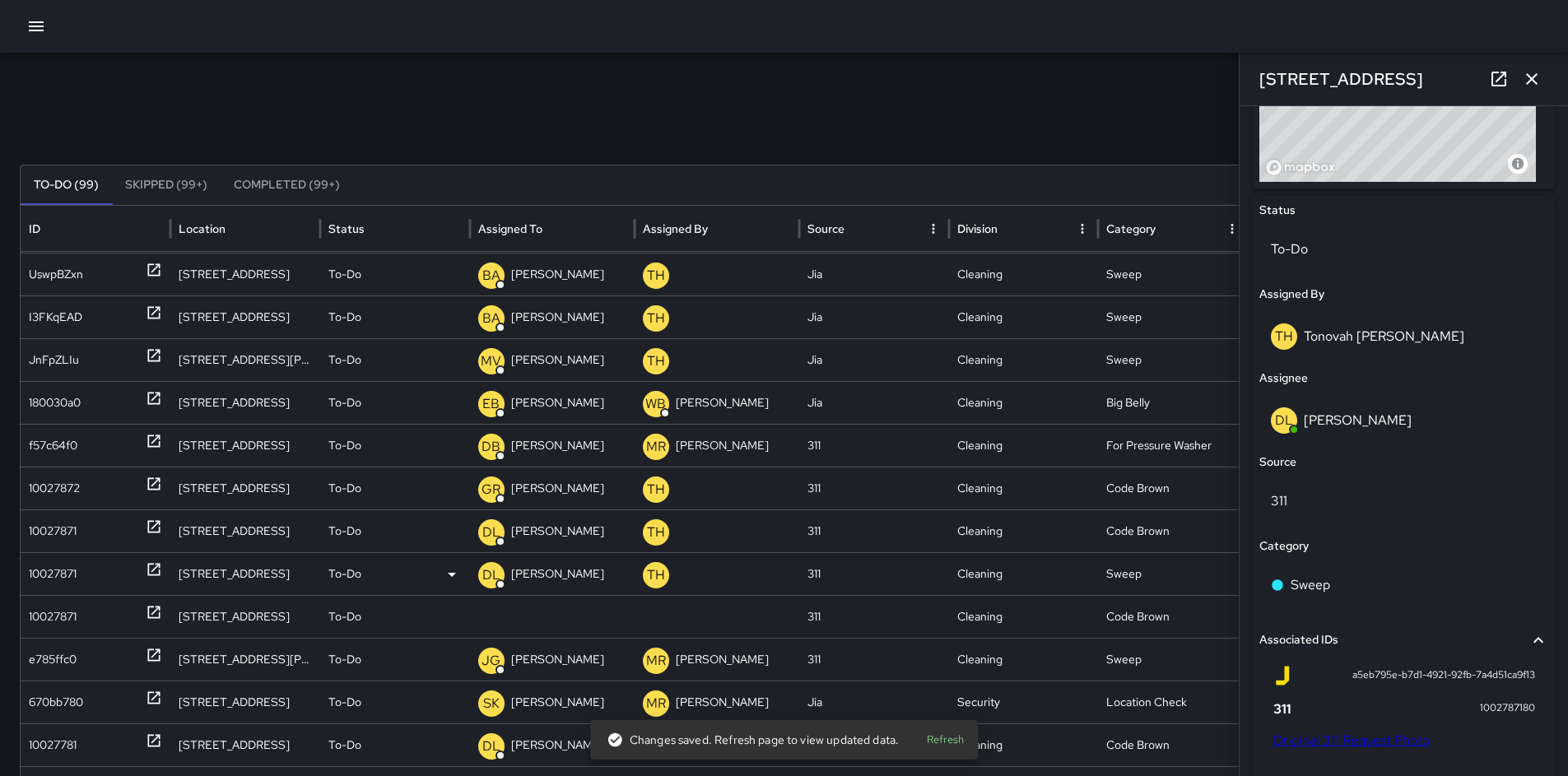
scroll to position [148, 0]
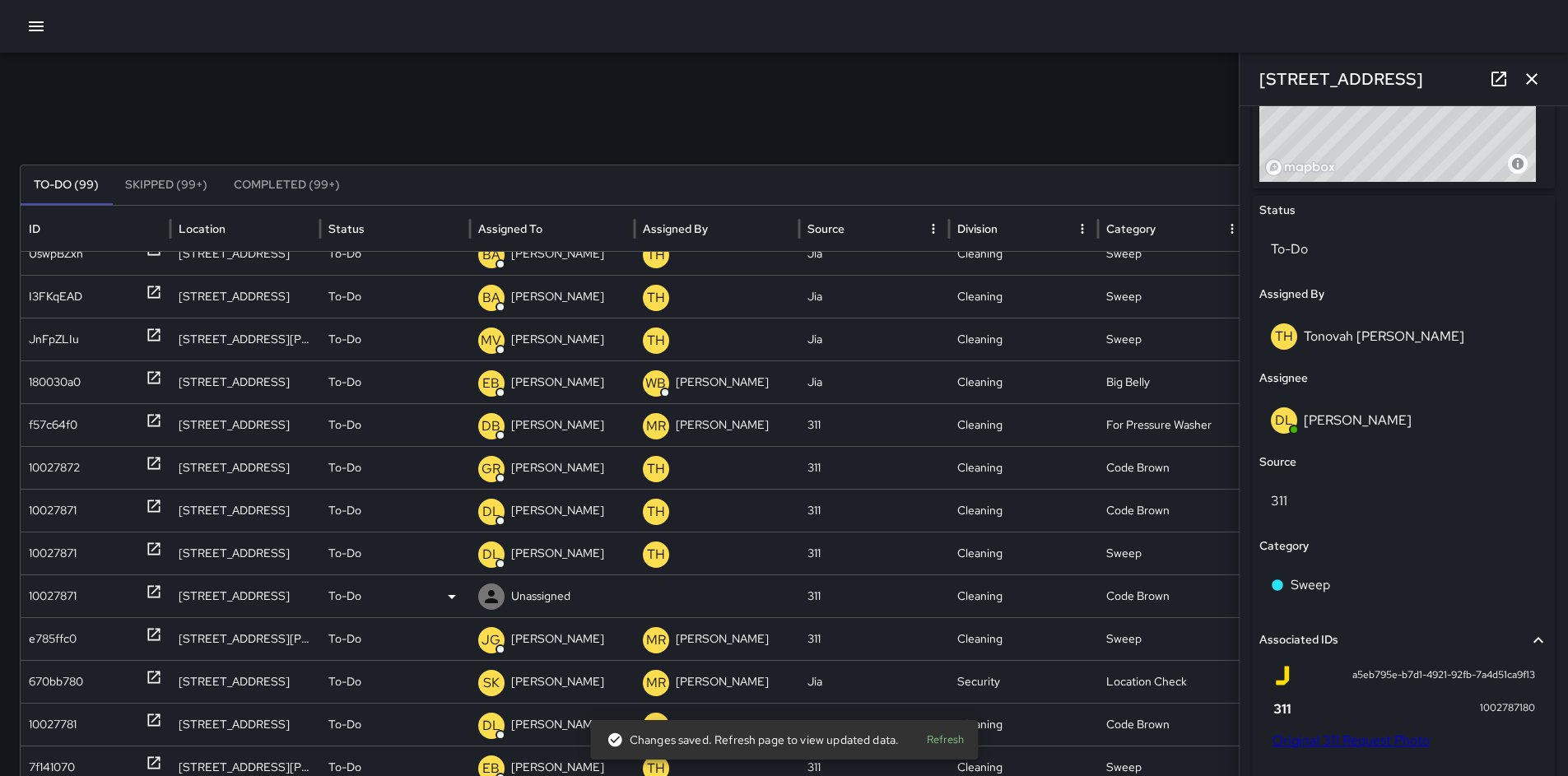
click at [31, 596] on div "10027871" at bounding box center [53, 596] width 48 height 42
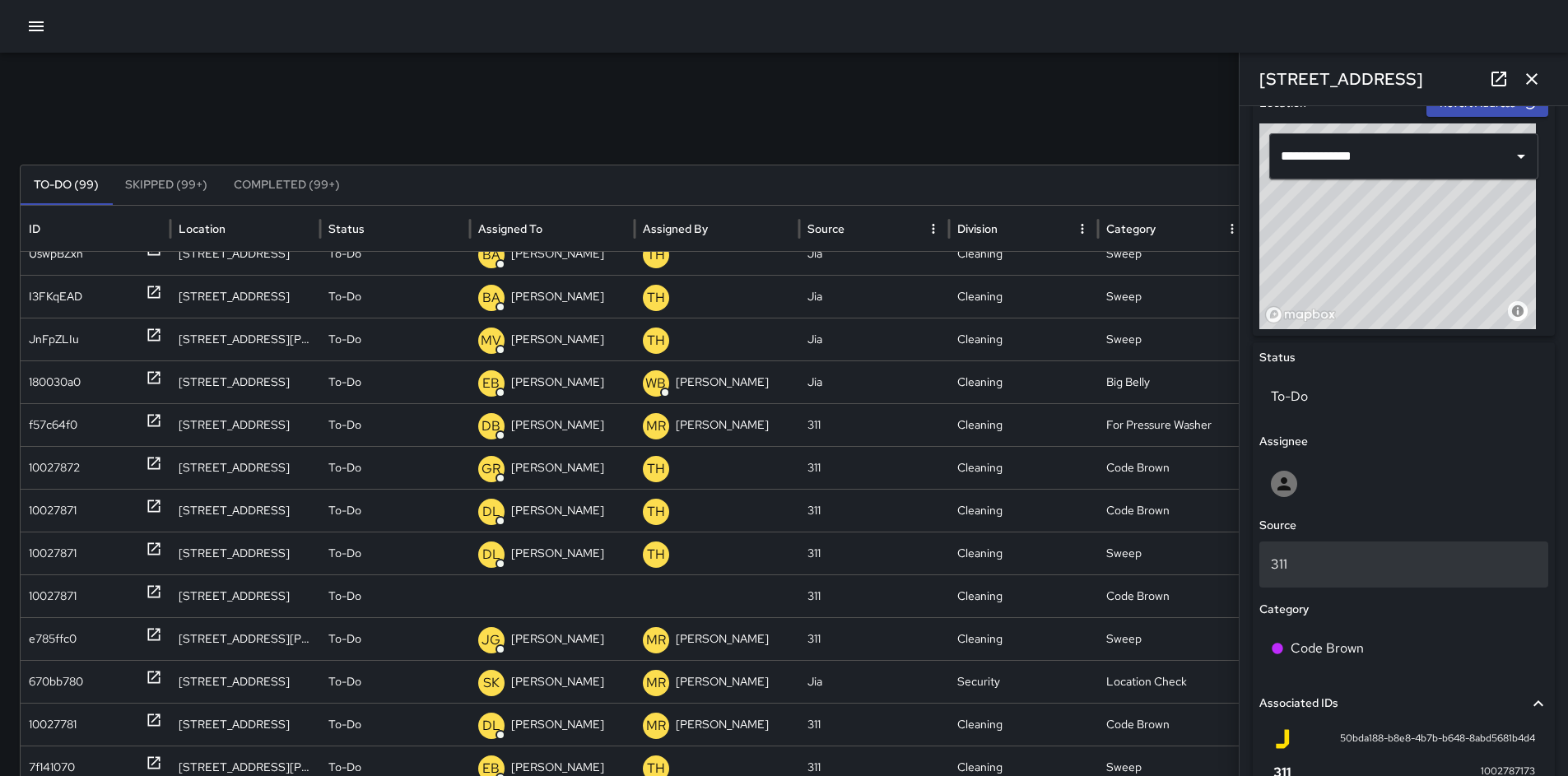
scroll to position [675, 0]
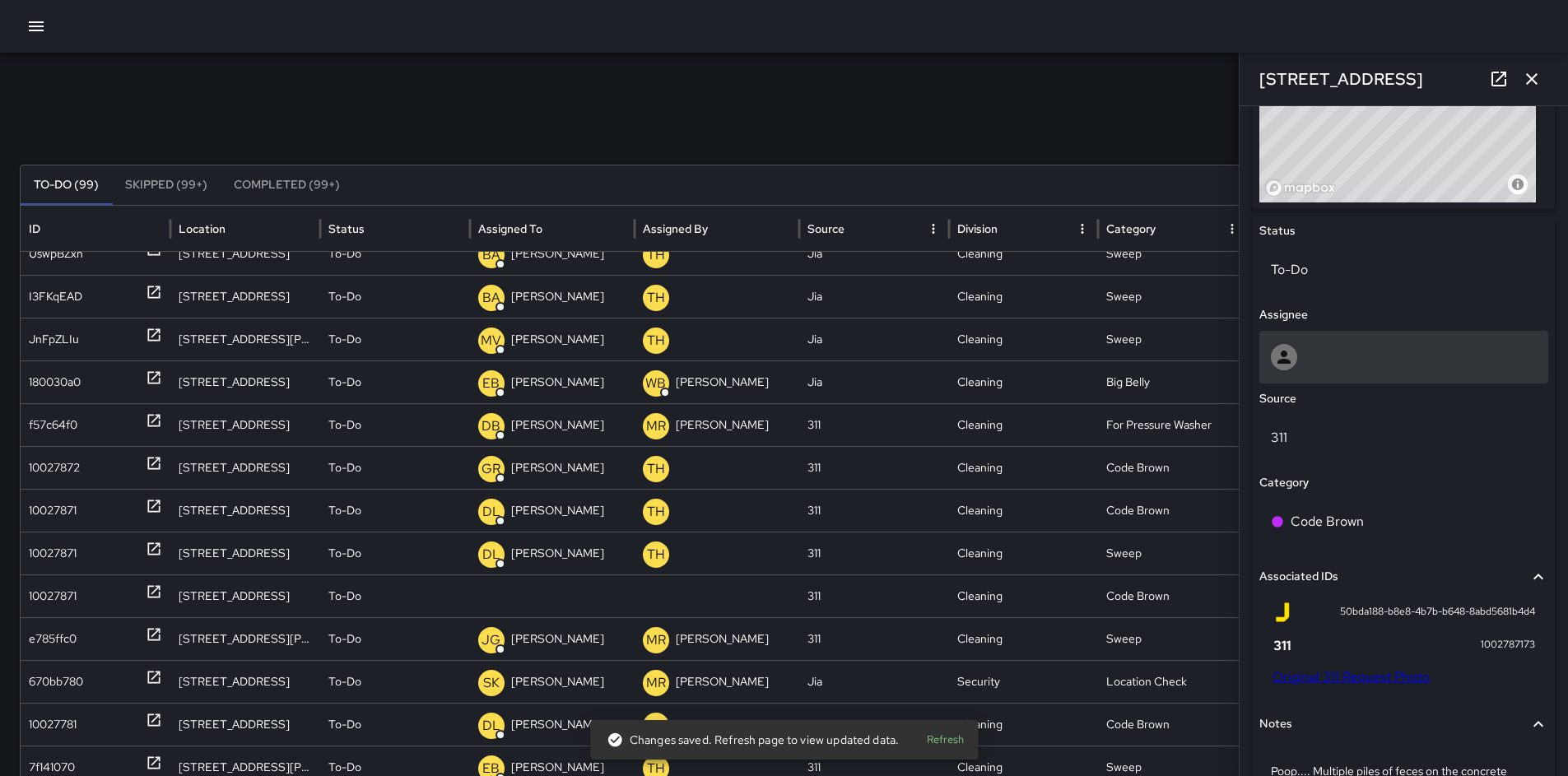
click at [1336, 360] on div at bounding box center [1403, 357] width 266 height 26
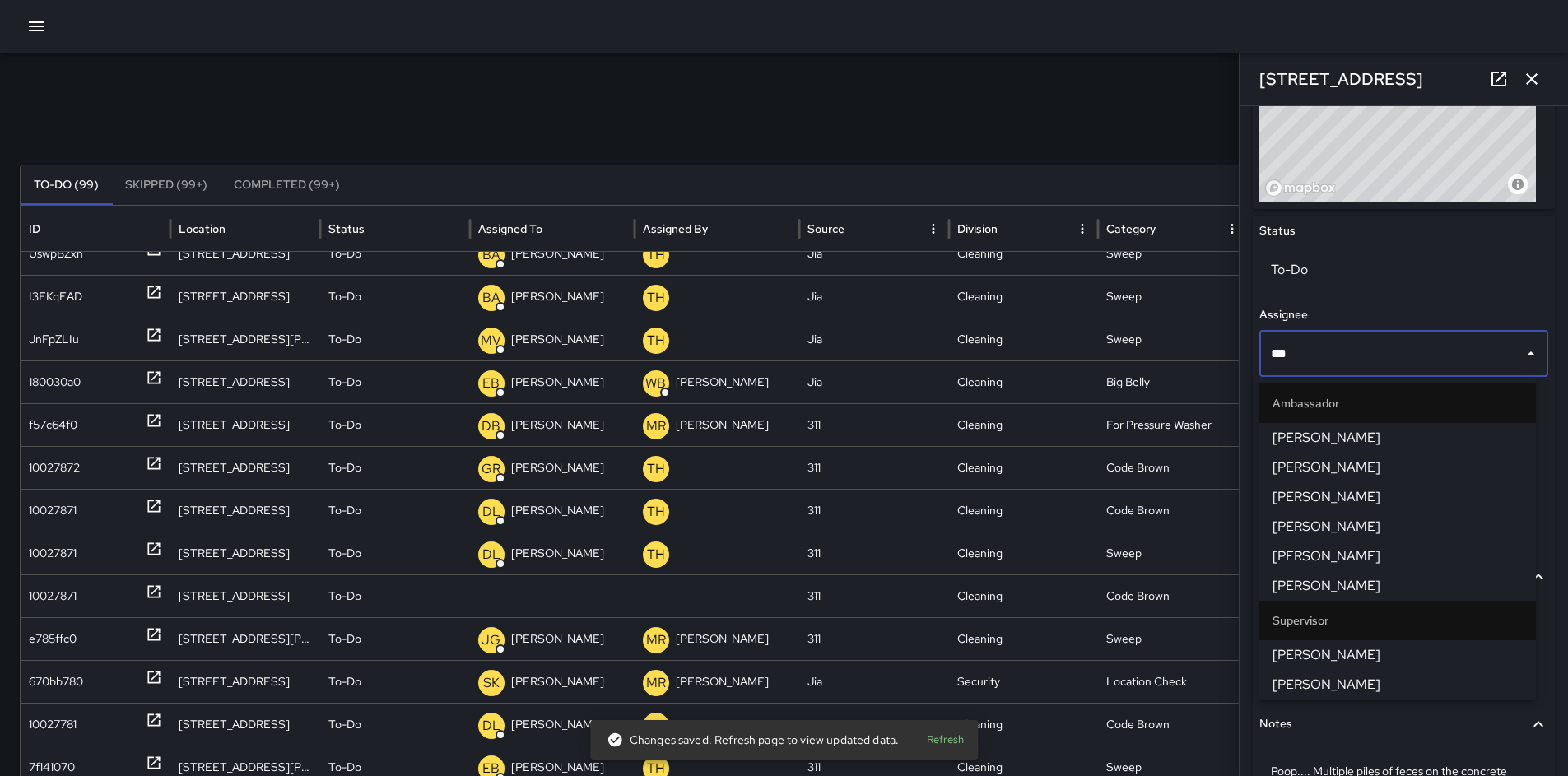
type input "****"
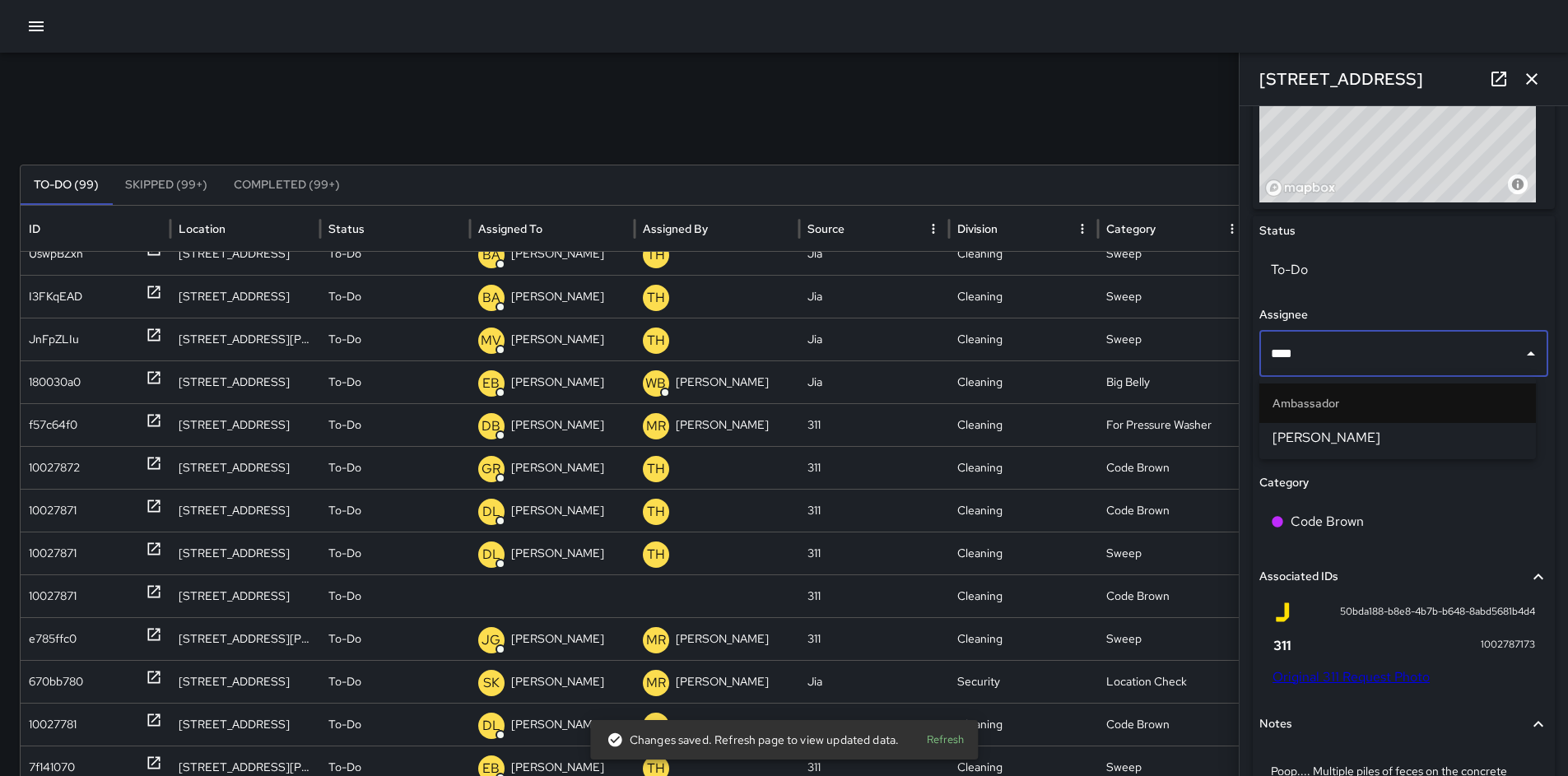
click at [1369, 431] on span "[PERSON_NAME]" at bounding box center [1398, 438] width 250 height 20
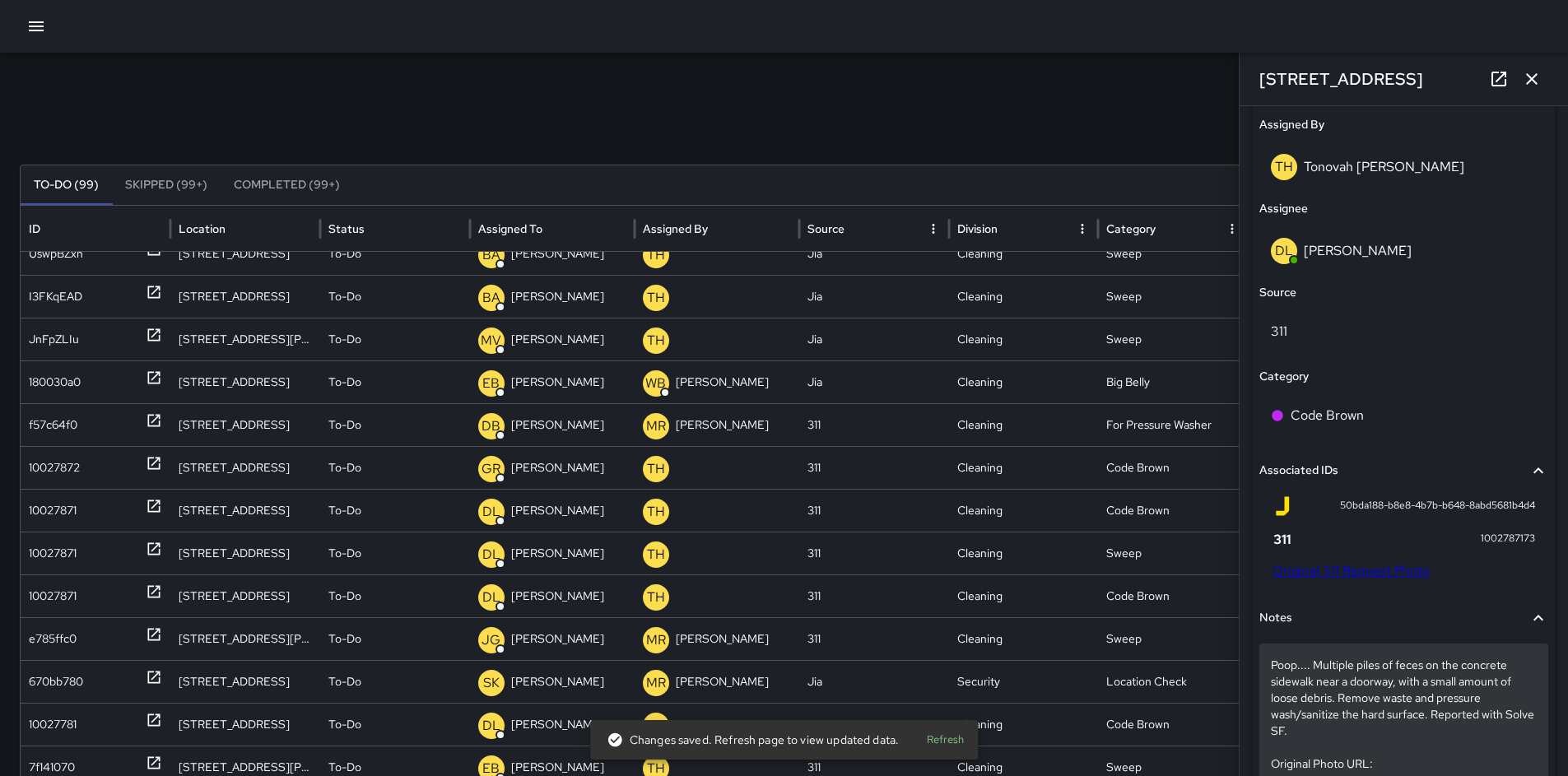
scroll to position [992, 0]
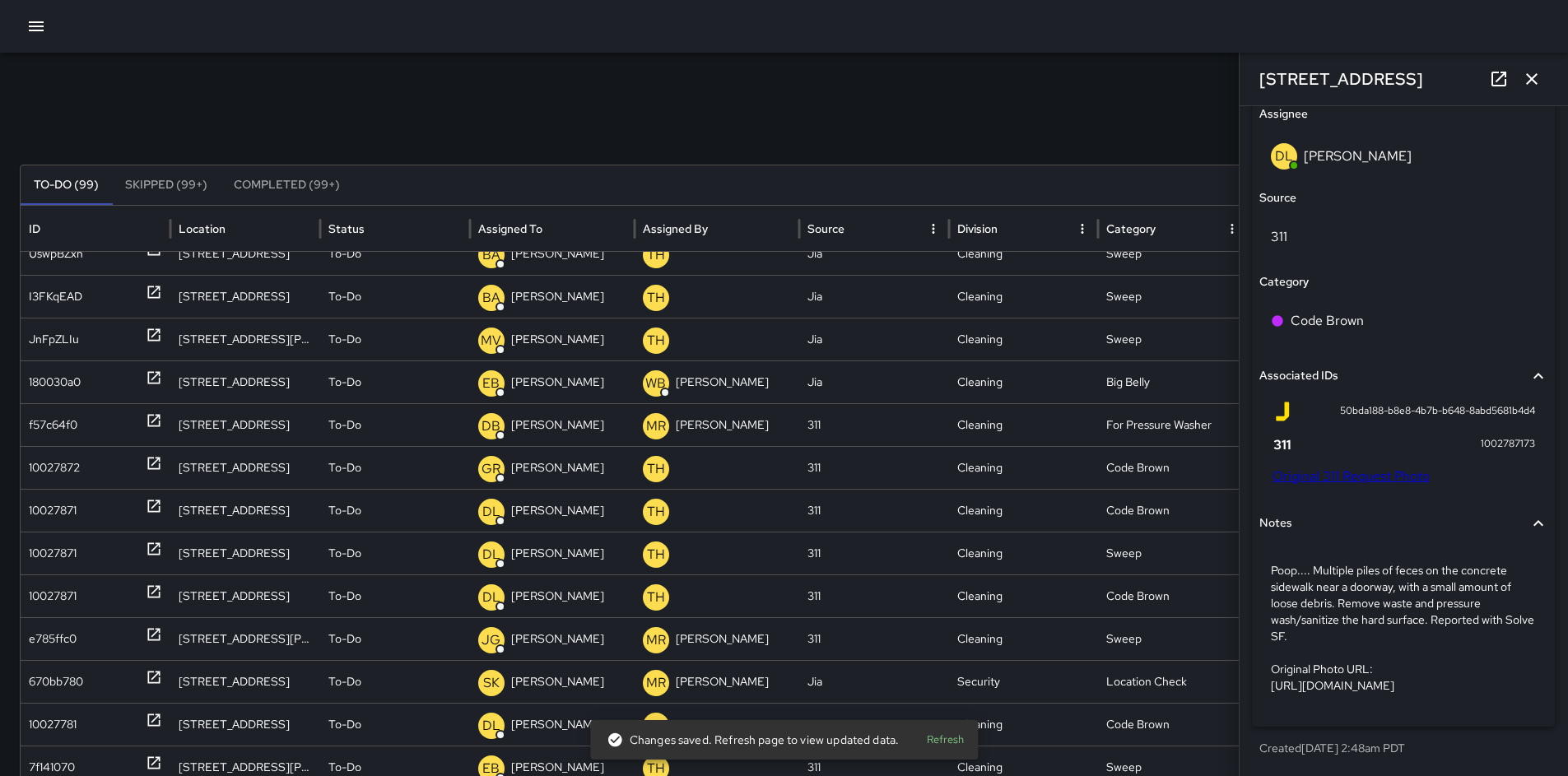
click at [1314, 467] on link "Original 311 Request Photo" at bounding box center [1351, 476] width 157 height 17
click at [1533, 75] on icon "button" at bounding box center [1532, 79] width 20 height 20
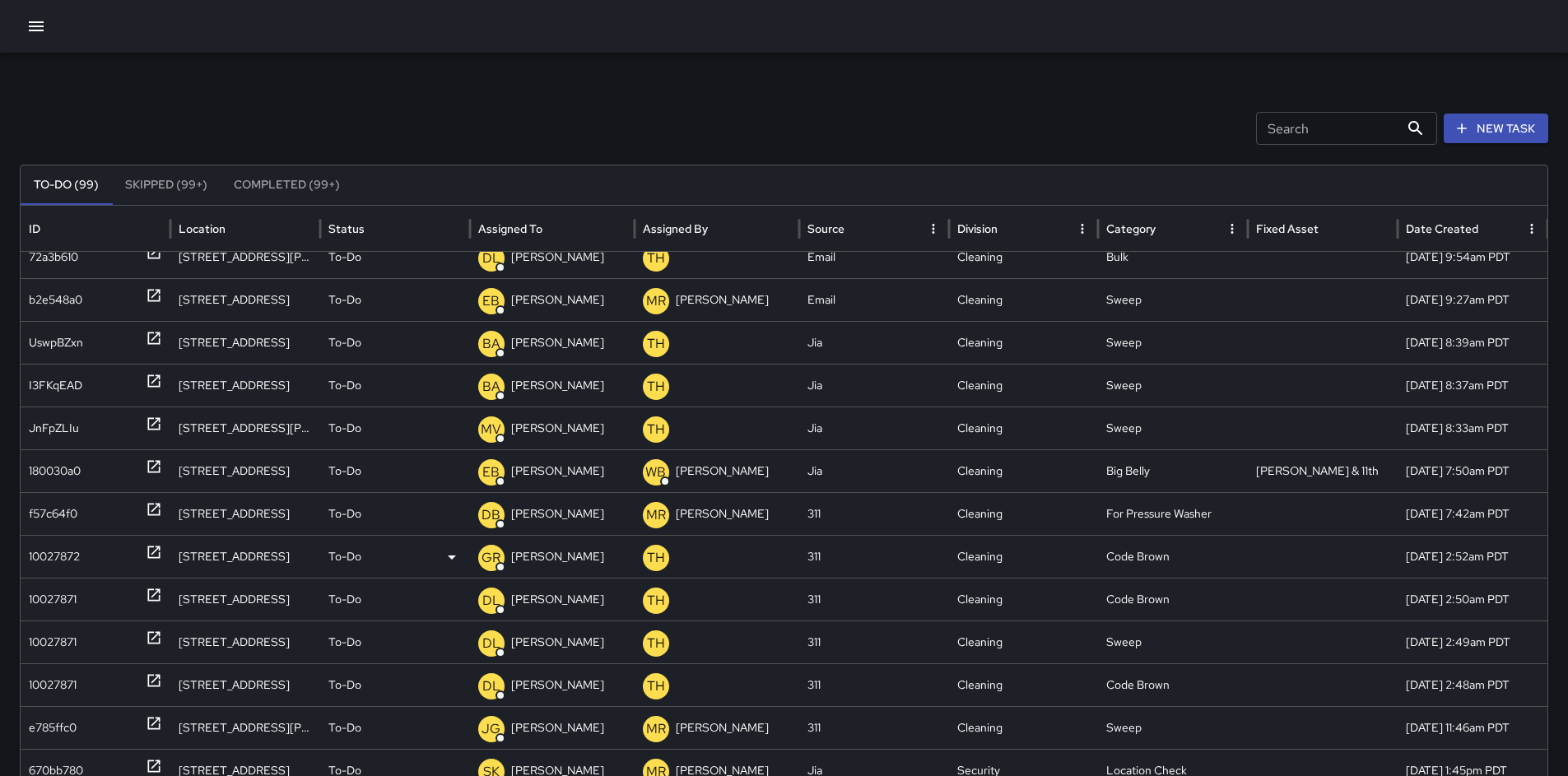
scroll to position [2, 0]
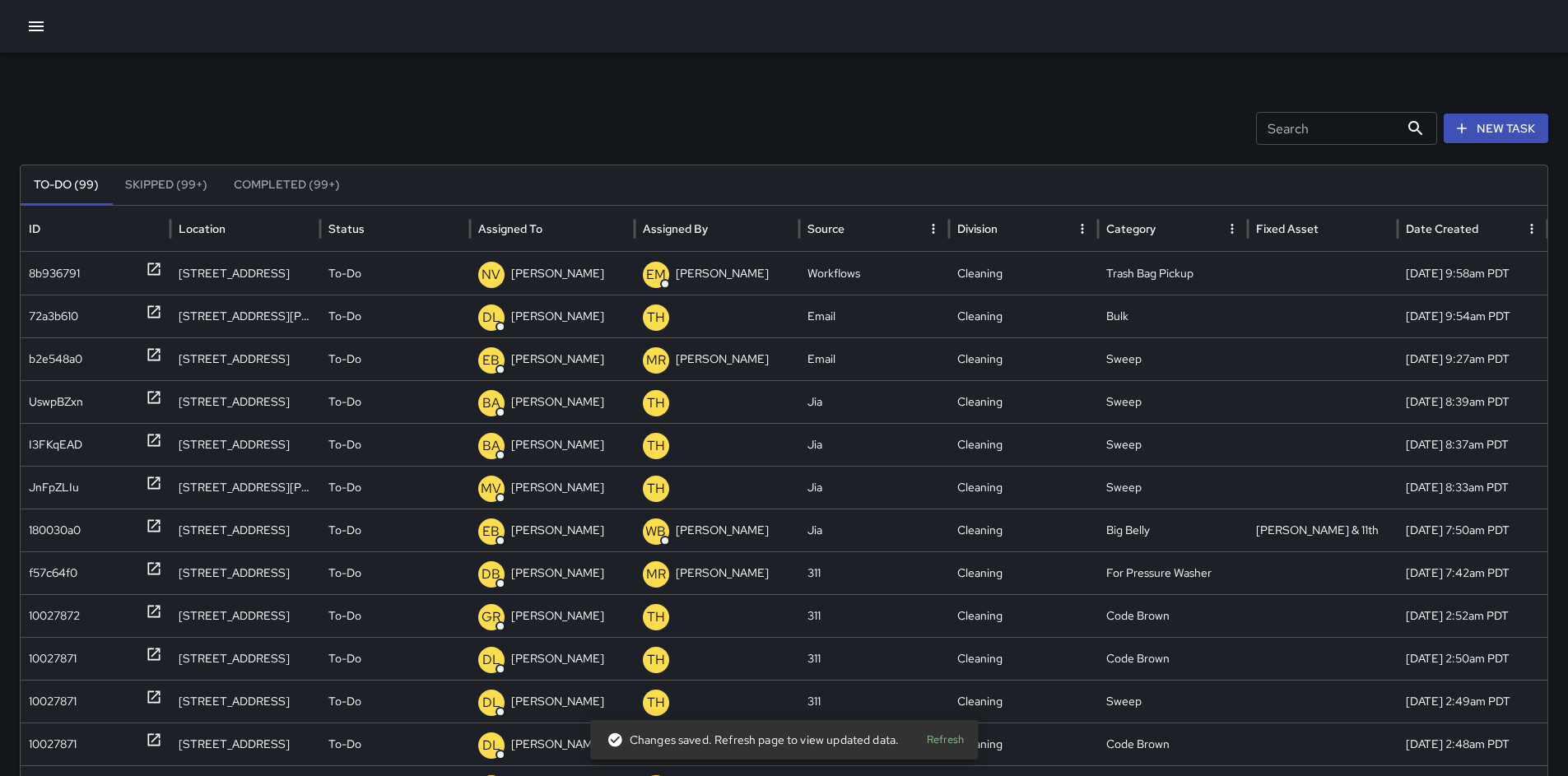
click at [1312, 128] on input "Search" at bounding box center [1328, 128] width 143 height 33
click at [48, 25] on button "button" at bounding box center [36, 26] width 33 height 33
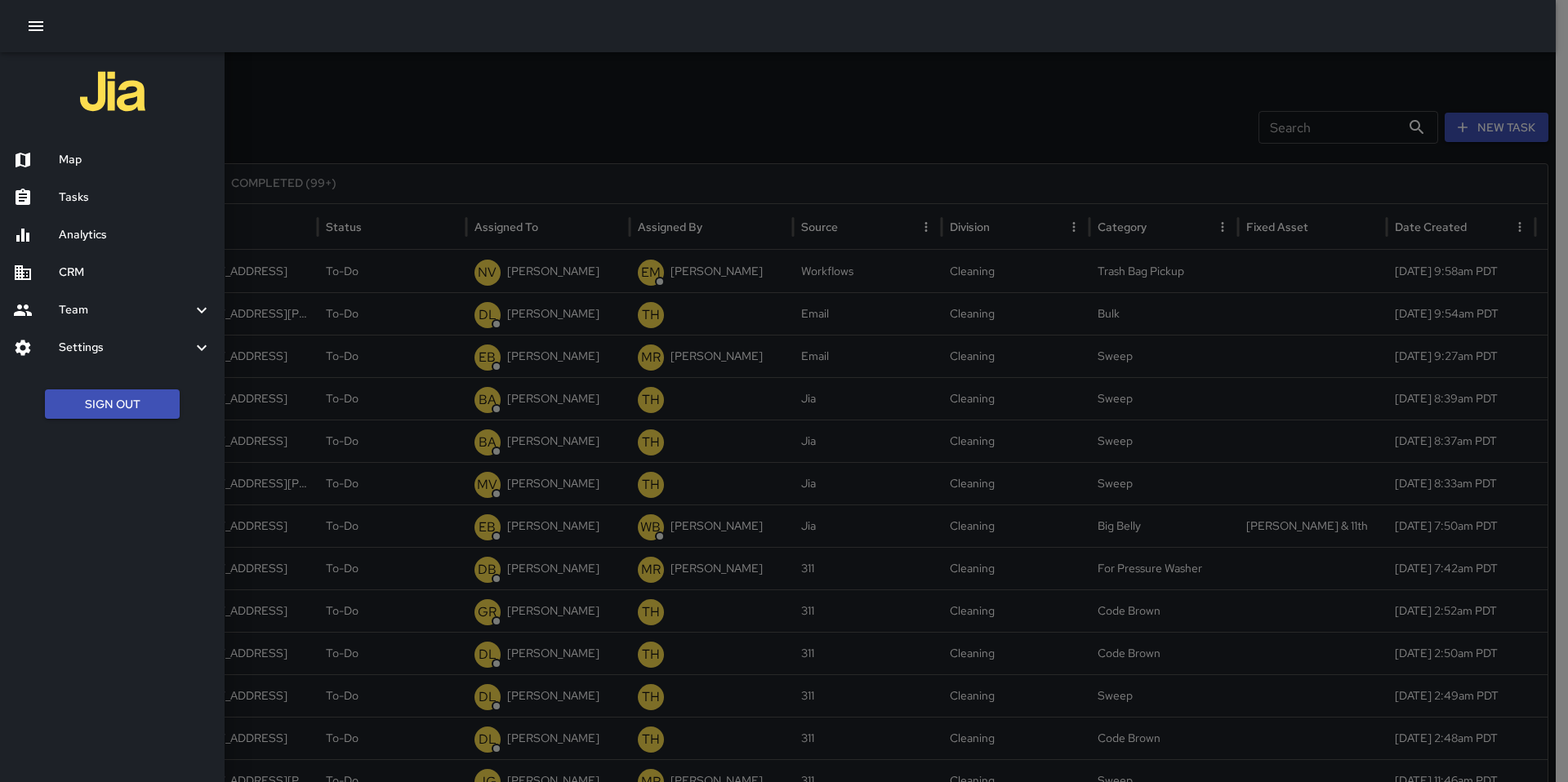
click at [101, 234] on h6 "Analytics" at bounding box center [135, 235] width 153 height 18
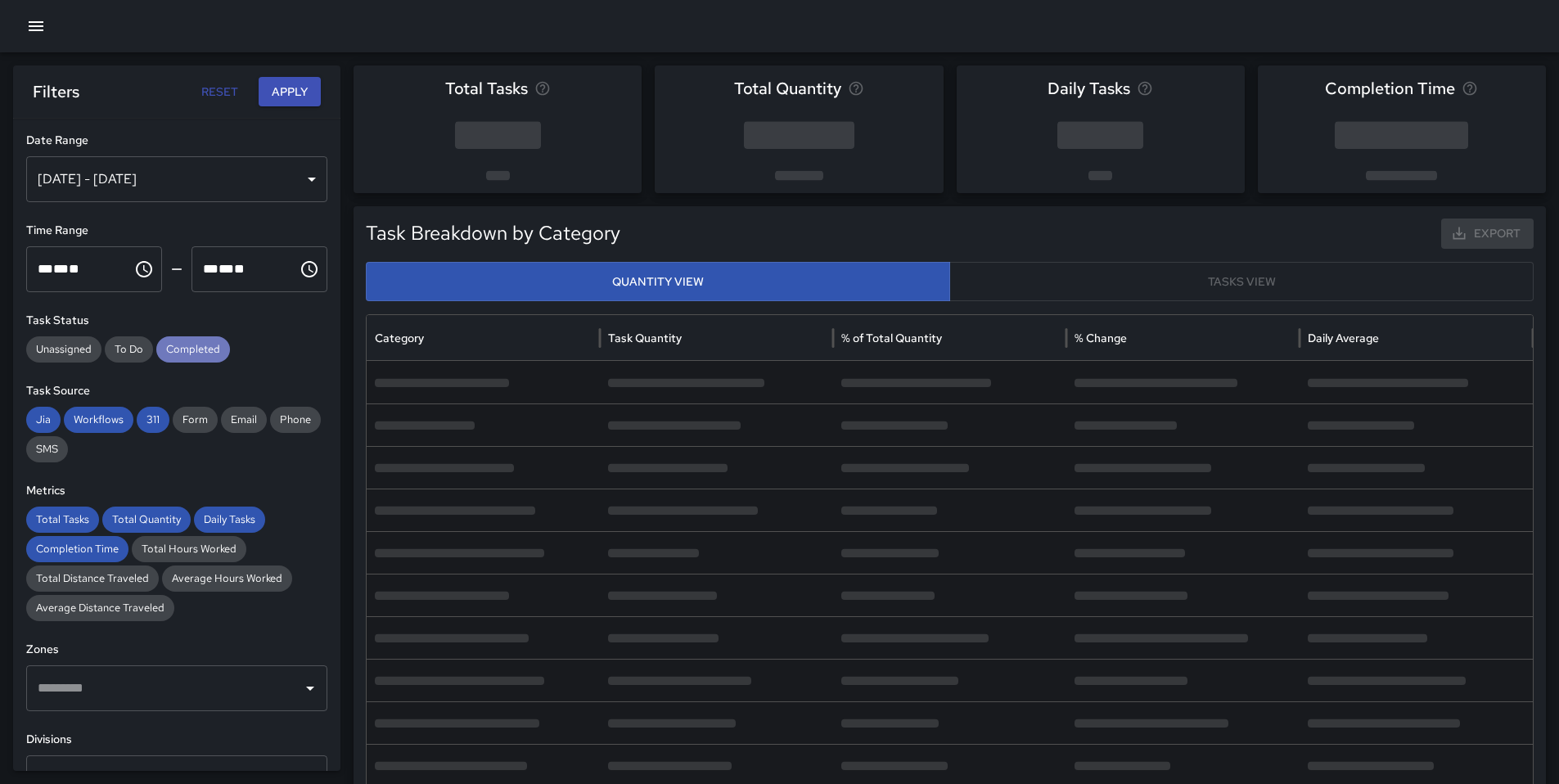
click at [191, 354] on span "Completed" at bounding box center [193, 349] width 74 height 16
click at [157, 429] on div "311" at bounding box center [153, 420] width 33 height 26
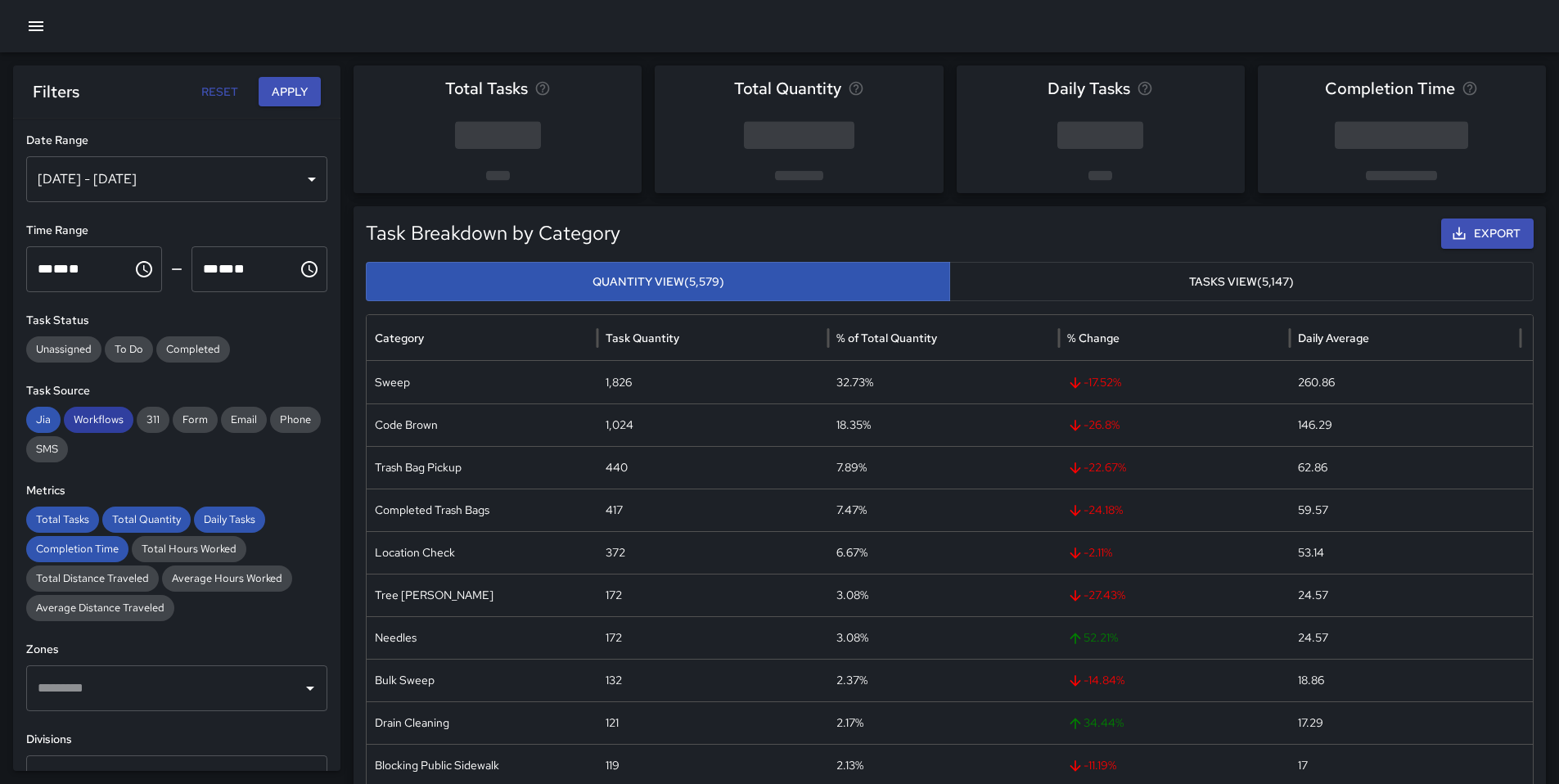
drag, startPoint x: 105, startPoint y: 419, endPoint x: 86, endPoint y: 421, distance: 19.1
click at [104, 419] on span "Workflows" at bounding box center [98, 420] width 70 height 16
drag, startPoint x: 35, startPoint y: 417, endPoint x: 39, endPoint y: 459, distance: 42.2
click at [35, 417] on span "Jia" at bounding box center [43, 420] width 34 height 16
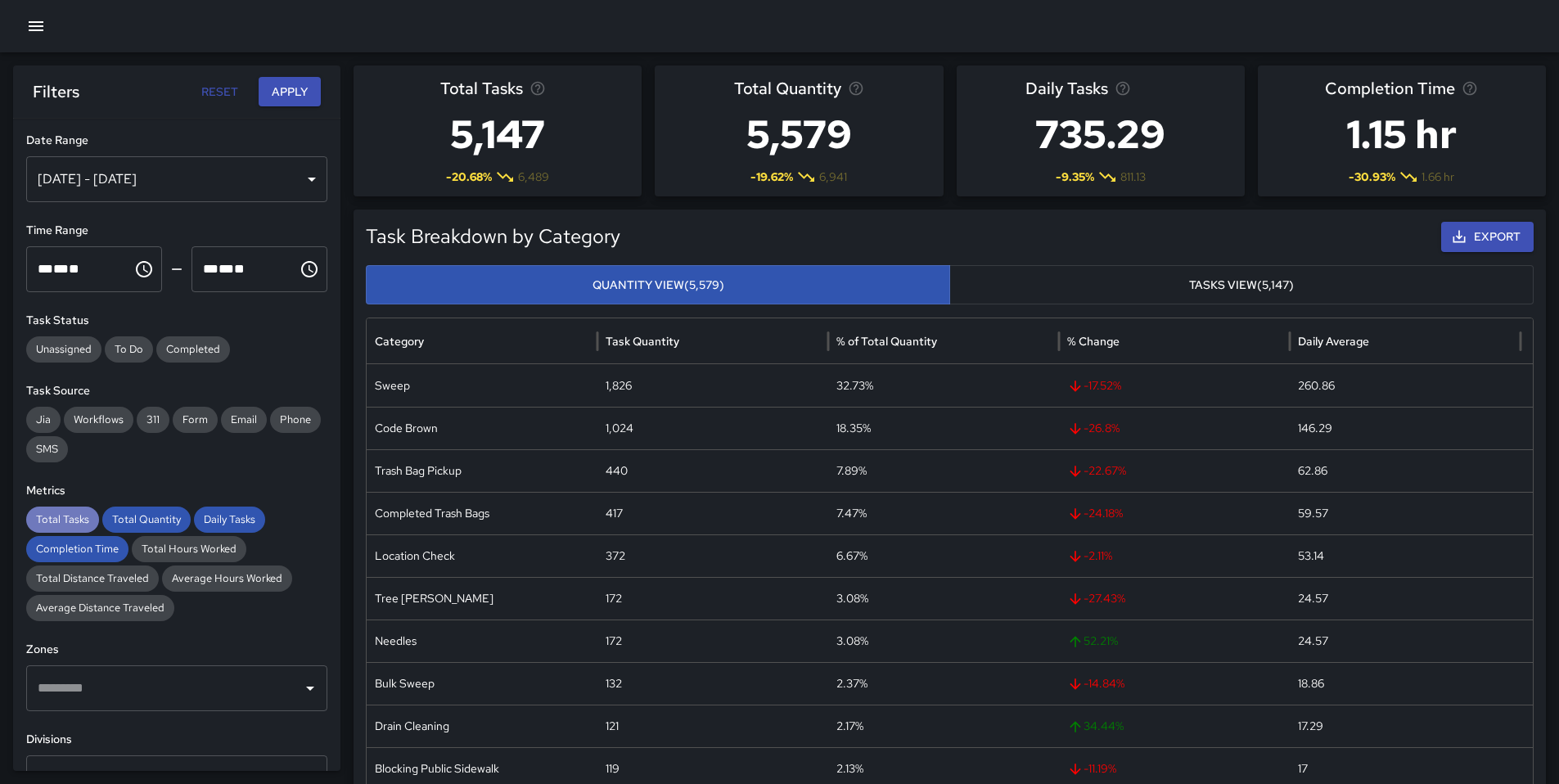
drag, startPoint x: 65, startPoint y: 507, endPoint x: 86, endPoint y: 515, distance: 22.5
click at [67, 509] on div "Total Tasks" at bounding box center [62, 520] width 73 height 26
drag, startPoint x: 137, startPoint y: 519, endPoint x: 165, endPoint y: 525, distance: 28.6
click at [139, 519] on span "Total Quantity" at bounding box center [146, 520] width 88 height 16
drag, startPoint x: 237, startPoint y: 521, endPoint x: 155, endPoint y: 537, distance: 83.5
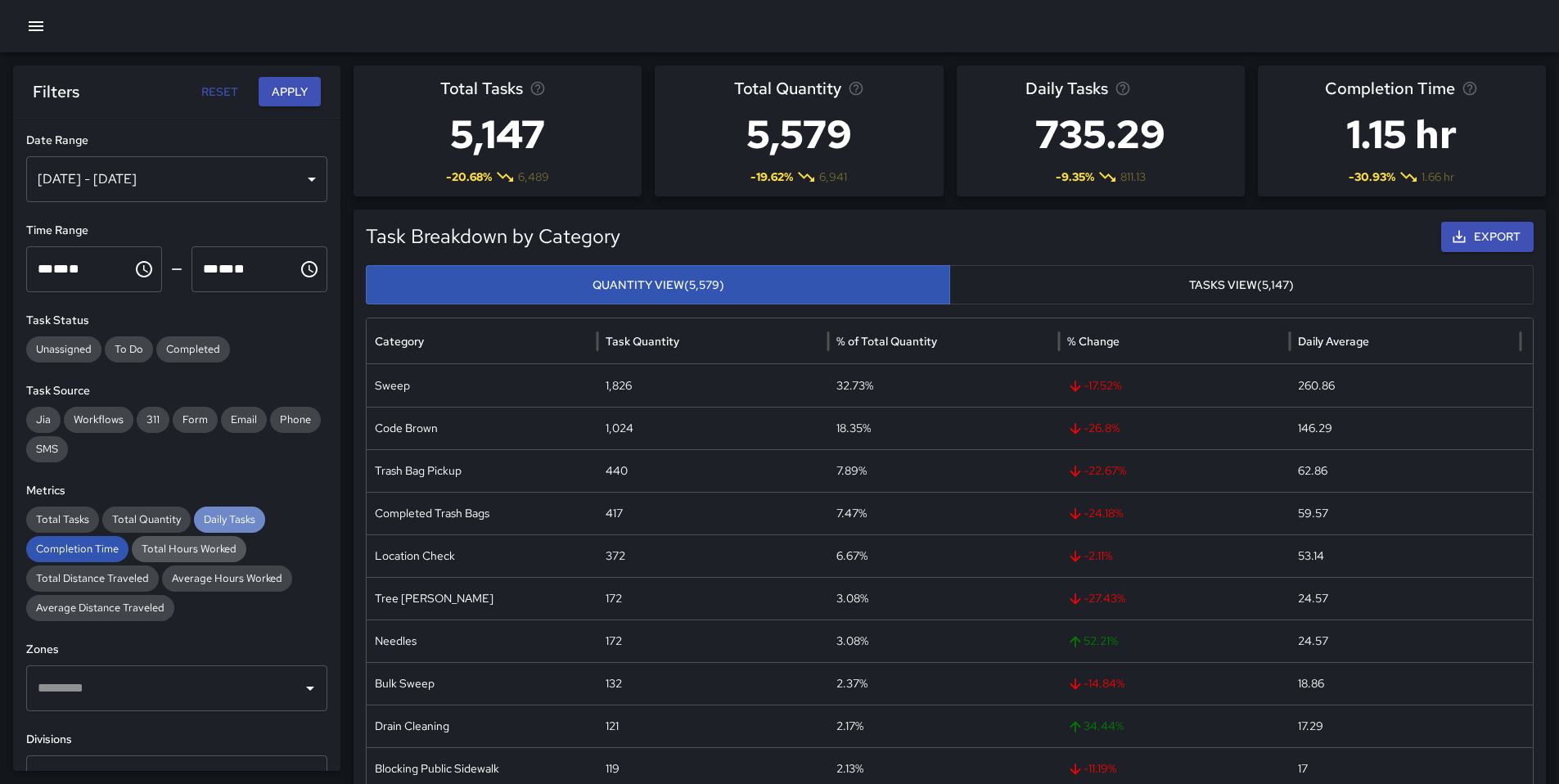
click at [235, 523] on span "Daily Tasks" at bounding box center [229, 520] width 71 height 16
click at [89, 544] on span "Completion Time" at bounding box center [77, 549] width 102 height 16
click at [285, 87] on button "Apply" at bounding box center [290, 92] width 62 height 30
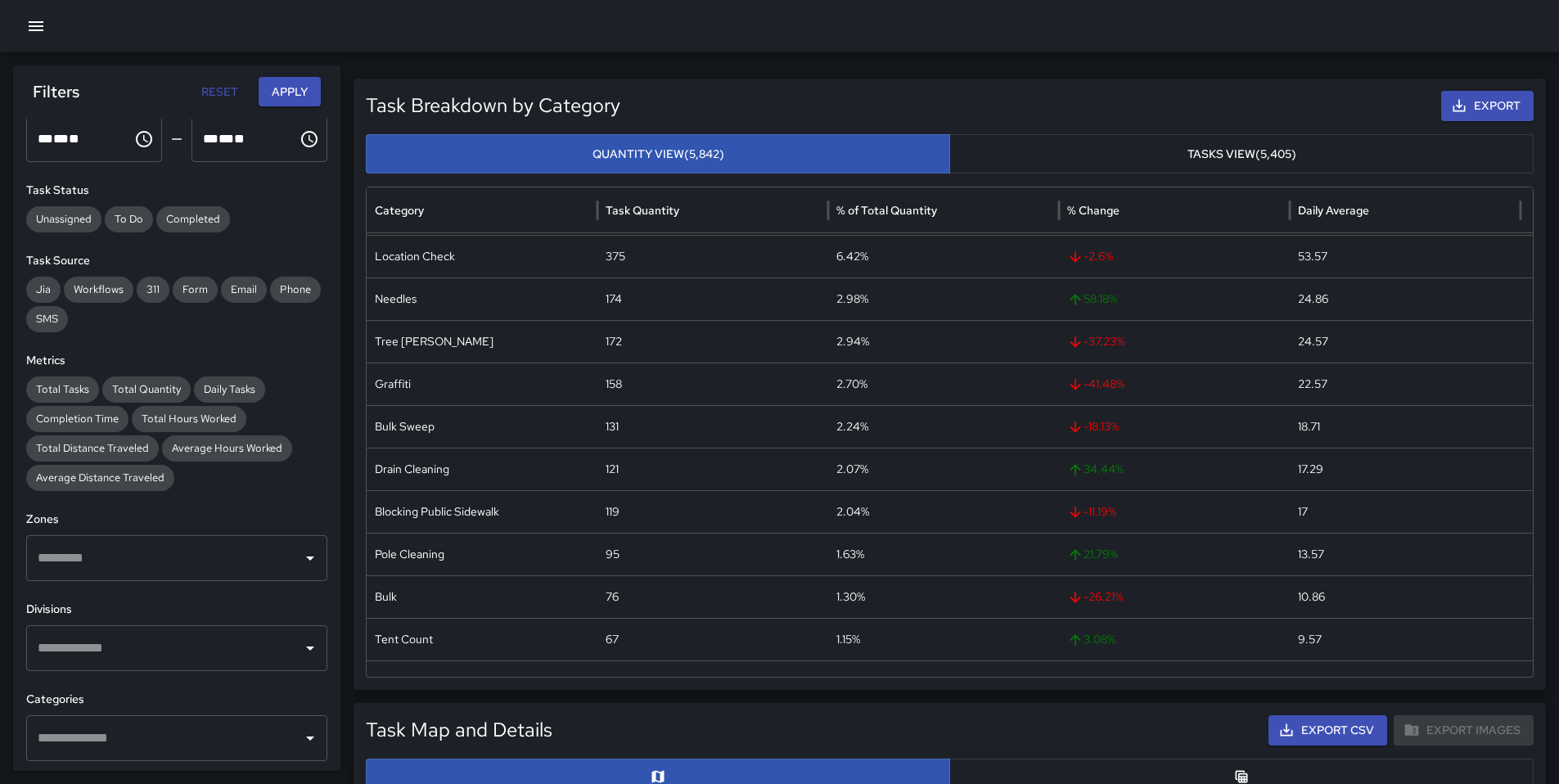
scroll to position [313, 0]
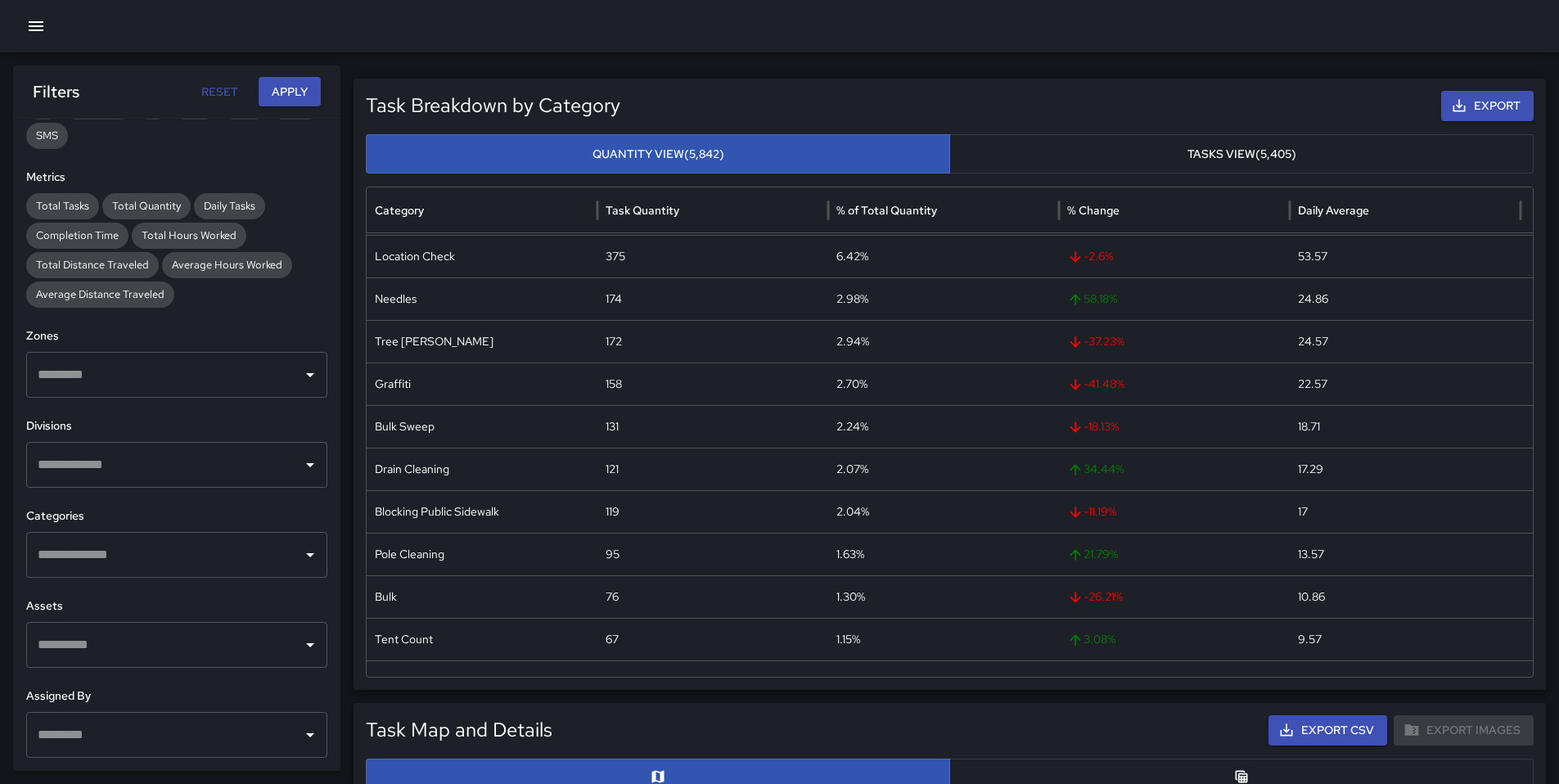
click at [139, 385] on input "text" at bounding box center [164, 375] width 262 height 31
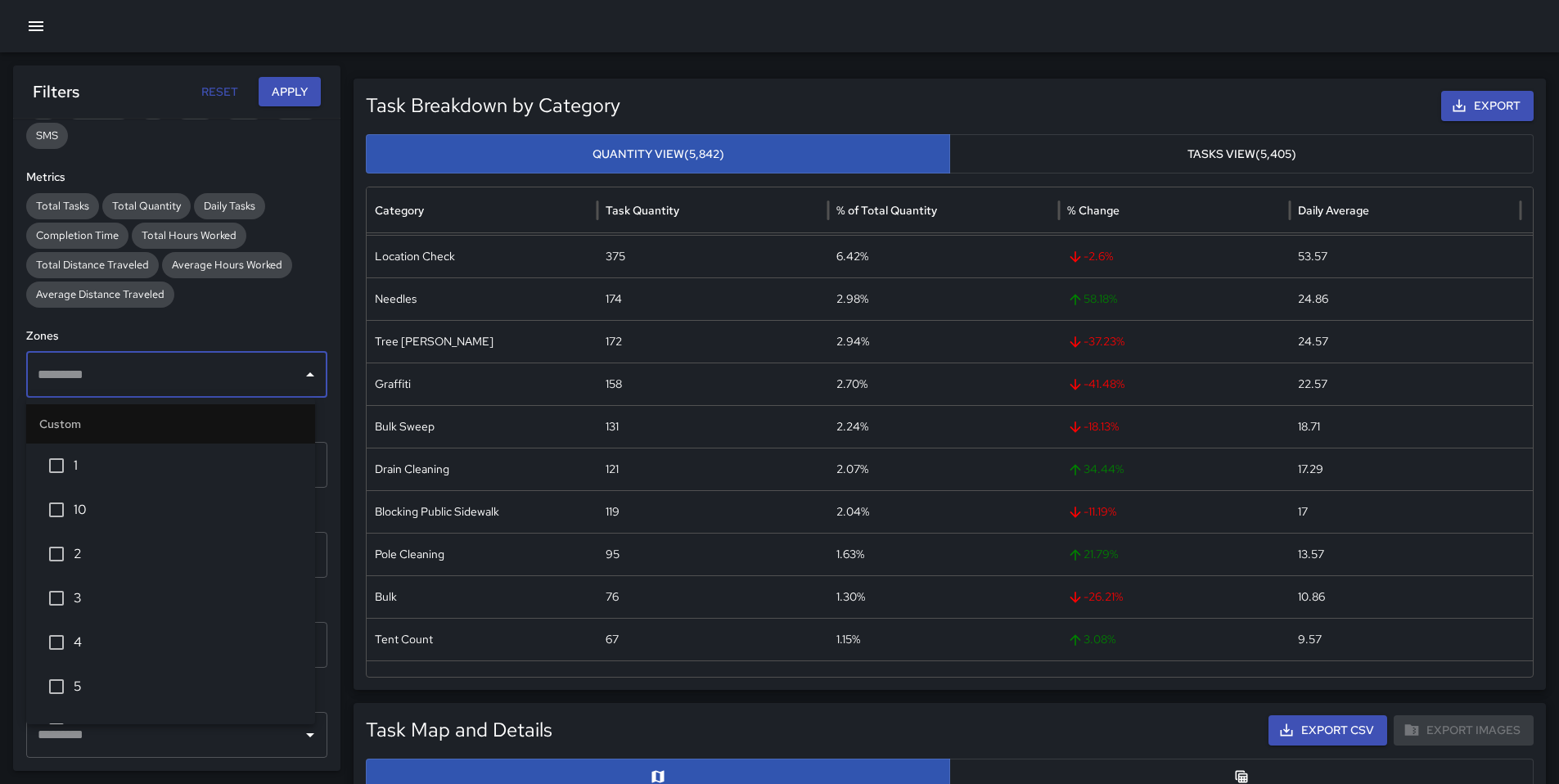
click at [138, 460] on span "1" at bounding box center [187, 466] width 228 height 20
click at [274, 95] on button "Apply" at bounding box center [290, 92] width 62 height 30
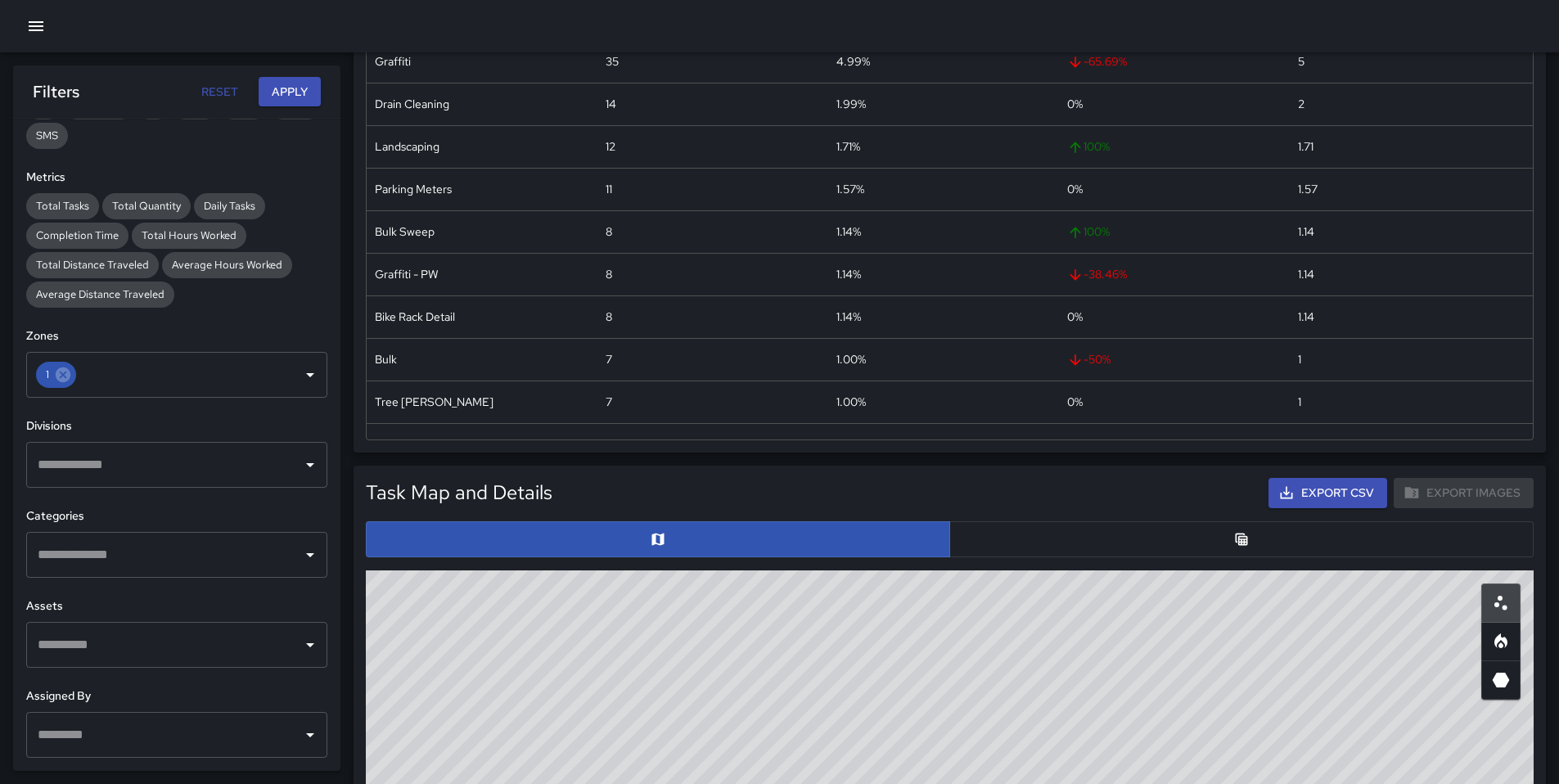
scroll to position [266, 0]
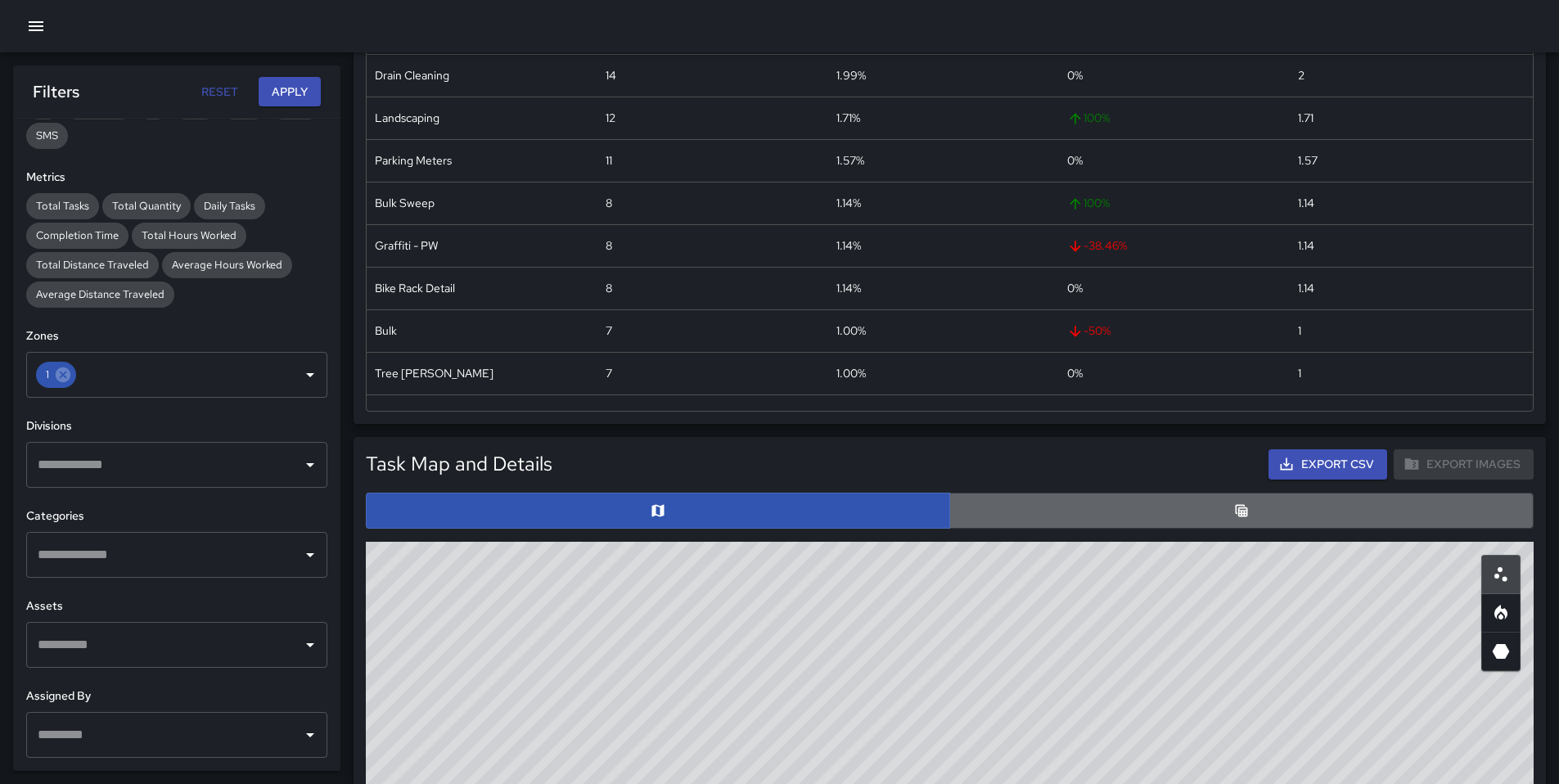
click at [1015, 522] on button "button" at bounding box center [1241, 511] width 584 height 36
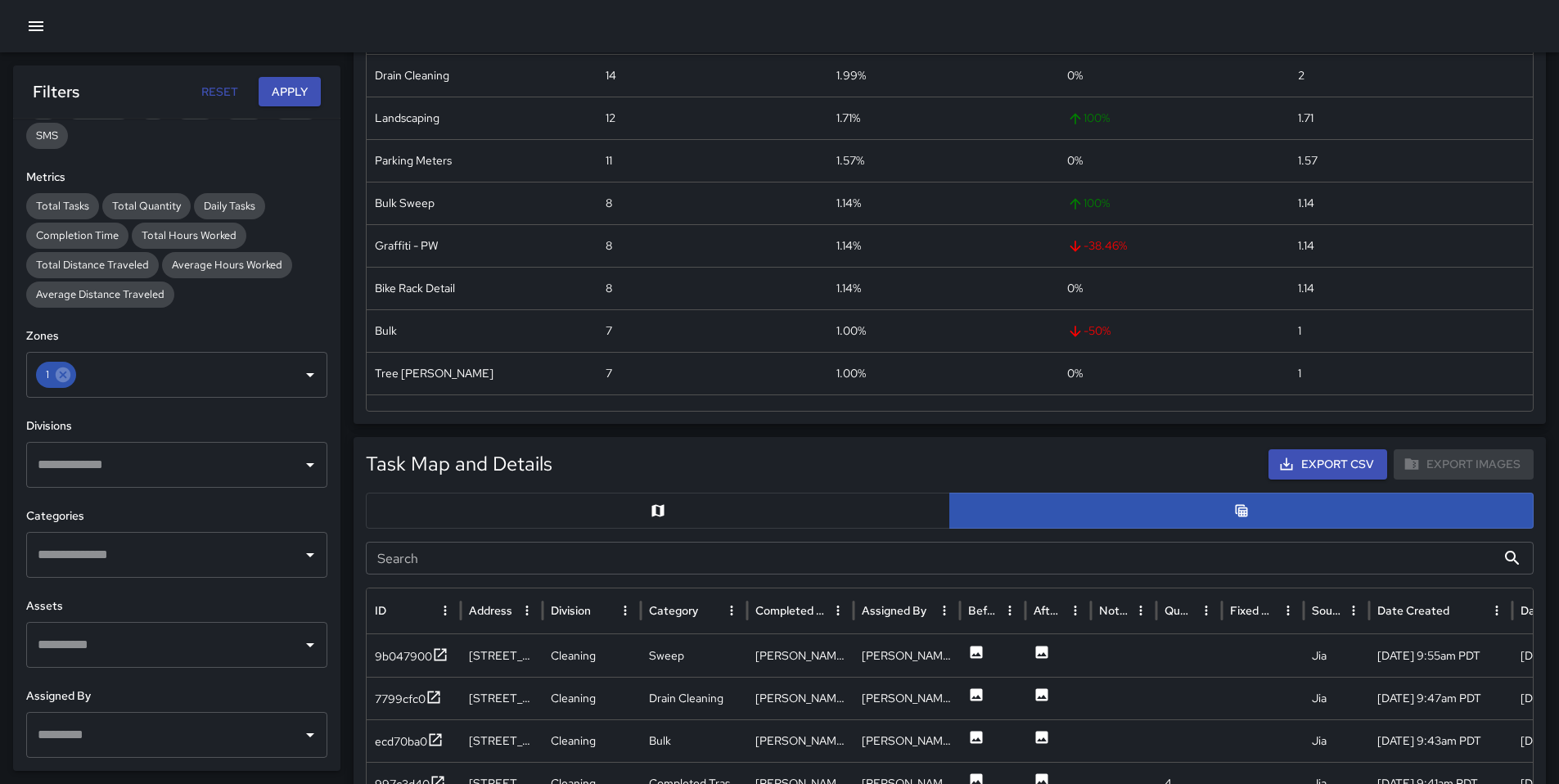
click at [939, 570] on input "Search" at bounding box center [930, 558] width 1130 height 33
type input "*******"
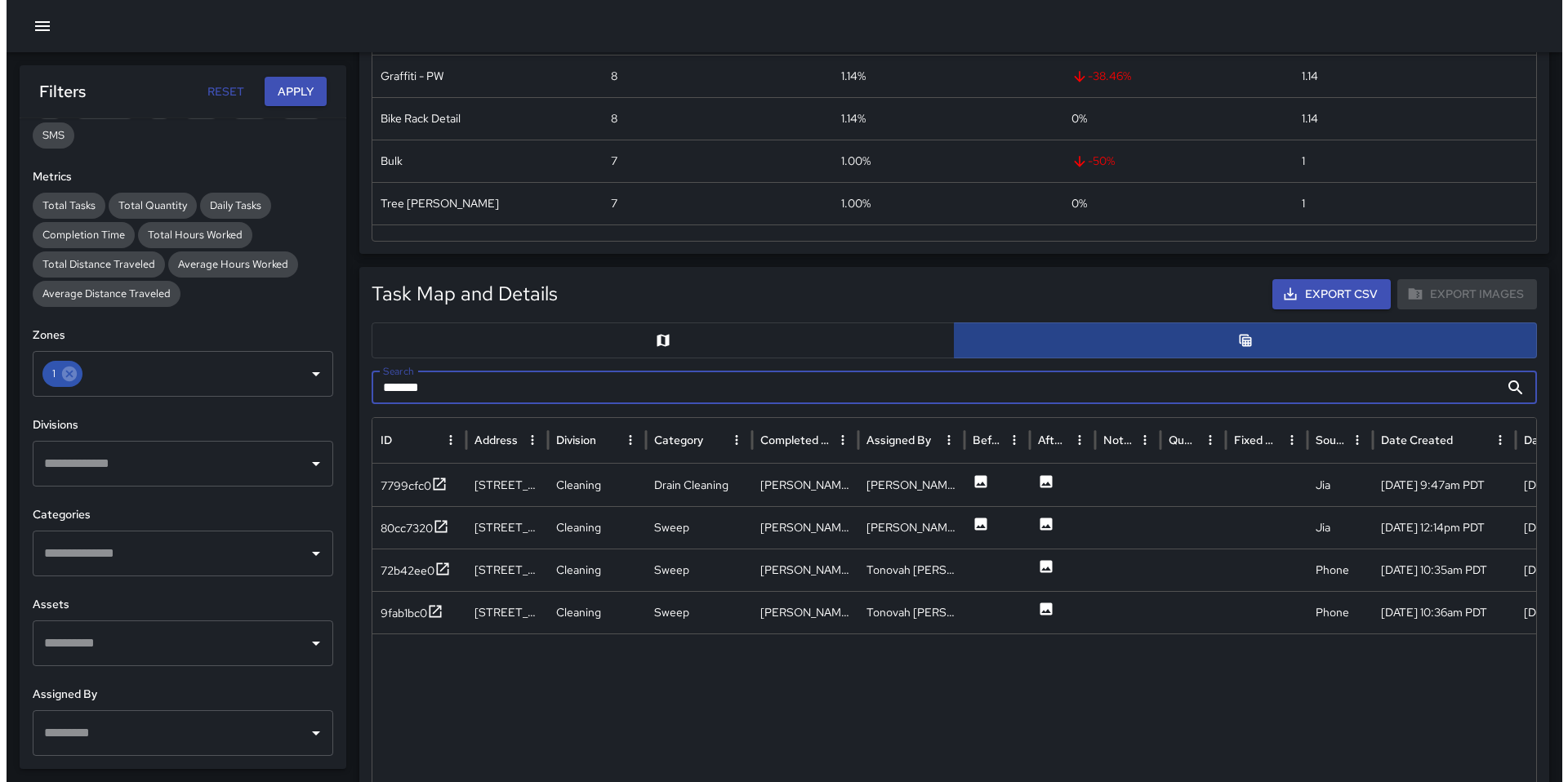
scroll to position [788, 0]
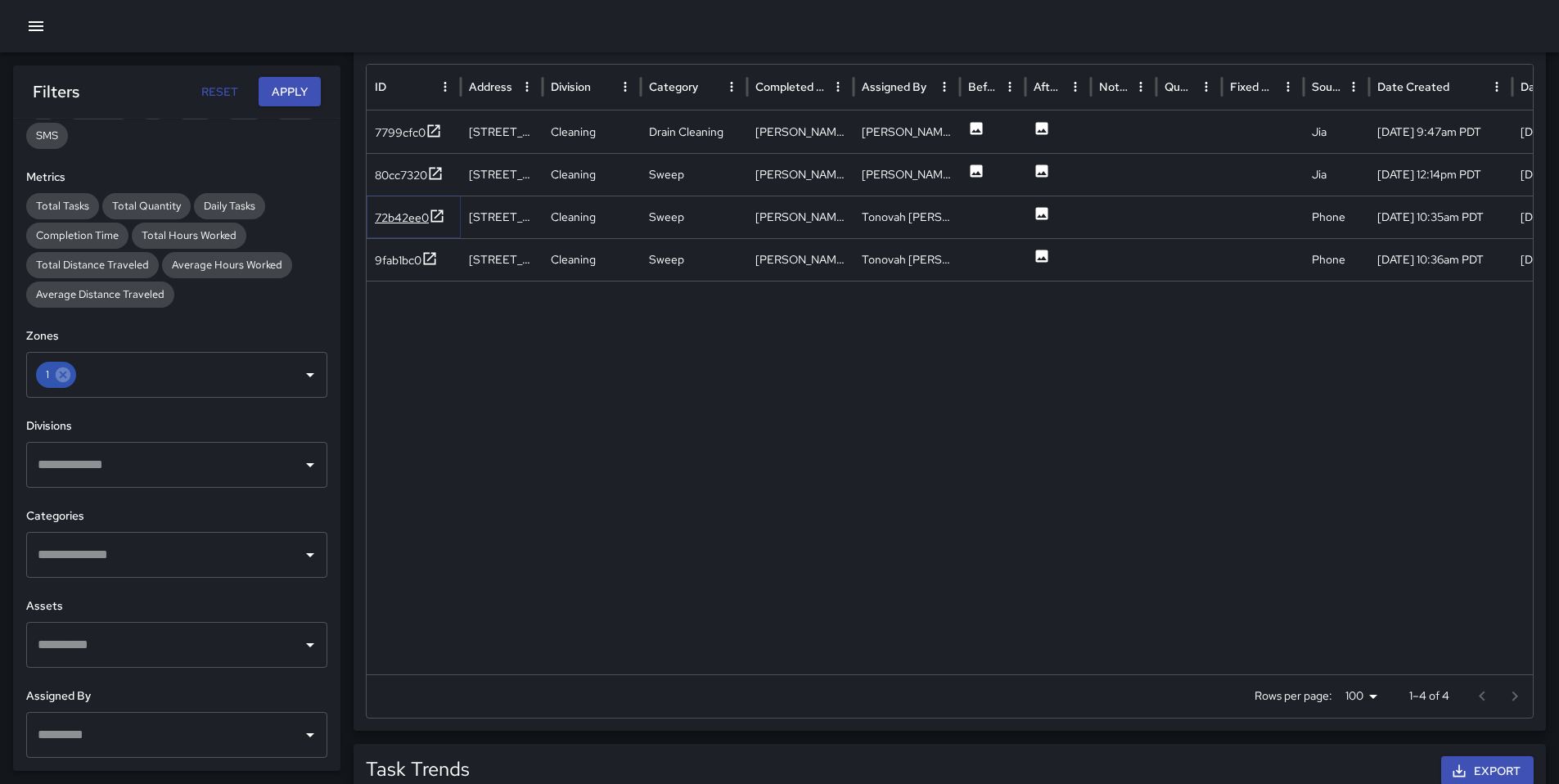
click at [398, 222] on div "72b42ee0" at bounding box center [402, 218] width 54 height 16
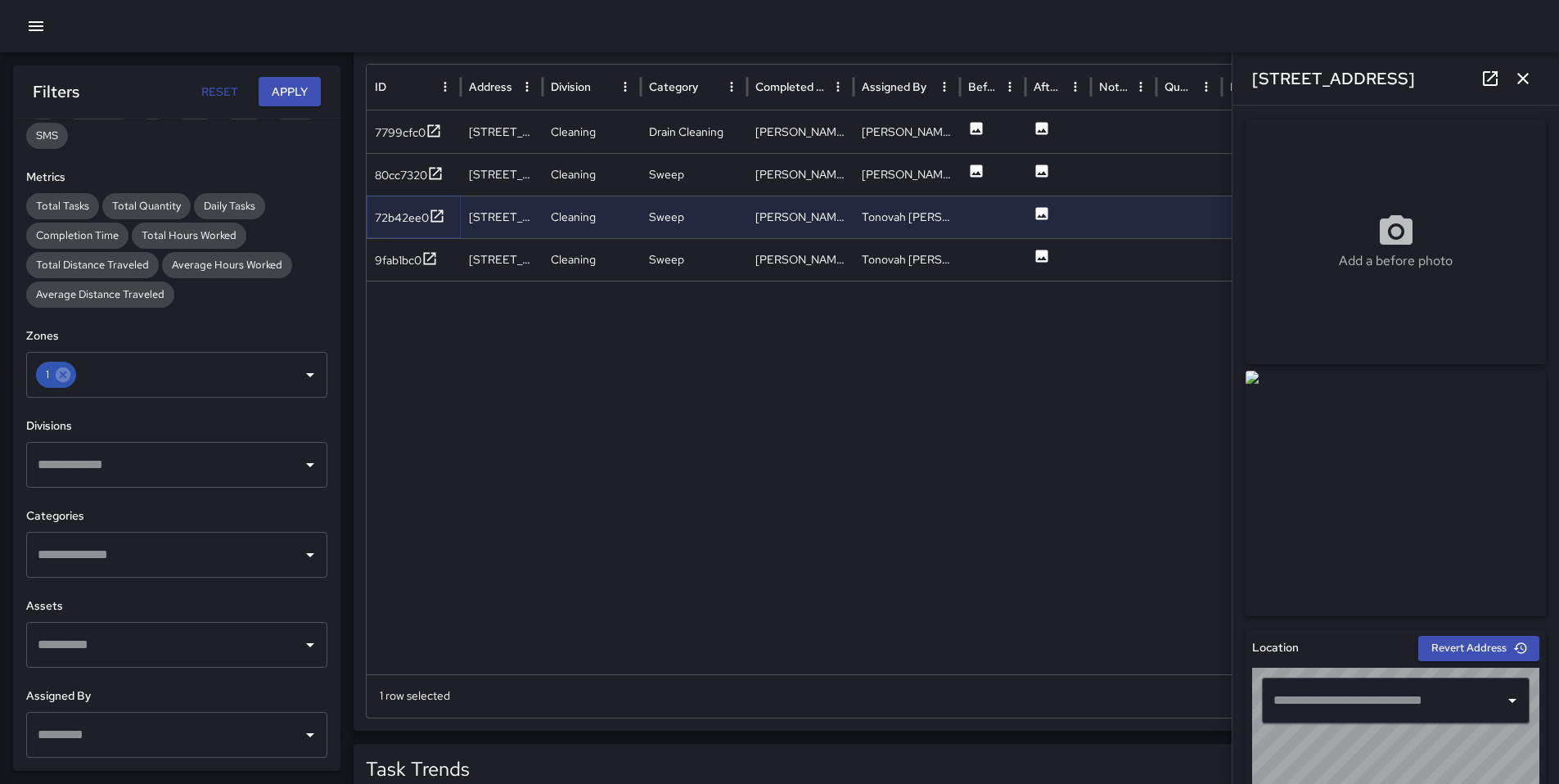
type input "**********"
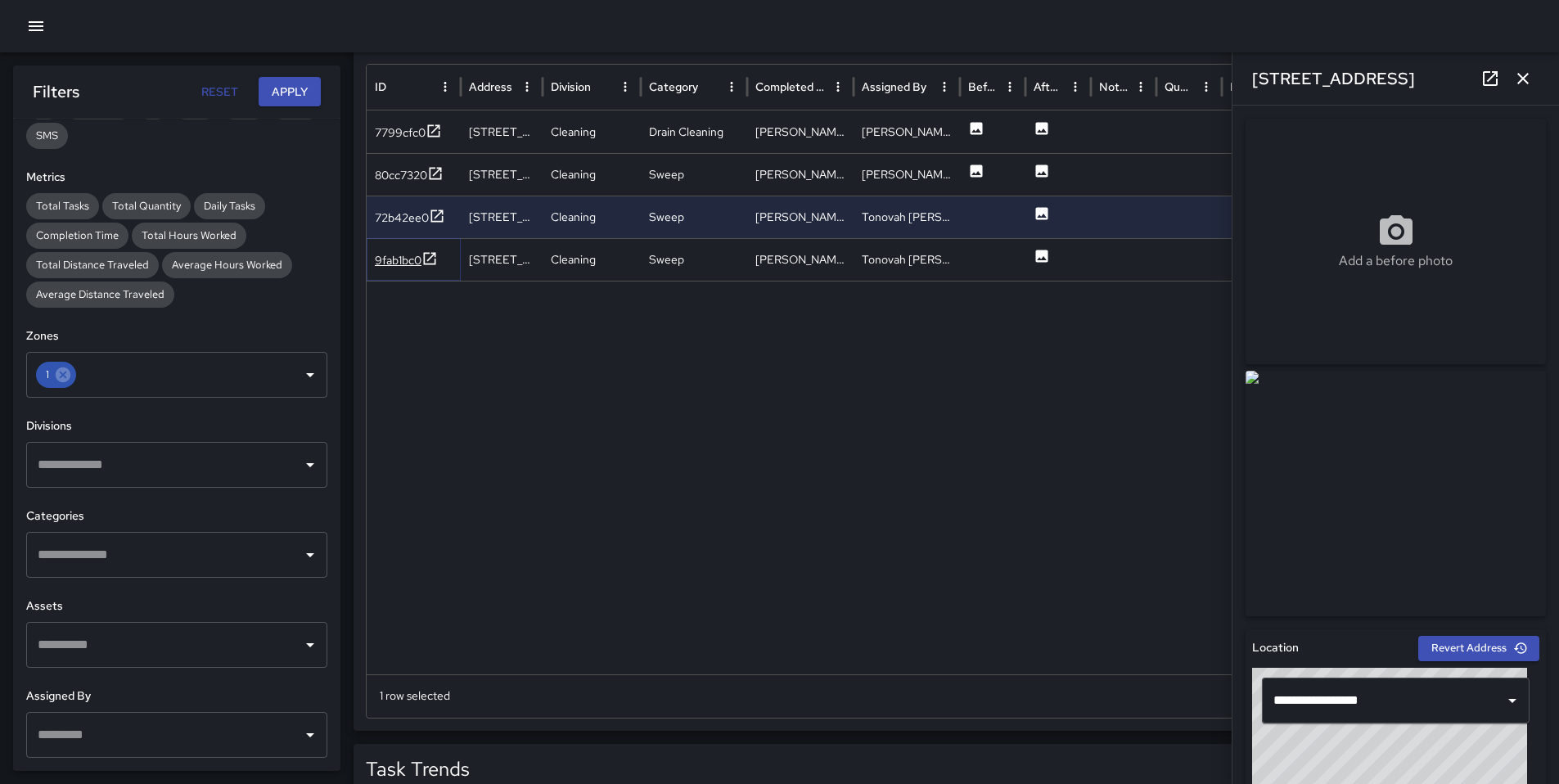
click at [406, 256] on div "9fab1bc0" at bounding box center [398, 260] width 47 height 16
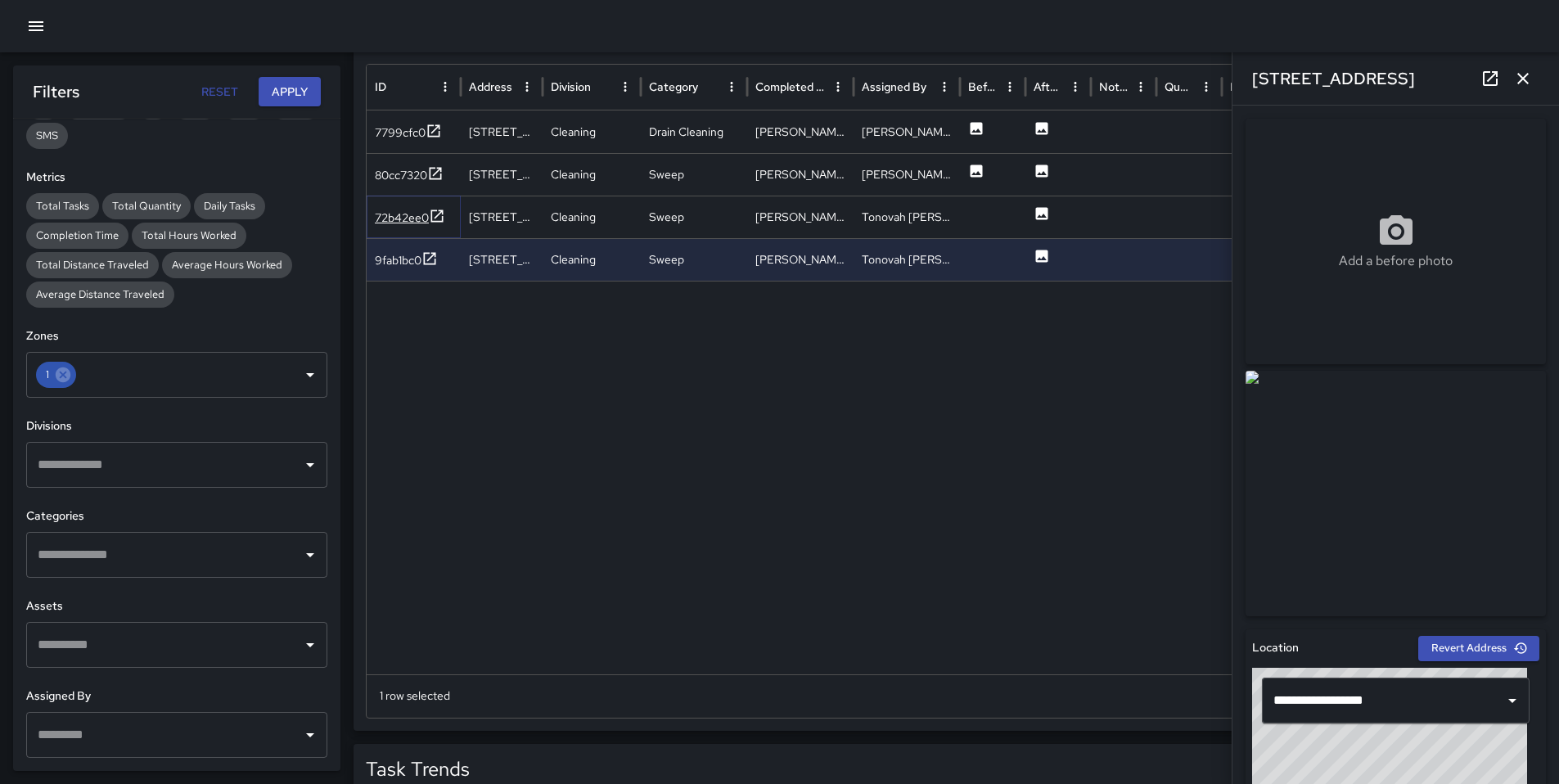
click at [394, 225] on div "72b42ee0" at bounding box center [402, 218] width 54 height 16
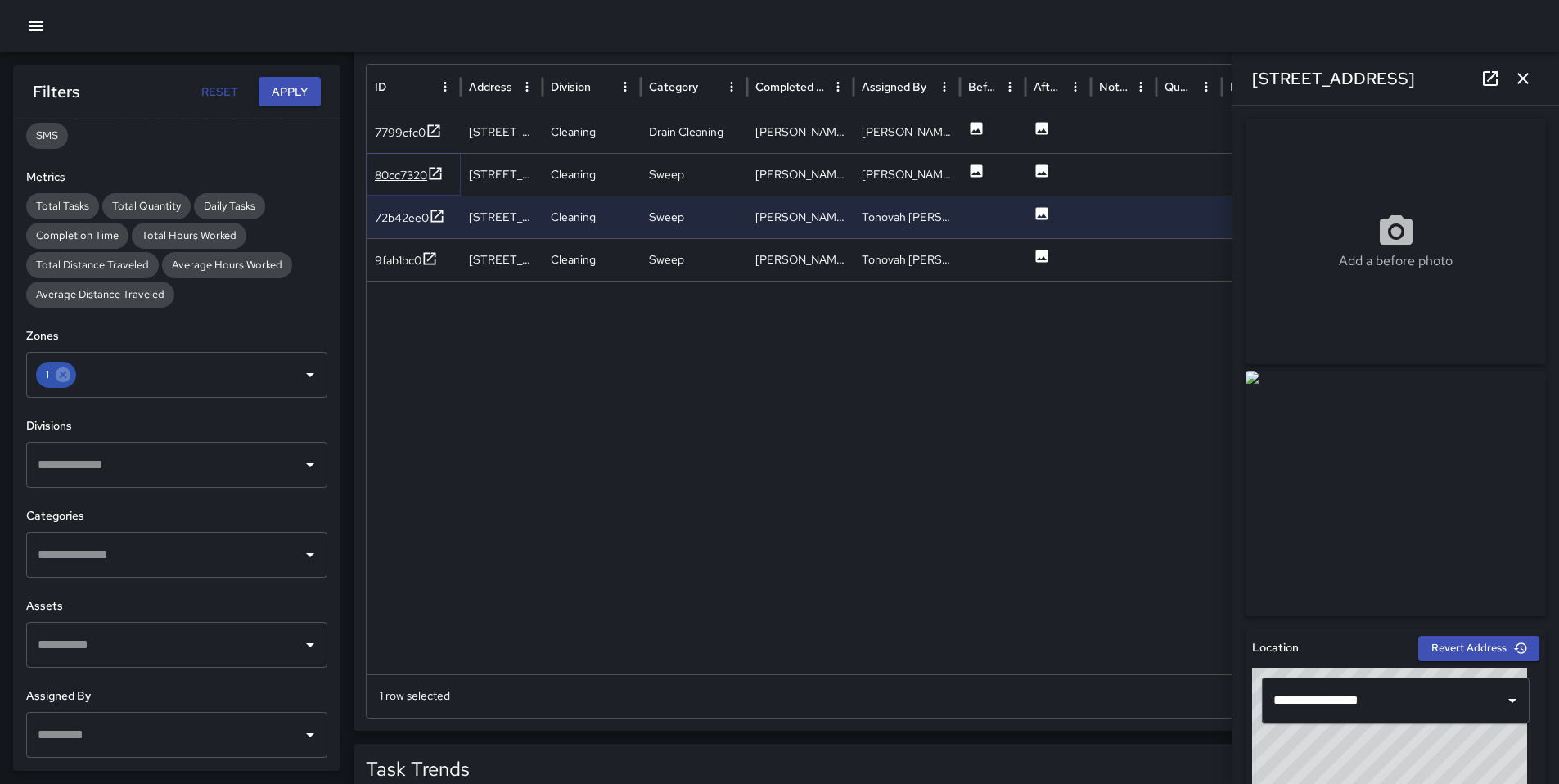
click at [396, 179] on div "80cc7320" at bounding box center [401, 175] width 52 height 16
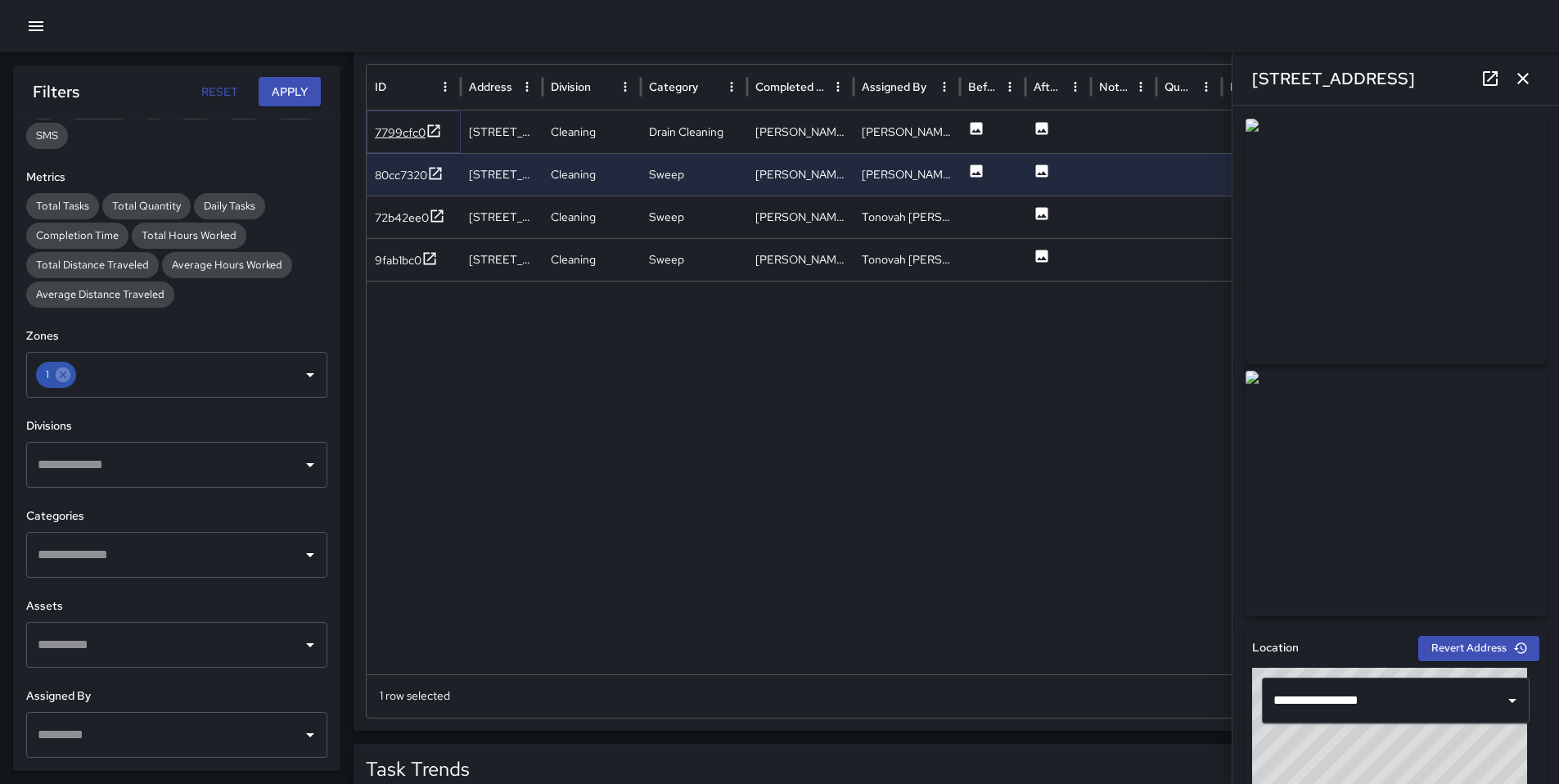
click at [404, 139] on div "7799cfc0" at bounding box center [400, 133] width 51 height 16
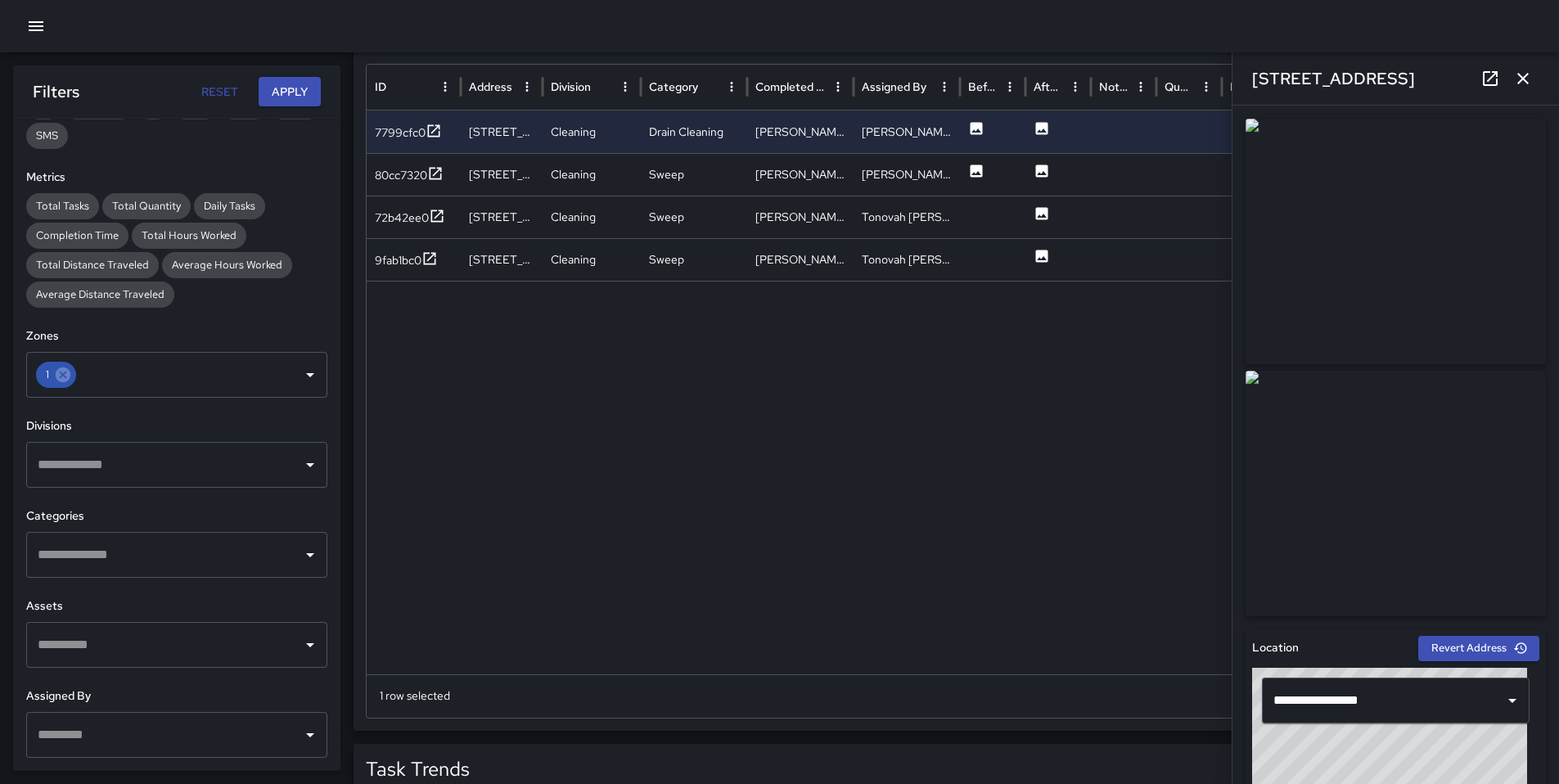
click at [39, 26] on icon "button" at bounding box center [36, 26] width 20 height 20
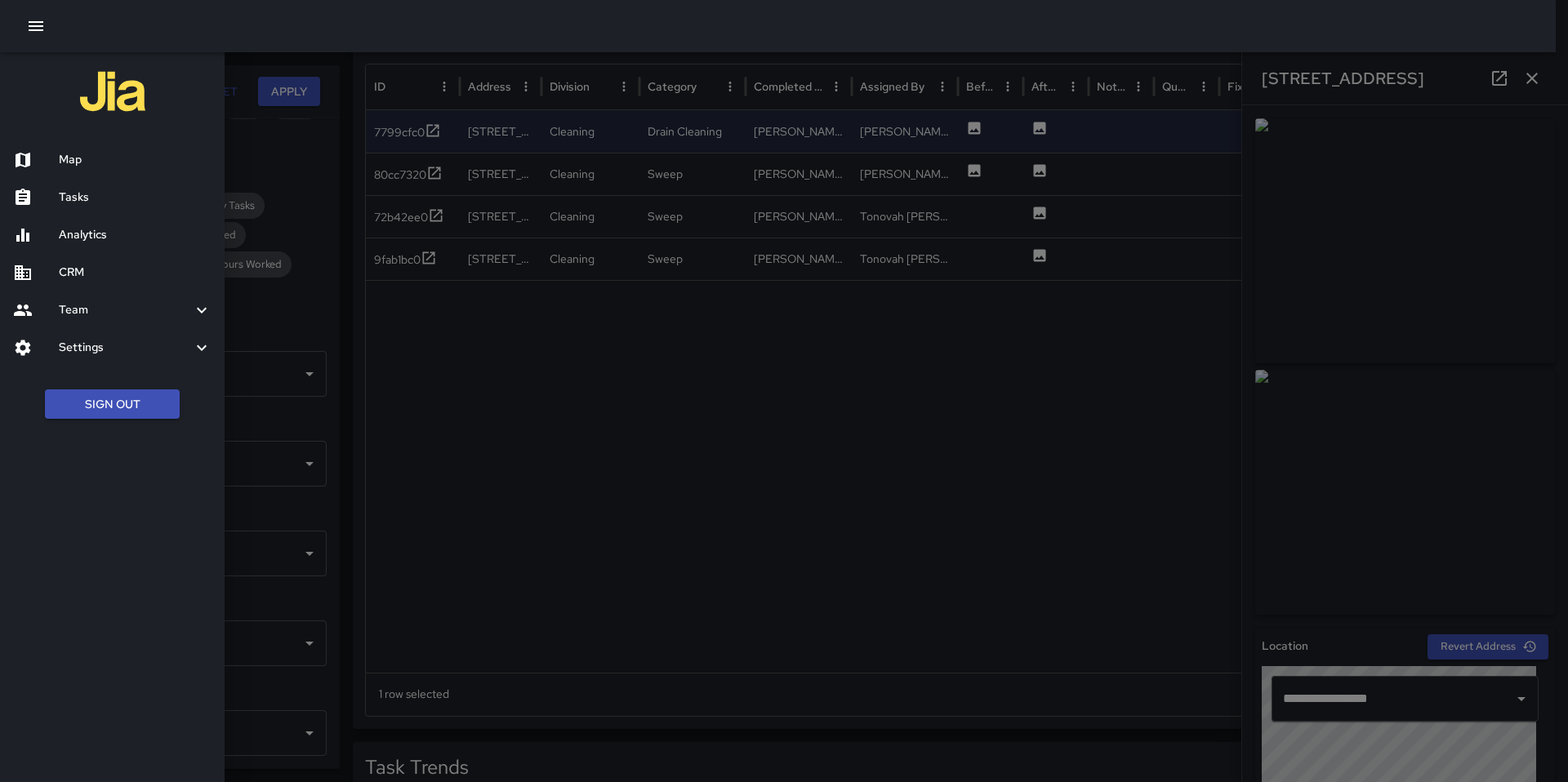
click at [87, 153] on h6 "Map" at bounding box center [135, 160] width 153 height 18
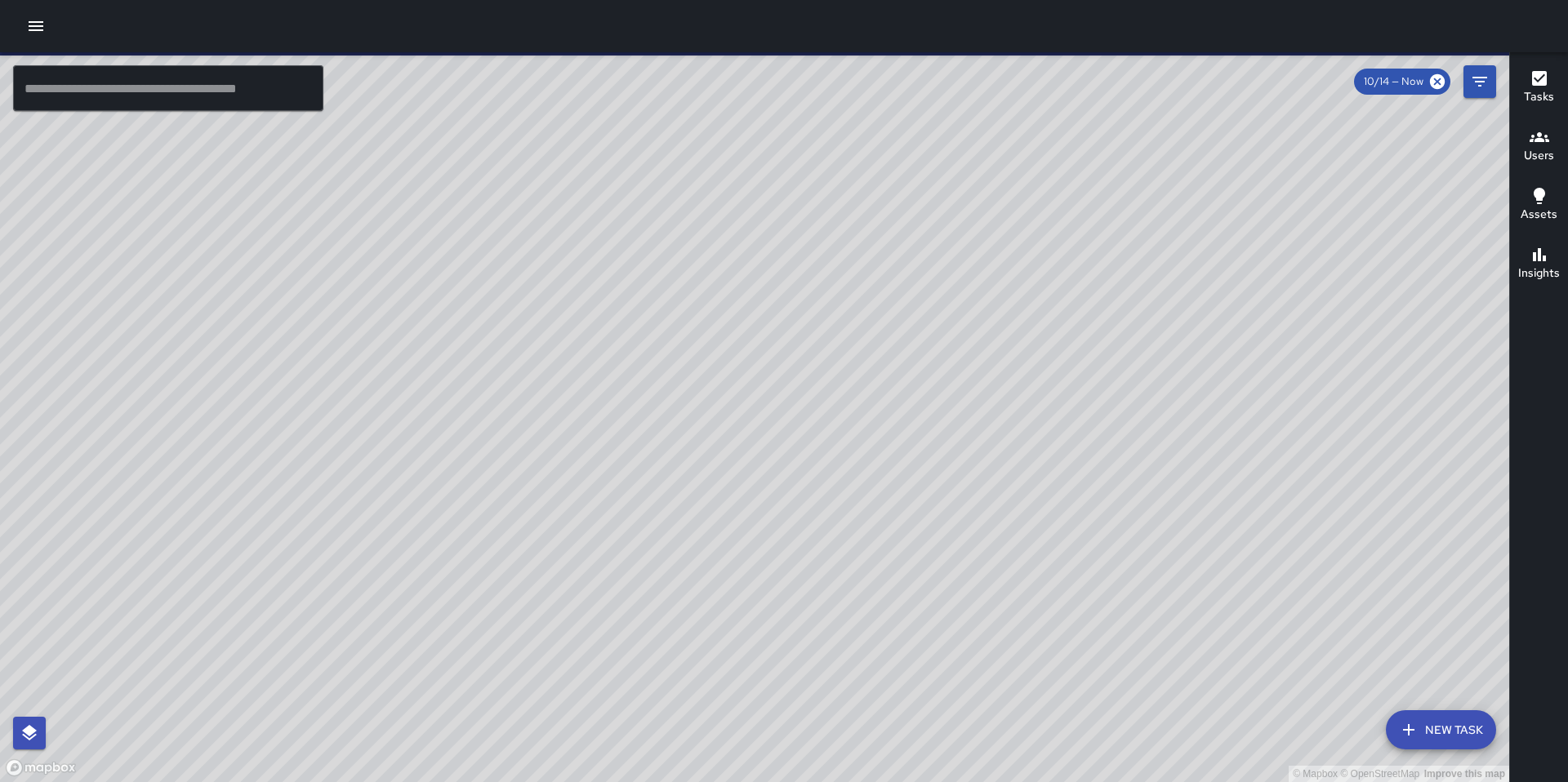
drag, startPoint x: 614, startPoint y: 527, endPoint x: 641, endPoint y: 359, distance: 170.2
click at [638, 367] on div "© Mapbox © OpenStreetMap Improve this map" at bounding box center [755, 417] width 1509 height 730
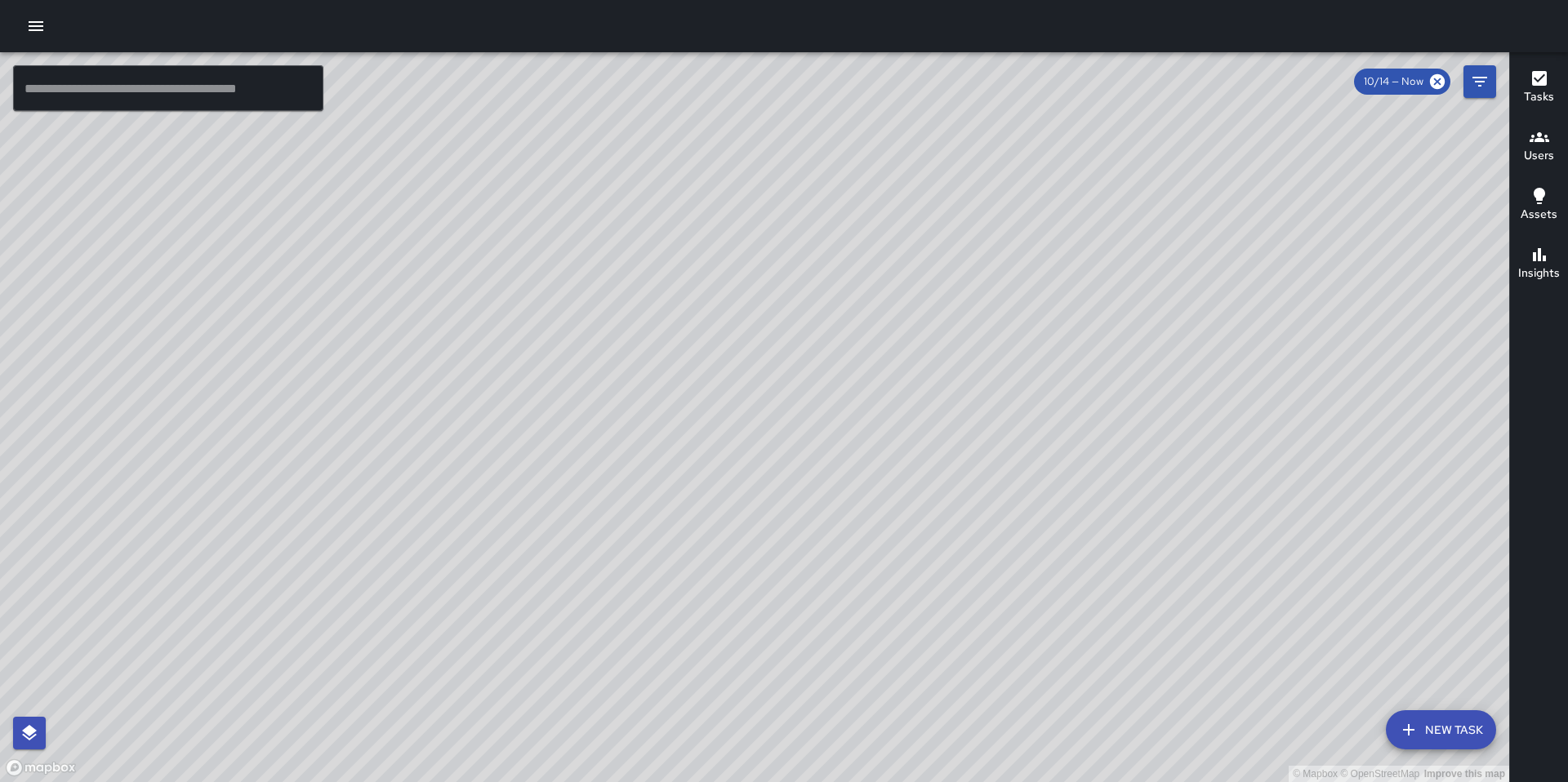
click at [615, 533] on div "© Mapbox © OpenStreetMap Improve this map" at bounding box center [755, 417] width 1509 height 730
click at [34, 32] on icon "button" at bounding box center [36, 26] width 20 height 20
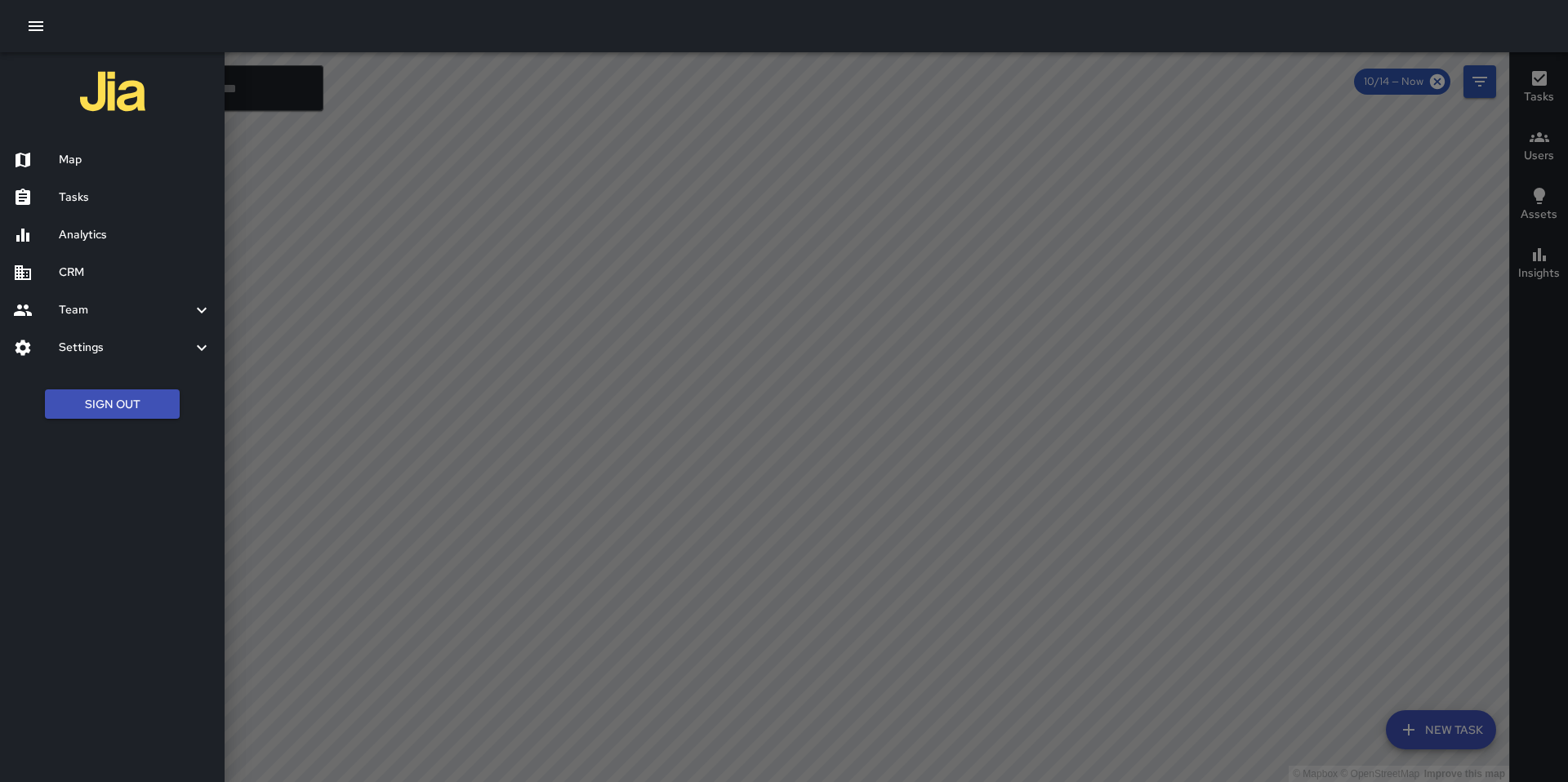
click at [90, 238] on h6 "Analytics" at bounding box center [135, 235] width 153 height 18
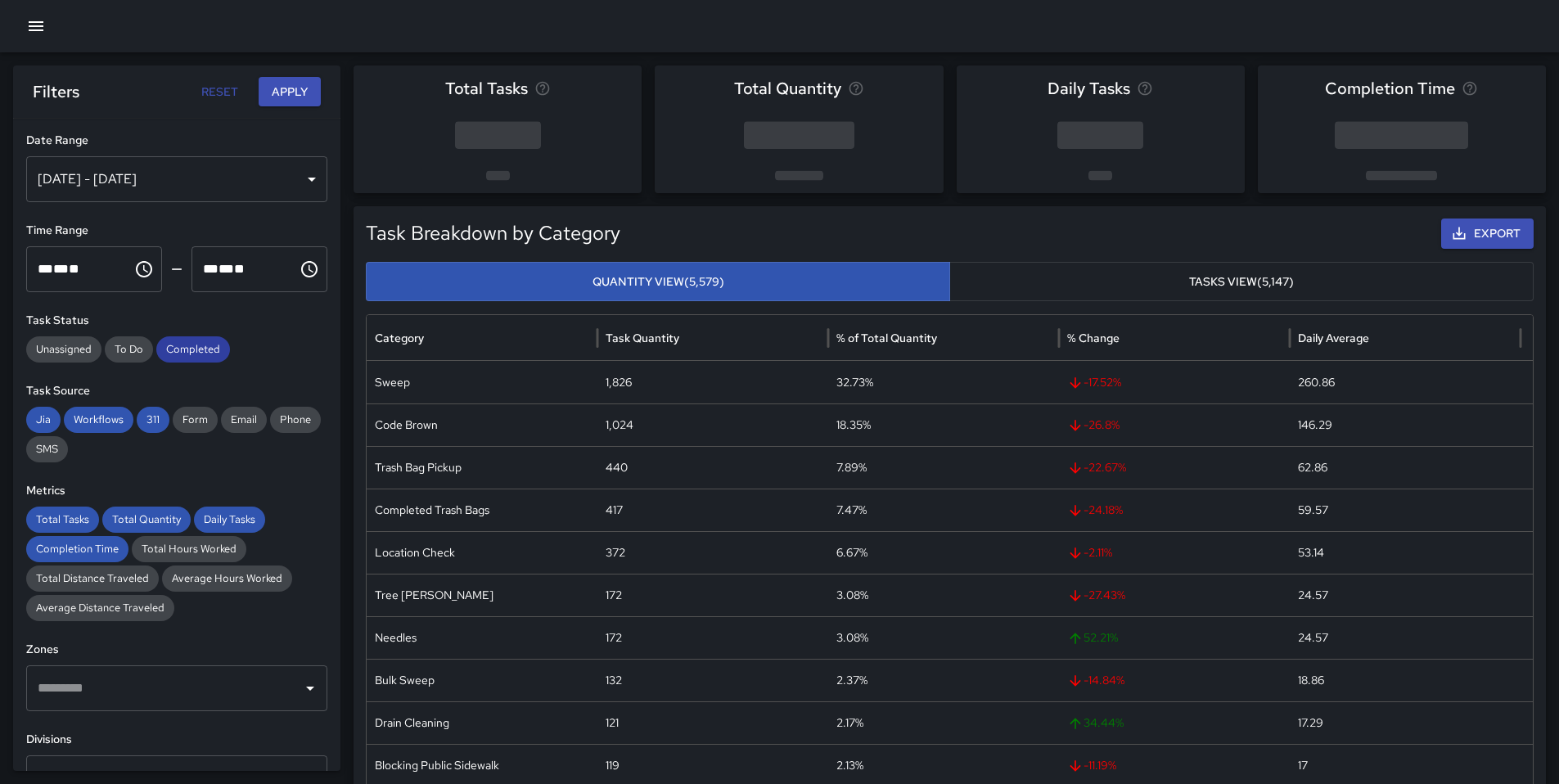
click at [168, 350] on span "Completed" at bounding box center [193, 349] width 74 height 16
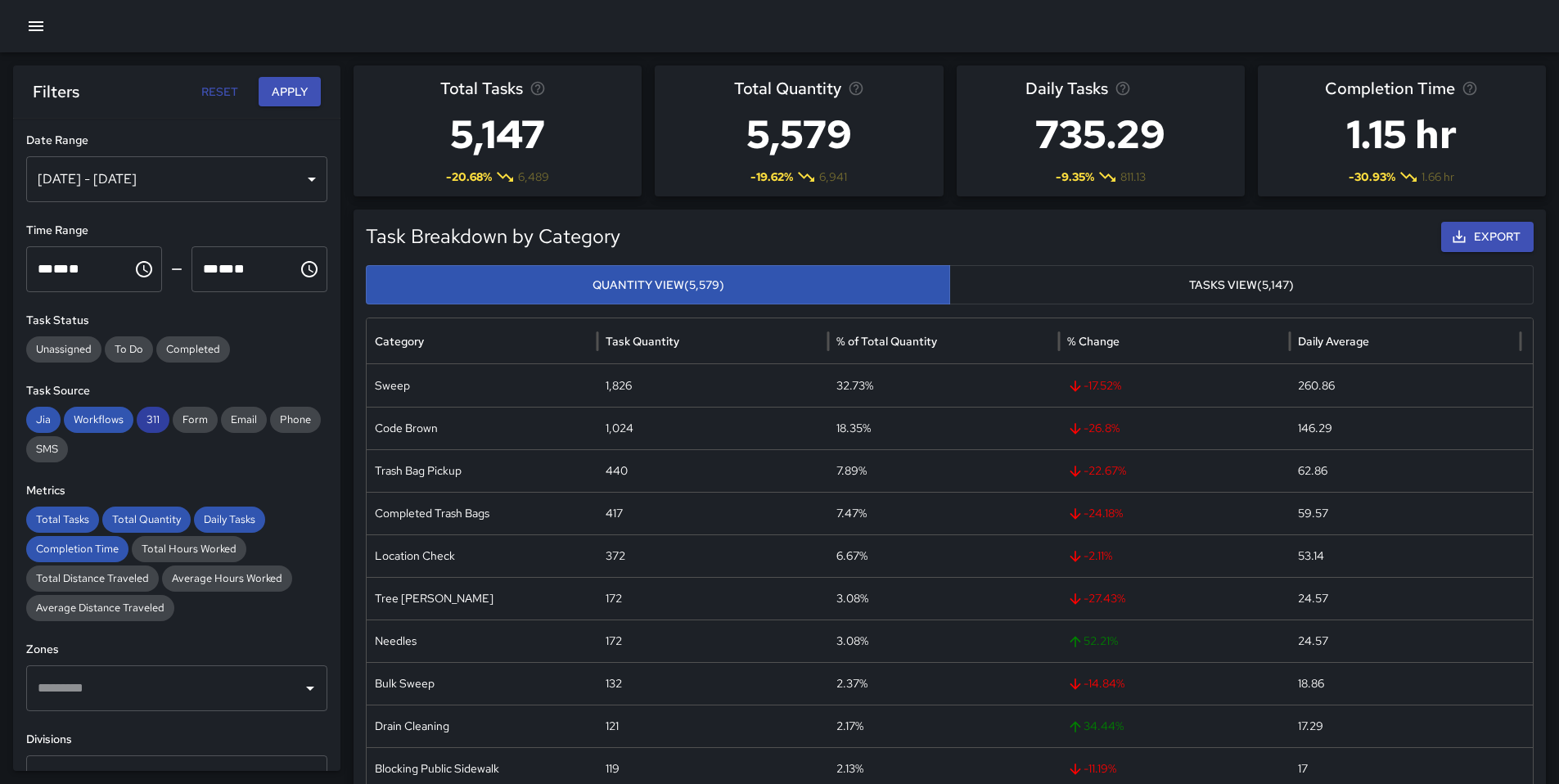
click at [142, 418] on span "311" at bounding box center [153, 420] width 33 height 16
click at [97, 421] on span "Workflows" at bounding box center [98, 420] width 70 height 16
click at [18, 419] on div "**********" at bounding box center [177, 444] width 327 height 652
click at [29, 421] on span "Jia" at bounding box center [43, 420] width 34 height 16
drag, startPoint x: 64, startPoint y: 518, endPoint x: 74, endPoint y: 520, distance: 10.2
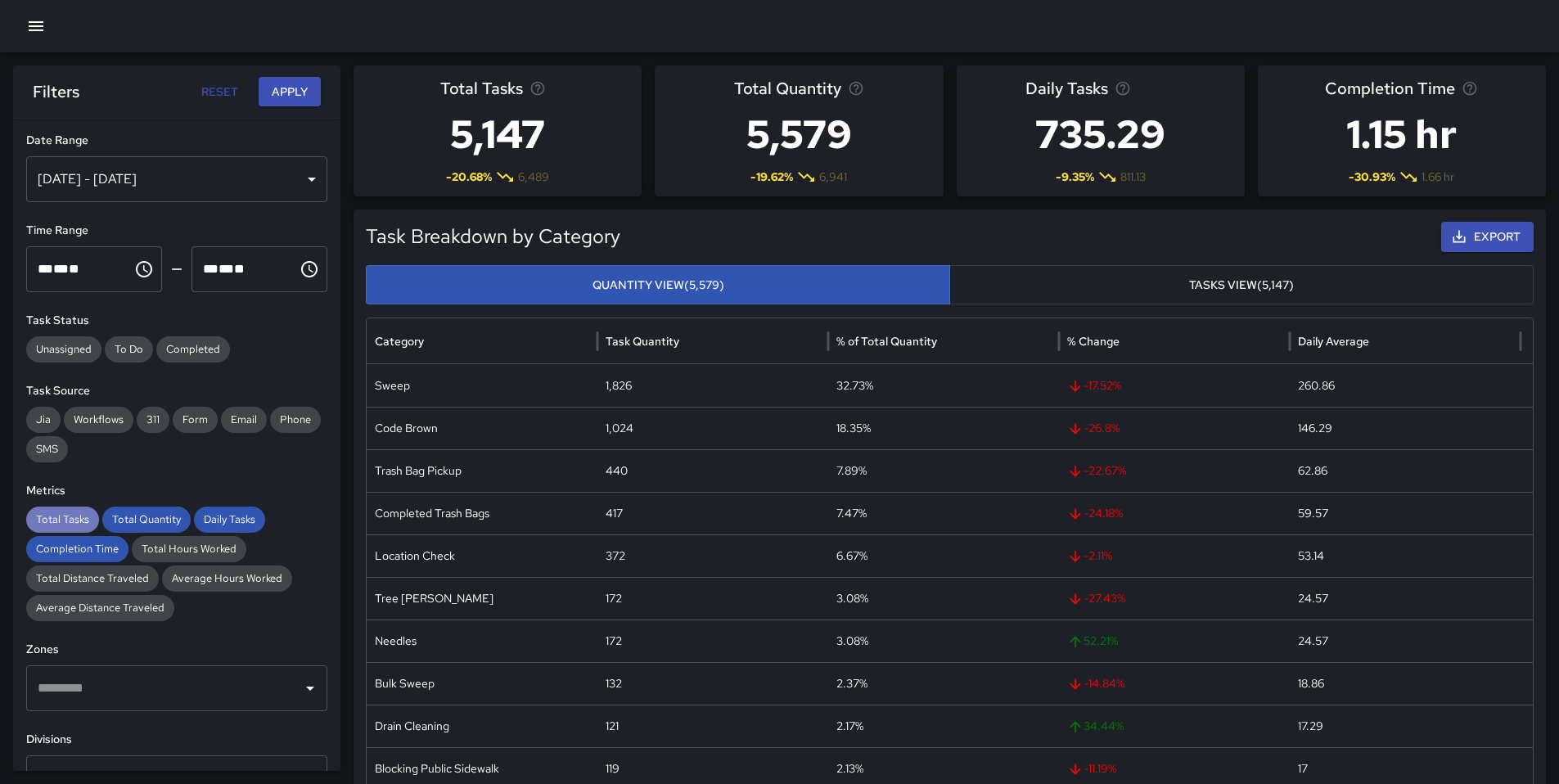
click at [64, 520] on span "Total Tasks" at bounding box center [62, 520] width 73 height 16
click at [118, 513] on span "Total Quantity" at bounding box center [146, 520] width 88 height 16
drag, startPoint x: 227, startPoint y: 518, endPoint x: 209, endPoint y: 525, distance: 19.3
click at [227, 518] on span "Daily Tasks" at bounding box center [229, 520] width 71 height 16
drag, startPoint x: 101, startPoint y: 547, endPoint x: 115, endPoint y: 524, distance: 26.9
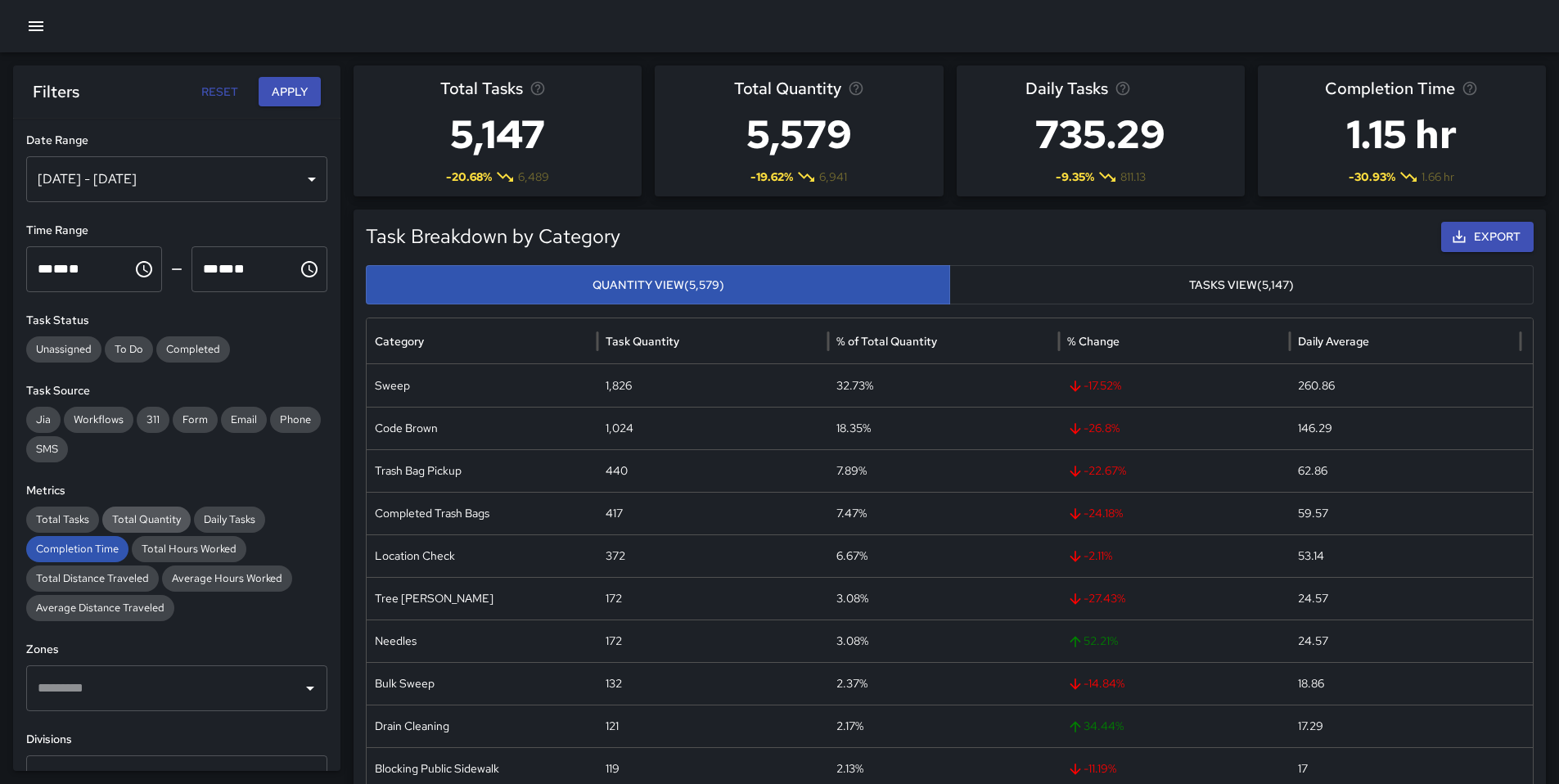
click at [100, 547] on span "Completion Time" at bounding box center [77, 549] width 102 height 16
click at [35, 22] on icon "button" at bounding box center [36, 26] width 15 height 10
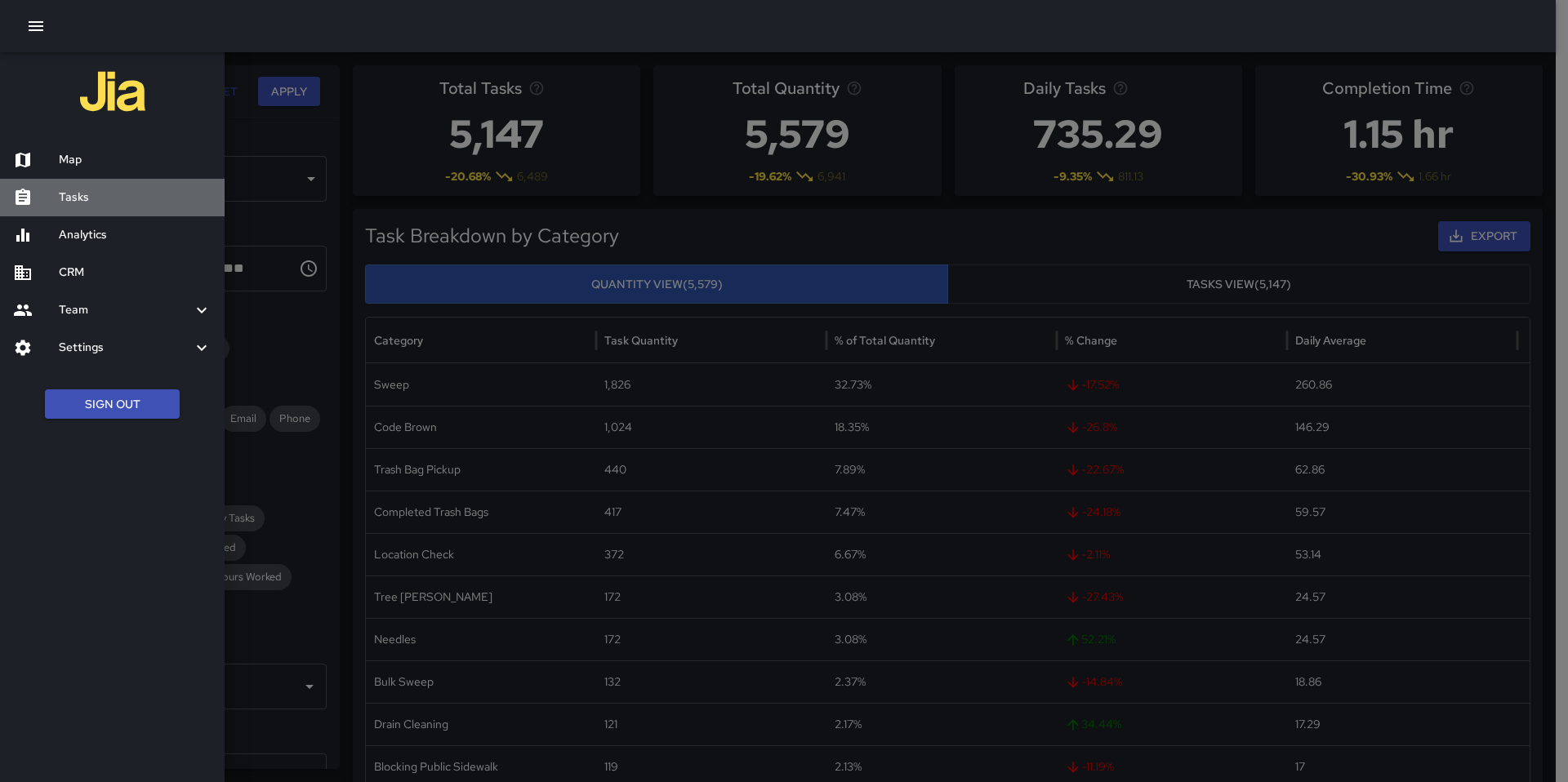
click at [86, 202] on h6 "Tasks" at bounding box center [135, 198] width 153 height 18
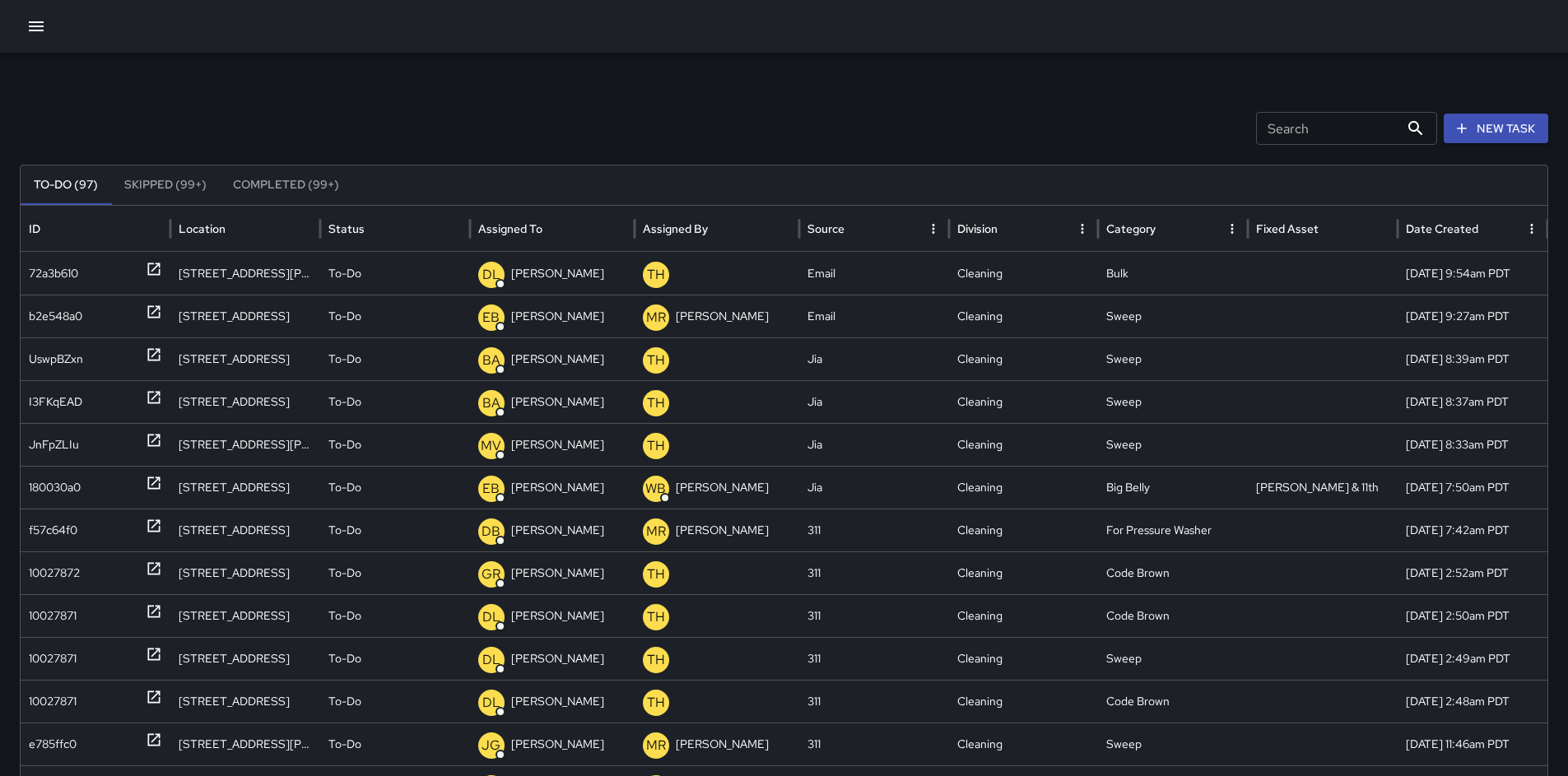
click at [1470, 132] on icon "button" at bounding box center [1462, 128] width 16 height 16
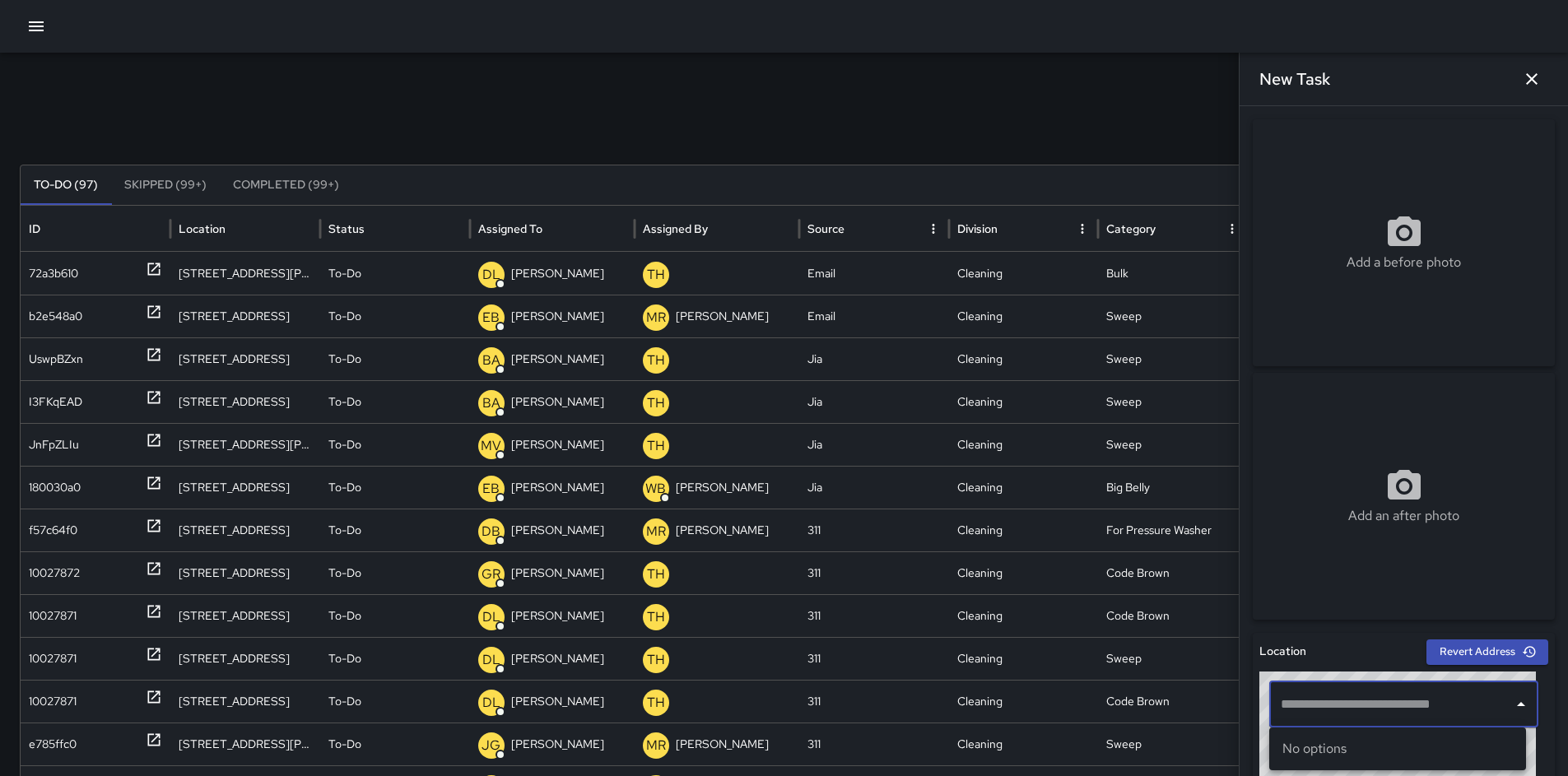
click at [1369, 705] on input "text" at bounding box center [1391, 704] width 230 height 31
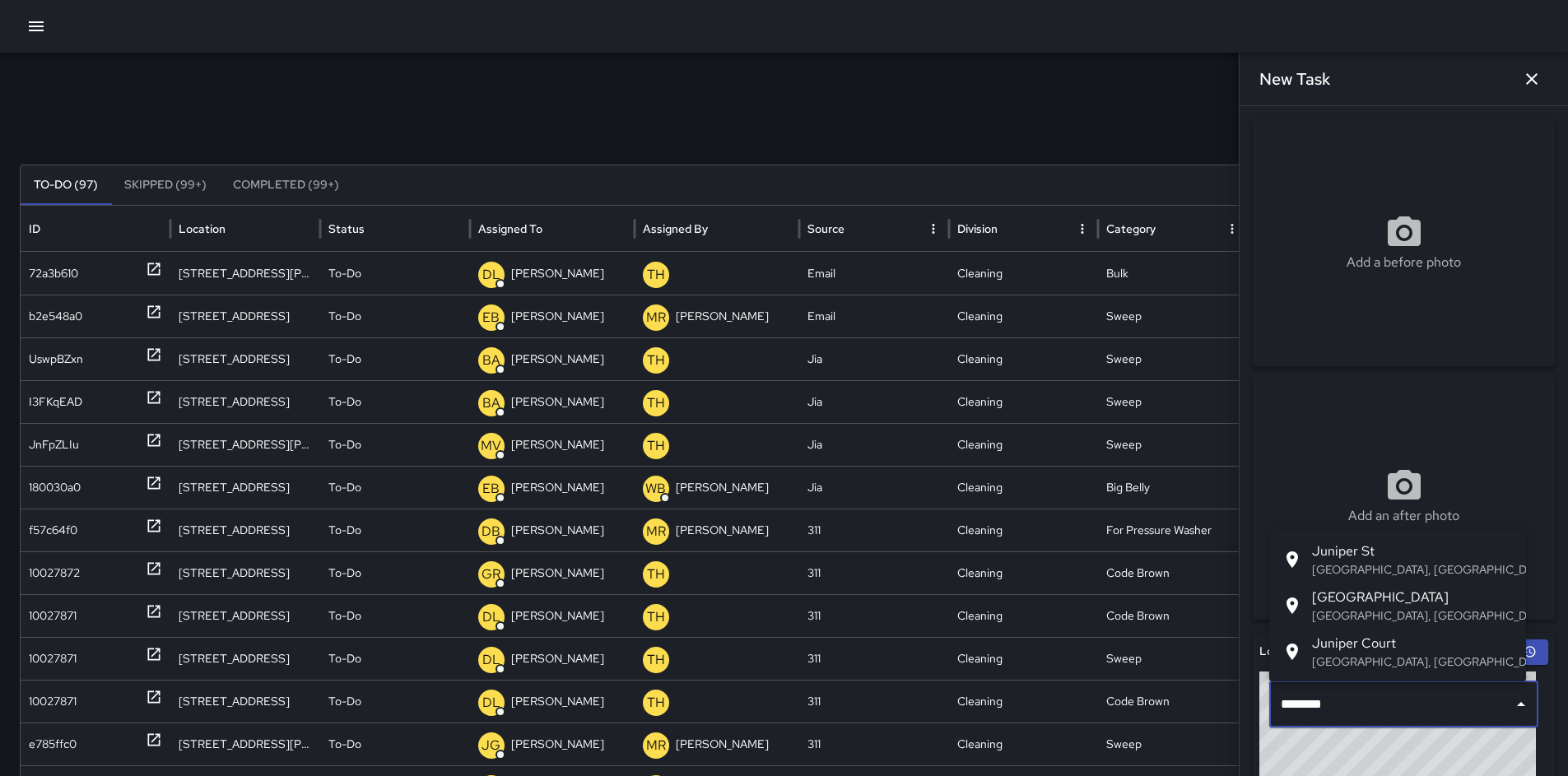
click at [1370, 565] on p "[GEOGRAPHIC_DATA], [GEOGRAPHIC_DATA], [GEOGRAPHIC_DATA]" at bounding box center [1412, 569] width 201 height 16
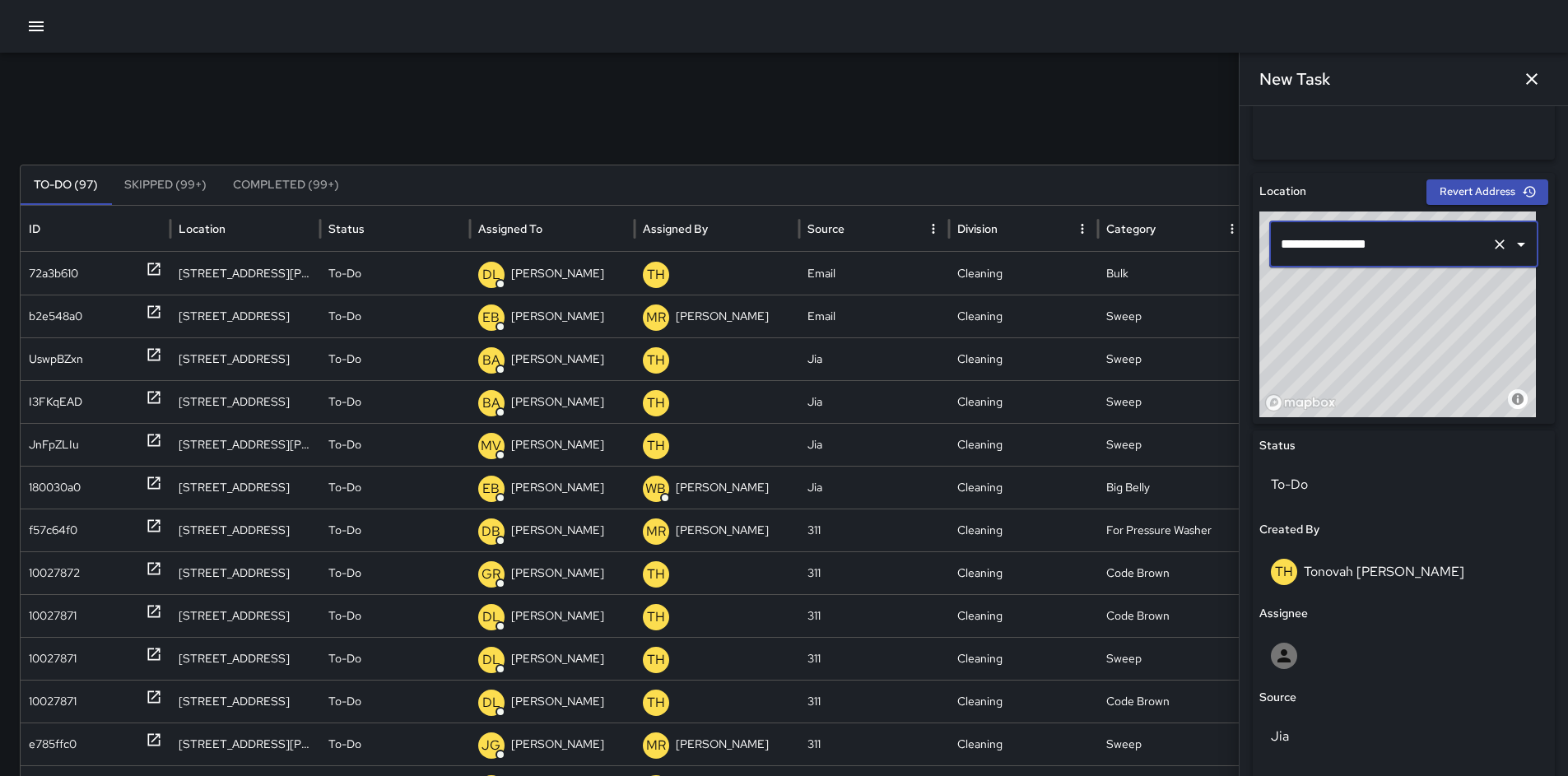
scroll to position [280, 0]
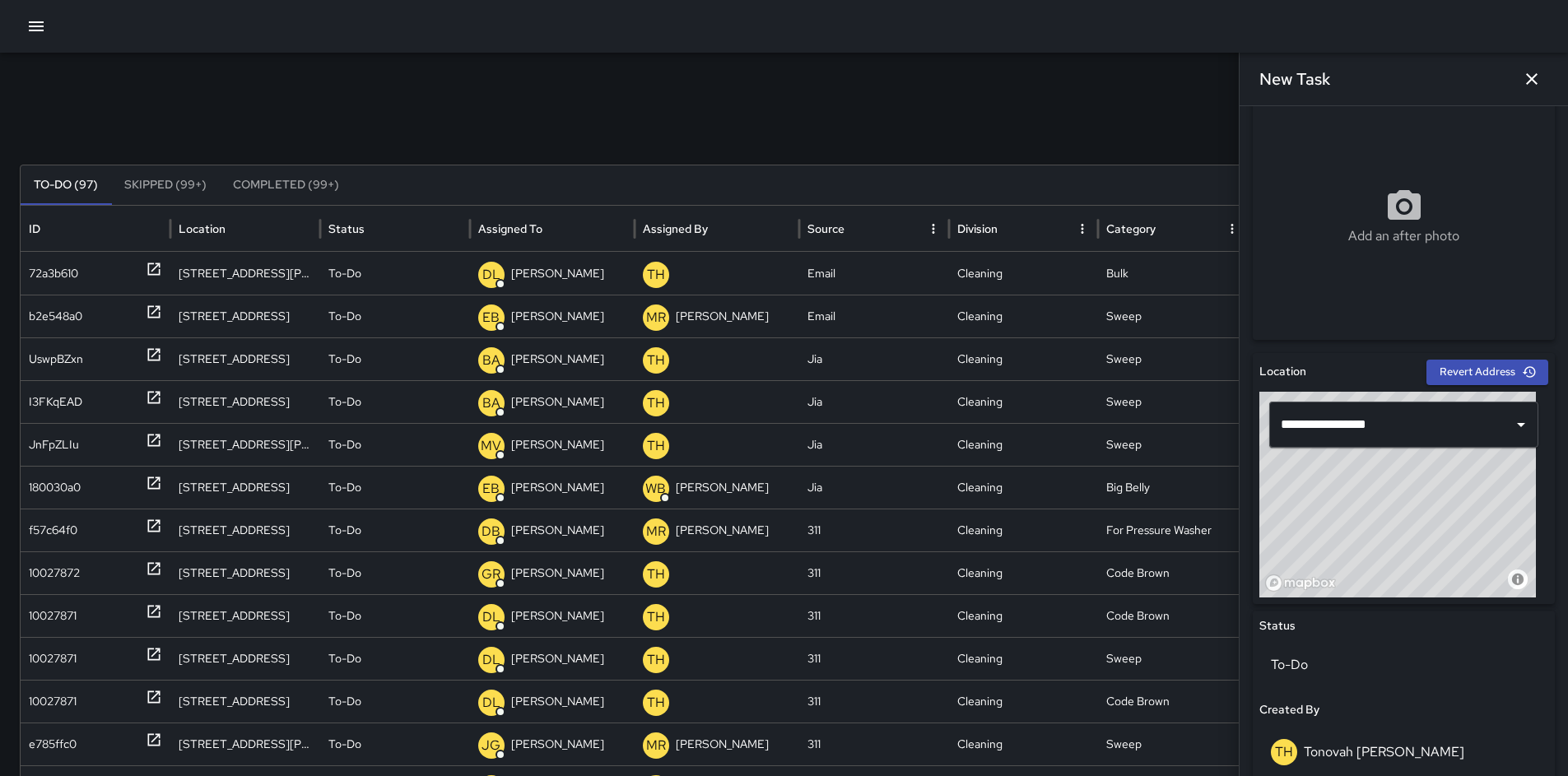
type input "**********"
drag, startPoint x: 1389, startPoint y: 524, endPoint x: 1392, endPoint y: 541, distance: 17.3
click at [1392, 541] on div "© Mapbox © OpenStreetMap Improve this map" at bounding box center [1398, 495] width 277 height 206
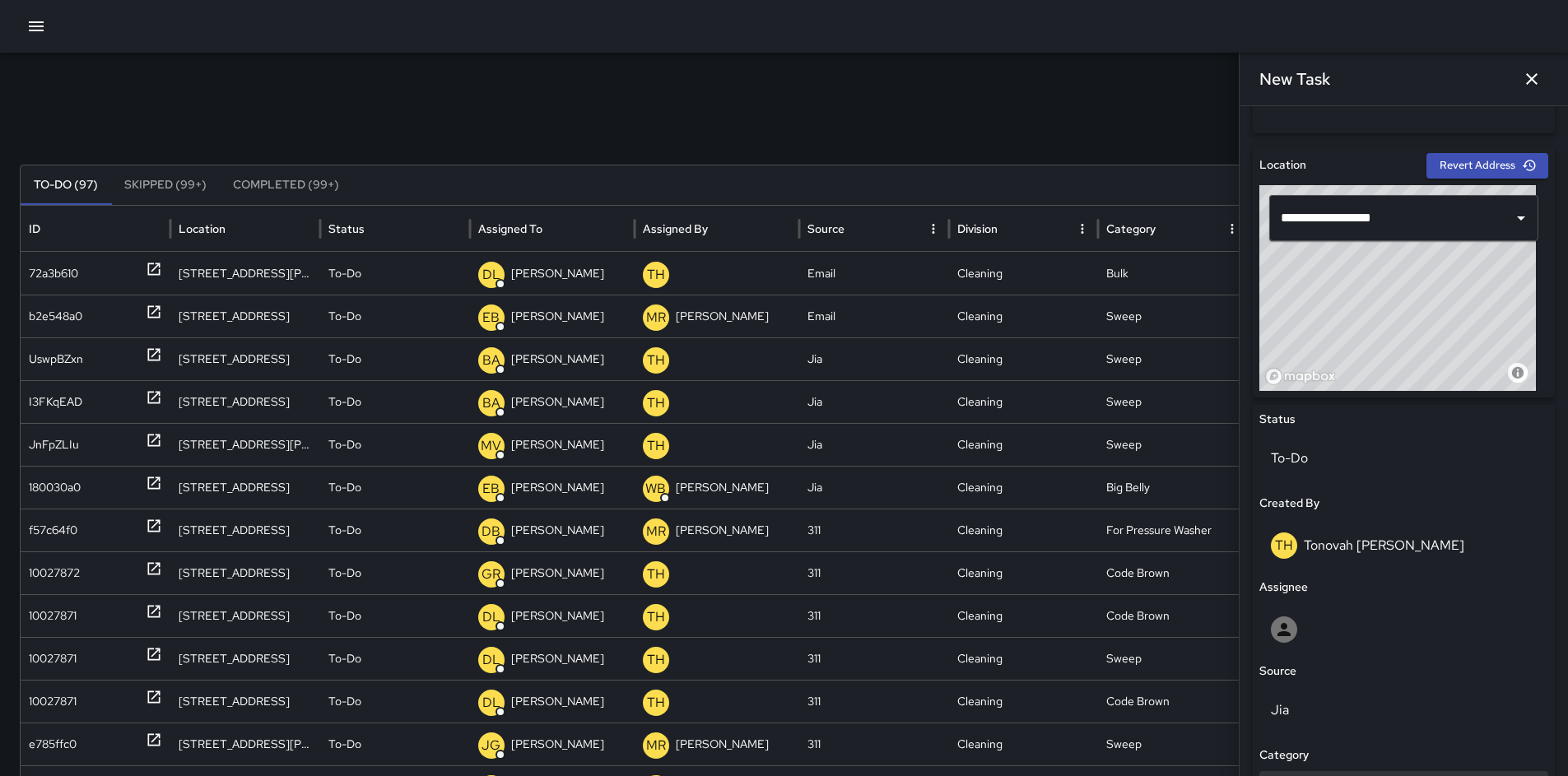
scroll to position [610, 0]
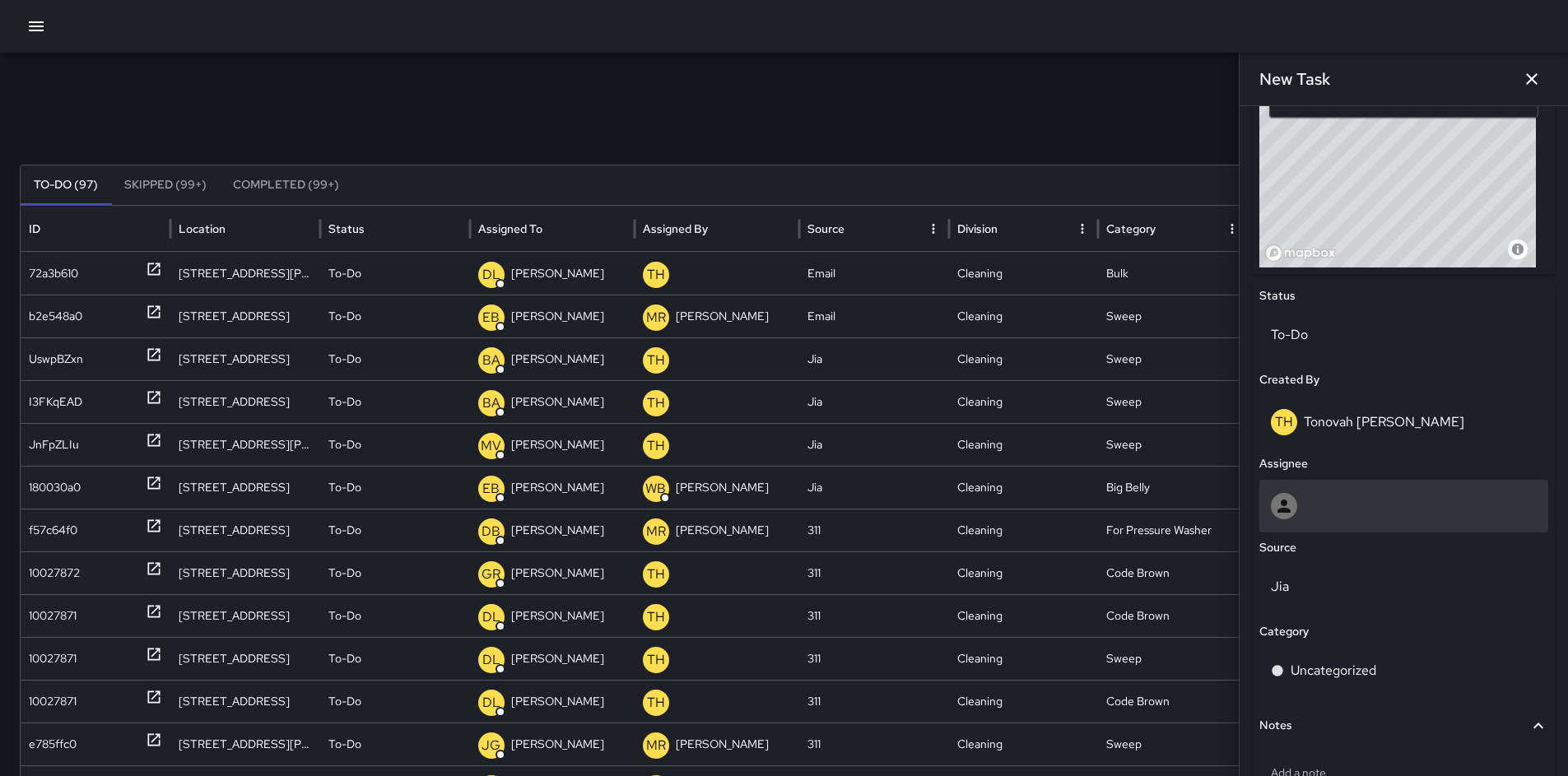
click at [1322, 509] on div at bounding box center [1403, 506] width 266 height 26
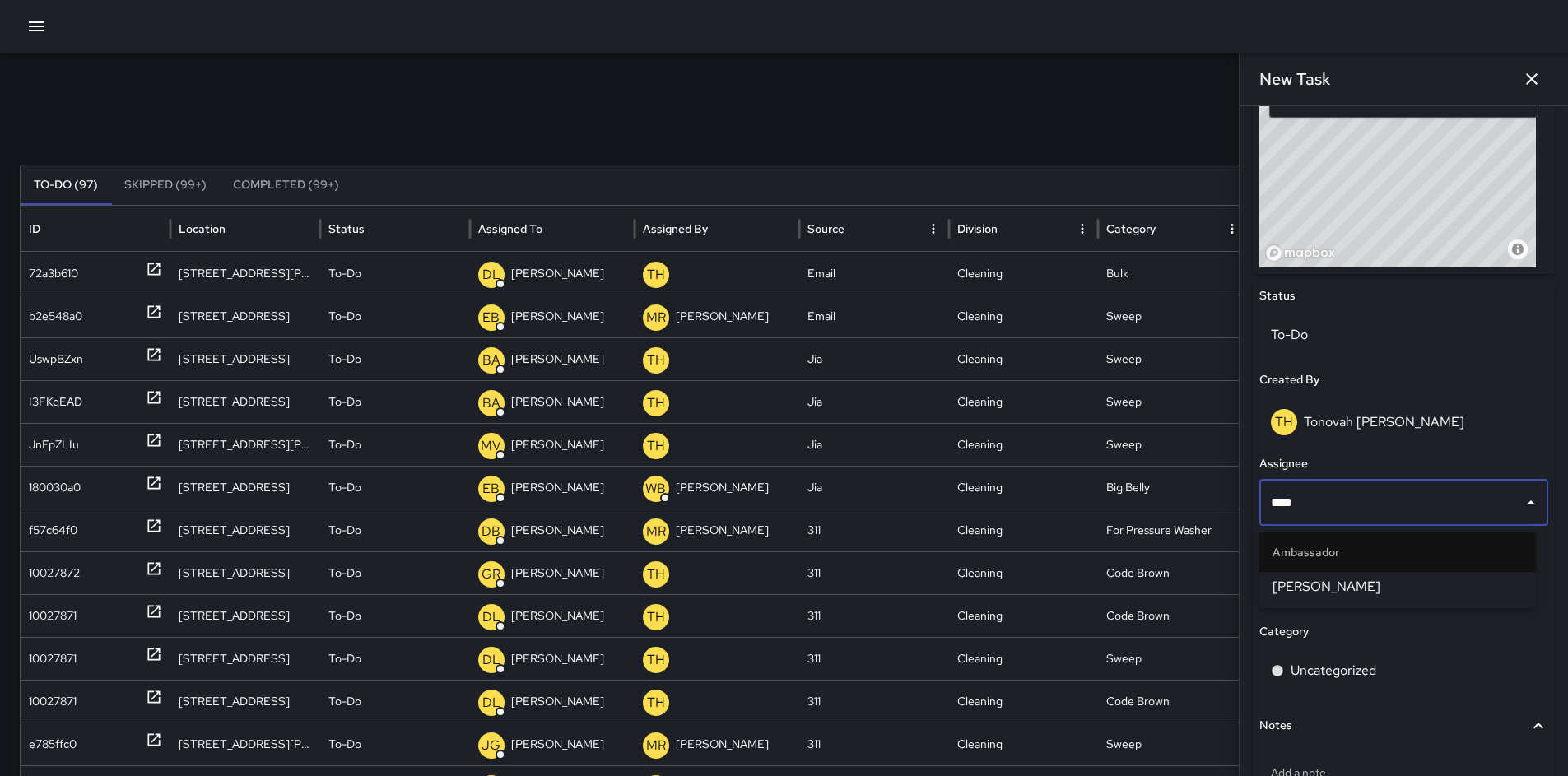
type input "*****"
click at [1323, 579] on span "[PERSON_NAME]" at bounding box center [1398, 587] width 250 height 20
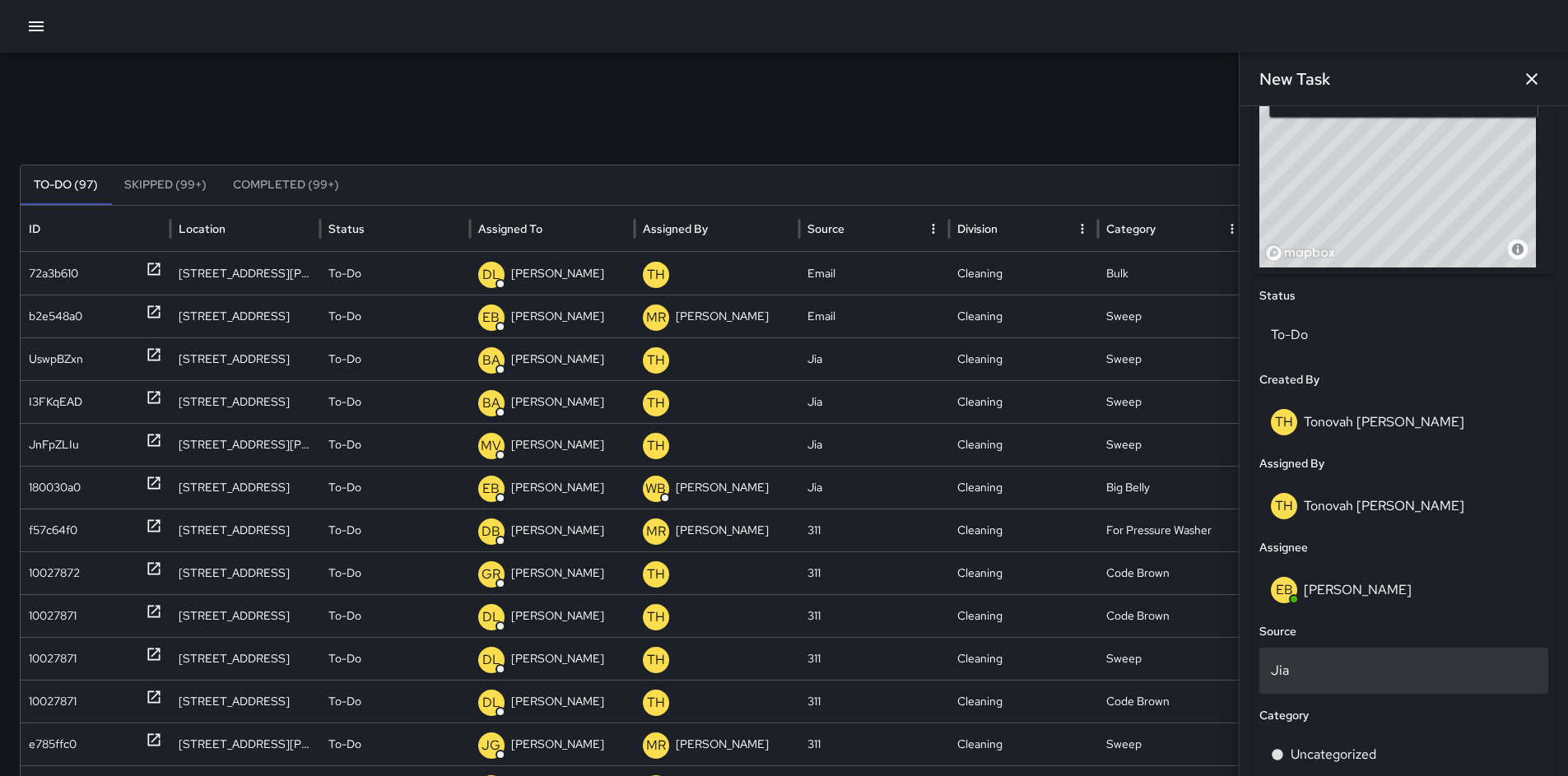
click at [1325, 677] on p "Jia" at bounding box center [1403, 671] width 266 height 20
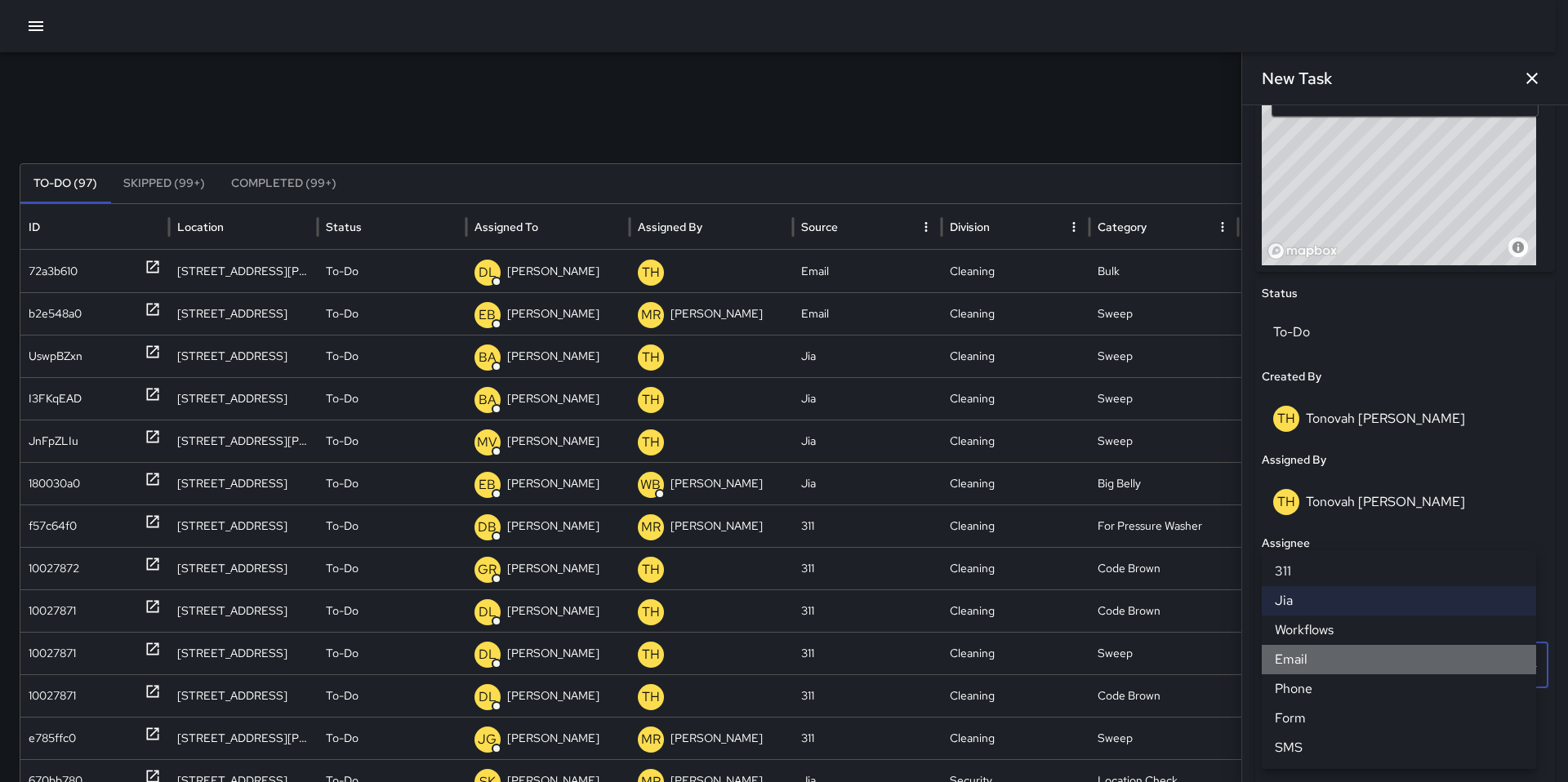
click at [1326, 656] on li "Email" at bounding box center [1399, 660] width 274 height 29
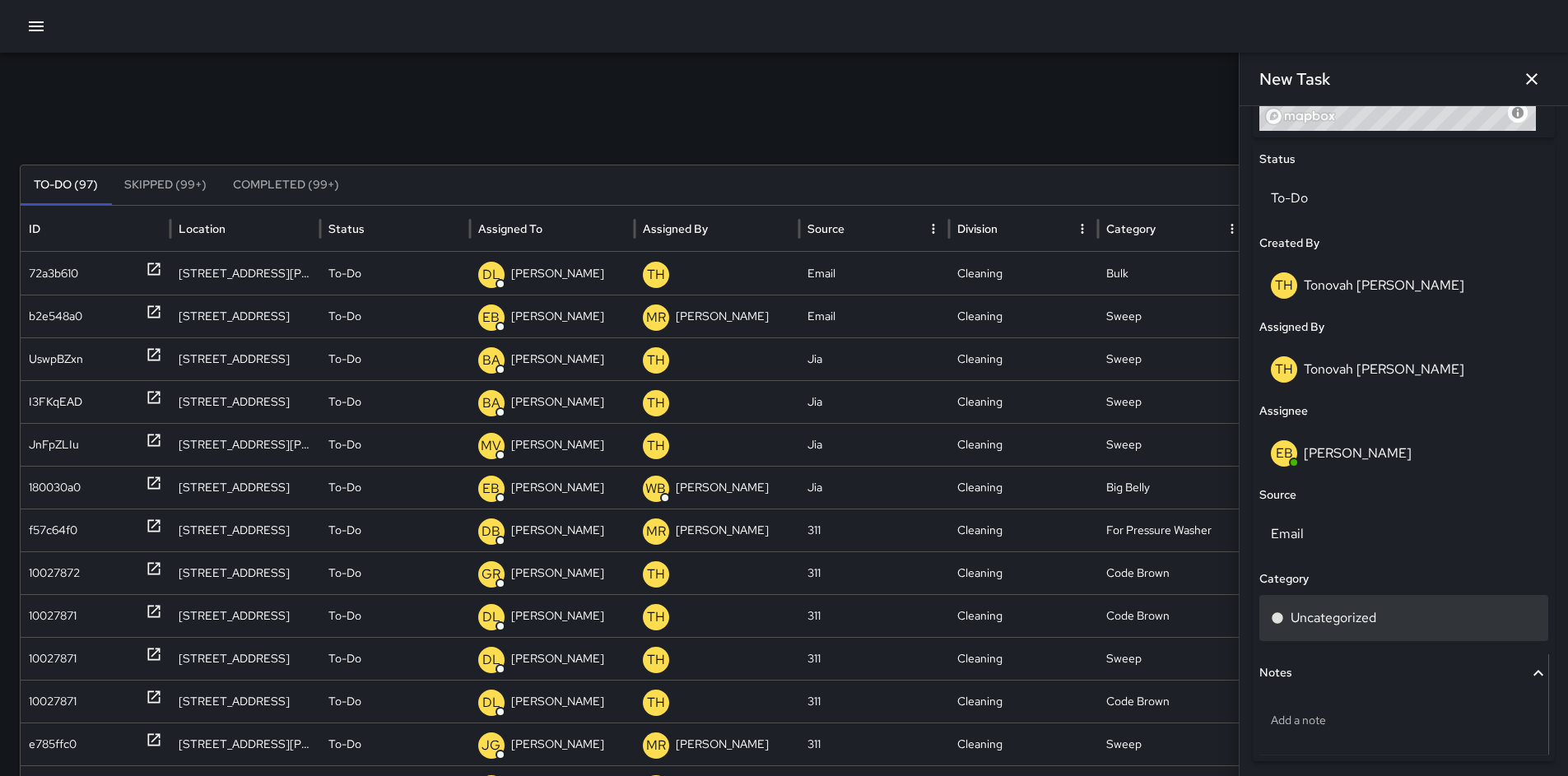
scroll to position [807, 0]
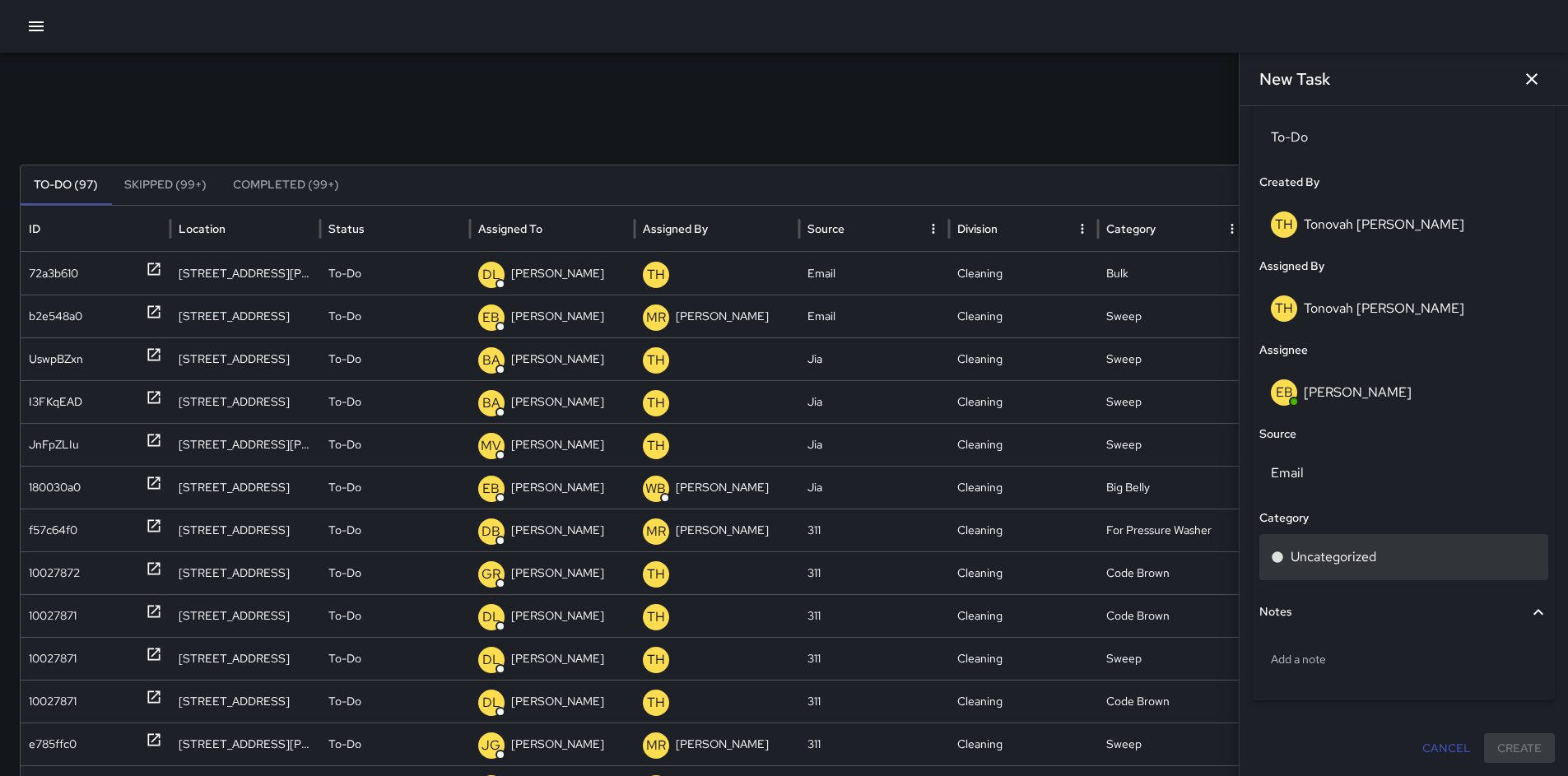
click at [1325, 560] on p "Uncategorized" at bounding box center [1333, 557] width 86 height 20
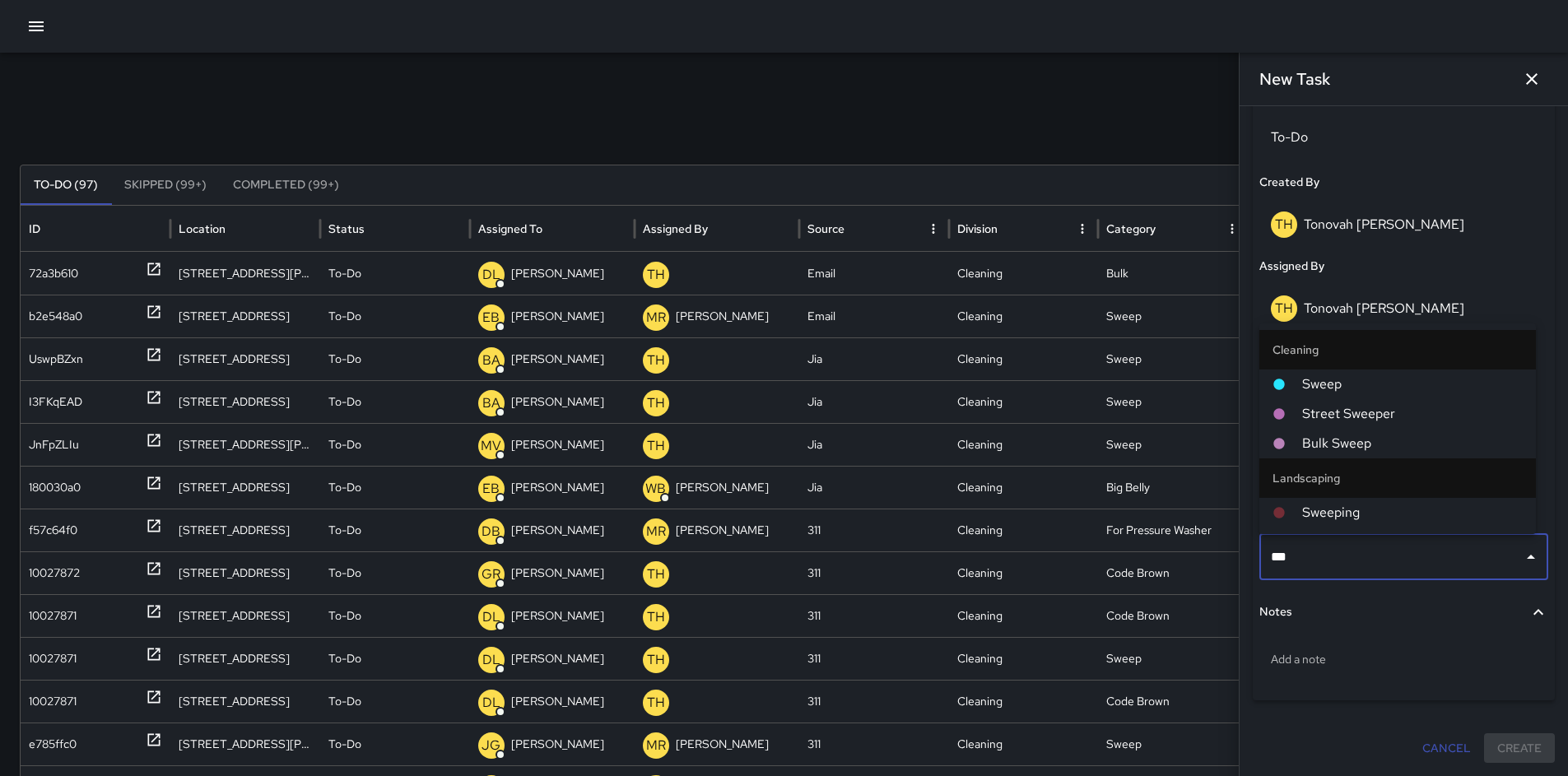
type input "****"
click at [1341, 518] on span "Sweeping" at bounding box center [1412, 513] width 221 height 20
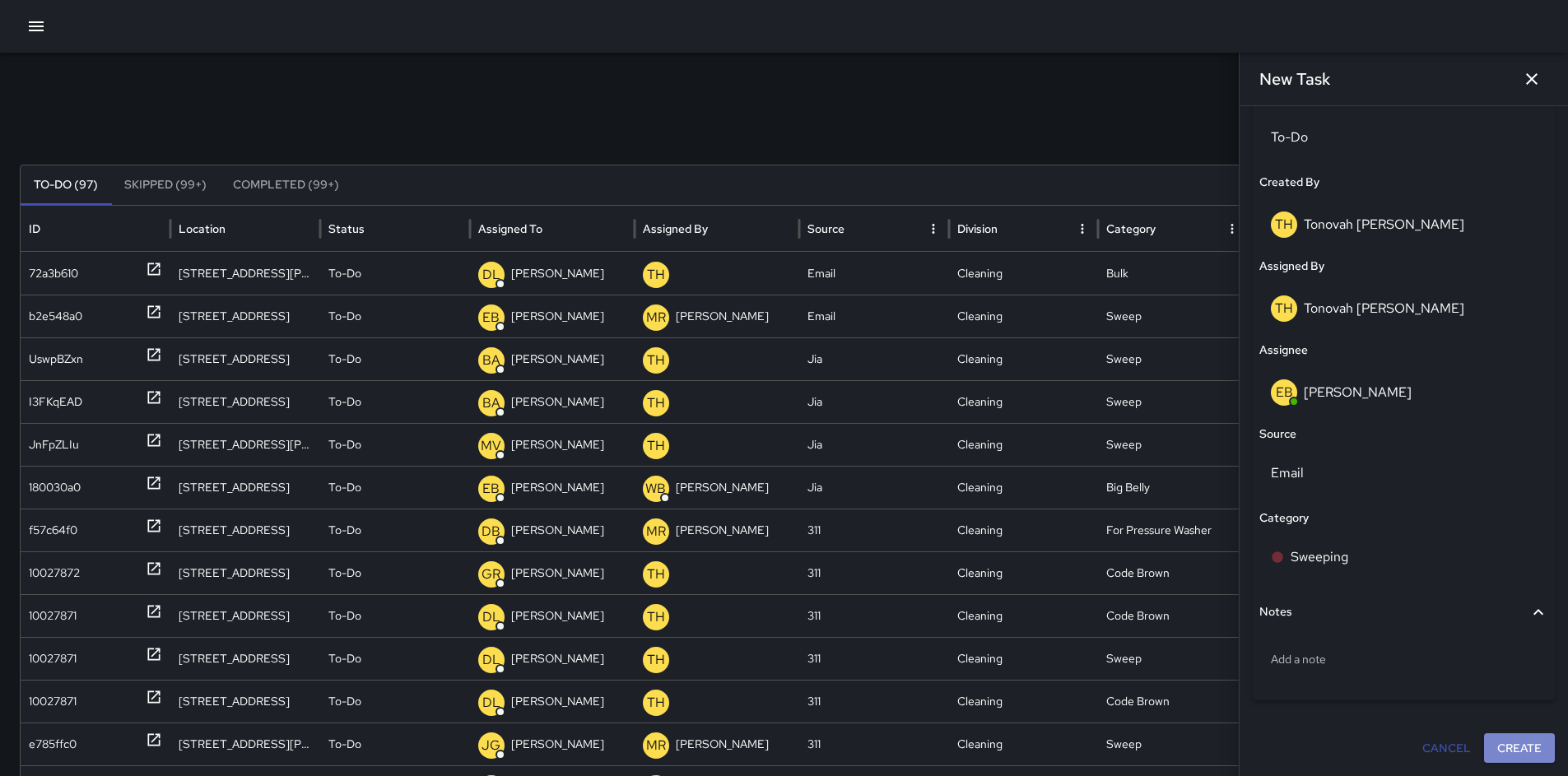
click at [1516, 739] on button "Create" at bounding box center [1519, 748] width 71 height 30
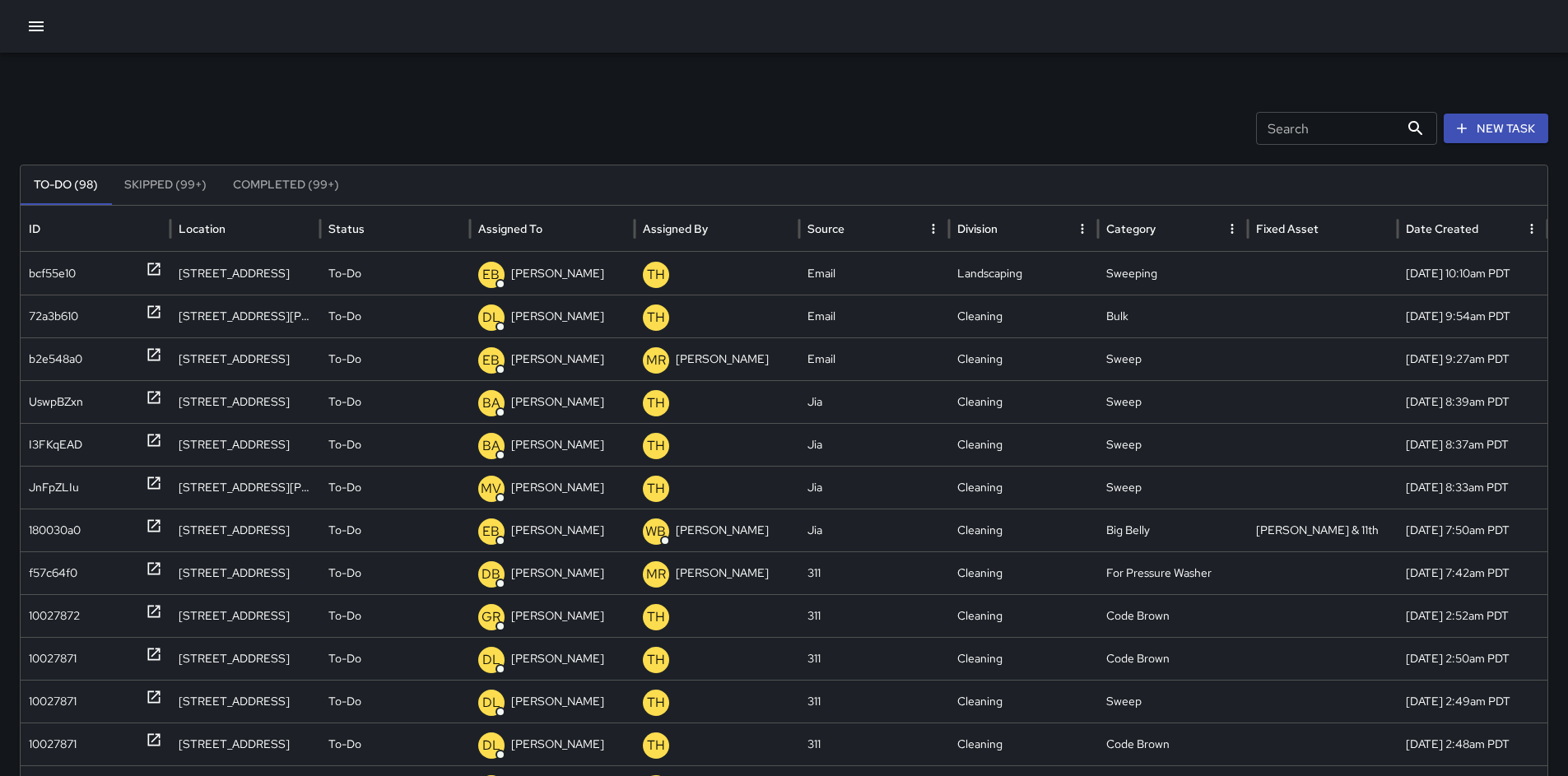
click at [1496, 123] on button "New Task" at bounding box center [1496, 128] width 105 height 30
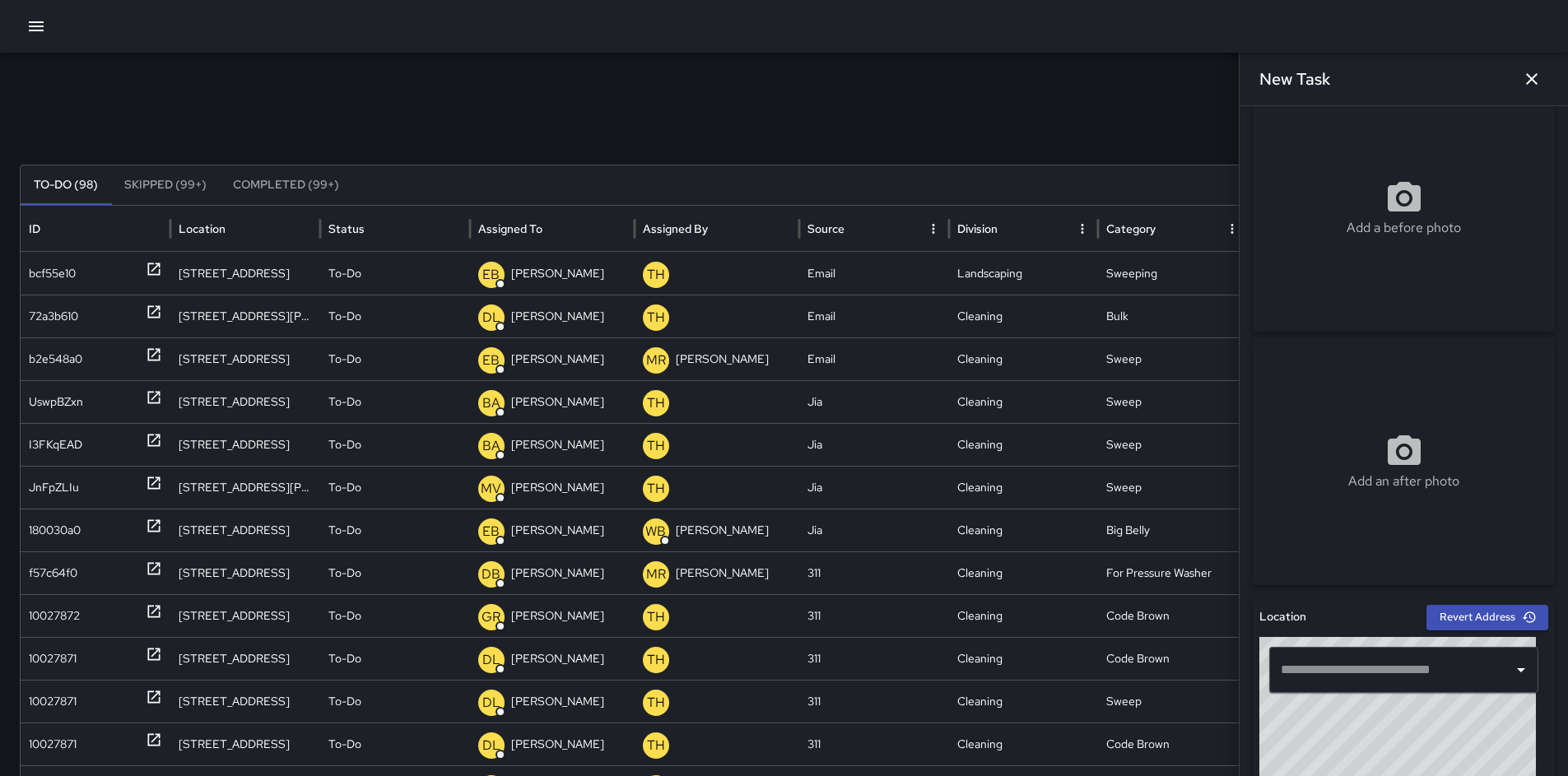
scroll to position [344, 0]
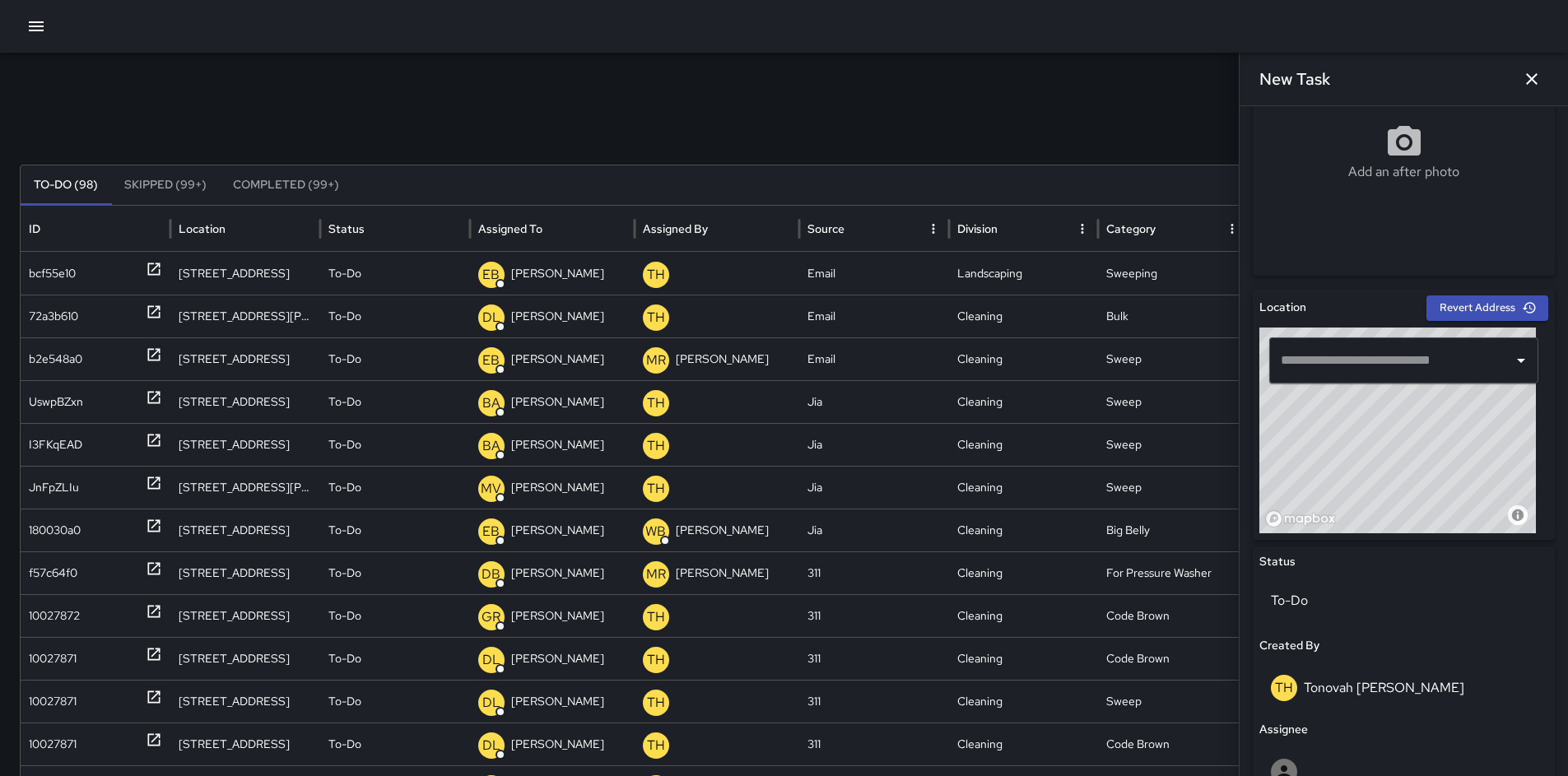
drag, startPoint x: 1354, startPoint y: 472, endPoint x: 1346, endPoint y: 463, distance: 12.0
click at [1346, 463] on div "© Mapbox © OpenStreetMap Improve this map" at bounding box center [1398, 430] width 277 height 206
drag, startPoint x: 1333, startPoint y: 472, endPoint x: 1463, endPoint y: 416, distance: 141.5
click at [1468, 388] on div "© Mapbox © OpenStreetMap Improve this map ​" at bounding box center [1403, 430] width 289 height 206
click at [1430, 428] on div "© Mapbox © OpenStreetMap Improve this map" at bounding box center [1398, 430] width 277 height 206
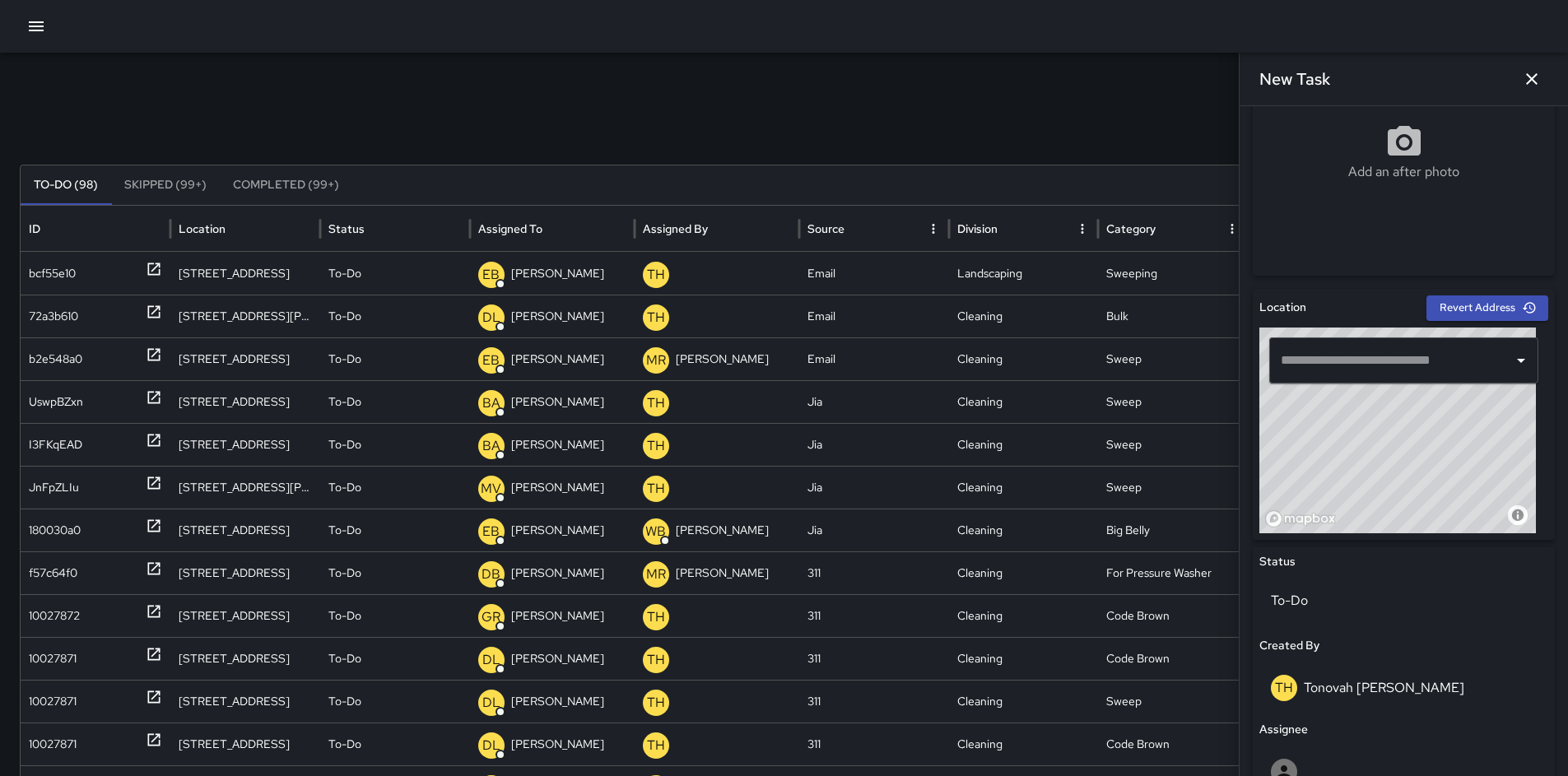
drag, startPoint x: 1390, startPoint y: 424, endPoint x: 1403, endPoint y: 519, distance: 95.9
click at [1403, 519] on div "© Mapbox © OpenStreetMap Improve this map" at bounding box center [1398, 430] width 277 height 206
click at [1429, 456] on div "© Mapbox © OpenStreetMap Improve this map" at bounding box center [1398, 430] width 277 height 206
type input "**********"
click at [1434, 469] on div "© Mapbox © OpenStreetMap Improve this map" at bounding box center [1398, 430] width 277 height 206
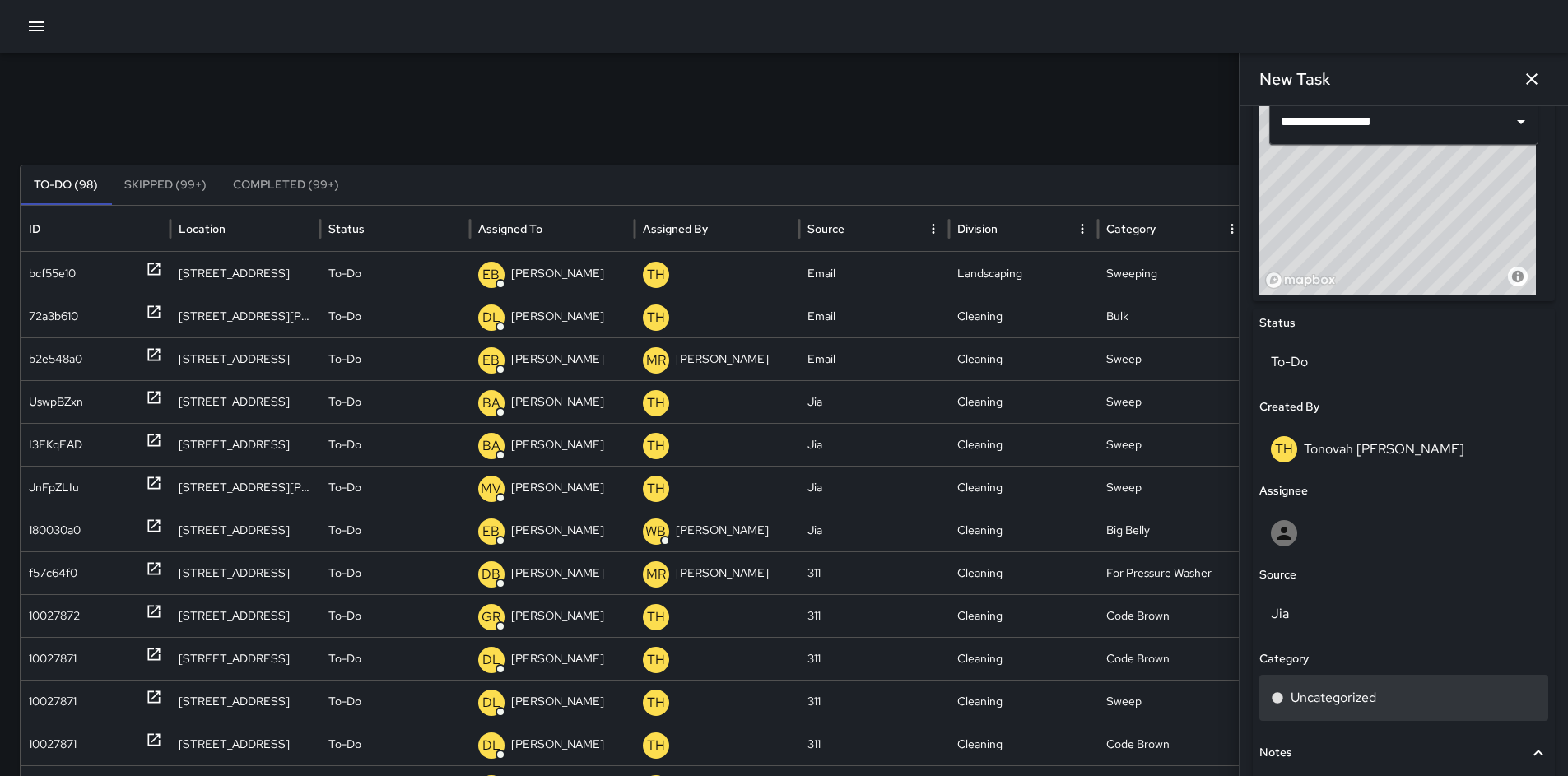
scroll to position [697, 0]
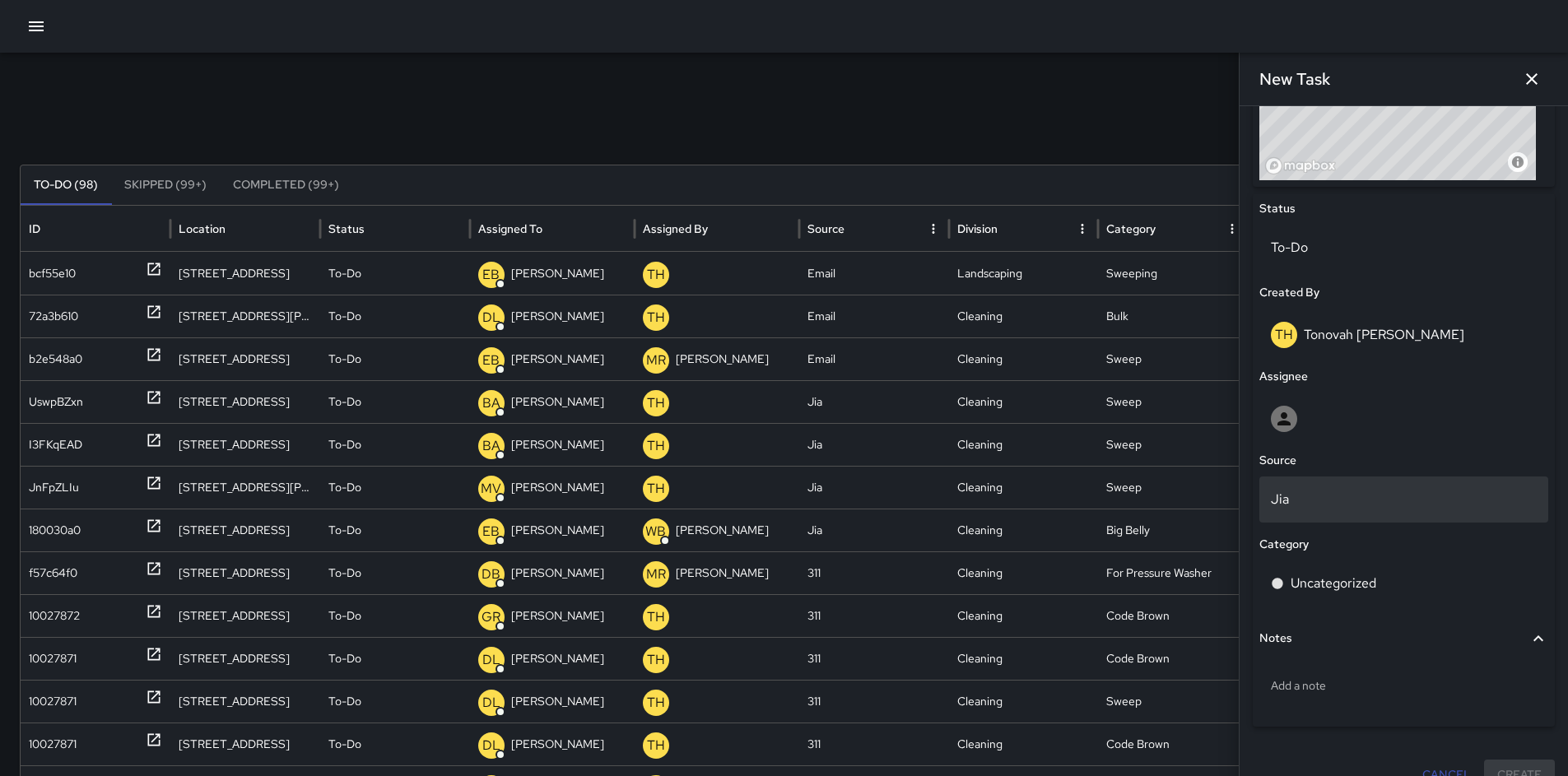
click at [1310, 494] on p "Jia" at bounding box center [1403, 500] width 266 height 20
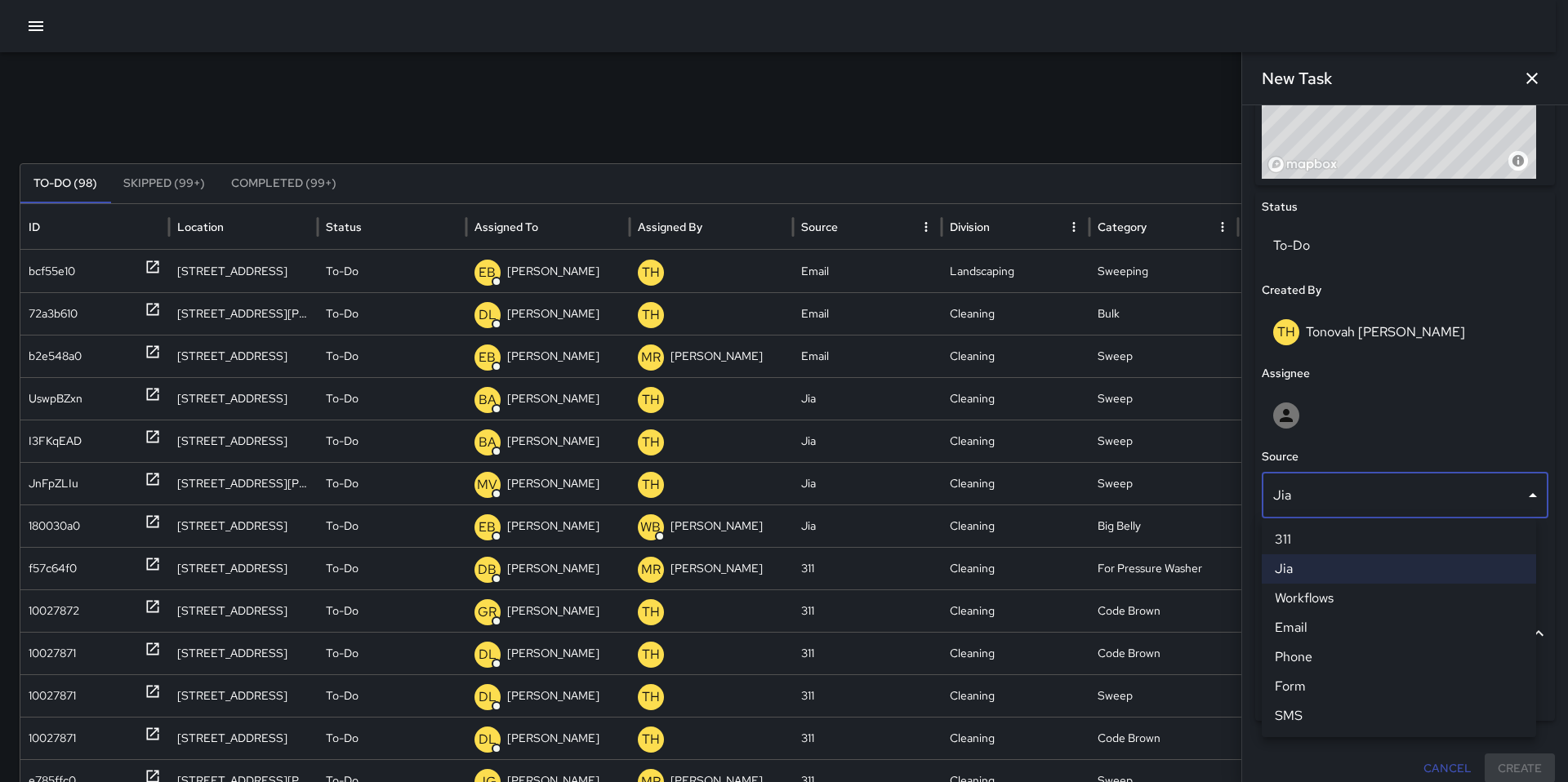
click at [1332, 421] on div at bounding box center [784, 391] width 1568 height 782
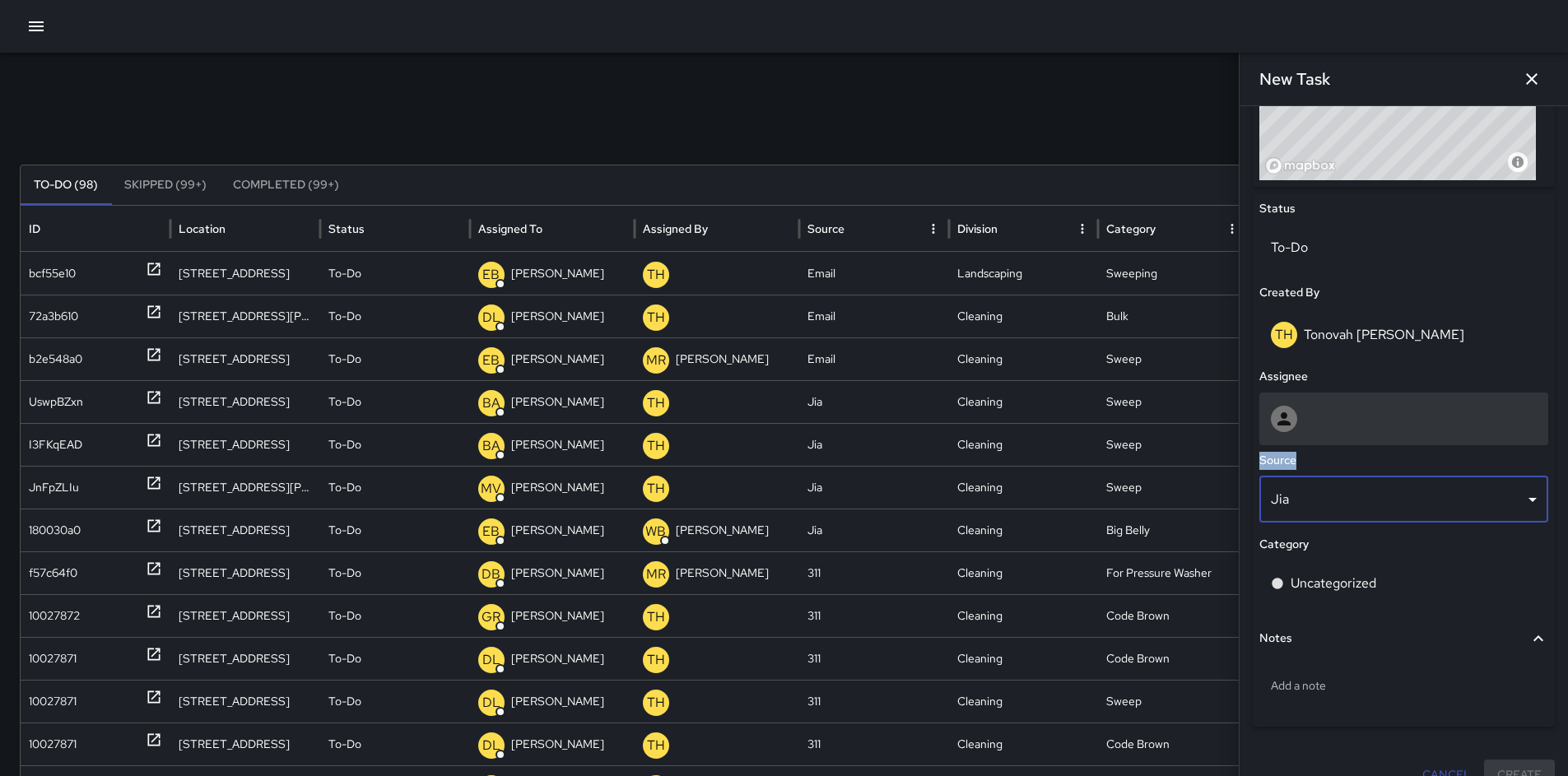
click at [1343, 423] on div at bounding box center [1403, 419] width 266 height 26
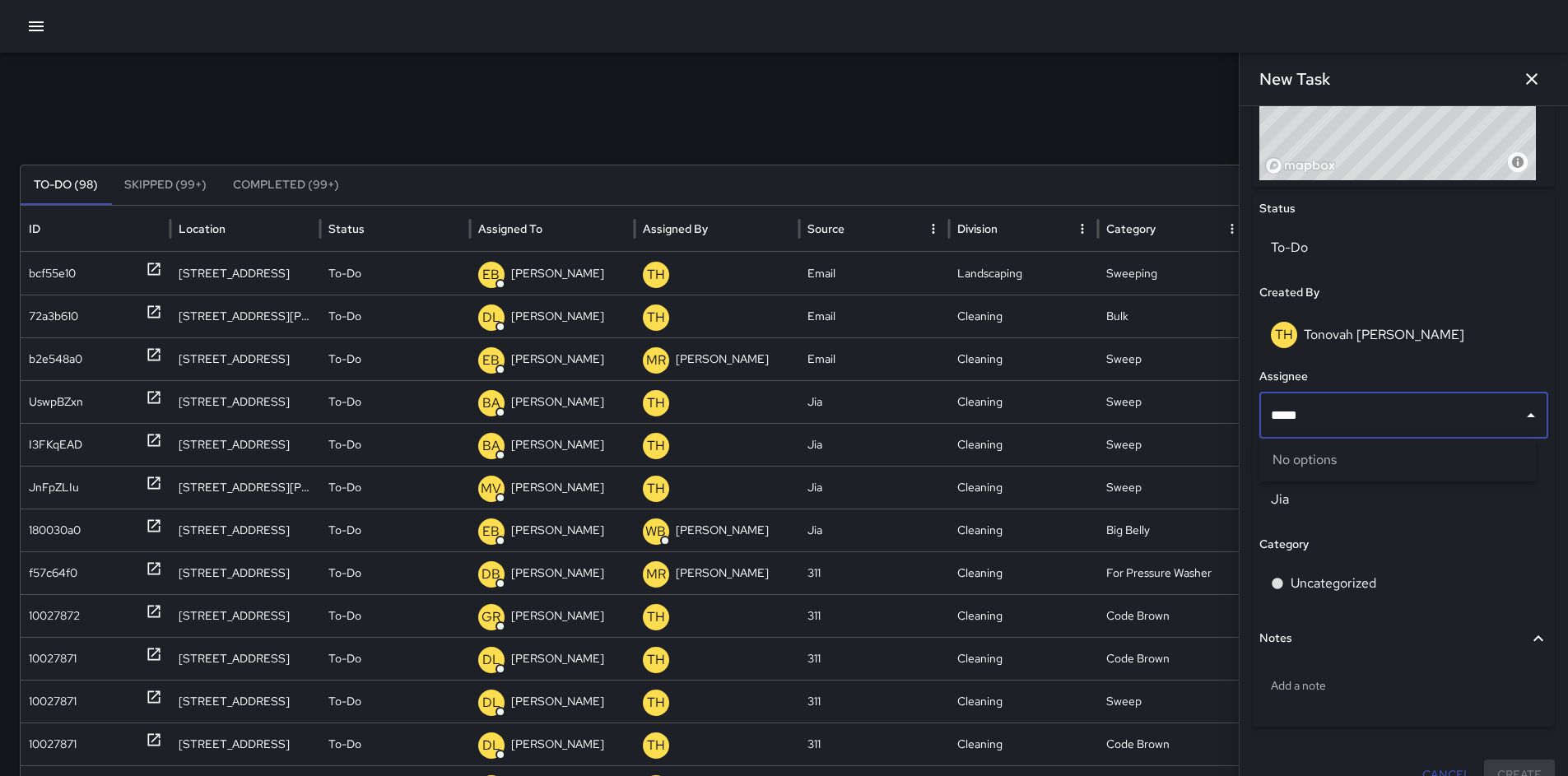
type input "****"
click at [1430, 498] on span "[PERSON_NAME]" at bounding box center [1398, 500] width 250 height 20
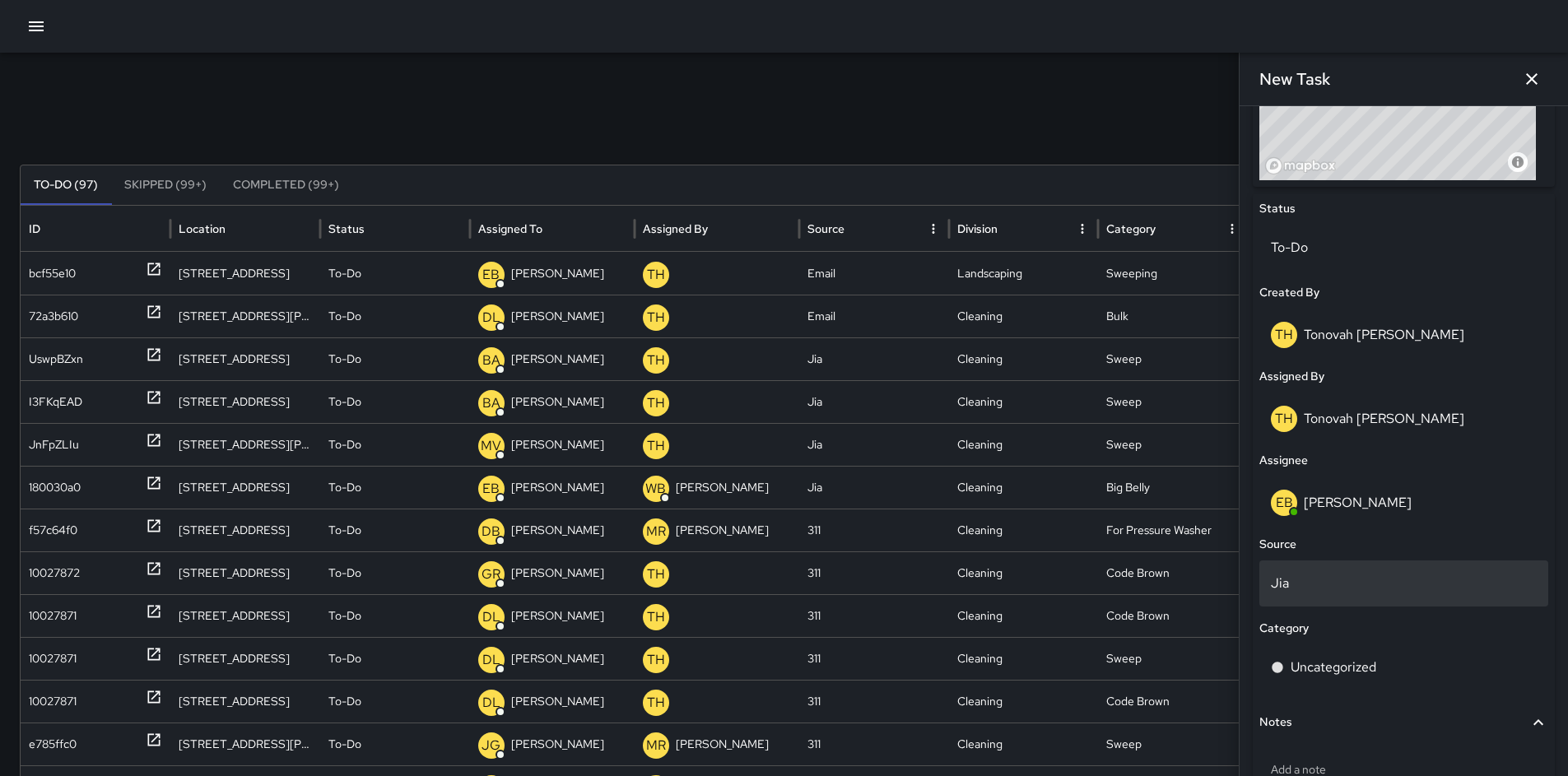
click at [1341, 574] on p "Jia" at bounding box center [1403, 583] width 266 height 20
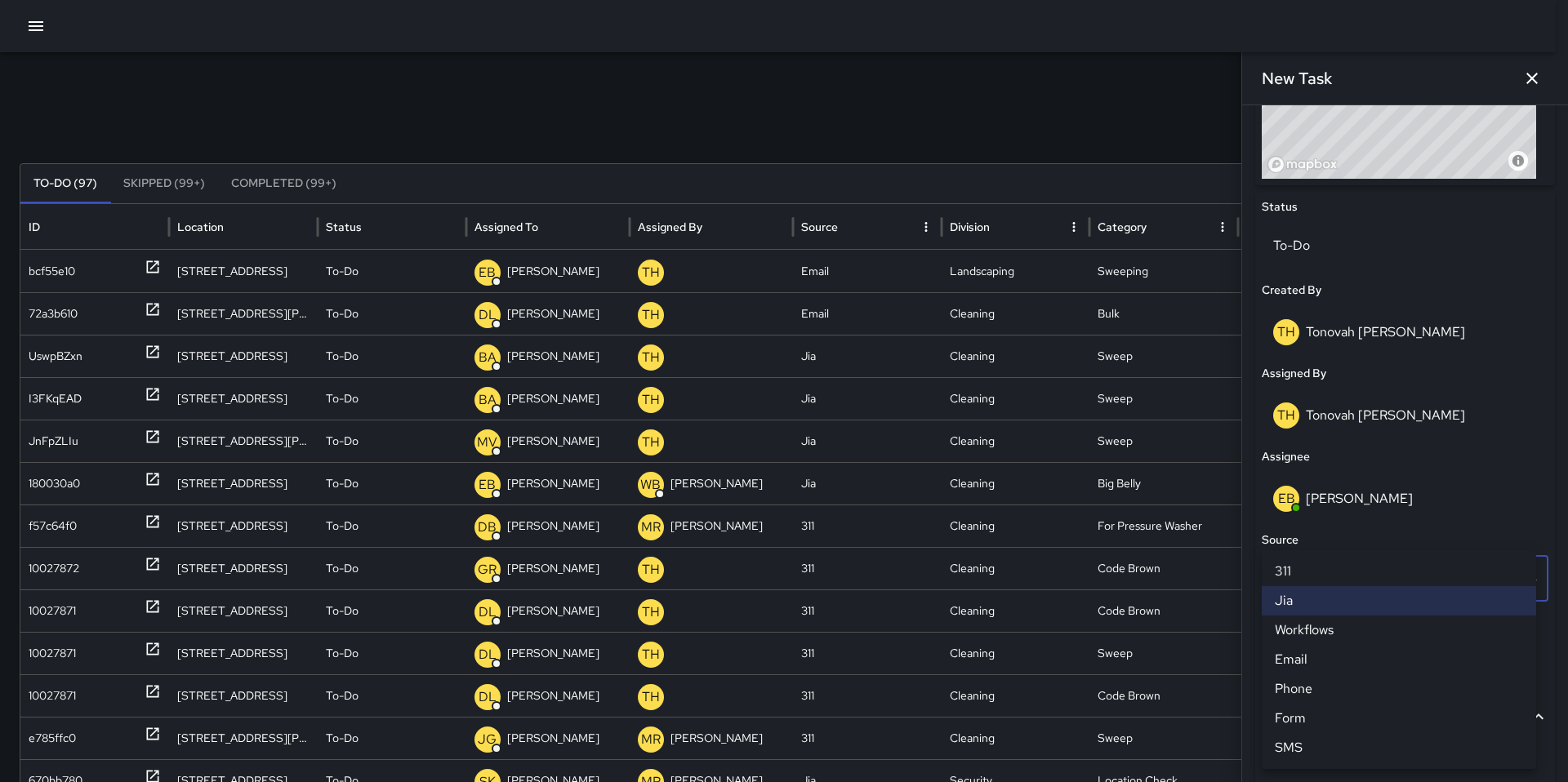
click at [1314, 664] on li "Email" at bounding box center [1399, 660] width 274 height 29
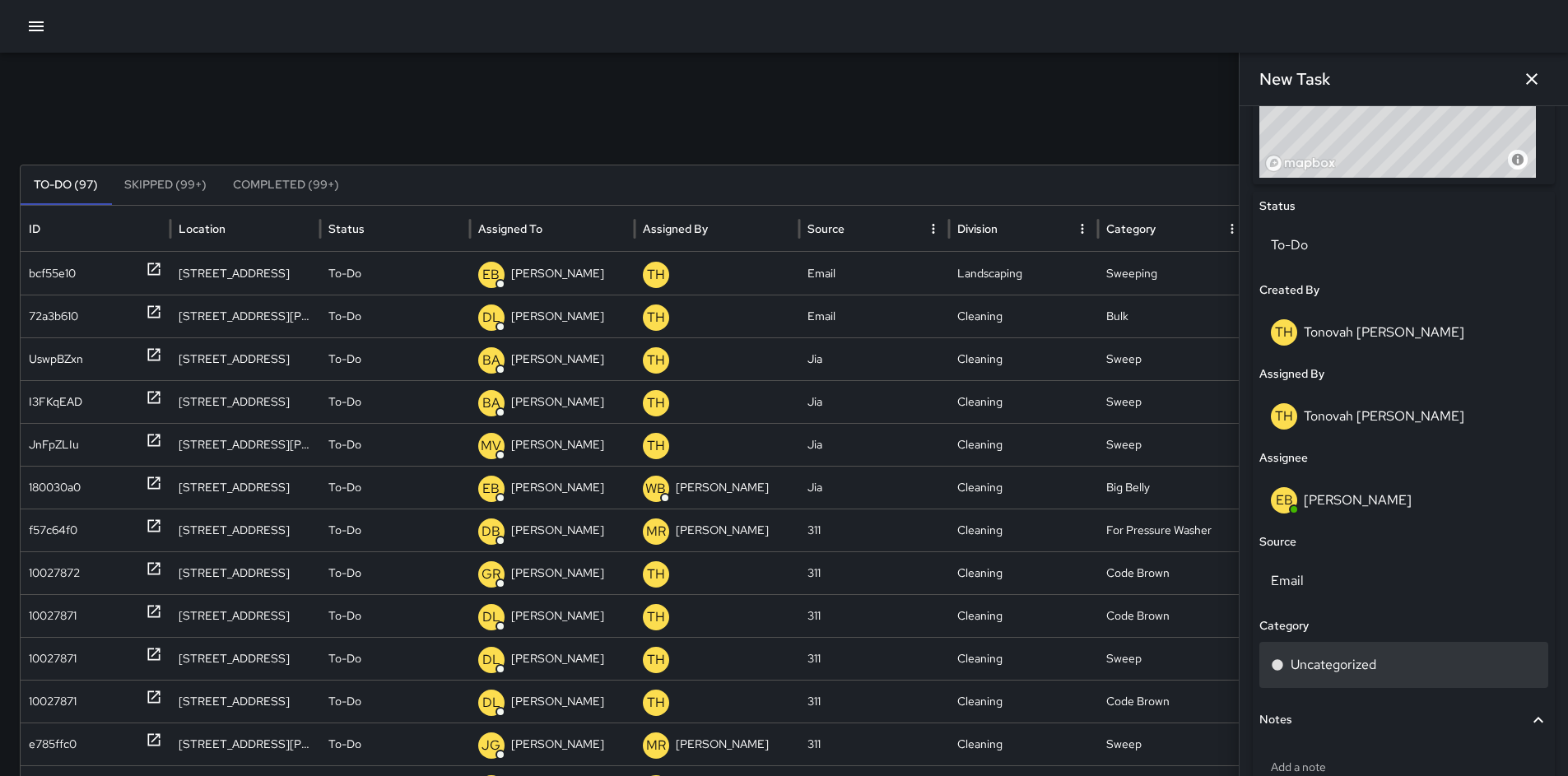
scroll to position [700, 0]
click at [1331, 653] on div "Uncategorized" at bounding box center [1403, 664] width 289 height 46
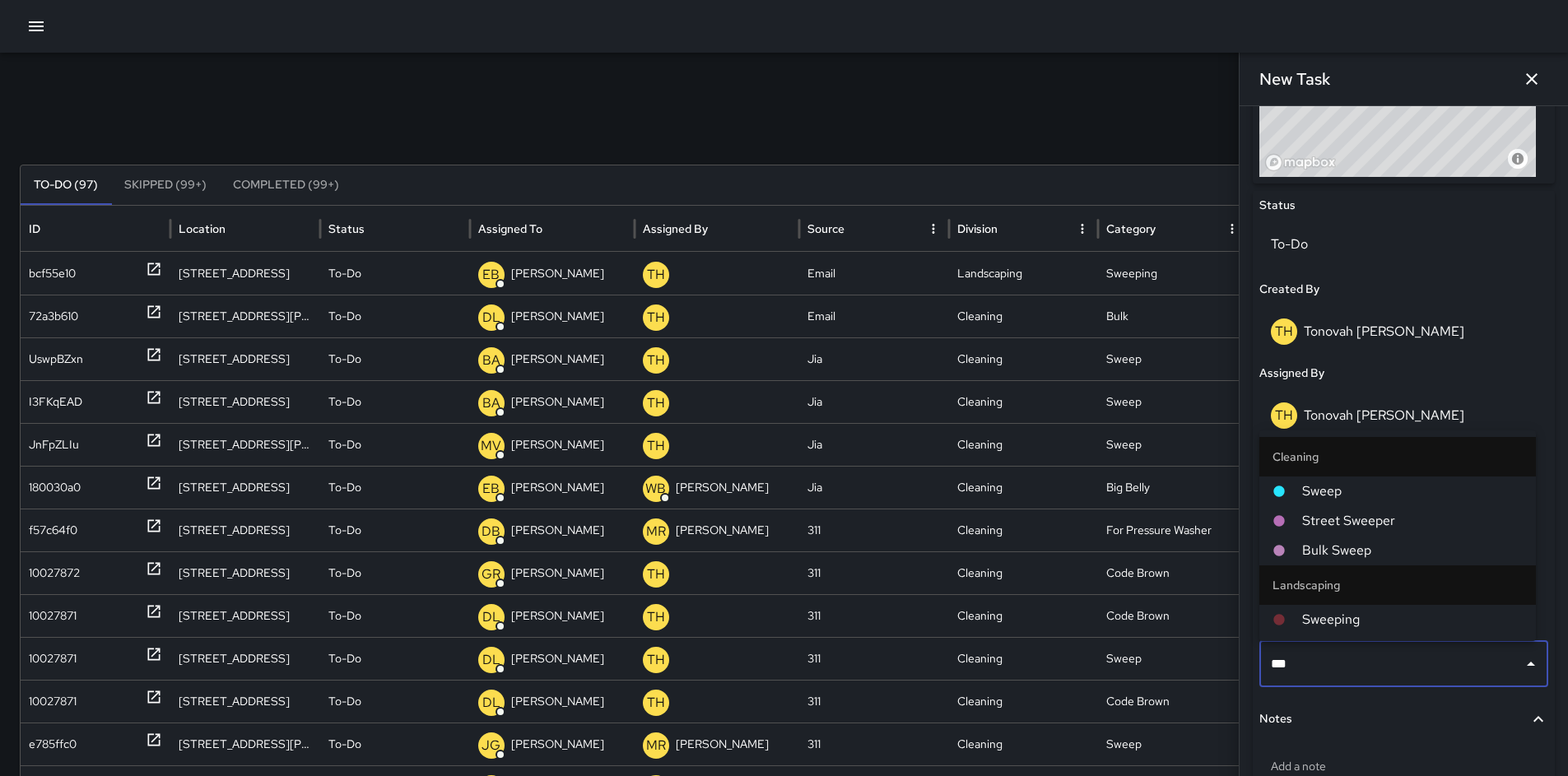
type input "****"
click at [1331, 490] on span "Sweep" at bounding box center [1412, 491] width 221 height 20
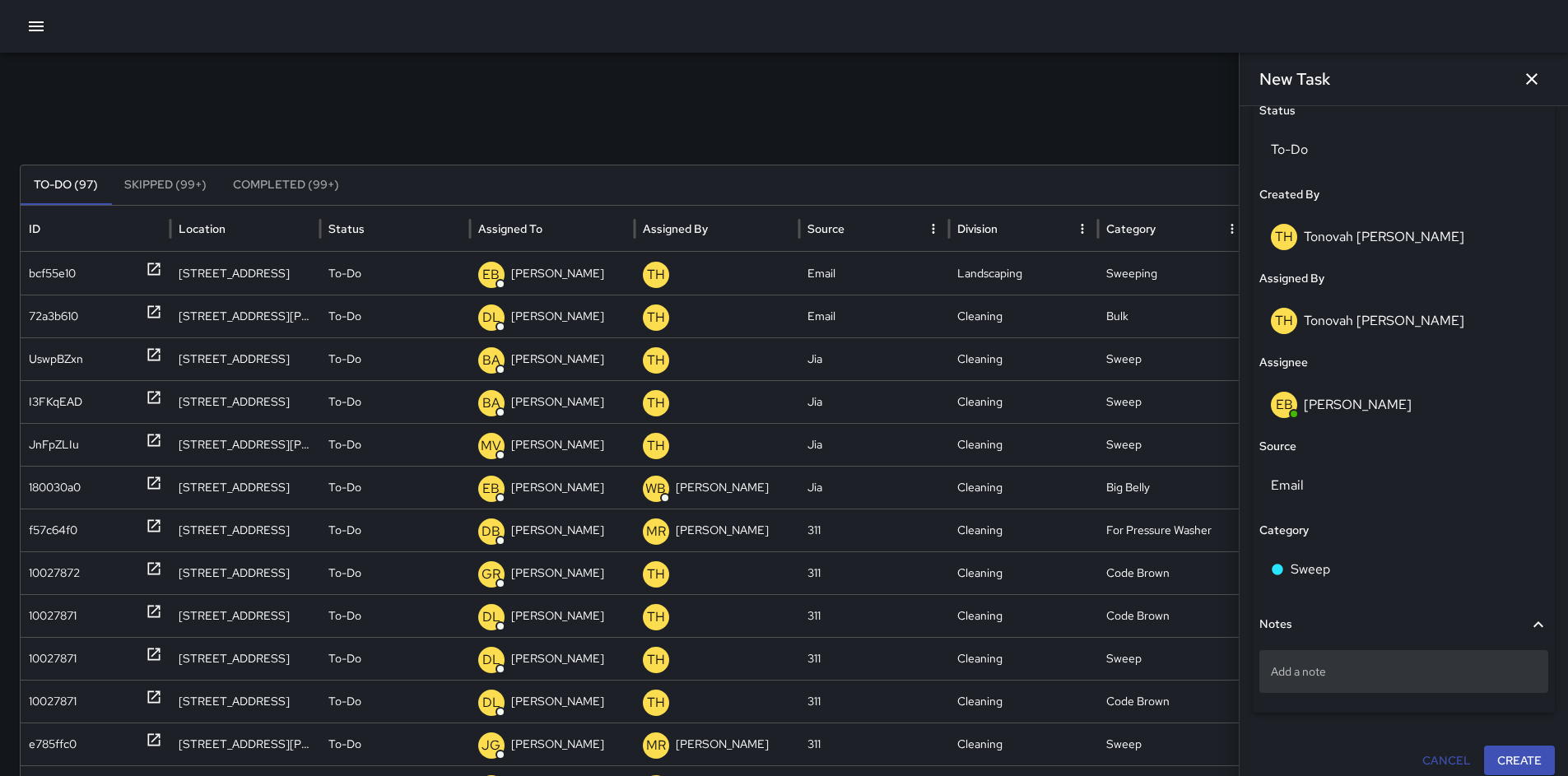
scroll to position [807, 0]
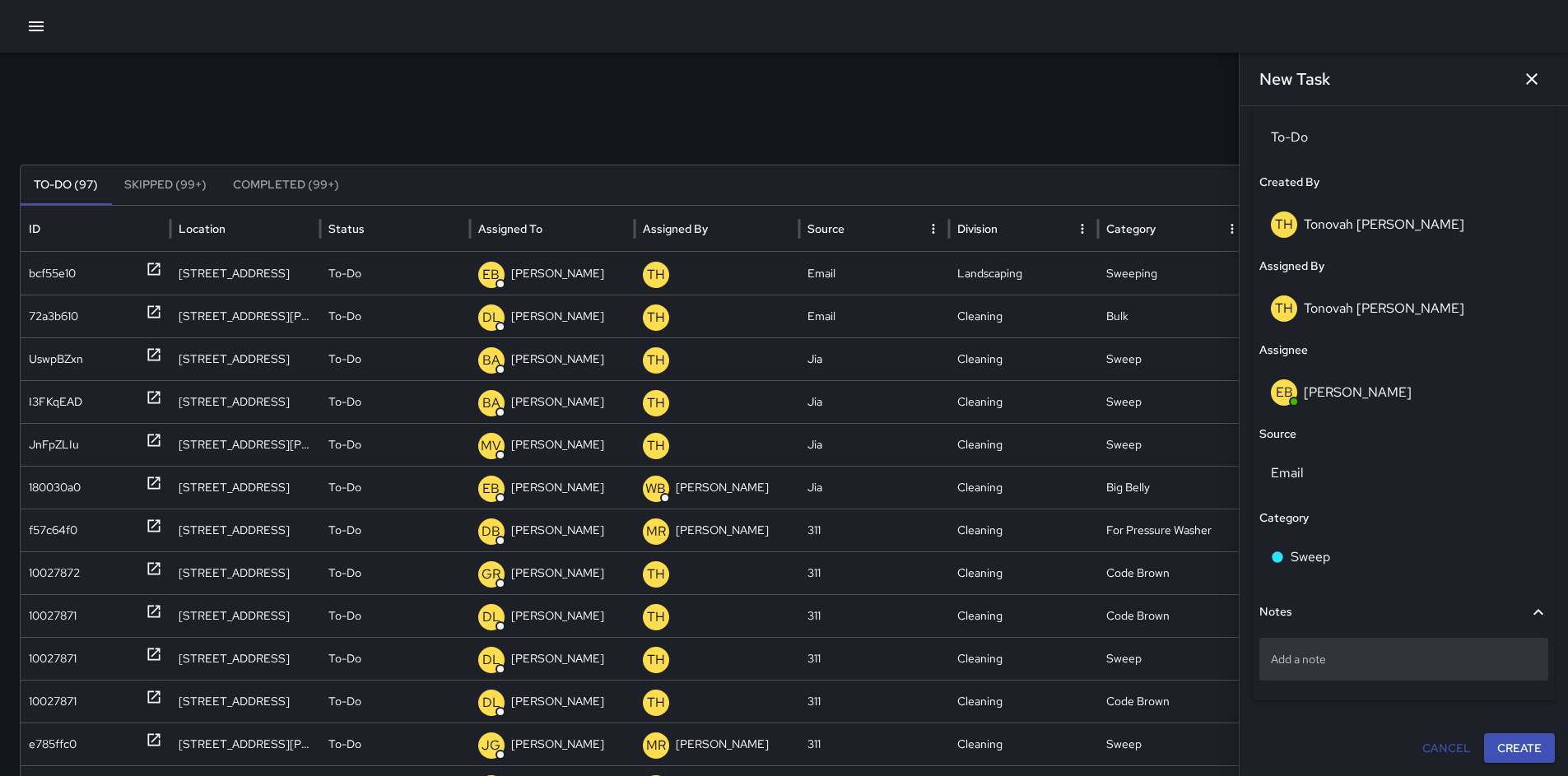
click at [1324, 660] on p "Add a note" at bounding box center [1403, 659] width 266 height 16
click at [983, 79] on div "Search Search New Task To-Do (97) Skipped (99+) Completed (99+) ID Location Sta…" at bounding box center [784, 519] width 1568 height 934
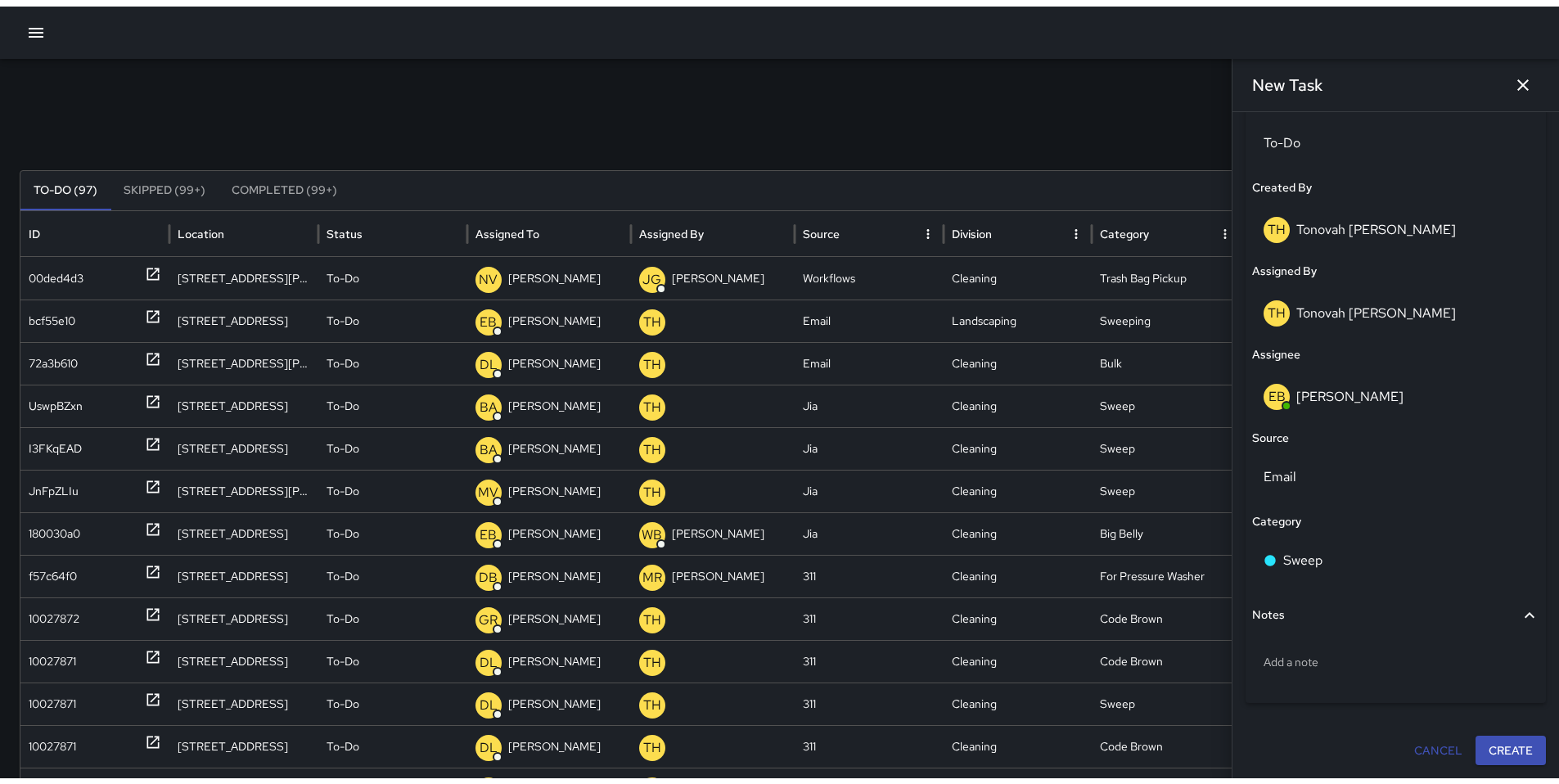
scroll to position [19, 0]
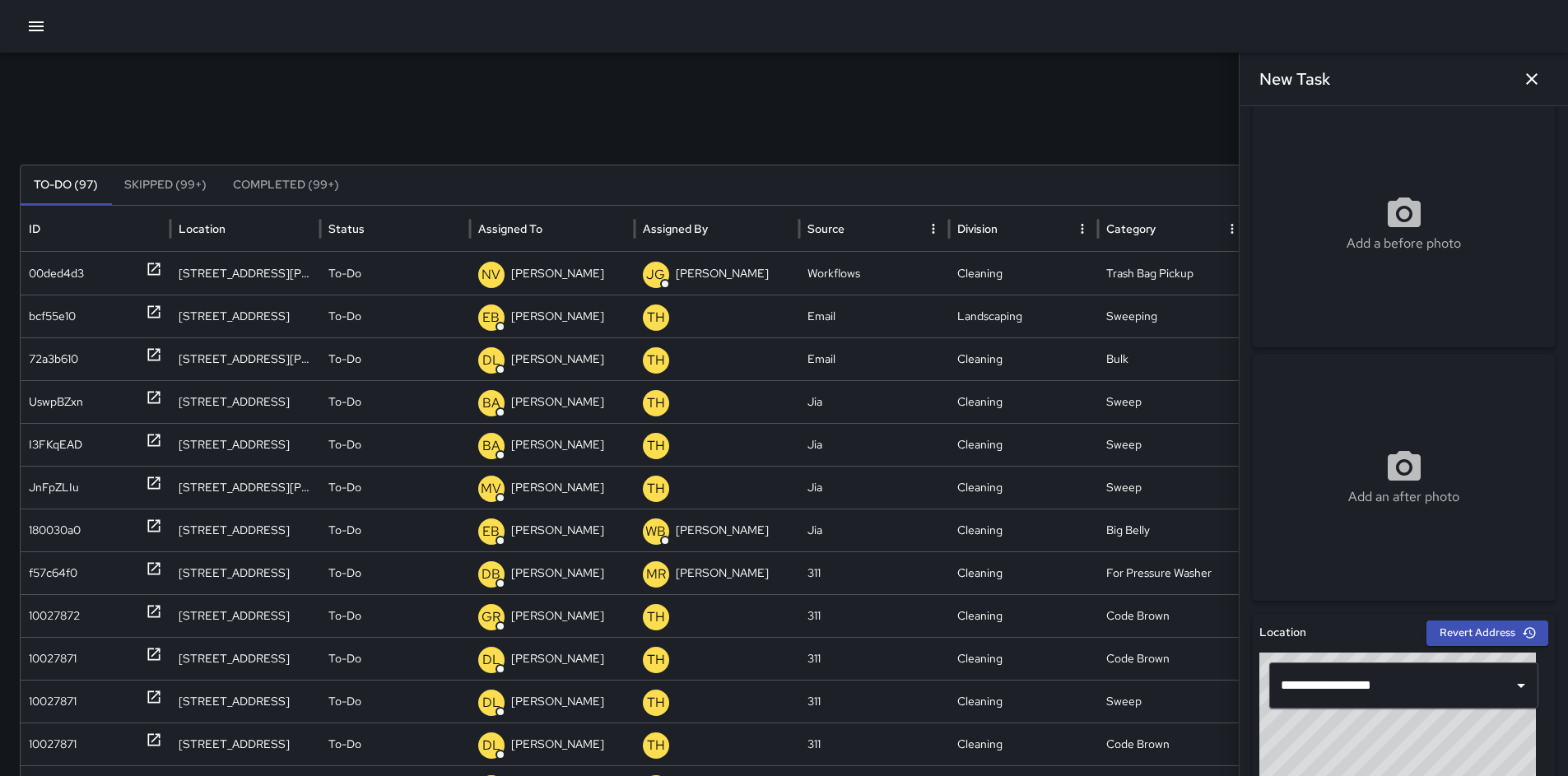
click at [32, 26] on icon "button" at bounding box center [36, 26] width 15 height 10
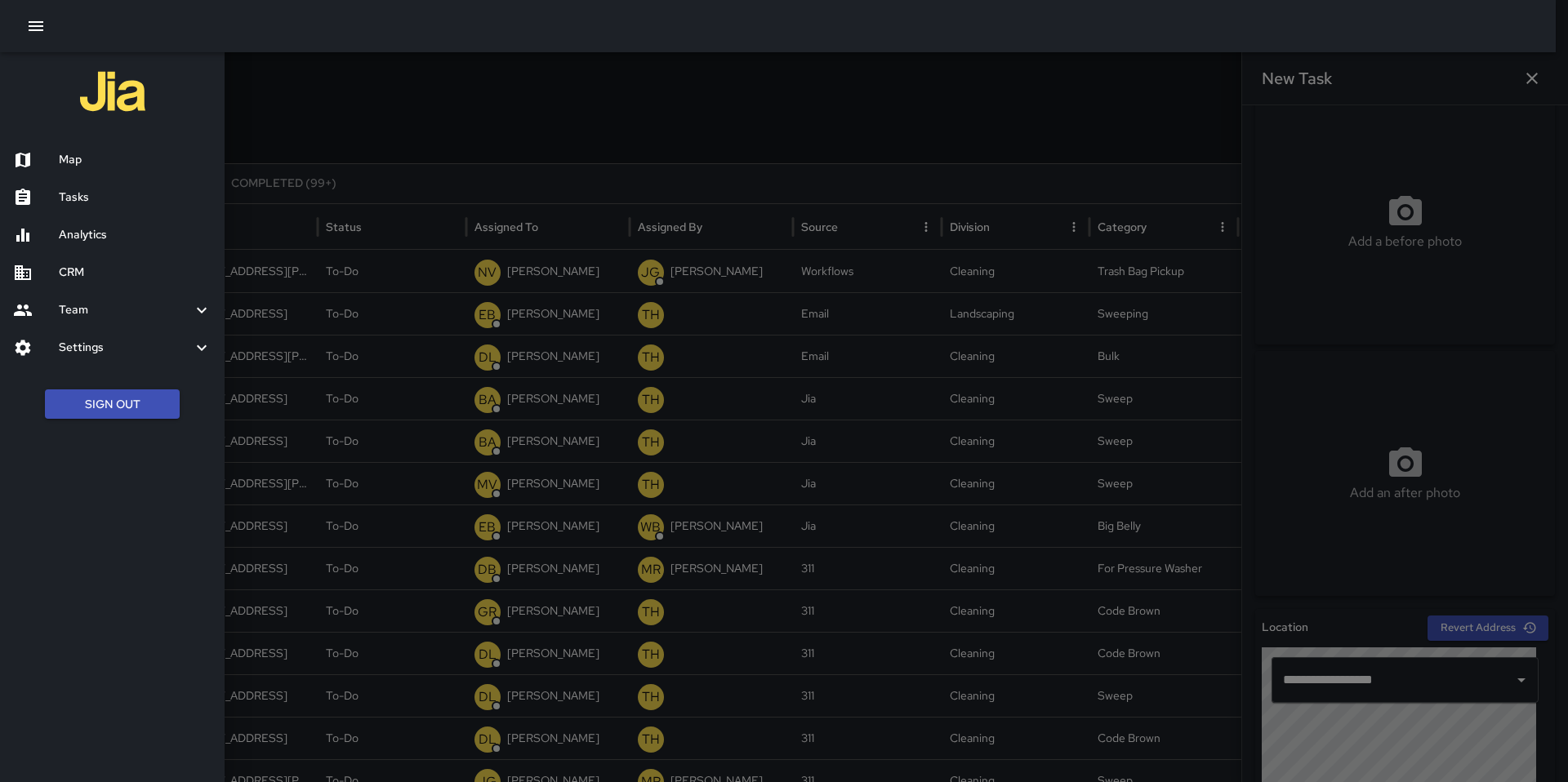
click at [87, 233] on h6 "Analytics" at bounding box center [135, 235] width 153 height 18
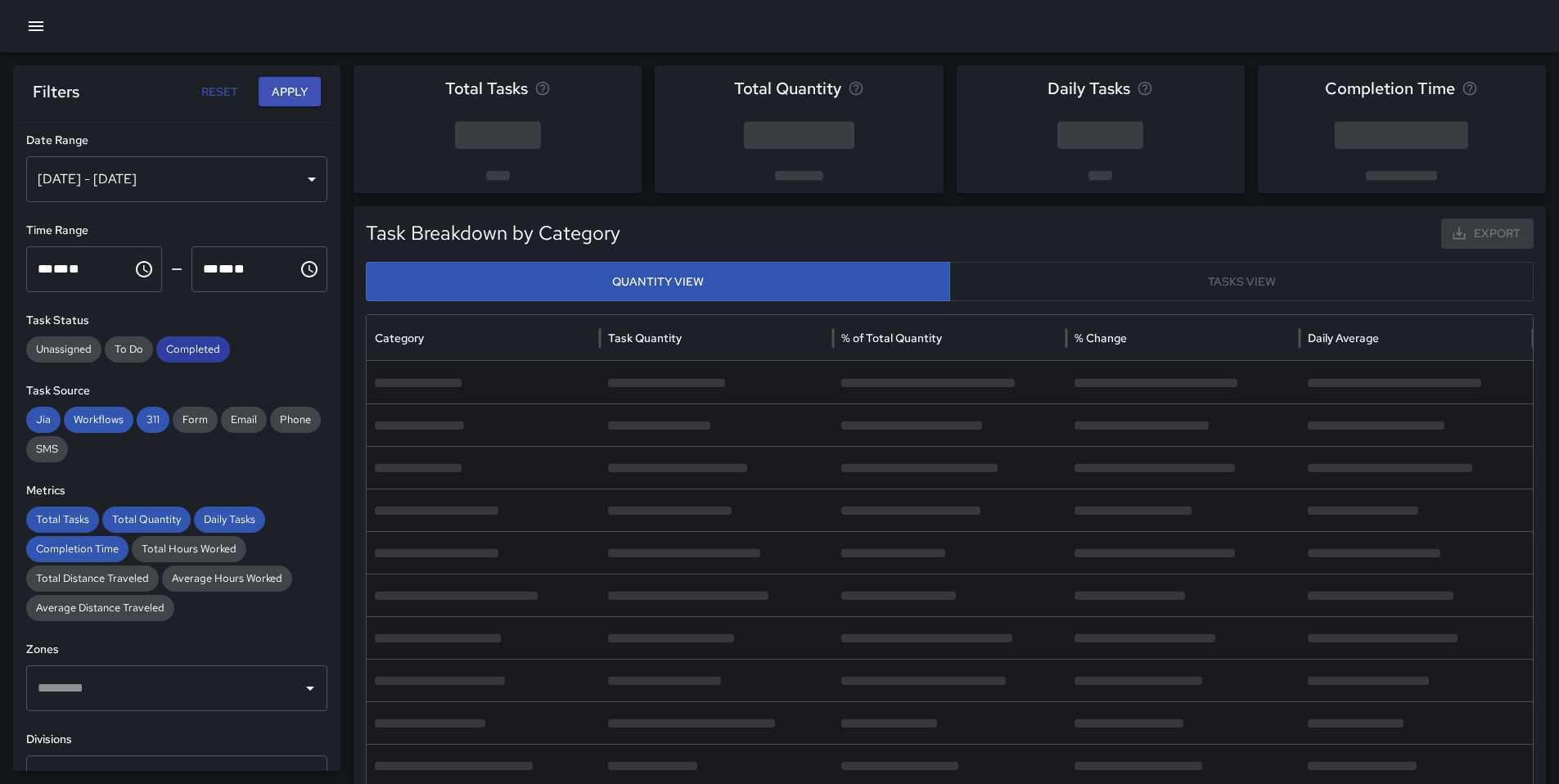
click at [173, 353] on span "Completed" at bounding box center [193, 349] width 74 height 16
click at [164, 426] on span "311" at bounding box center [153, 420] width 33 height 16
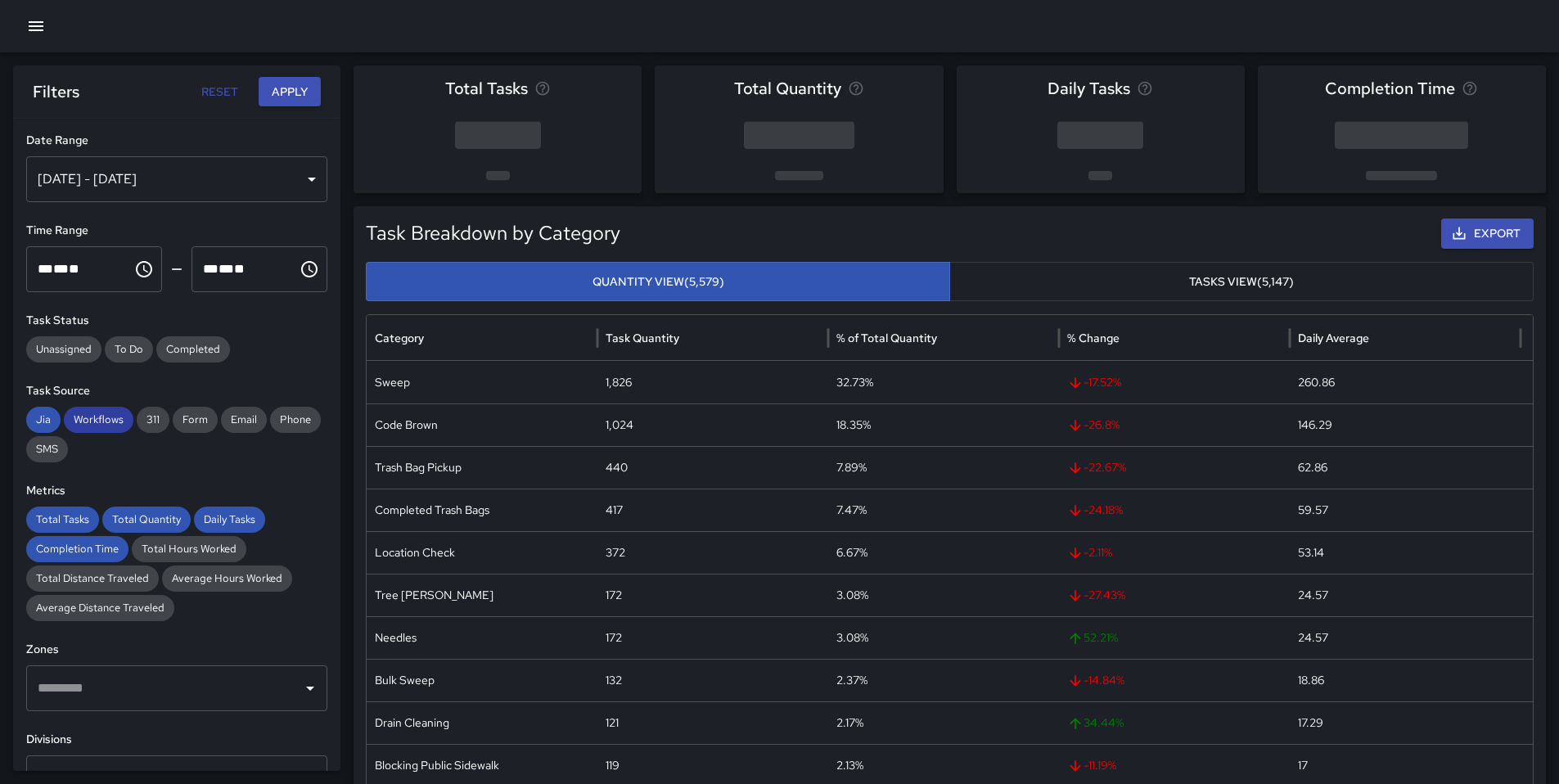
click at [108, 424] on span "Workflows" at bounding box center [98, 420] width 70 height 16
click at [38, 419] on span "Jia" at bounding box center [43, 420] width 34 height 16
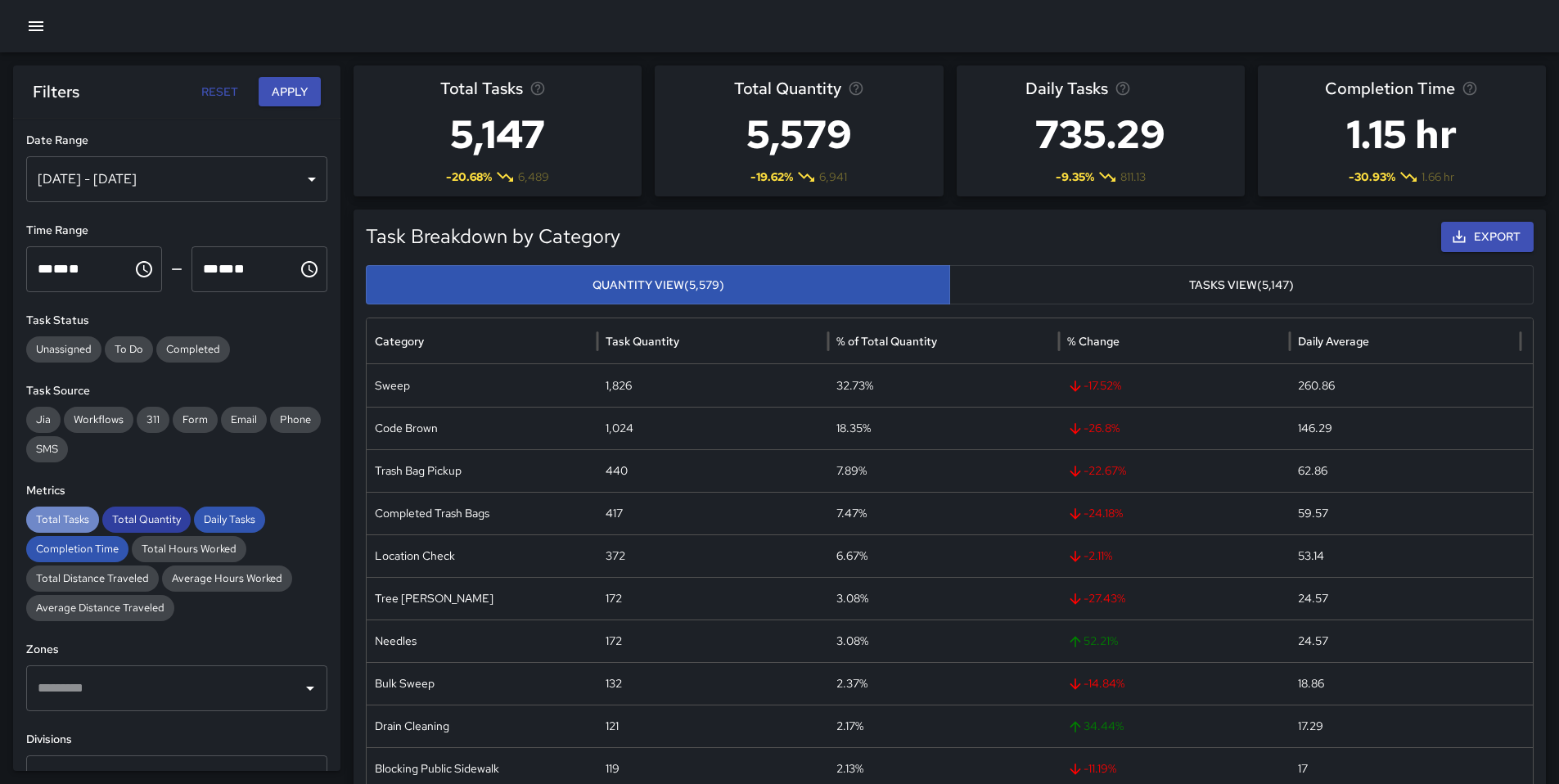
drag, startPoint x: 65, startPoint y: 522, endPoint x: 111, endPoint y: 523, distance: 46.0
click at [65, 522] on span "Total Tasks" at bounding box center [62, 520] width 73 height 16
drag, startPoint x: 136, startPoint y: 520, endPoint x: 203, endPoint y: 516, distance: 67.1
click at [148, 517] on span "Total Quantity" at bounding box center [146, 520] width 88 height 16
click at [219, 517] on span "Daily Tasks" at bounding box center [229, 520] width 71 height 16
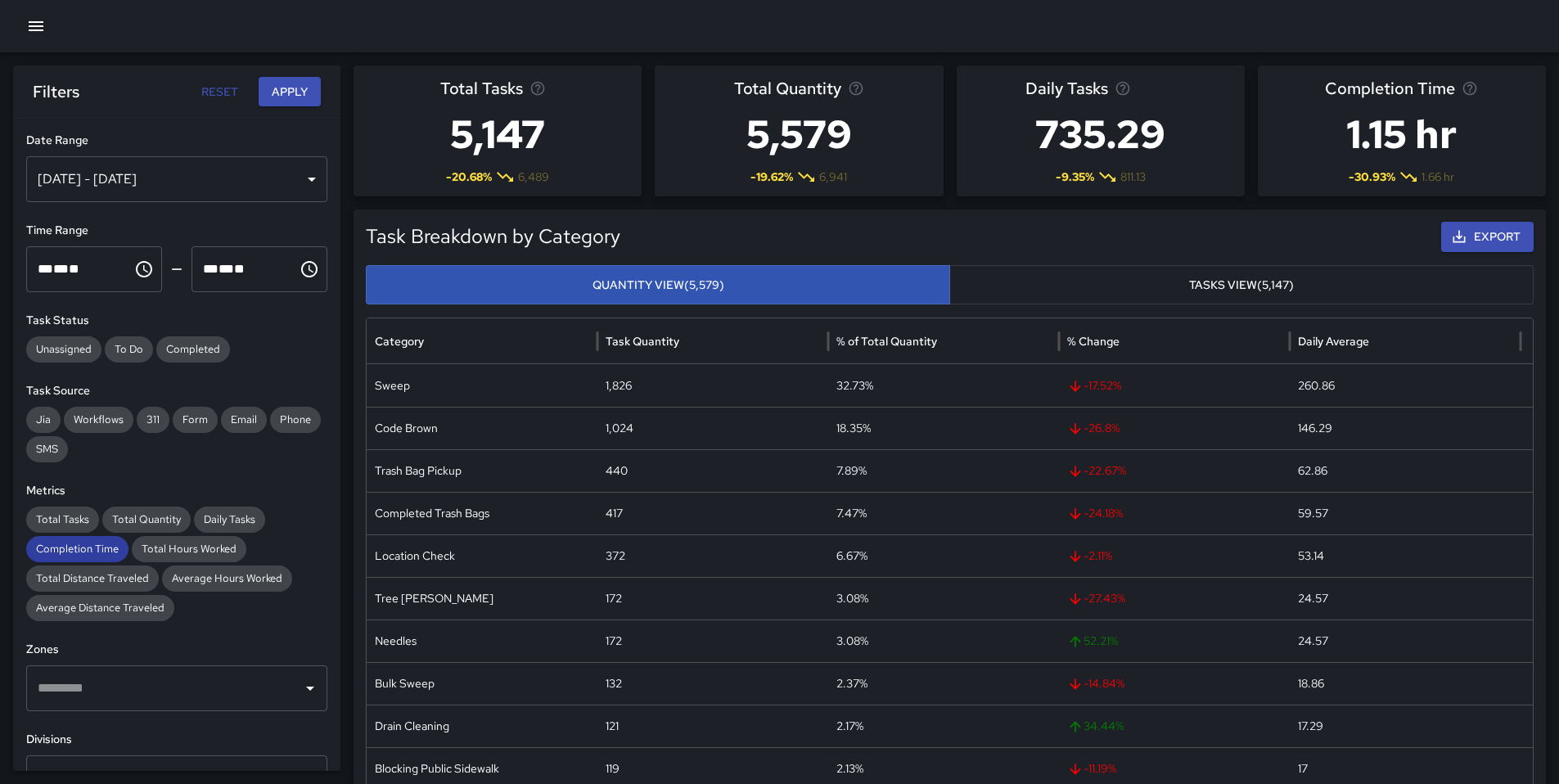
click at [66, 557] on div "Completion Time" at bounding box center [77, 549] width 102 height 26
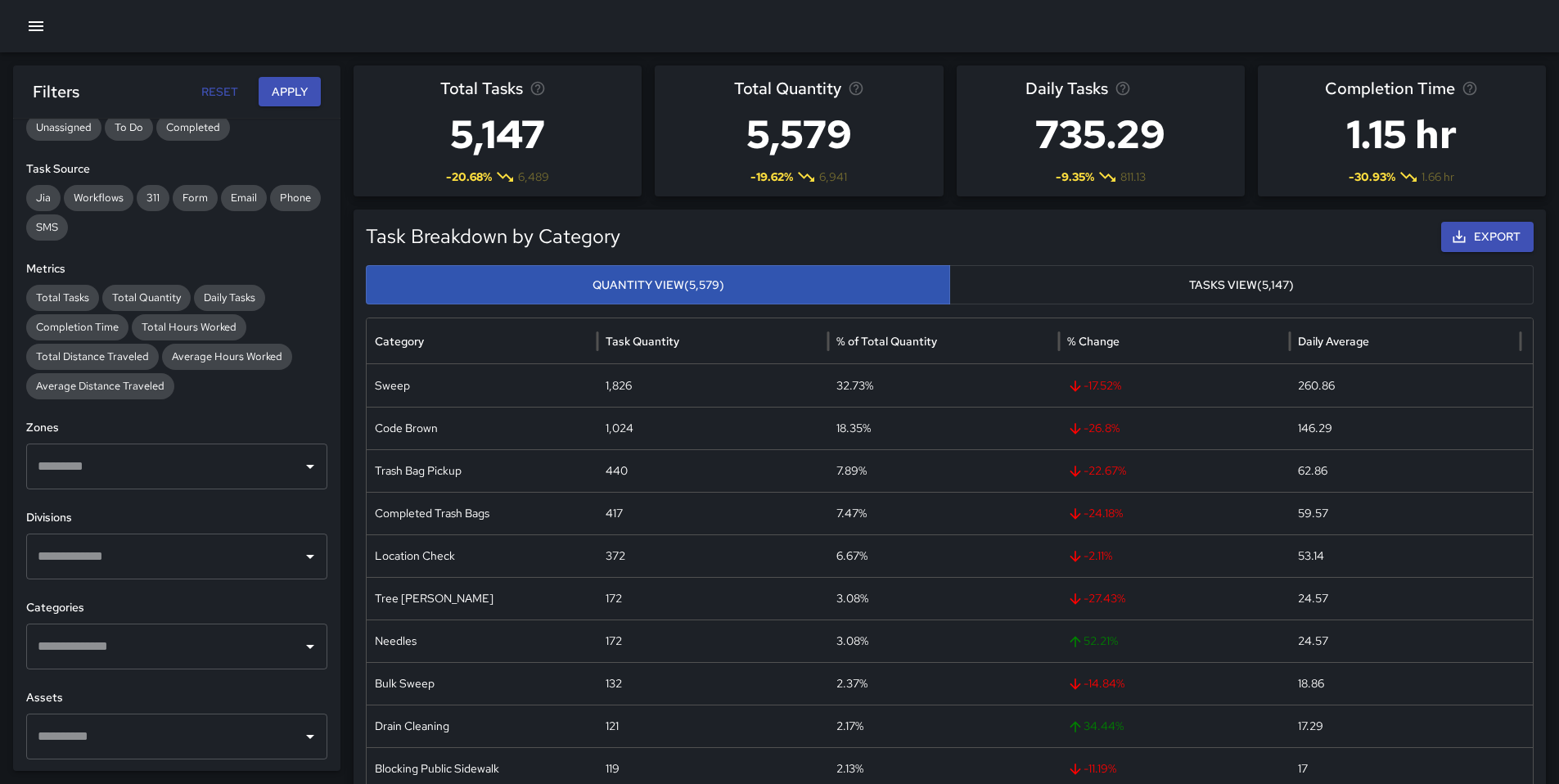
scroll to position [49, 0]
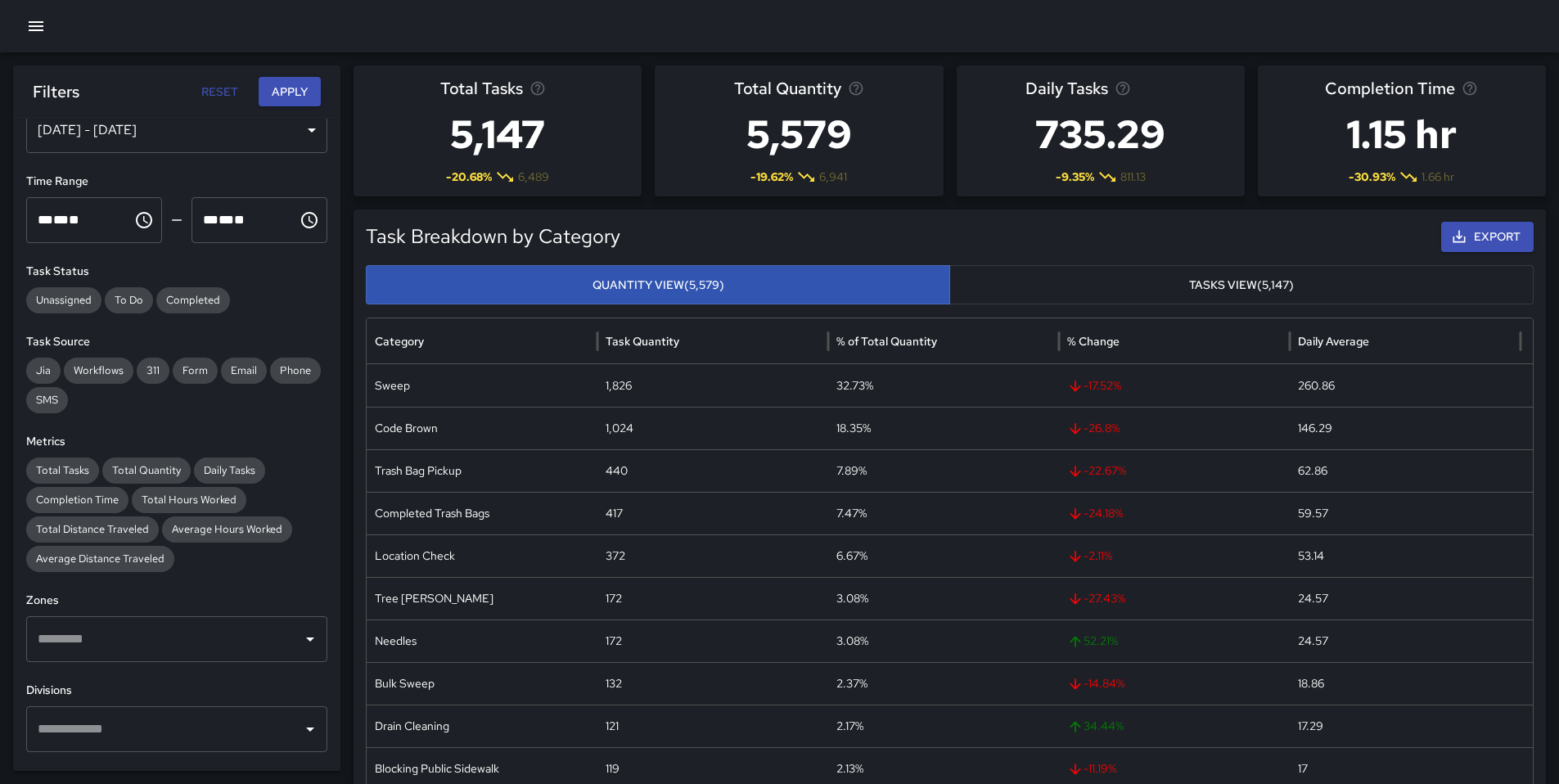
click at [268, 97] on button "Apply" at bounding box center [290, 92] width 62 height 30
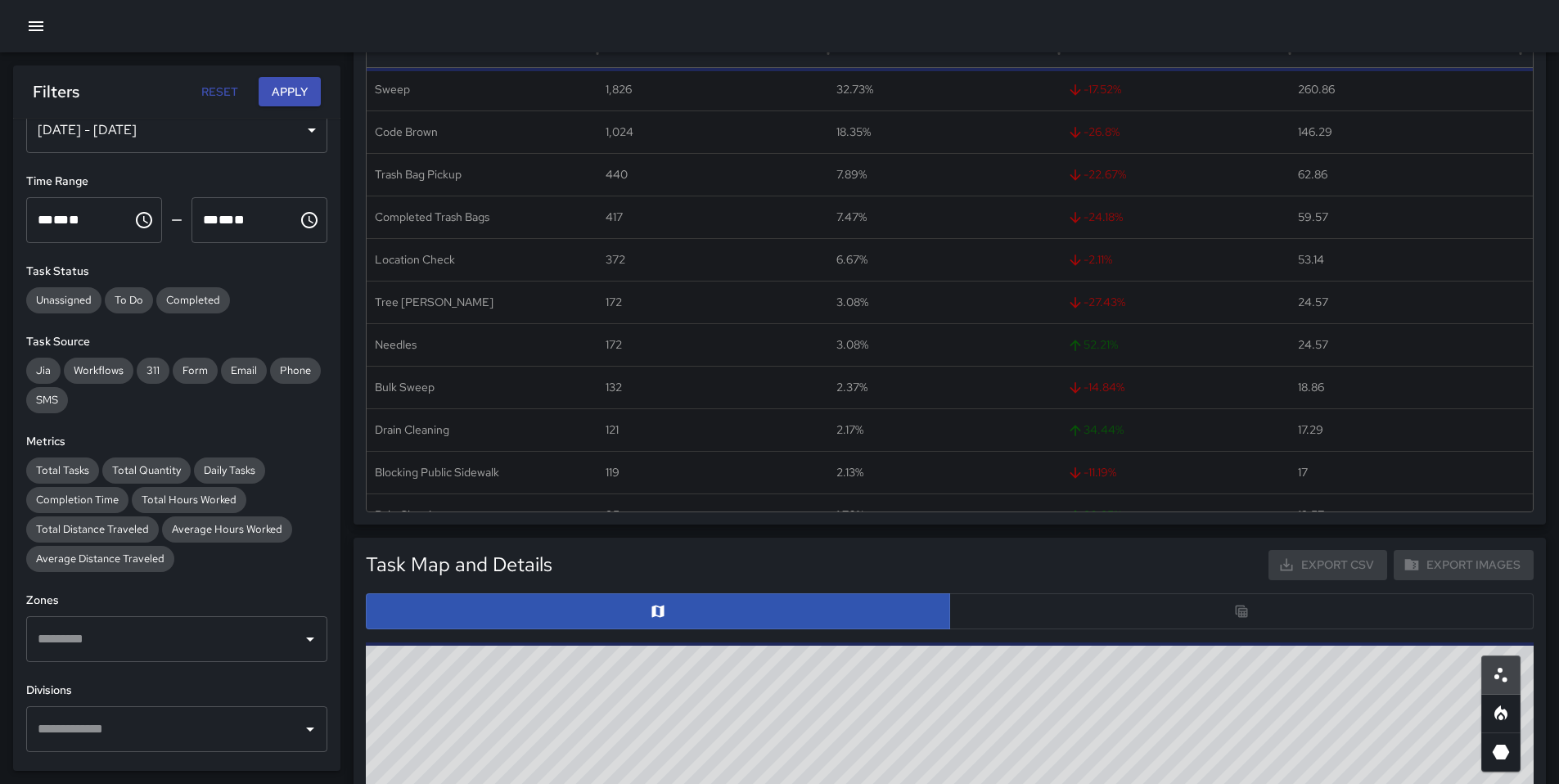
scroll to position [250, 0]
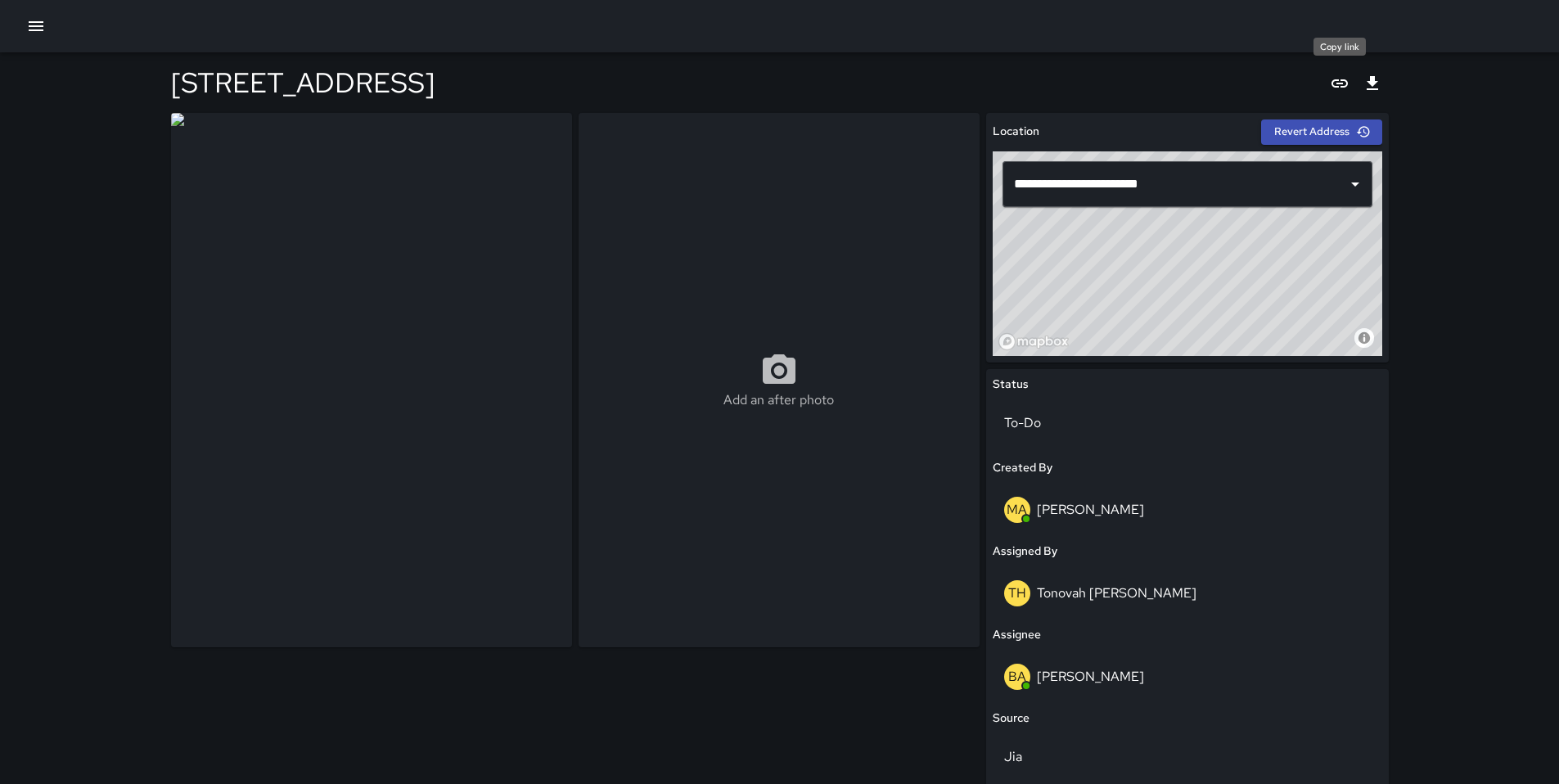
click at [1339, 83] on icon "Copy link" at bounding box center [1340, 83] width 16 height 8
click at [1375, 85] on icon "Export" at bounding box center [1372, 83] width 20 height 20
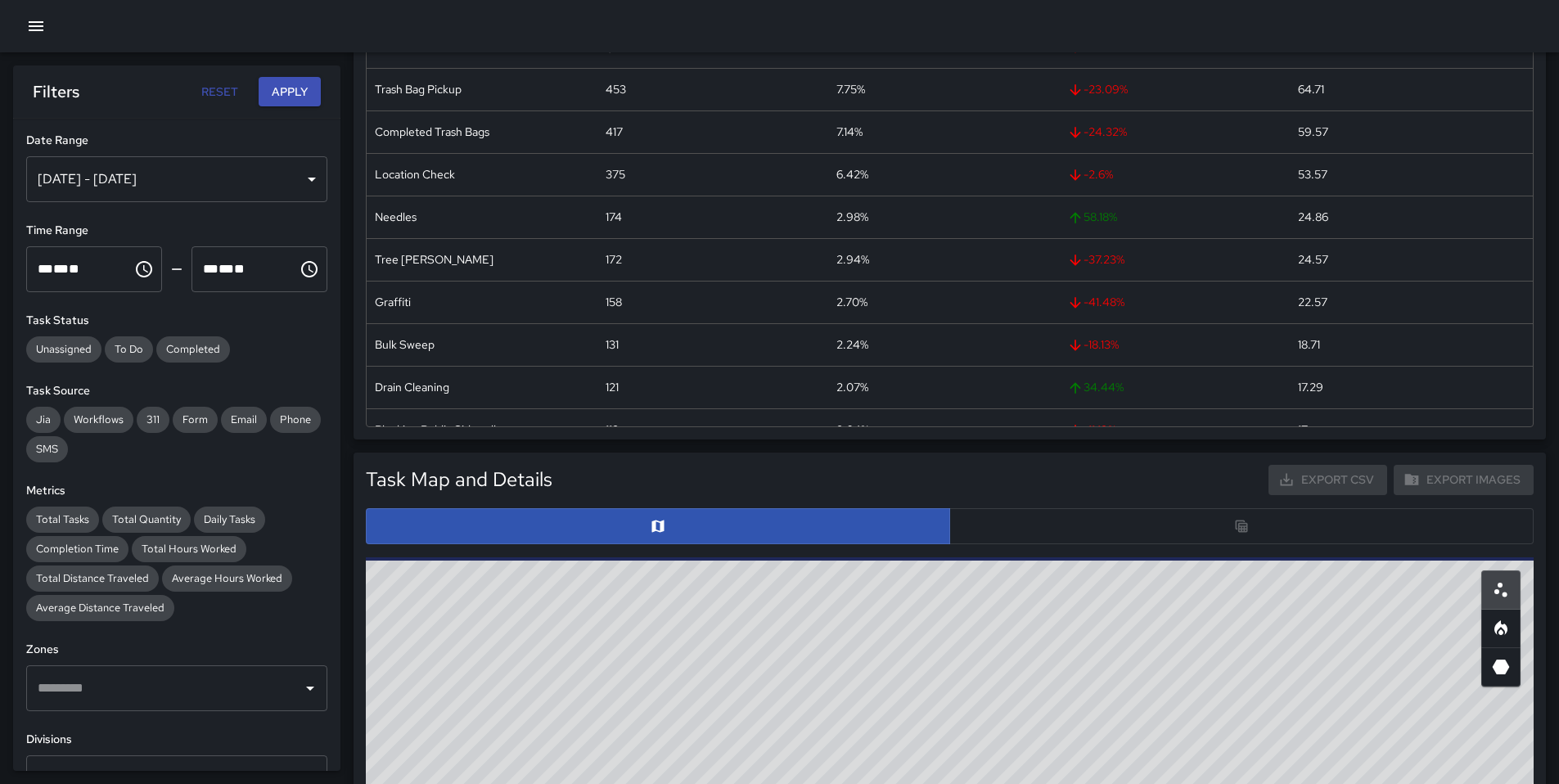
scroll to position [49, 0]
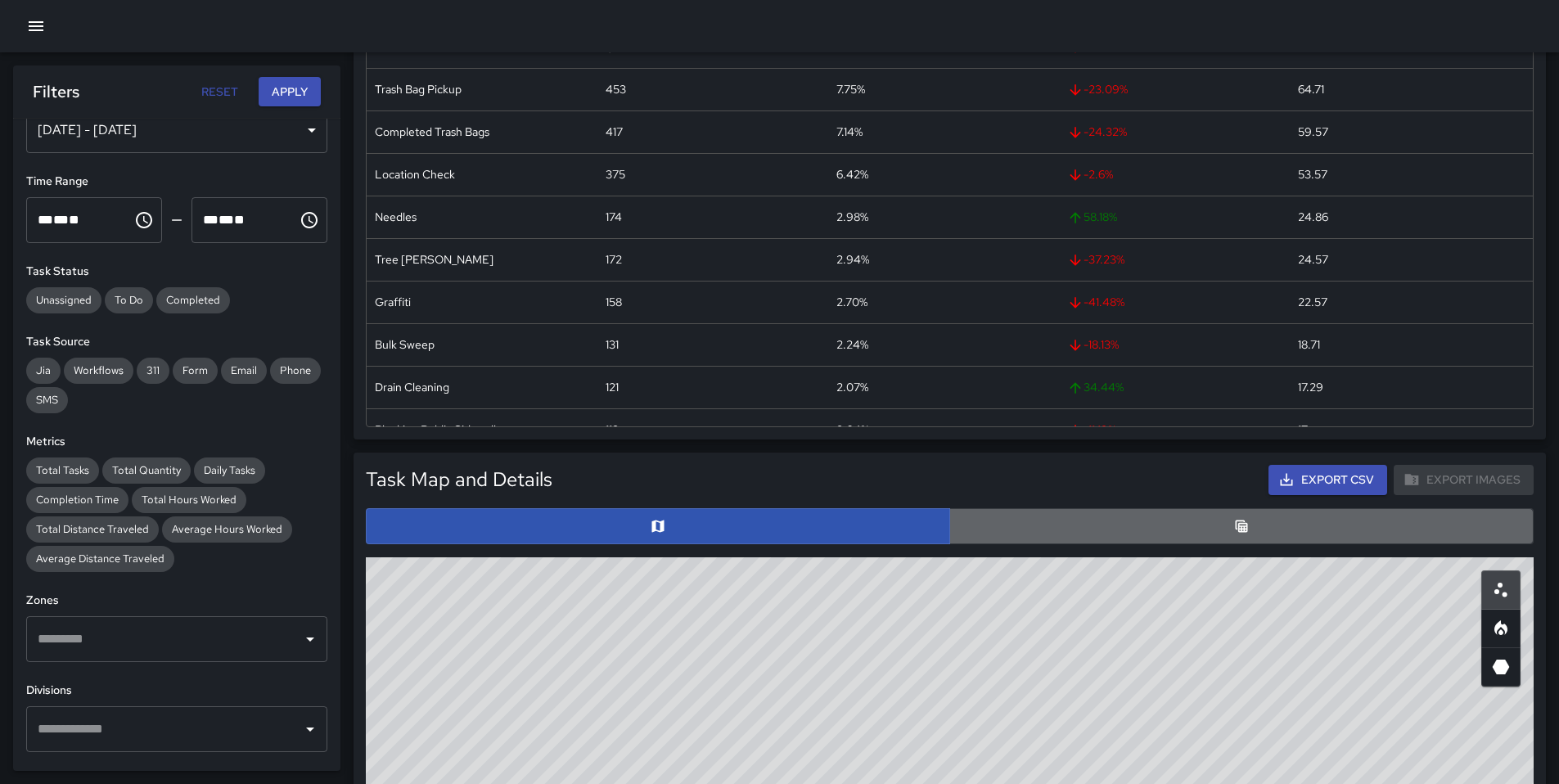
click at [971, 524] on button "button" at bounding box center [1241, 526] width 584 height 36
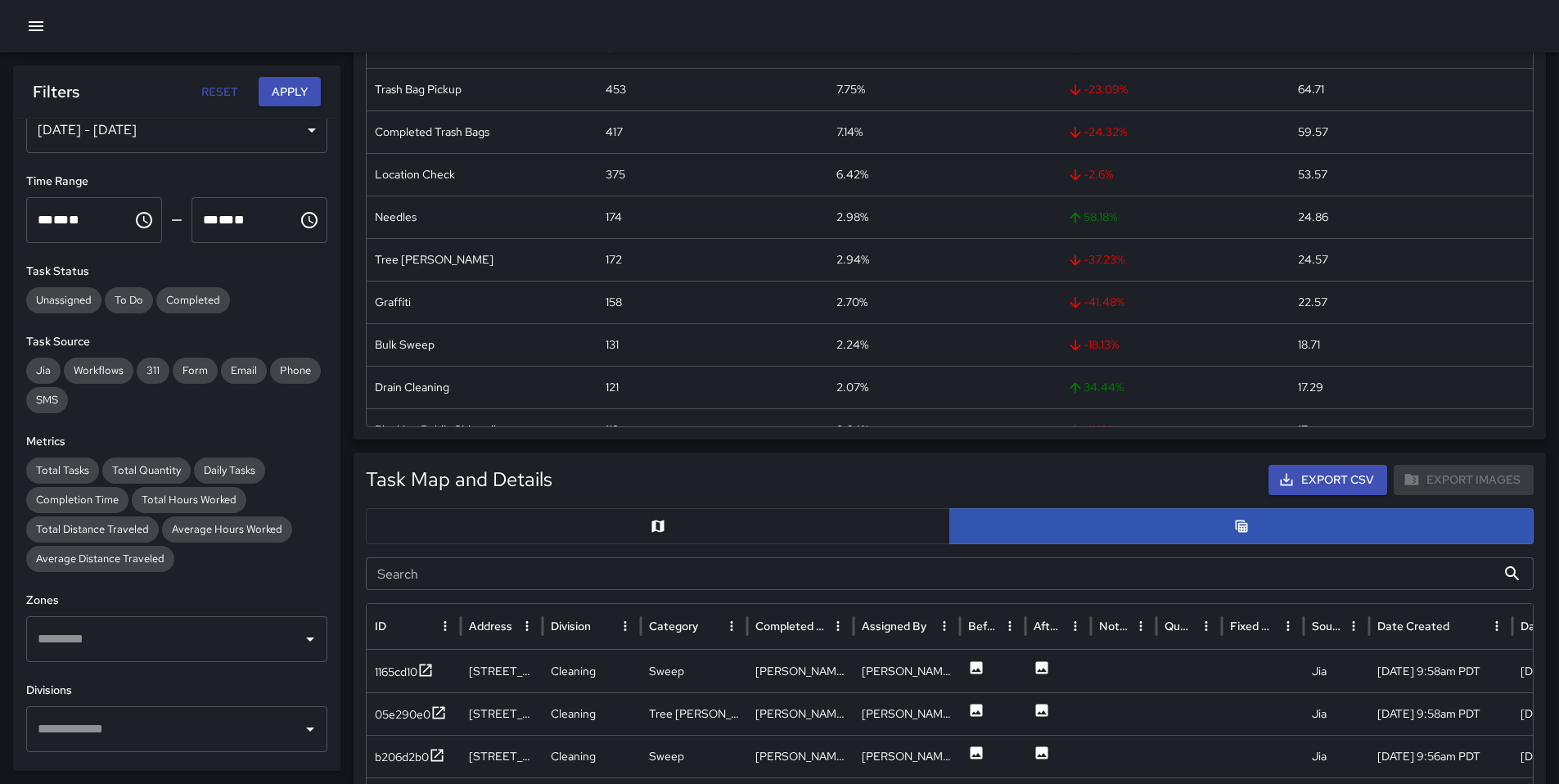
click at [634, 565] on input "Search" at bounding box center [930, 574] width 1130 height 33
paste input "********"
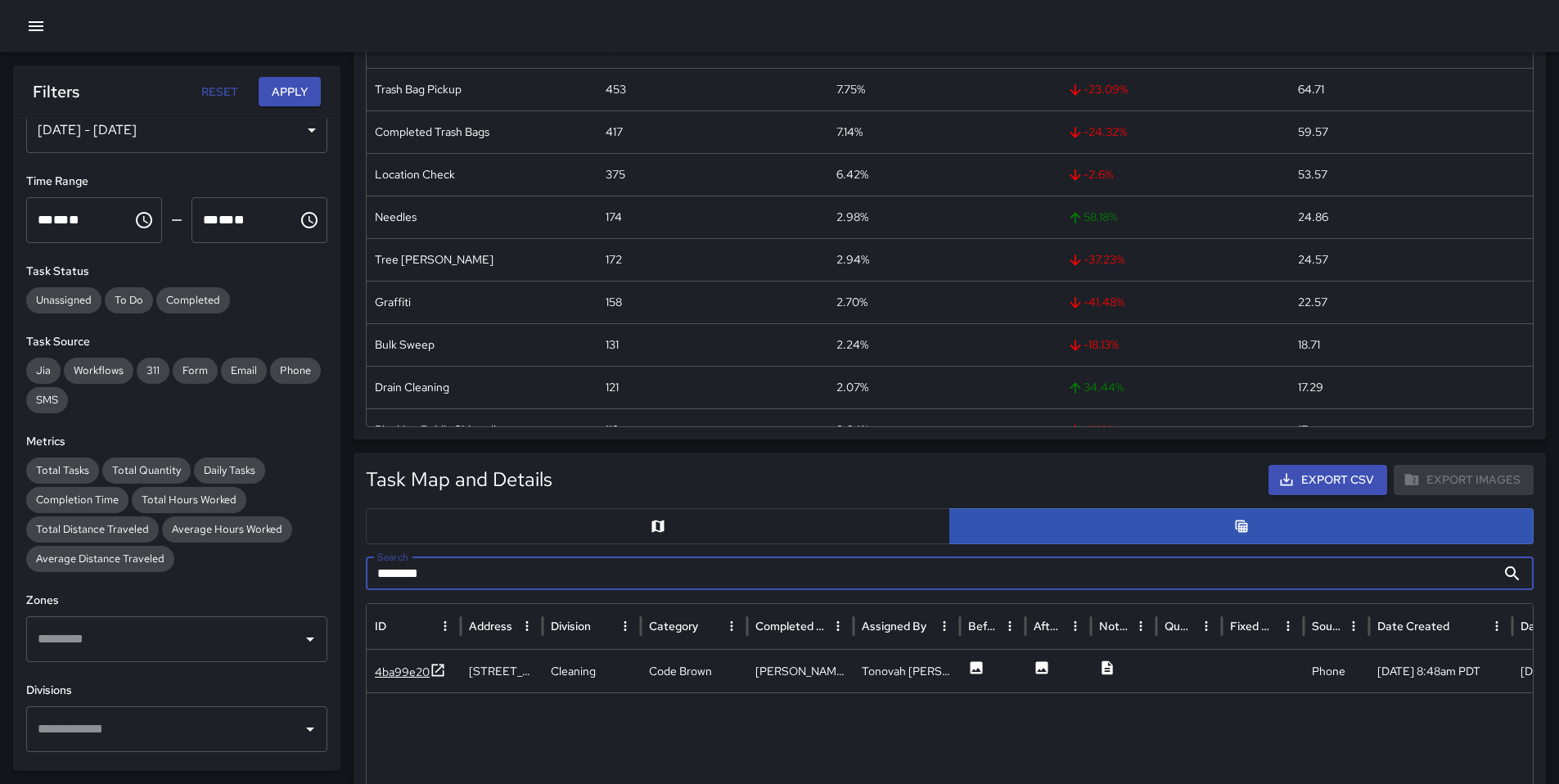
type input "********"
click at [412, 676] on div "4ba99e20" at bounding box center [402, 672] width 55 height 16
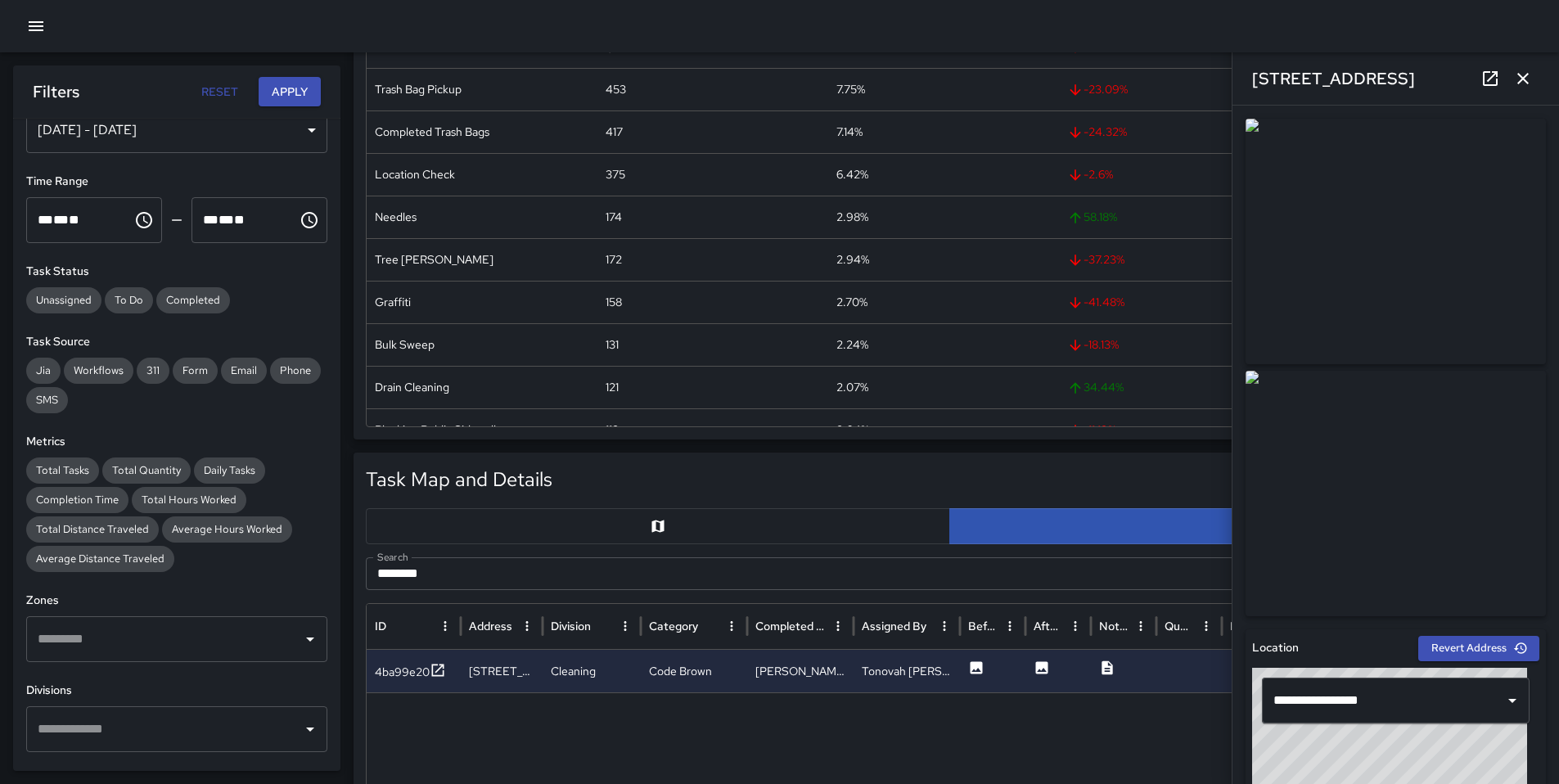
click at [1494, 83] on icon at bounding box center [1490, 79] width 20 height 20
click at [1521, 83] on icon "button" at bounding box center [1523, 79] width 20 height 20
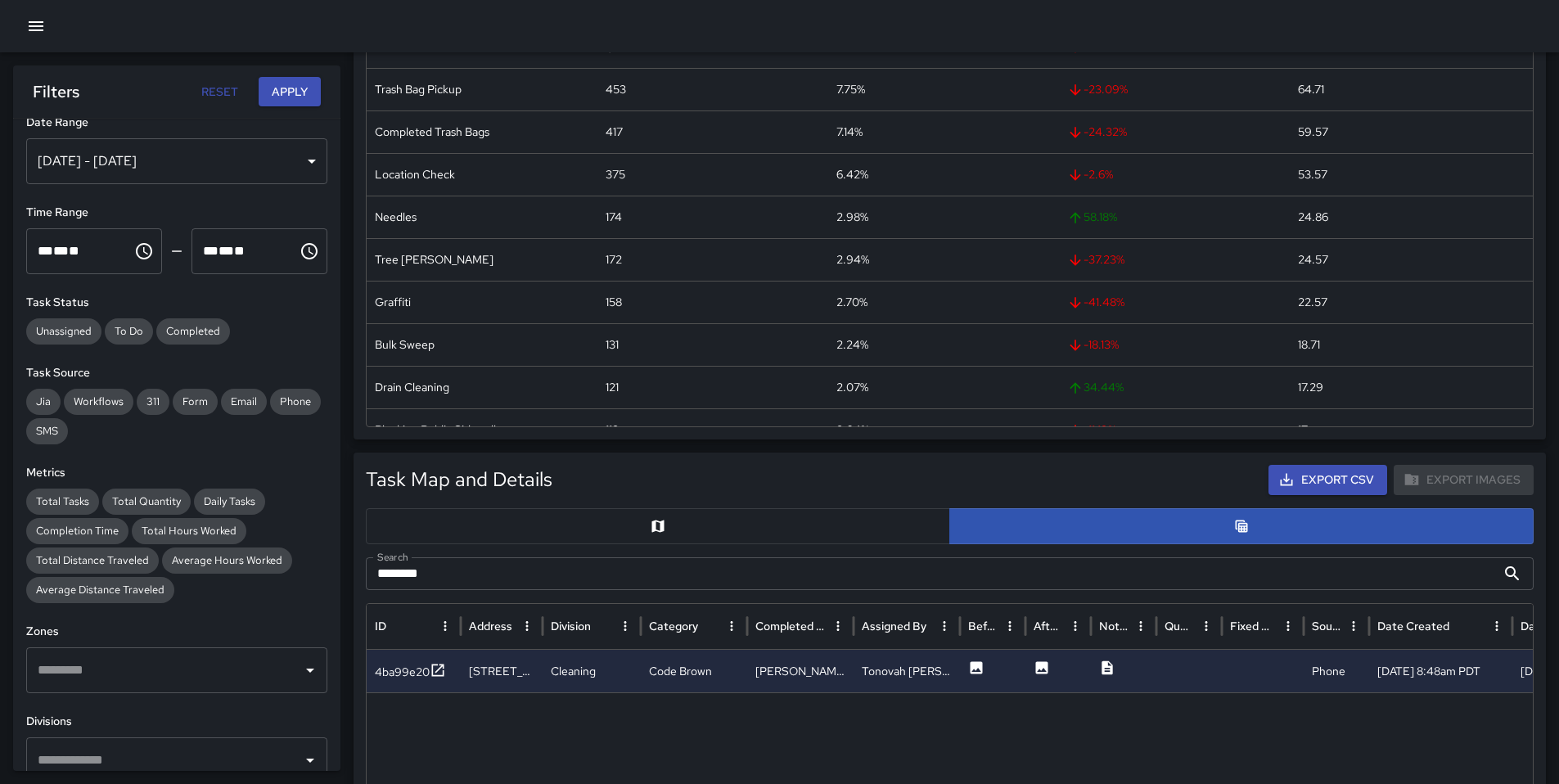
scroll to position [0, 0]
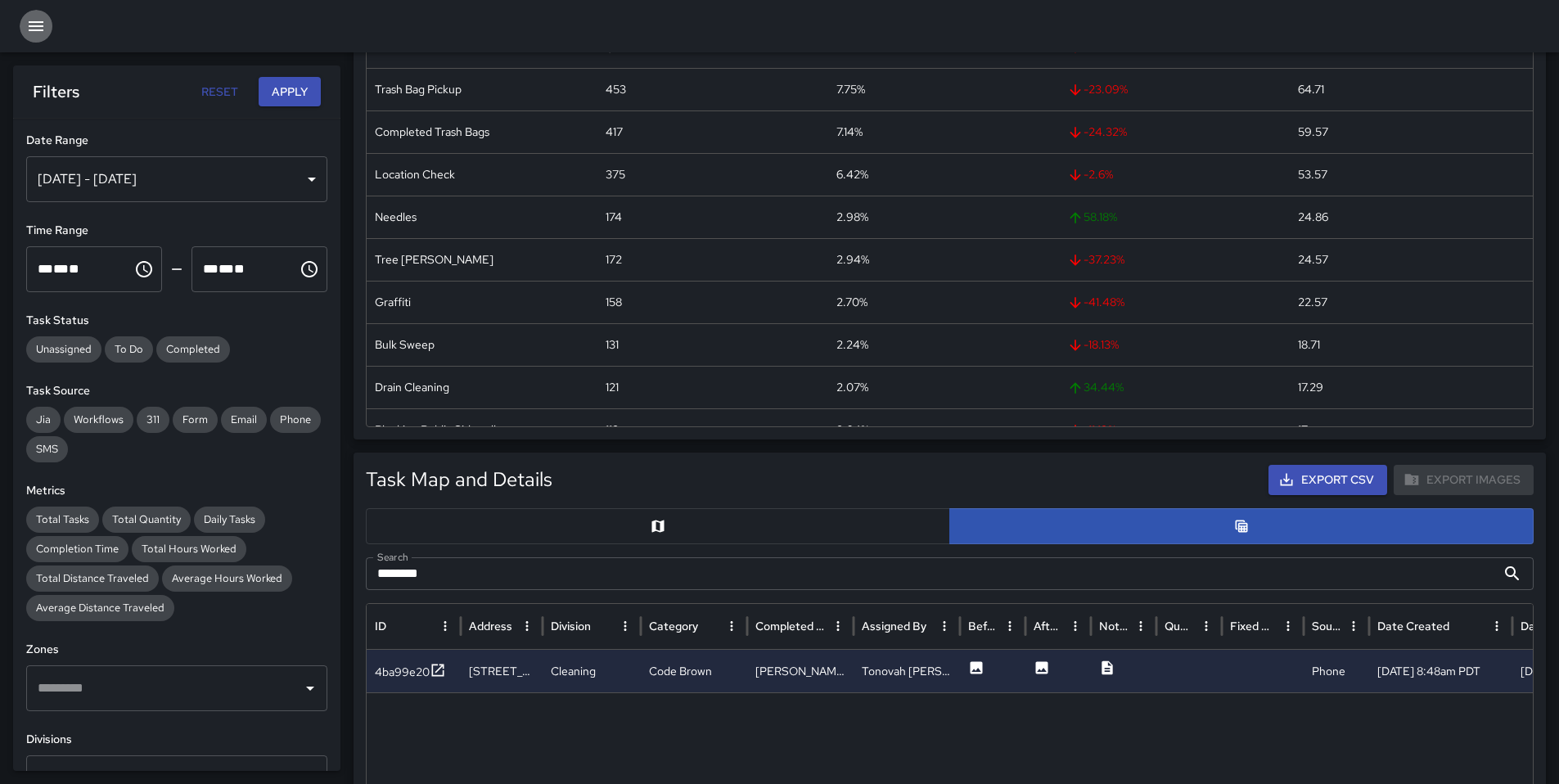
click at [38, 18] on icon "button" at bounding box center [36, 26] width 20 height 20
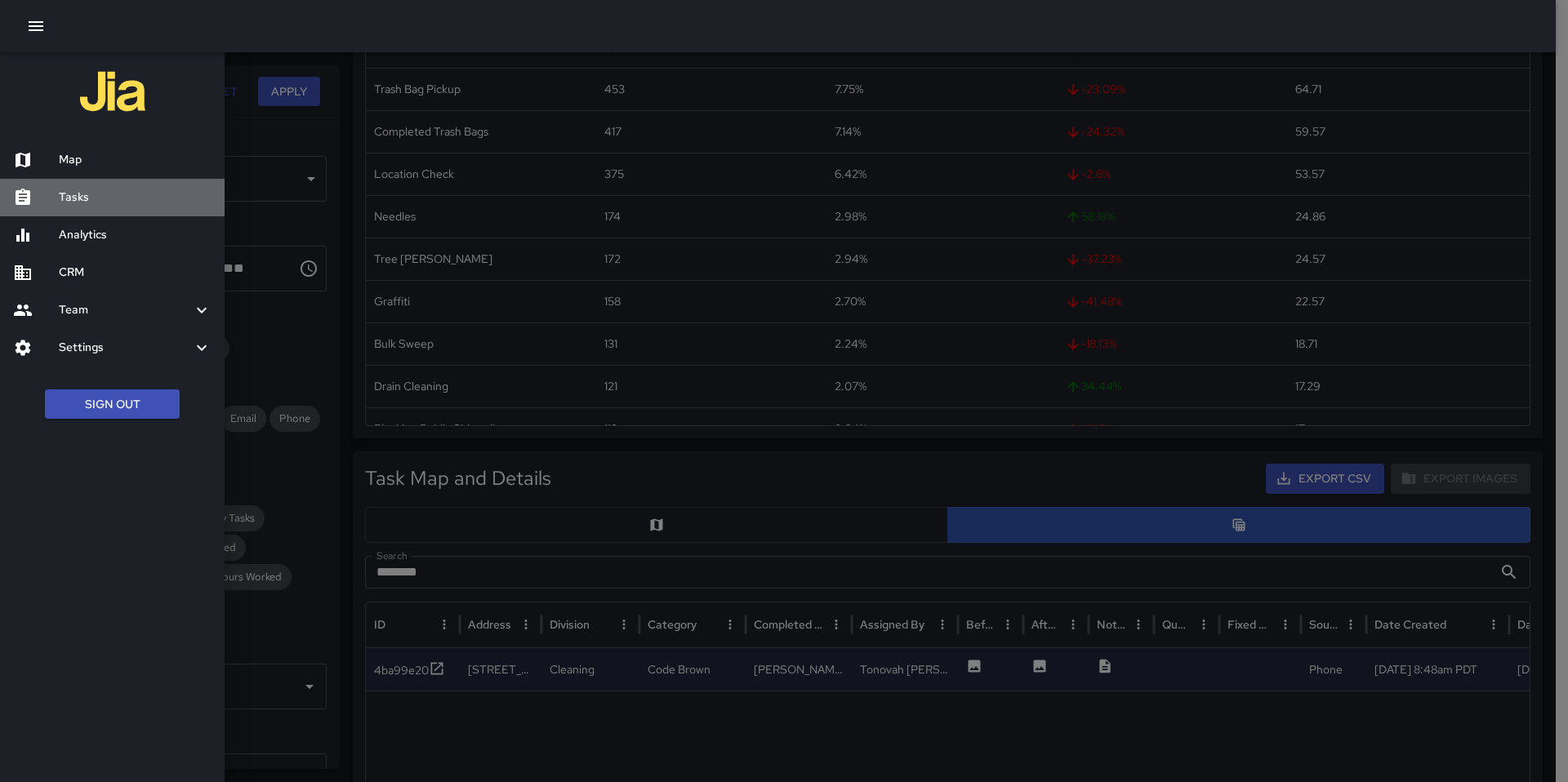
click at [82, 191] on h6 "Tasks" at bounding box center [135, 198] width 153 height 18
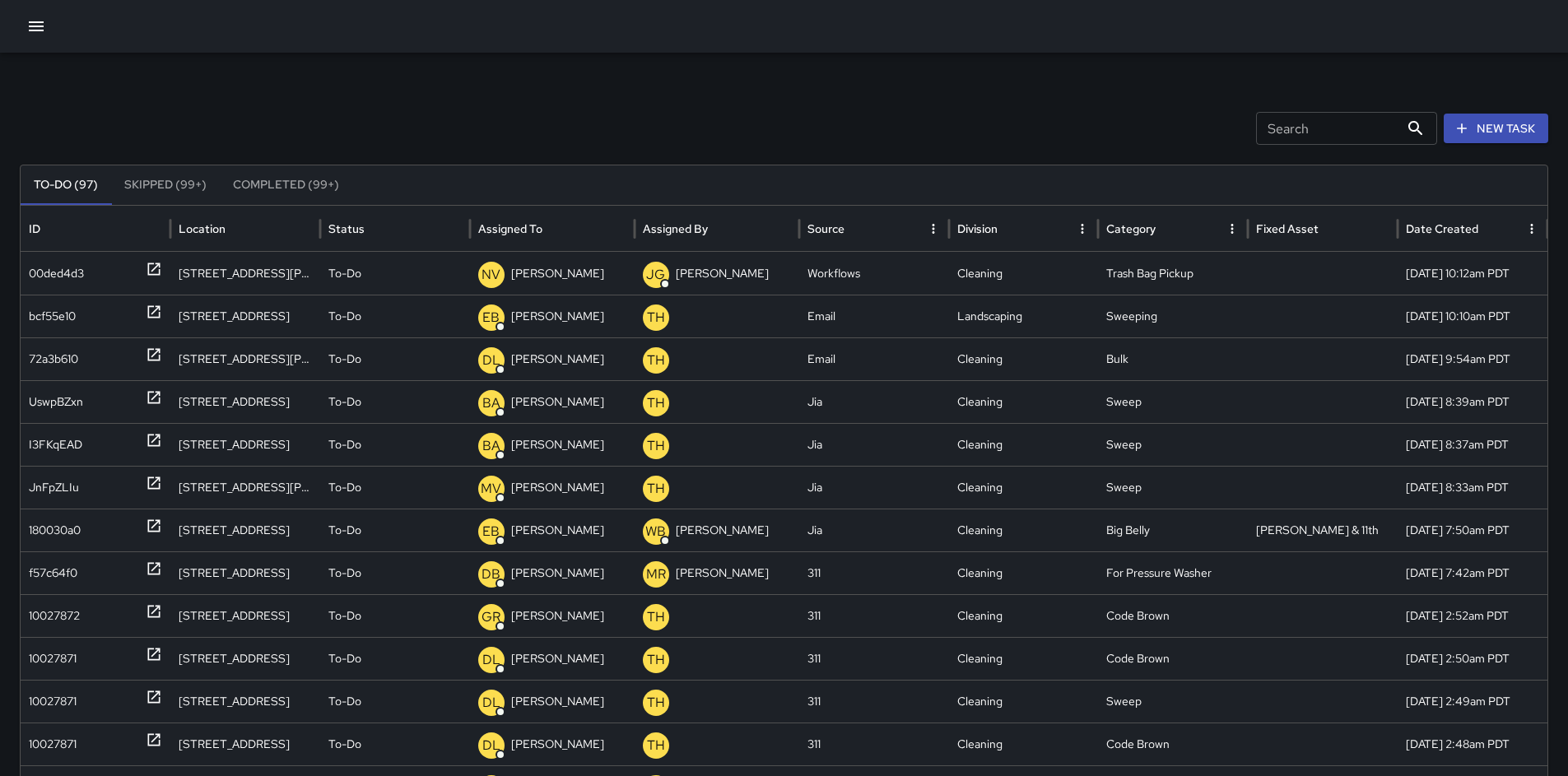
click at [1496, 117] on button "New Task" at bounding box center [1496, 128] width 105 height 30
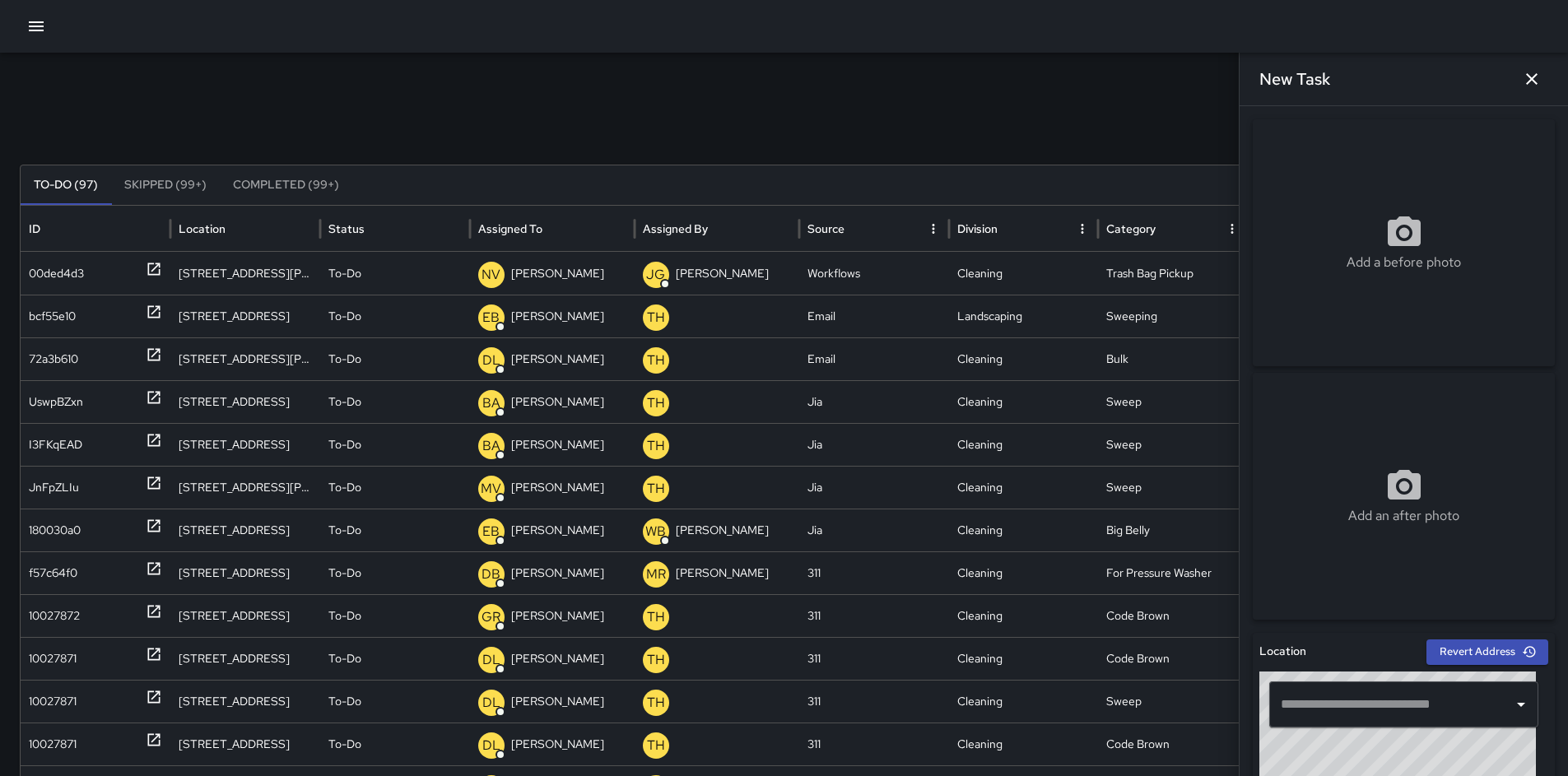
click at [1338, 717] on input "text" at bounding box center [1391, 704] width 230 height 31
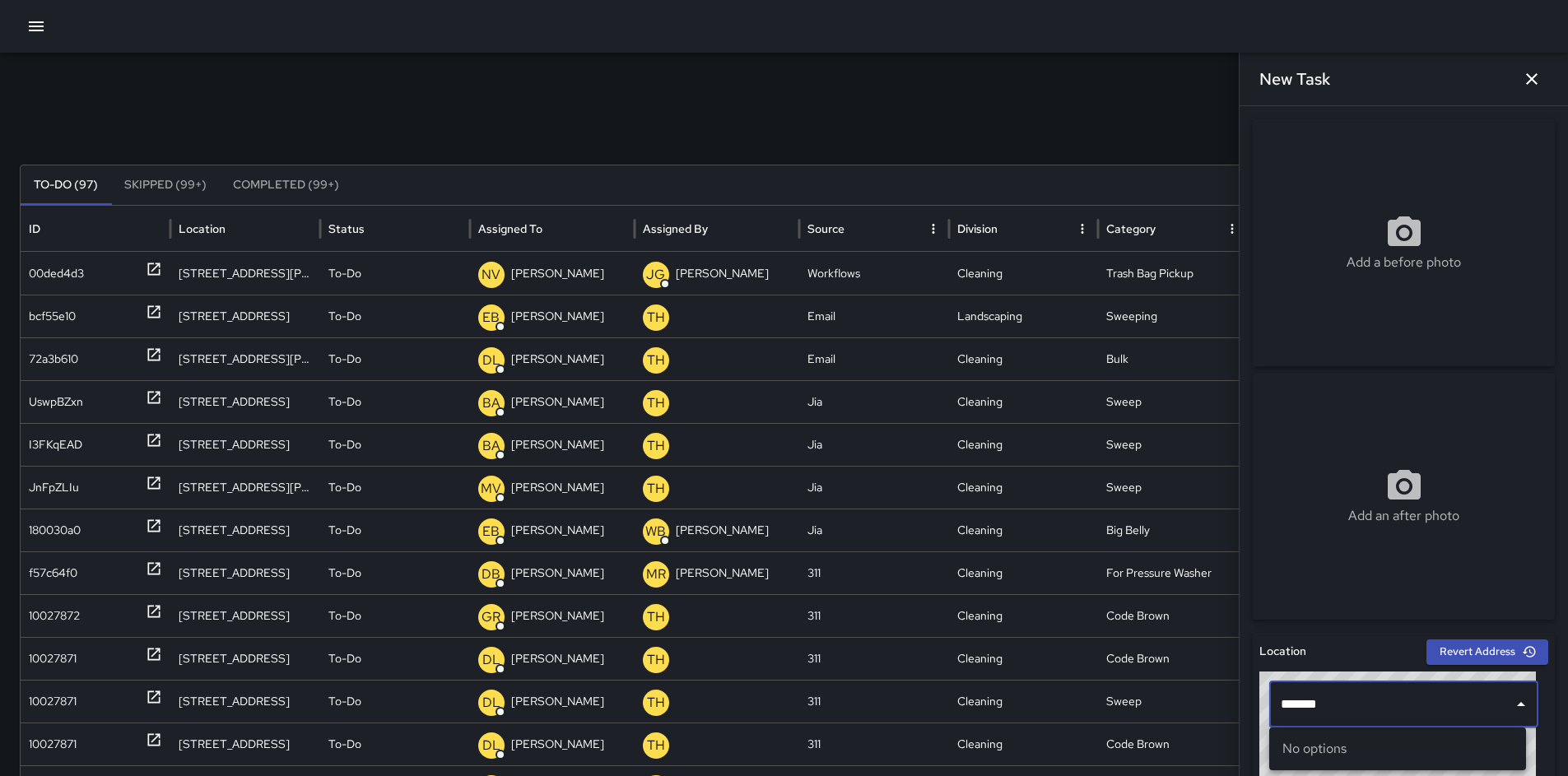
drag, startPoint x: 1333, startPoint y: 703, endPoint x: 1309, endPoint y: 710, distance: 25.0
click at [1309, 710] on input "*******" at bounding box center [1391, 704] width 230 height 31
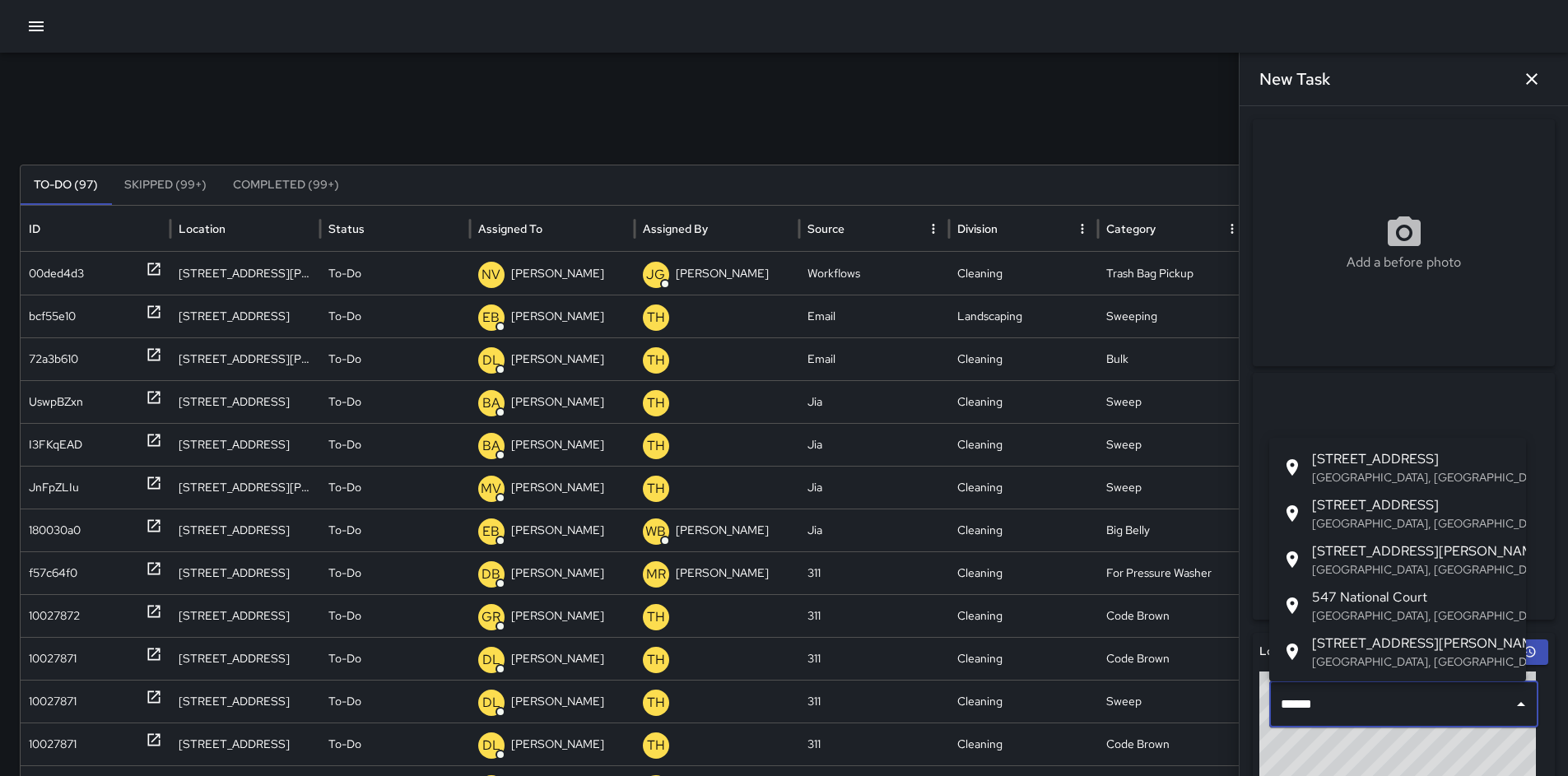
click at [1322, 474] on p "[GEOGRAPHIC_DATA], [GEOGRAPHIC_DATA], [GEOGRAPHIC_DATA]" at bounding box center [1412, 477] width 201 height 16
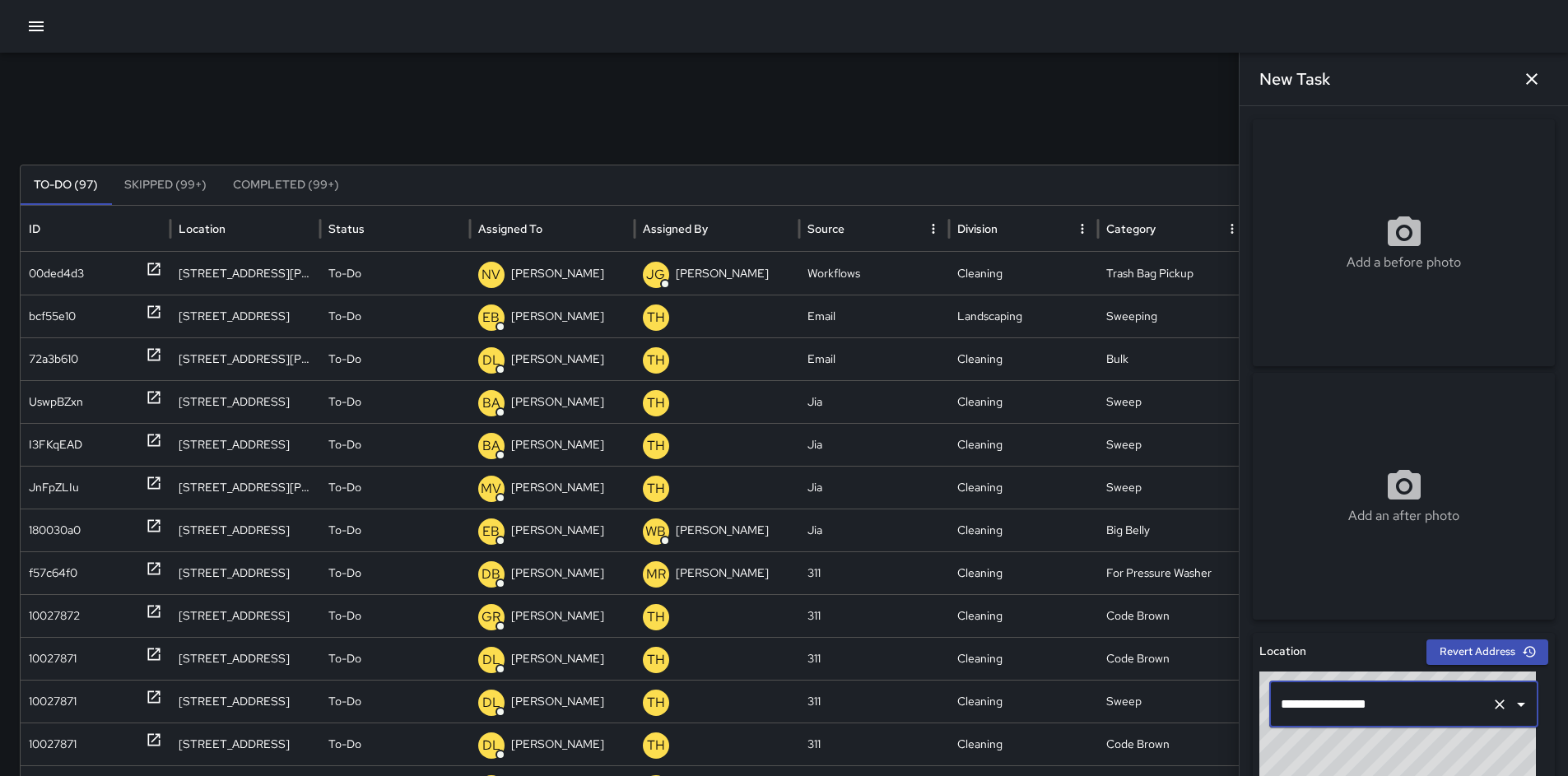
type input "**********"
click at [1335, 299] on div "Add a before photo" at bounding box center [1403, 243] width 302 height 247
type input "**********"
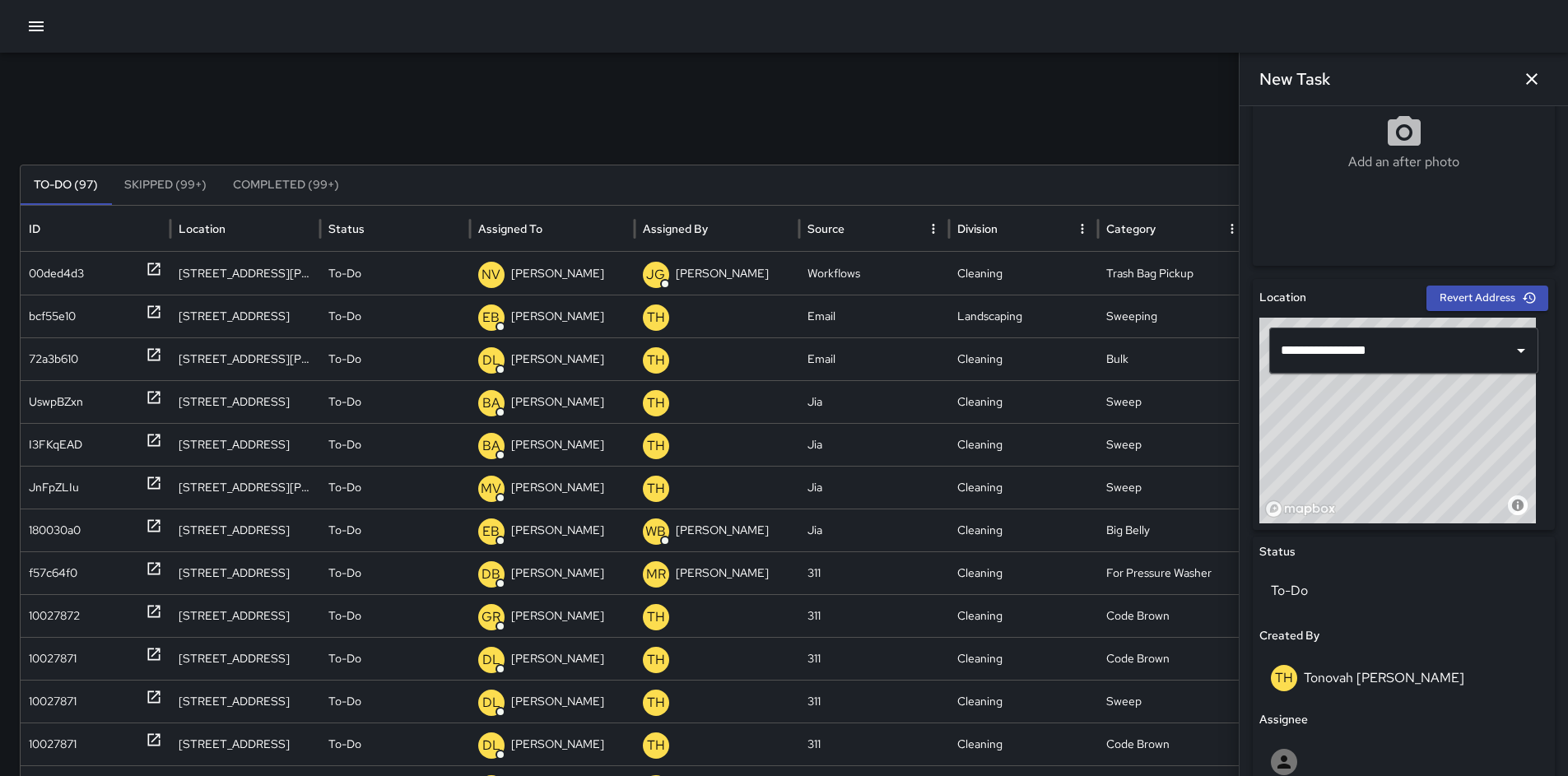
scroll to position [685, 0]
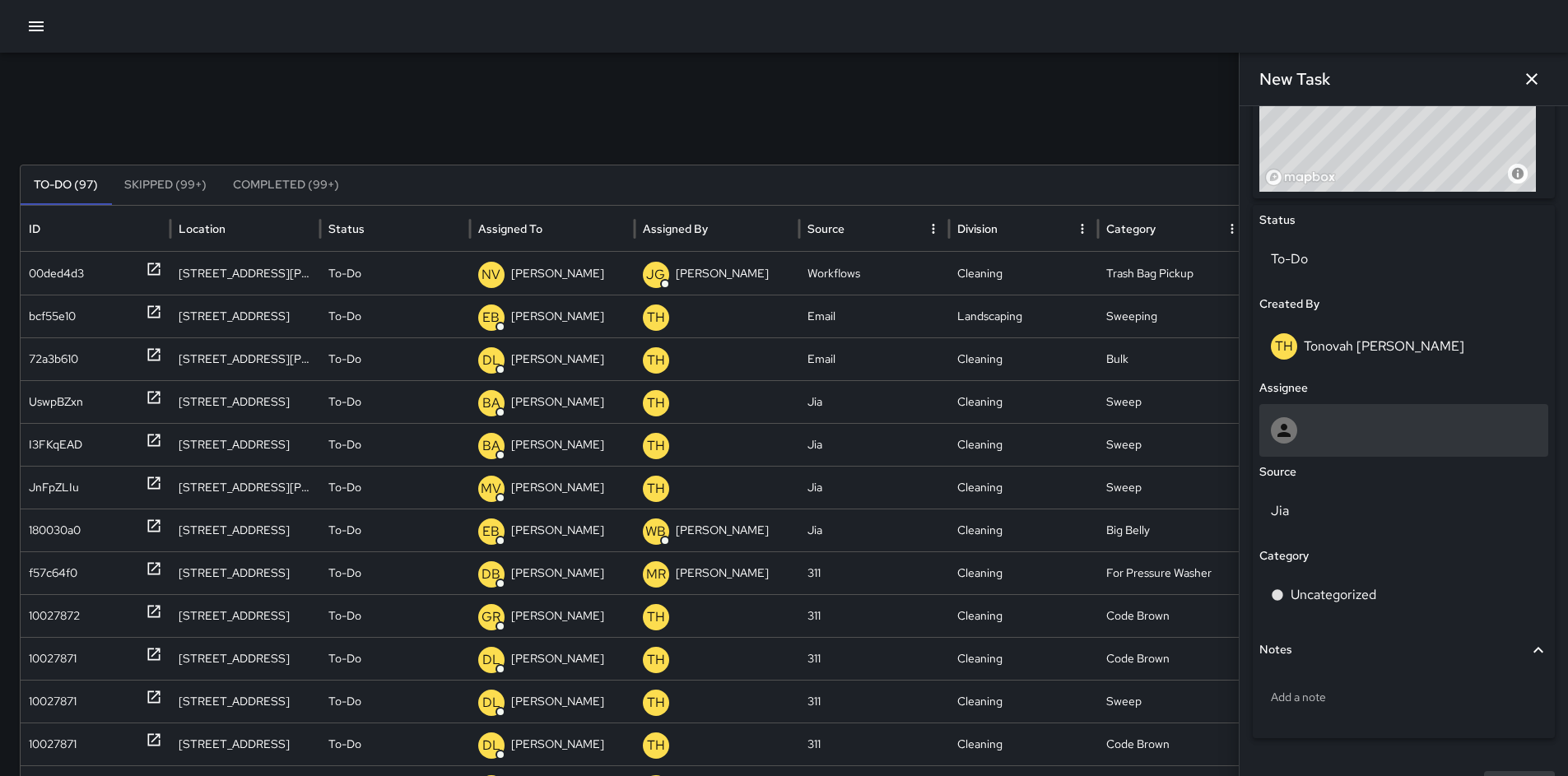
click at [1323, 430] on div at bounding box center [1403, 430] width 266 height 26
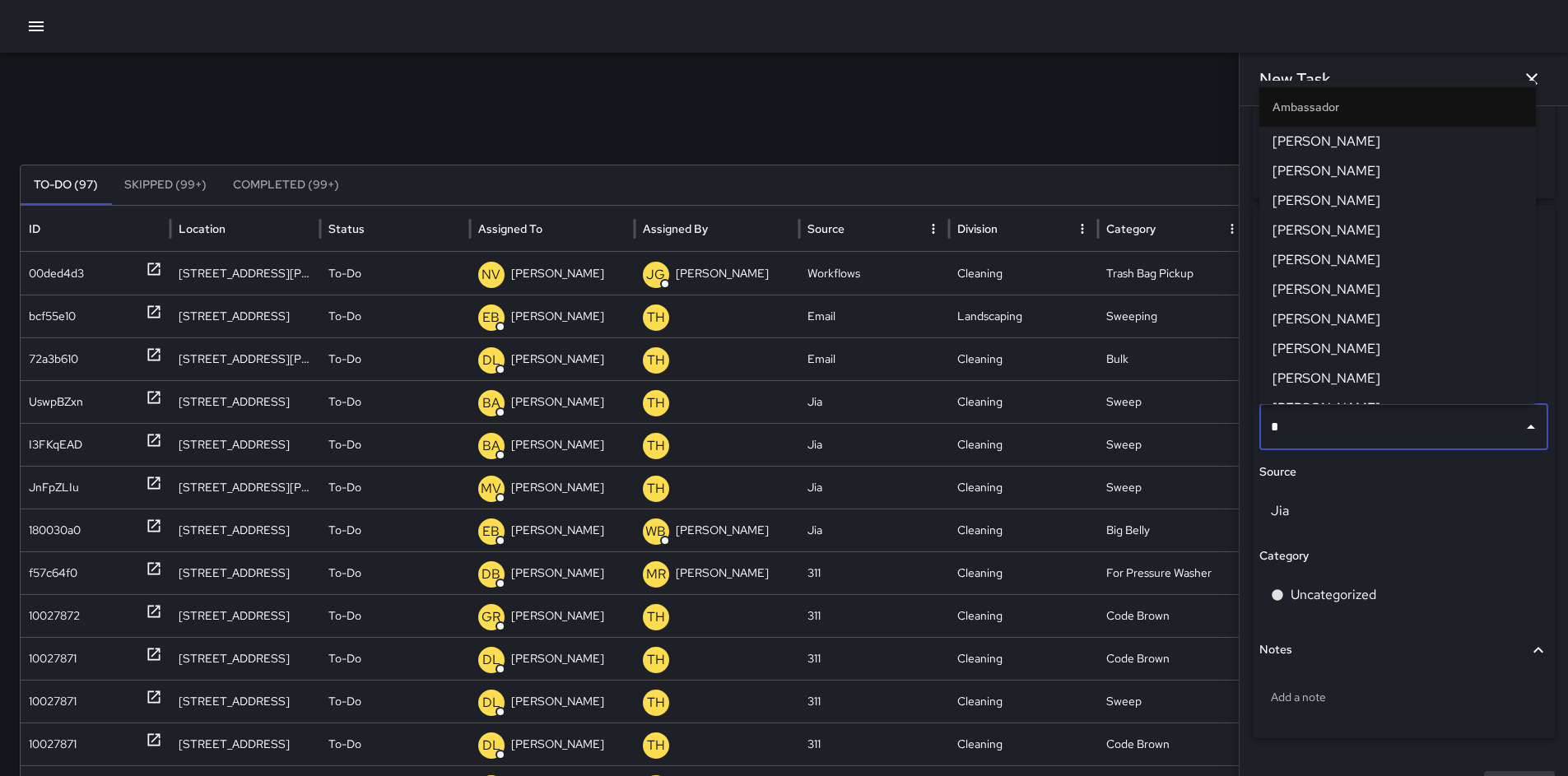
type input "**"
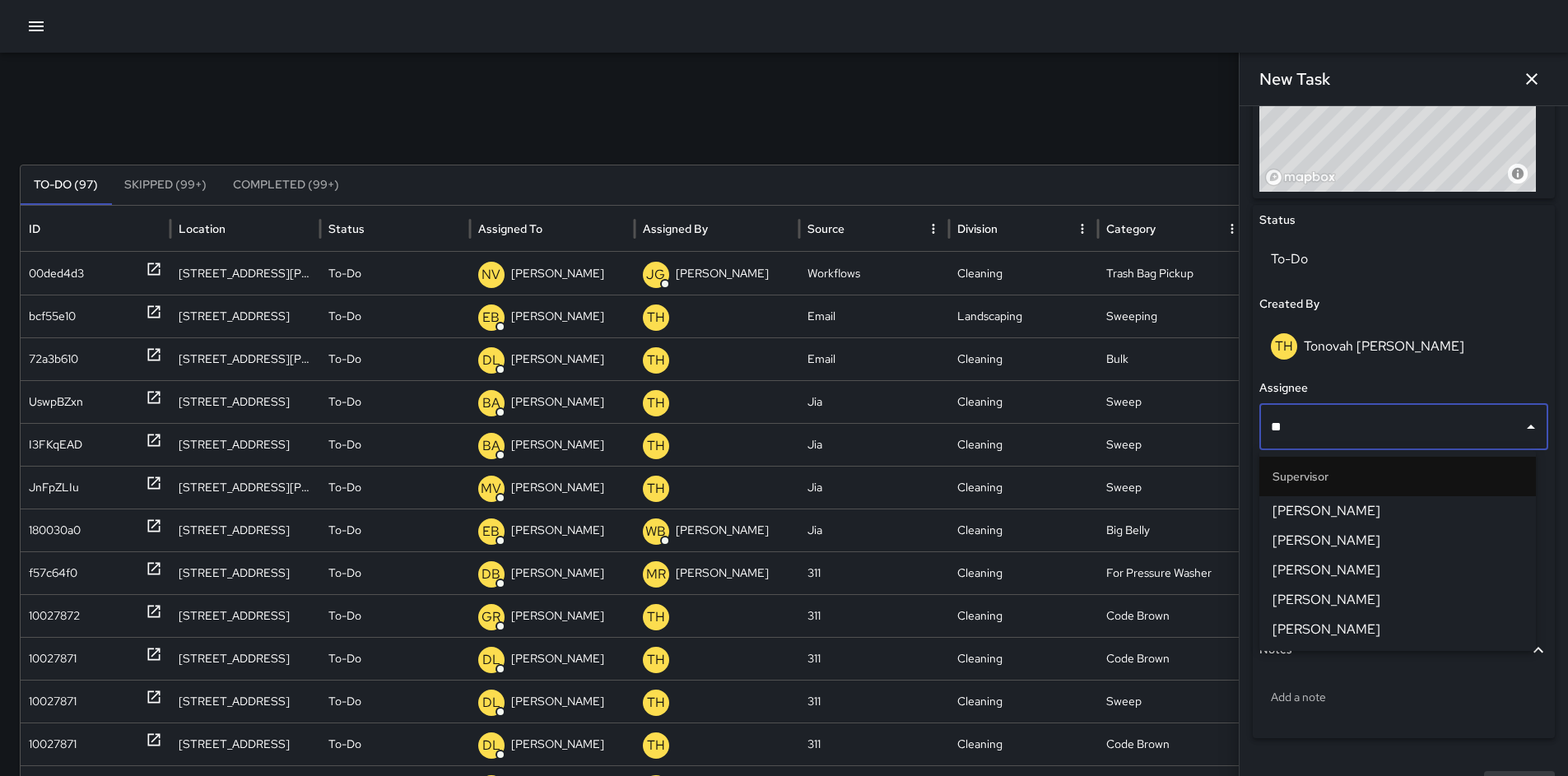
click at [1333, 504] on span "[PERSON_NAME]" at bounding box center [1398, 511] width 250 height 20
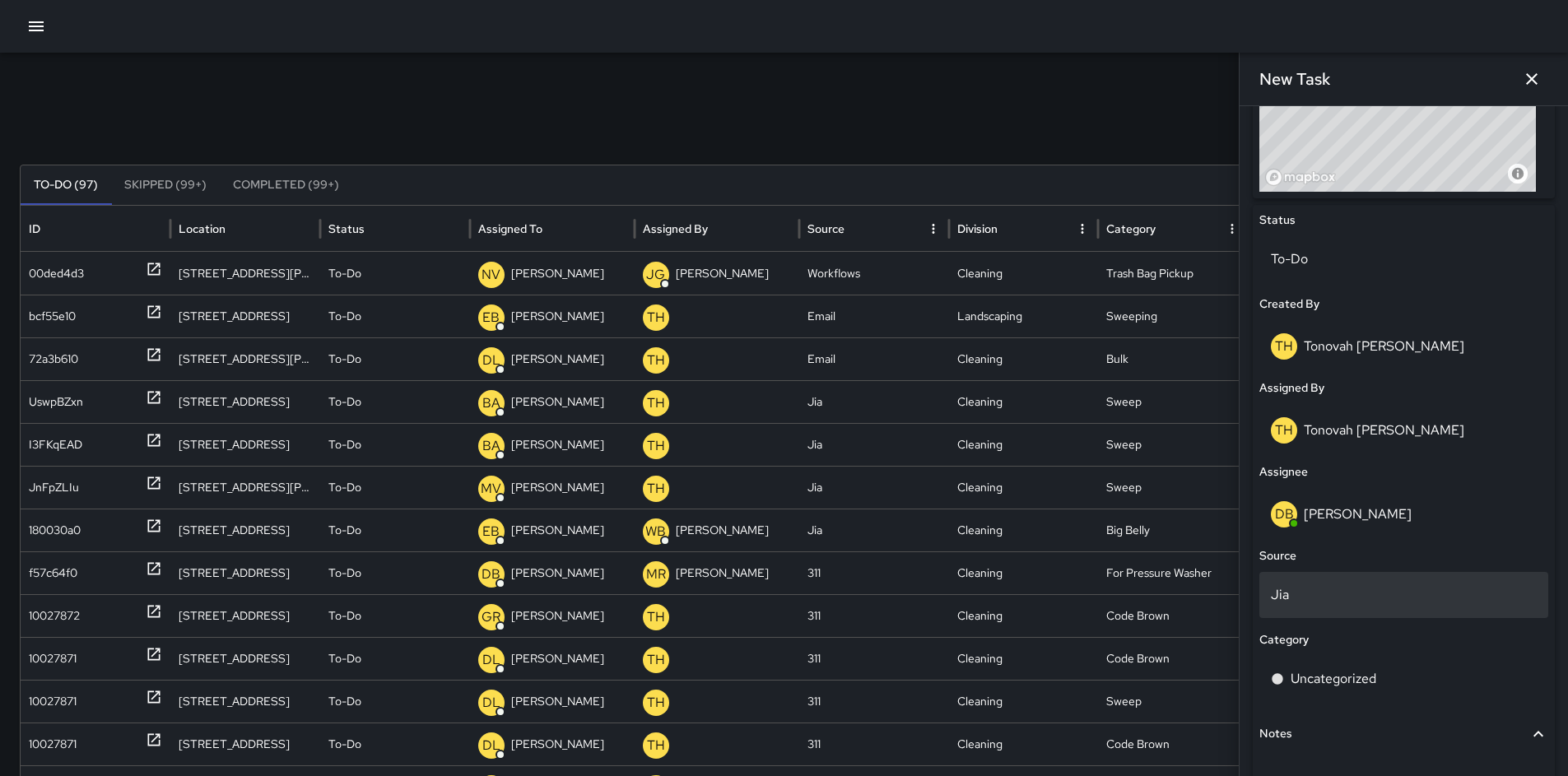
click at [1327, 594] on p "Jia" at bounding box center [1403, 595] width 266 height 20
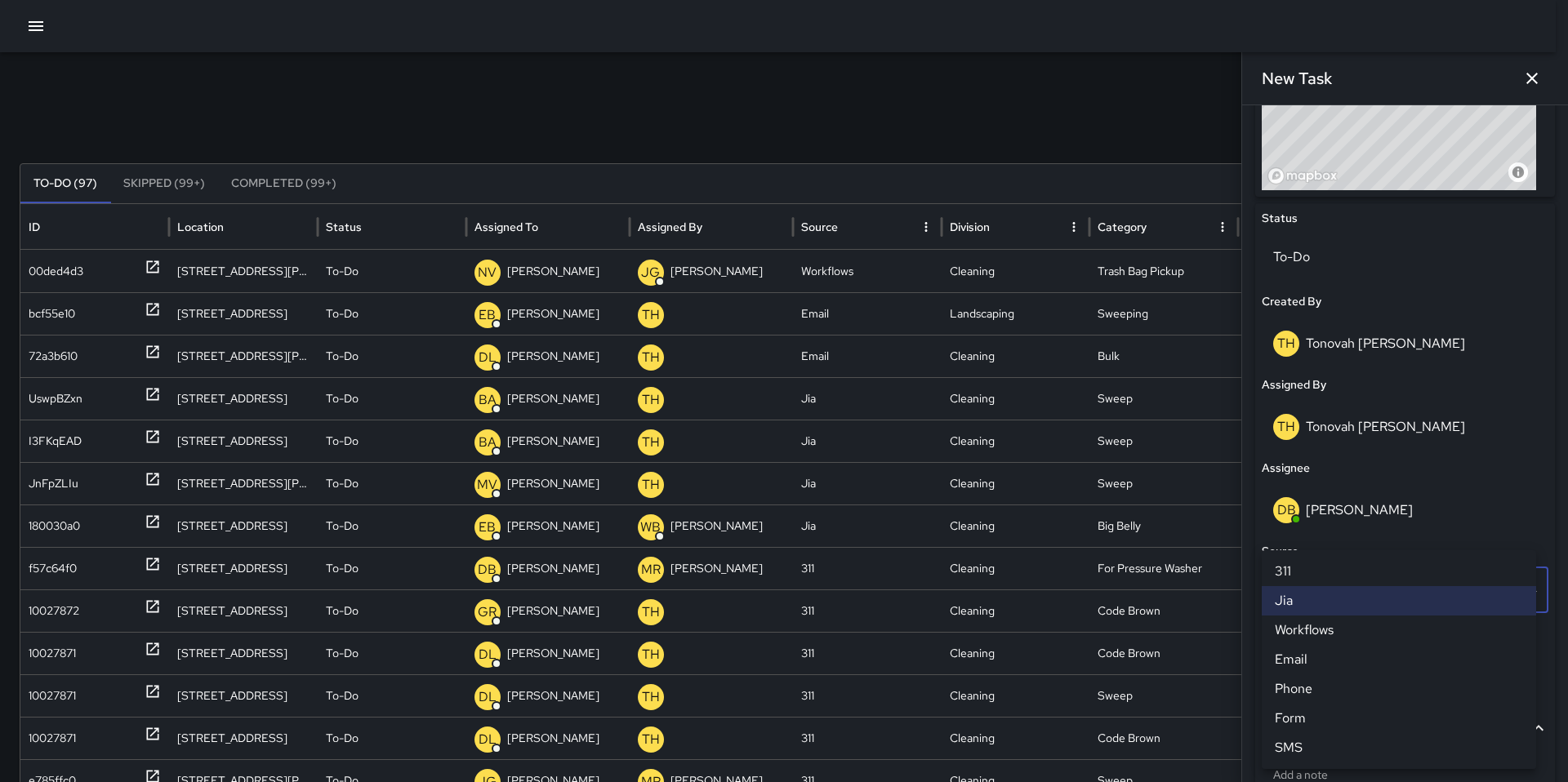
click at [1322, 660] on li "Email" at bounding box center [1399, 660] width 274 height 29
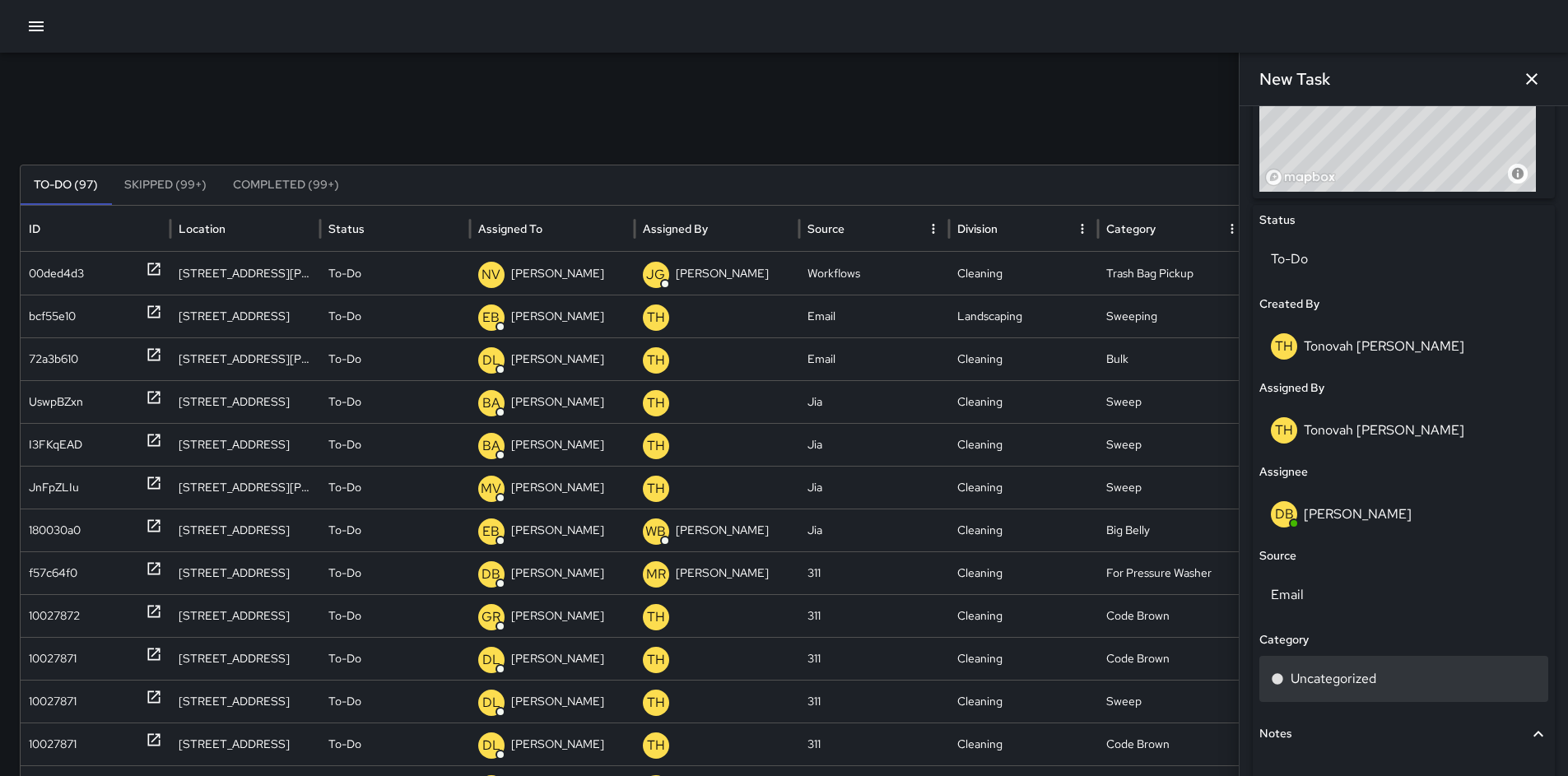
click at [1339, 671] on p "Uncategorized" at bounding box center [1333, 679] width 86 height 20
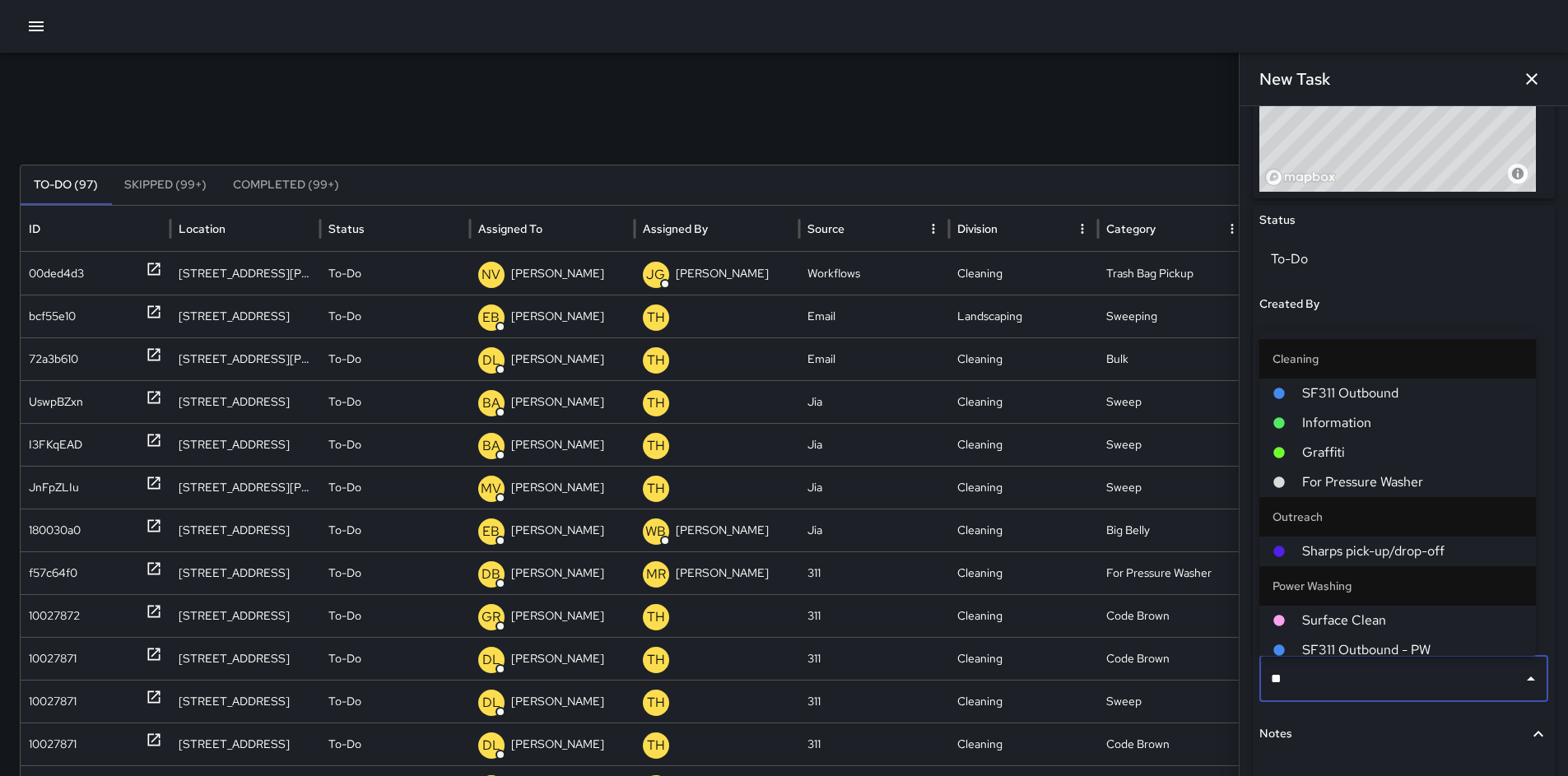
type input "***"
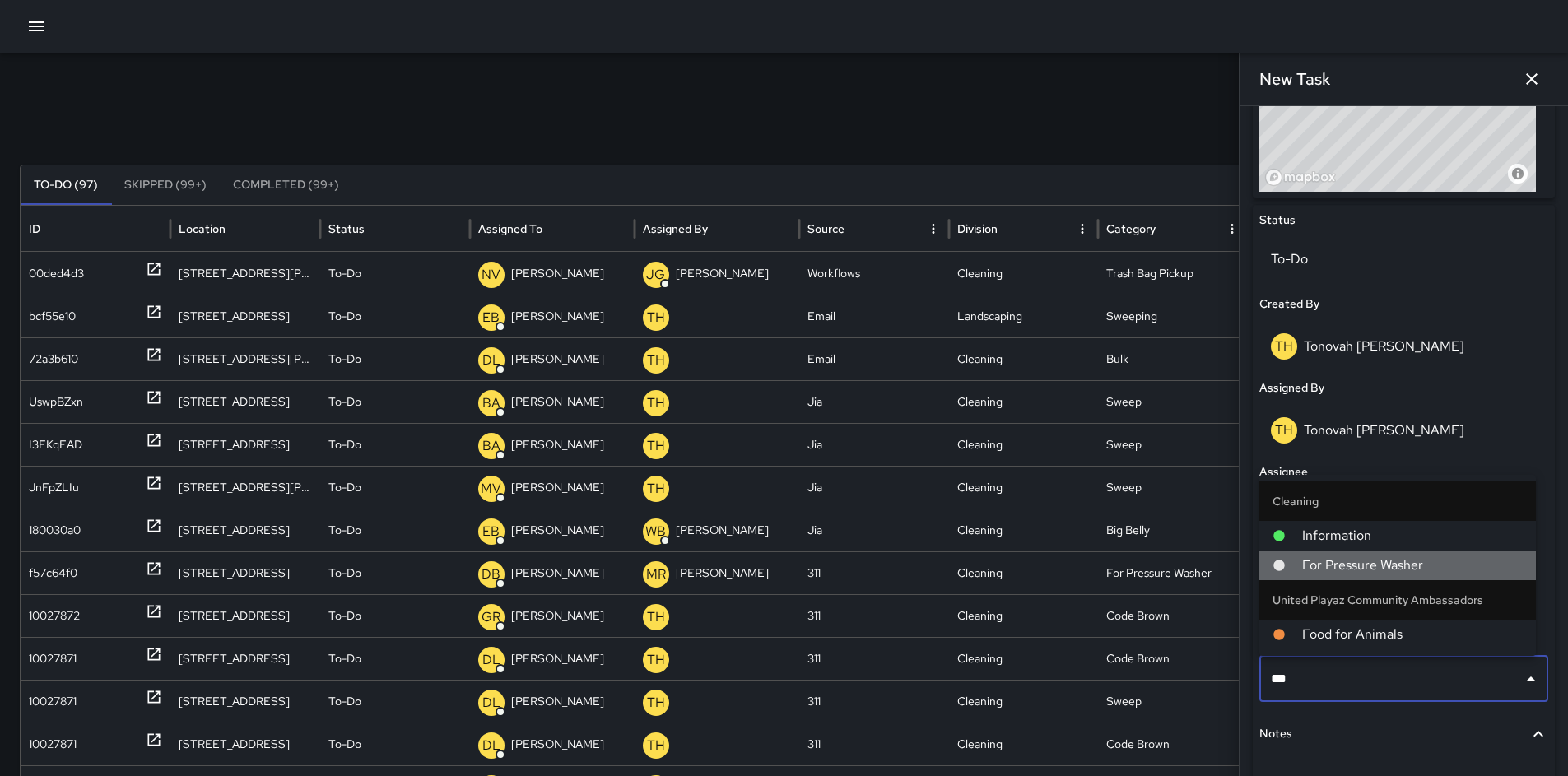
click at [1373, 569] on span "For Pressure Washer" at bounding box center [1412, 565] width 221 height 20
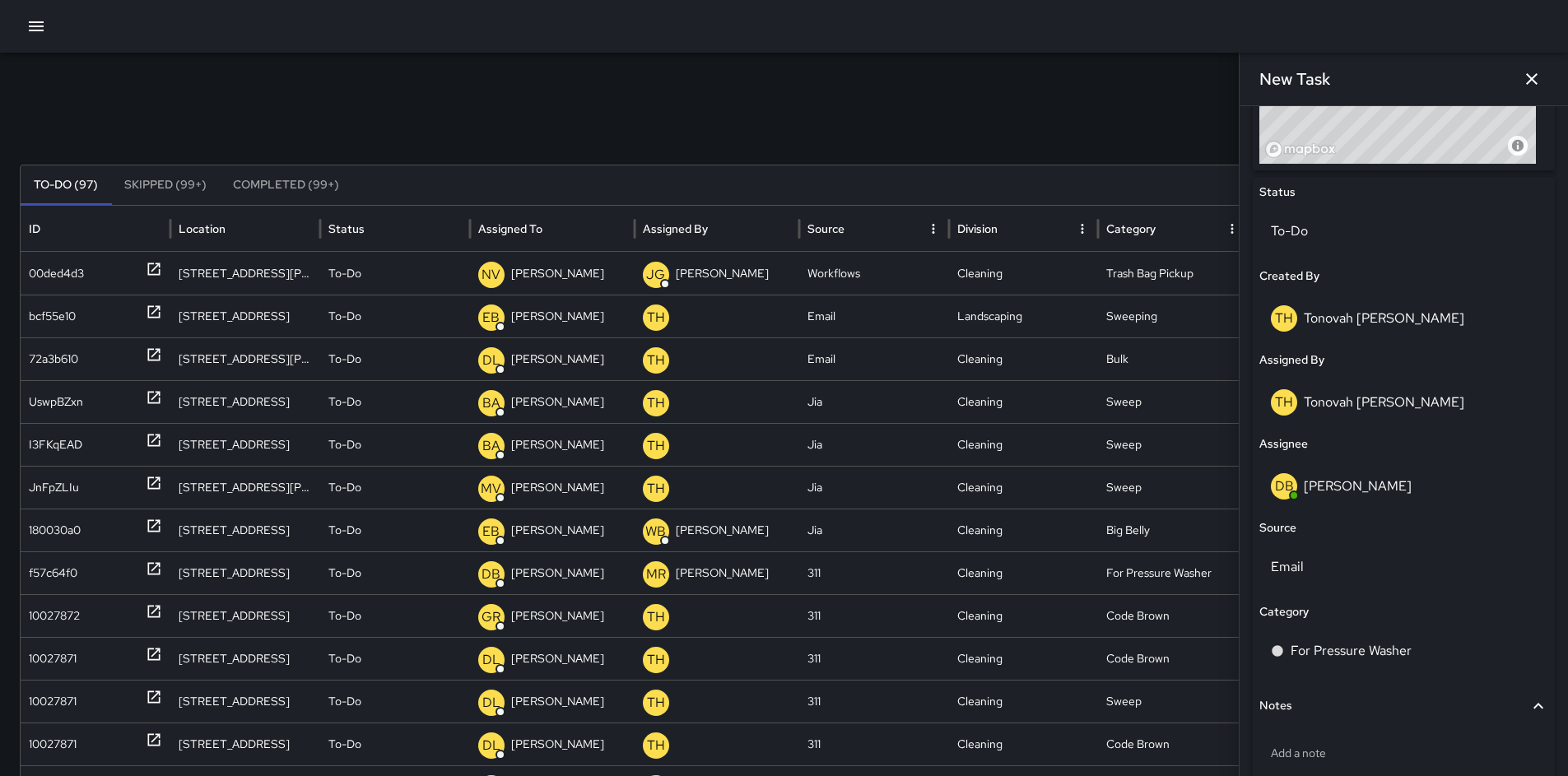
scroll to position [807, 0]
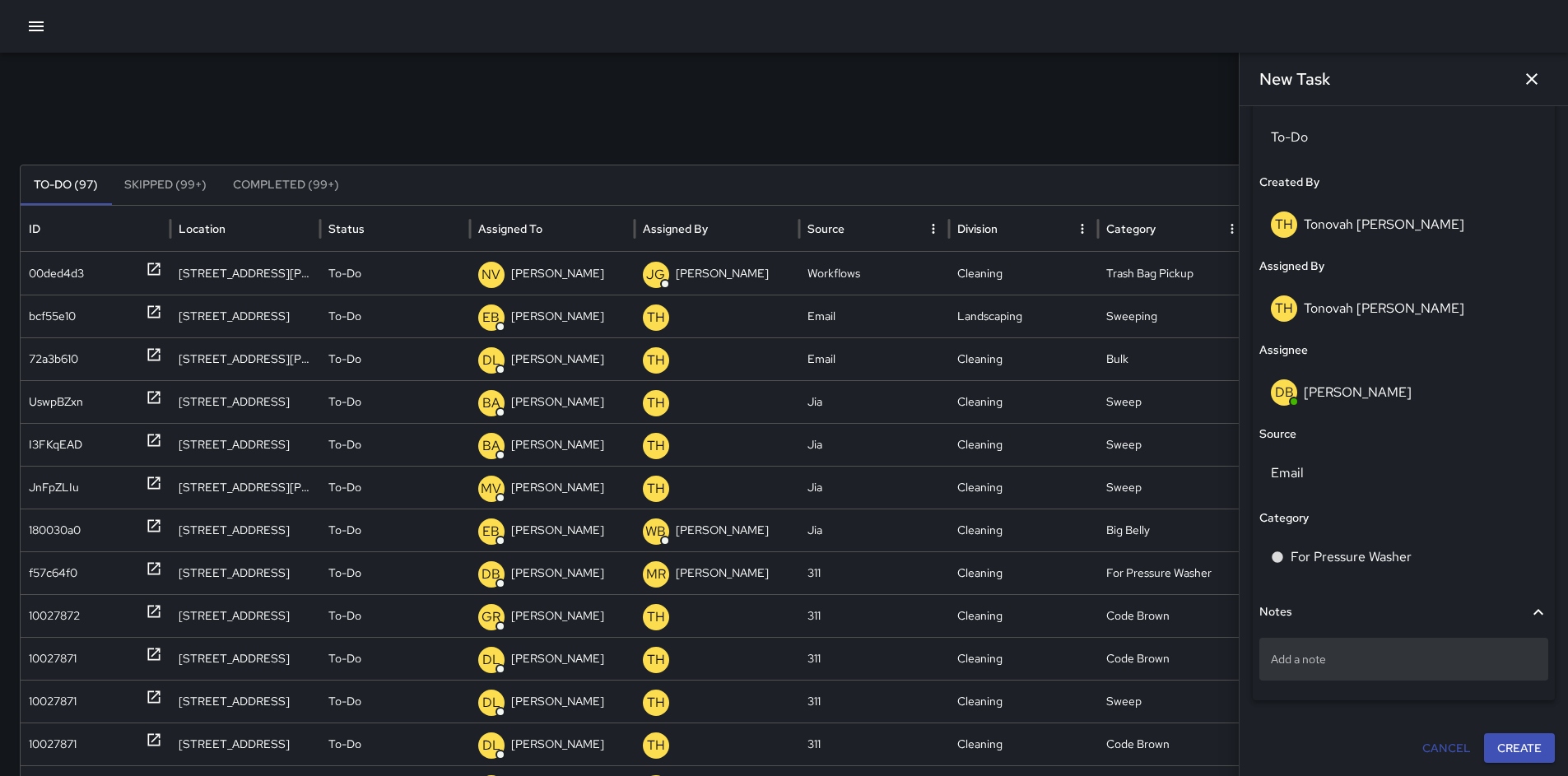
click at [1319, 655] on p "Add a note" at bounding box center [1403, 659] width 266 height 16
type textarea "**********"
click at [1503, 755] on button "Create" at bounding box center [1519, 748] width 71 height 30
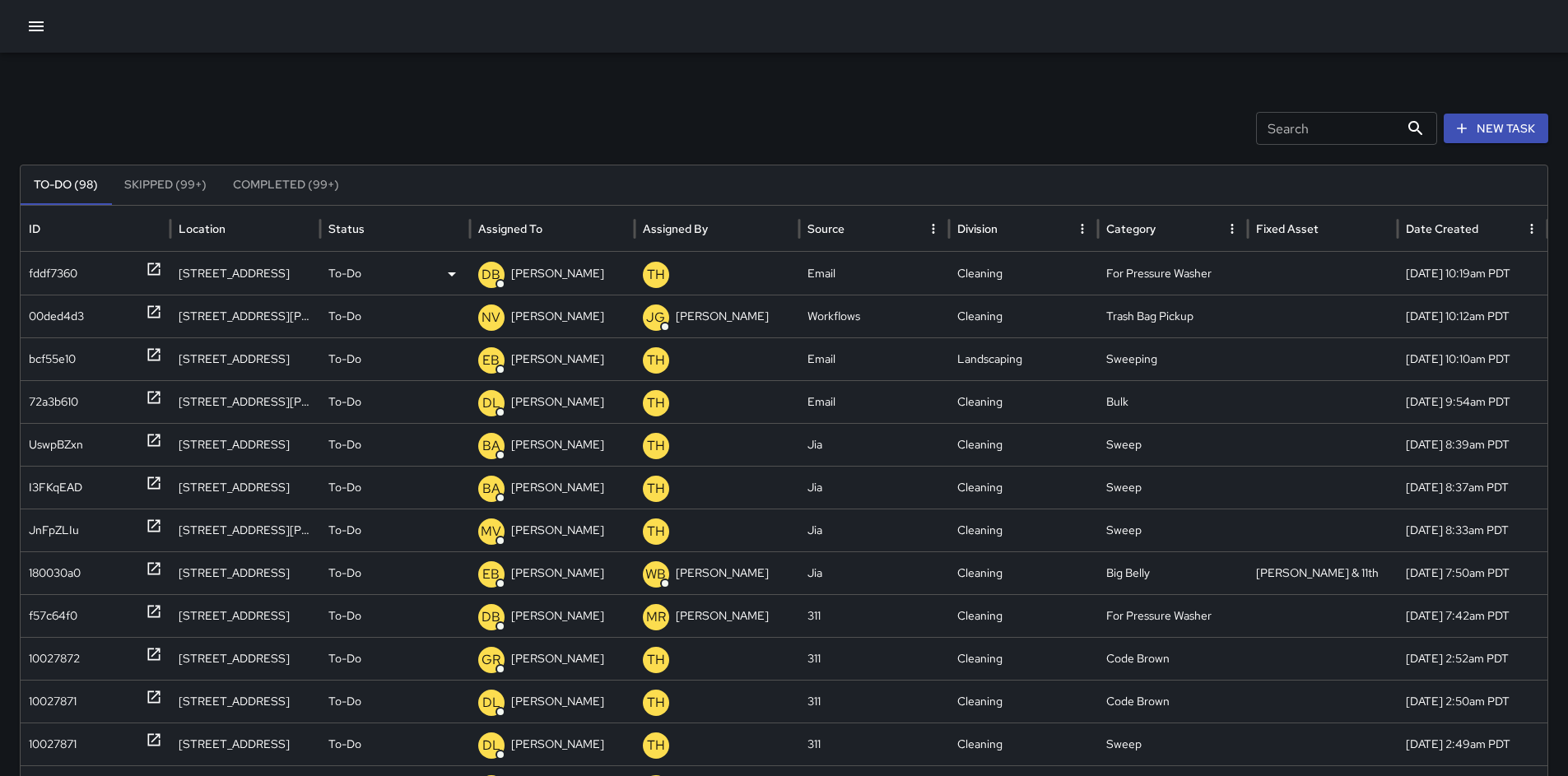
click at [48, 274] on div "fddf7360" at bounding box center [53, 273] width 49 height 42
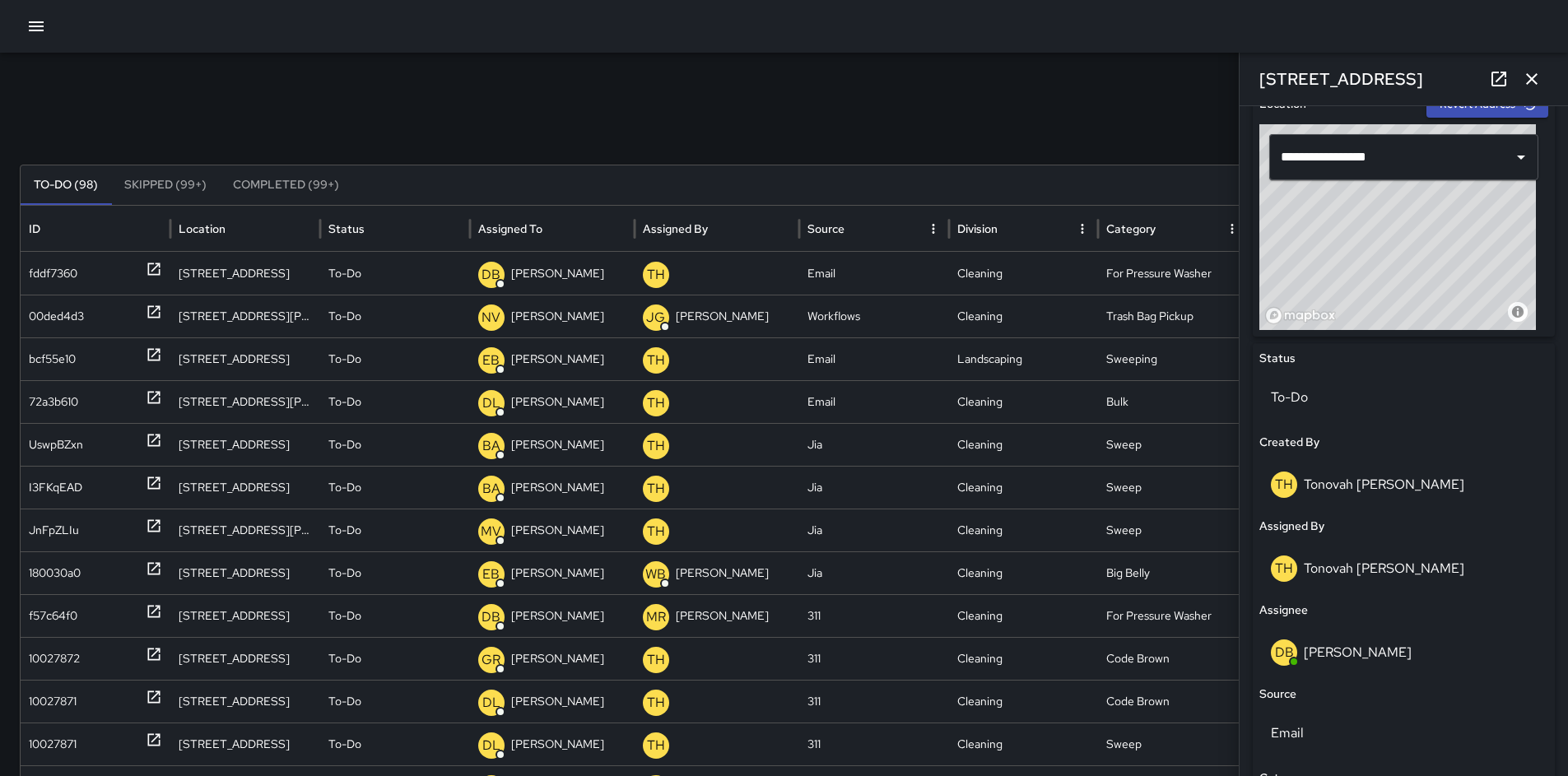
scroll to position [850, 0]
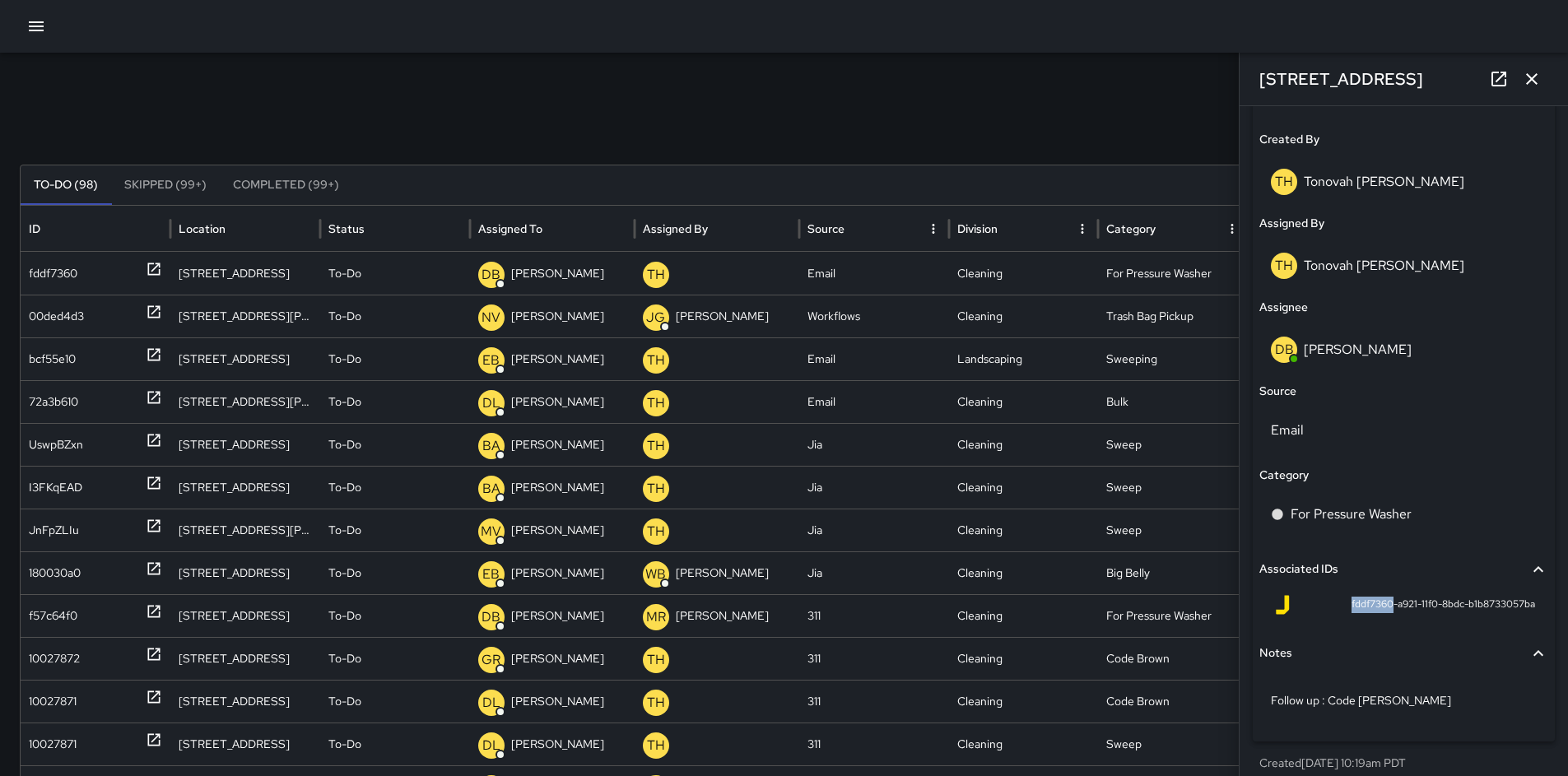
drag, startPoint x: 1377, startPoint y: 602, endPoint x: 1333, endPoint y: 601, distance: 44.0
click at [1314, 602] on div "fddf7360-a921-11f0-8bdc-b1b8733057ba" at bounding box center [1403, 605] width 263 height 20
copy span "fddf7360"
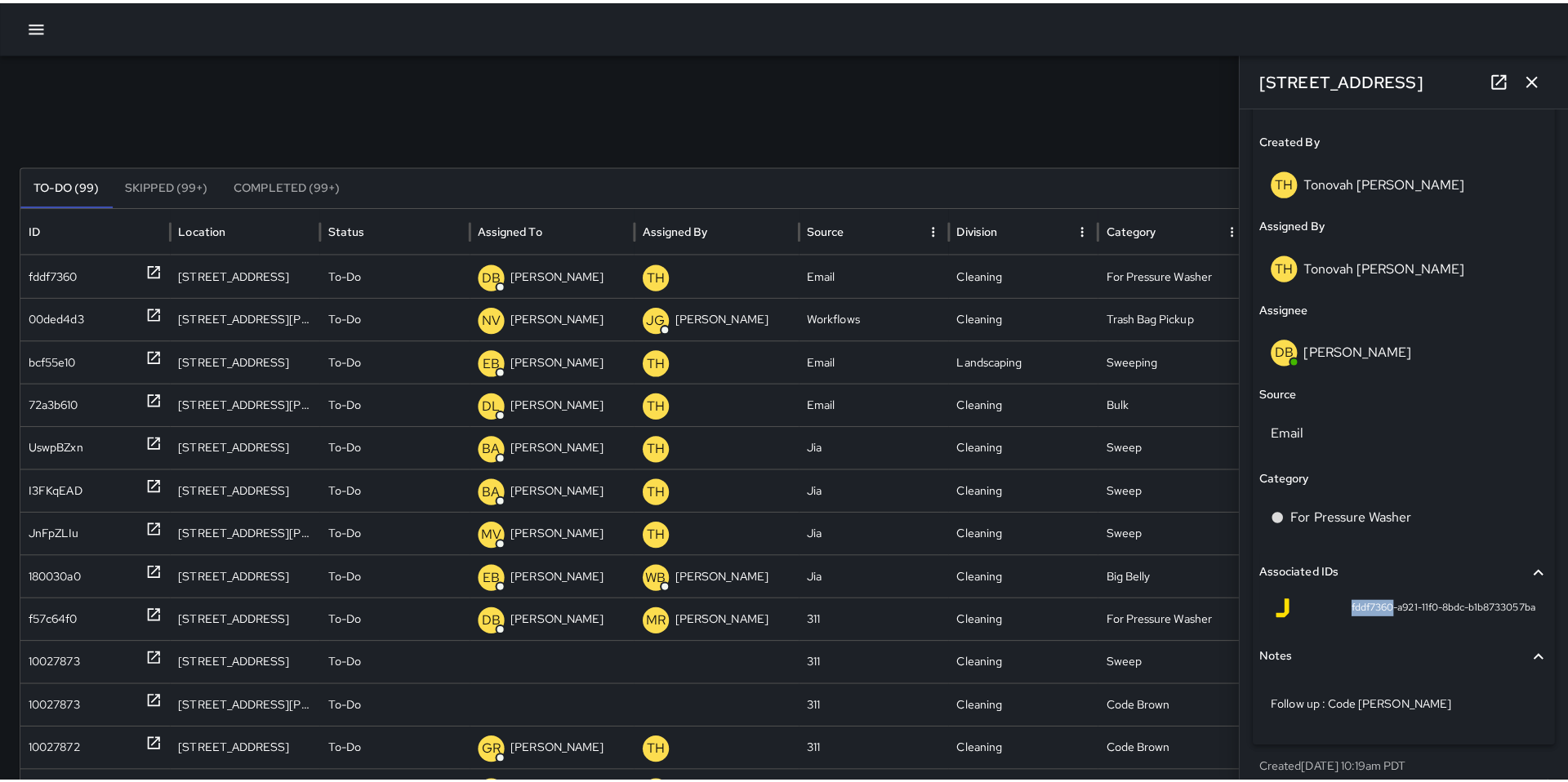
scroll to position [76, 0]
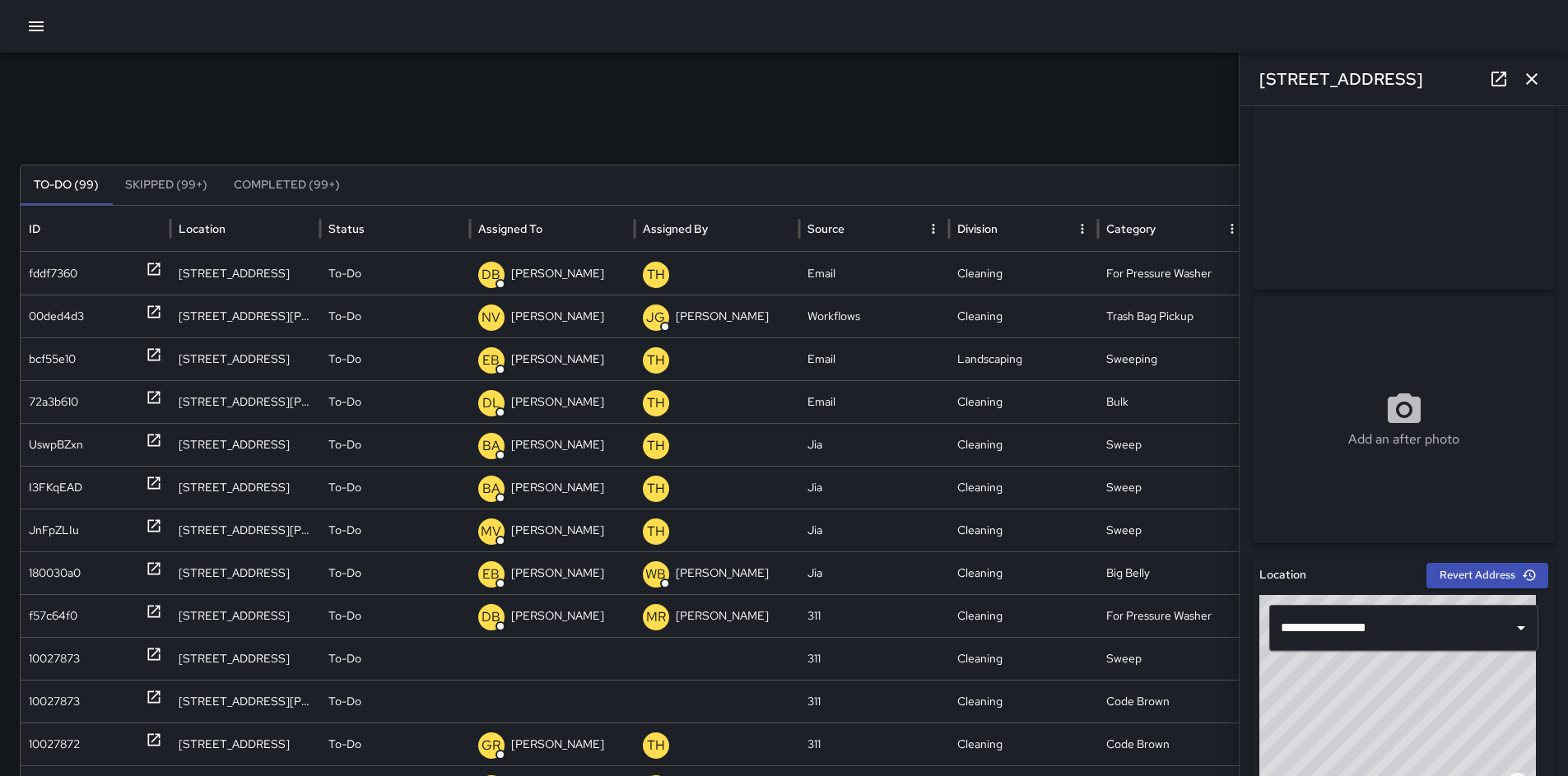
click at [35, 35] on icon "button" at bounding box center [36, 26] width 20 height 20
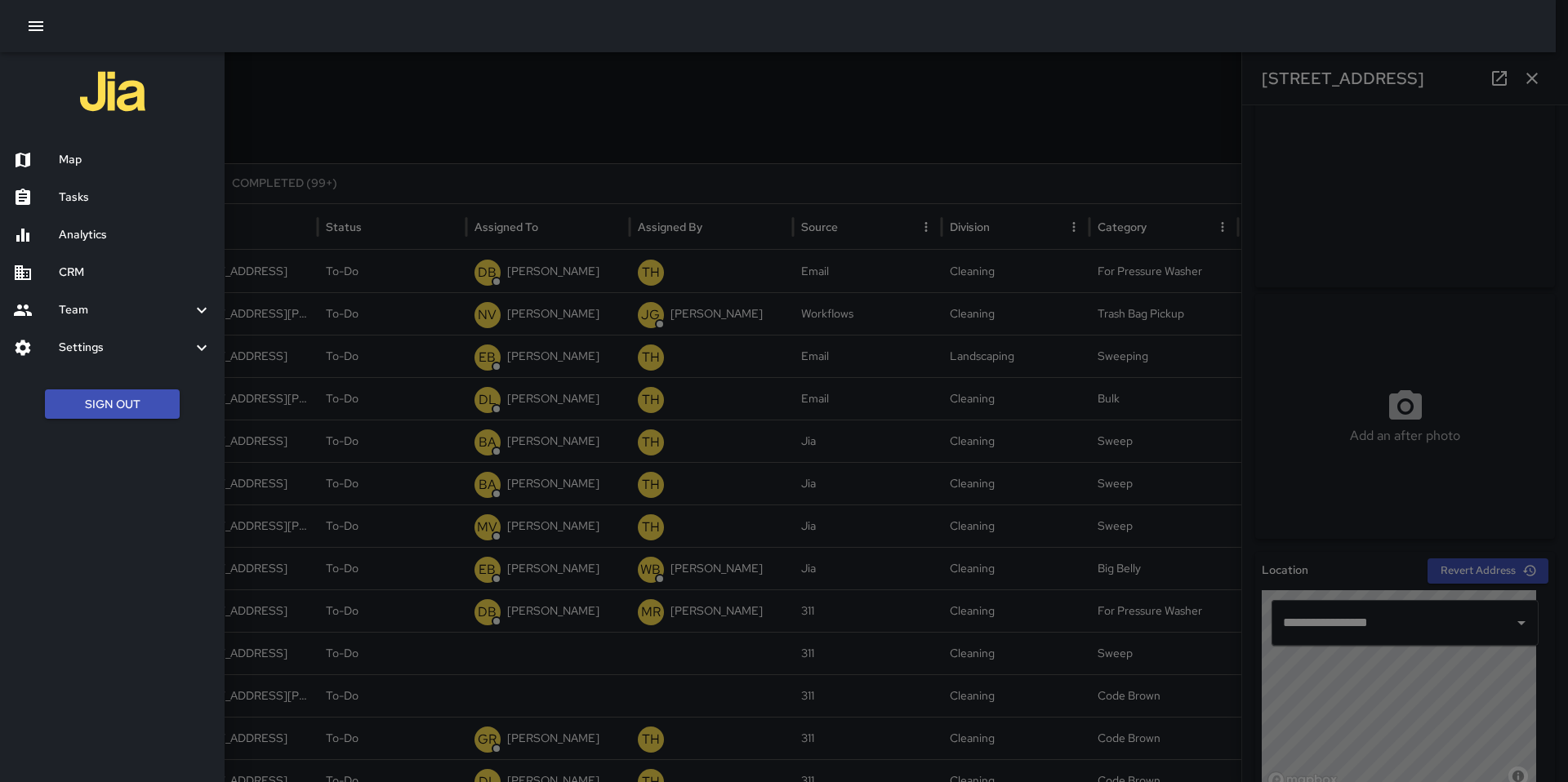
click at [78, 162] on h6 "Map" at bounding box center [135, 160] width 153 height 18
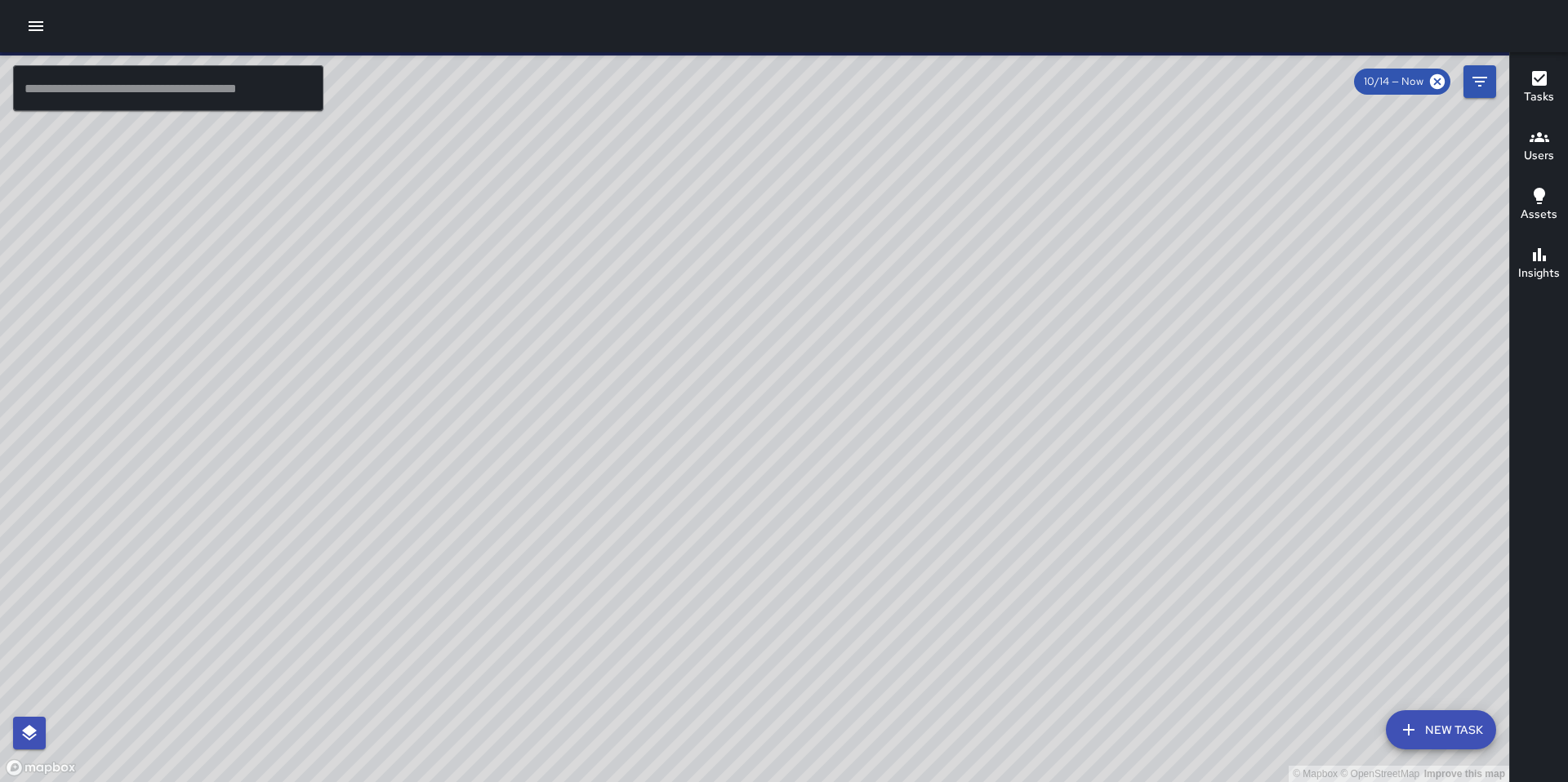
click at [233, 99] on input "text" at bounding box center [168, 88] width 310 height 46
